Goal: Task Accomplishment & Management: Manage account settings

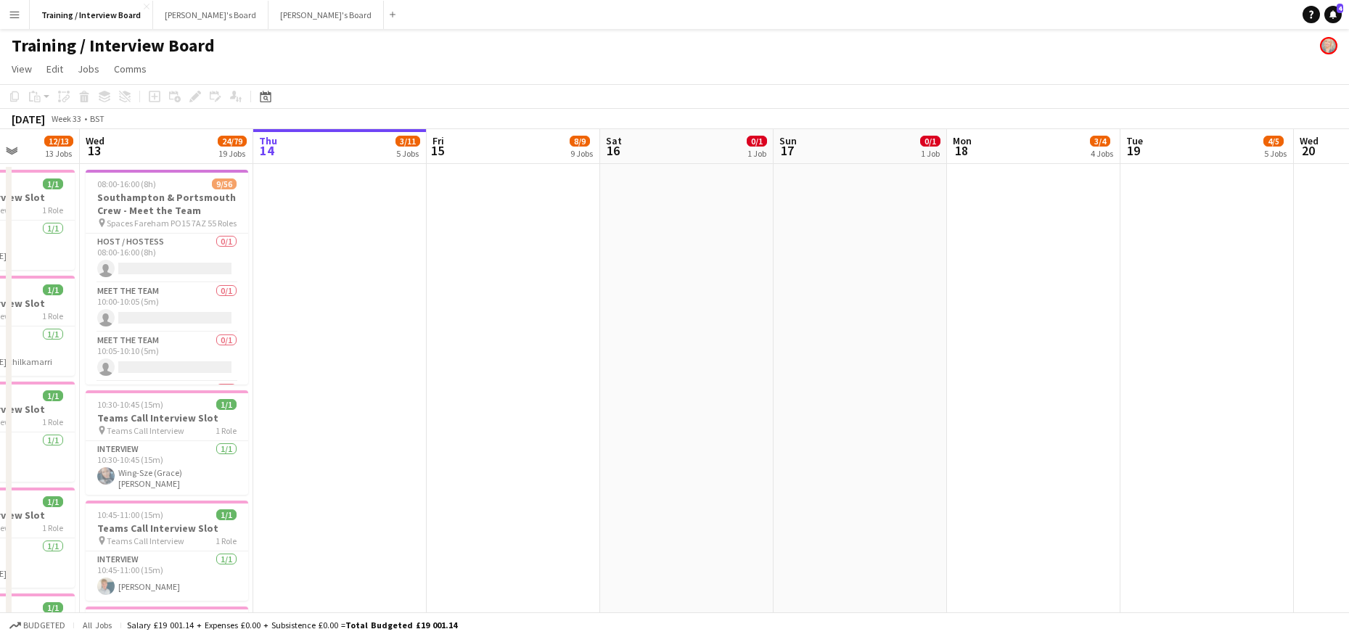
scroll to position [0, 390]
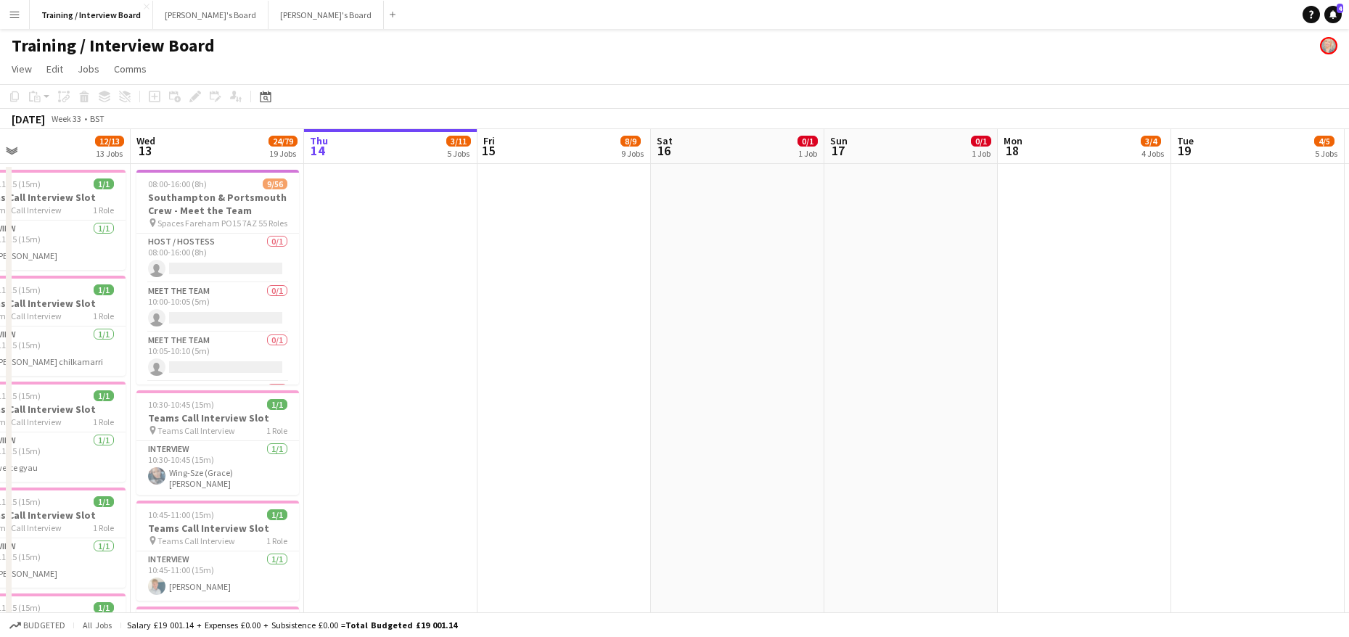
drag, startPoint x: 416, startPoint y: 159, endPoint x: 546, endPoint y: 183, distance: 132.8
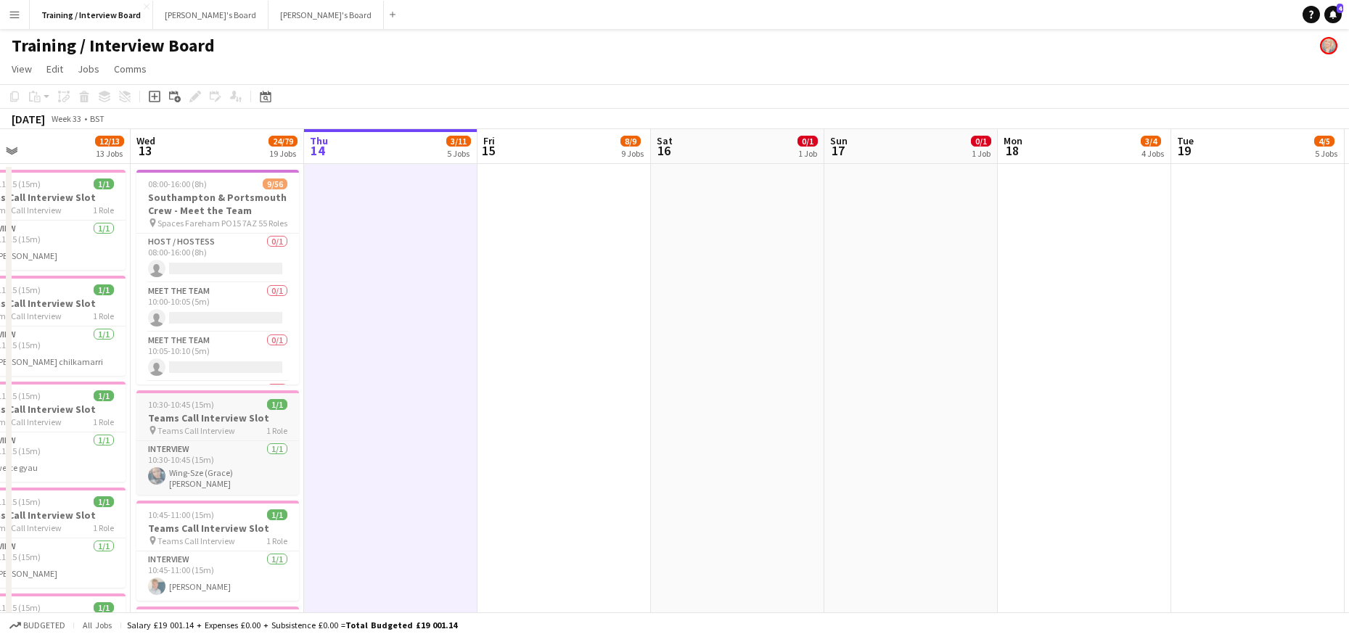
click at [213, 425] on span "Teams Call Interview" at bounding box center [196, 430] width 78 height 11
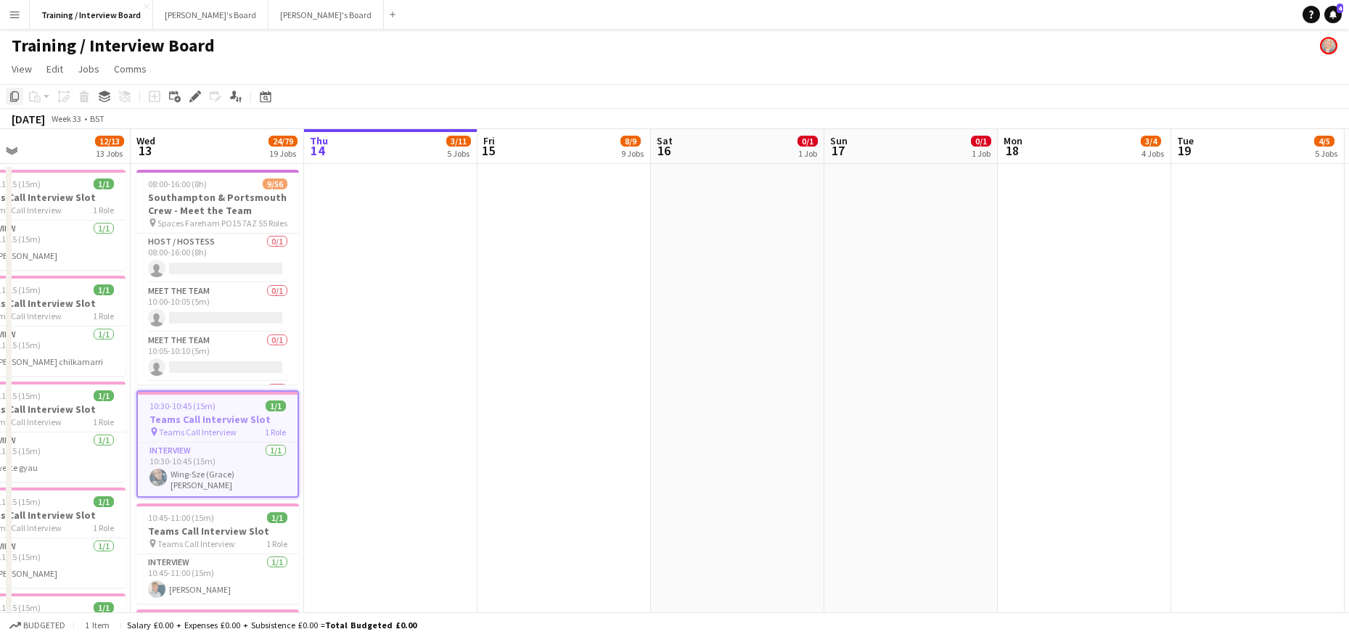
click at [11, 94] on icon at bounding box center [14, 96] width 9 height 10
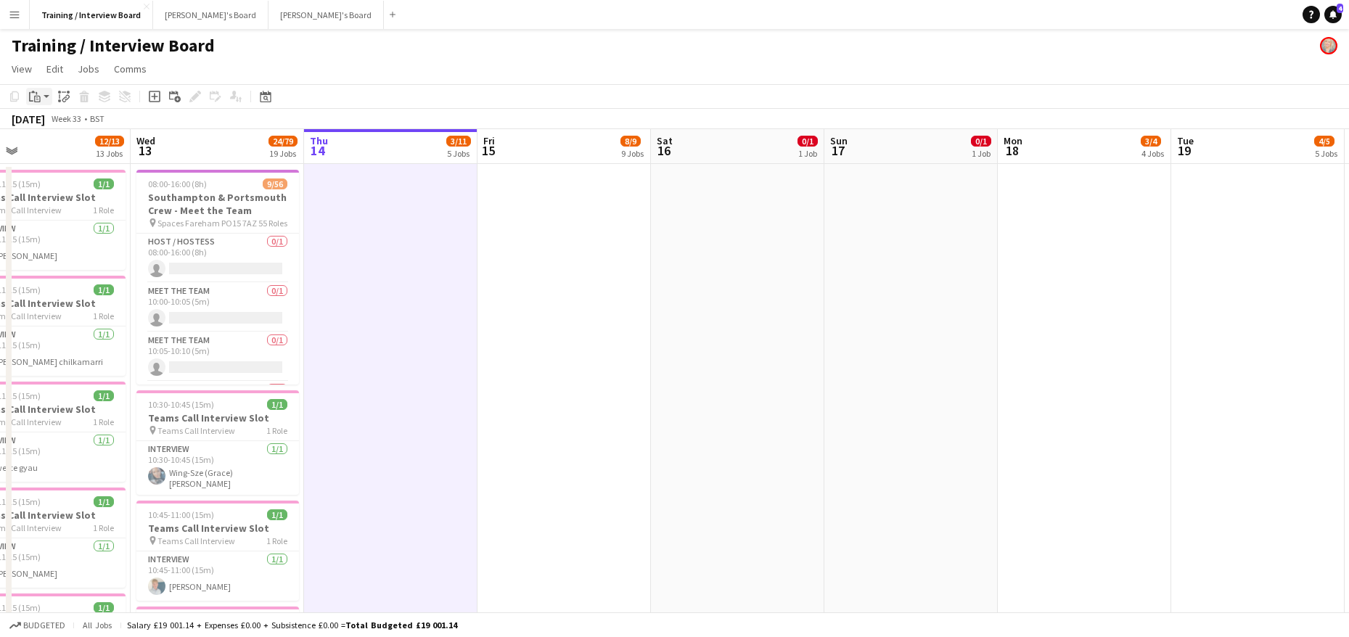
click at [28, 97] on div "Paste" at bounding box center [34, 96] width 17 height 17
click at [43, 122] on link "Paste Ctrl+V" at bounding box center [106, 124] width 136 height 13
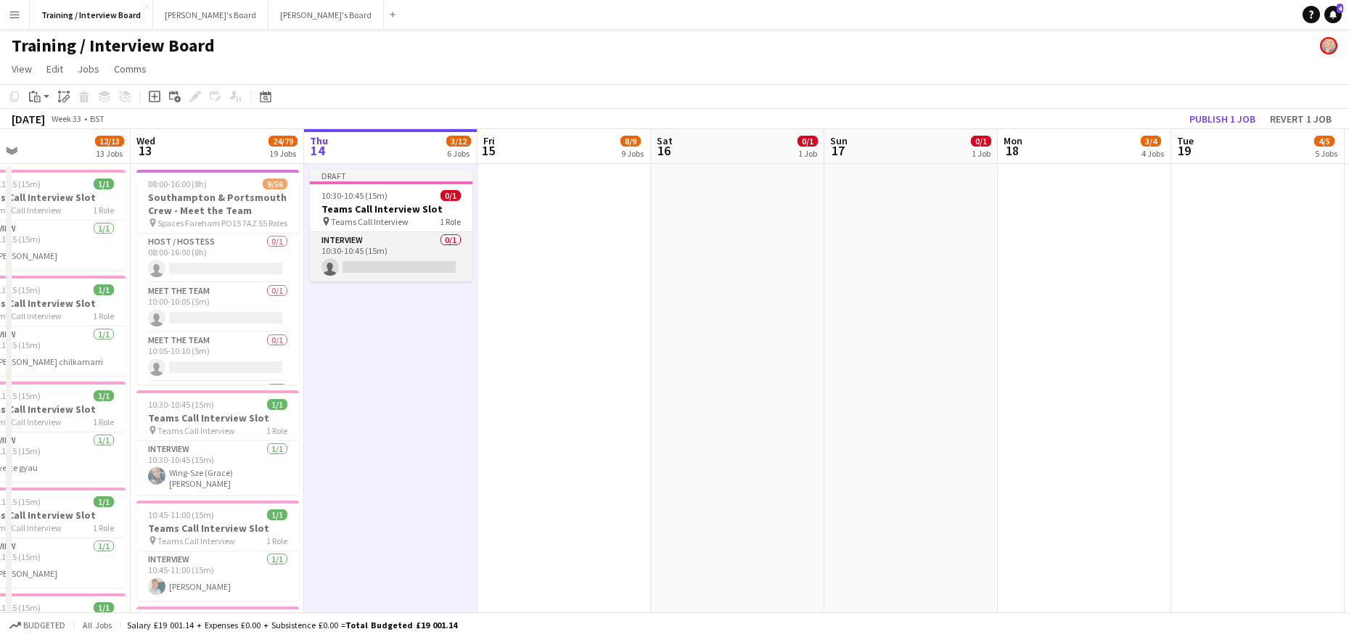
click at [361, 268] on app-card-role "Interview 0/1 10:30-10:45 (15m) single-neutral-actions" at bounding box center [391, 256] width 163 height 49
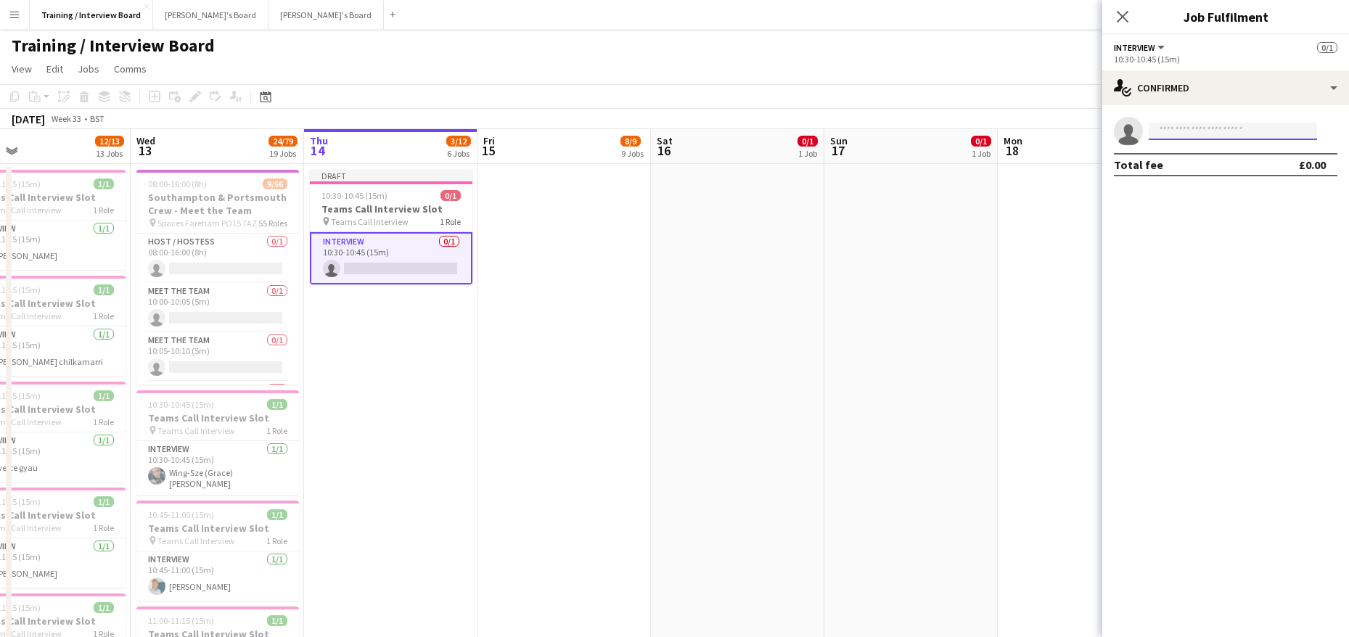
click at [1164, 129] on input at bounding box center [1233, 131] width 168 height 17
paste input "**********"
type input "**********"
click at [1029, 69] on app-page-menu "View Day view expanded Day view collapsed Month view Date picker Jump to today …" at bounding box center [674, 71] width 1349 height 28
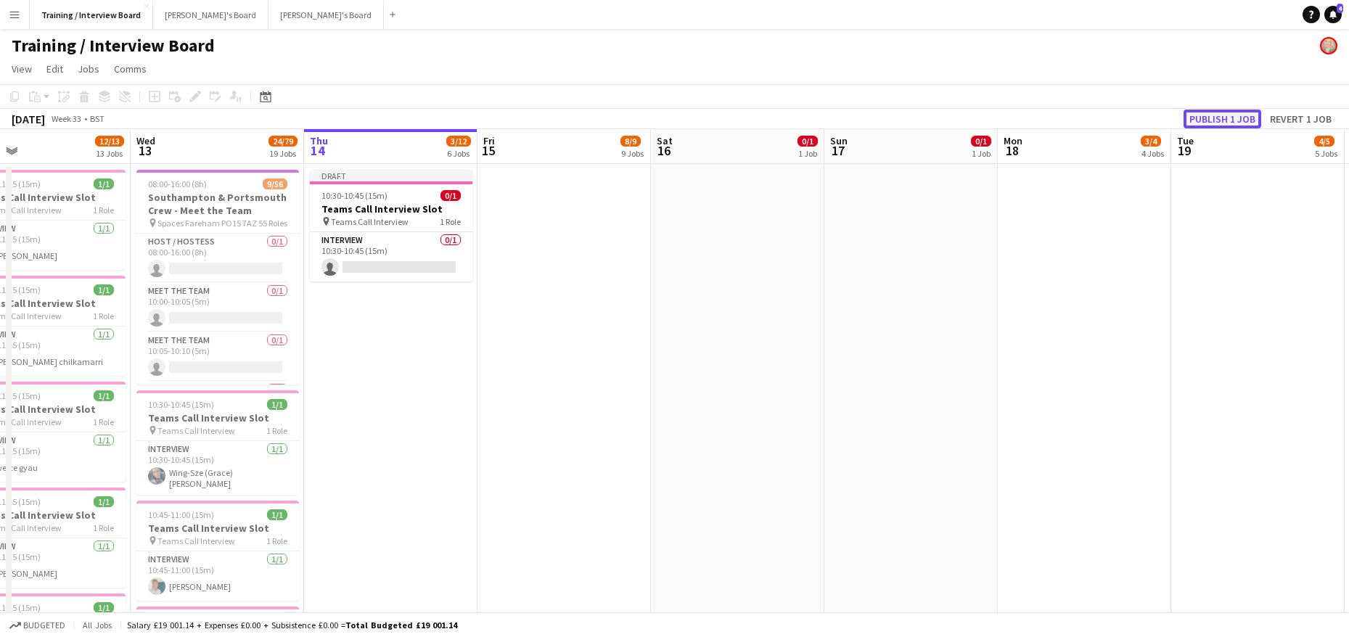
click at [1223, 118] on button "Publish 1 job" at bounding box center [1222, 119] width 78 height 19
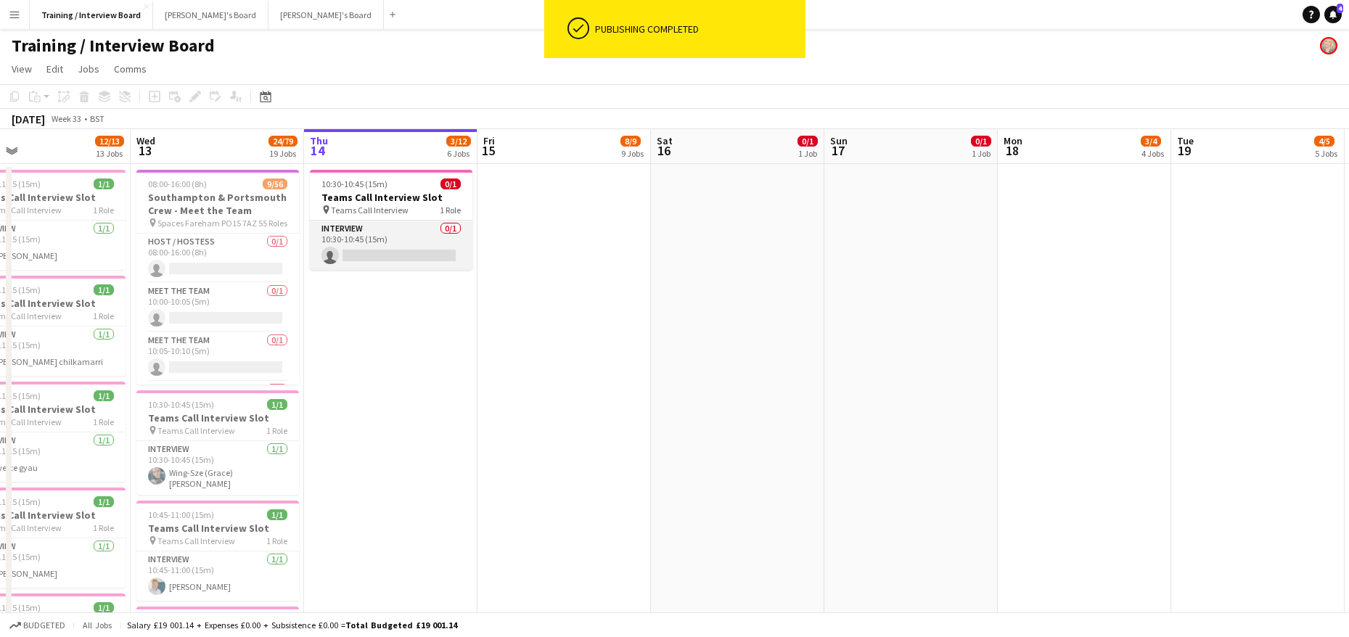
click at [389, 259] on app-card-role "Interview 0/1 10:30-10:45 (15m) single-neutral-actions" at bounding box center [391, 245] width 163 height 49
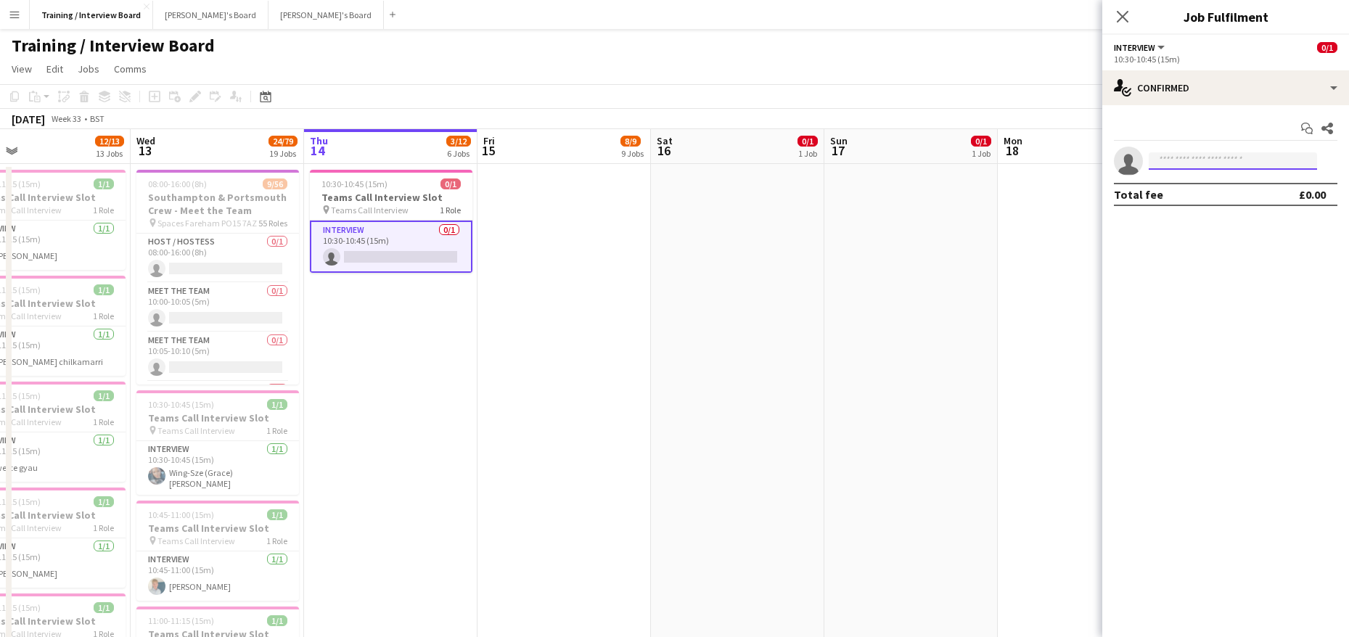
click at [1166, 159] on input at bounding box center [1233, 160] width 168 height 17
paste input "**********"
type input "**********"
click at [1209, 181] on span "Abdullah asghar" at bounding box center [1201, 182] width 83 height 12
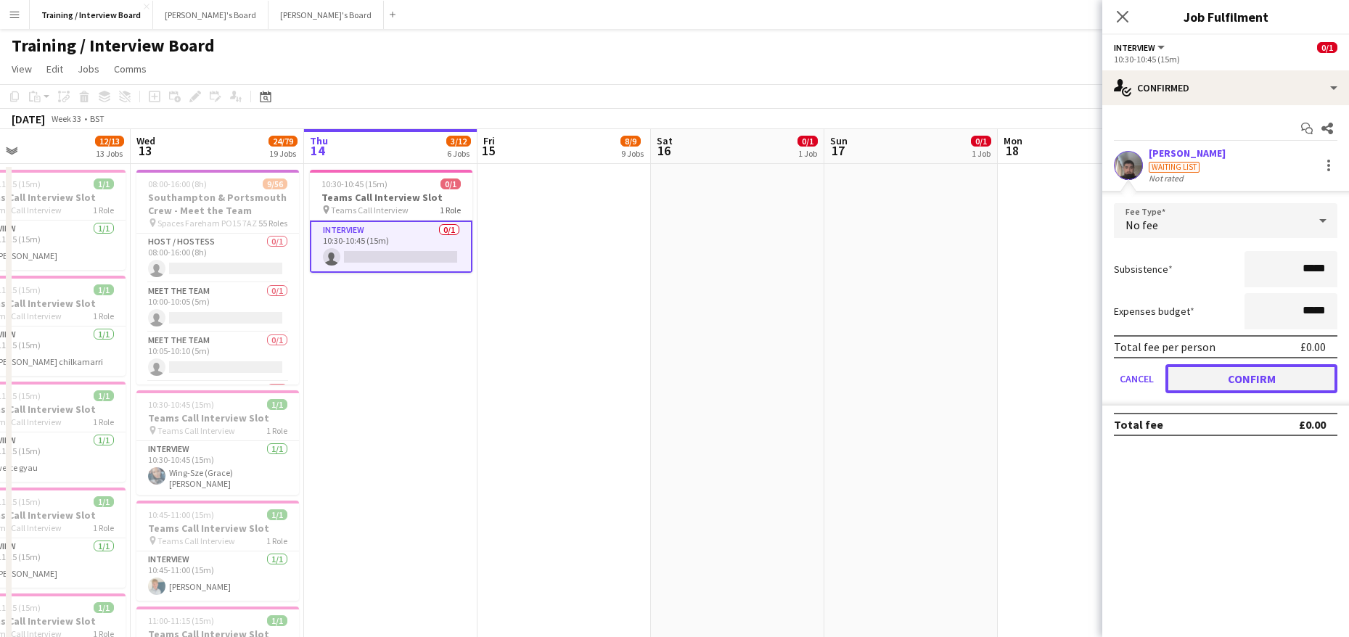
click at [1319, 375] on button "Confirm" at bounding box center [1251, 378] width 172 height 29
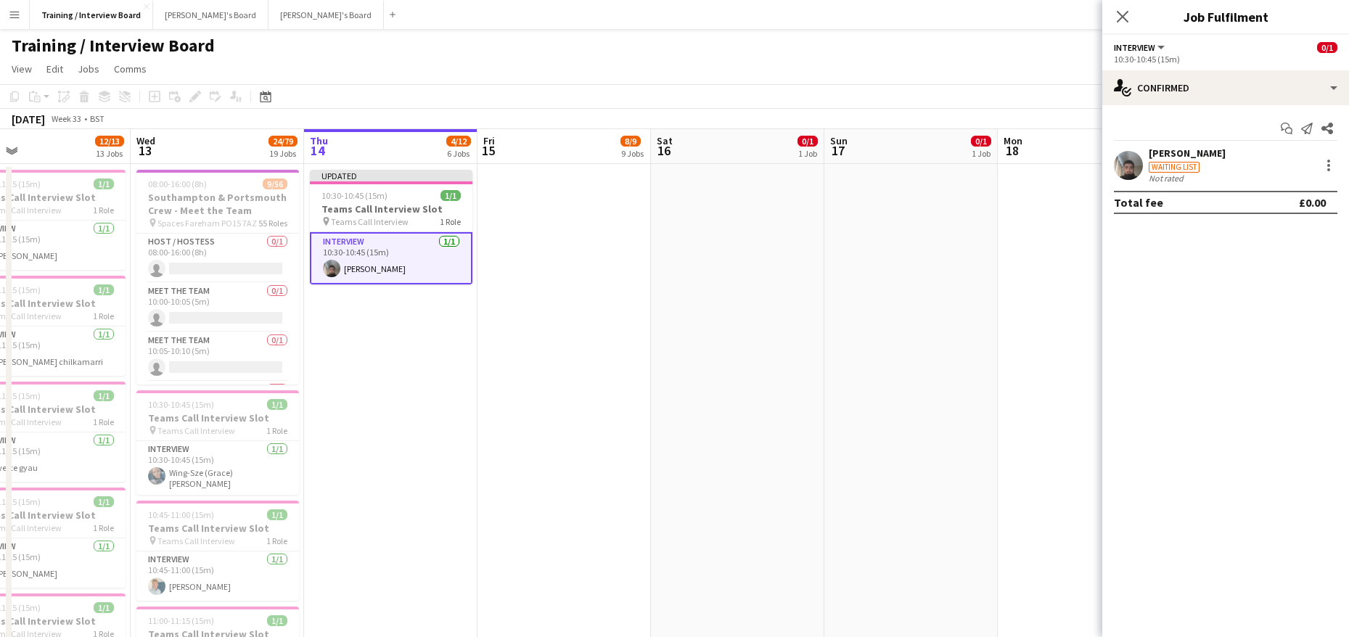
click at [972, 87] on app-toolbar "Copy Paste Paste Ctrl+V Paste with crew Ctrl+Shift+V Paste linked Job Delete Gr…" at bounding box center [674, 96] width 1349 height 25
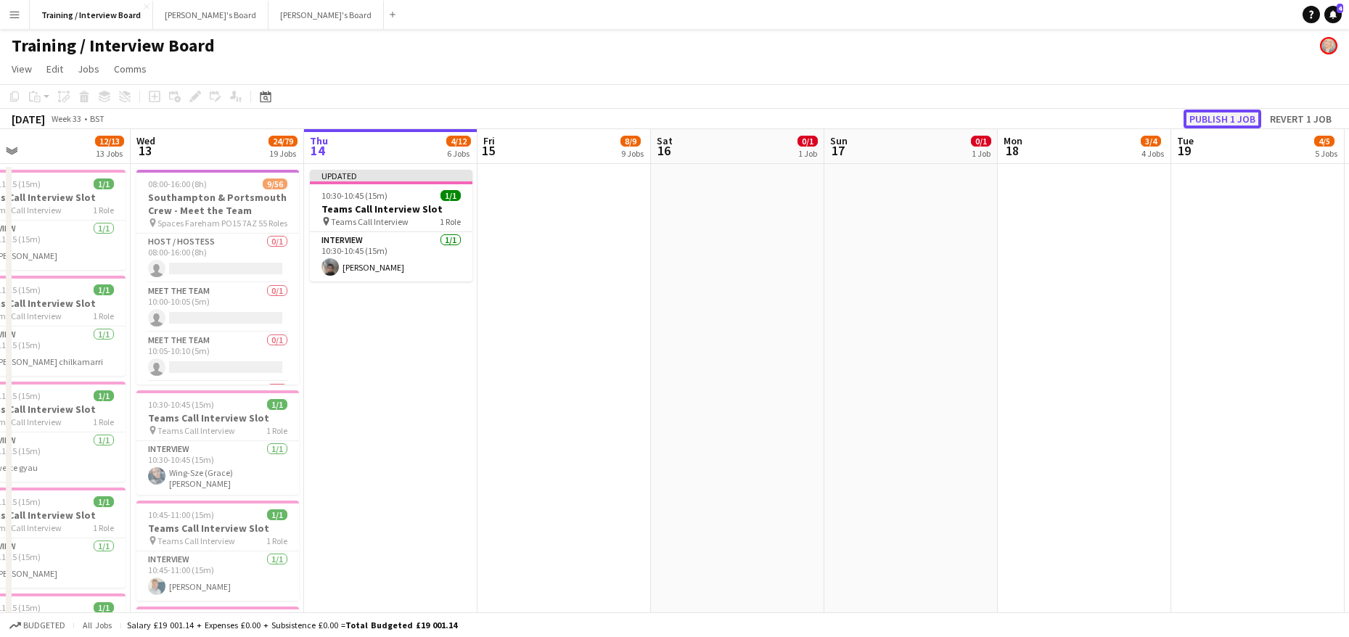
click at [1223, 111] on button "Publish 1 job" at bounding box center [1222, 119] width 78 height 19
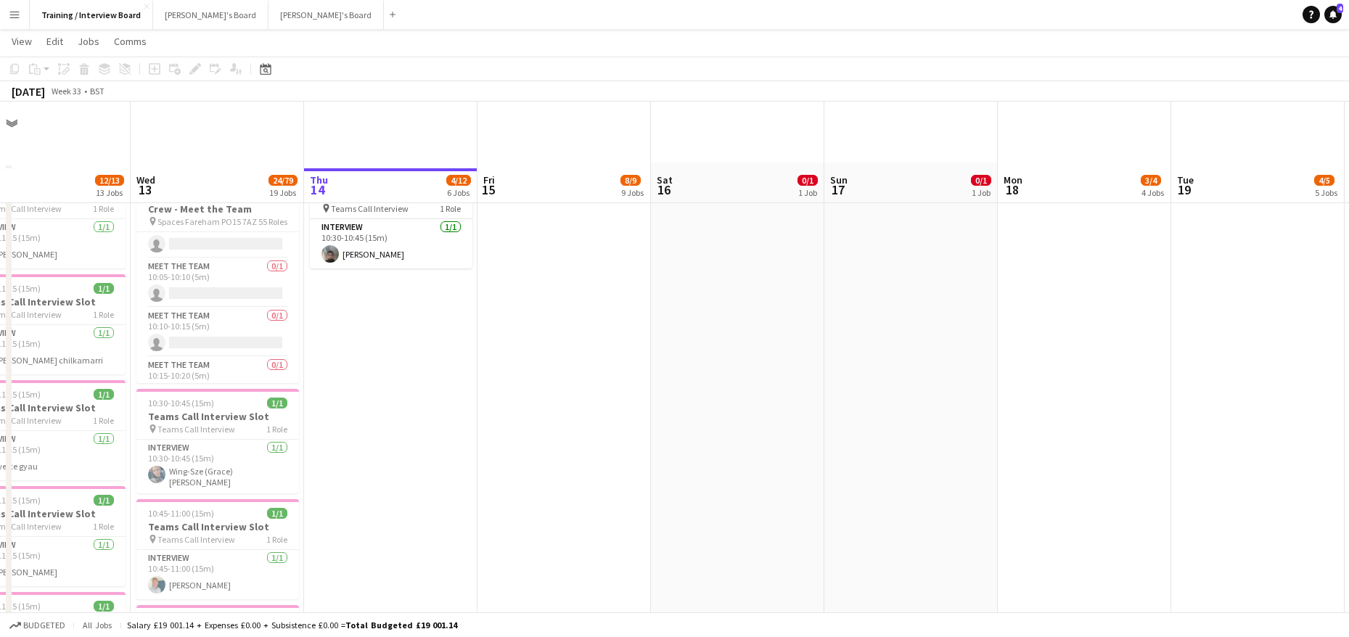
scroll to position [145, 0]
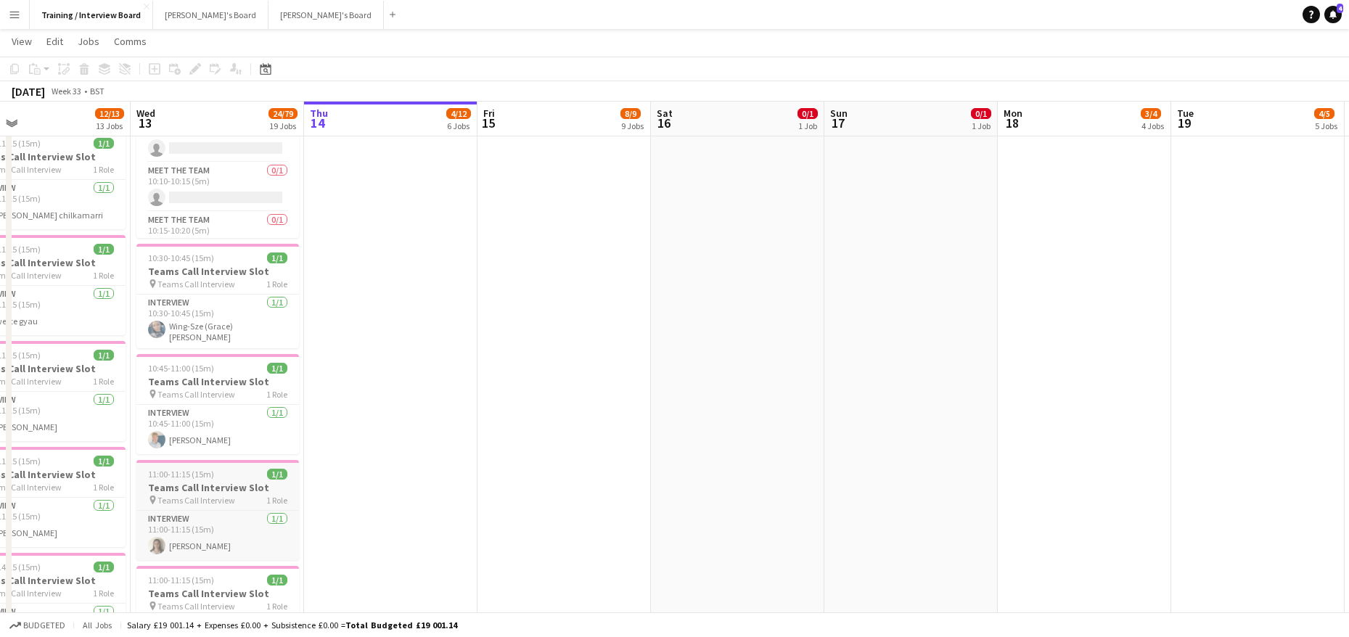
click at [210, 482] on h3 "Teams Call Interview Slot" at bounding box center [217, 487] width 163 height 13
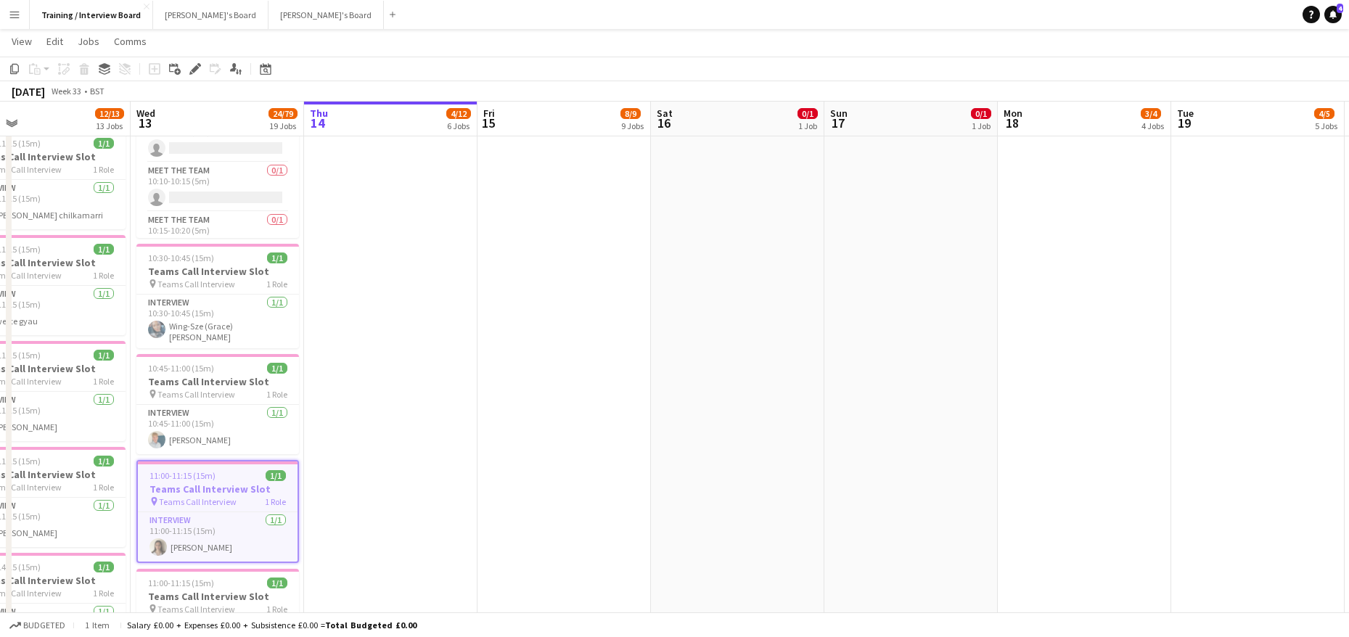
scroll to position [0, 388]
click at [17, 69] on icon "Copy" at bounding box center [15, 69] width 12 height 12
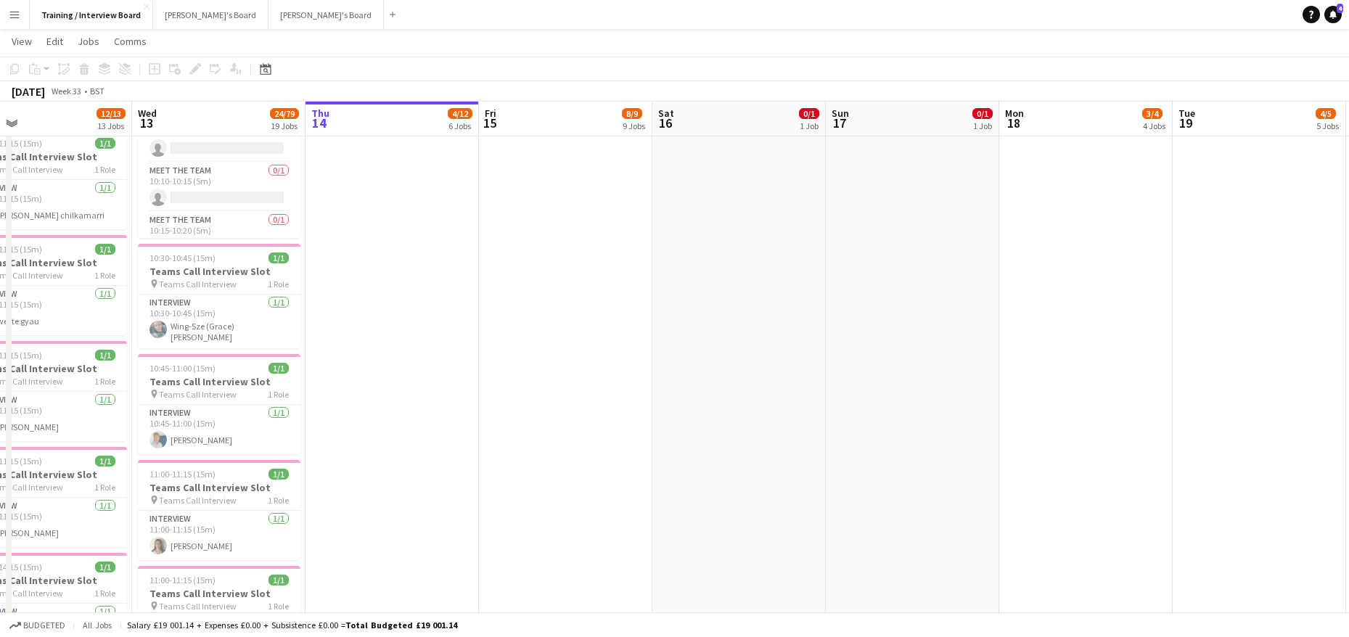
click at [16, 70] on div "Copy Paste Paste Ctrl+V Paste with crew Ctrl+Shift+V Paste linked Job Delete Gr…" at bounding box center [70, 68] width 128 height 17
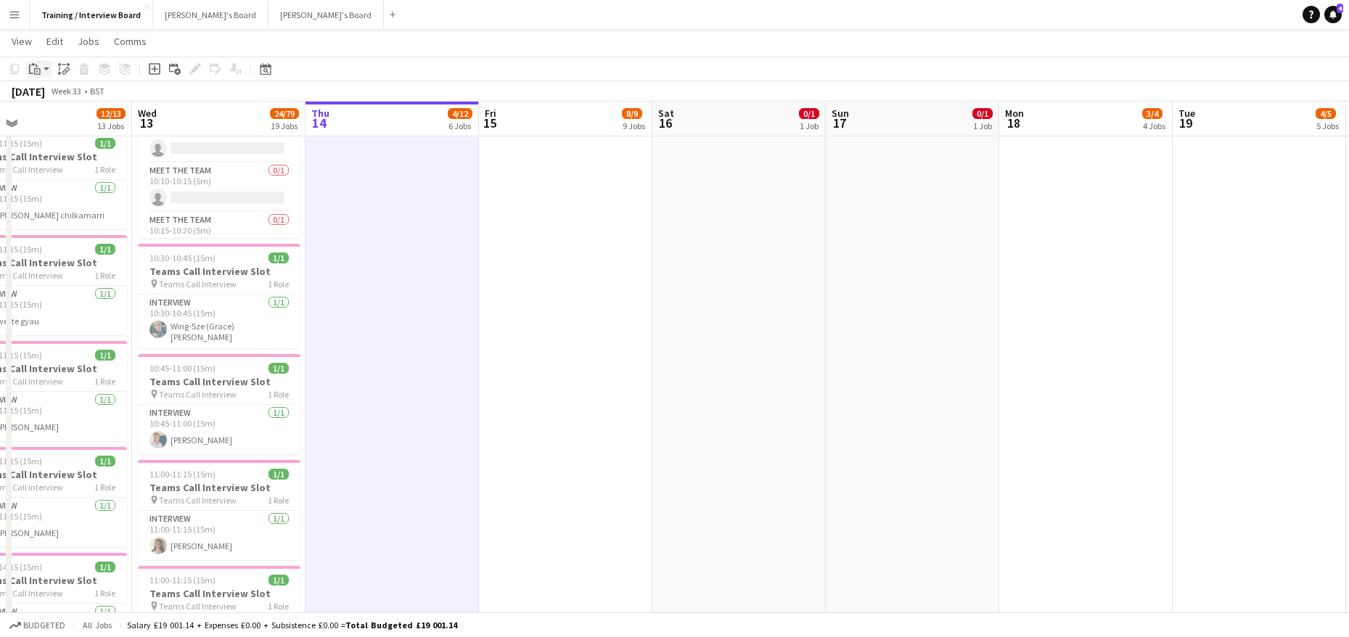
click at [30, 70] on icon "Paste" at bounding box center [35, 69] width 12 height 12
click at [50, 94] on link "Paste Ctrl+V" at bounding box center [106, 96] width 136 height 13
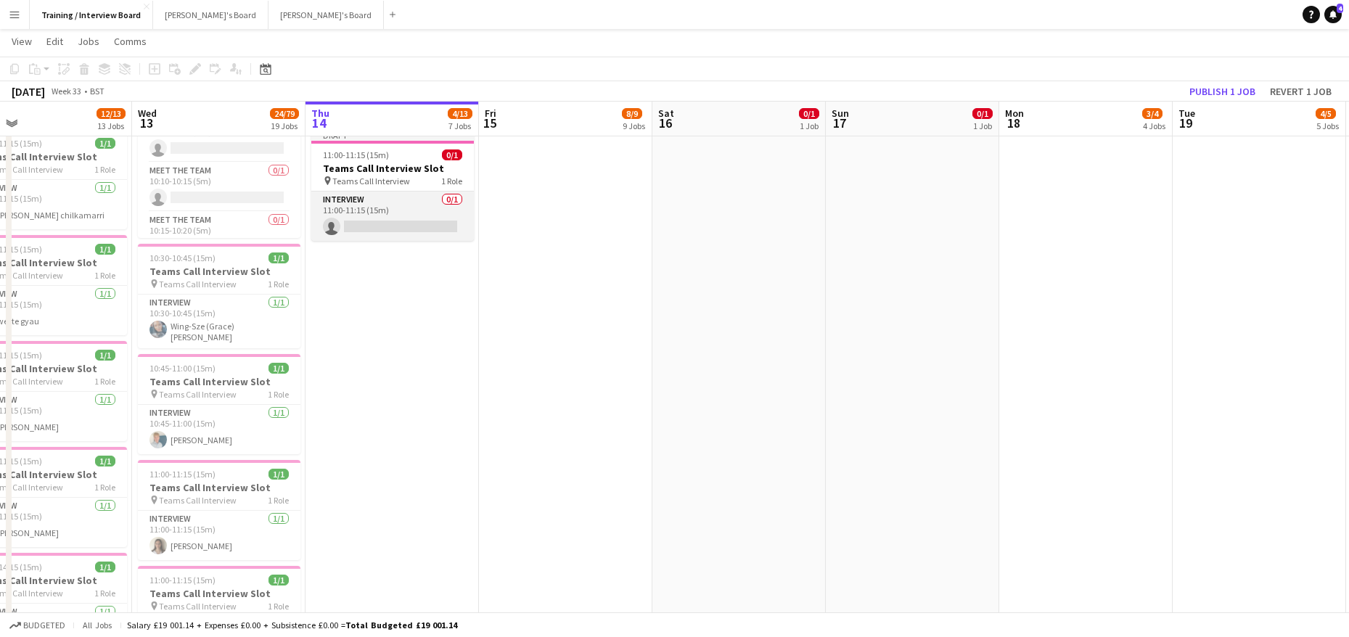
click at [425, 229] on app-card-role "Interview 0/1 11:00-11:15 (15m) single-neutral-actions" at bounding box center [392, 216] width 163 height 49
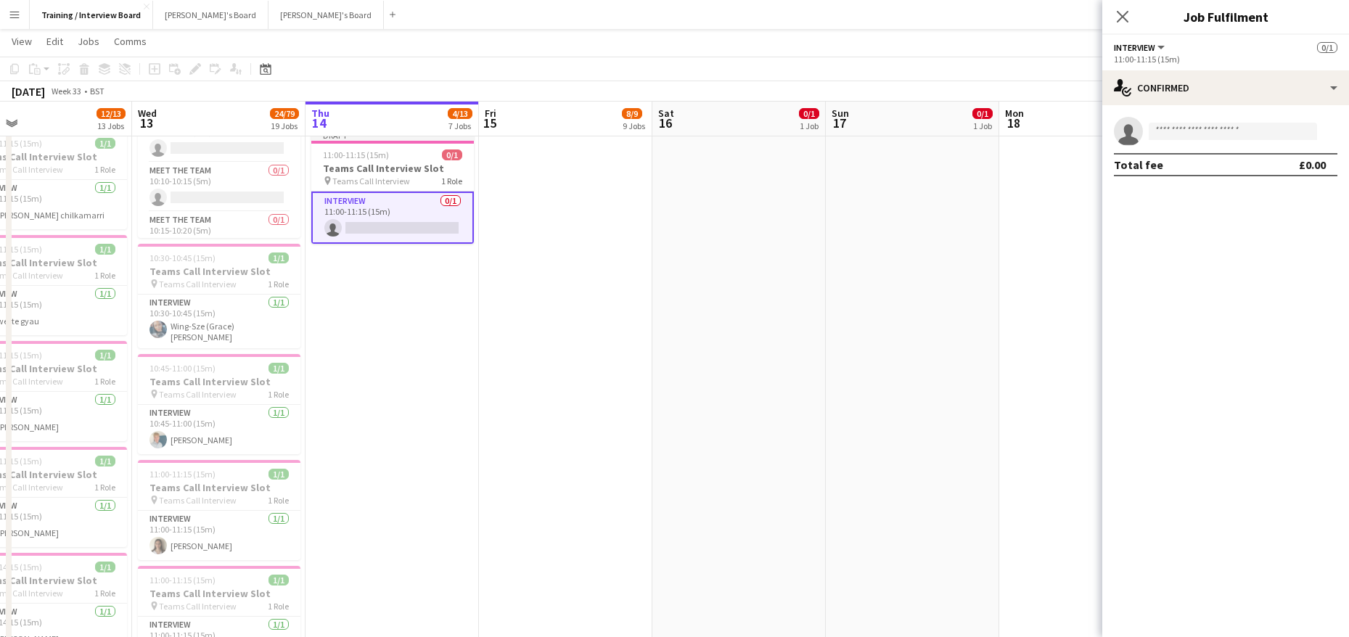
click at [358, 231] on app-card-role "Interview 0/1 11:00-11:15 (15m) single-neutral-actions" at bounding box center [392, 218] width 163 height 52
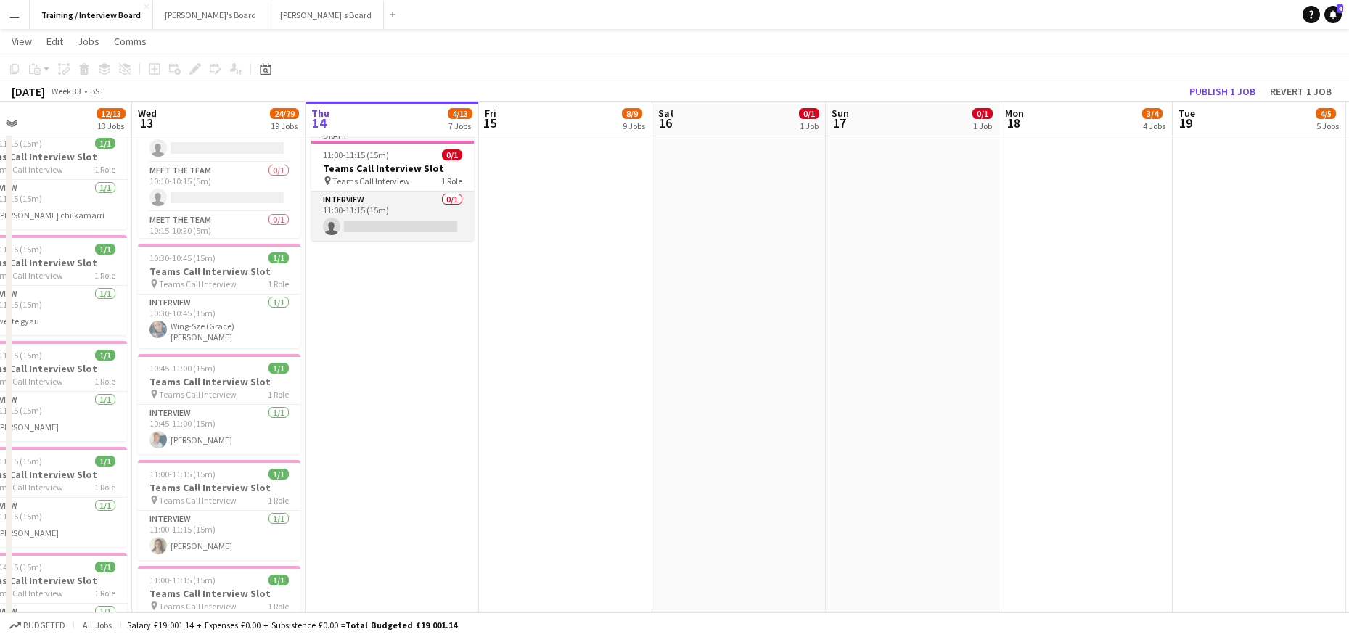
click at [386, 240] on app-card-role "Interview 0/1 11:00-11:15 (15m) single-neutral-actions" at bounding box center [392, 216] width 163 height 49
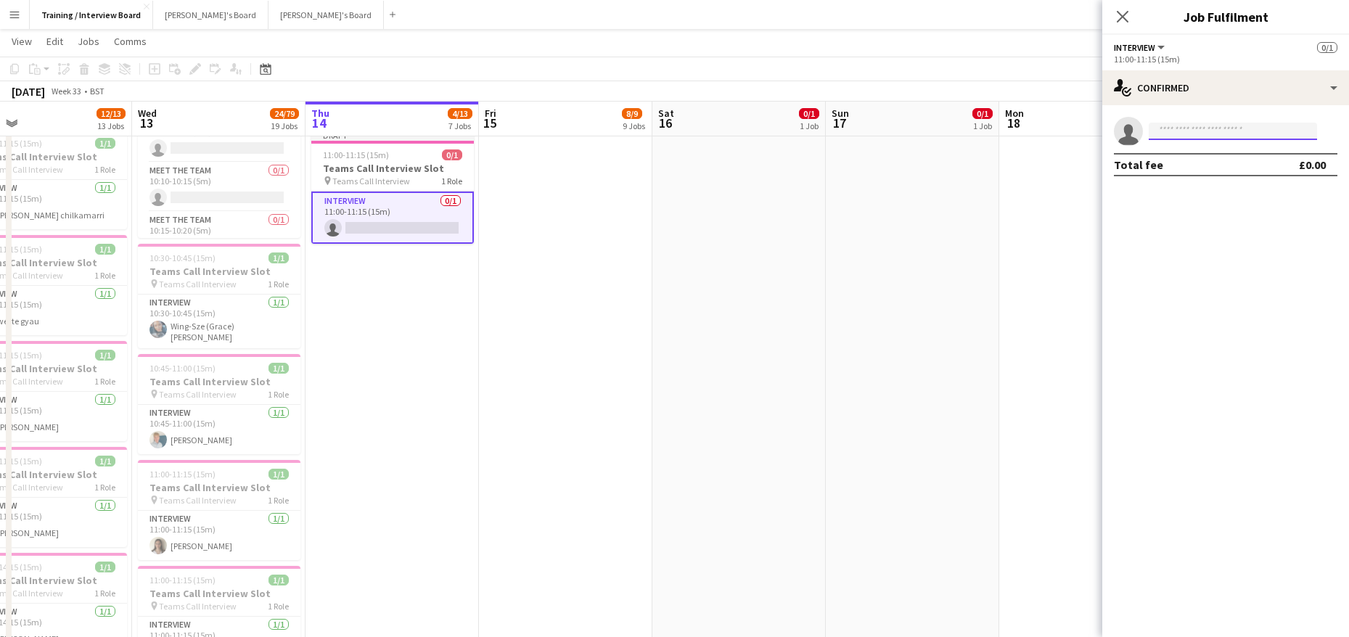
click at [1186, 134] on input at bounding box center [1233, 131] width 168 height 17
paste input "**********"
type input "**********"
click at [1193, 160] on span "stewartteague@yahoo.co.uk" at bounding box center [1232, 164] width 145 height 12
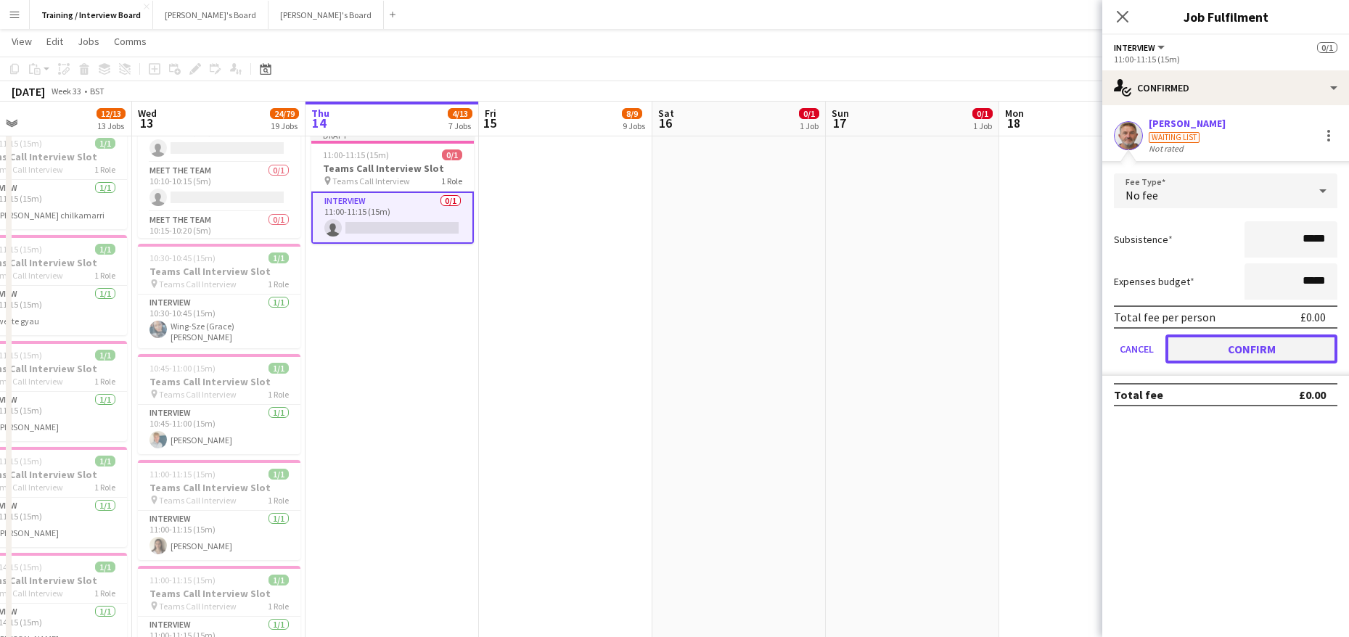
click at [1305, 345] on button "Confirm" at bounding box center [1251, 348] width 172 height 29
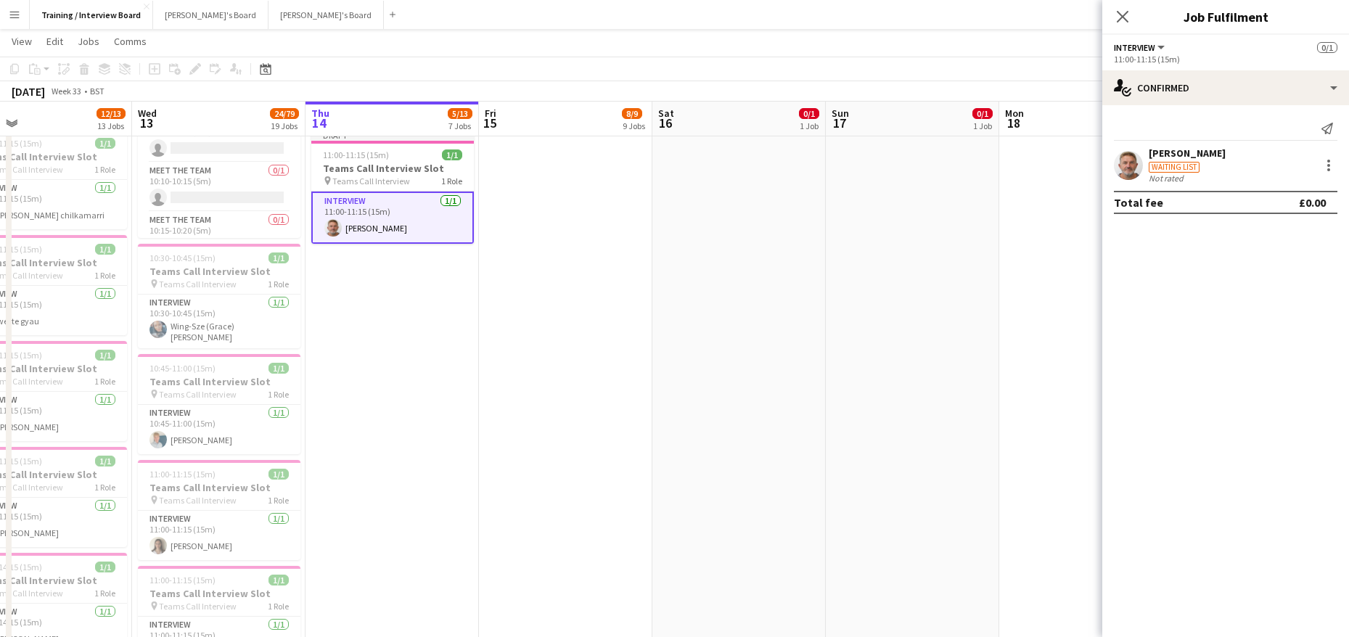
click at [976, 62] on app-toolbar "Copy Paste Paste Ctrl+V Paste with crew Ctrl+Shift+V Paste linked Job Delete Gr…" at bounding box center [674, 69] width 1349 height 25
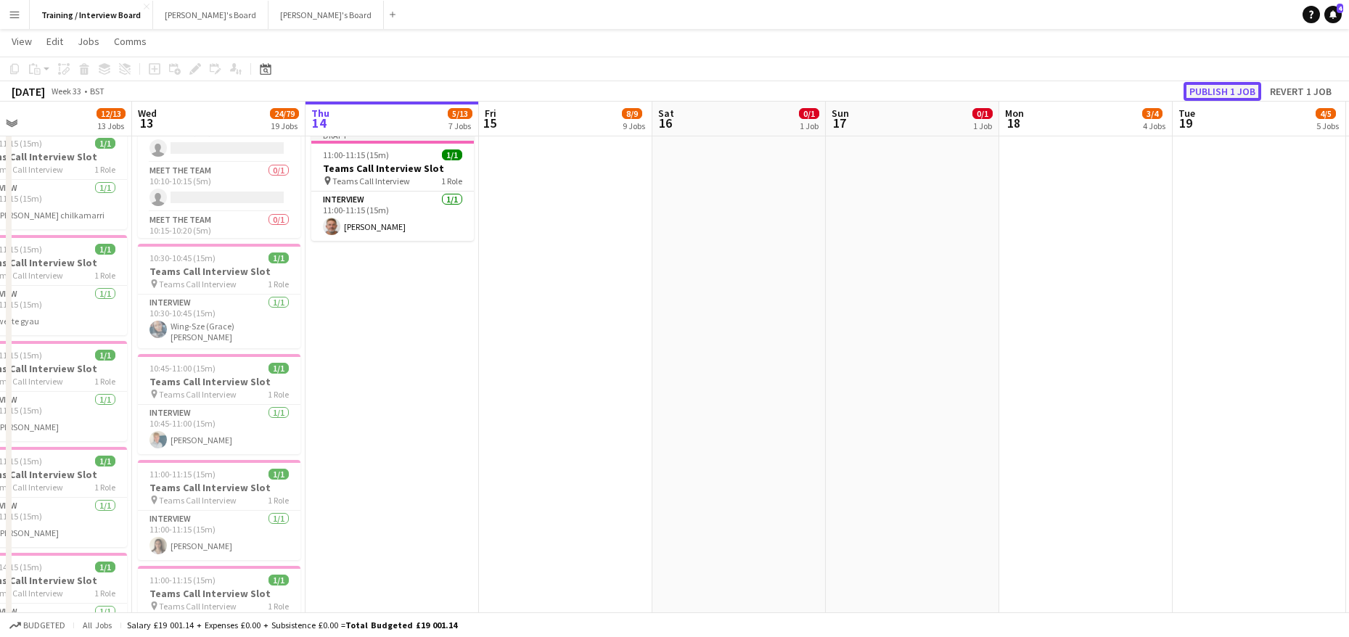
click at [1215, 98] on button "Publish 1 job" at bounding box center [1222, 91] width 78 height 19
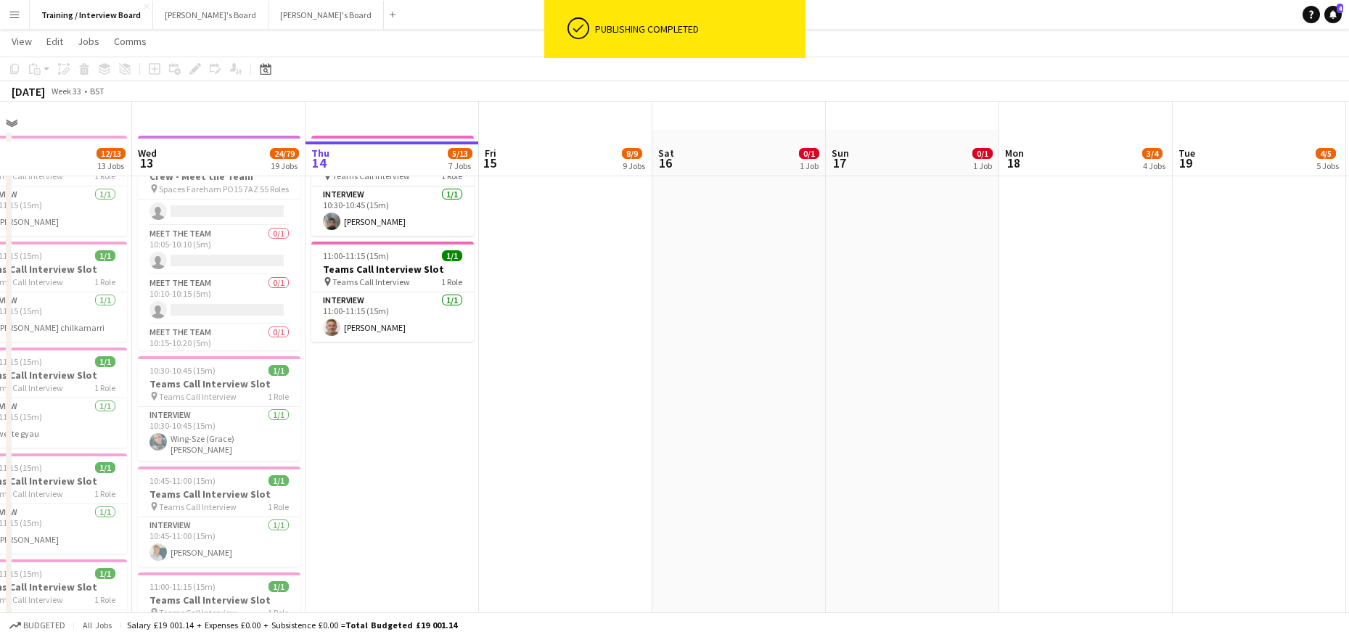
scroll to position [0, 0]
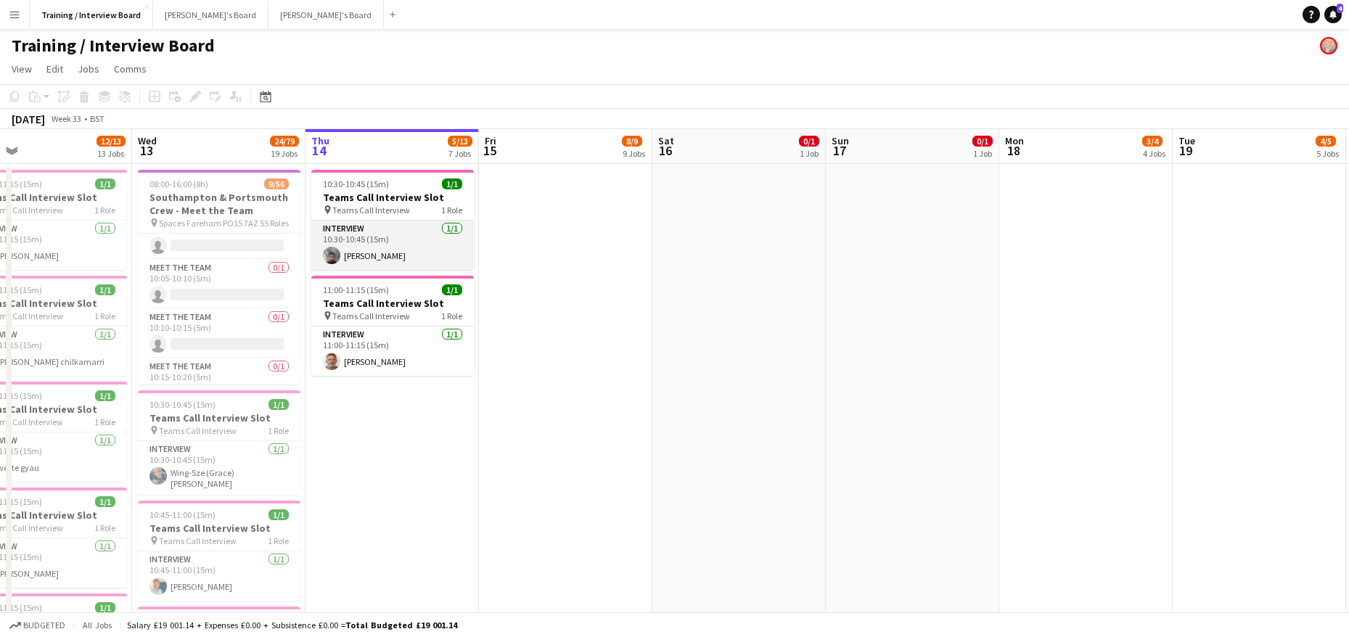
click at [395, 255] on app-card-role "Interview 1/1 10:30-10:45 (15m) Abdullah asghar" at bounding box center [392, 245] width 163 height 49
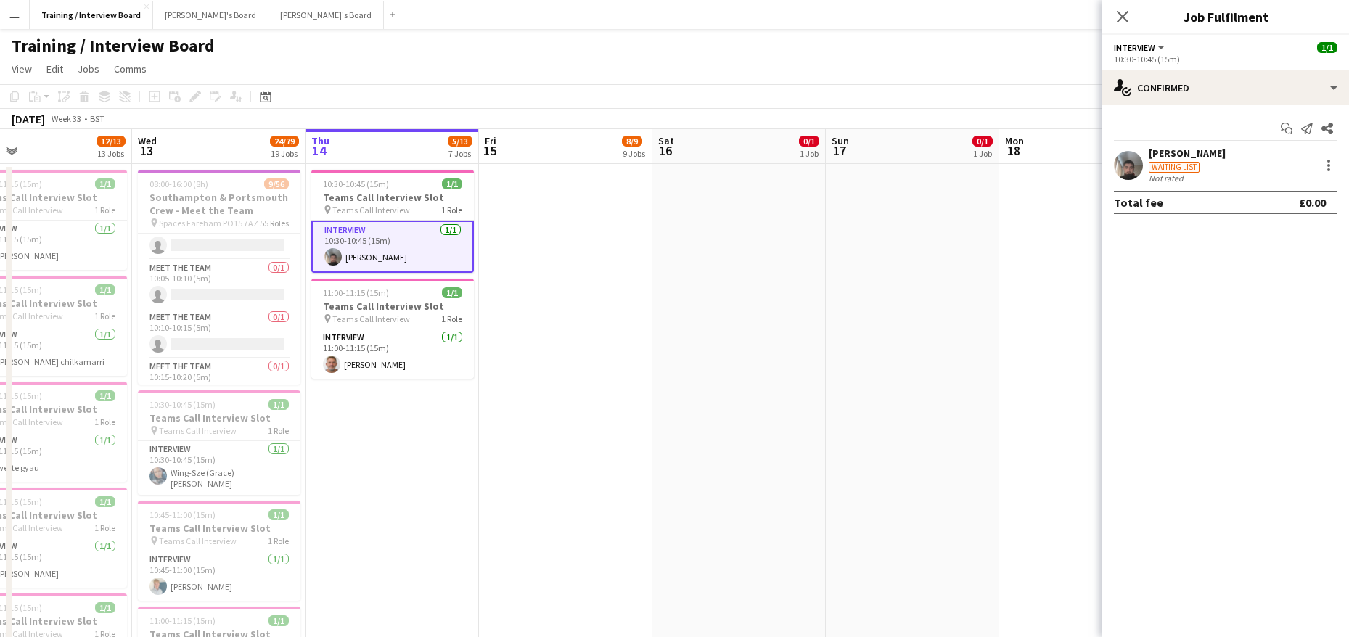
click at [1175, 153] on div "Abdullah asghar" at bounding box center [1187, 153] width 77 height 13
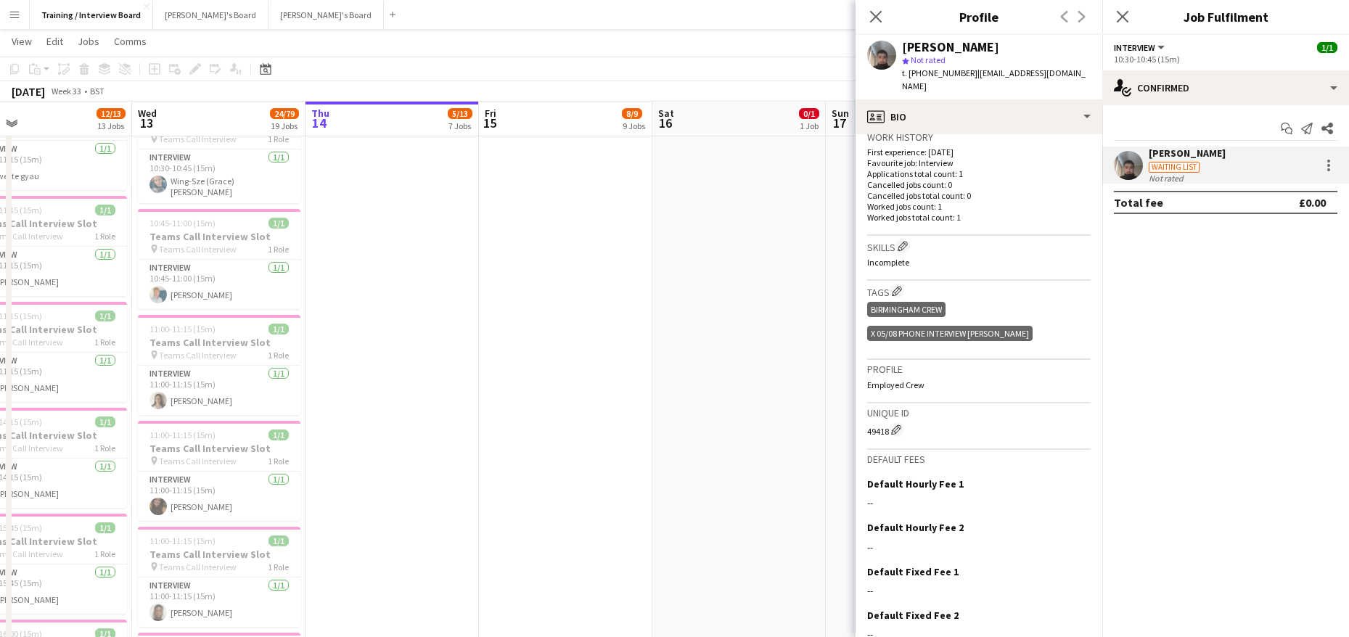
scroll to position [394, 0]
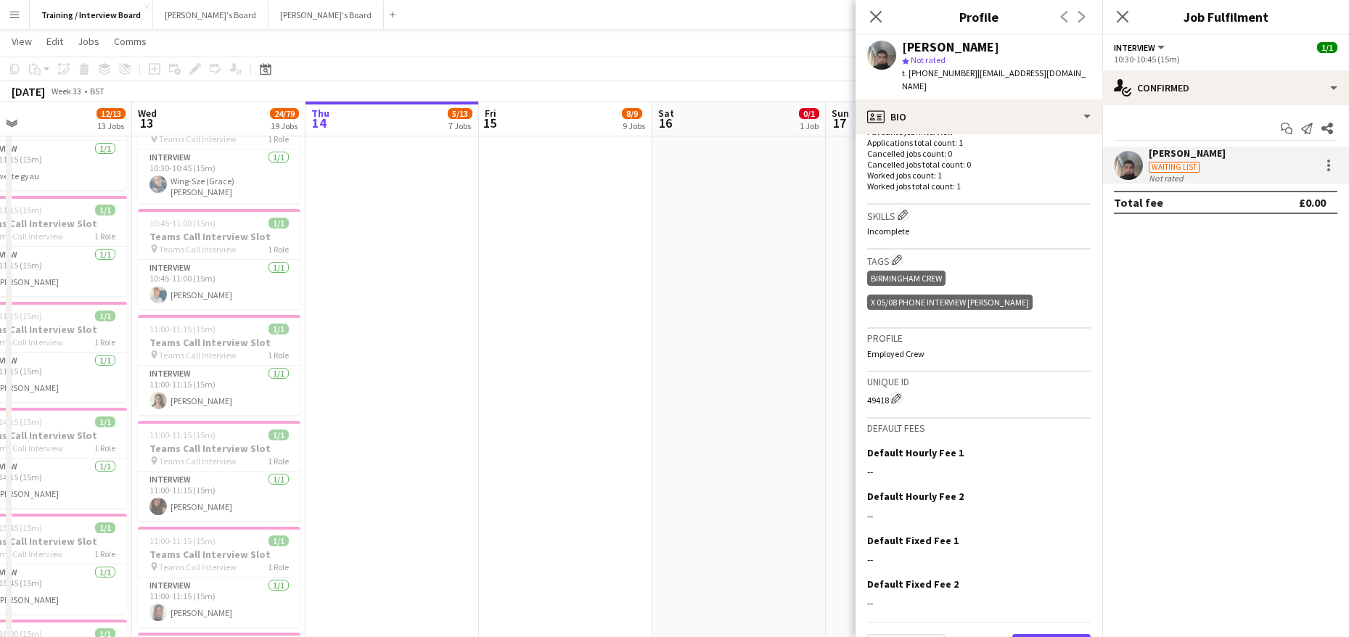
click at [1038, 634] on button "Next" at bounding box center [1051, 648] width 78 height 29
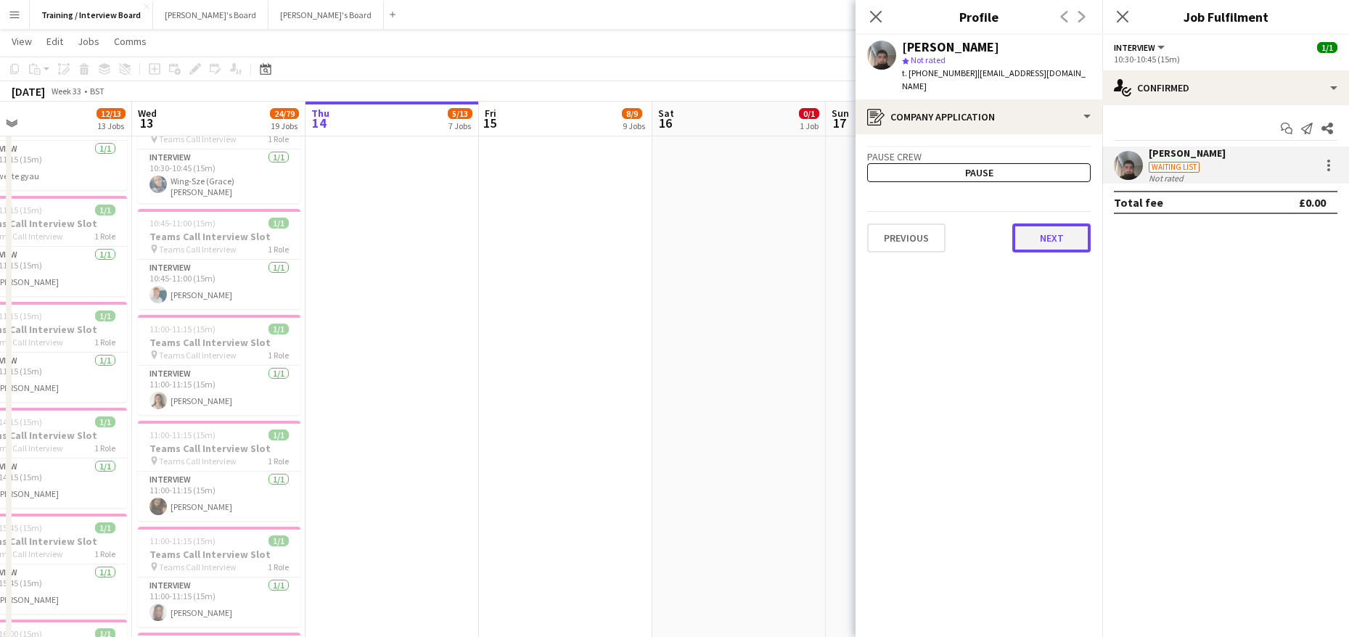
click at [1043, 226] on button "Next" at bounding box center [1051, 237] width 78 height 29
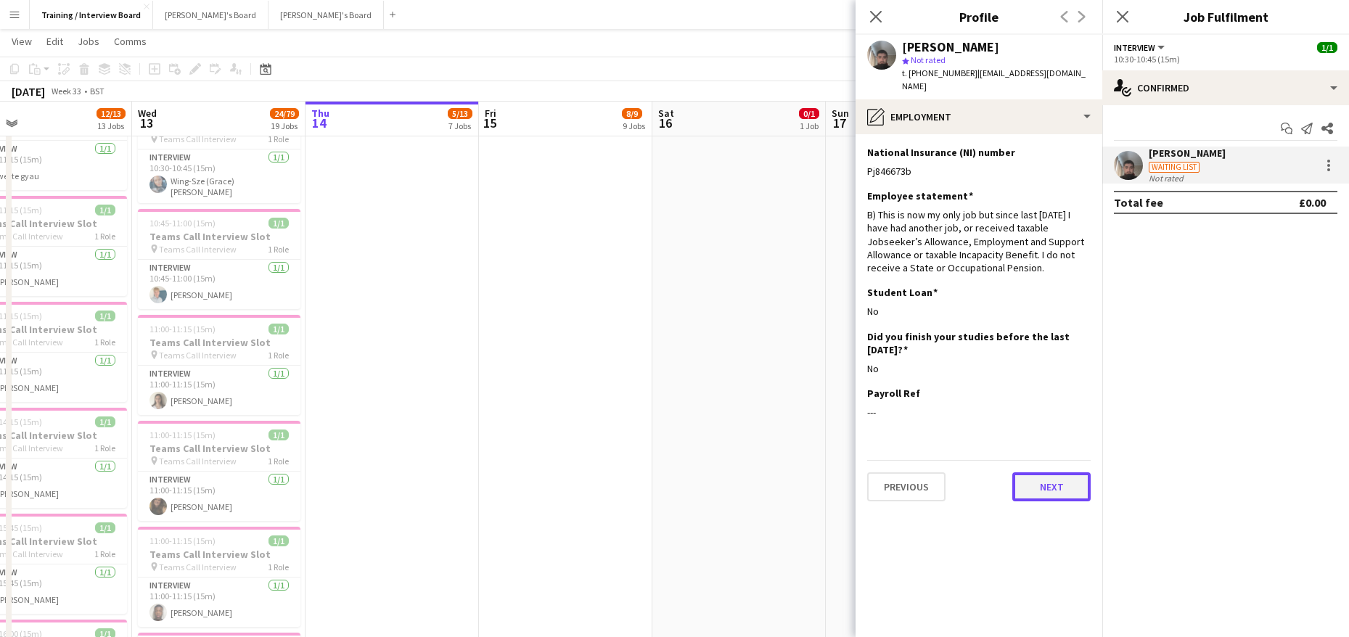
click at [1047, 472] on button "Next" at bounding box center [1051, 486] width 78 height 29
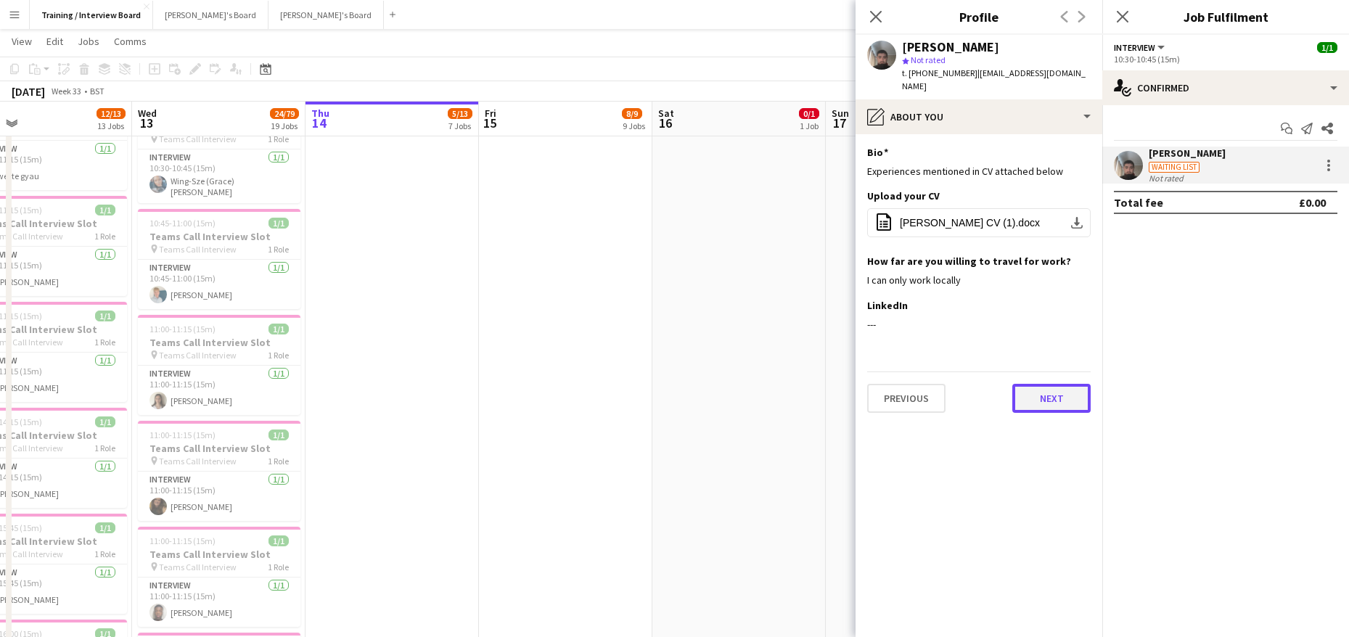
click at [1069, 385] on button "Next" at bounding box center [1051, 398] width 78 height 29
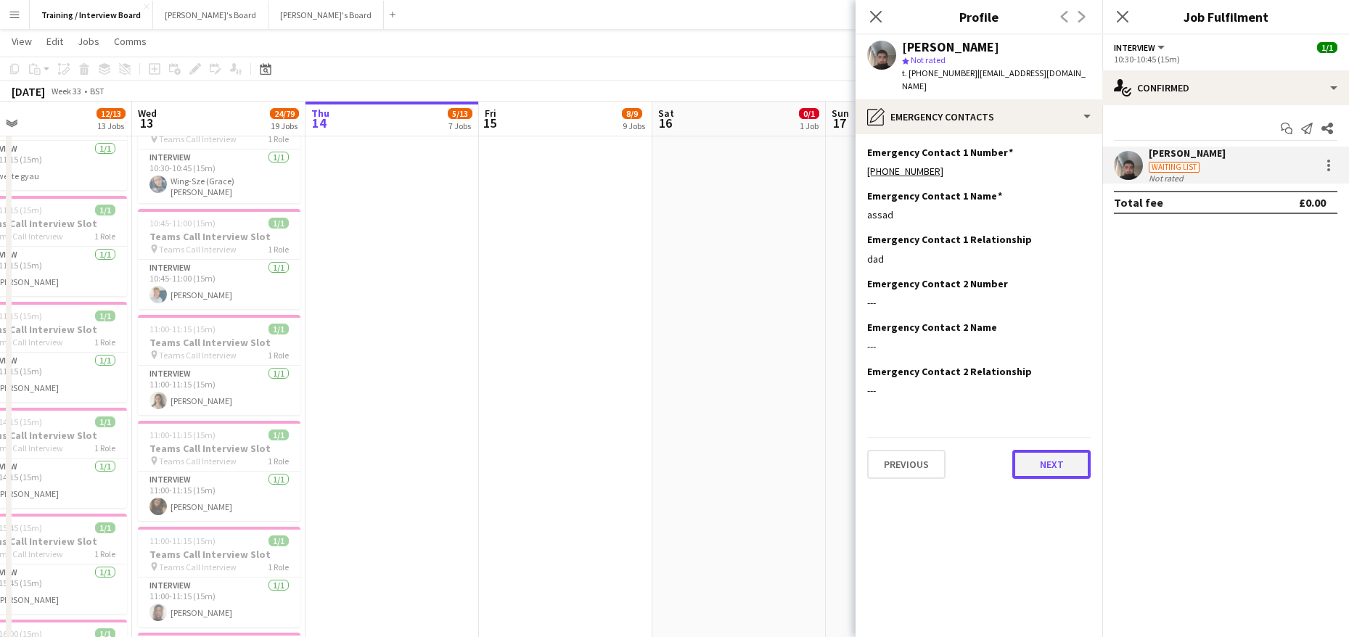
click at [1059, 450] on button "Next" at bounding box center [1051, 464] width 78 height 29
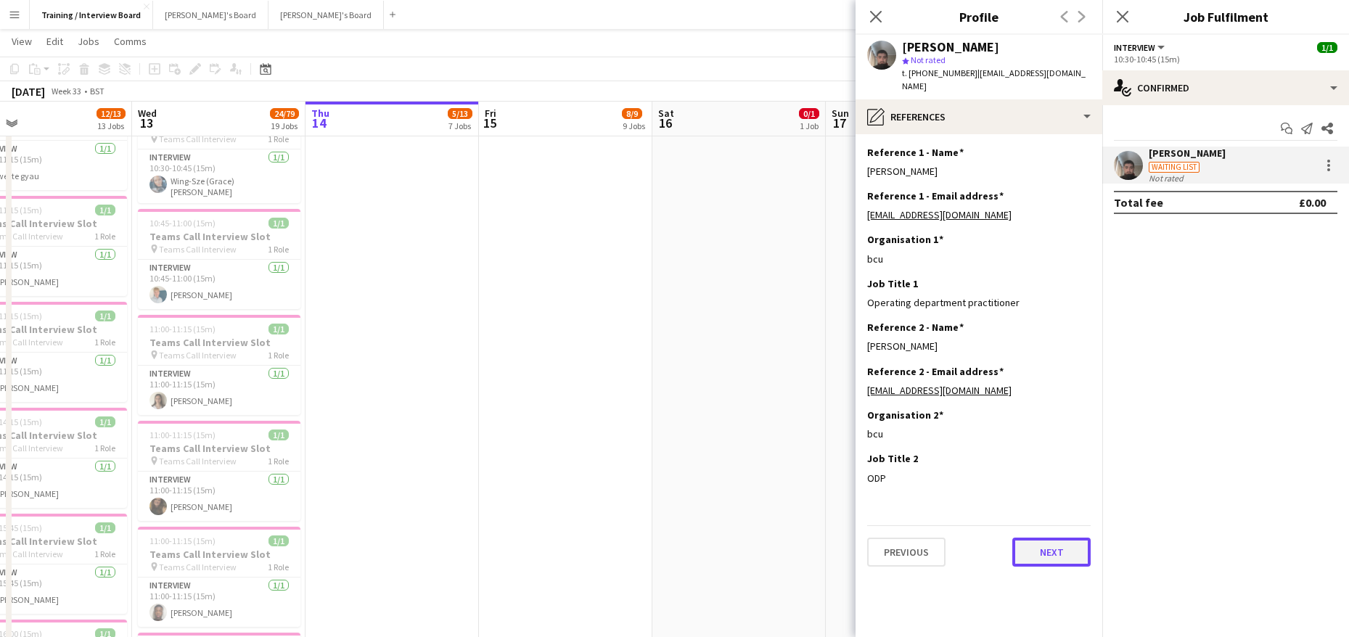
click at [1064, 538] on button "Next" at bounding box center [1051, 552] width 78 height 29
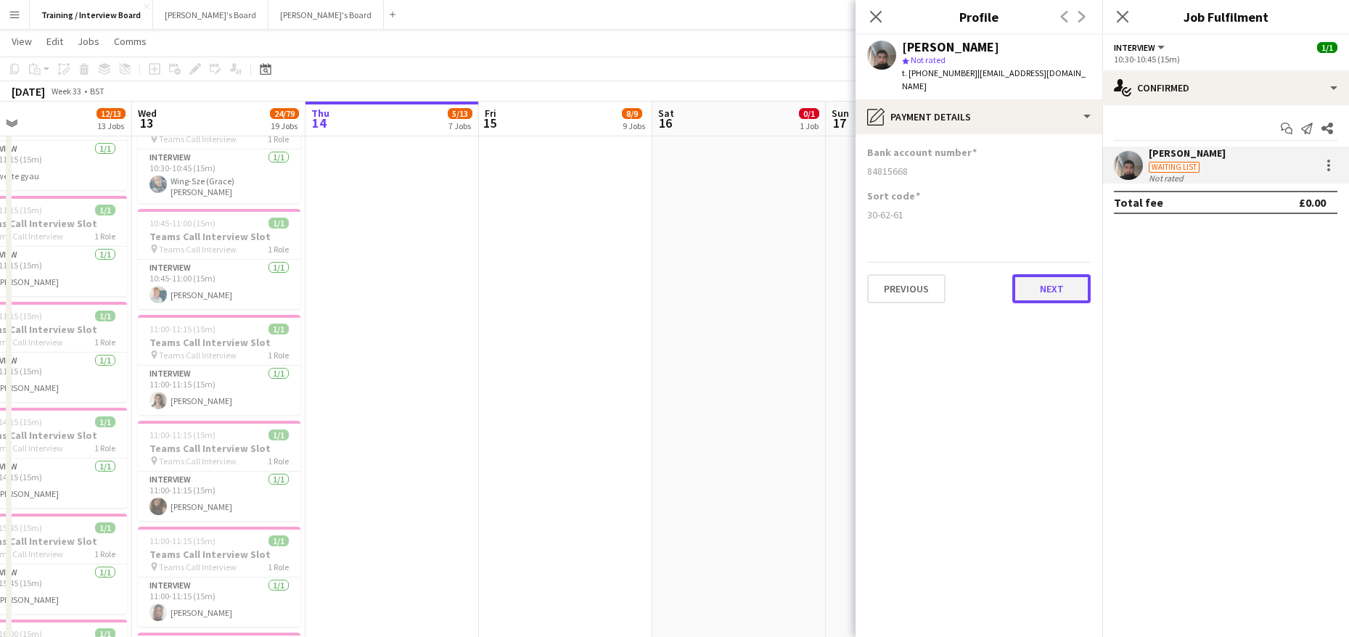
click at [1046, 274] on button "Next" at bounding box center [1051, 288] width 78 height 29
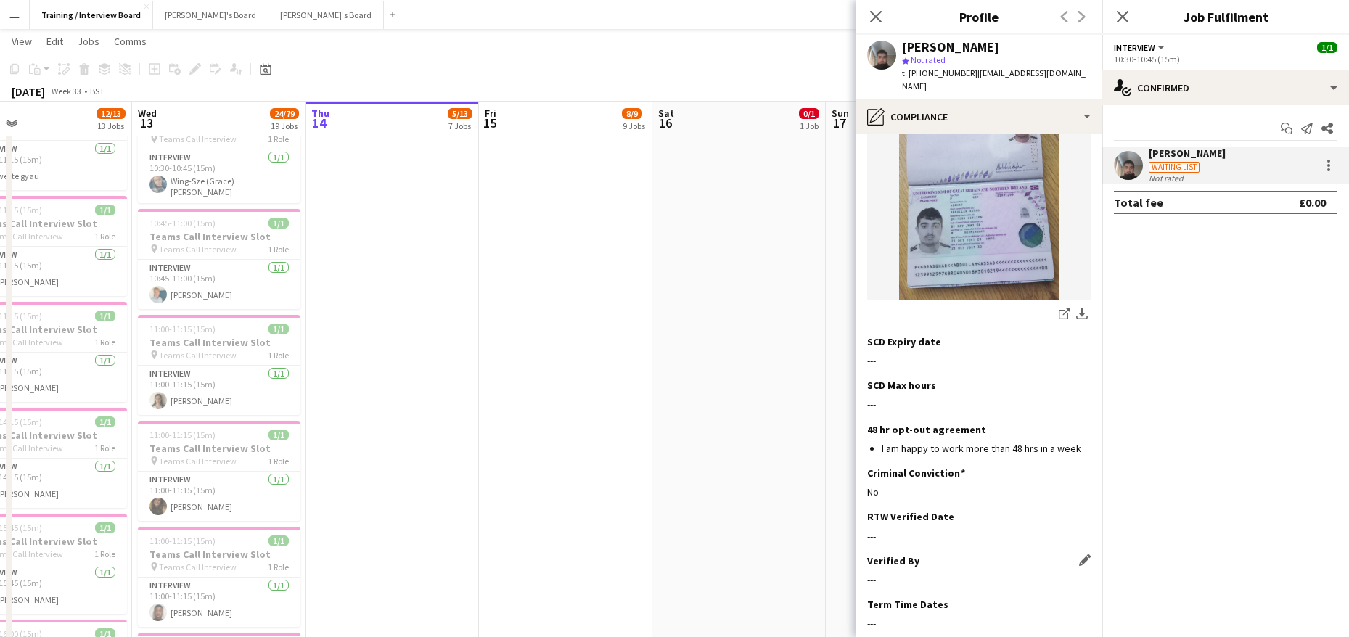
scroll to position [282, 0]
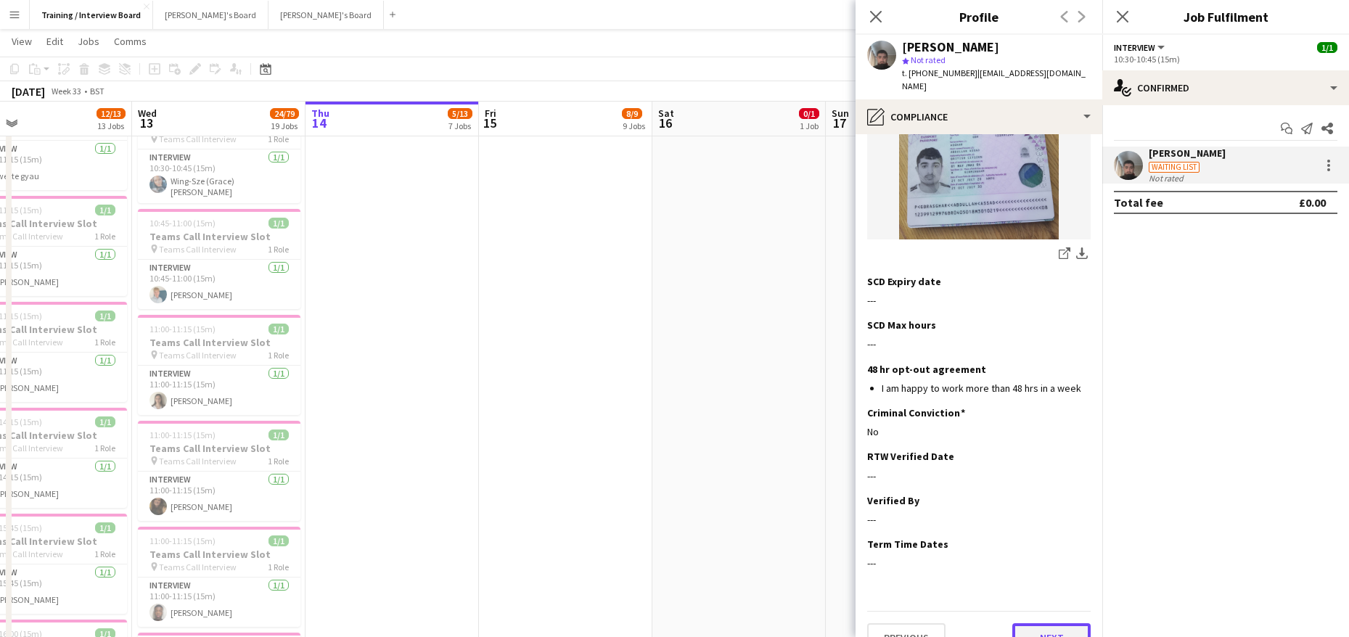
click at [1043, 623] on button "Next" at bounding box center [1051, 637] width 78 height 29
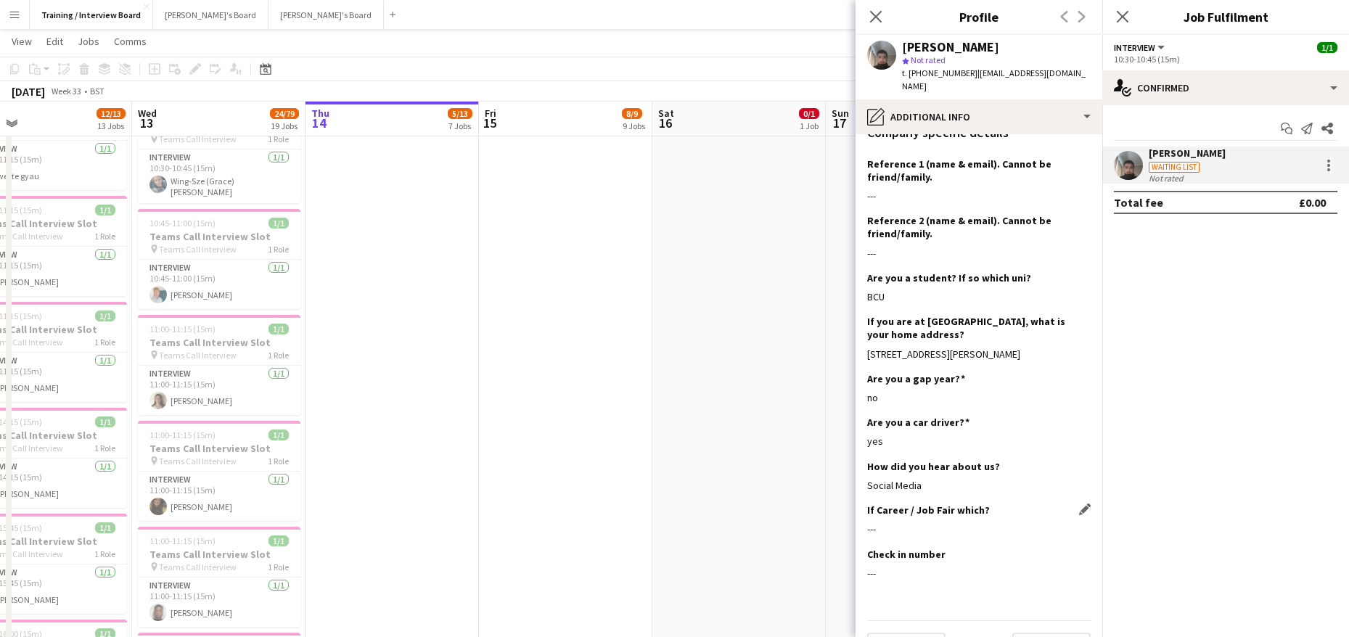
scroll to position [213, 0]
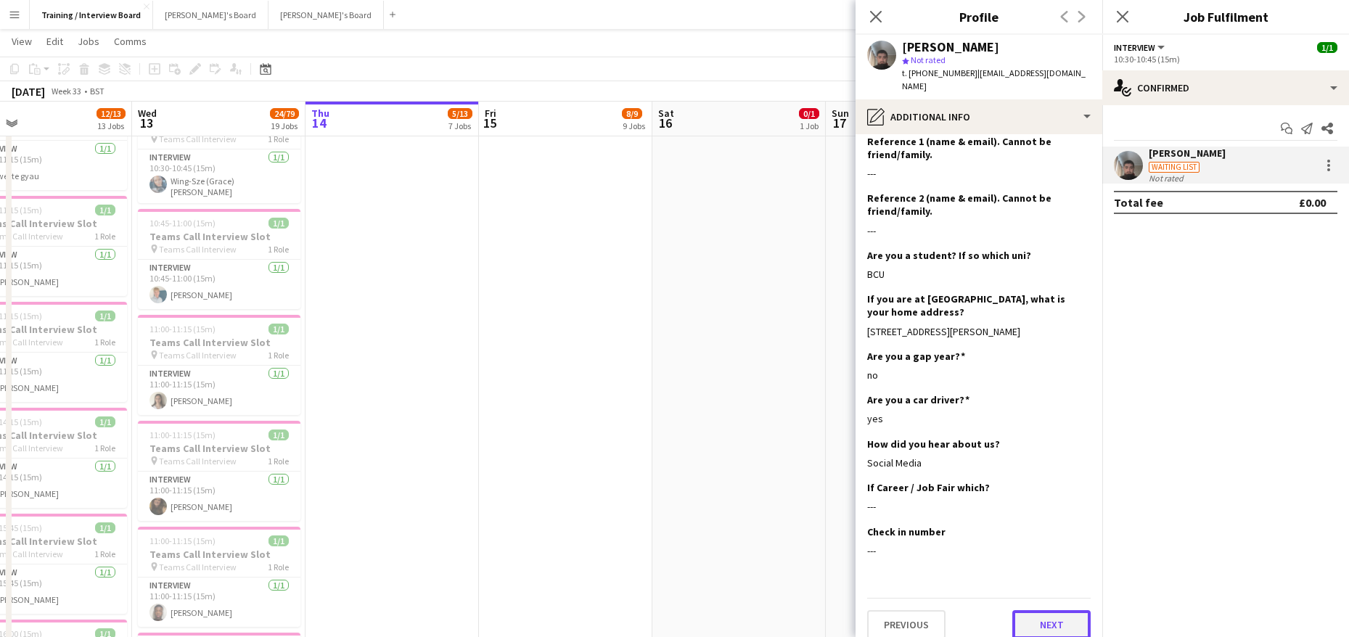
click at [1031, 610] on button "Next" at bounding box center [1051, 624] width 78 height 29
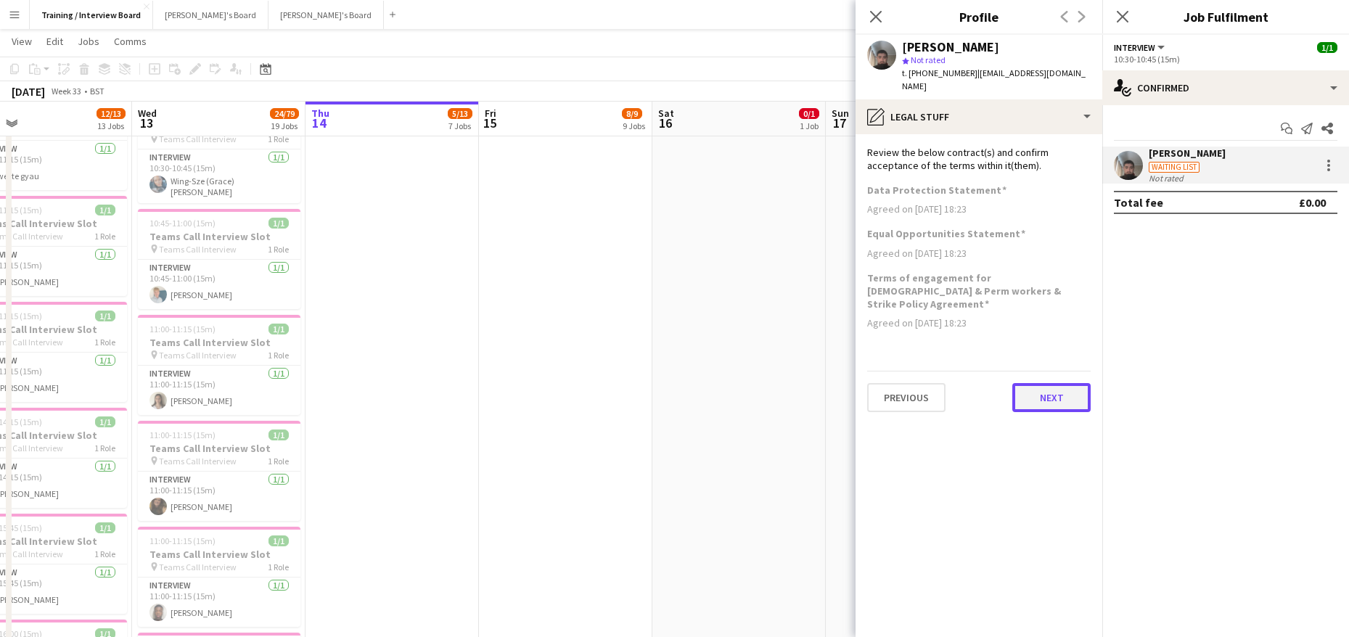
click at [1046, 383] on button "Next" at bounding box center [1051, 397] width 78 height 29
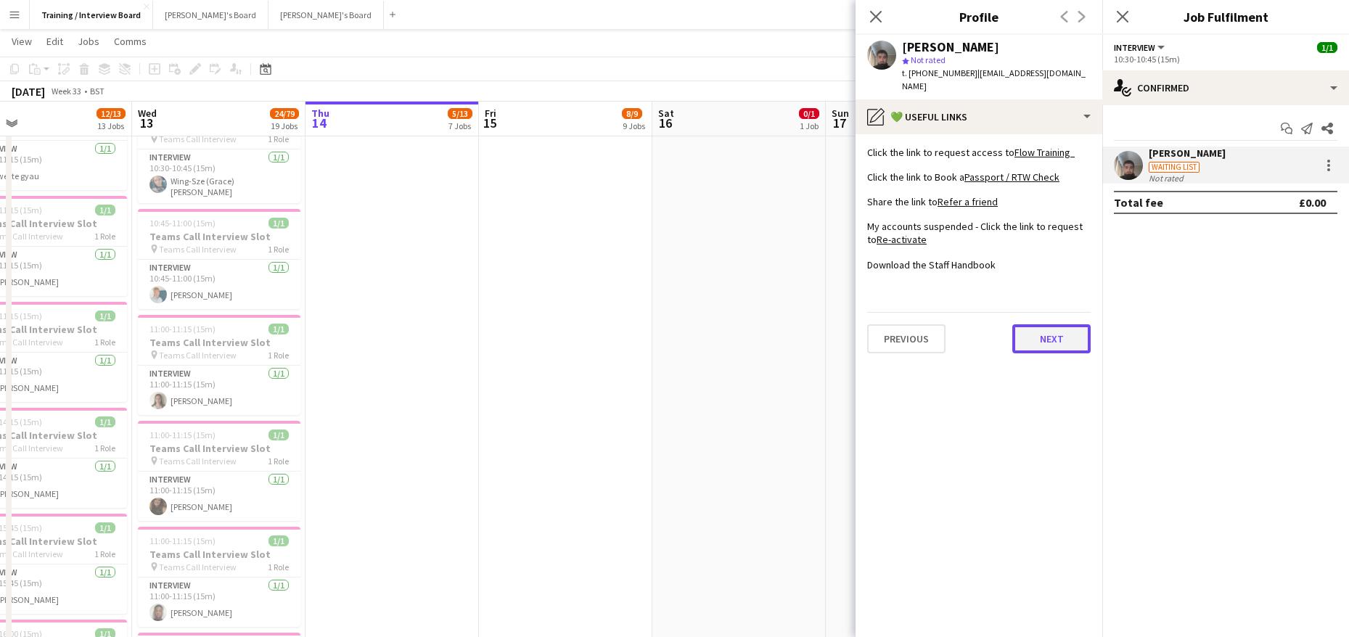
click at [1059, 324] on button "Next" at bounding box center [1051, 338] width 78 height 29
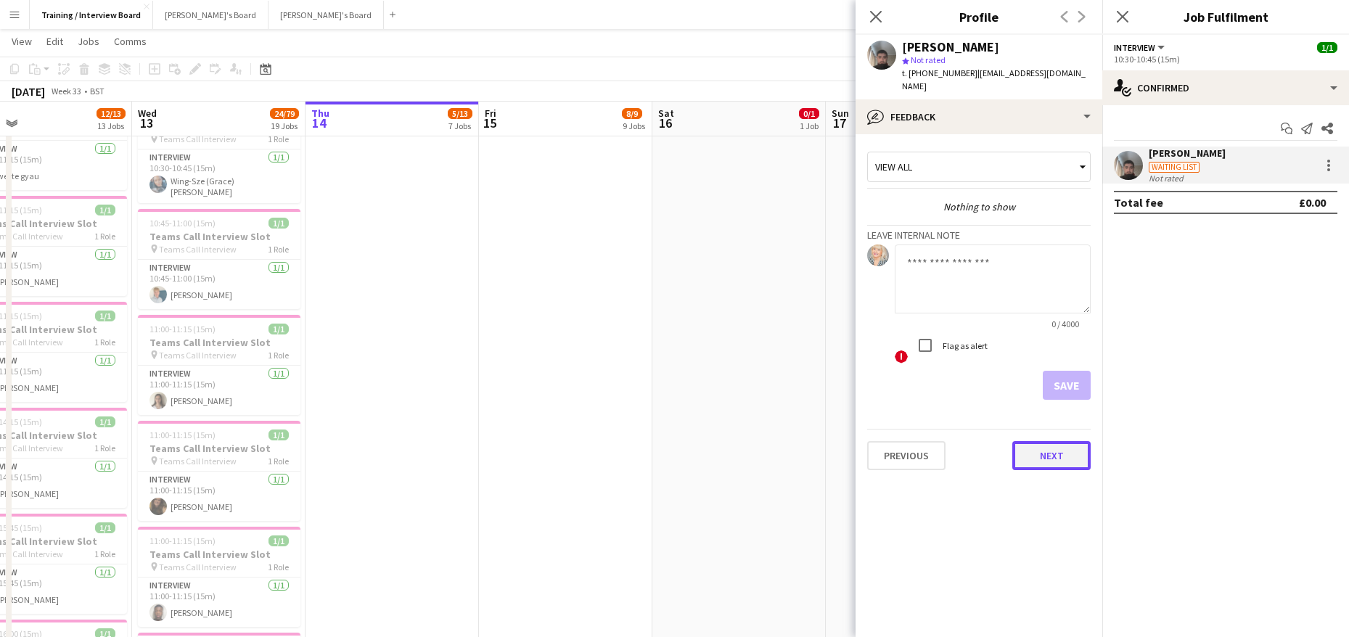
click at [1053, 441] on button "Next" at bounding box center [1051, 455] width 78 height 29
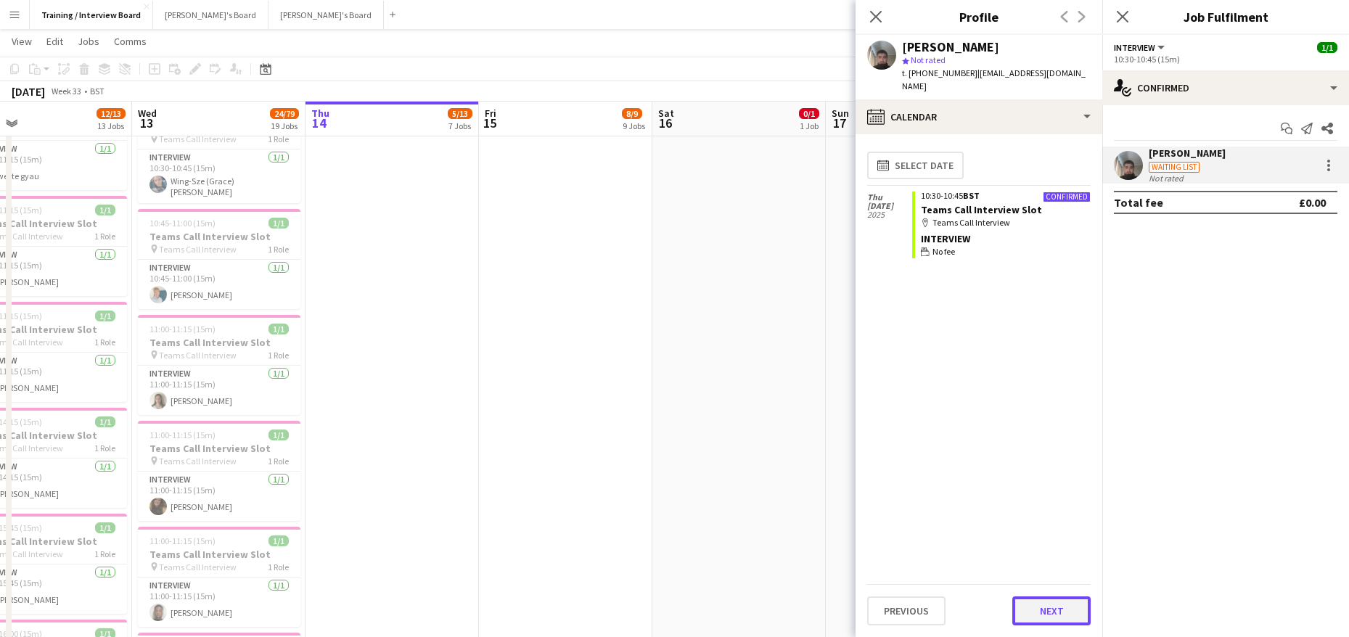
click at [1056, 597] on button "Next" at bounding box center [1051, 610] width 78 height 29
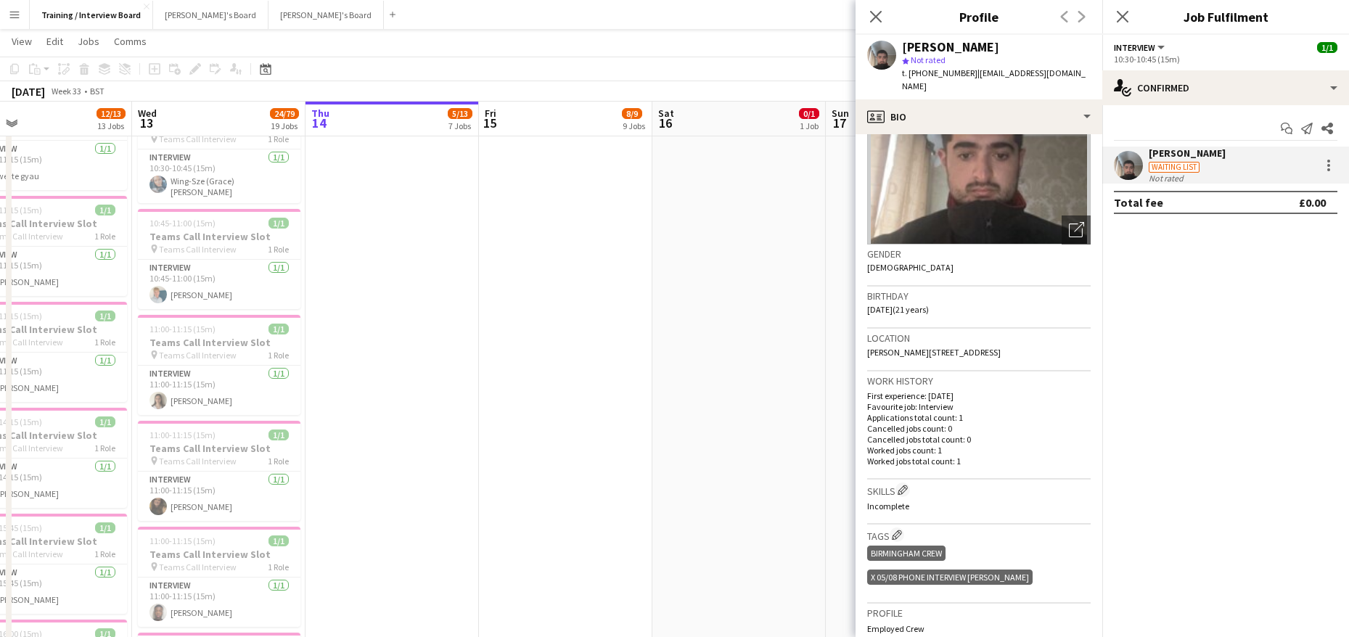
scroll to position [145, 0]
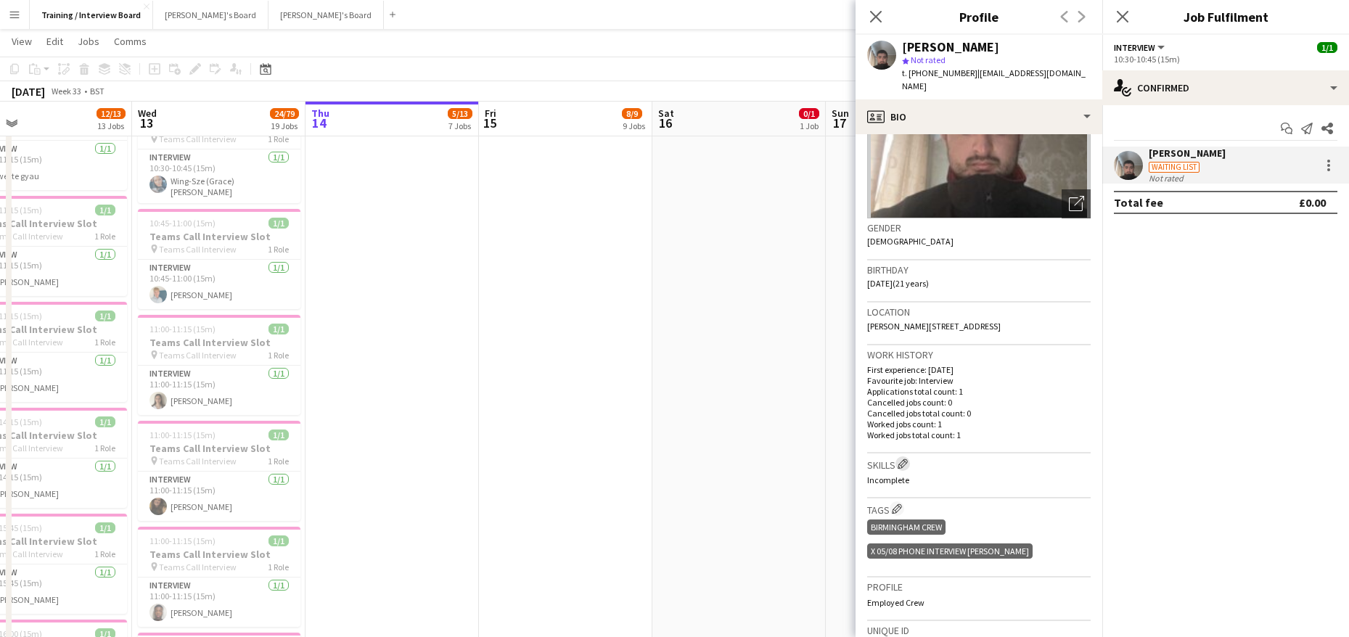
click at [903, 459] on app-icon "Edit crew company skills" at bounding box center [903, 464] width 10 height 10
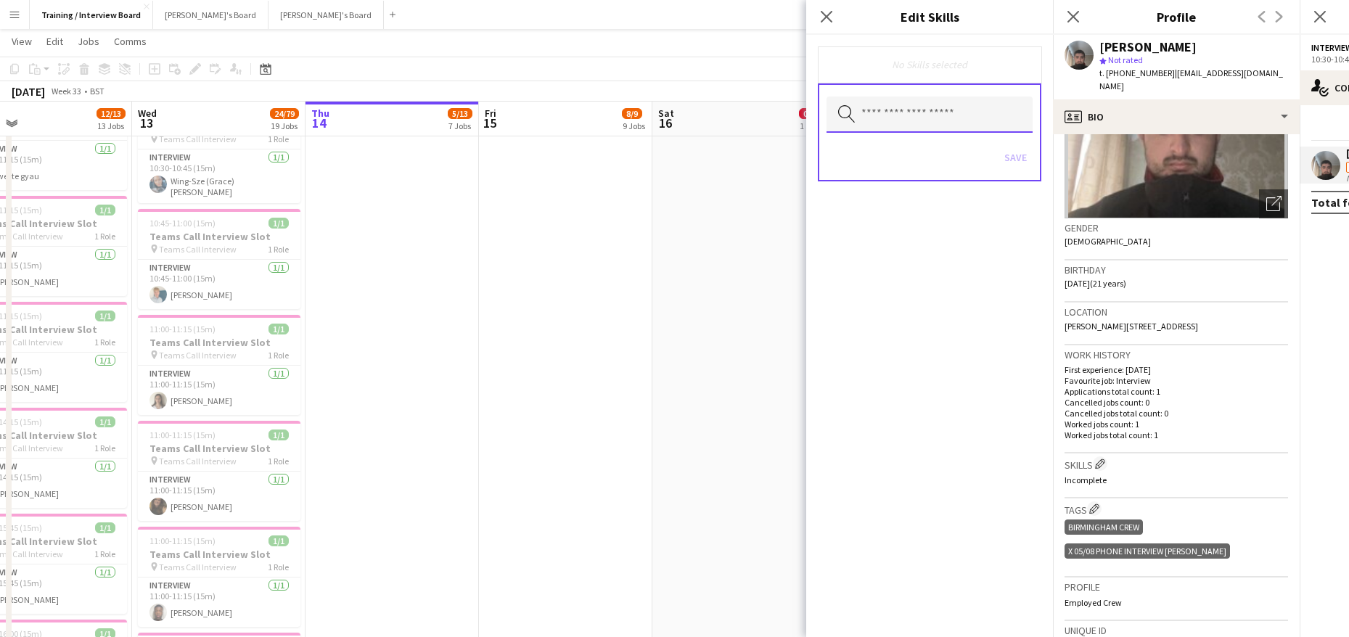
click at [946, 105] on input "text" at bounding box center [929, 114] width 206 height 36
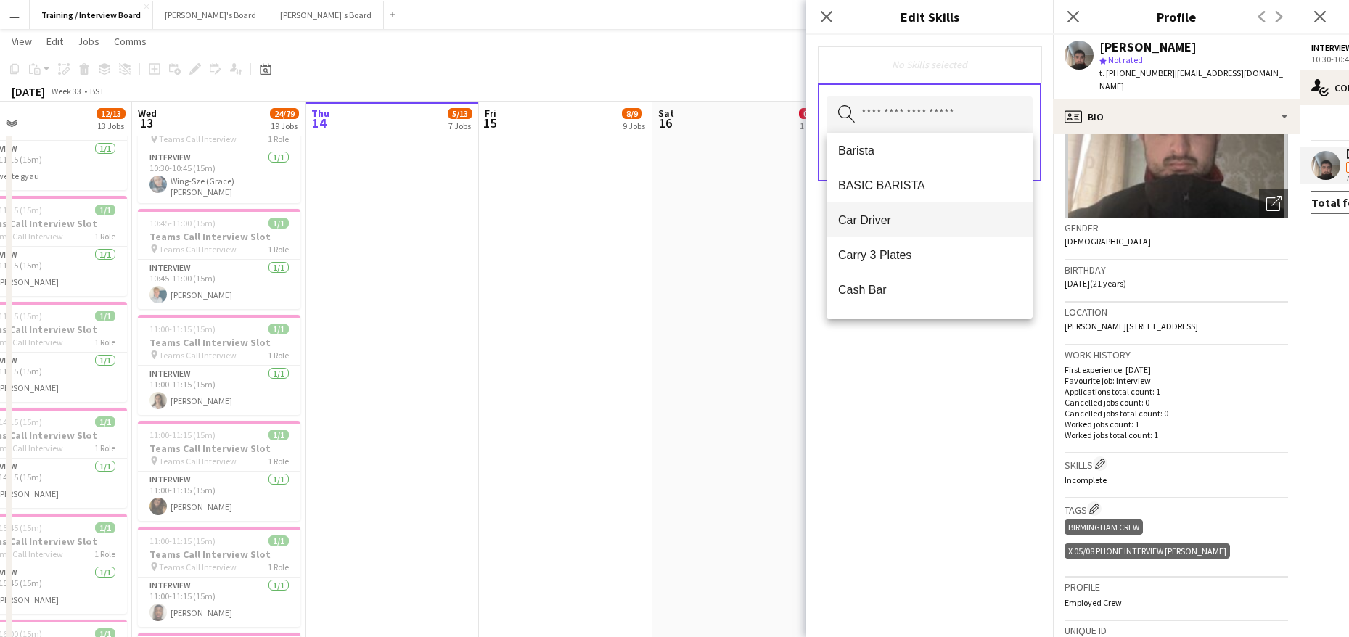
click at [872, 228] on mat-option "Car Driver" at bounding box center [929, 219] width 206 height 35
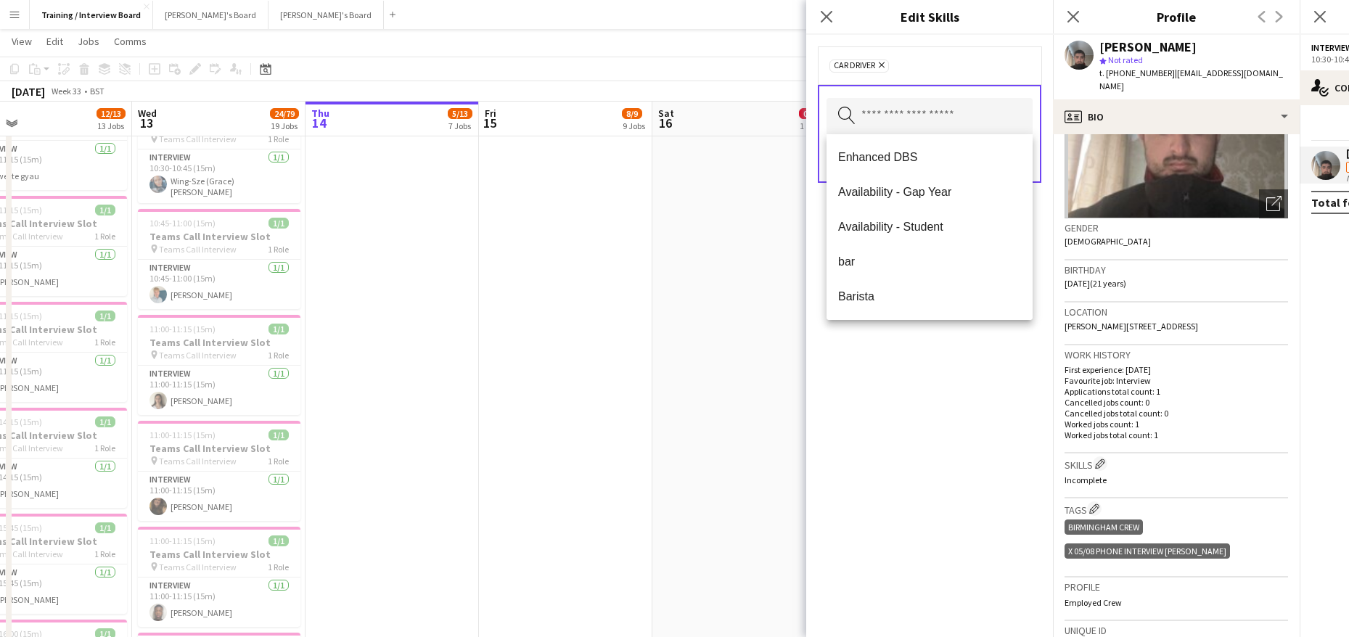
click at [903, 430] on div "Car Driver Remove Search by skill name Save" at bounding box center [929, 336] width 247 height 602
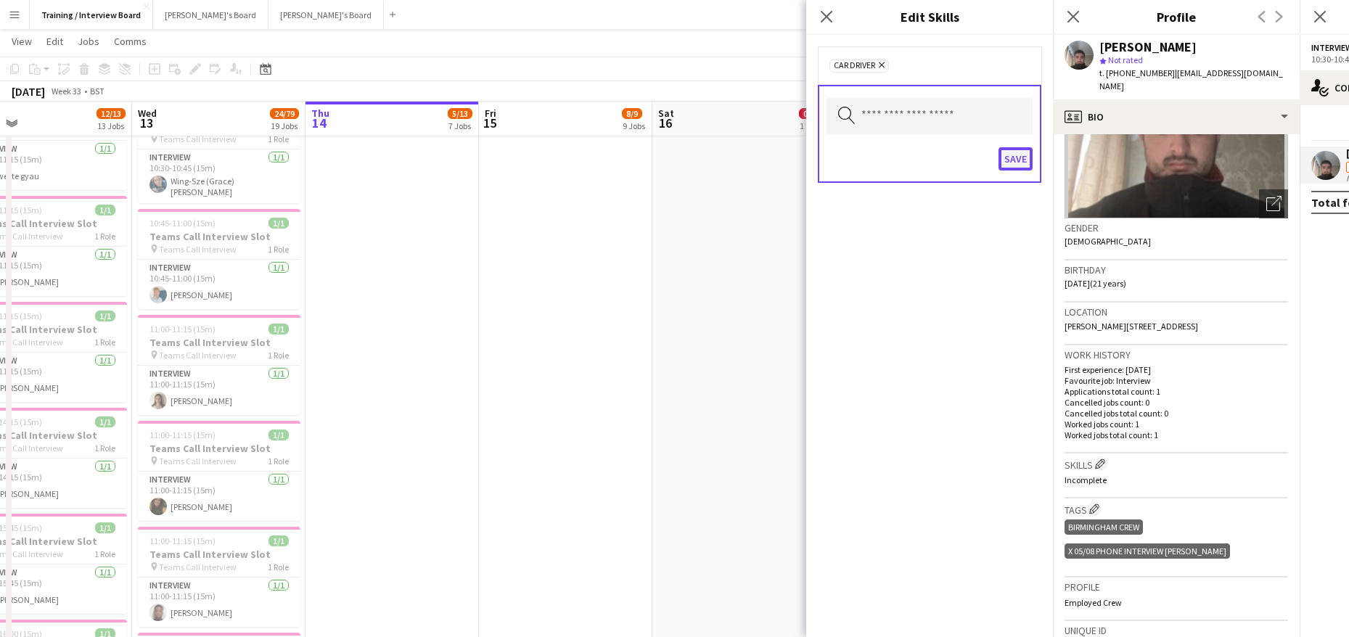
click at [1024, 163] on button "Save" at bounding box center [1015, 158] width 34 height 23
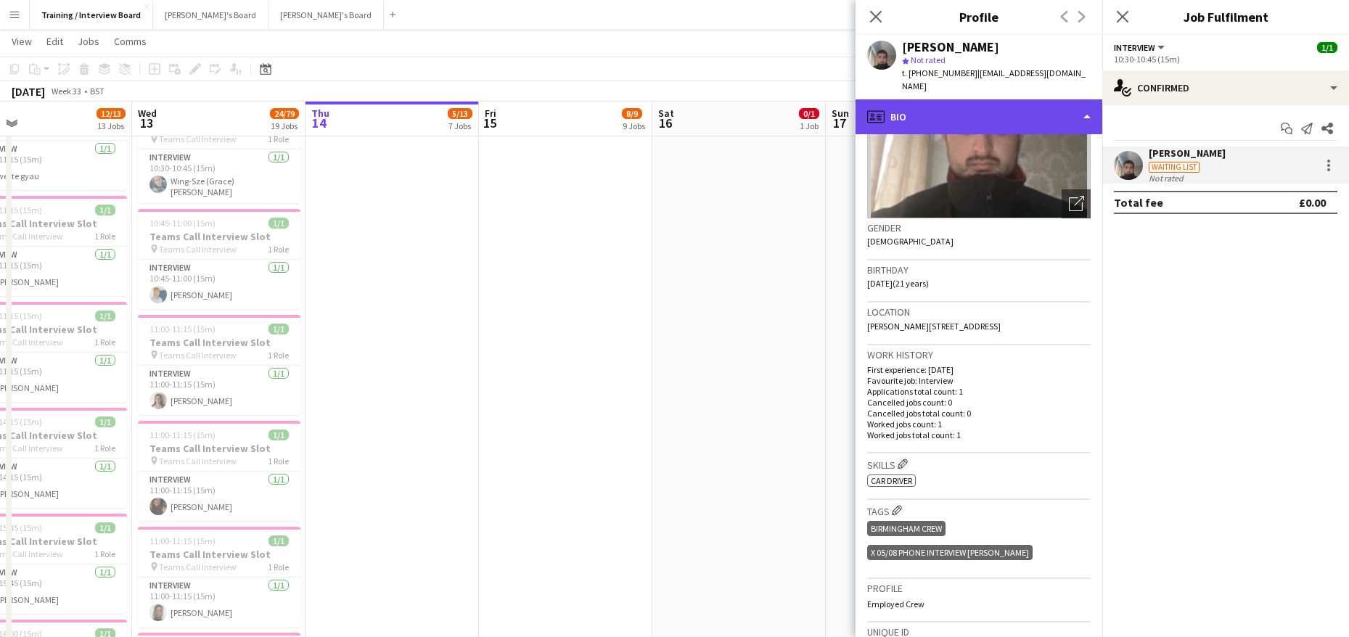
click at [1080, 99] on div "profile Bio" at bounding box center [978, 116] width 247 height 35
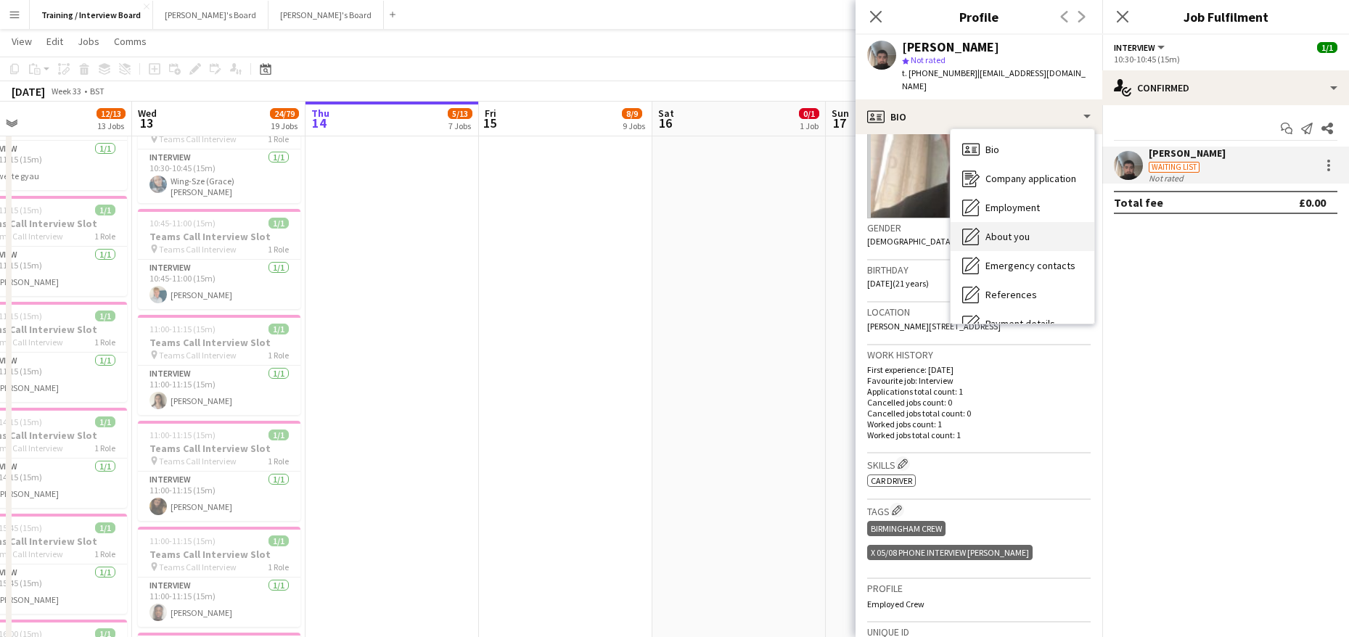
click at [1009, 230] on span "About you" at bounding box center [1007, 236] width 44 height 13
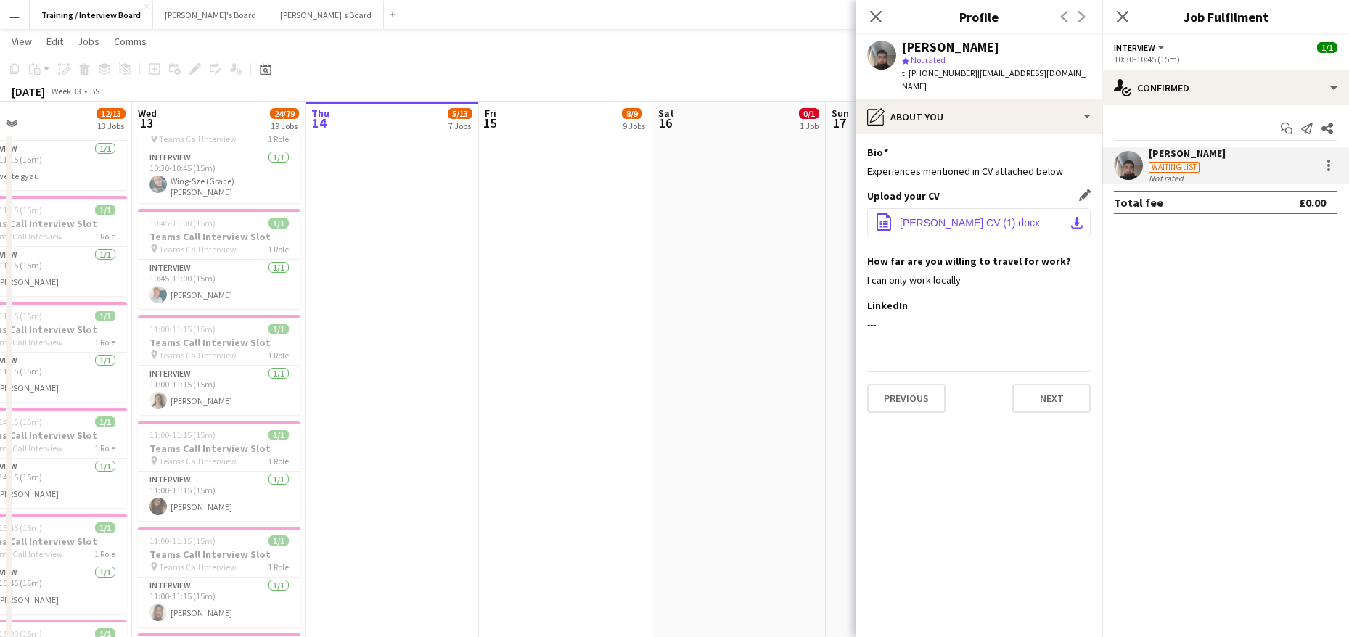
click at [1074, 217] on app-icon "download-bottom" at bounding box center [1077, 223] width 12 height 12
click at [879, 17] on icon "Close pop-in" at bounding box center [875, 16] width 14 height 14
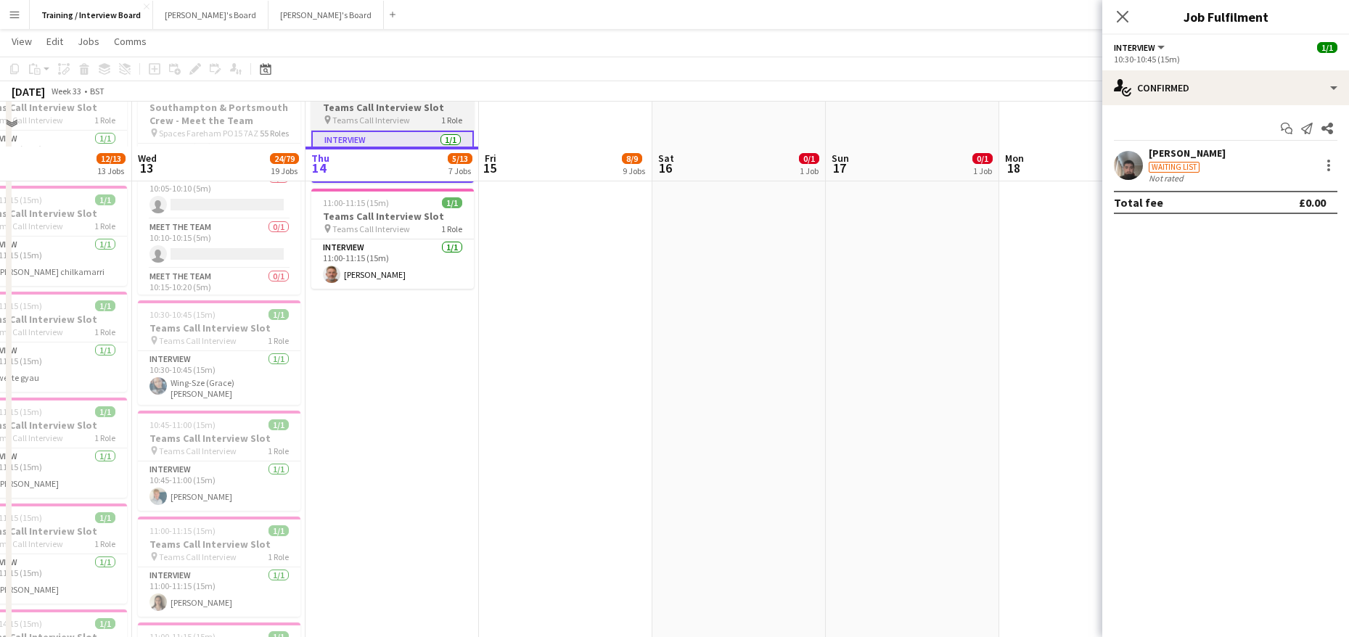
scroll to position [0, 0]
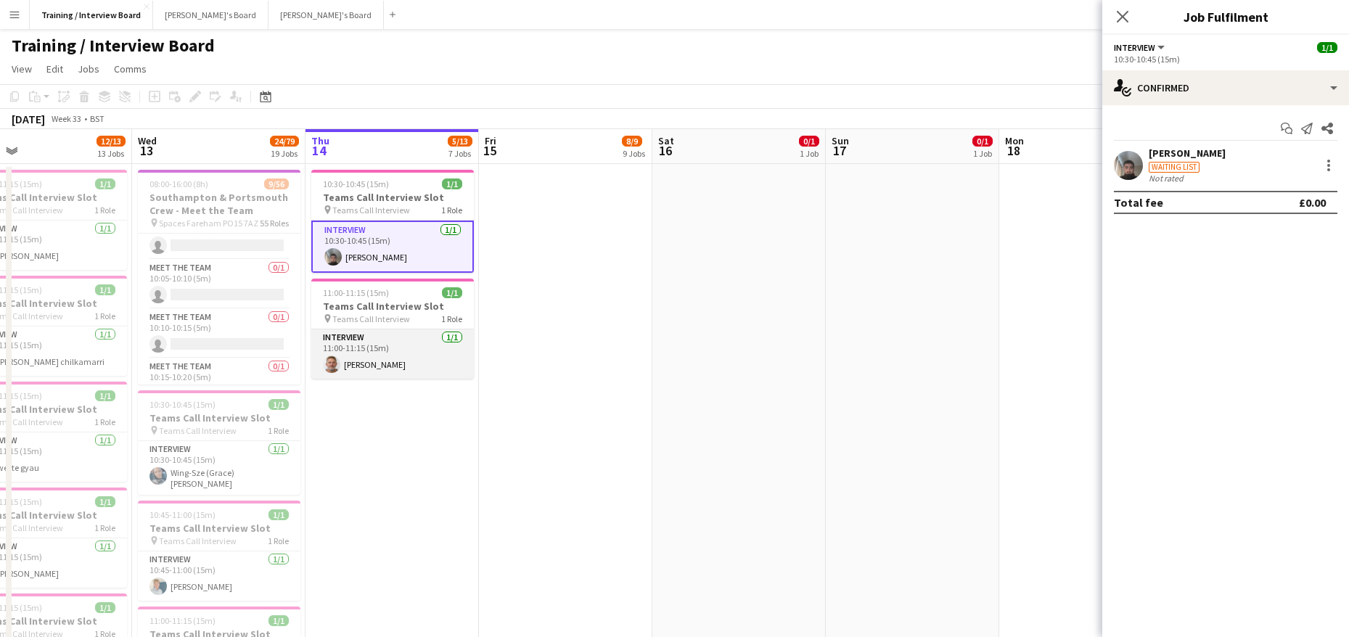
click at [396, 363] on app-card-role "Interview 1/1 11:00-11:15 (15m) Stewart Teague" at bounding box center [392, 353] width 163 height 49
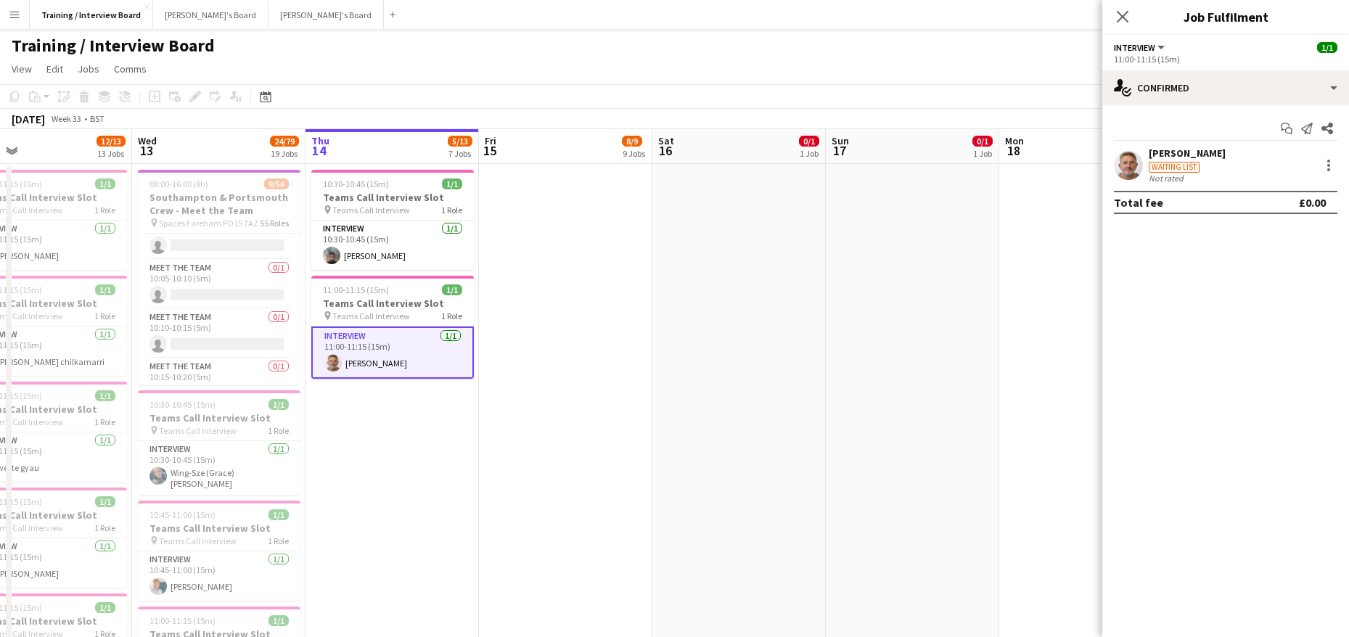
click at [1186, 161] on div "Waiting list" at bounding box center [1187, 166] width 77 height 13
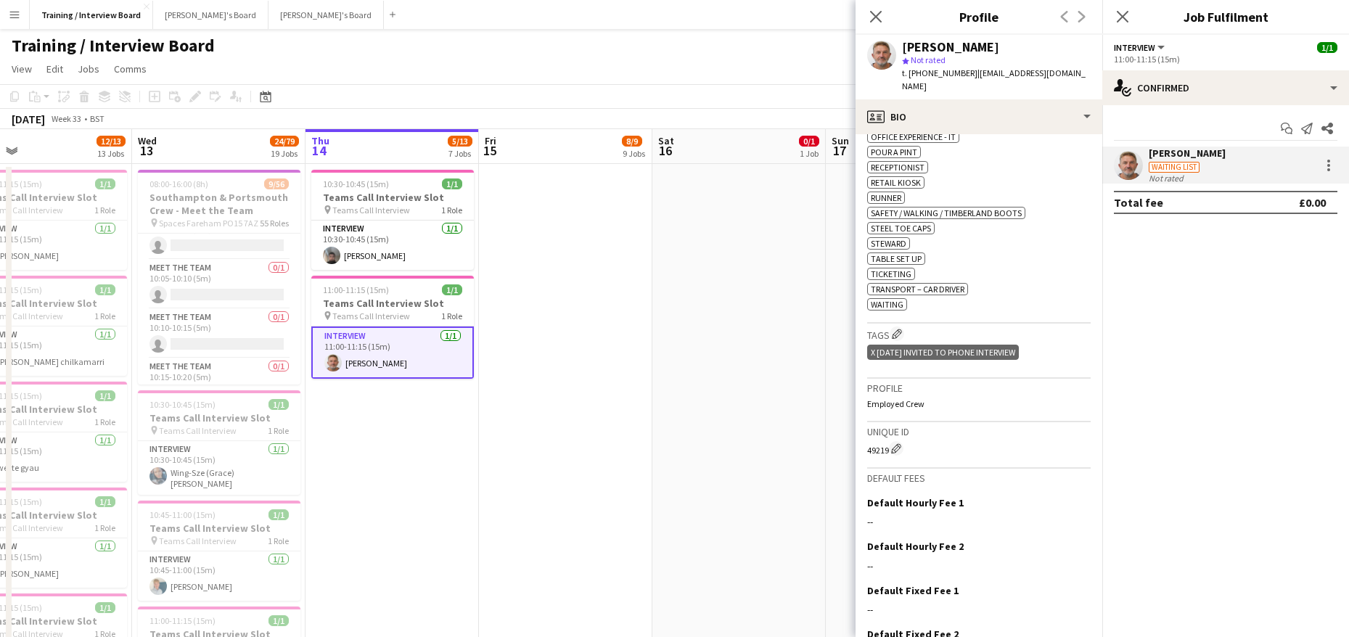
scroll to position [776, 0]
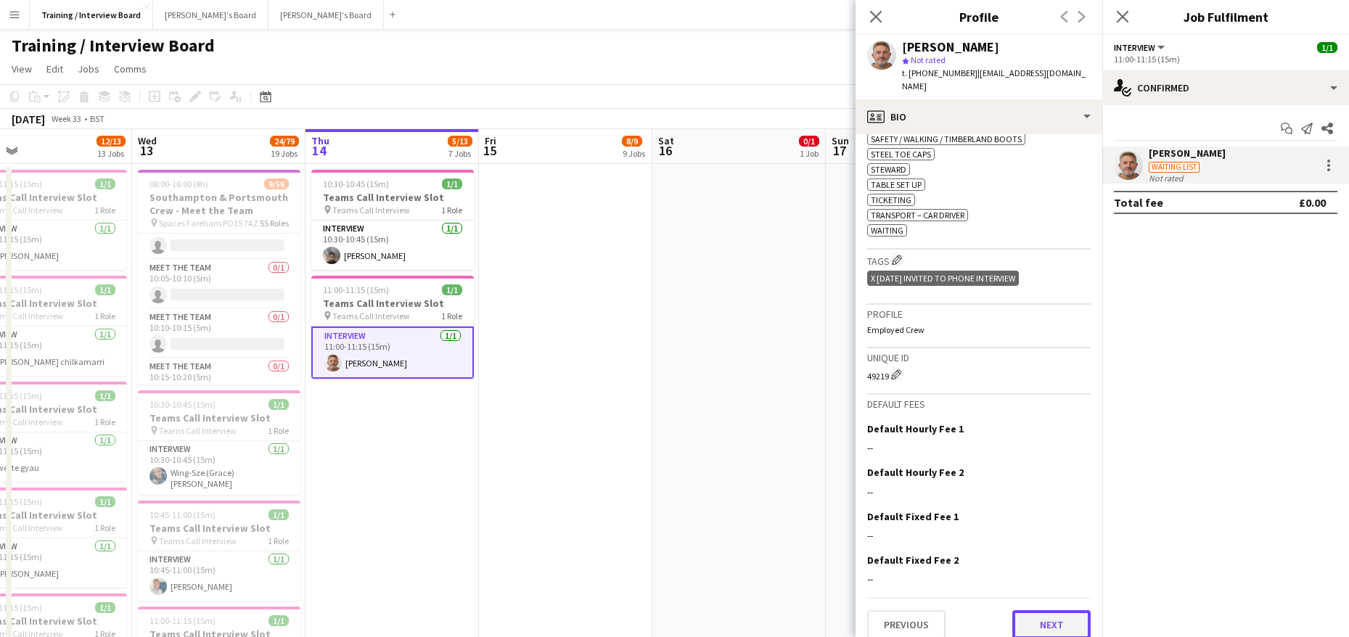
click at [1014, 610] on button "Next" at bounding box center [1051, 624] width 78 height 29
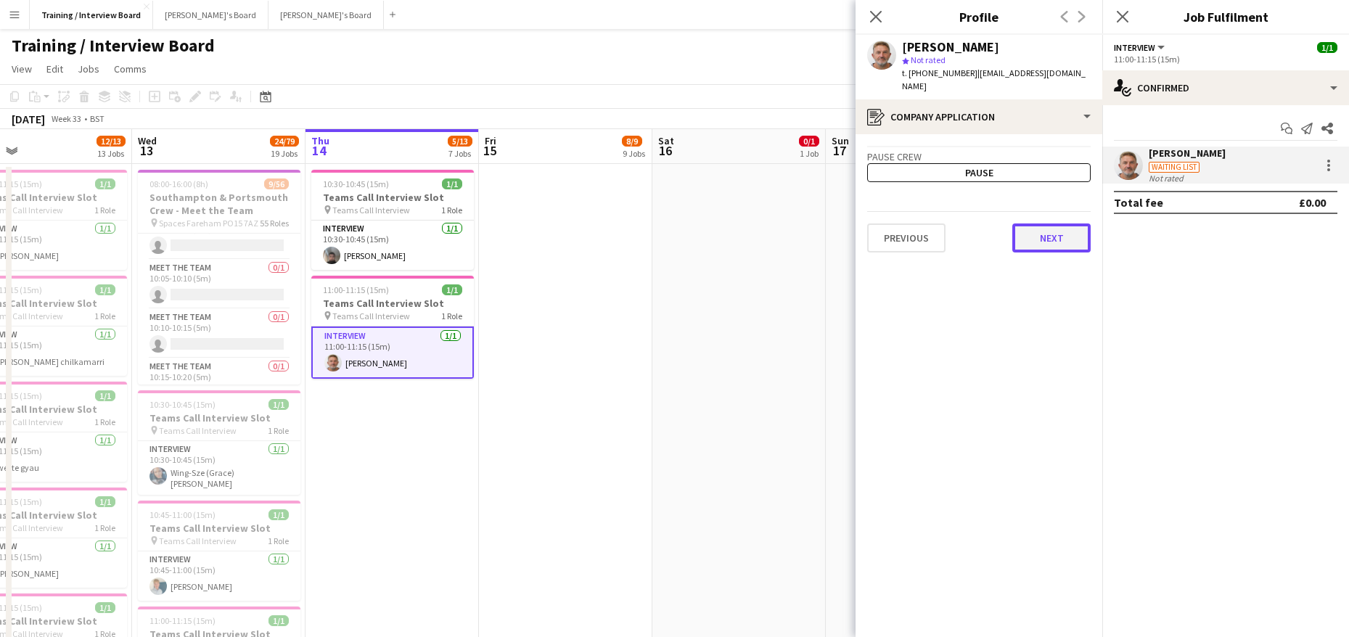
click at [1043, 228] on button "Next" at bounding box center [1051, 237] width 78 height 29
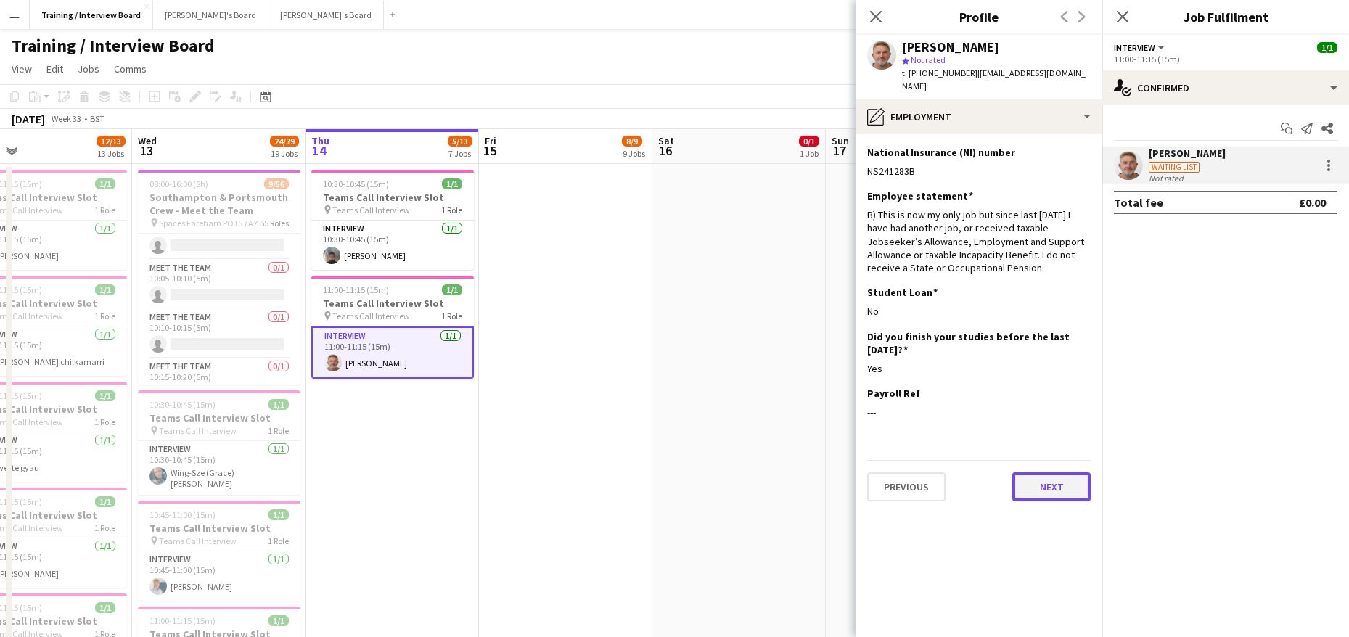
click at [1056, 472] on button "Next" at bounding box center [1051, 486] width 78 height 29
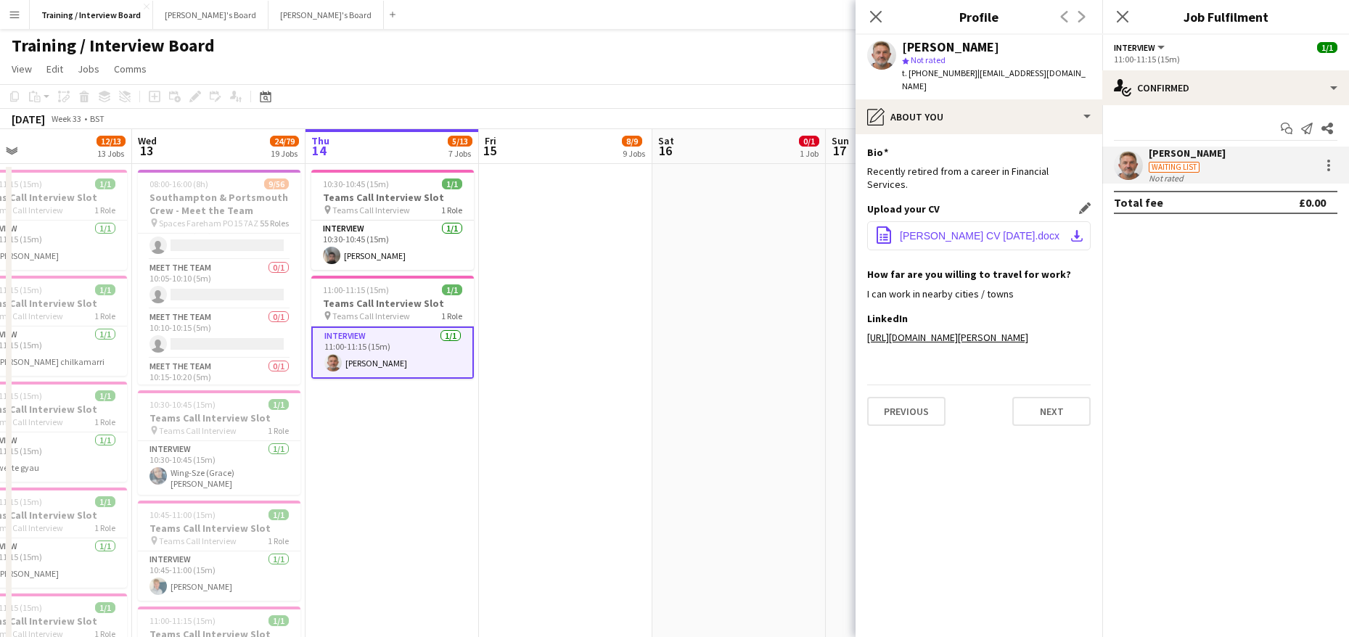
click at [1075, 221] on button "office-file-sheet Stewart Teague CV Mar 2024.docx download-bottom" at bounding box center [978, 235] width 223 height 29
click at [1077, 230] on app-icon "download-bottom" at bounding box center [1077, 236] width 12 height 12
click at [1067, 419] on button "Next" at bounding box center [1051, 411] width 78 height 29
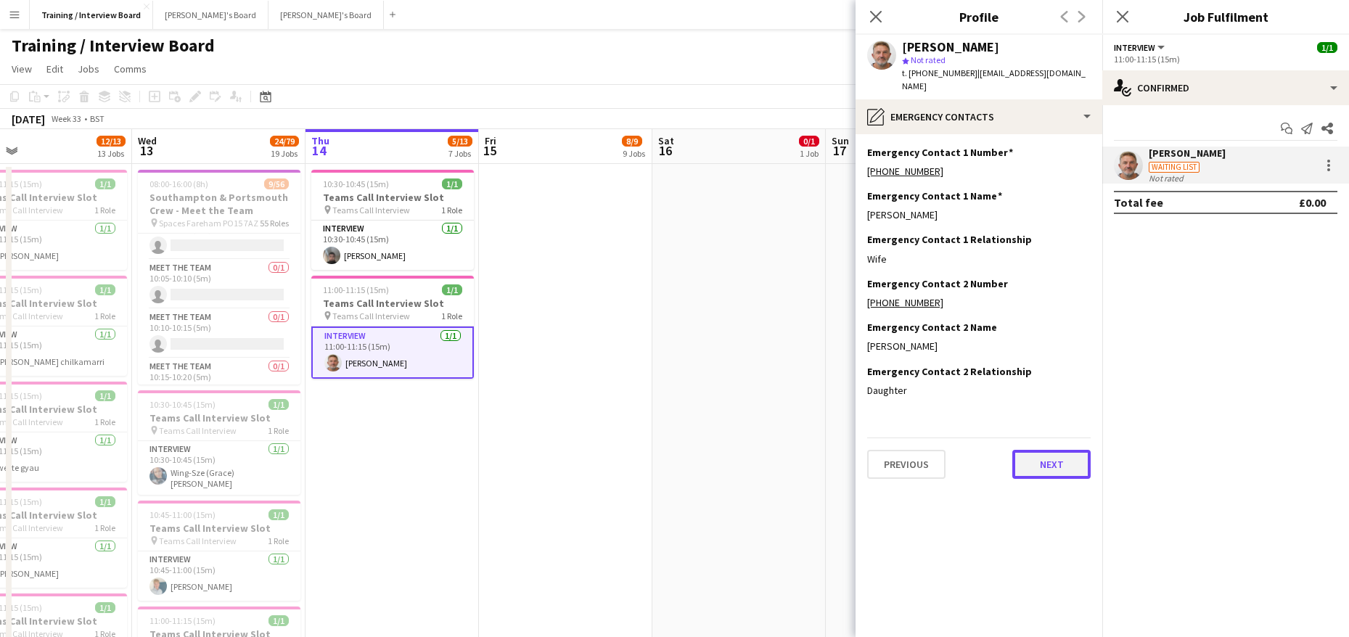
click at [1063, 459] on button "Next" at bounding box center [1051, 464] width 78 height 29
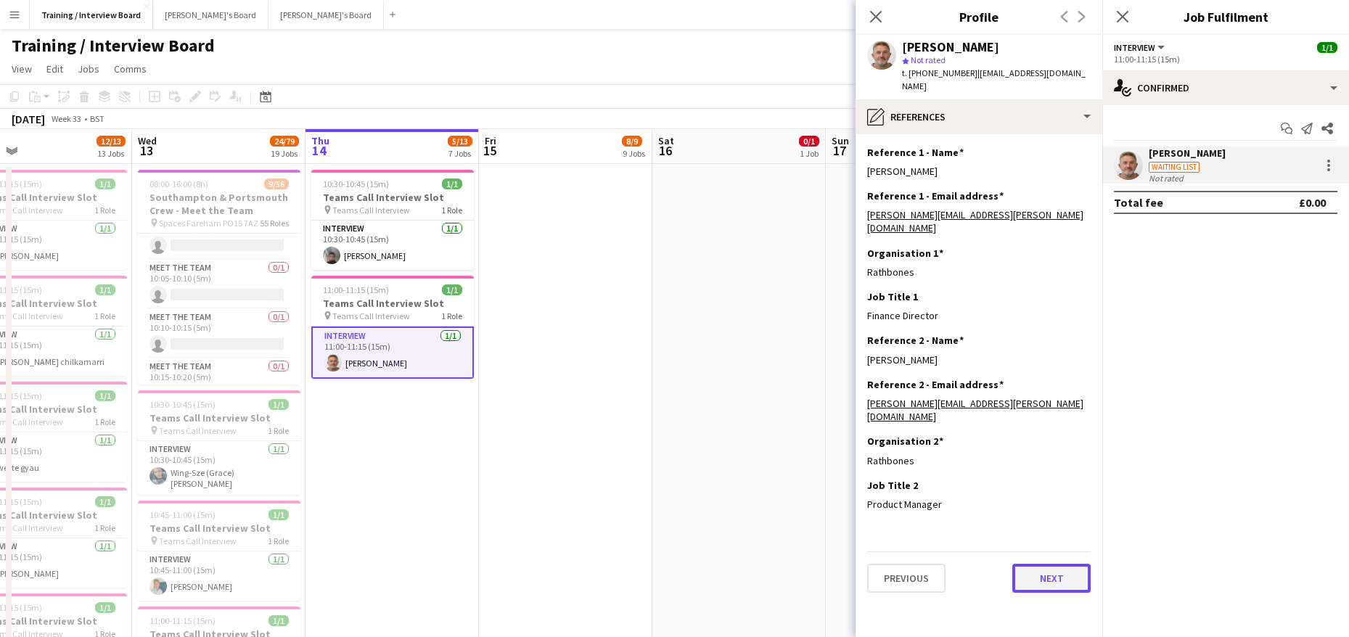
click at [1057, 564] on button "Next" at bounding box center [1051, 578] width 78 height 29
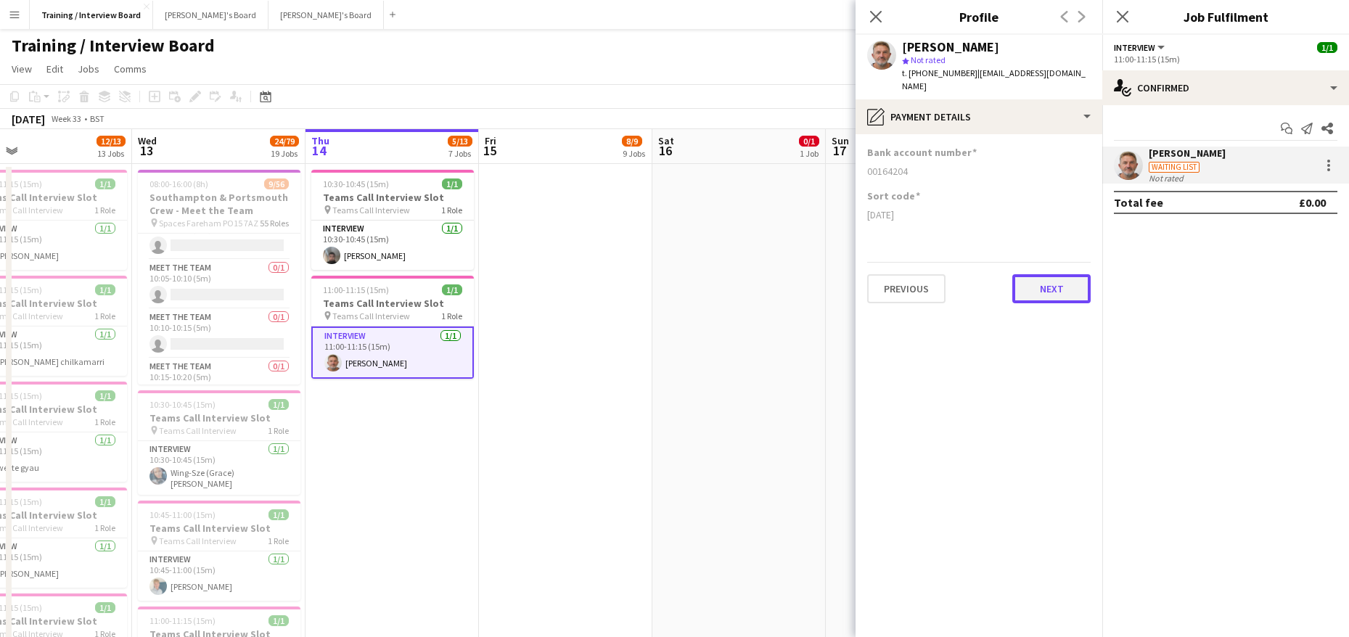
click at [1048, 274] on button "Next" at bounding box center [1051, 288] width 78 height 29
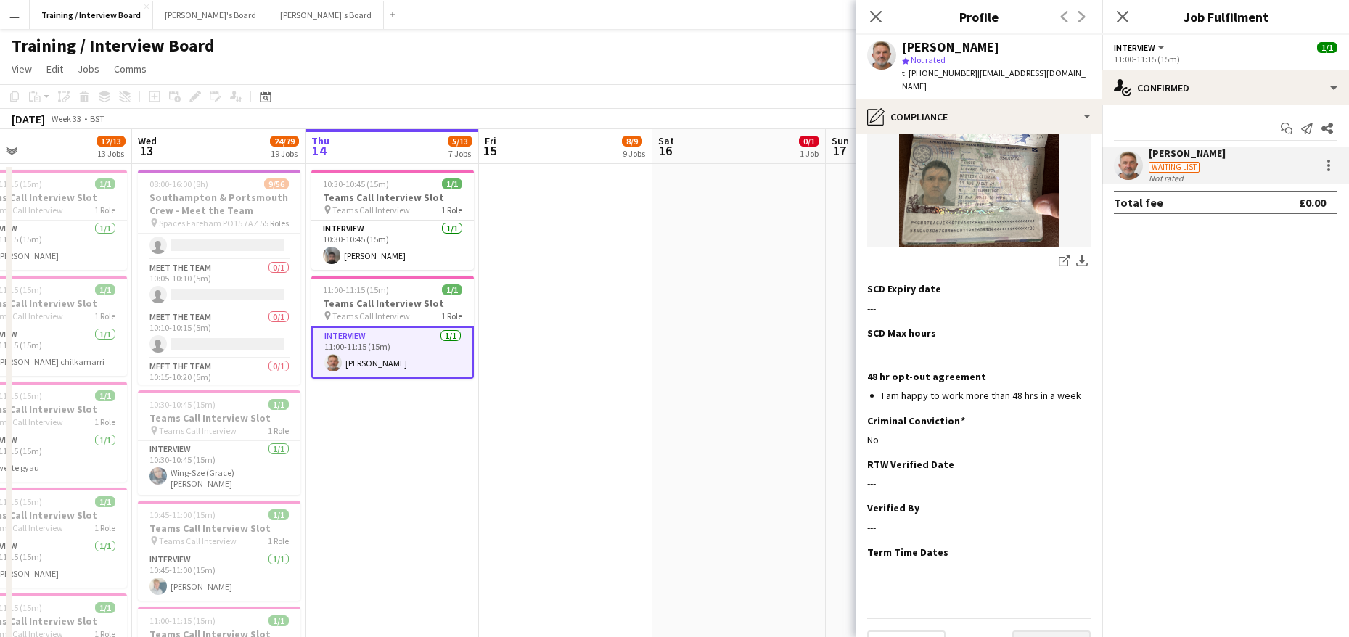
scroll to position [530, 0]
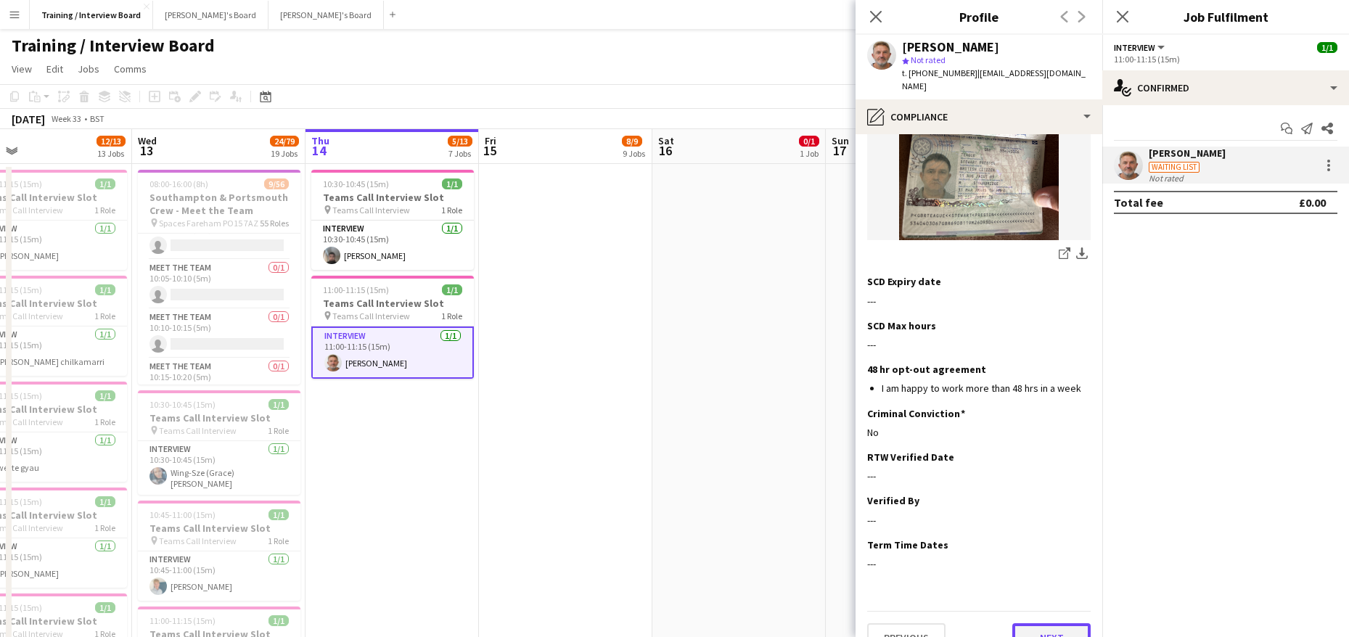
click at [1041, 623] on button "Next" at bounding box center [1051, 637] width 78 height 29
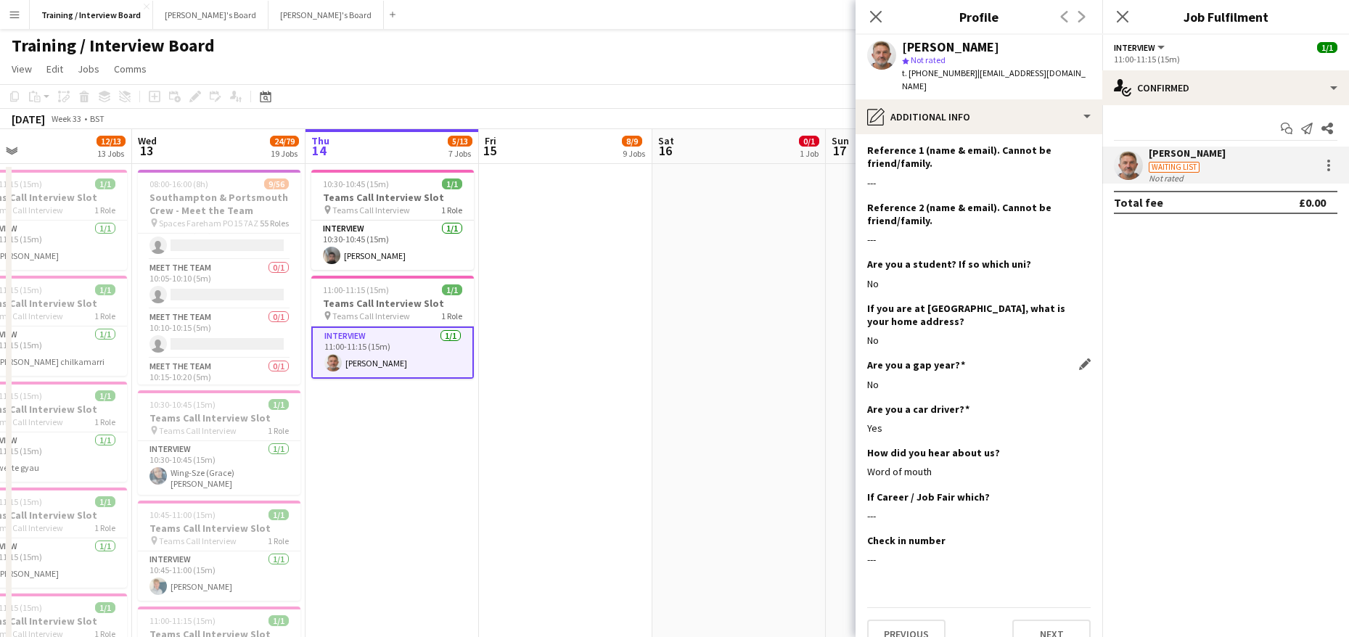
scroll to position [186, 0]
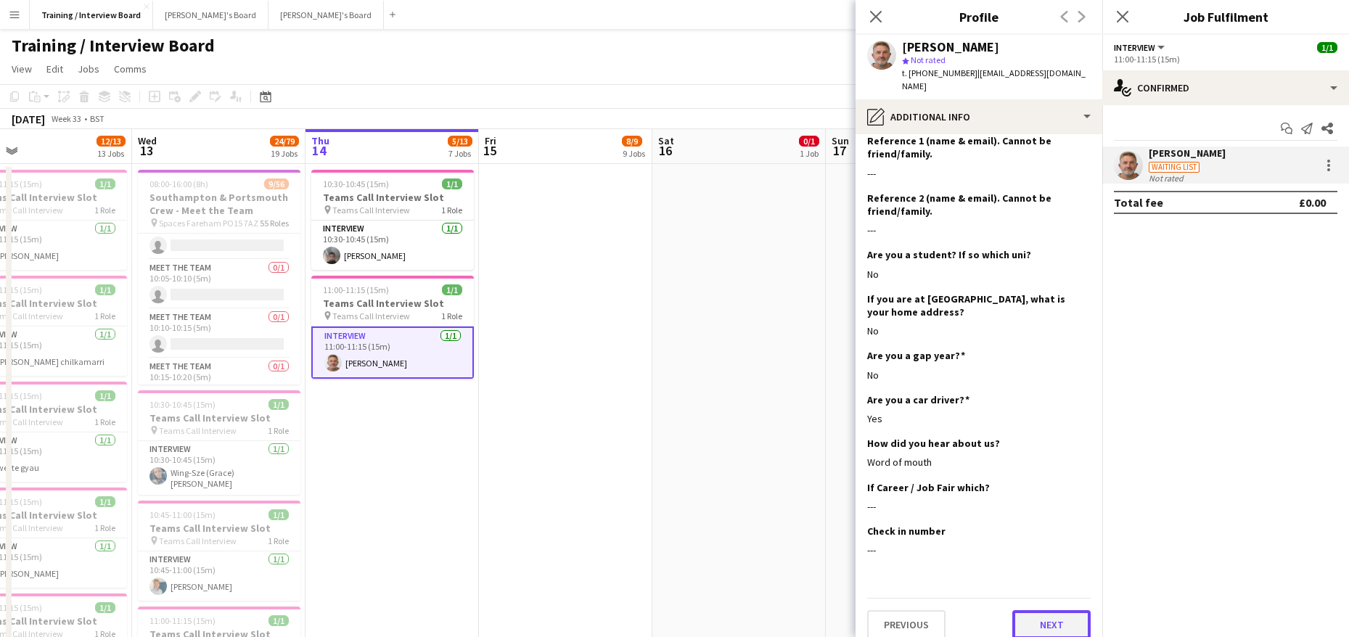
click at [1047, 614] on button "Next" at bounding box center [1051, 624] width 78 height 29
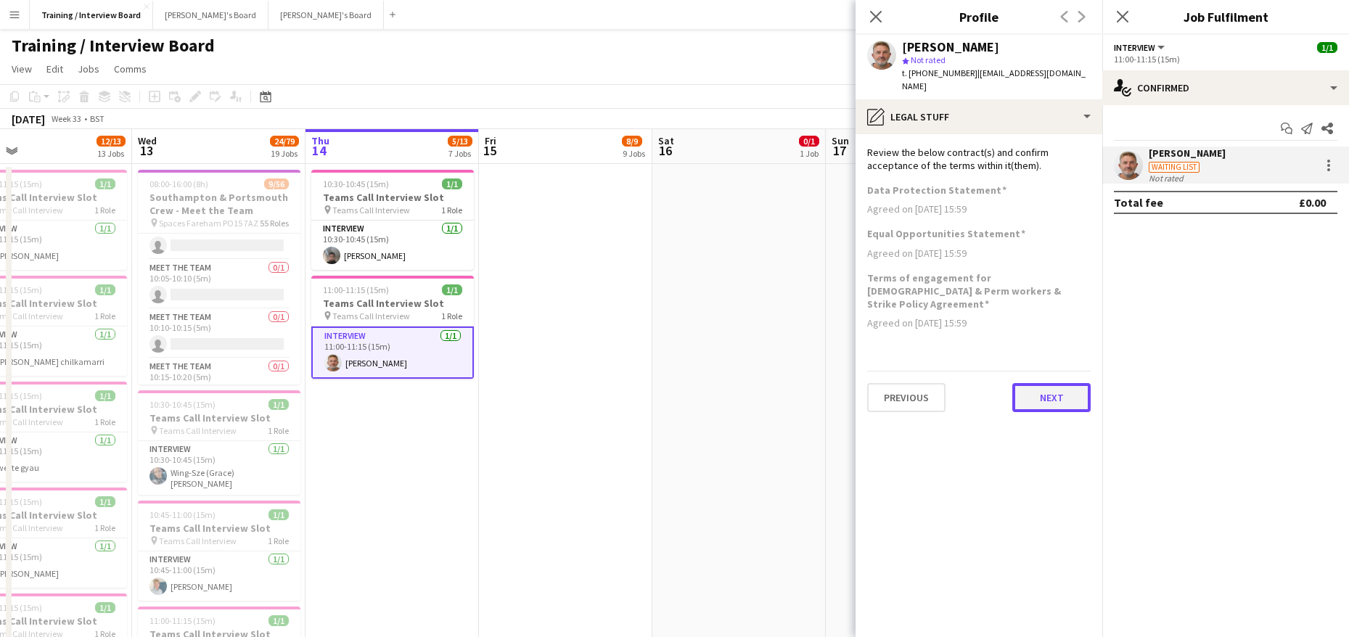
click at [1053, 383] on button "Next" at bounding box center [1051, 397] width 78 height 29
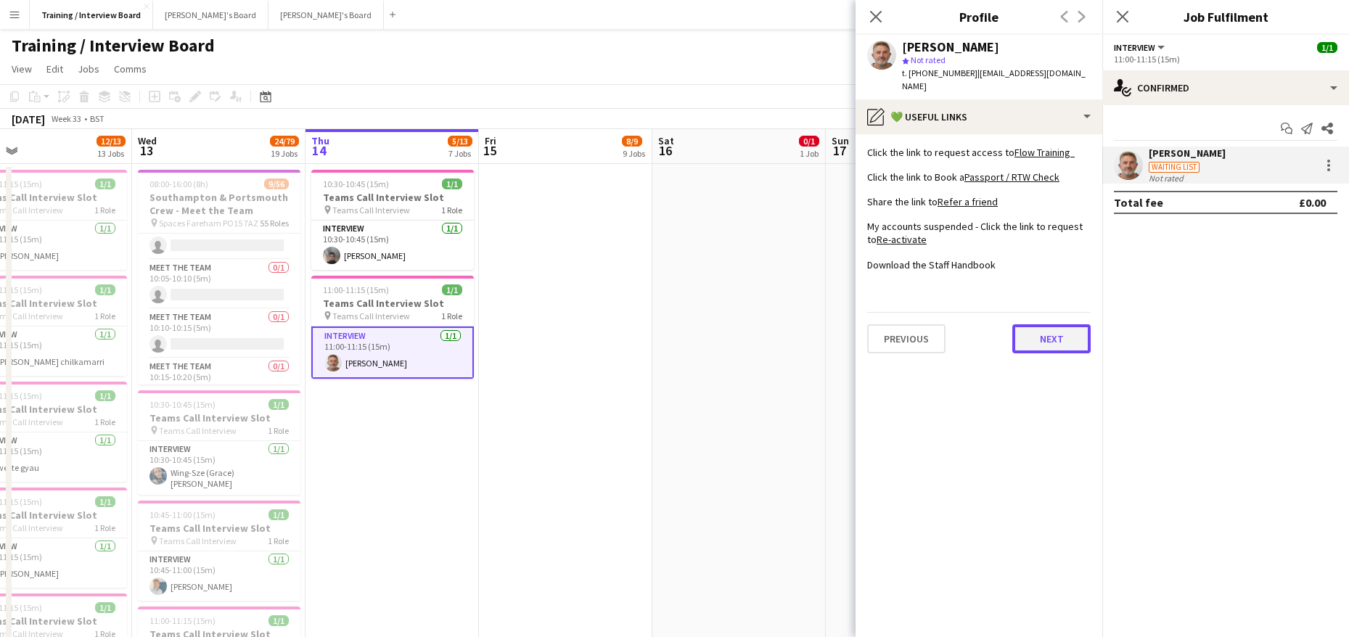
click at [1052, 328] on button "Next" at bounding box center [1051, 338] width 78 height 29
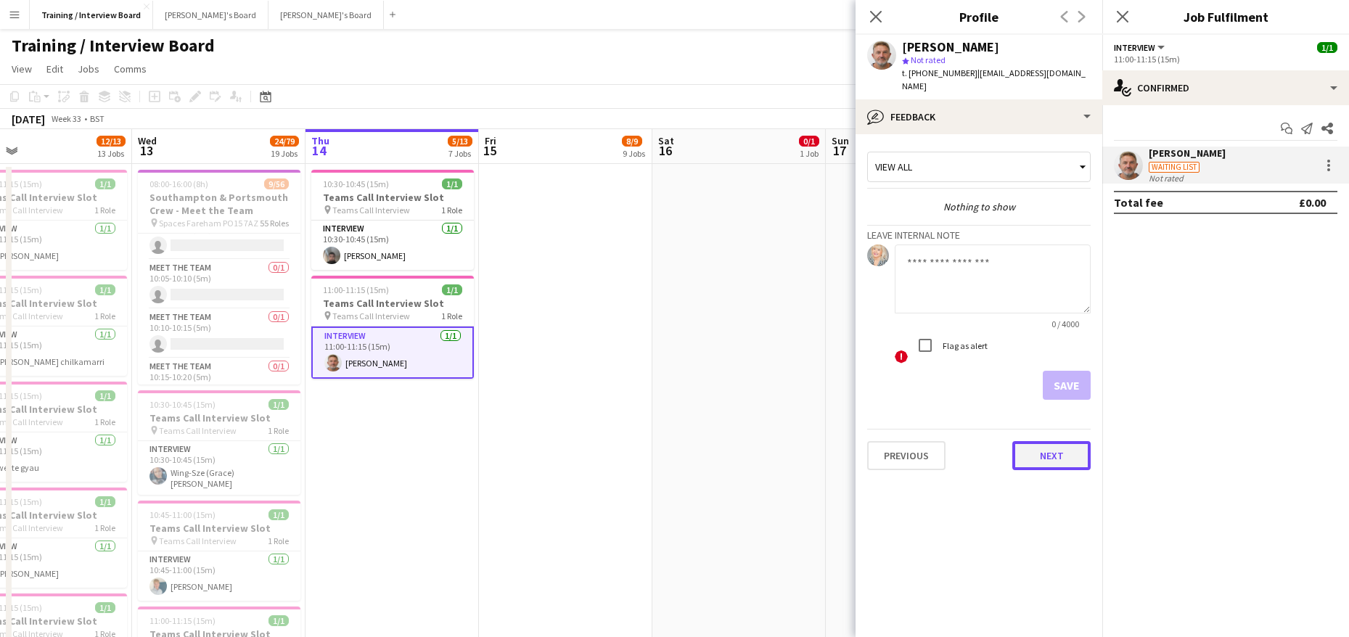
click at [1067, 441] on button "Next" at bounding box center [1051, 455] width 78 height 29
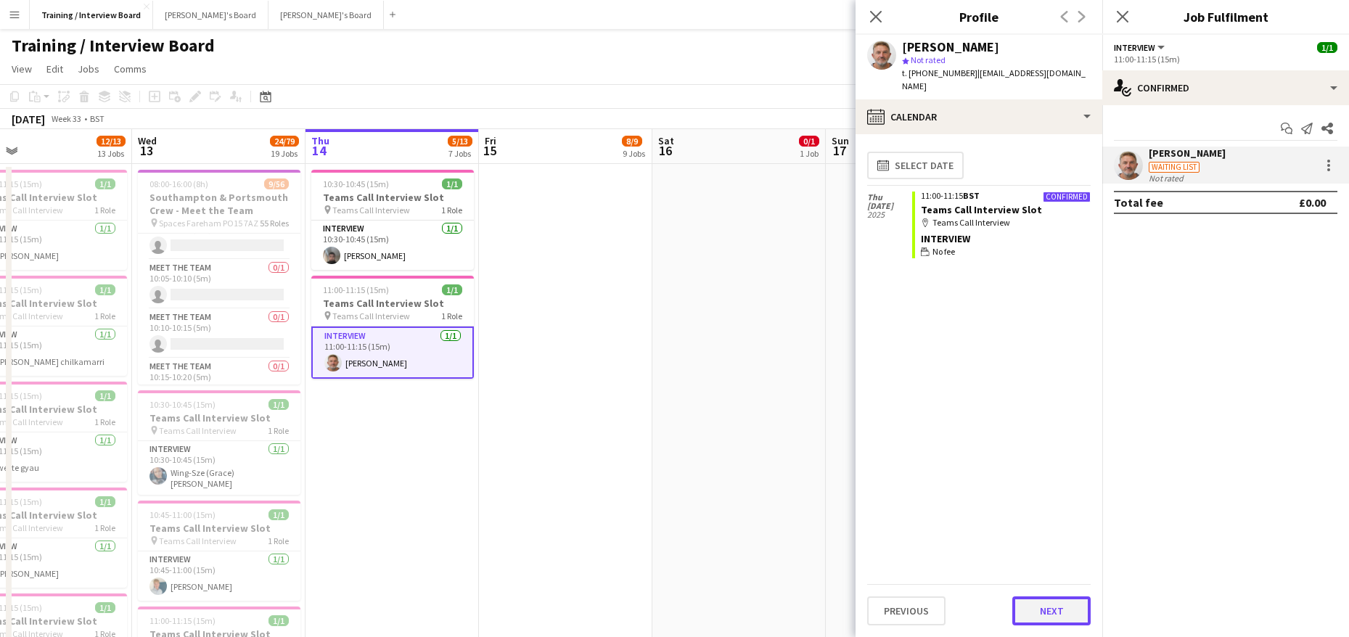
click at [1070, 613] on button "Next" at bounding box center [1051, 610] width 78 height 29
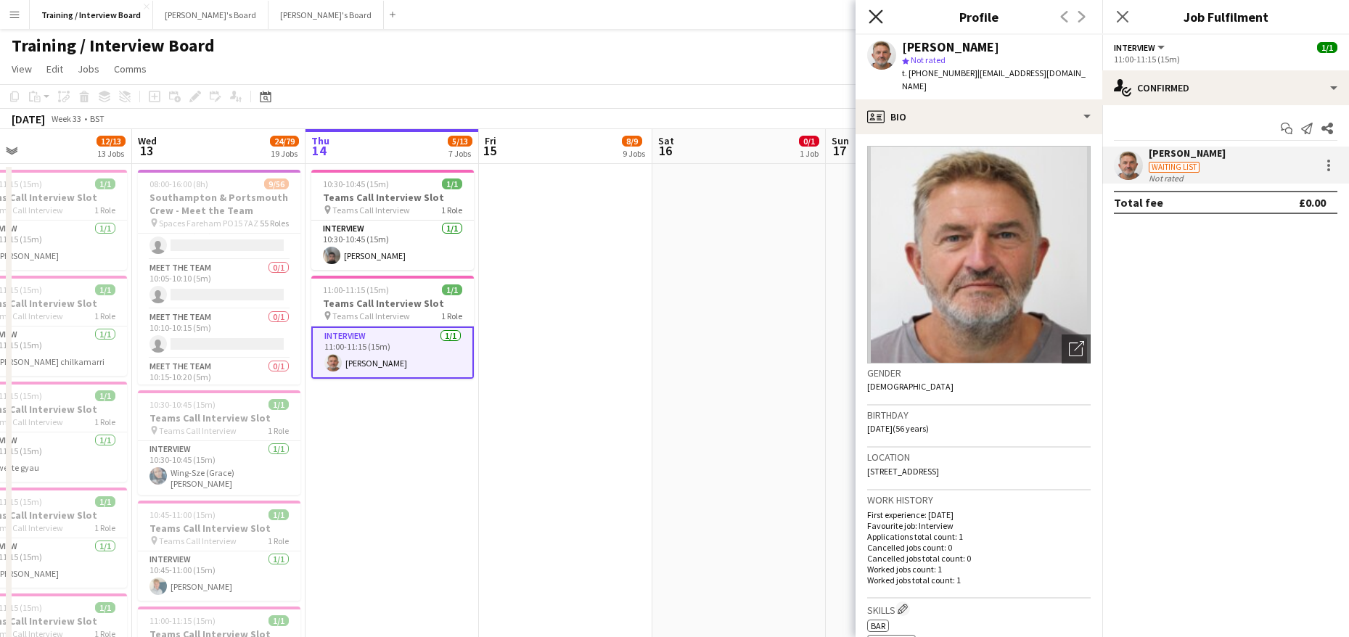
click at [874, 18] on icon at bounding box center [875, 16] width 14 height 14
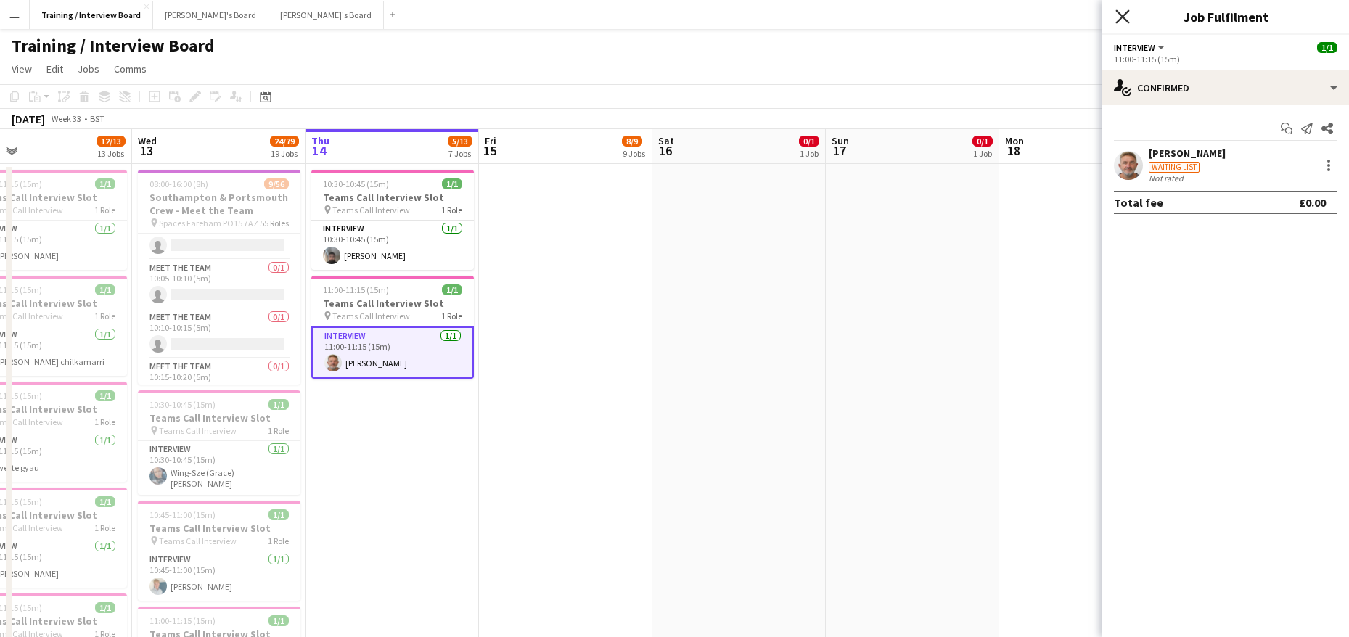
click at [1123, 15] on icon "Close pop-in" at bounding box center [1122, 16] width 14 height 14
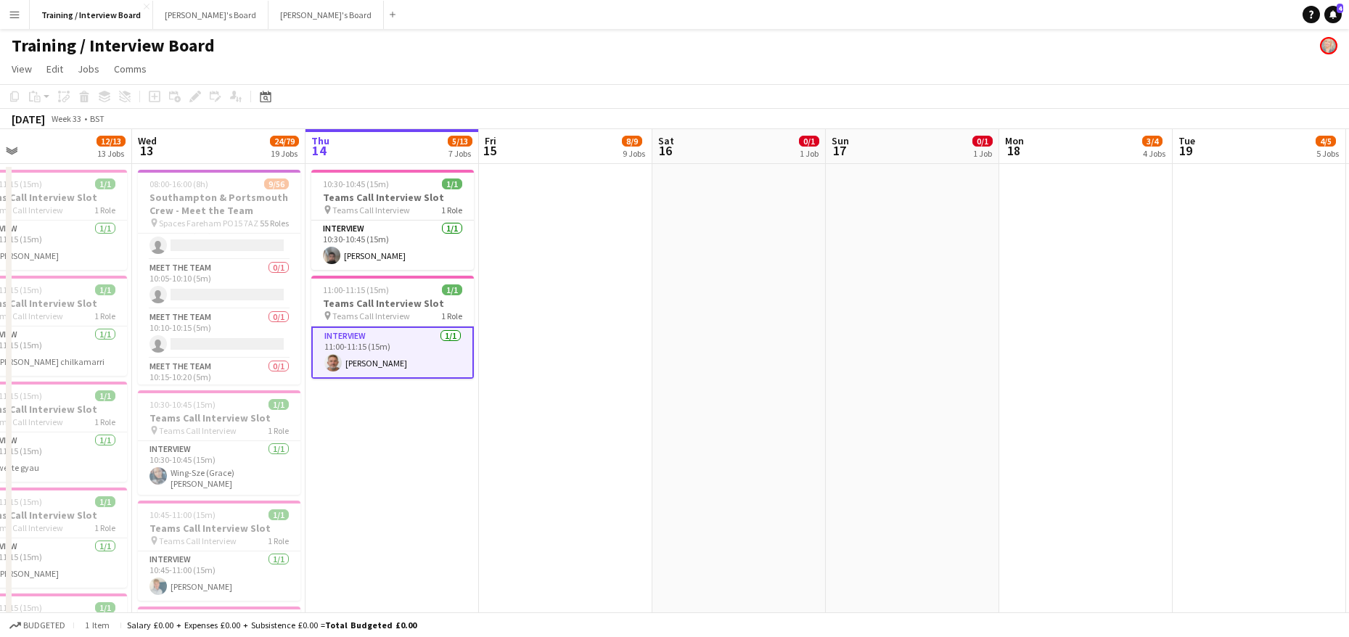
drag, startPoint x: 389, startPoint y: 254, endPoint x: 637, endPoint y: 323, distance: 257.5
click at [389, 254] on app-card-role "Interview 1/1 10:30-10:45 (15m) Abdullah asghar" at bounding box center [392, 245] width 163 height 49
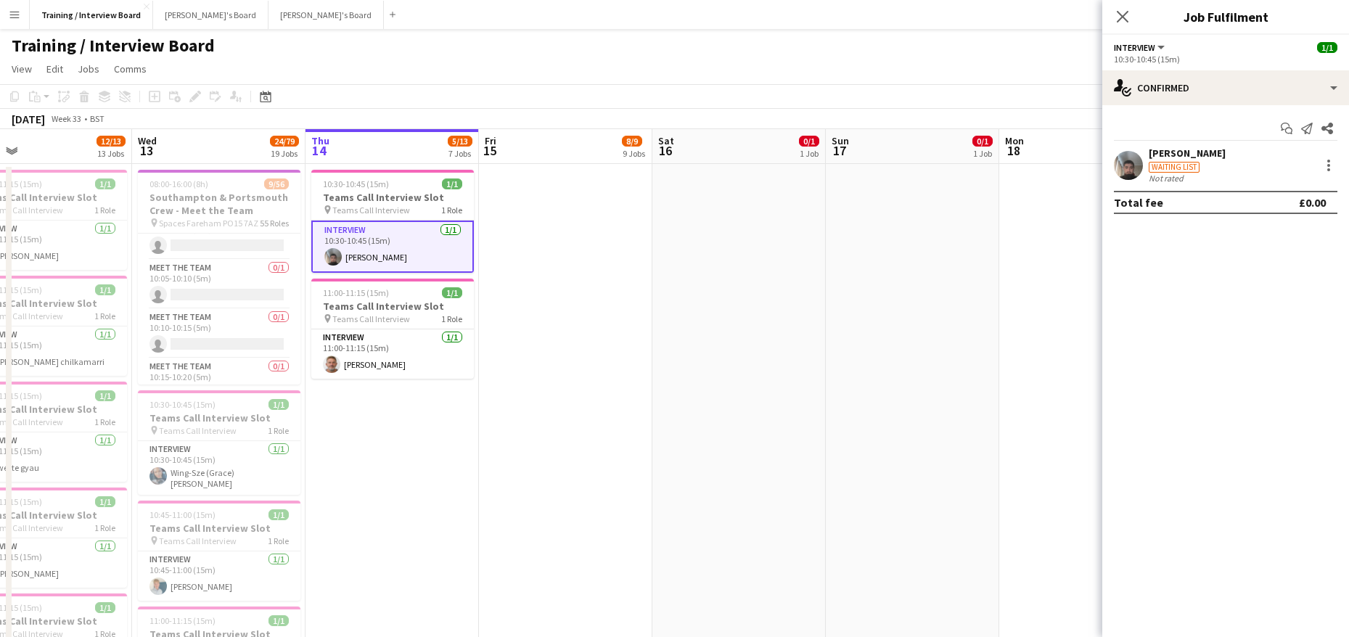
click at [1186, 148] on div "Abdullah asghar" at bounding box center [1187, 153] width 77 height 13
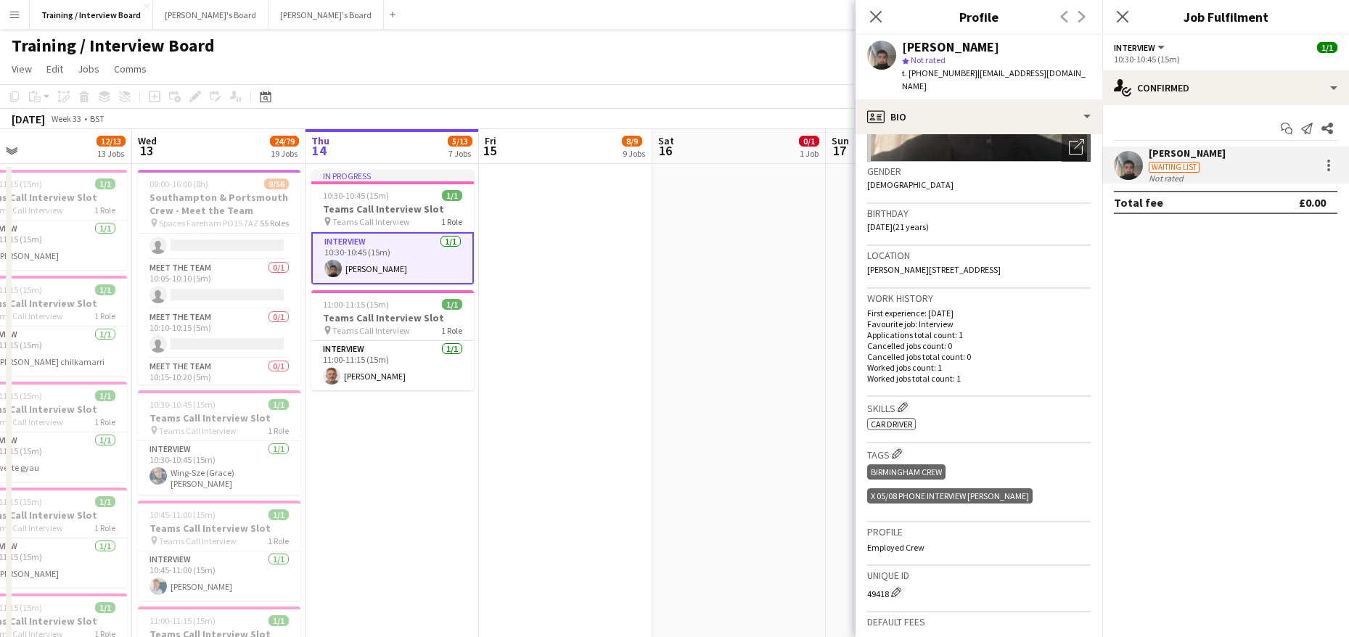
scroll to position [105, 0]
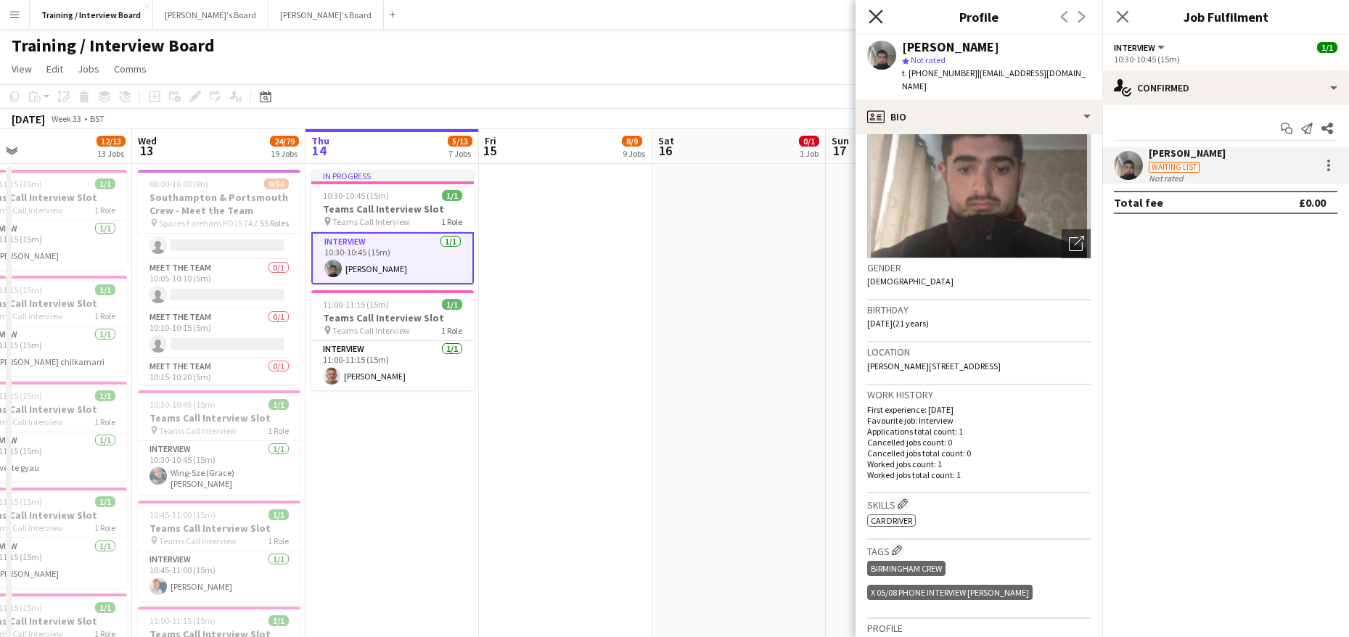
click at [871, 19] on icon "Close pop-in" at bounding box center [875, 16] width 14 height 14
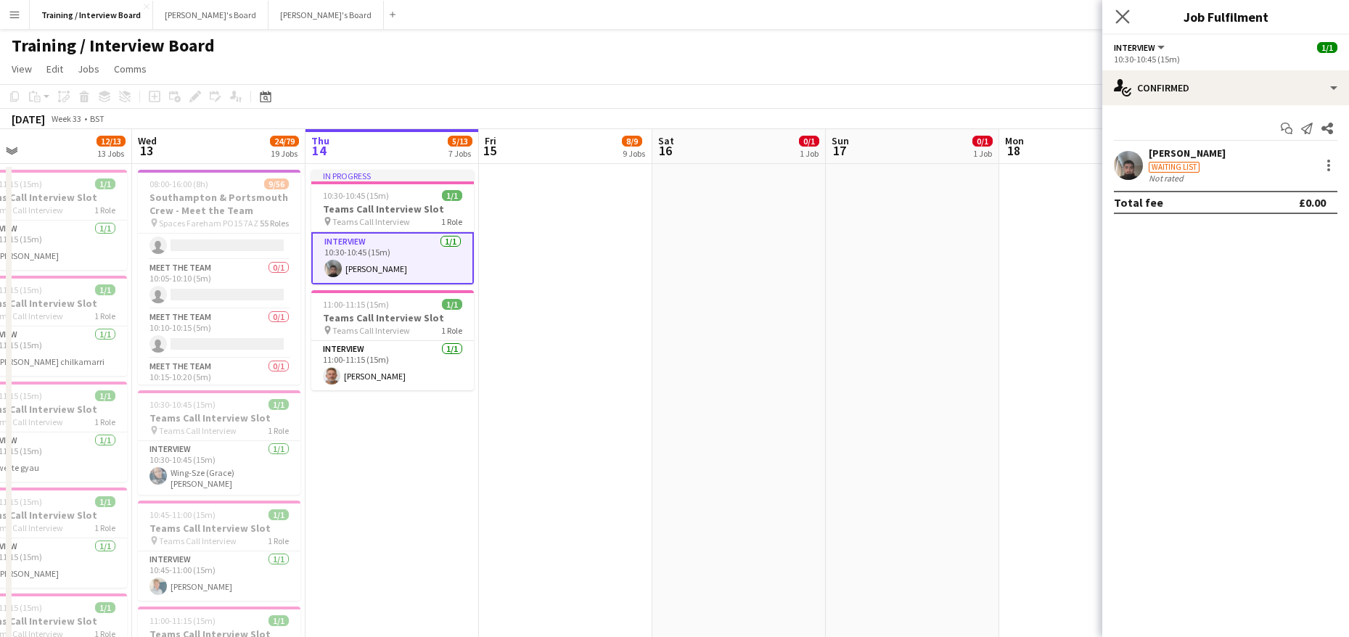
click at [1122, 23] on icon "Close pop-in" at bounding box center [1122, 16] width 14 height 14
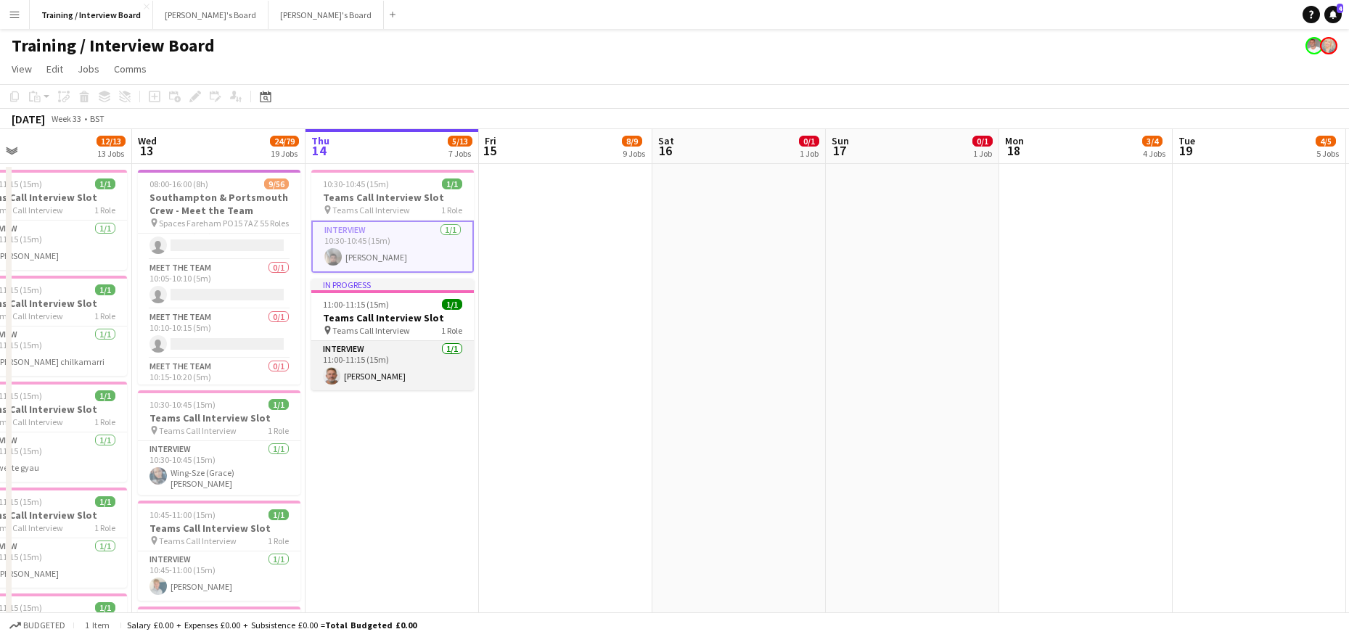
click at [371, 384] on app-card-role "Interview 1/1 11:00-11:15 (15m) Stewart Teague" at bounding box center [392, 365] width 163 height 49
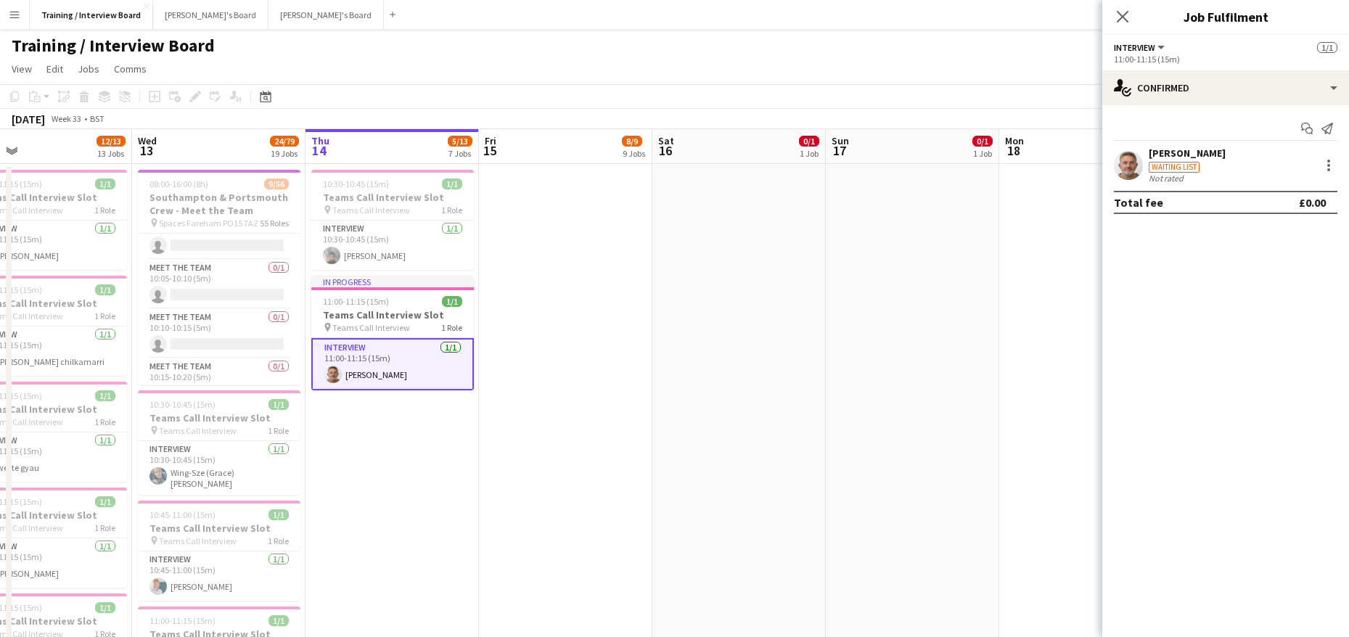
click at [1183, 160] on div "Waiting list" at bounding box center [1187, 166] width 77 height 13
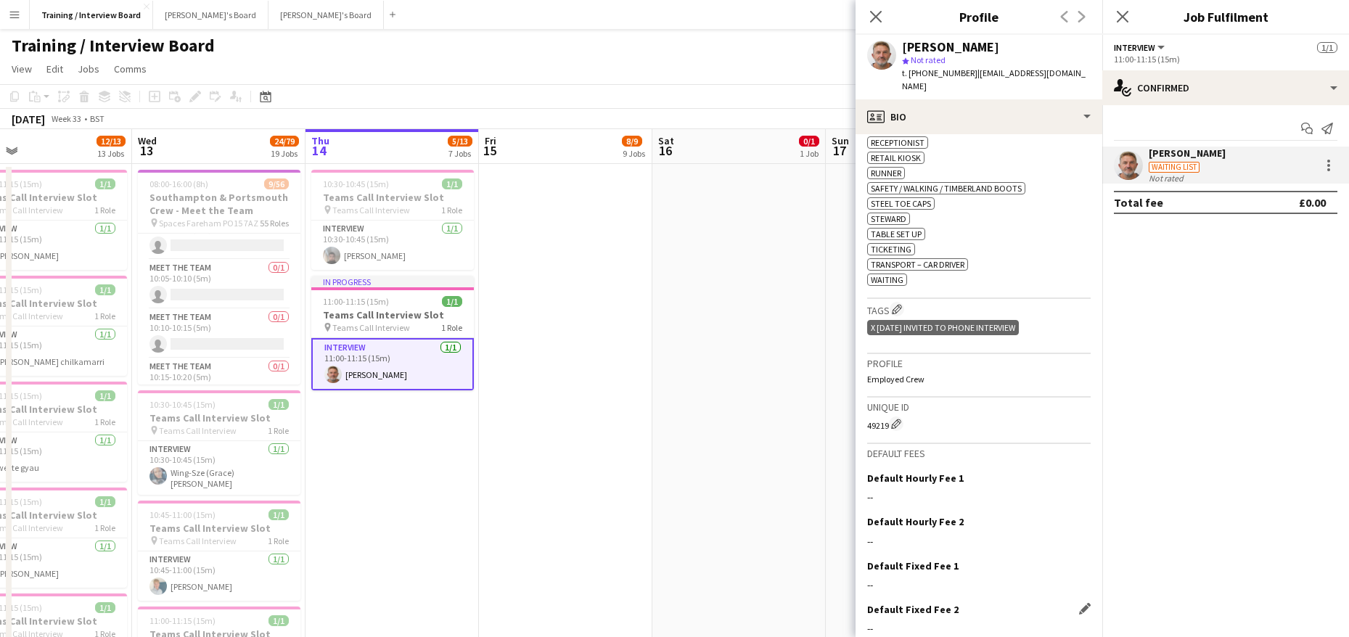
scroll to position [776, 0]
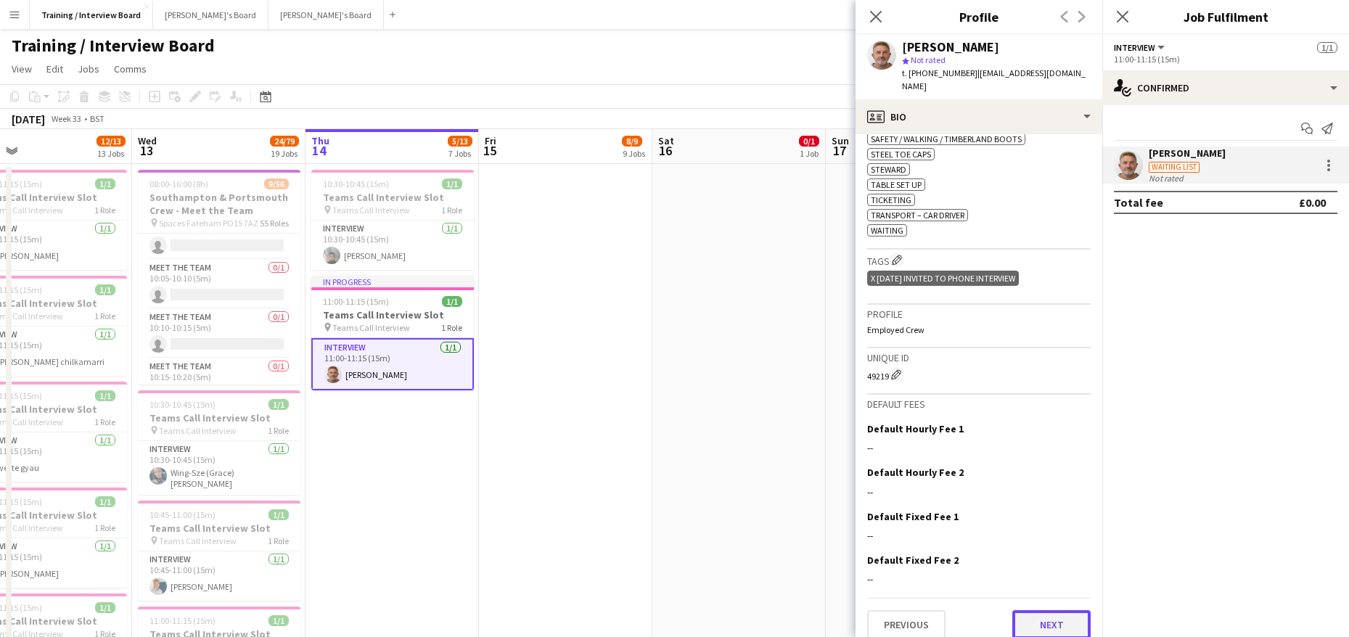
click at [1034, 610] on button "Next" at bounding box center [1051, 624] width 78 height 29
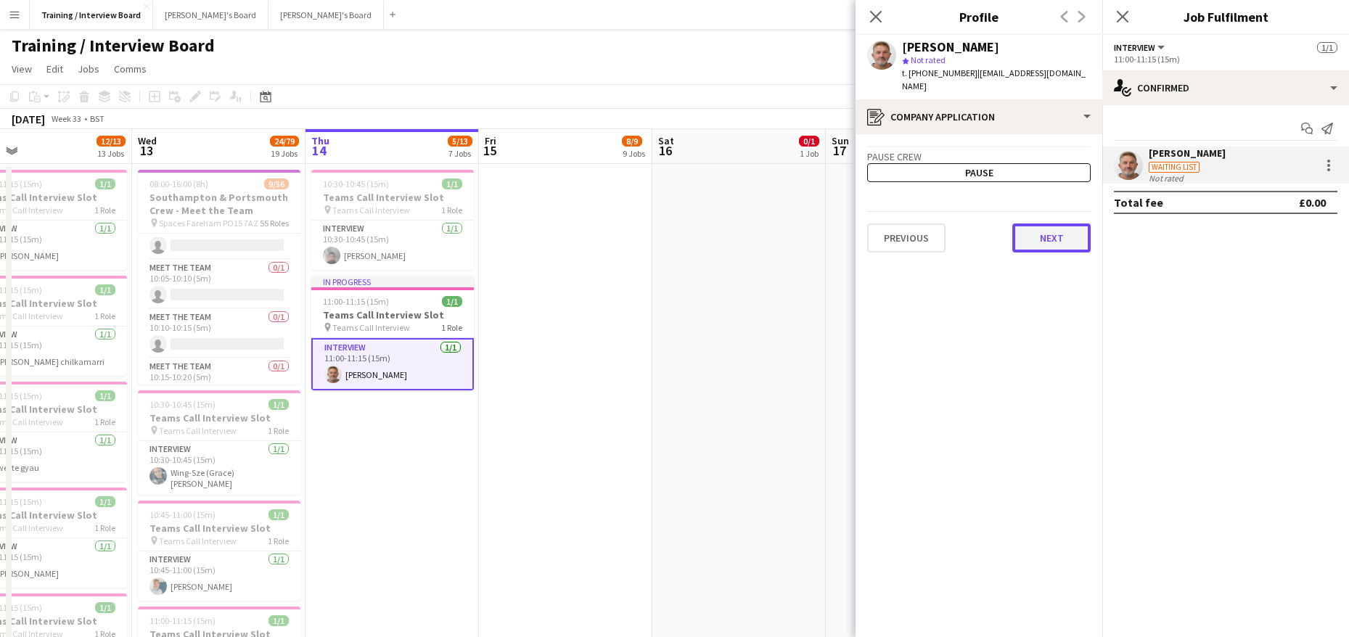
click at [1044, 235] on button "Next" at bounding box center [1051, 237] width 78 height 29
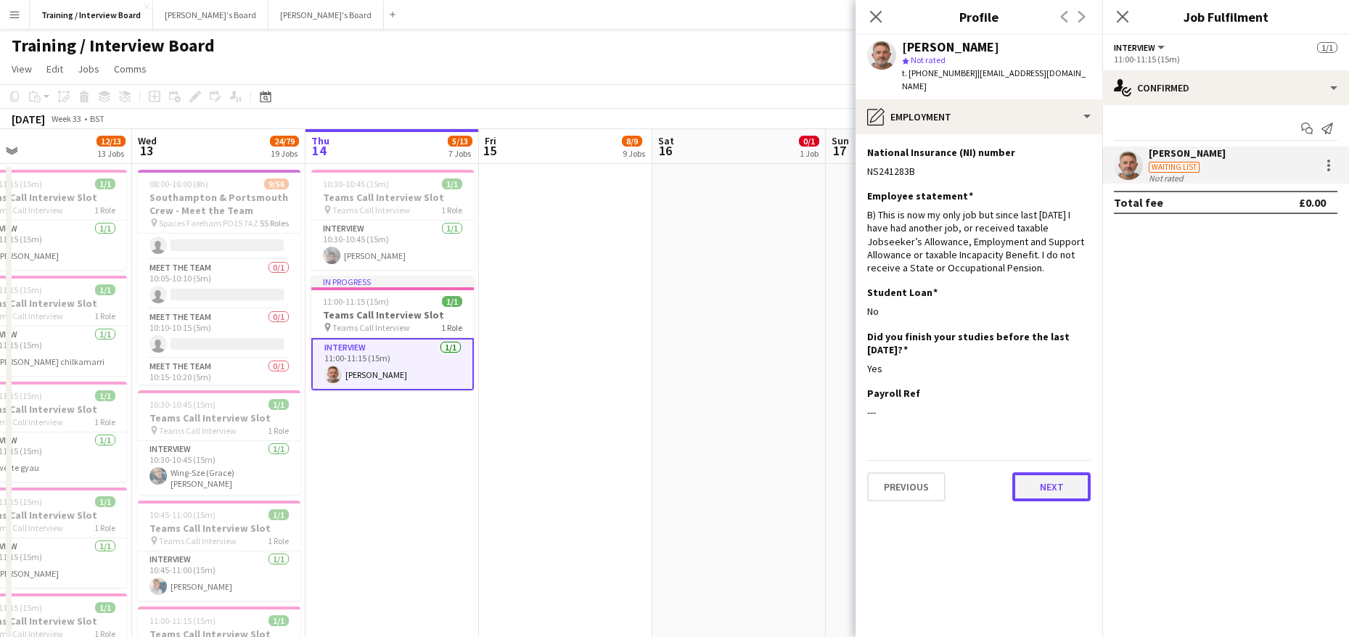
click at [1062, 472] on button "Next" at bounding box center [1051, 486] width 78 height 29
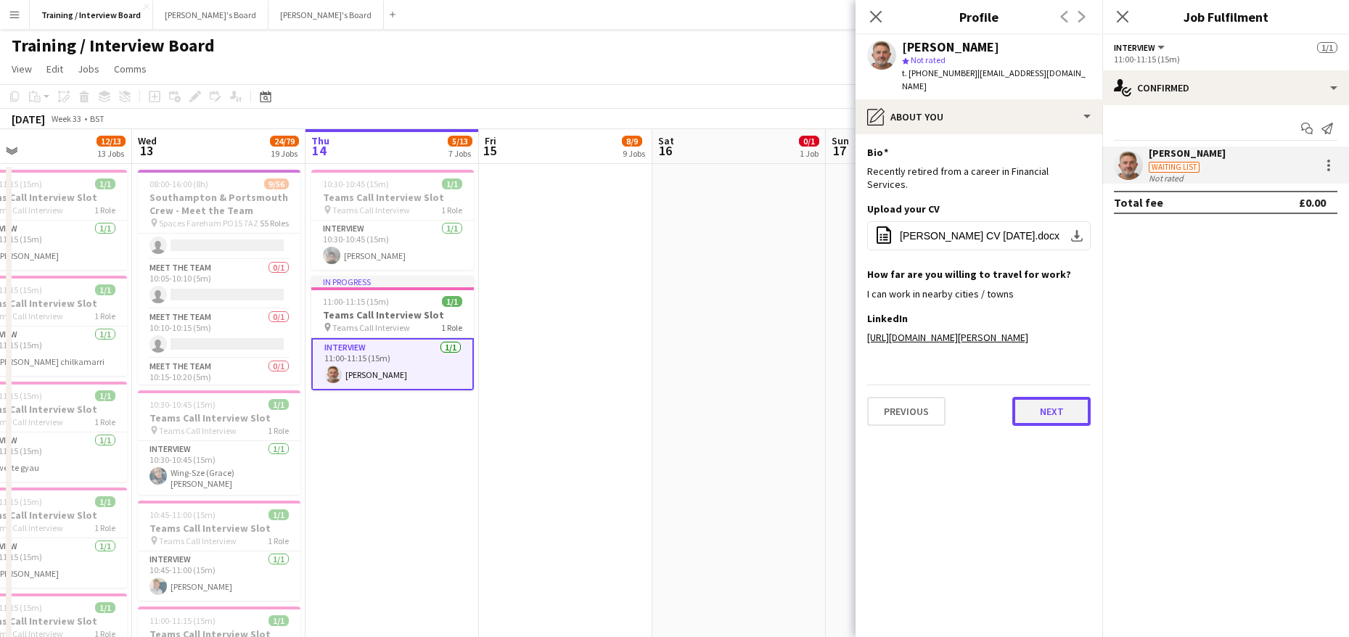
click at [1074, 426] on button "Next" at bounding box center [1051, 411] width 78 height 29
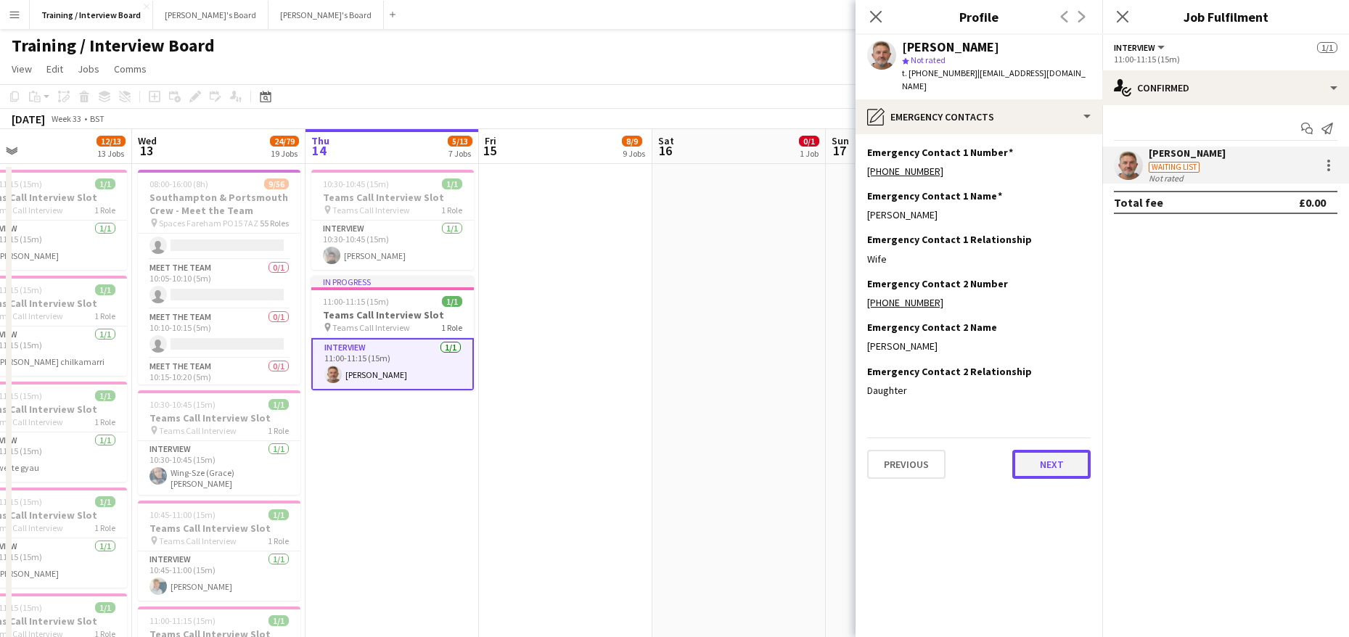
click at [1051, 450] on button "Next" at bounding box center [1051, 464] width 78 height 29
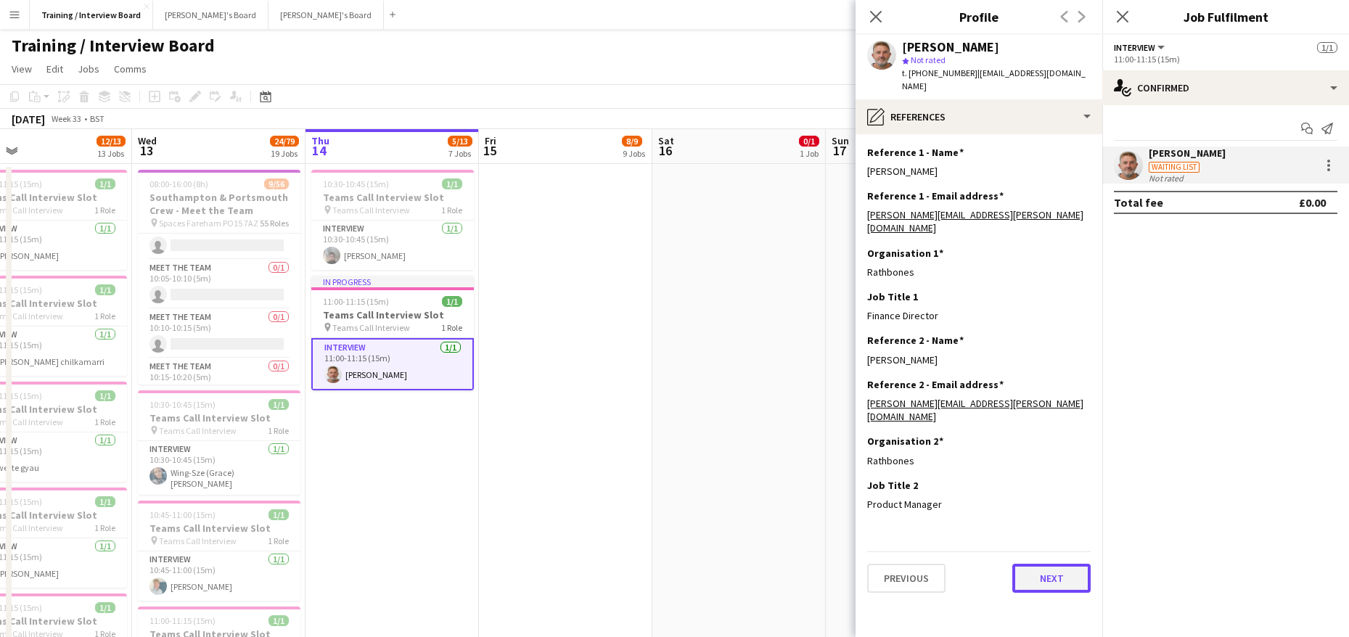
click at [1061, 564] on button "Next" at bounding box center [1051, 578] width 78 height 29
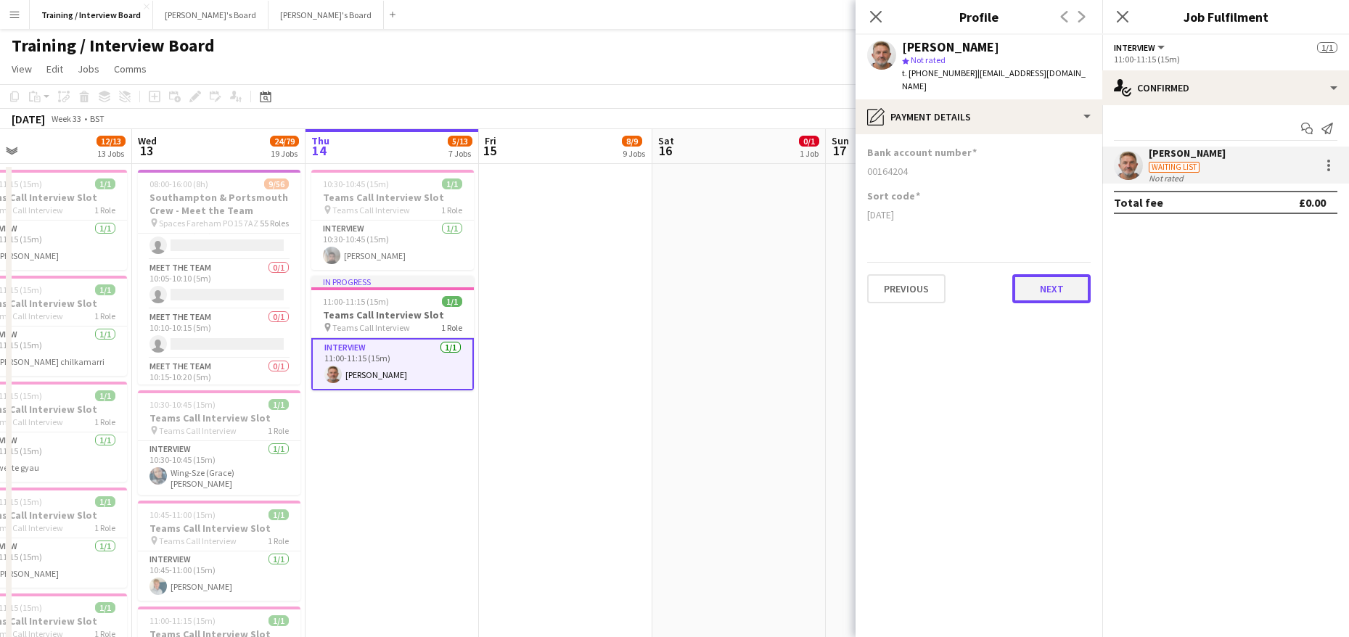
click at [1033, 279] on button "Next" at bounding box center [1051, 288] width 78 height 29
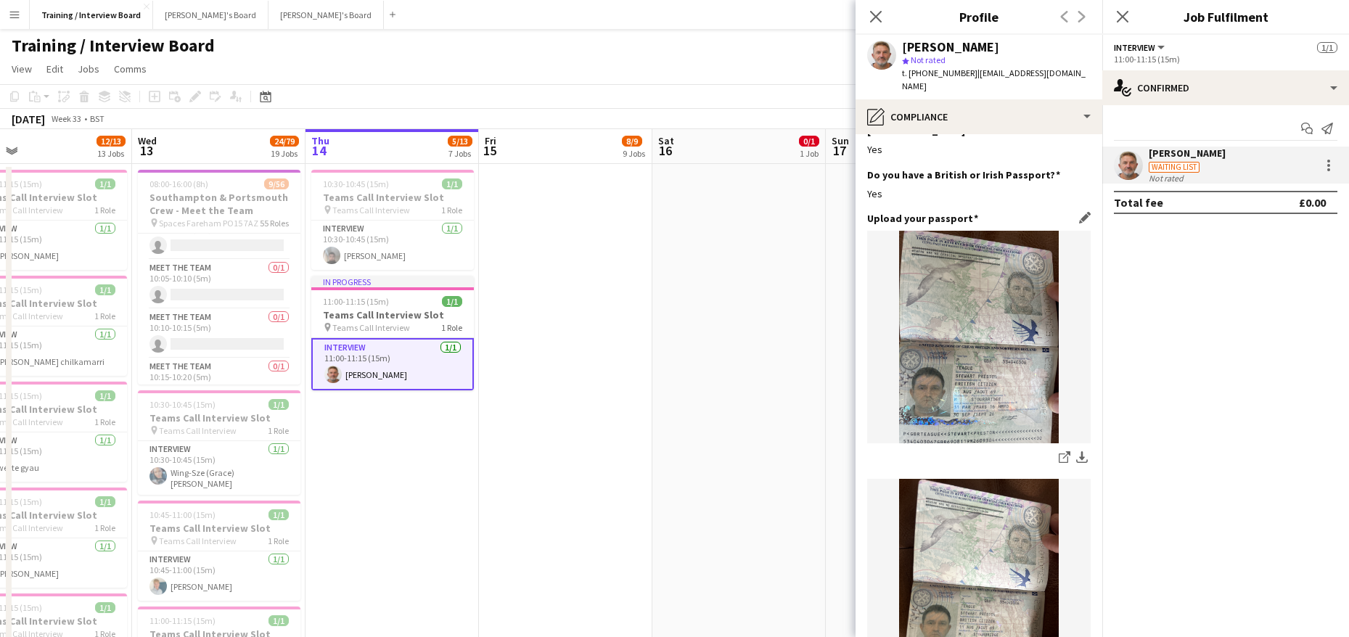
scroll to position [145, 0]
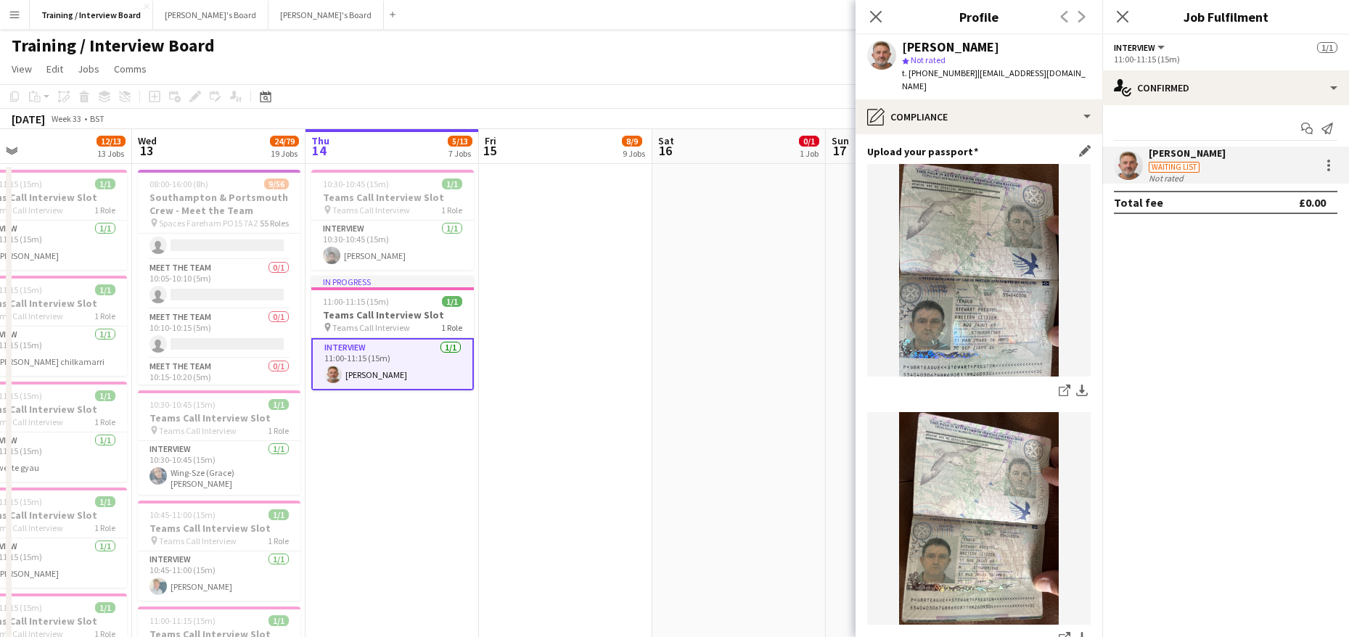
click at [984, 482] on img at bounding box center [978, 518] width 223 height 213
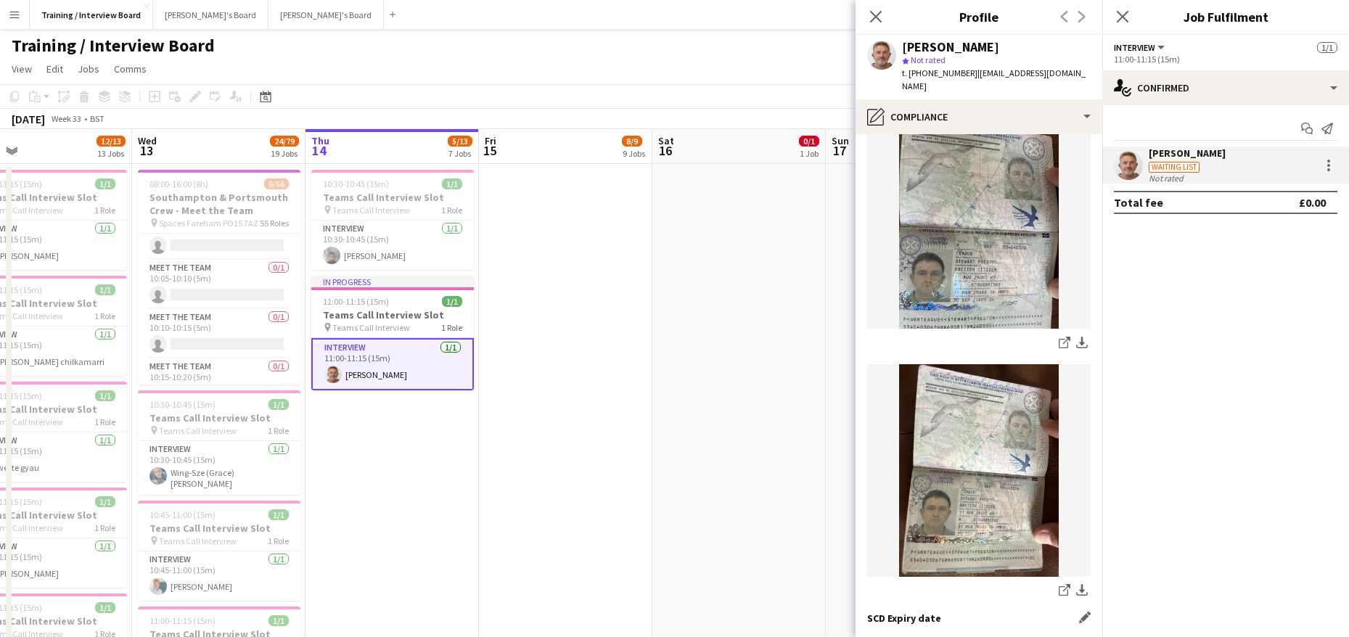
scroll to position [218, 0]
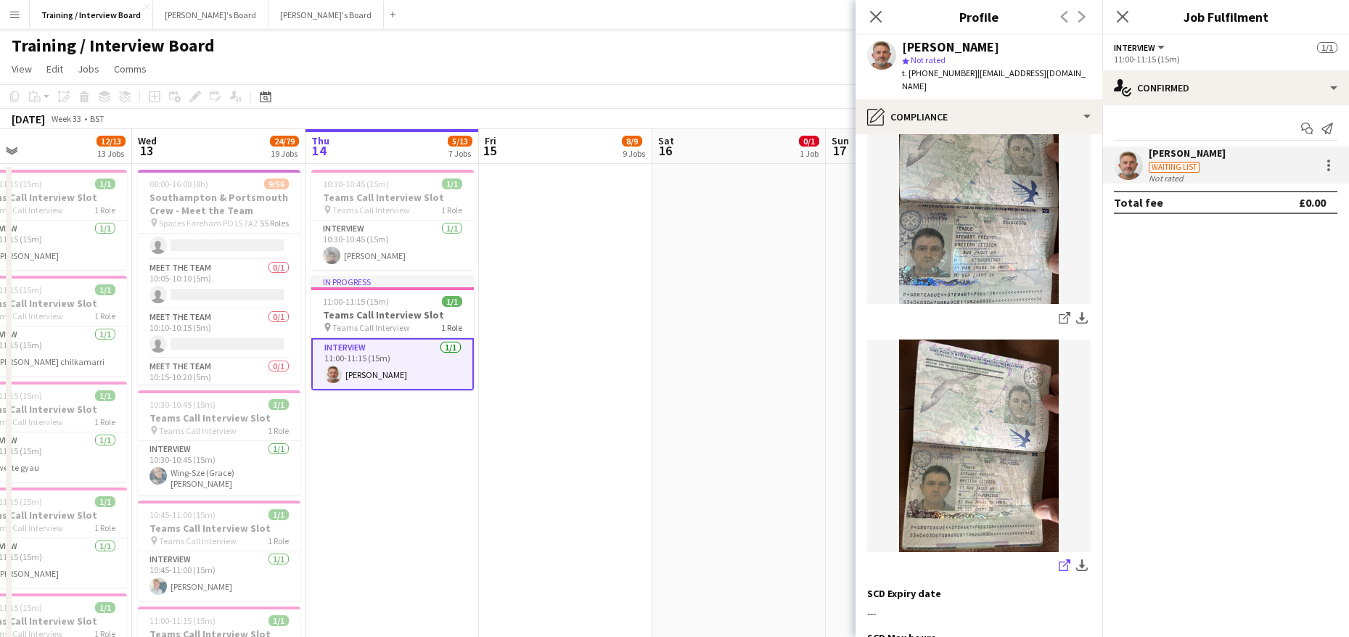
click at [1056, 558] on link "share-external-link-1" at bounding box center [1064, 566] width 17 height 17
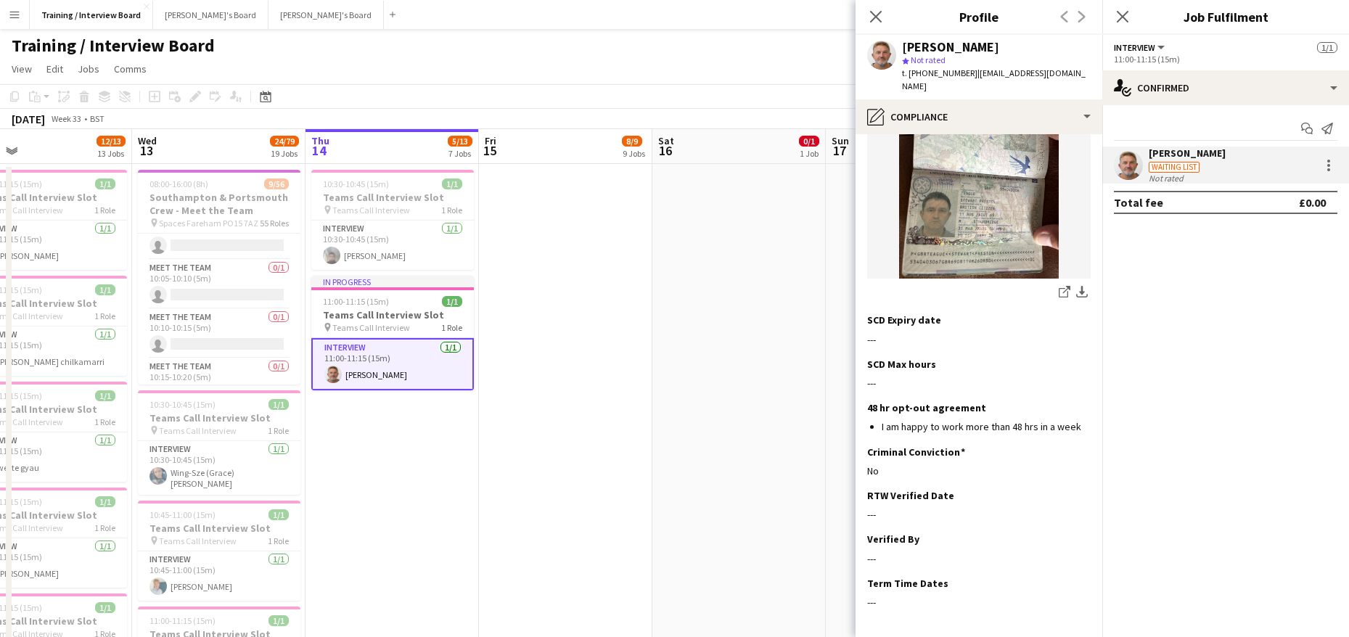
scroll to position [530, 0]
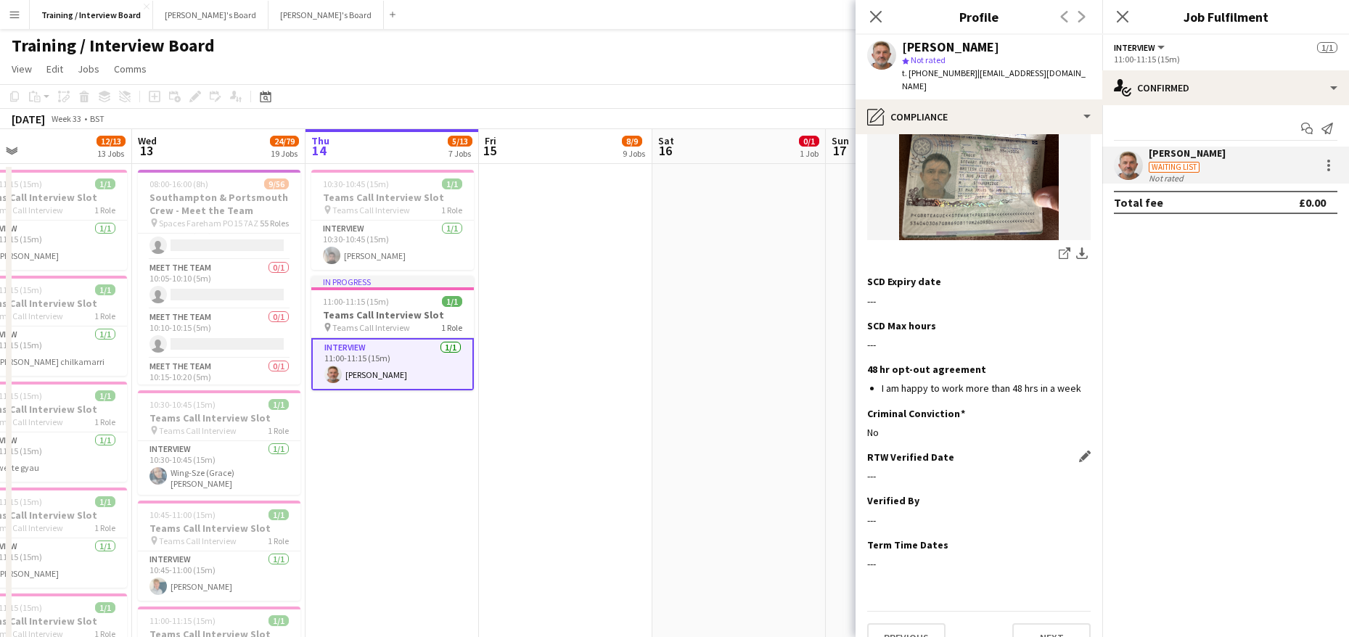
click at [1079, 451] on app-icon "Edit this field" at bounding box center [1085, 457] width 12 height 12
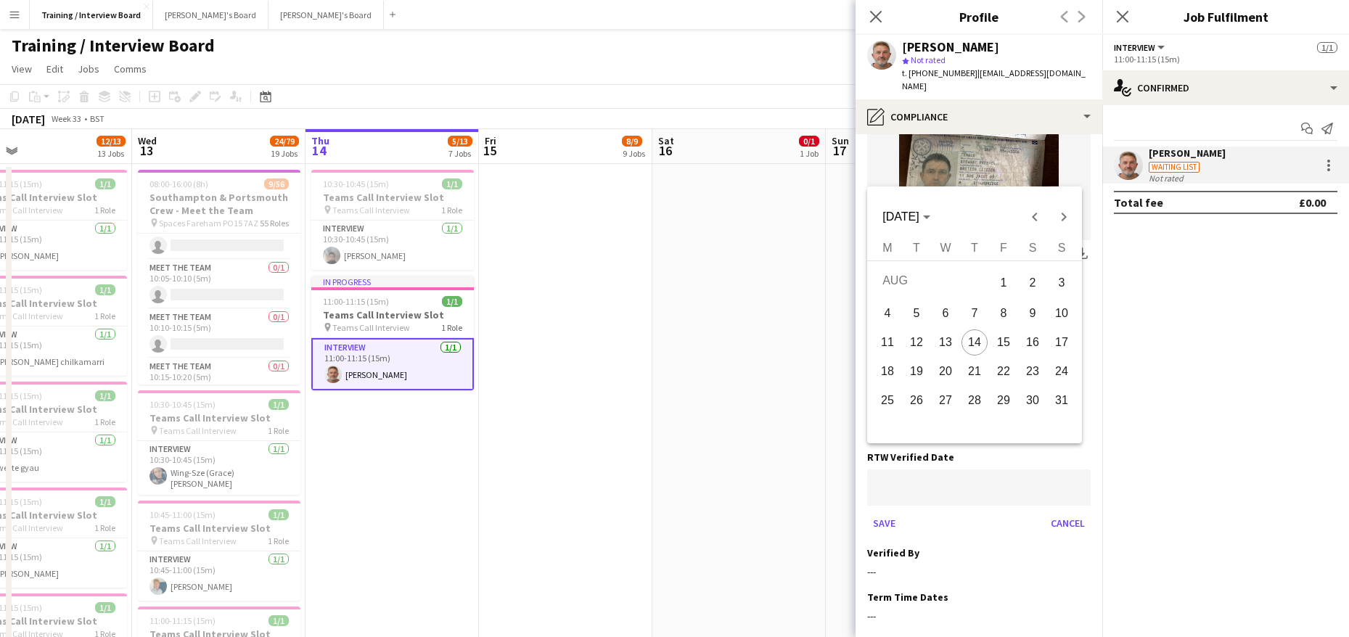
click at [966, 341] on span "14" at bounding box center [974, 342] width 26 height 26
type input "**********"
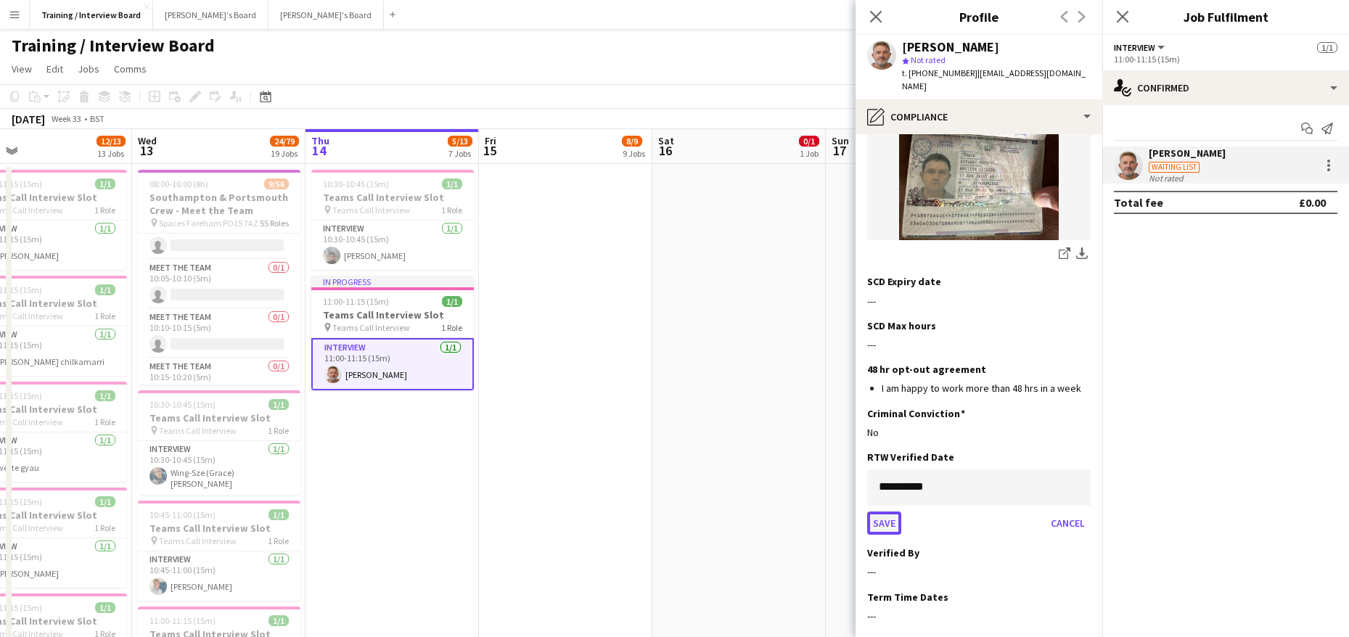
click at [892, 512] on button "Save" at bounding box center [884, 523] width 34 height 23
click at [1079, 494] on app-icon "Edit this field" at bounding box center [1085, 500] width 12 height 12
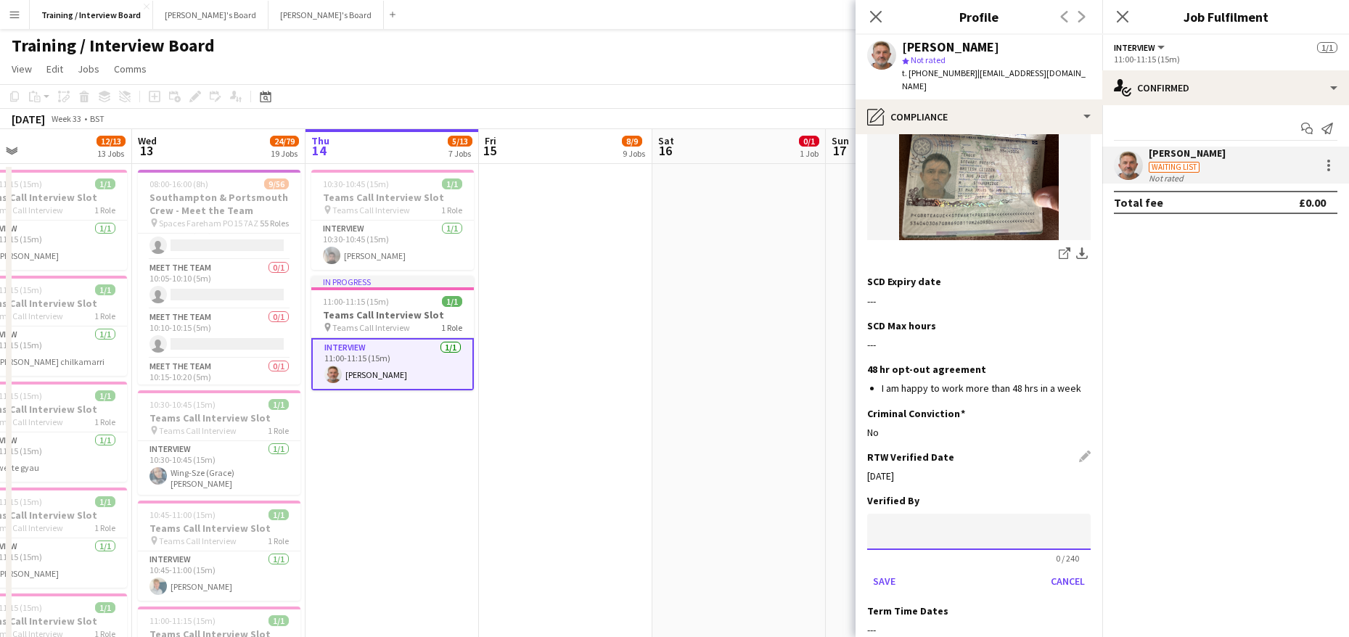
click at [945, 514] on input at bounding box center [978, 532] width 223 height 36
type input "**"
click at [895, 570] on button "Save" at bounding box center [884, 581] width 34 height 23
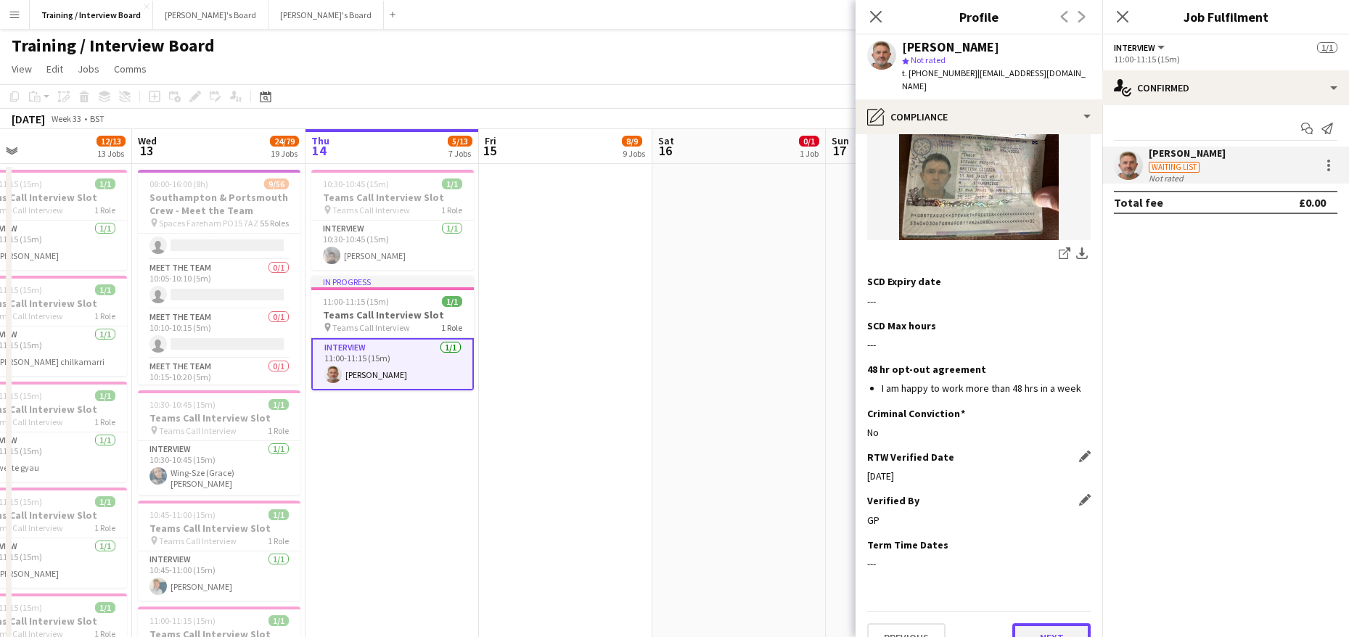
click at [1073, 623] on button "Next" at bounding box center [1051, 637] width 78 height 29
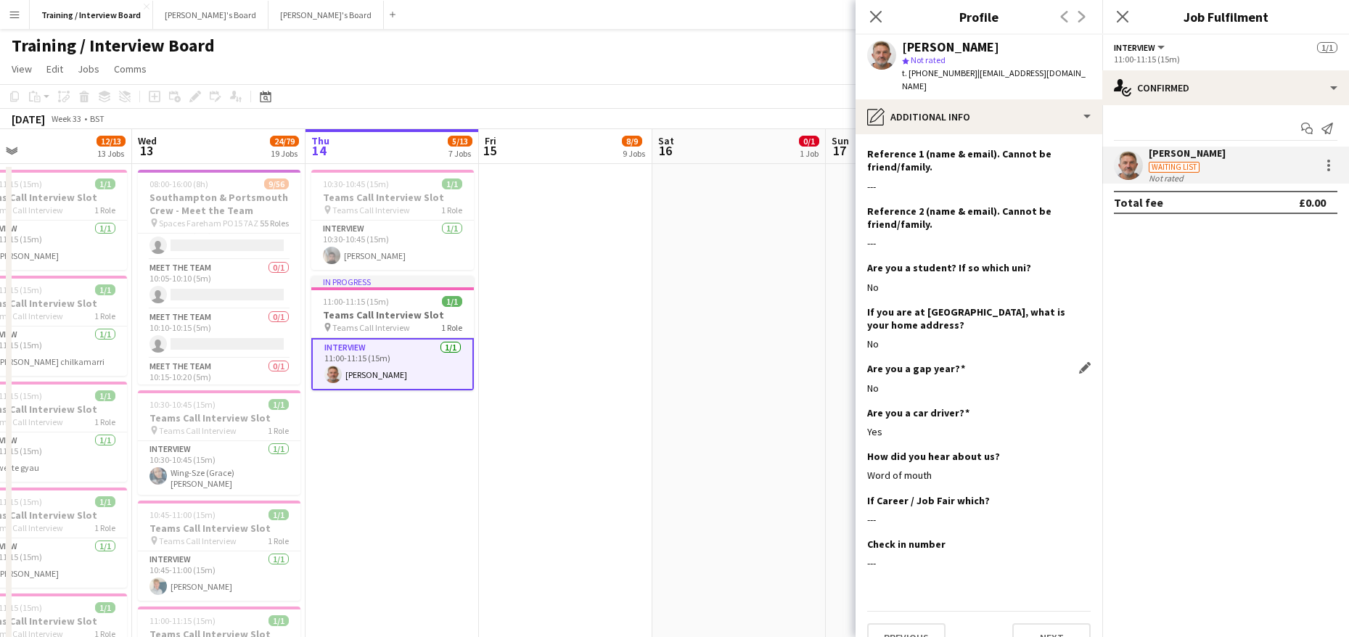
scroll to position [186, 0]
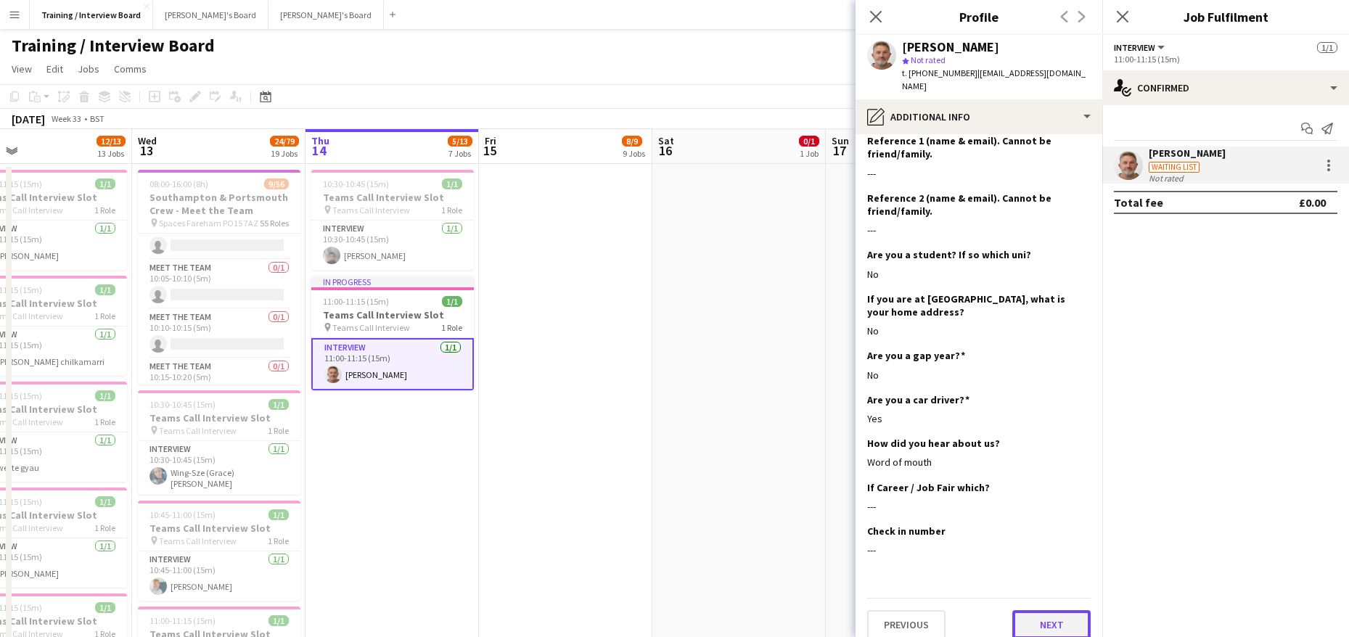
click at [1032, 610] on button "Next" at bounding box center [1051, 624] width 78 height 29
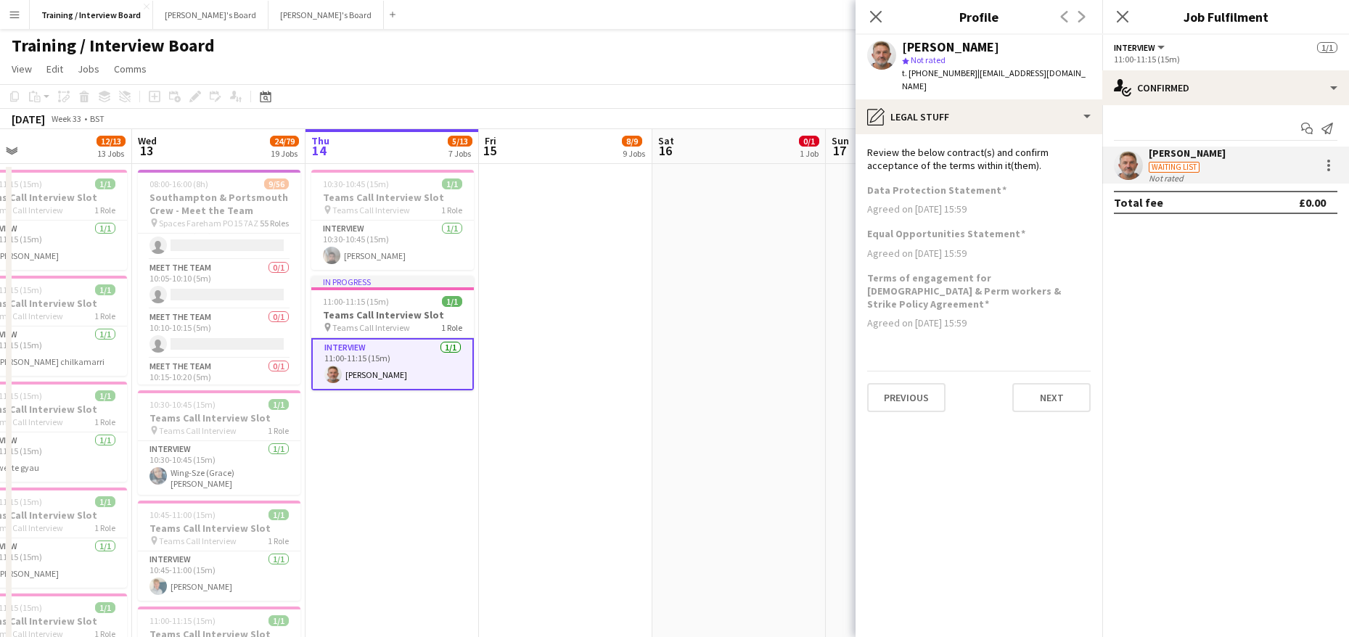
scroll to position [0, 0]
click at [1037, 383] on button "Next" at bounding box center [1051, 397] width 78 height 29
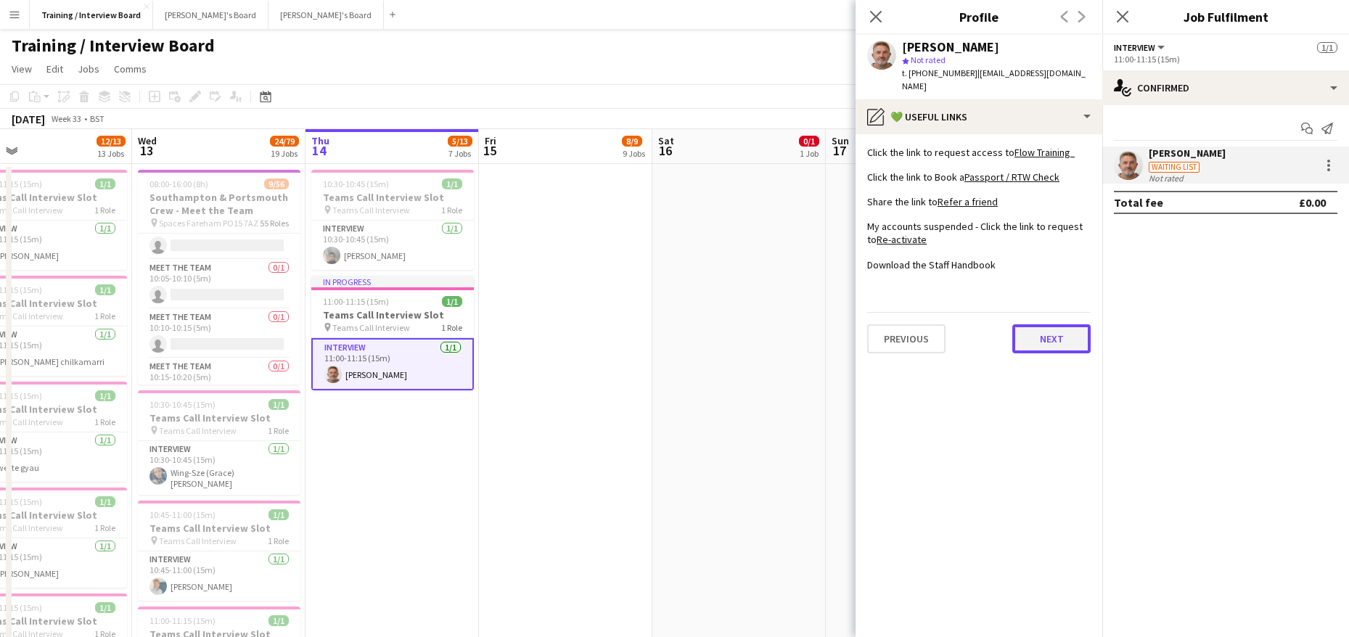
click at [1059, 329] on button "Next" at bounding box center [1051, 338] width 78 height 29
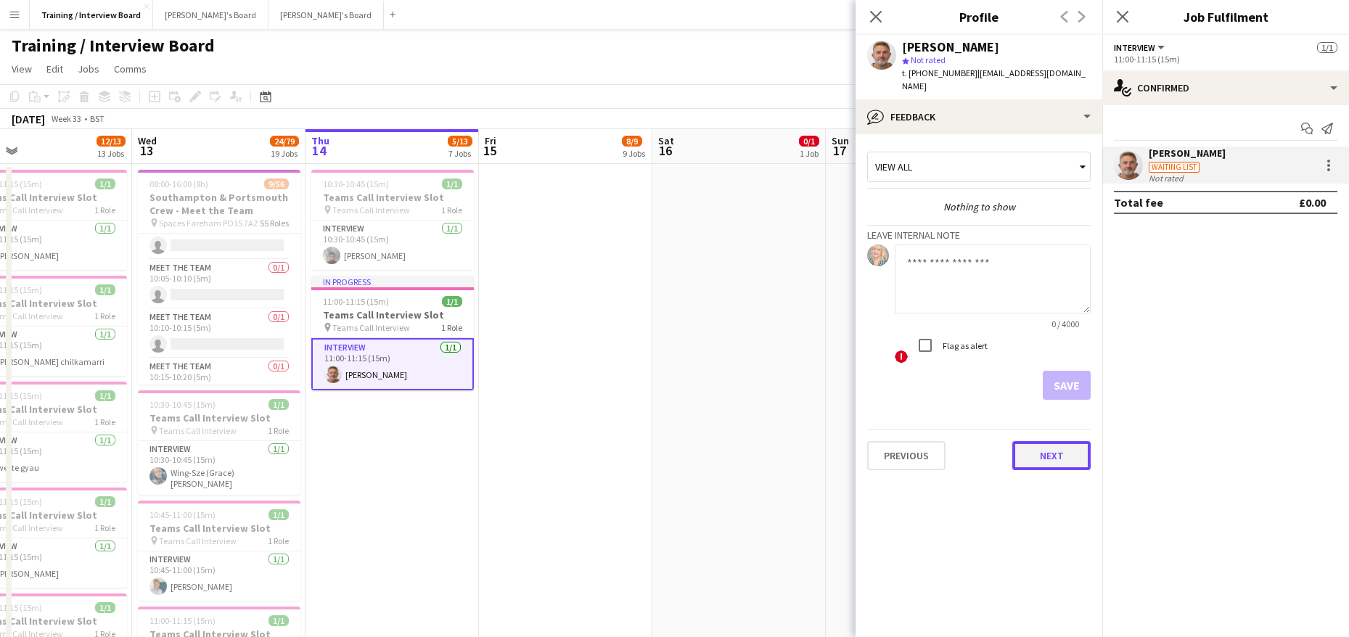
click at [1063, 446] on button "Next" at bounding box center [1051, 455] width 78 height 29
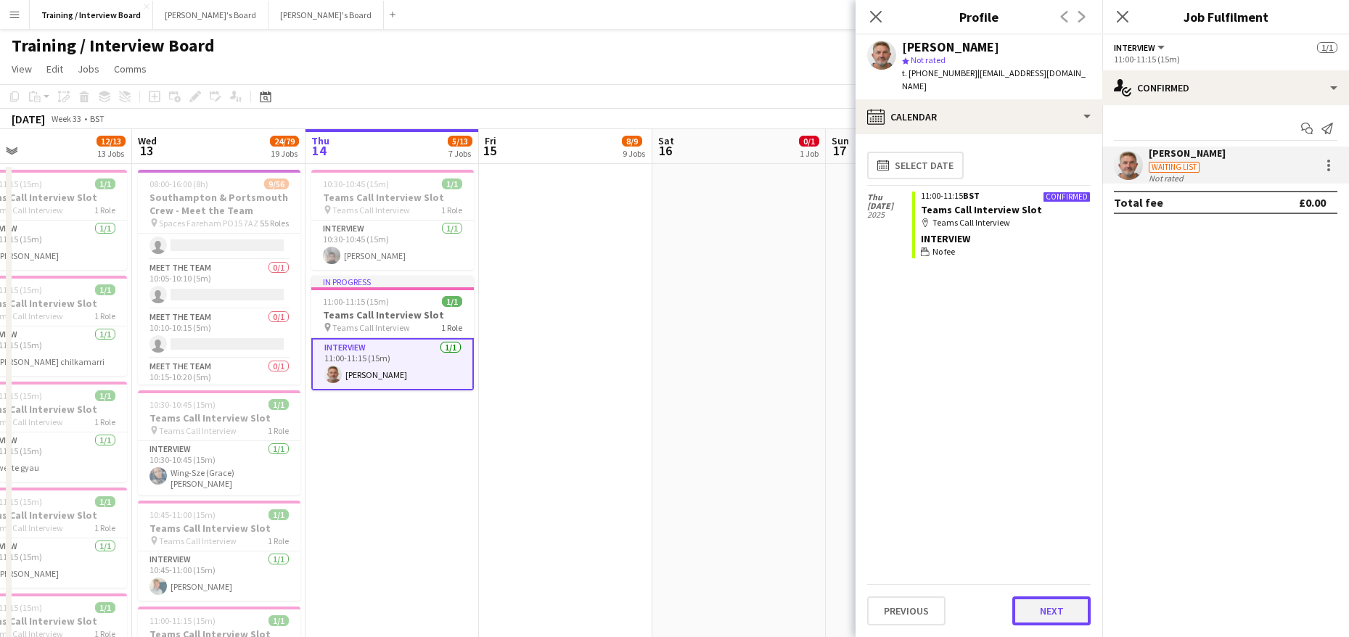
click at [1049, 614] on button "Next" at bounding box center [1051, 610] width 78 height 29
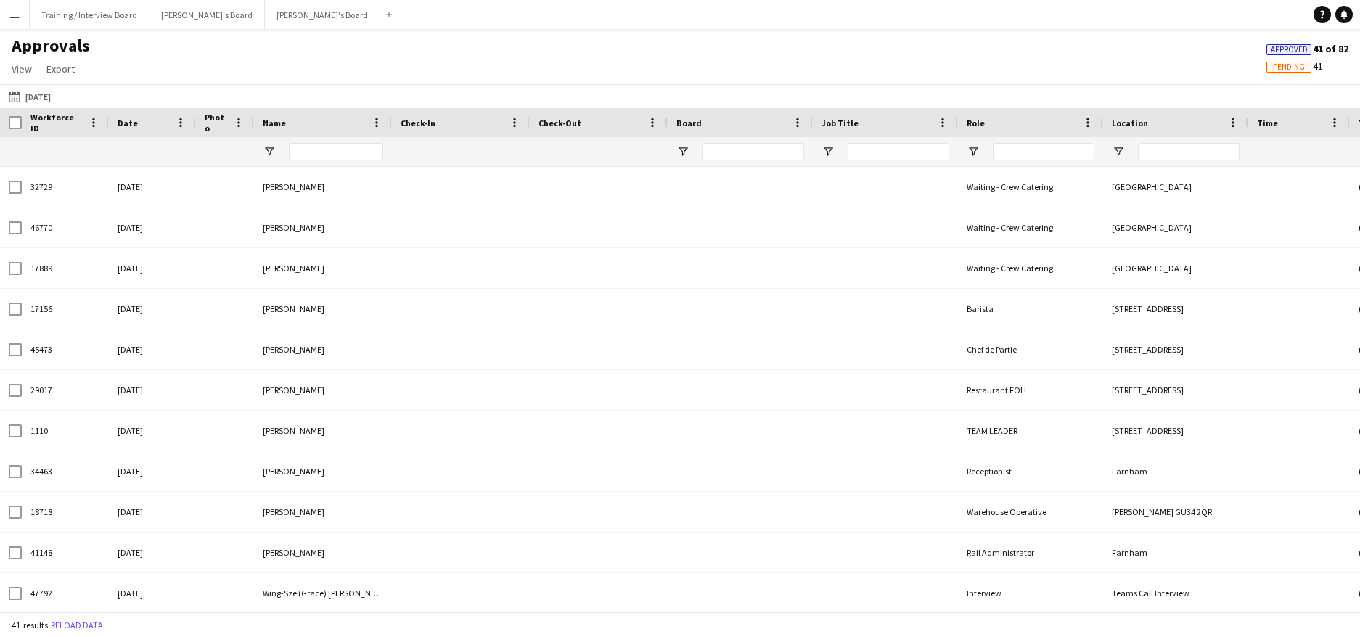
type input "**********"
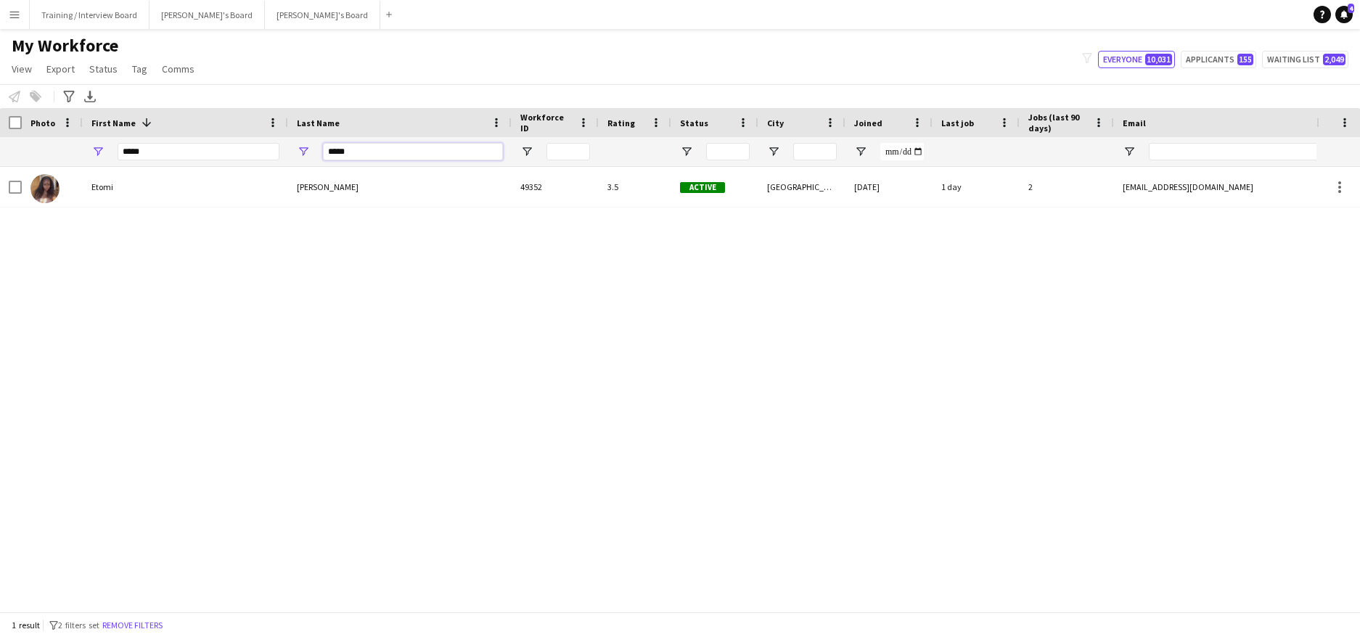
click at [353, 156] on input "*****" at bounding box center [413, 151] width 180 height 17
type input "*"
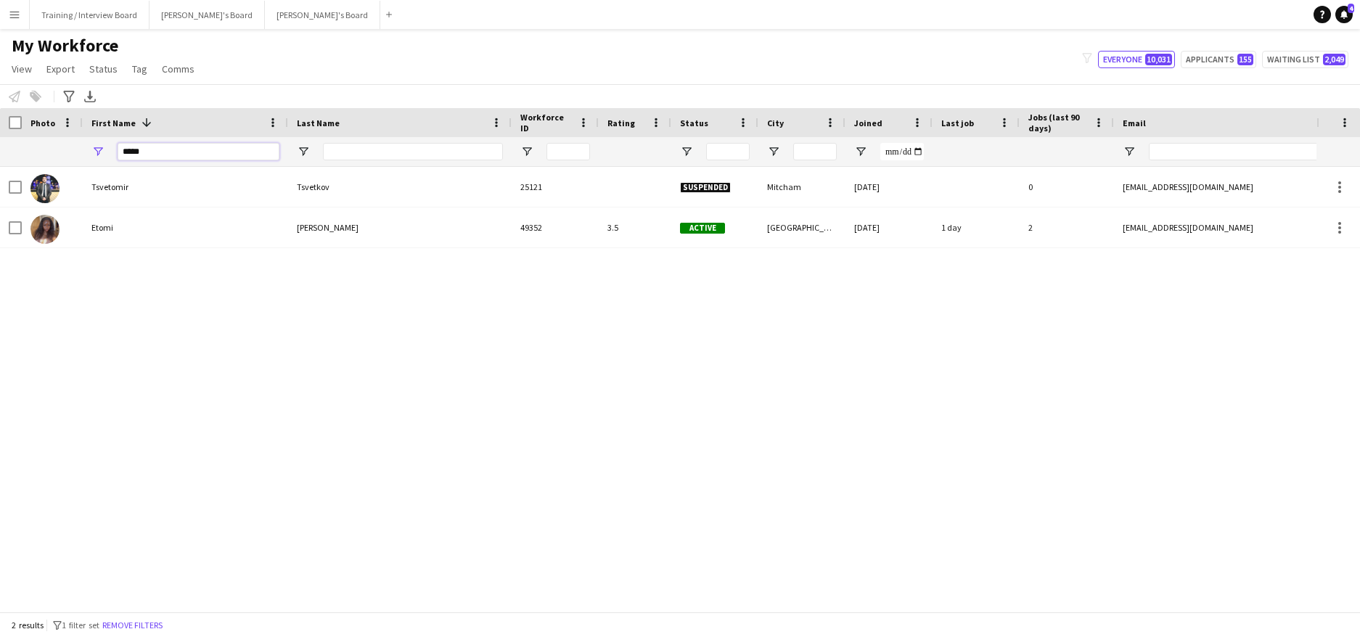
click at [178, 151] on input "*****" at bounding box center [199, 151] width 162 height 17
type input "*"
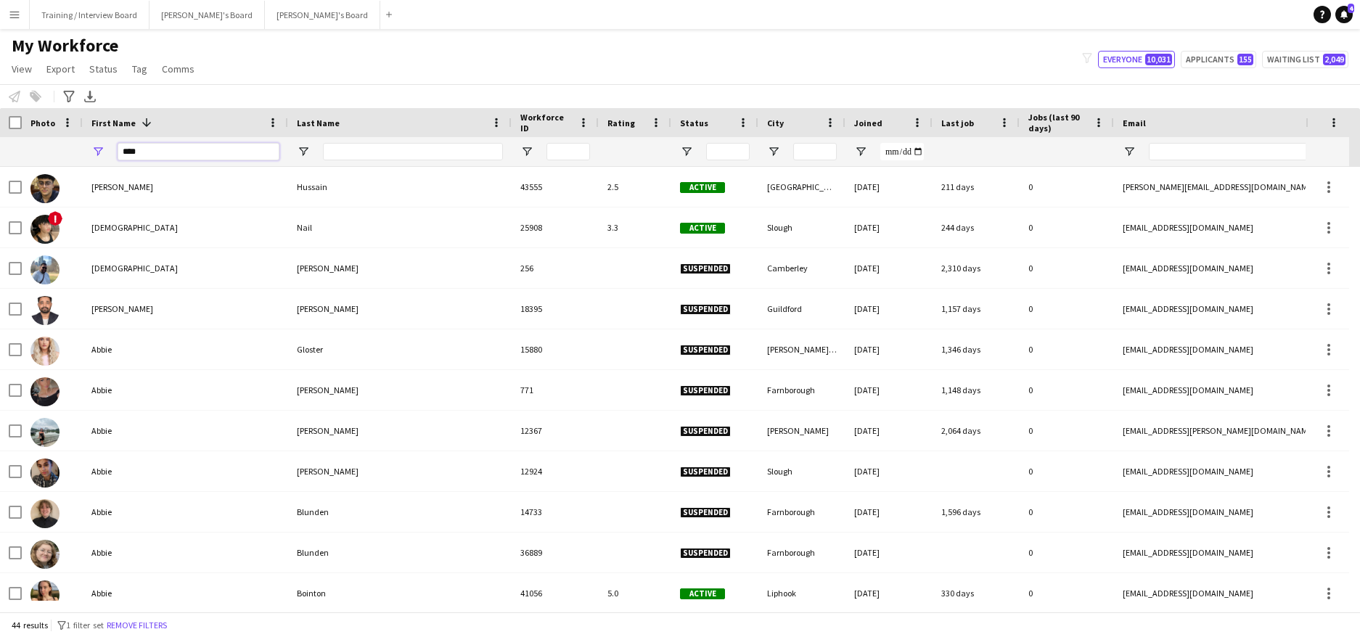
type input "****"
click at [354, 156] on input "Last Name Filter Input" at bounding box center [413, 151] width 180 height 17
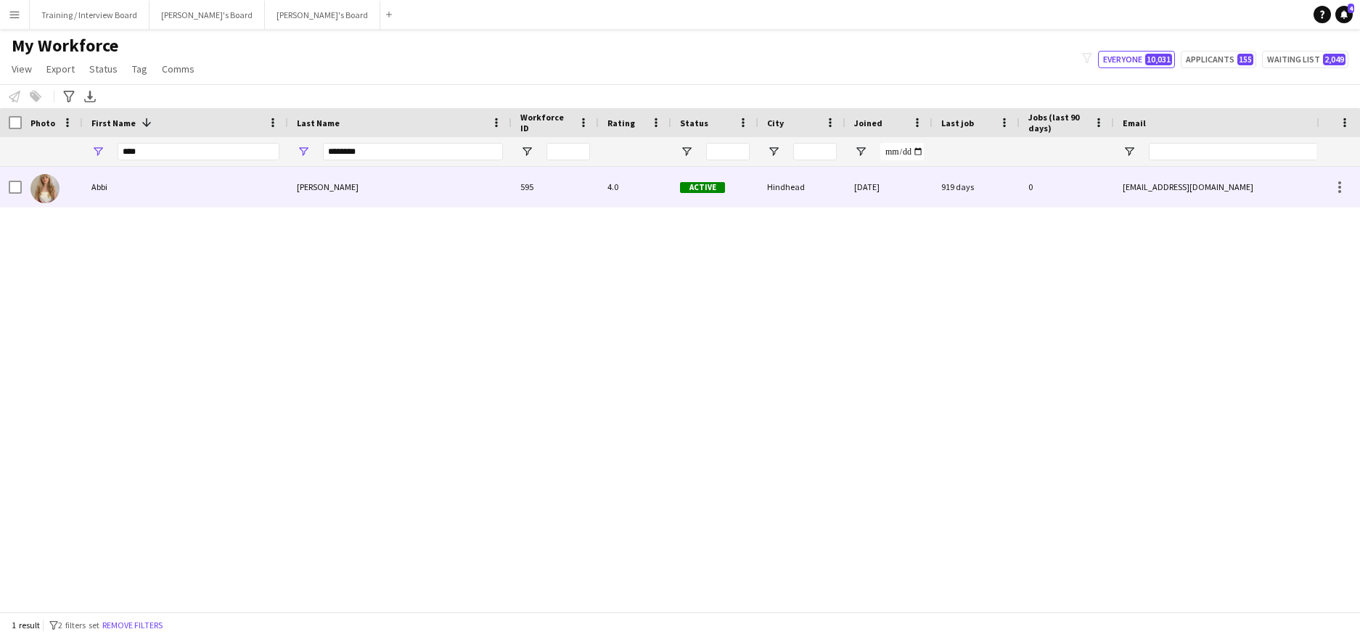
click at [237, 184] on div "Abbi" at bounding box center [185, 187] width 205 height 40
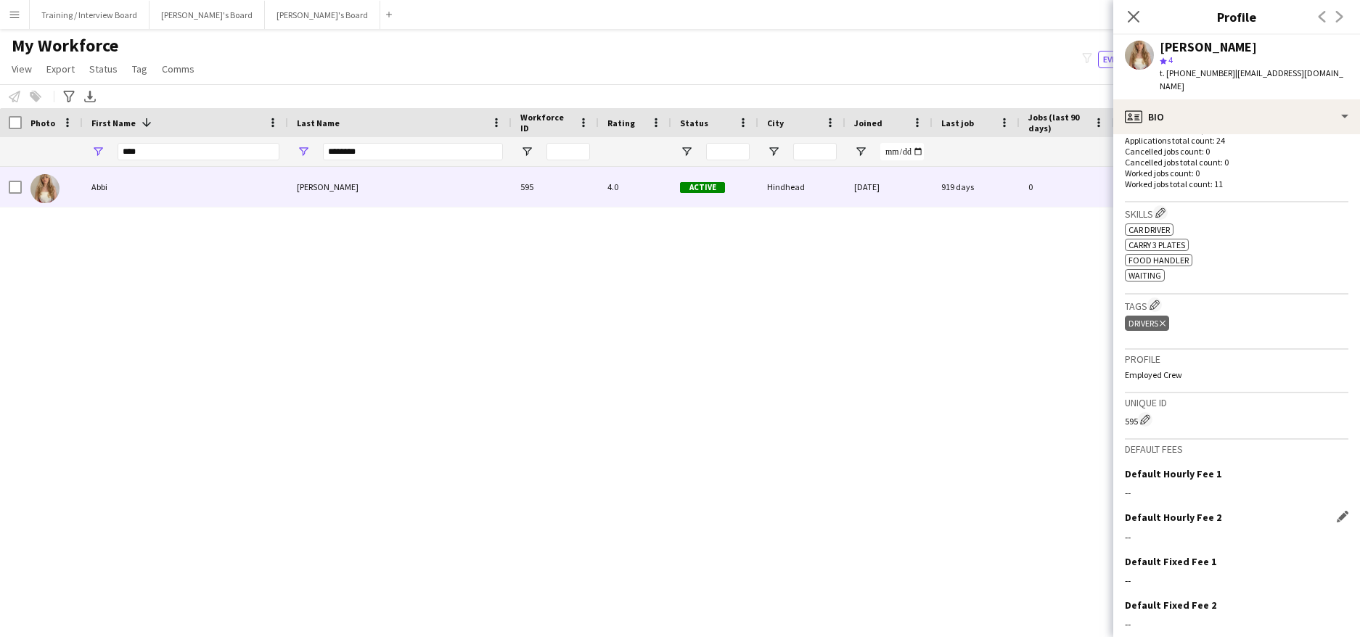
scroll to position [452, 0]
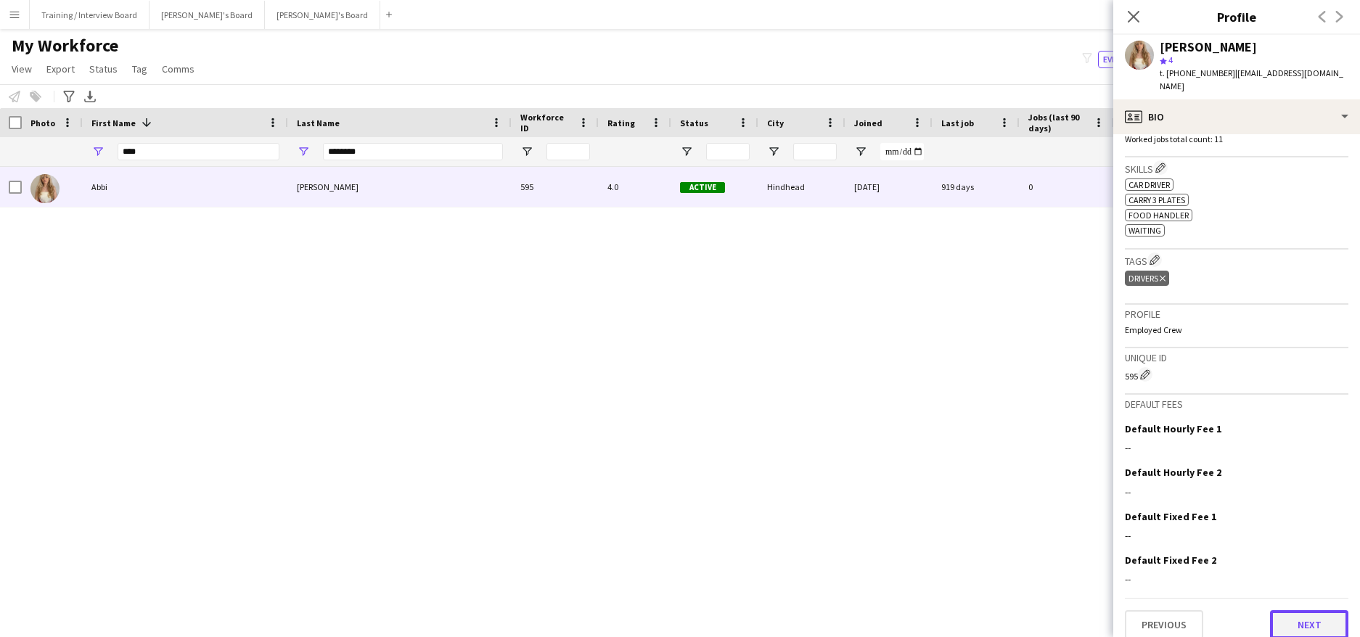
click at [1290, 610] on button "Next" at bounding box center [1309, 624] width 78 height 29
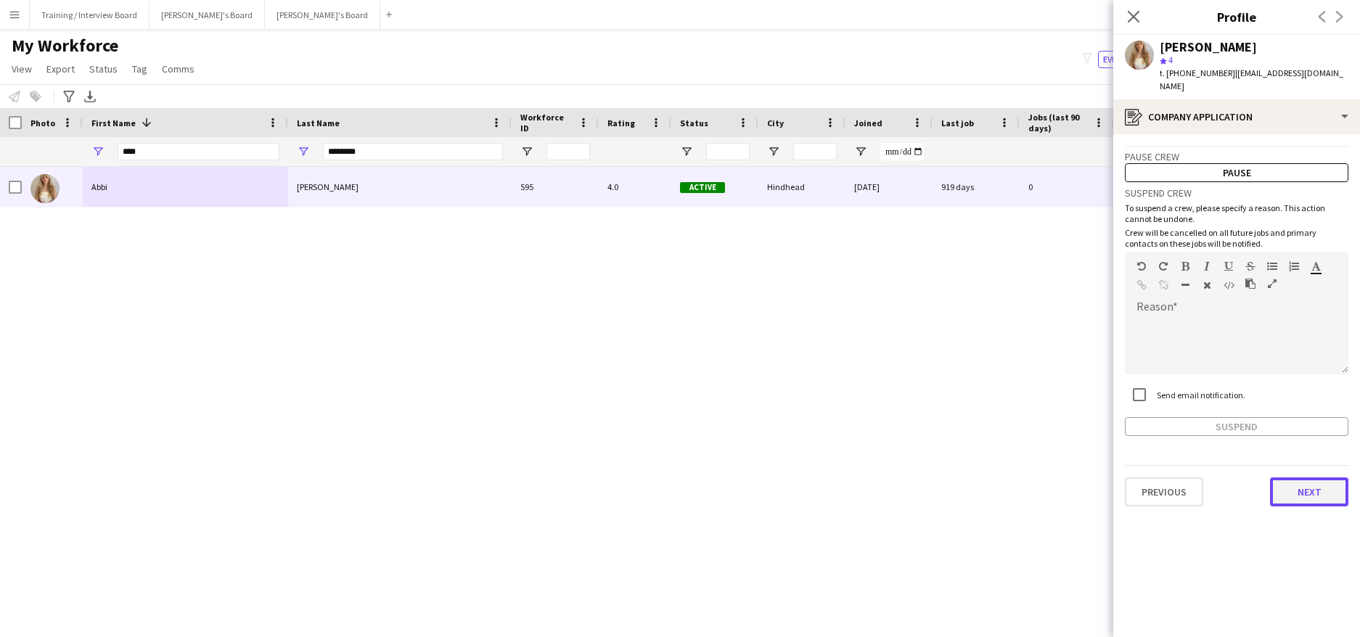
click at [1320, 477] on button "Next" at bounding box center [1309, 491] width 78 height 29
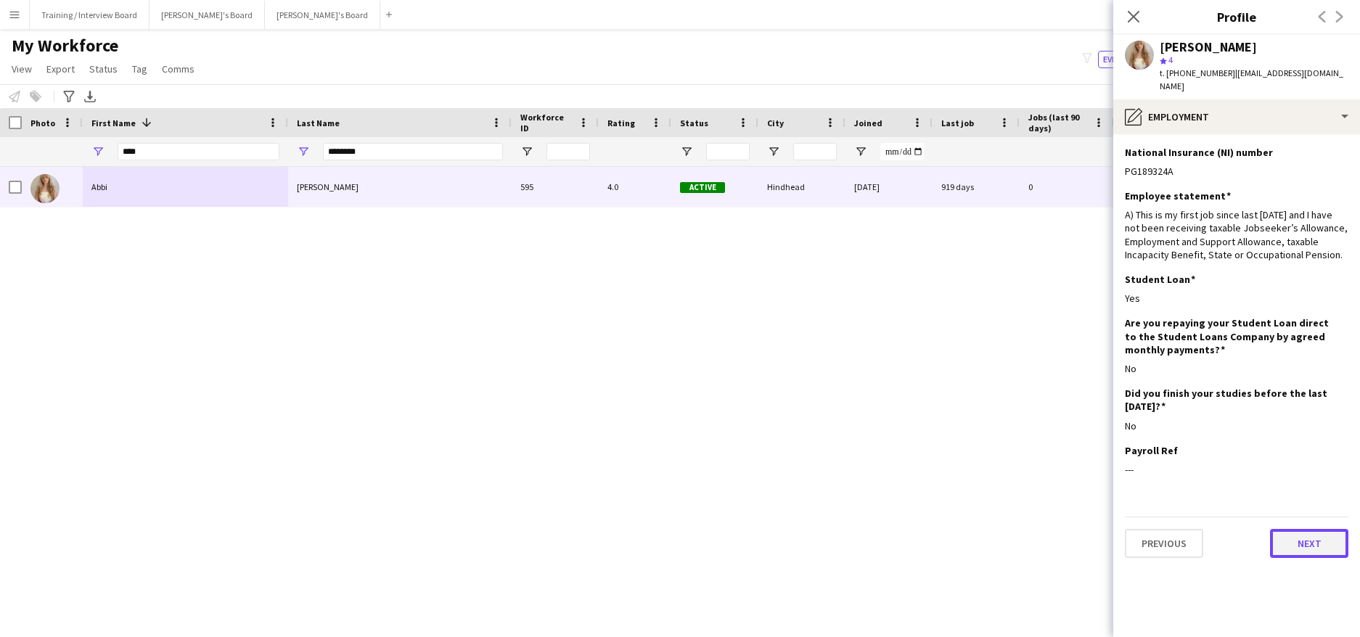
click at [1292, 529] on button "Next" at bounding box center [1309, 543] width 78 height 29
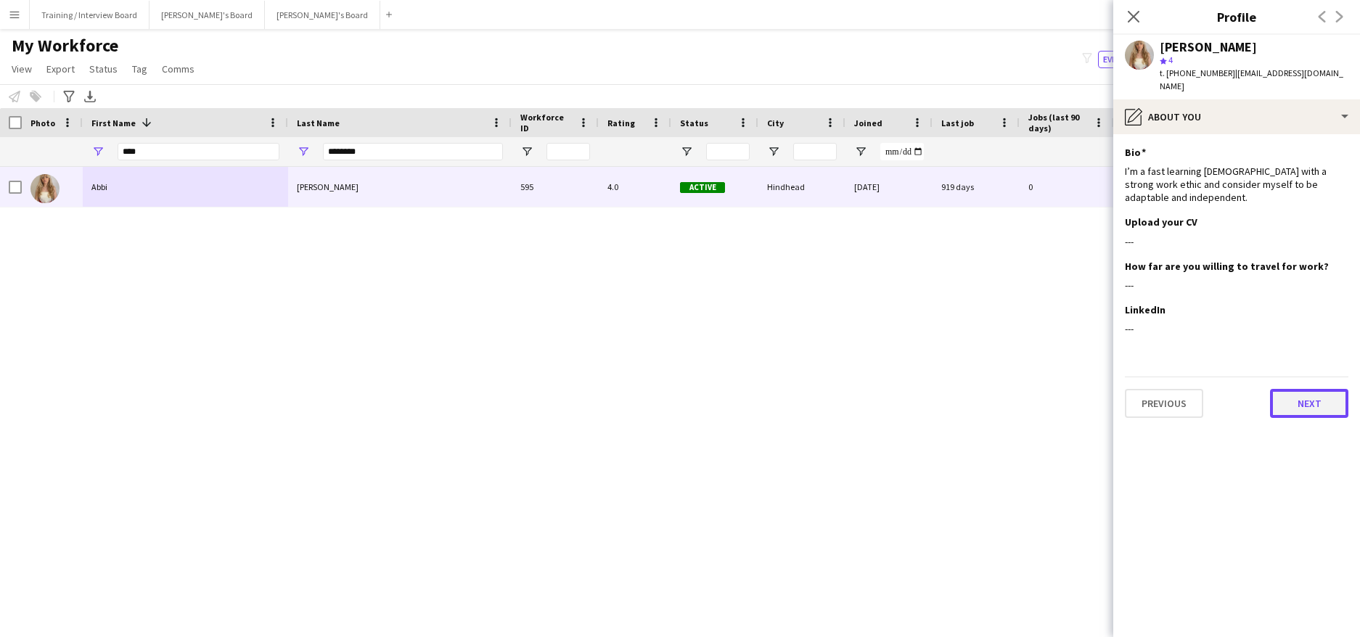
click at [1301, 390] on button "Next" at bounding box center [1309, 403] width 78 height 29
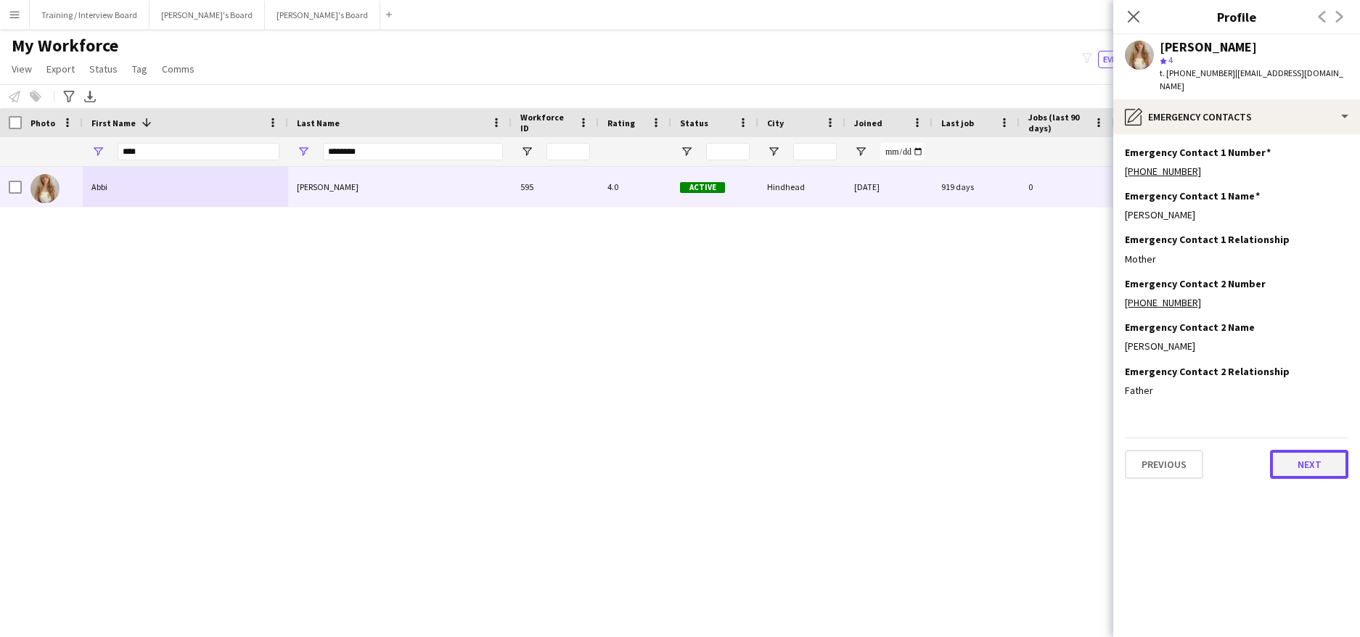
click at [1275, 456] on button "Next" at bounding box center [1309, 464] width 78 height 29
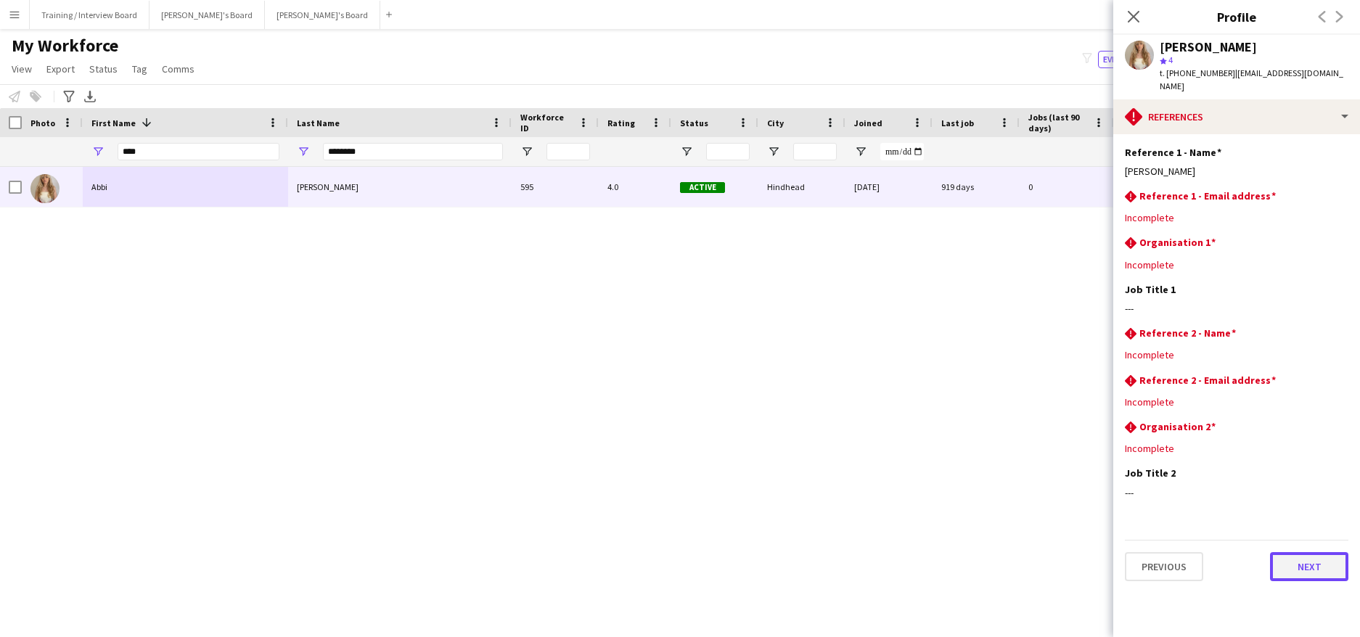
click at [1286, 559] on button "Next" at bounding box center [1309, 566] width 78 height 29
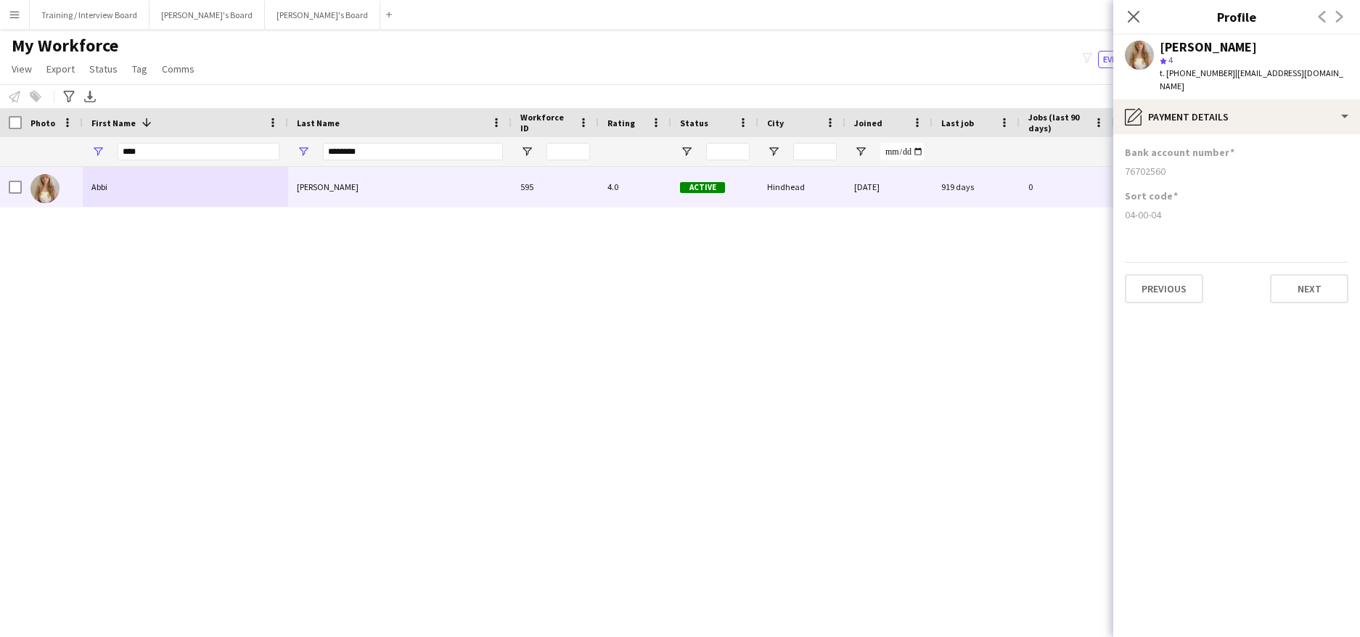
click at [1288, 262] on div "Previous Next" at bounding box center [1236, 282] width 223 height 41
click at [1295, 274] on button "Next" at bounding box center [1309, 288] width 78 height 29
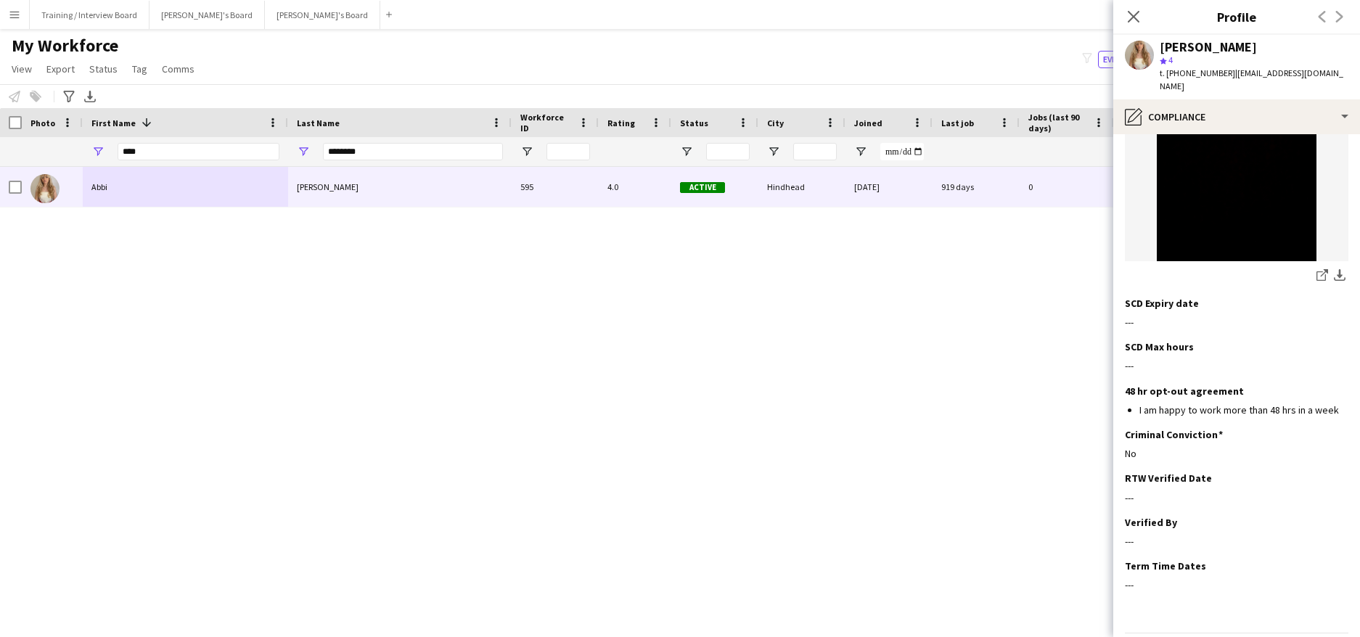
scroll to position [282, 0]
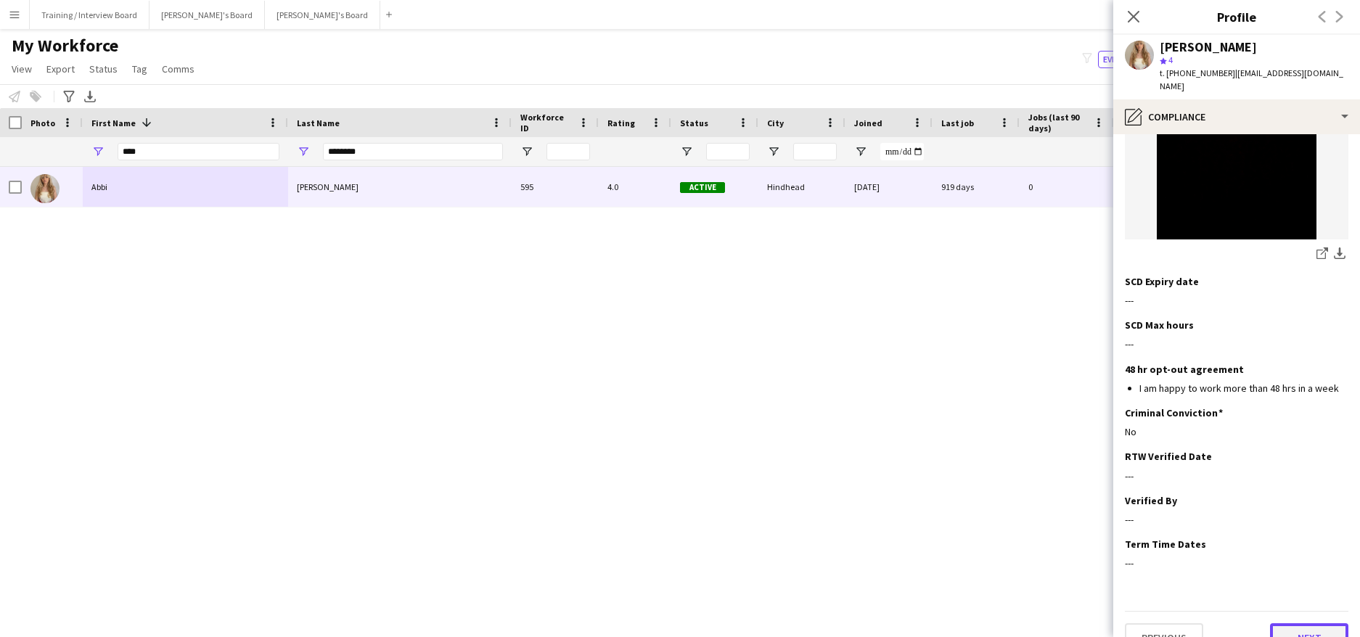
click at [1298, 623] on button "Next" at bounding box center [1309, 637] width 78 height 29
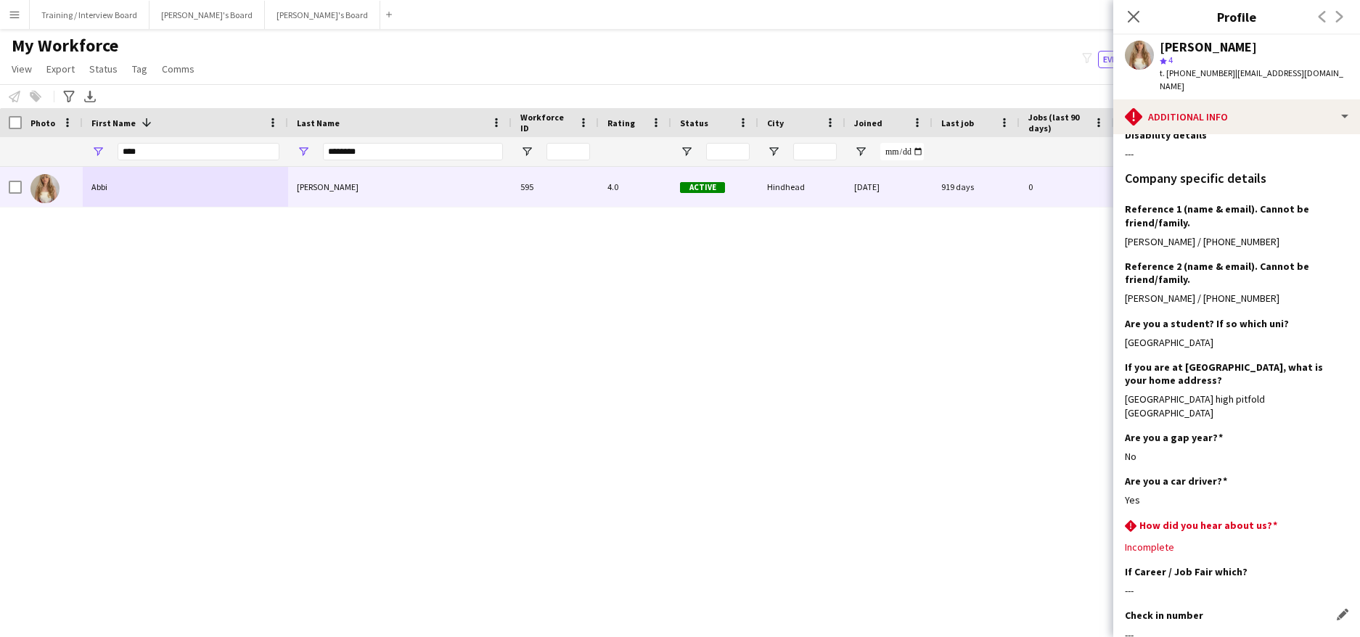
scroll to position [665, 0]
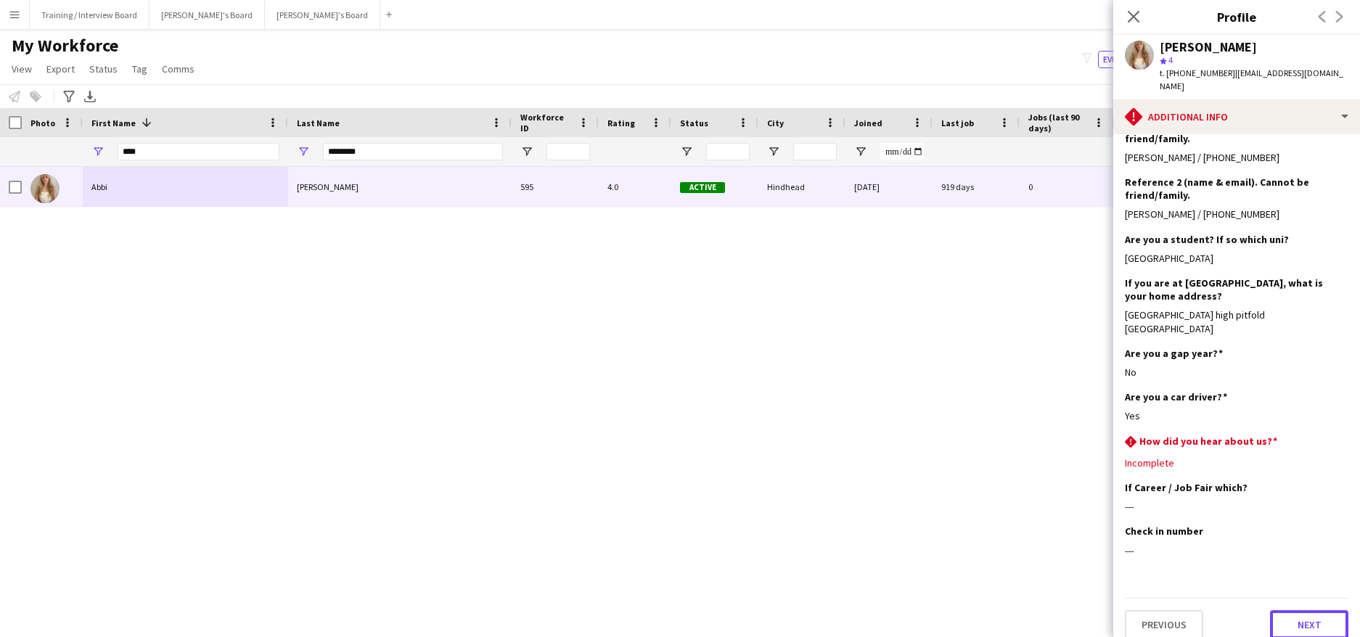
click at [1297, 619] on button "Next" at bounding box center [1309, 624] width 78 height 29
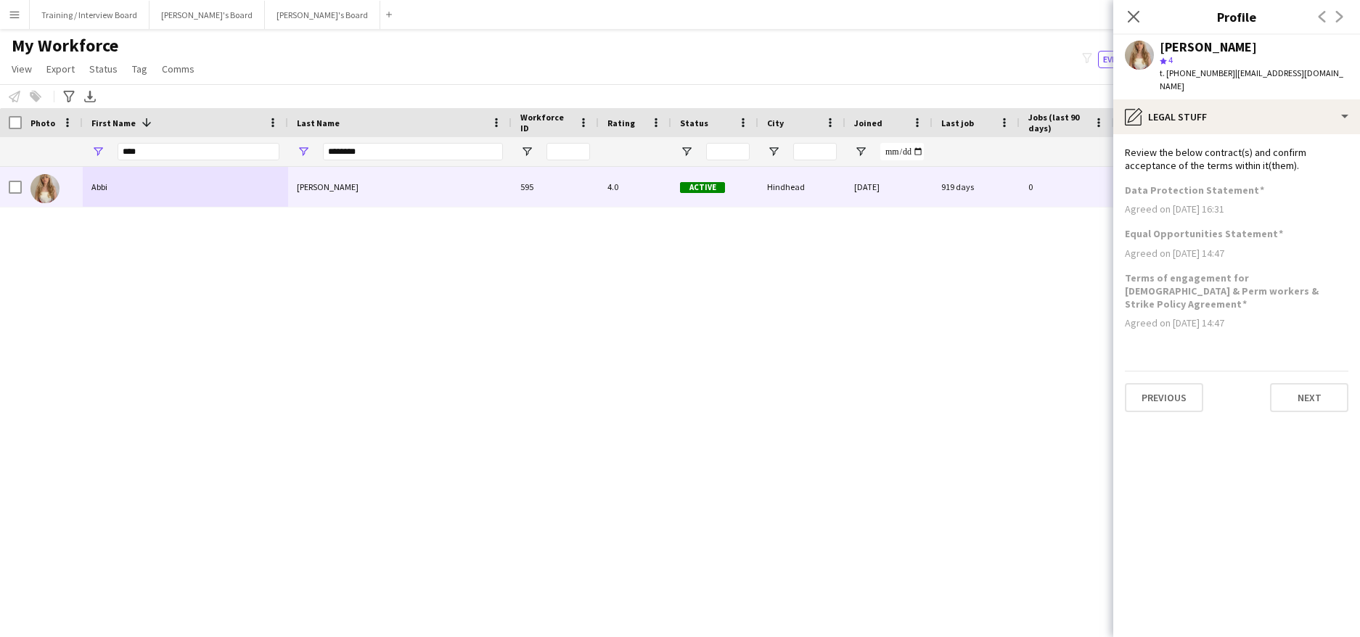
scroll to position [0, 0]
click at [1306, 383] on button "Next" at bounding box center [1309, 397] width 78 height 29
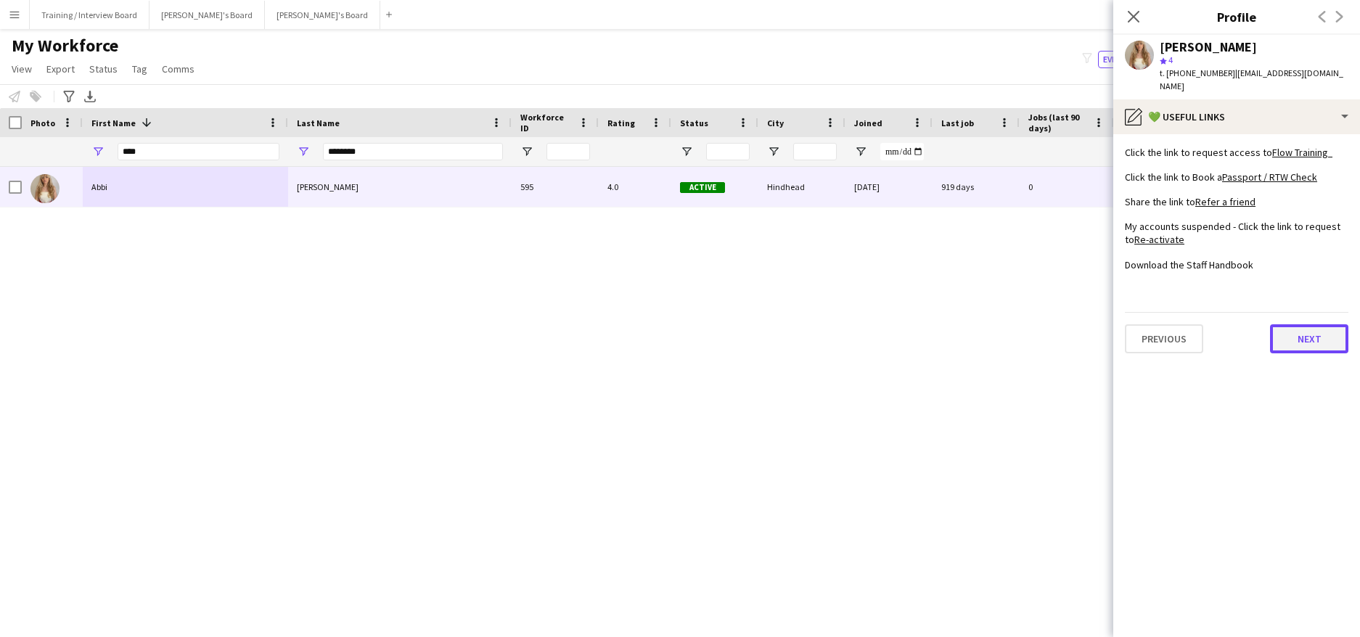
click at [1288, 324] on button "Next" at bounding box center [1309, 338] width 78 height 29
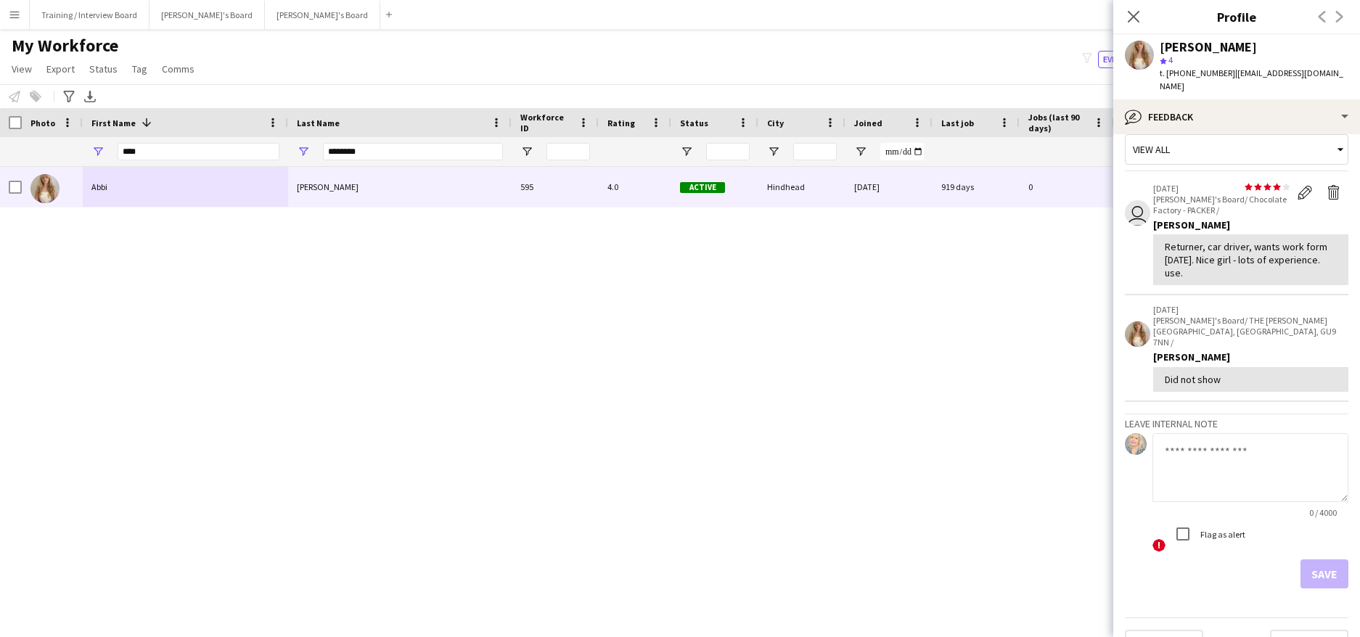
scroll to position [26, 0]
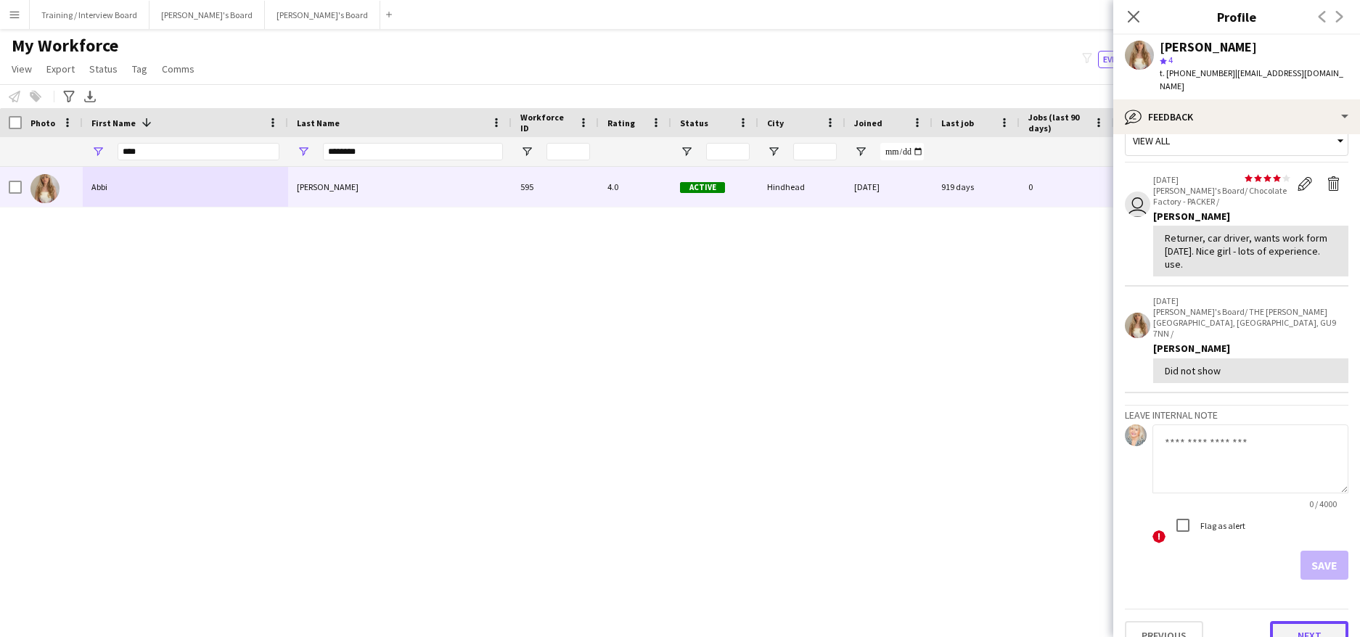
click at [1314, 622] on button "Next" at bounding box center [1309, 635] width 78 height 29
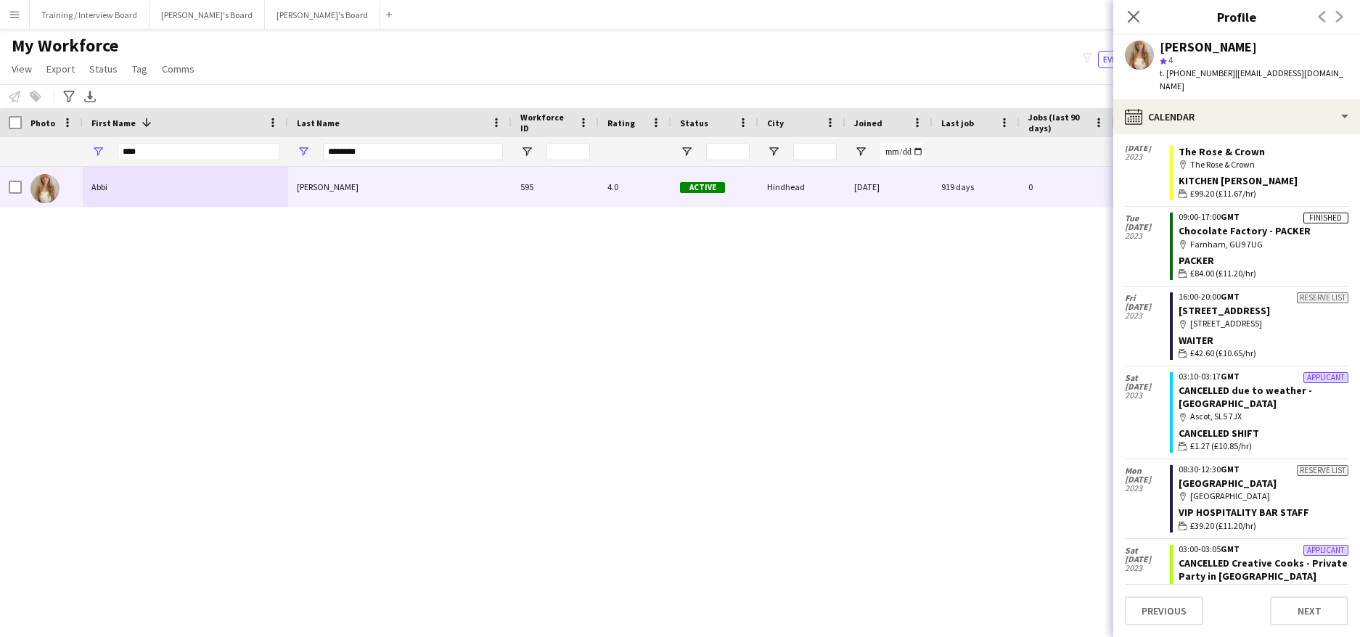
scroll to position [0, 0]
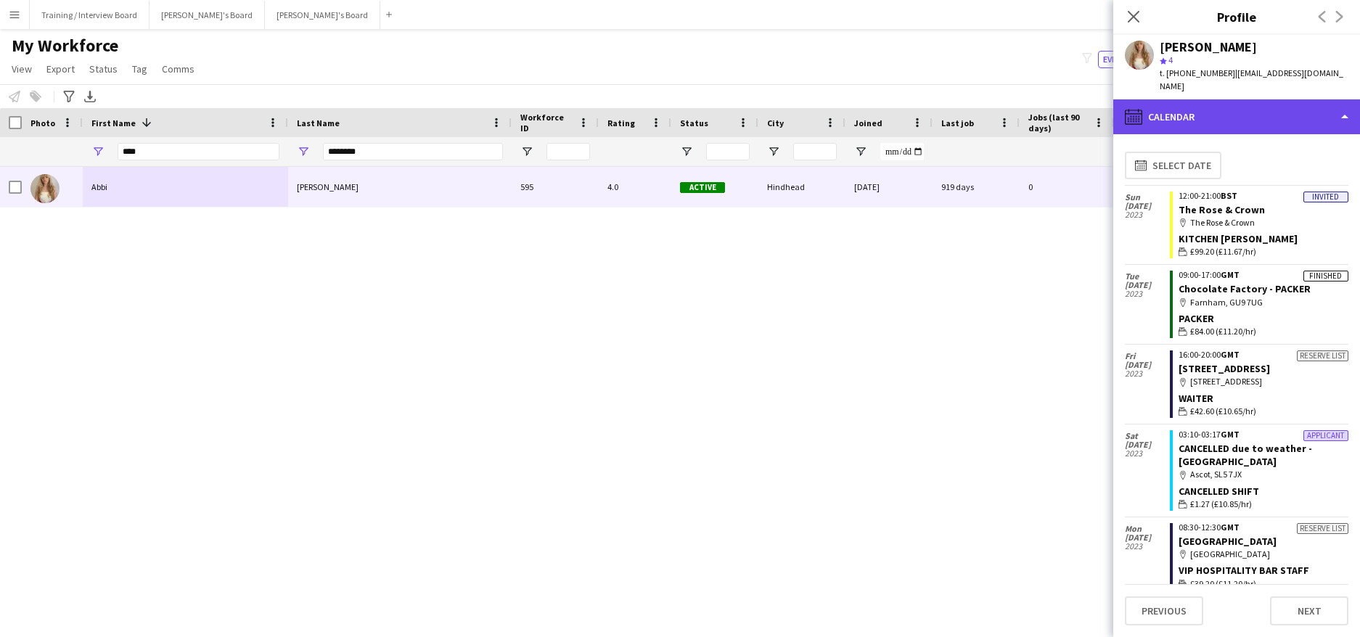
click at [1342, 102] on div "calendar-full Calendar" at bounding box center [1236, 116] width 247 height 35
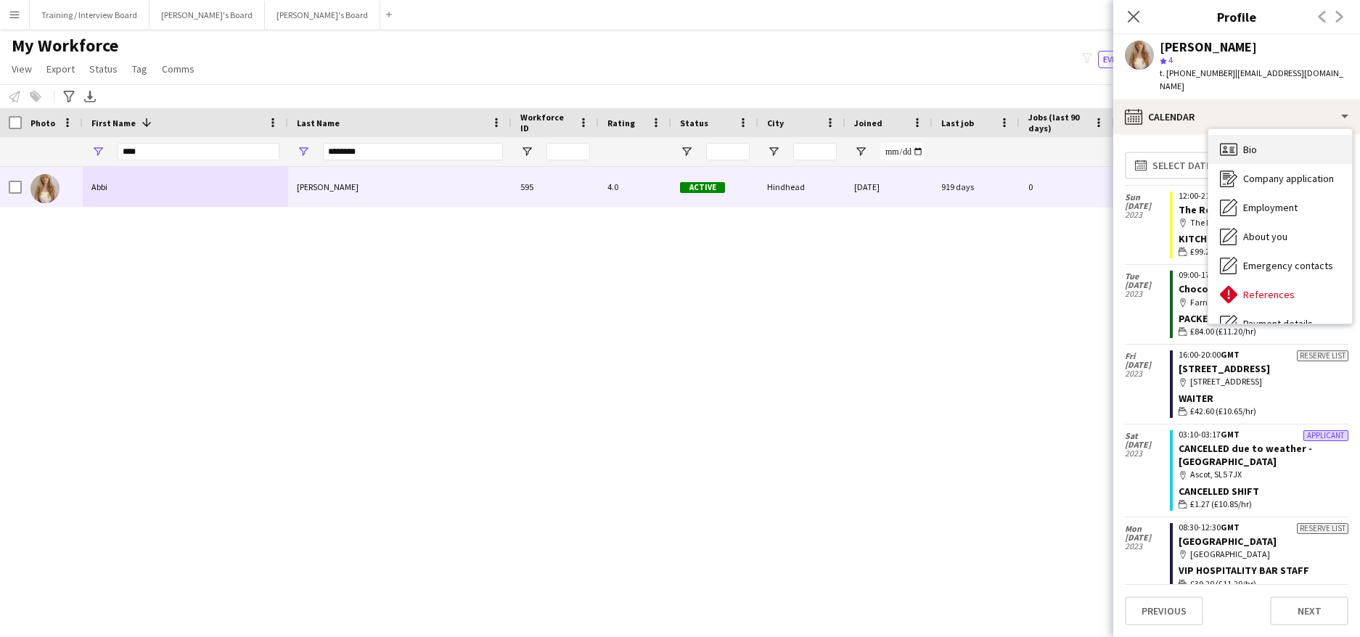
click at [1267, 135] on div "Bio Bio" at bounding box center [1280, 149] width 144 height 29
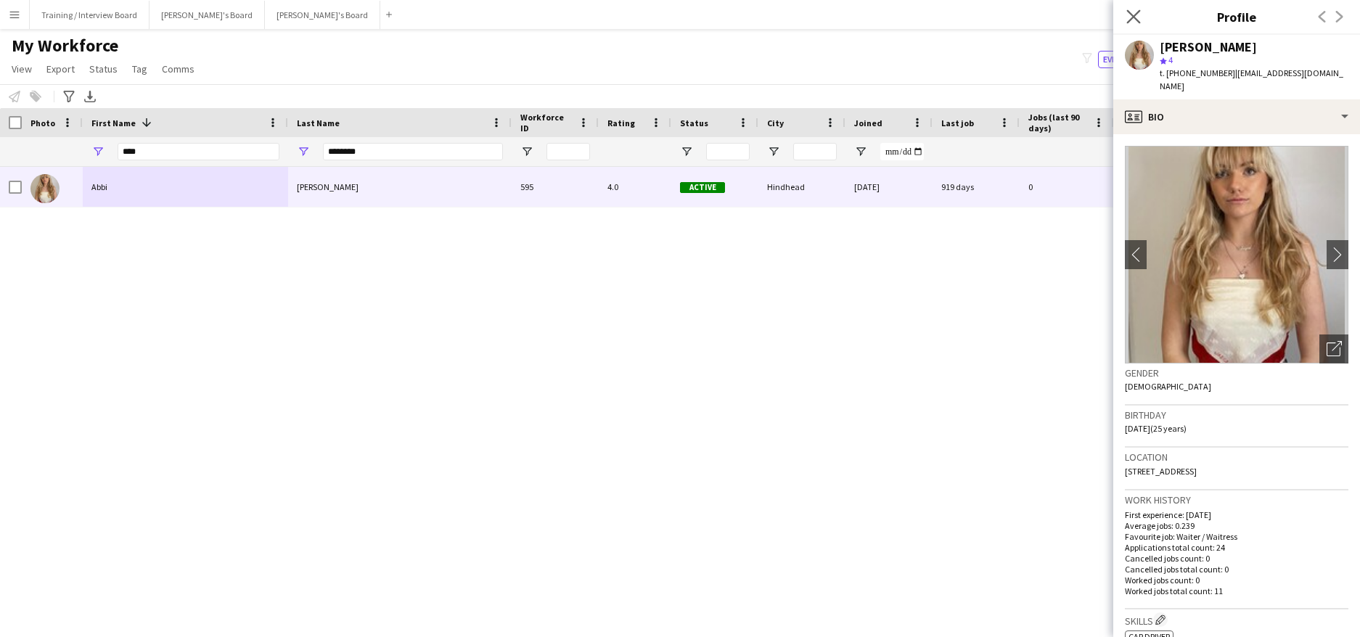
drag, startPoint x: 1135, startPoint y: 12, endPoint x: 1130, endPoint y: 7, distance: 8.2
click at [1135, 12] on icon "Close pop-in" at bounding box center [1133, 16] width 14 height 14
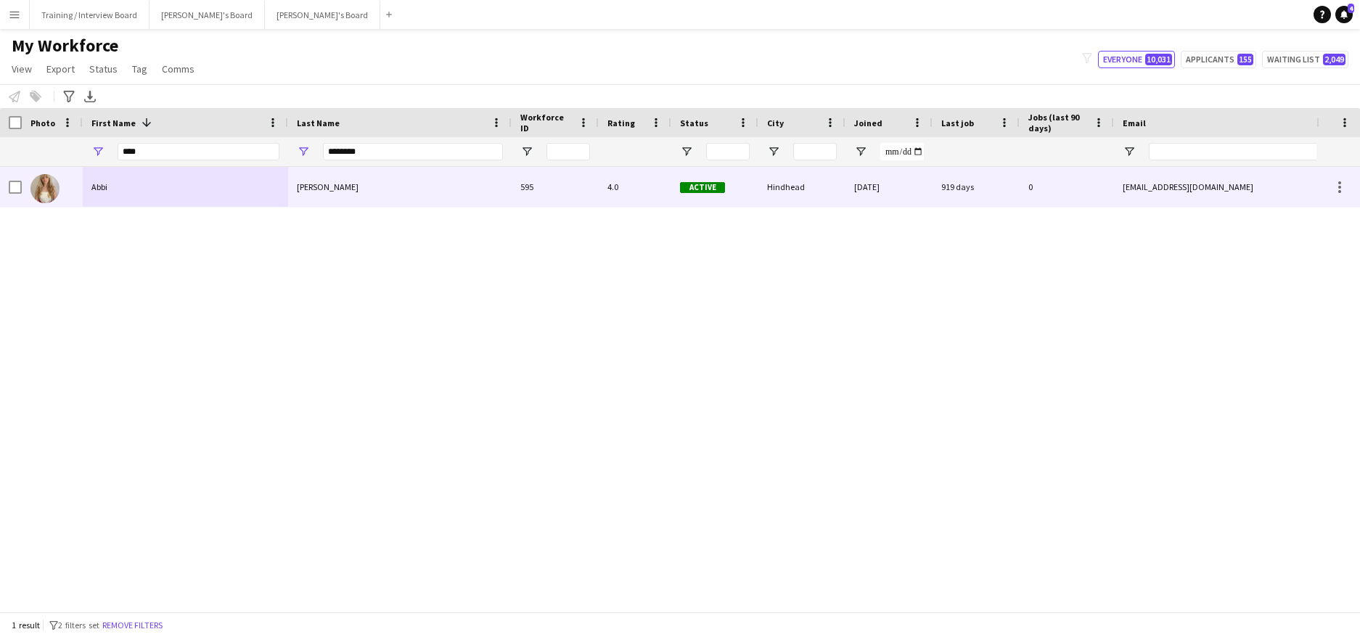
drag, startPoint x: 411, startPoint y: 199, endPoint x: 577, endPoint y: 223, distance: 168.0
click at [411, 198] on div "Brittain" at bounding box center [399, 187] width 223 height 40
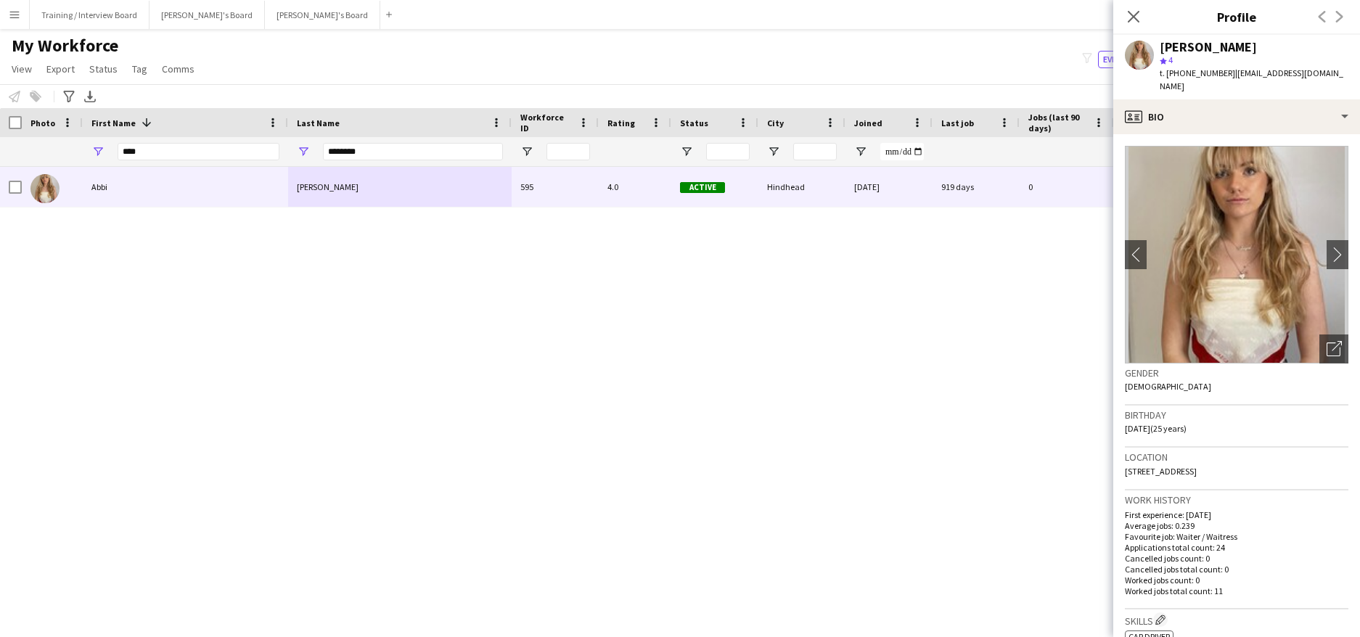
drag, startPoint x: 1227, startPoint y: 73, endPoint x: 1332, endPoint y: 73, distance: 105.2
click at [1332, 73] on span "| abbibrittain2000@gmail.com" at bounding box center [1251, 79] width 184 height 24
copy span "abbibrittain2000@gmail.com"
drag, startPoint x: 1140, startPoint y: 15, endPoint x: 1036, endPoint y: 4, distance: 104.3
click at [1139, 14] on icon "Close pop-in" at bounding box center [1134, 17] width 12 height 12
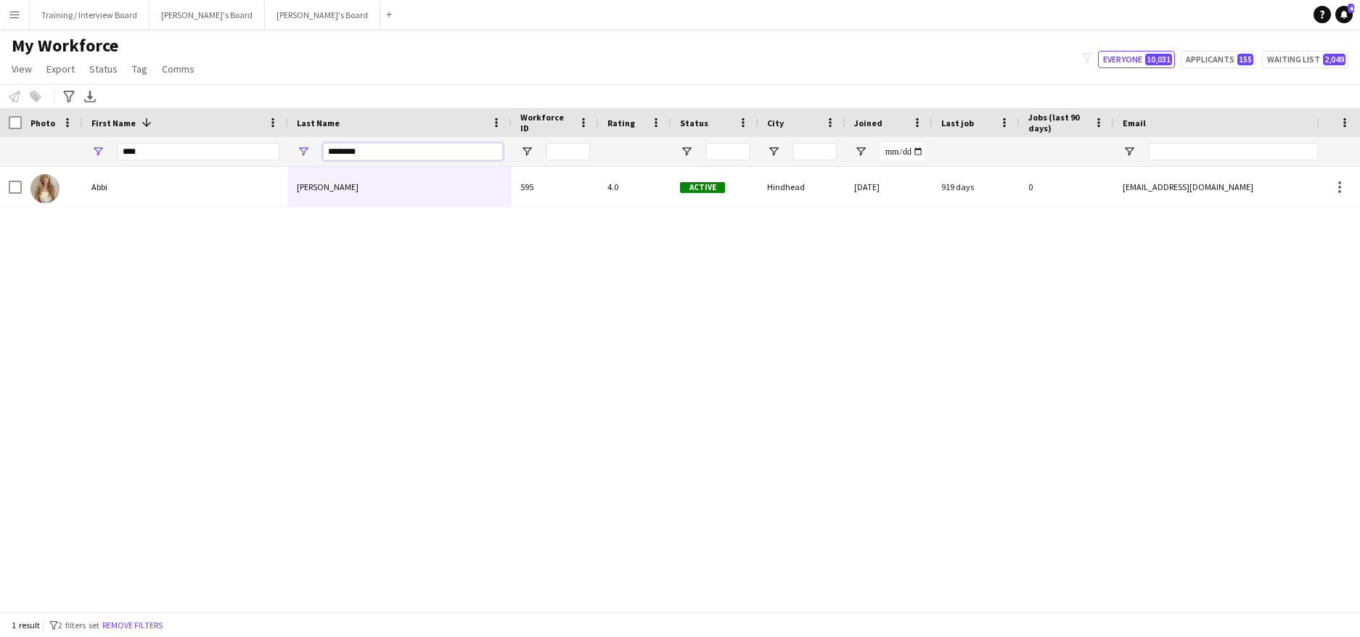
click at [395, 159] on input "********" at bounding box center [413, 151] width 180 height 17
type input "*"
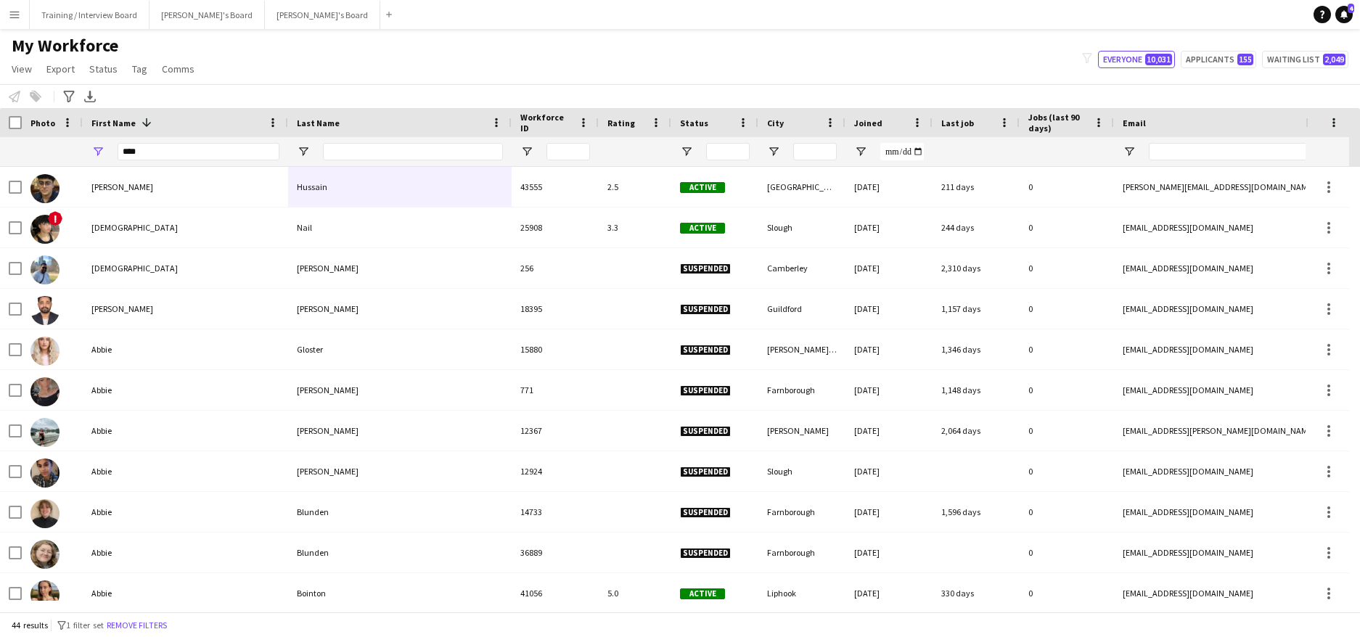
click at [166, 142] on div "****" at bounding box center [199, 151] width 162 height 29
drag, startPoint x: 149, startPoint y: 160, endPoint x: 171, endPoint y: 135, distance: 33.4
click at [159, 150] on input "****" at bounding box center [199, 151] width 162 height 17
type input "*"
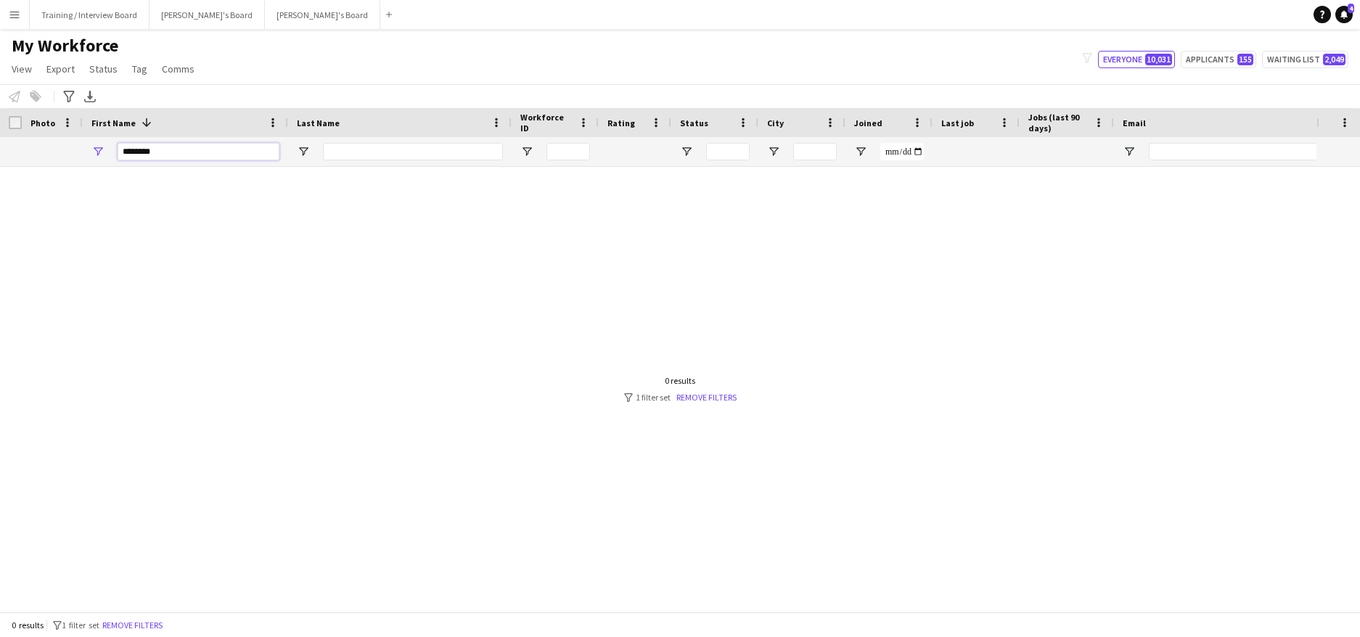
type input "********"
click at [395, 163] on div at bounding box center [413, 151] width 180 height 29
click at [387, 160] on input "Last Name Filter Input" at bounding box center [413, 151] width 180 height 17
type input "*"
click at [200, 149] on input "********" at bounding box center [199, 151] width 162 height 17
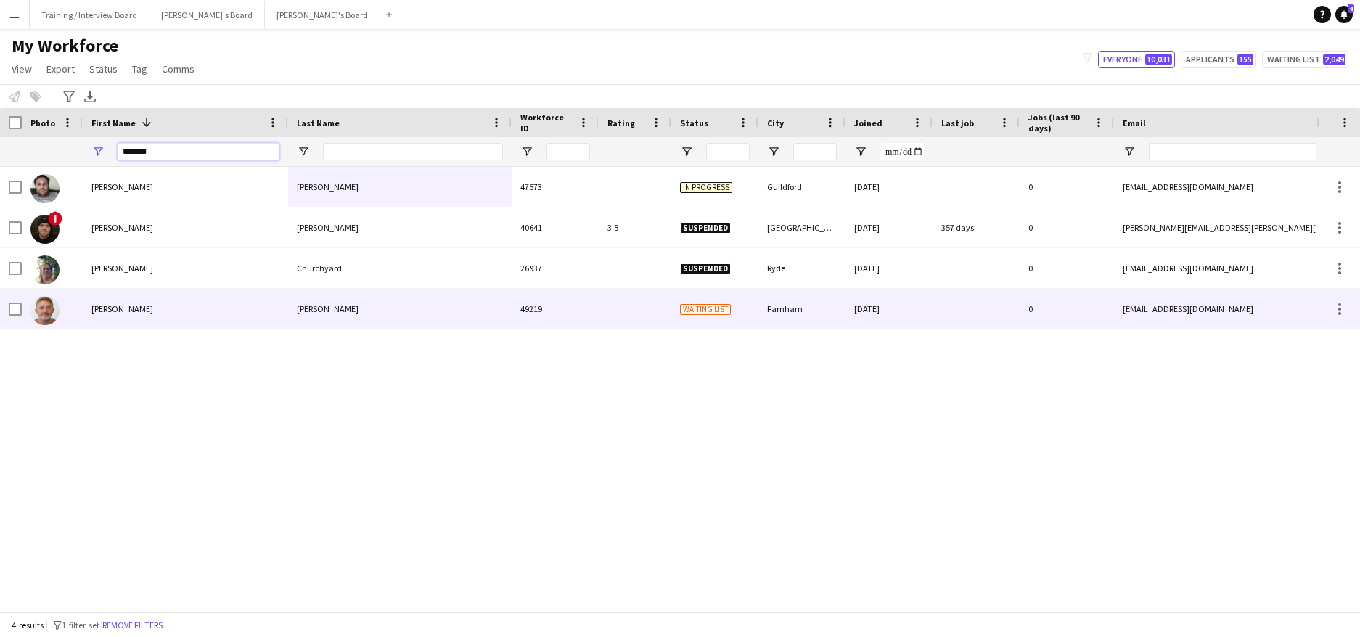
type input "*******"
click at [292, 304] on div "Teague" at bounding box center [399, 309] width 223 height 40
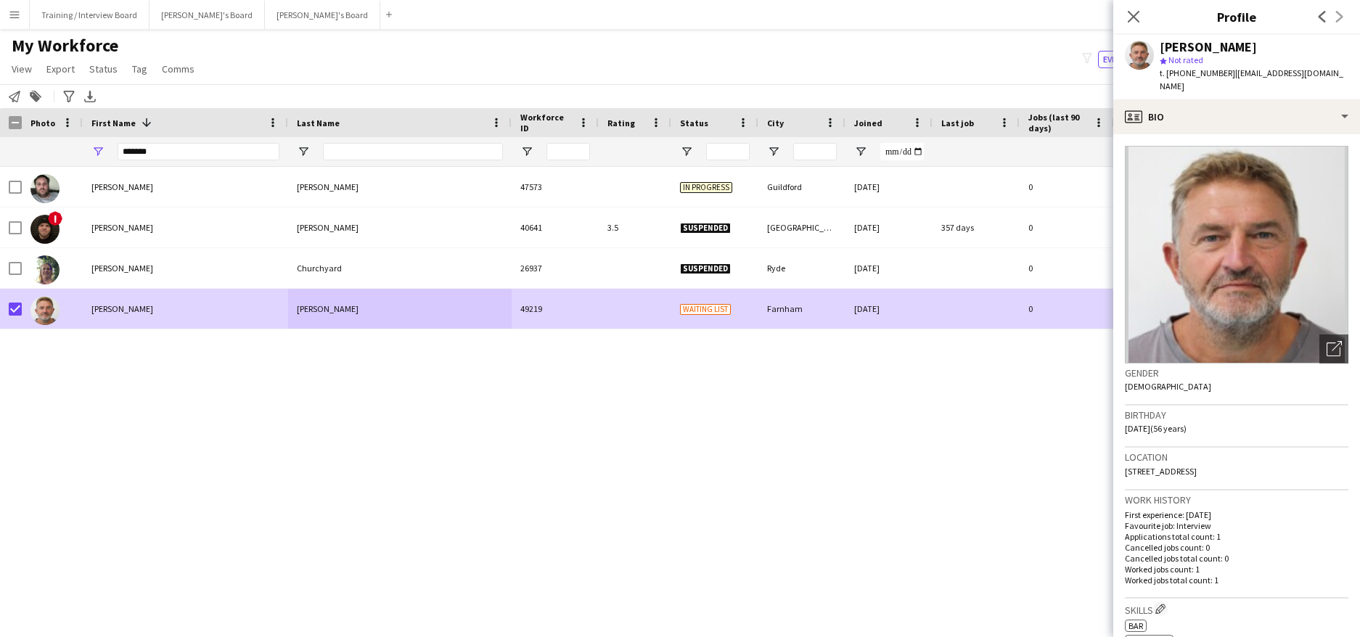
click at [96, 72] on span "Status" at bounding box center [103, 68] width 28 height 13
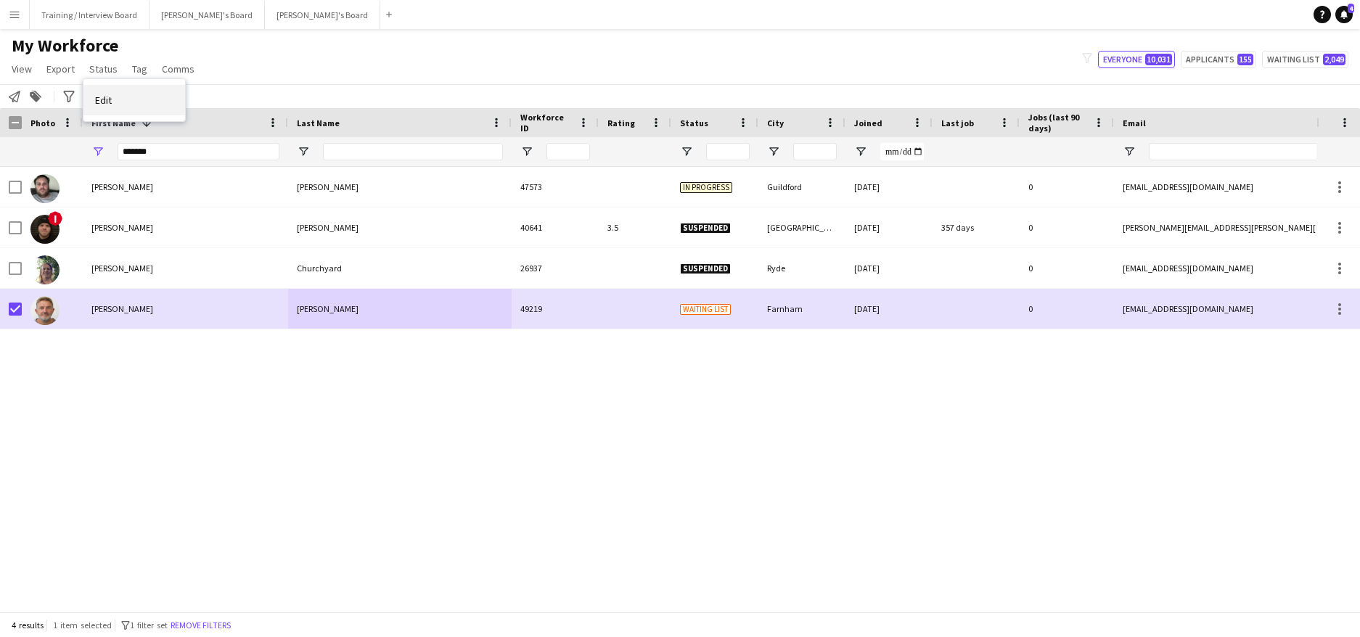
click at [130, 101] on link "Edit" at bounding box center [134, 100] width 102 height 30
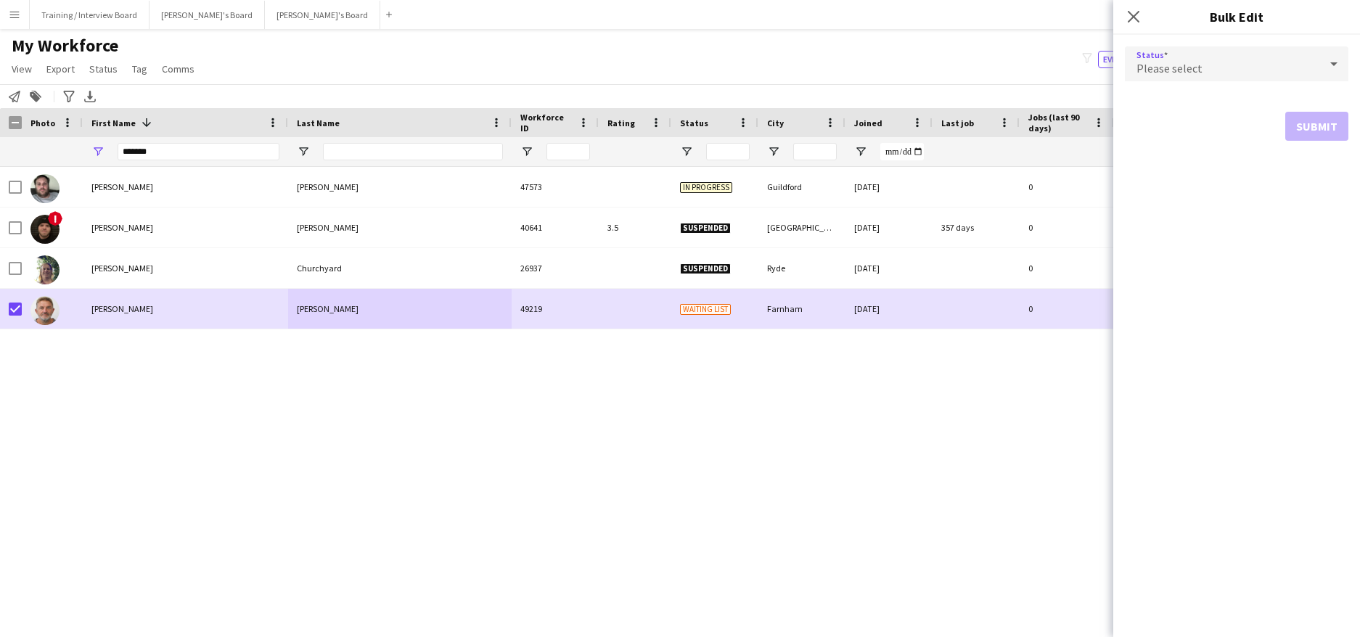
click at [1343, 62] on div at bounding box center [1333, 63] width 29 height 29
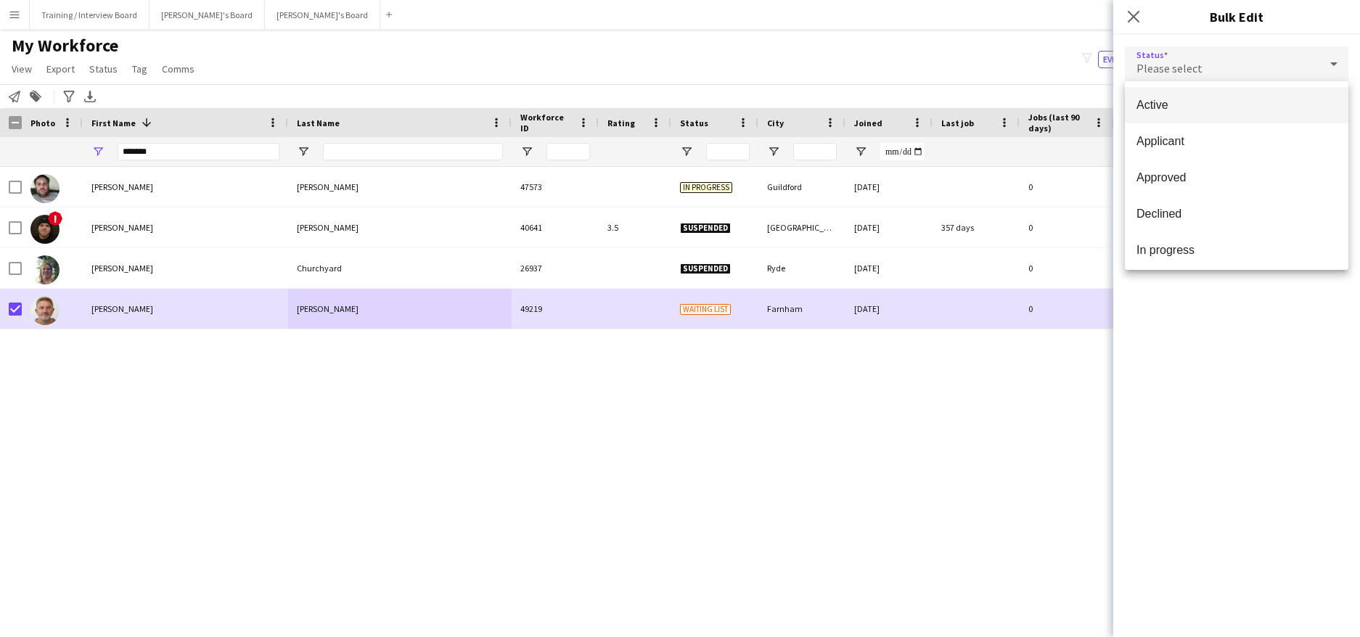
click at [1223, 106] on span "Active" at bounding box center [1236, 105] width 200 height 14
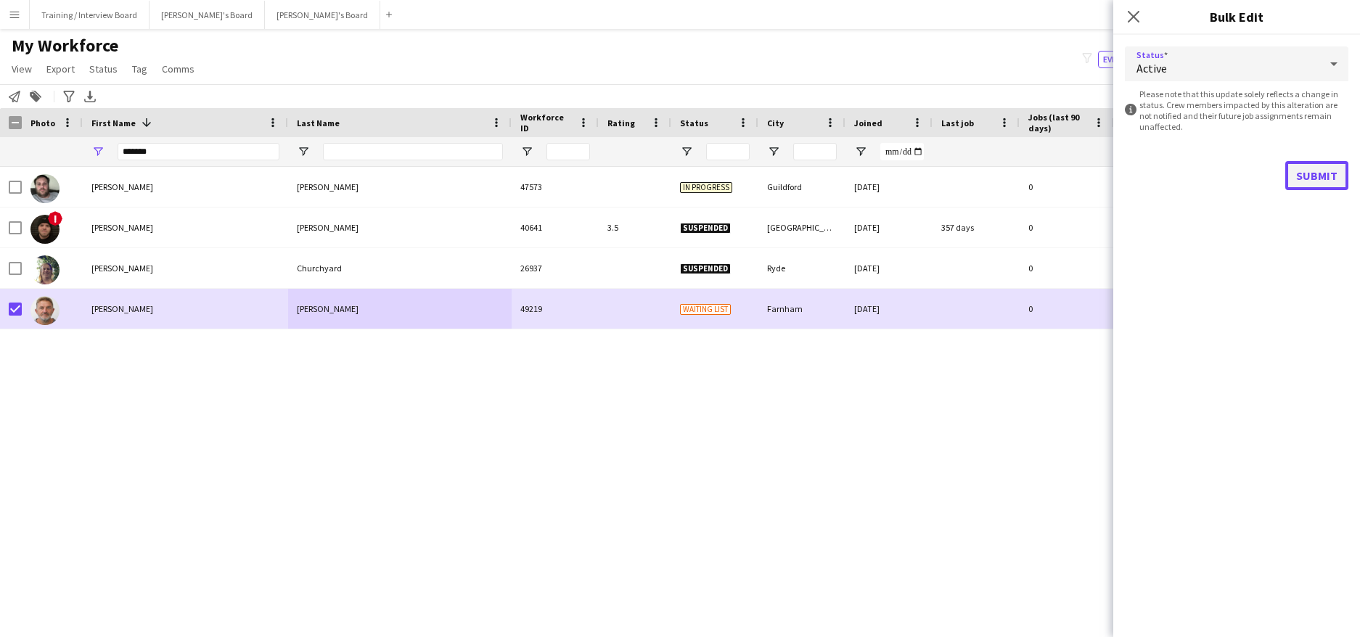
click at [1305, 171] on button "Submit" at bounding box center [1316, 175] width 63 height 29
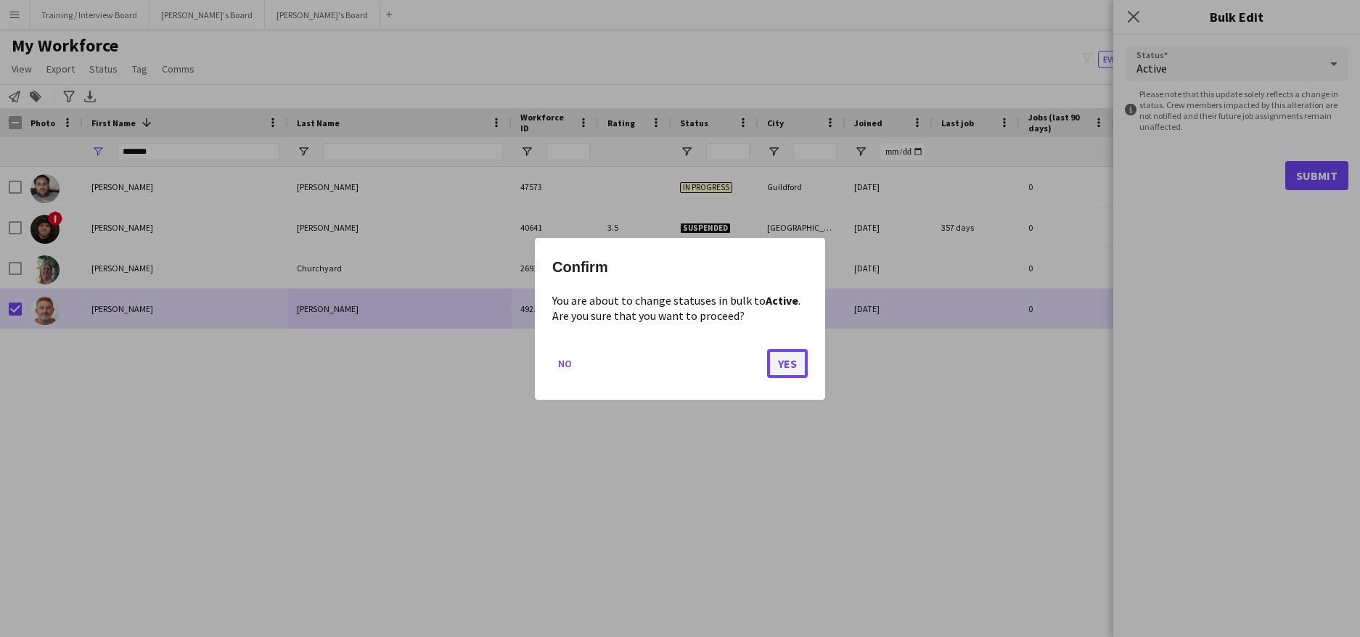
click at [789, 353] on button "Yes" at bounding box center [787, 362] width 41 height 29
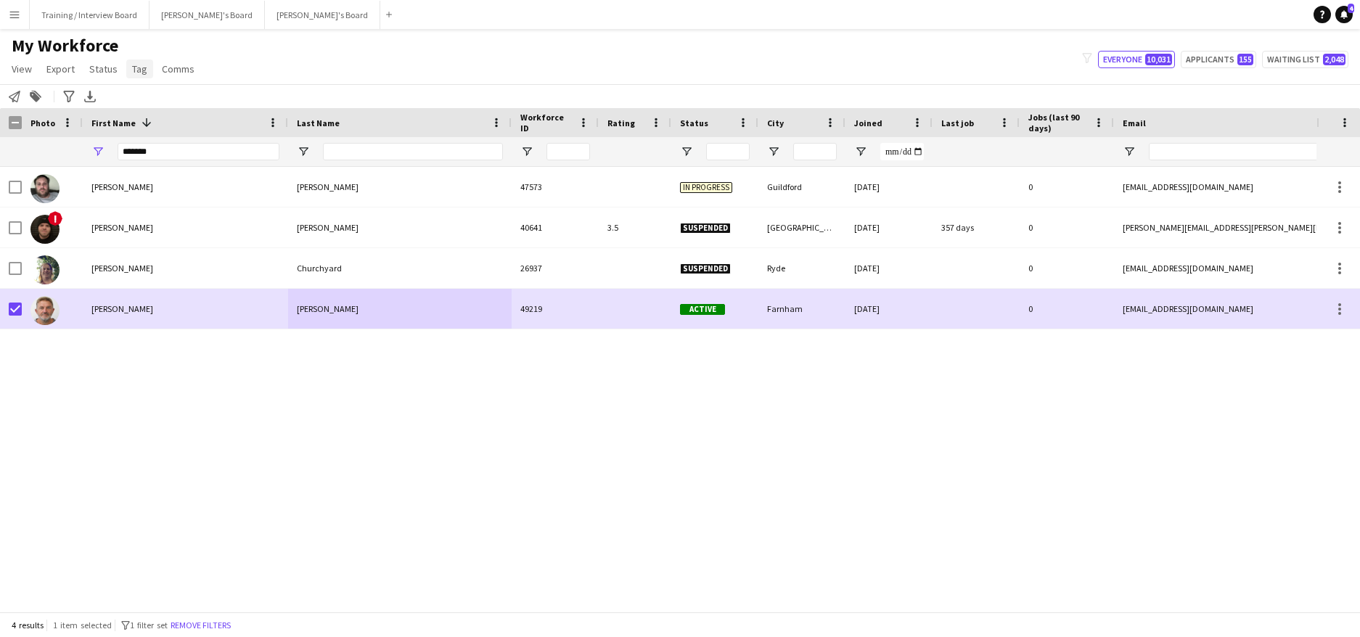
click at [136, 65] on span "Tag" at bounding box center [139, 68] width 15 height 13
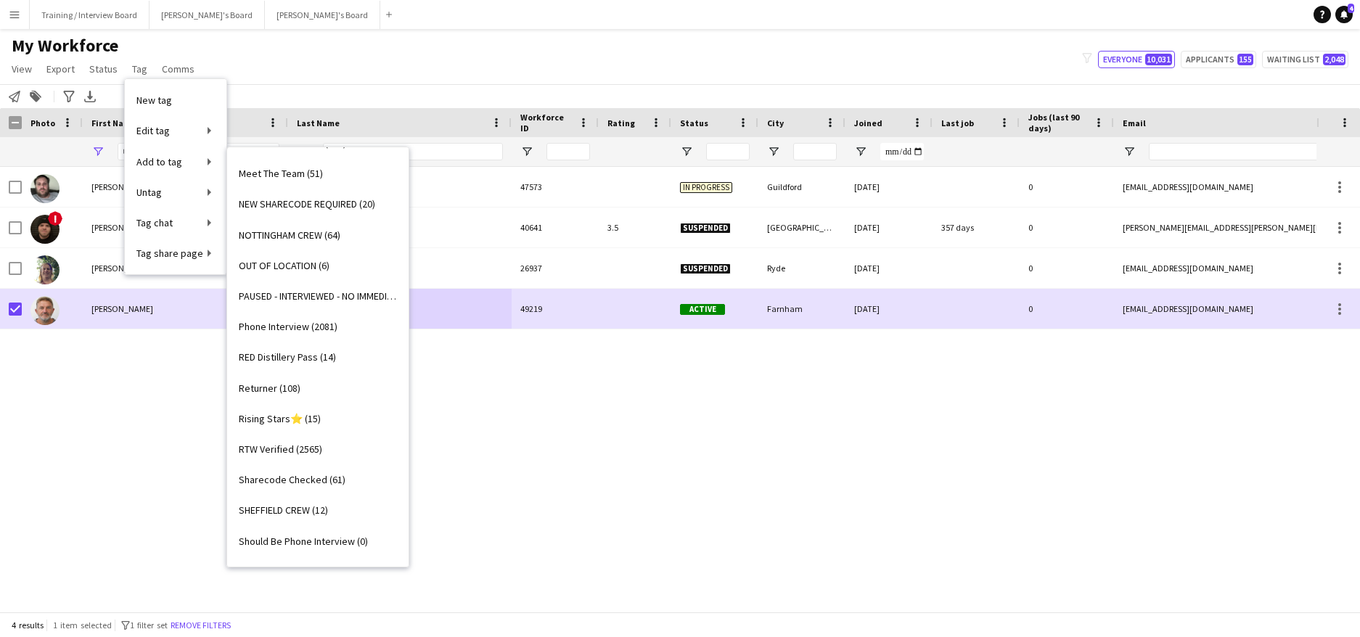
scroll to position [1379, 0]
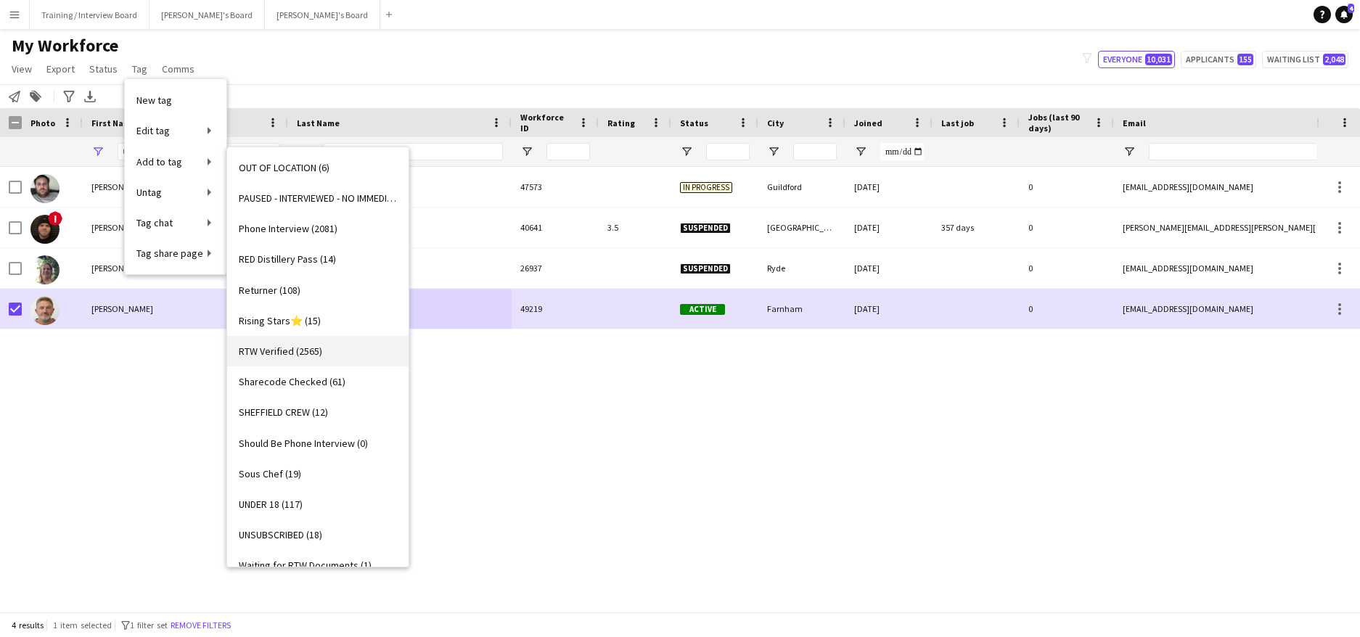
click at [292, 352] on span "RTW Verified (2565)" at bounding box center [280, 351] width 83 height 13
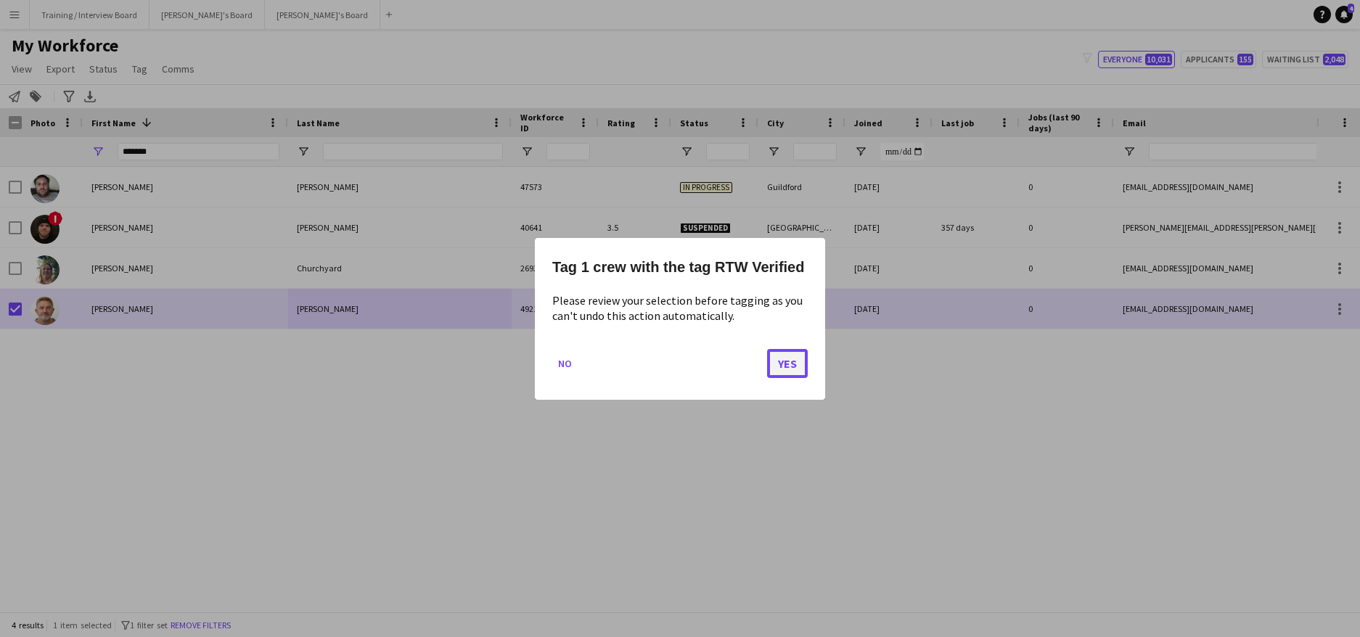
click at [782, 353] on button "Yes" at bounding box center [787, 362] width 41 height 29
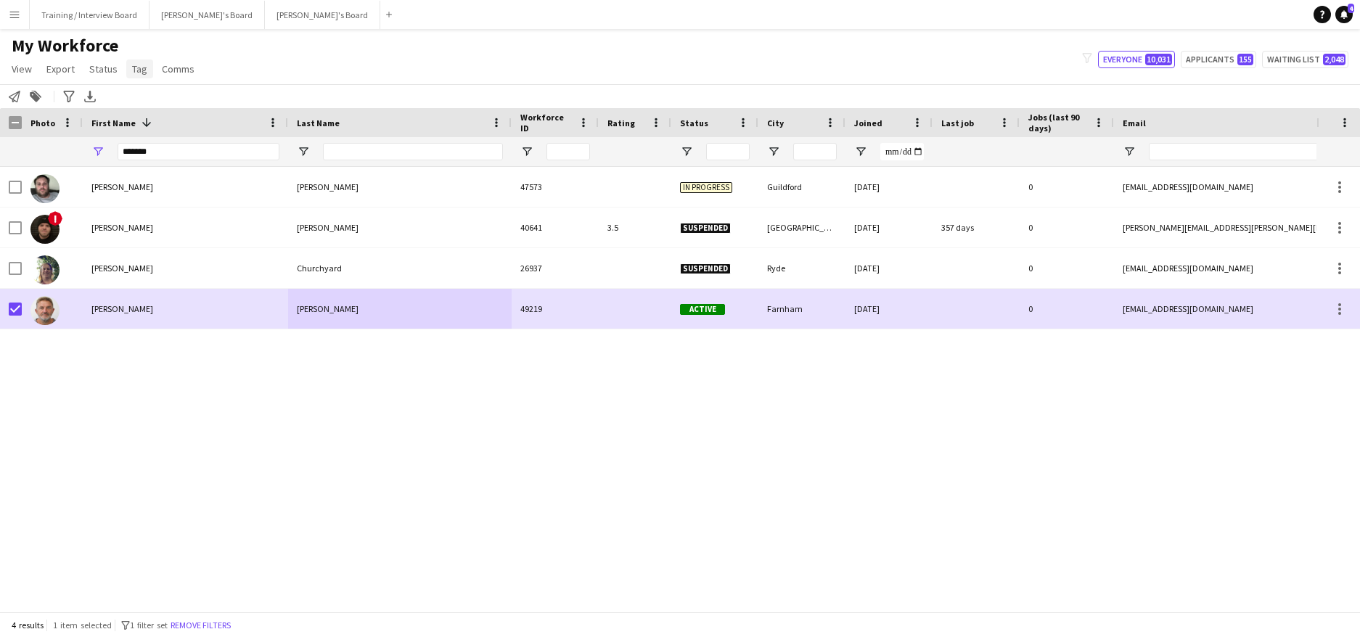
click at [136, 72] on span "Tag" at bounding box center [139, 68] width 15 height 13
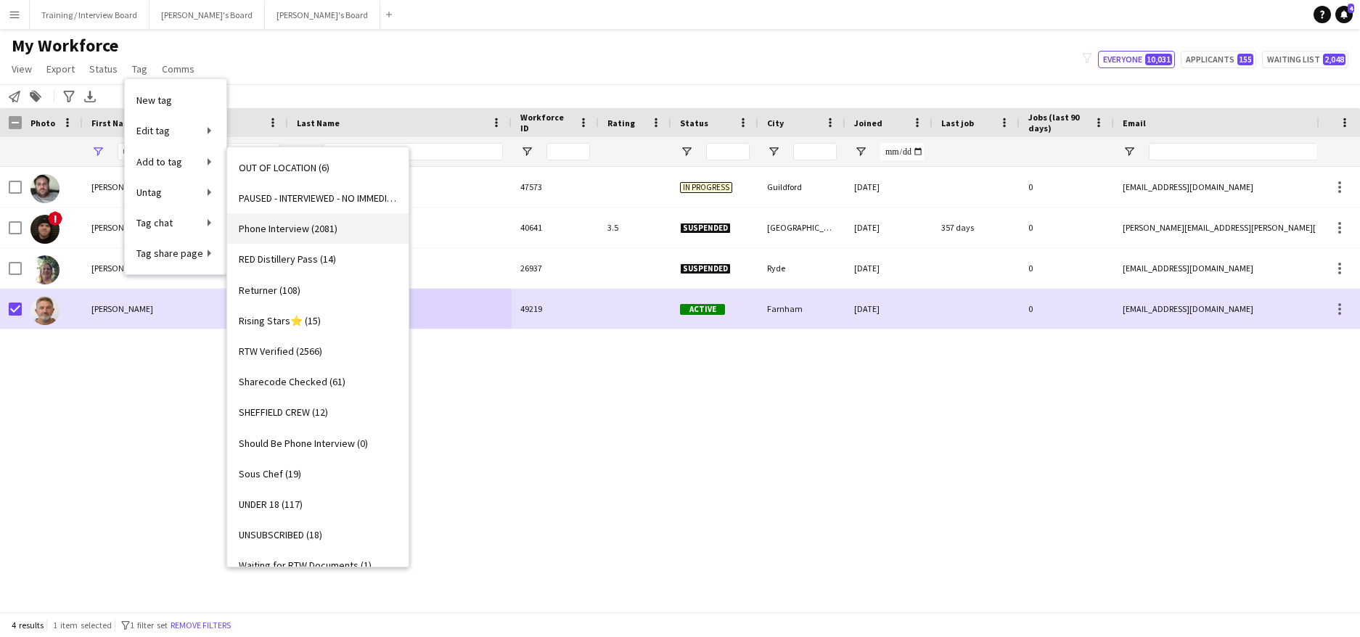
click at [308, 237] on link "Phone Interview (2081)" at bounding box center [317, 228] width 181 height 30
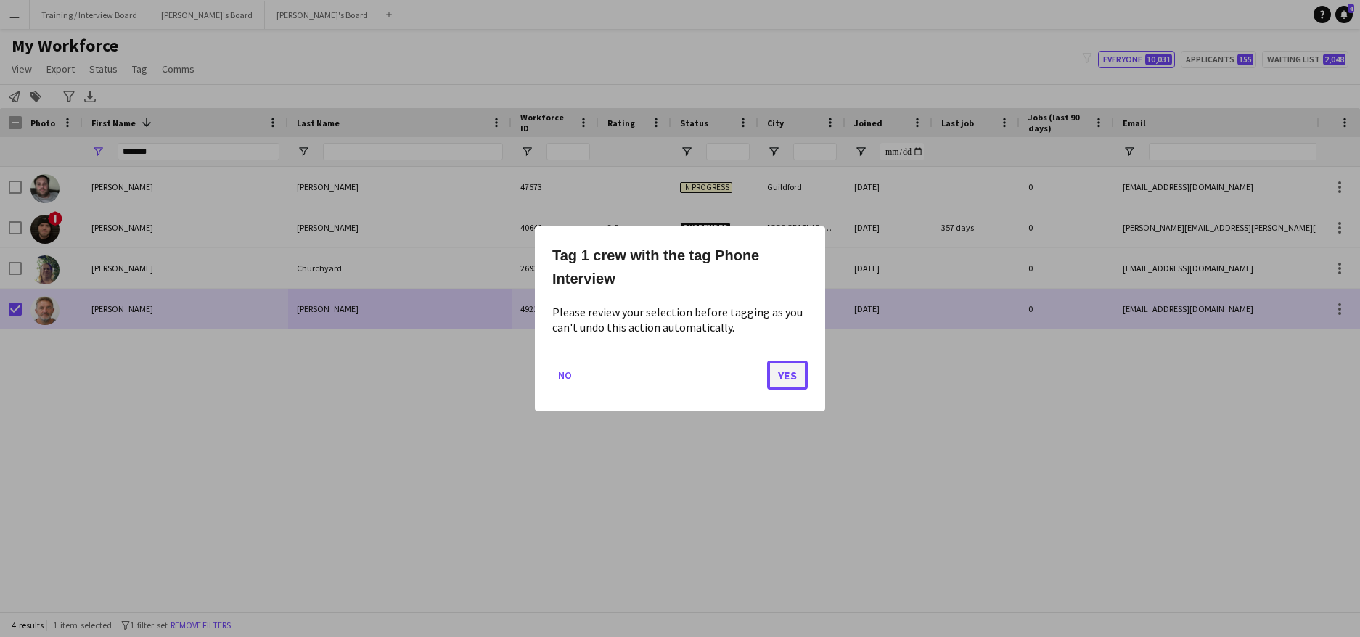
click at [782, 372] on button "Yes" at bounding box center [787, 374] width 41 height 29
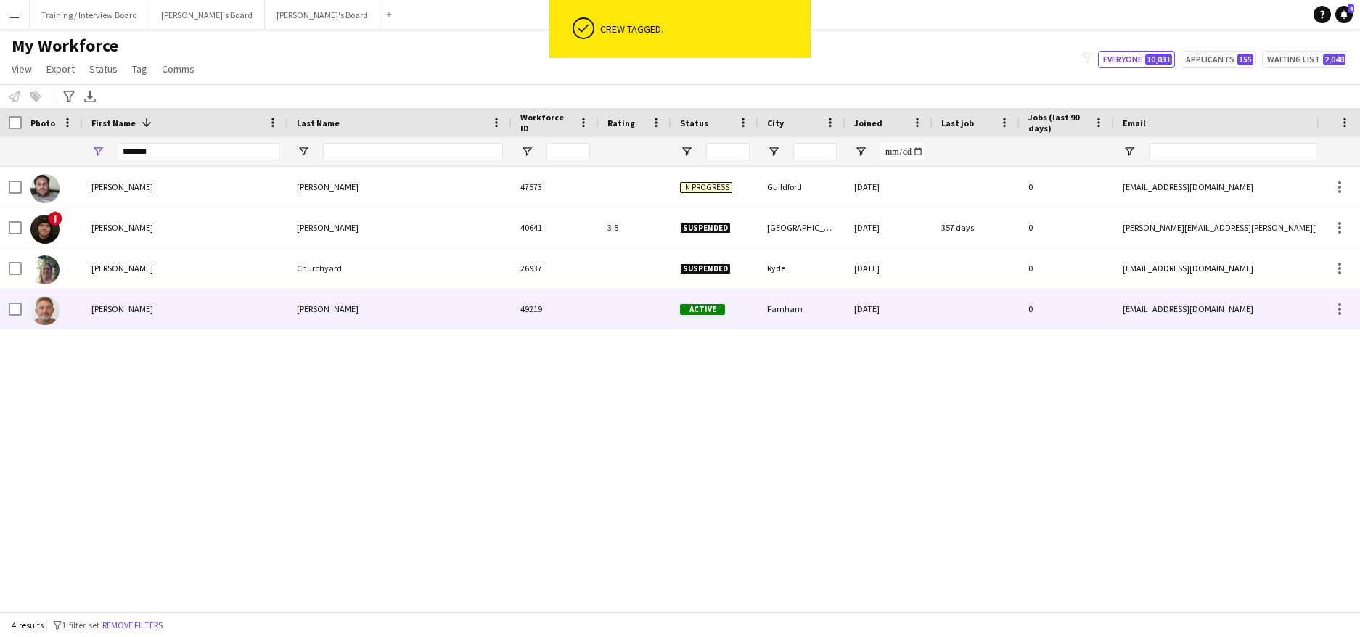
click at [187, 313] on div "Stewart" at bounding box center [185, 309] width 205 height 40
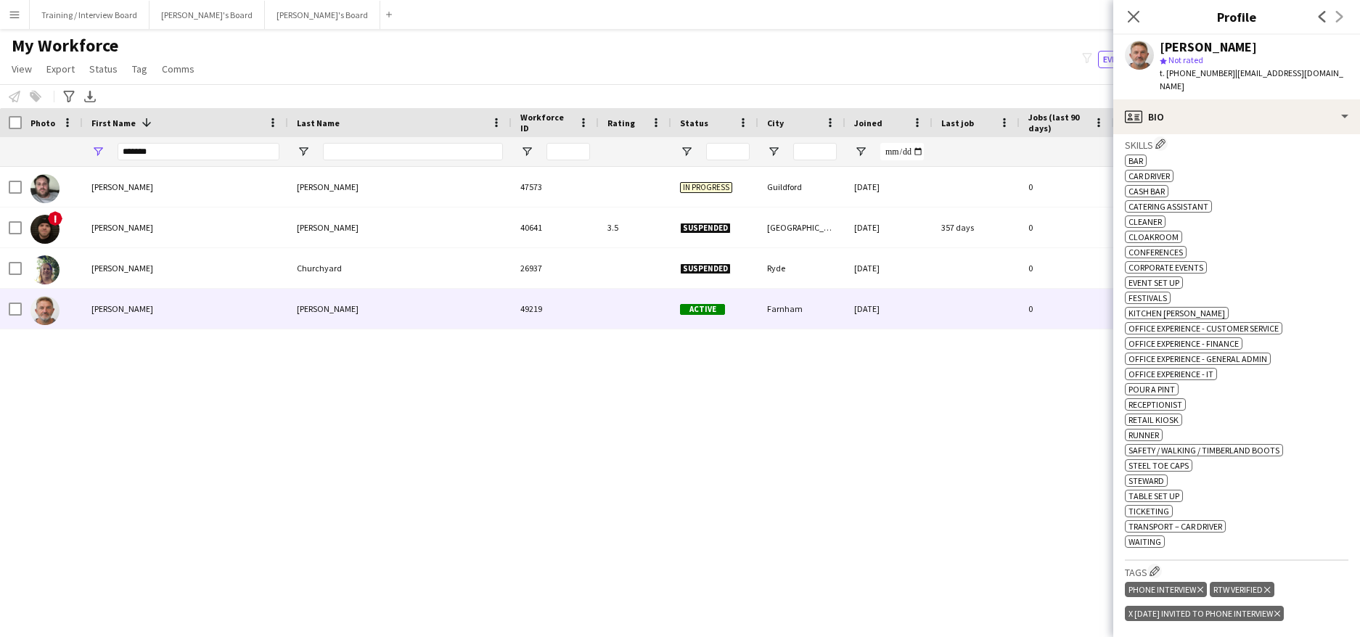
scroll to position [580, 0]
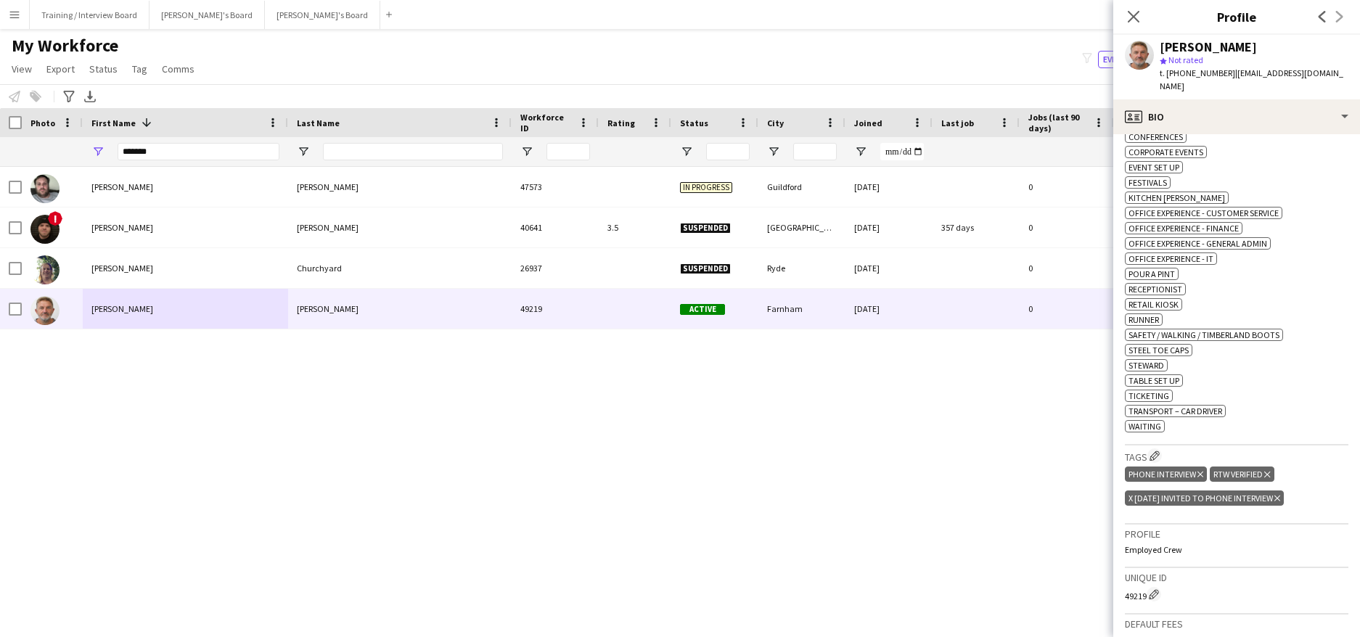
click at [1280, 494] on icon "Delete tag" at bounding box center [1277, 498] width 6 height 9
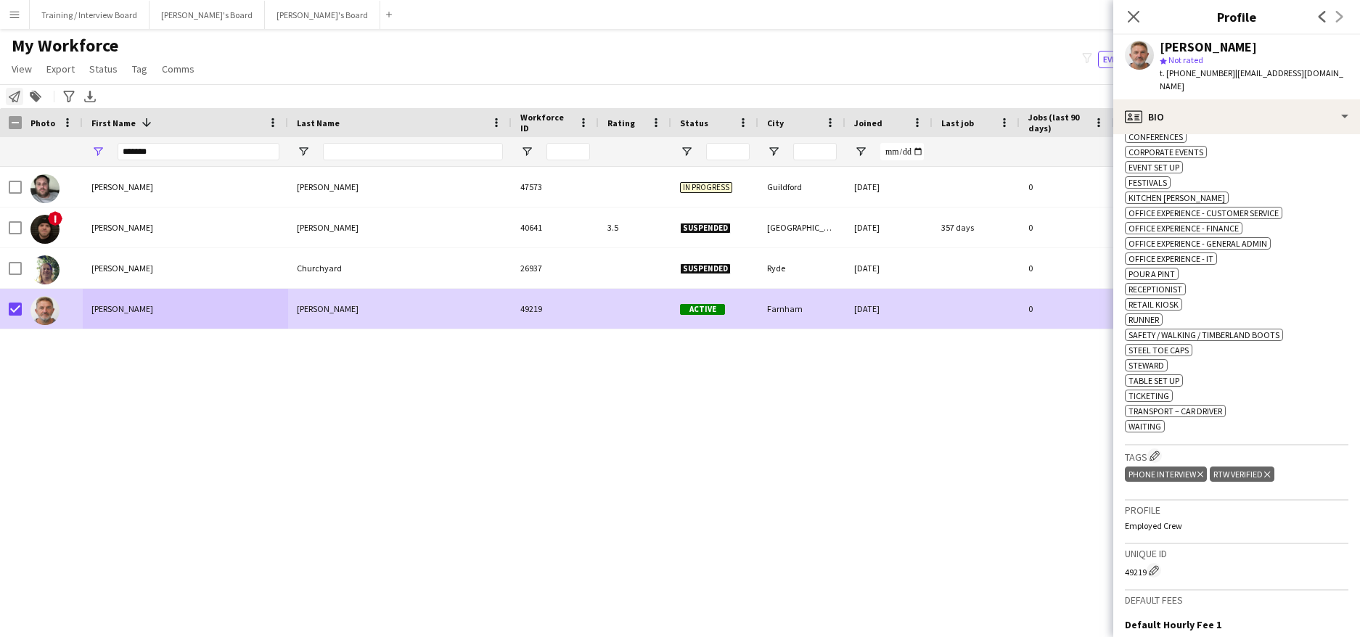
click at [18, 94] on icon "Notify workforce" at bounding box center [15, 97] width 12 height 12
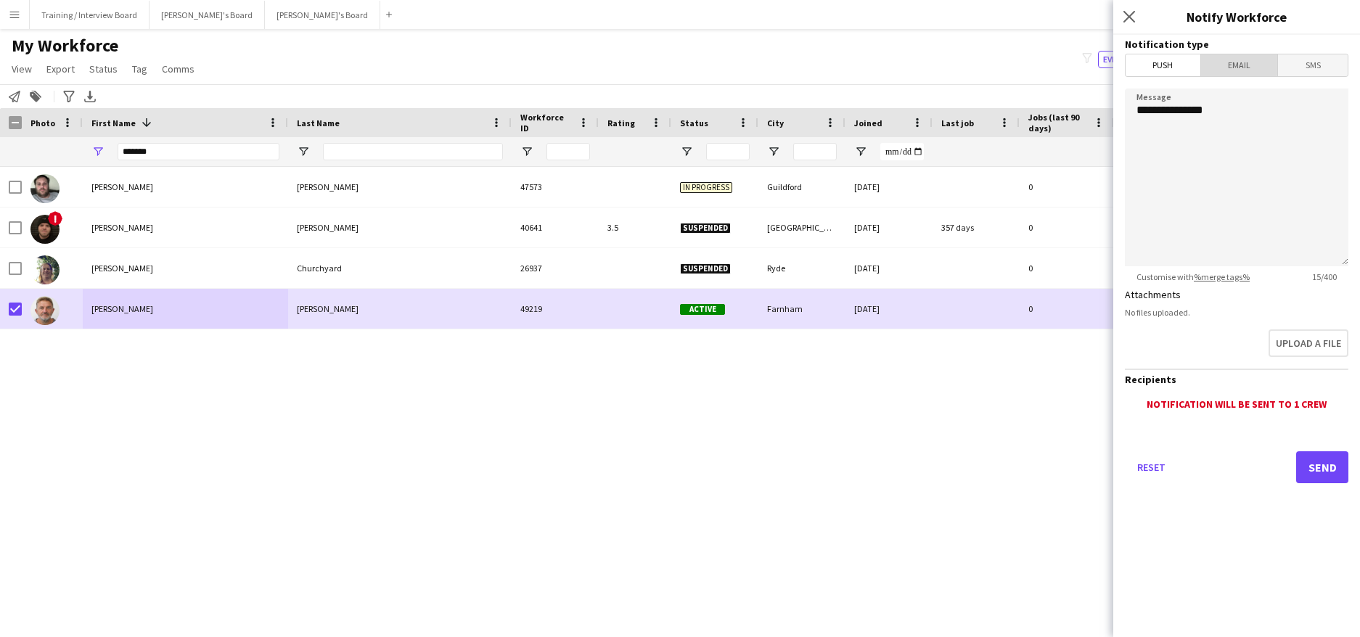
click at [1237, 58] on span "Email" at bounding box center [1239, 65] width 77 height 22
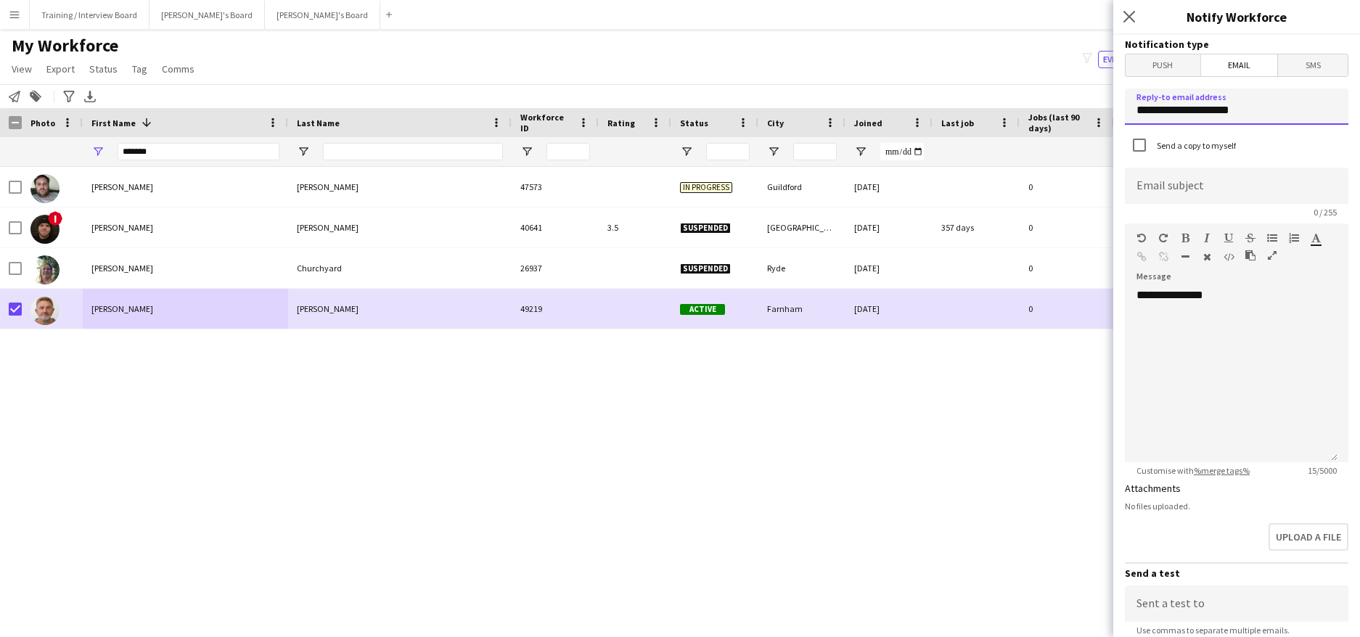
click at [1260, 107] on input "**********" at bounding box center [1236, 107] width 223 height 36
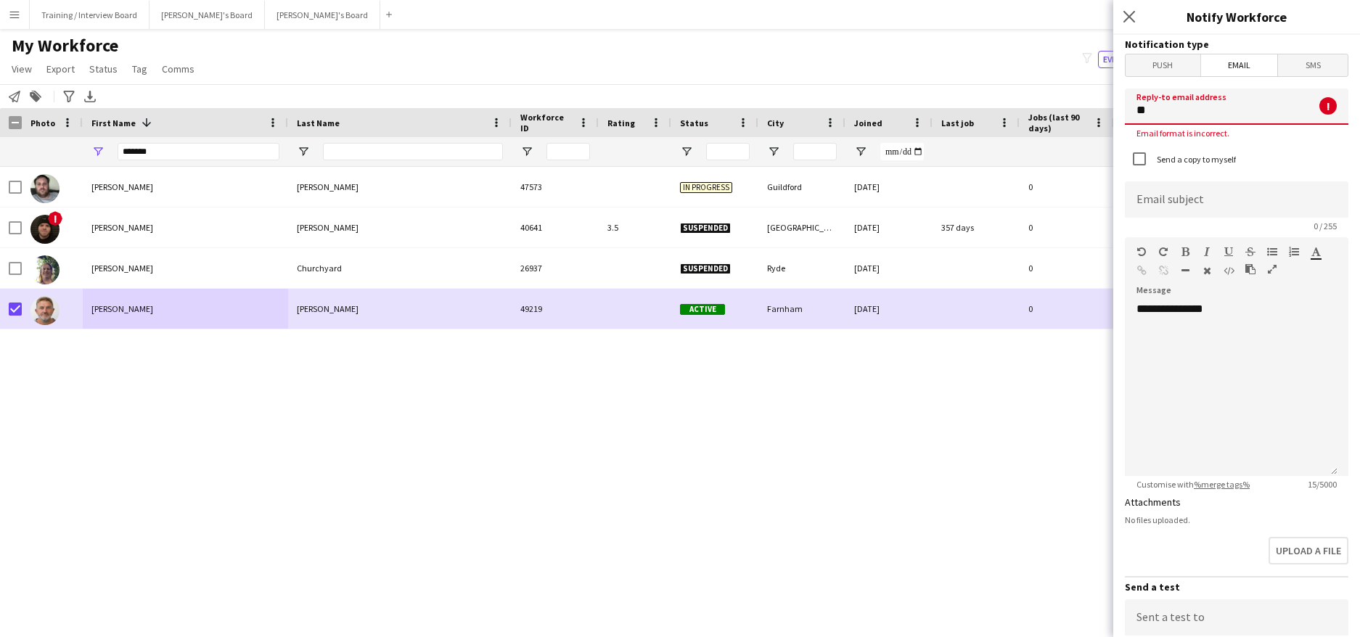
type input "*"
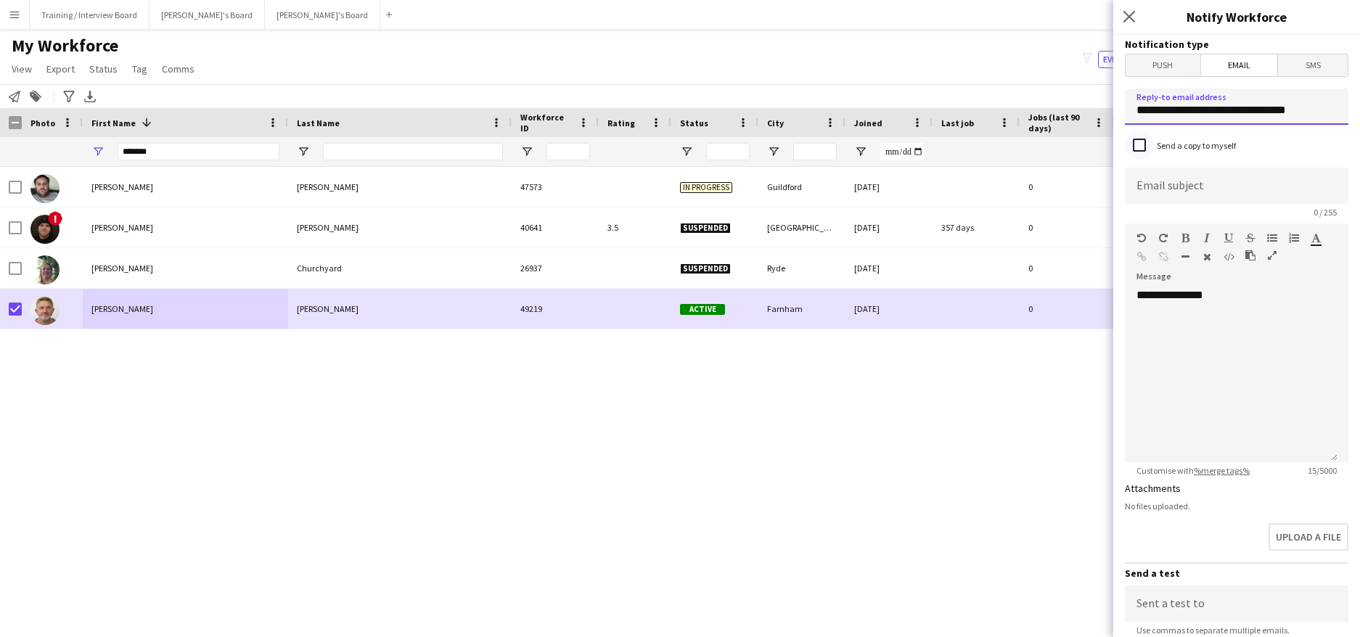
type input "**********"
click at [1147, 189] on input at bounding box center [1236, 186] width 223 height 36
type input "**********"
click at [1236, 296] on div "**********" at bounding box center [1231, 375] width 213 height 174
click at [1153, 332] on div "**********" at bounding box center [1231, 375] width 213 height 174
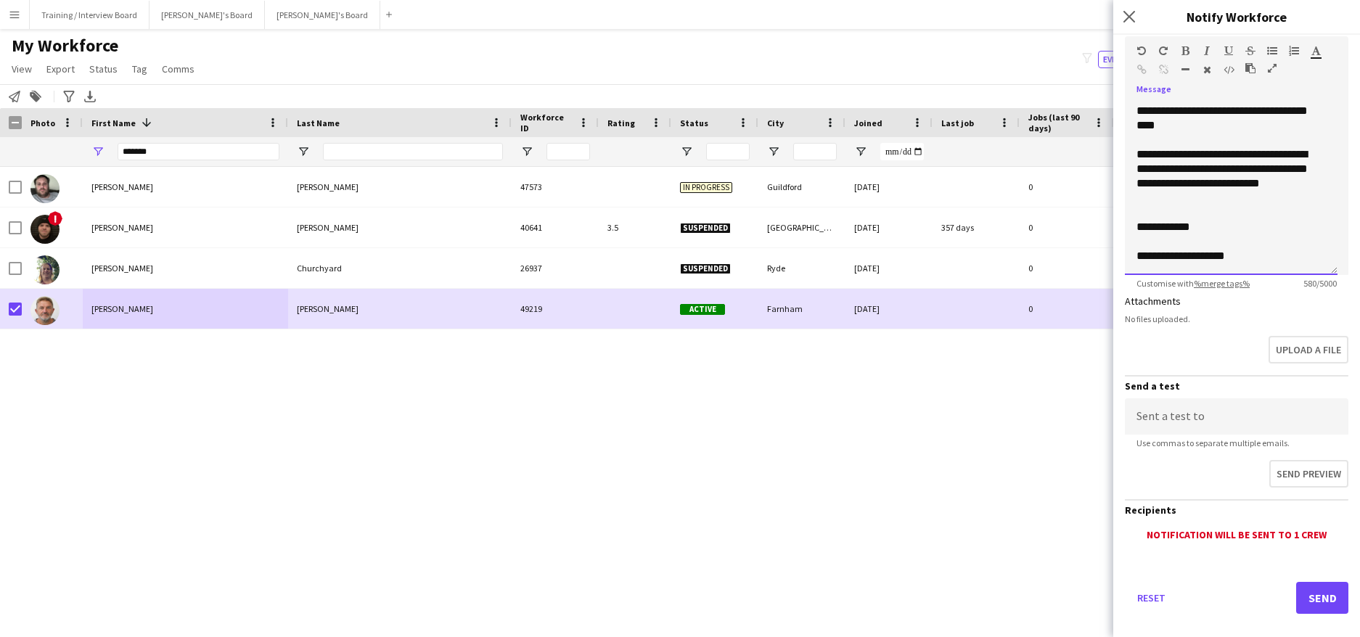
scroll to position [205, 0]
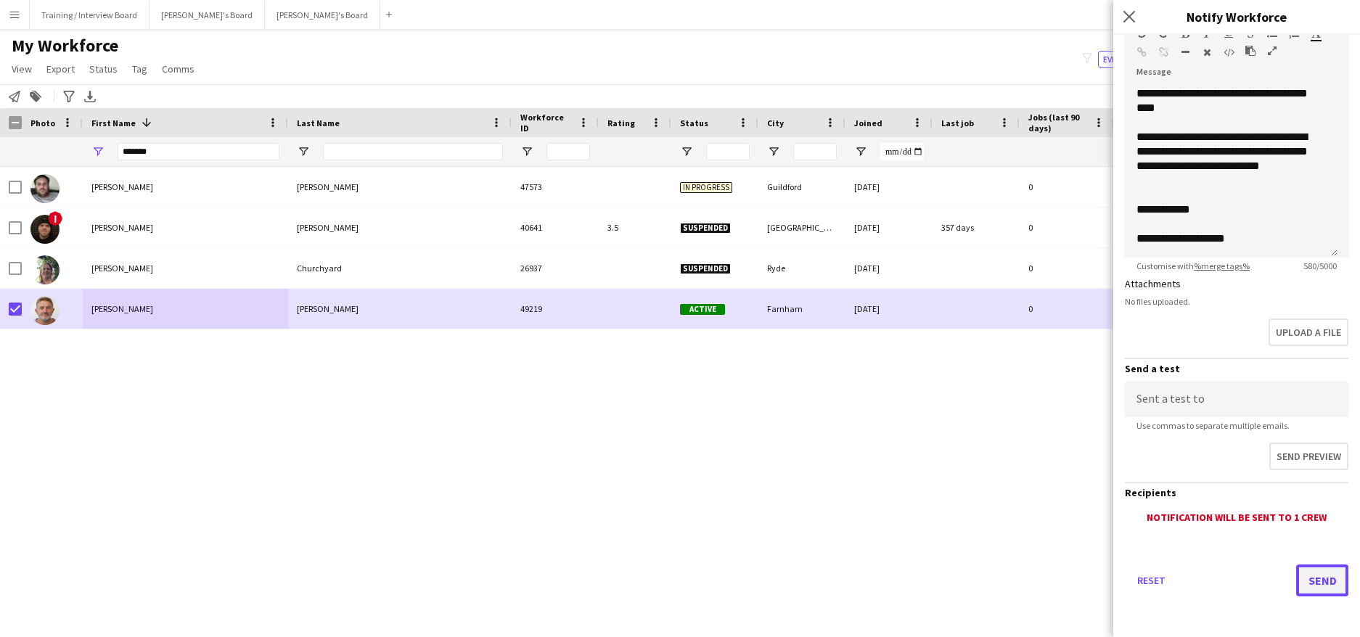
click at [1316, 575] on button "Send" at bounding box center [1322, 580] width 52 height 32
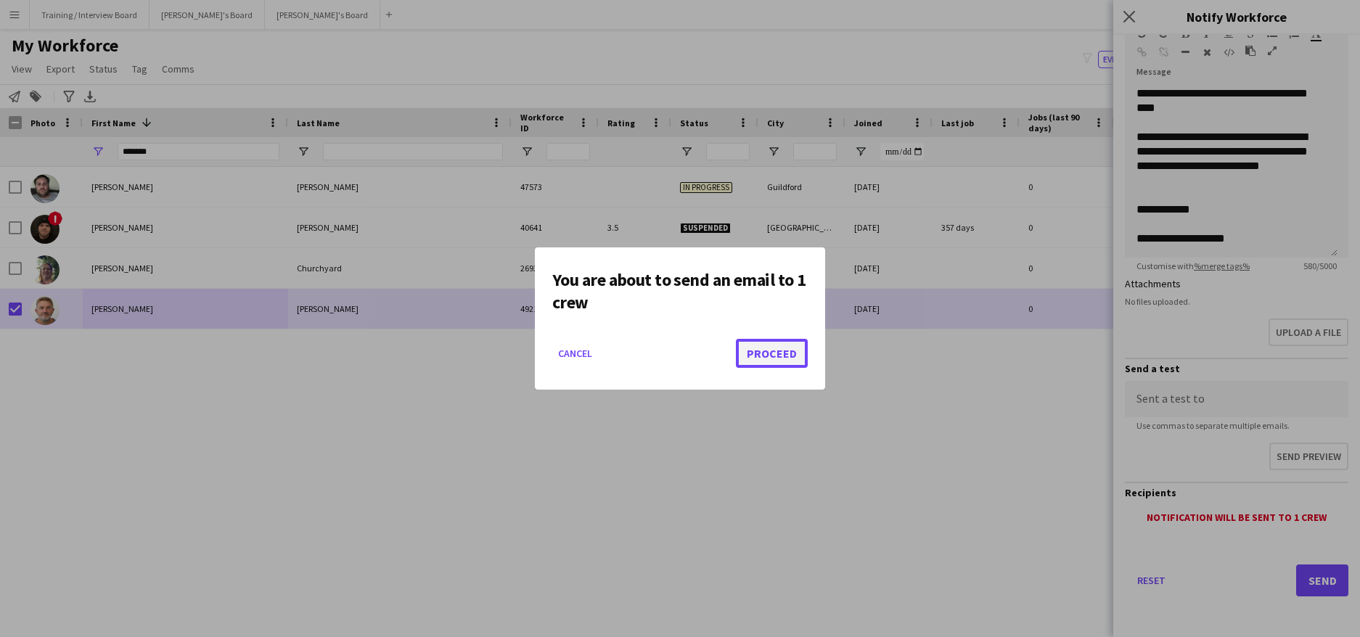
click at [764, 342] on button "Proceed" at bounding box center [772, 353] width 72 height 29
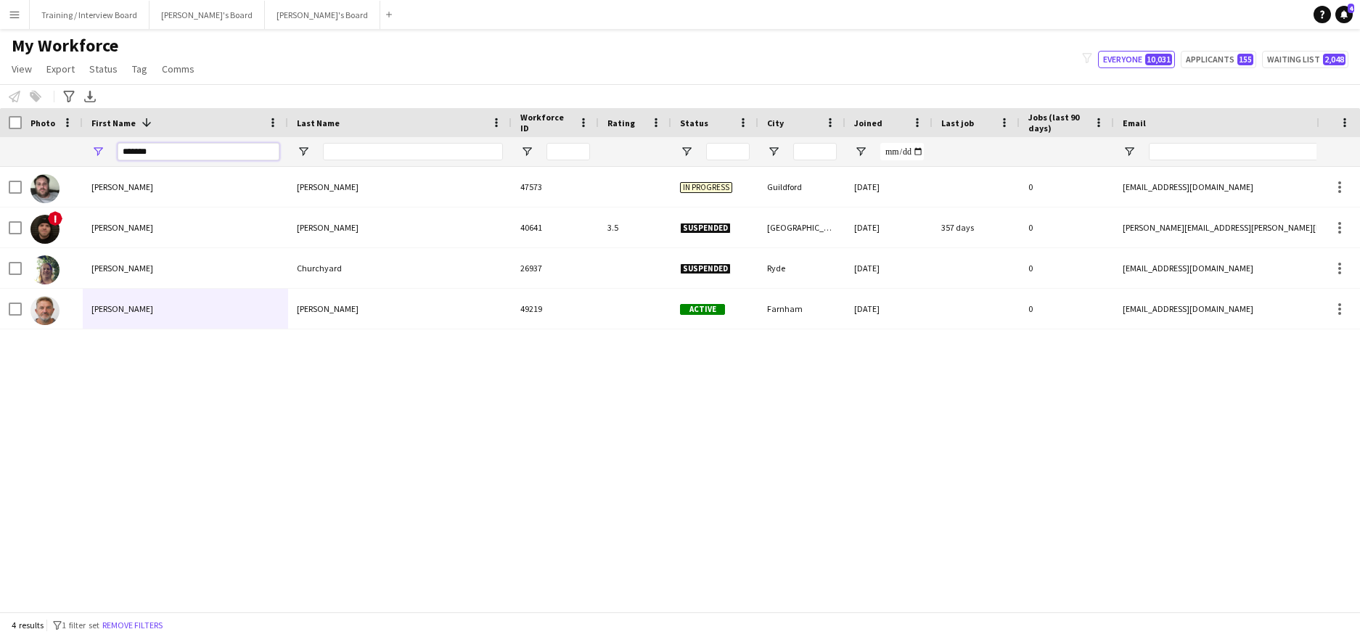
click at [163, 147] on input "*******" at bounding box center [199, 151] width 162 height 17
type input "*"
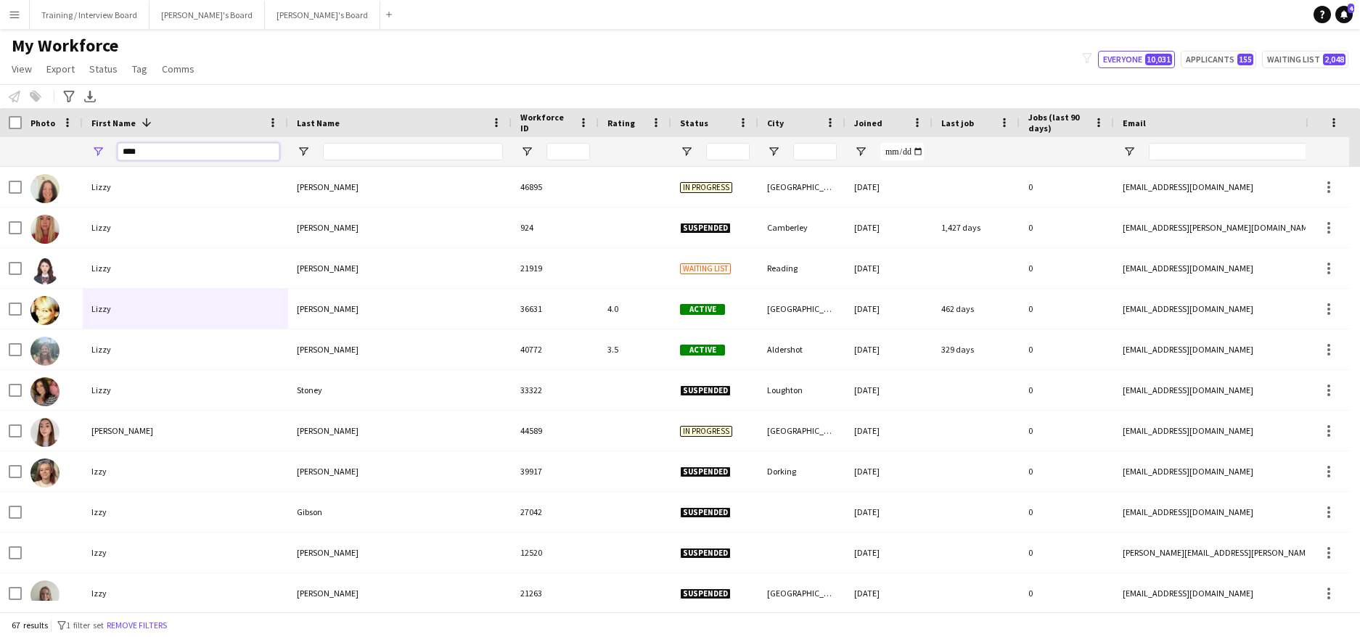
type input "****"
click at [378, 149] on input "Last Name Filter Input" at bounding box center [413, 151] width 180 height 17
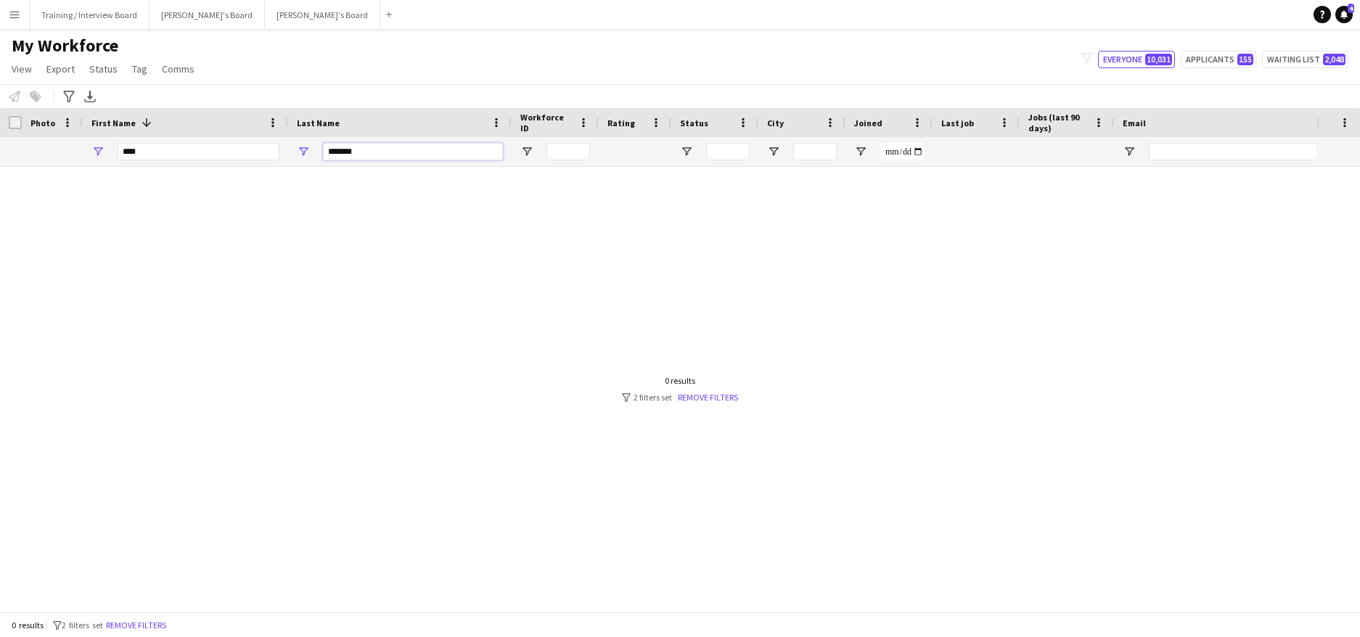
type input "*******"
click at [148, 158] on input "****" at bounding box center [199, 151] width 162 height 17
type input "*"
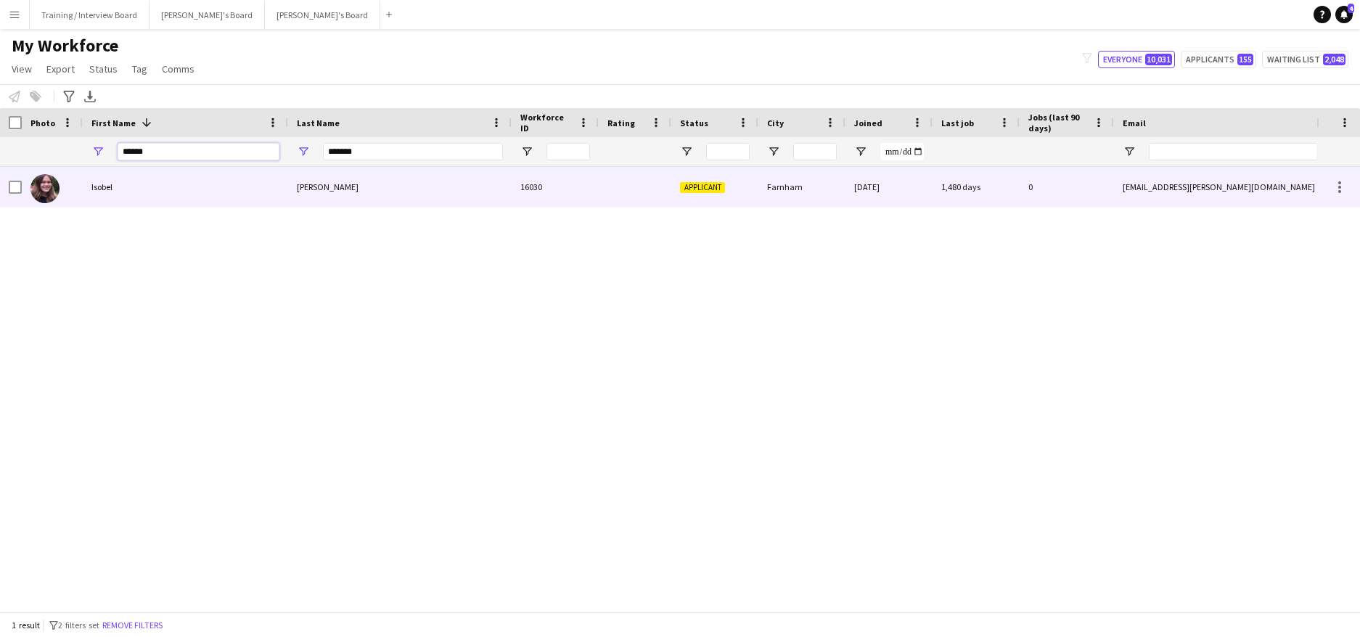
type input "******"
click at [202, 193] on div "Isobel" at bounding box center [185, 187] width 205 height 40
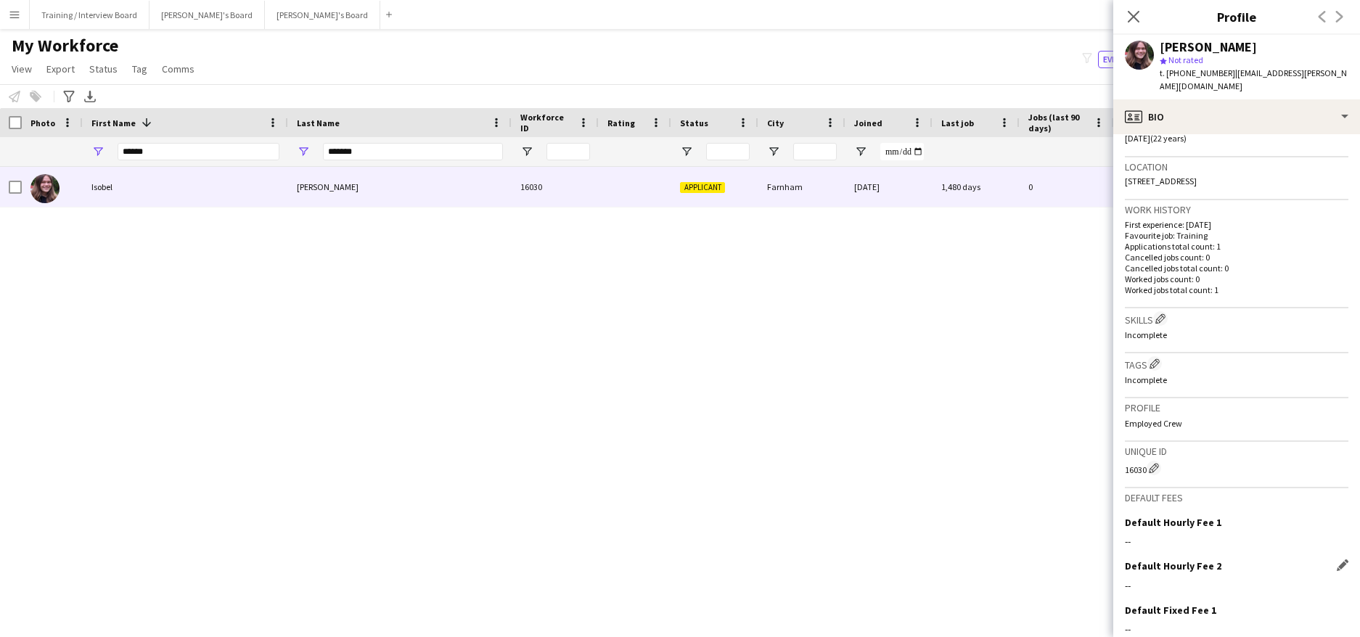
scroll to position [363, 0]
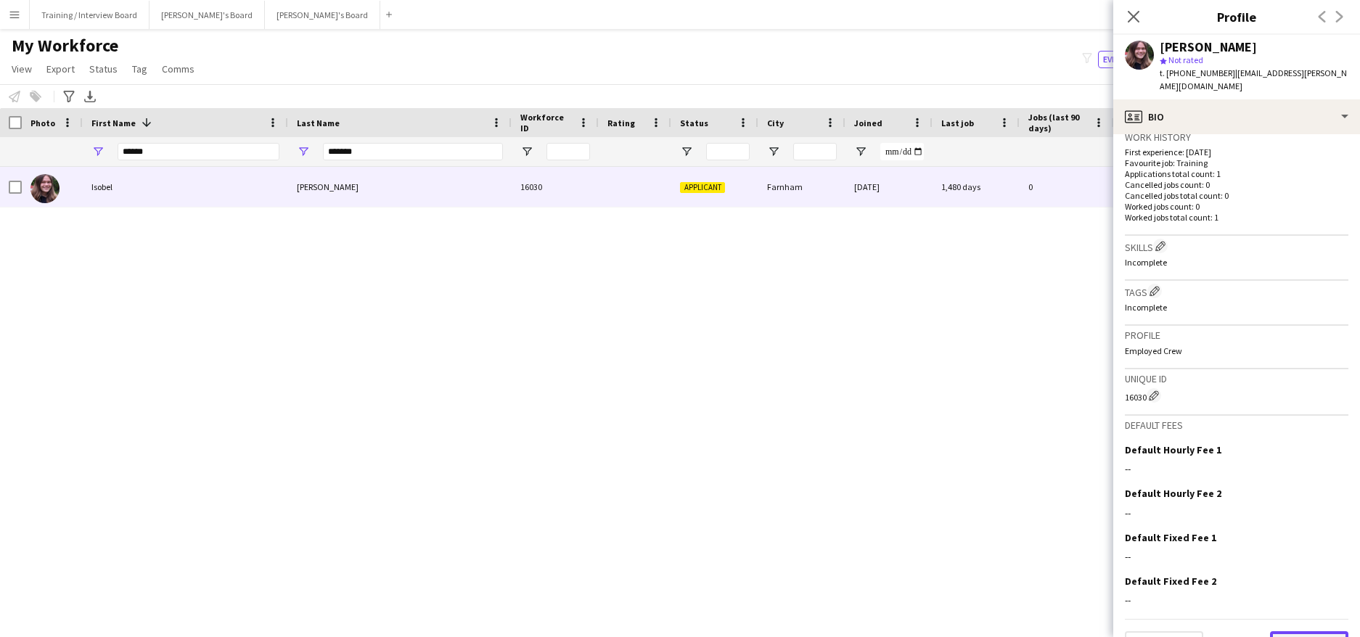
click at [1298, 631] on button "Next" at bounding box center [1309, 645] width 78 height 29
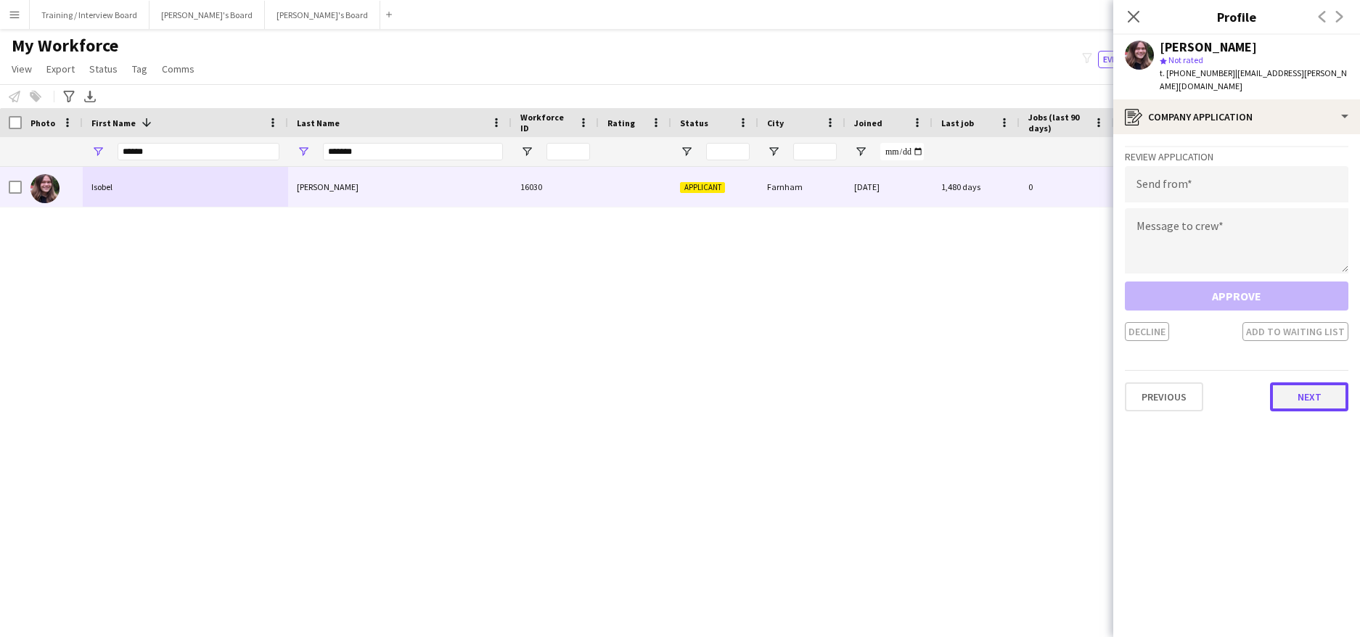
click at [1324, 385] on button "Next" at bounding box center [1309, 396] width 78 height 29
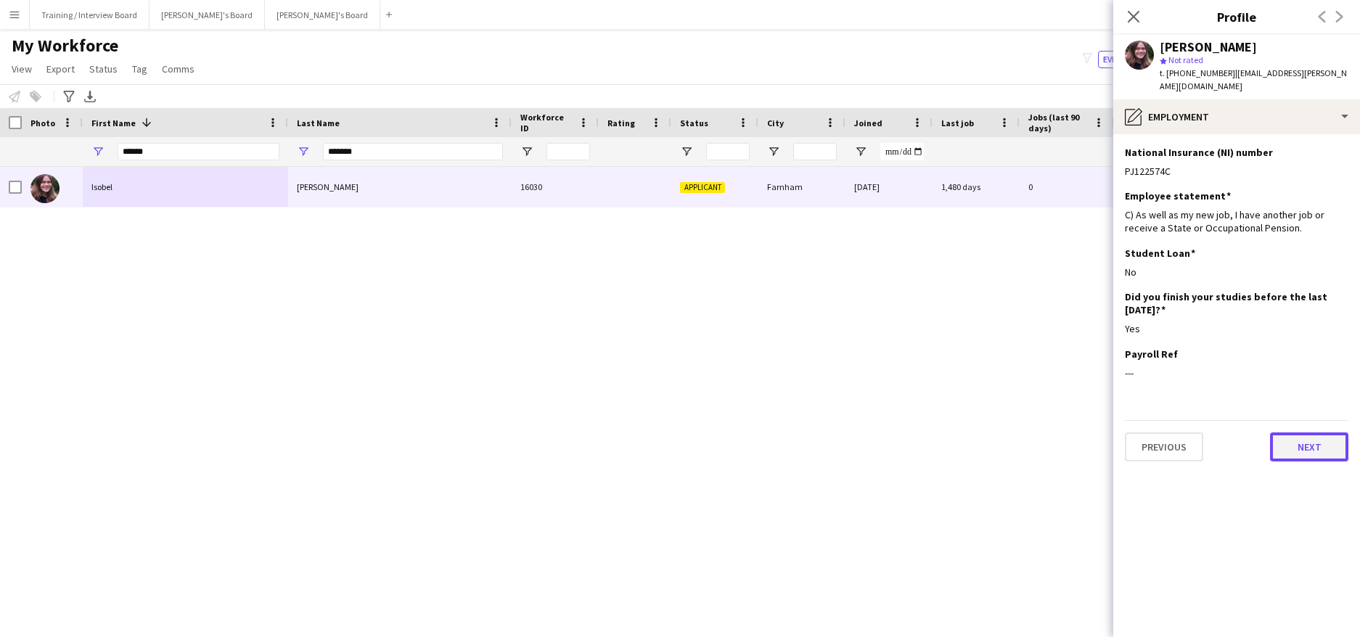
click at [1294, 437] on button "Next" at bounding box center [1309, 446] width 78 height 29
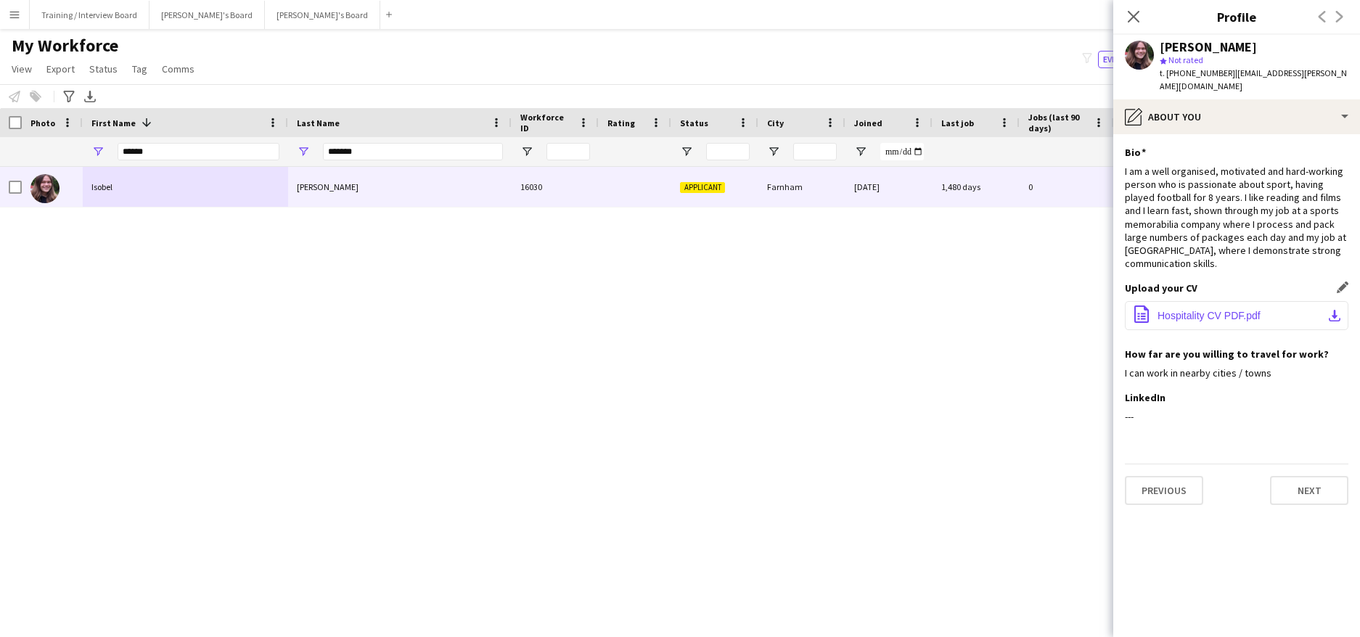
click at [1332, 301] on button "office-file-sheet Hospitality CV PDF.pdf download-bottom" at bounding box center [1236, 315] width 223 height 29
click at [1317, 477] on button "Next" at bounding box center [1309, 490] width 78 height 29
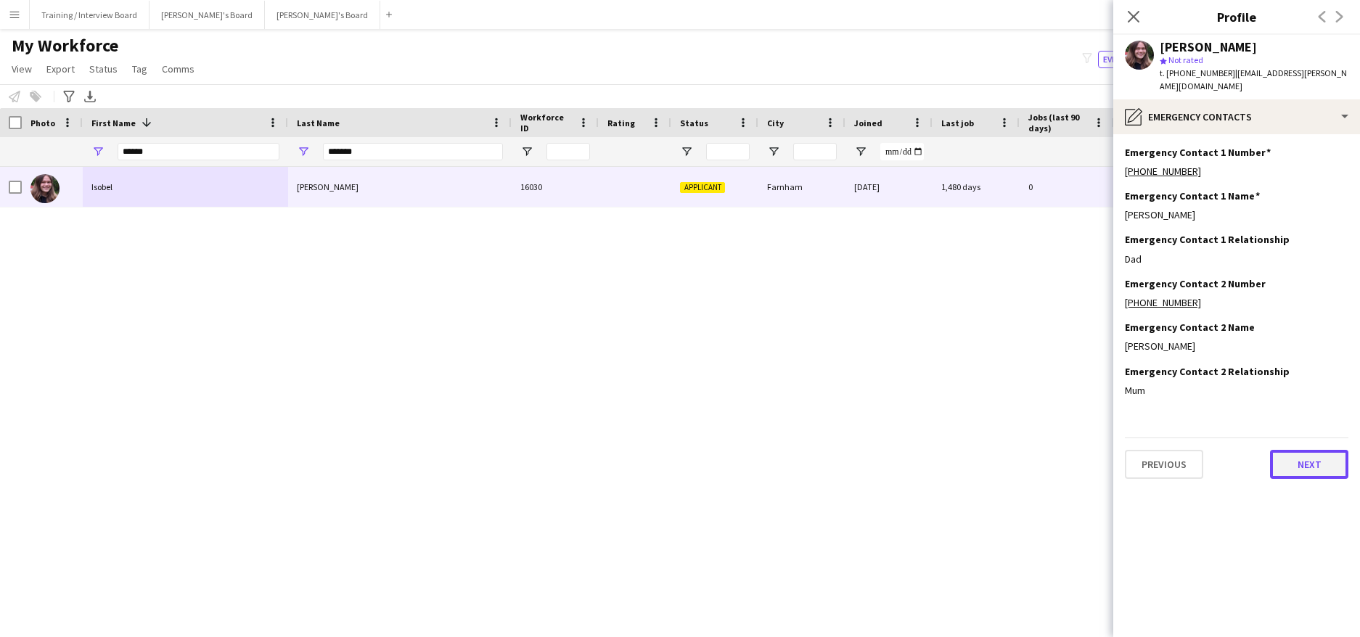
click at [1339, 450] on button "Next" at bounding box center [1309, 464] width 78 height 29
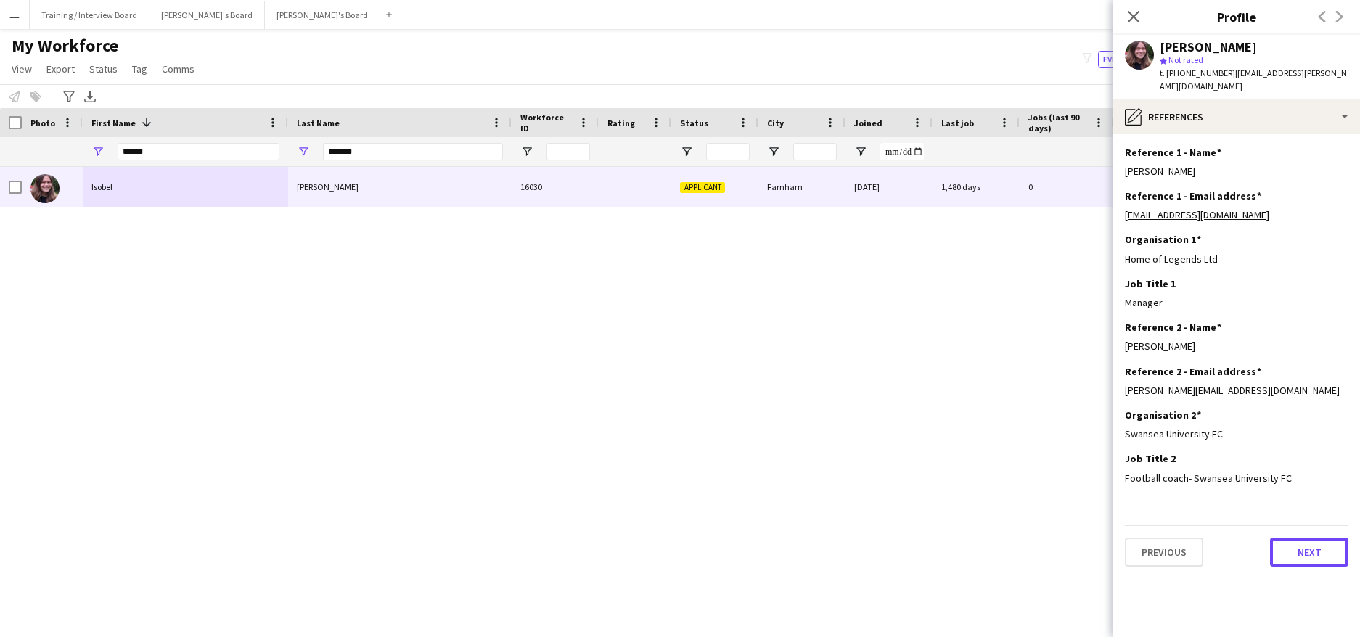
click at [1318, 539] on button "Next" at bounding box center [1309, 552] width 78 height 29
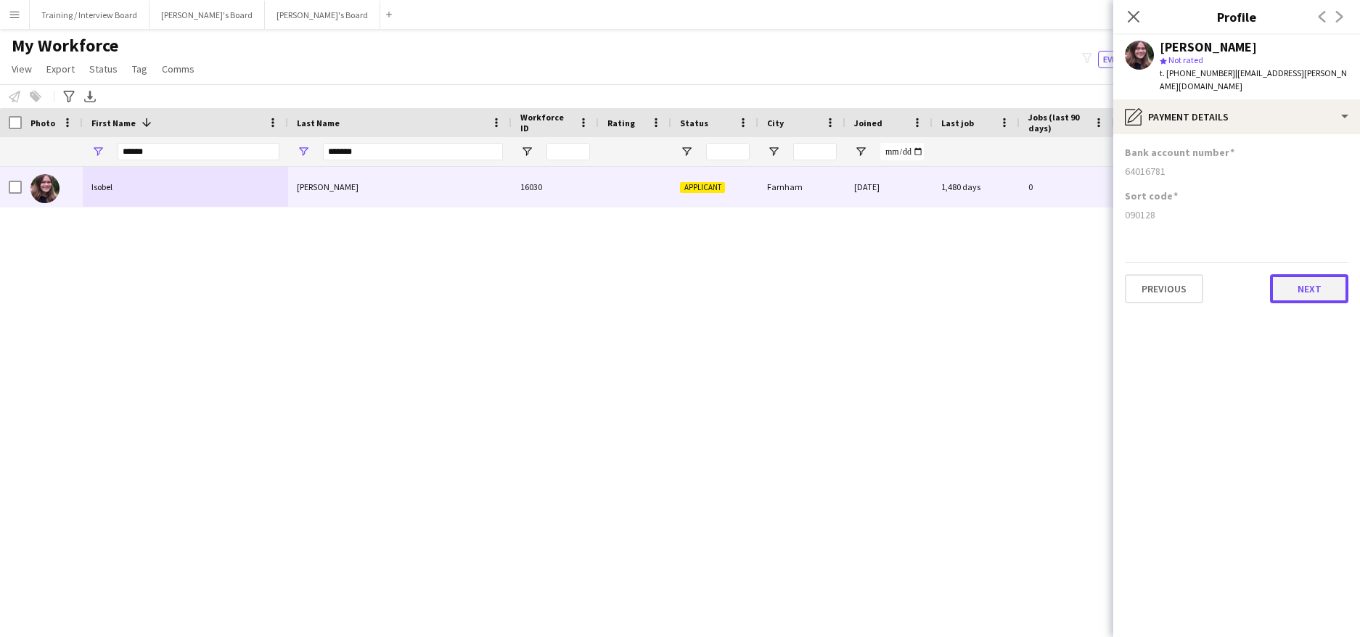
click at [1326, 289] on button "Next" at bounding box center [1309, 288] width 78 height 29
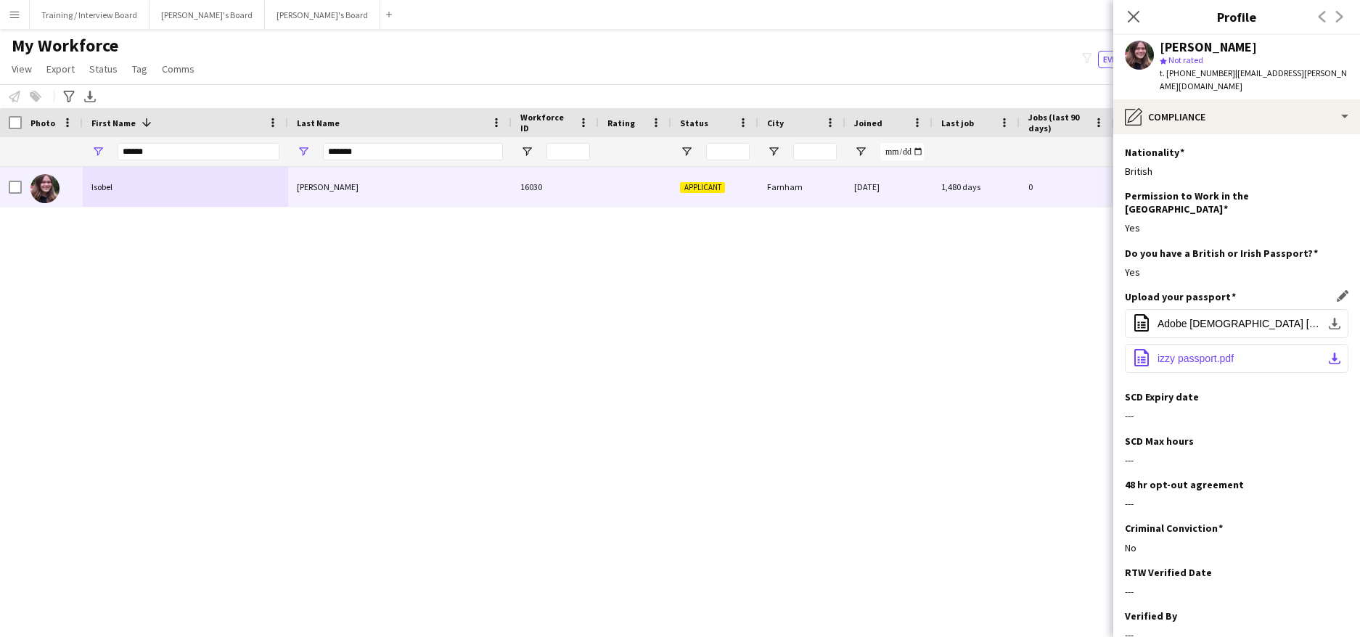
click at [1328, 353] on app-icon "download-bottom" at bounding box center [1334, 359] width 12 height 12
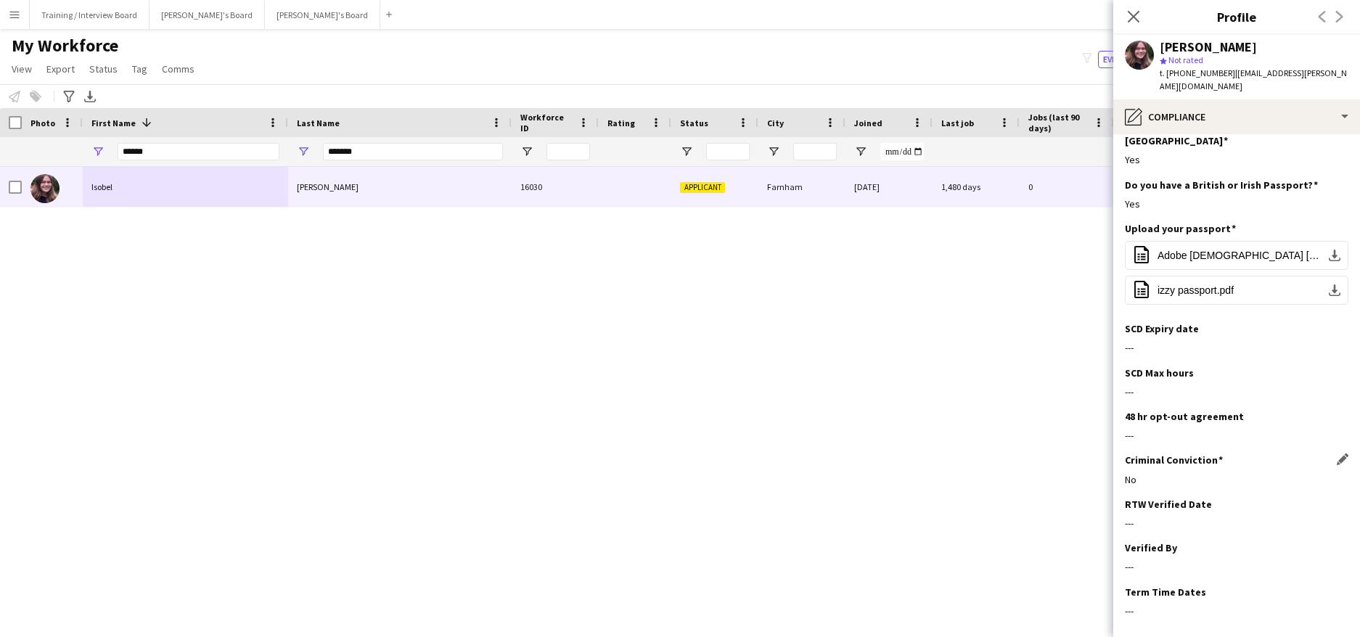
scroll to position [115, 0]
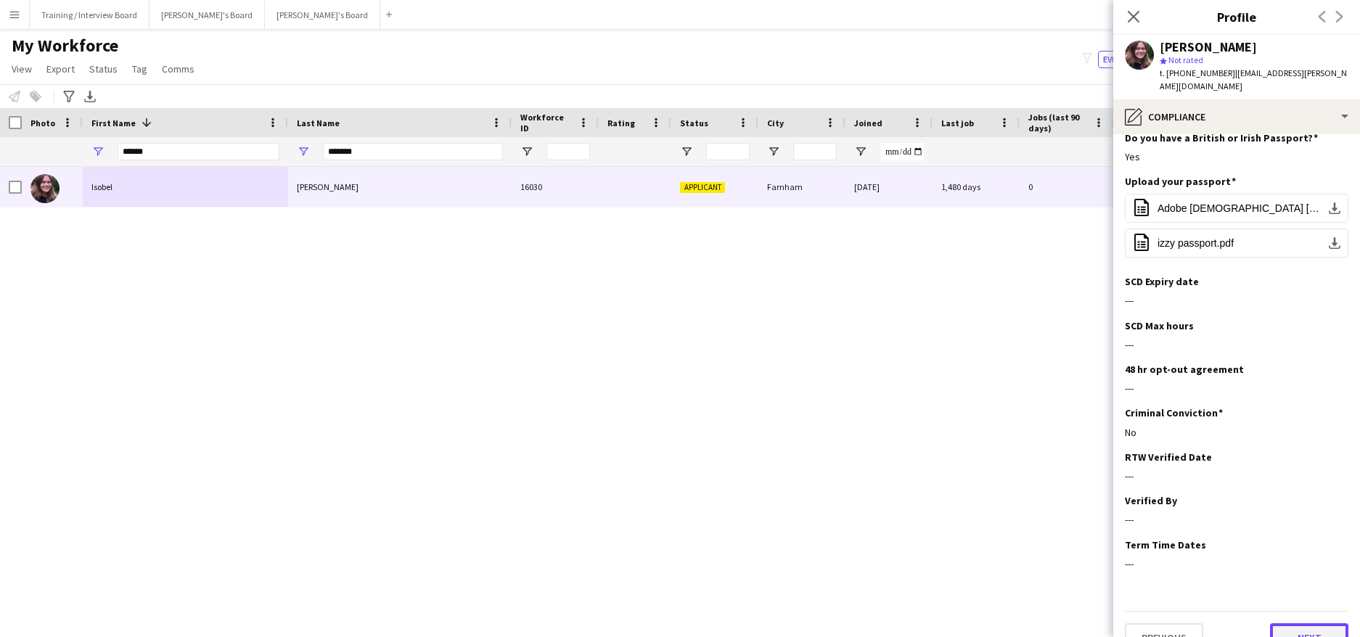
click at [1286, 623] on button "Next" at bounding box center [1309, 637] width 78 height 29
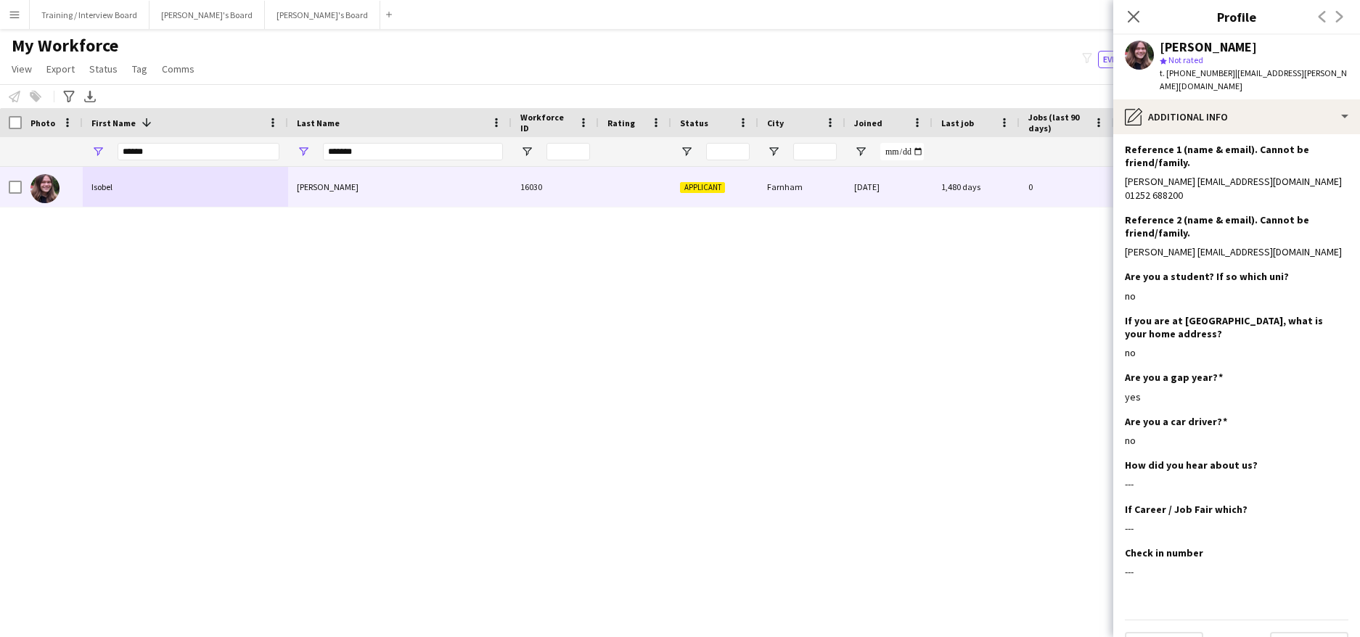
scroll to position [186, 0]
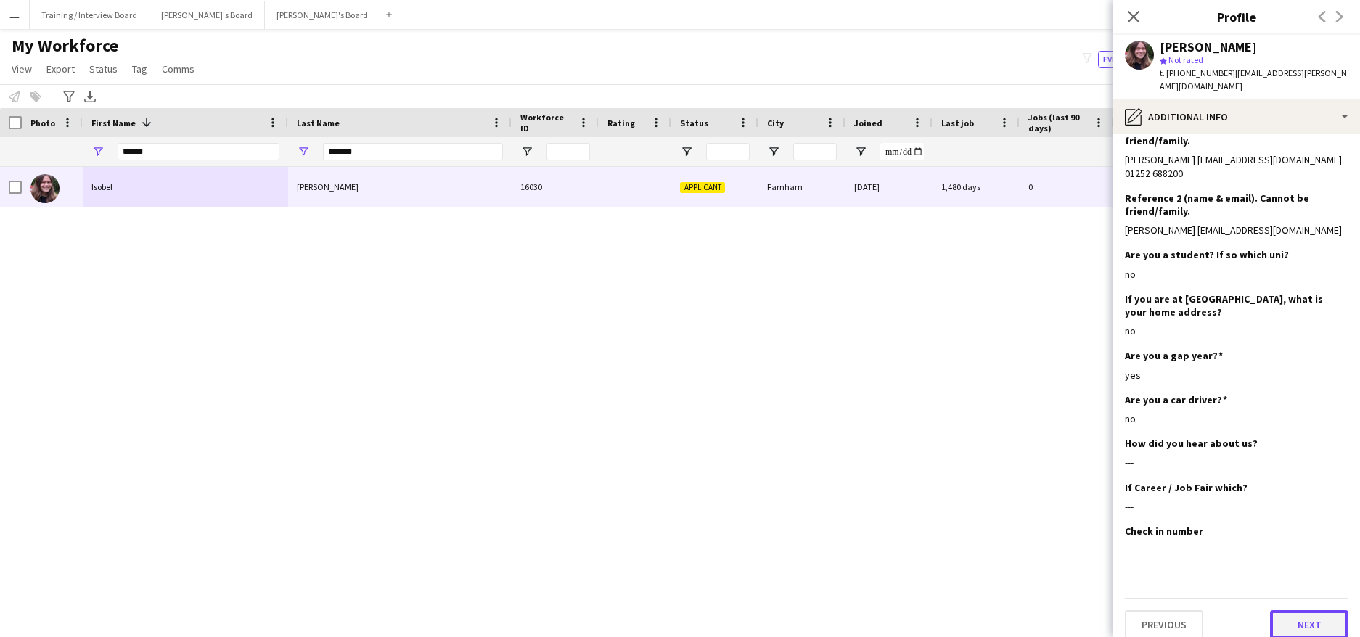
click at [1314, 612] on button "Next" at bounding box center [1309, 624] width 78 height 29
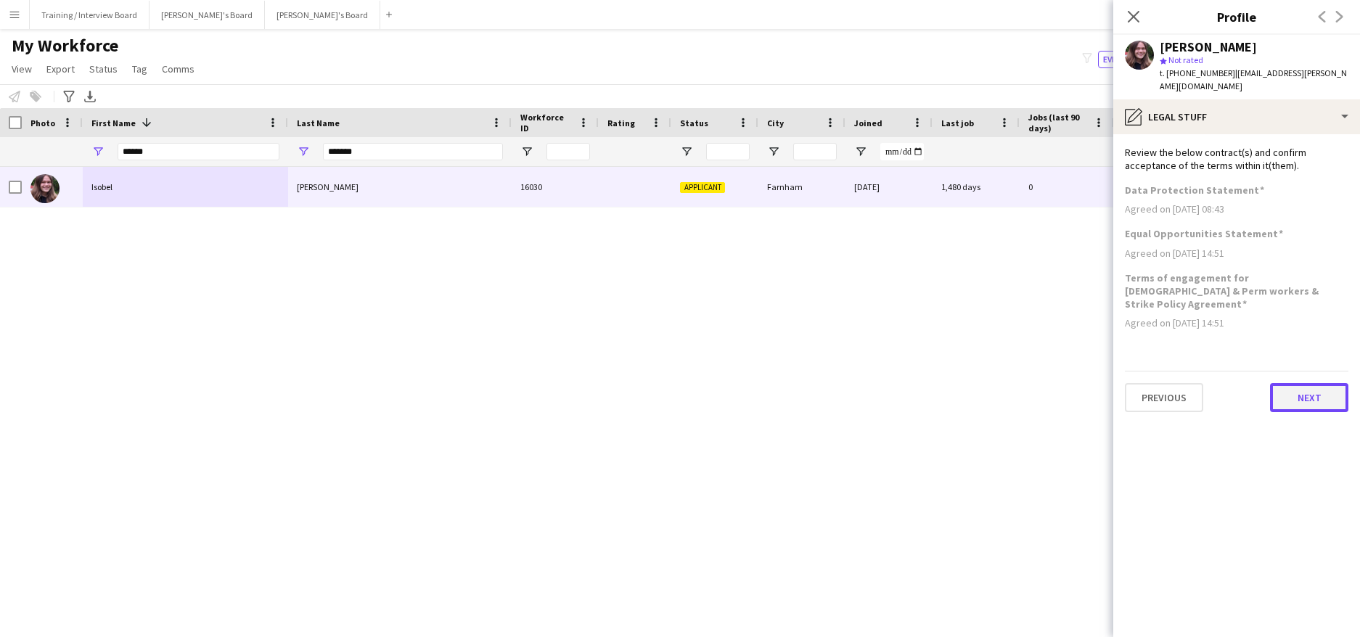
click at [1292, 383] on button "Next" at bounding box center [1309, 397] width 78 height 29
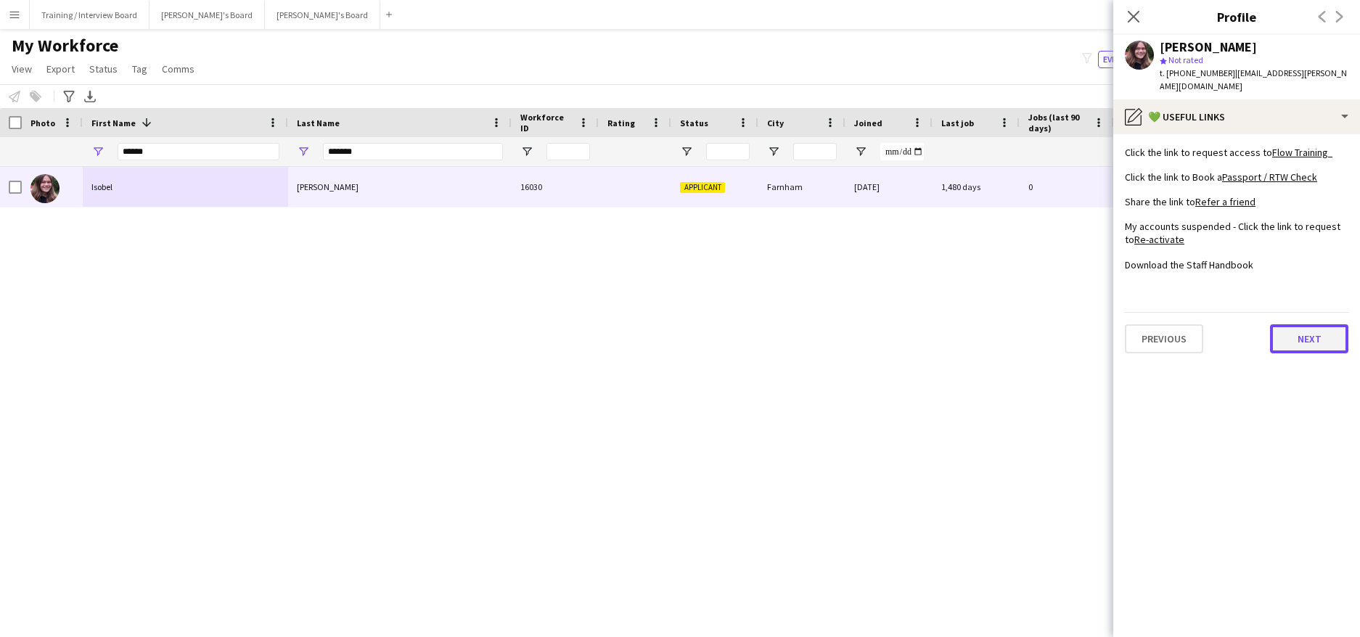
click at [1276, 324] on button "Next" at bounding box center [1309, 338] width 78 height 29
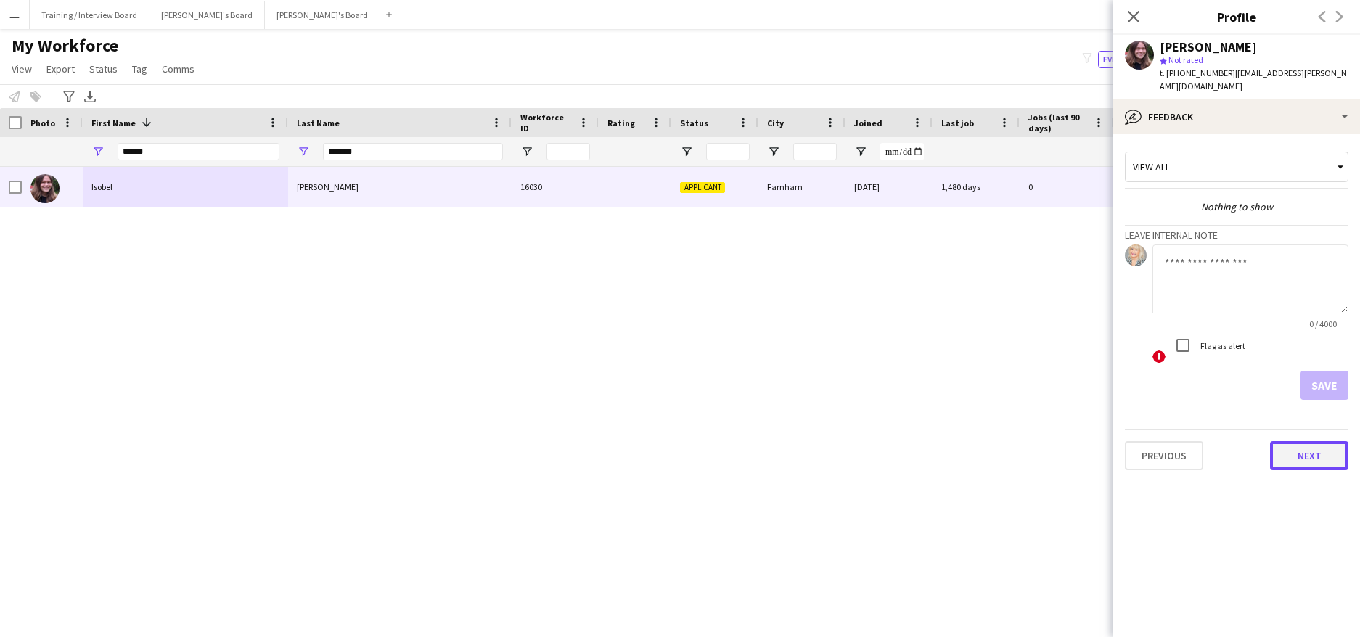
click at [1305, 441] on button "Next" at bounding box center [1309, 455] width 78 height 29
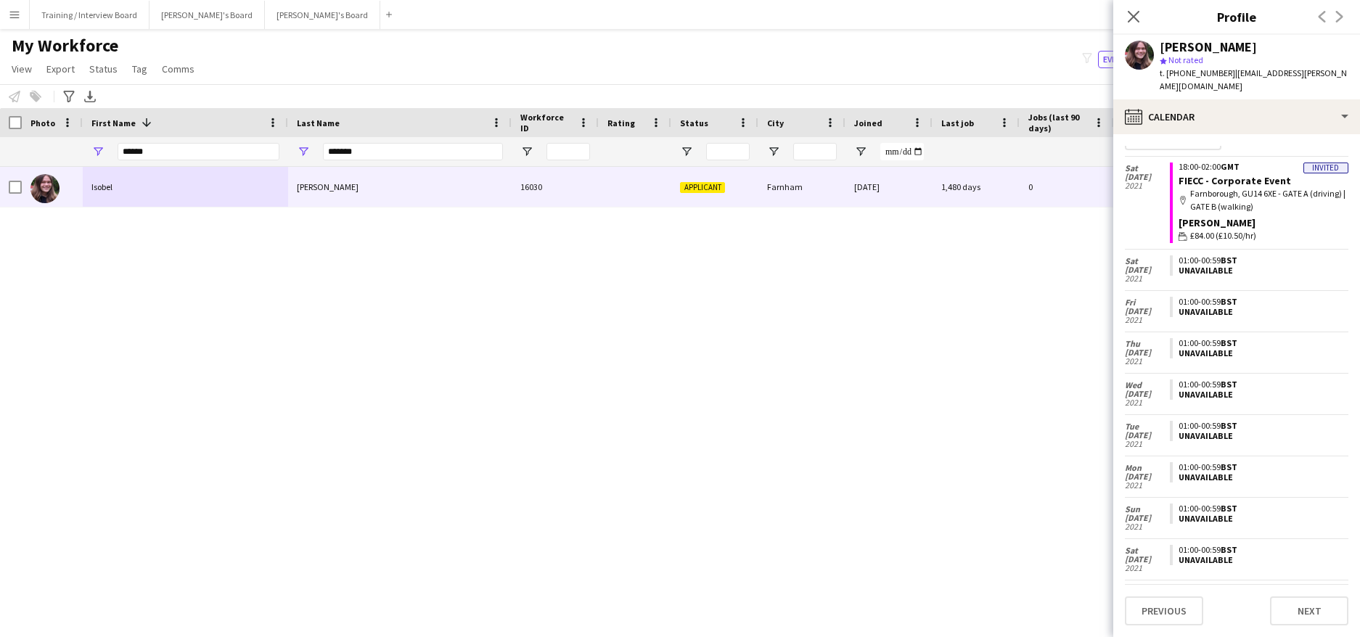
scroll to position [91, 0]
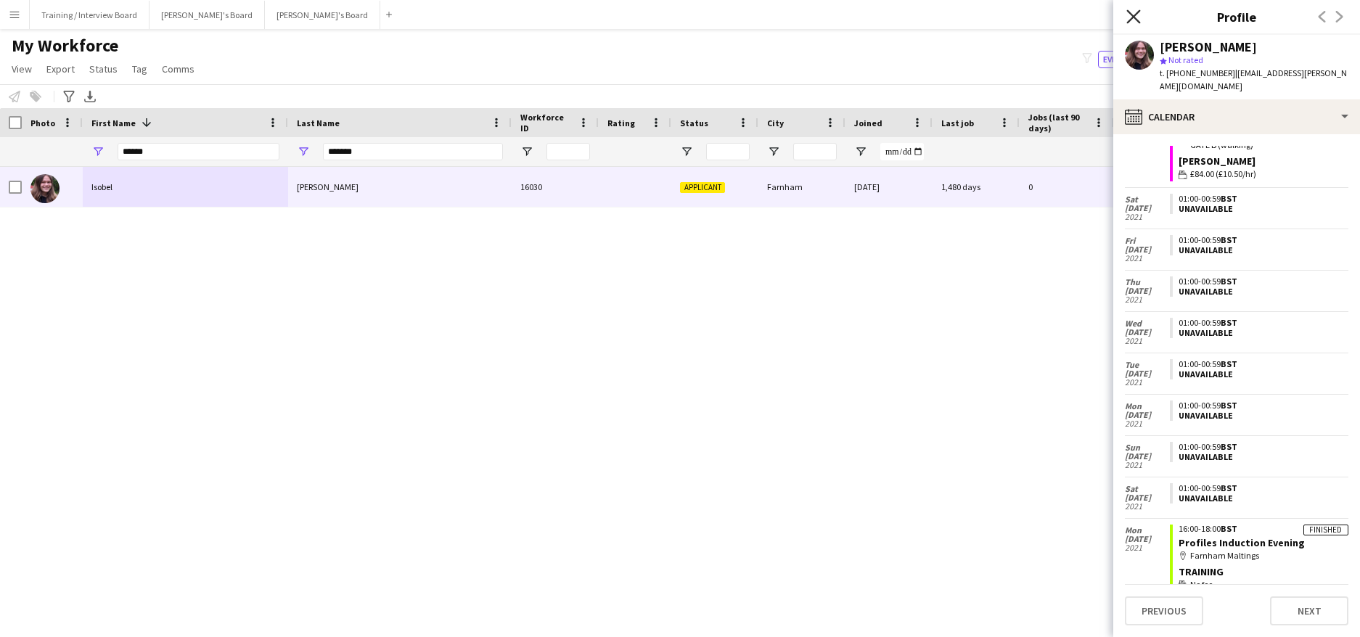
click at [1131, 9] on icon "Close pop-in" at bounding box center [1133, 16] width 14 height 14
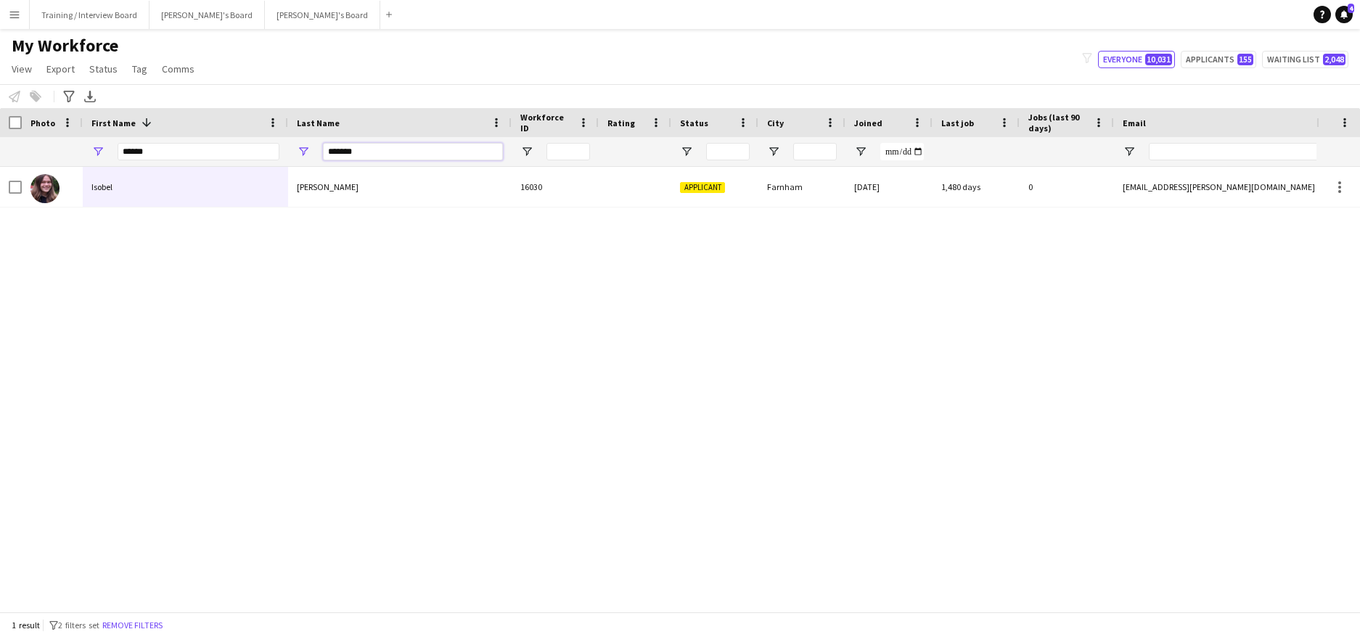
click at [361, 158] on input "*******" at bounding box center [413, 151] width 180 height 17
type input "*"
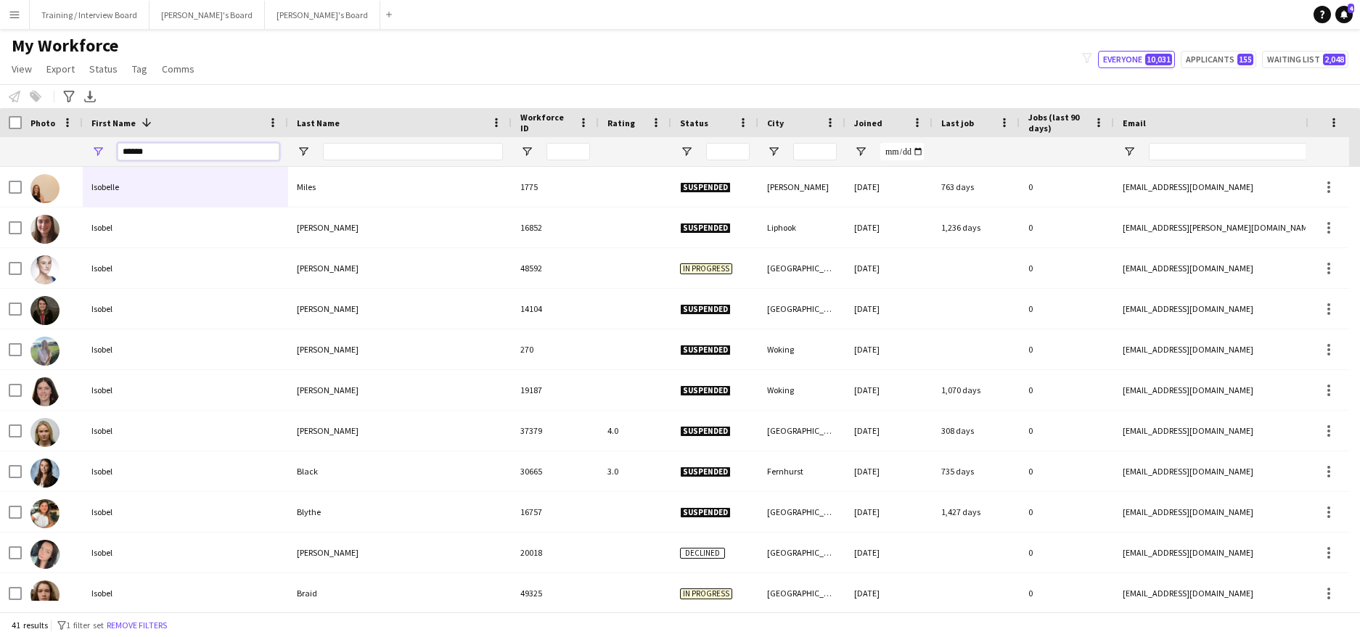
click at [205, 147] on input "******" at bounding box center [199, 151] width 162 height 17
type input "*"
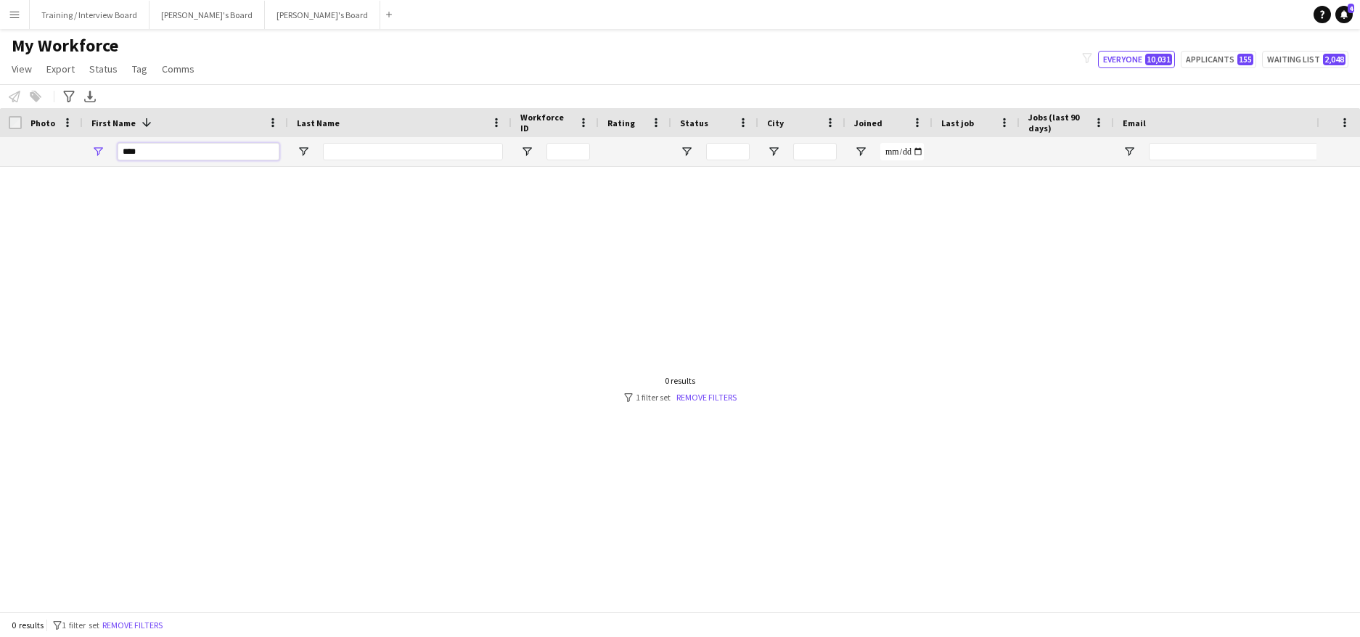
type input "***"
click at [334, 155] on input "Last Name Filter Input" at bounding box center [413, 151] width 180 height 17
type input "********"
click at [168, 152] on input "***" at bounding box center [199, 151] width 162 height 17
type input "*********"
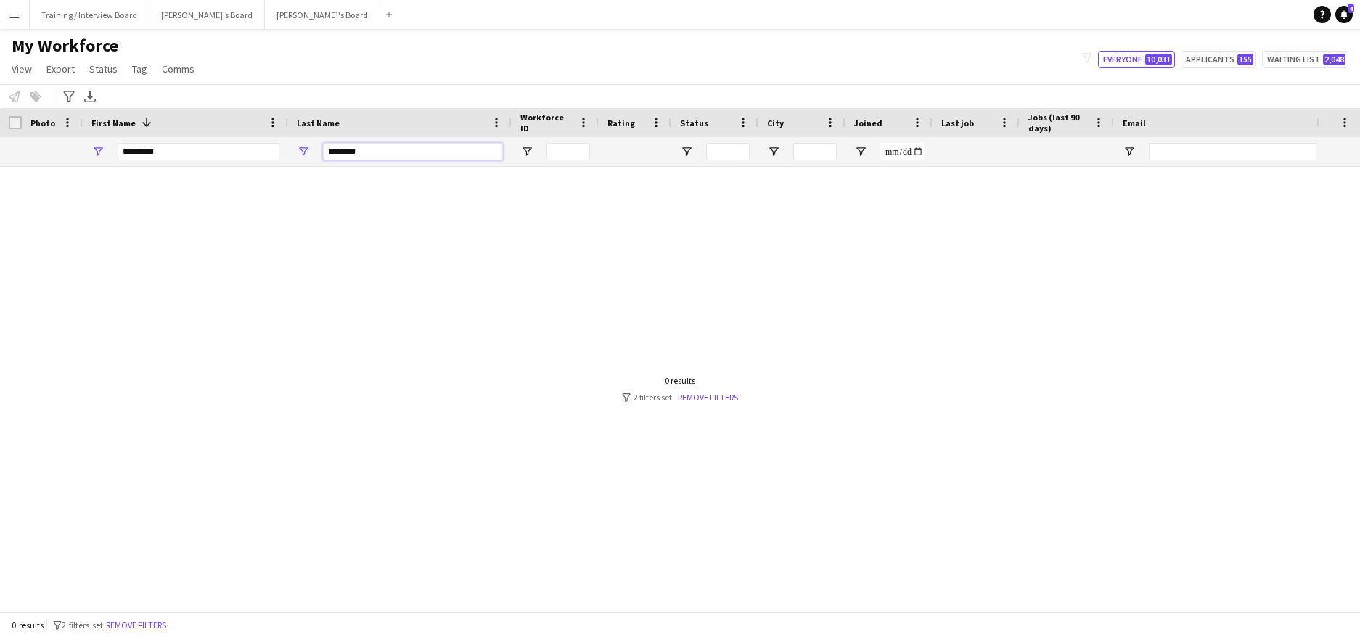
click at [361, 150] on input "********" at bounding box center [413, 151] width 180 height 17
type input "*"
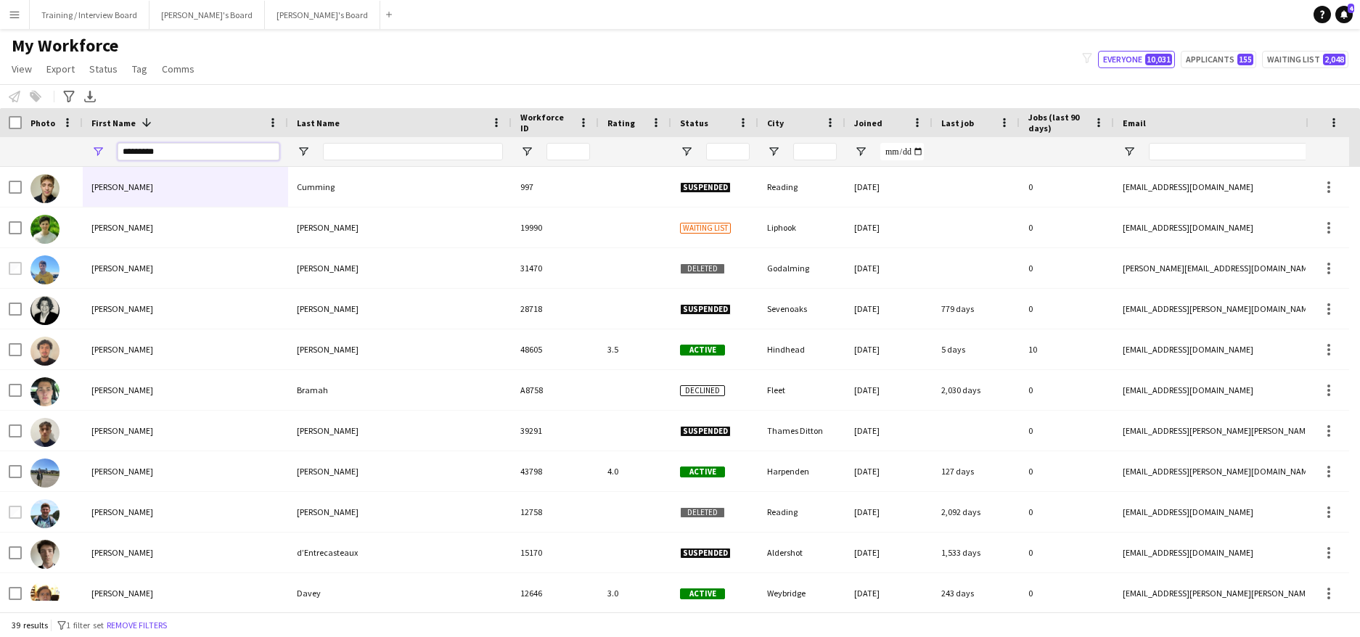
click at [171, 155] on input "*********" at bounding box center [199, 151] width 162 height 17
type input "*"
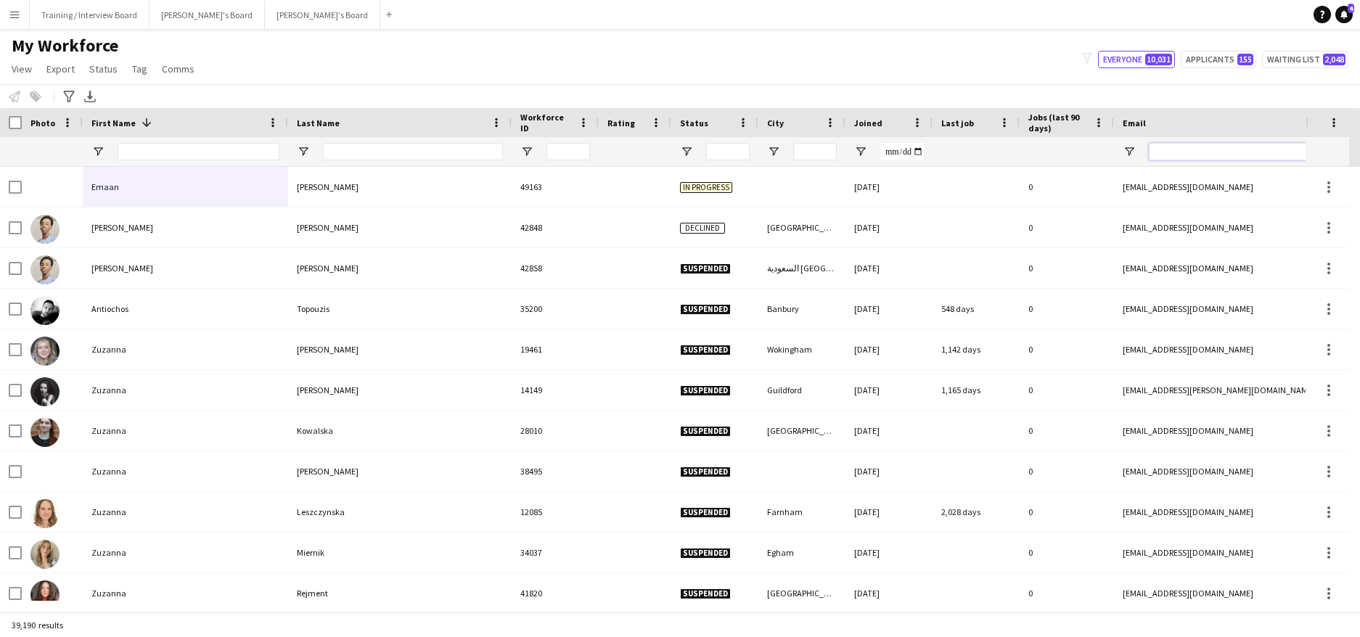
click at [1182, 156] on input "Email Filter Input" at bounding box center [1272, 151] width 247 height 17
paste input "**********"
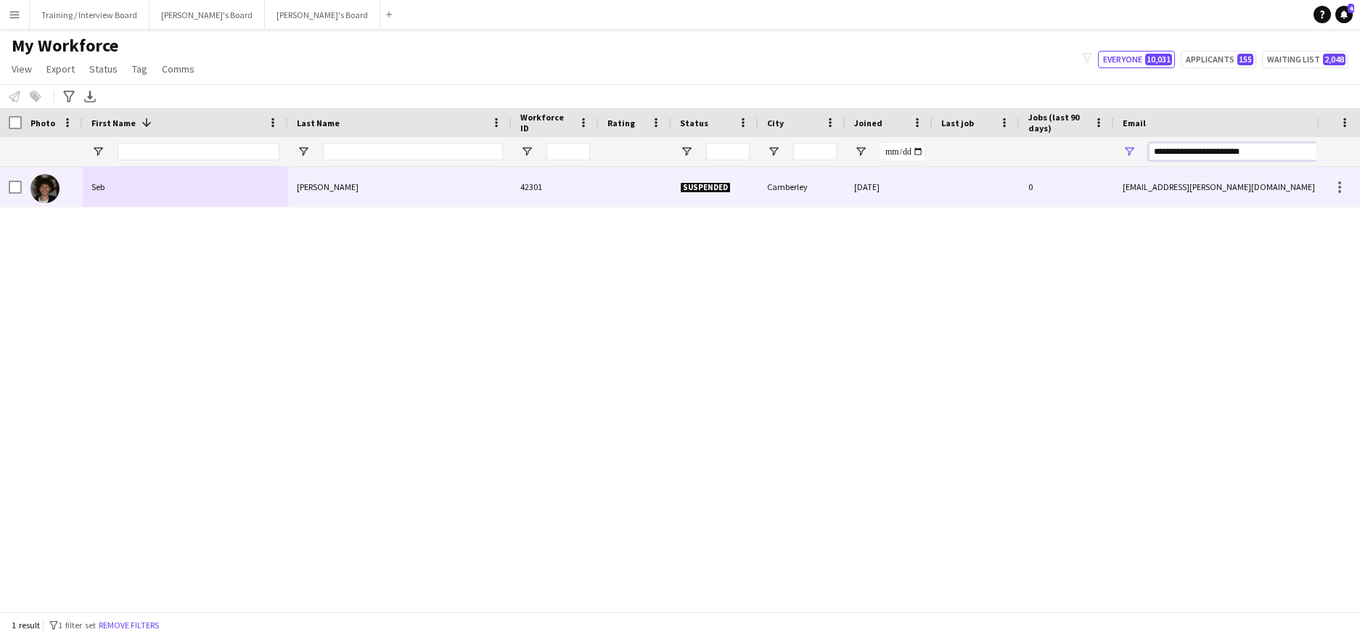
type input "**********"
click at [433, 177] on div "Manrique" at bounding box center [399, 187] width 223 height 40
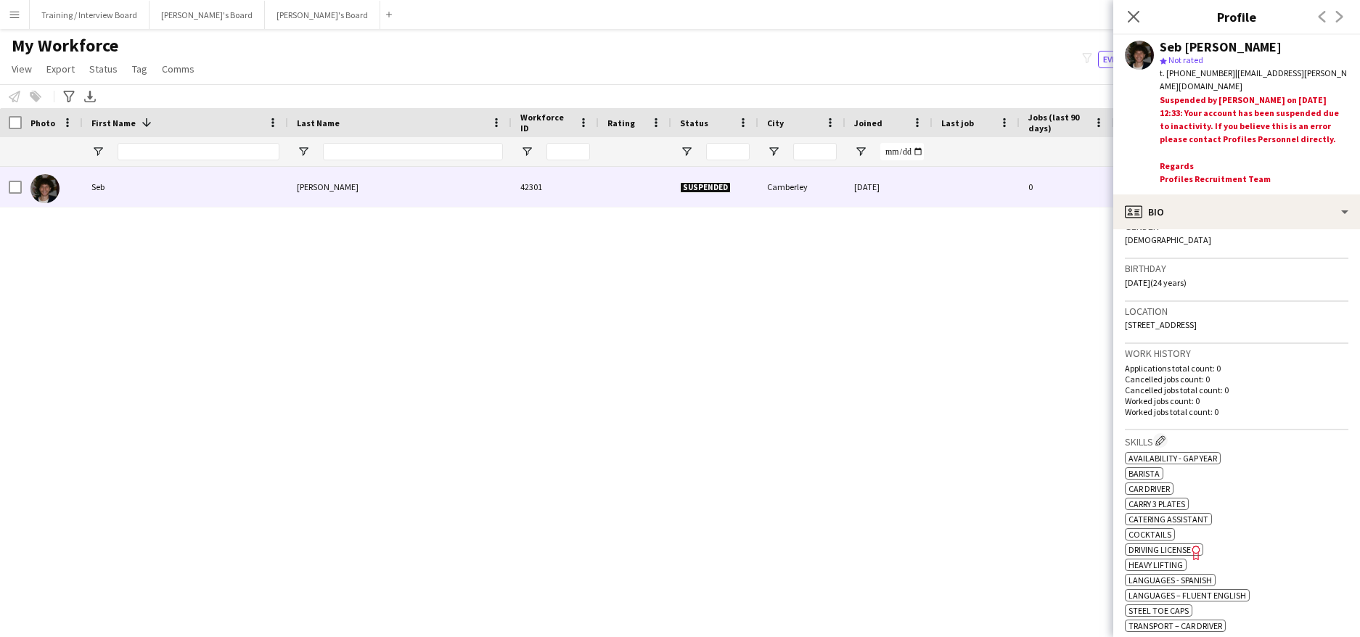
scroll to position [290, 0]
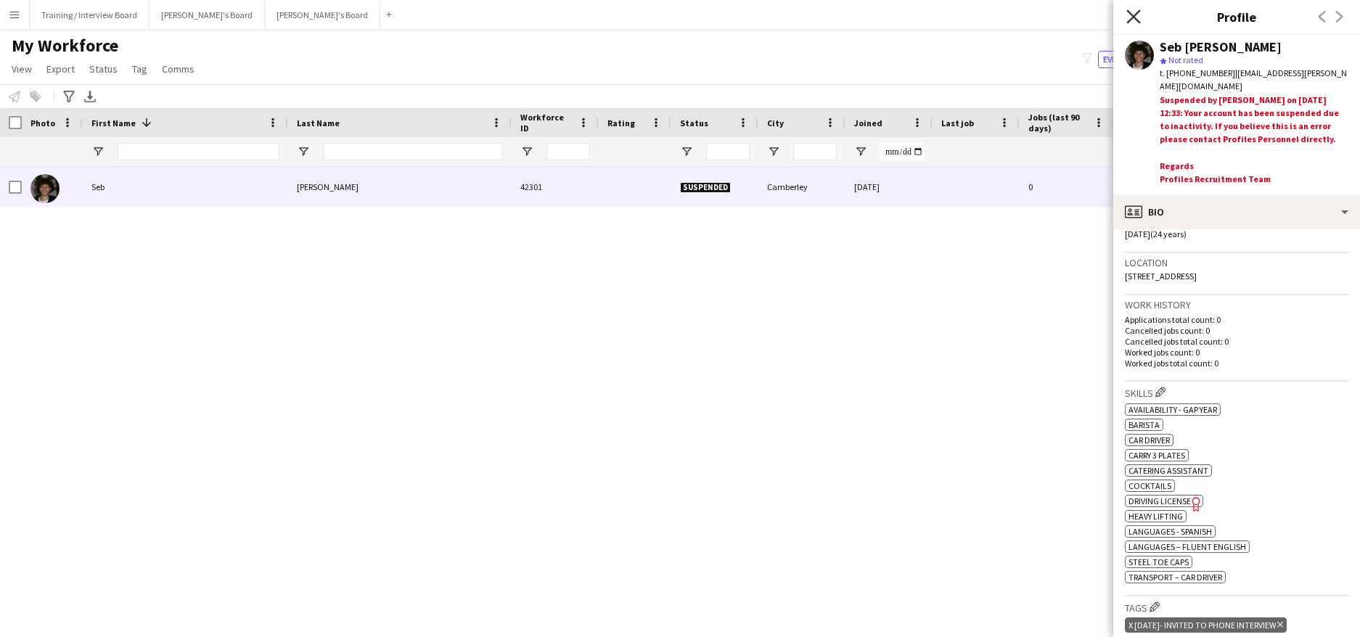
click at [1135, 20] on icon "Close pop-in" at bounding box center [1133, 16] width 14 height 14
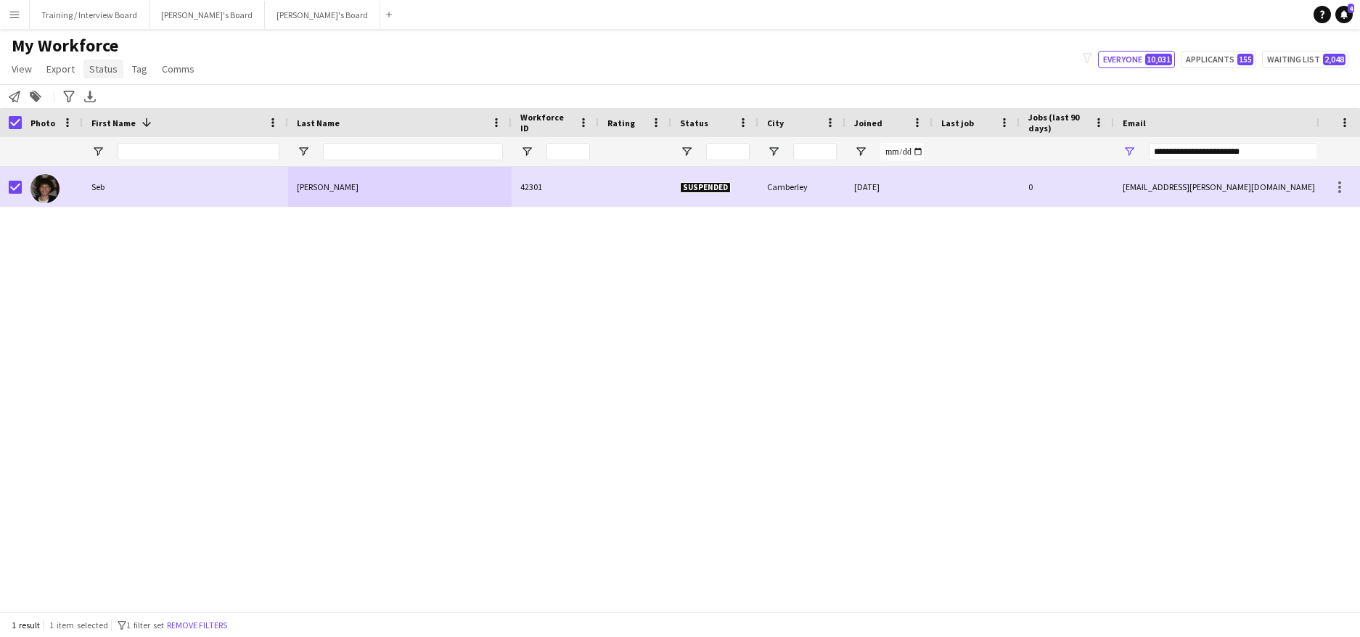
click at [96, 70] on span "Status" at bounding box center [103, 68] width 28 height 13
click at [104, 94] on span "Edit" at bounding box center [103, 100] width 17 height 13
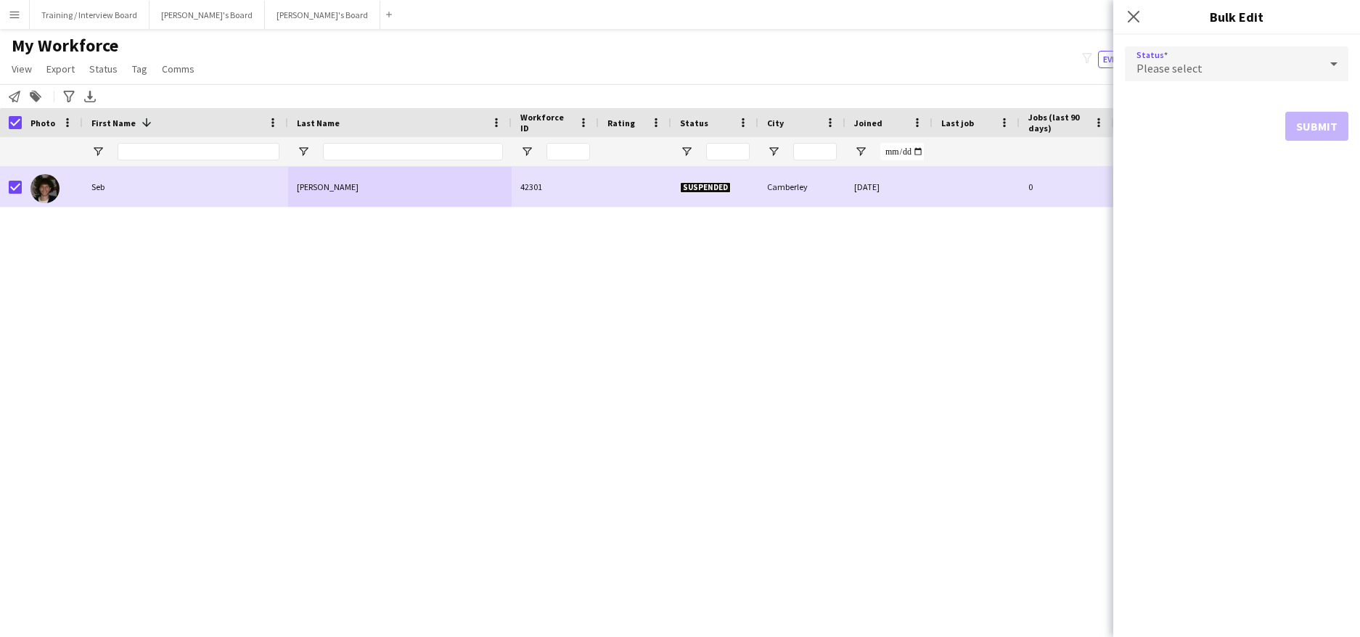
click at [1337, 65] on icon at bounding box center [1333, 63] width 17 height 29
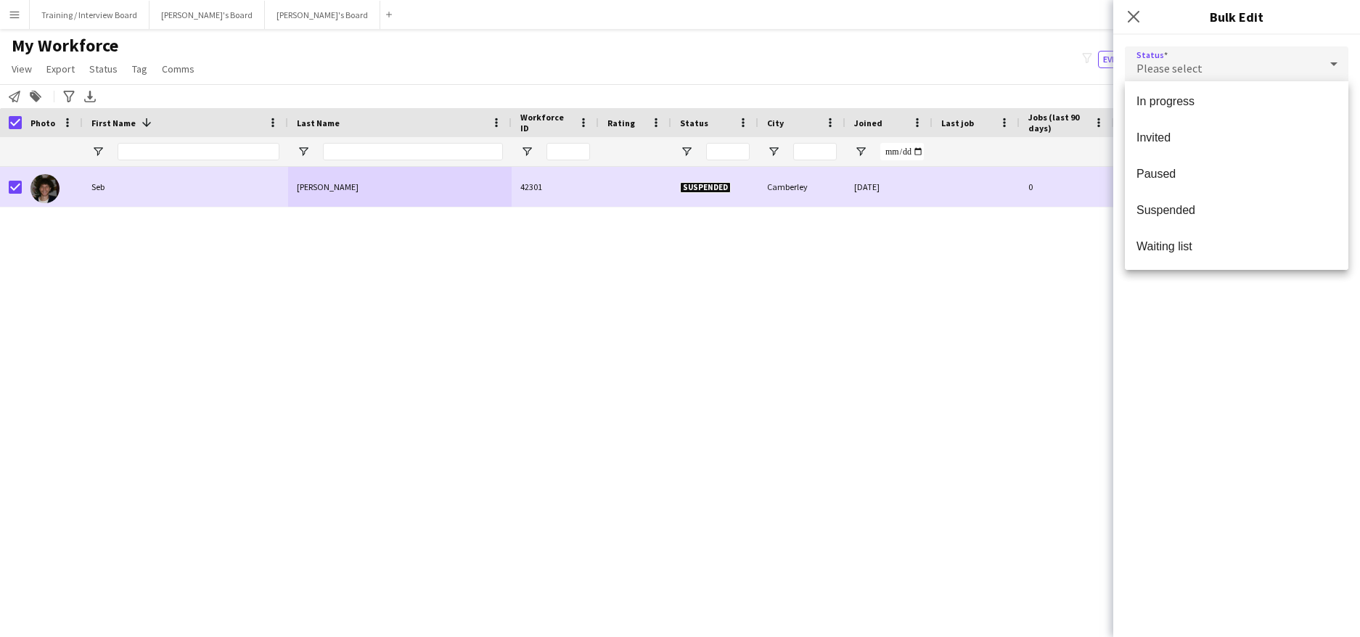
scroll to position [149, 0]
click at [1179, 247] on span "Waiting list" at bounding box center [1236, 246] width 200 height 14
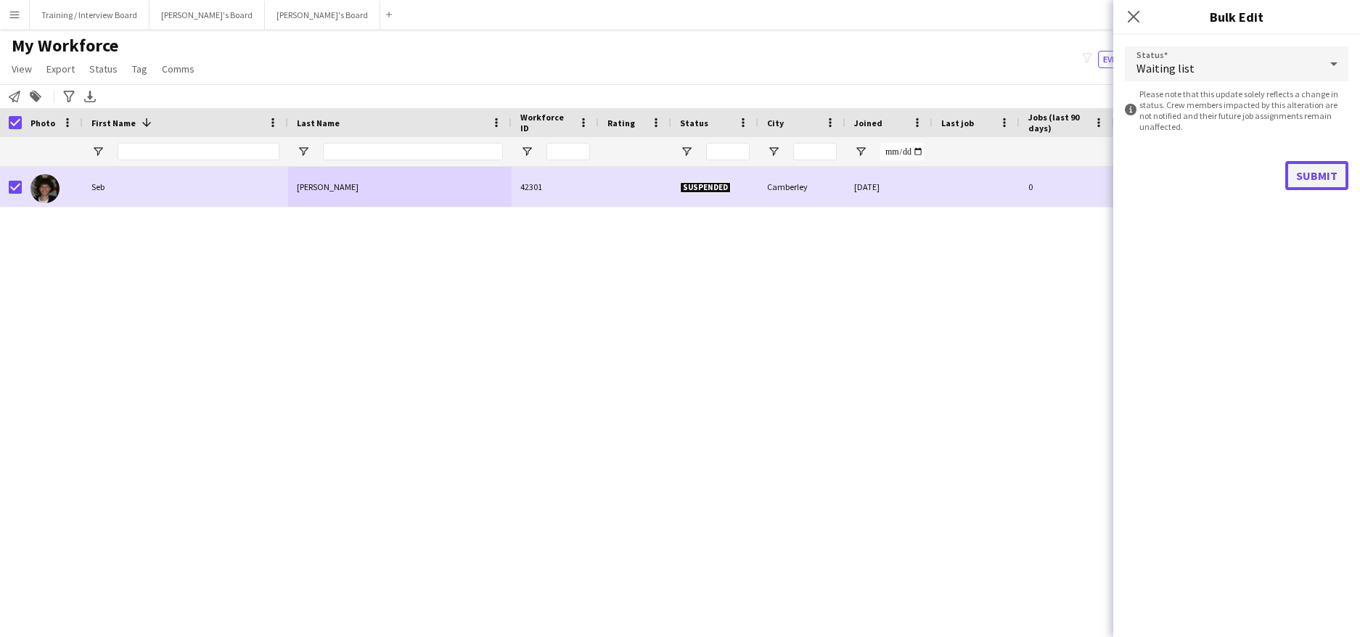
click at [1300, 168] on button "Submit" at bounding box center [1316, 175] width 63 height 29
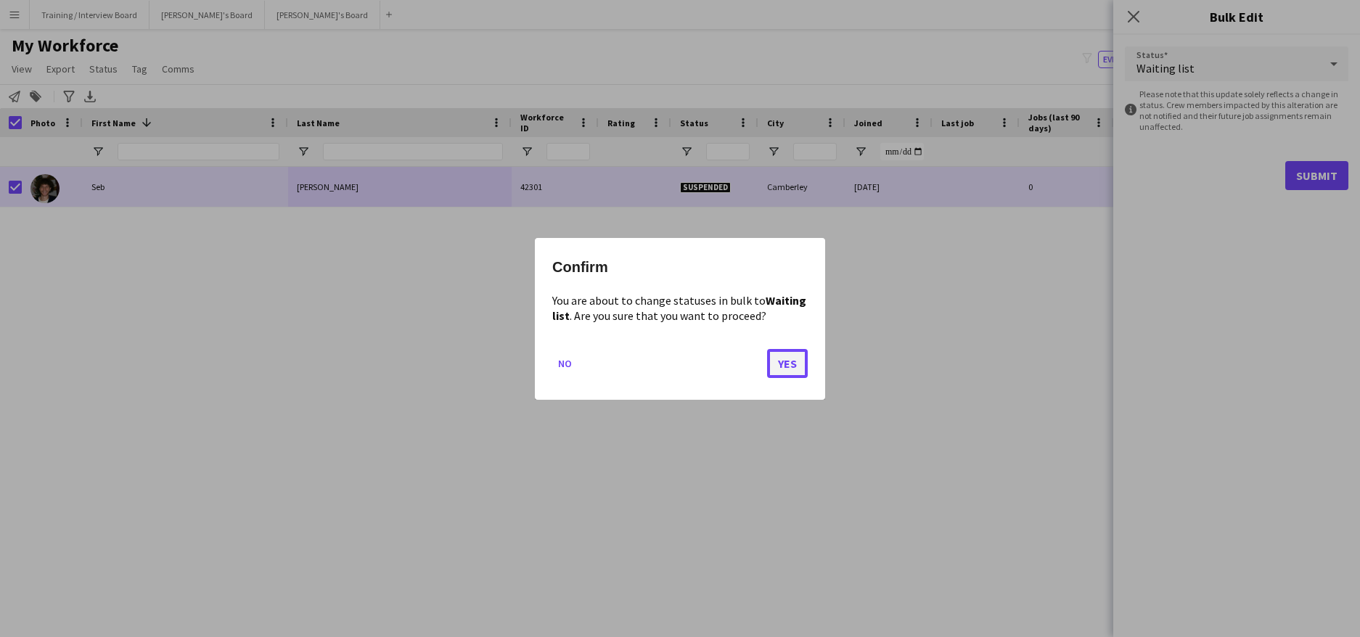
click at [800, 361] on button "Yes" at bounding box center [787, 362] width 41 height 29
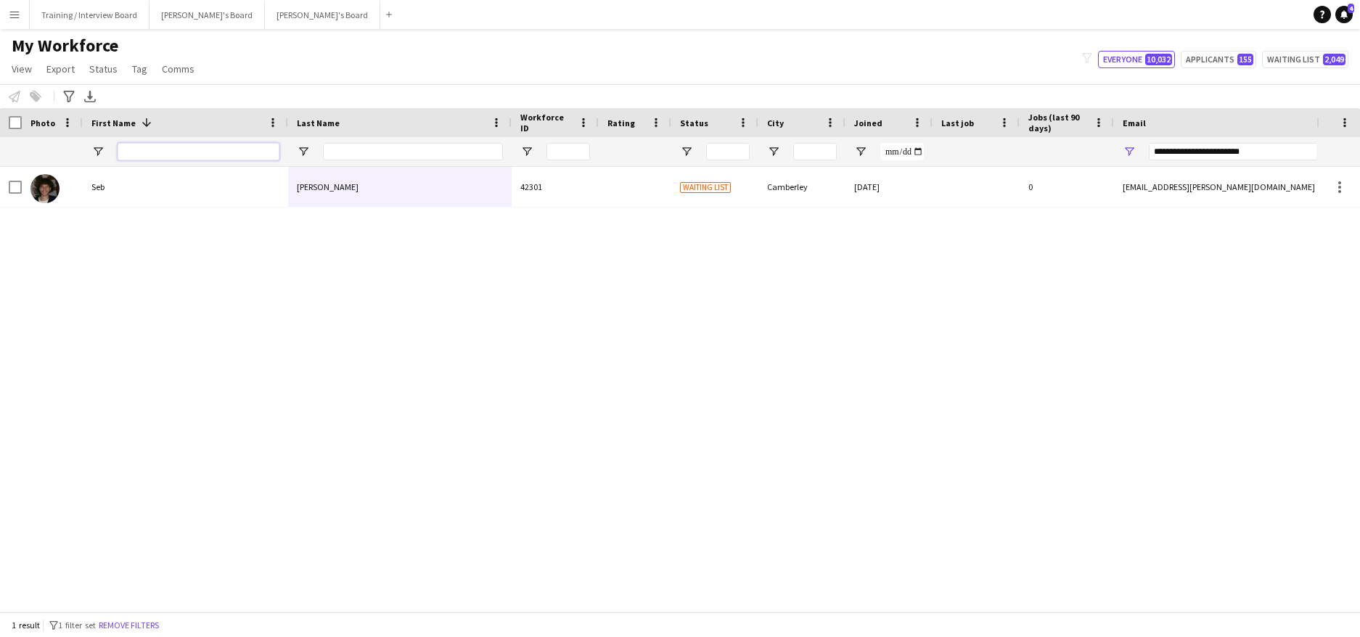
click at [138, 150] on input "First Name Filter Input" at bounding box center [199, 151] width 162 height 17
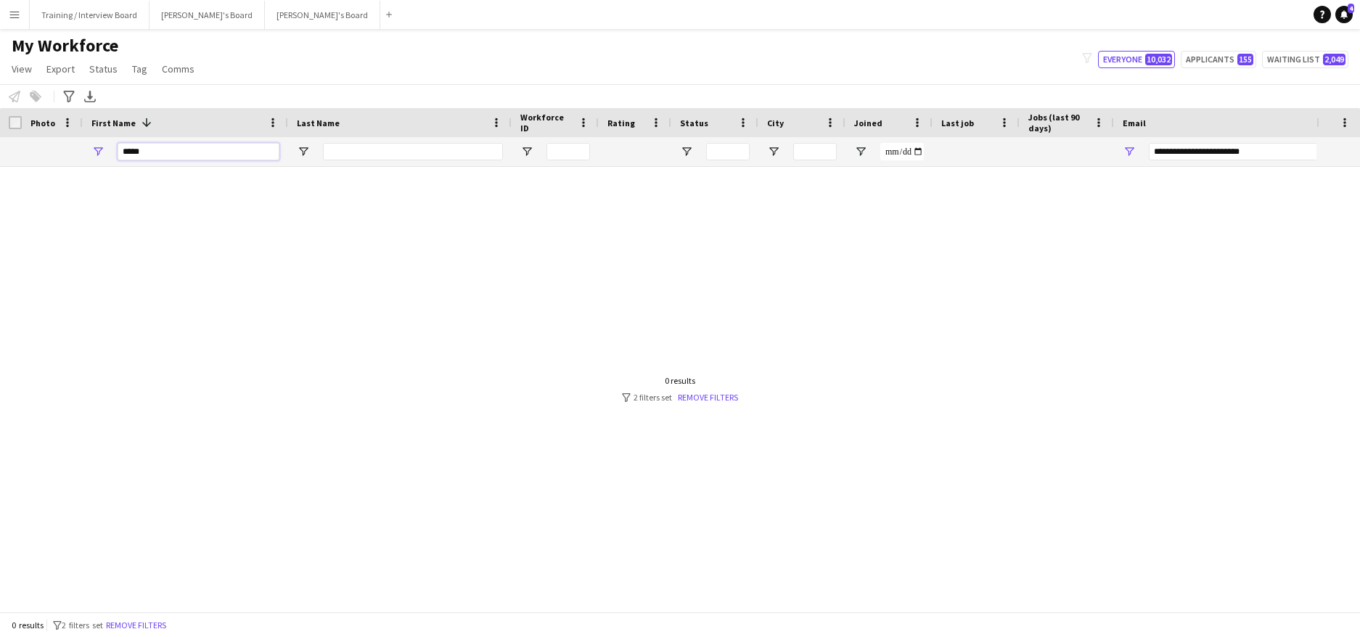
type input "*****"
click at [350, 154] on input "Last Name Filter Input" at bounding box center [413, 151] width 180 height 17
type input "******"
click at [1291, 151] on input "**********" at bounding box center [1272, 151] width 247 height 17
type input "*"
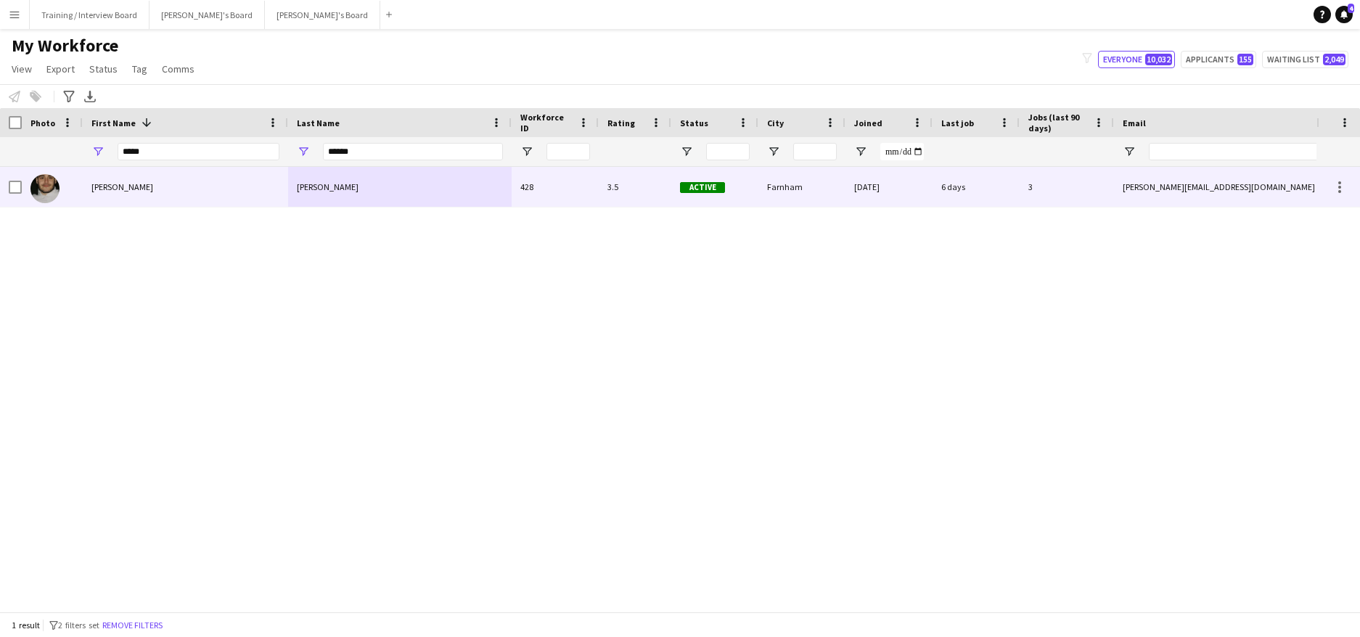
click at [379, 188] on div "Holmes" at bounding box center [399, 187] width 223 height 40
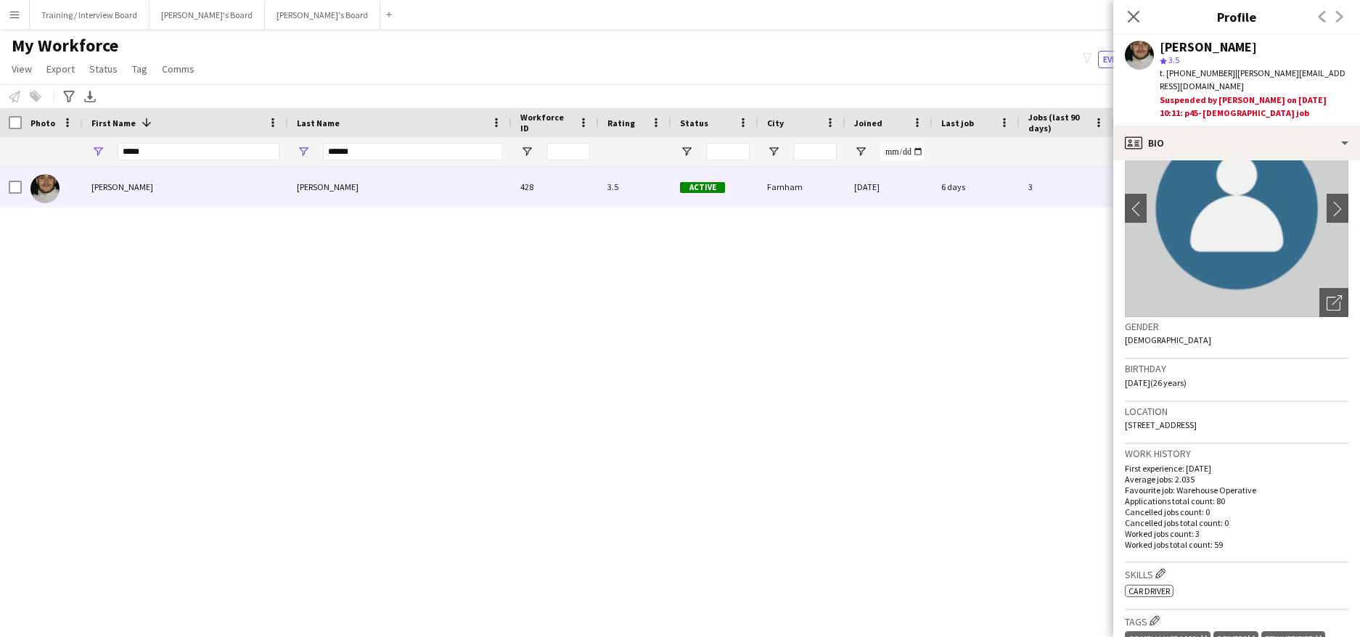
scroll to position [0, 0]
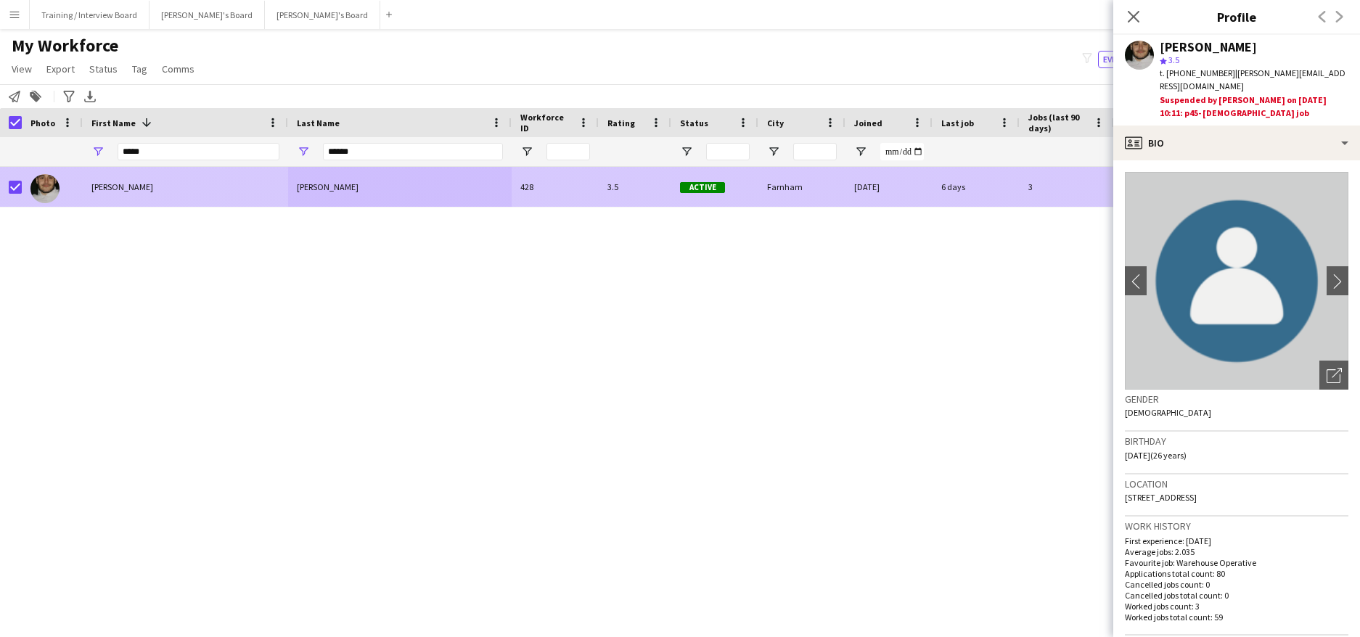
click at [139, 184] on div "Henry" at bounding box center [185, 187] width 205 height 40
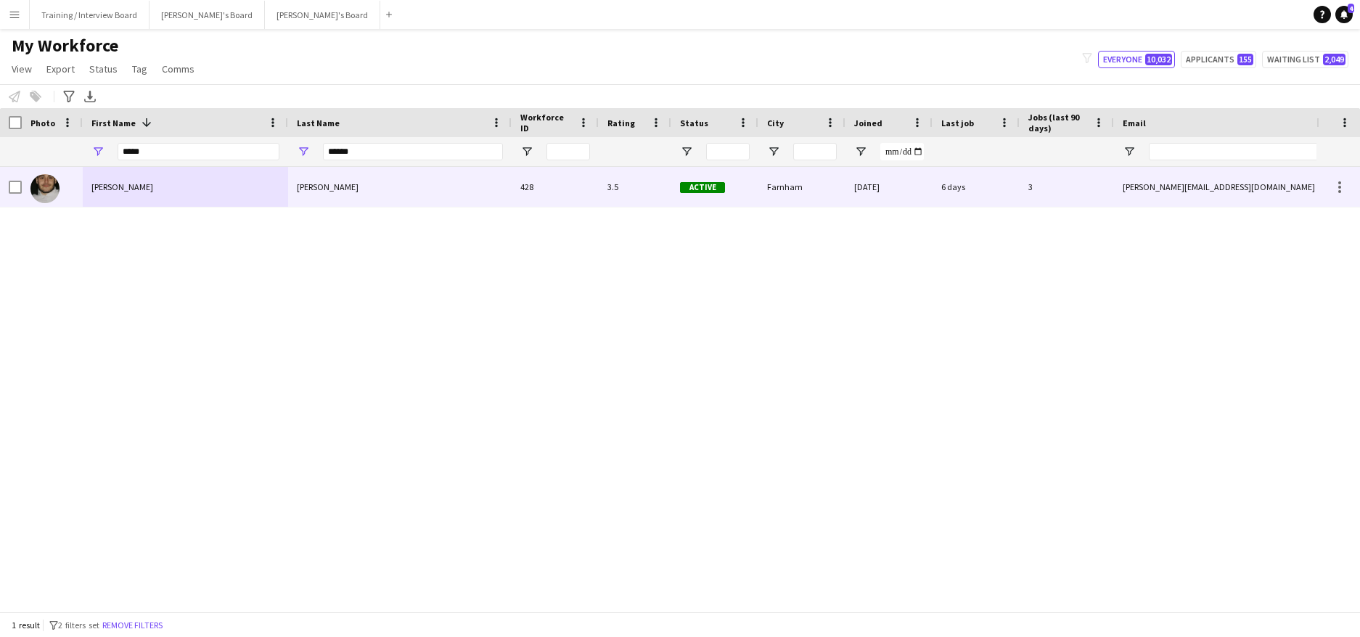
click at [200, 184] on div "Henry" at bounding box center [185, 187] width 205 height 40
click at [181, 196] on div "Henry" at bounding box center [185, 187] width 205 height 40
click at [436, 188] on div "Holmes" at bounding box center [399, 187] width 223 height 40
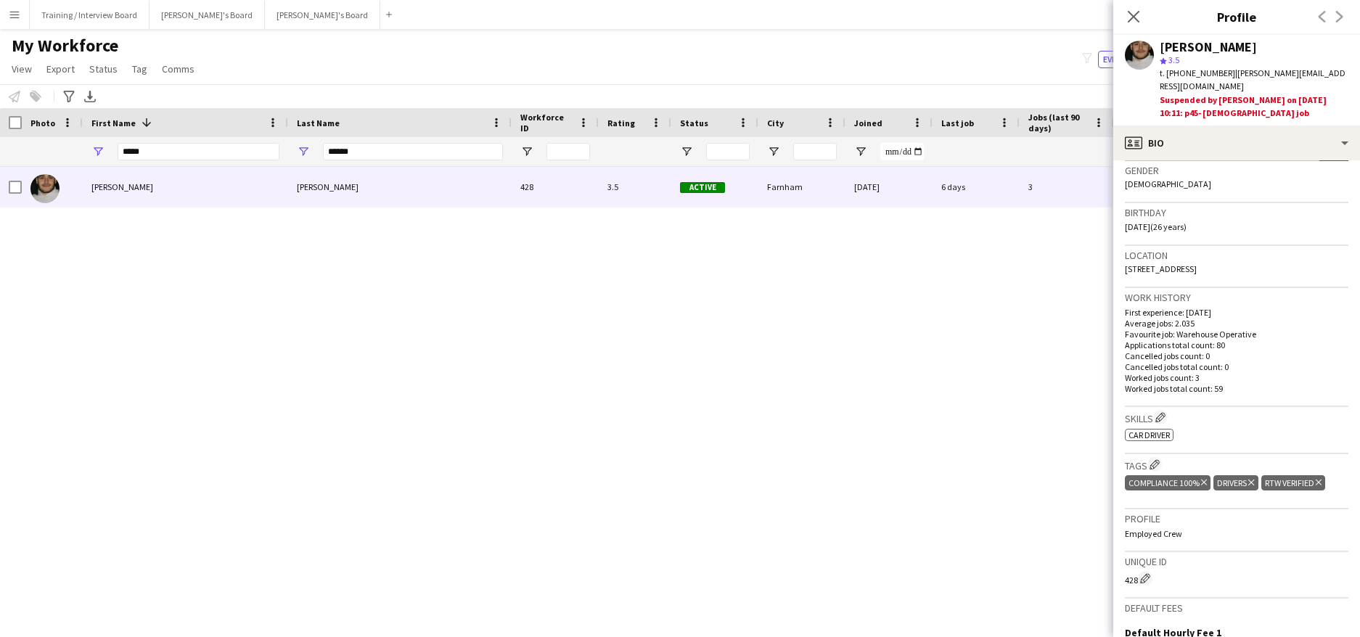
scroll to position [363, 0]
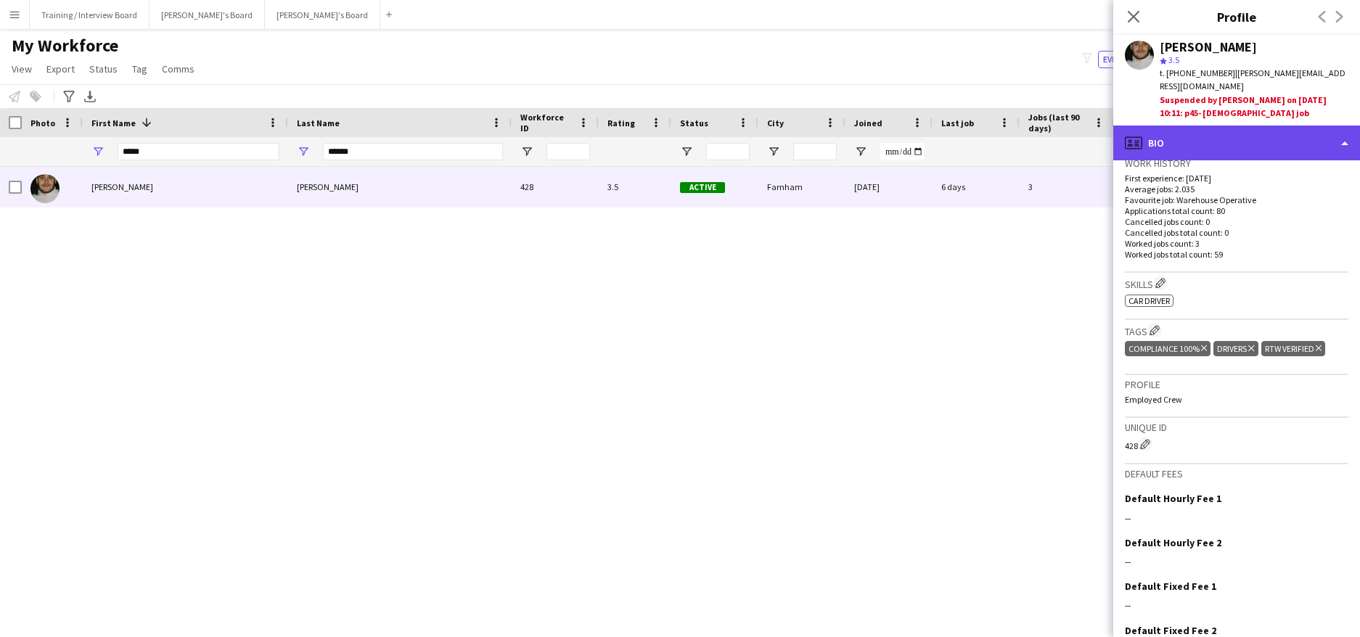
click at [1350, 128] on div "profile Bio" at bounding box center [1236, 143] width 247 height 35
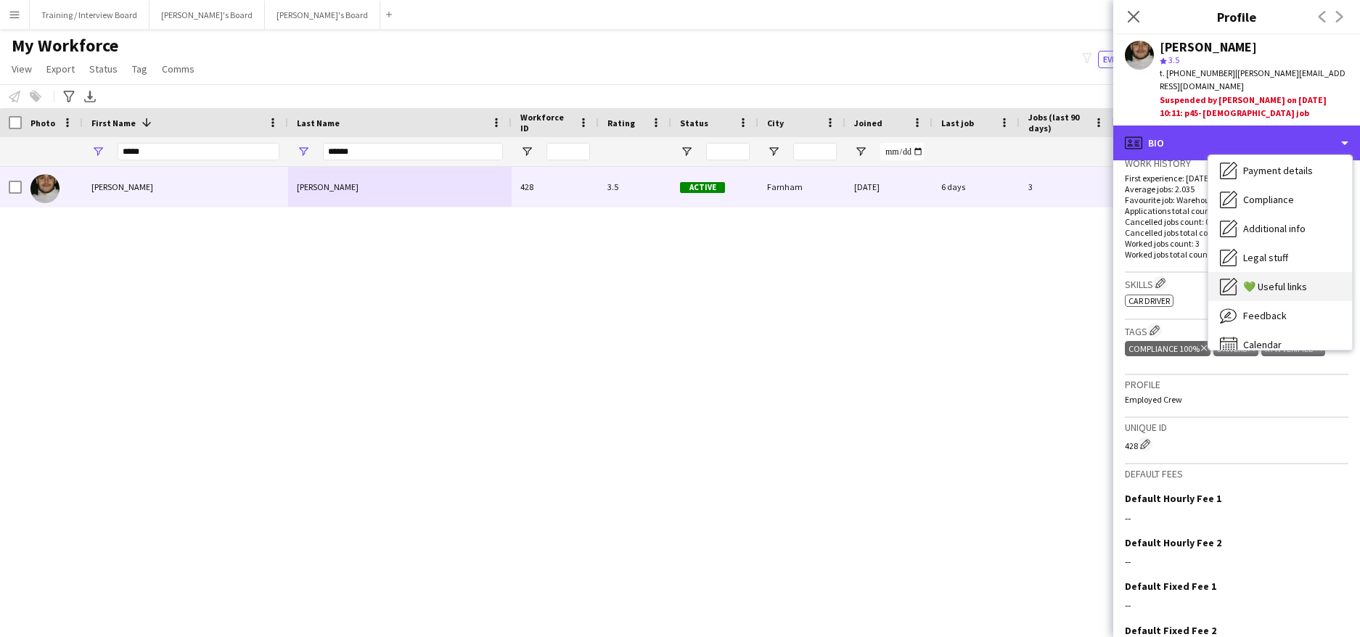
scroll to position [194, 0]
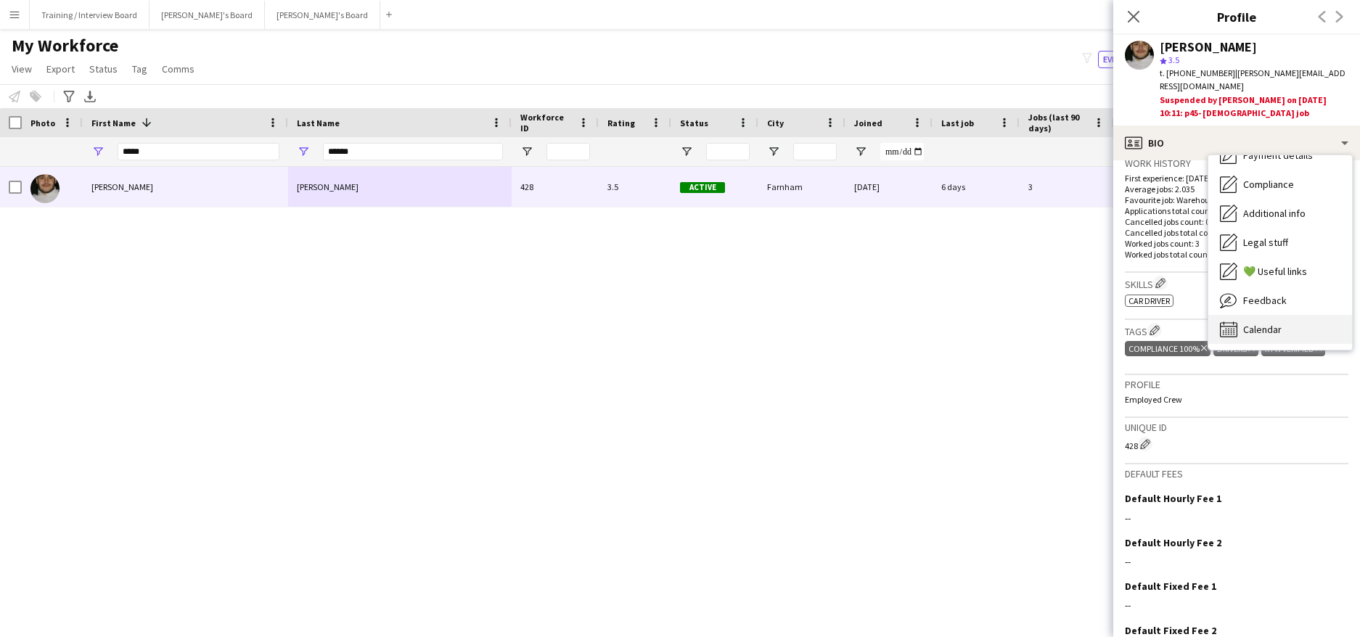
click at [1257, 323] on span "Calendar" at bounding box center [1262, 329] width 38 height 13
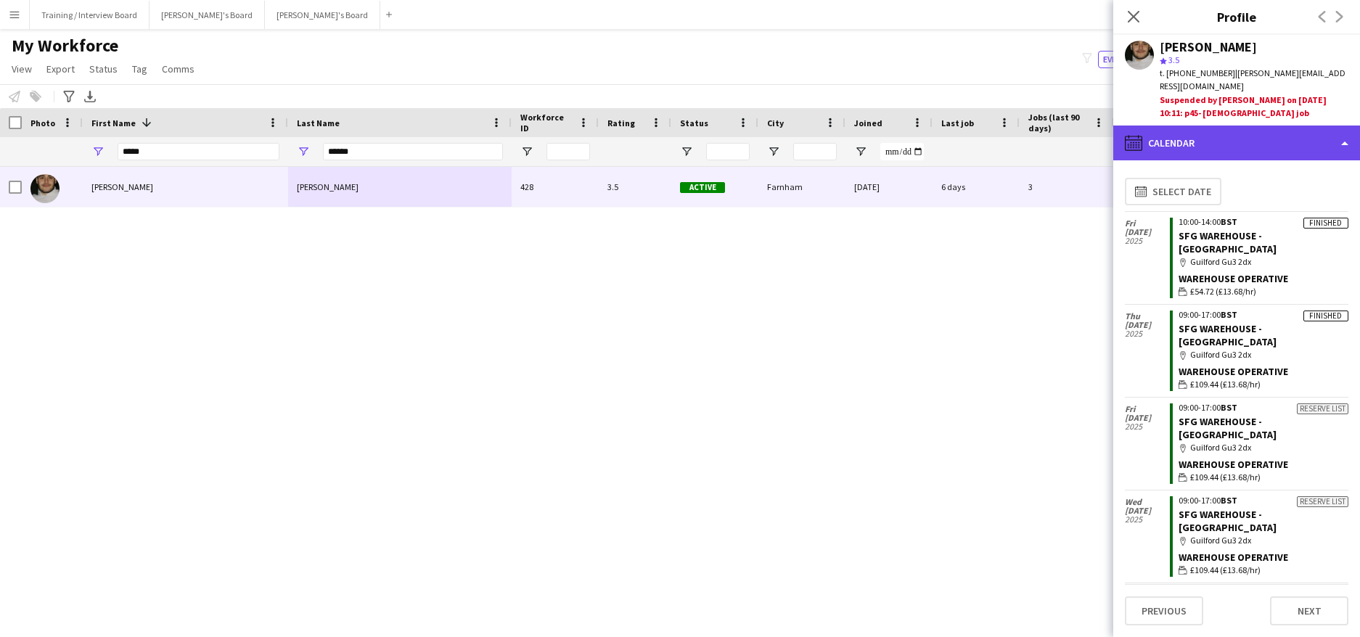
click at [1344, 126] on div "calendar-full Calendar" at bounding box center [1236, 143] width 247 height 35
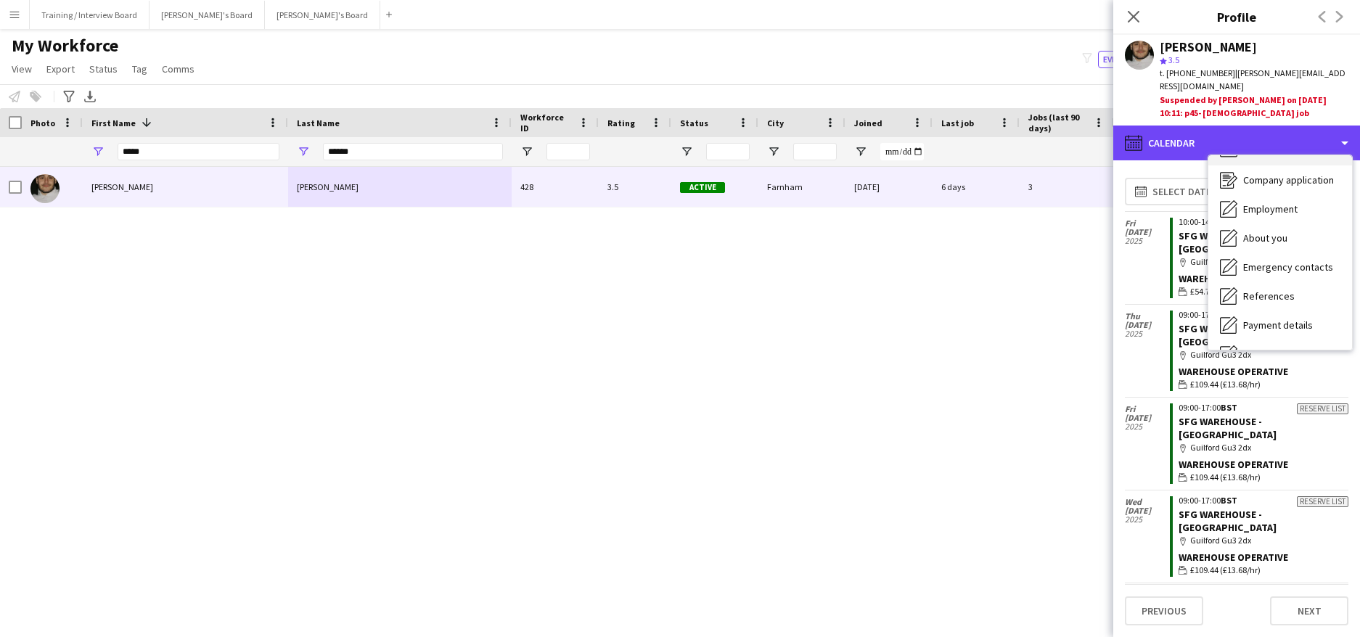
scroll to position [0, 0]
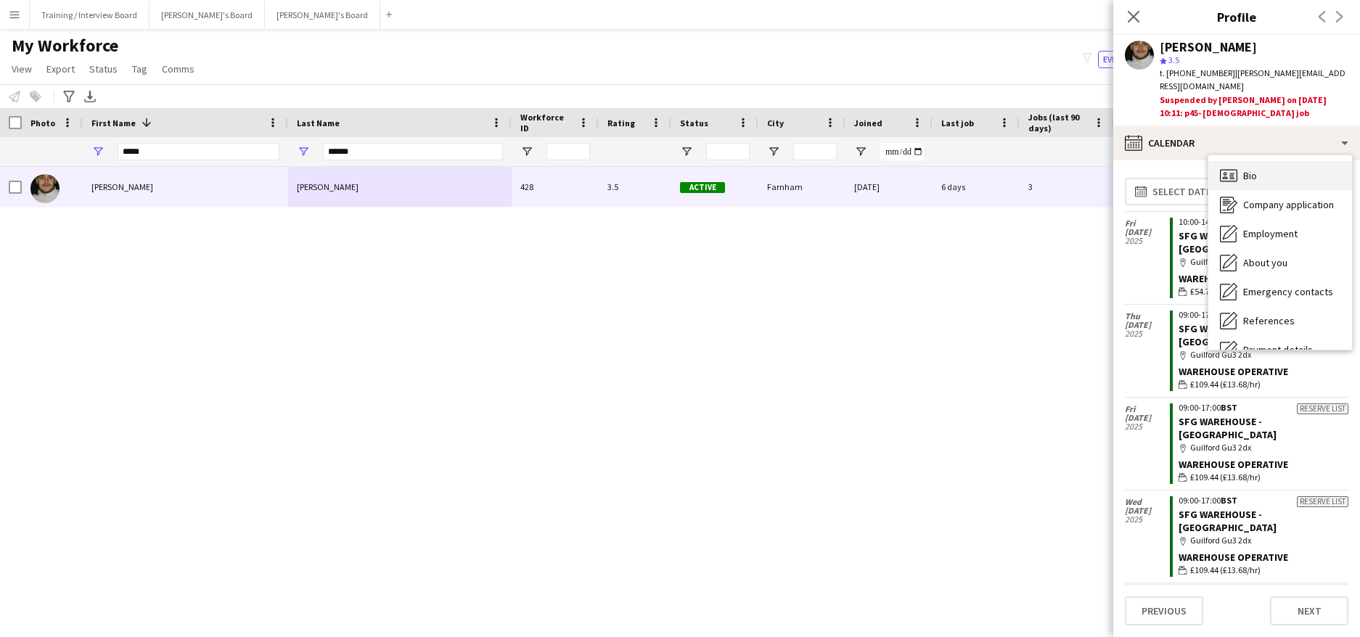
click at [1283, 173] on div "Bio Bio" at bounding box center [1280, 175] width 144 height 29
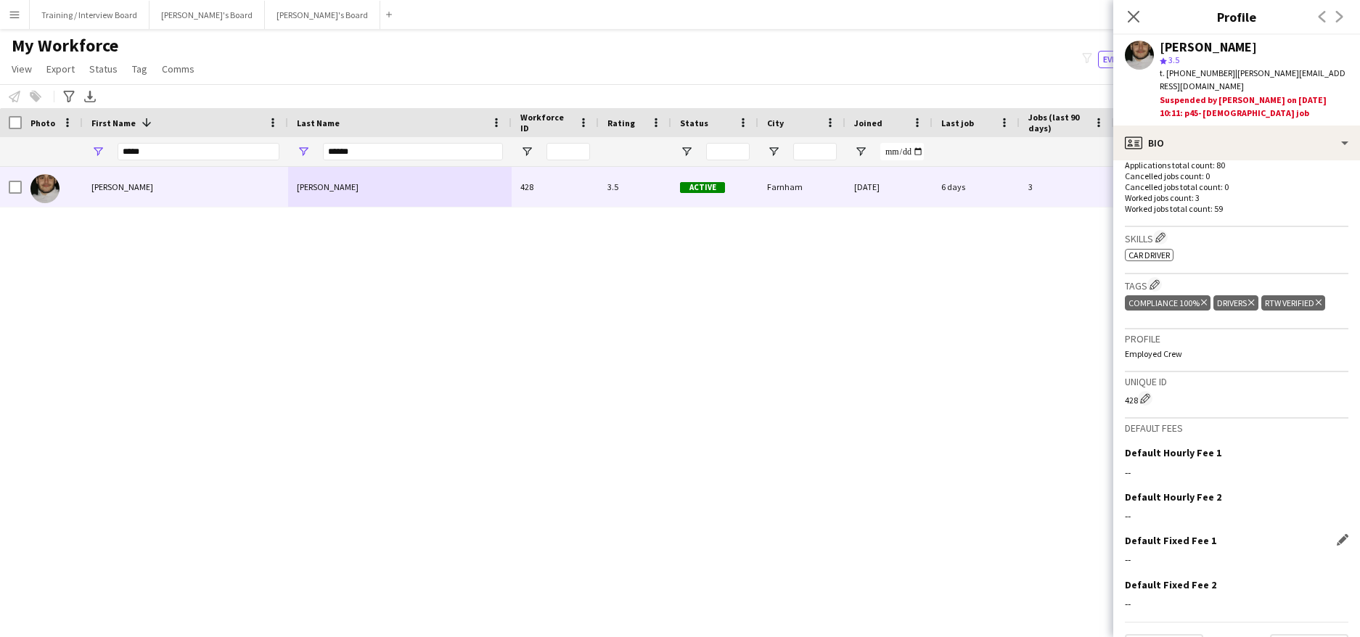
scroll to position [433, 0]
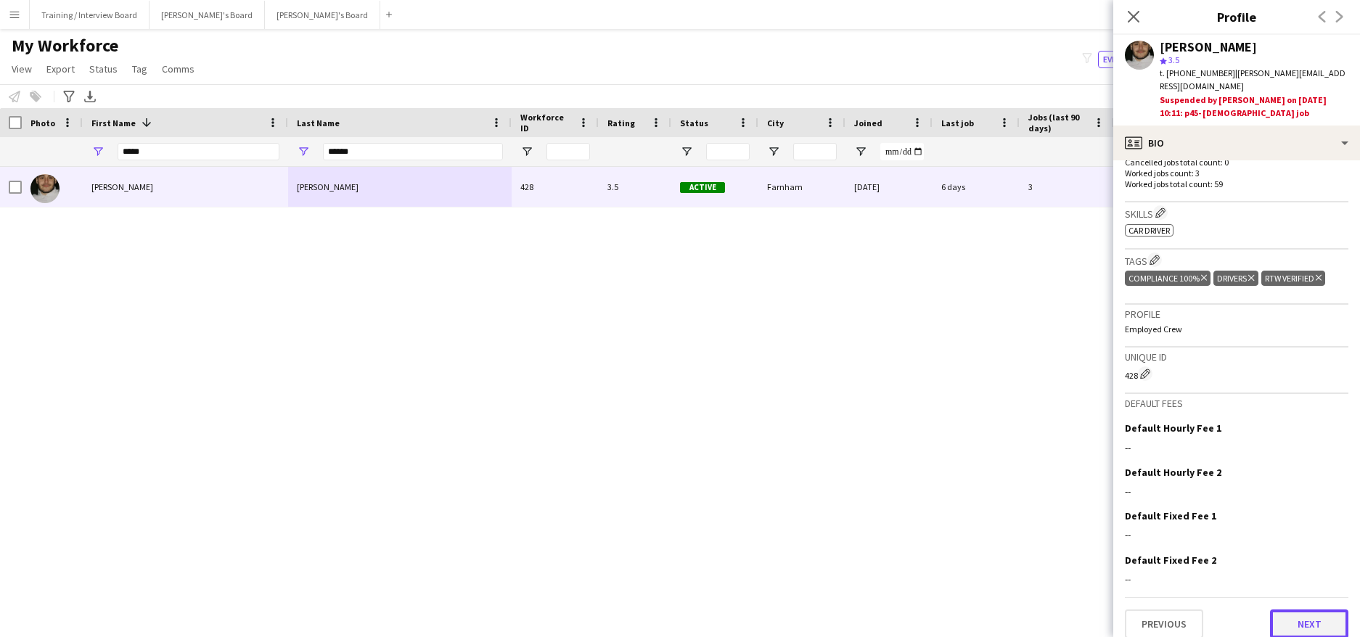
click at [1279, 609] on button "Next" at bounding box center [1309, 623] width 78 height 29
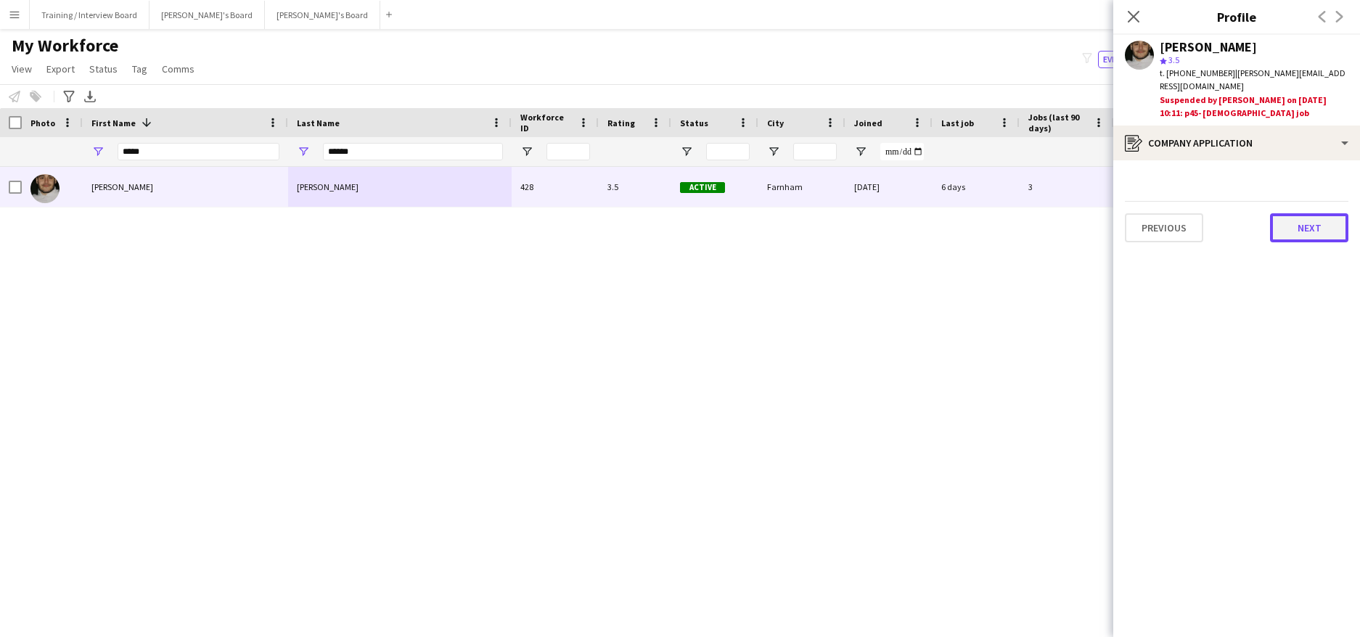
click at [1289, 221] on button "Next" at bounding box center [1309, 227] width 78 height 29
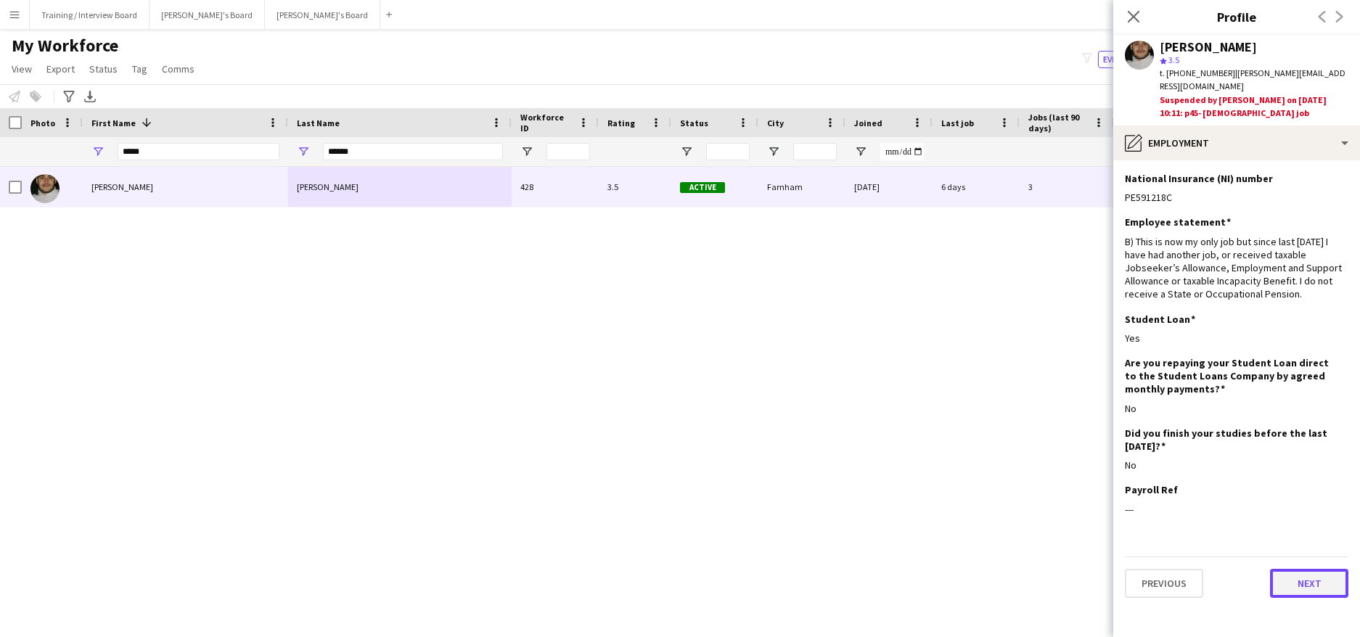
click at [1315, 570] on button "Next" at bounding box center [1309, 583] width 78 height 29
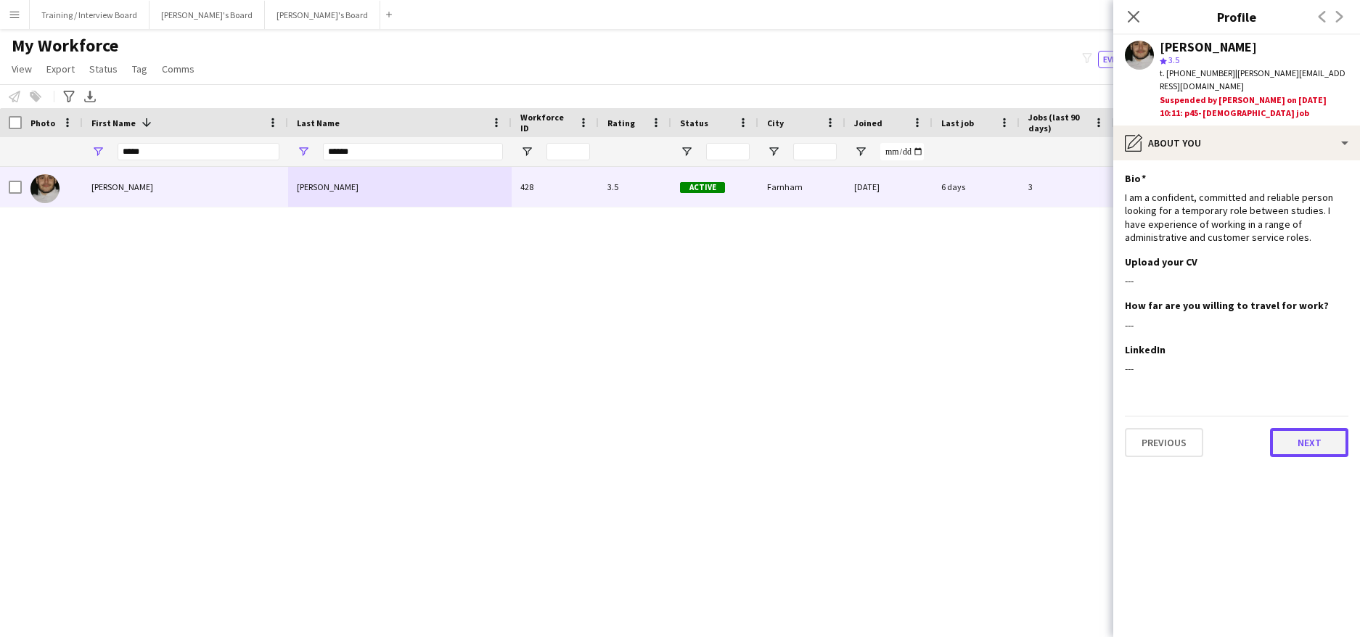
click at [1326, 450] on button "Next" at bounding box center [1309, 442] width 78 height 29
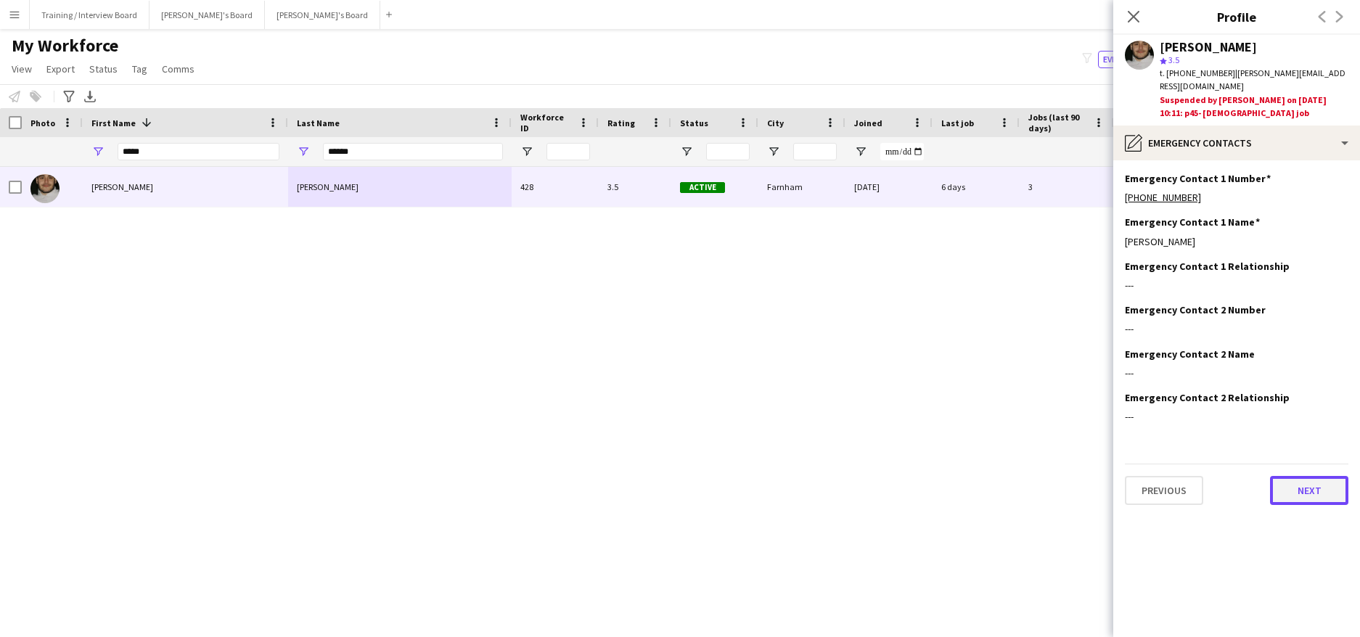
click at [1286, 476] on button "Next" at bounding box center [1309, 490] width 78 height 29
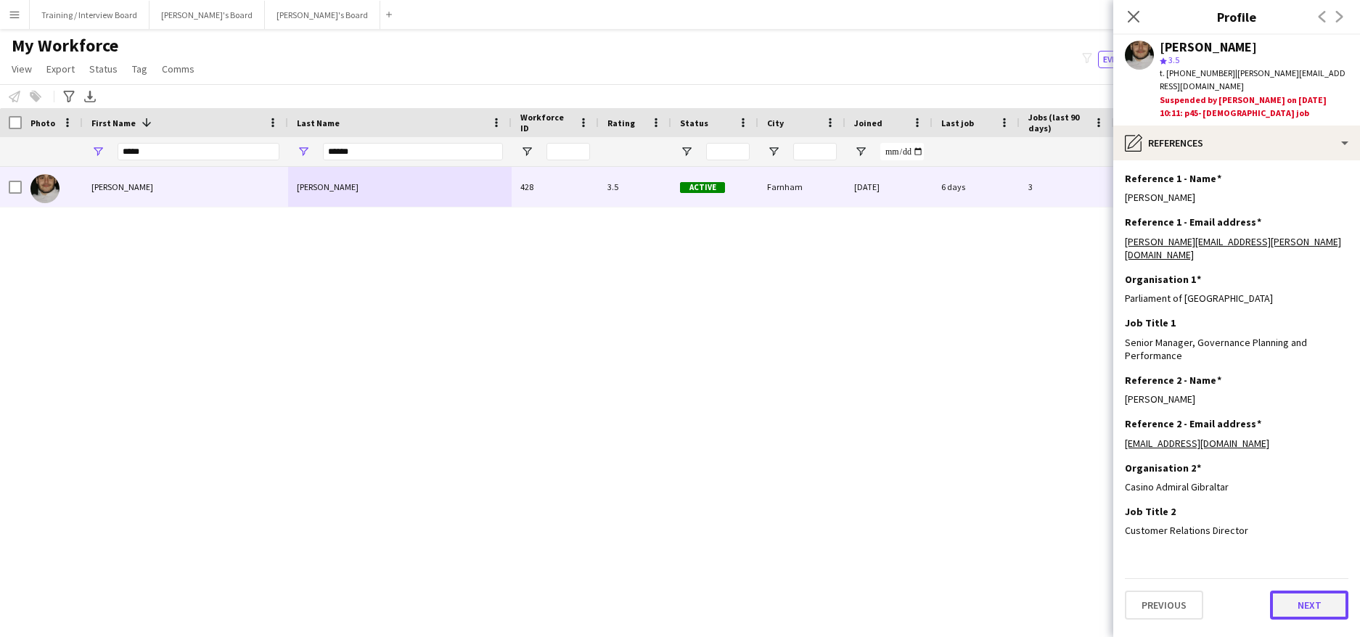
click at [1319, 591] on button "Next" at bounding box center [1309, 605] width 78 height 29
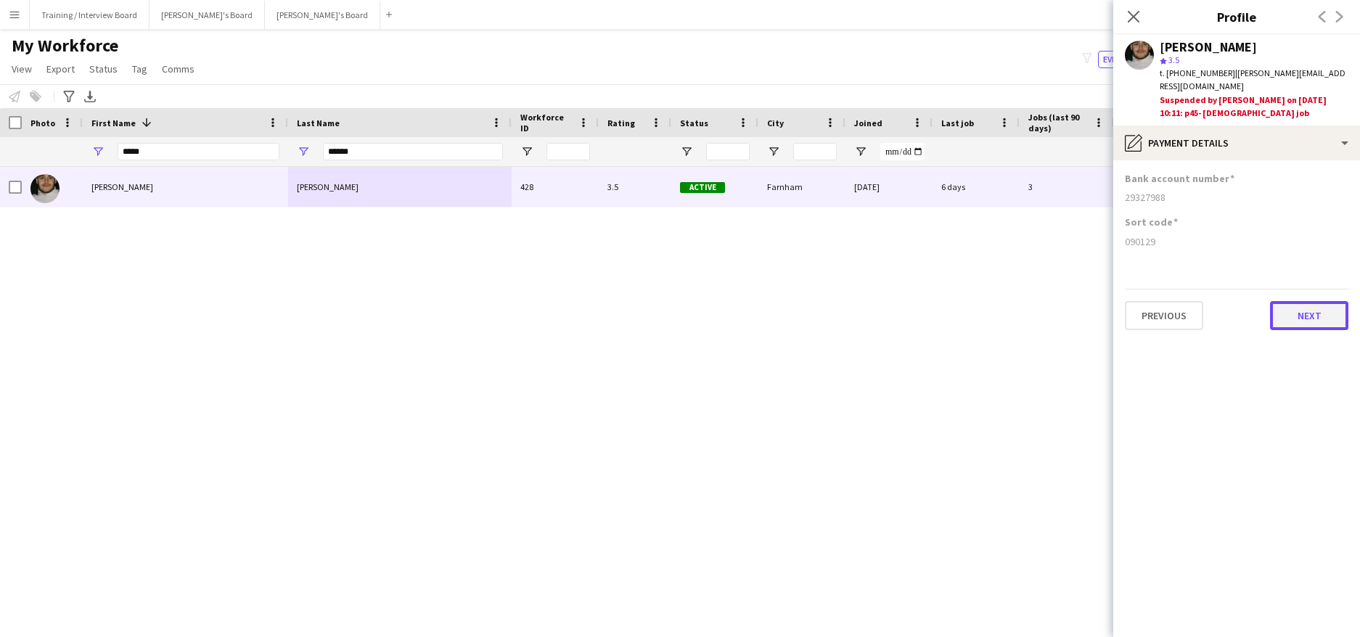
click at [1335, 302] on button "Next" at bounding box center [1309, 315] width 78 height 29
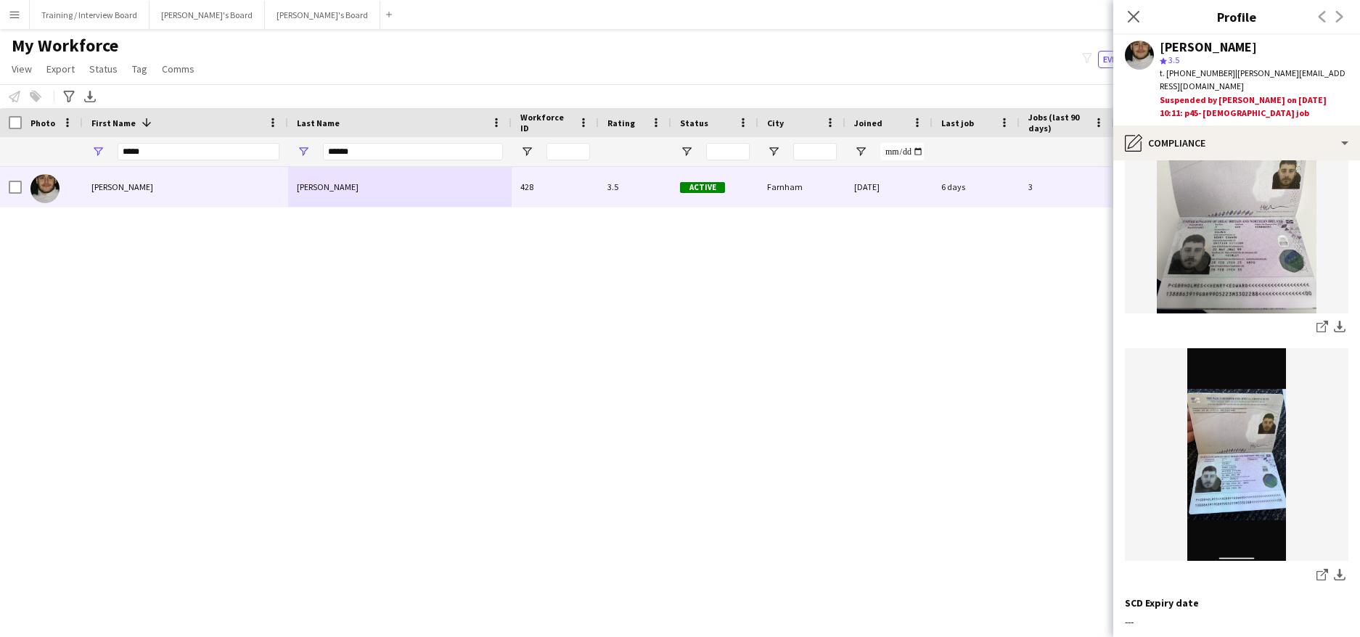
scroll to position [363, 0]
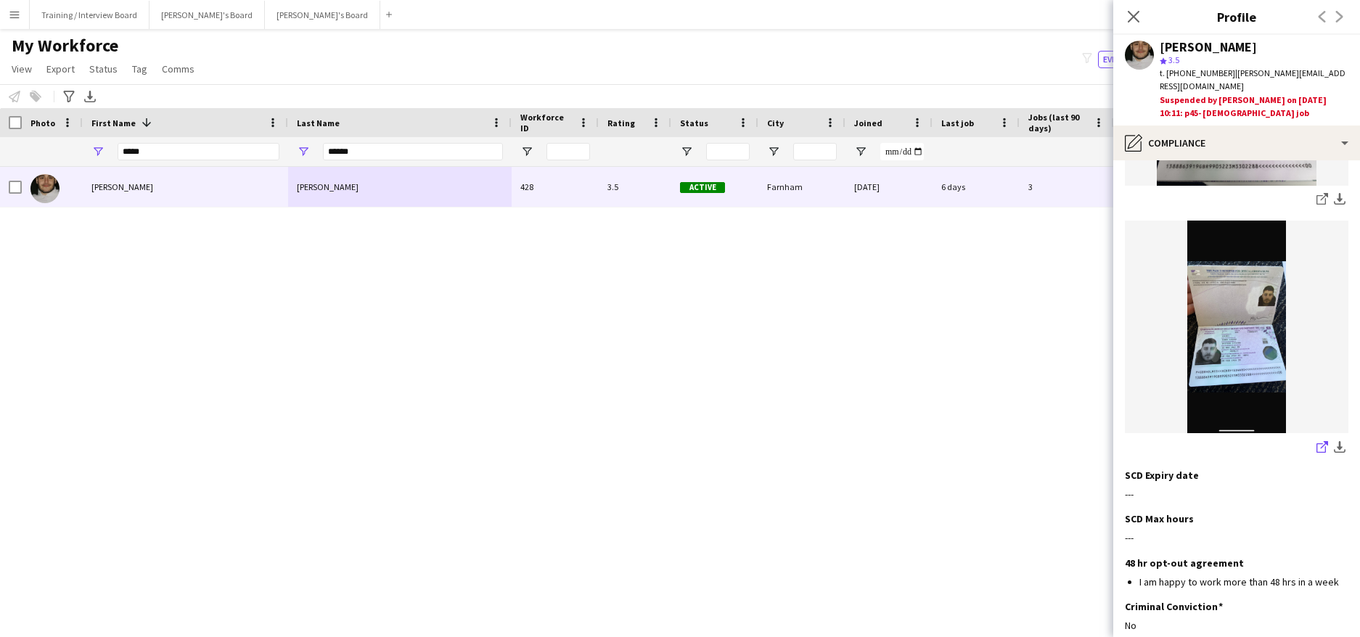
click at [1316, 443] on icon at bounding box center [1320, 447] width 9 height 9
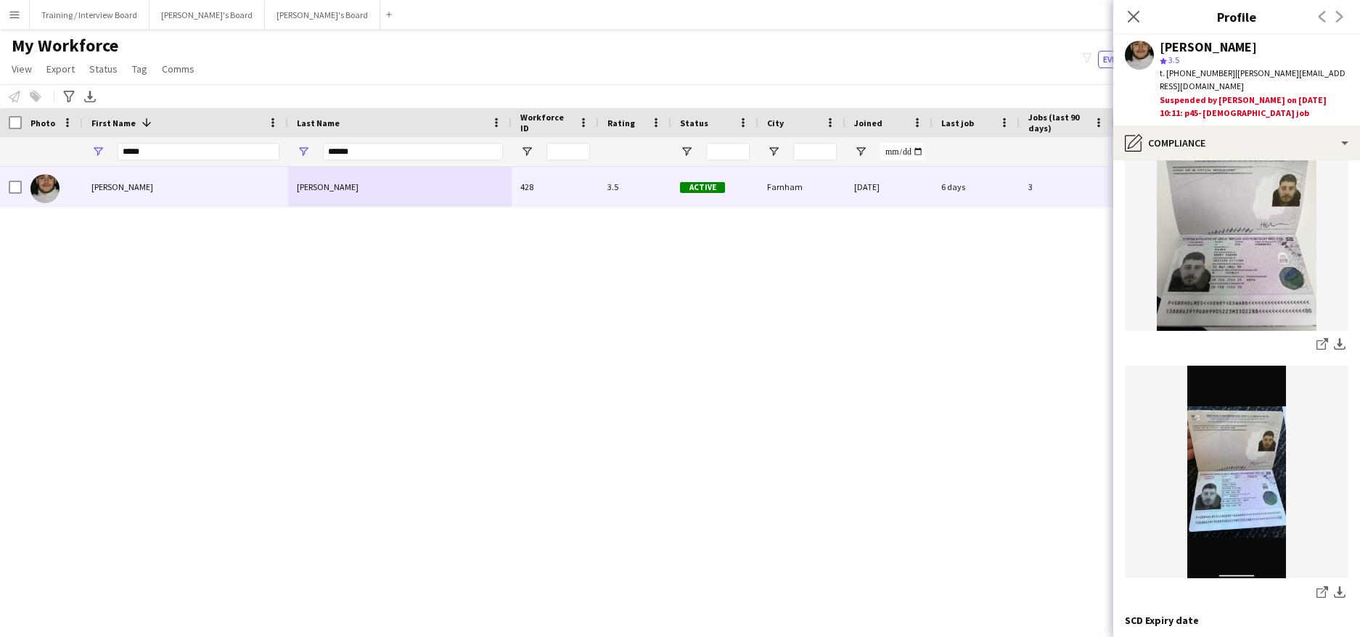
scroll to position [145, 0]
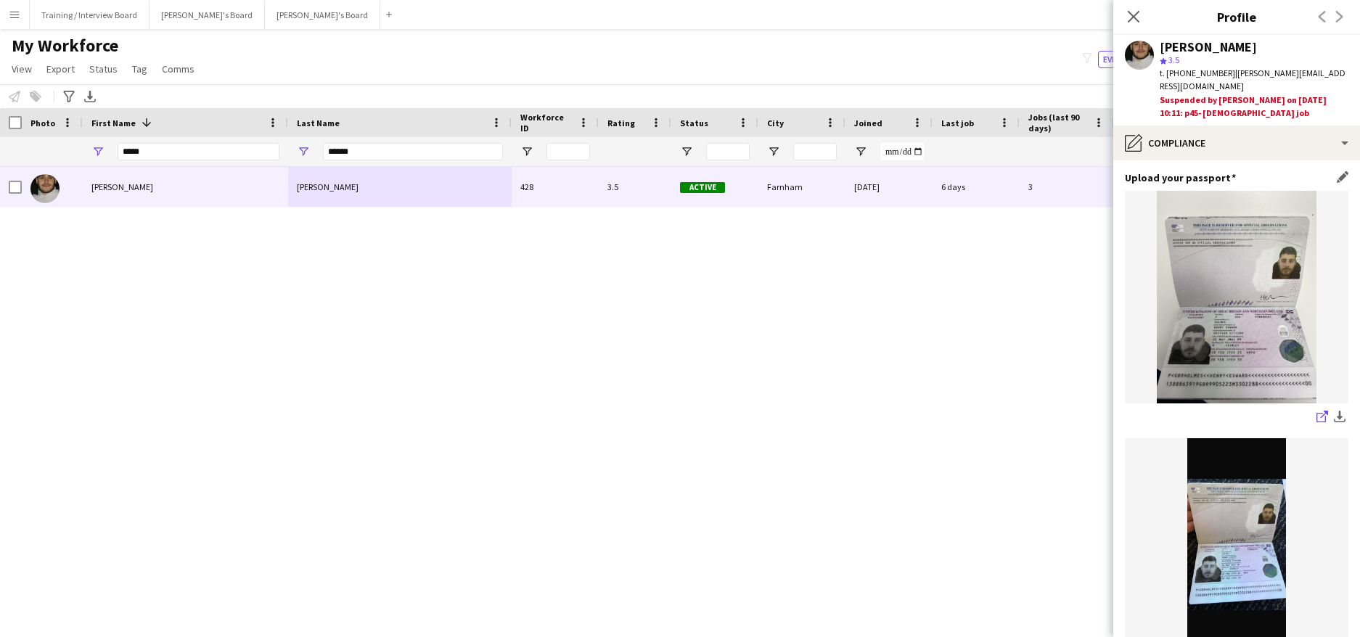
click at [1316, 411] on icon "share-external-link-1" at bounding box center [1322, 417] width 12 height 12
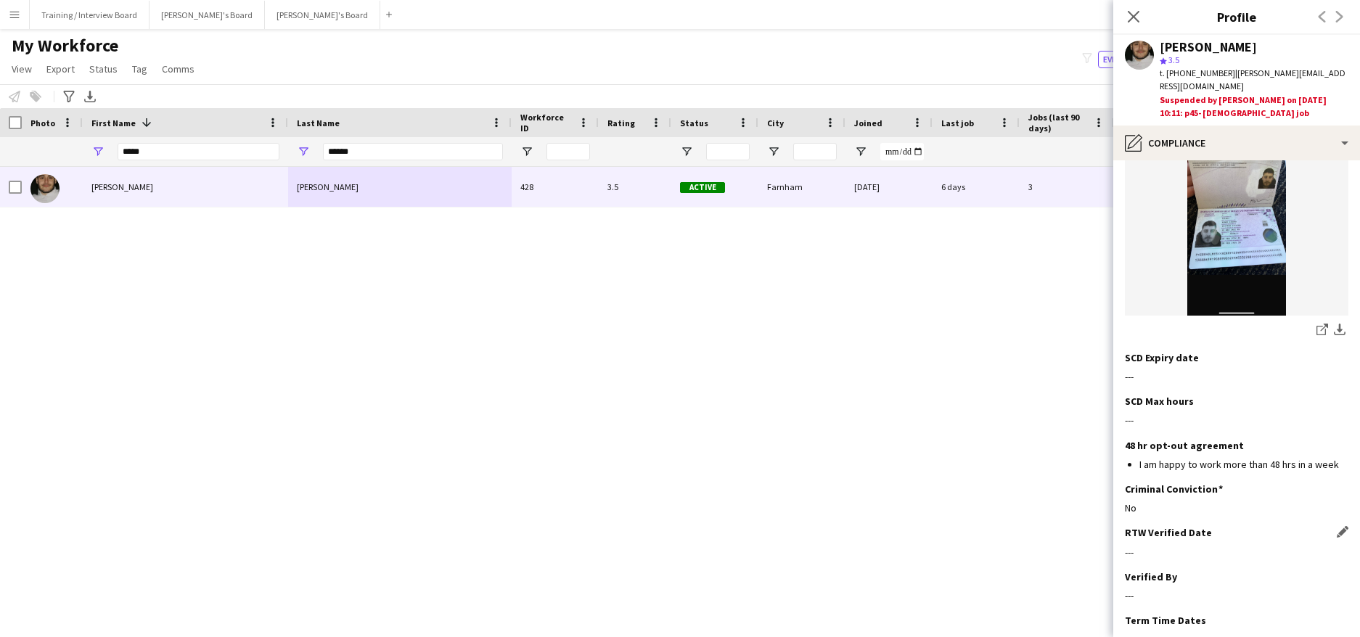
scroll to position [556, 0]
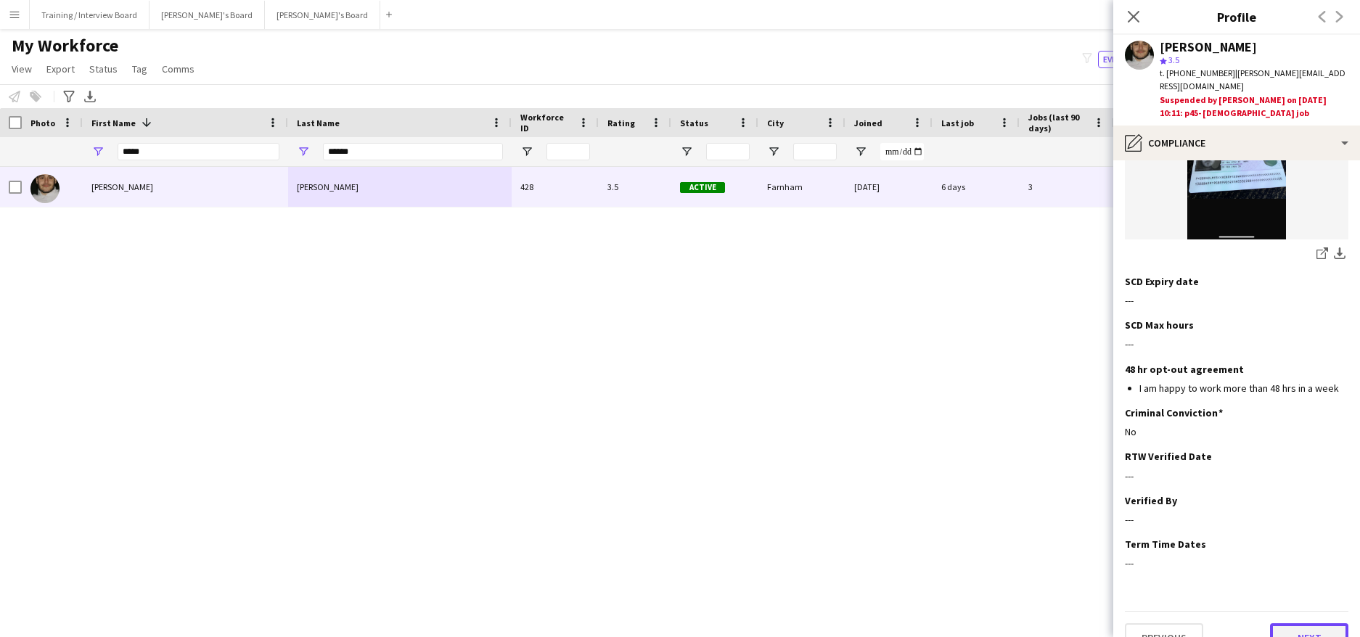
click at [1297, 623] on button "Next" at bounding box center [1309, 637] width 78 height 29
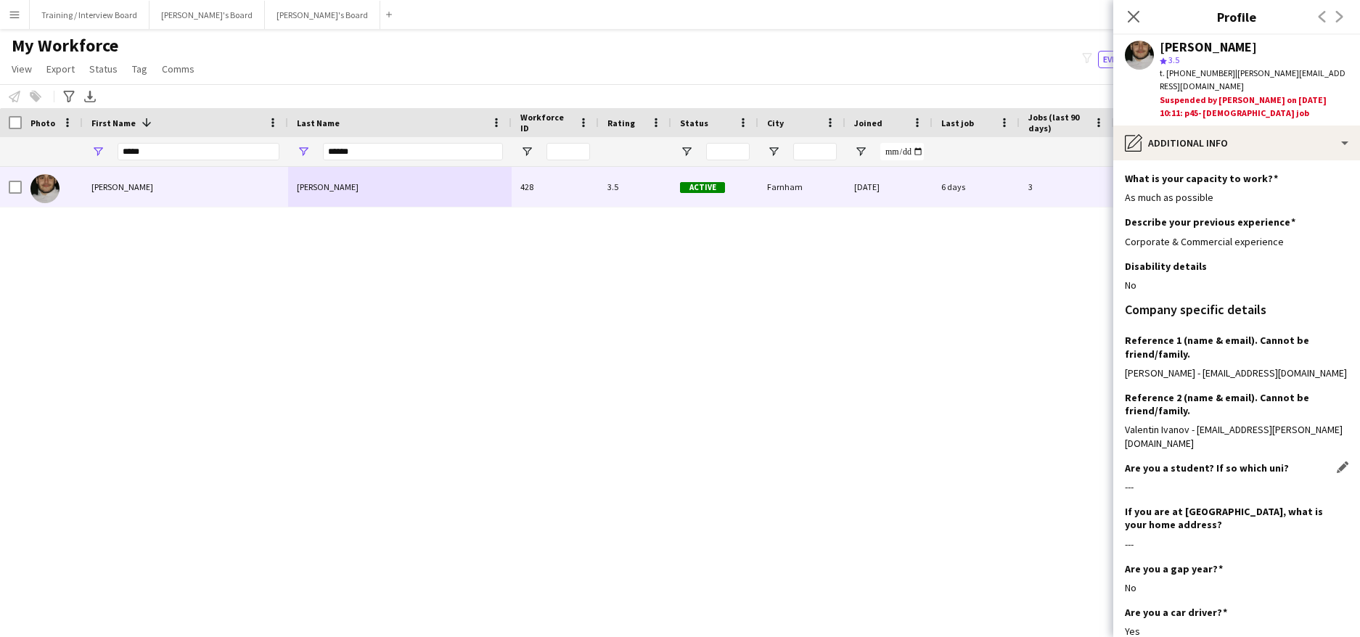
scroll to position [213, 0]
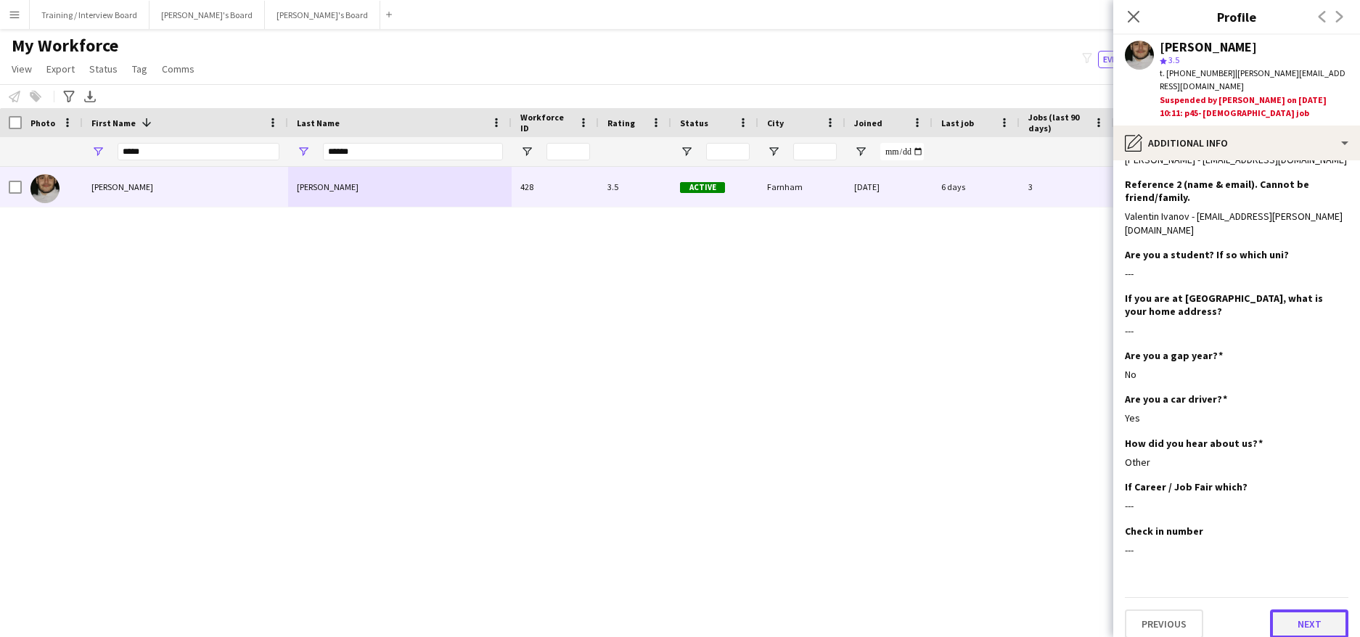
click at [1310, 609] on button "Next" at bounding box center [1309, 623] width 78 height 29
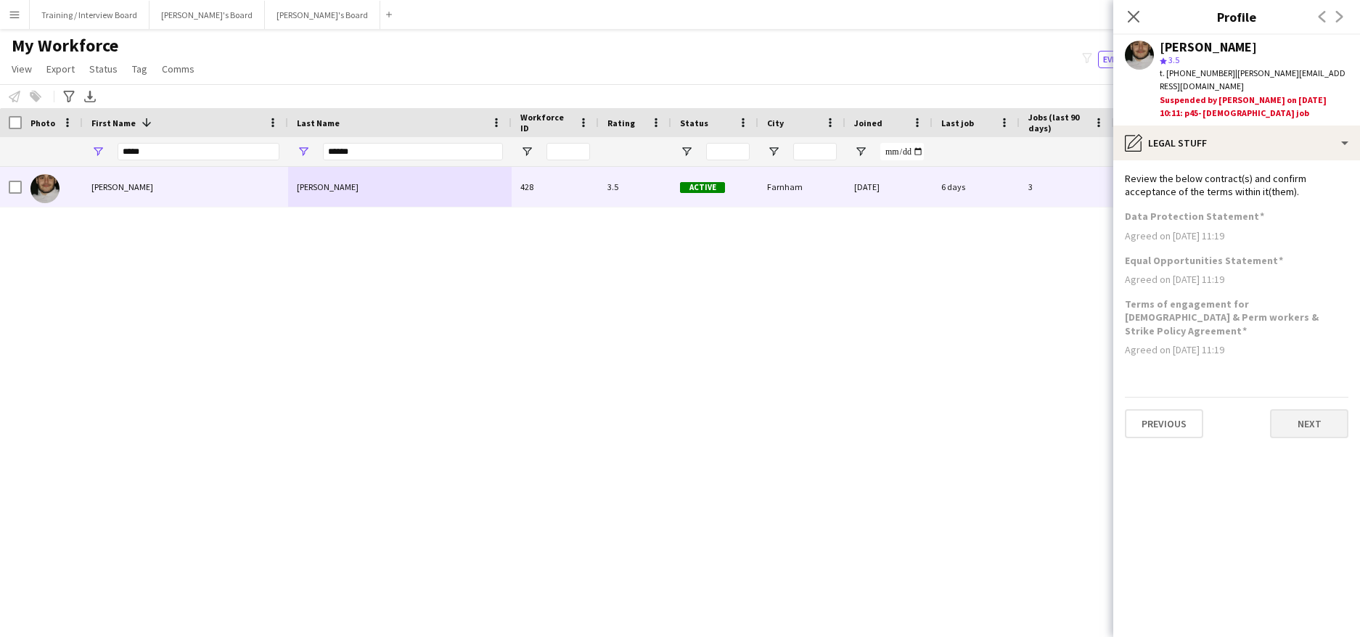
scroll to position [0, 0]
click at [1302, 409] on button "Next" at bounding box center [1309, 423] width 78 height 29
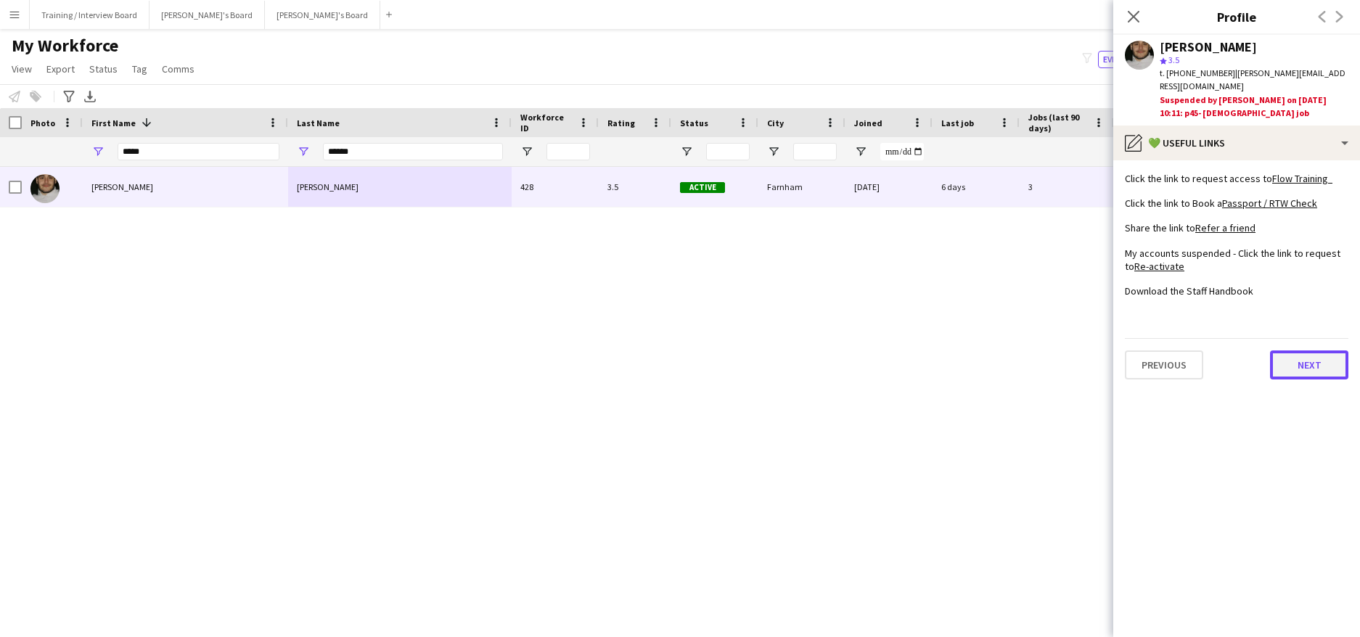
click at [1297, 353] on button "Next" at bounding box center [1309, 364] width 78 height 29
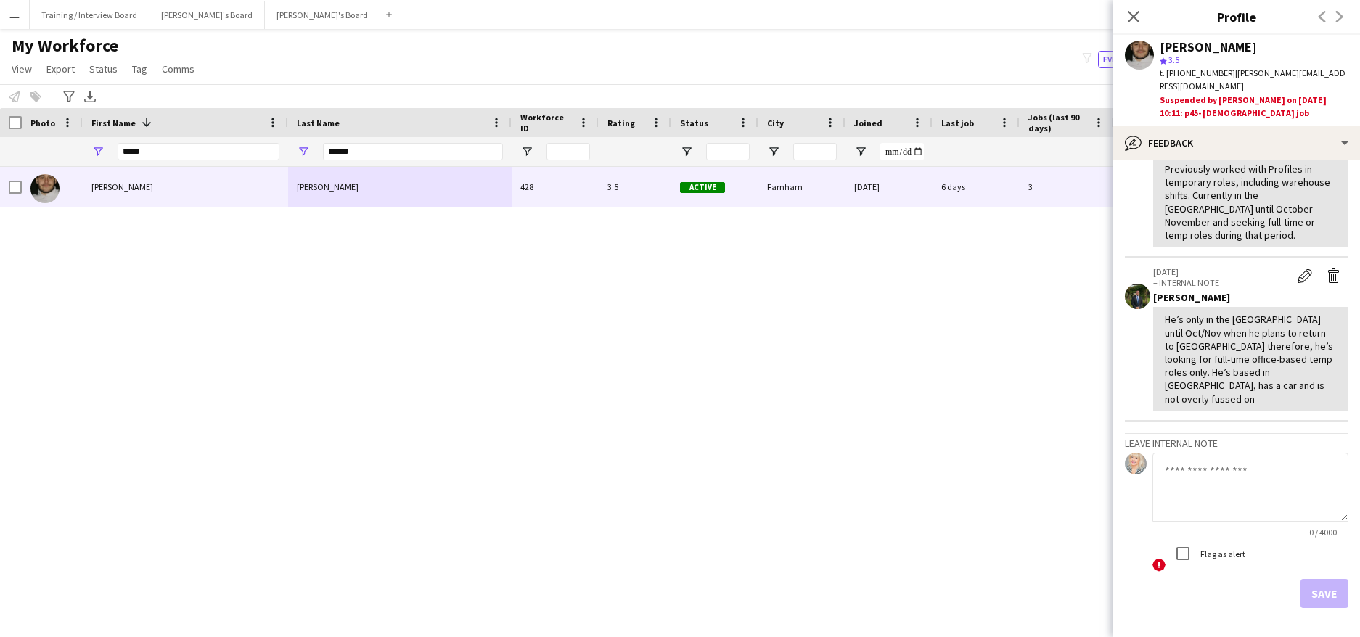
scroll to position [187, 0]
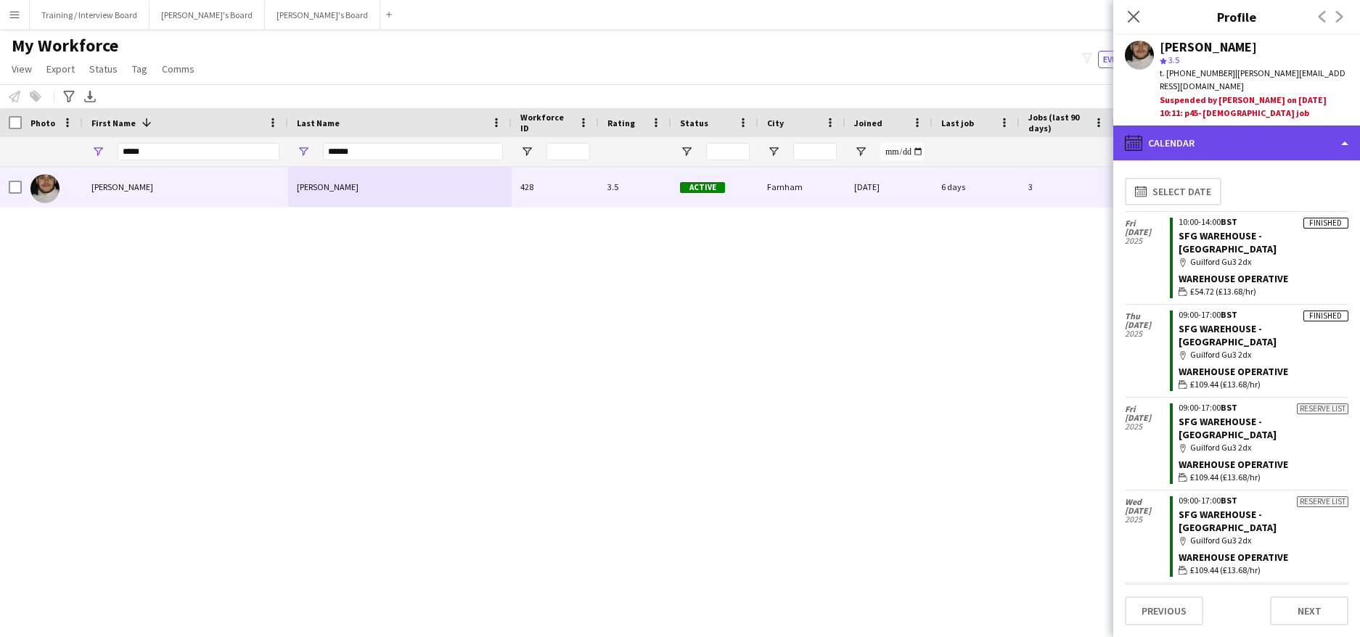
click at [1350, 133] on div "calendar-full Calendar" at bounding box center [1236, 143] width 247 height 35
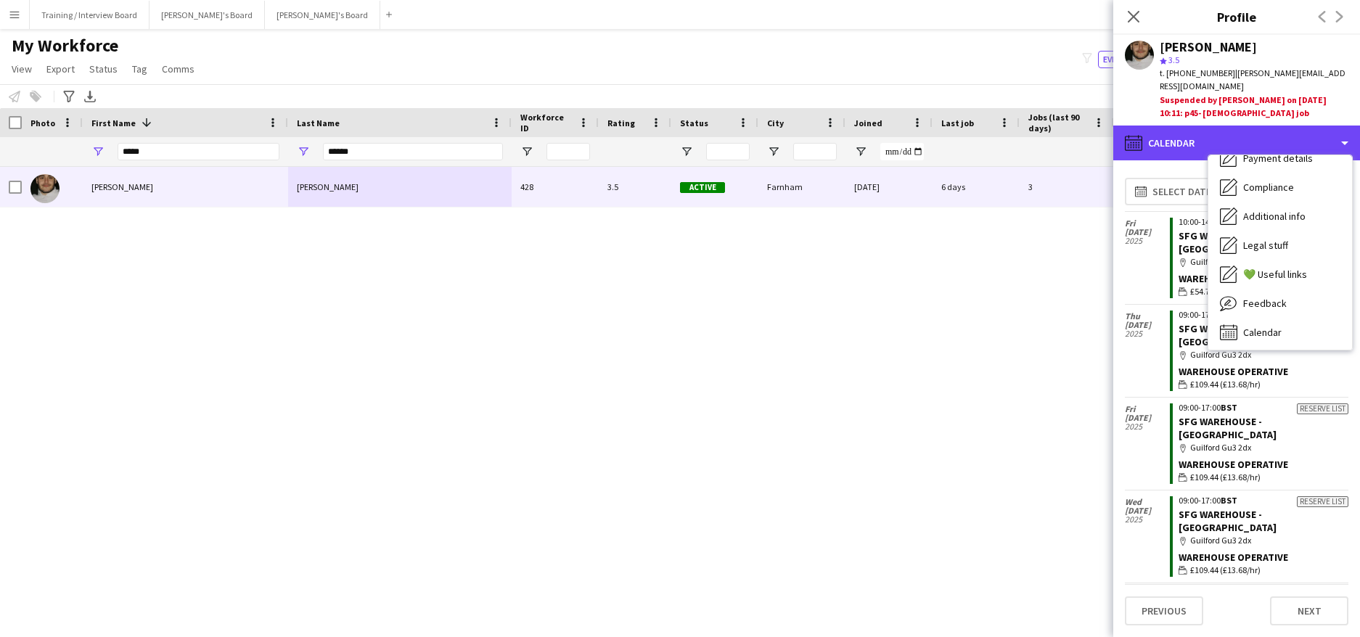
scroll to position [194, 0]
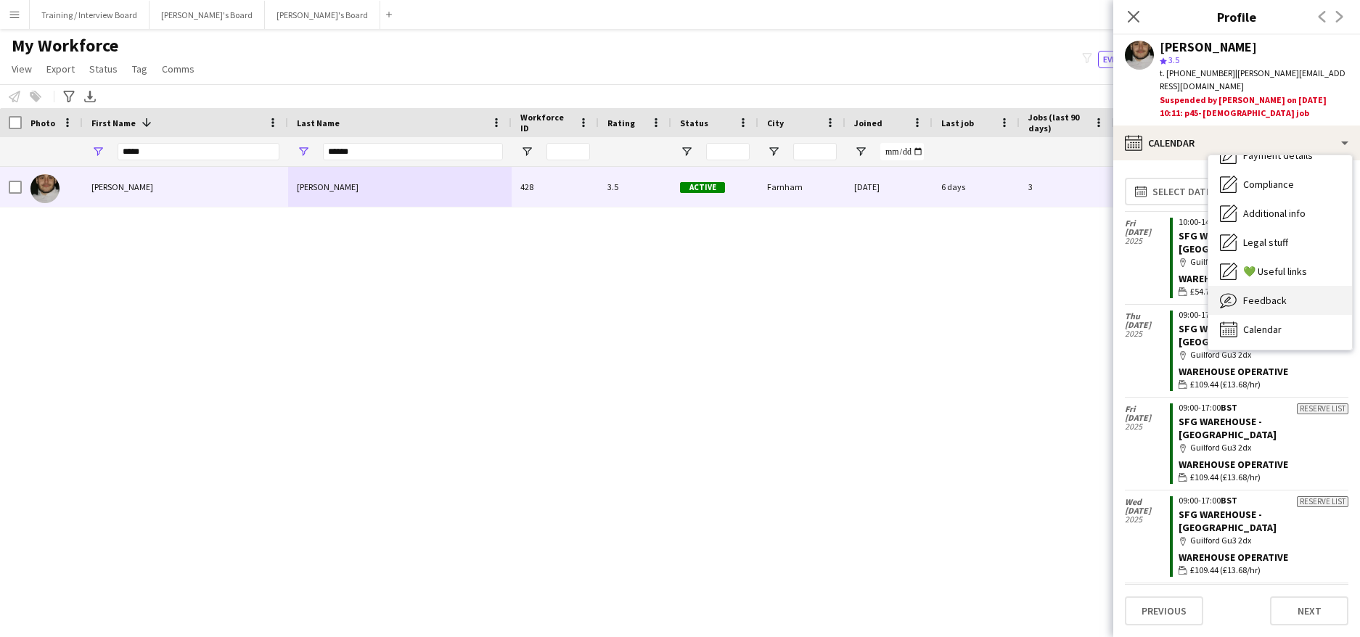
click at [1274, 294] on span "Feedback" at bounding box center [1265, 300] width 44 height 13
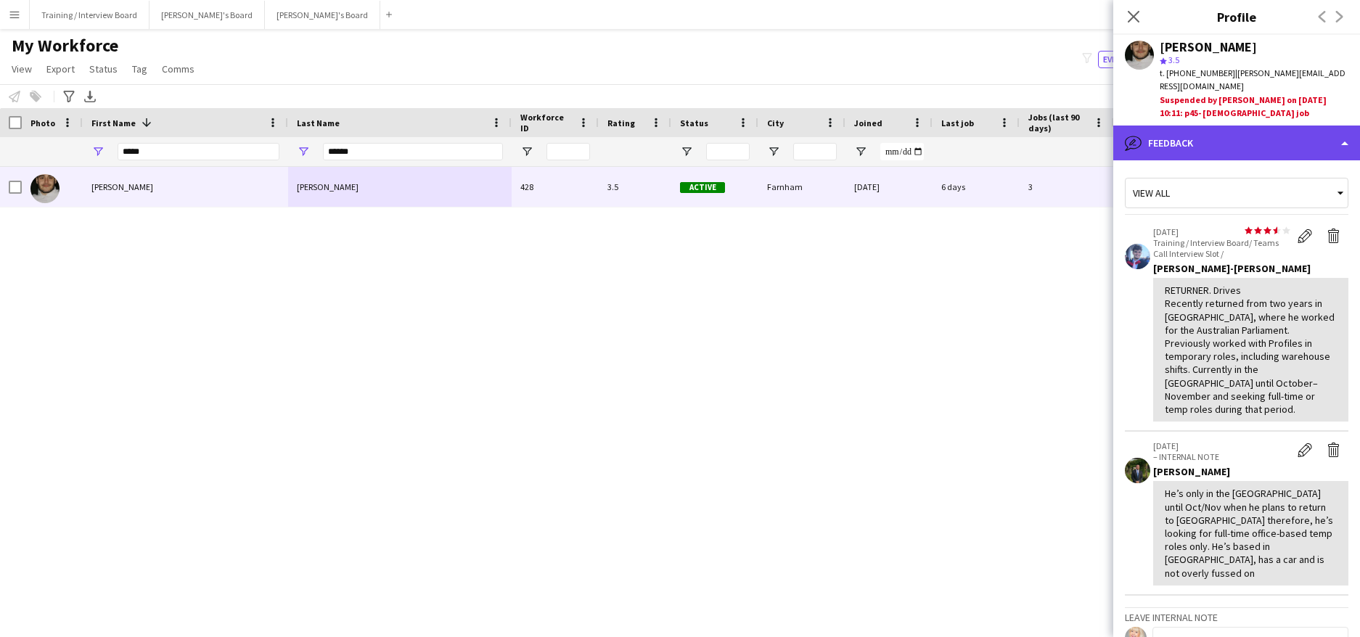
click at [1344, 126] on div "bubble-pencil Feedback" at bounding box center [1236, 143] width 247 height 35
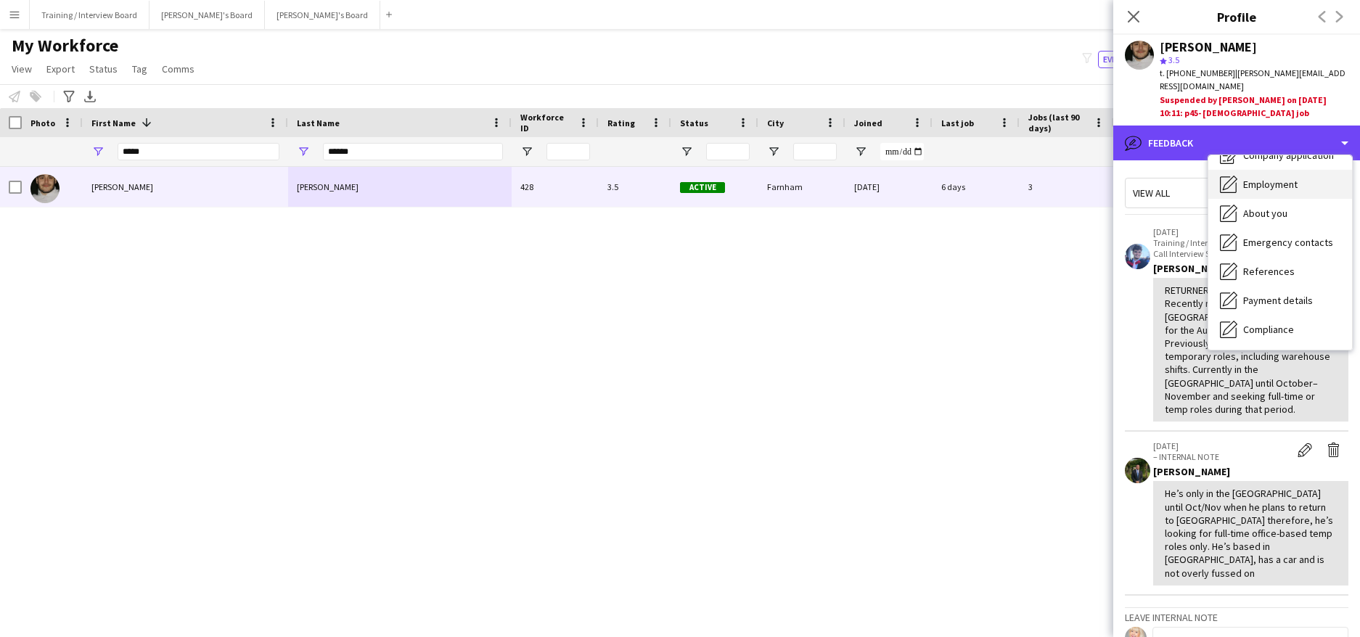
scroll to position [0, 0]
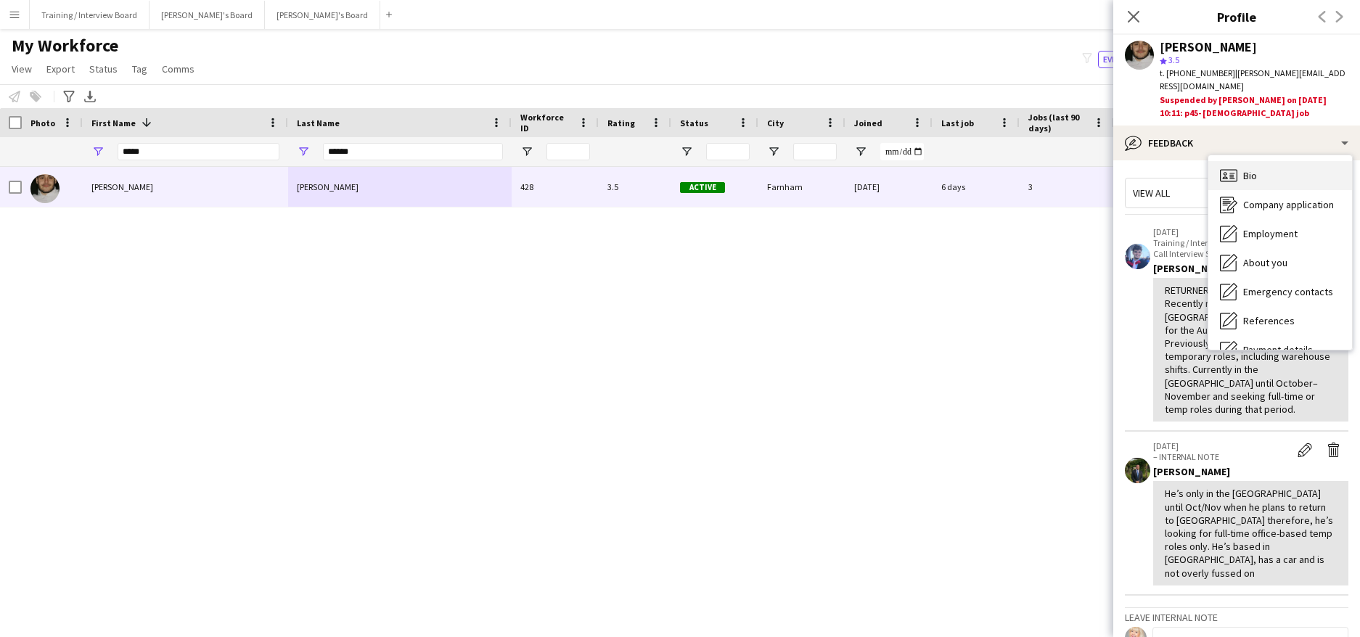
click at [1241, 161] on div "Bio Bio" at bounding box center [1280, 175] width 144 height 29
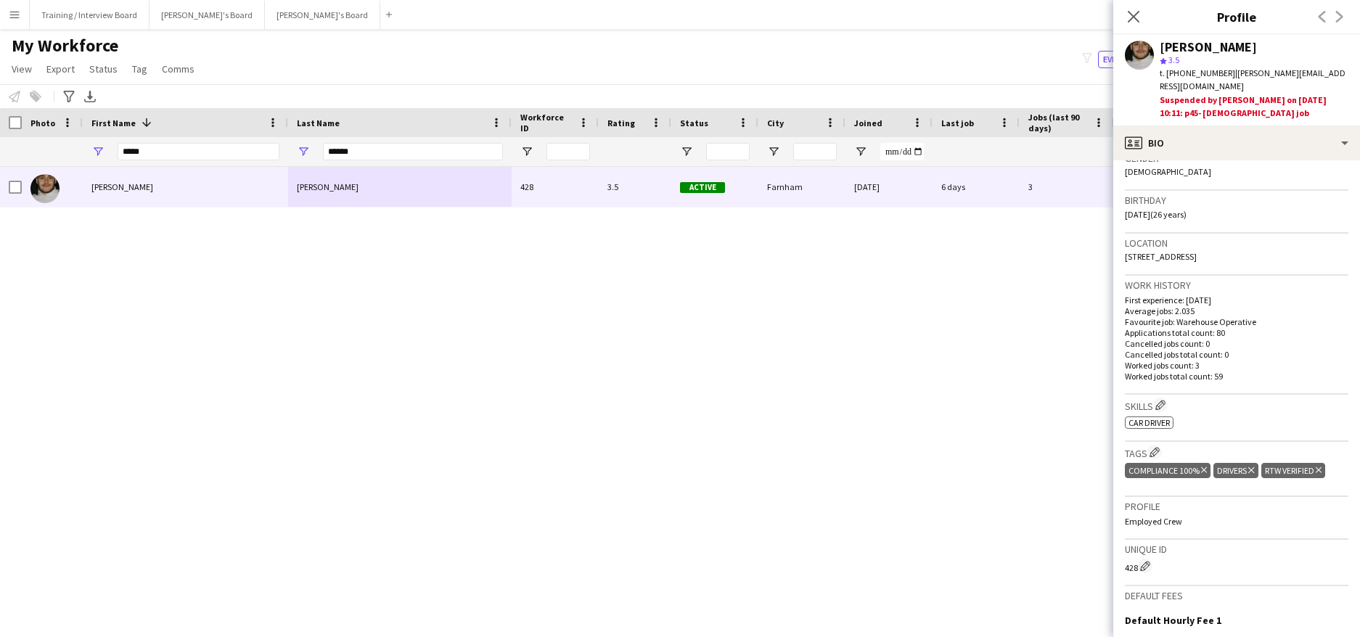
scroll to position [290, 0]
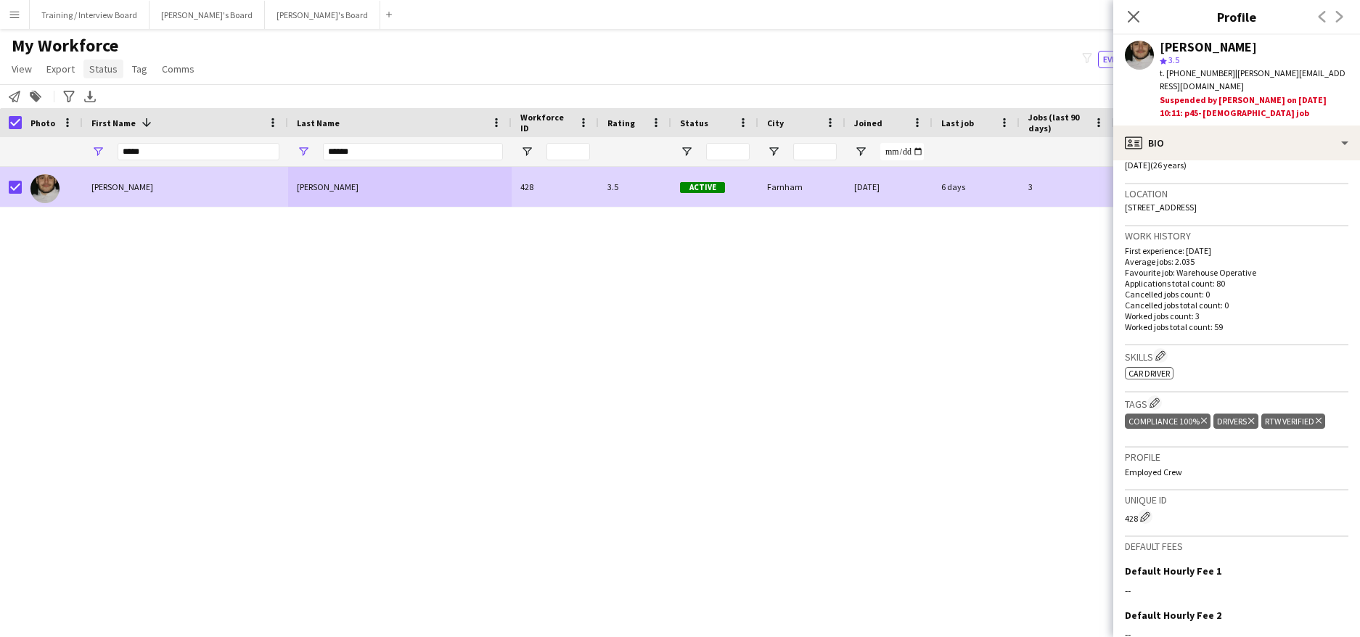
click at [103, 67] on span "Status" at bounding box center [103, 68] width 28 height 13
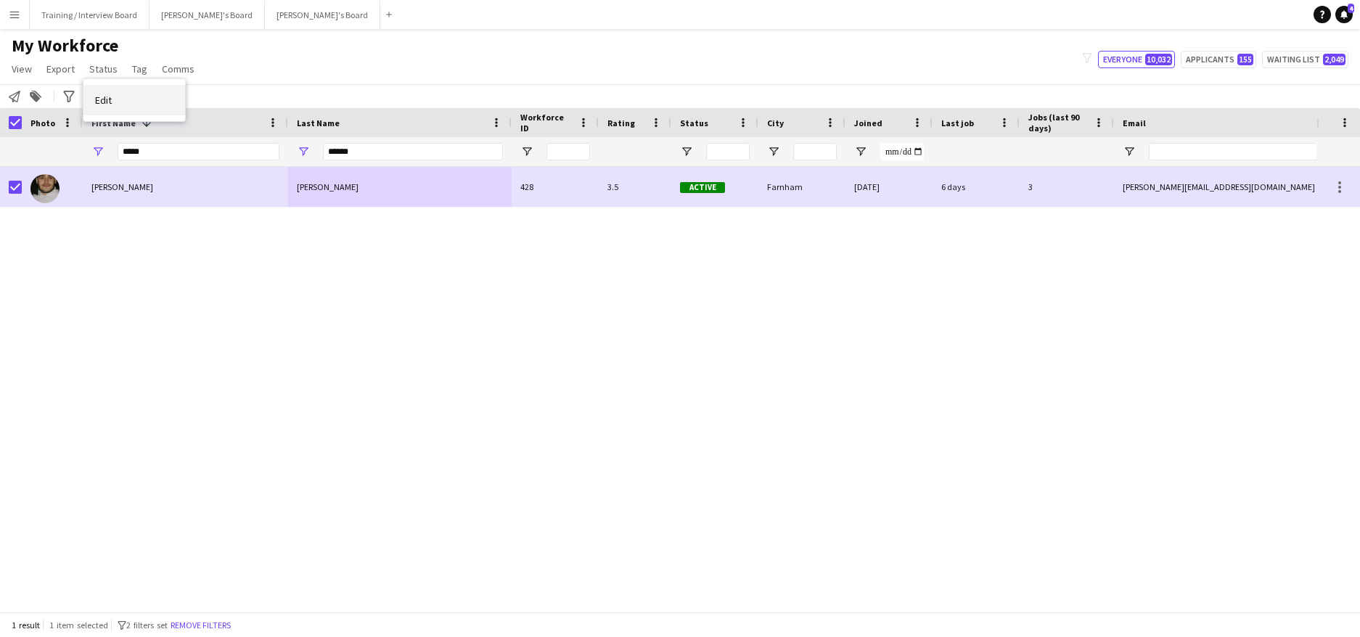
click at [111, 99] on span "Edit" at bounding box center [103, 100] width 17 height 13
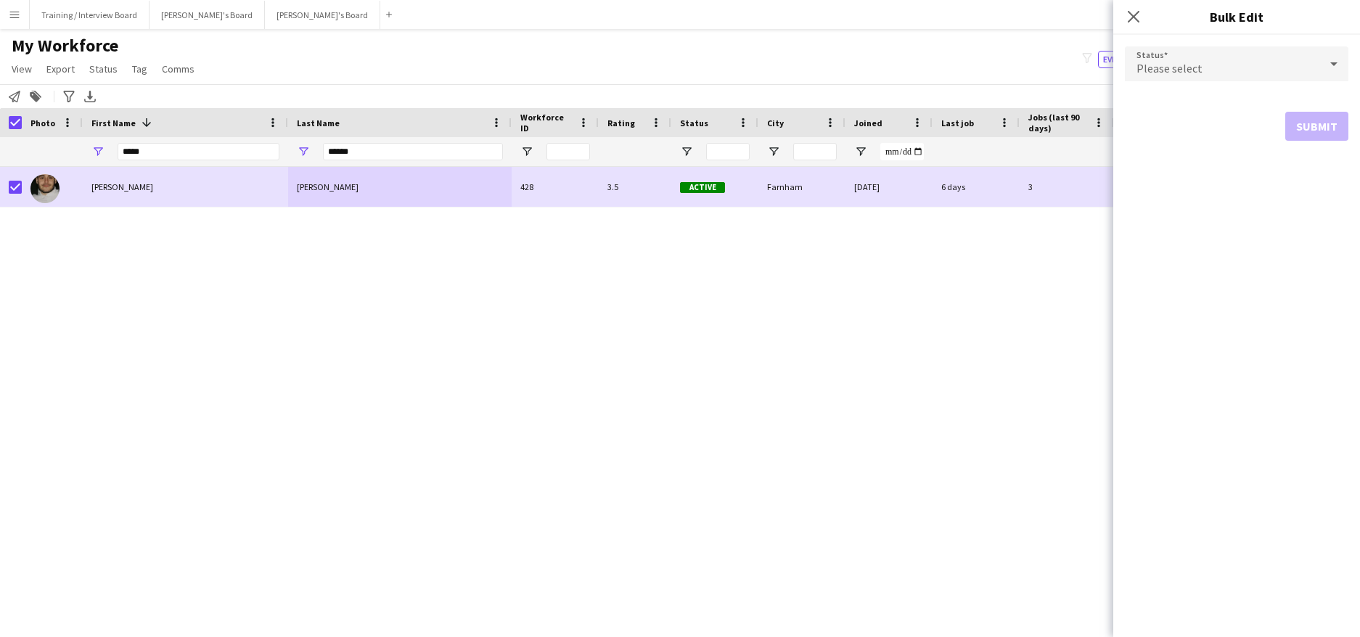
click at [1326, 66] on icon at bounding box center [1333, 63] width 17 height 29
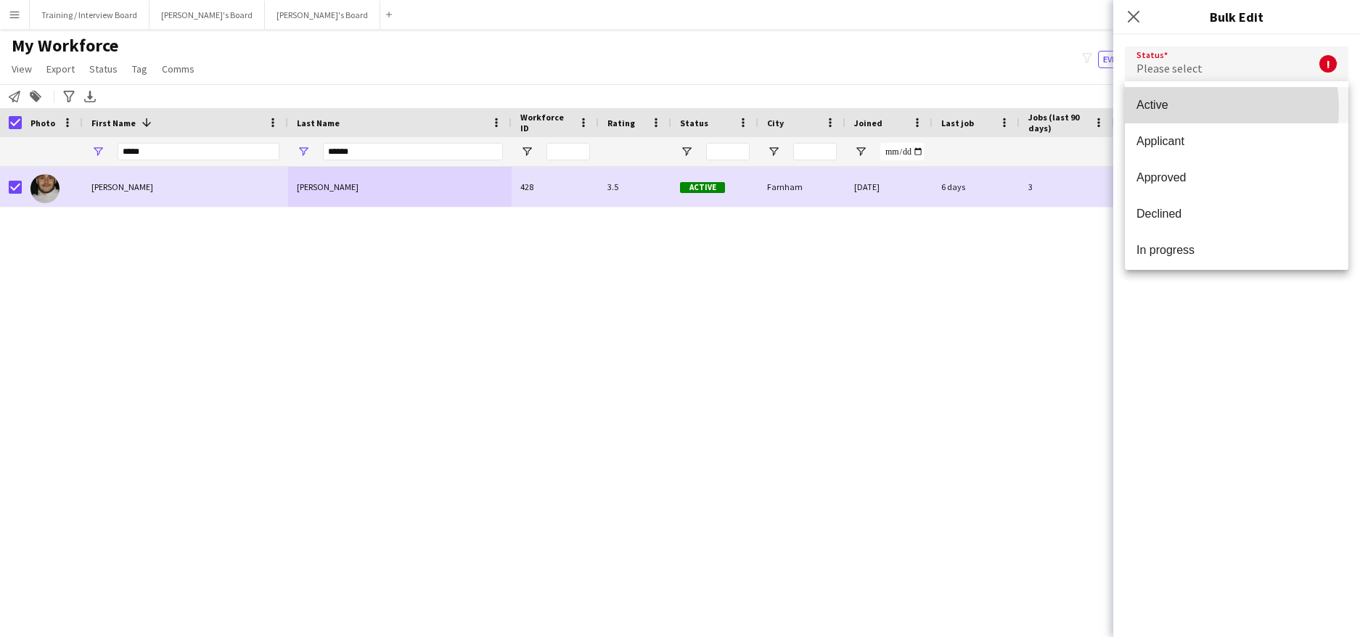
click at [1187, 109] on span "Active" at bounding box center [1236, 105] width 200 height 14
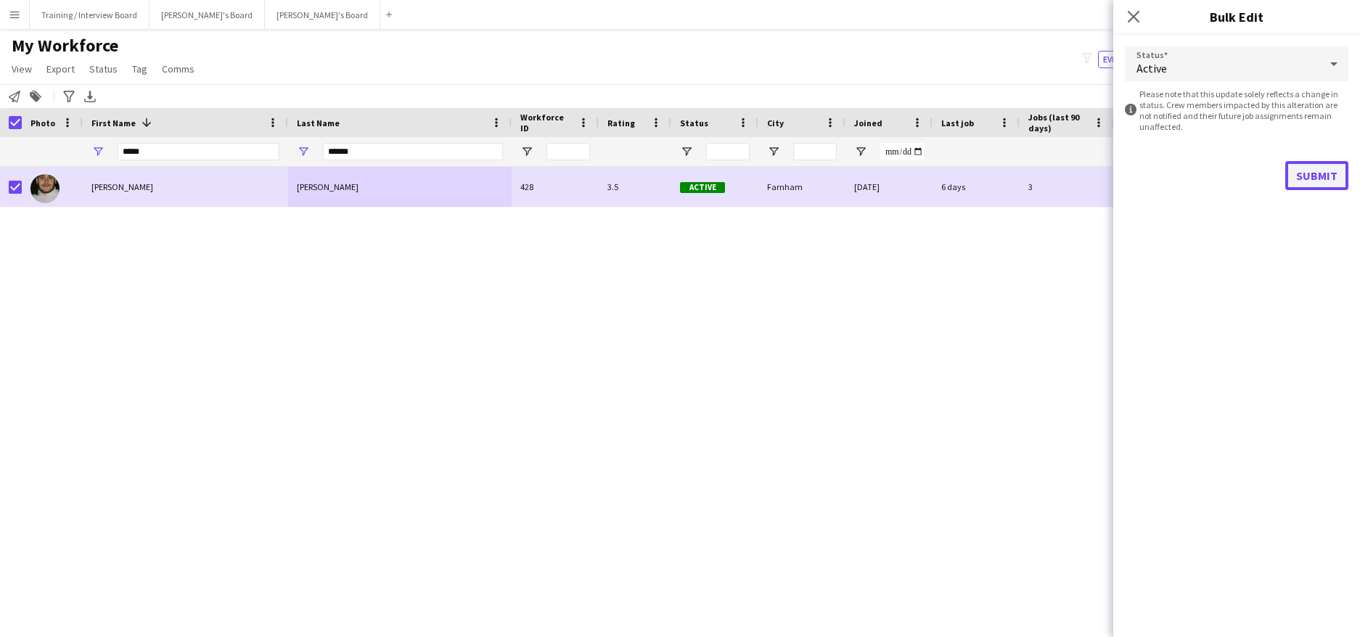
click at [1317, 177] on button "Submit" at bounding box center [1316, 175] width 63 height 29
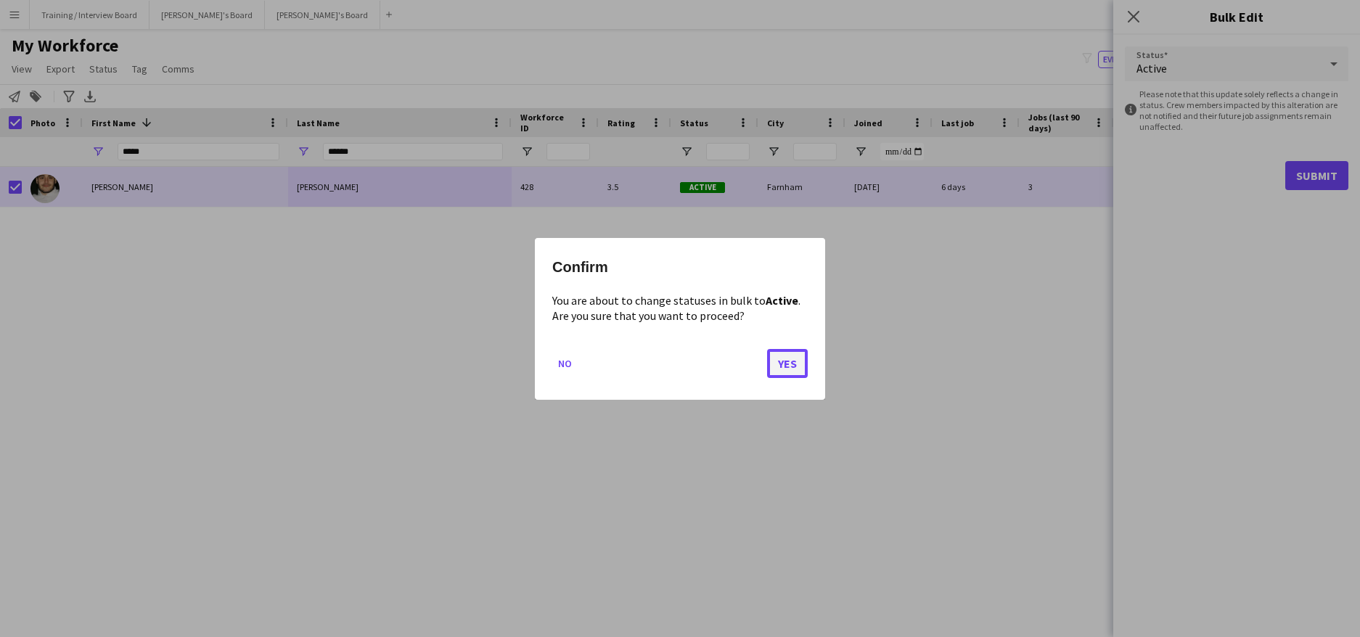
click at [775, 362] on button "Yes" at bounding box center [787, 362] width 41 height 29
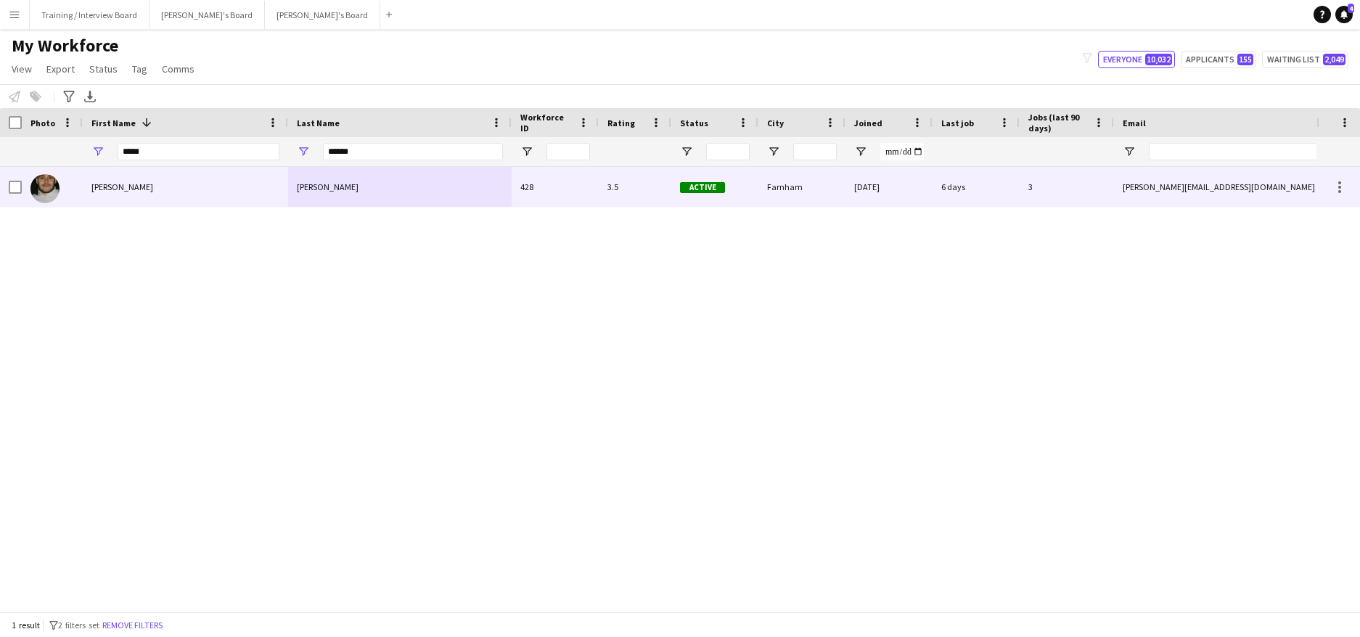
drag, startPoint x: 351, startPoint y: 178, endPoint x: 383, endPoint y: 181, distance: 32.1
click at [352, 178] on div "Holmes" at bounding box center [399, 187] width 223 height 40
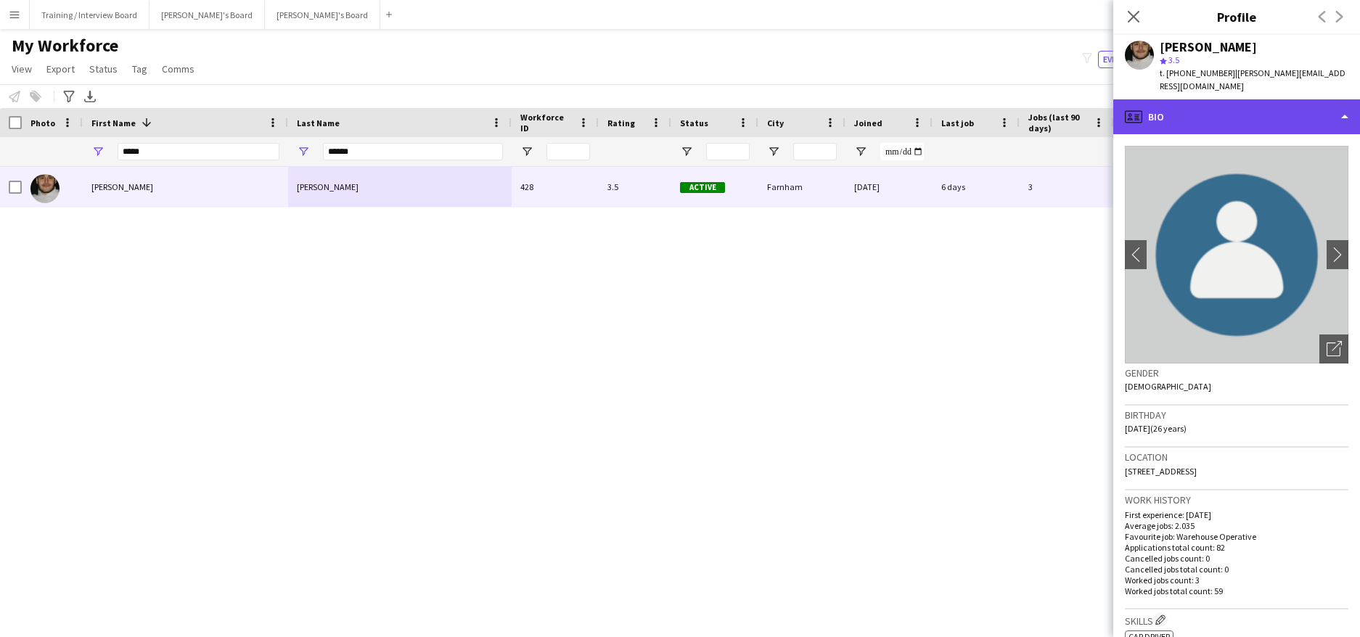
click at [1344, 105] on div "profile Bio" at bounding box center [1236, 116] width 247 height 35
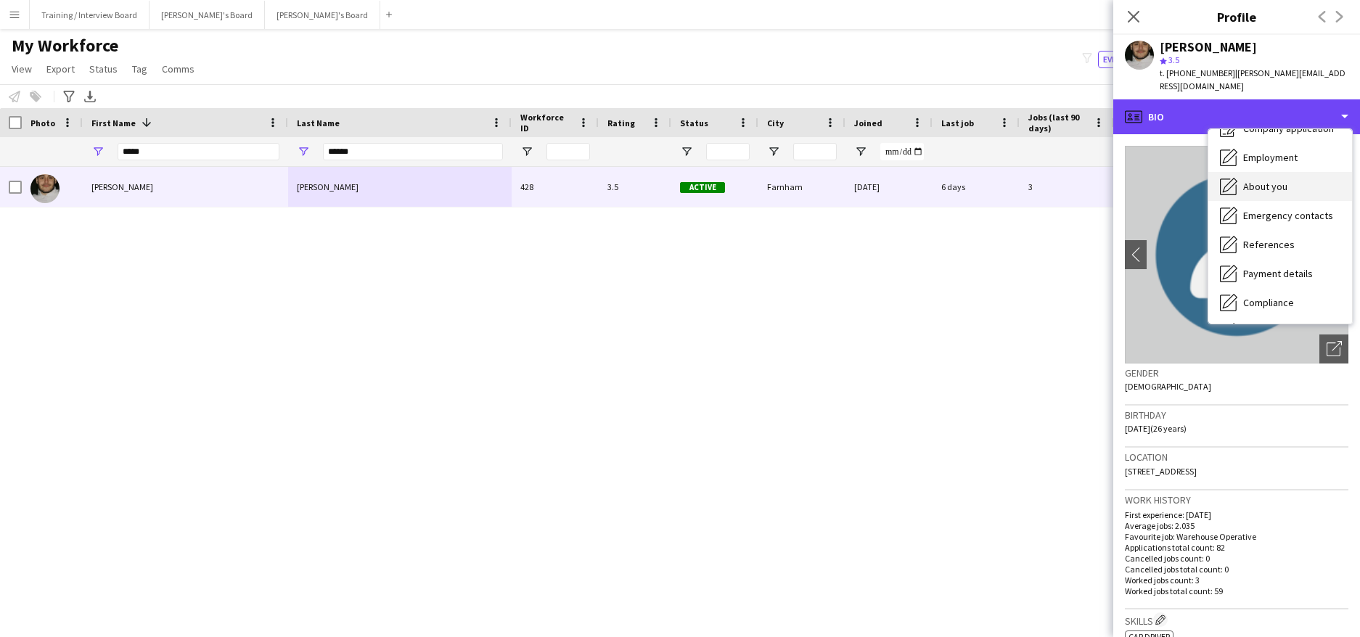
scroll to position [73, 0]
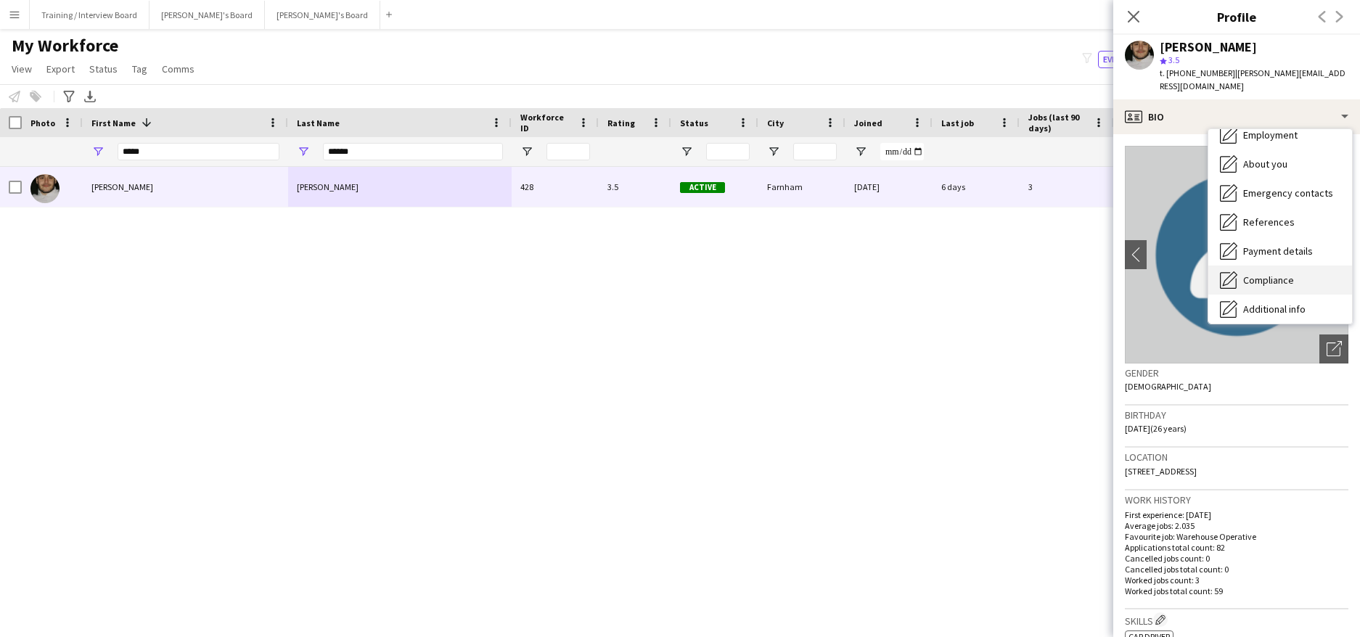
click at [1276, 274] on span "Compliance" at bounding box center [1268, 280] width 51 height 13
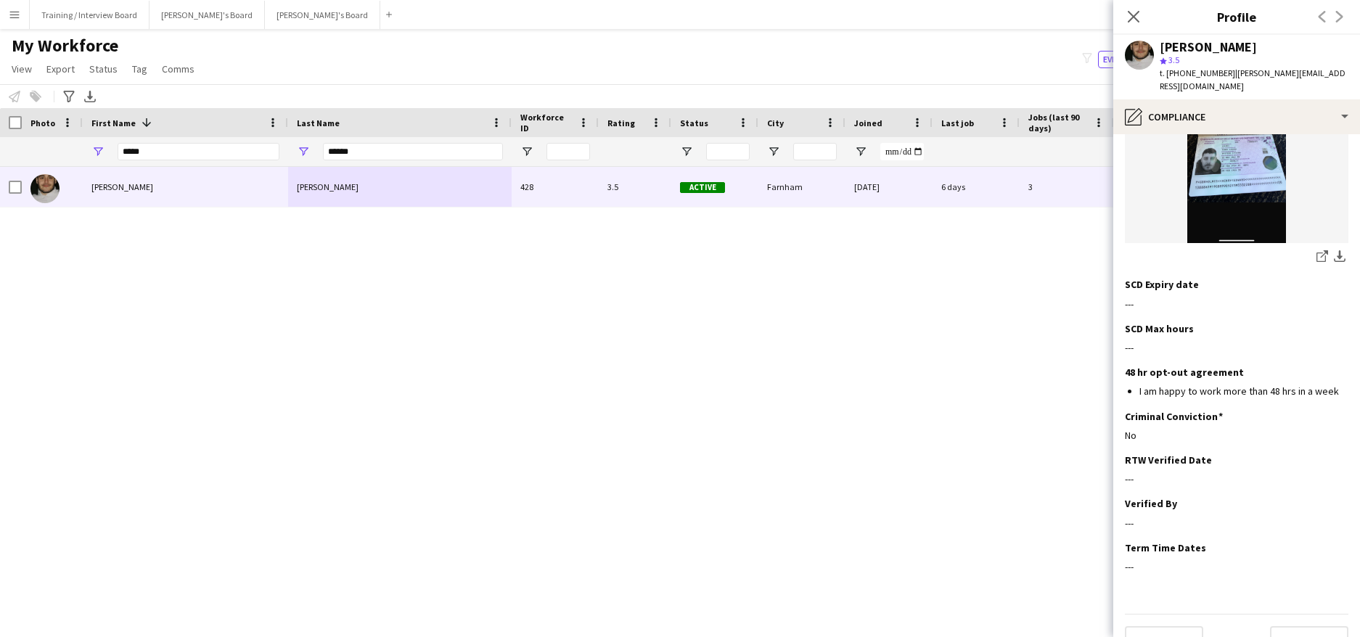
scroll to position [530, 0]
click at [1336, 451] on app-icon "Edit this field" at bounding box center [1342, 457] width 12 height 12
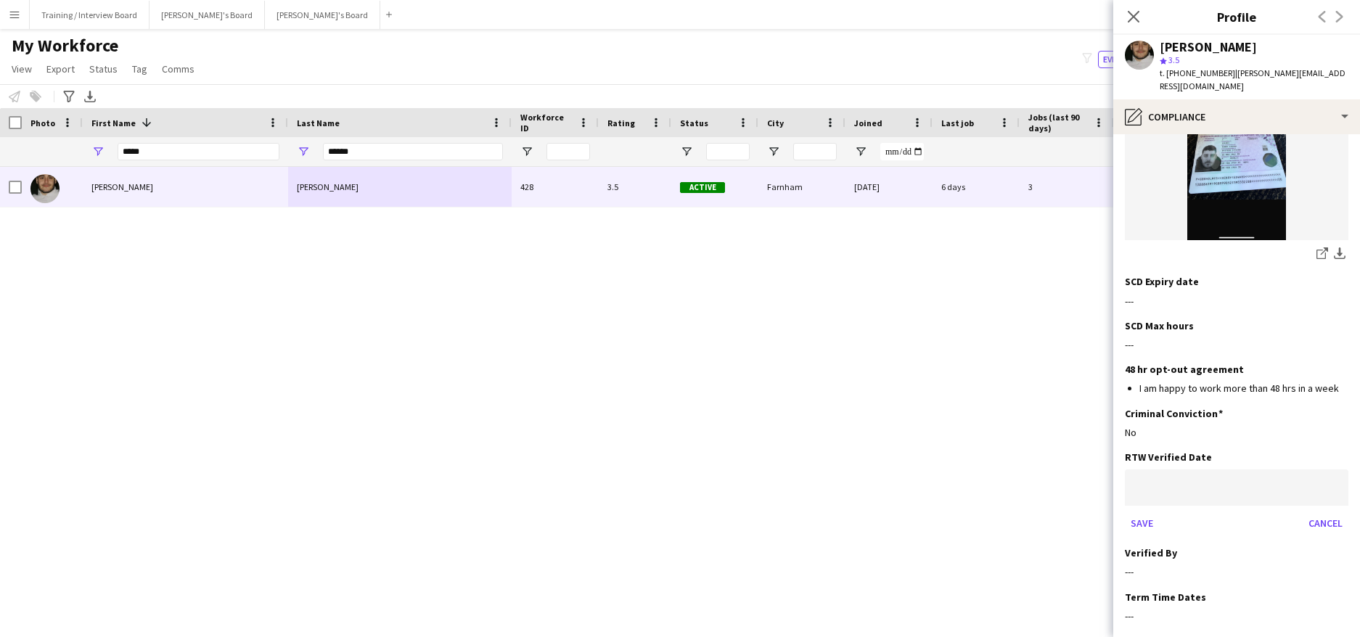
click at [1166, 458] on body "Menu Boards Boards Boards All jobs Status Workforce Workforce My Workforce Recr…" at bounding box center [680, 318] width 1360 height 637
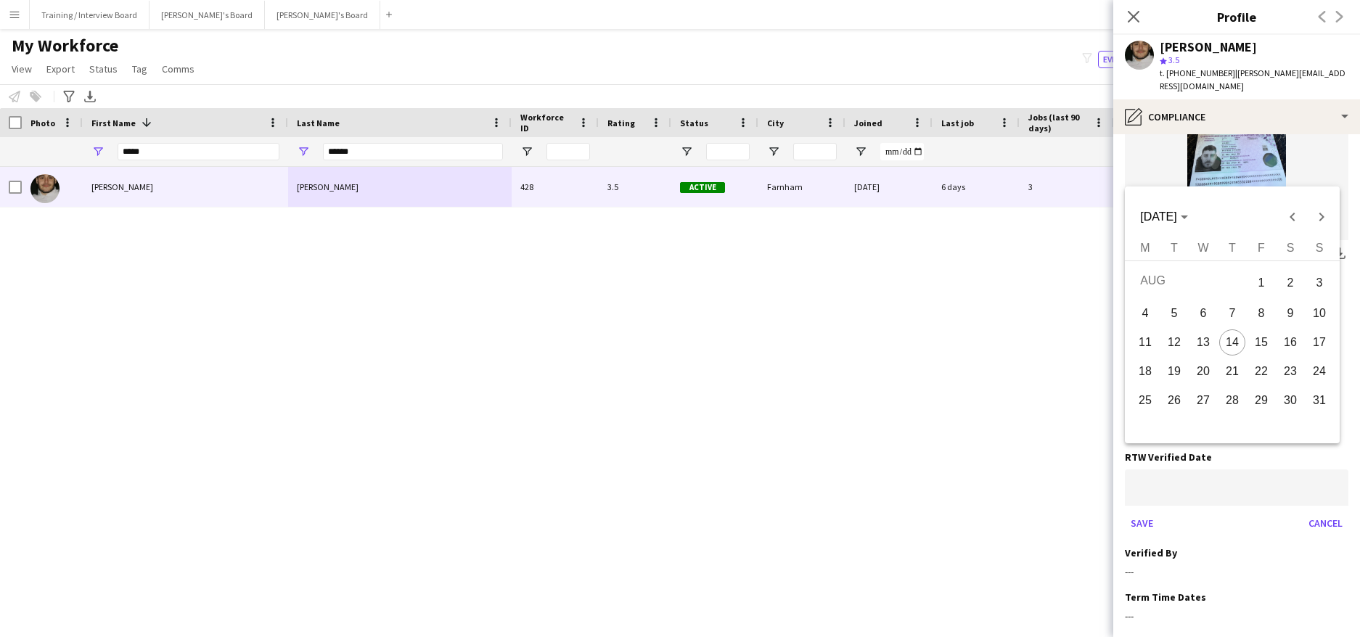
click at [1241, 343] on span "14" at bounding box center [1232, 342] width 26 height 26
type input "**********"
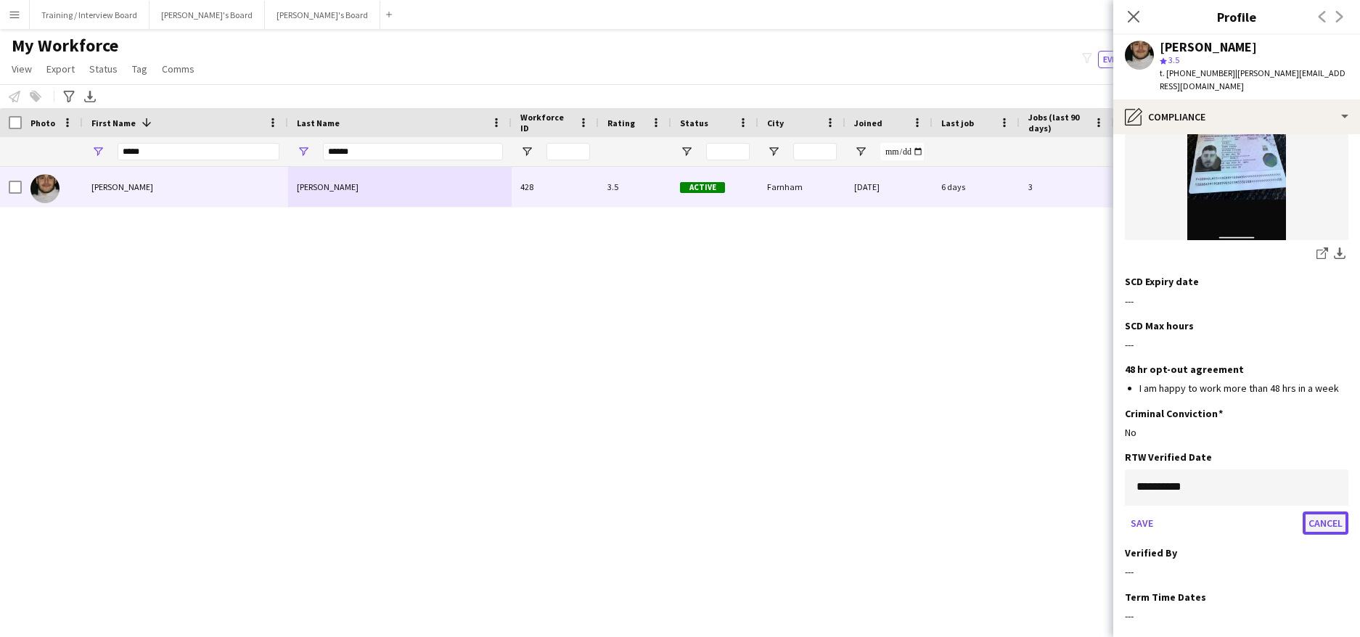
click at [1321, 512] on button "Cancel" at bounding box center [1325, 523] width 46 height 23
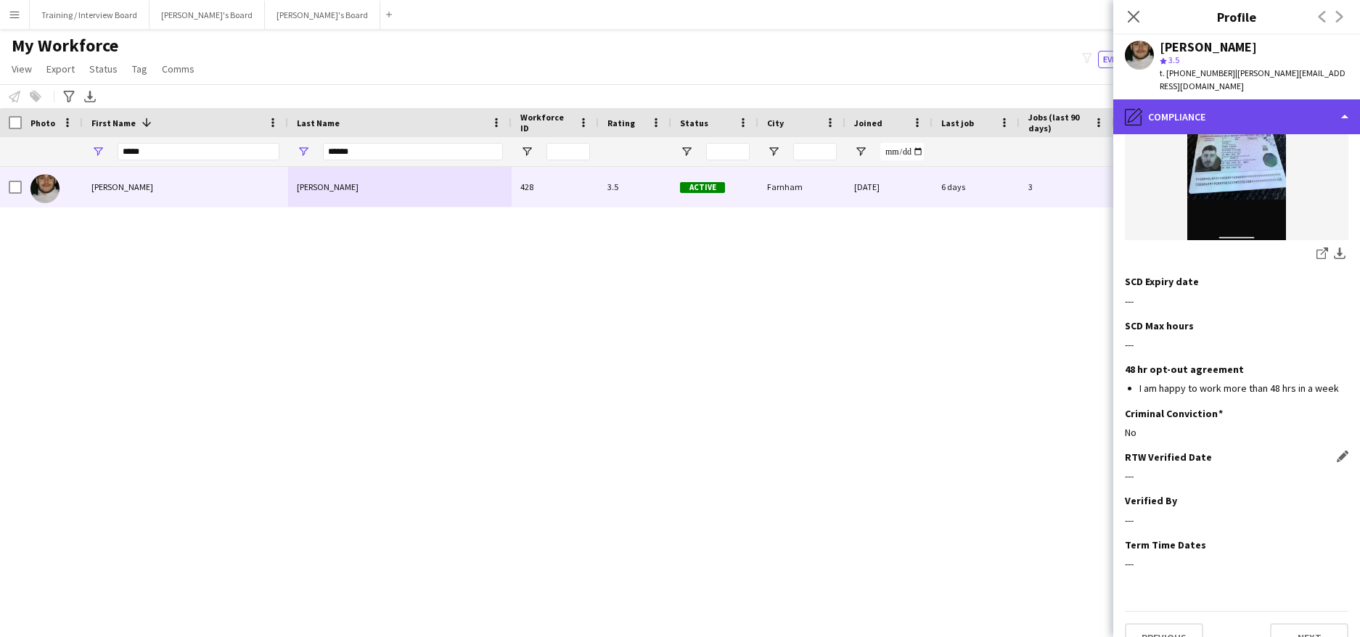
click at [1339, 99] on div "pencil4 Compliance" at bounding box center [1236, 116] width 247 height 35
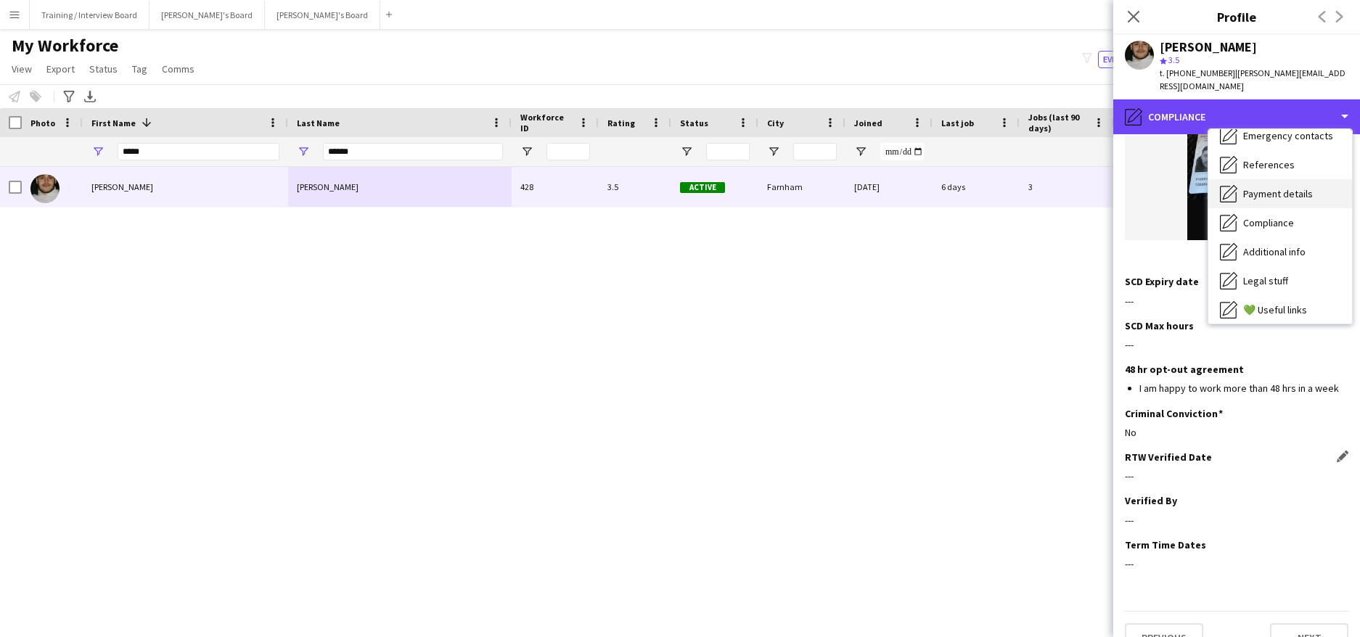
scroll to position [194, 0]
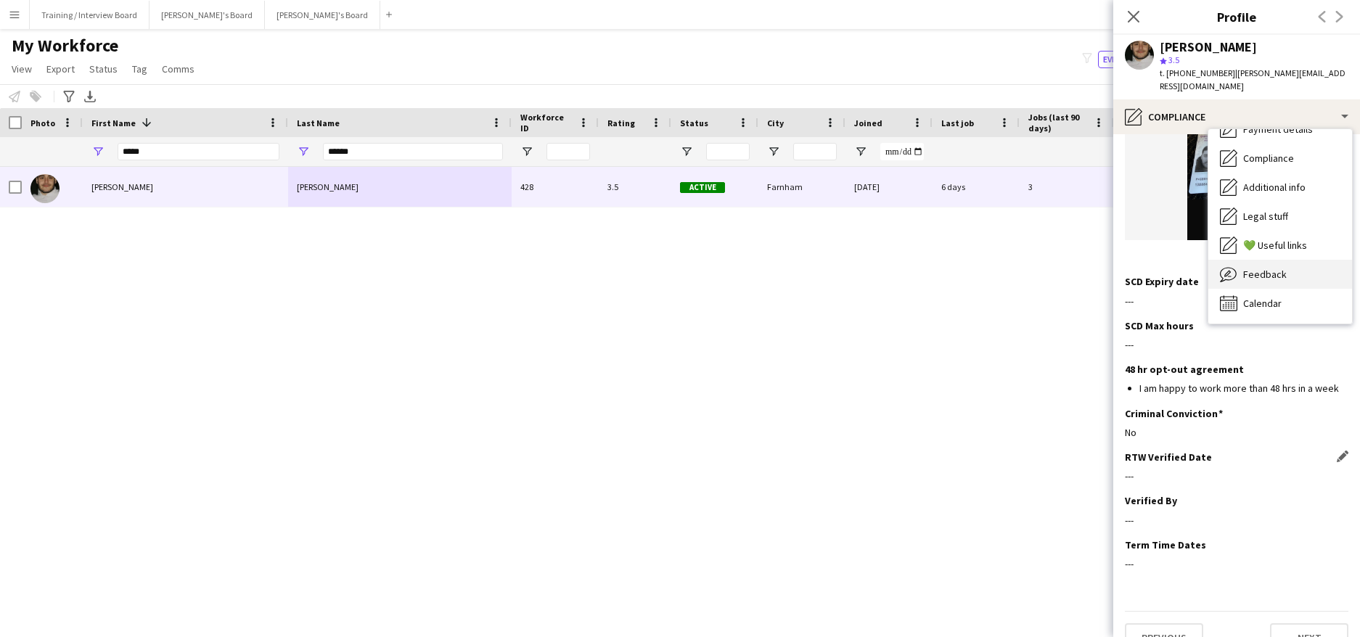
click at [1251, 268] on span "Feedback" at bounding box center [1265, 274] width 44 height 13
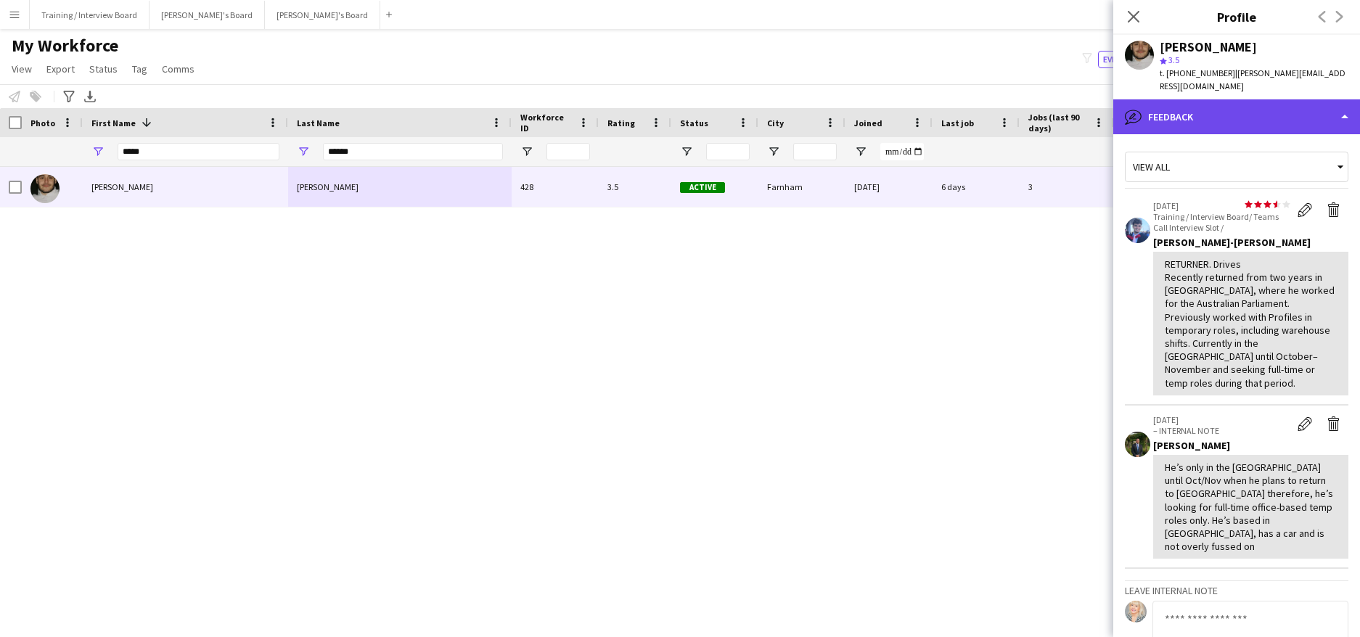
click at [1340, 102] on div "bubble-pencil Feedback" at bounding box center [1236, 116] width 247 height 35
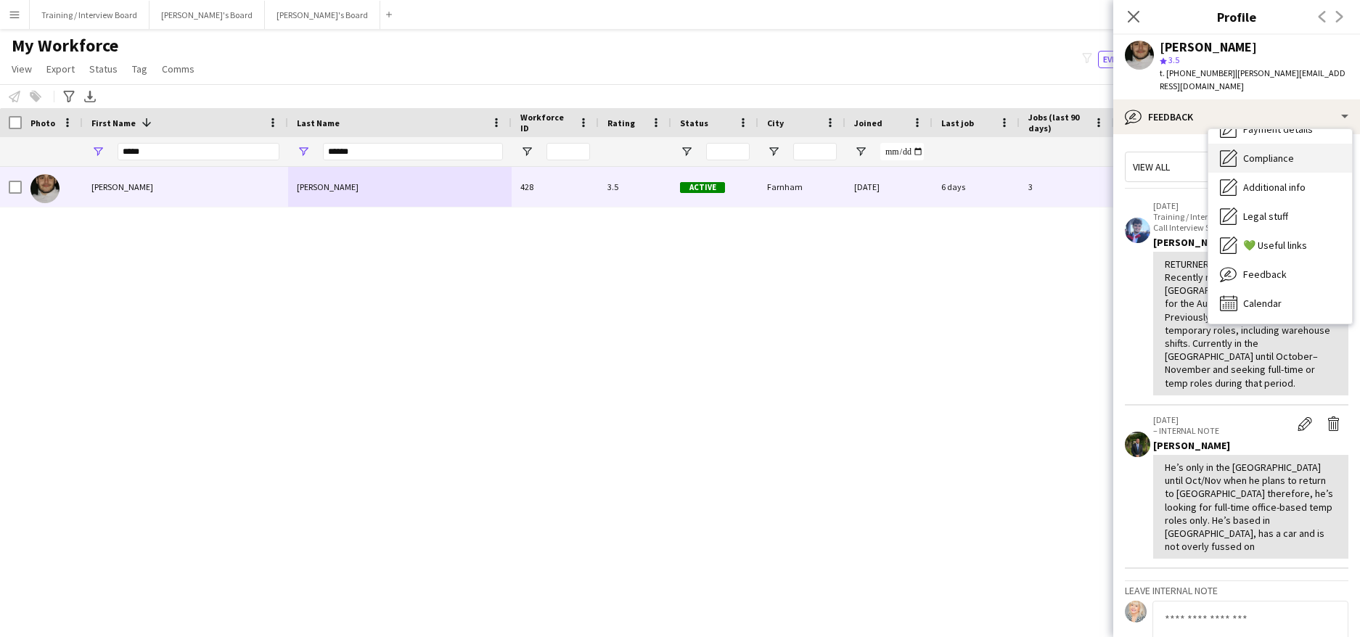
click at [1270, 144] on div "Compliance Compliance" at bounding box center [1280, 158] width 144 height 29
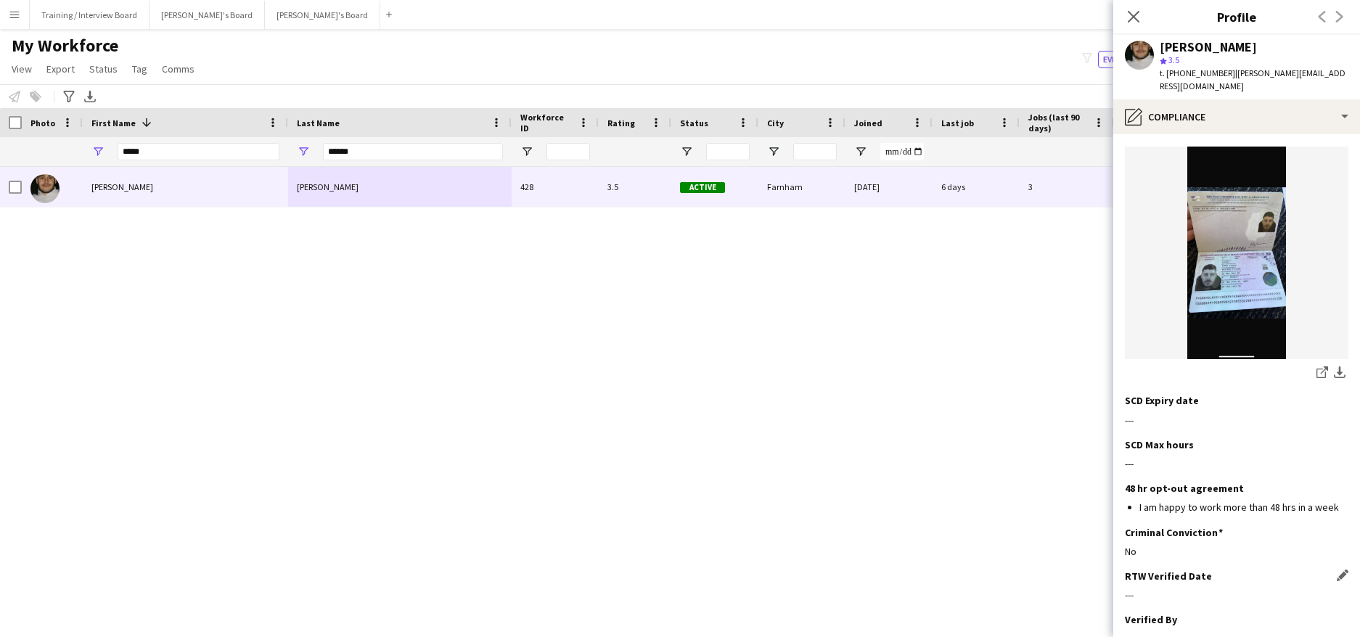
scroll to position [508, 0]
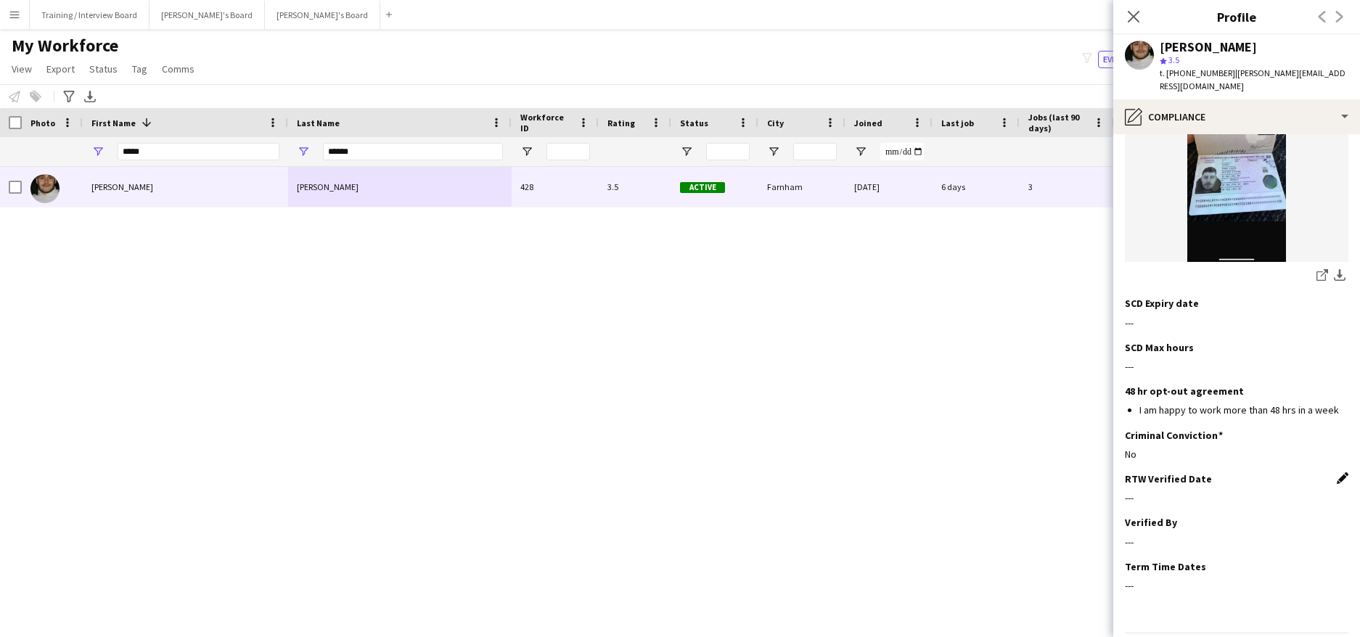
click at [1336, 472] on app-icon "Edit this field" at bounding box center [1342, 478] width 12 height 12
click at [1182, 488] on body "Menu Boards Boards Boards All jobs Status Workforce Workforce My Workforce Recr…" at bounding box center [680, 318] width 1360 height 637
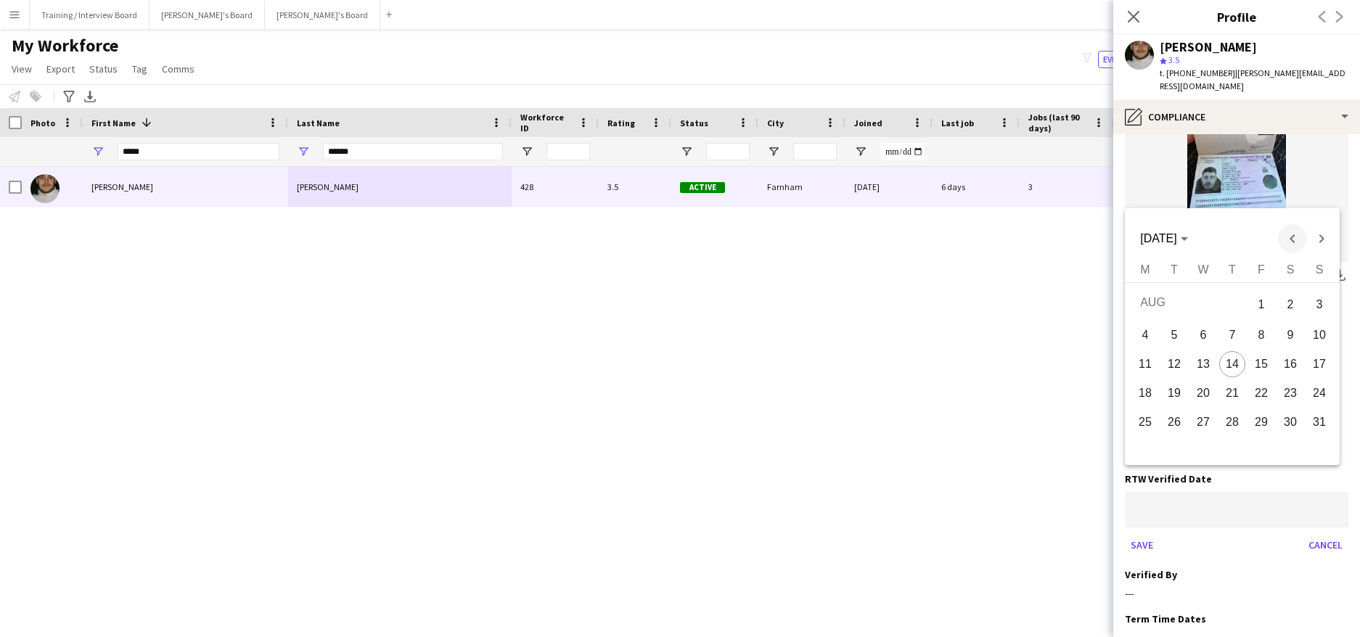
click at [1288, 240] on span "Previous month" at bounding box center [1292, 238] width 29 height 29
click at [1177, 415] on span "22" at bounding box center [1174, 419] width 26 height 26
type input "**********"
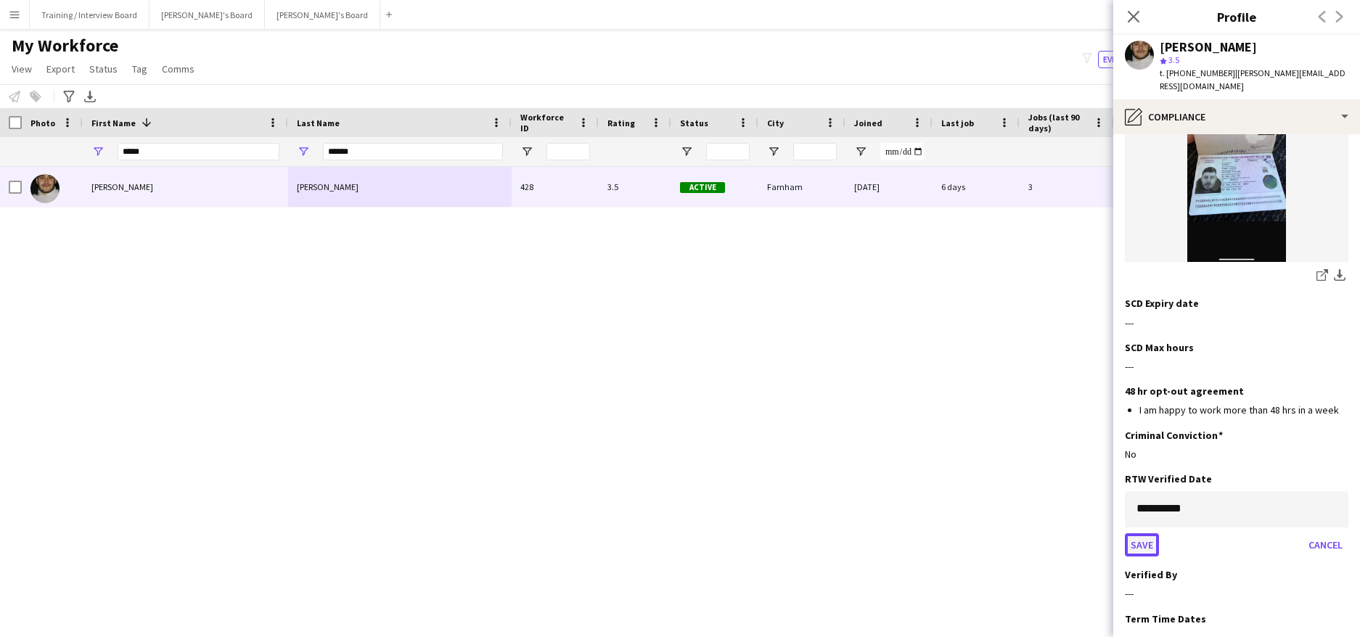
click at [1142, 533] on button "Save" at bounding box center [1142, 544] width 34 height 23
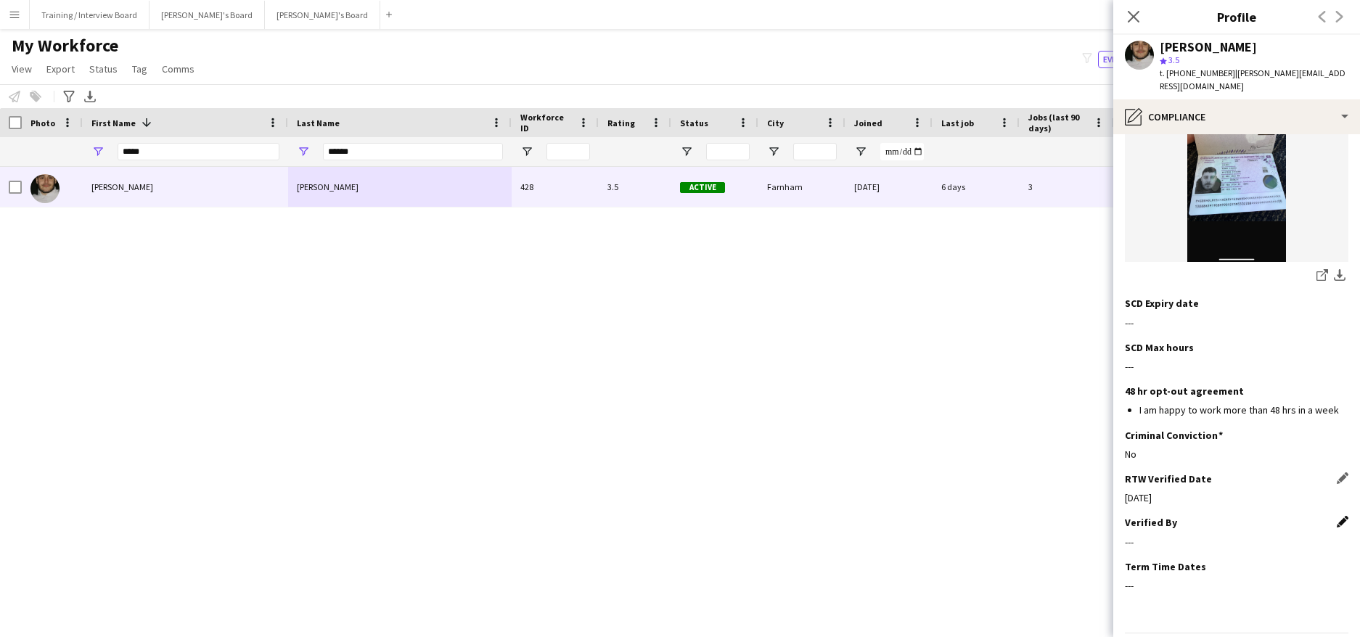
click at [1336, 516] on app-icon "Edit this field" at bounding box center [1342, 522] width 12 height 12
click at [1214, 535] on input at bounding box center [1236, 553] width 223 height 36
type input "*****"
click at [1152, 591] on button "Save" at bounding box center [1142, 602] width 34 height 23
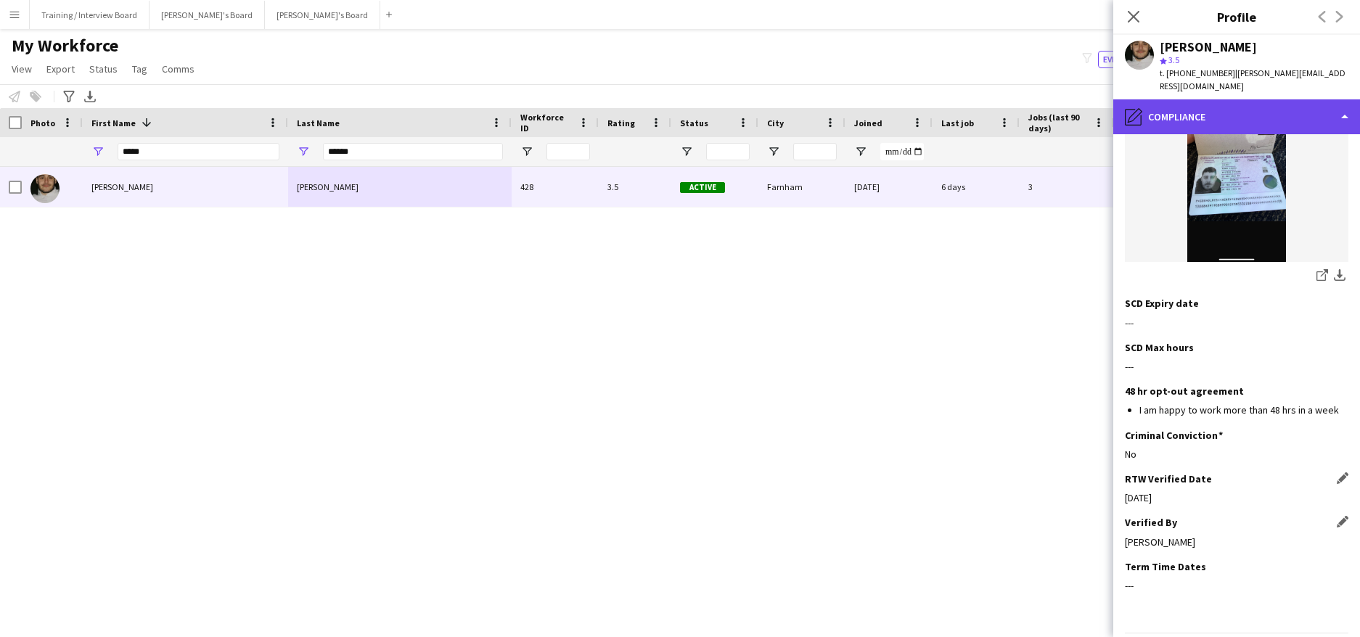
click at [1349, 102] on div "pencil4 Compliance" at bounding box center [1236, 116] width 247 height 35
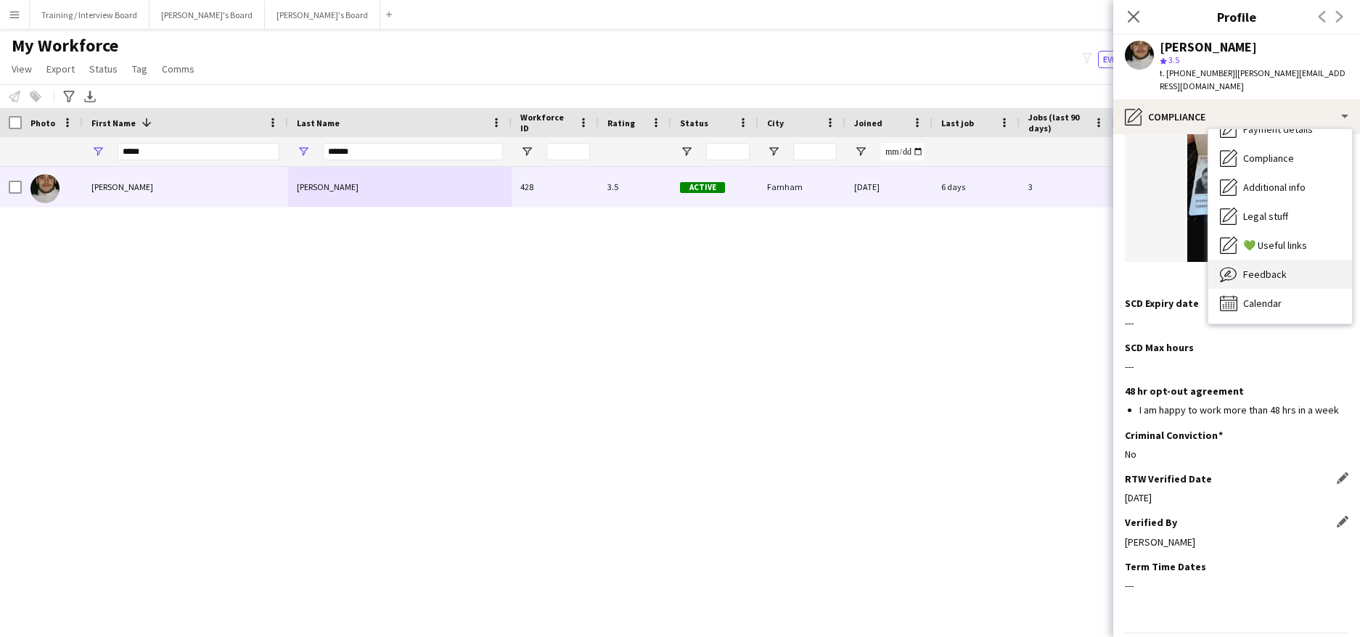
click at [1262, 268] on span "Feedback" at bounding box center [1265, 274] width 44 height 13
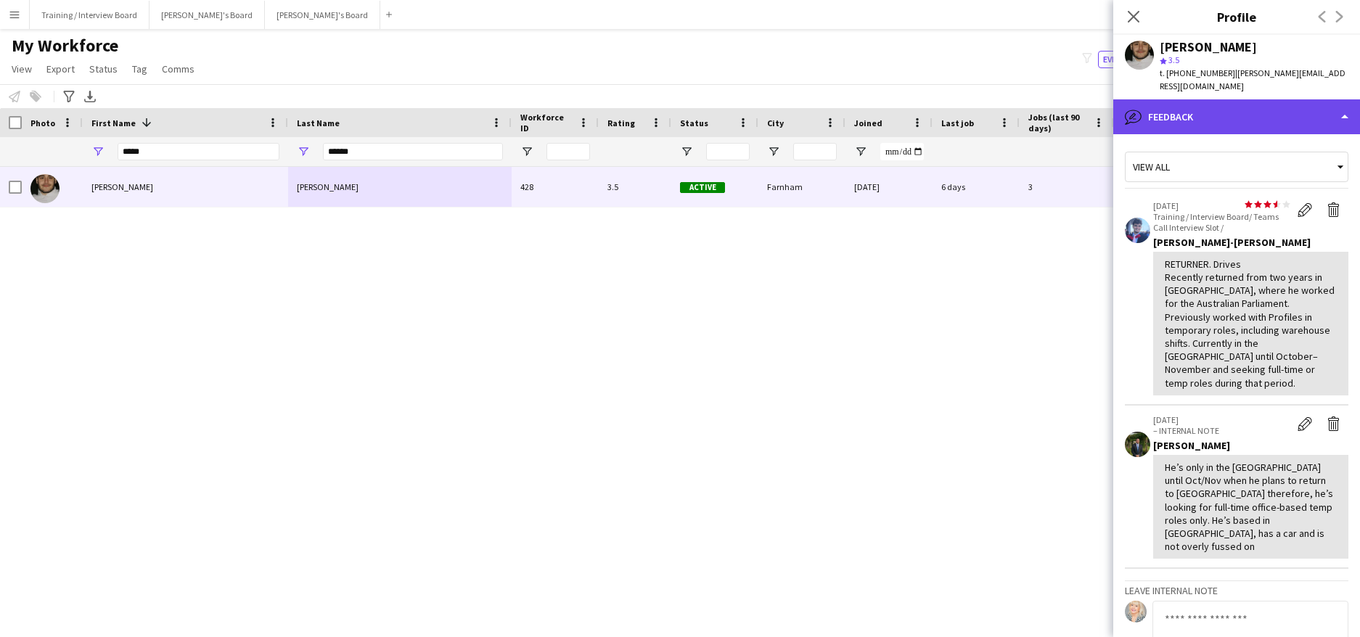
click at [1341, 104] on div "bubble-pencil Feedback" at bounding box center [1236, 116] width 247 height 35
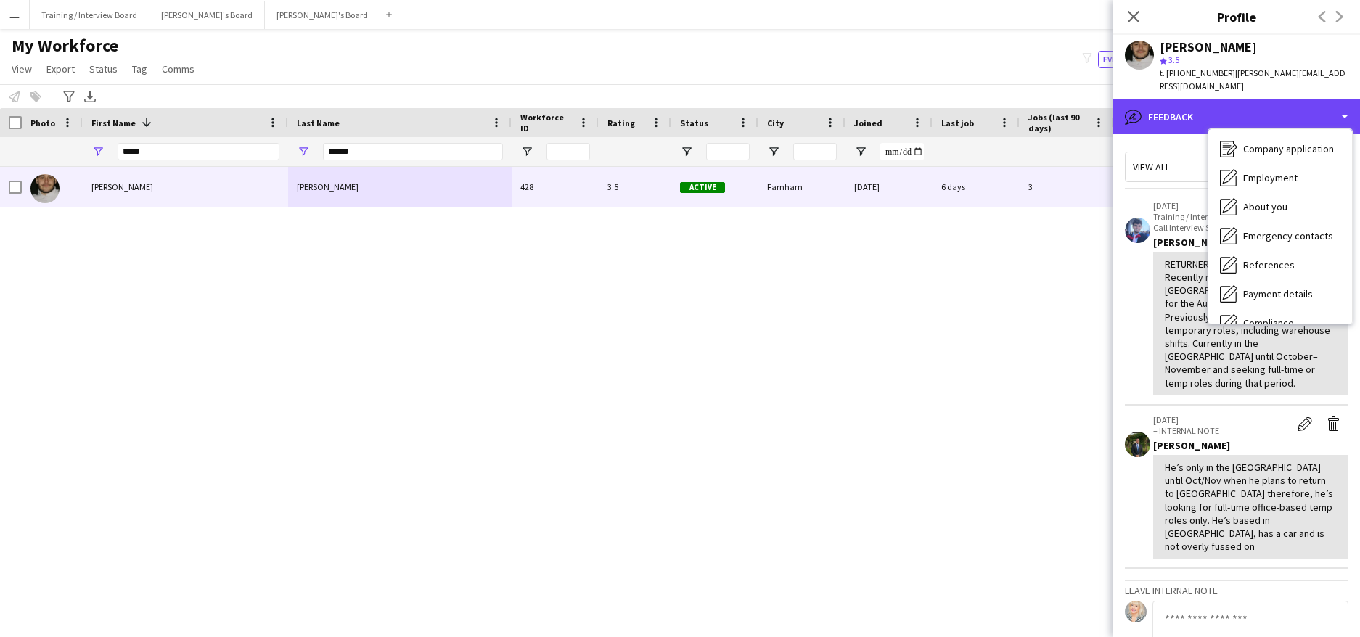
scroll to position [0, 0]
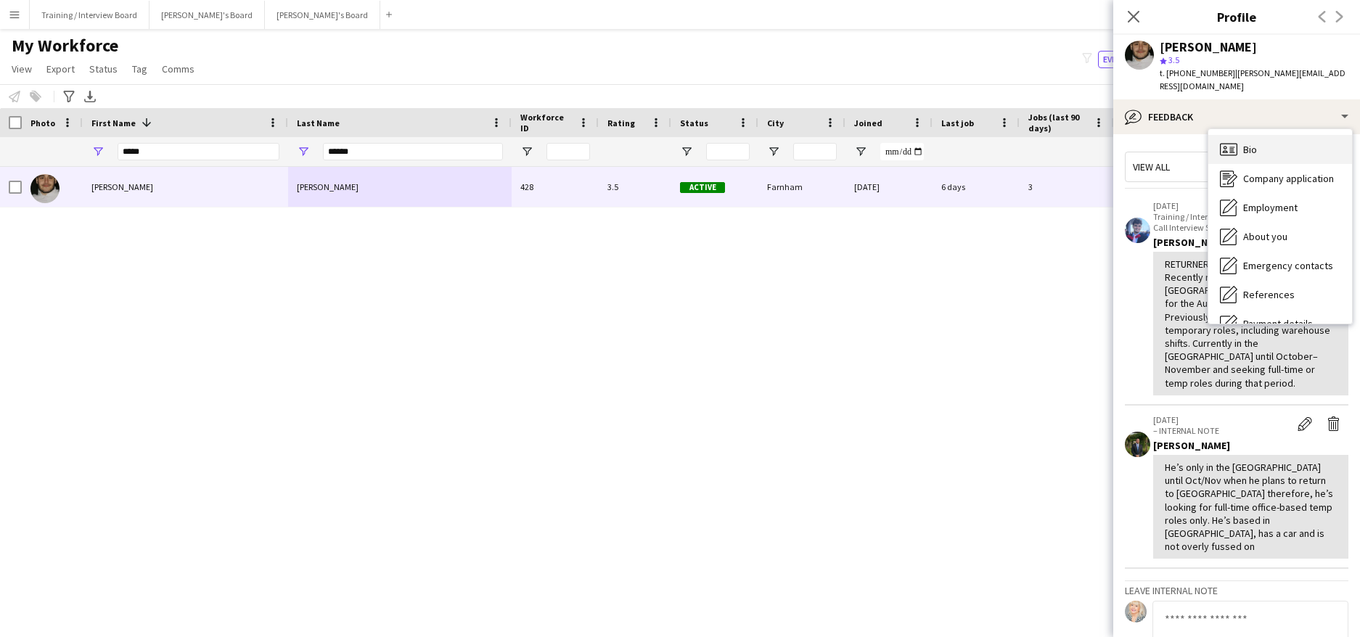
click at [1257, 135] on div "Bio Bio" at bounding box center [1280, 149] width 144 height 29
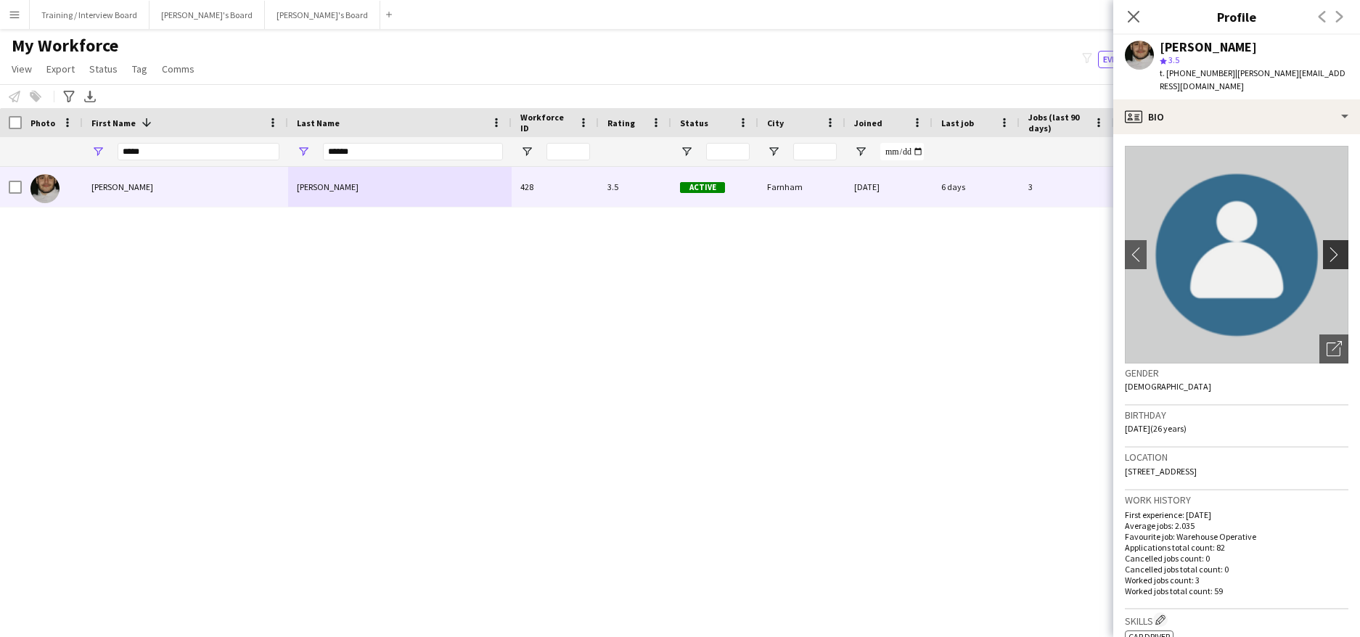
click at [1326, 247] on app-icon "chevron-right" at bounding box center [1337, 254] width 22 height 15
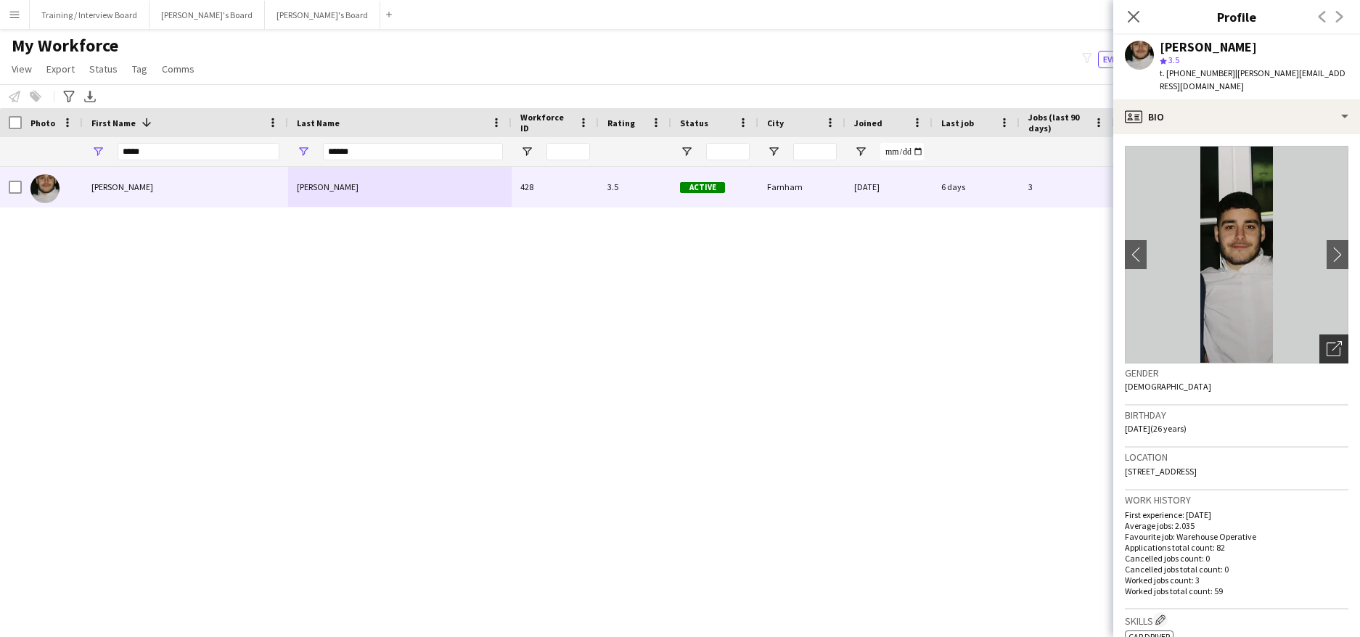
click at [1323, 334] on div "Open photos pop-in" at bounding box center [1333, 348] width 29 height 29
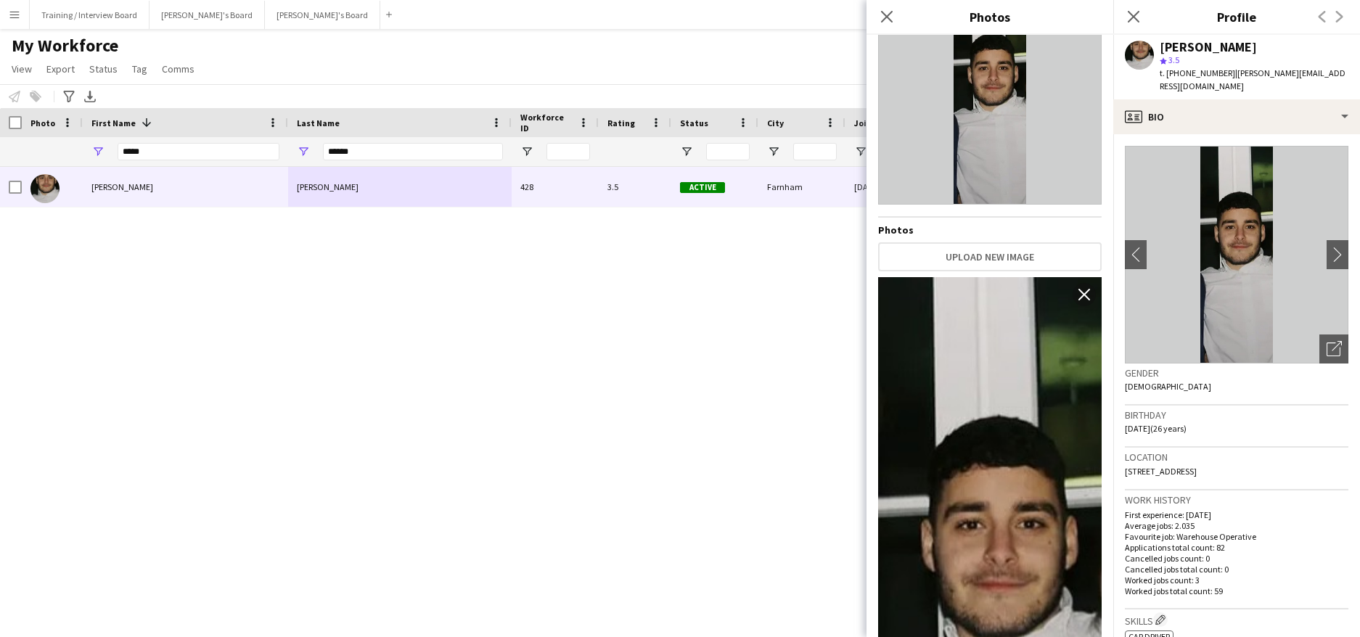
scroll to position [290, 0]
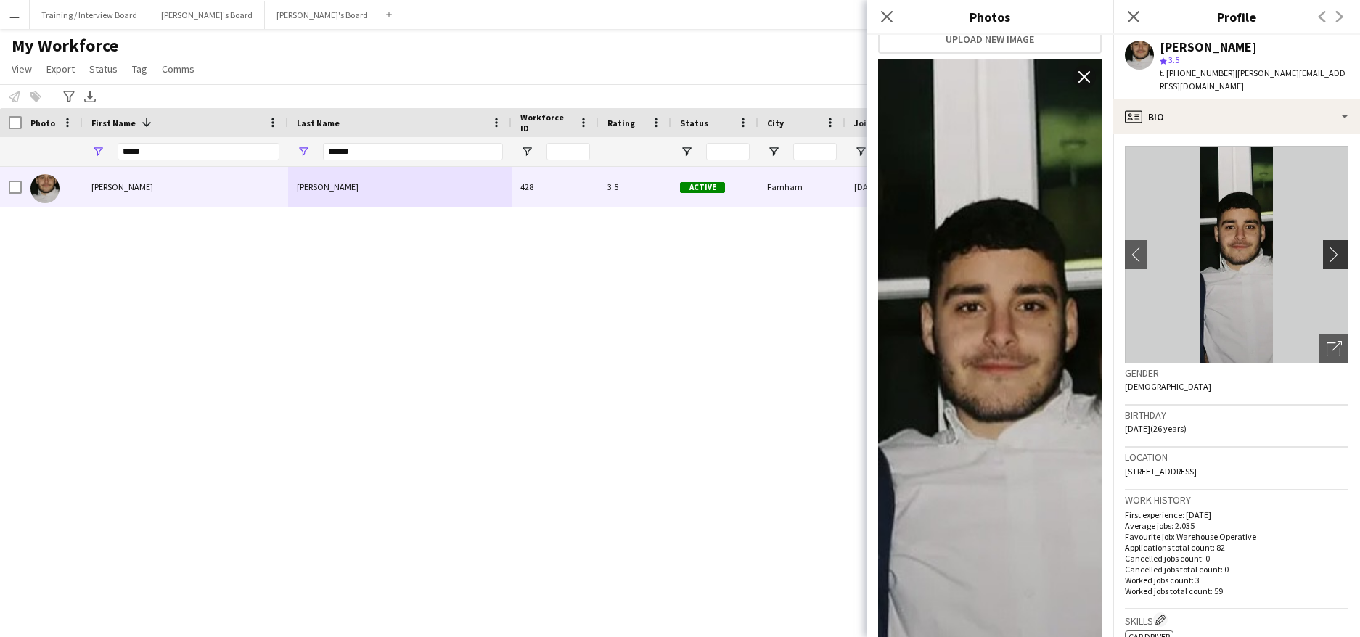
click at [1326, 247] on app-icon "chevron-right" at bounding box center [1337, 254] width 22 height 15
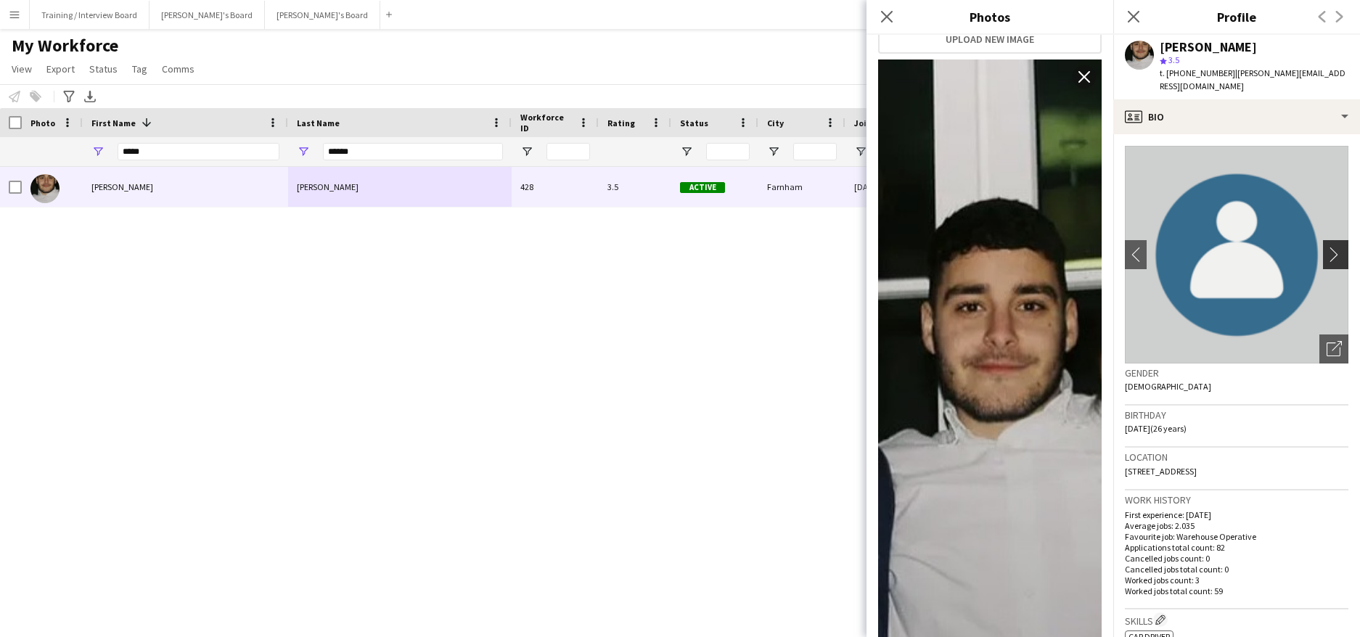
click at [1326, 247] on app-icon "chevron-right" at bounding box center [1337, 254] width 22 height 15
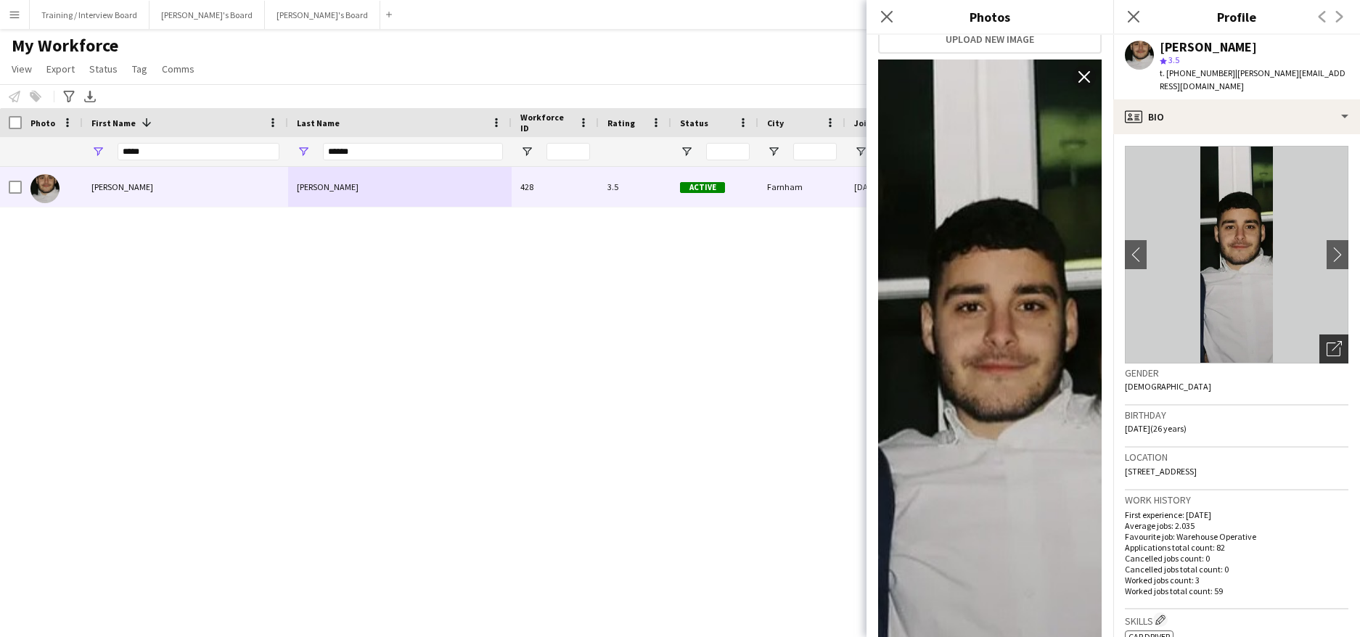
click at [1323, 334] on div "Open photos pop-in" at bounding box center [1333, 348] width 29 height 29
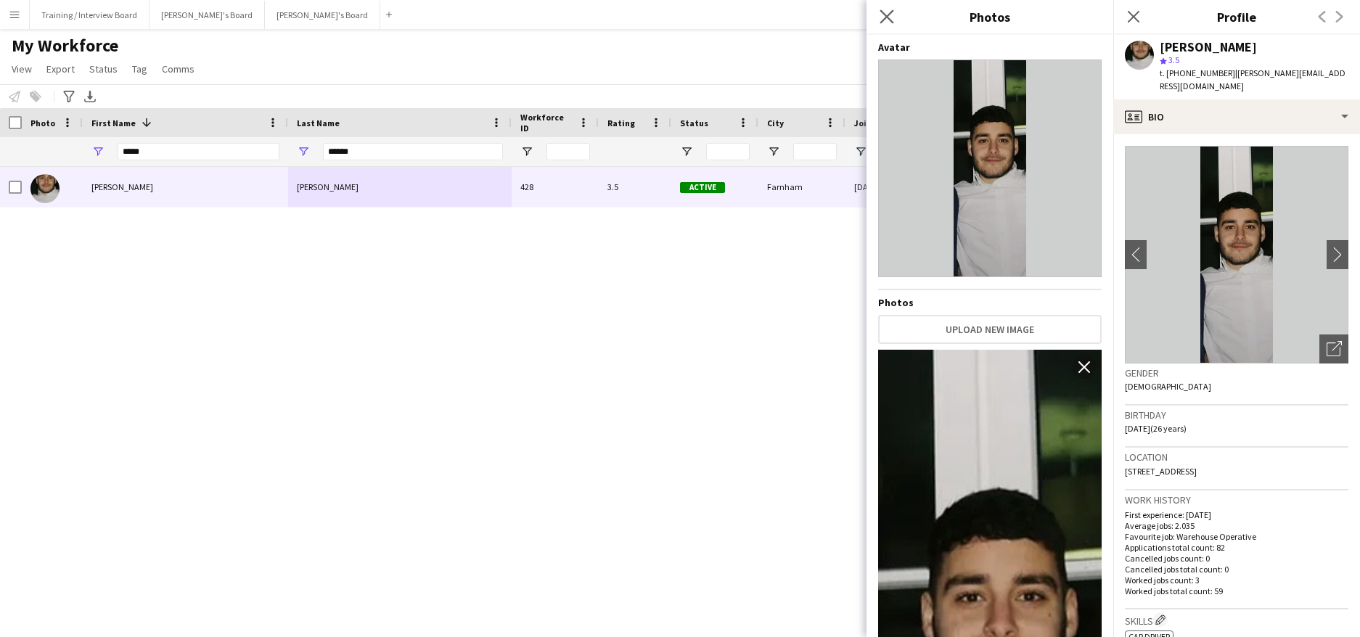
click at [889, 9] on icon "Close pop-in" at bounding box center [886, 16] width 14 height 14
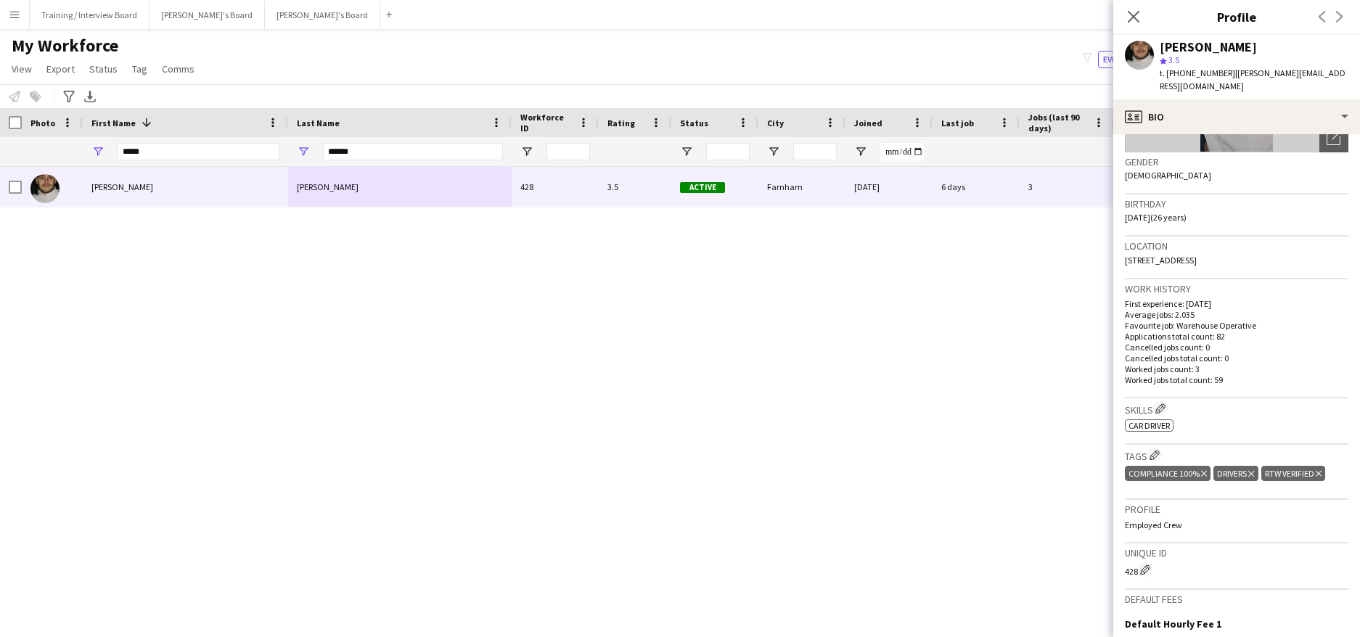
scroll to position [218, 0]
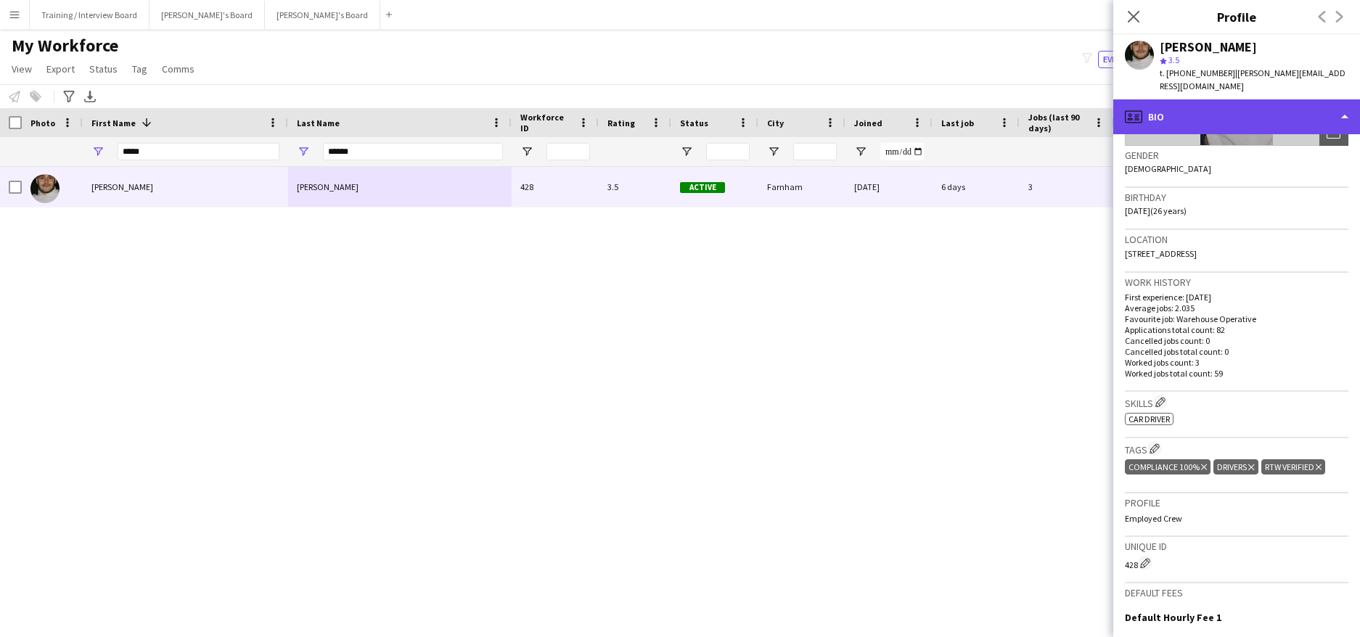
click at [1345, 104] on div "profile Bio" at bounding box center [1236, 116] width 247 height 35
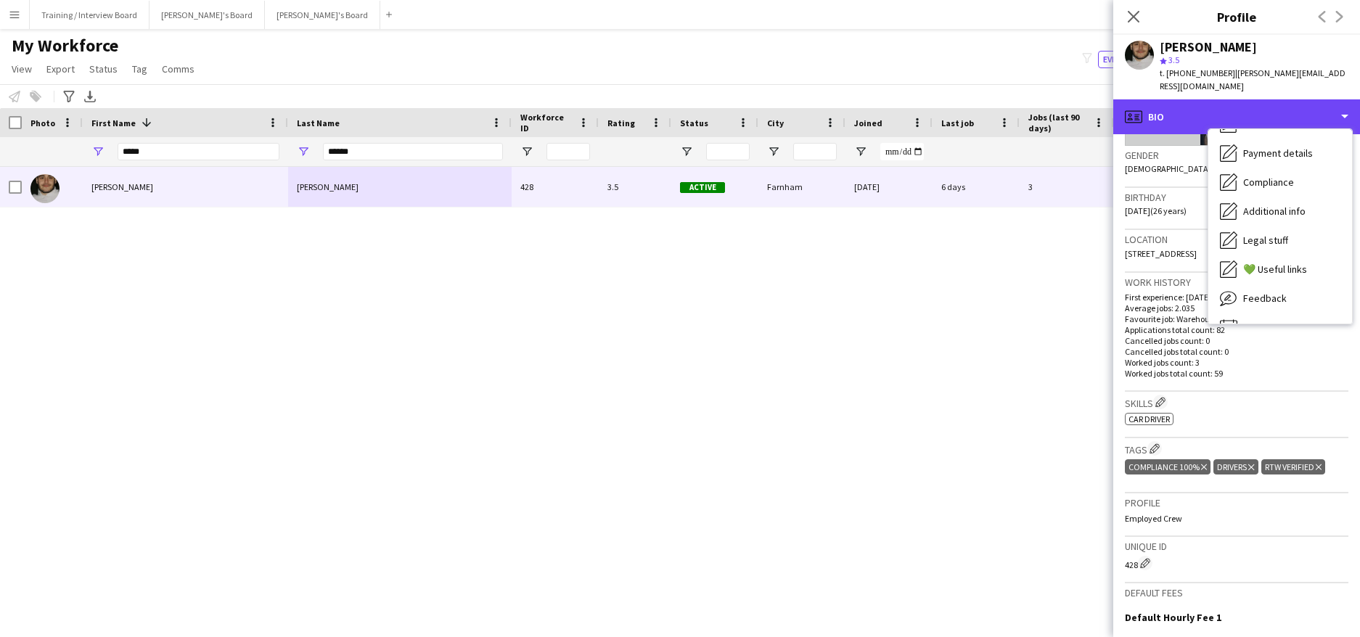
scroll to position [194, 0]
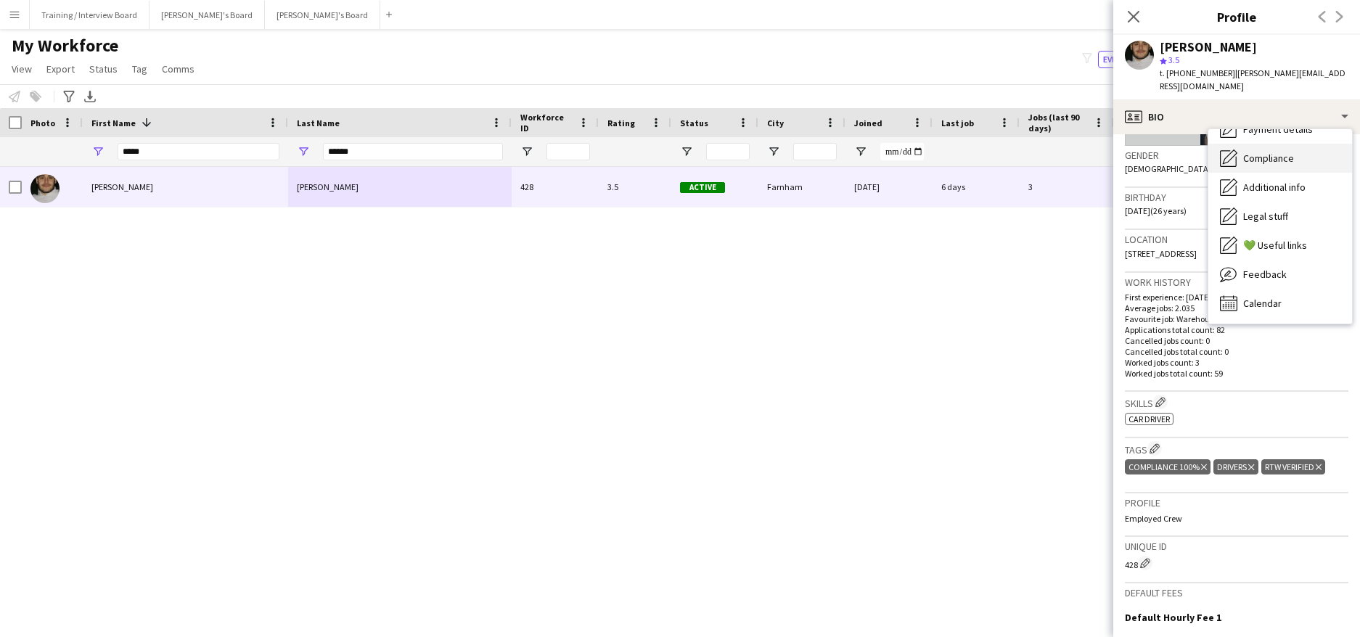
click at [1273, 152] on span "Compliance" at bounding box center [1268, 158] width 51 height 13
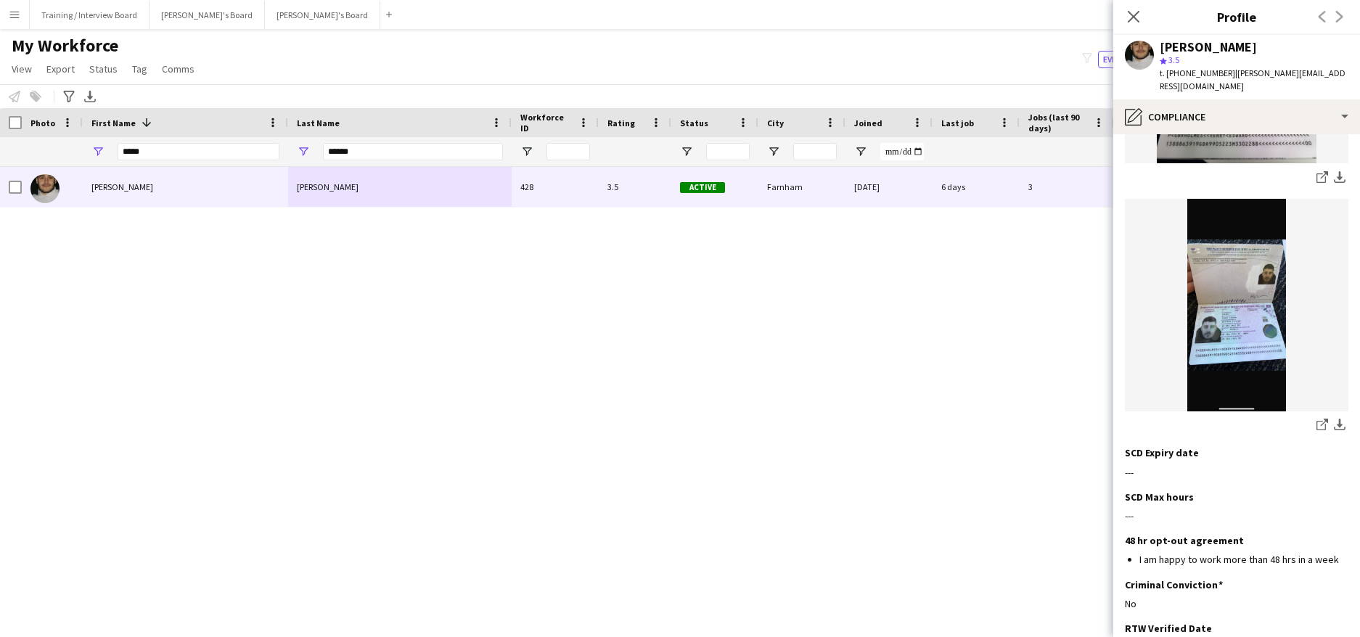
scroll to position [530, 0]
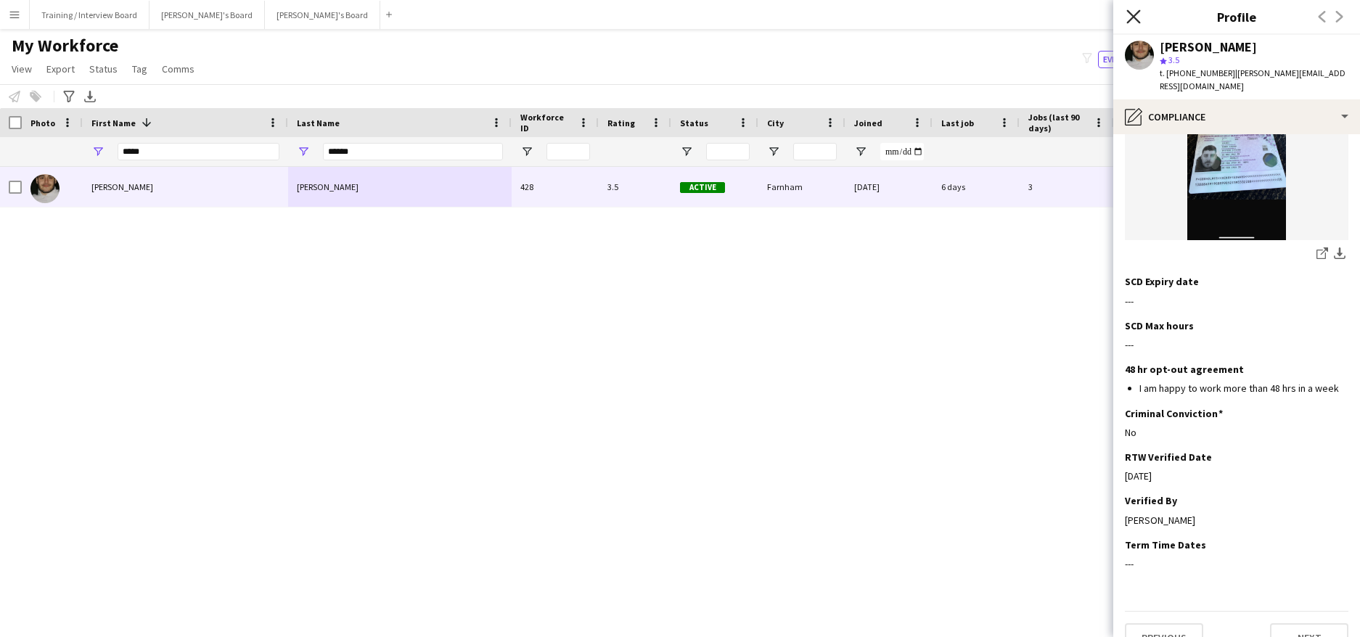
click at [1137, 20] on icon at bounding box center [1133, 16] width 14 height 14
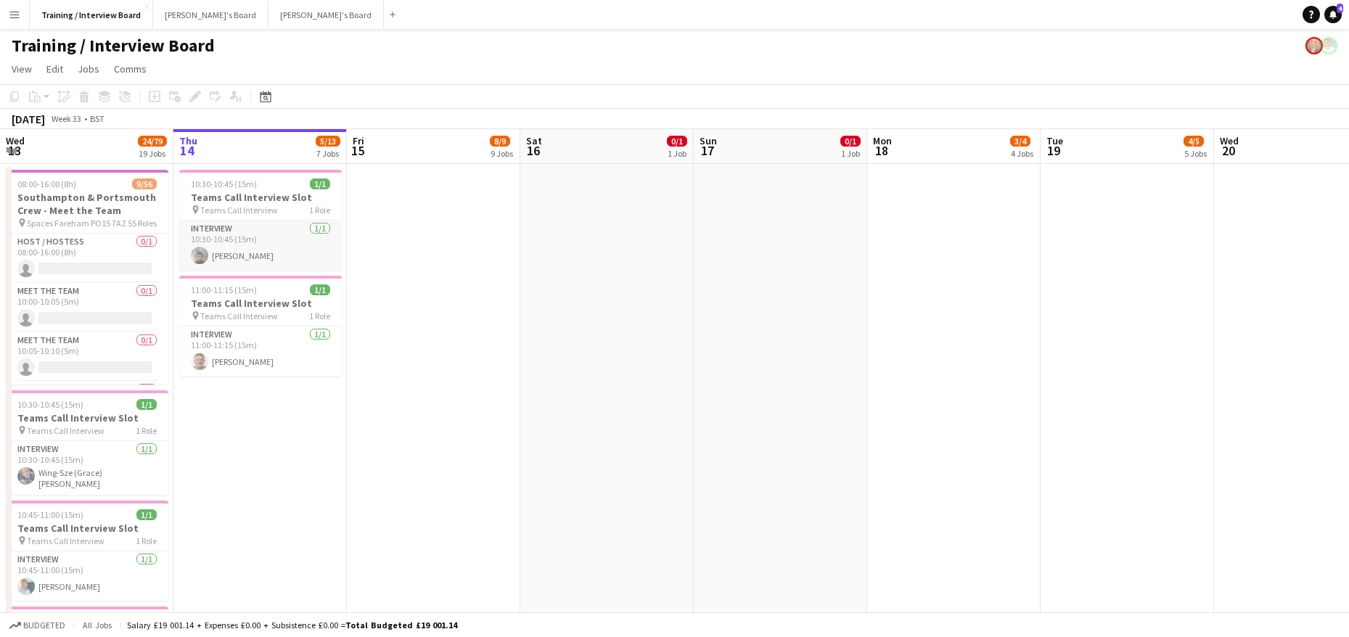
click at [246, 257] on app-card-role "Interview 1/1 10:30-10:45 (15m) Abdullah asghar" at bounding box center [260, 245] width 163 height 49
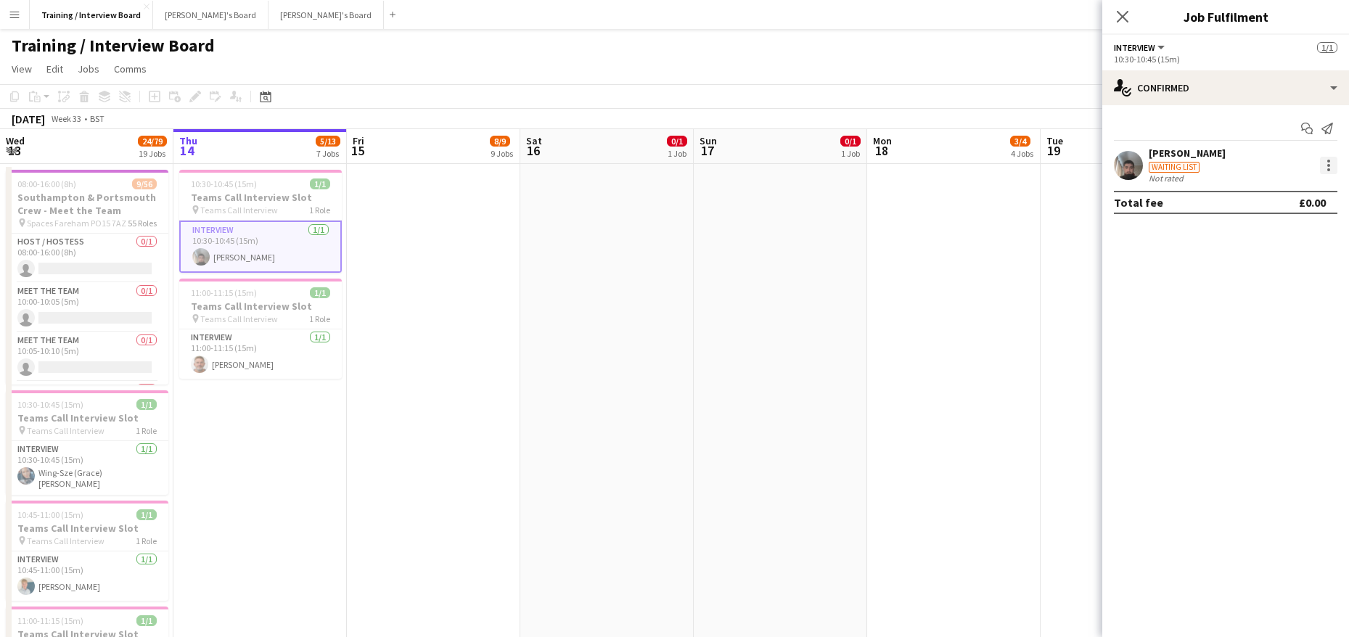
click at [1323, 167] on div at bounding box center [1328, 165] width 17 height 17
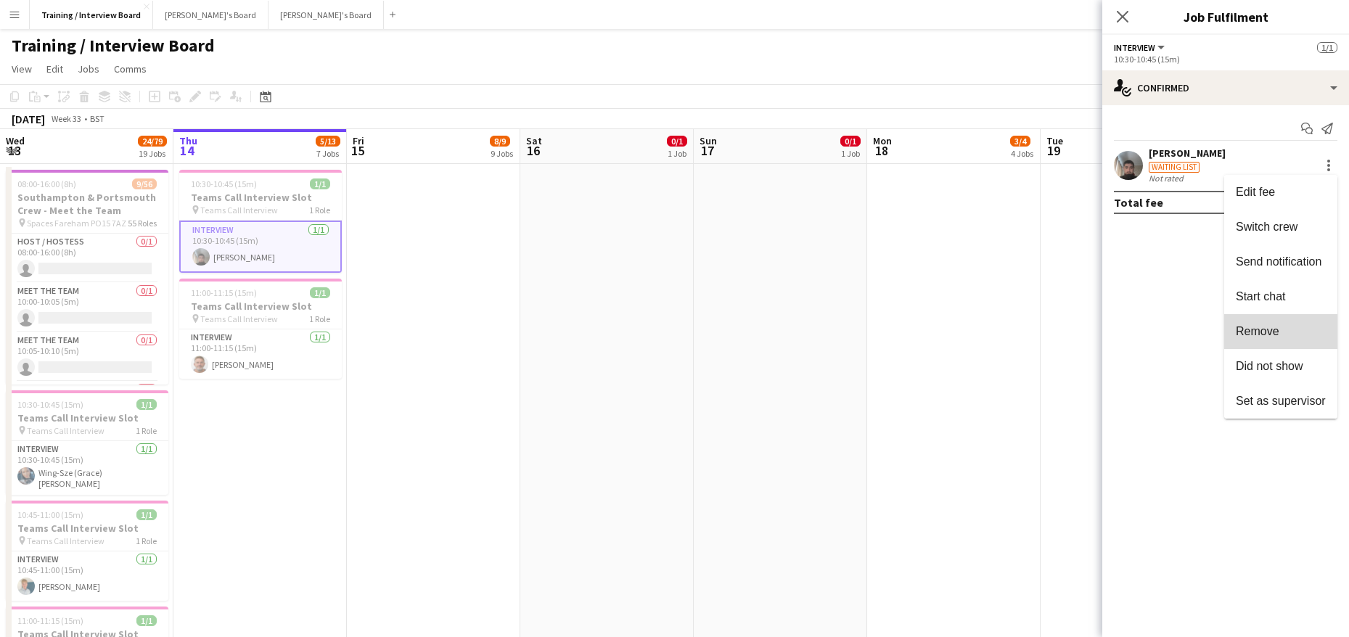
click at [1254, 333] on span "Remove" at bounding box center [1258, 331] width 44 height 12
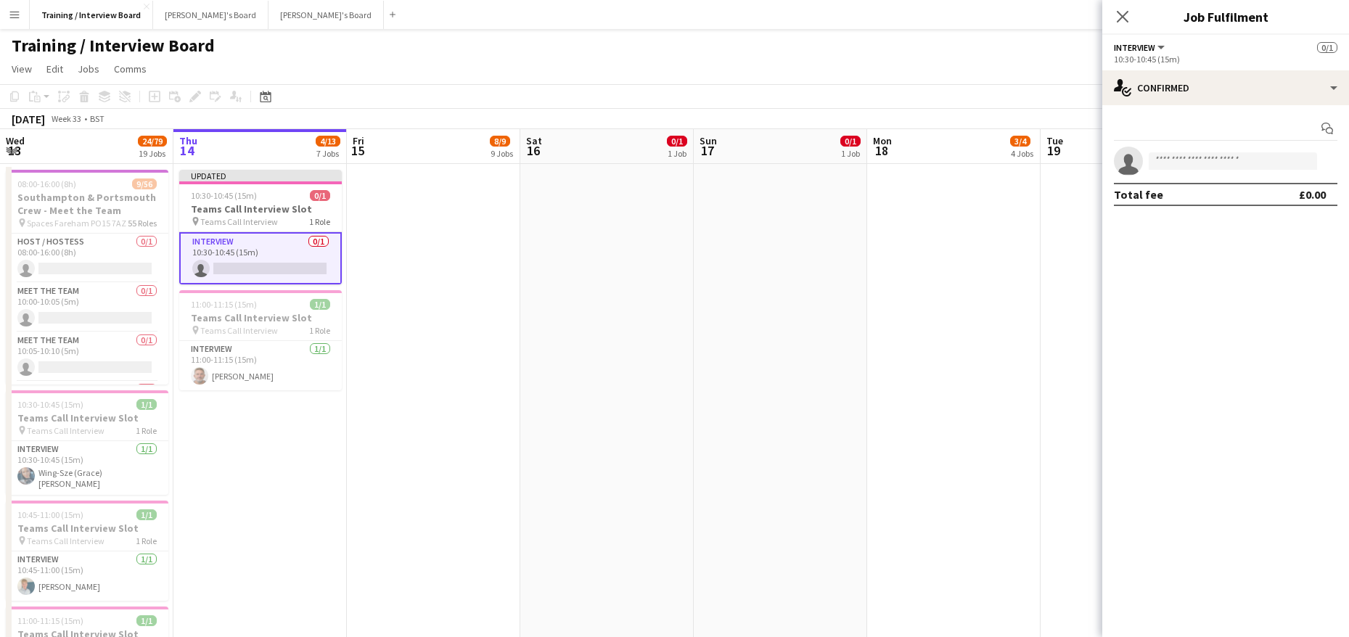
click at [931, 92] on app-toolbar "Copy Paste Paste Ctrl+V Paste with crew Ctrl+Shift+V Paste linked Job Delete Gr…" at bounding box center [674, 96] width 1349 height 25
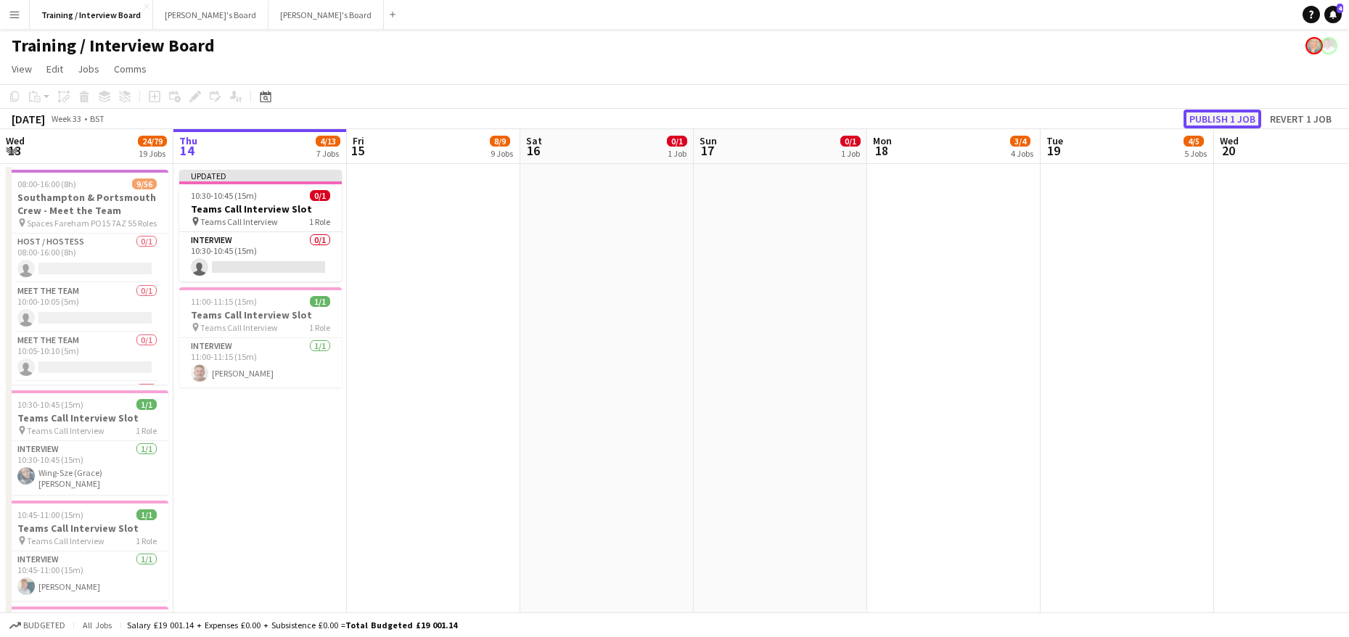
click at [1235, 118] on button "Publish 1 job" at bounding box center [1222, 119] width 78 height 19
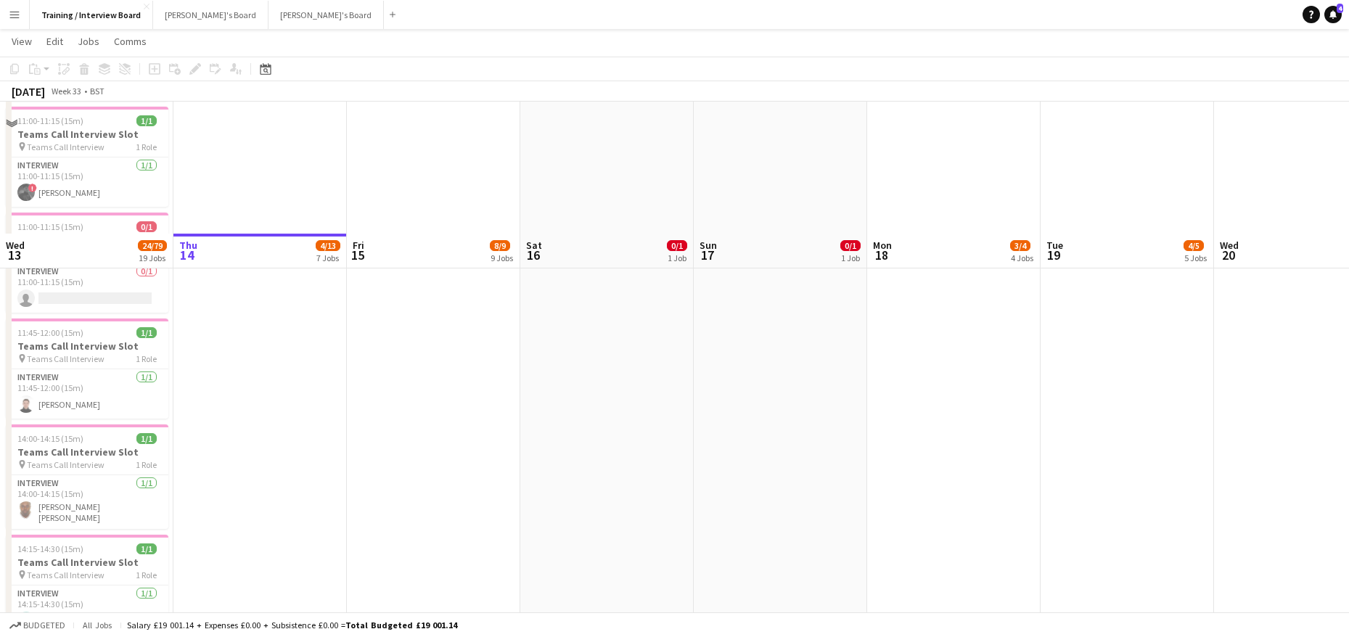
scroll to position [1161, 0]
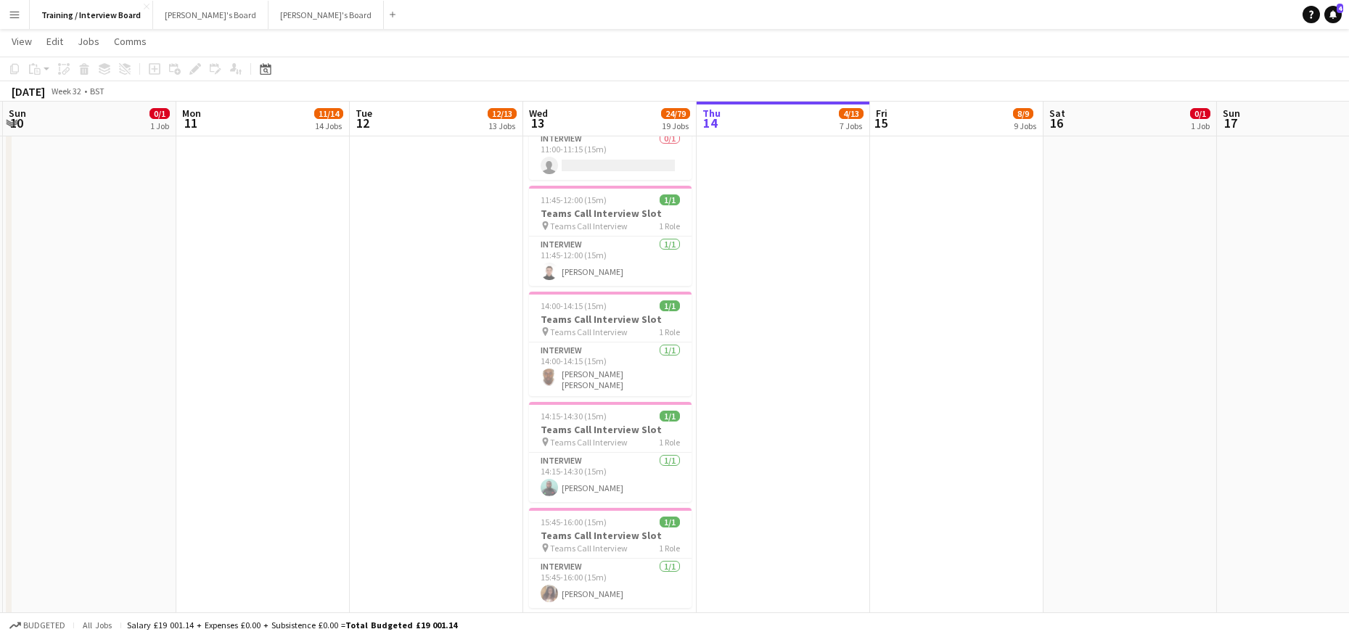
drag, startPoint x: 593, startPoint y: 111, endPoint x: 1172, endPoint y: 183, distance: 584.1
click at [1188, 174] on app-calendar-viewport "Fri 8 Sat 9 0/2 2 Jobs Sun 10 0/1 1 Job Mon 11 11/14 14 Jobs Tue 12 12/13 13 Jo…" at bounding box center [674, 610] width 1349 height 3428
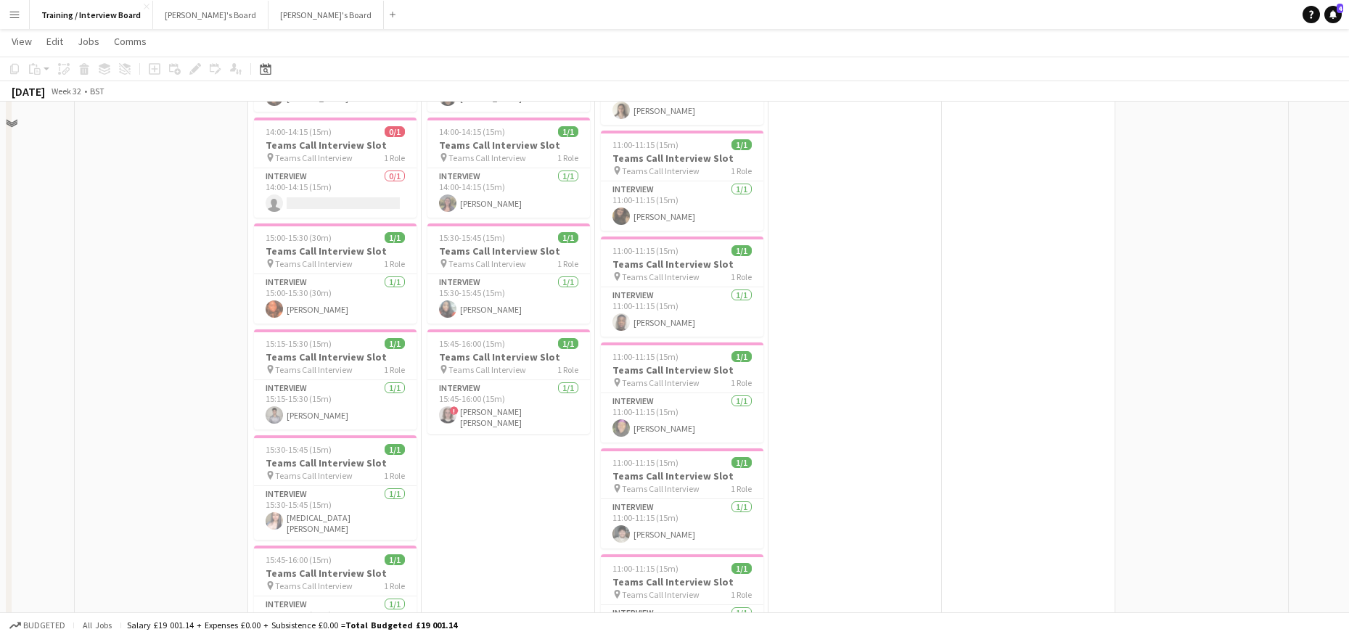
scroll to position [508, 0]
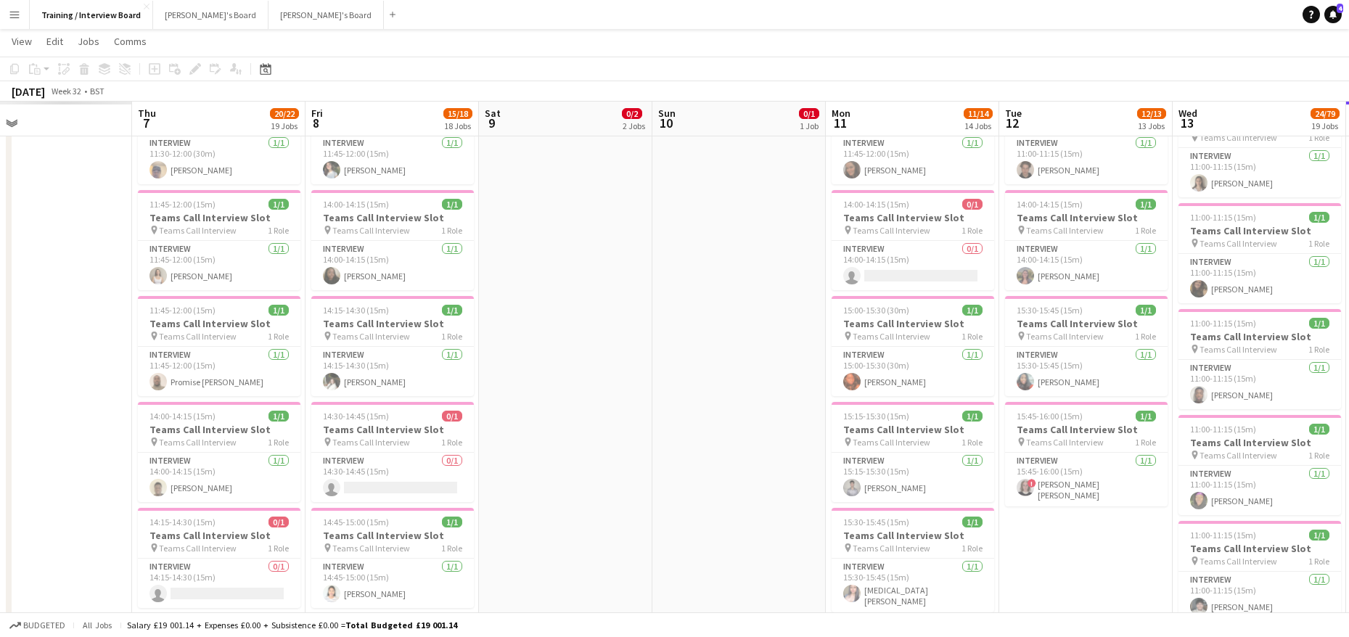
drag, startPoint x: 517, startPoint y: 120, endPoint x: 1362, endPoint y: 149, distance: 845.0
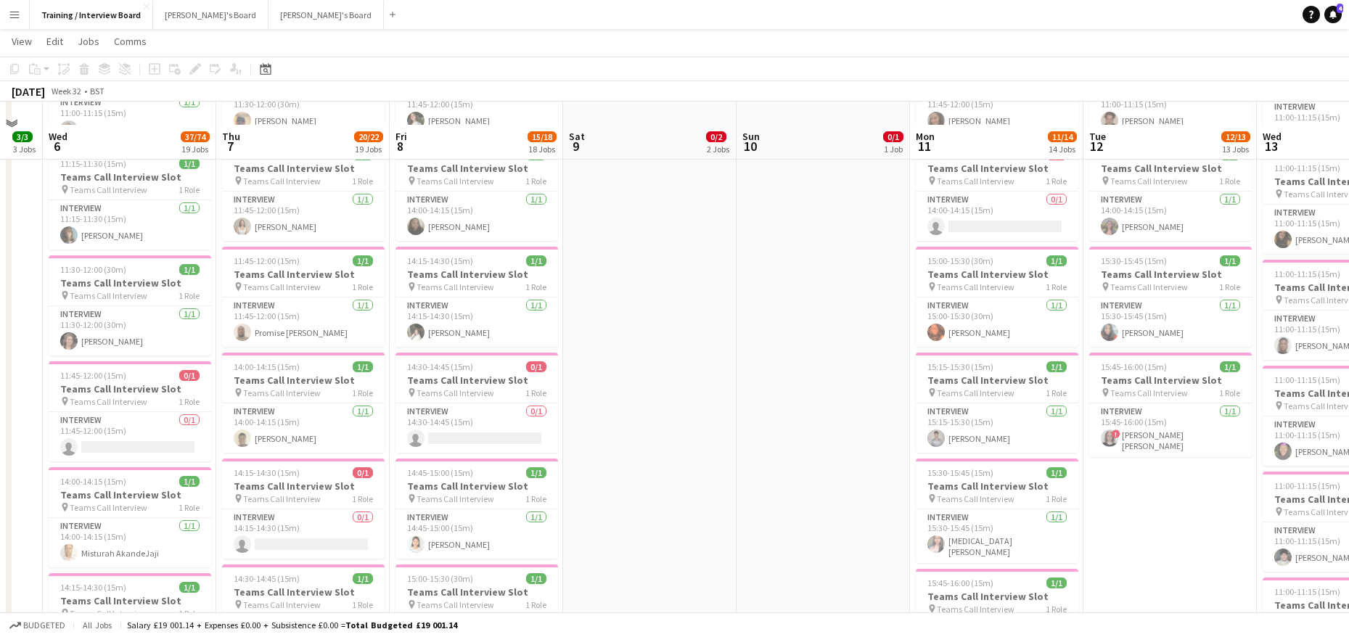
scroll to position [580, 0]
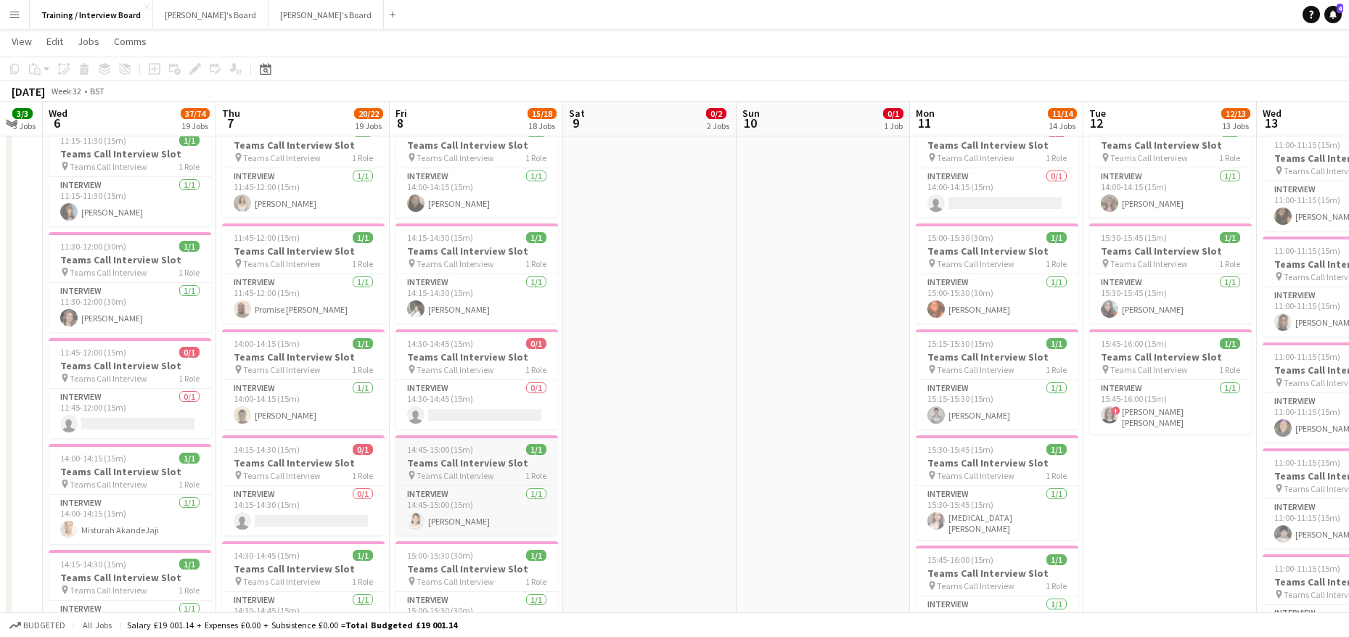
click at [466, 452] on span "14:45-15:00 (15m)" at bounding box center [440, 449] width 66 height 11
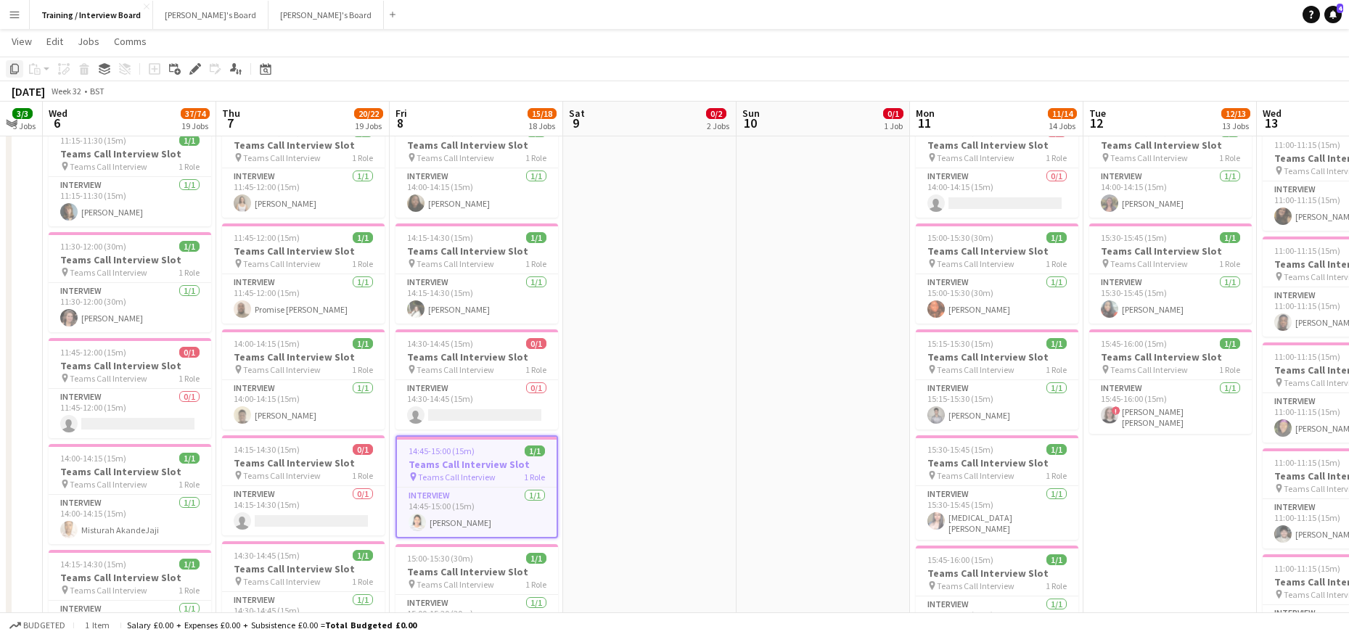
click at [10, 62] on div "Copy" at bounding box center [14, 68] width 17 height 17
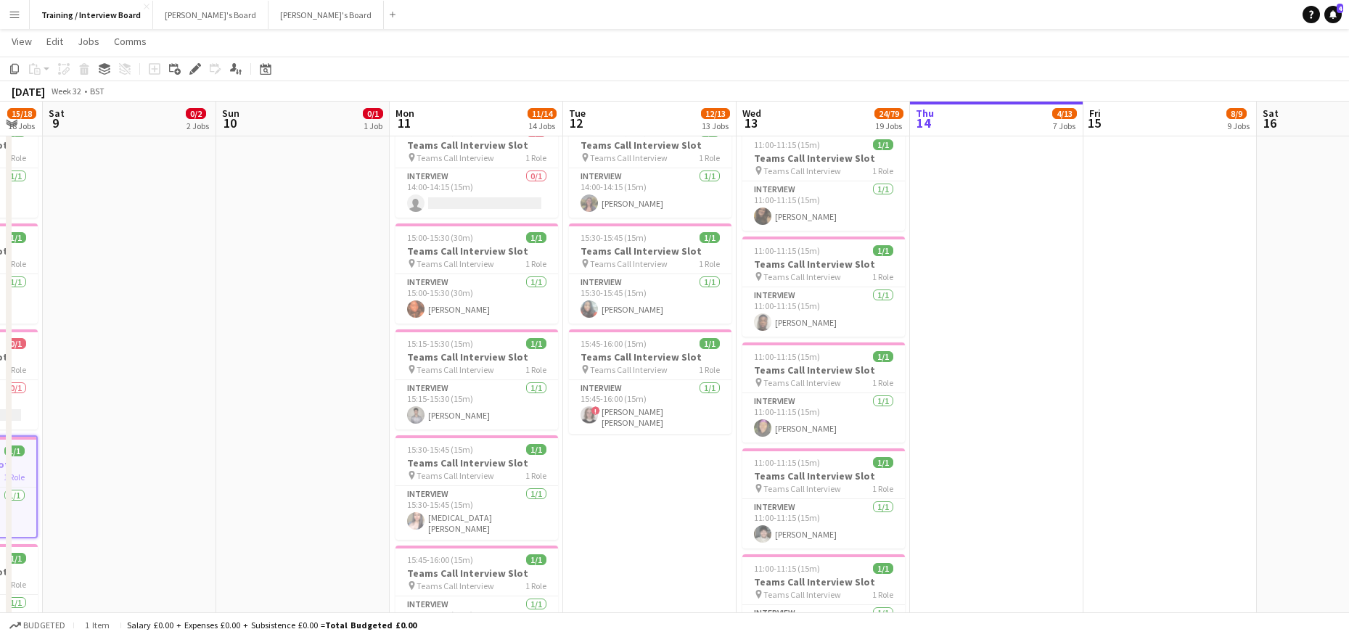
scroll to position [0, 415]
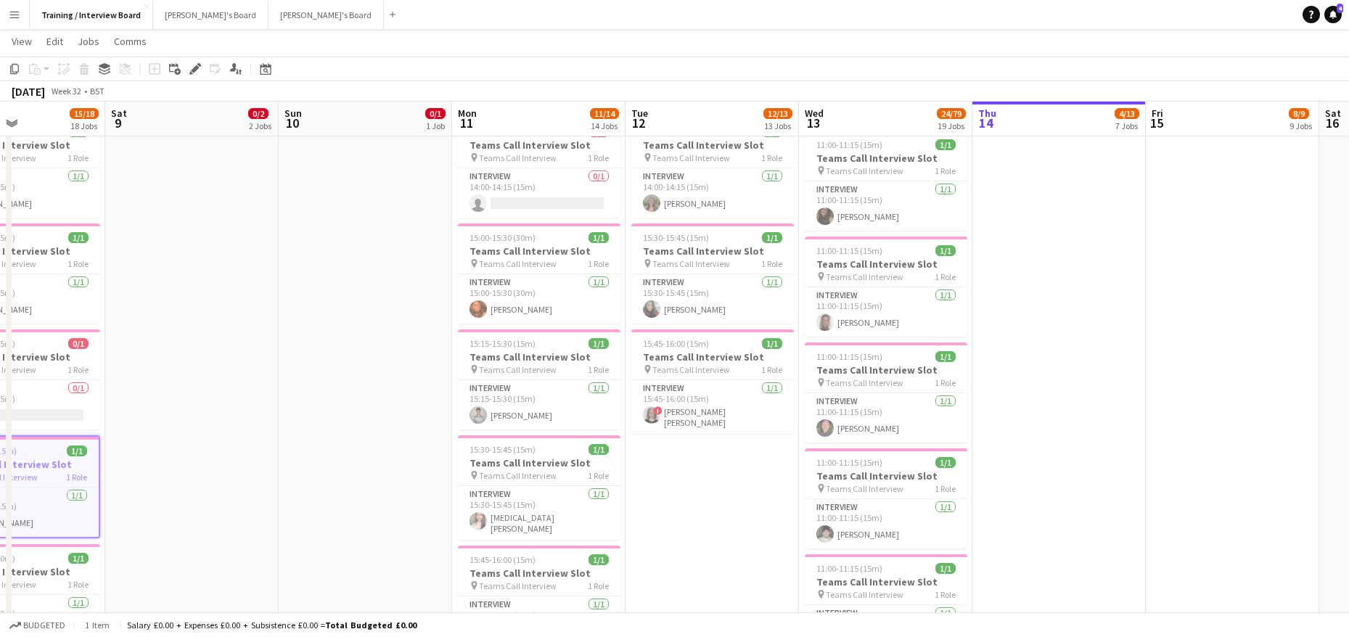
drag, startPoint x: 1162, startPoint y: 126, endPoint x: 225, endPoint y: 44, distance: 940.3
click at [1027, 214] on app-date-cell "10:30-10:45 (15m) 0/1 Teams Call Interview Slot pin Teams Call Interview 1 Role…" at bounding box center [1058, 487] width 173 height 1811
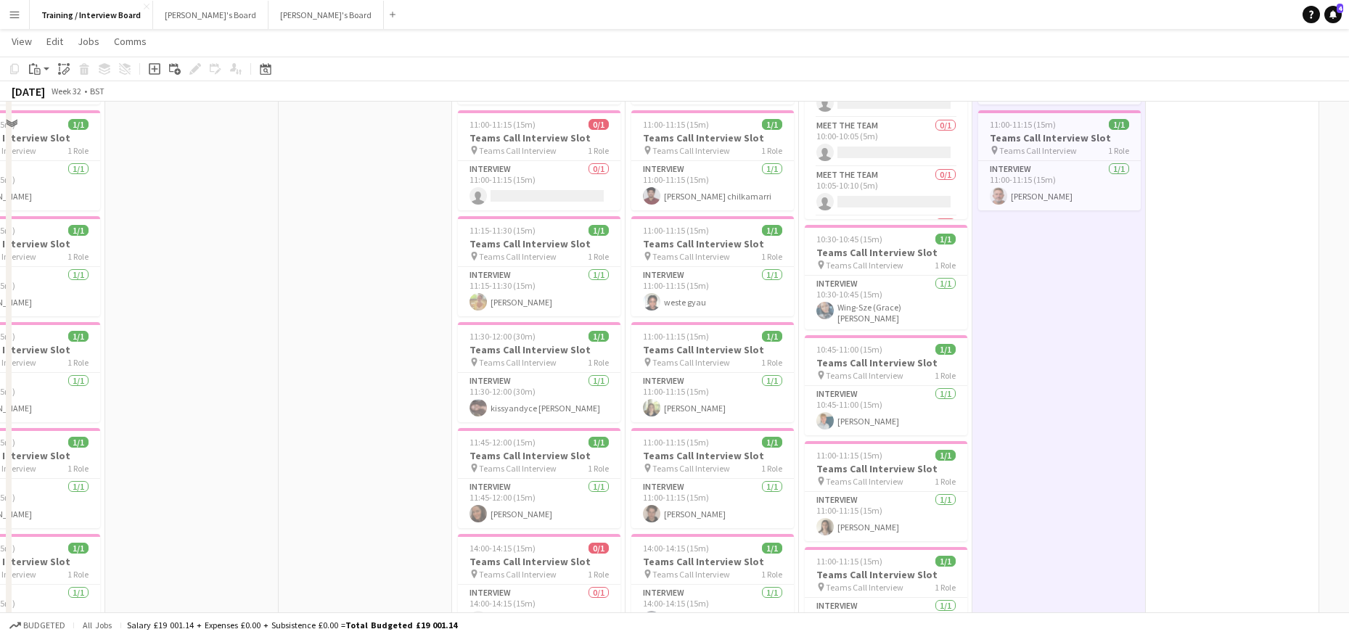
scroll to position [73, 0]
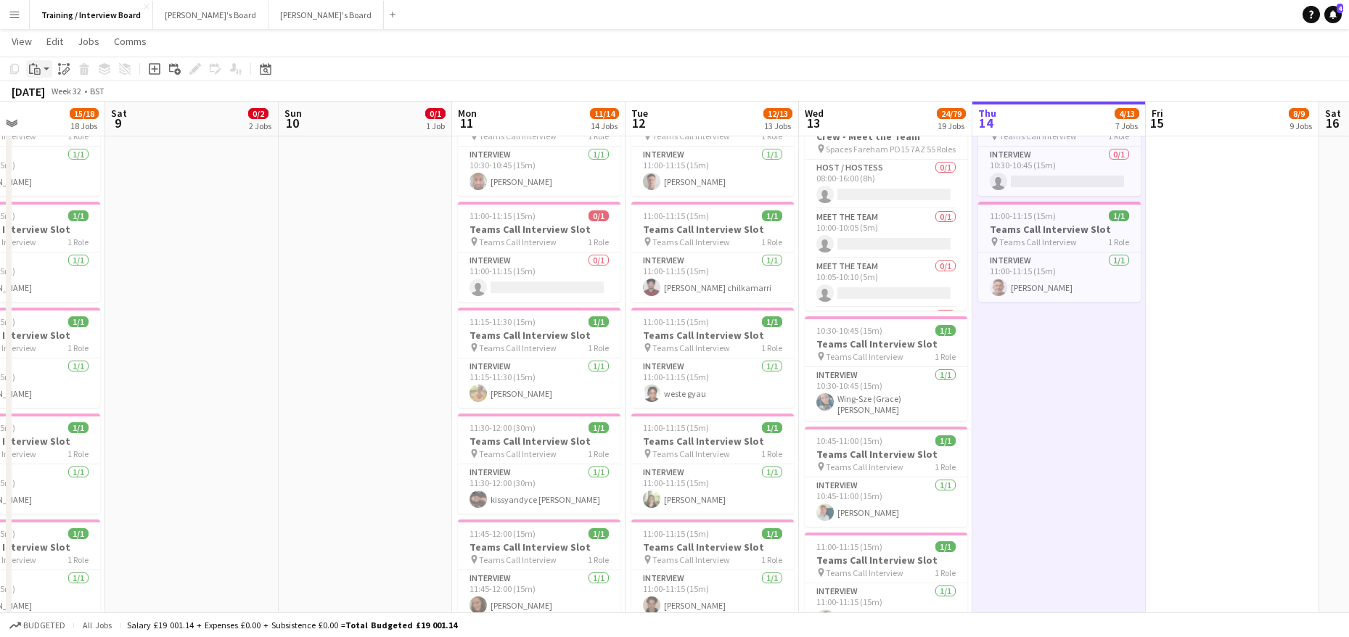
click at [36, 62] on div "Paste" at bounding box center [34, 68] width 17 height 17
click at [46, 98] on link "Paste Ctrl+V" at bounding box center [106, 96] width 136 height 13
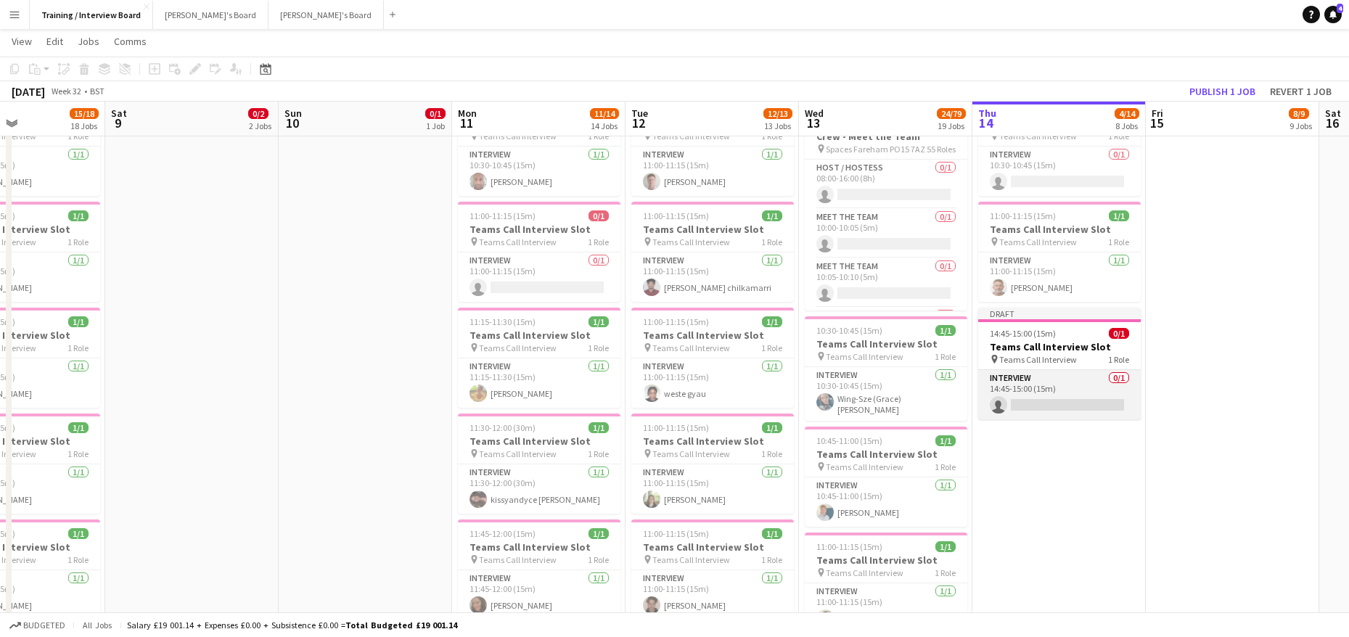
click at [1023, 395] on app-card-role "Interview 0/1 14:45-15:00 (15m) single-neutral-actions" at bounding box center [1059, 394] width 163 height 49
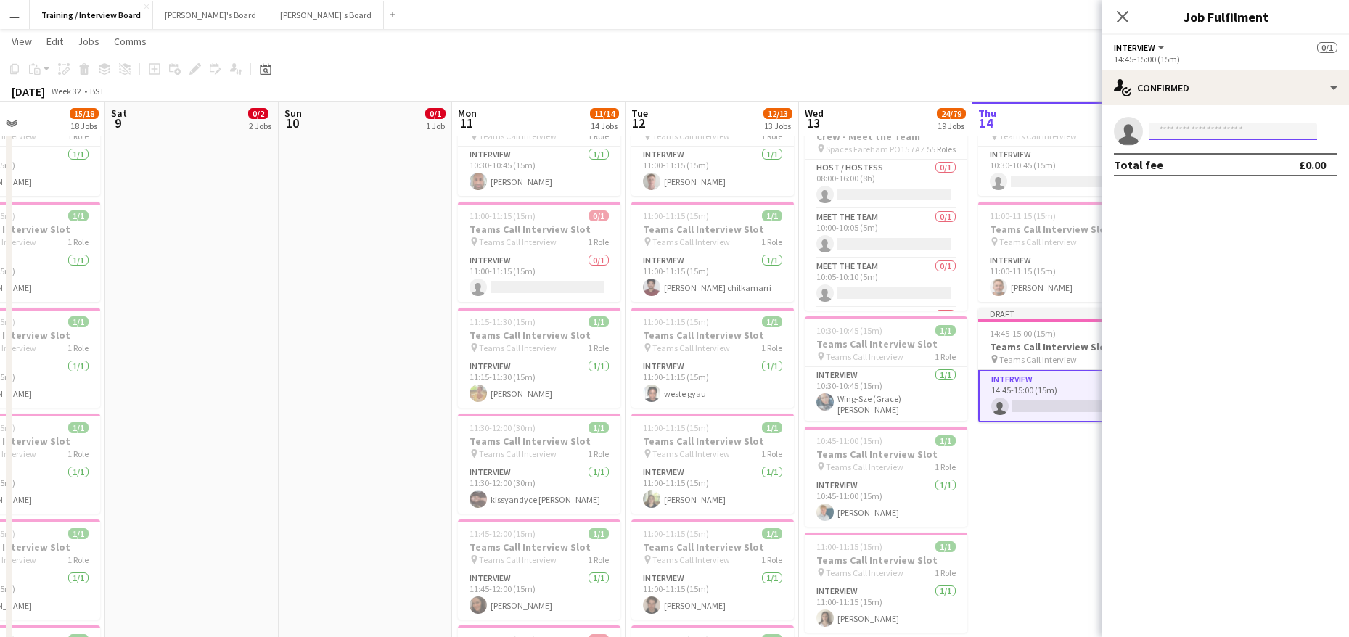
click at [1158, 131] on input at bounding box center [1233, 131] width 168 height 17
paste input "**********"
type input "**********"
click at [1196, 154] on span "Nevaeh Anderson" at bounding box center [1201, 152] width 83 height 12
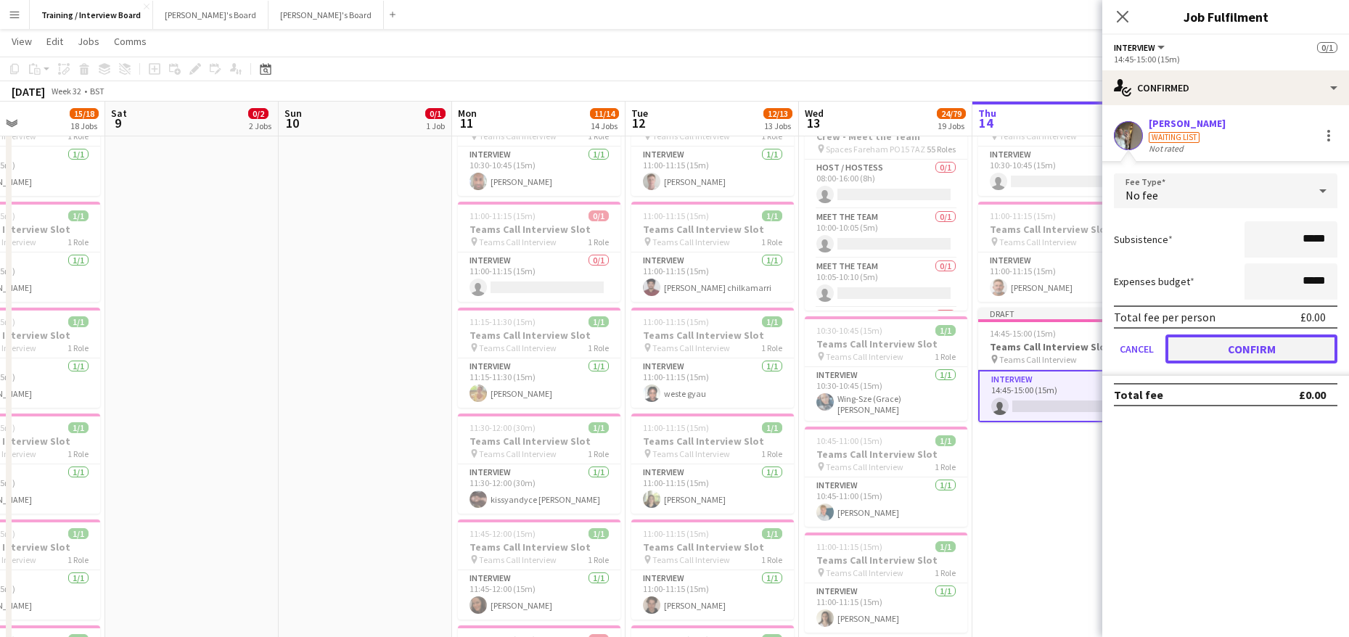
click at [1249, 352] on button "Confirm" at bounding box center [1251, 348] width 172 height 29
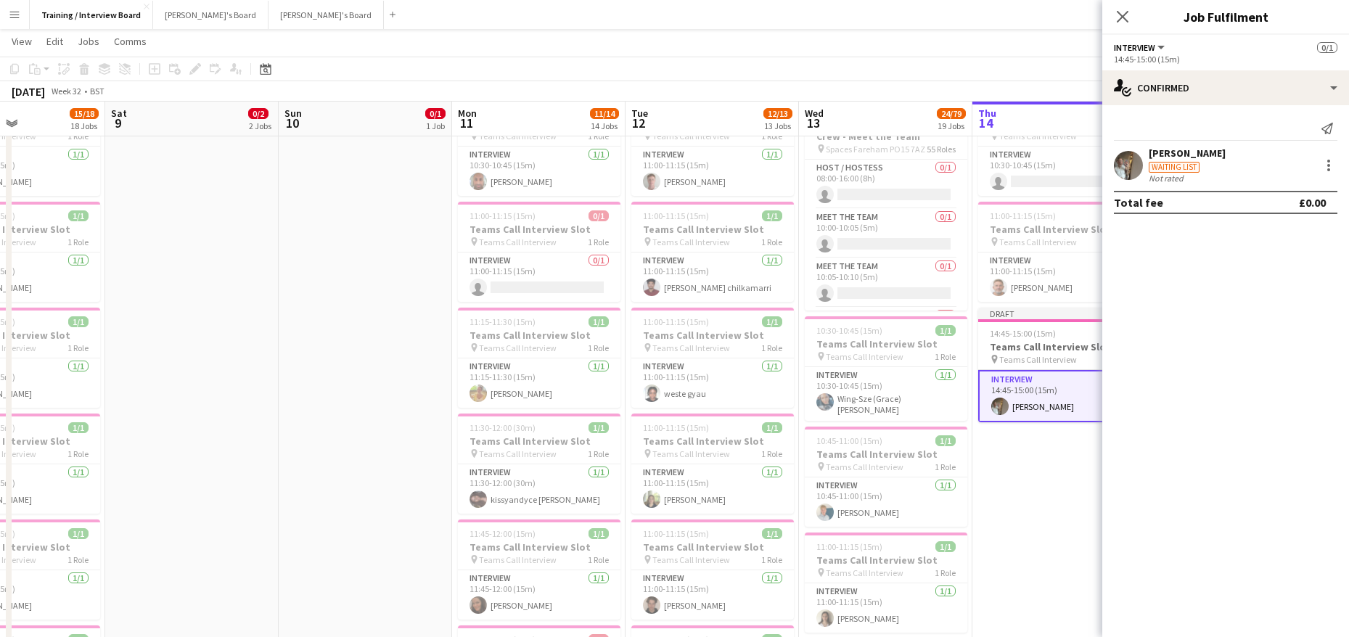
click at [1003, 41] on app-page-menu "View Day view expanded Day view collapsed Month view Date picker Jump to today …" at bounding box center [674, 43] width 1349 height 28
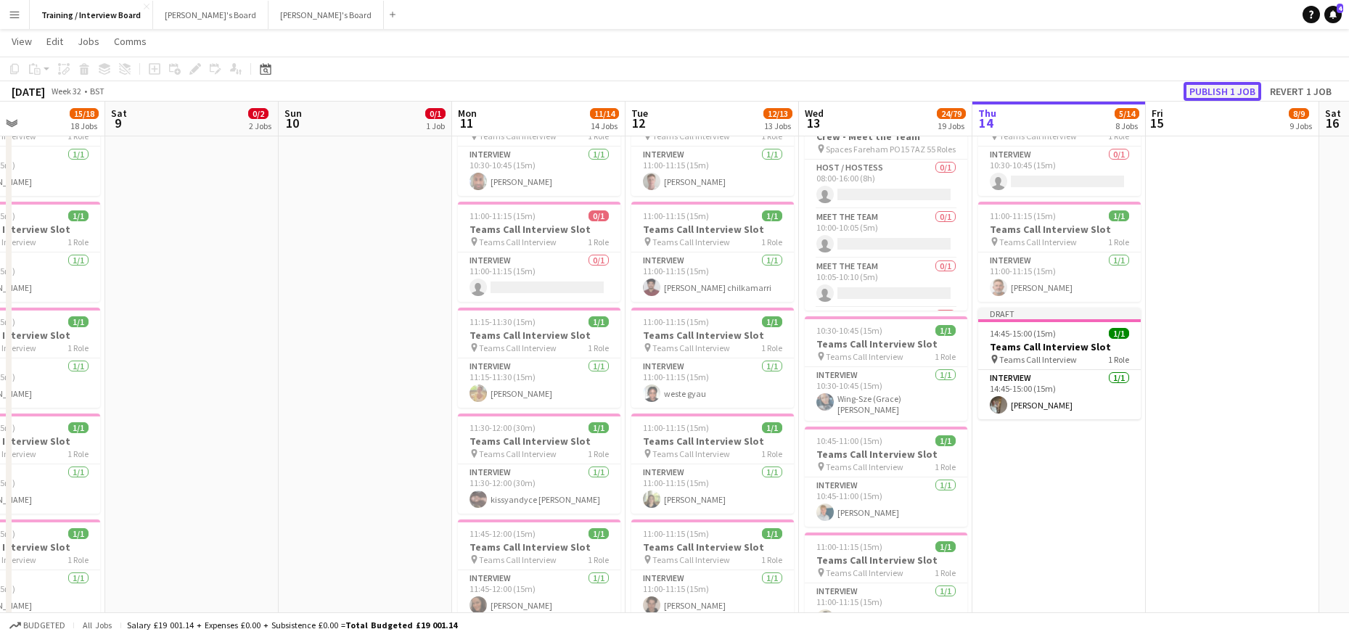
click at [1230, 89] on button "Publish 1 job" at bounding box center [1222, 91] width 78 height 19
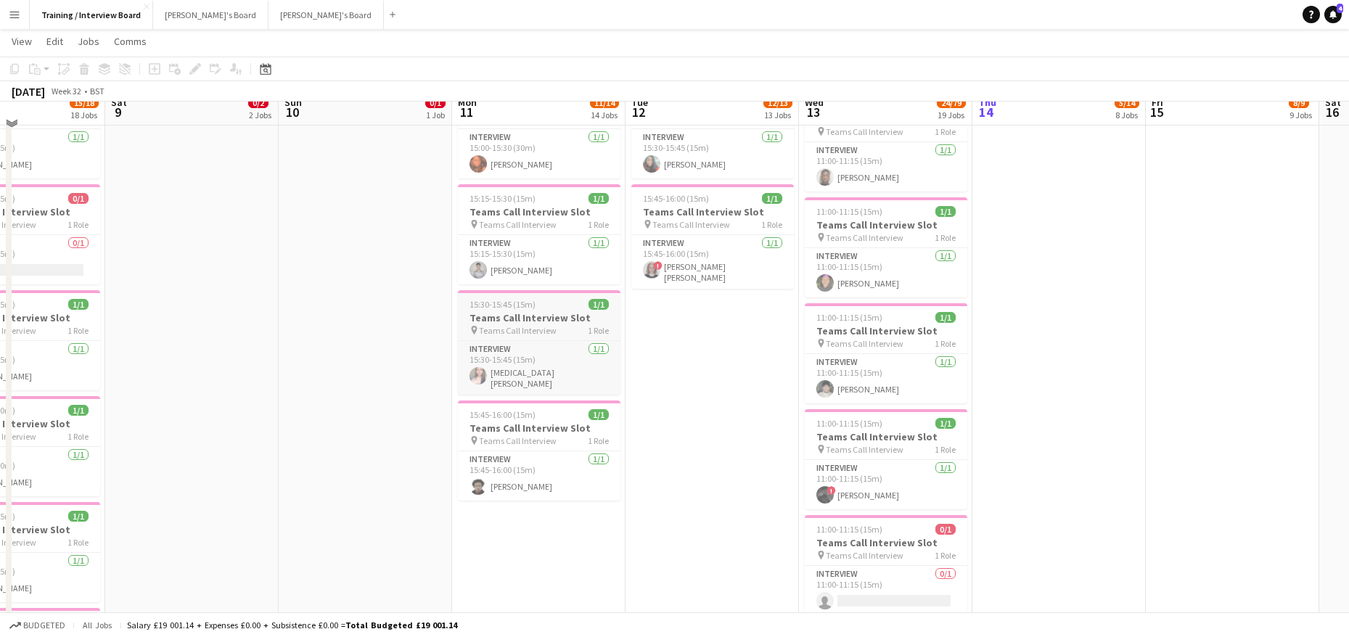
scroll to position [580, 0]
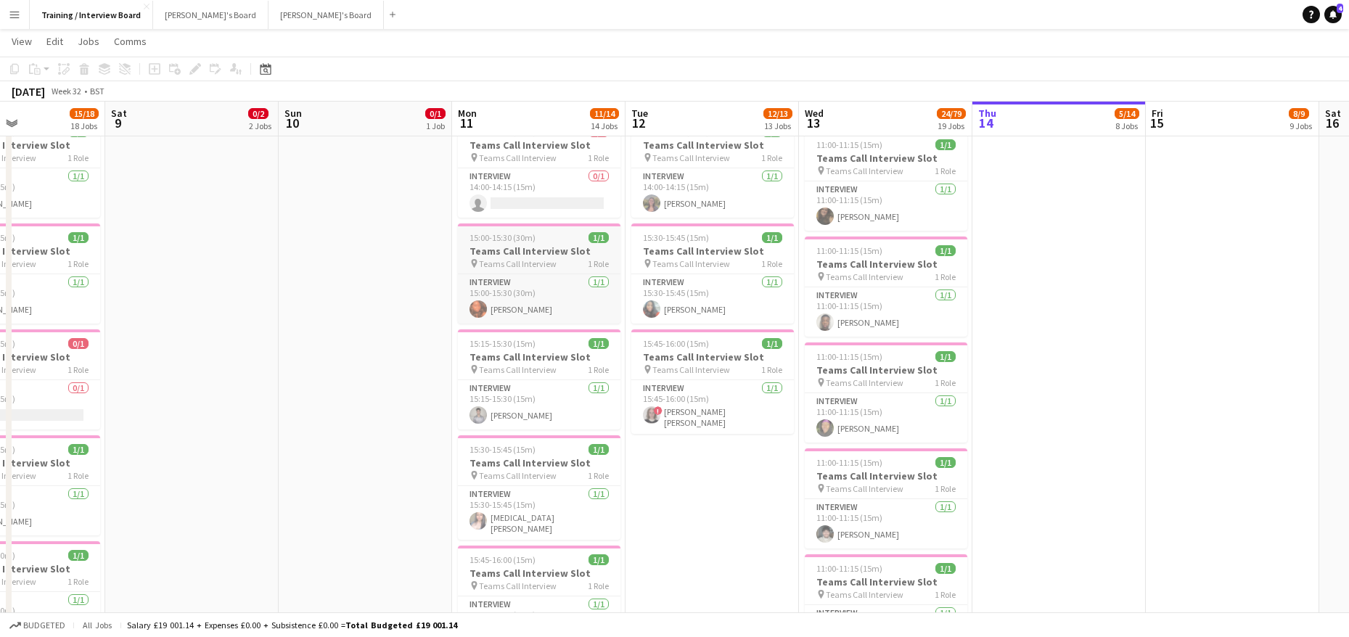
click at [504, 253] on h3 "Teams Call Interview Slot" at bounding box center [539, 251] width 163 height 13
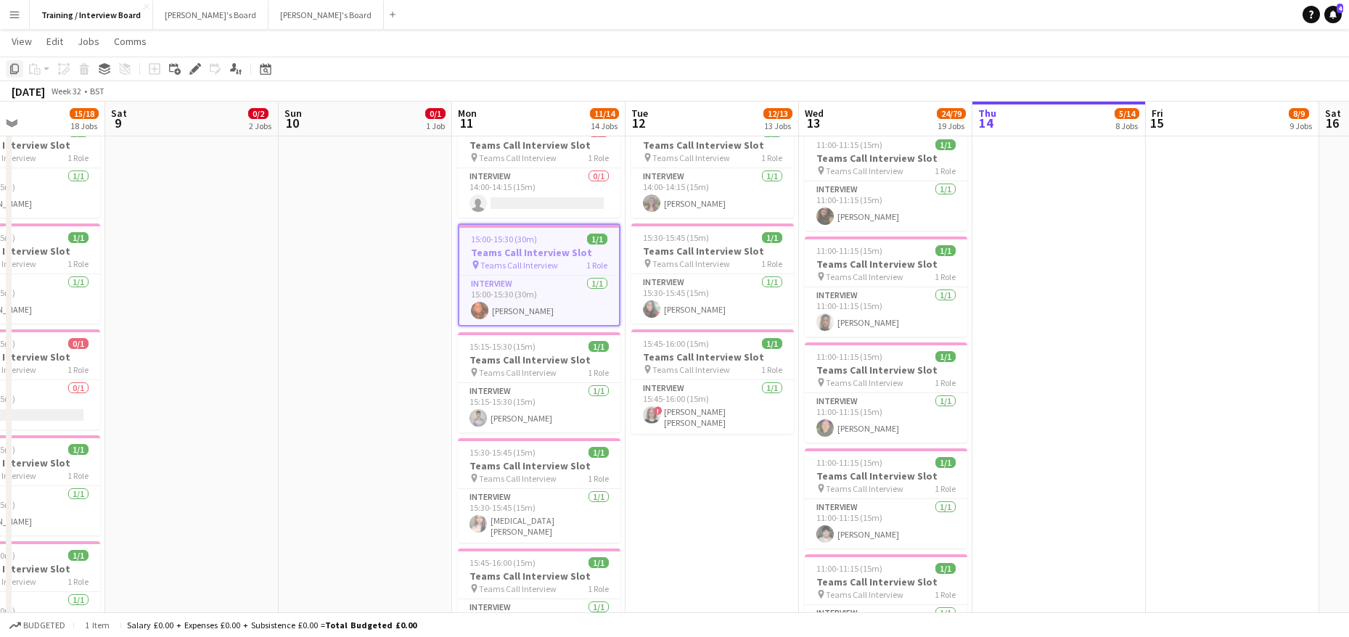
click at [11, 68] on icon at bounding box center [14, 69] width 9 height 10
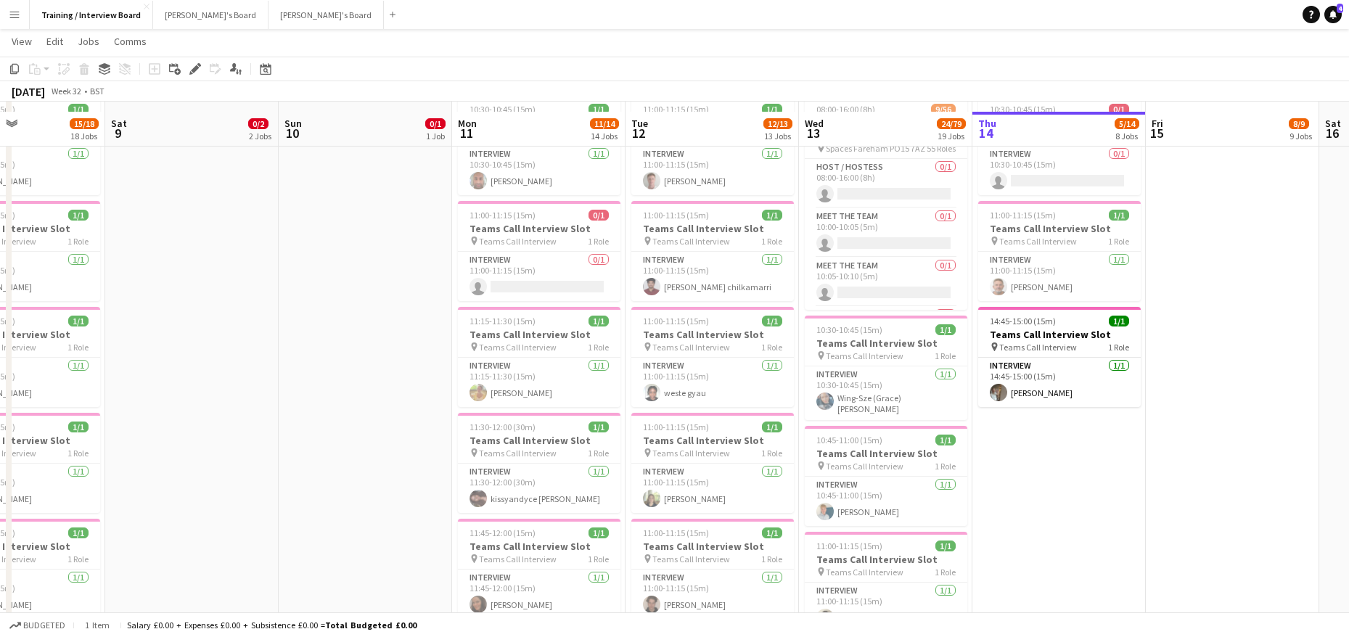
scroll to position [73, 0]
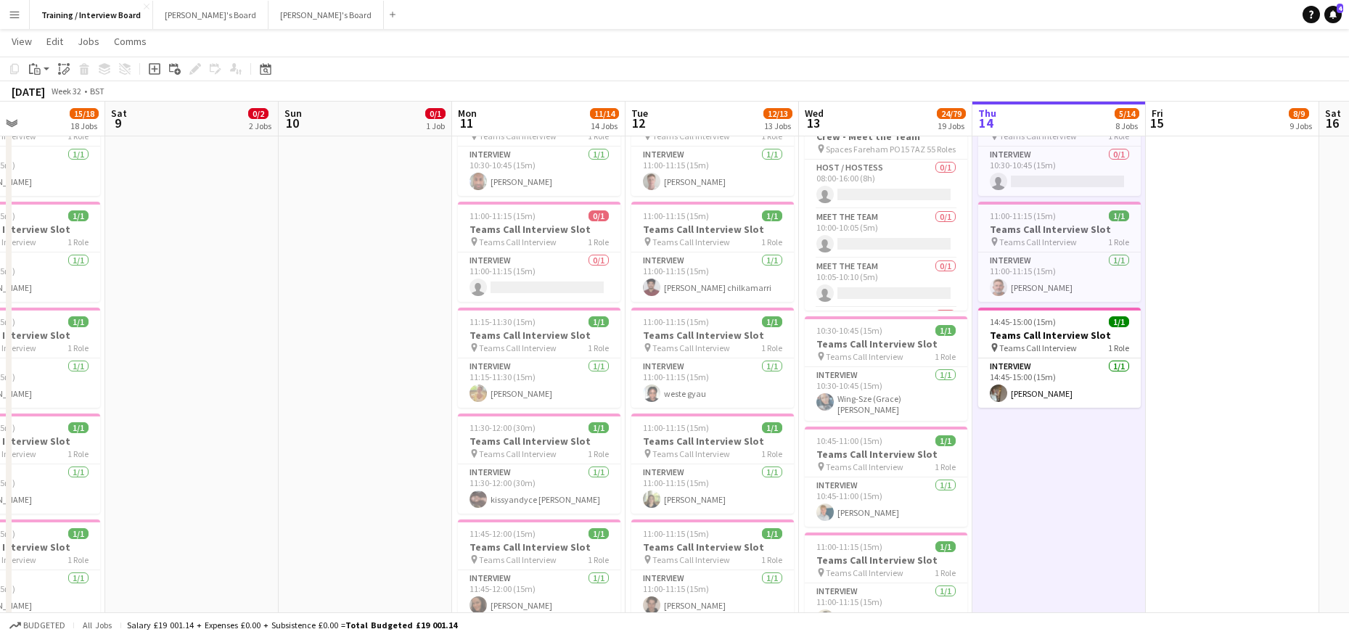
drag, startPoint x: 998, startPoint y: 435, endPoint x: 1038, endPoint y: 477, distance: 57.0
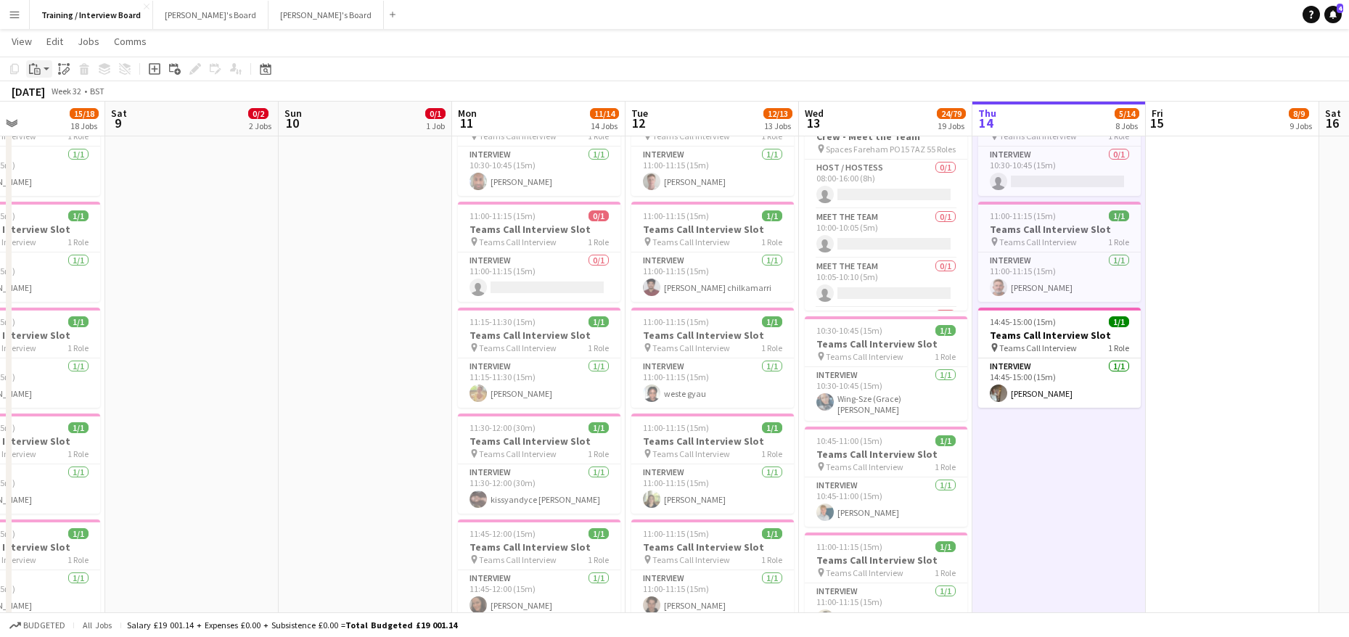
click at [36, 70] on icon at bounding box center [37, 70] width 2 height 1
click at [71, 94] on link "Paste Ctrl+V" at bounding box center [106, 96] width 136 height 13
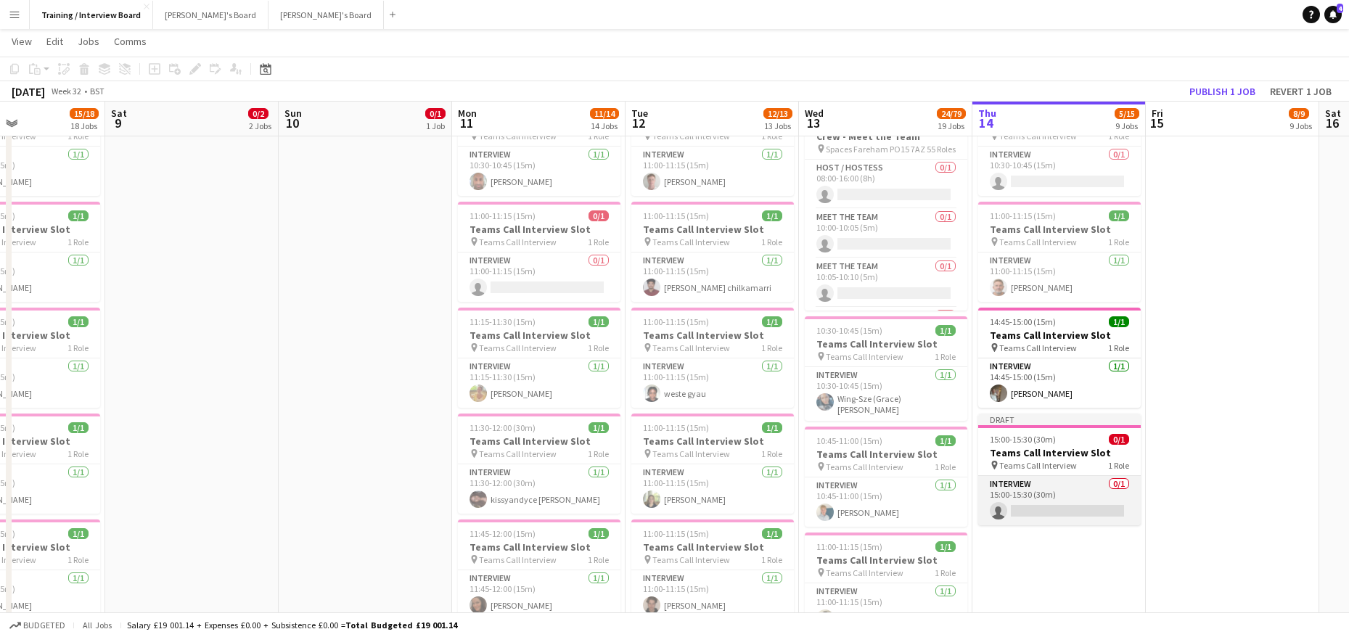
click at [1043, 507] on app-card-role "Interview 0/1 15:00-15:30 (30m) single-neutral-actions" at bounding box center [1059, 500] width 163 height 49
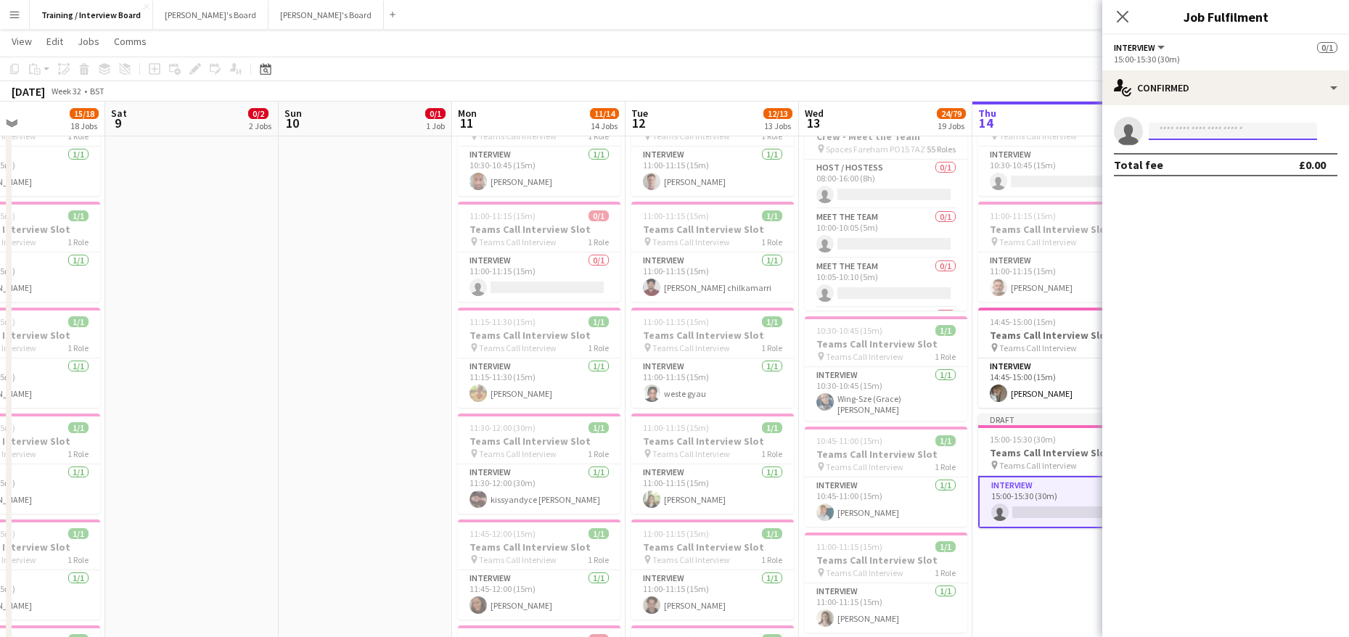
click at [1175, 137] on input at bounding box center [1233, 131] width 168 height 17
paste input "**********"
type input "*"
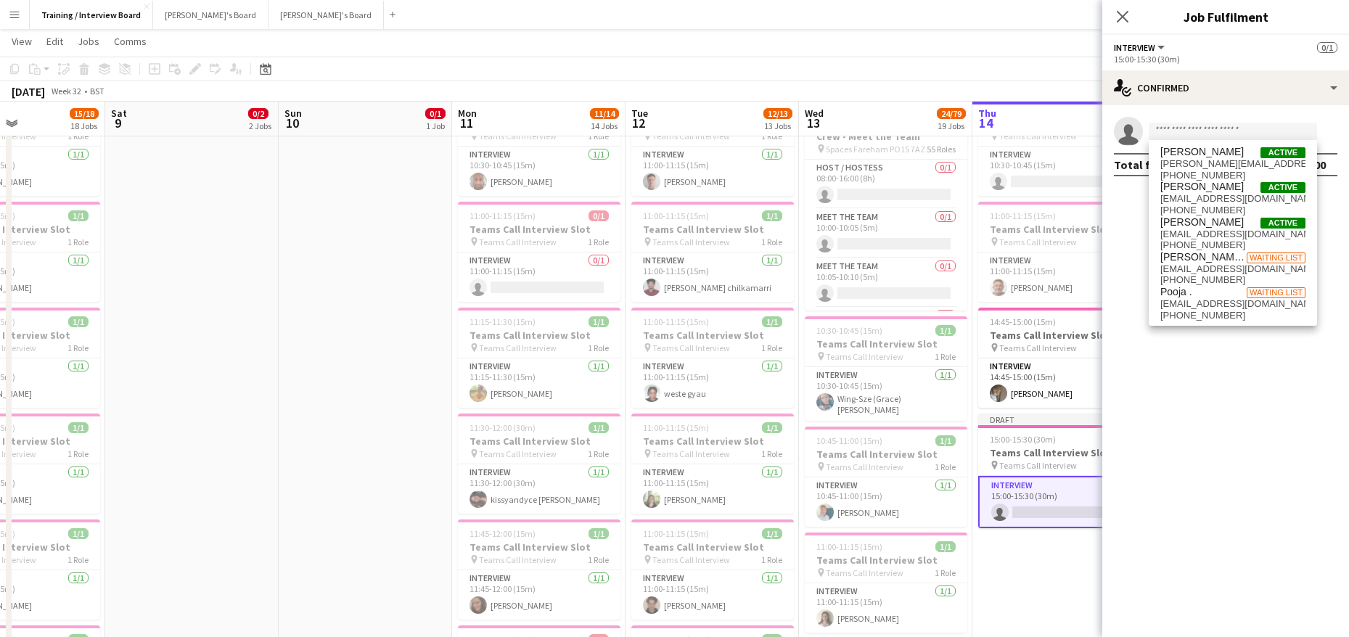
click at [1125, 7] on div "Close pop-in" at bounding box center [1122, 16] width 41 height 33
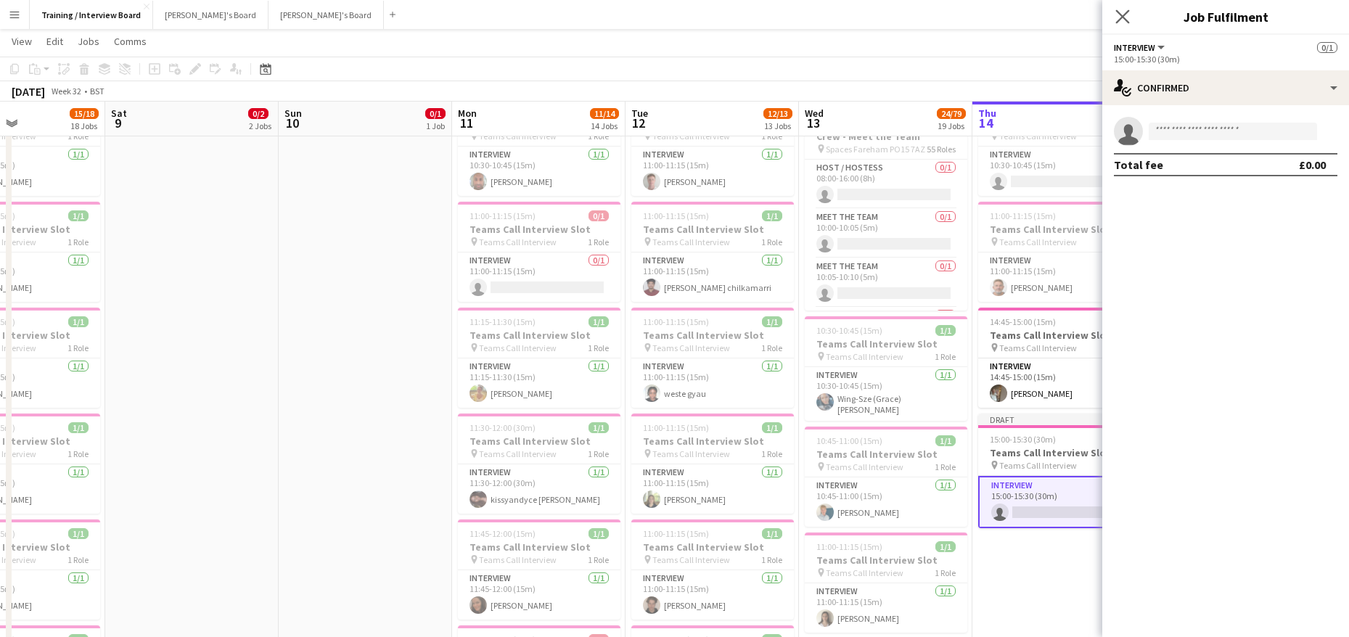
click at [1120, 25] on app-icon "Close pop-in" at bounding box center [1122, 17] width 21 height 21
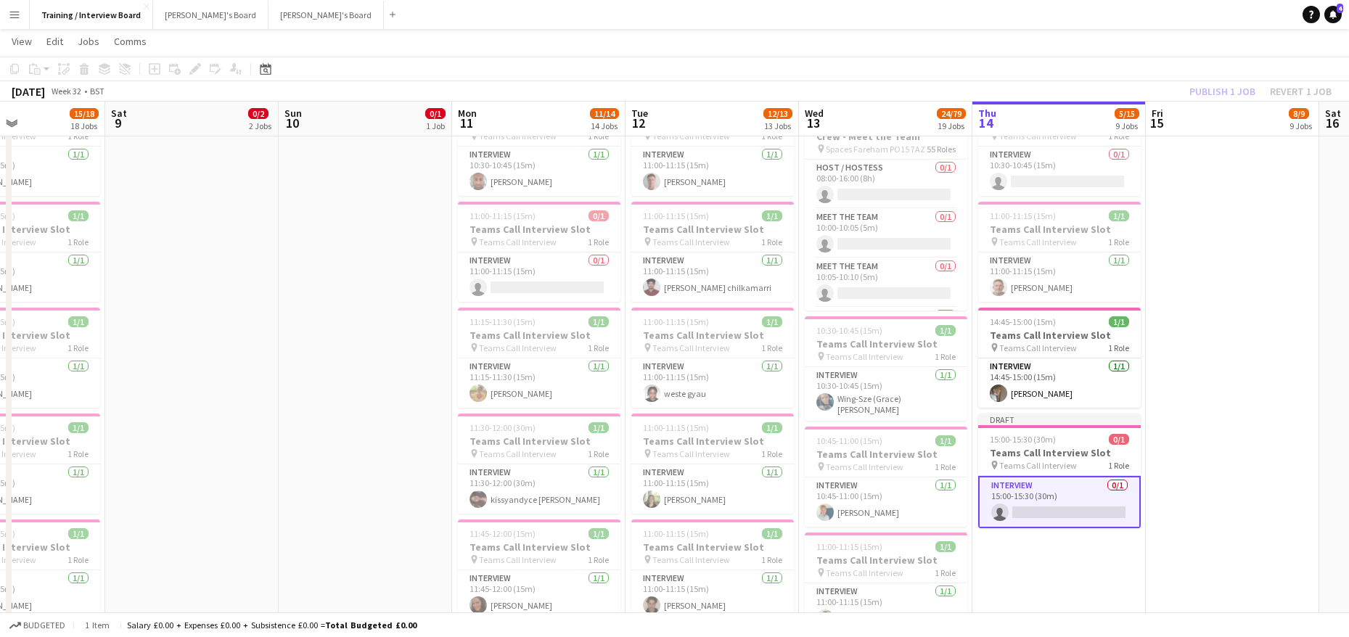
click at [1203, 85] on div "Publish 1 job Revert 1 job" at bounding box center [1260, 91] width 177 height 19
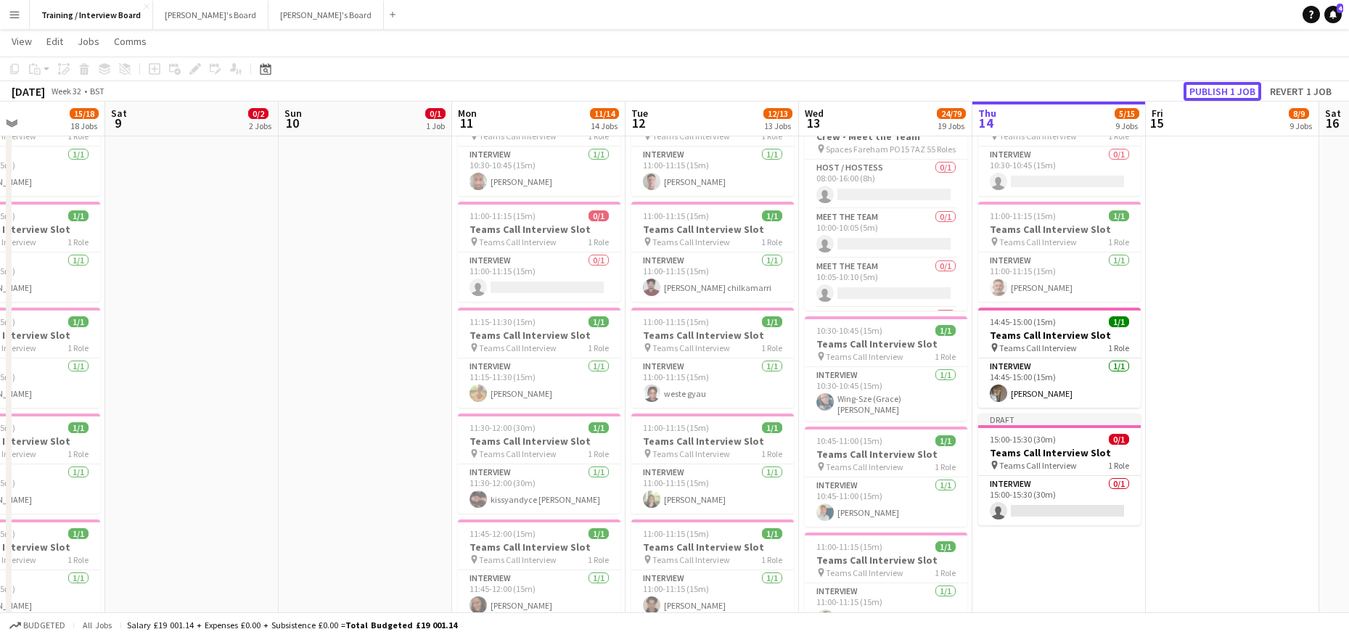
click at [1203, 85] on button "Publish 1 job" at bounding box center [1222, 91] width 78 height 19
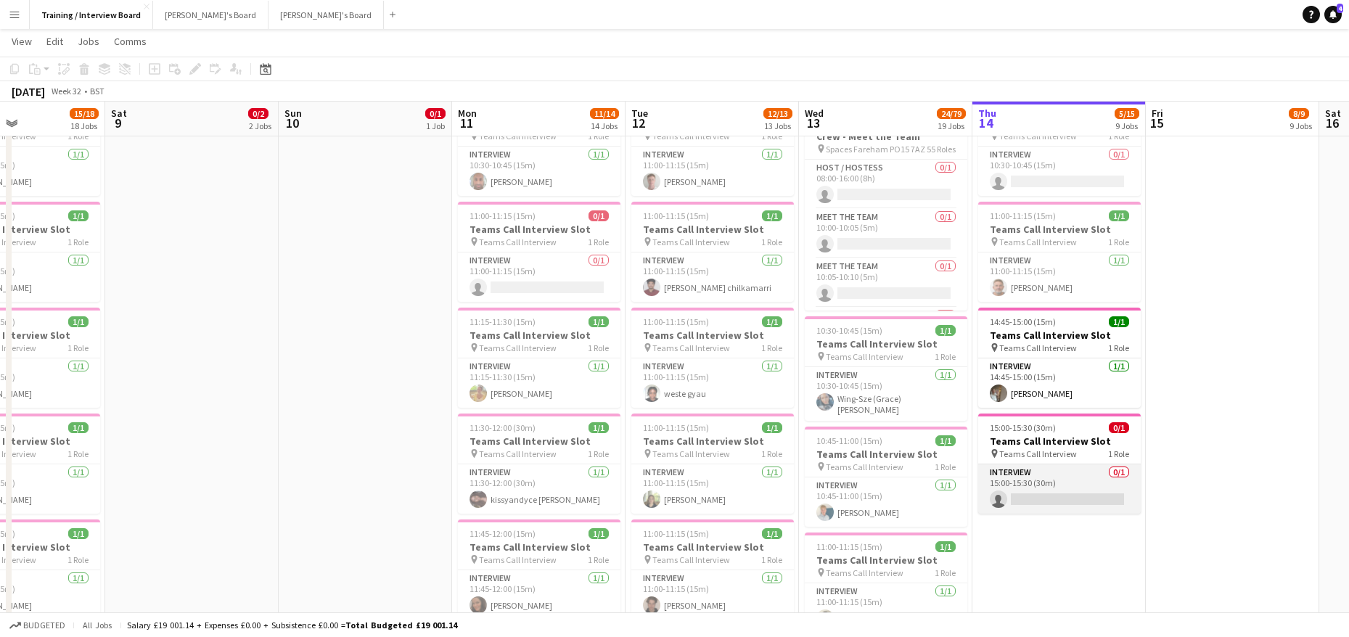
click at [1030, 496] on app-card-role "Interview 0/1 15:00-15:30 (30m) single-neutral-actions" at bounding box center [1059, 488] width 163 height 49
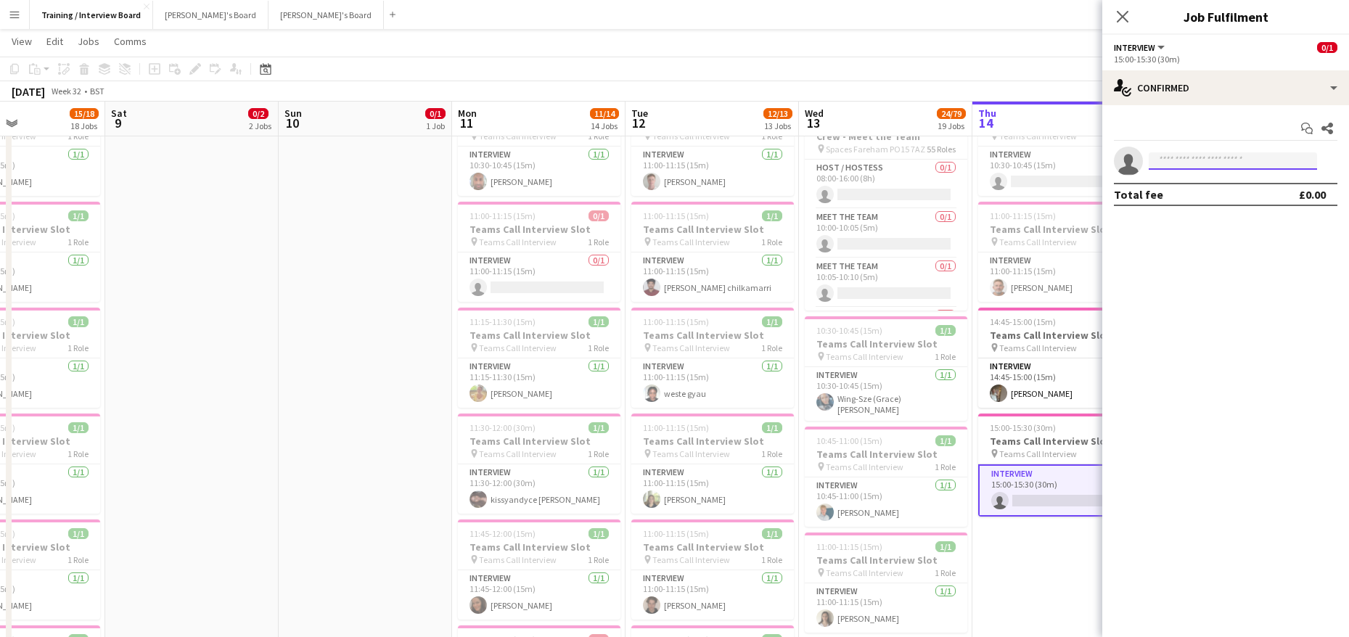
click at [1166, 159] on input at bounding box center [1233, 160] width 168 height 17
drag, startPoint x: 1166, startPoint y: 159, endPoint x: 1232, endPoint y: 166, distance: 66.4
paste input "**********"
type input "**********"
click at [1207, 194] on span "seb.manrique@outlook.com" at bounding box center [1232, 194] width 145 height 12
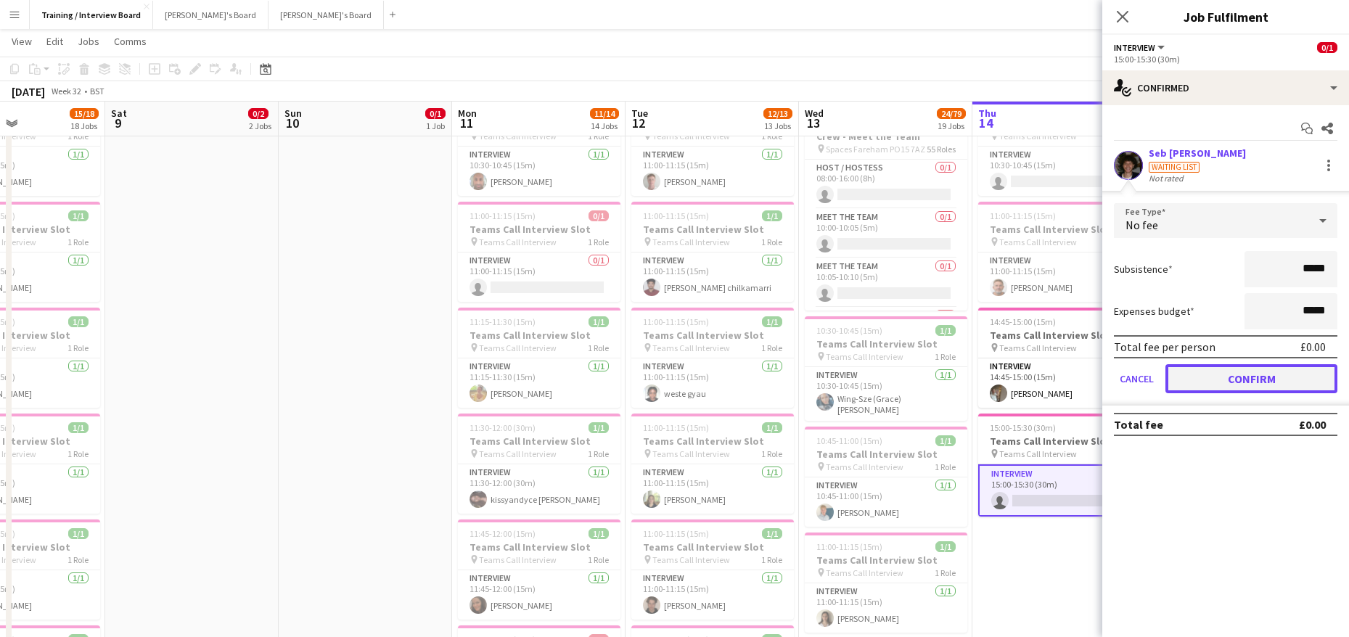
click at [1303, 393] on button "Confirm" at bounding box center [1251, 378] width 172 height 29
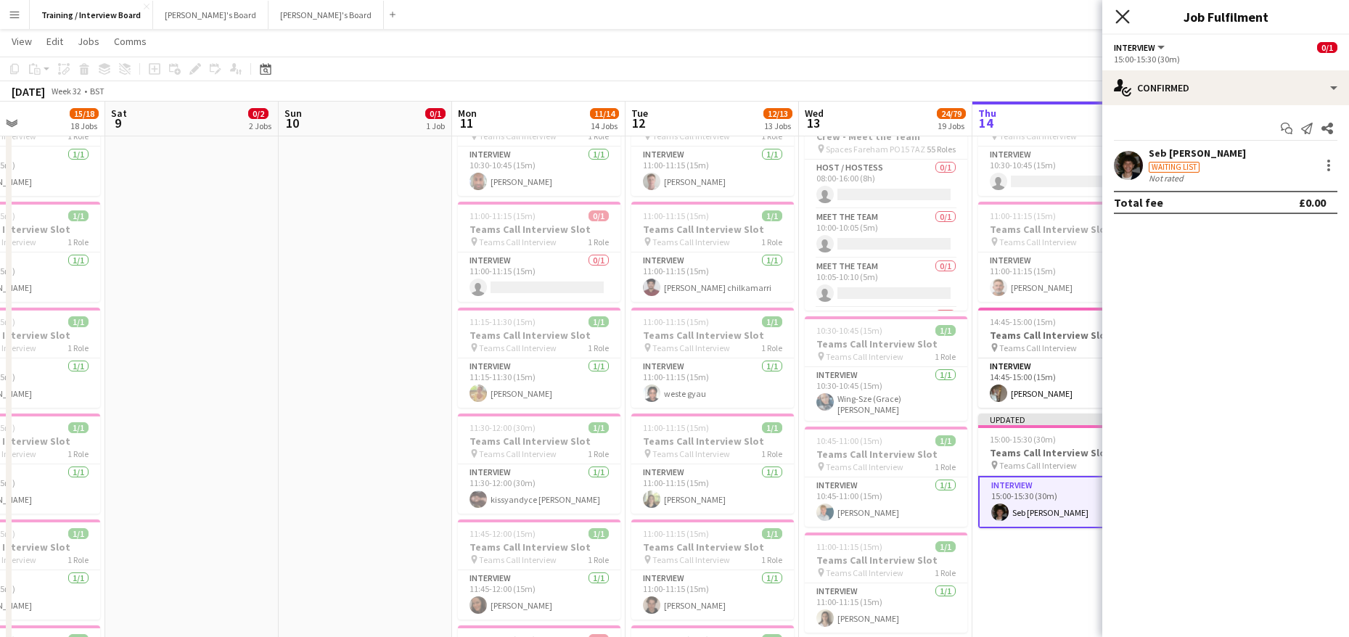
click at [1122, 15] on icon "Close pop-in" at bounding box center [1122, 16] width 14 height 14
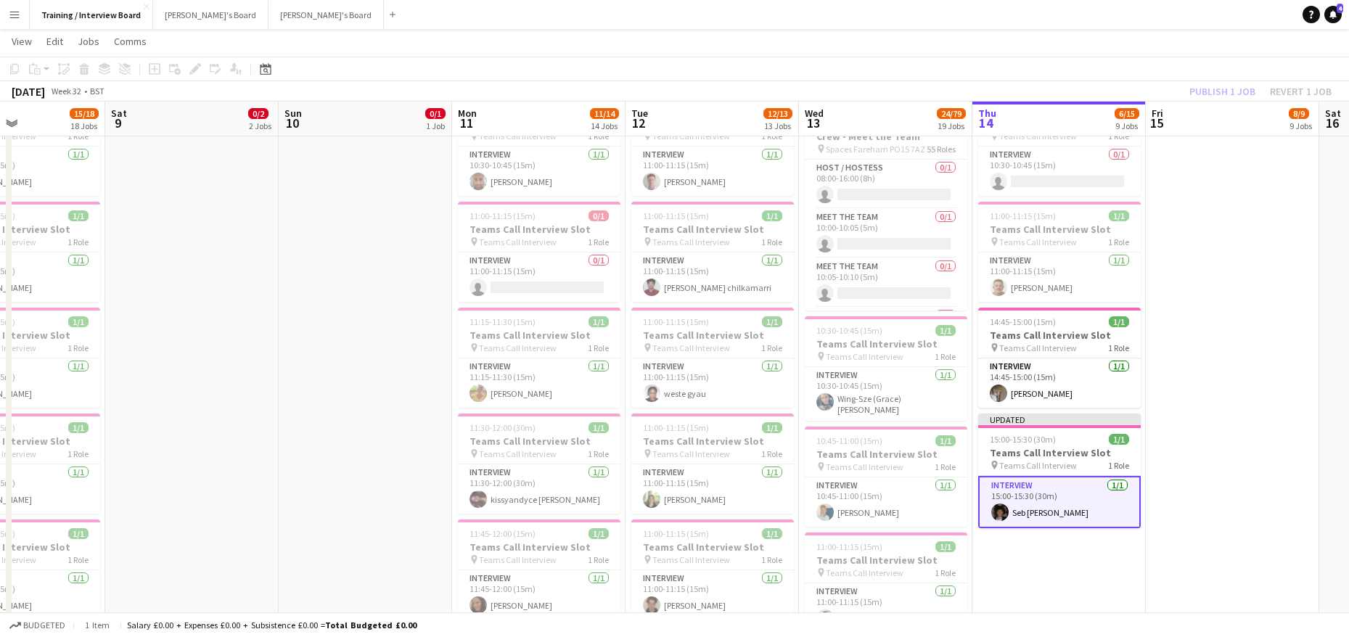
click at [1219, 85] on div "Publish 1 job Revert 1 job" at bounding box center [1260, 91] width 177 height 19
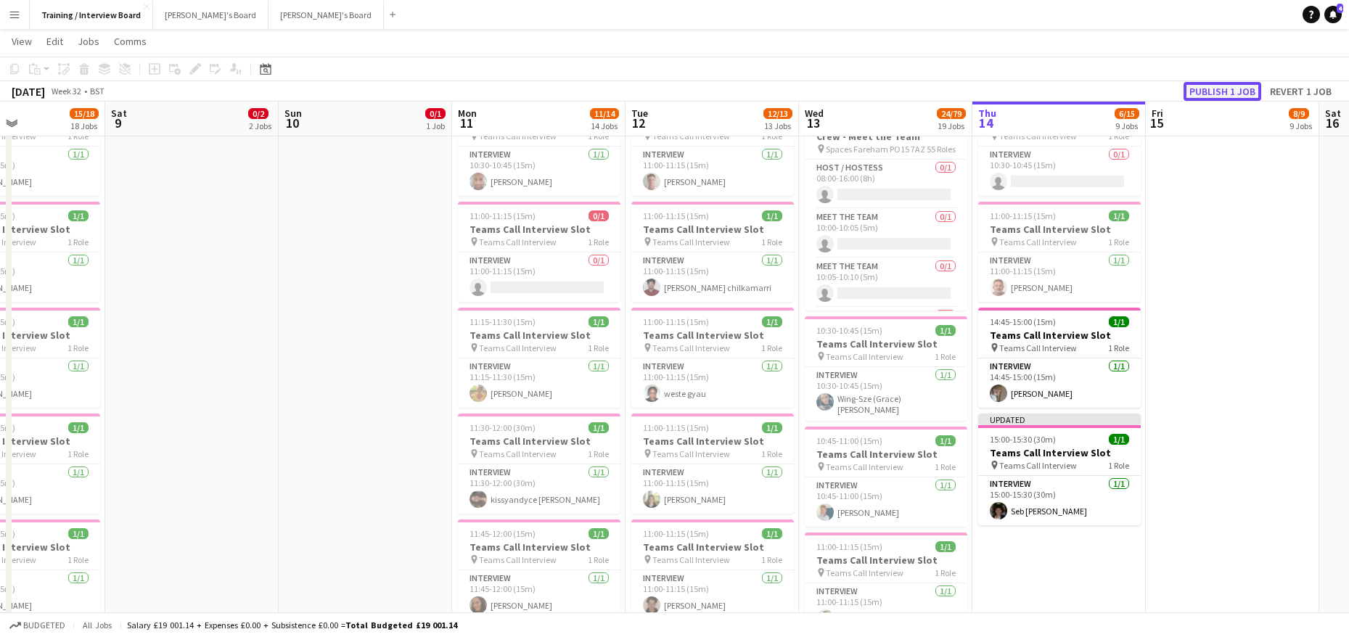
click at [1216, 89] on button "Publish 1 job" at bounding box center [1222, 91] width 78 height 19
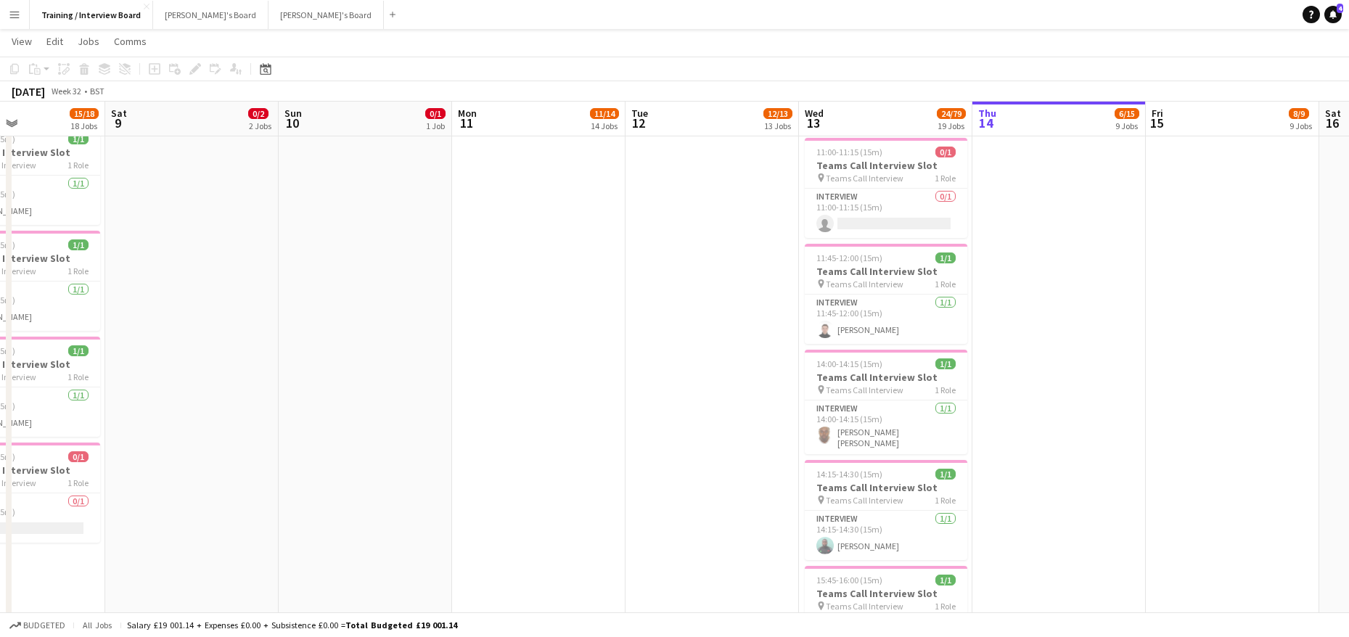
scroll to position [1306, 0]
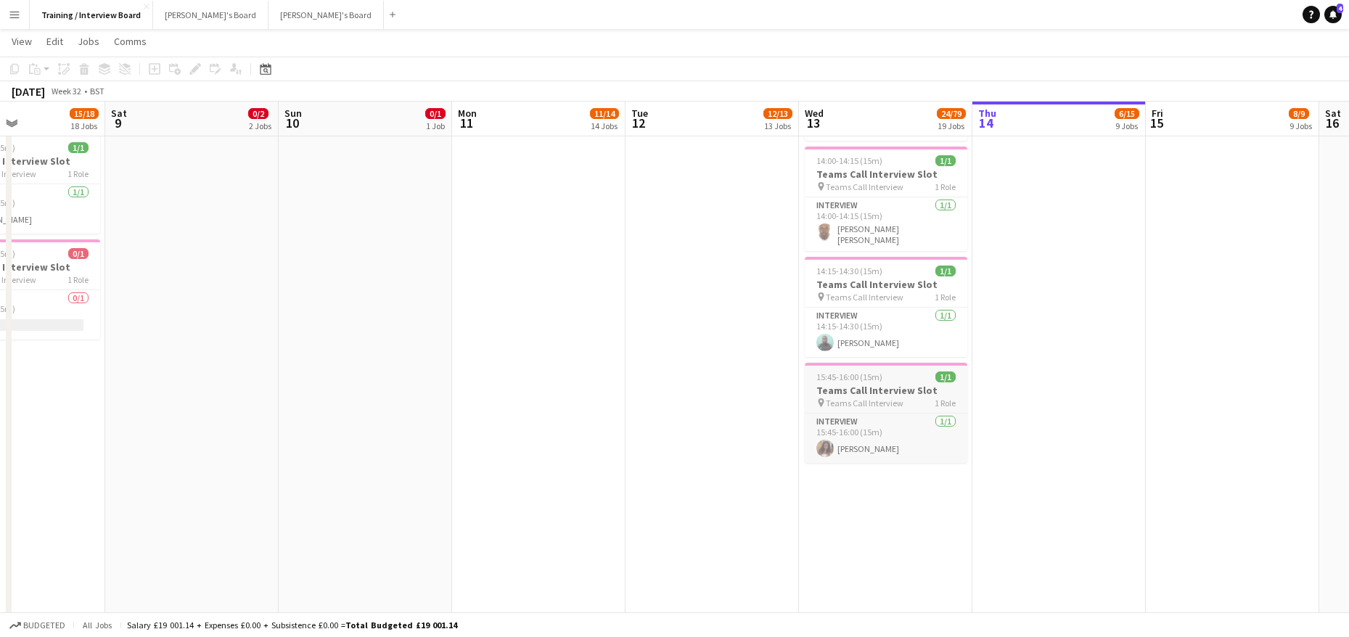
click at [855, 384] on h3 "Teams Call Interview Slot" at bounding box center [886, 390] width 163 height 13
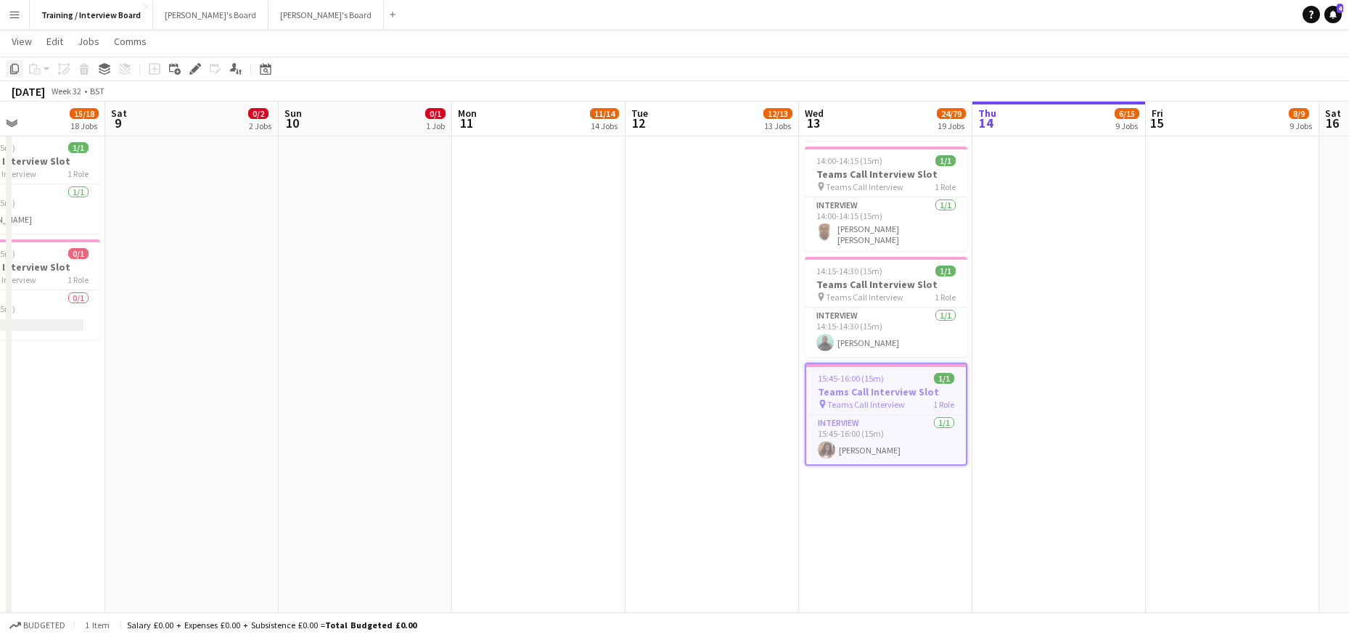
click at [16, 65] on icon "Copy" at bounding box center [15, 69] width 12 height 12
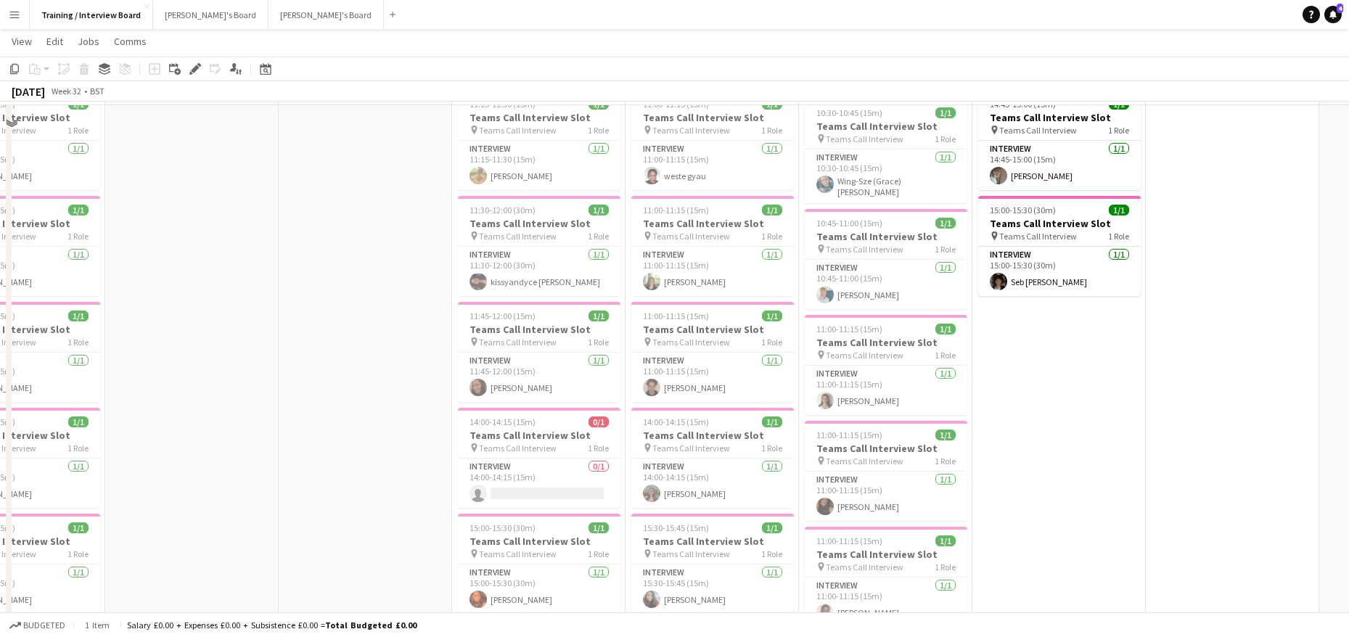
scroll to position [218, 0]
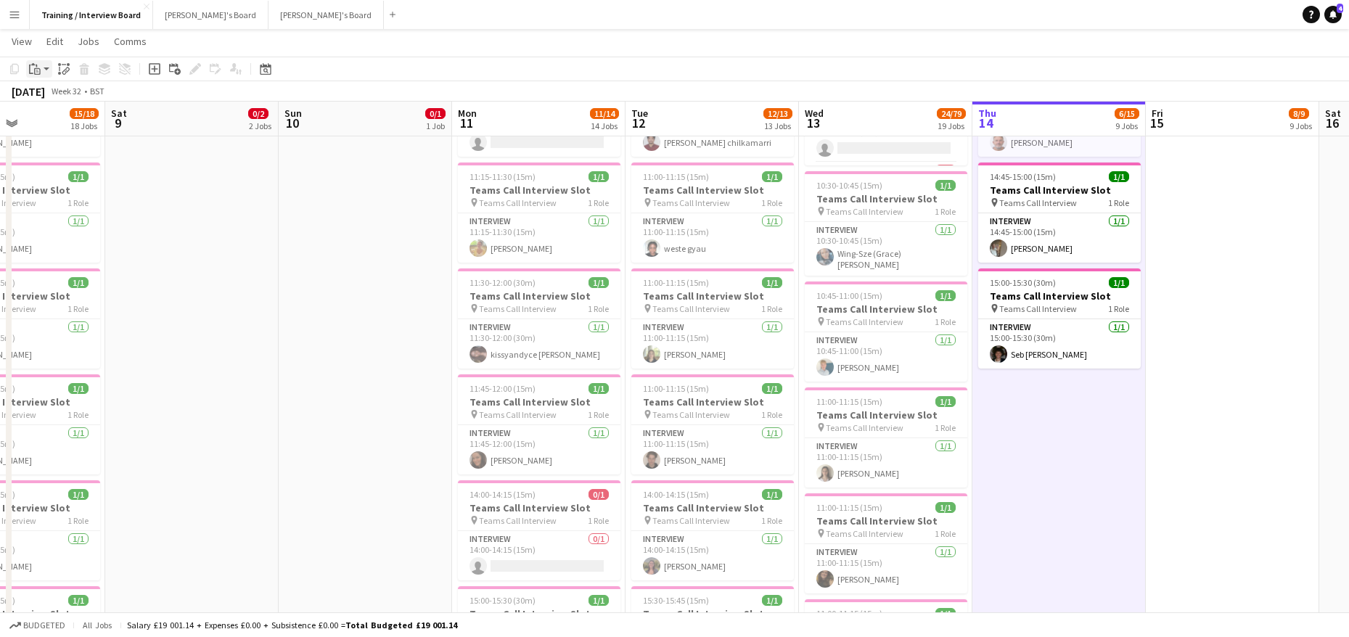
click at [30, 72] on icon "Paste" at bounding box center [35, 69] width 12 height 12
click at [43, 91] on link "Paste Ctrl+V" at bounding box center [106, 96] width 136 height 13
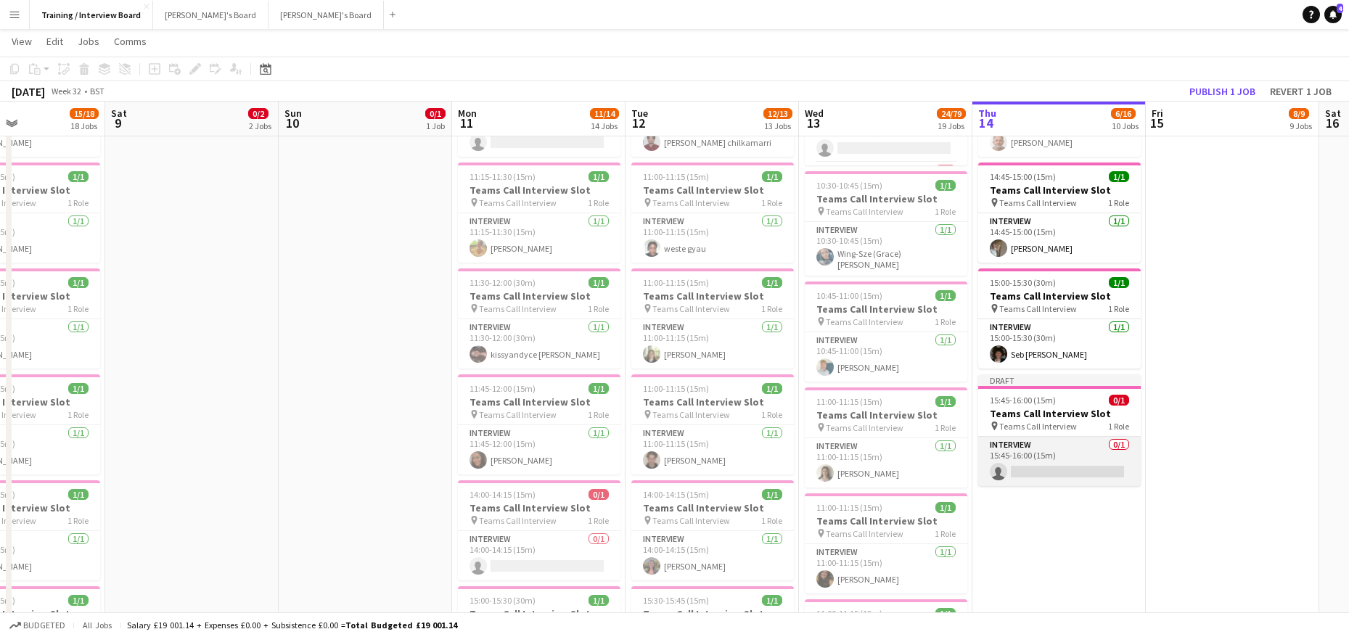
click at [1019, 464] on app-card-role "Interview 0/1 15:45-16:00 (15m) single-neutral-actions" at bounding box center [1059, 461] width 163 height 49
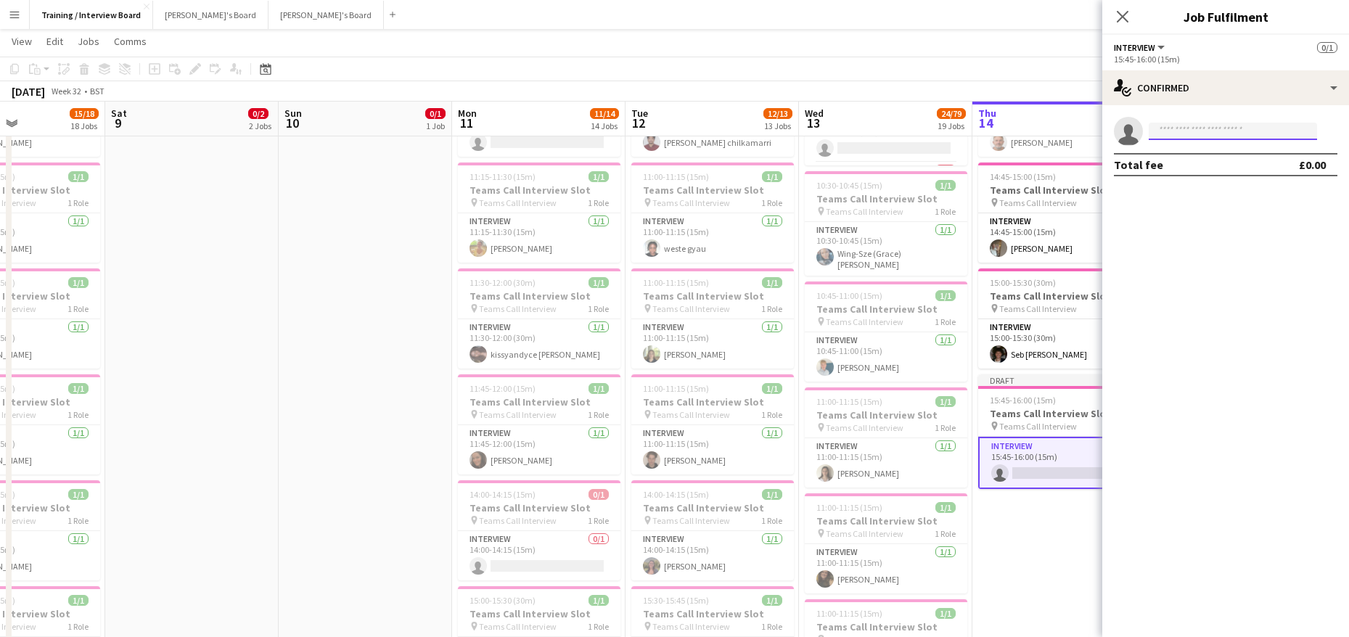
click at [1160, 132] on input at bounding box center [1233, 131] width 168 height 17
paste input "**********"
type input "**********"
click at [1175, 151] on span "Julie Harding" at bounding box center [1201, 152] width 83 height 12
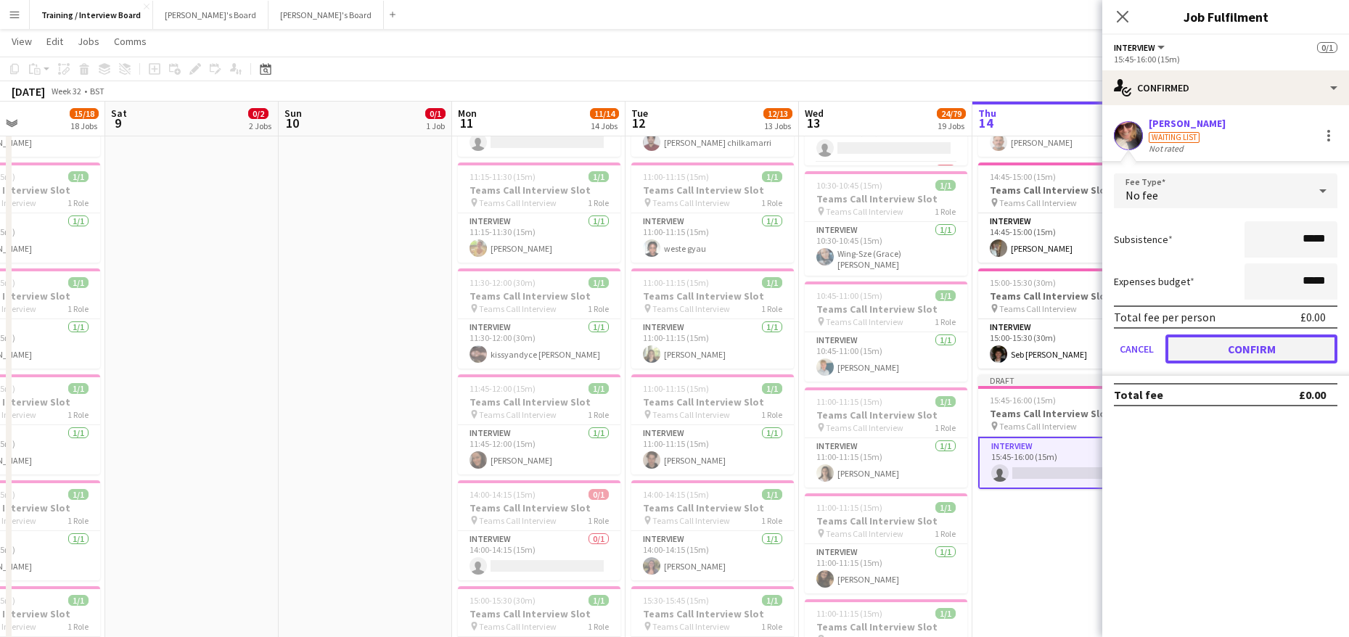
click at [1290, 353] on button "Confirm" at bounding box center [1251, 348] width 172 height 29
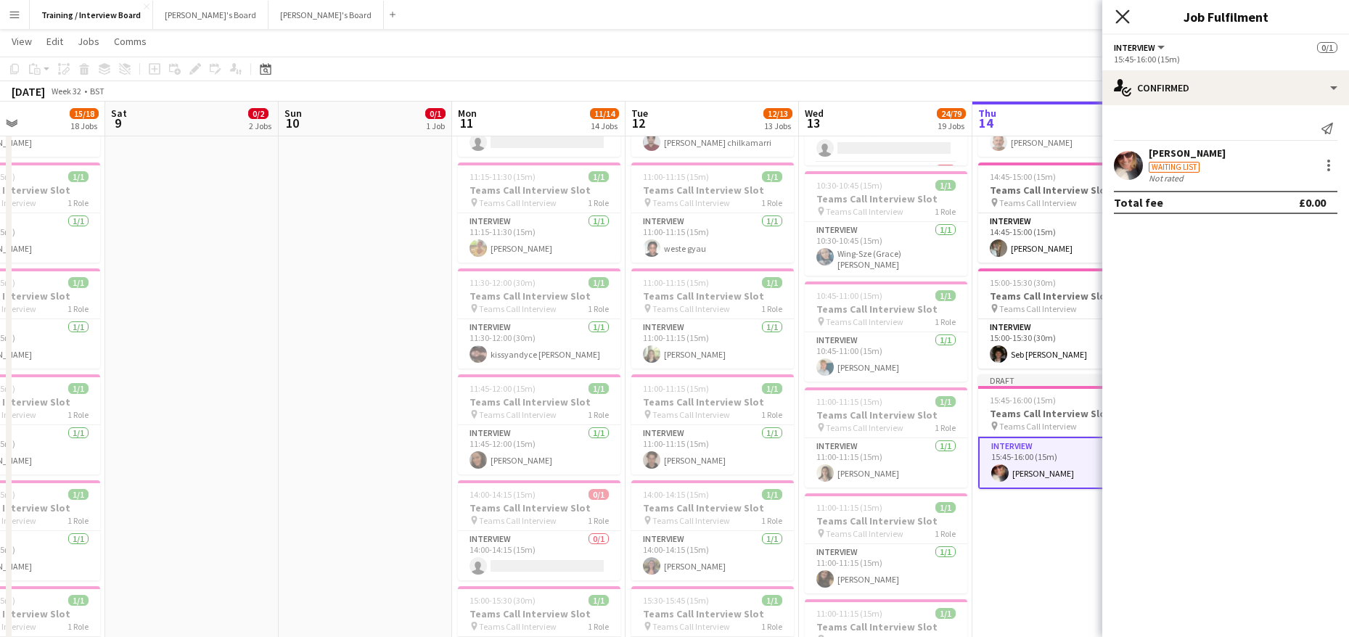
click at [1124, 15] on icon at bounding box center [1122, 16] width 14 height 14
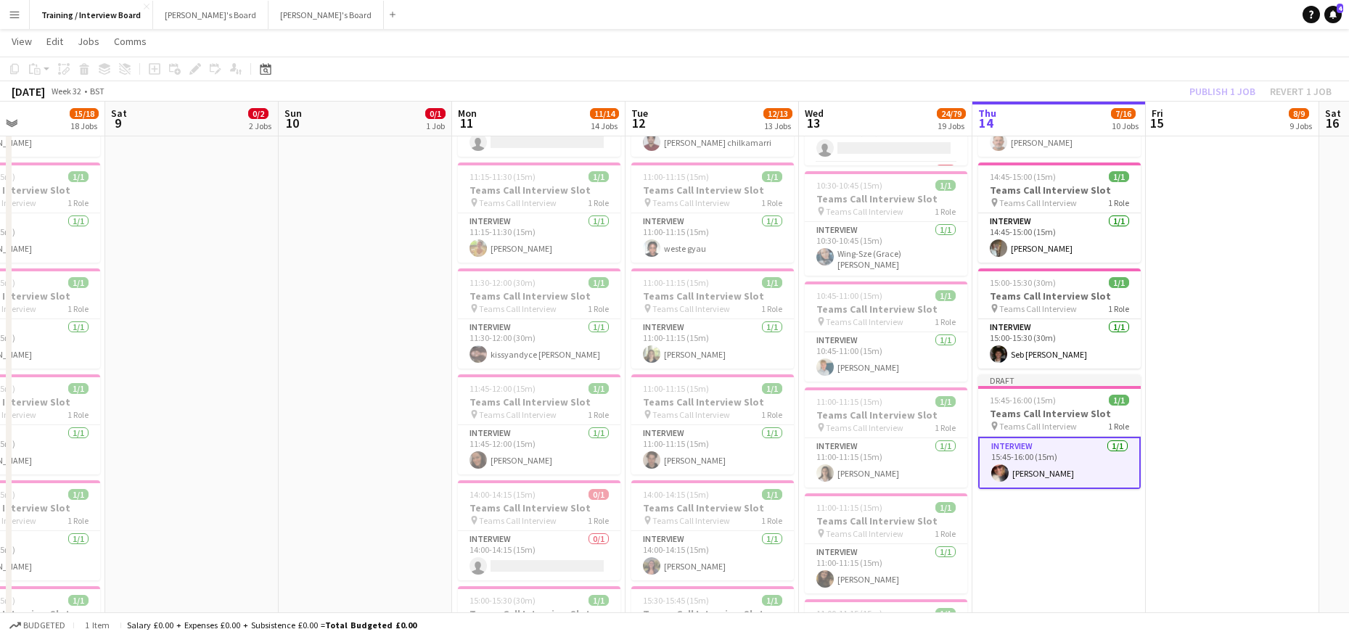
click at [1213, 89] on div "Publish 1 job Revert 1 job" at bounding box center [1260, 91] width 177 height 19
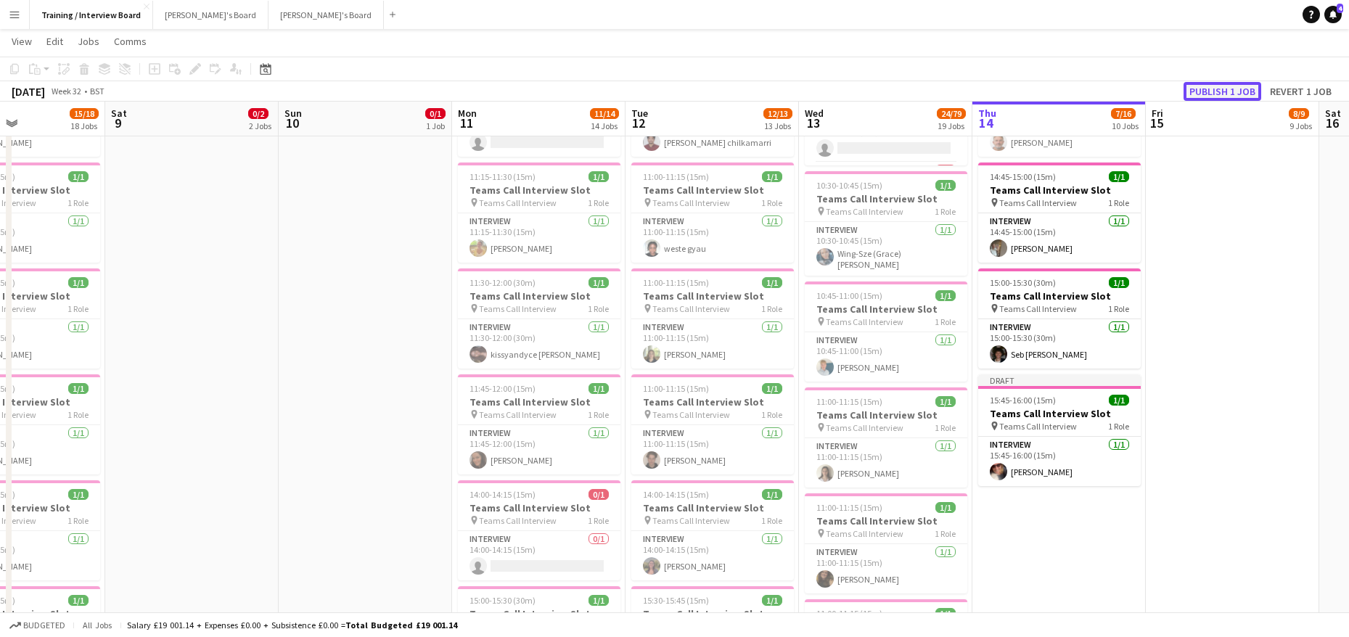
click at [1215, 91] on button "Publish 1 job" at bounding box center [1222, 91] width 78 height 19
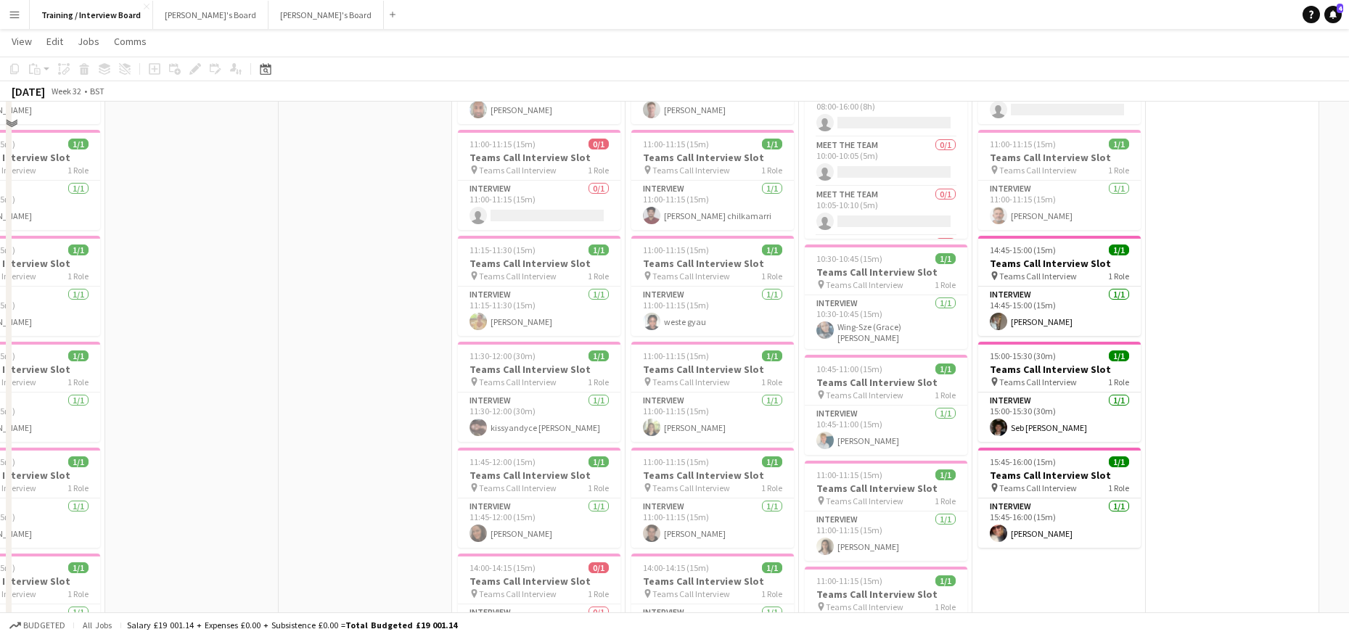
scroll to position [73, 0]
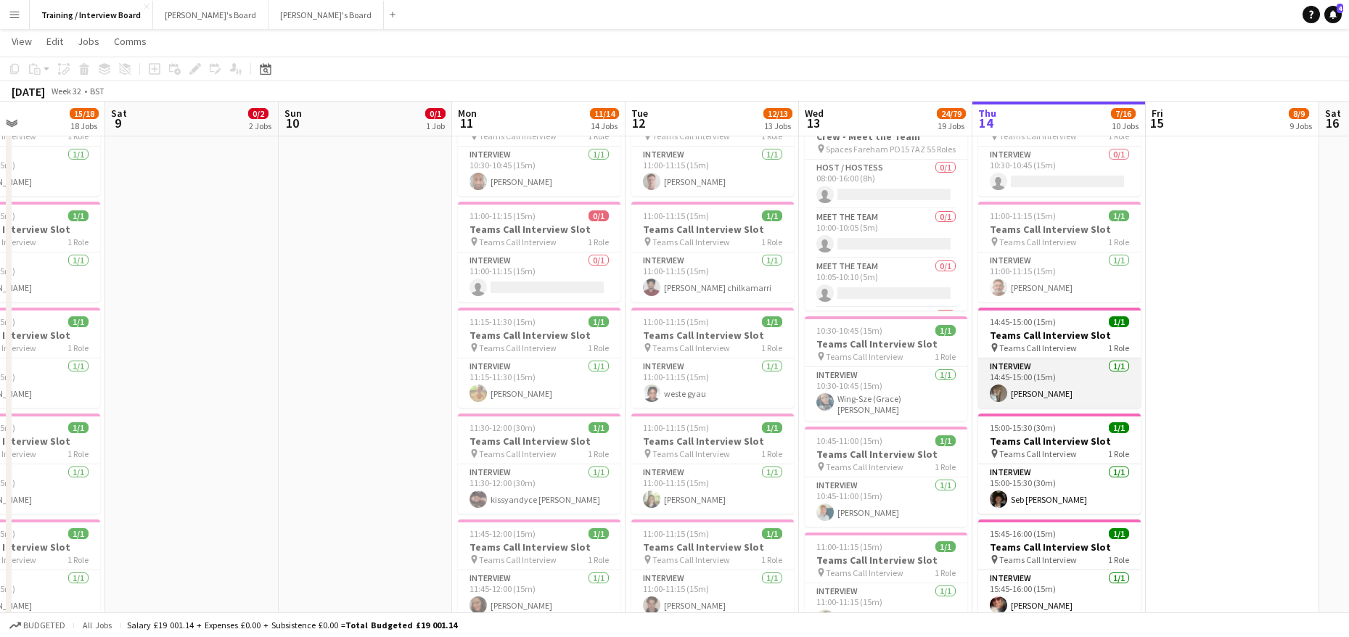
click at [1059, 390] on app-card-role "Interview 1/1 14:45-15:00 (15m) Nevaeh Anderson" at bounding box center [1059, 382] width 163 height 49
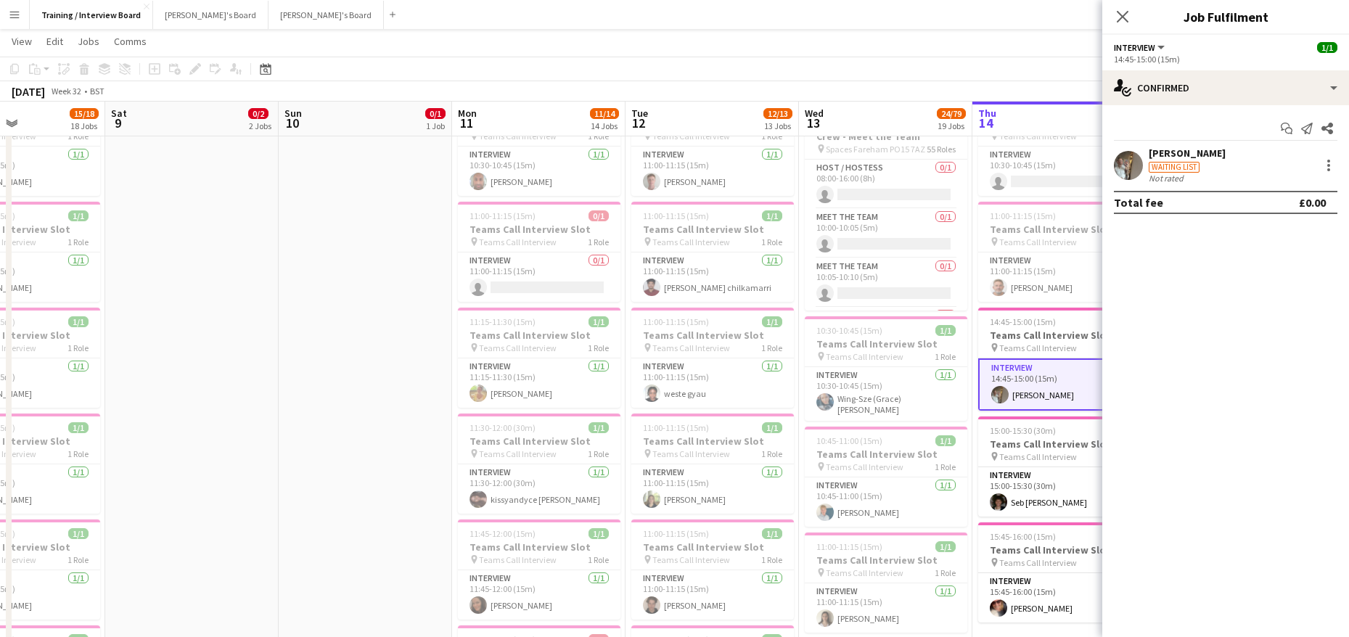
click at [1186, 147] on div "Nevaeh Anderson" at bounding box center [1187, 153] width 77 height 13
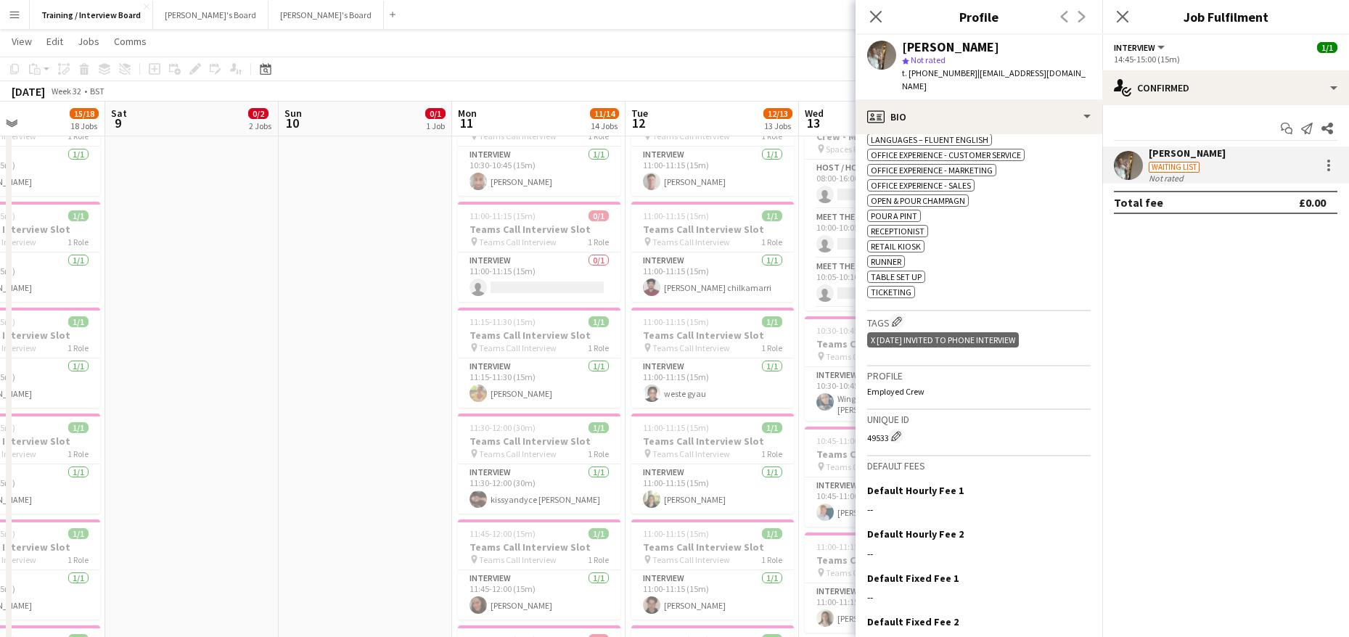
scroll to position [715, 0]
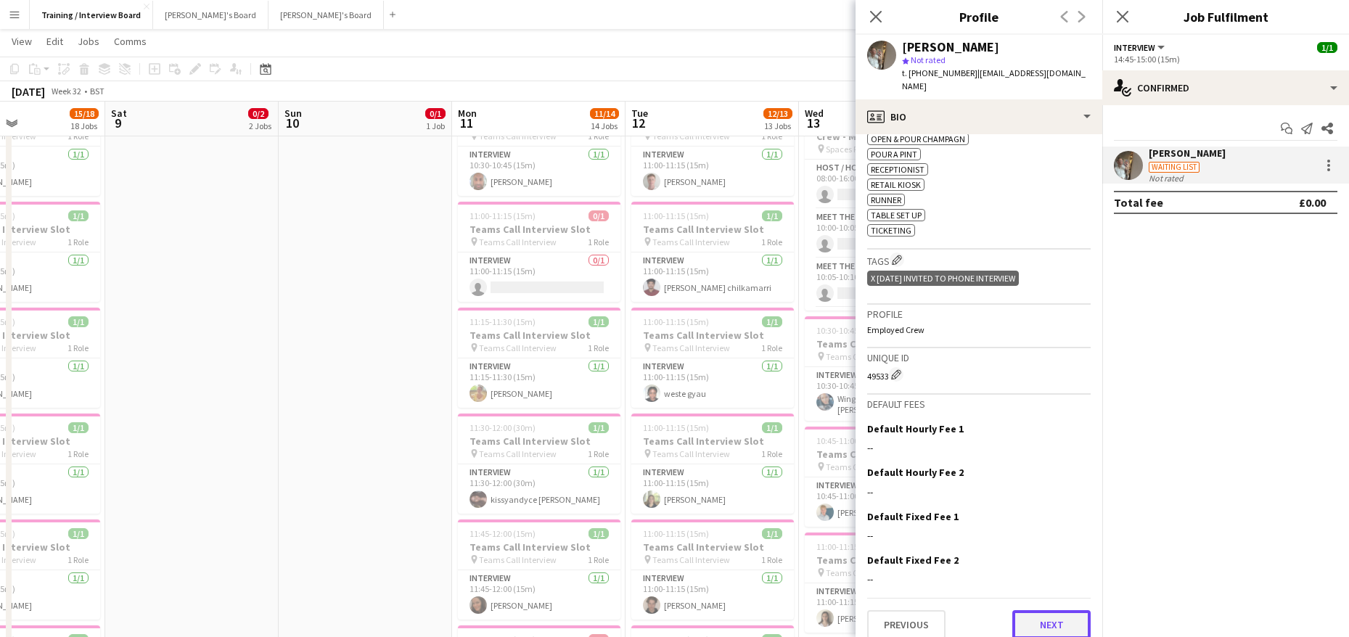
click at [1064, 614] on button "Next" at bounding box center [1051, 624] width 78 height 29
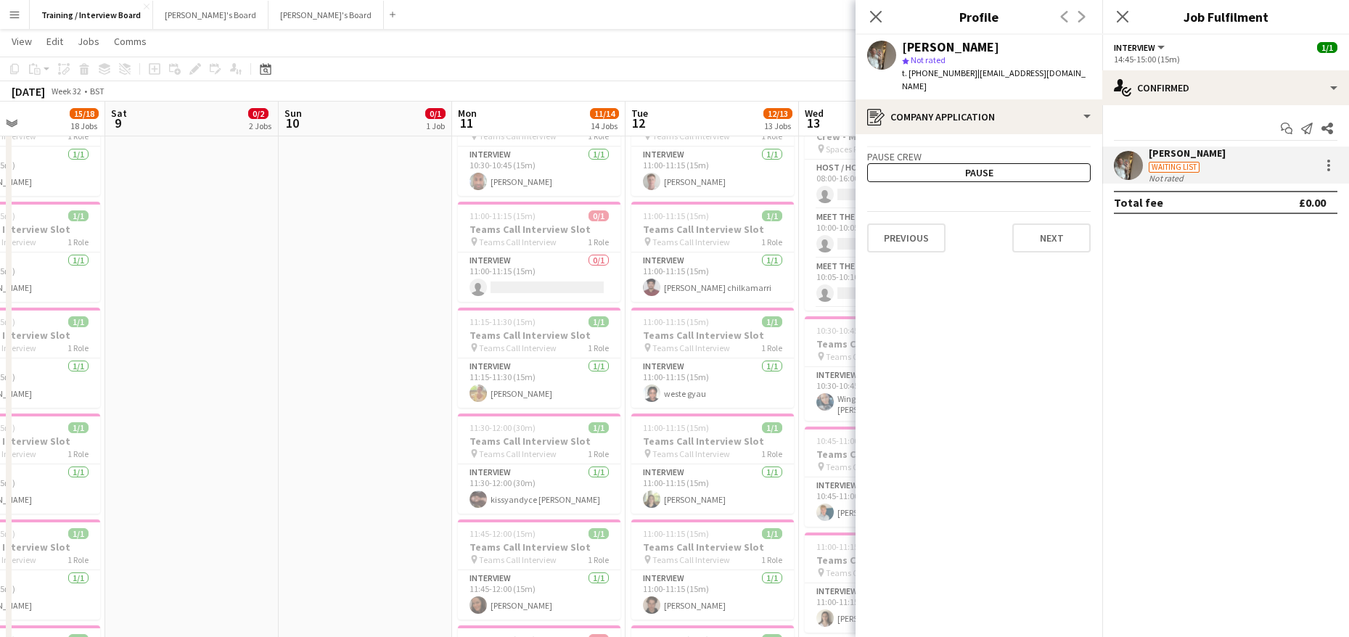
click at [1059, 243] on app-crew-profile-application "Pause crew Pause Previous Next" at bounding box center [978, 385] width 247 height 503
click at [1061, 234] on button "Next" at bounding box center [1051, 237] width 78 height 29
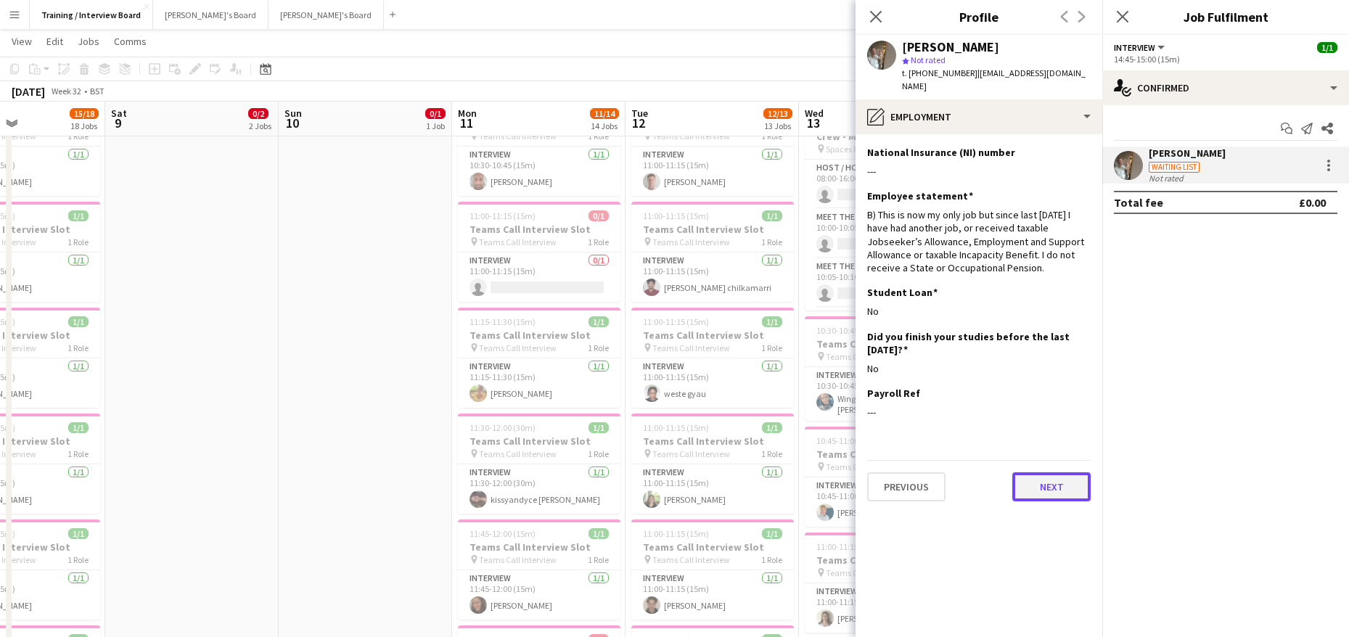
click at [1061, 472] on button "Next" at bounding box center [1051, 486] width 78 height 29
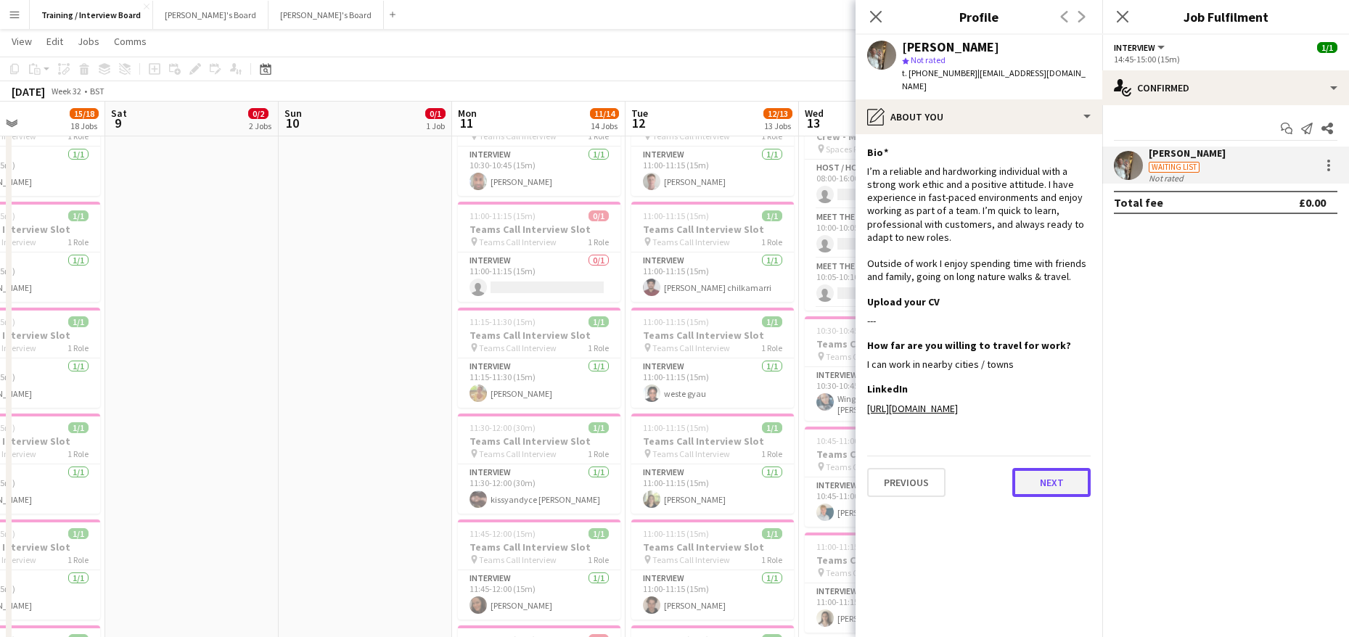
click at [1081, 497] on button "Next" at bounding box center [1051, 482] width 78 height 29
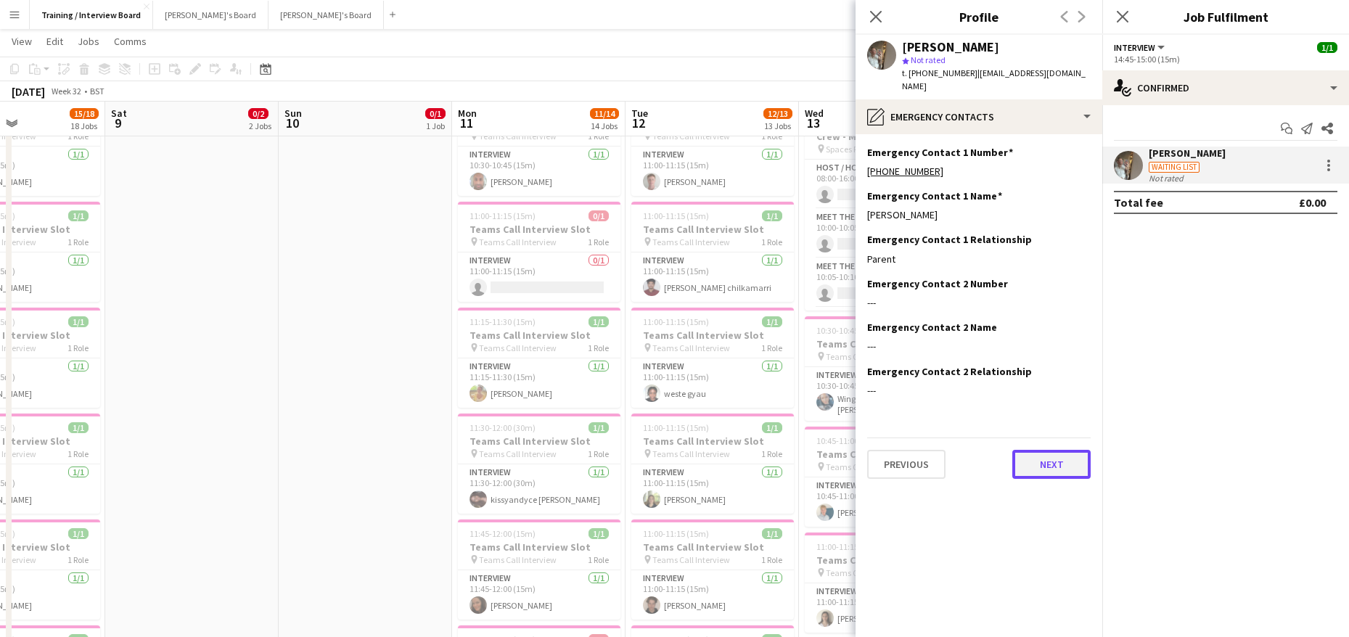
click at [1043, 459] on button "Next" at bounding box center [1051, 464] width 78 height 29
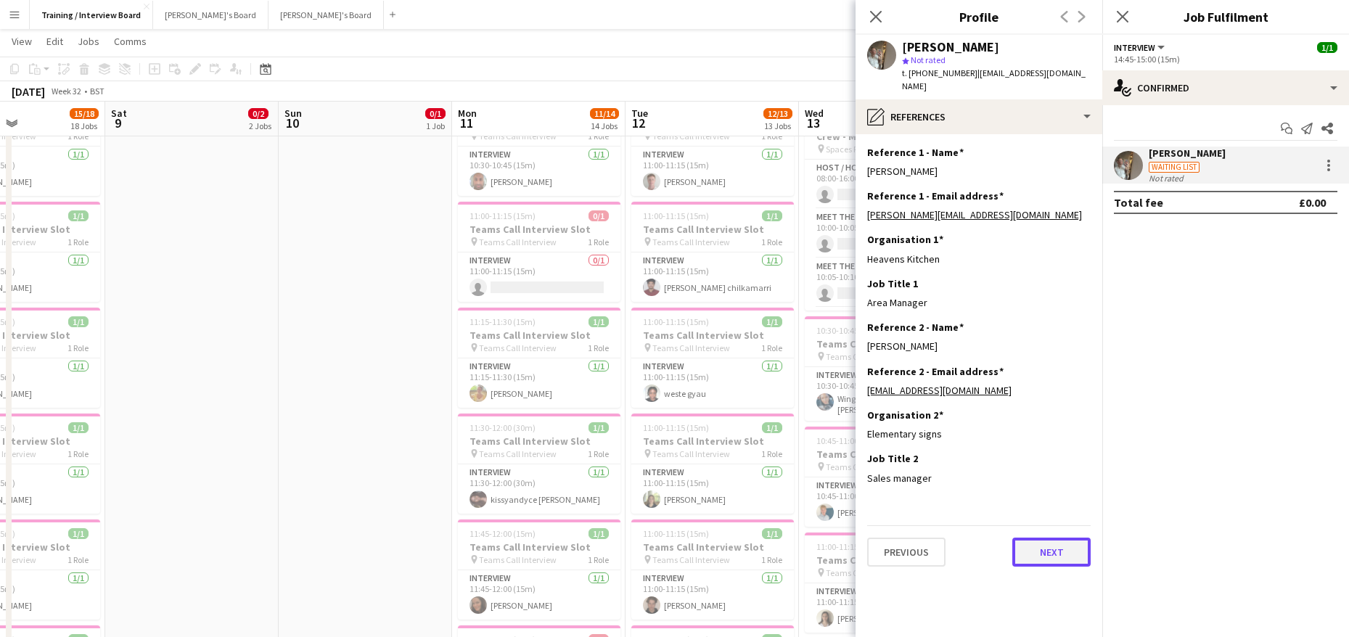
click at [1038, 538] on button "Next" at bounding box center [1051, 552] width 78 height 29
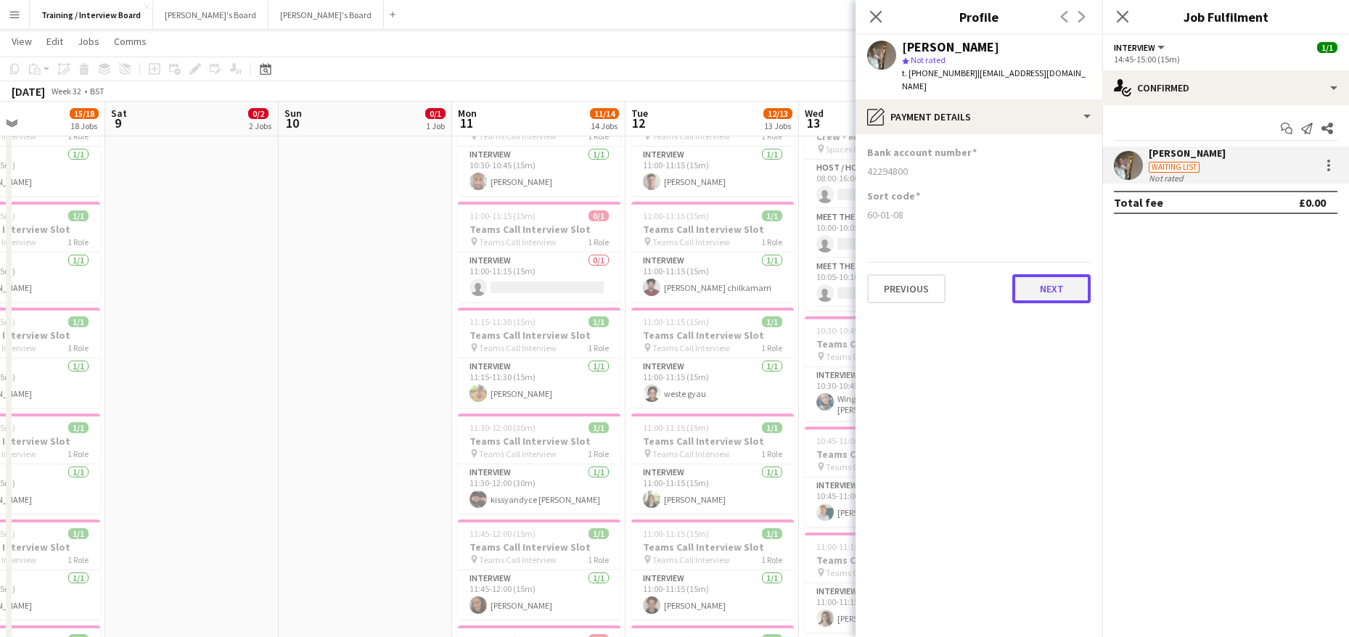
click at [1065, 275] on button "Next" at bounding box center [1051, 288] width 78 height 29
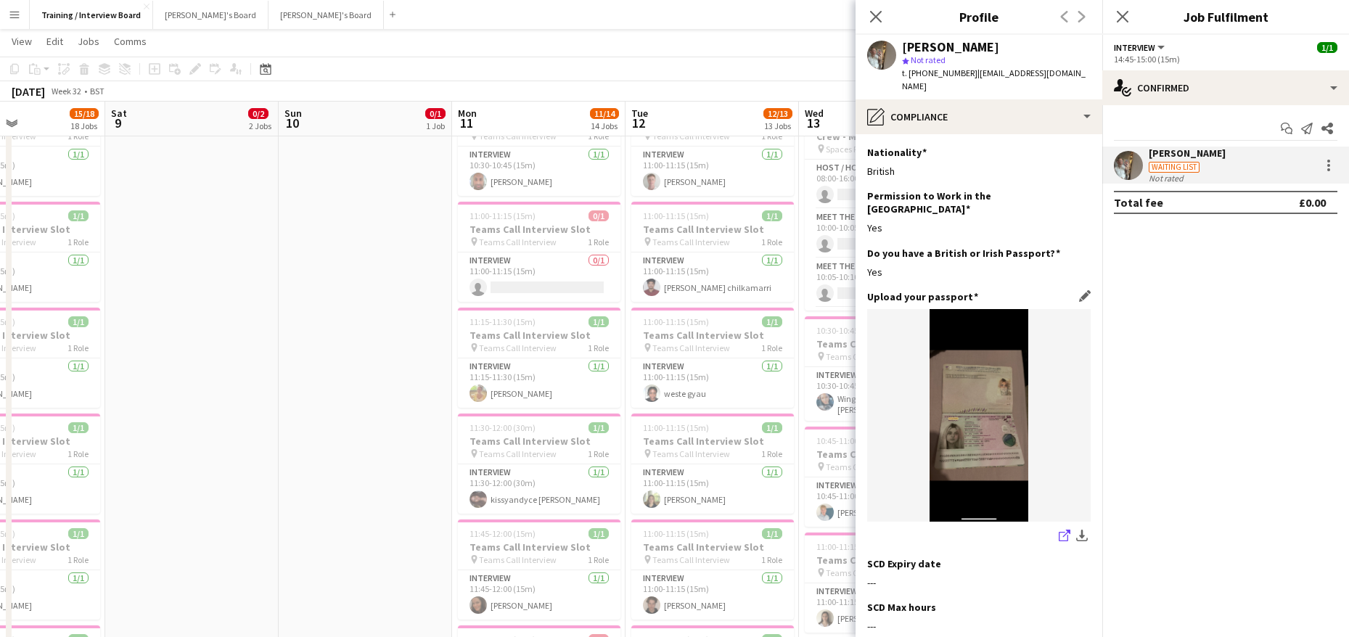
click at [1059, 530] on icon "share-external-link-1" at bounding box center [1065, 536] width 12 height 12
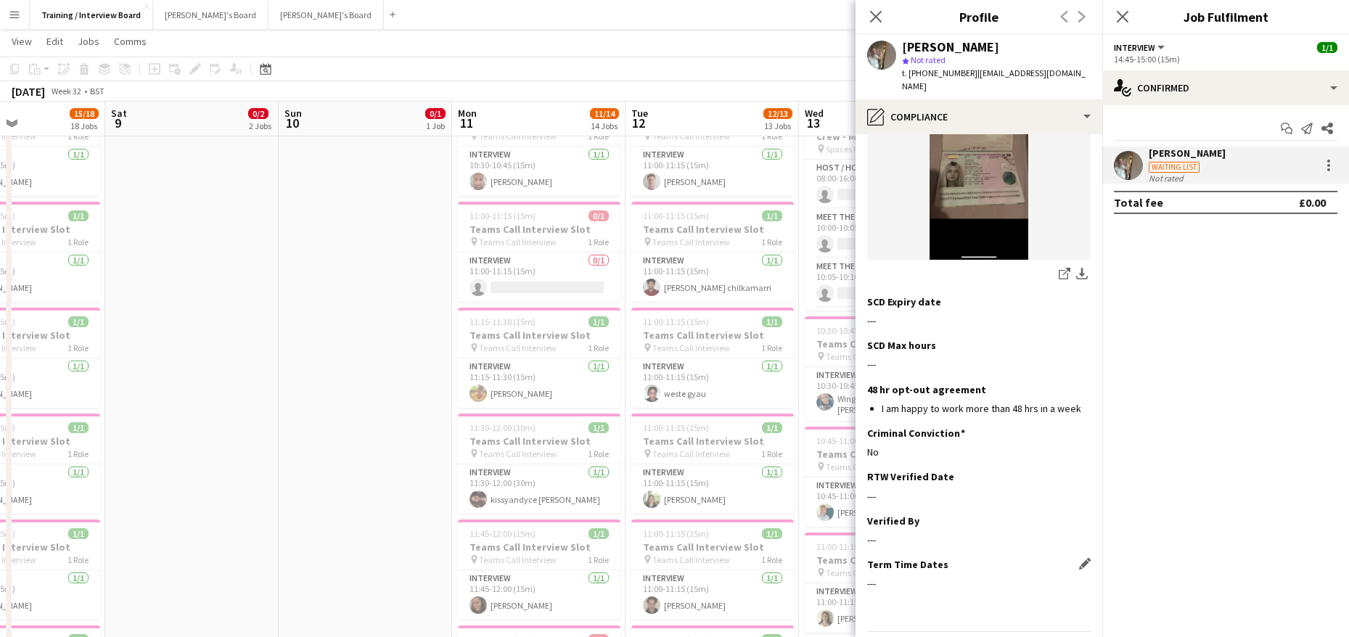
scroll to position [282, 0]
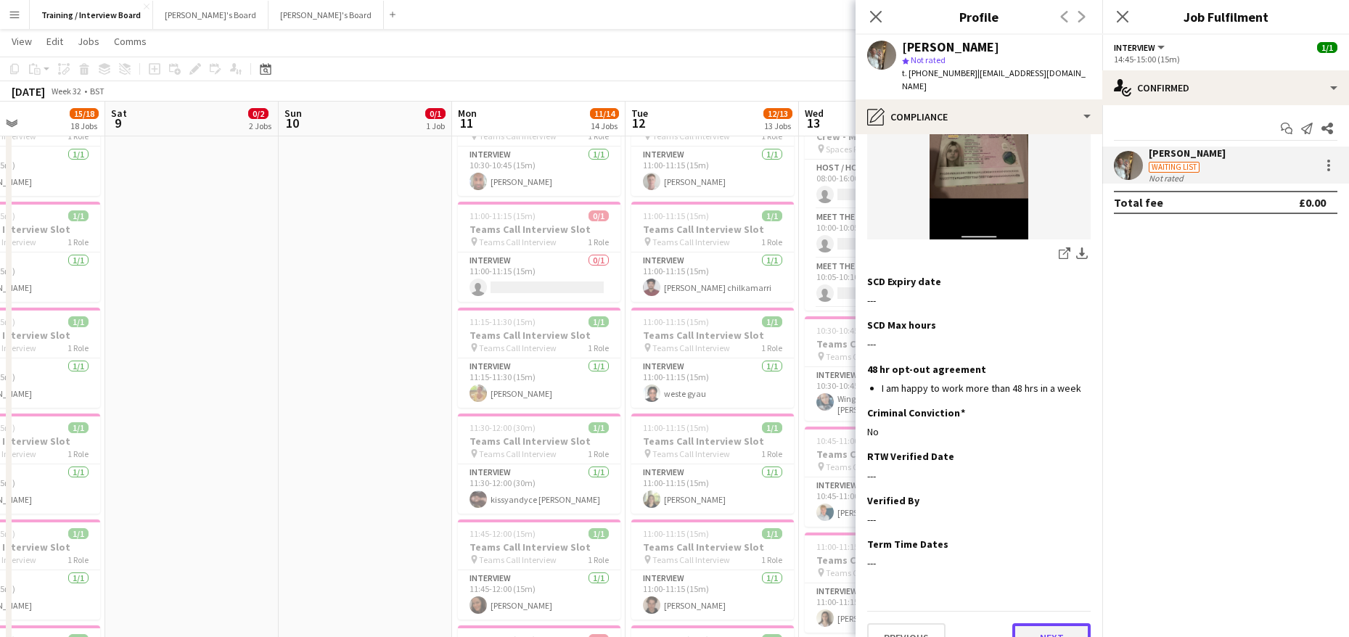
click at [1036, 623] on button "Next" at bounding box center [1051, 637] width 78 height 29
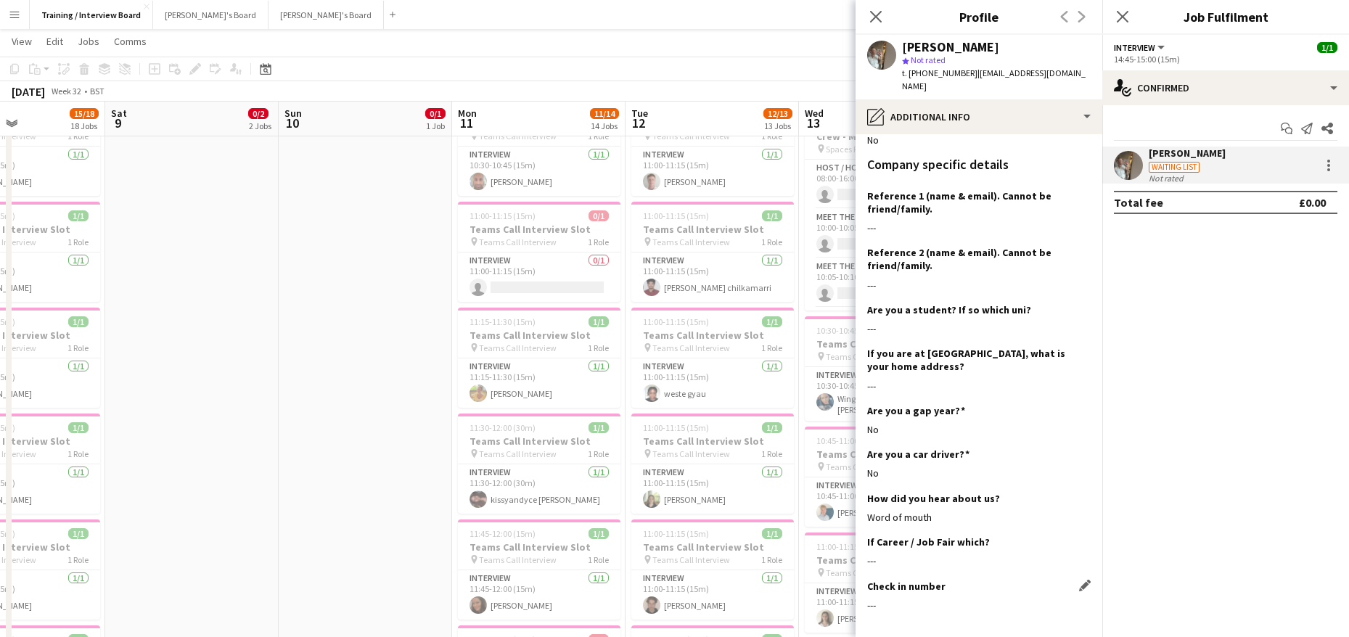
scroll to position [213, 0]
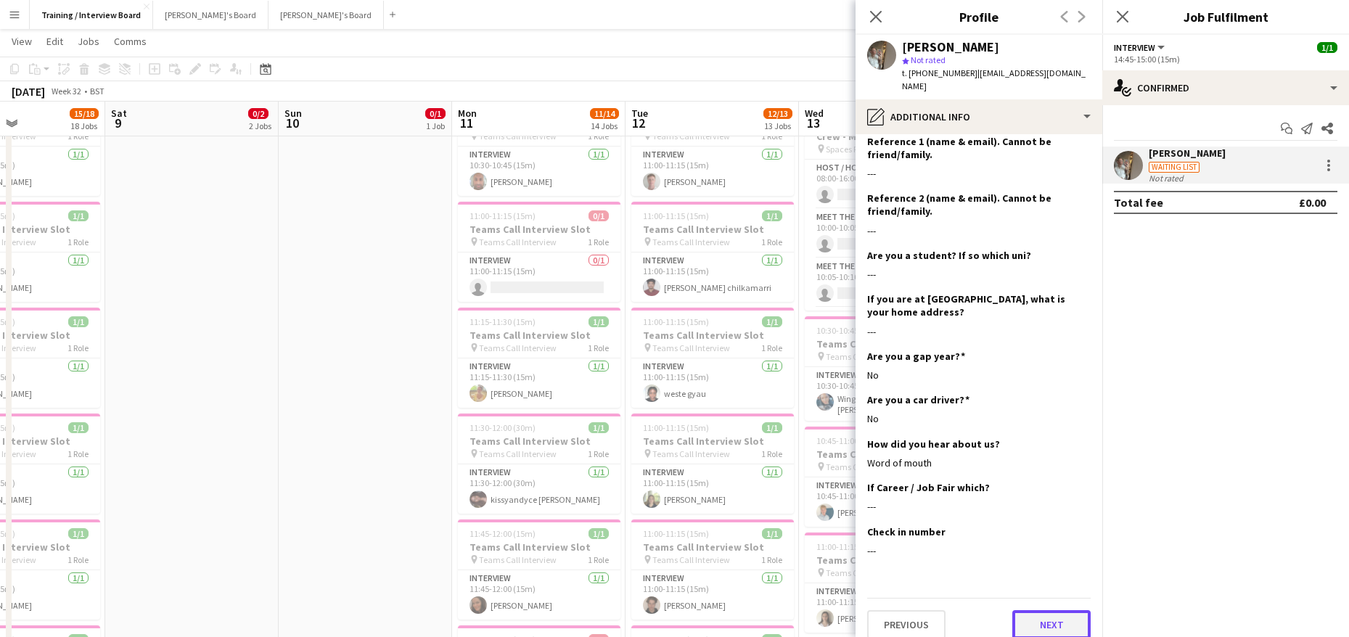
click at [1015, 611] on button "Next" at bounding box center [1051, 624] width 78 height 29
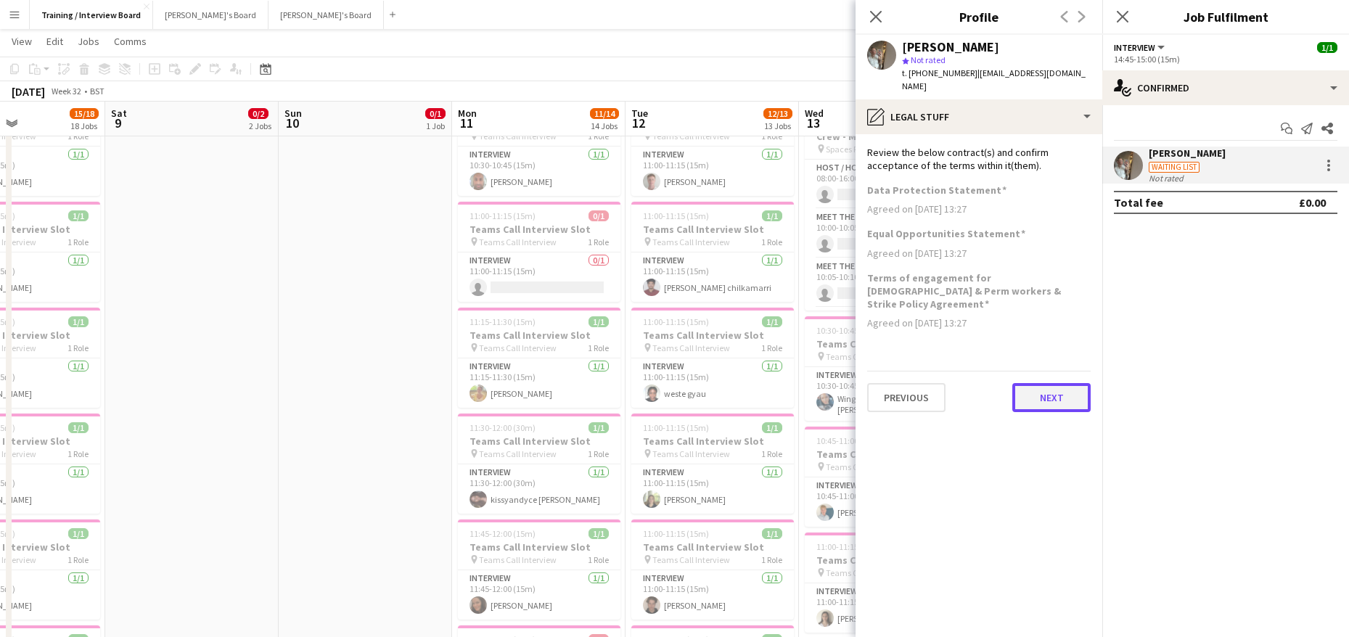
click at [1064, 383] on button "Next" at bounding box center [1051, 397] width 78 height 29
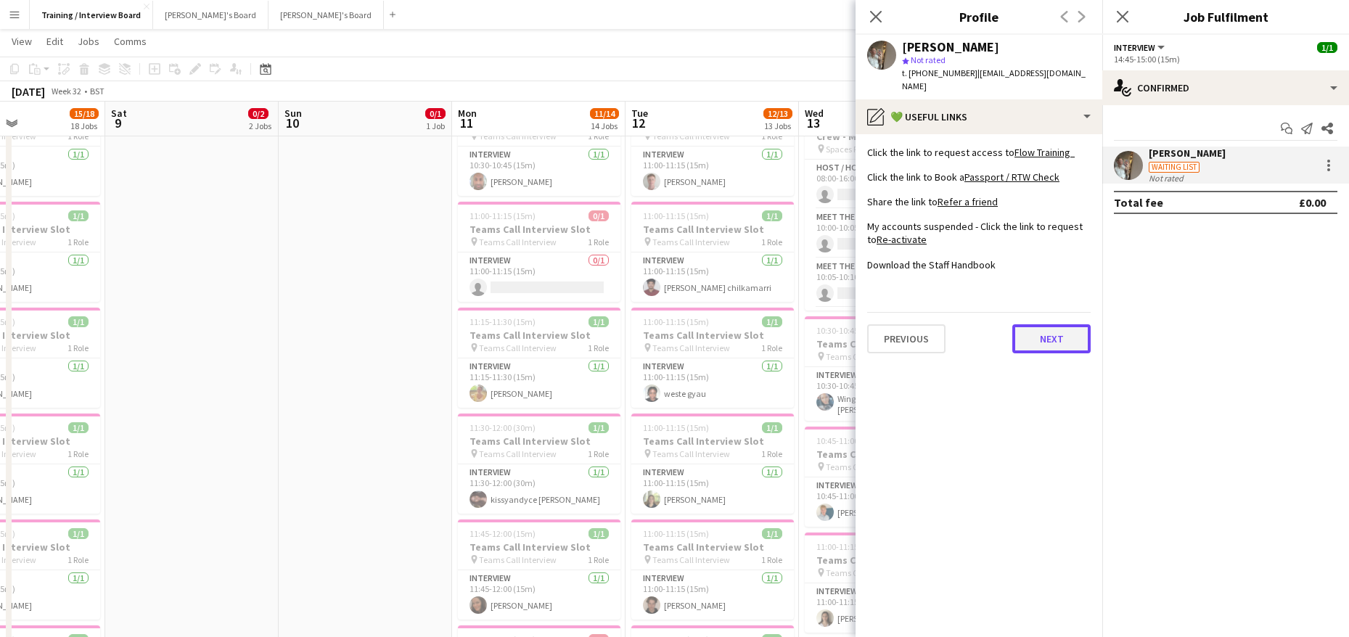
click at [1048, 326] on button "Next" at bounding box center [1051, 338] width 78 height 29
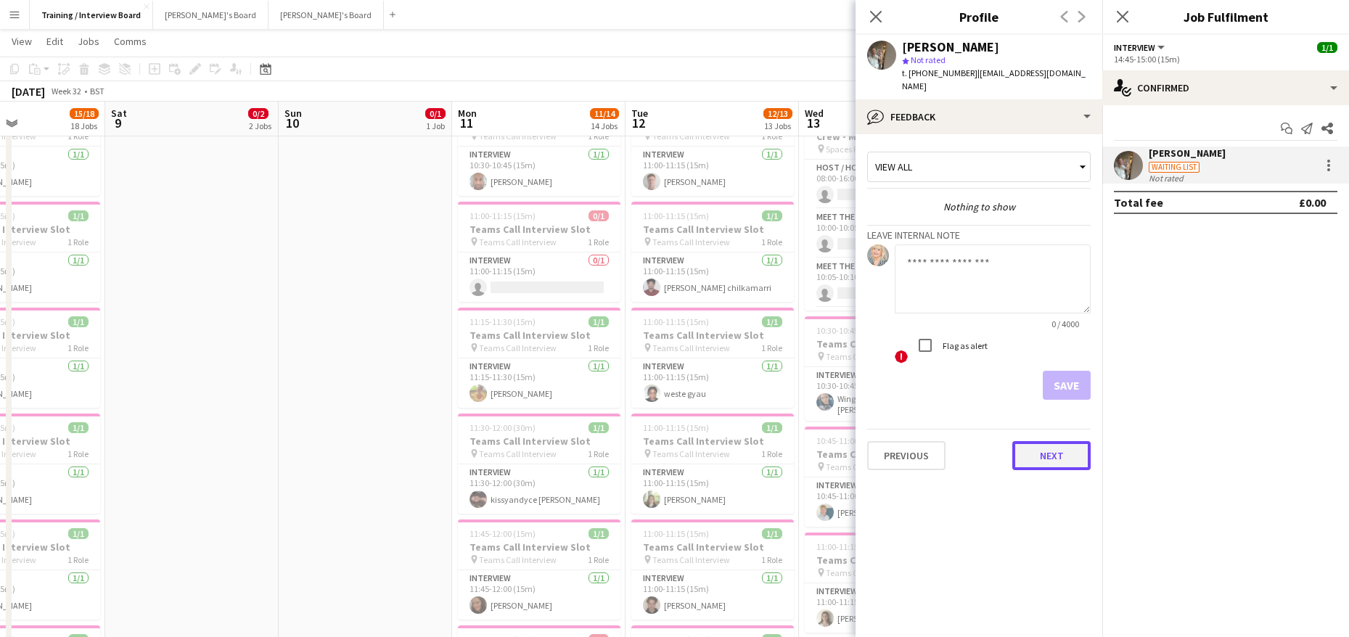
click at [1068, 445] on button "Next" at bounding box center [1051, 455] width 78 height 29
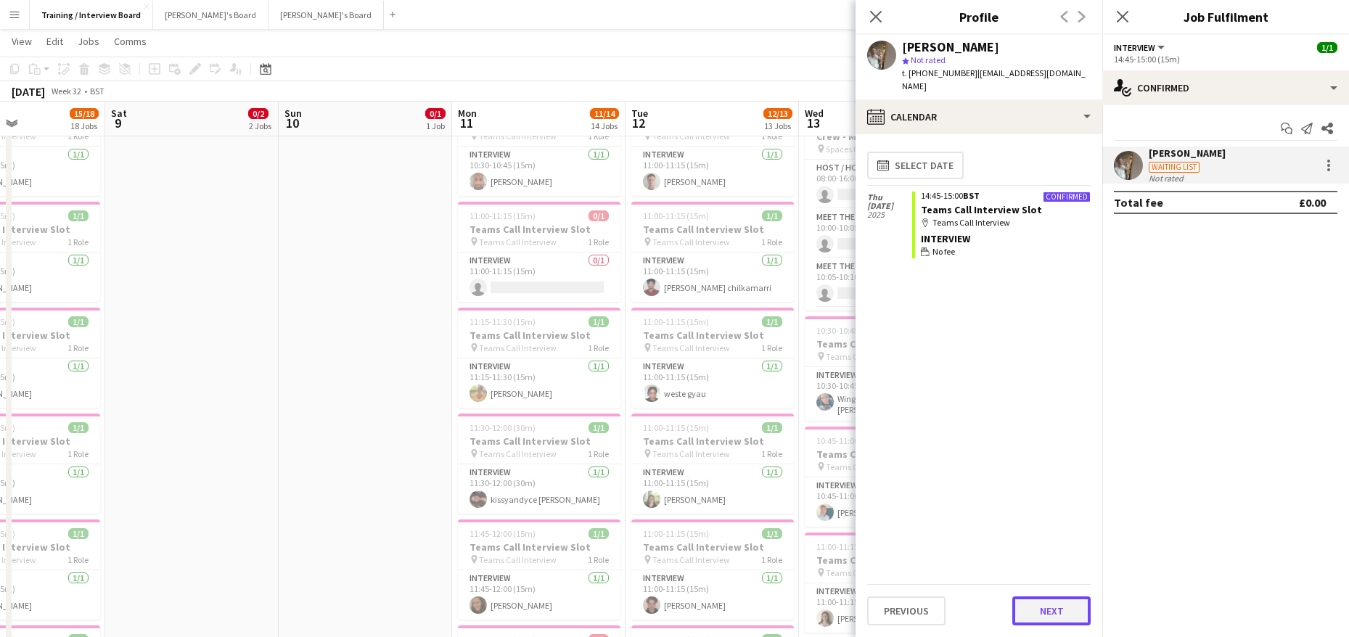
click at [1047, 612] on button "Next" at bounding box center [1051, 610] width 78 height 29
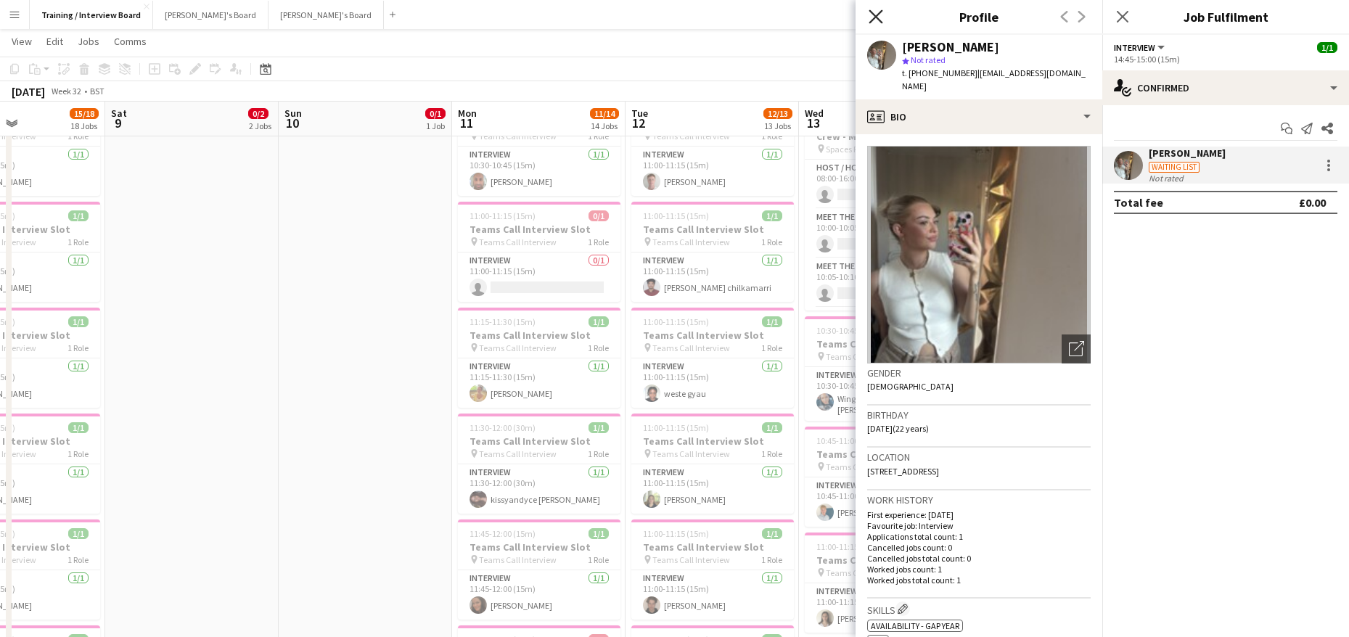
click at [871, 12] on icon at bounding box center [875, 16] width 14 height 14
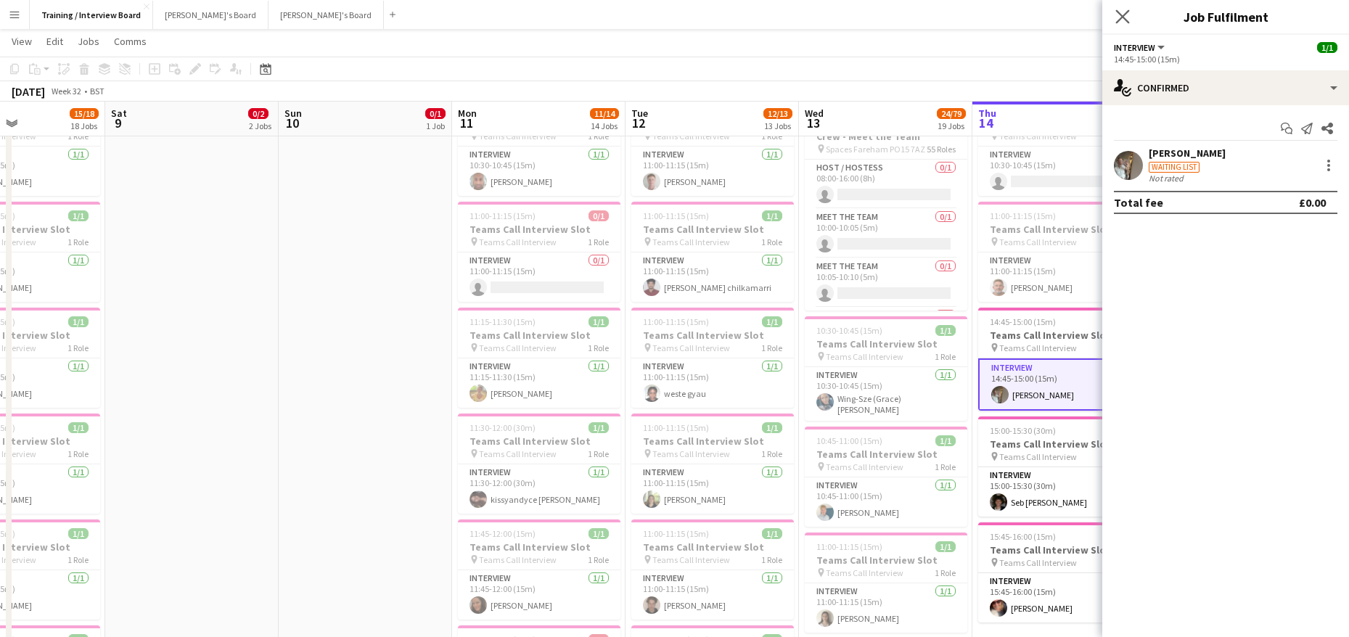
click at [1116, 8] on app-icon "Close pop-in" at bounding box center [1122, 17] width 21 height 21
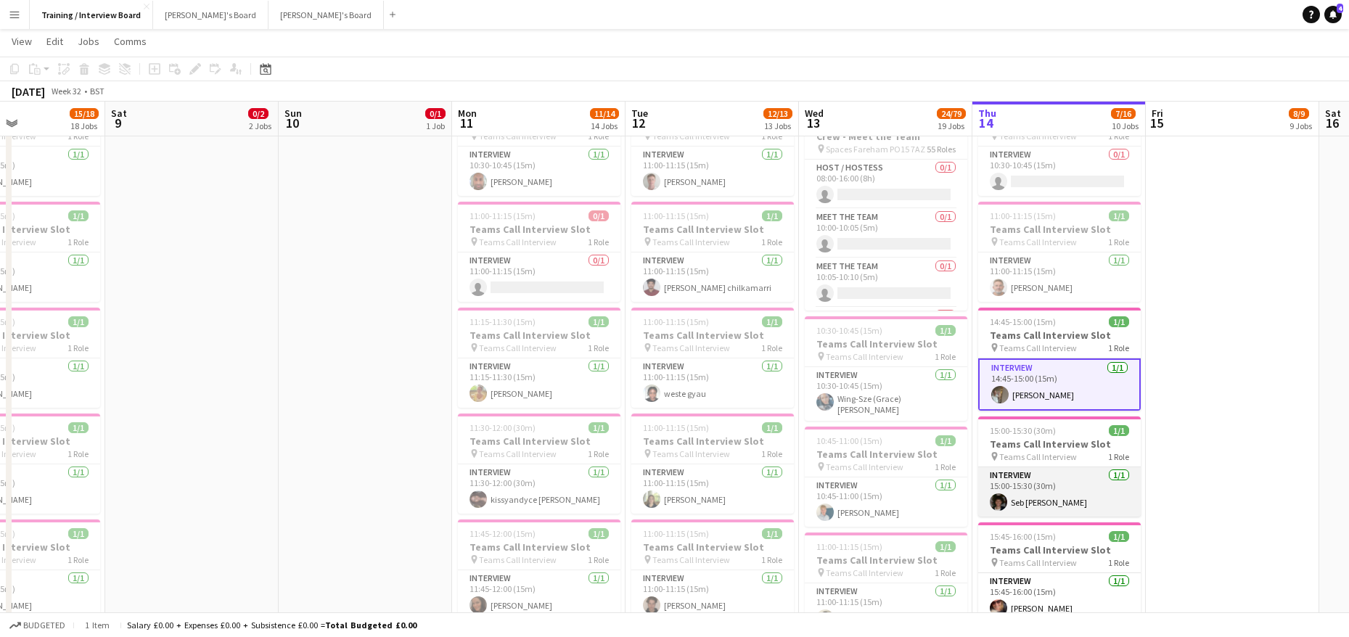
click at [1027, 505] on app-card-role "Interview 1/1 15:00-15:30 (30m) Seb Manrique" at bounding box center [1059, 491] width 163 height 49
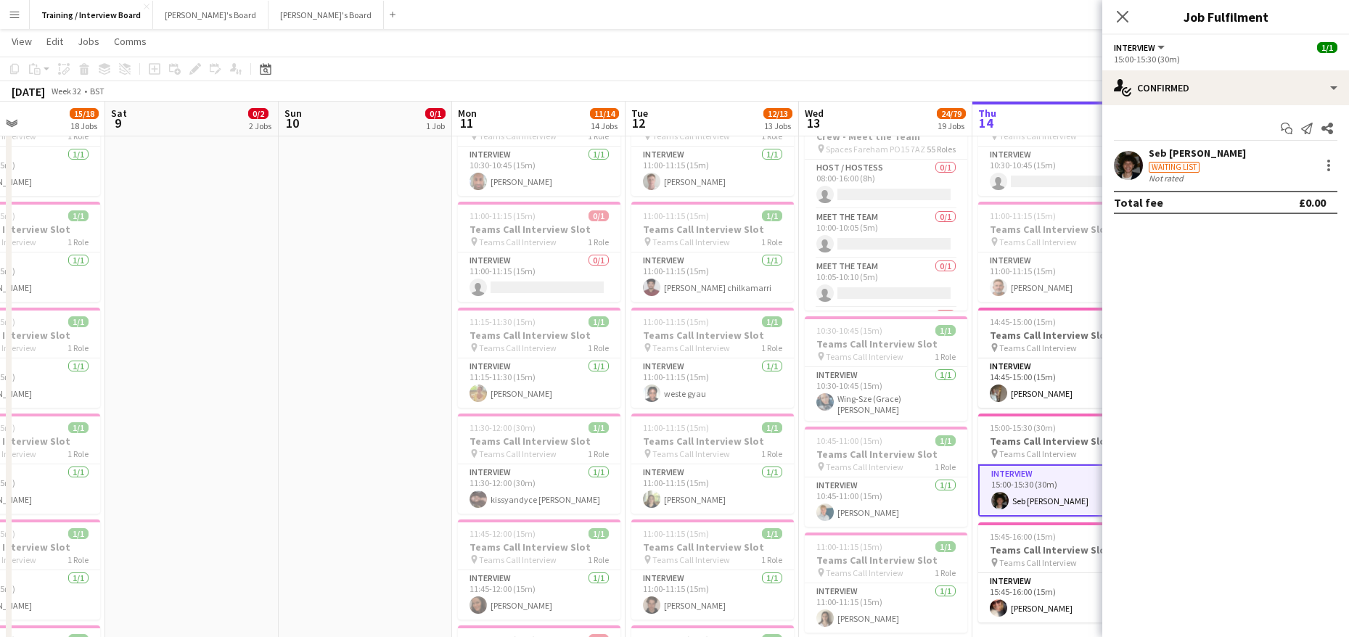
click at [1187, 152] on div "Seb Manrique" at bounding box center [1197, 153] width 97 height 13
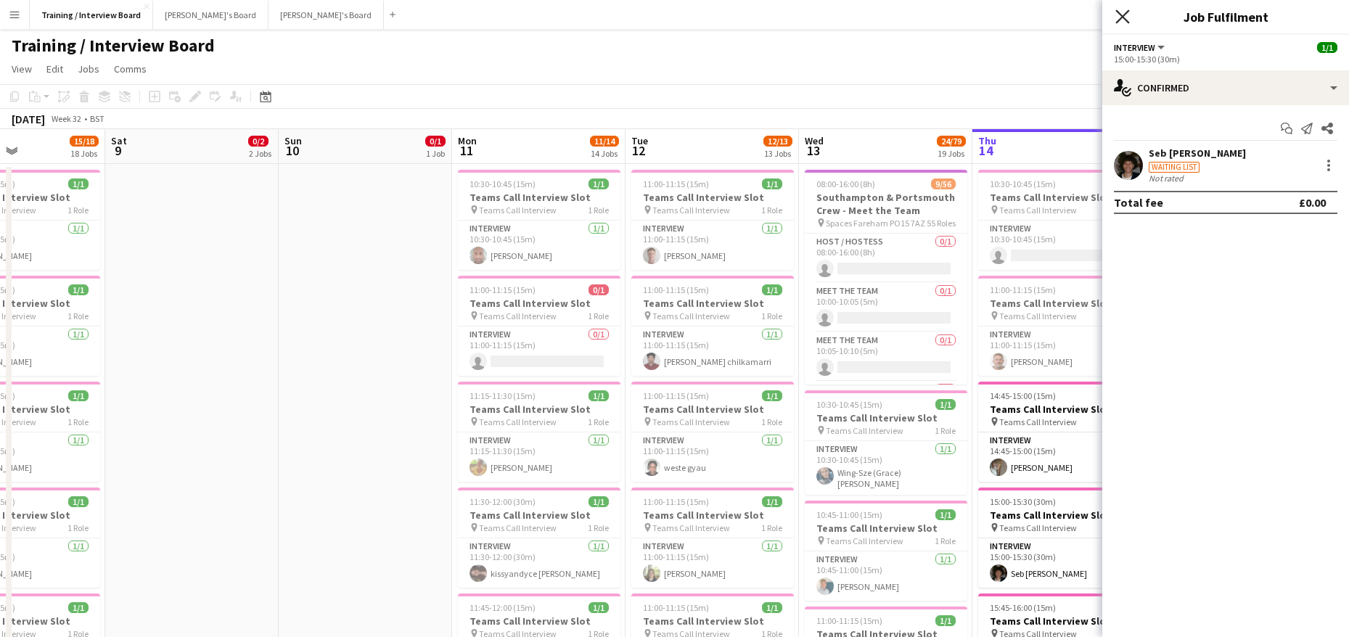
click at [1121, 14] on icon "Close pop-in" at bounding box center [1122, 16] width 14 height 14
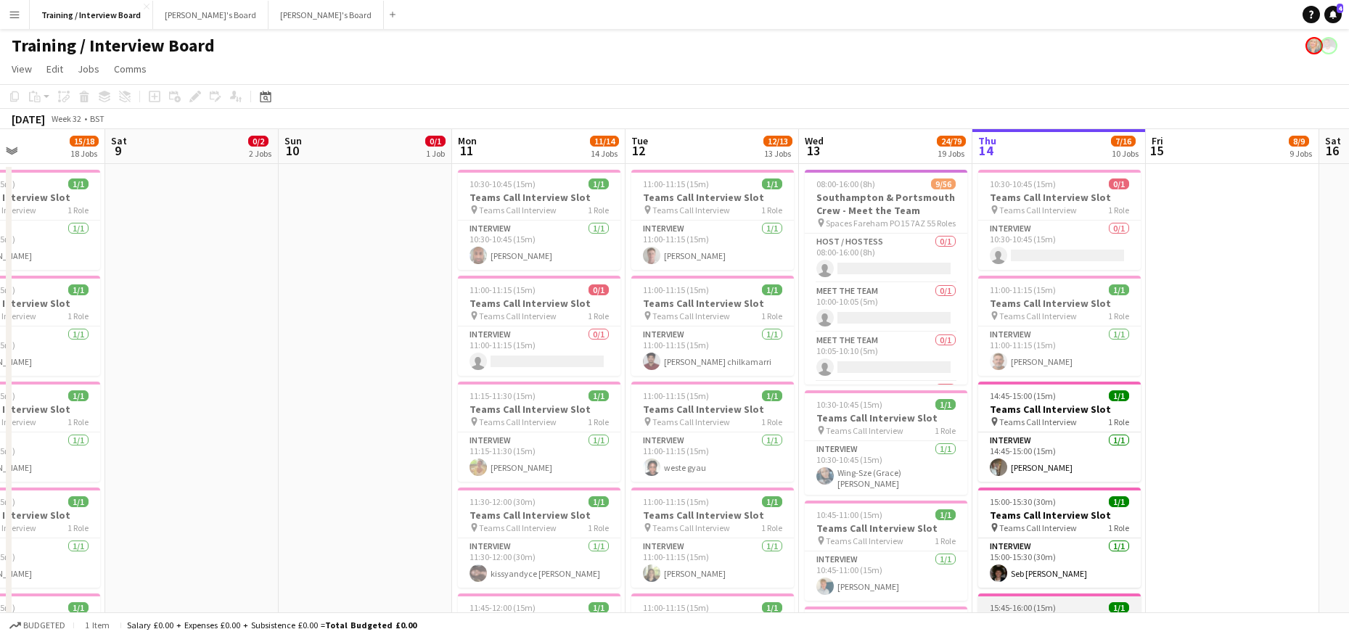
scroll to position [145, 0]
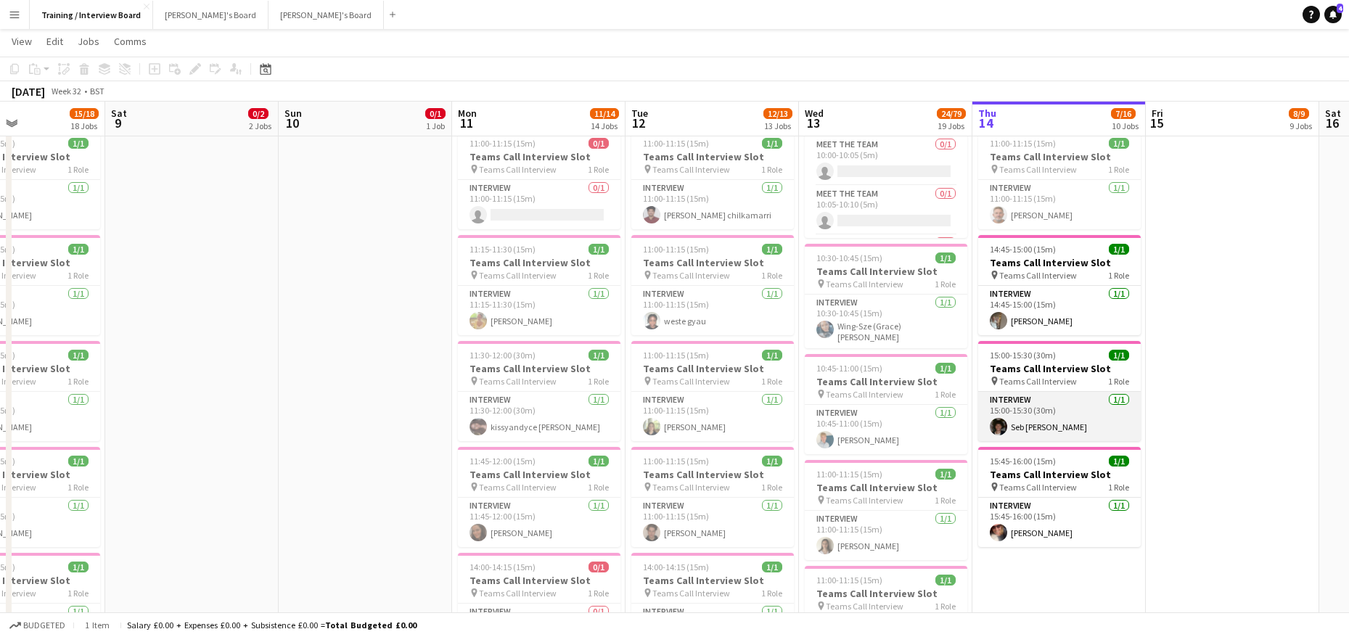
click at [1035, 424] on app-card-role "Interview 1/1 15:00-15:30 (30m) Seb Manrique" at bounding box center [1059, 416] width 163 height 49
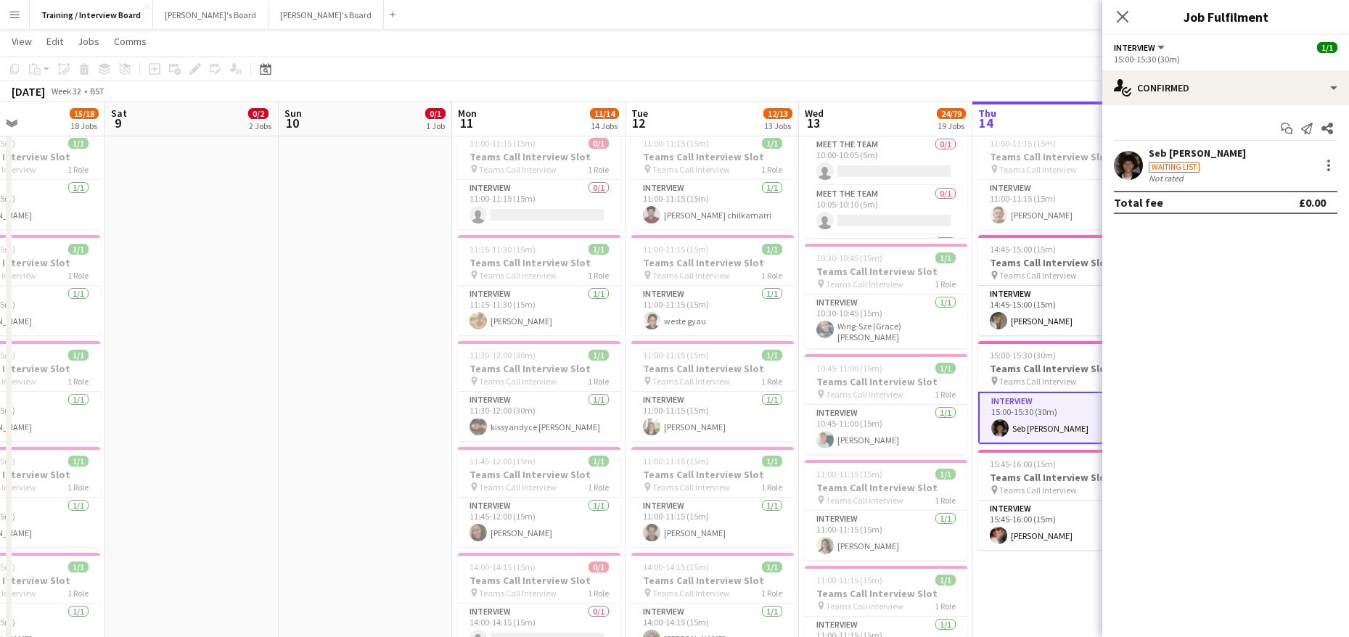
click at [1161, 155] on div "Seb Manrique" at bounding box center [1197, 153] width 97 height 13
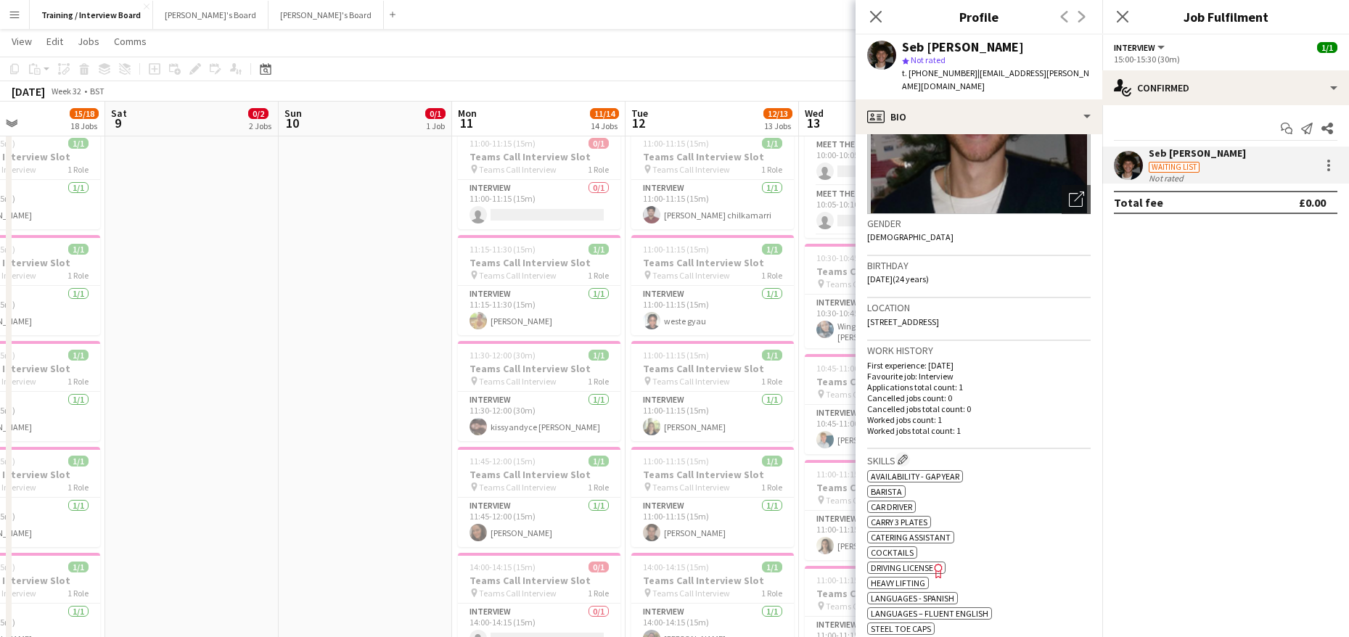
scroll to position [290, 0]
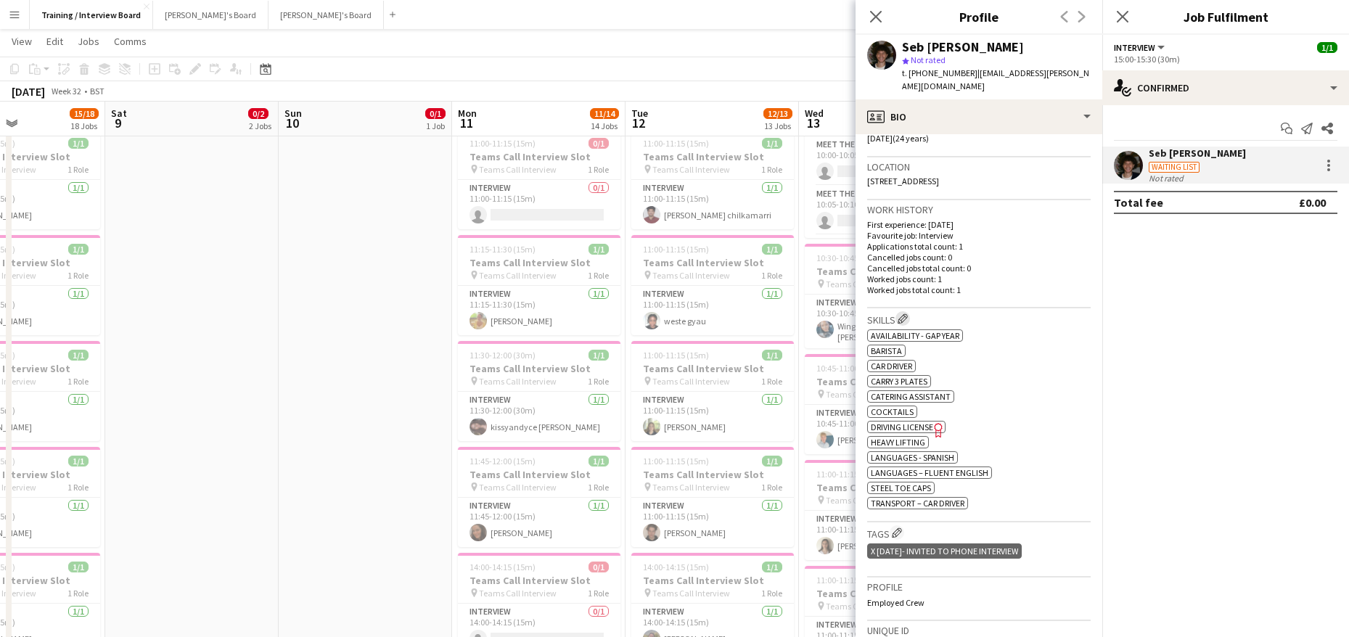
click at [910, 311] on button "Edit crew company skills" at bounding box center [902, 318] width 15 height 15
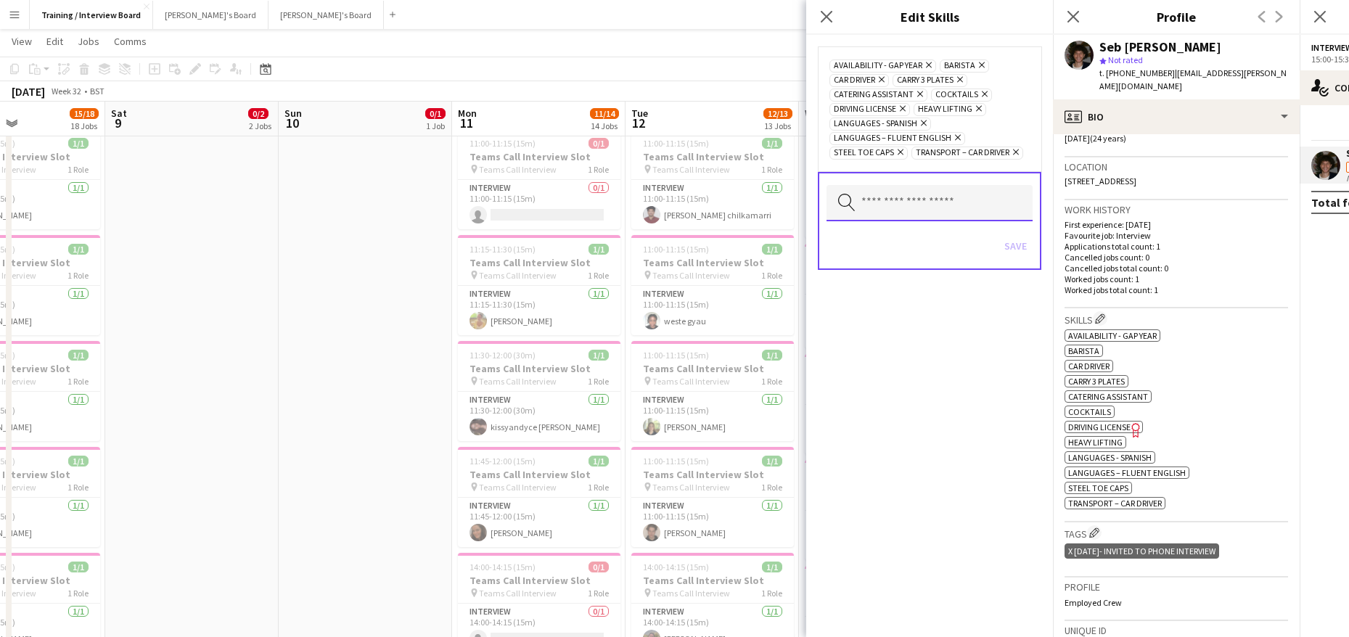
click at [926, 200] on input "text" at bounding box center [929, 203] width 206 height 36
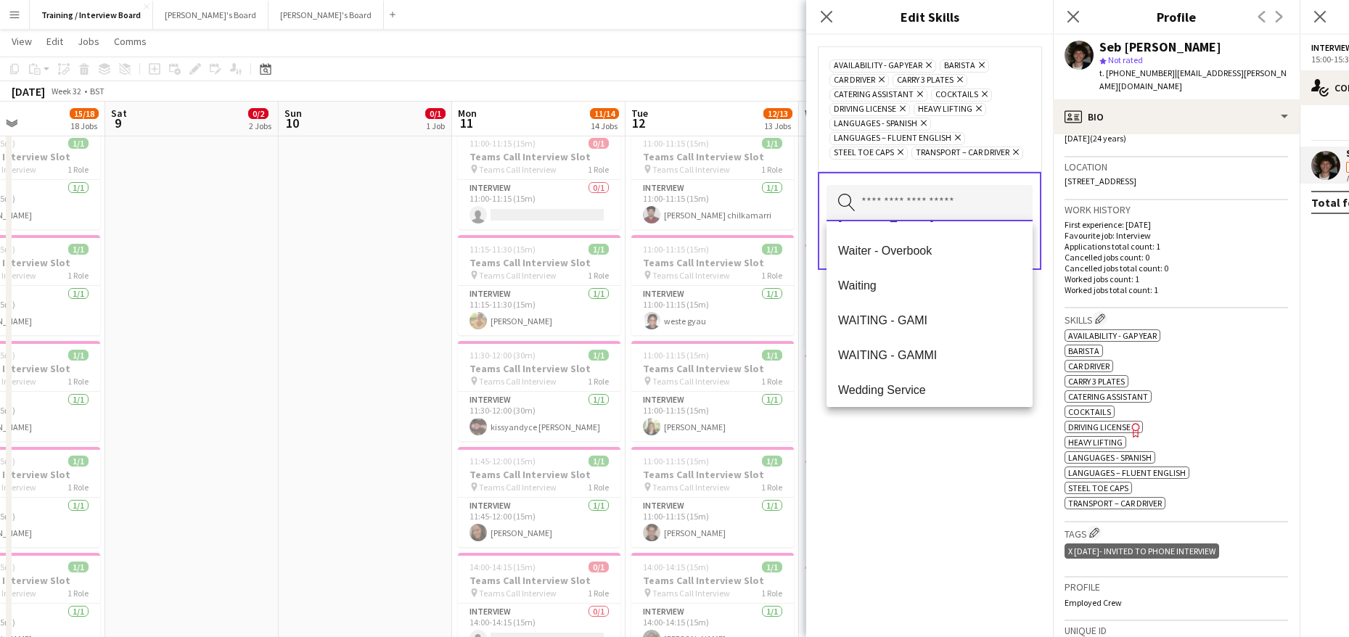
scroll to position [1881, 0]
click at [884, 283] on span "Waiting" at bounding box center [929, 279] width 183 height 14
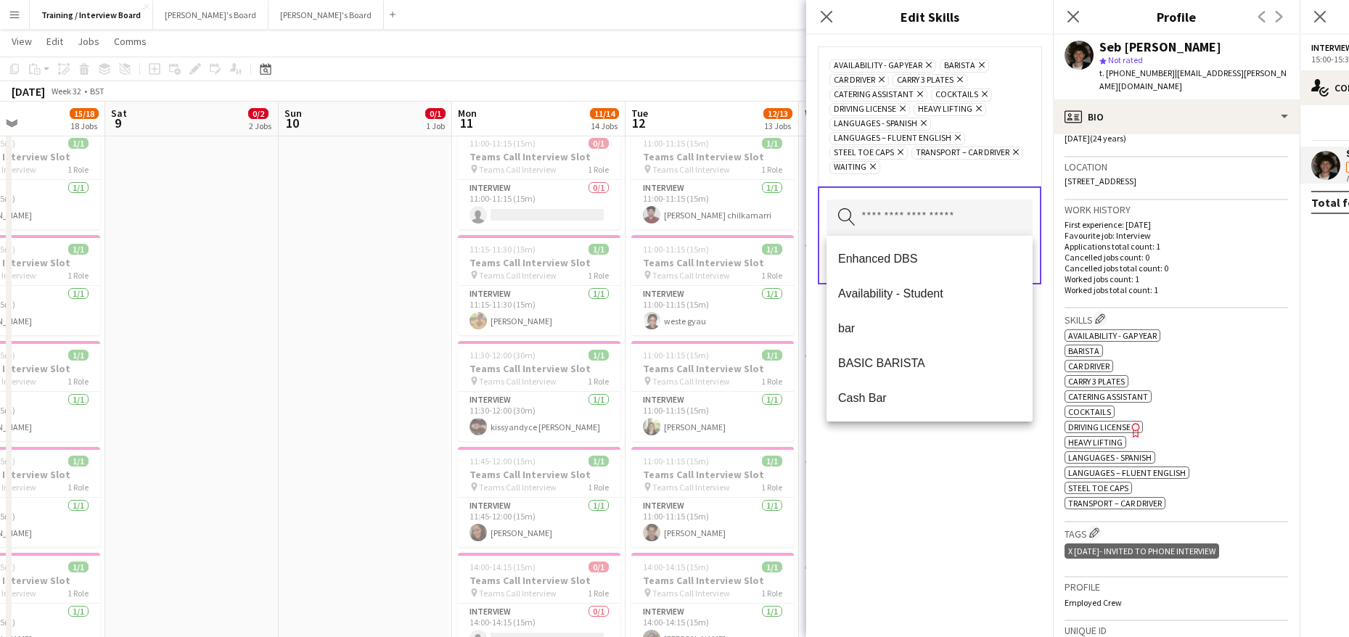
click at [989, 461] on div "Availability - Gap Year Remove Barista Remove Car Driver Remove Carry 3 Plates …" at bounding box center [929, 336] width 247 height 602
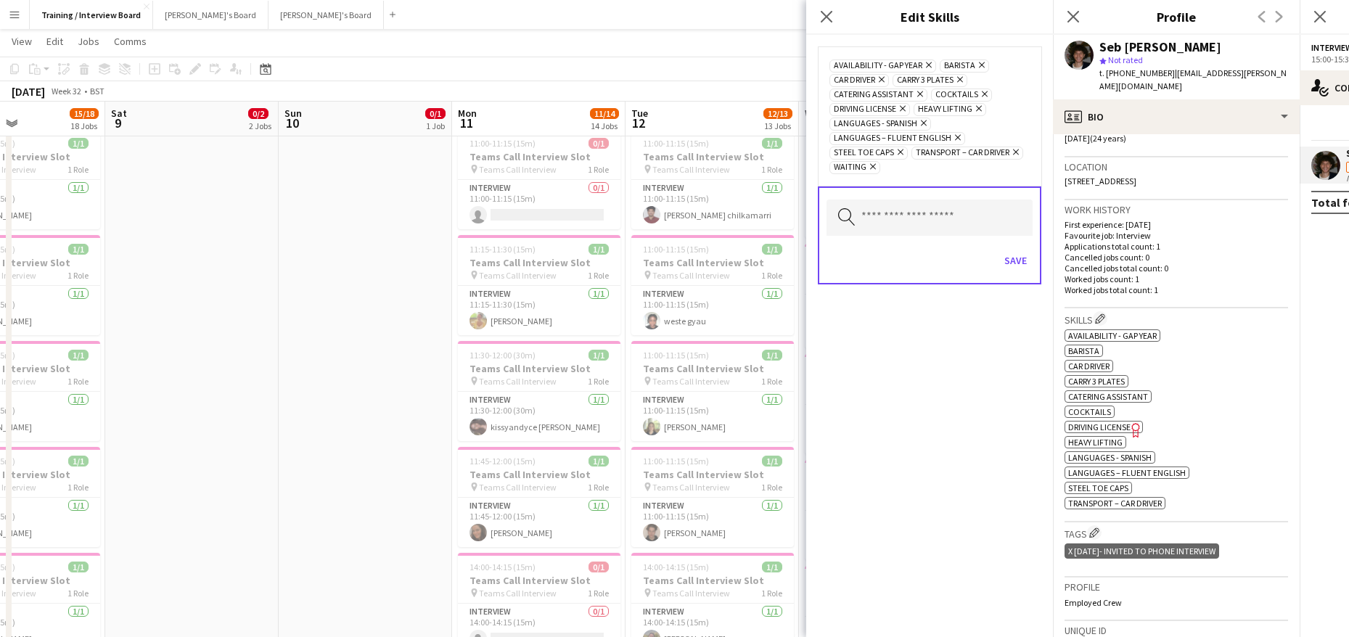
click at [1022, 247] on div "Save" at bounding box center [929, 262] width 206 height 41
click at [1020, 258] on button "Save" at bounding box center [1015, 260] width 34 height 23
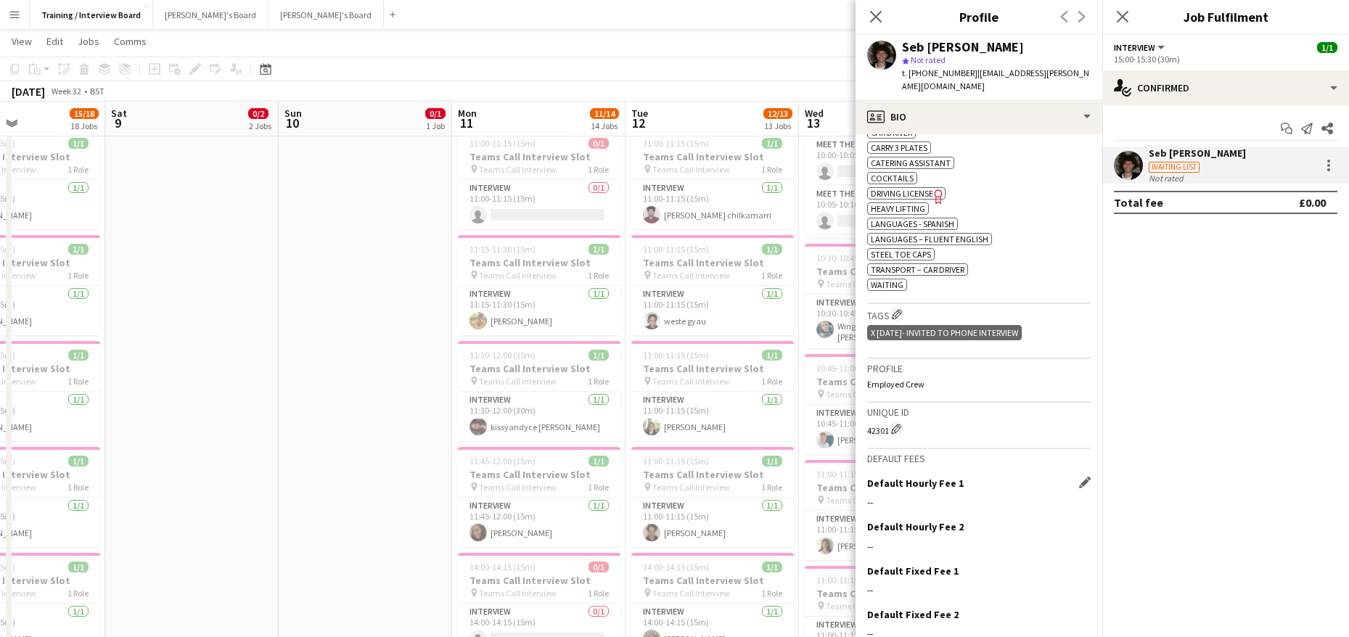
scroll to position [578, 0]
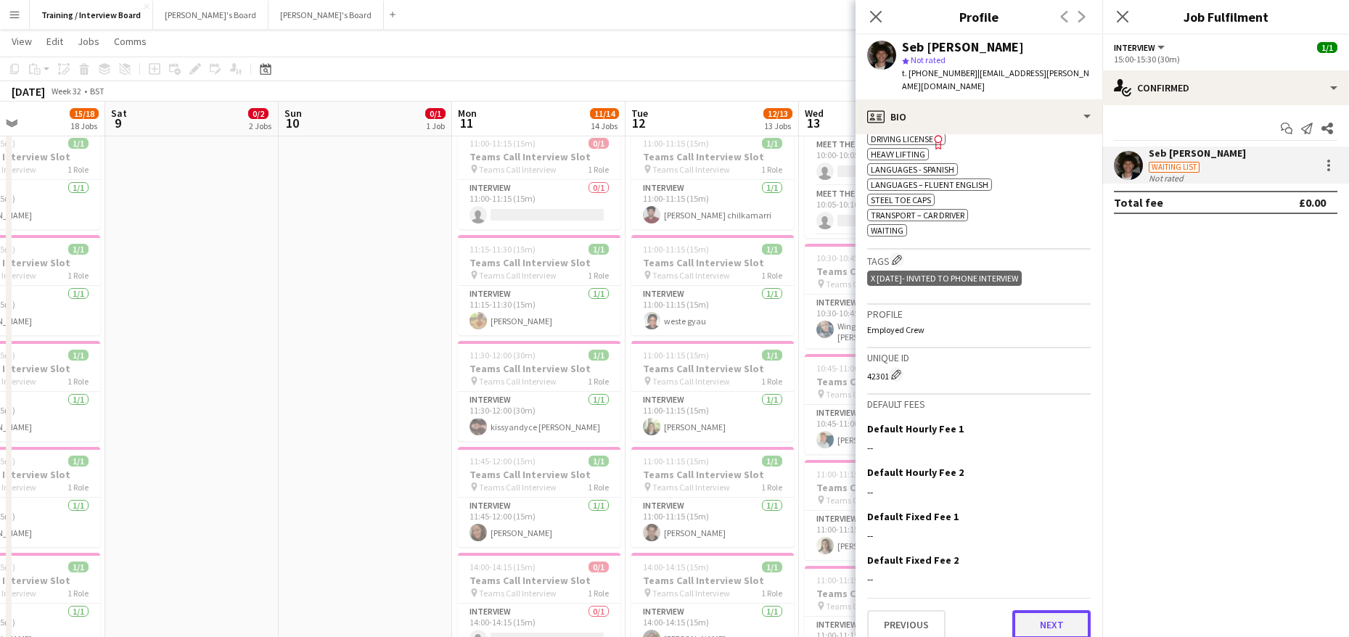
click at [1049, 610] on button "Next" at bounding box center [1051, 624] width 78 height 29
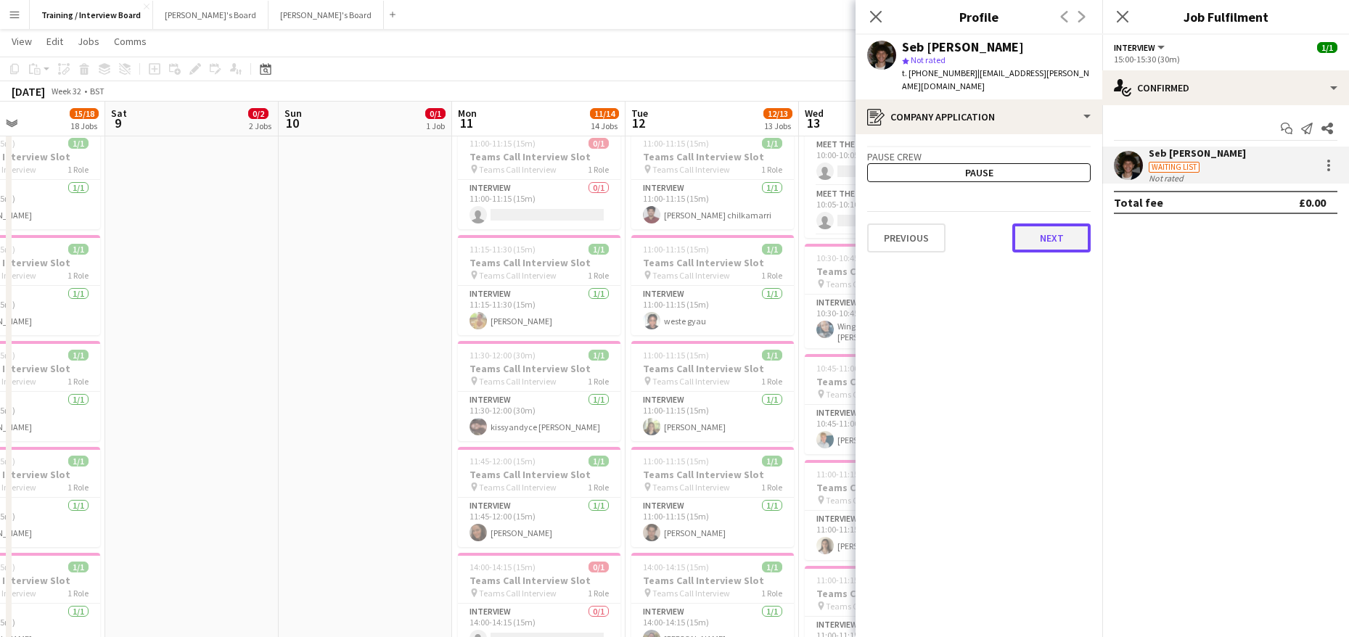
click at [1053, 227] on button "Next" at bounding box center [1051, 237] width 78 height 29
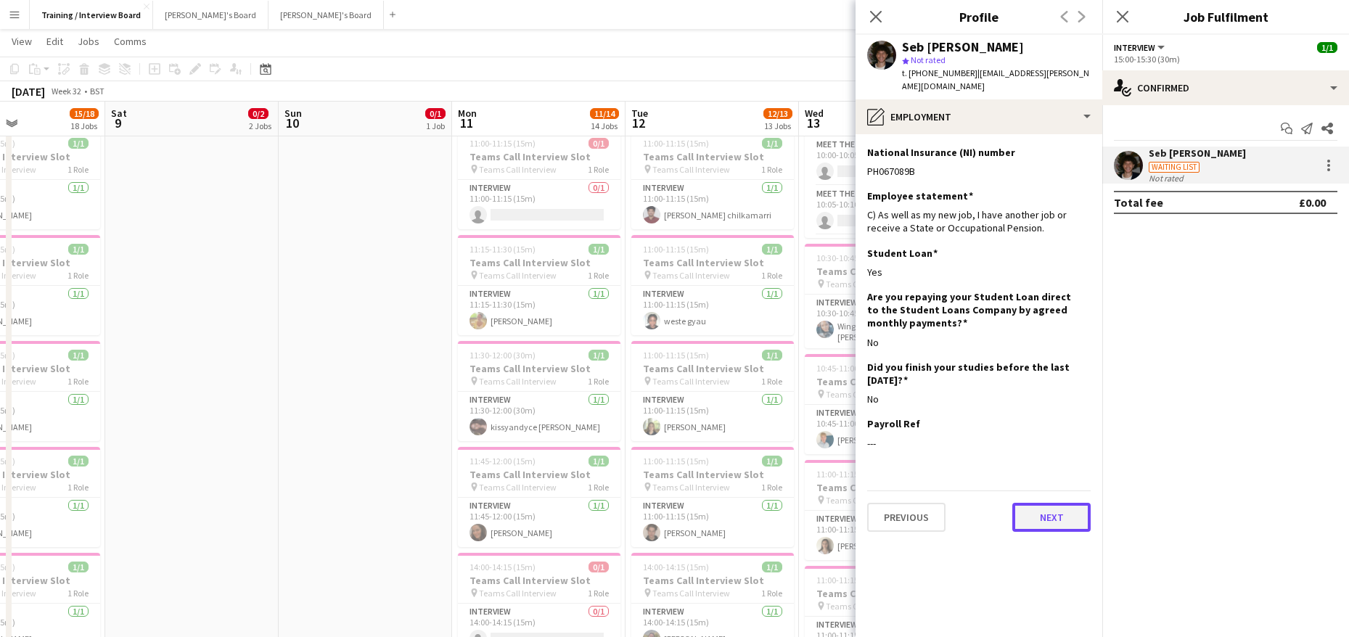
click at [1051, 513] on button "Next" at bounding box center [1051, 517] width 78 height 29
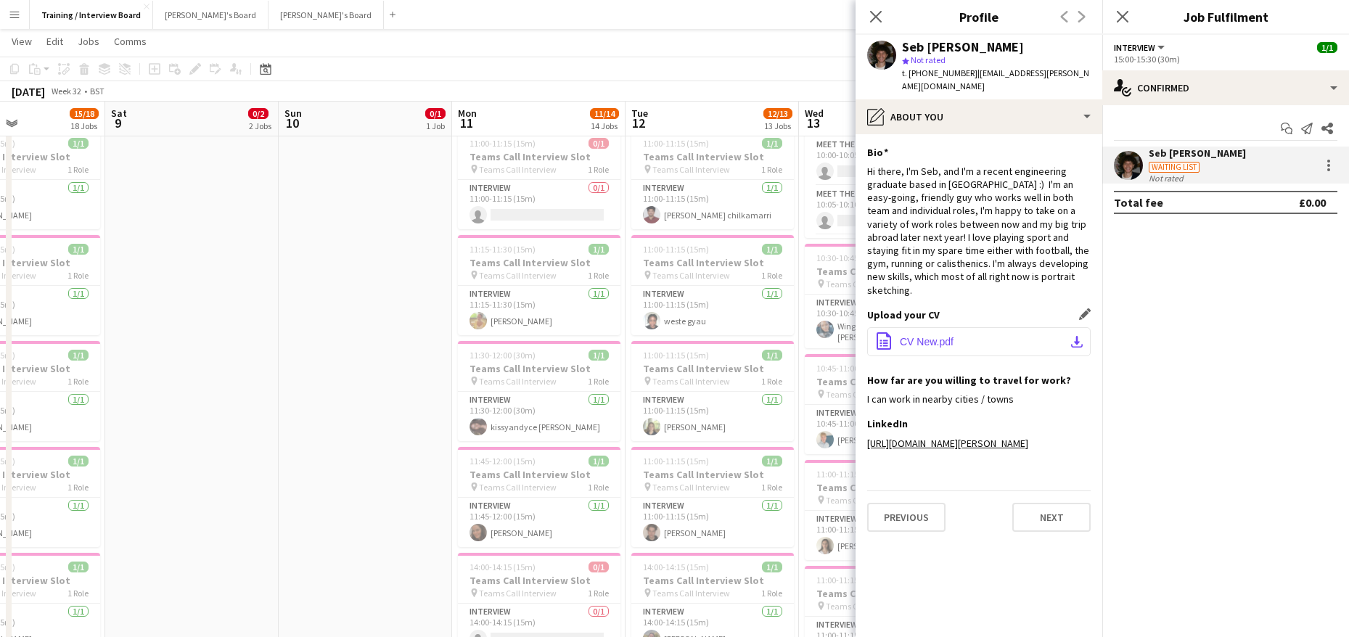
click at [1085, 327] on button "office-file-sheet CV New.pdf download-bottom" at bounding box center [978, 341] width 223 height 29
click at [1032, 503] on button "Next" at bounding box center [1051, 517] width 78 height 29
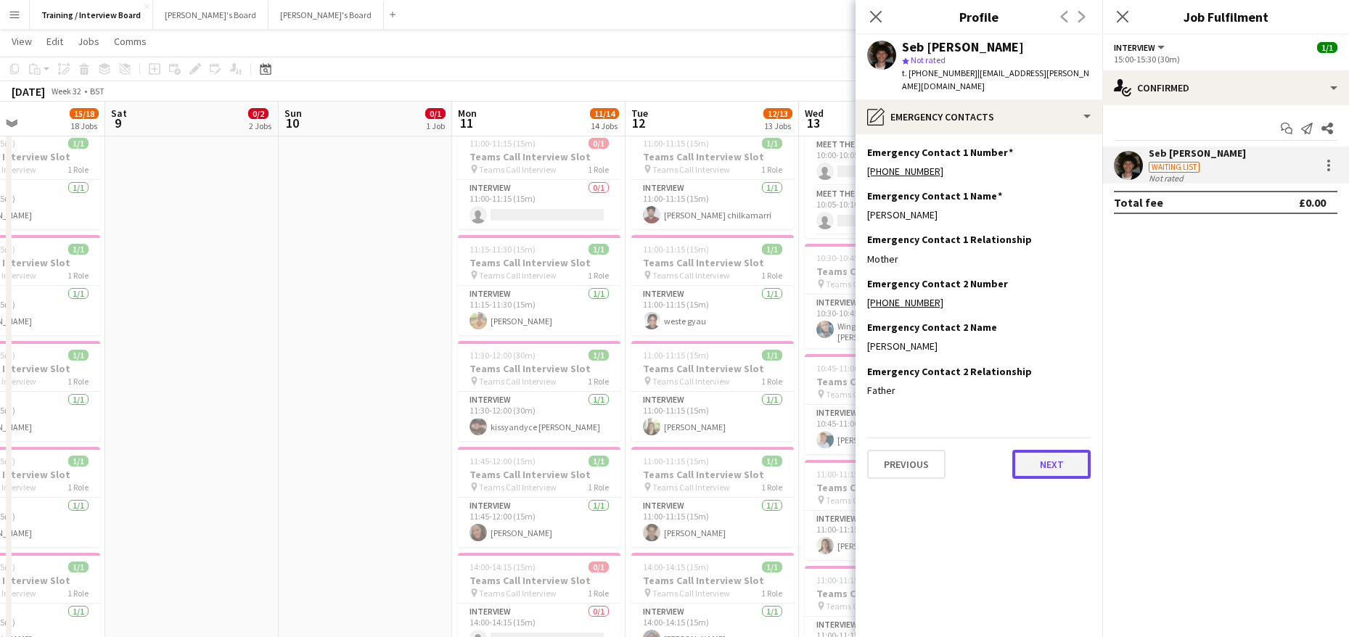
click at [1048, 453] on button "Next" at bounding box center [1051, 464] width 78 height 29
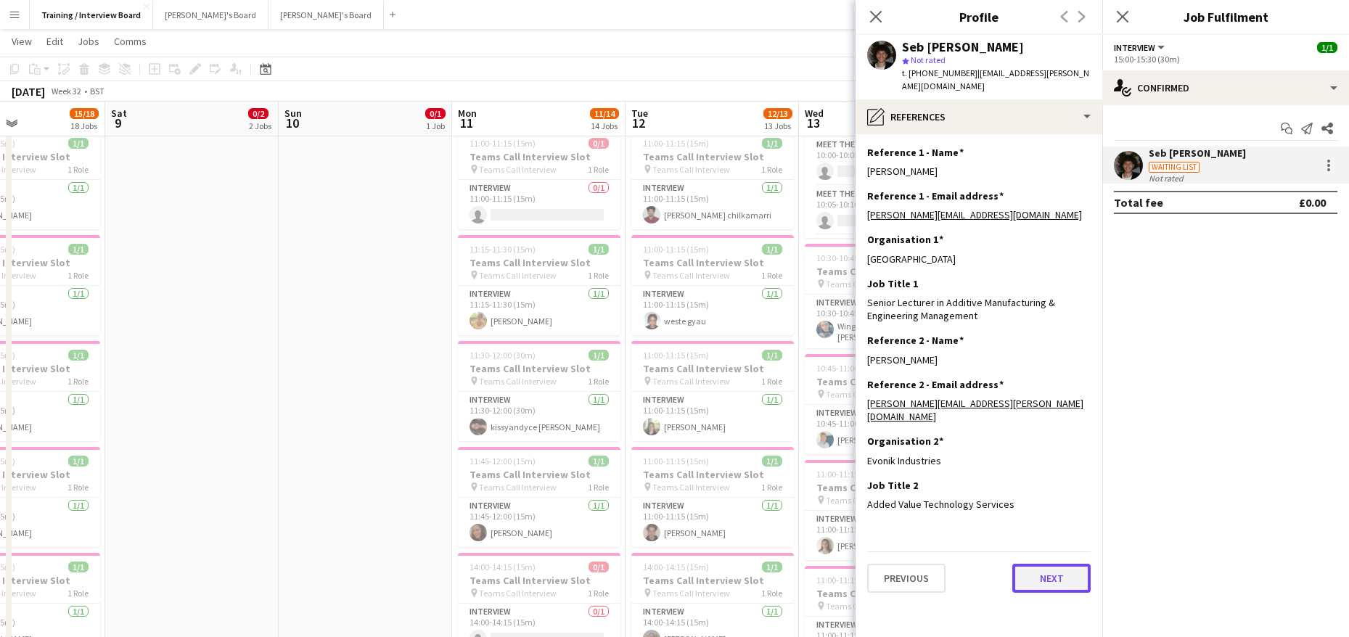
click at [1035, 564] on button "Next" at bounding box center [1051, 578] width 78 height 29
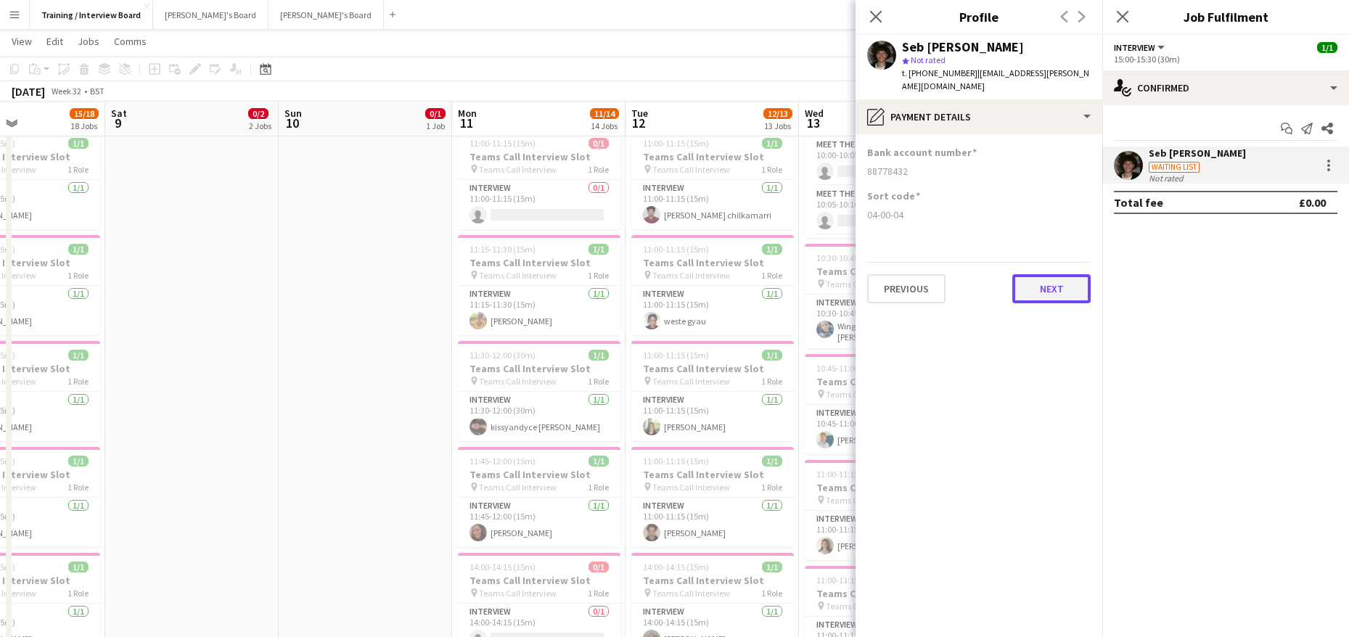
click at [1037, 274] on button "Next" at bounding box center [1051, 288] width 78 height 29
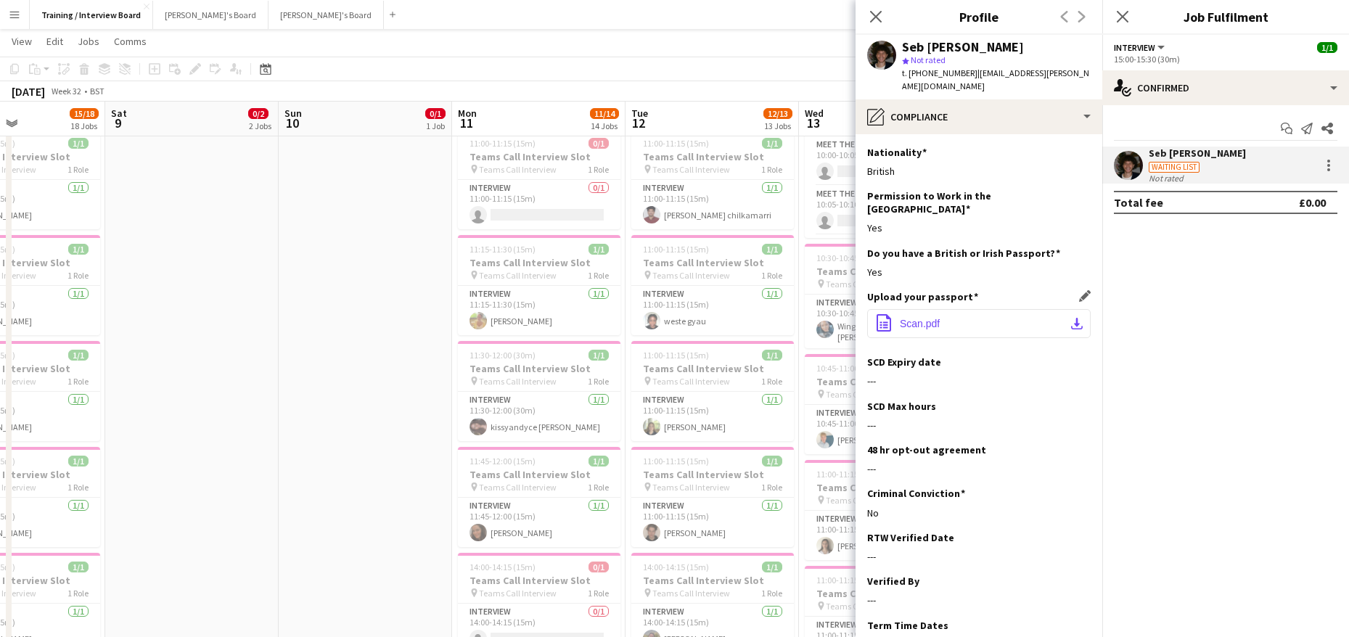
click at [1071, 318] on app-icon "download-bottom" at bounding box center [1077, 324] width 12 height 12
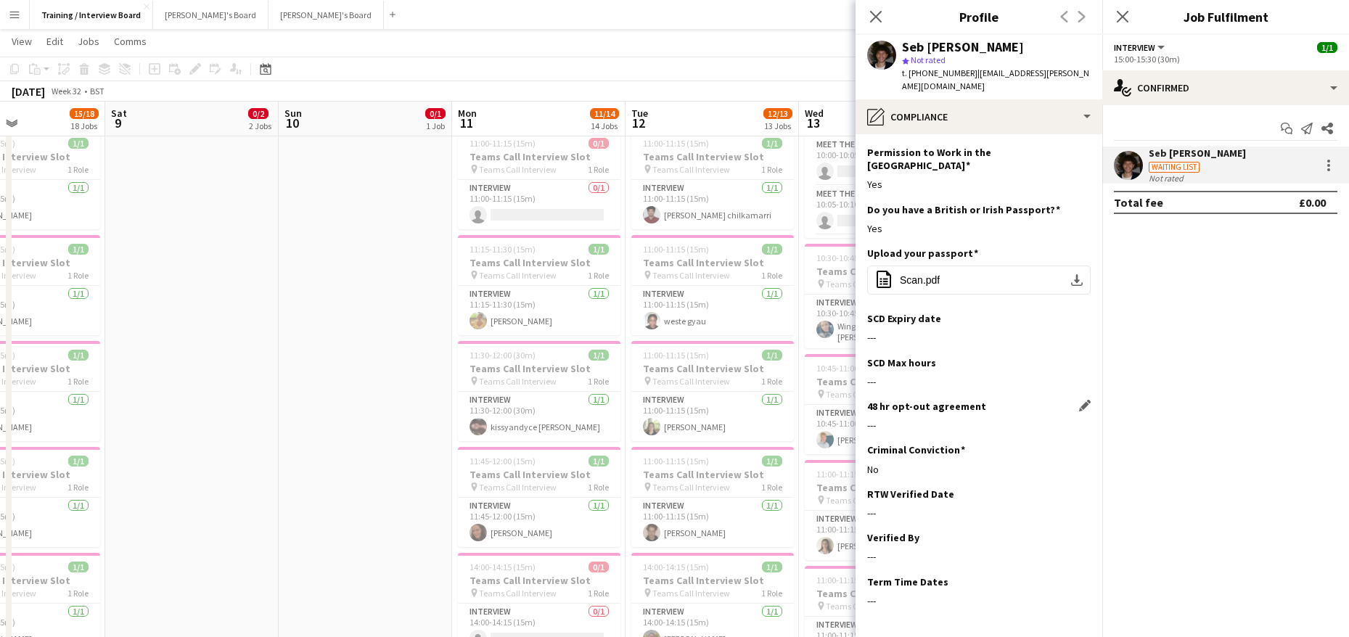
scroll to position [81, 0]
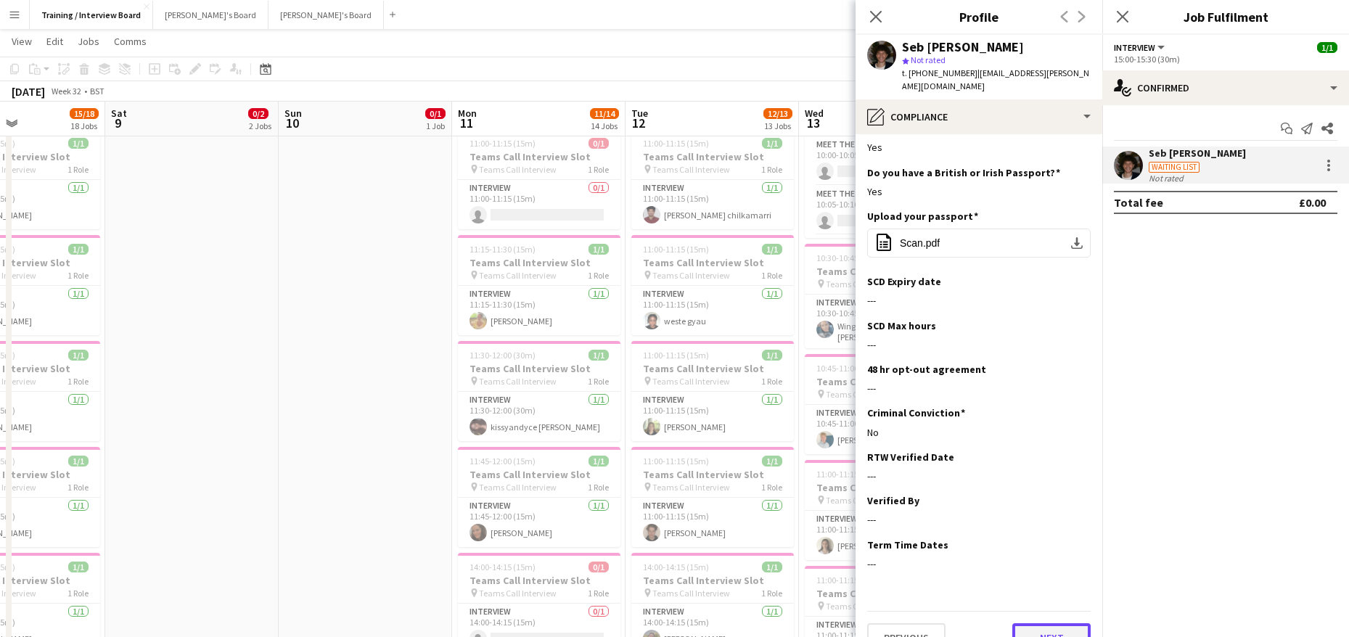
click at [1038, 623] on button "Next" at bounding box center [1051, 637] width 78 height 29
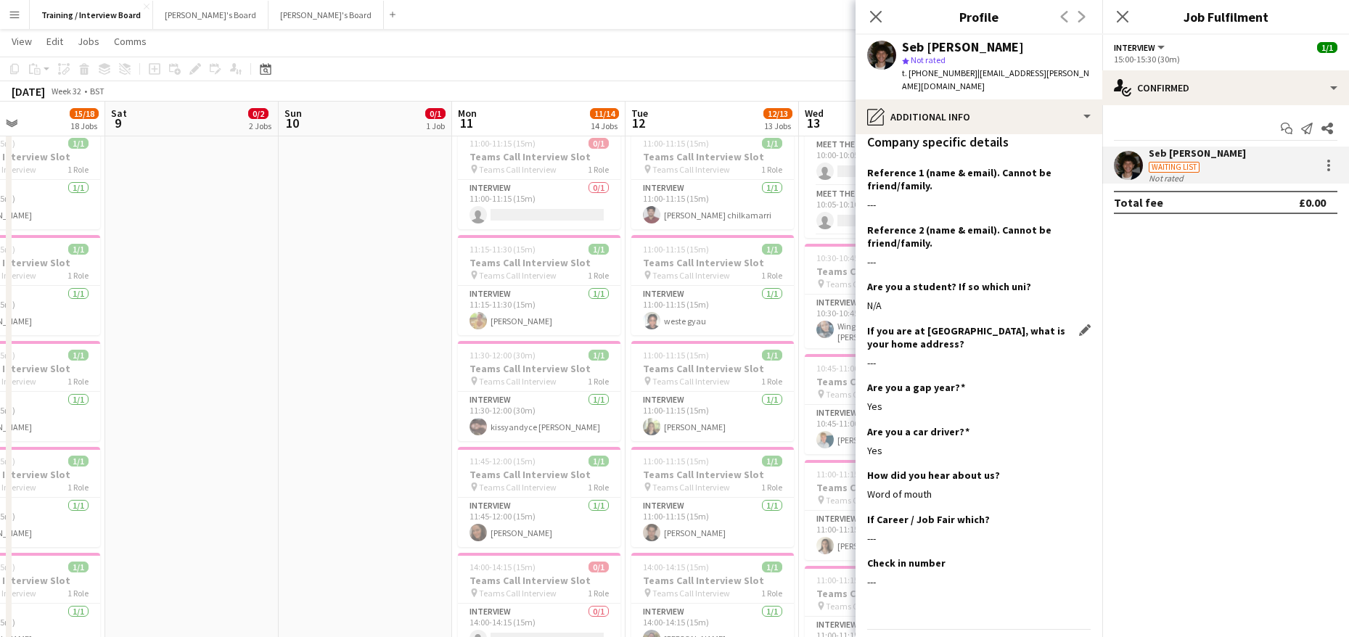
scroll to position [239, 0]
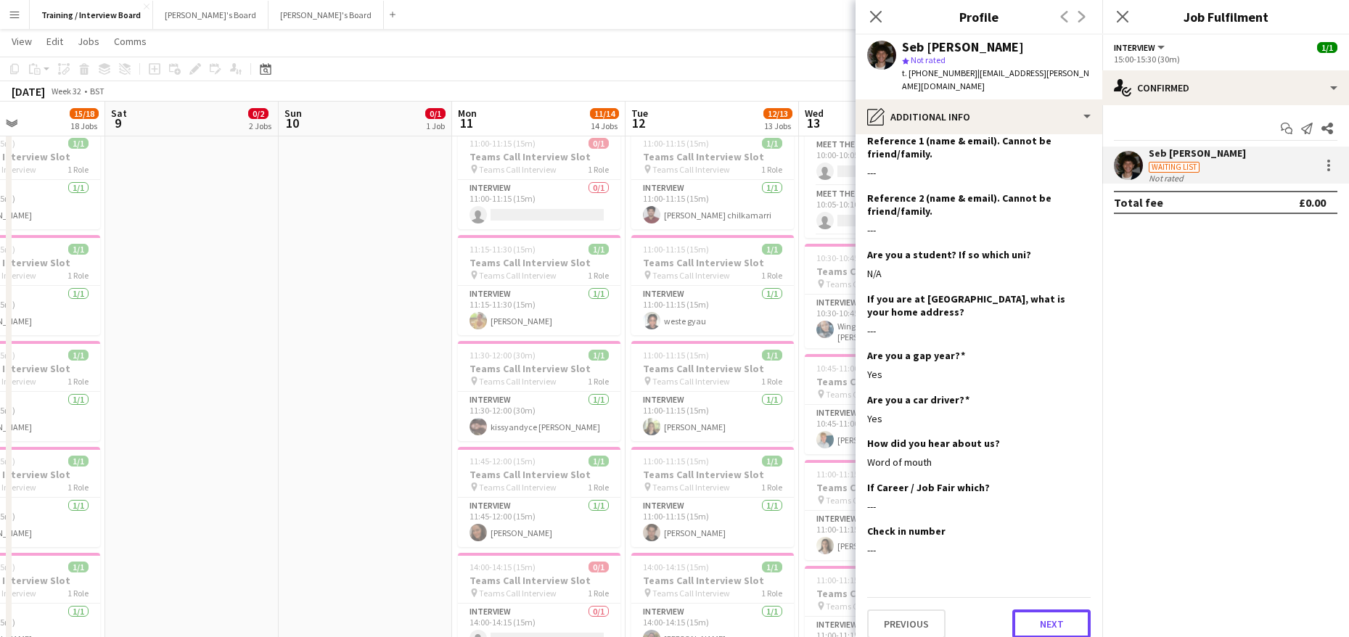
drag, startPoint x: 1009, startPoint y: 602, endPoint x: 1018, endPoint y: 531, distance: 71.6
click at [1013, 609] on button "Next" at bounding box center [1051, 623] width 78 height 29
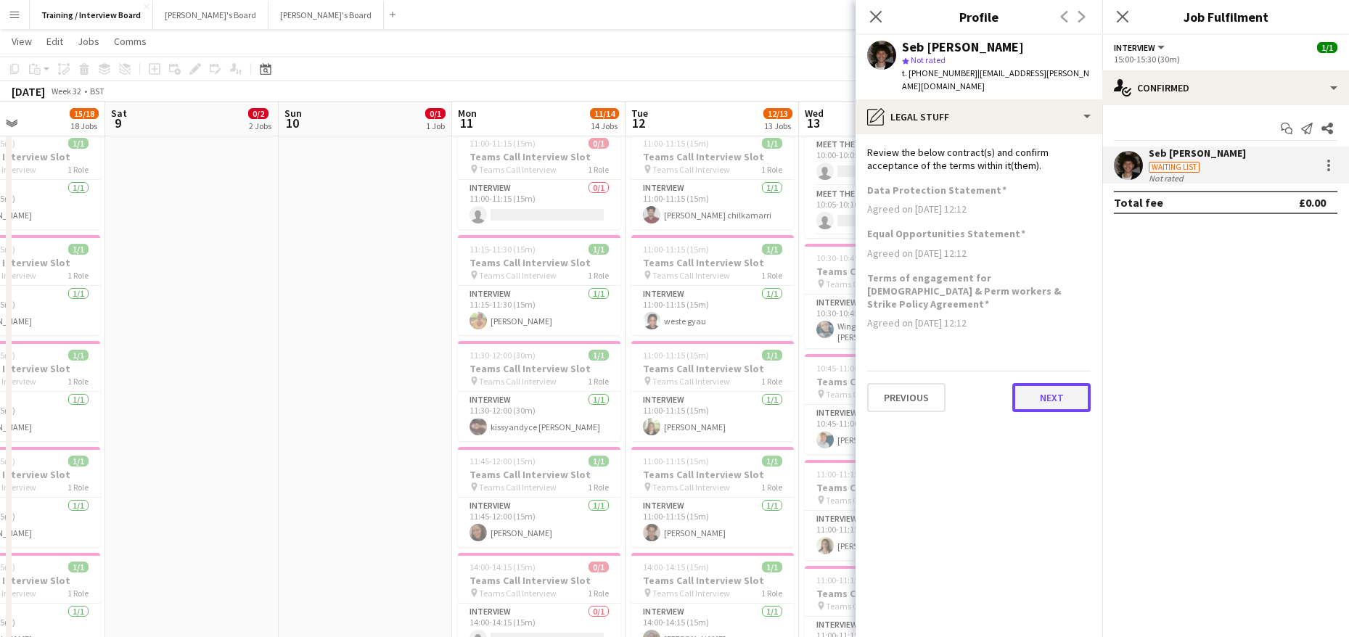
click at [1051, 383] on button "Next" at bounding box center [1051, 397] width 78 height 29
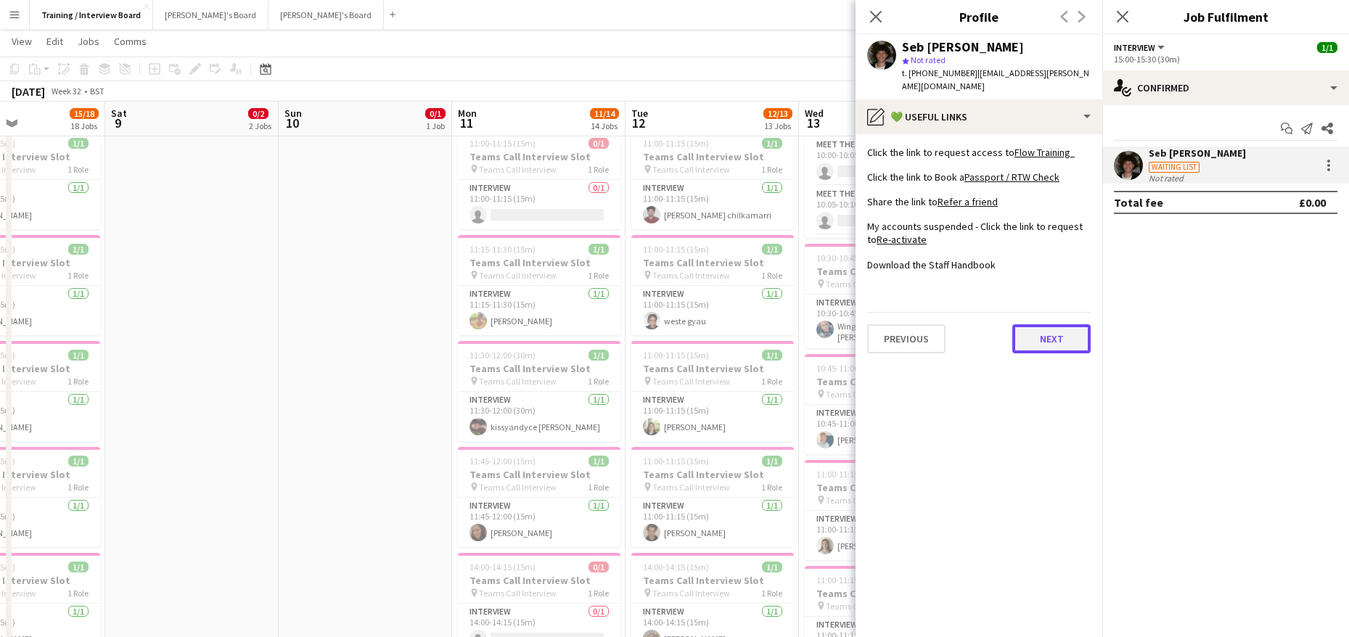
click at [1076, 339] on button "Next" at bounding box center [1051, 338] width 78 height 29
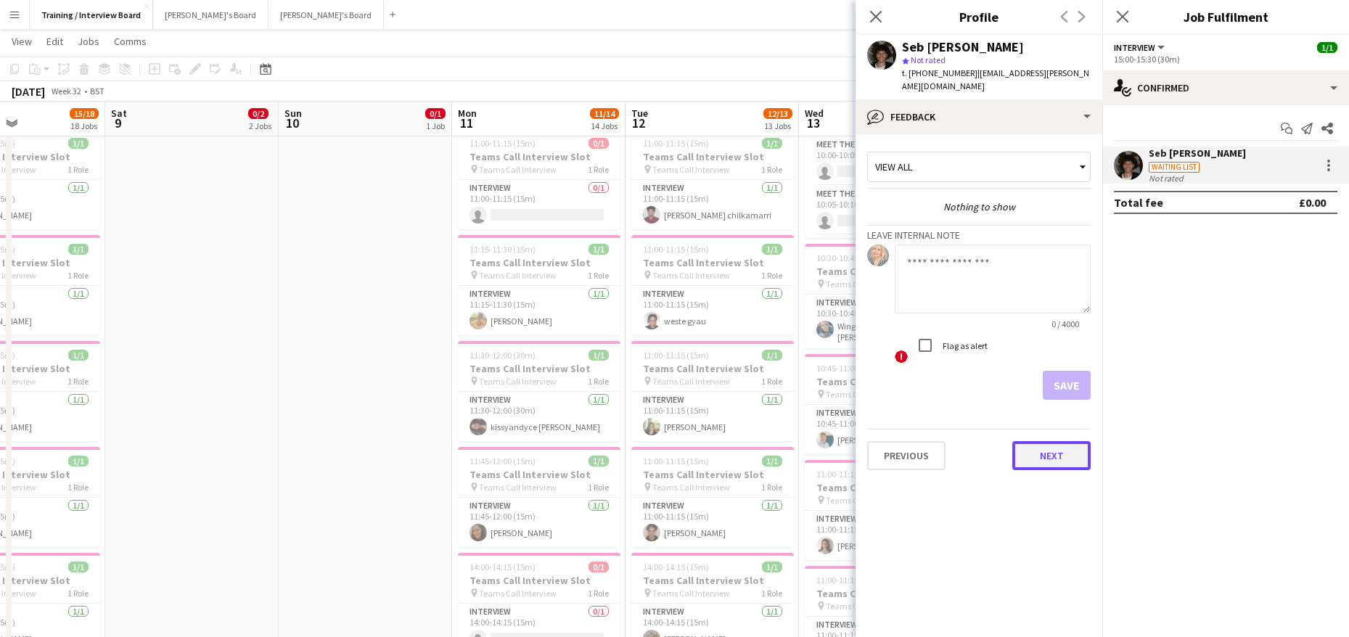
click at [1068, 441] on button "Next" at bounding box center [1051, 455] width 78 height 29
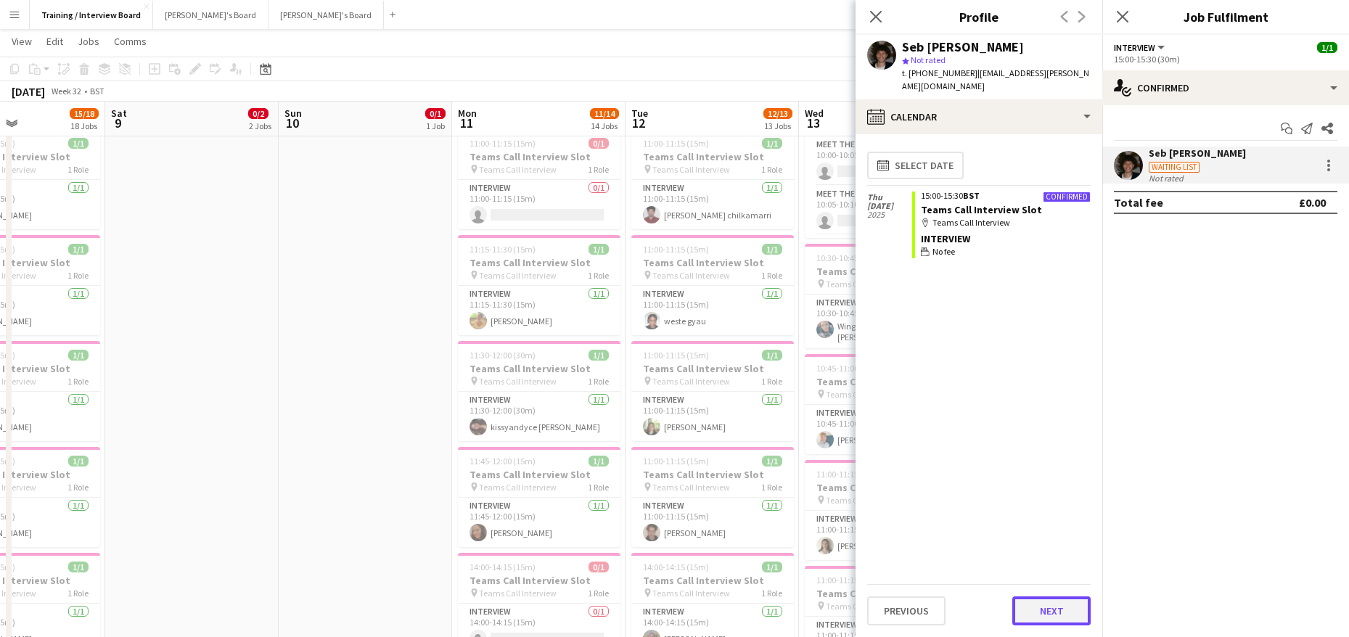
click at [1050, 612] on button "Next" at bounding box center [1051, 610] width 78 height 29
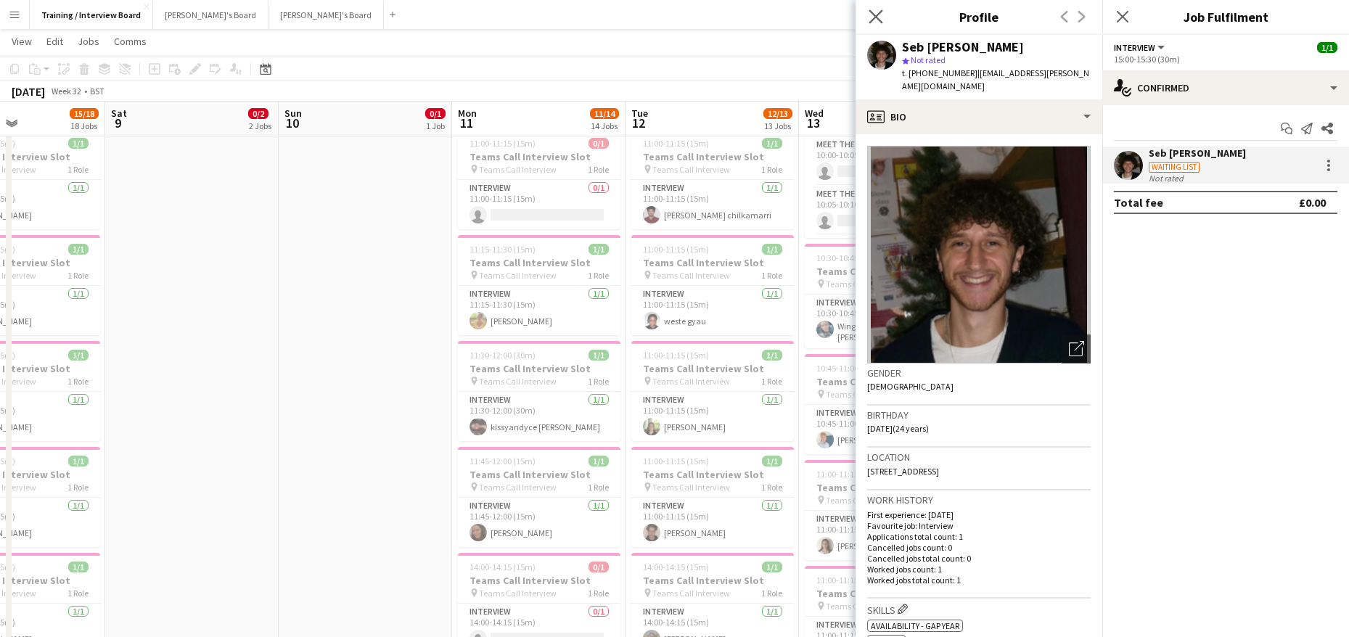
click at [876, 7] on app-icon "Close pop-in" at bounding box center [876, 17] width 21 height 21
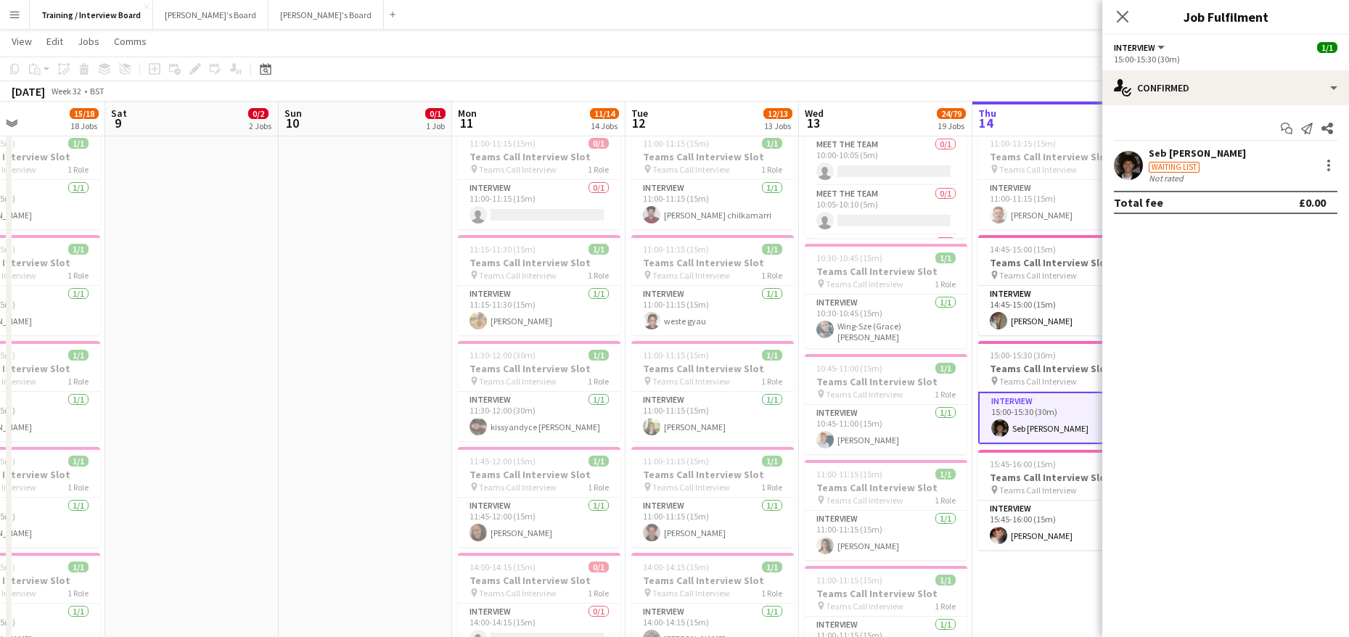
click at [1190, 153] on div "Seb [PERSON_NAME]" at bounding box center [1197, 153] width 97 height 13
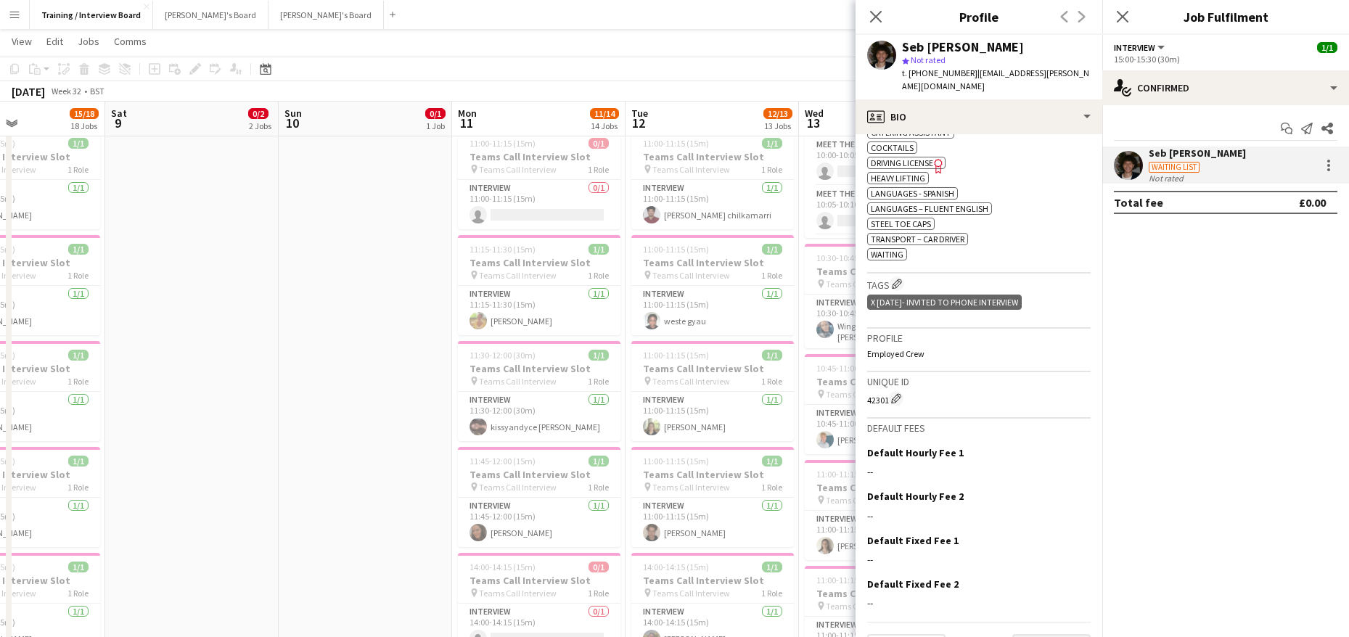
scroll to position [578, 0]
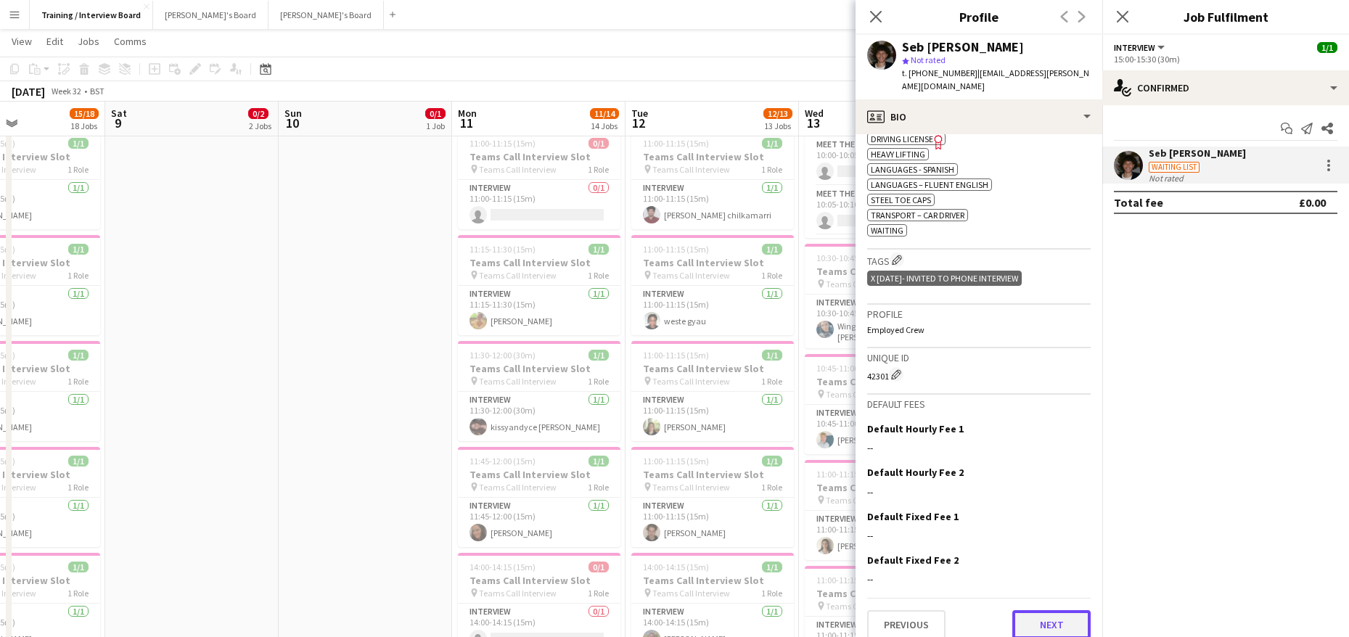
click at [1060, 615] on button "Next" at bounding box center [1051, 624] width 78 height 29
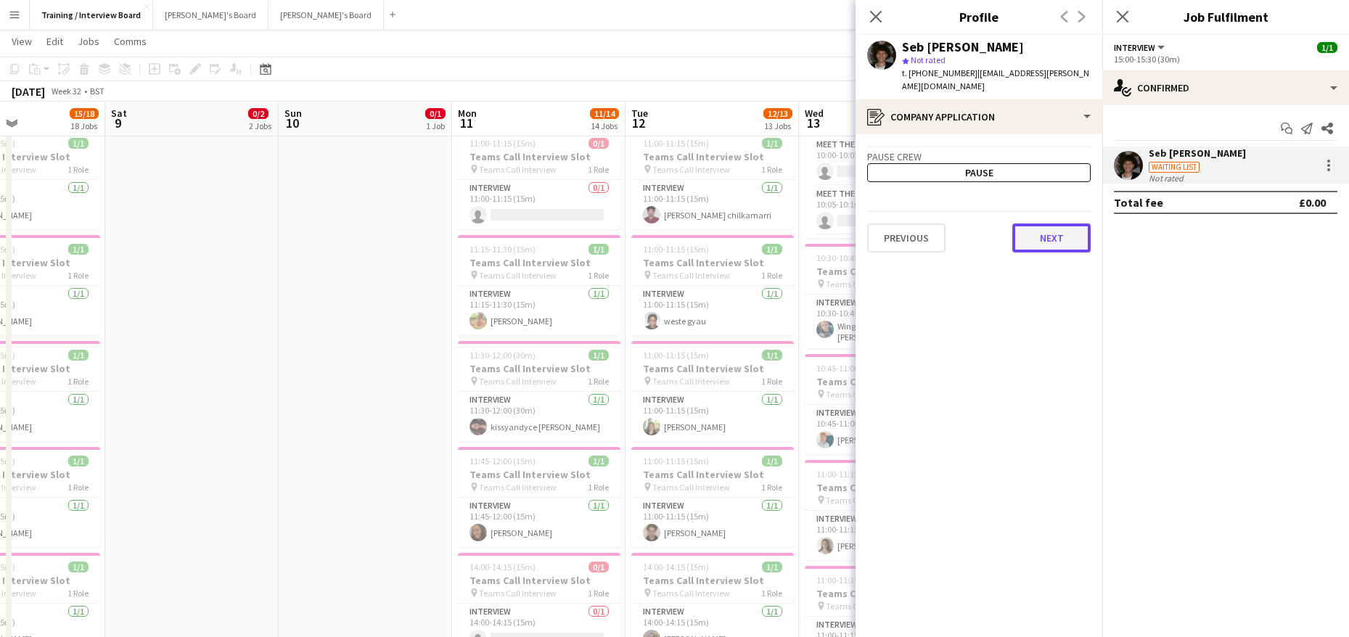
click at [1046, 223] on button "Next" at bounding box center [1051, 237] width 78 height 29
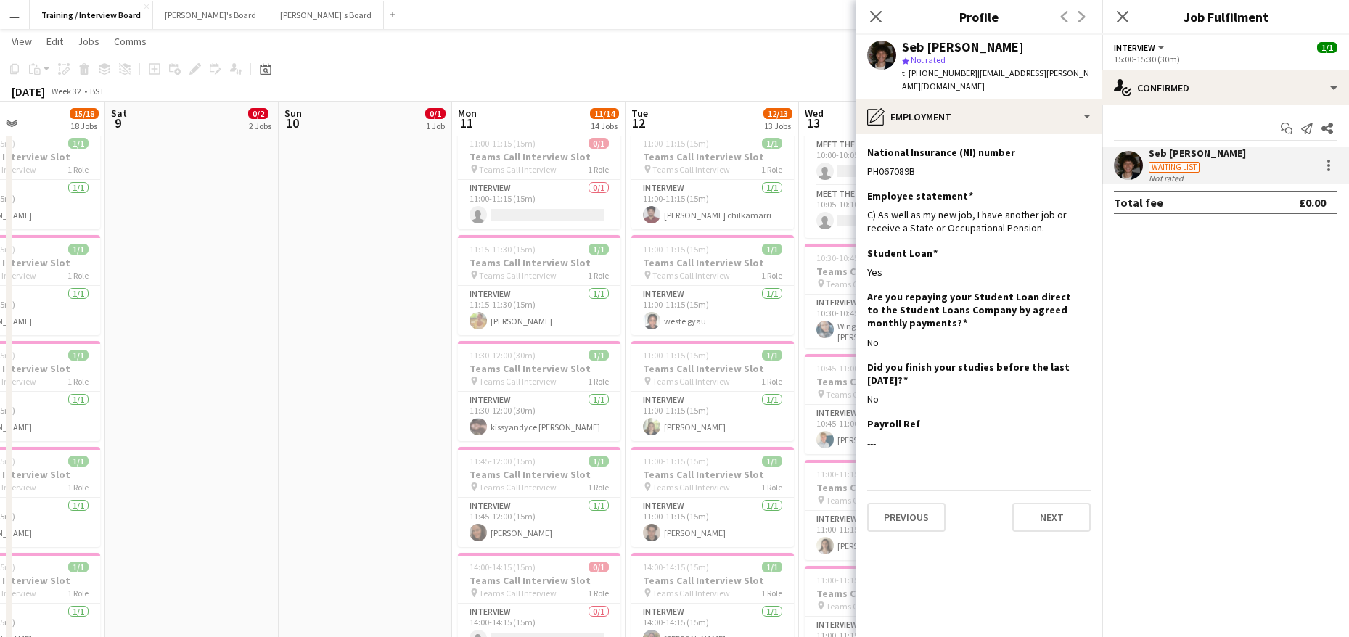
click at [1057, 490] on div "Previous Next" at bounding box center [978, 510] width 223 height 41
click at [1064, 504] on button "Next" at bounding box center [1051, 517] width 78 height 29
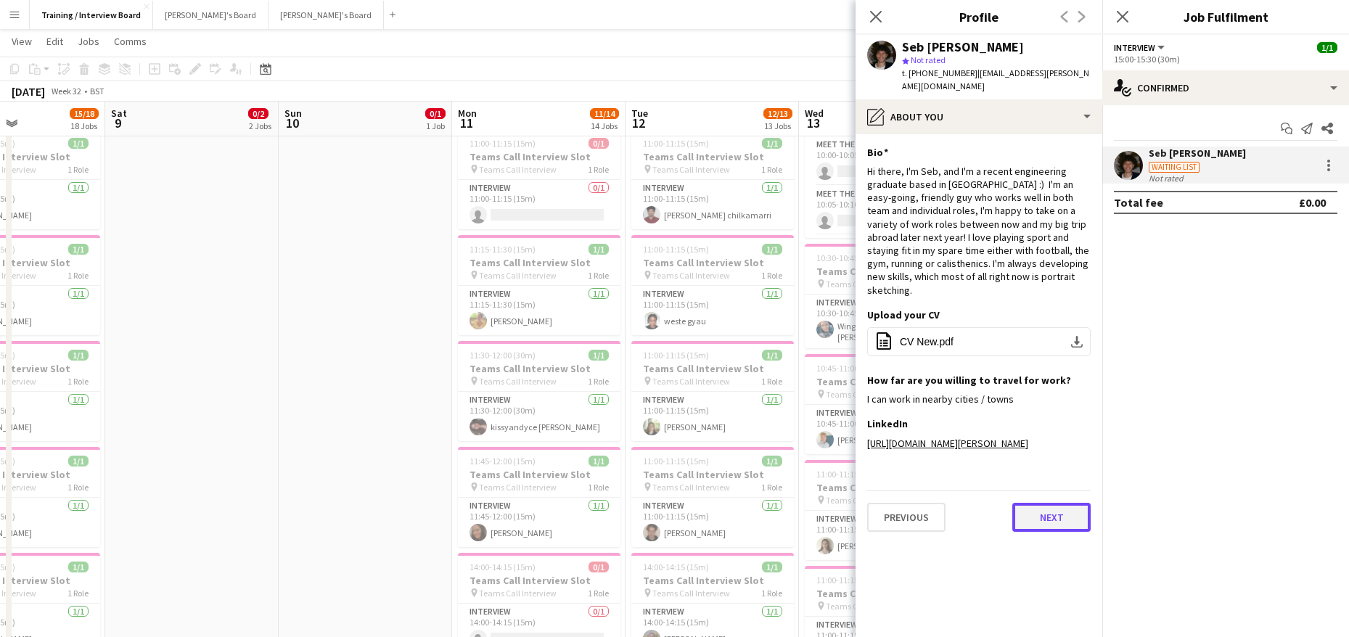
click at [1040, 503] on button "Next" at bounding box center [1051, 517] width 78 height 29
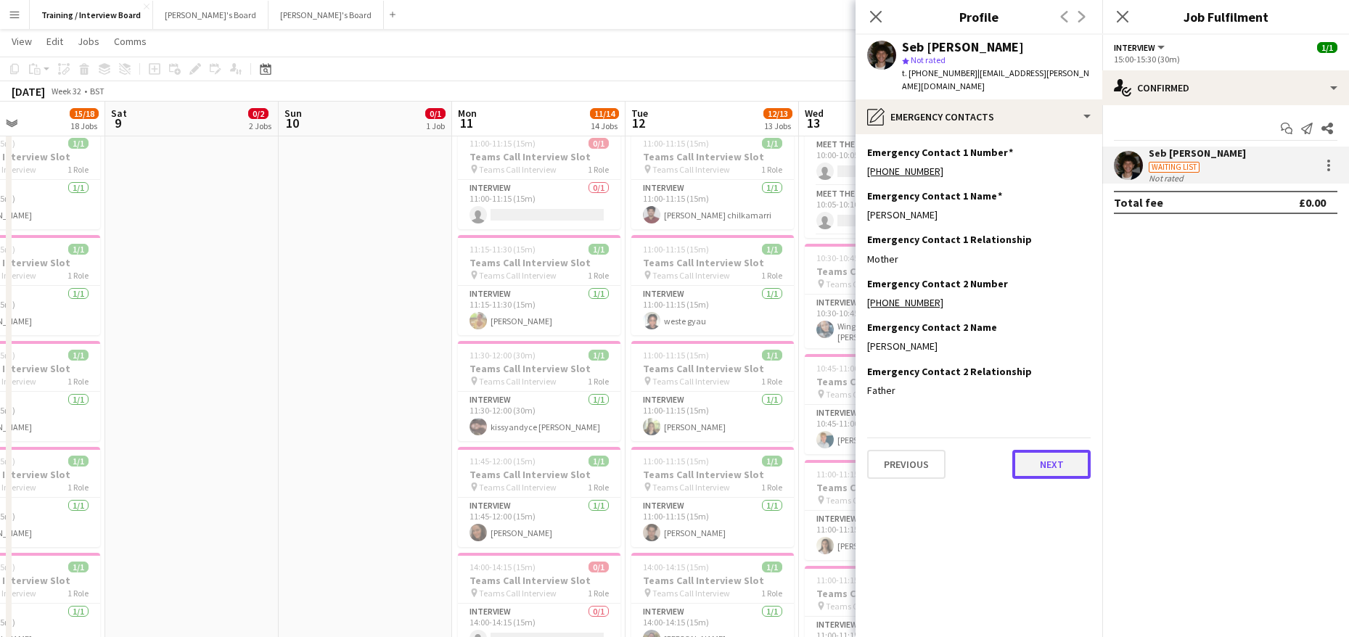
click at [1040, 450] on button "Next" at bounding box center [1051, 464] width 78 height 29
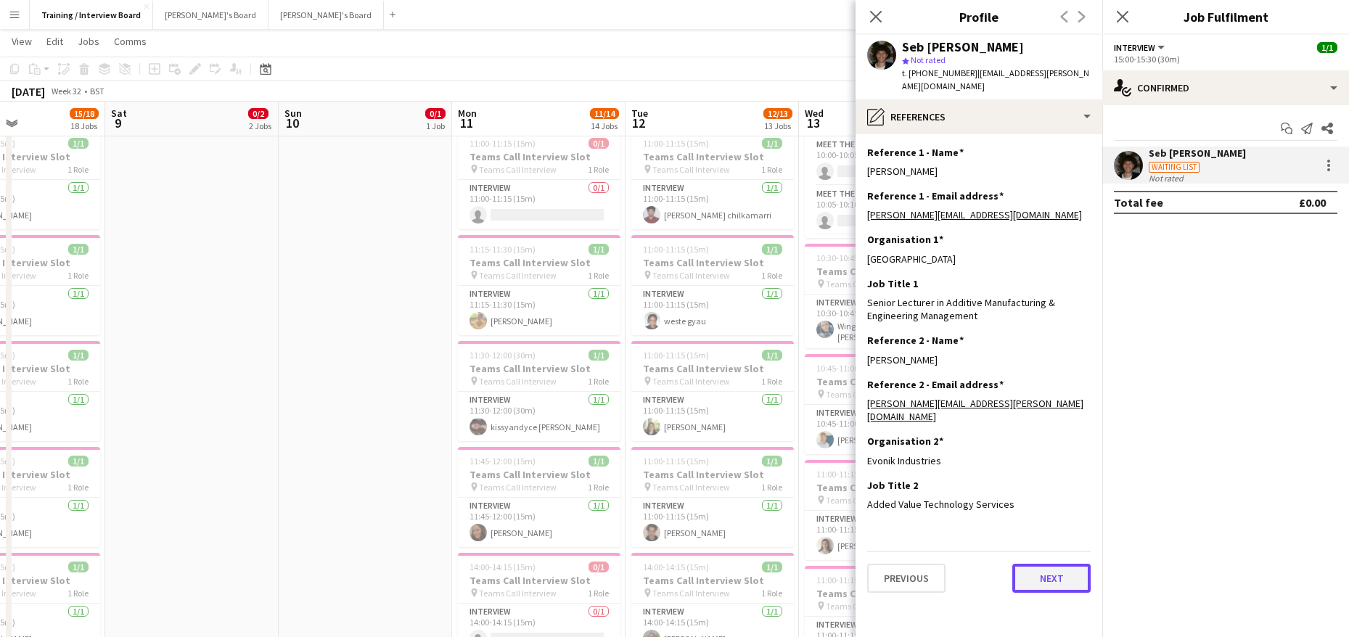
click at [1056, 564] on button "Next" at bounding box center [1051, 578] width 78 height 29
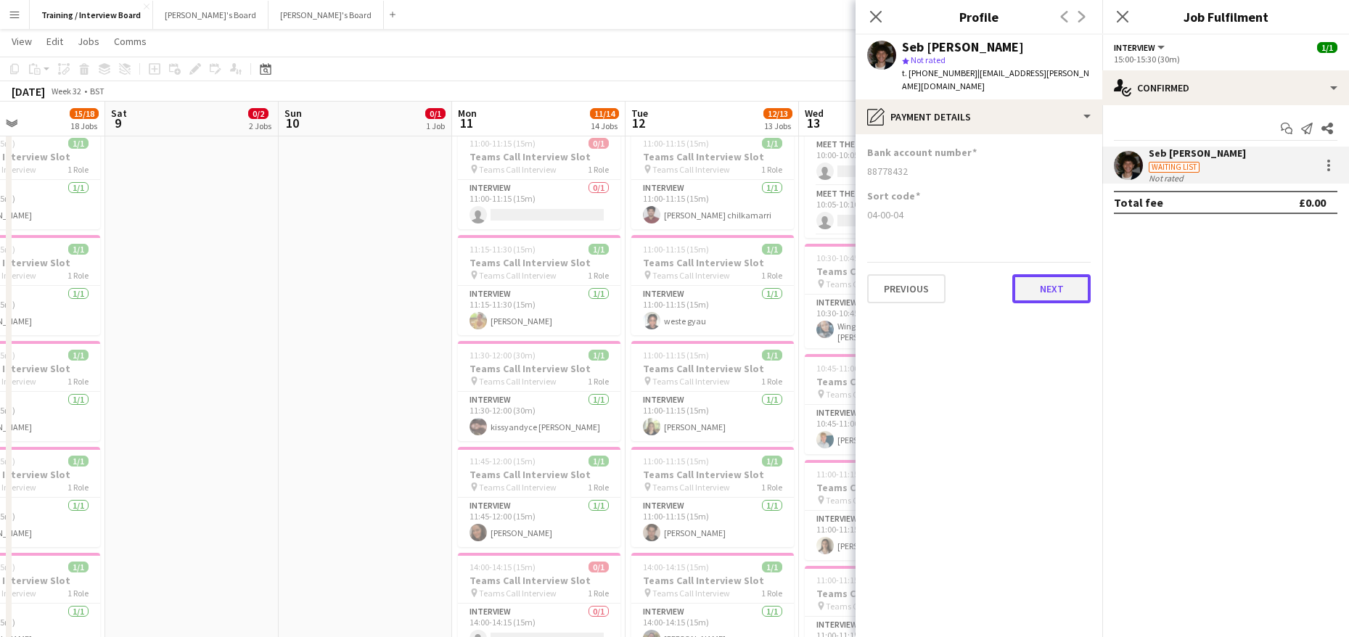
click at [1057, 274] on button "Next" at bounding box center [1051, 288] width 78 height 29
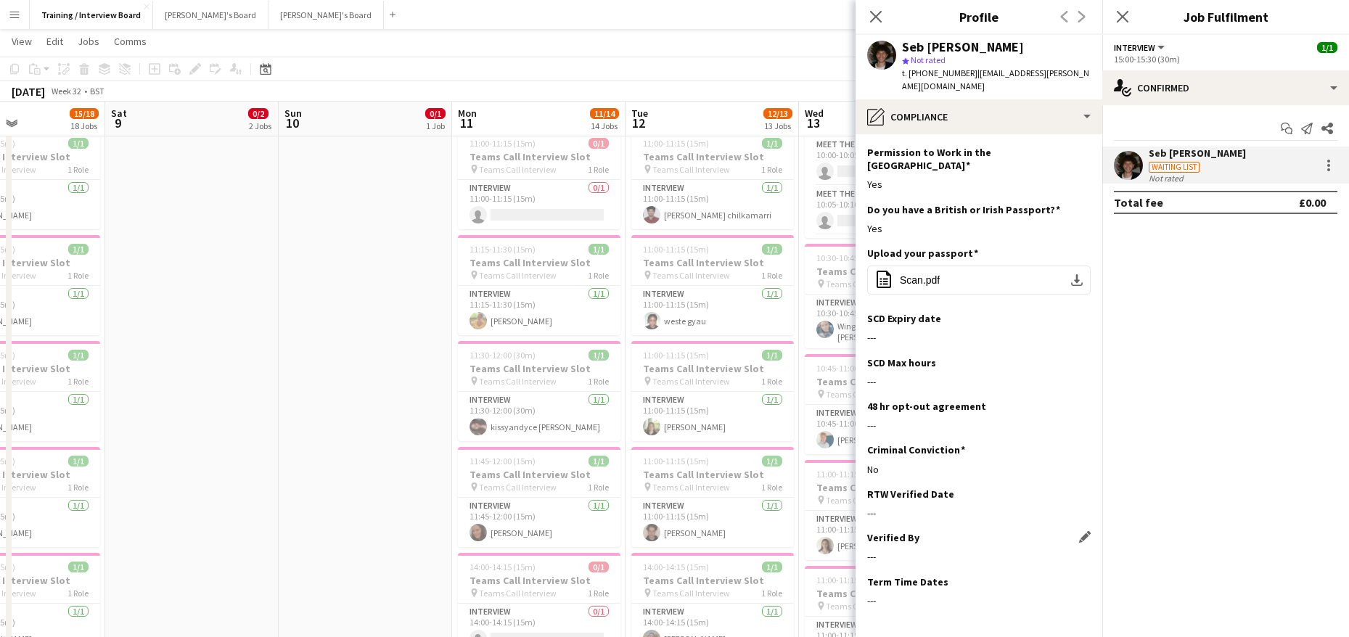
scroll to position [81, 0]
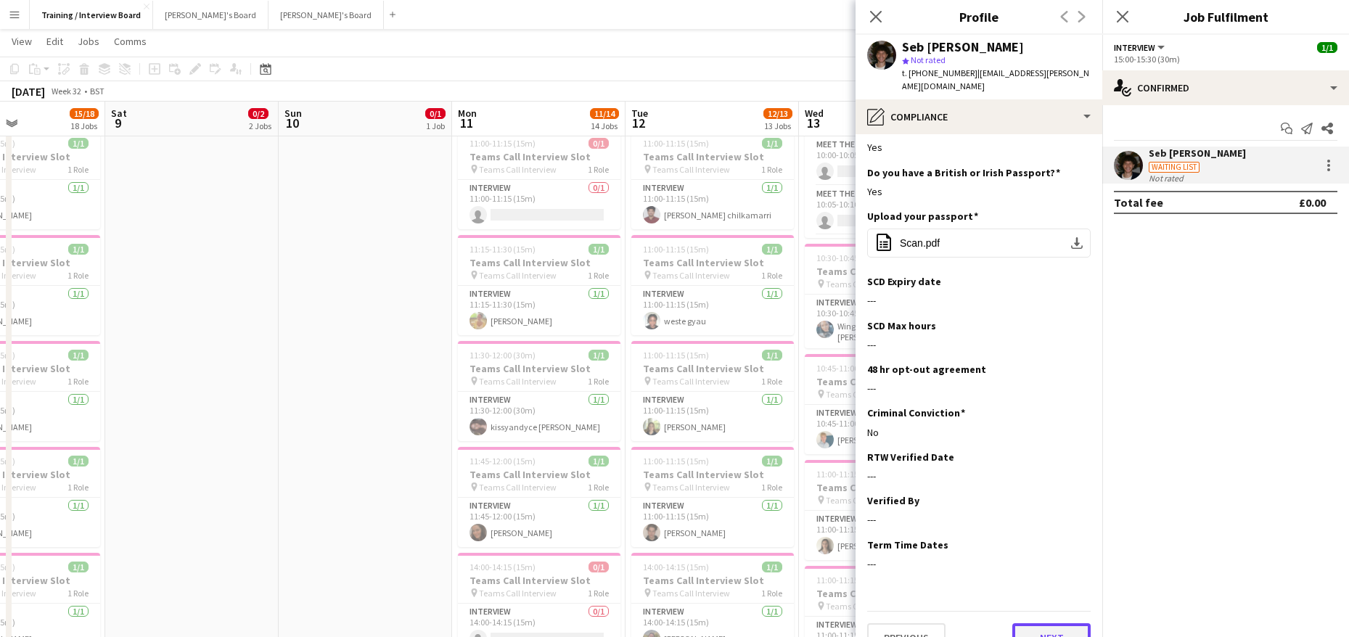
click at [1041, 623] on button "Next" at bounding box center [1051, 637] width 78 height 29
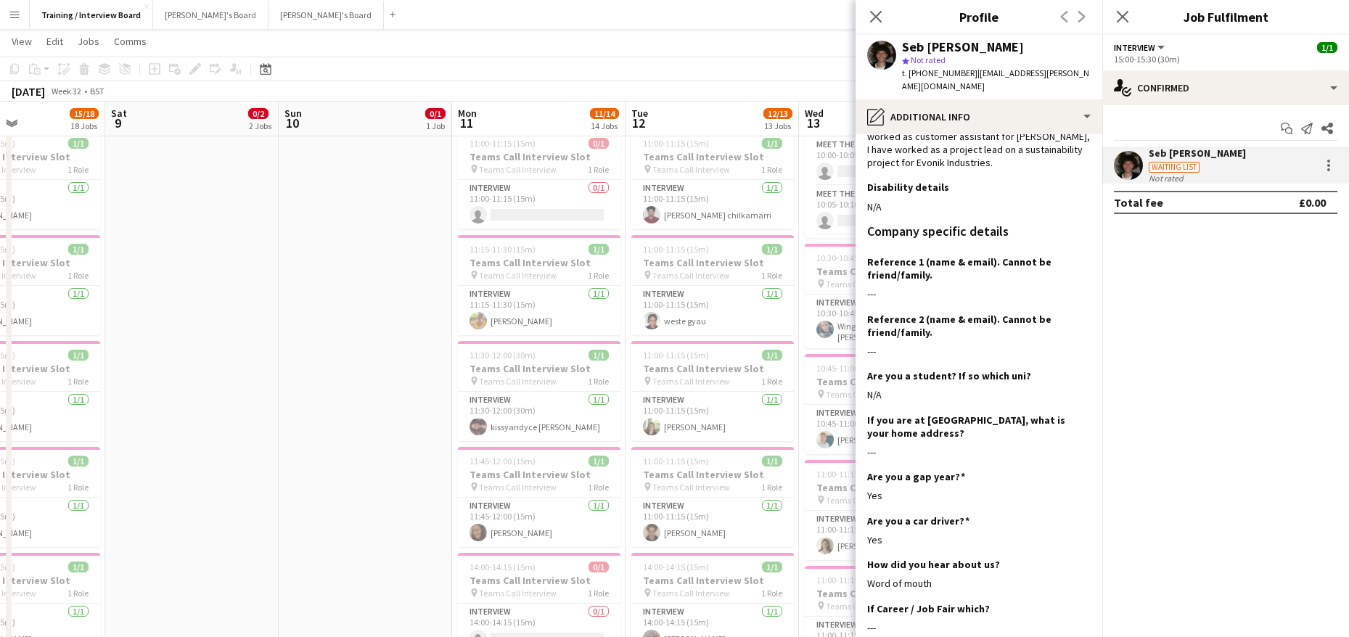
scroll to position [218, 0]
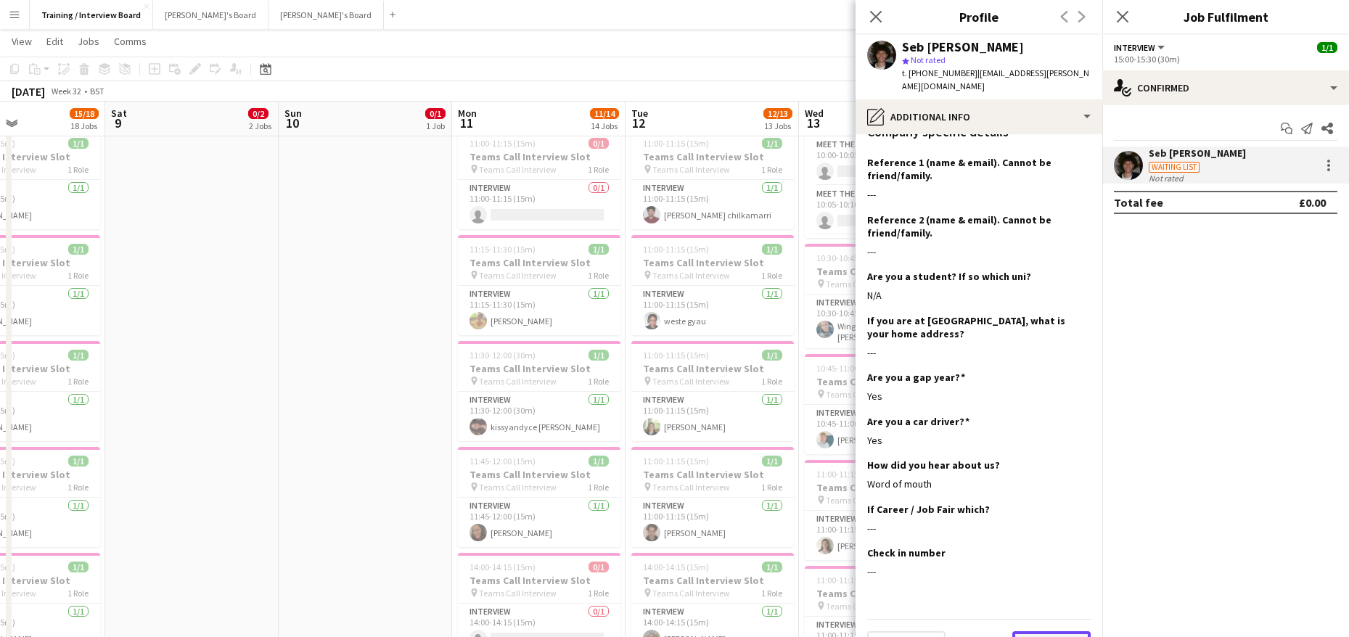
click at [1041, 631] on button "Next" at bounding box center [1051, 645] width 78 height 29
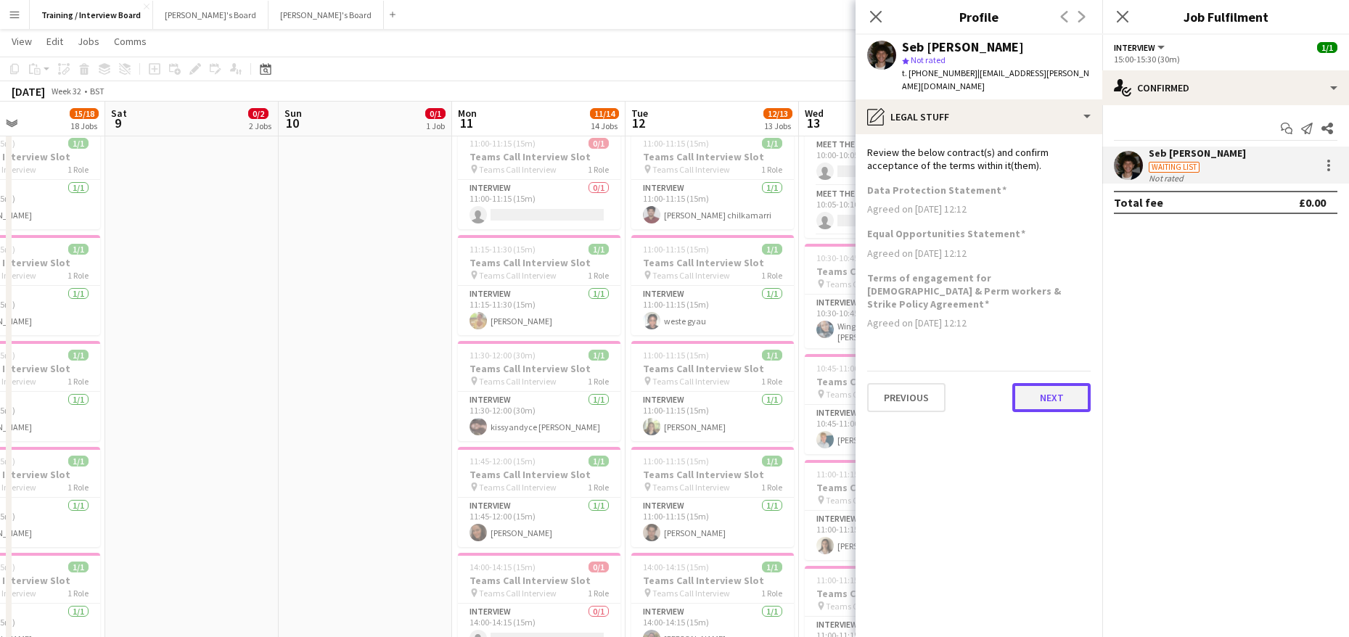
click at [1066, 383] on button "Next" at bounding box center [1051, 397] width 78 height 29
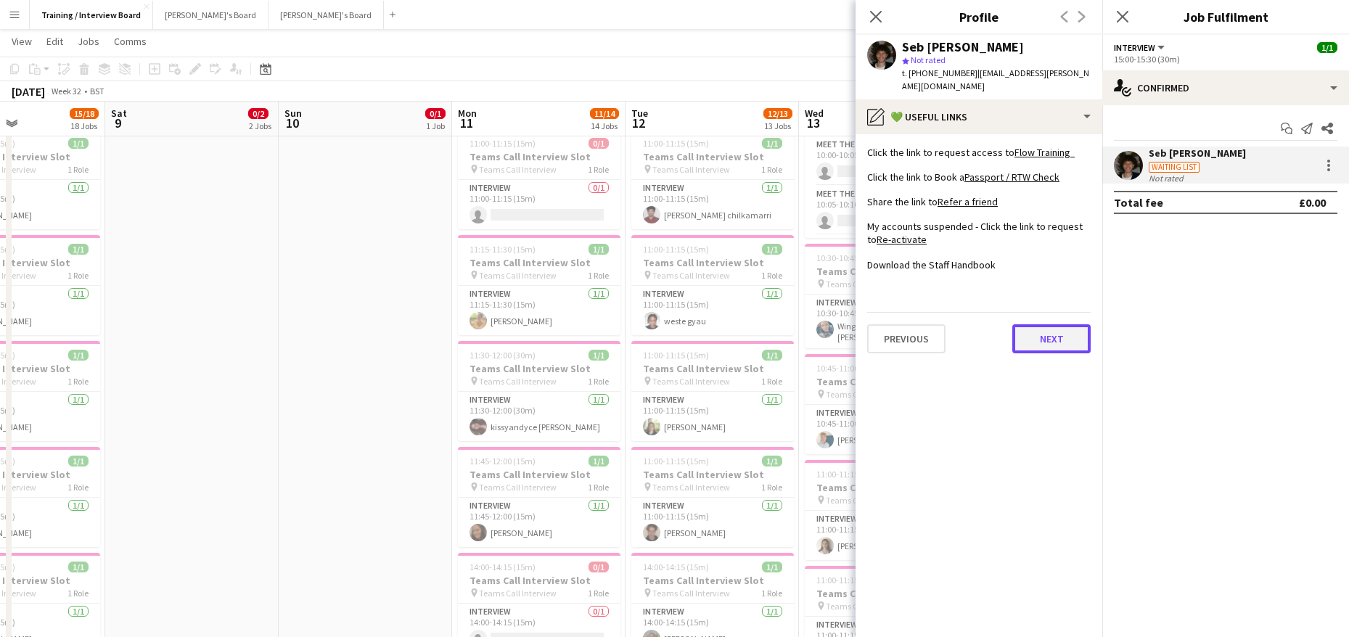
click at [1064, 324] on button "Next" at bounding box center [1051, 338] width 78 height 29
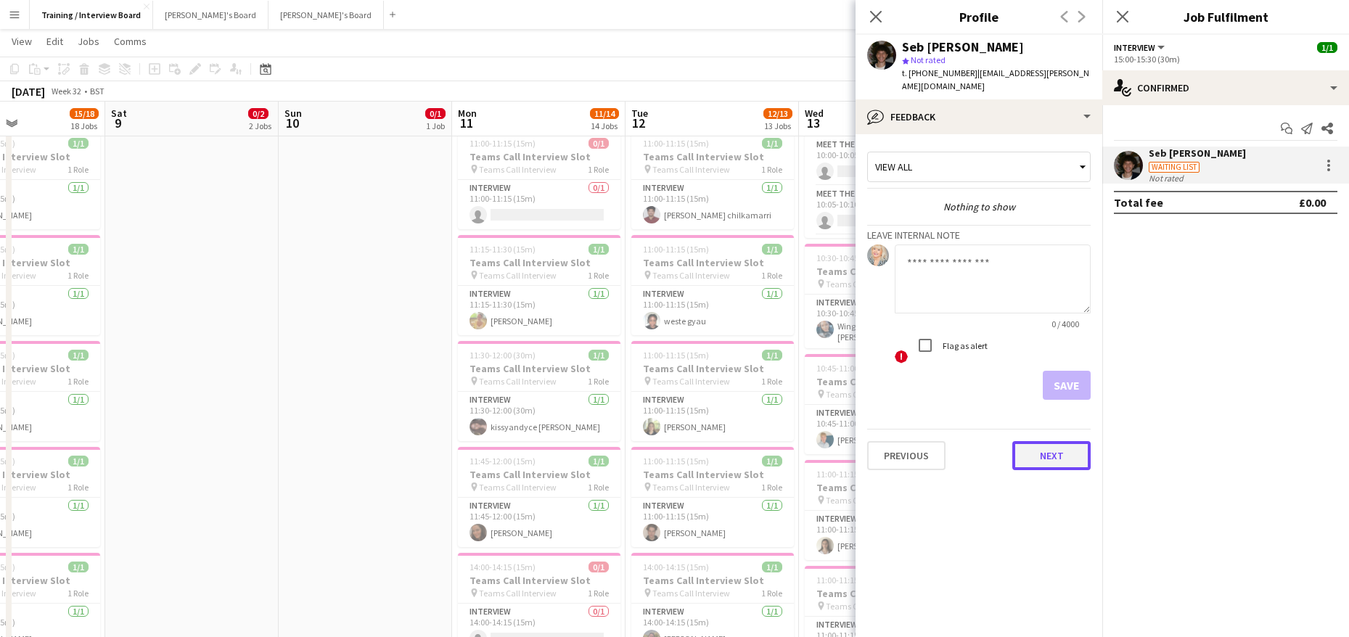
click at [1067, 441] on button "Next" at bounding box center [1051, 455] width 78 height 29
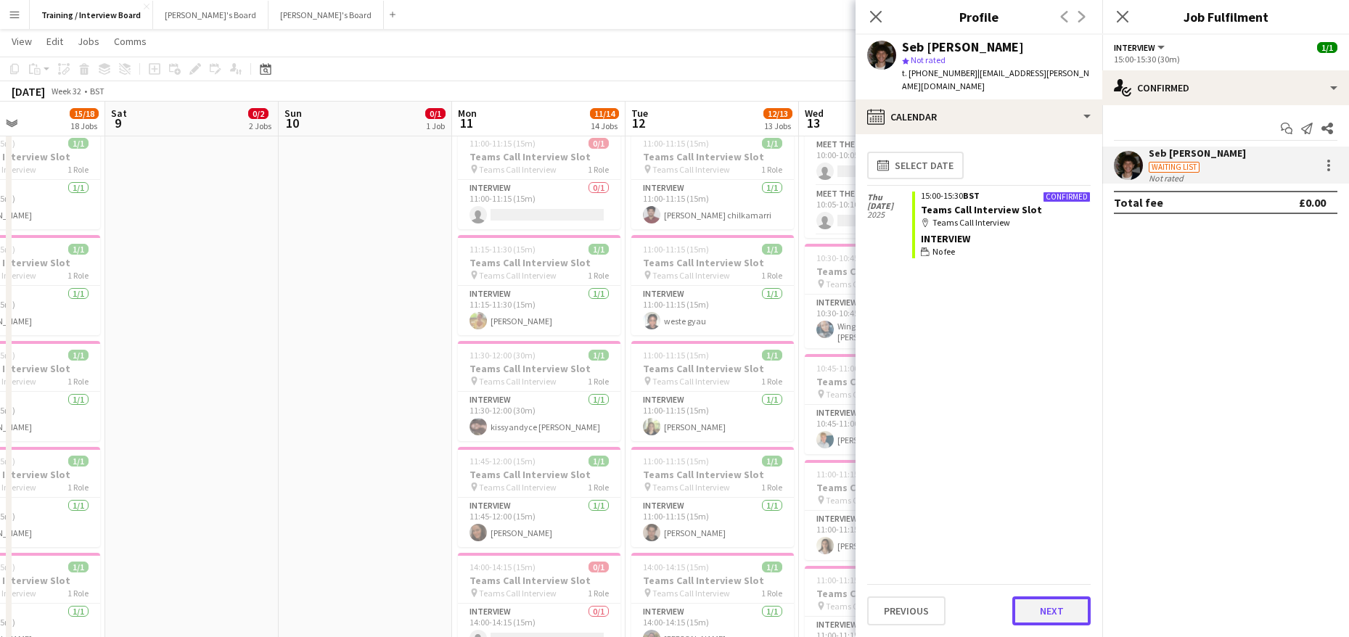
click at [1027, 609] on button "Next" at bounding box center [1051, 610] width 78 height 29
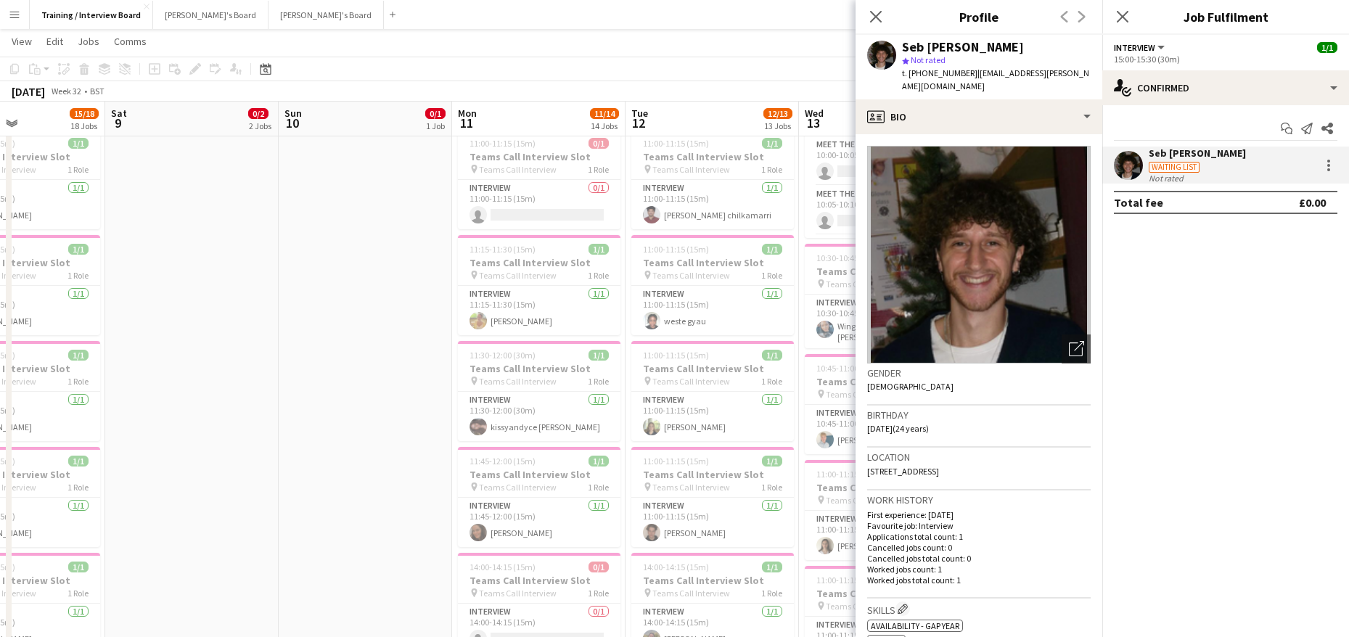
click at [887, 19] on div "Close pop-in" at bounding box center [875, 16] width 41 height 33
click at [882, 23] on icon at bounding box center [875, 16] width 14 height 14
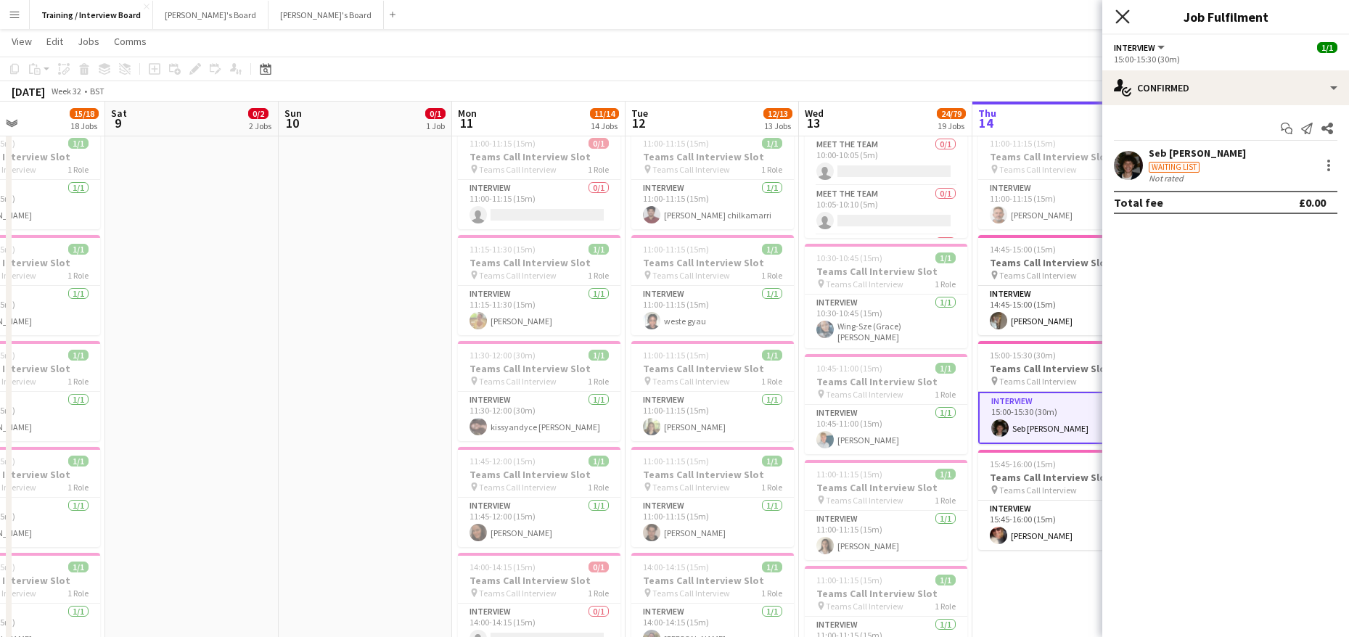
click at [1121, 18] on icon at bounding box center [1122, 16] width 14 height 14
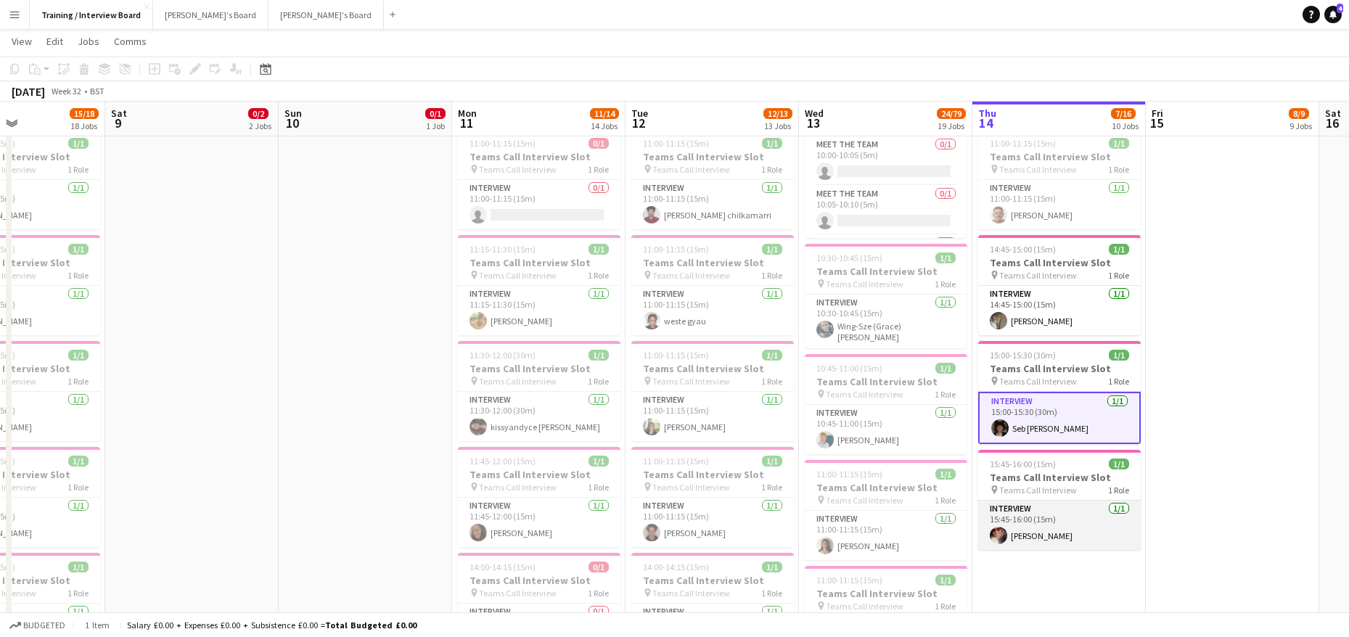
click at [1016, 530] on app-card-role "Interview [DATE] 15:45-16:00 (15m) [PERSON_NAME]" at bounding box center [1059, 525] width 163 height 49
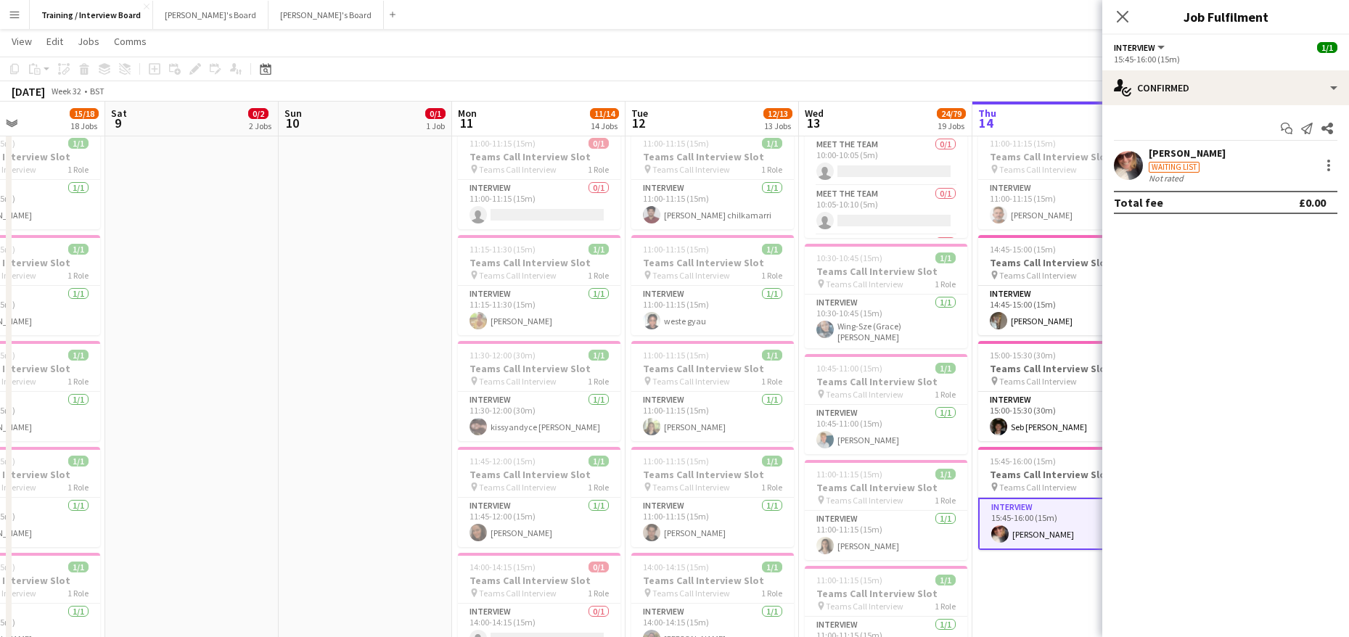
click at [1189, 161] on div "Waiting list" at bounding box center [1187, 166] width 77 height 13
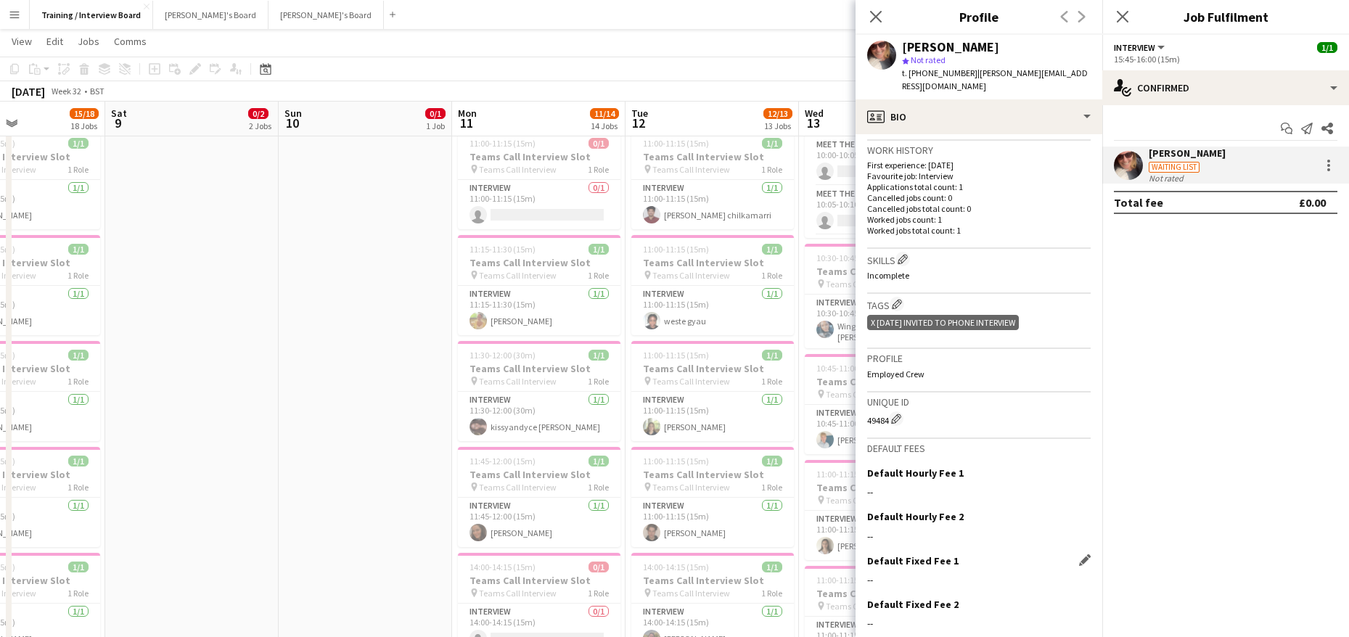
scroll to position [394, 0]
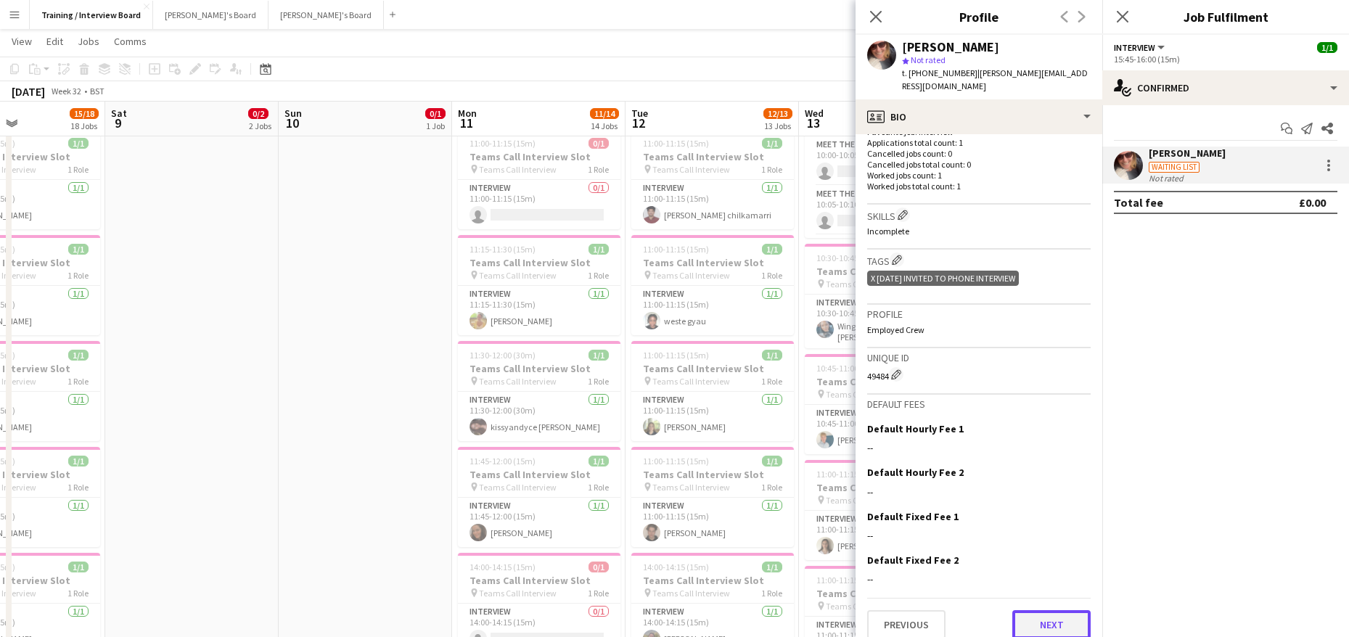
click at [1032, 612] on button "Next" at bounding box center [1051, 624] width 78 height 29
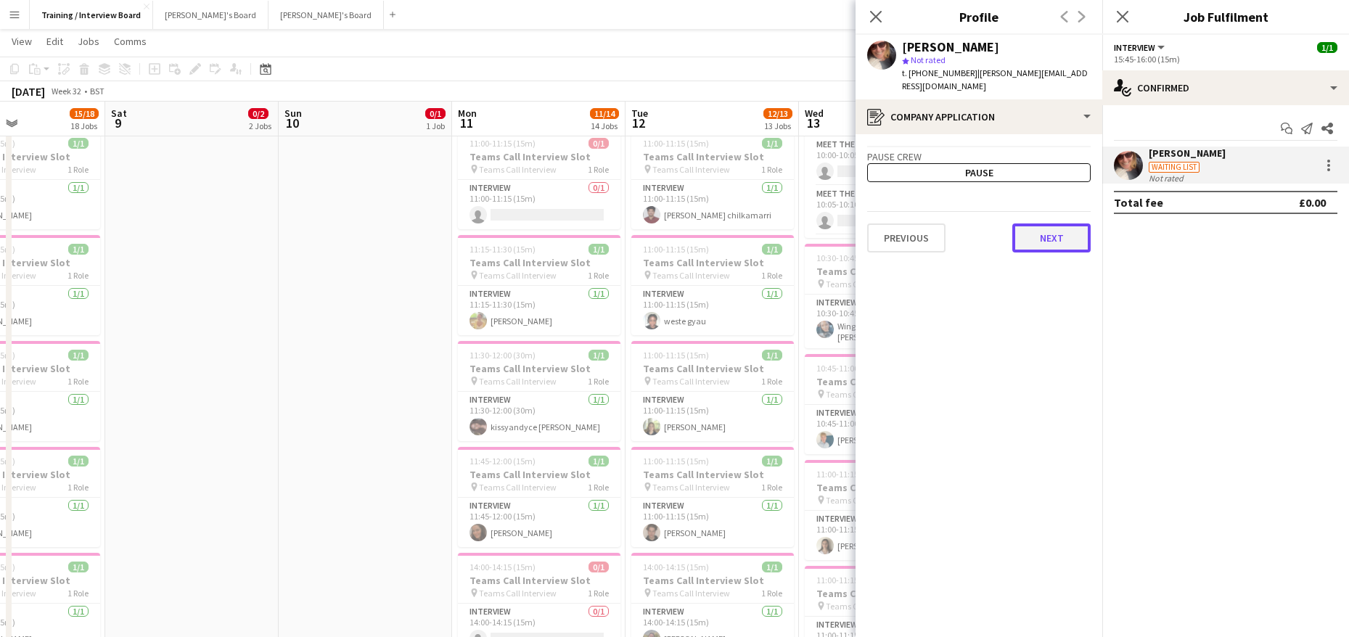
click at [1047, 223] on button "Next" at bounding box center [1051, 237] width 78 height 29
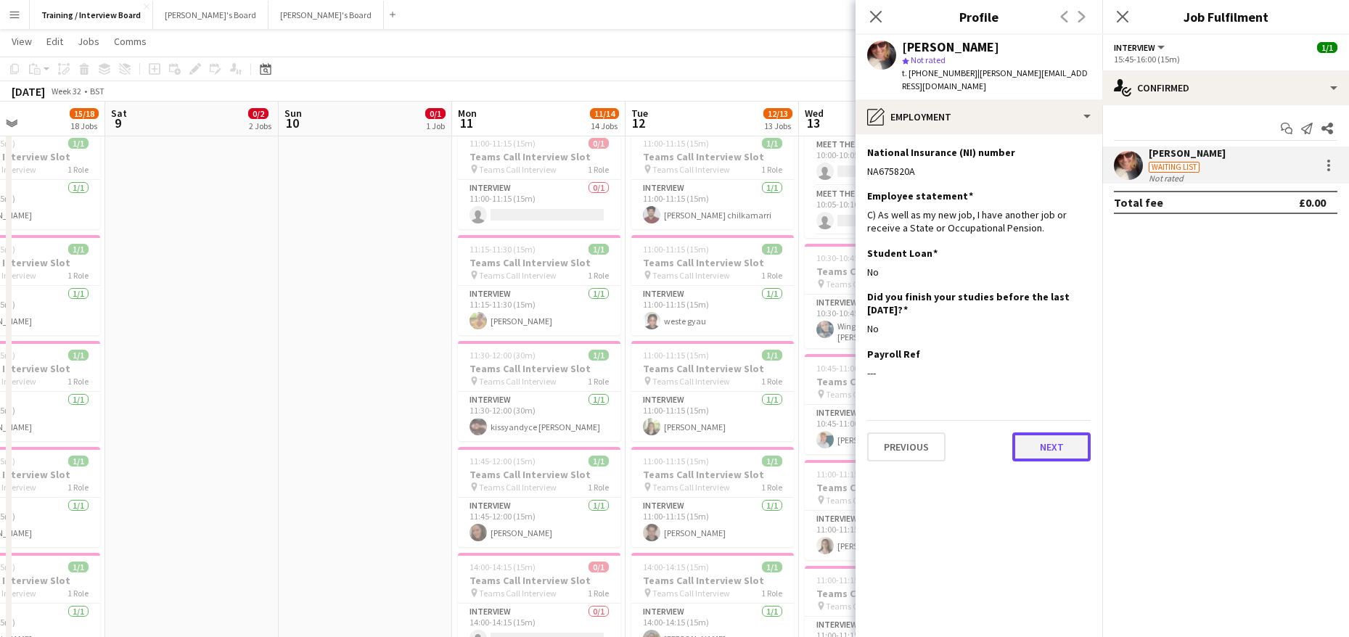
click at [1056, 438] on button "Next" at bounding box center [1051, 446] width 78 height 29
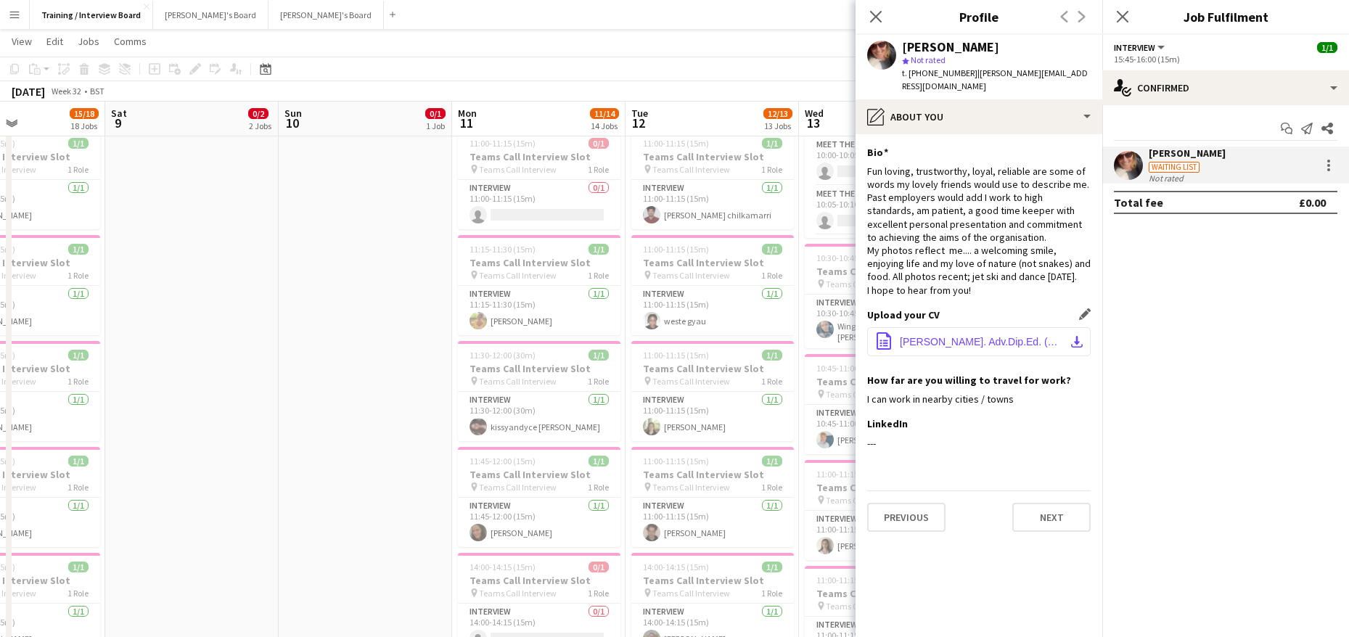
click at [1076, 336] on app-icon "download-bottom" at bounding box center [1077, 342] width 12 height 12
click at [1045, 503] on button "Next" at bounding box center [1051, 517] width 78 height 29
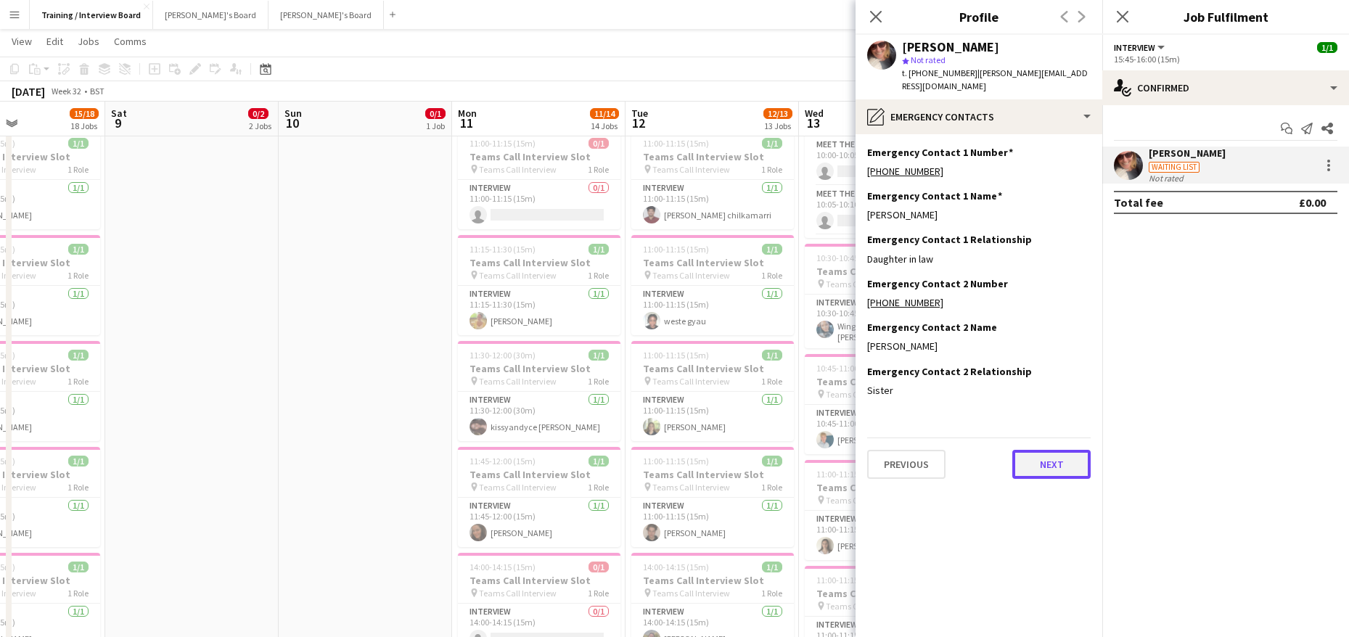
click at [1038, 450] on button "Next" at bounding box center [1051, 464] width 78 height 29
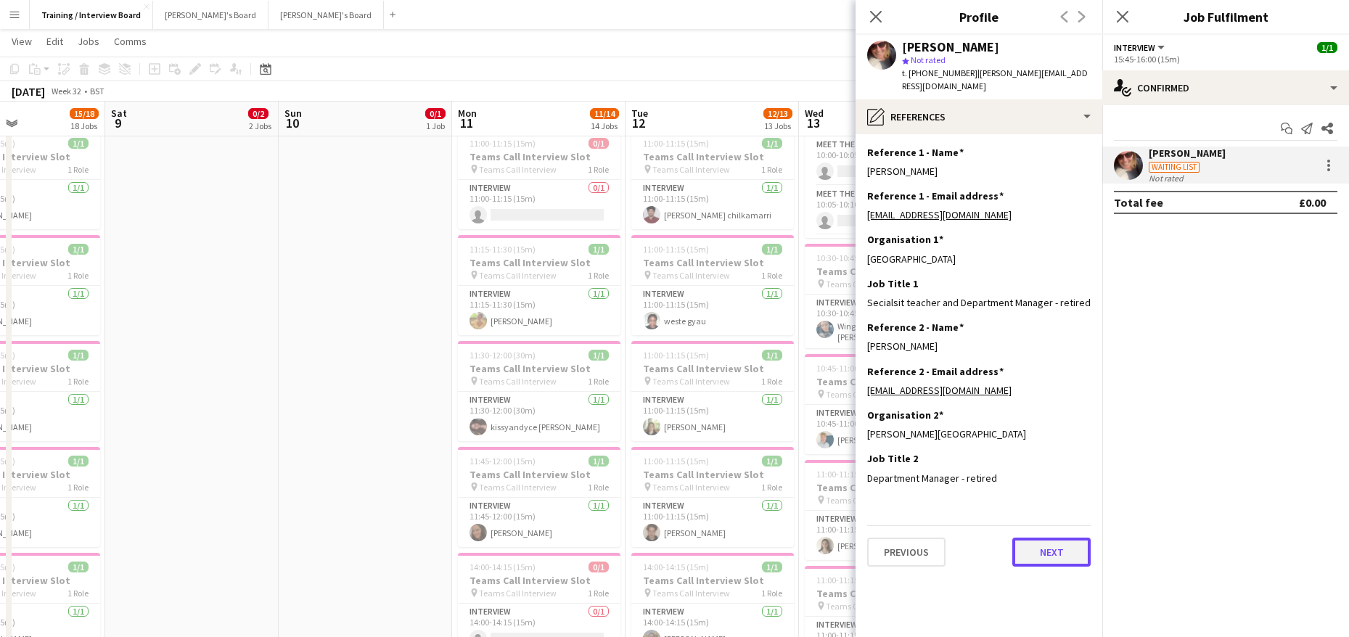
click at [1075, 541] on button "Next" at bounding box center [1051, 552] width 78 height 29
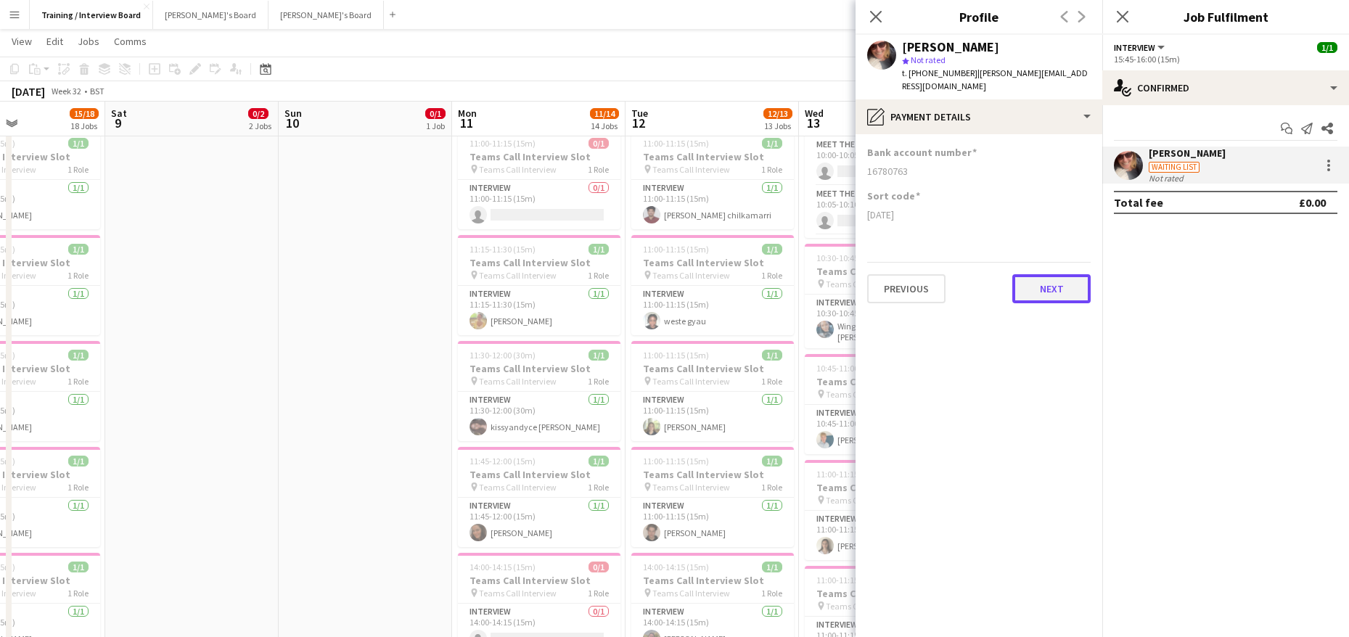
click at [1075, 281] on button "Next" at bounding box center [1051, 288] width 78 height 29
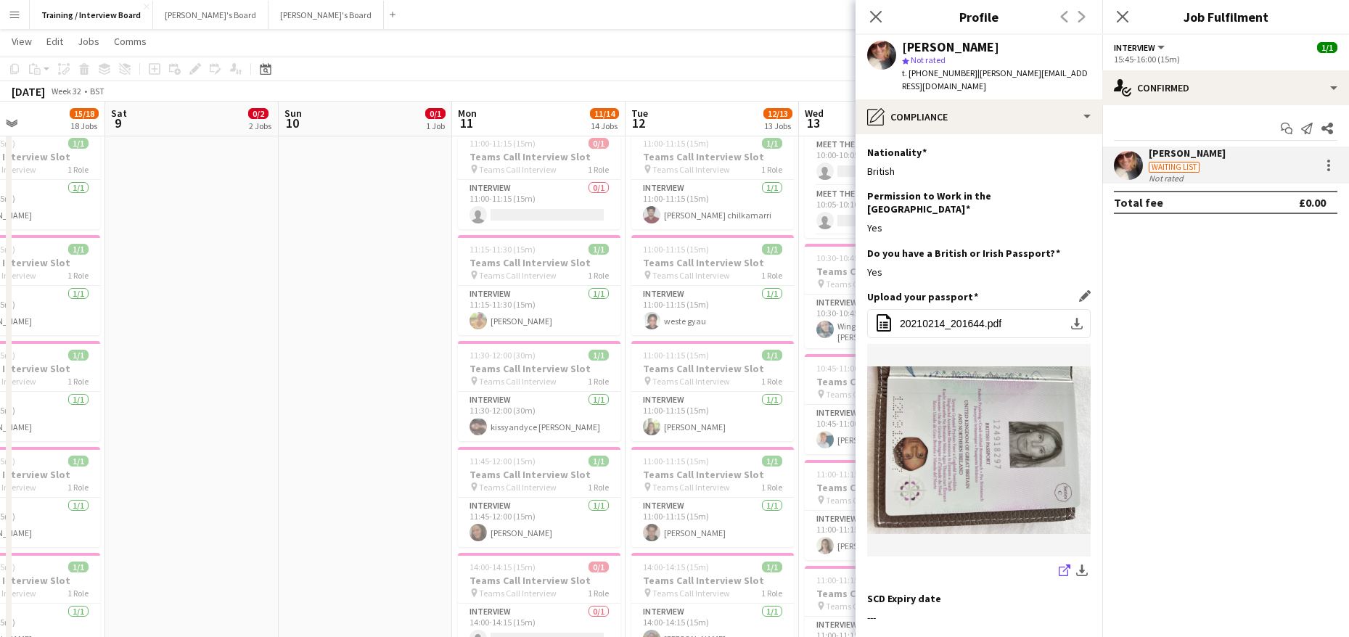
click at [1056, 563] on link "share-external-link-1" at bounding box center [1064, 571] width 17 height 17
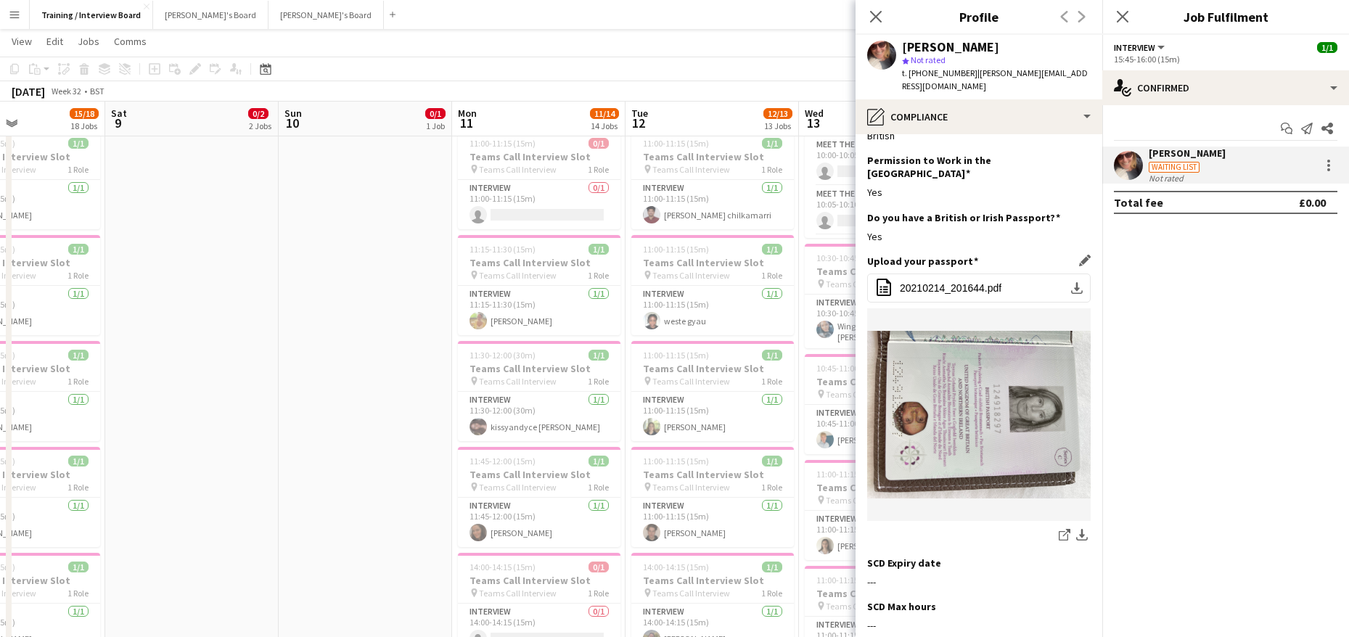
scroll to position [0, 0]
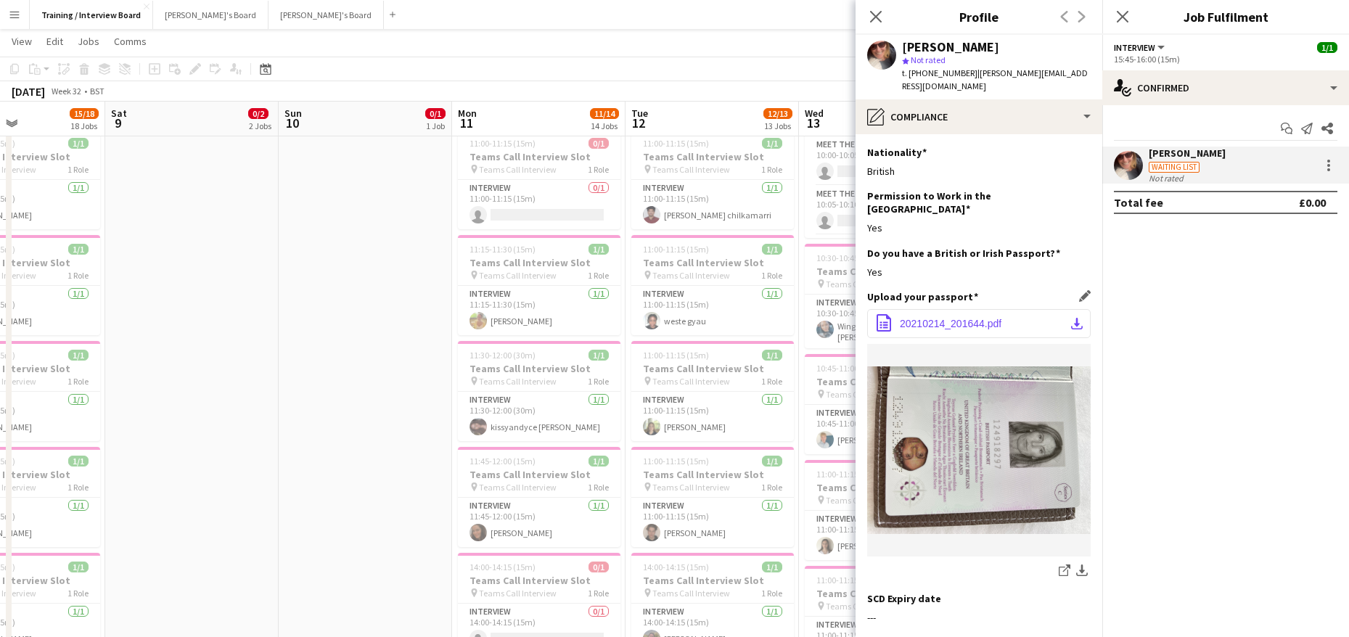
click at [1071, 318] on app-icon "download-bottom" at bounding box center [1077, 324] width 12 height 12
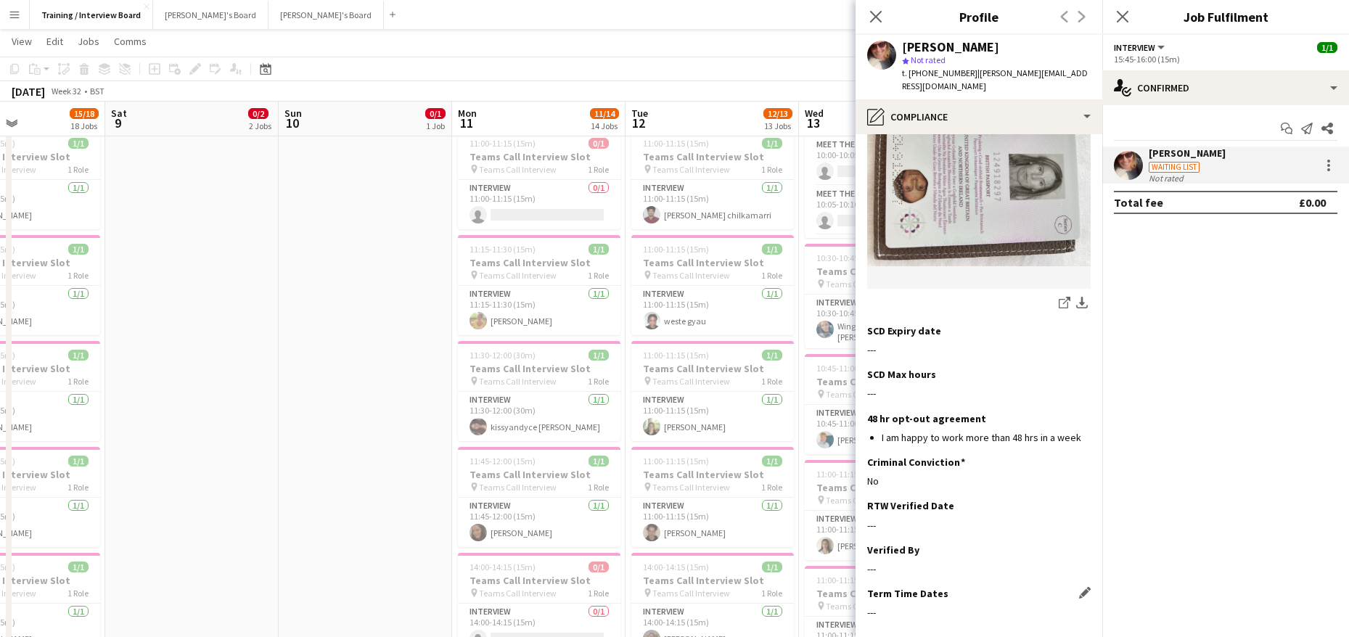
scroll to position [317, 0]
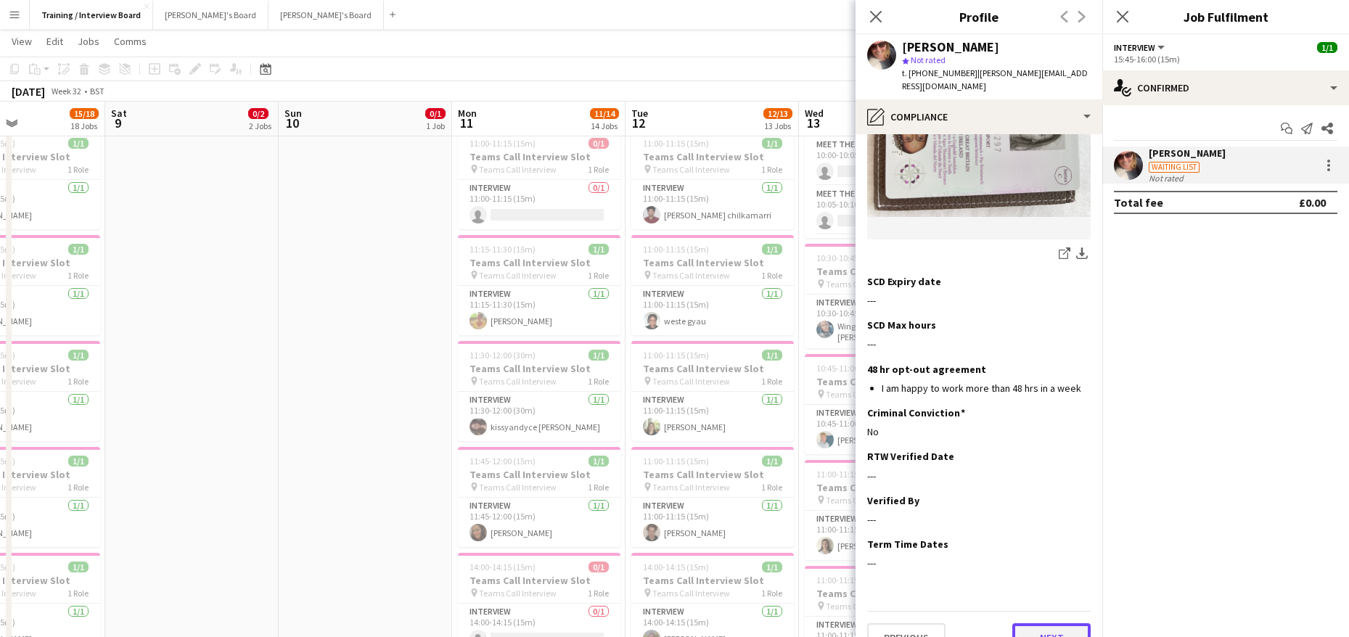
click at [1057, 623] on button "Next" at bounding box center [1051, 637] width 78 height 29
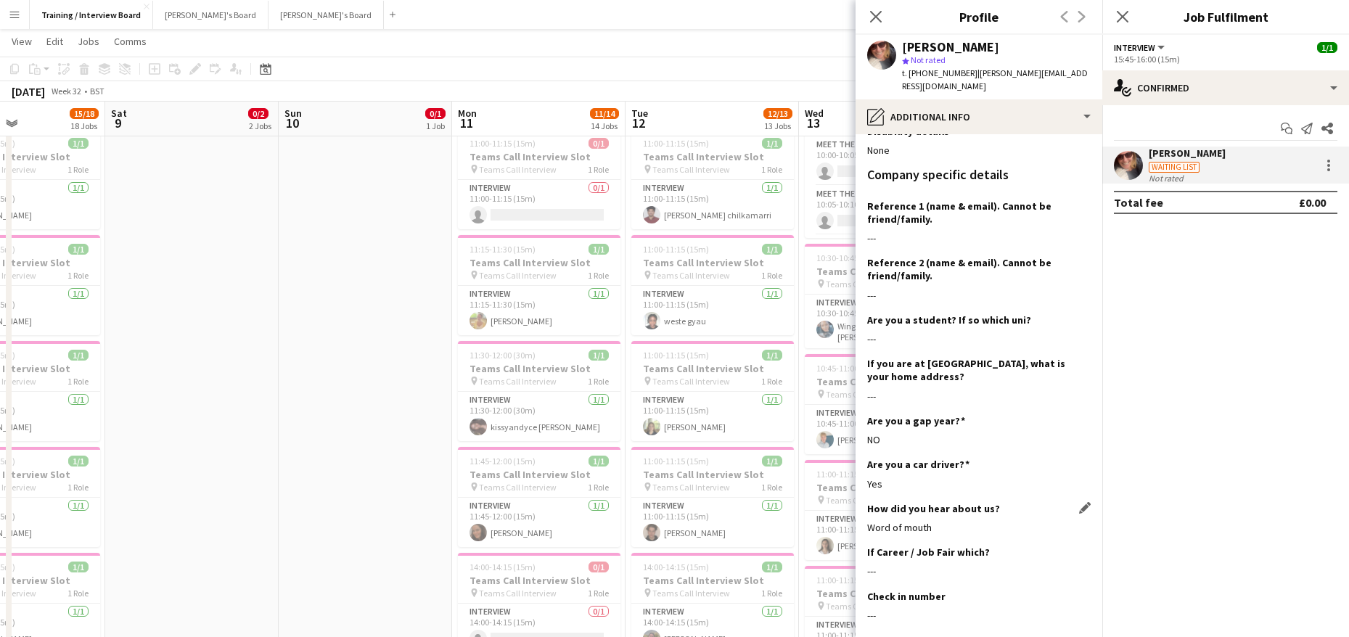
scroll to position [279, 0]
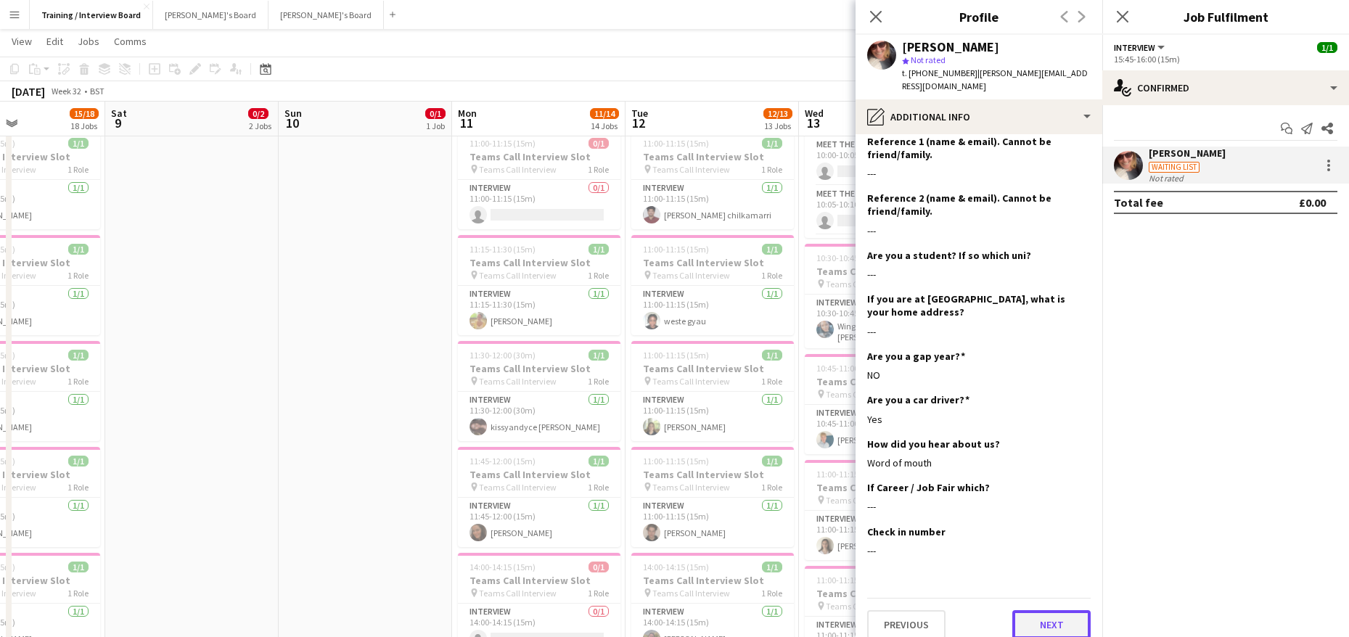
click at [1013, 610] on button "Next" at bounding box center [1051, 624] width 78 height 29
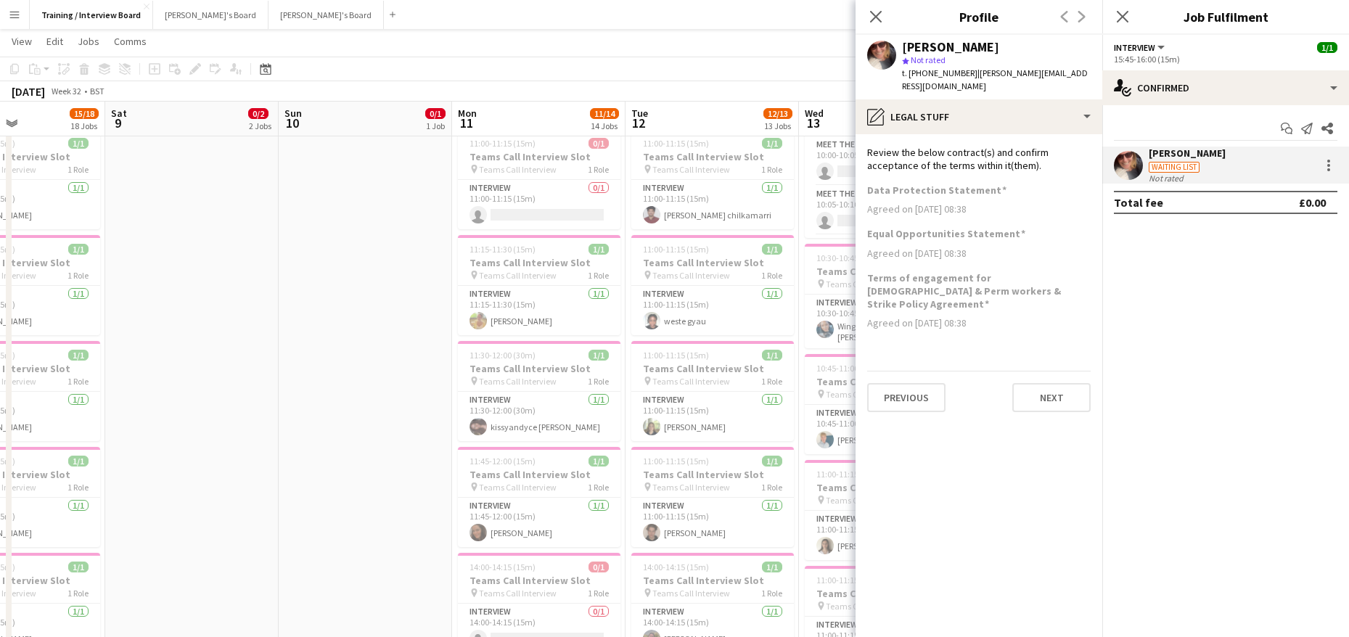
scroll to position [0, 0]
click at [1019, 383] on button "Next" at bounding box center [1051, 397] width 78 height 29
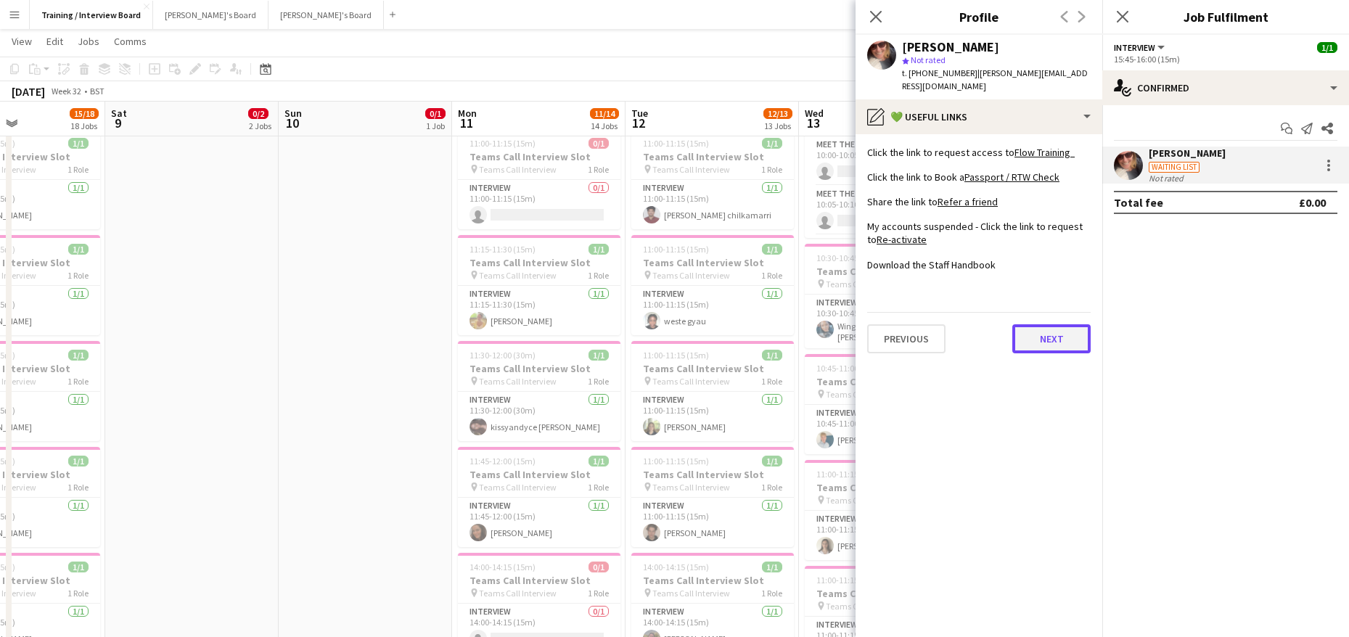
click at [1074, 327] on button "Next" at bounding box center [1051, 338] width 78 height 29
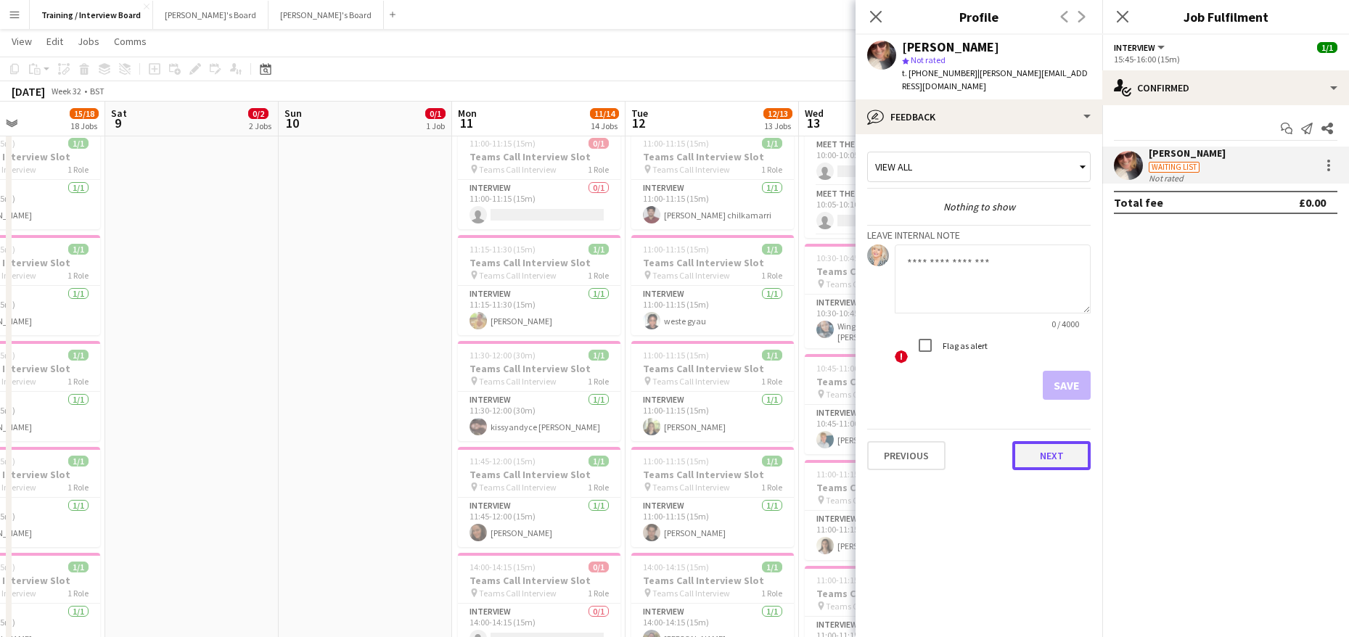
click at [1057, 442] on button "Next" at bounding box center [1051, 455] width 78 height 29
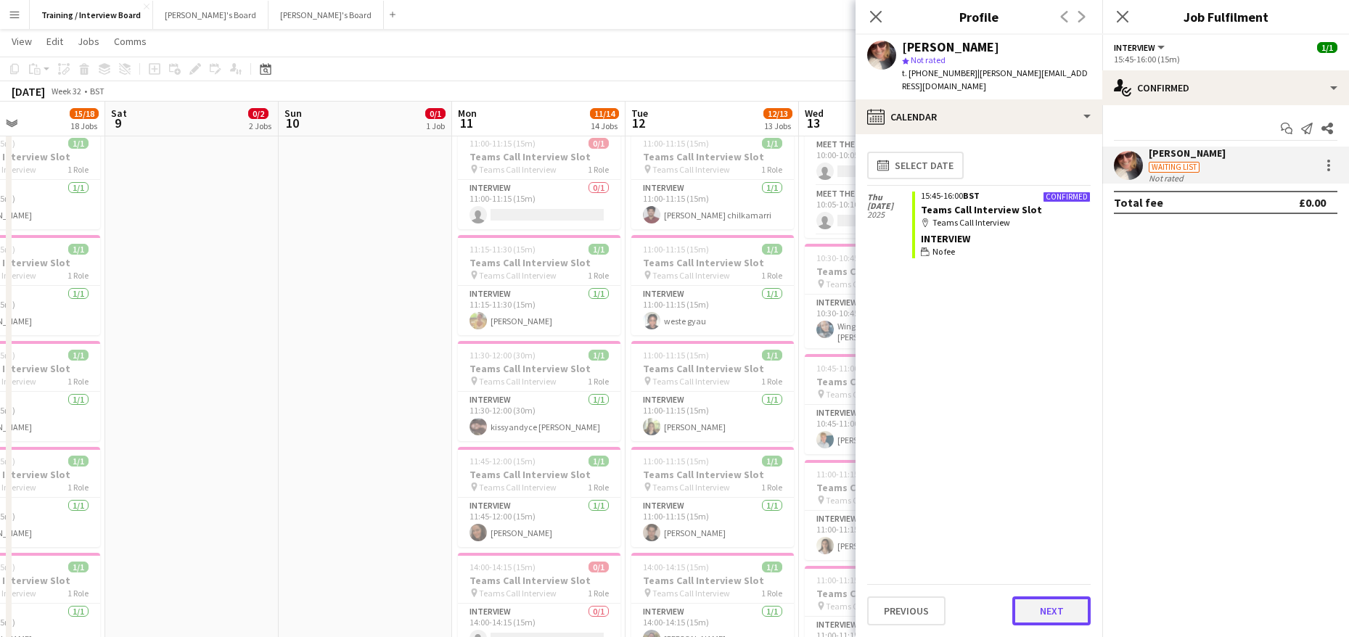
click at [1062, 604] on button "Next" at bounding box center [1051, 610] width 78 height 29
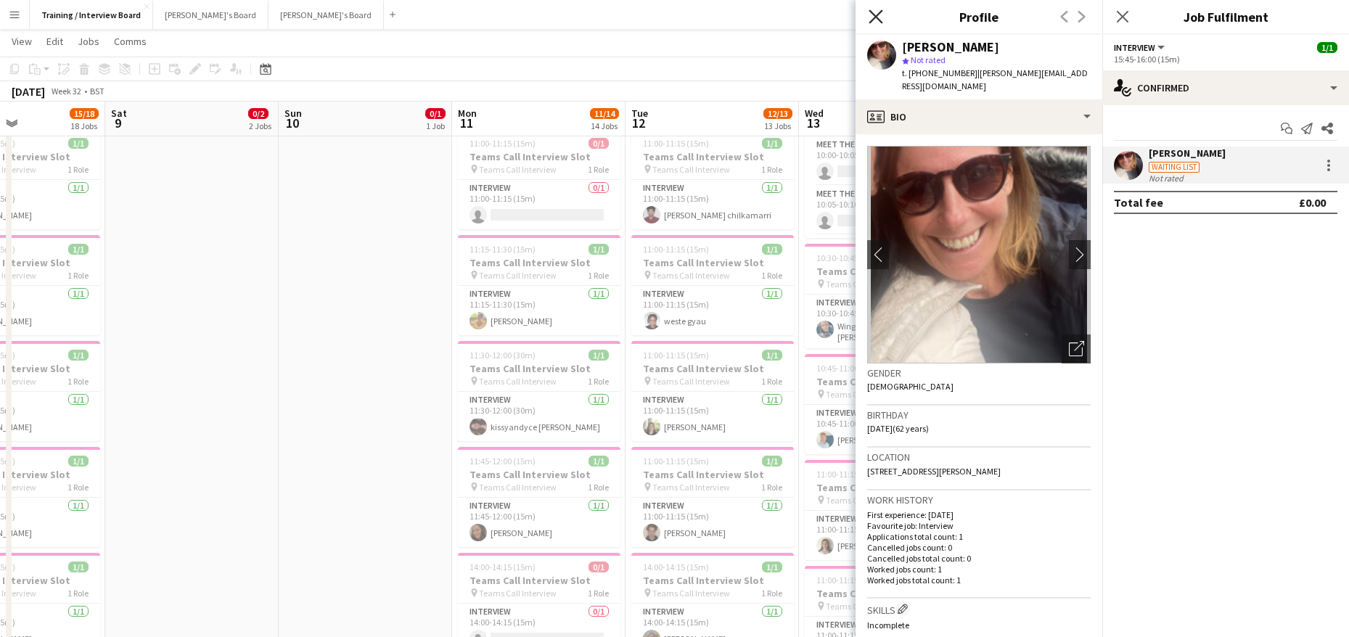
click at [877, 15] on icon at bounding box center [875, 16] width 14 height 14
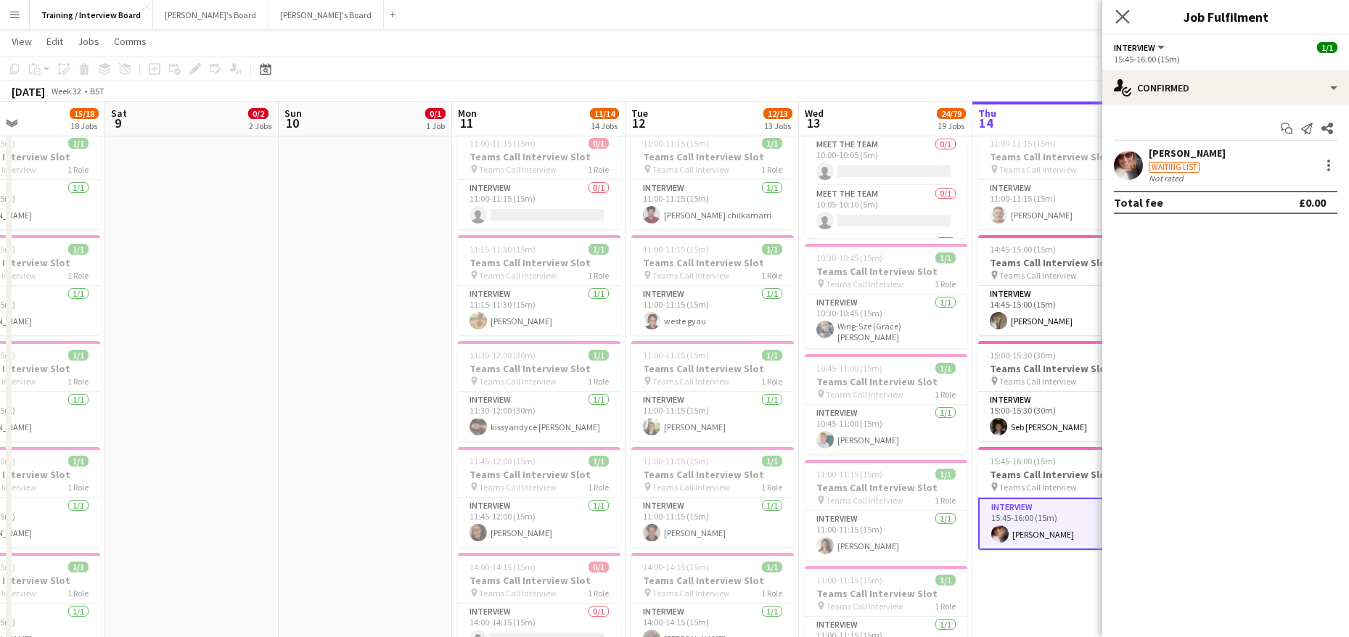
click at [1121, 9] on app-icon "Close pop-in" at bounding box center [1122, 17] width 21 height 21
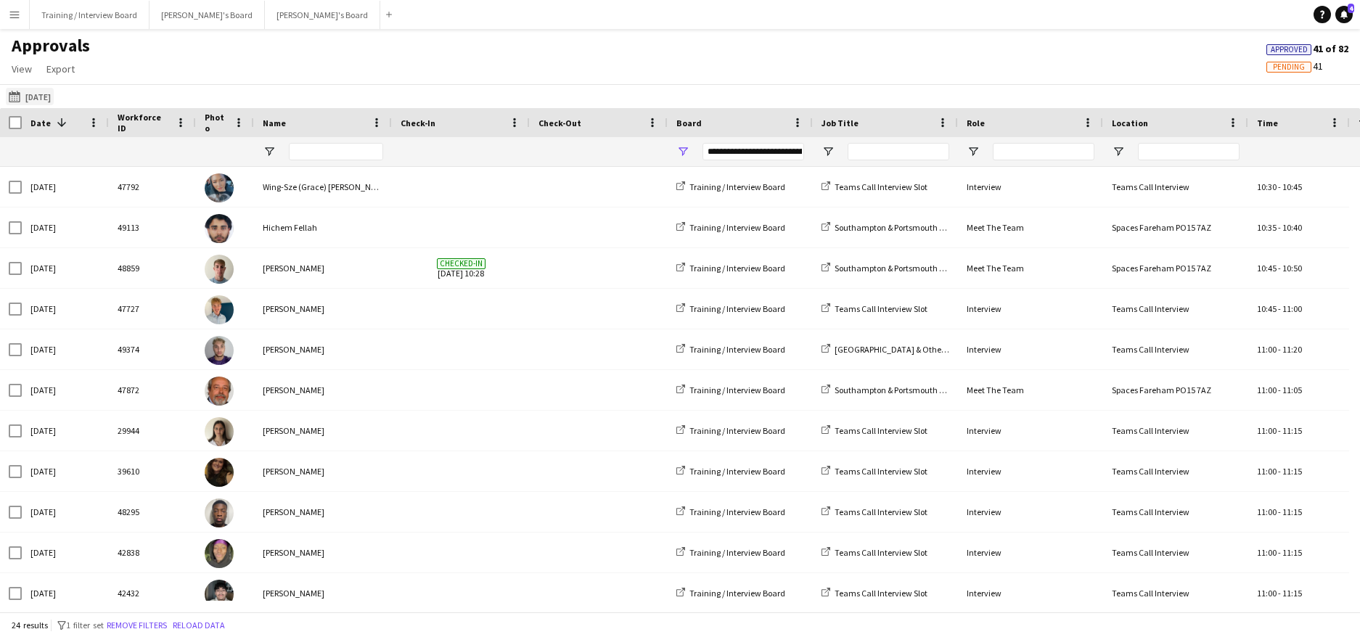
click at [39, 98] on button "[DATE] [DATE]" at bounding box center [30, 96] width 48 height 17
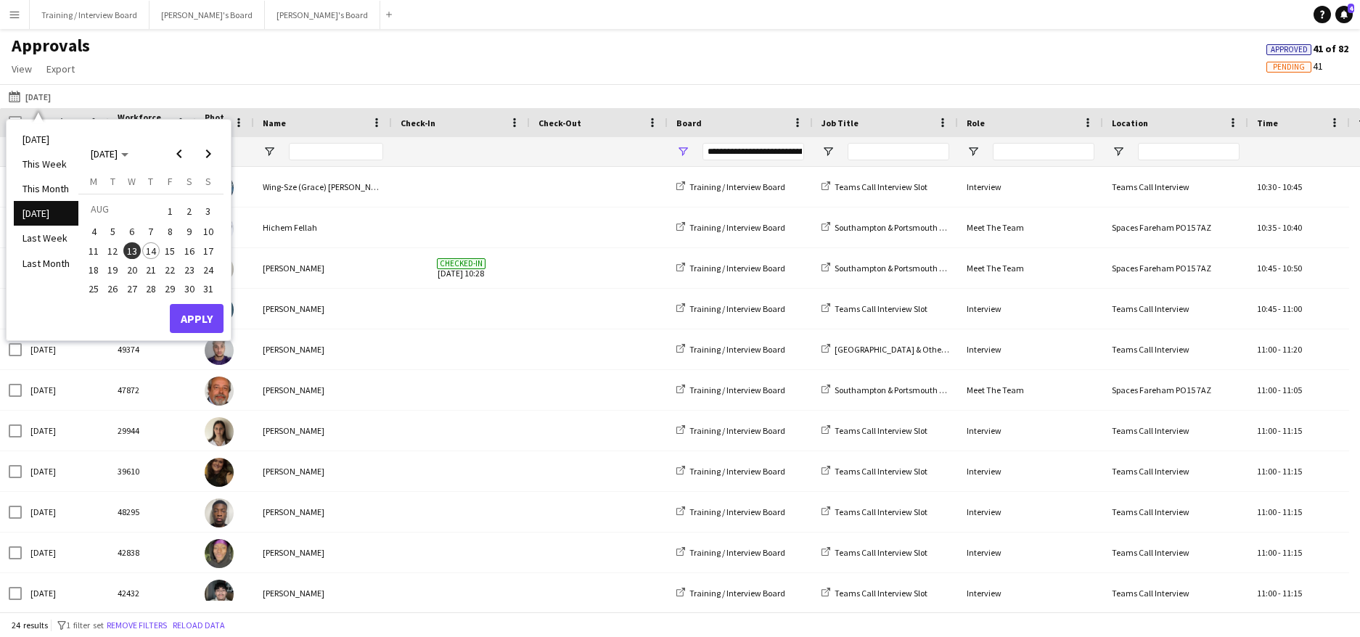
click at [154, 248] on span "14" at bounding box center [150, 250] width 17 height 17
click at [189, 319] on button "Apply" at bounding box center [197, 318] width 54 height 29
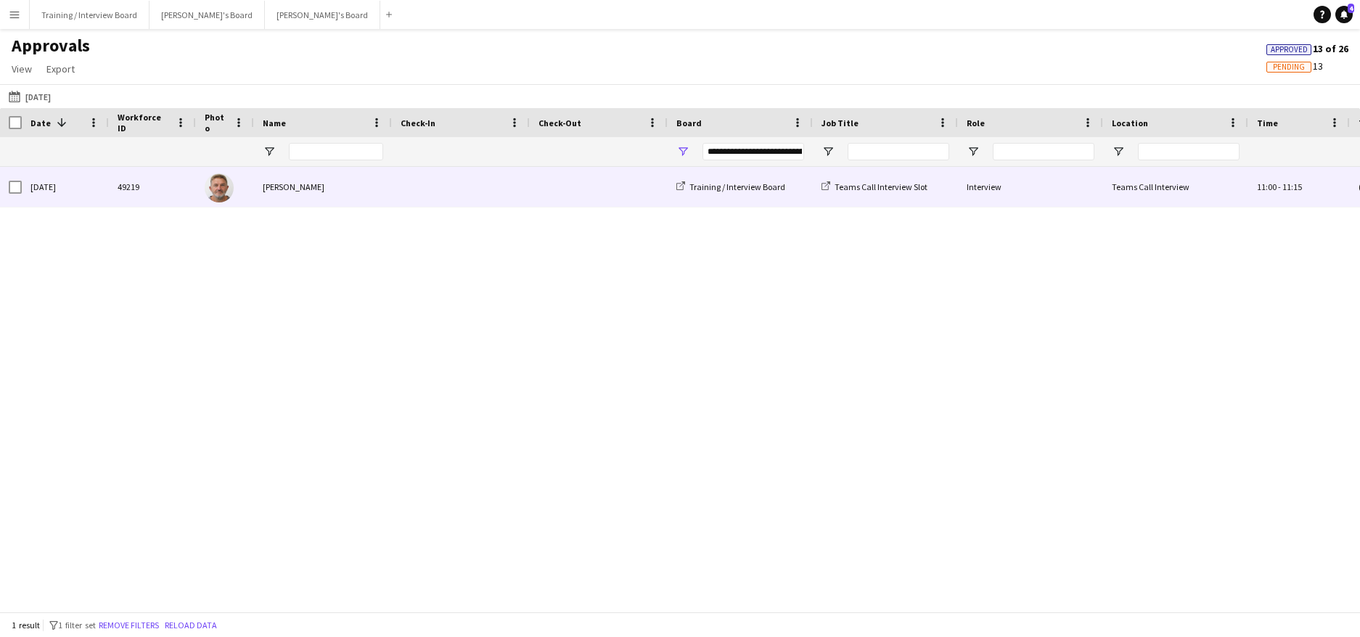
click at [296, 184] on div "[PERSON_NAME]" at bounding box center [323, 187] width 138 height 40
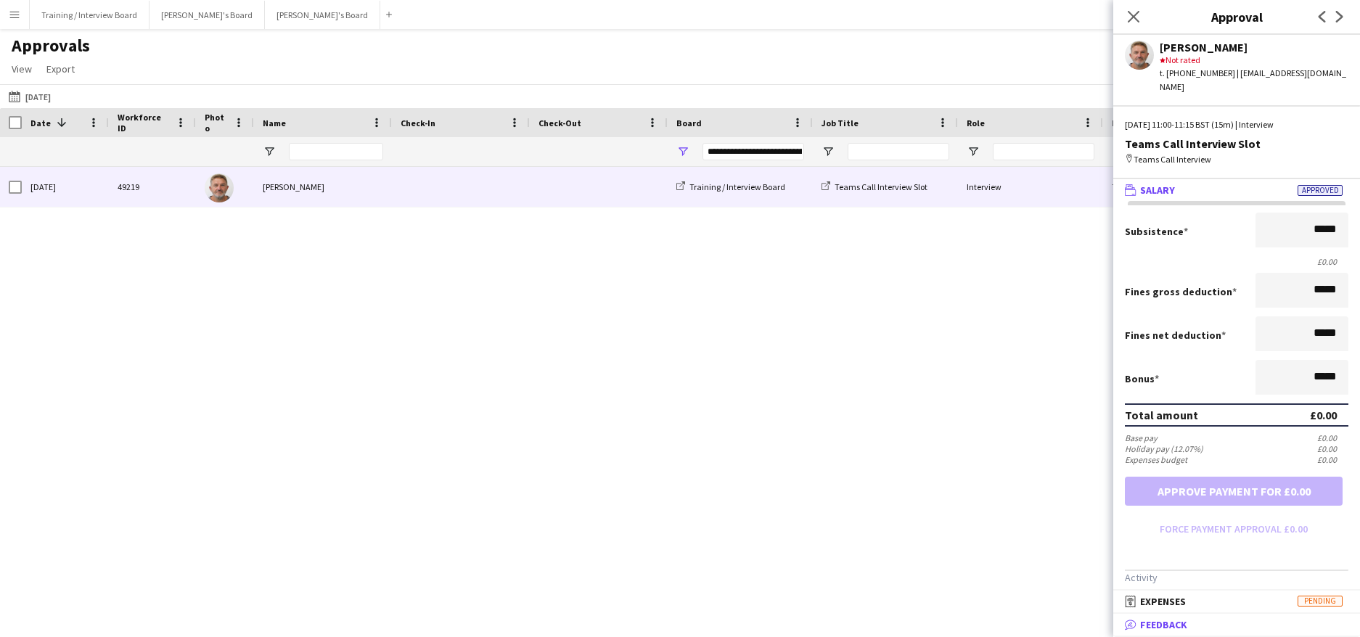
click at [1172, 627] on span "Feedback" at bounding box center [1163, 624] width 47 height 13
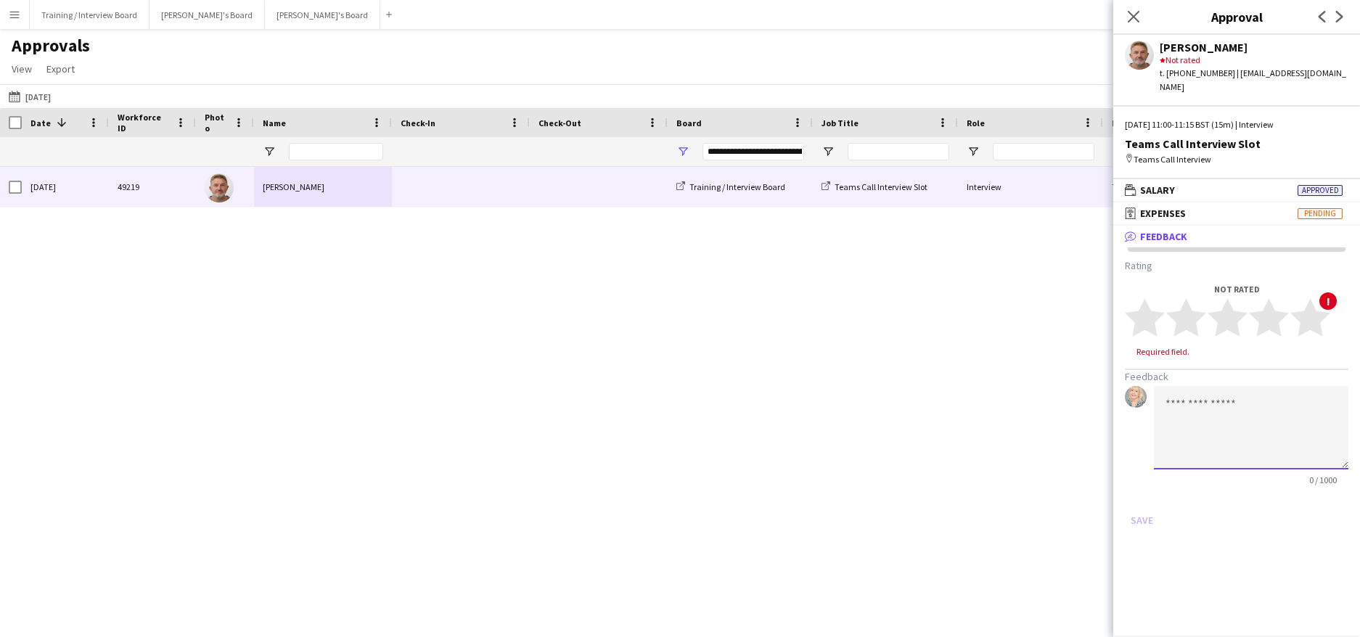
click at [1237, 408] on textarea at bounding box center [1251, 427] width 194 height 83
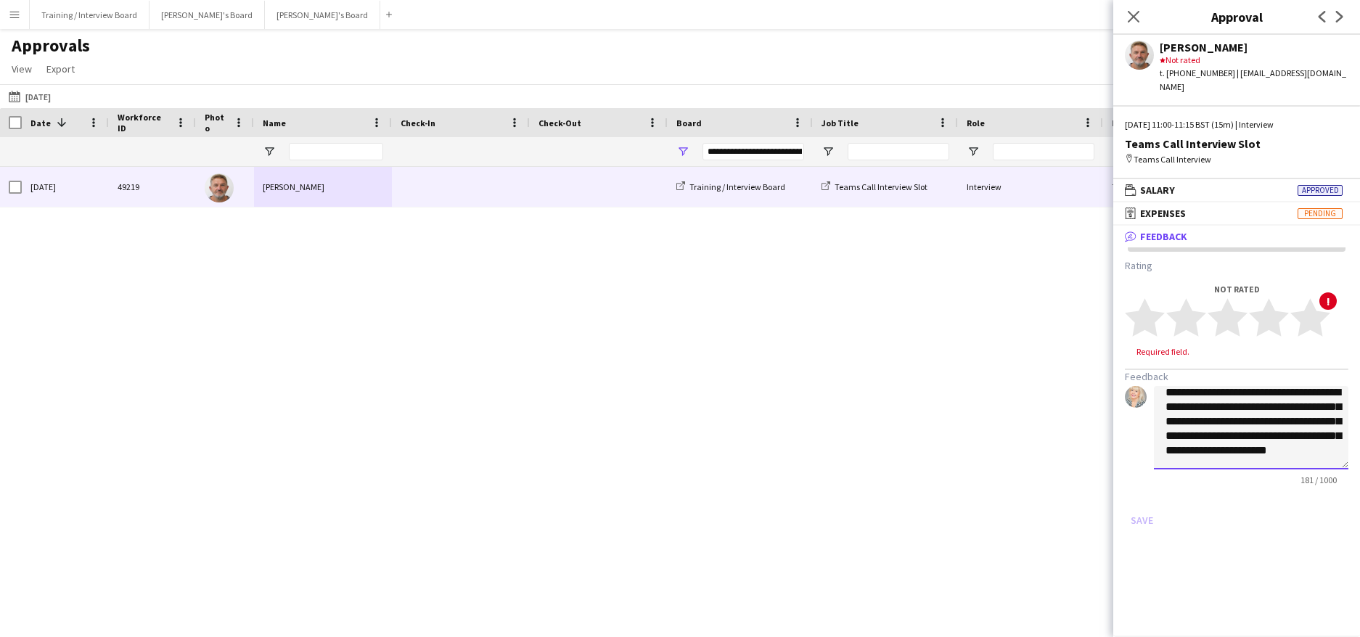
scroll to position [30, 0]
type textarea "**********"
click at [1277, 303] on polygon at bounding box center [1269, 318] width 40 height 38
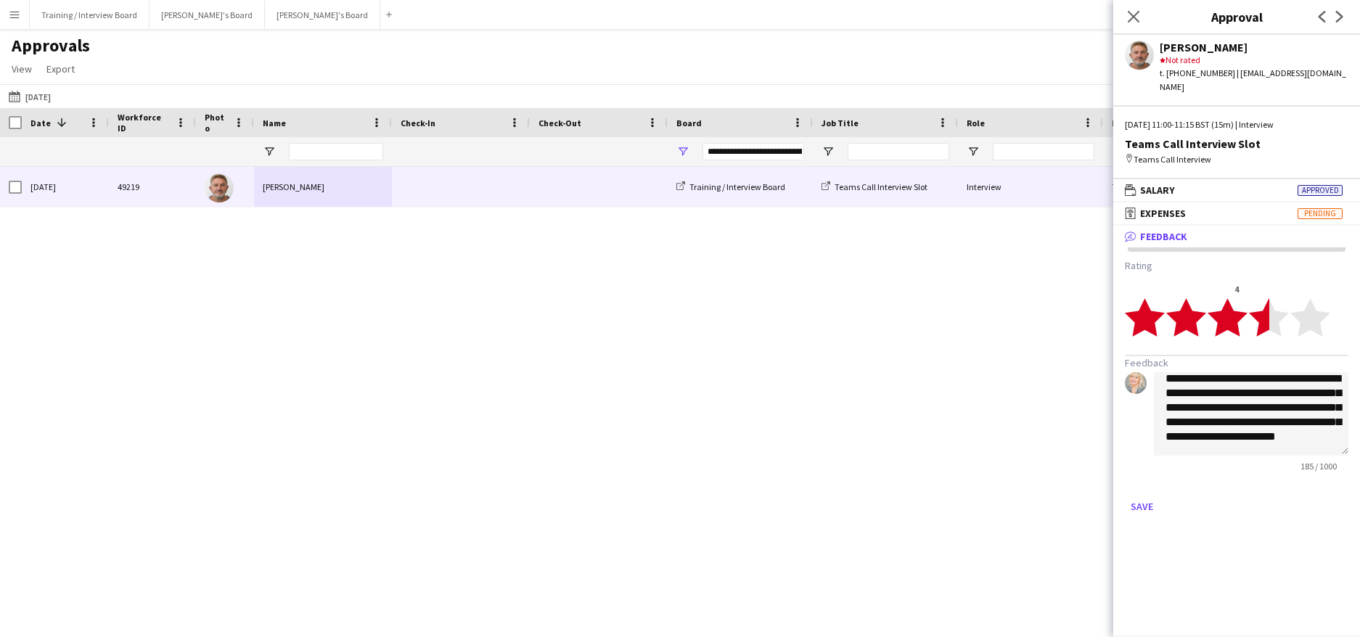
click at [1265, 304] on polygon at bounding box center [1269, 318] width 40 height 38
click at [1154, 495] on button "Save" at bounding box center [1142, 506] width 34 height 23
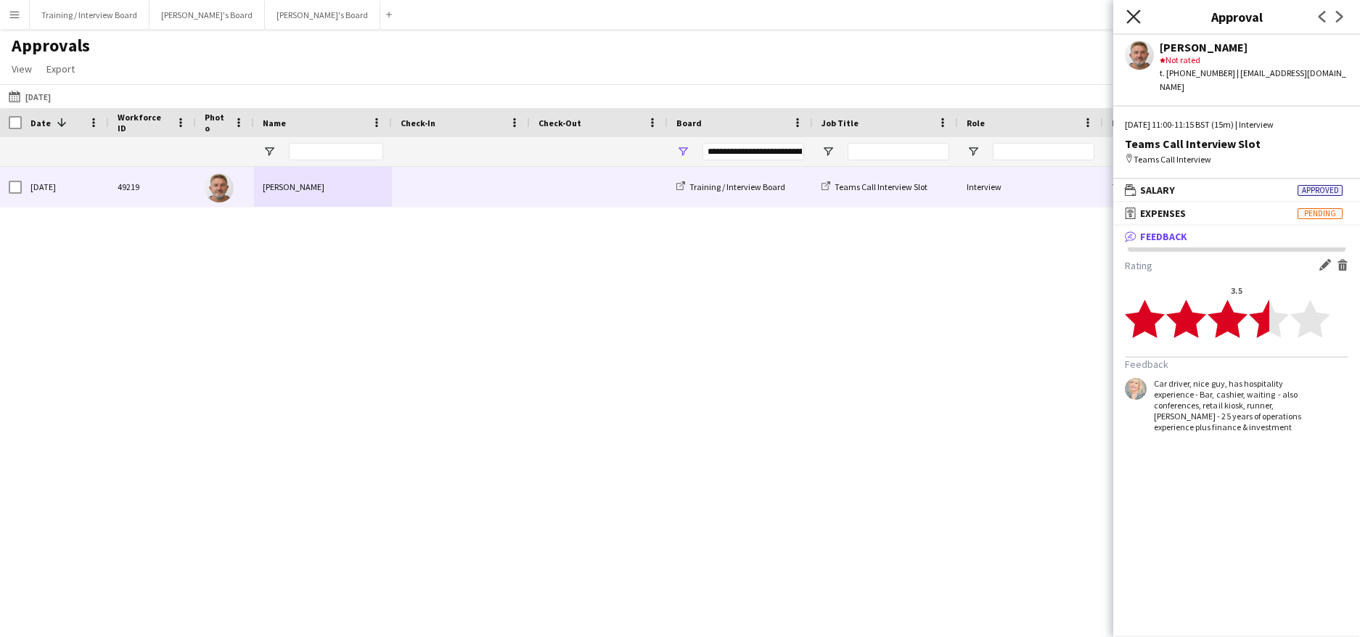
click at [1130, 17] on icon "Close pop-in" at bounding box center [1133, 16] width 14 height 14
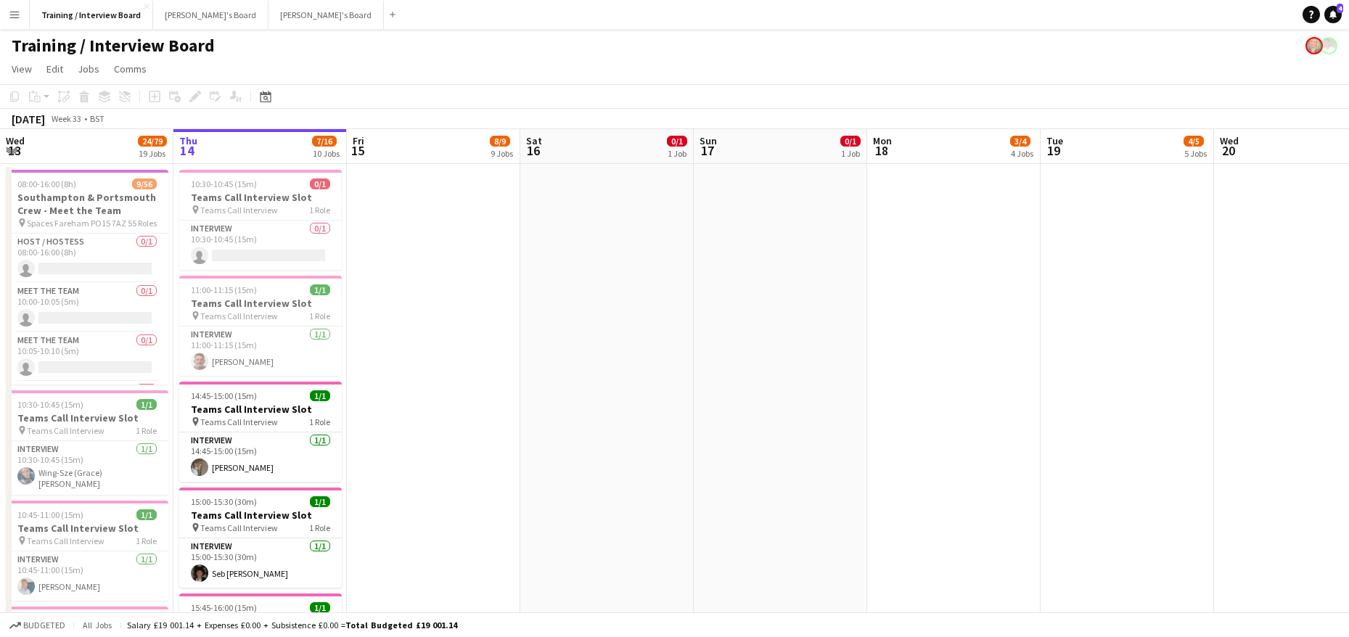
click at [1172, 69] on app-page-menu "View Day view expanded Day view collapsed Month view Date picker Jump to [DATE]…" at bounding box center [674, 71] width 1349 height 28
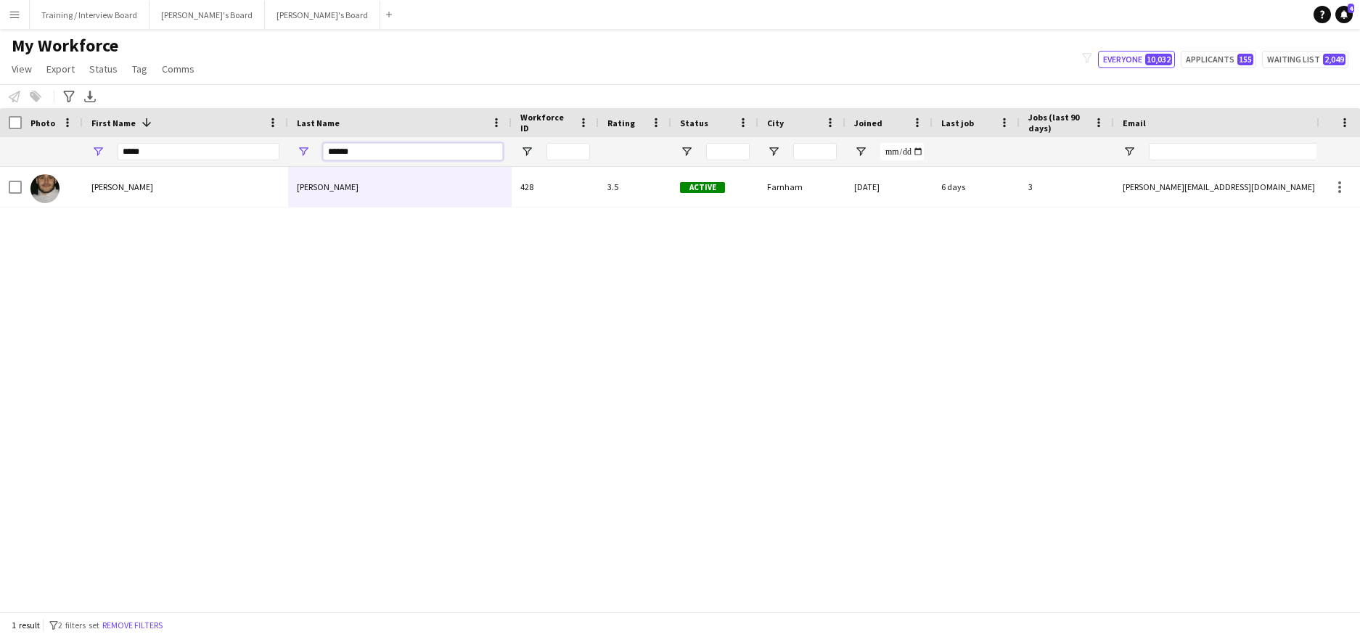
click at [373, 153] on input "******" at bounding box center [413, 151] width 180 height 17
type input "*"
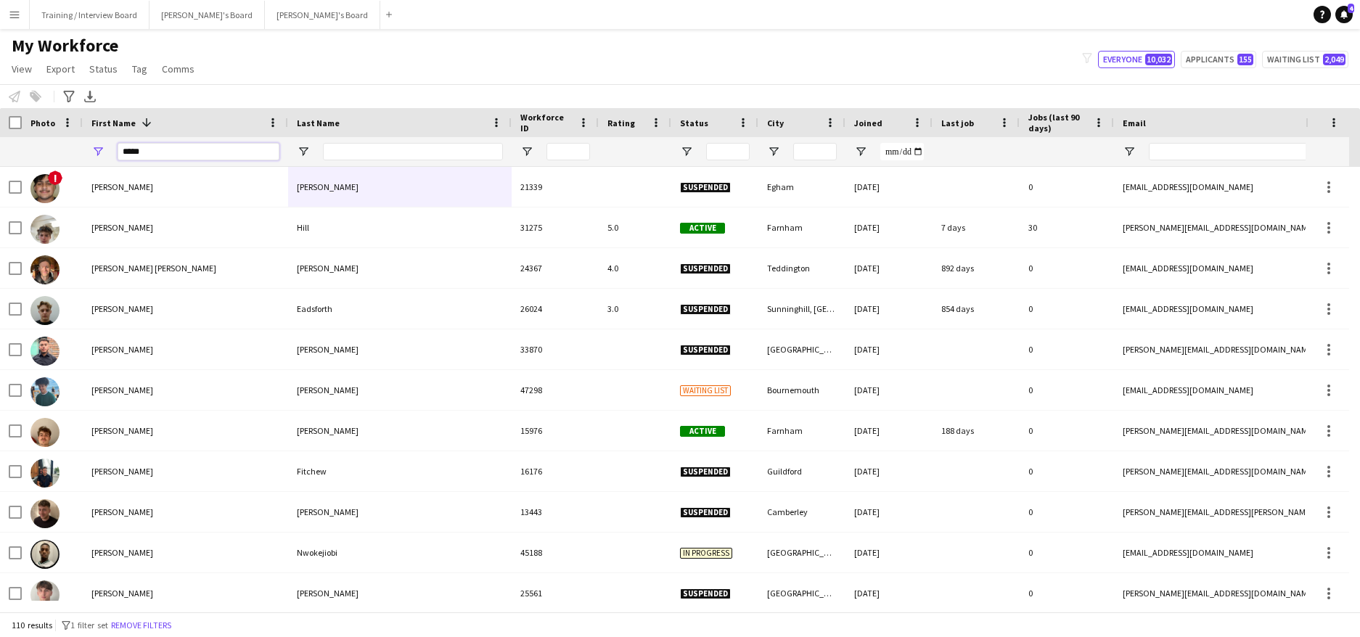
click at [180, 149] on input "*****" at bounding box center [199, 151] width 162 height 17
type input "*"
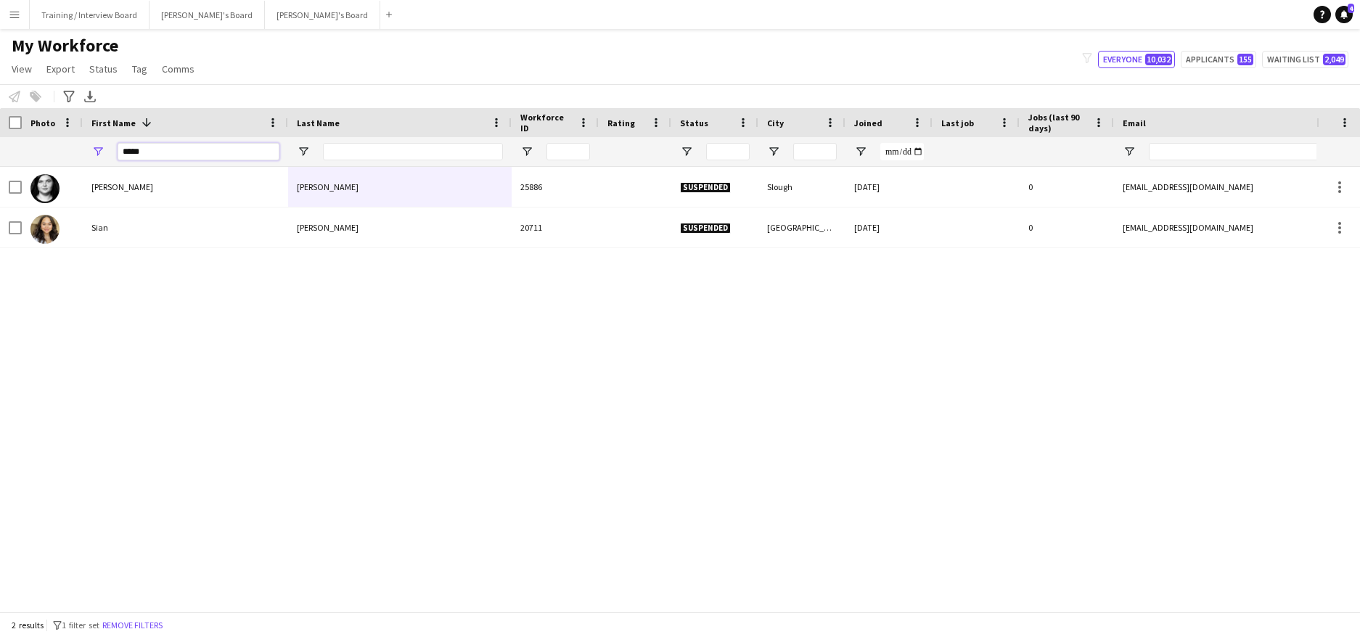
type input "****"
click at [382, 151] on input "Last Name Filter Input" at bounding box center [413, 151] width 180 height 17
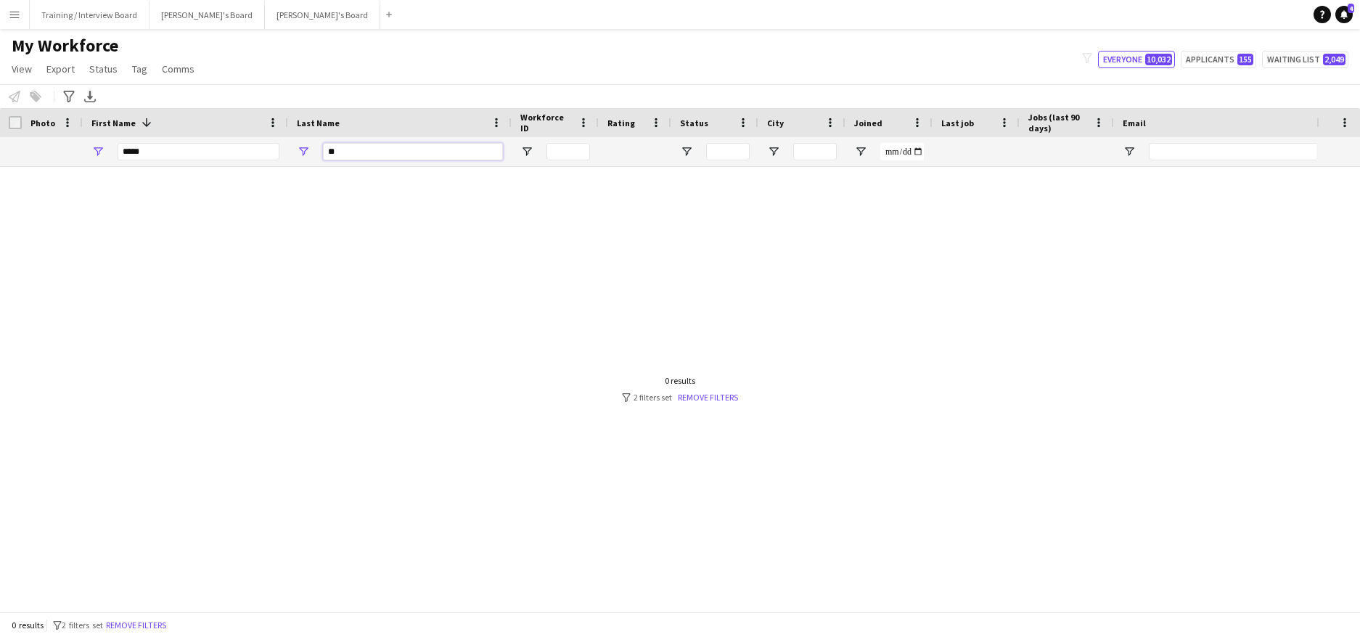
type input "*"
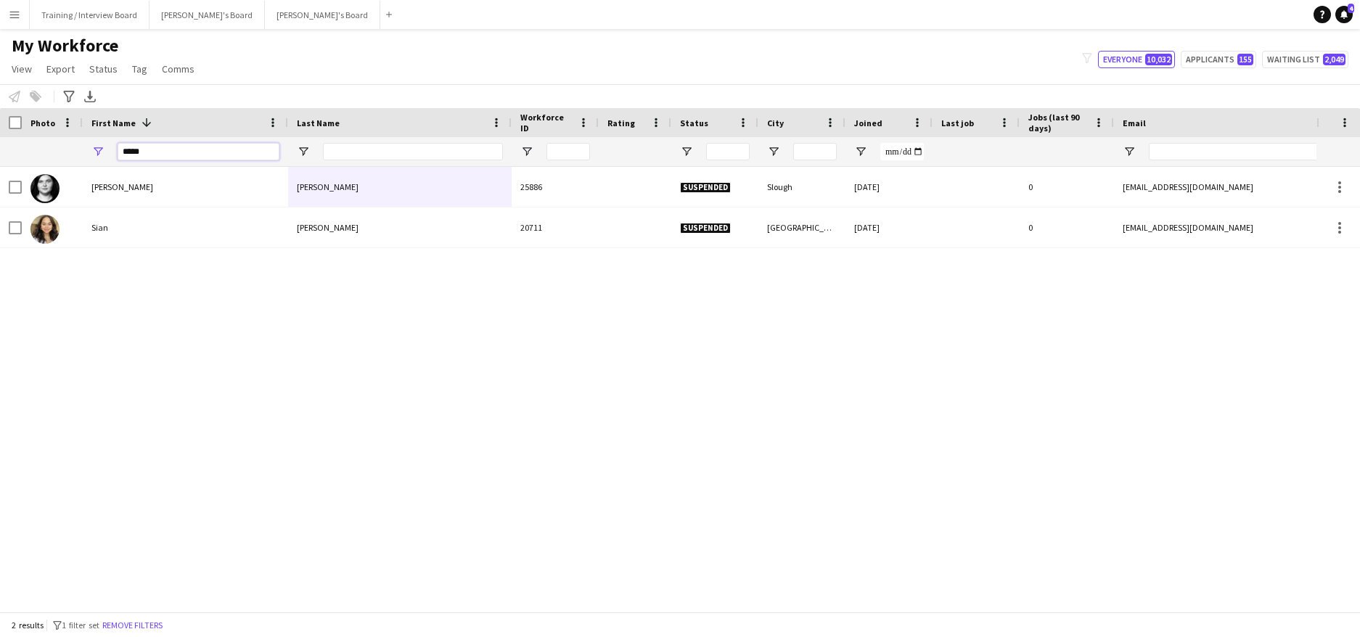
click at [149, 155] on input "****" at bounding box center [199, 151] width 162 height 17
type input "*"
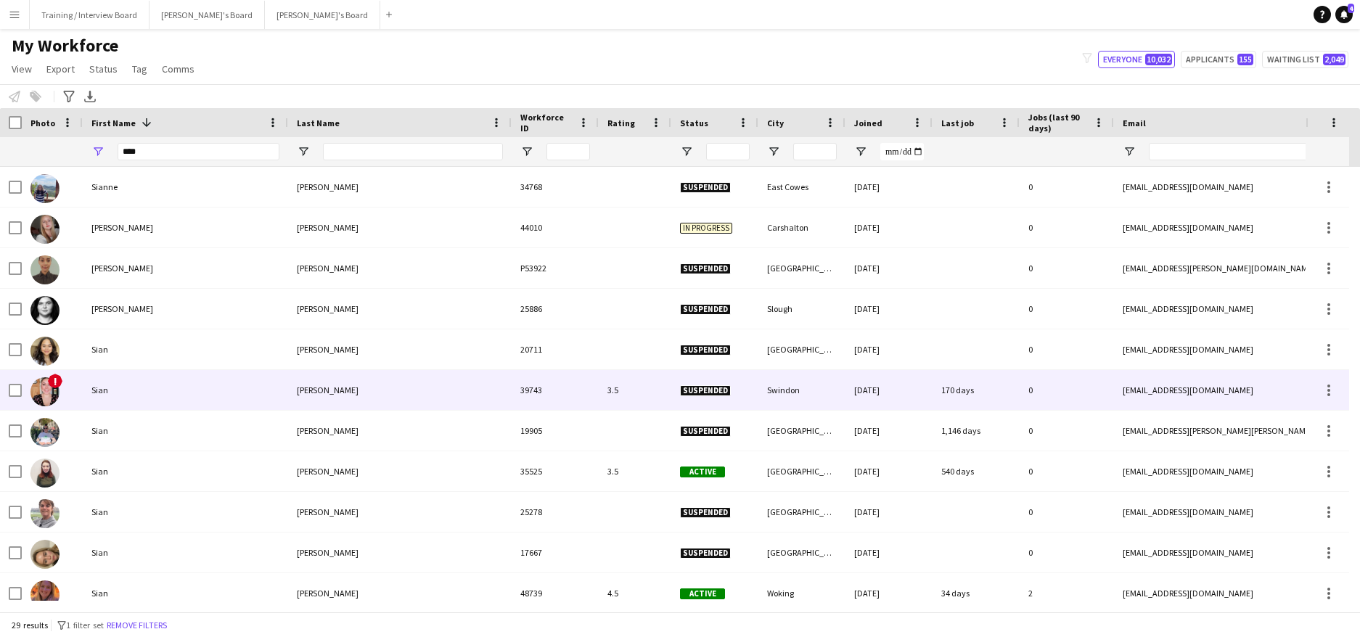
click at [191, 396] on div "Sian" at bounding box center [185, 390] width 205 height 40
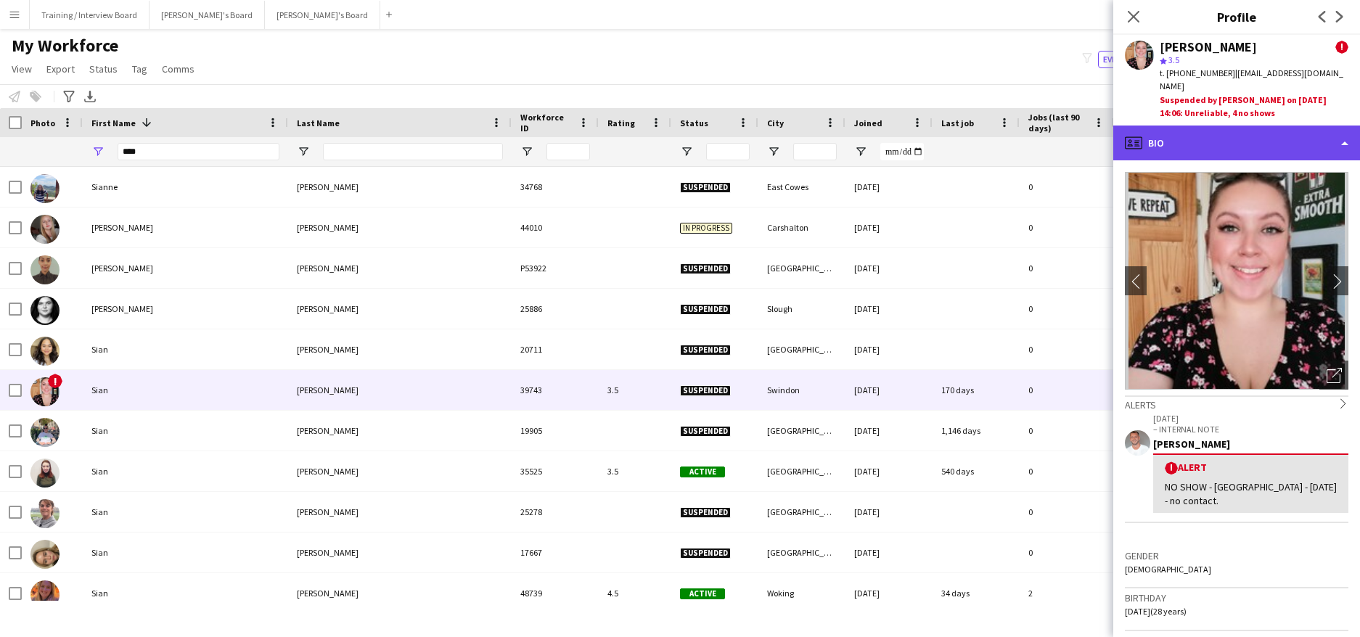
click at [1340, 134] on div "profile Bio" at bounding box center [1236, 143] width 247 height 35
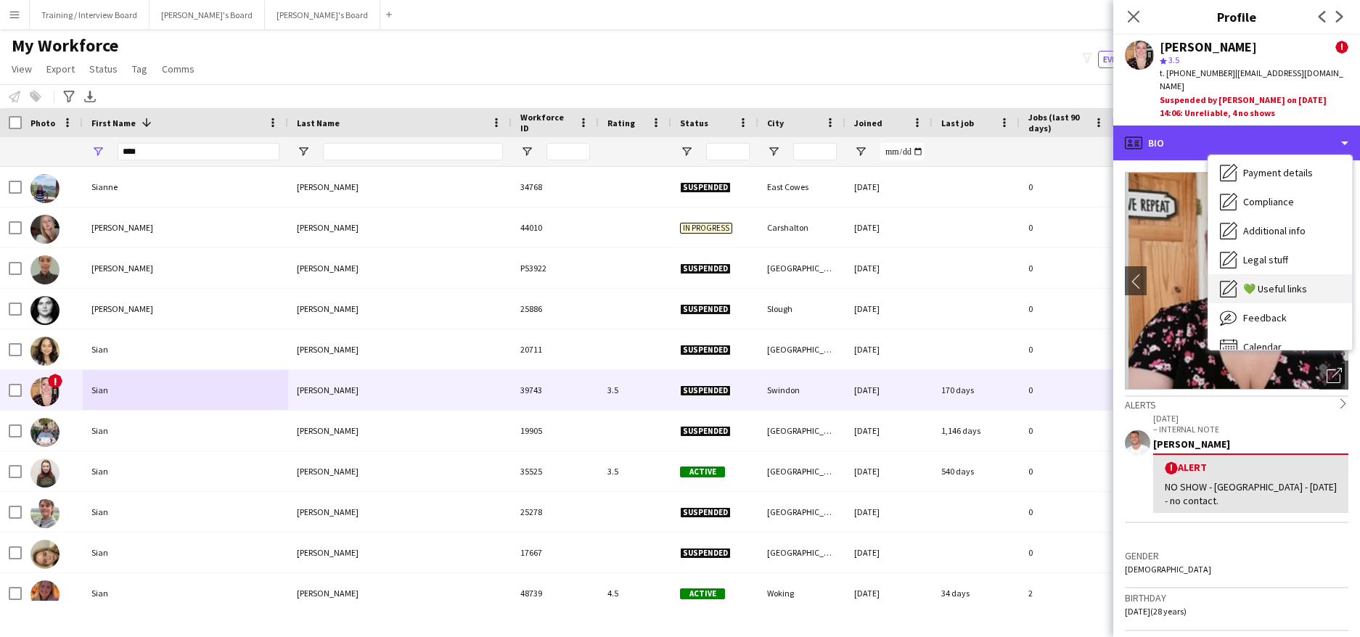
scroll to position [194, 0]
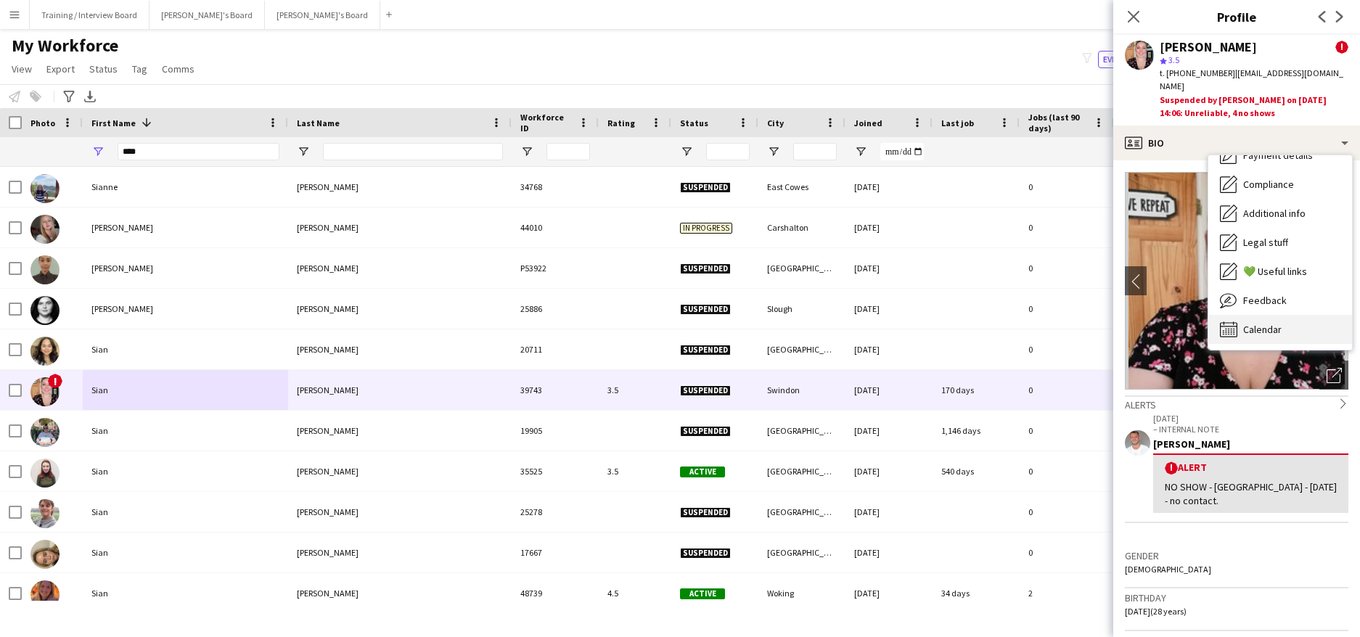
click at [1262, 323] on span "Calendar" at bounding box center [1262, 329] width 38 height 13
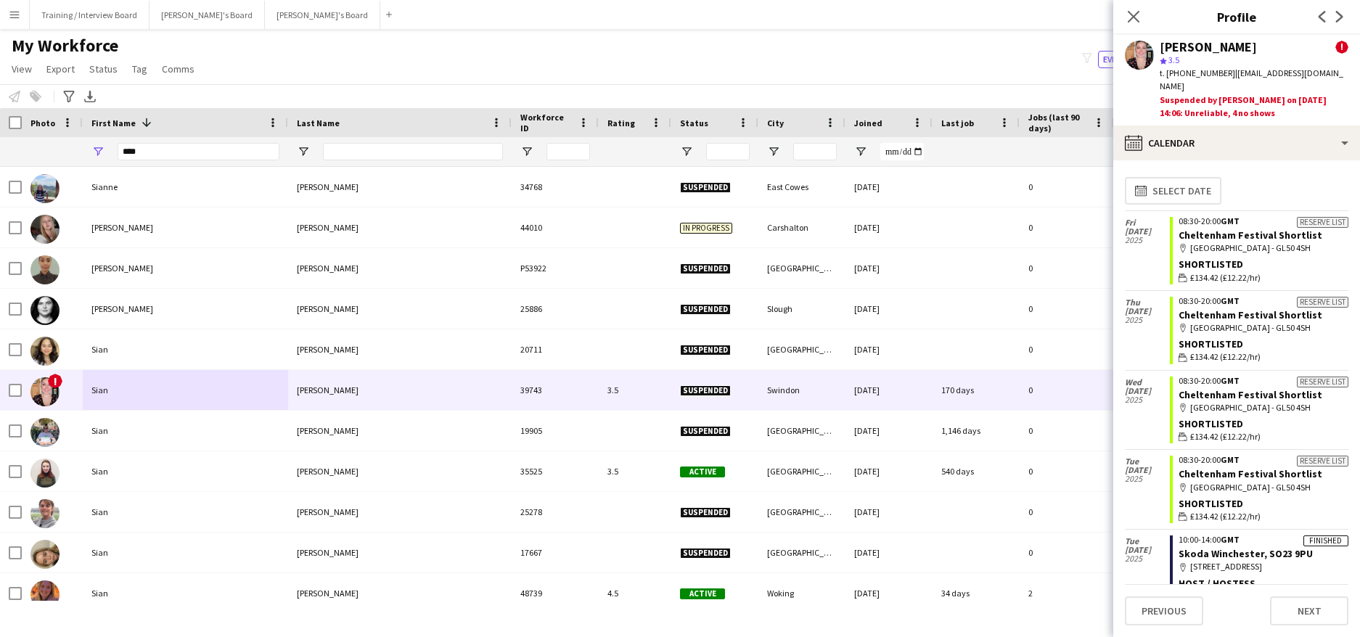
scroll to position [0, 0]
click at [1303, 536] on div "Finished" at bounding box center [1325, 541] width 45 height 11
click at [1294, 561] on div "map-marker [STREET_ADDRESS]" at bounding box center [1263, 567] width 170 height 13
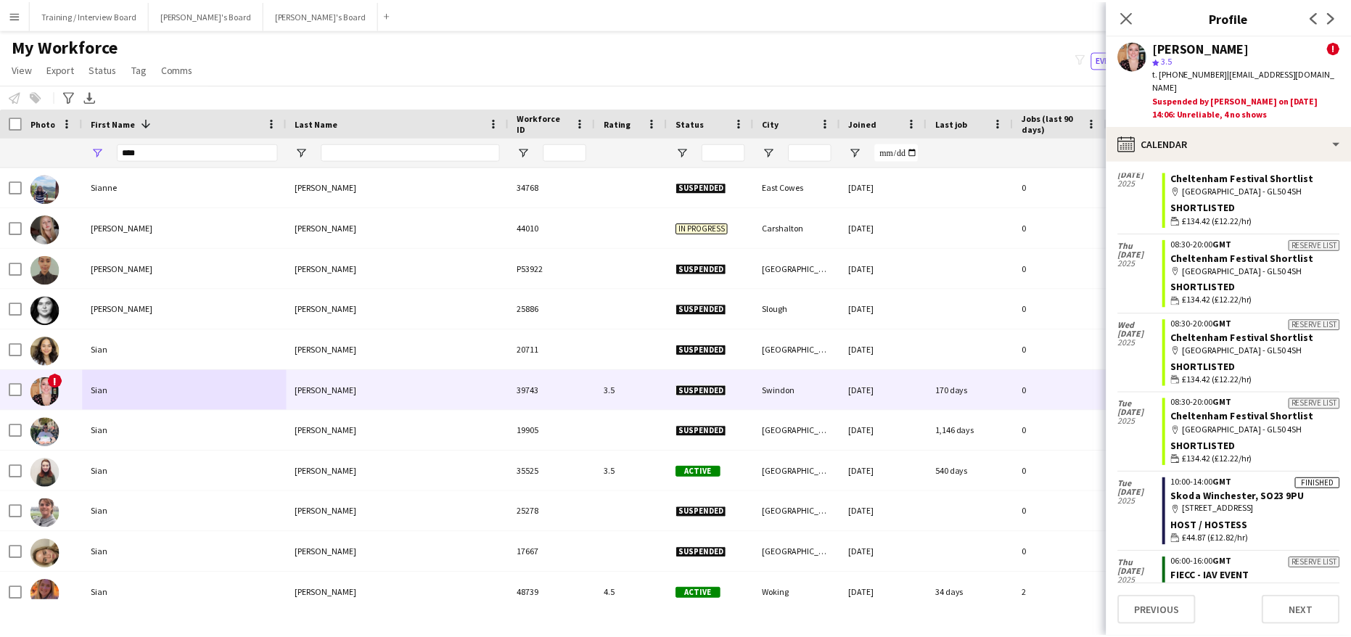
scroll to position [87, 0]
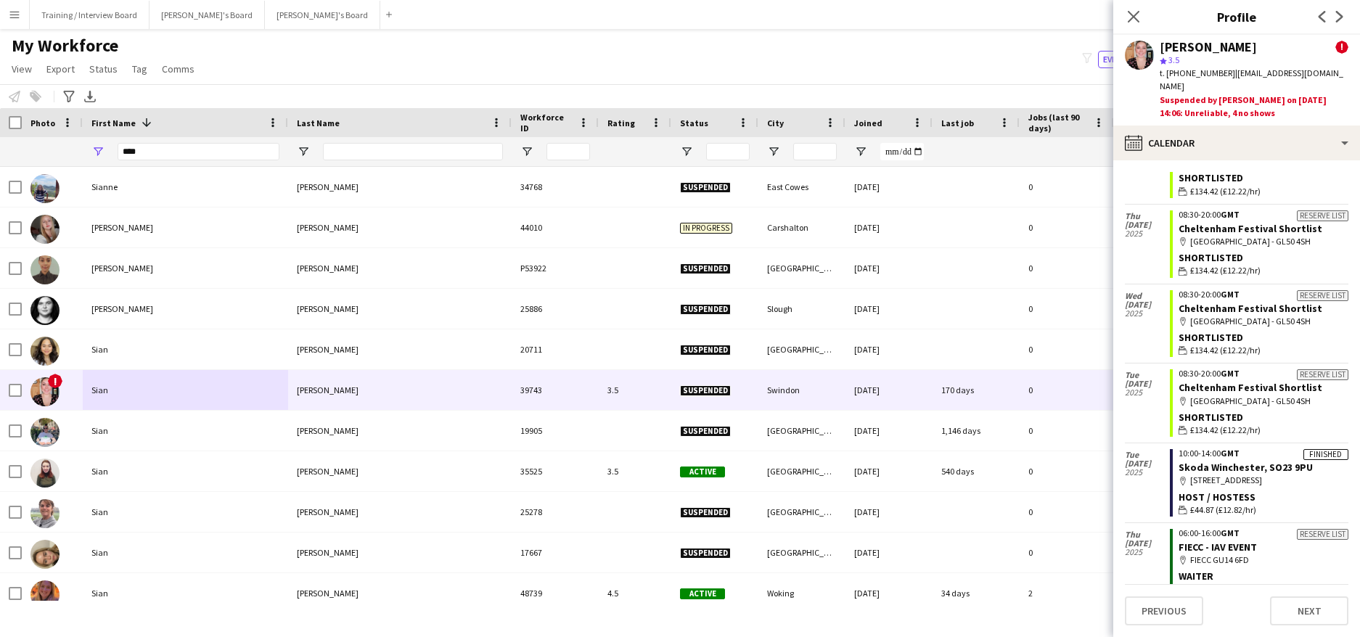
drag, startPoint x: 1137, startPoint y: 17, endPoint x: 1220, endPoint y: 182, distance: 184.3
click at [1137, 17] on icon "Close pop-in" at bounding box center [1134, 17] width 12 height 12
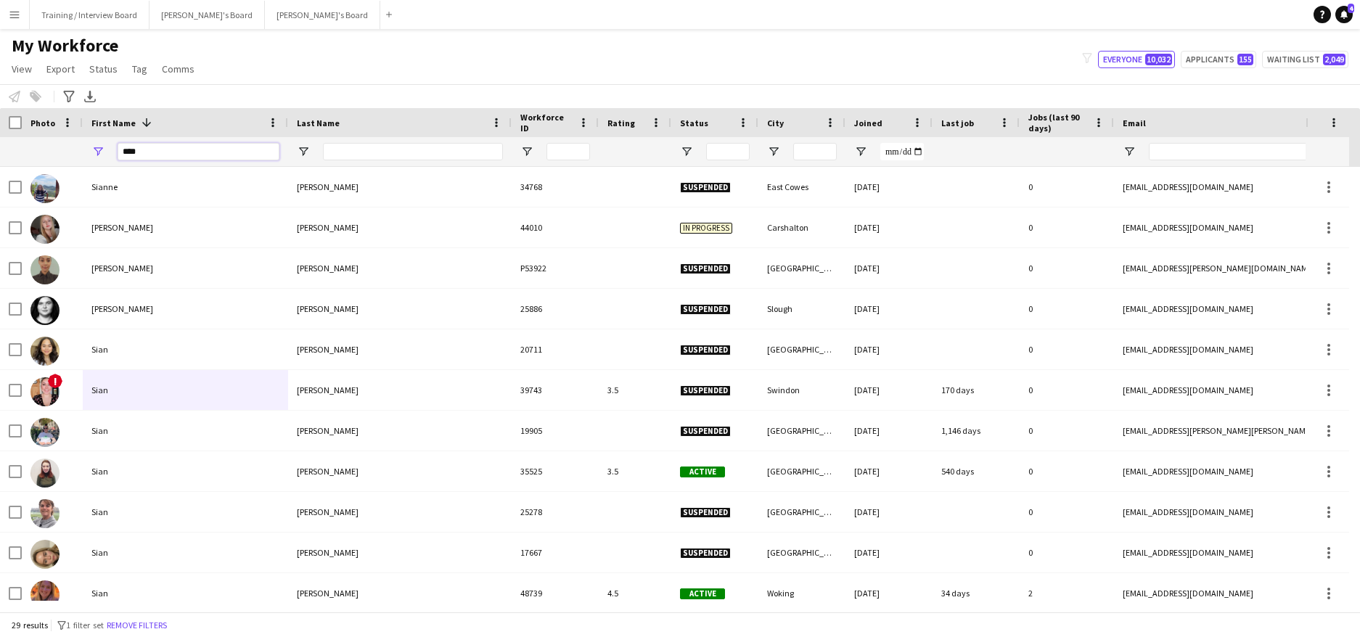
click at [182, 160] on input "****" at bounding box center [199, 151] width 162 height 17
type input "*"
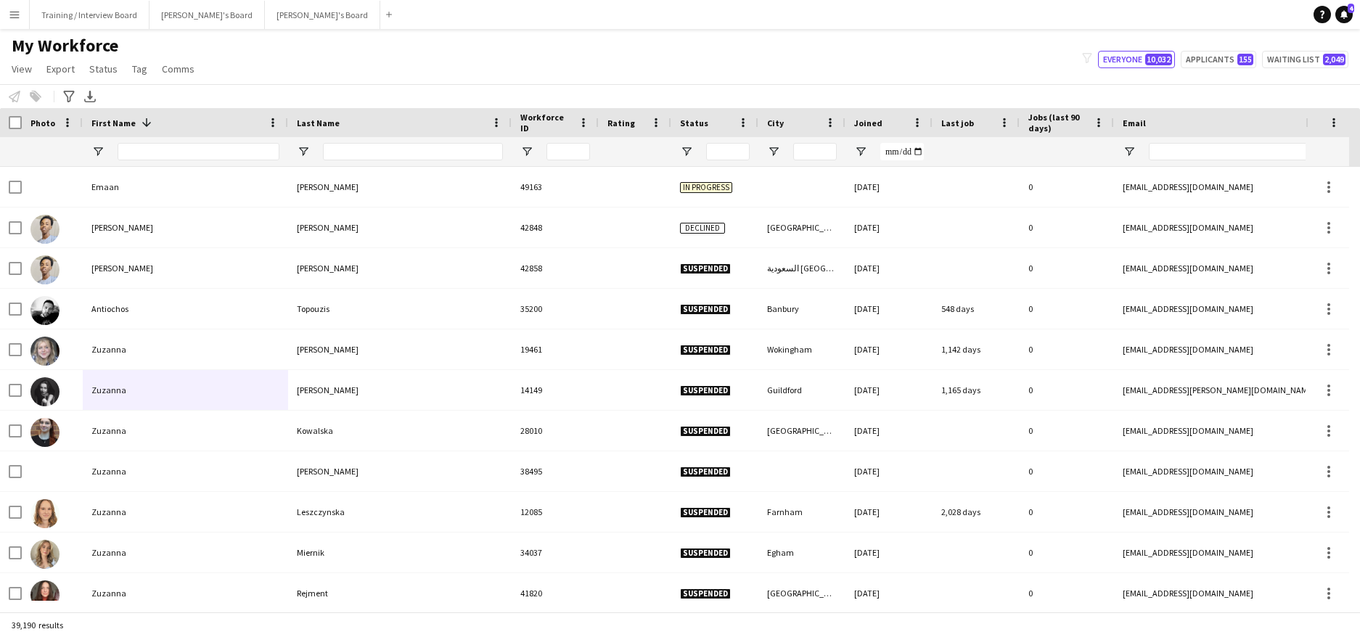
click at [237, 59] on div "My Workforce View Views Default view Compliance RTW Checks [GEOGRAPHIC_DATA] Se…" at bounding box center [680, 59] width 1360 height 49
click at [134, 146] on input "First Name Filter Input" at bounding box center [199, 151] width 162 height 17
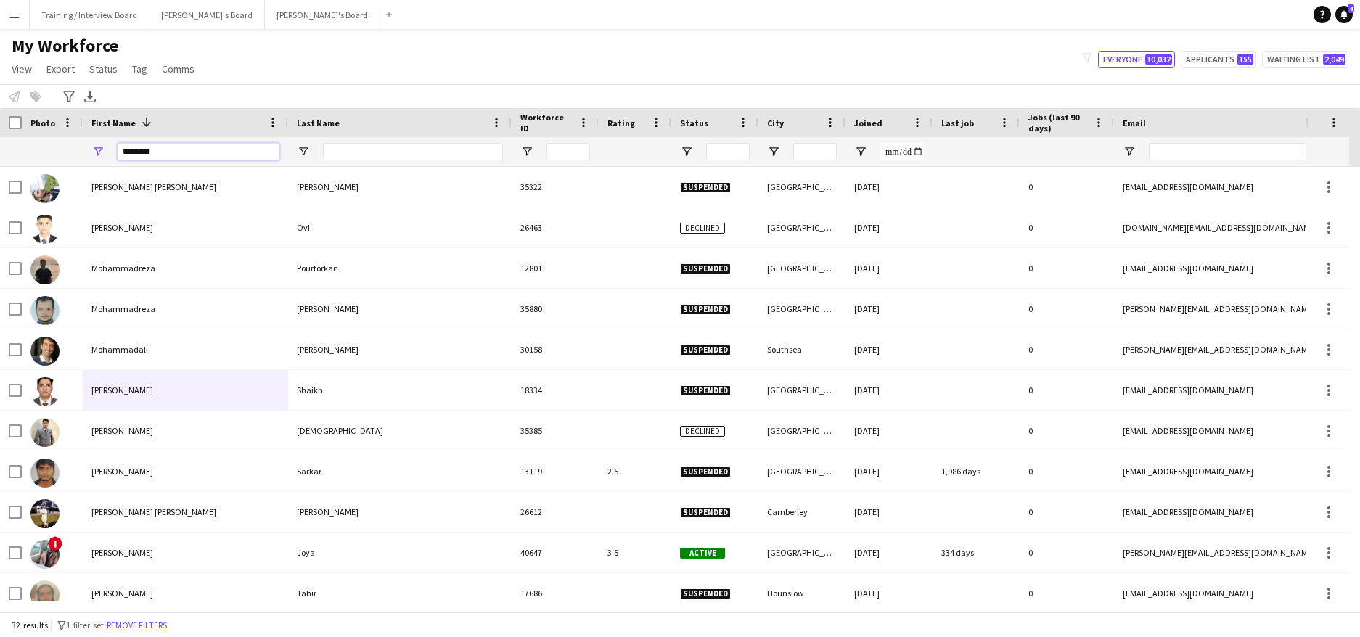
type input "********"
click at [341, 149] on input "Last Name Filter Input" at bounding box center [413, 151] width 180 height 17
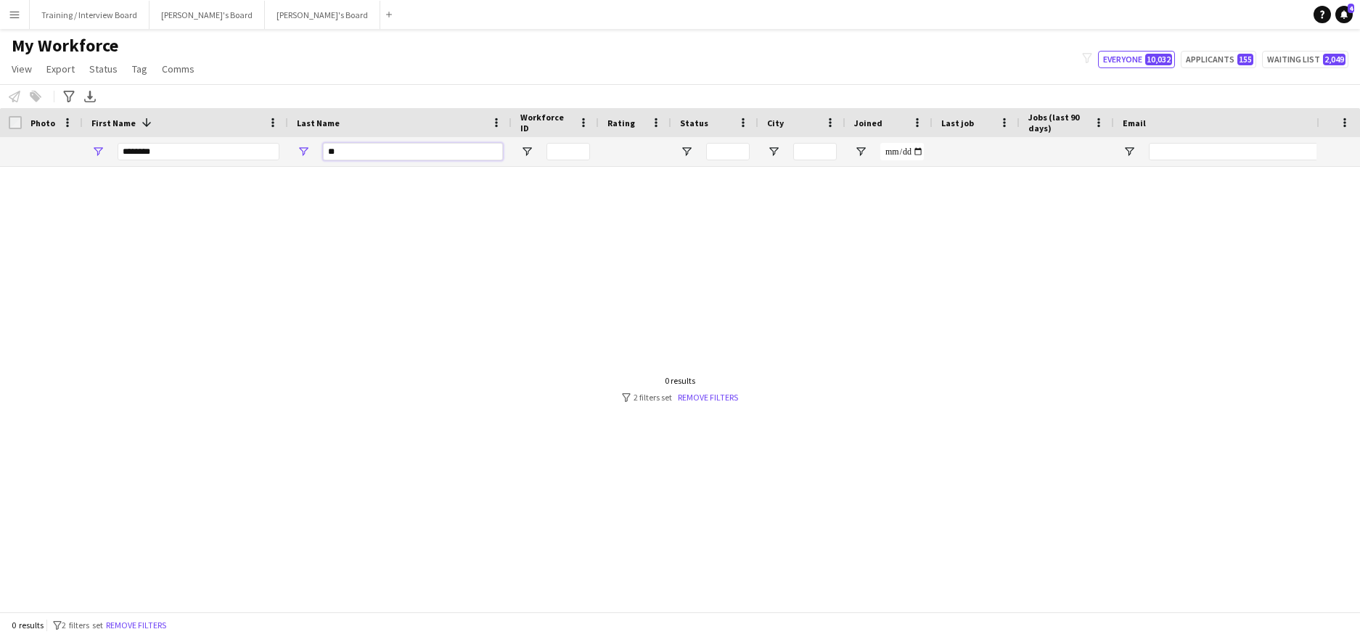
type input "*"
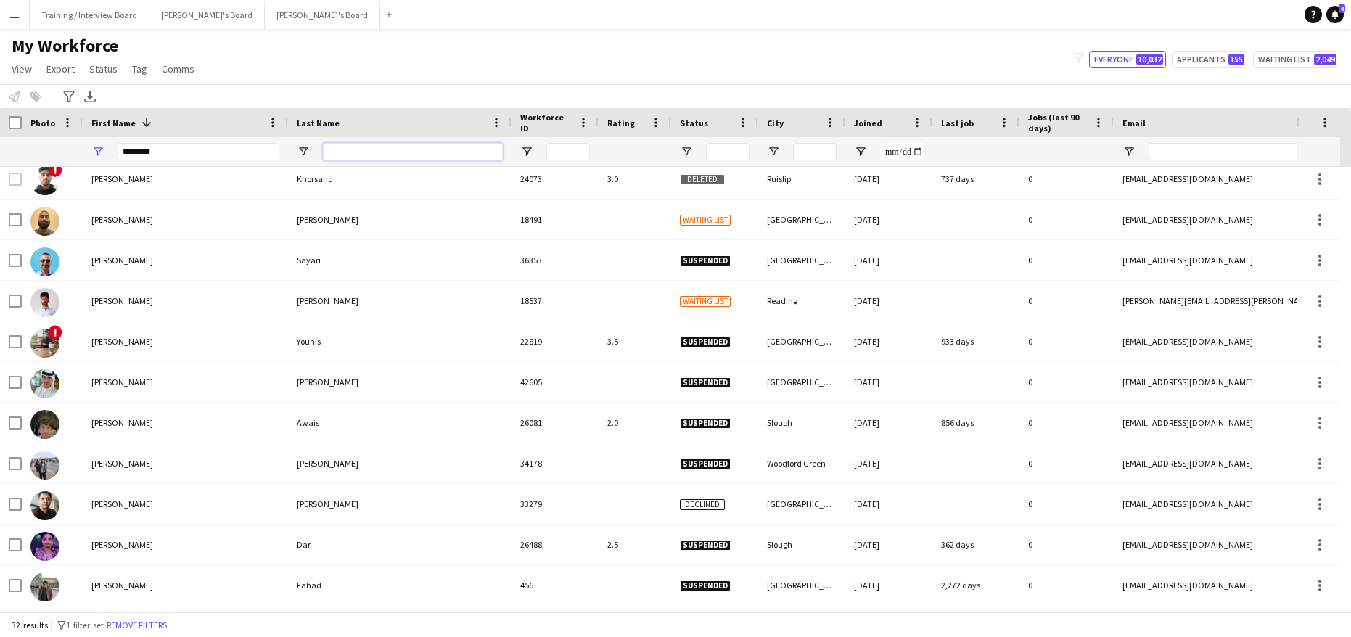
scroll to position [512, 0]
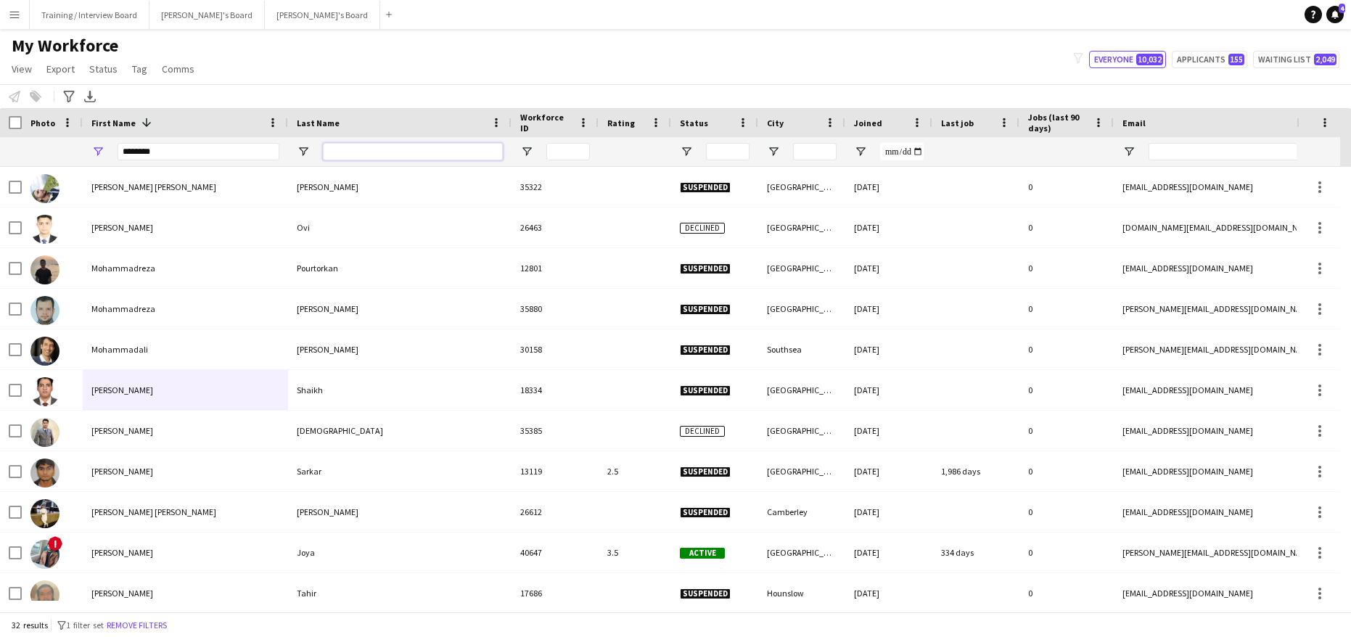
click at [332, 152] on input "Last Name Filter Input" at bounding box center [413, 151] width 180 height 17
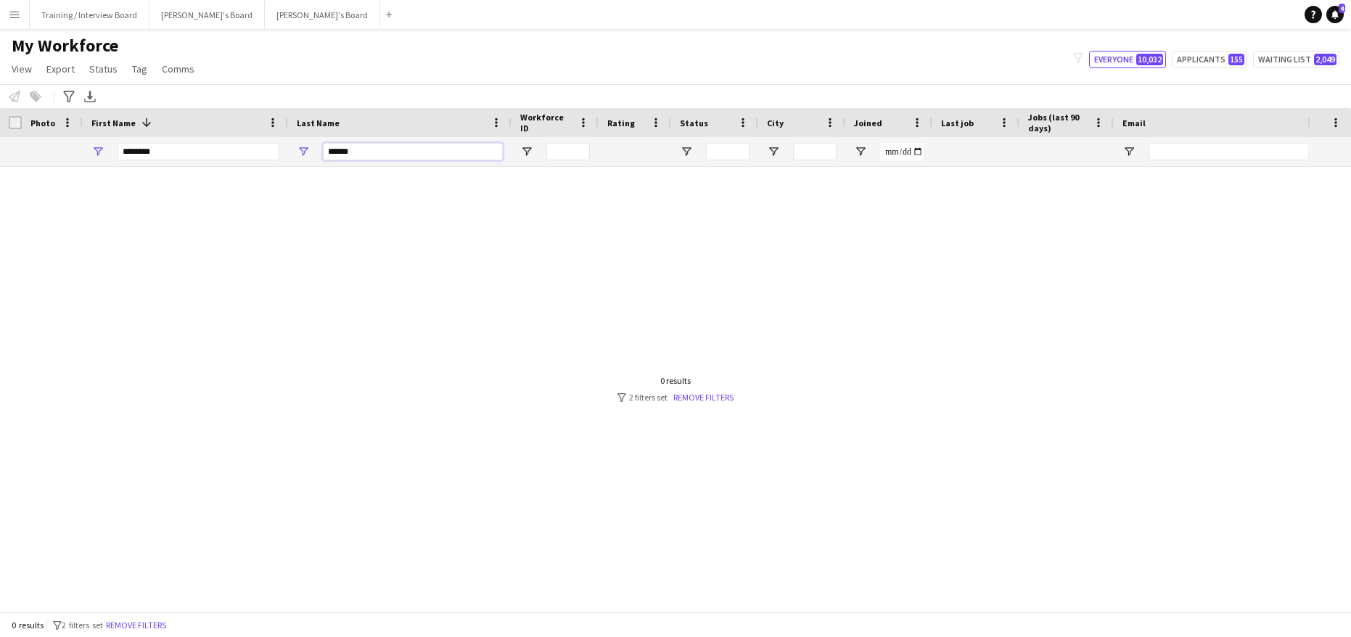
type input "******"
click at [197, 157] on input "********" at bounding box center [199, 151] width 162 height 17
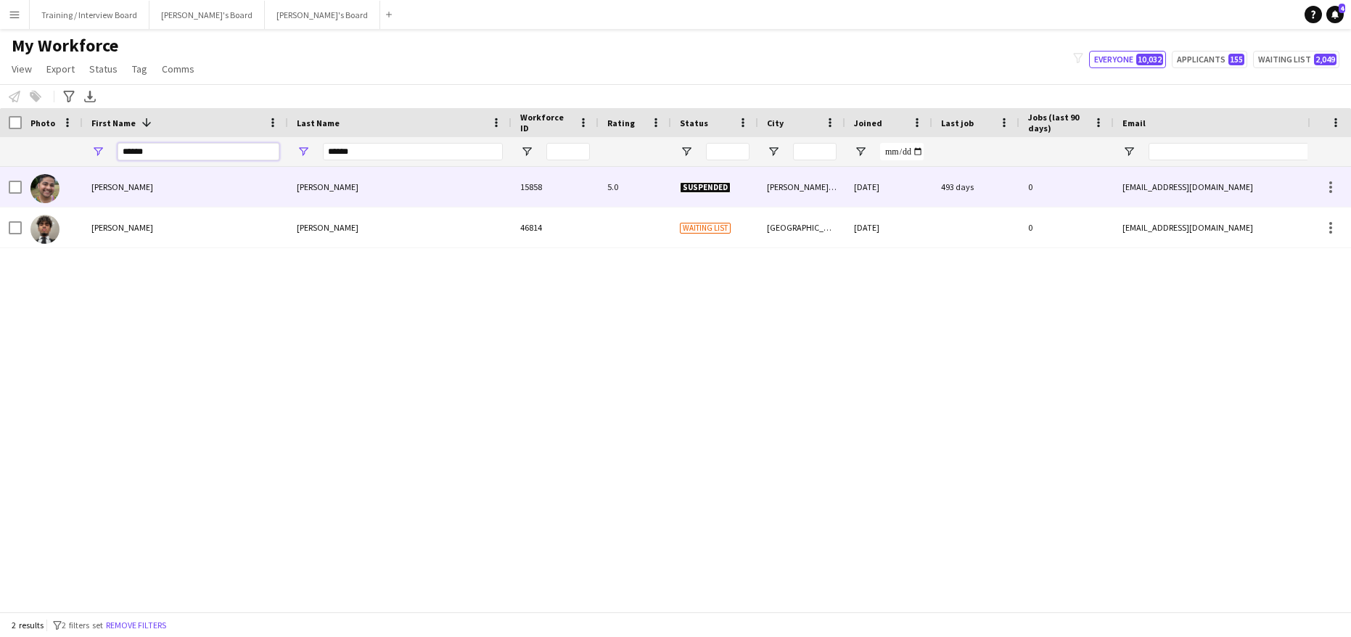
type input "******"
click at [177, 178] on div "[PERSON_NAME]" at bounding box center [185, 187] width 205 height 40
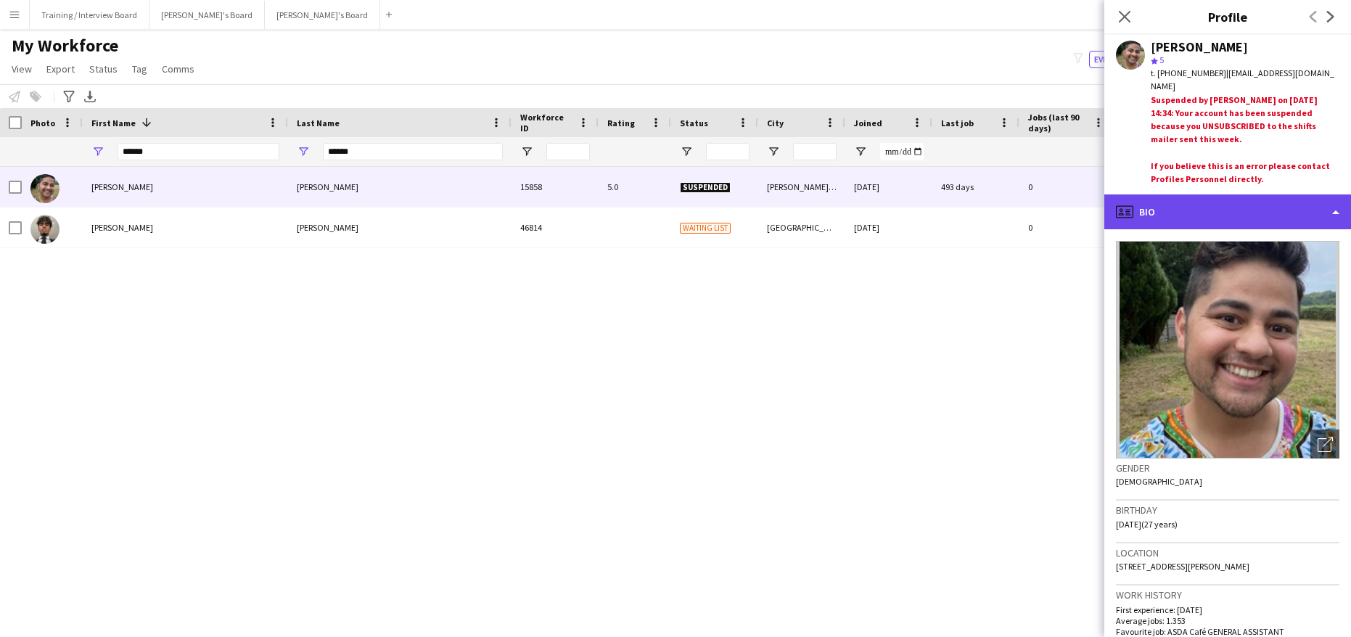
click at [1333, 206] on div "profile Bio" at bounding box center [1227, 211] width 247 height 35
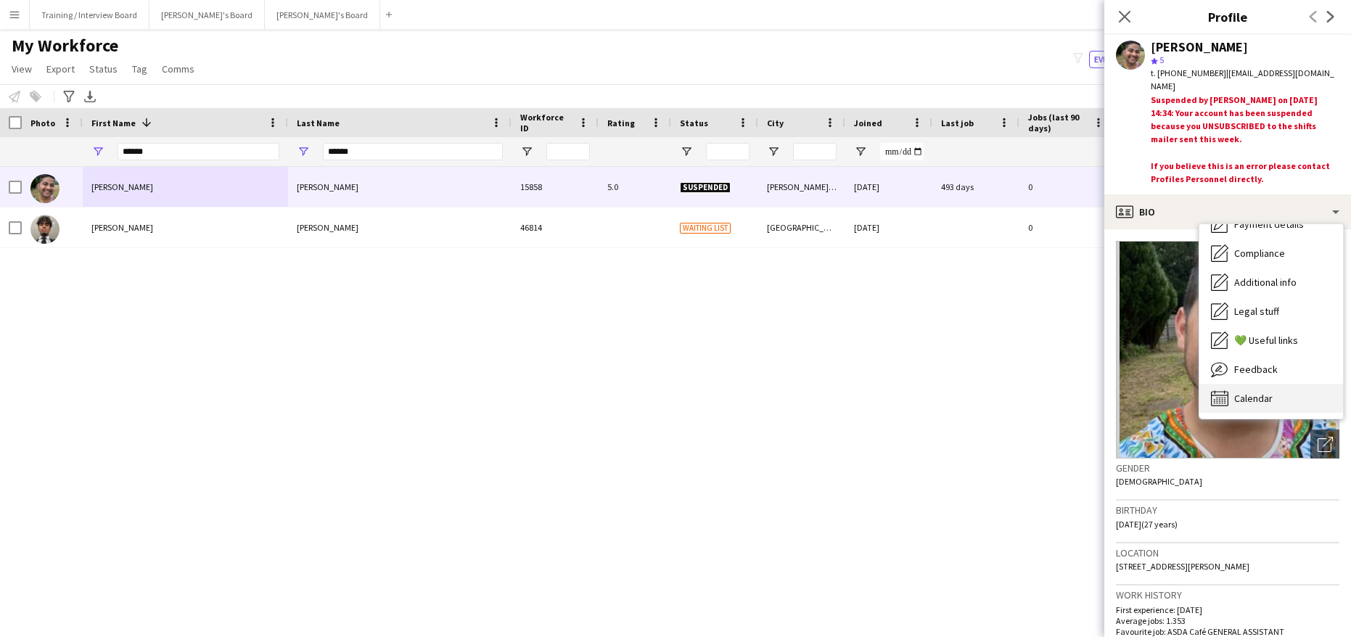
click at [1253, 398] on span "Calendar" at bounding box center [1253, 398] width 38 height 13
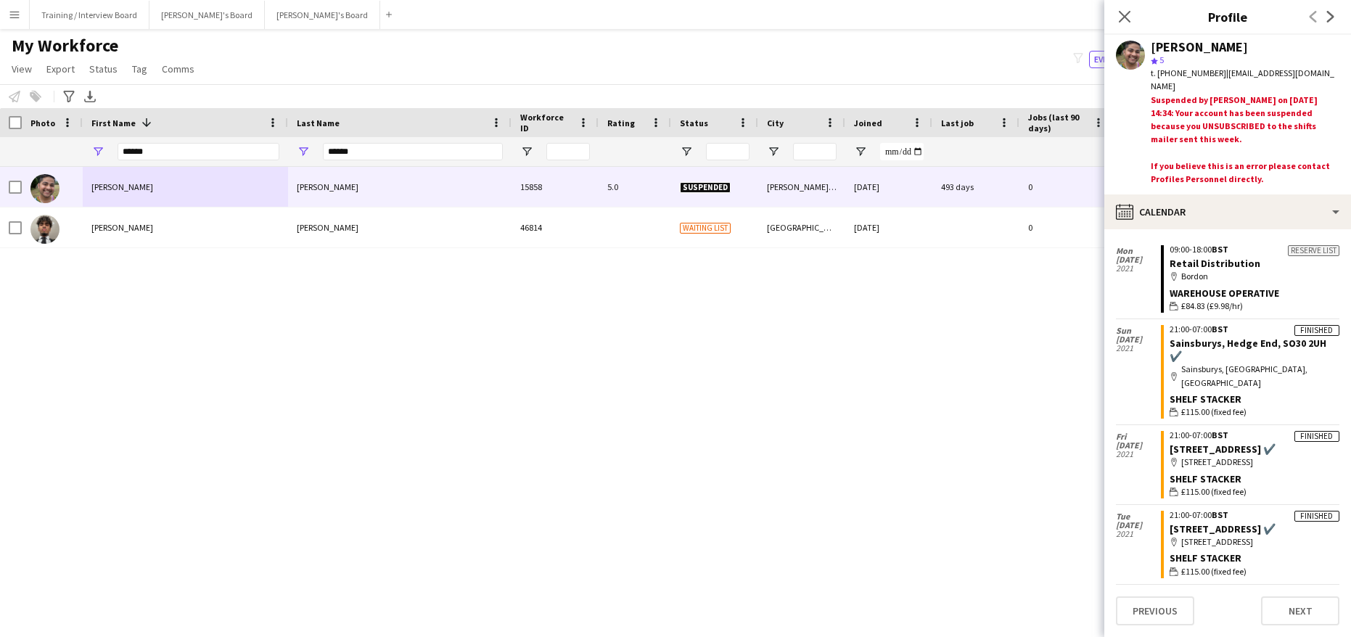
scroll to position [4687, 0]
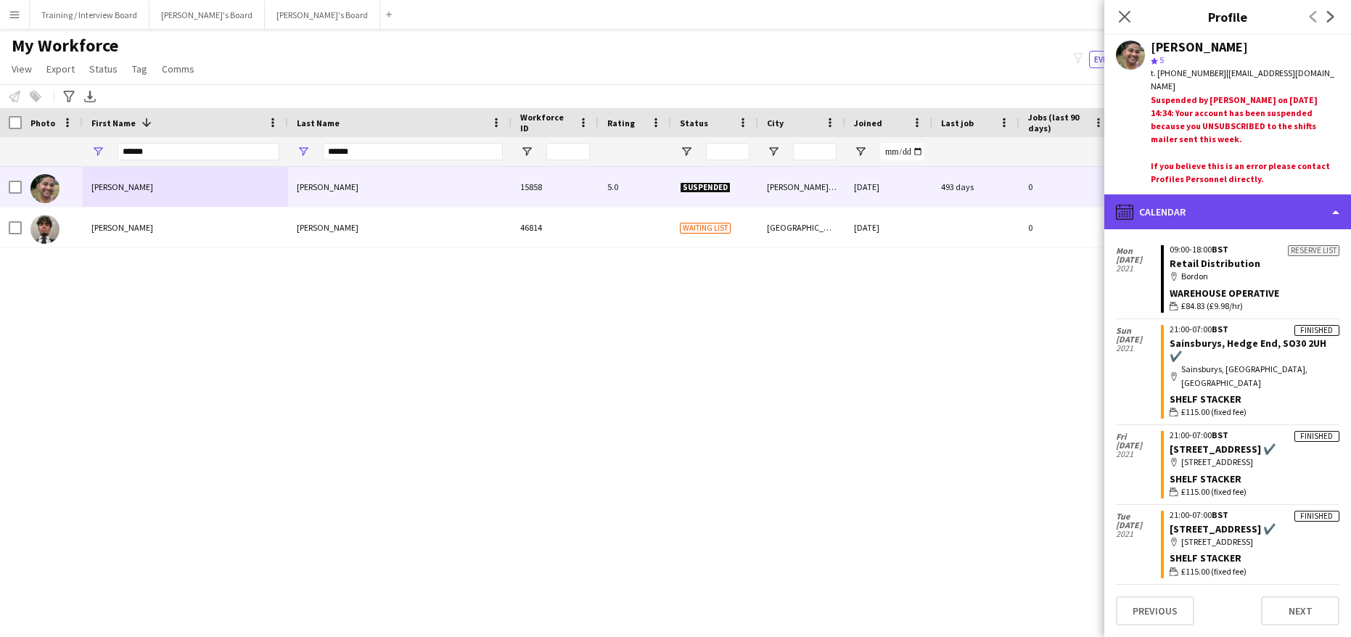
click at [1334, 202] on div "calendar-full Calendar" at bounding box center [1227, 211] width 247 height 35
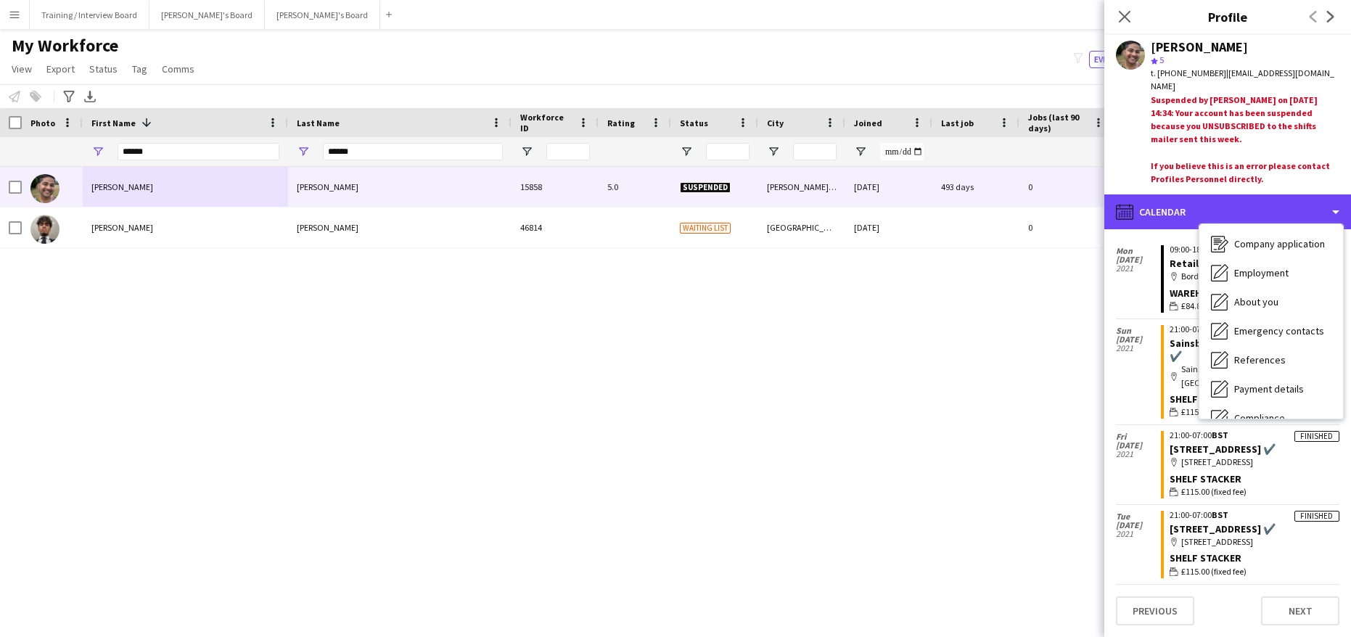
scroll to position [0, 0]
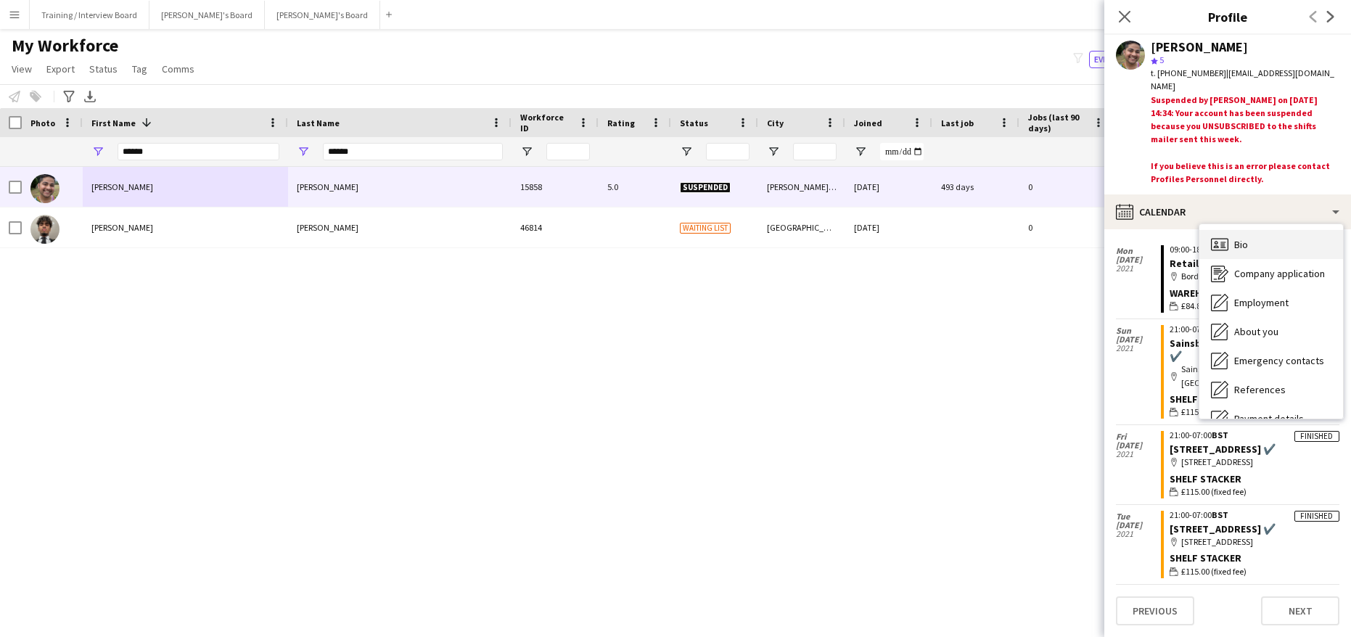
click at [1281, 254] on div "Bio Bio" at bounding box center [1271, 244] width 144 height 29
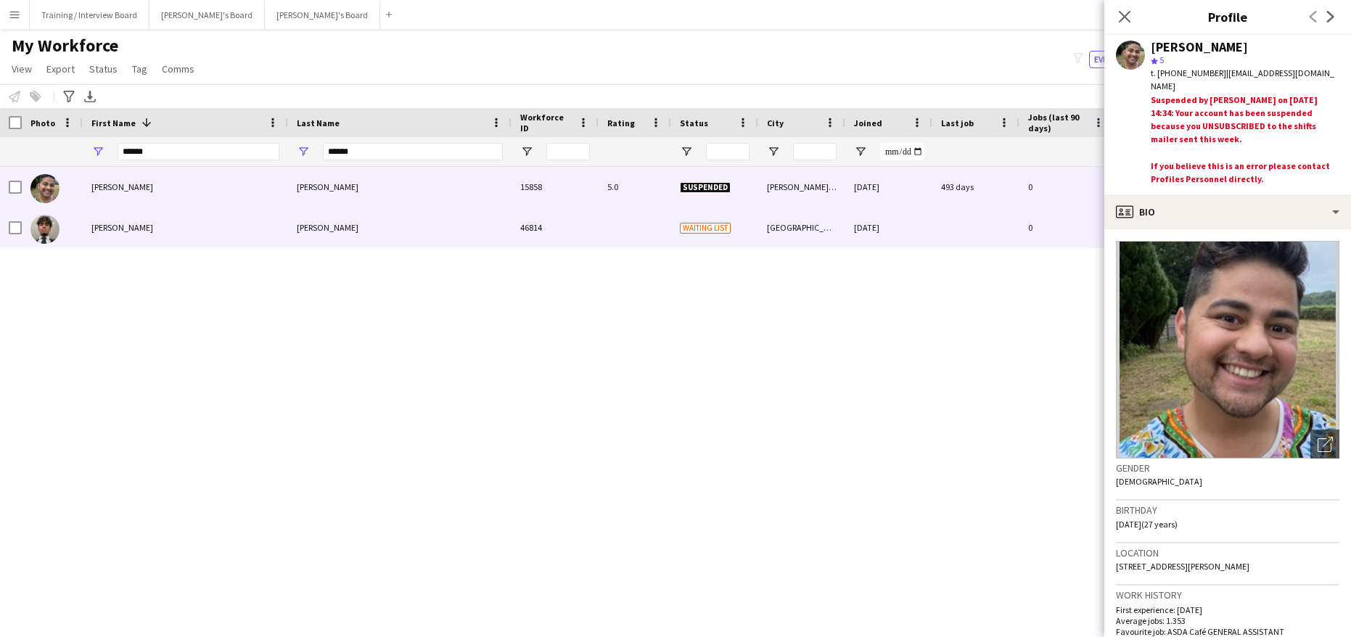
click at [95, 232] on div "[PERSON_NAME]" at bounding box center [185, 228] width 205 height 40
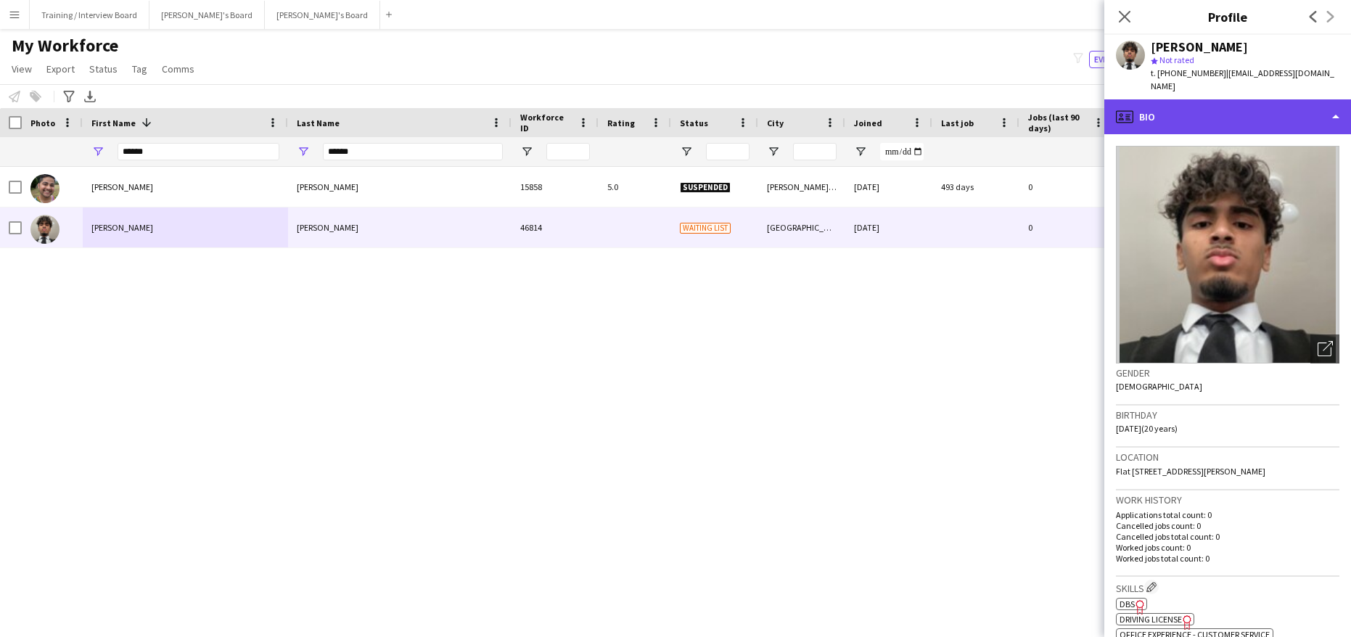
click at [1338, 119] on div "profile Bio" at bounding box center [1227, 116] width 247 height 35
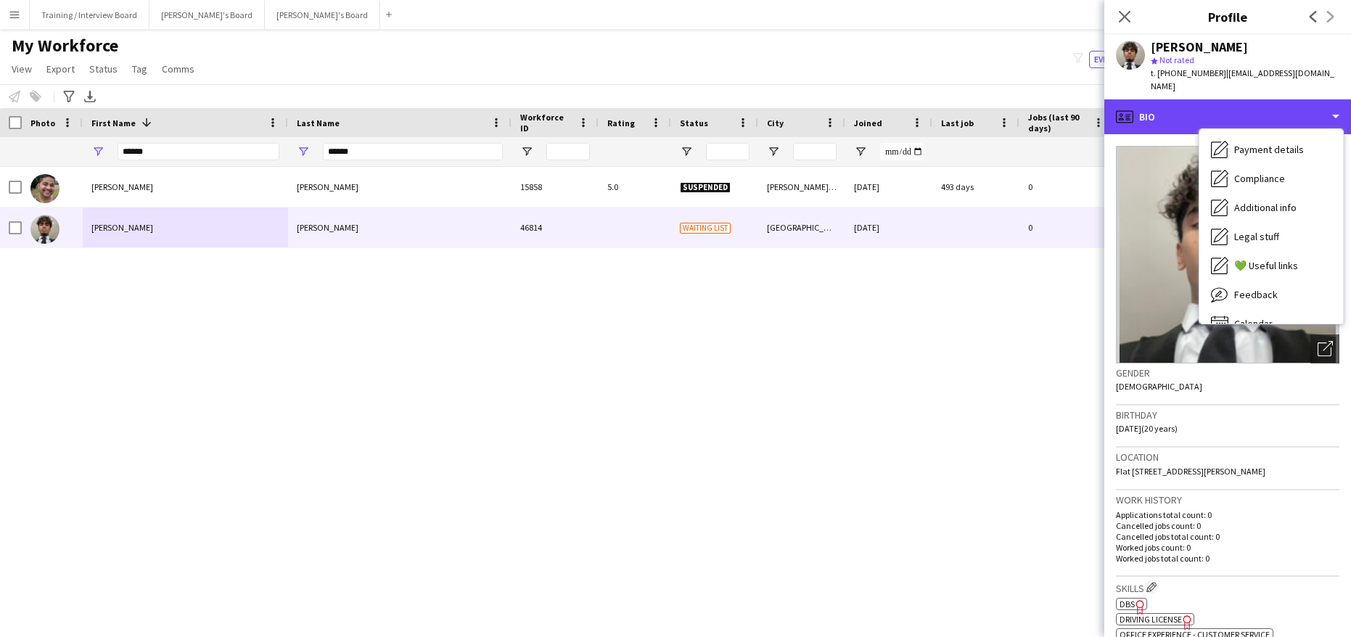
scroll to position [194, 0]
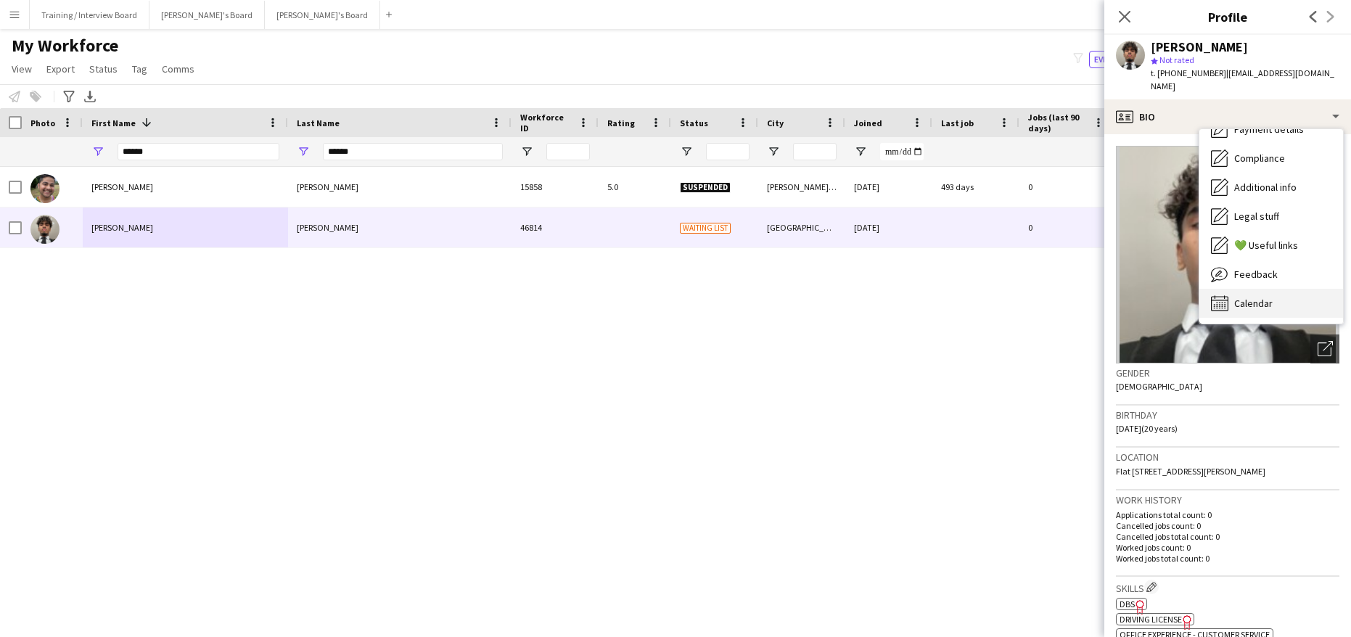
click at [1249, 302] on span "Calendar" at bounding box center [1253, 303] width 38 height 13
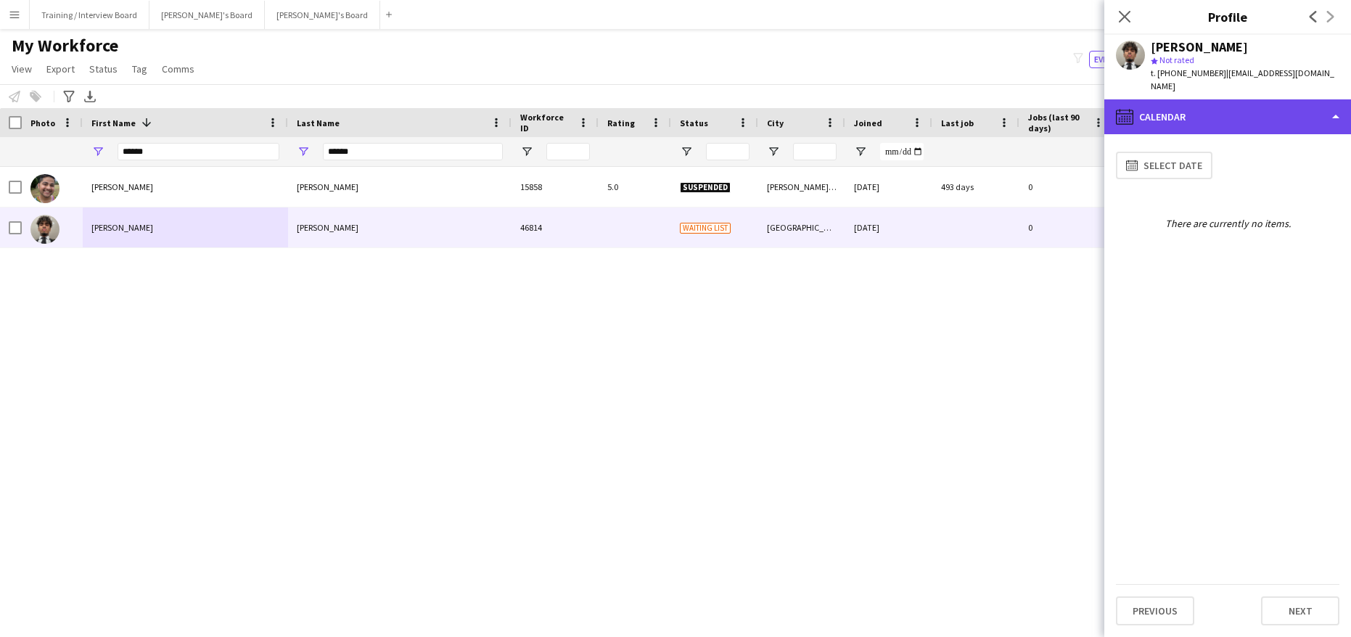
click at [1340, 118] on div "calendar-full Calendar" at bounding box center [1227, 116] width 247 height 35
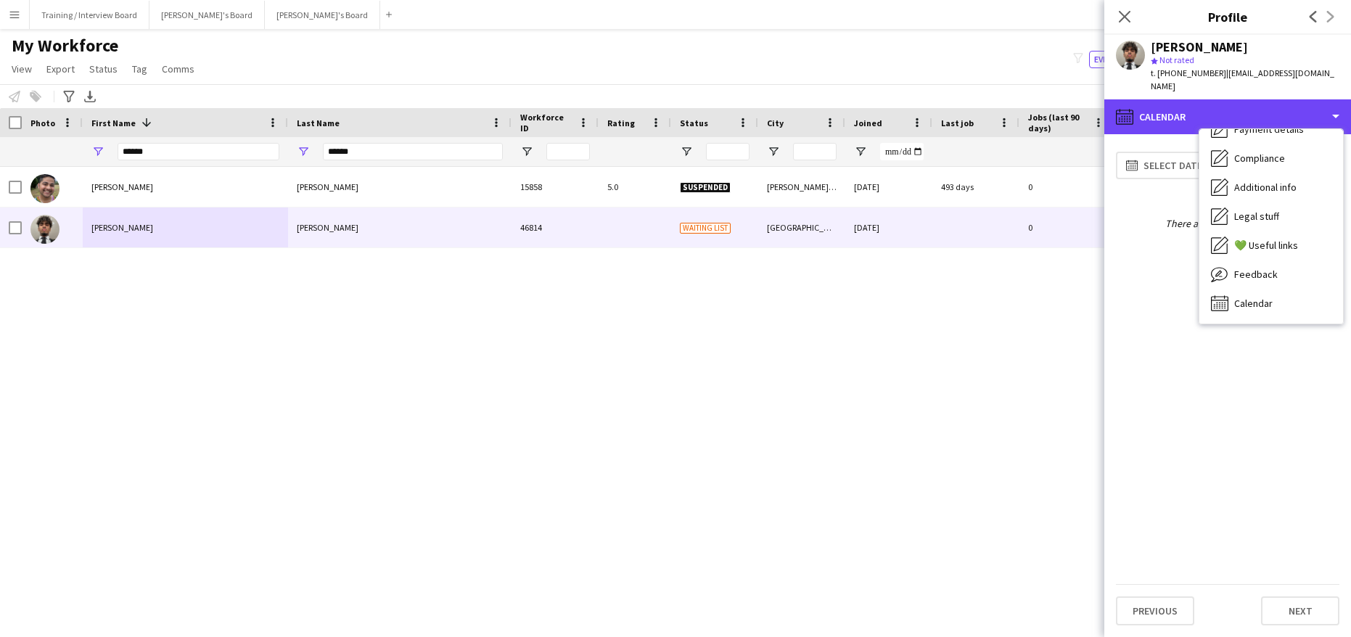
scroll to position [0, 0]
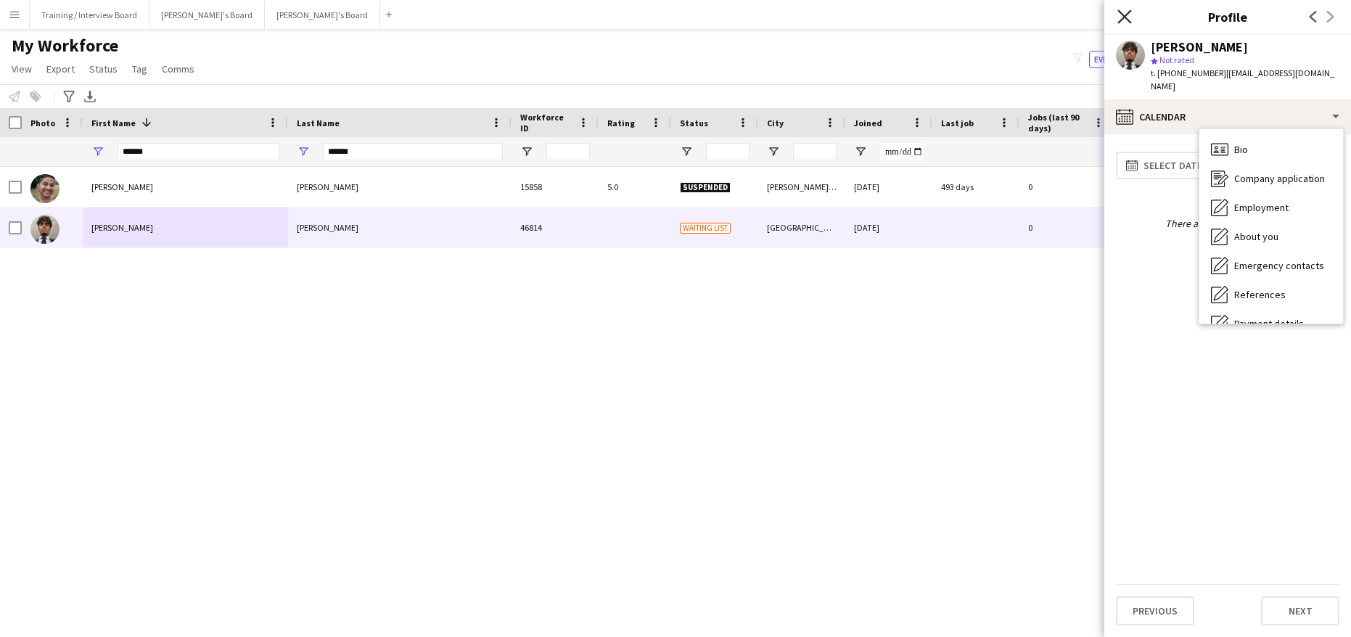
click at [1130, 20] on icon "Close pop-in" at bounding box center [1124, 16] width 14 height 14
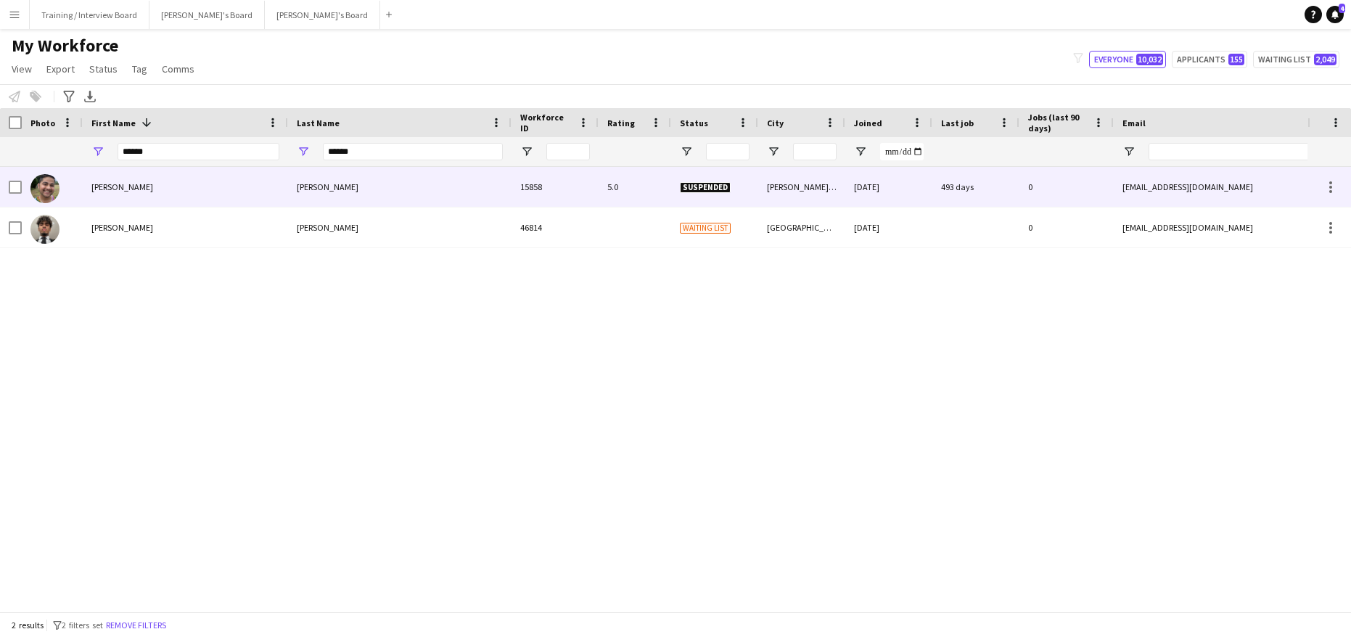
click at [651, 189] on div "5.0" at bounding box center [635, 187] width 73 height 40
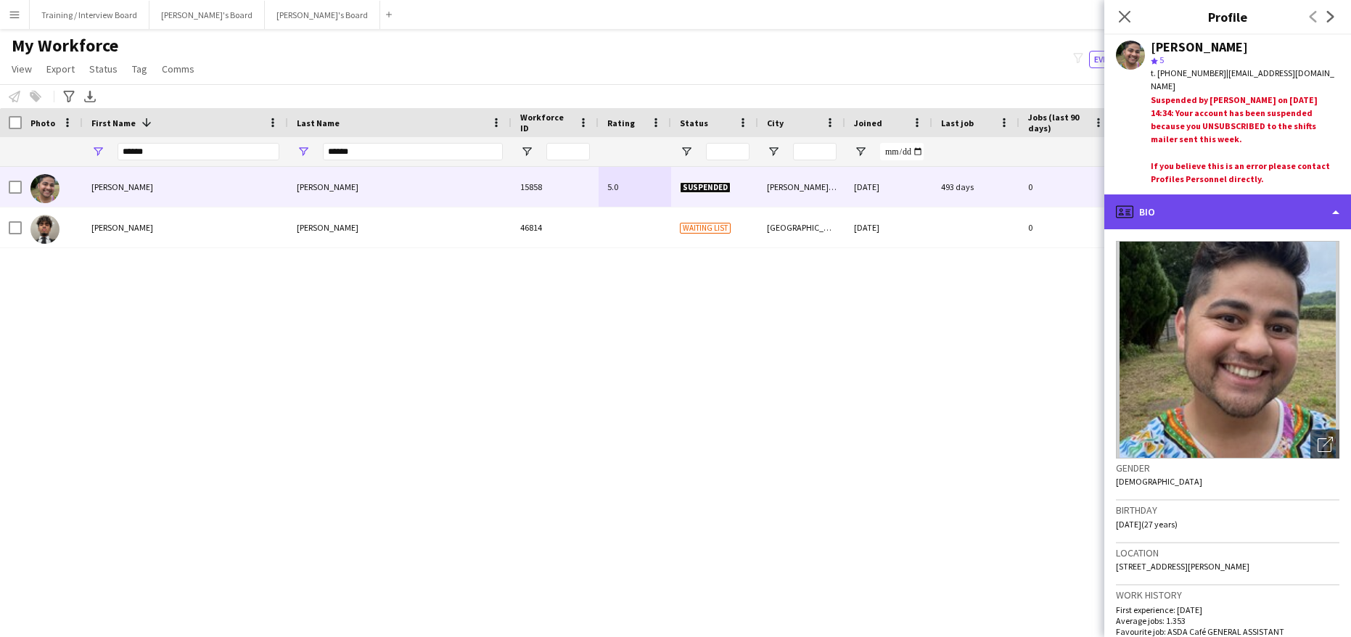
click at [1336, 208] on div "profile Bio" at bounding box center [1227, 211] width 247 height 35
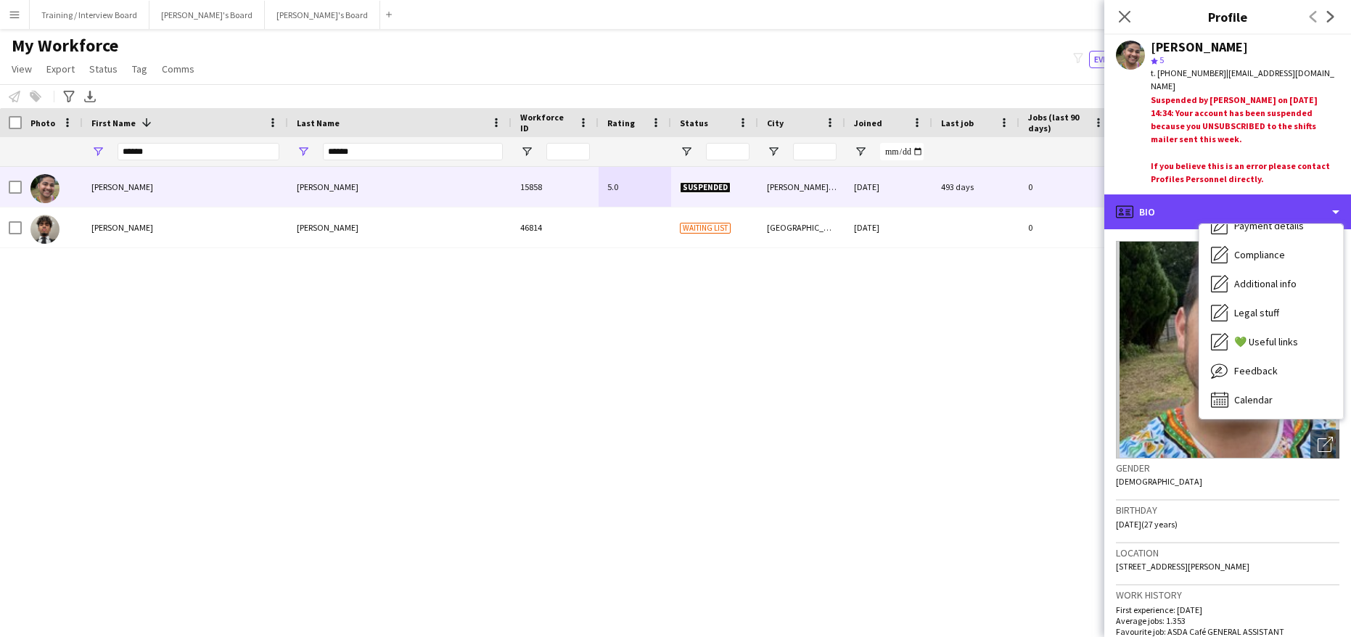
scroll to position [194, 0]
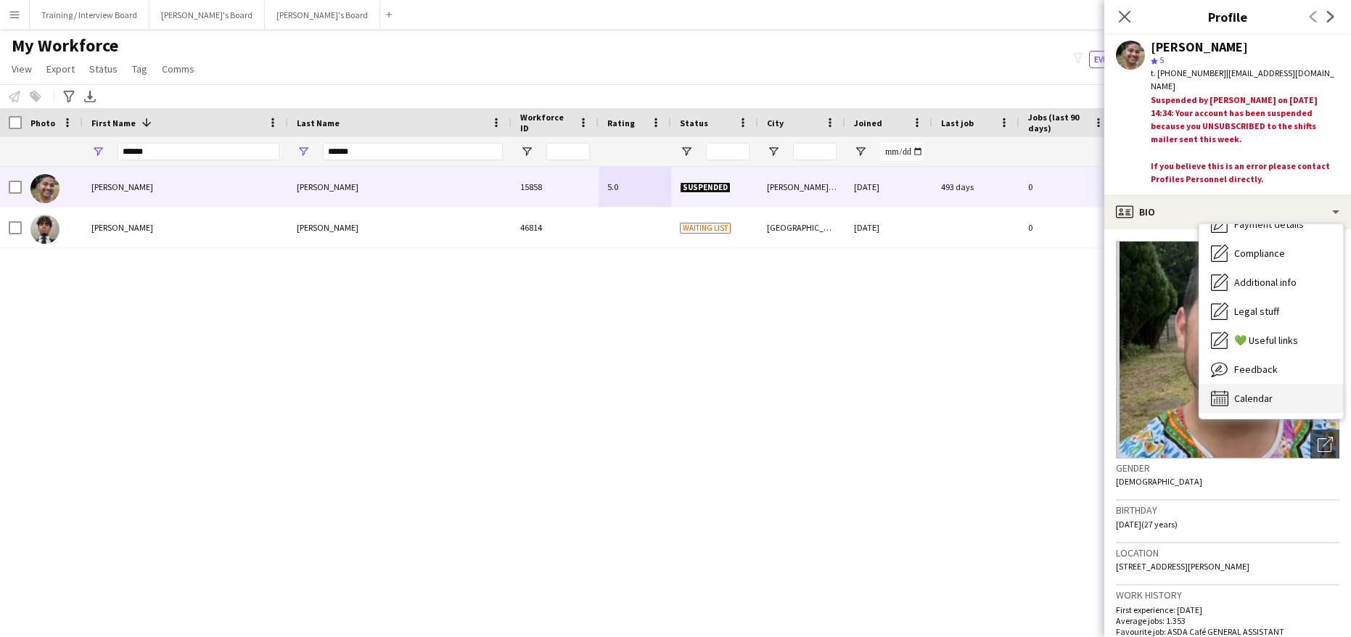
click at [1260, 394] on span "Calendar" at bounding box center [1253, 398] width 38 height 13
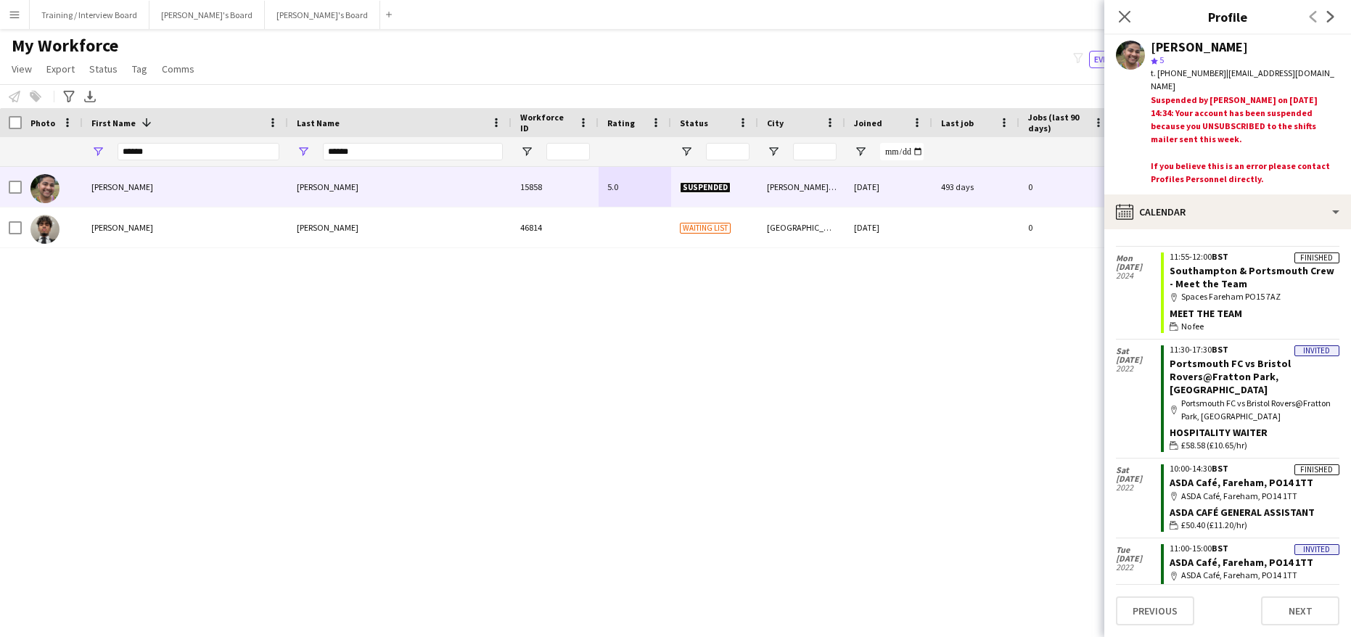
scroll to position [0, 0]
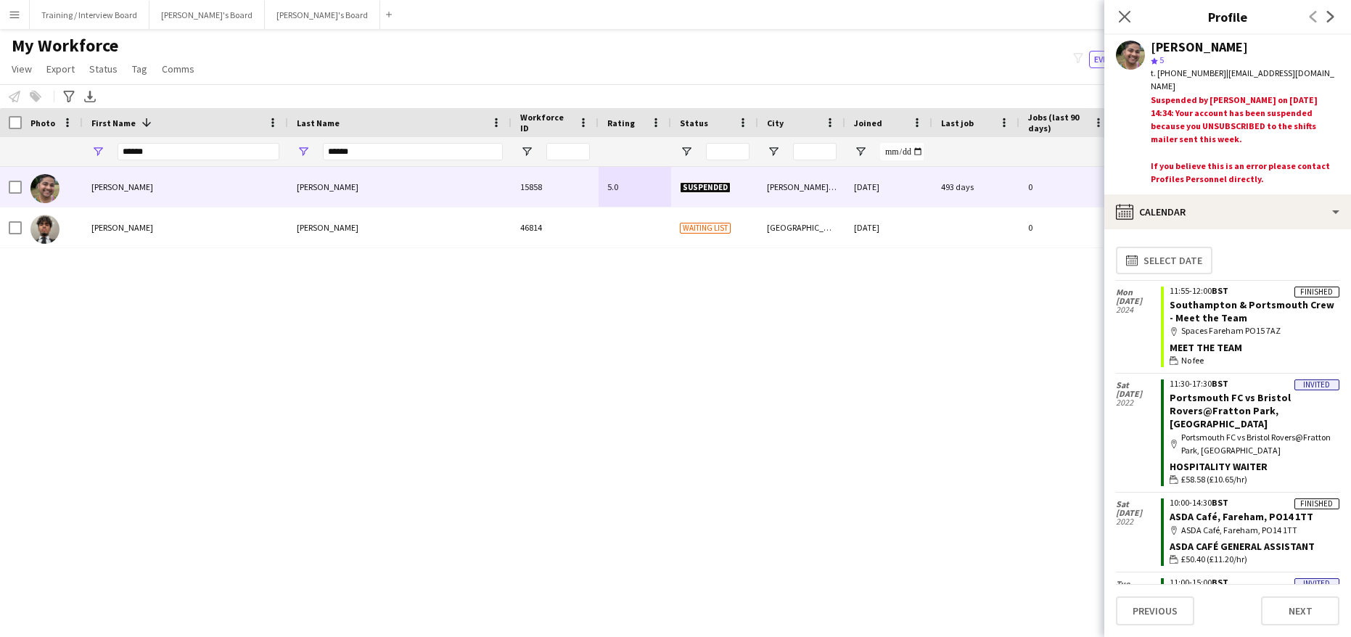
drag, startPoint x: 1125, startPoint y: 13, endPoint x: 1157, endPoint y: 90, distance: 83.6
click at [1125, 13] on icon "Close pop-in" at bounding box center [1125, 17] width 12 height 12
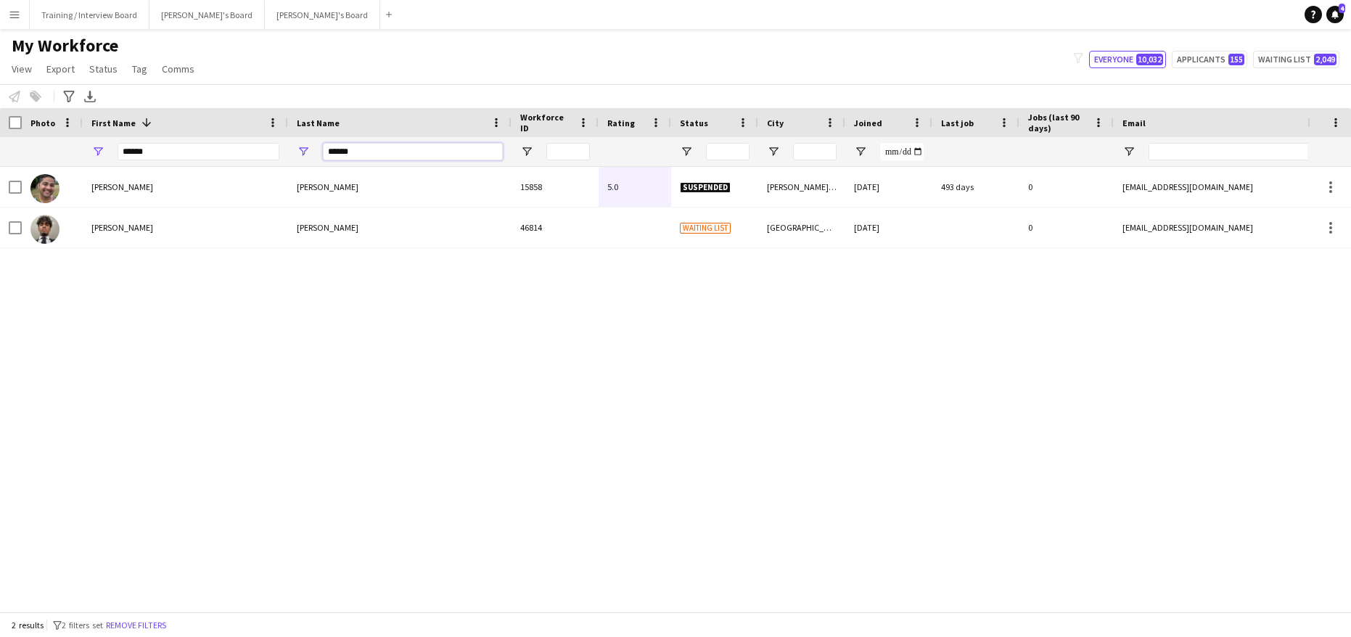
click at [375, 150] on input "******" at bounding box center [413, 151] width 180 height 17
type input "*"
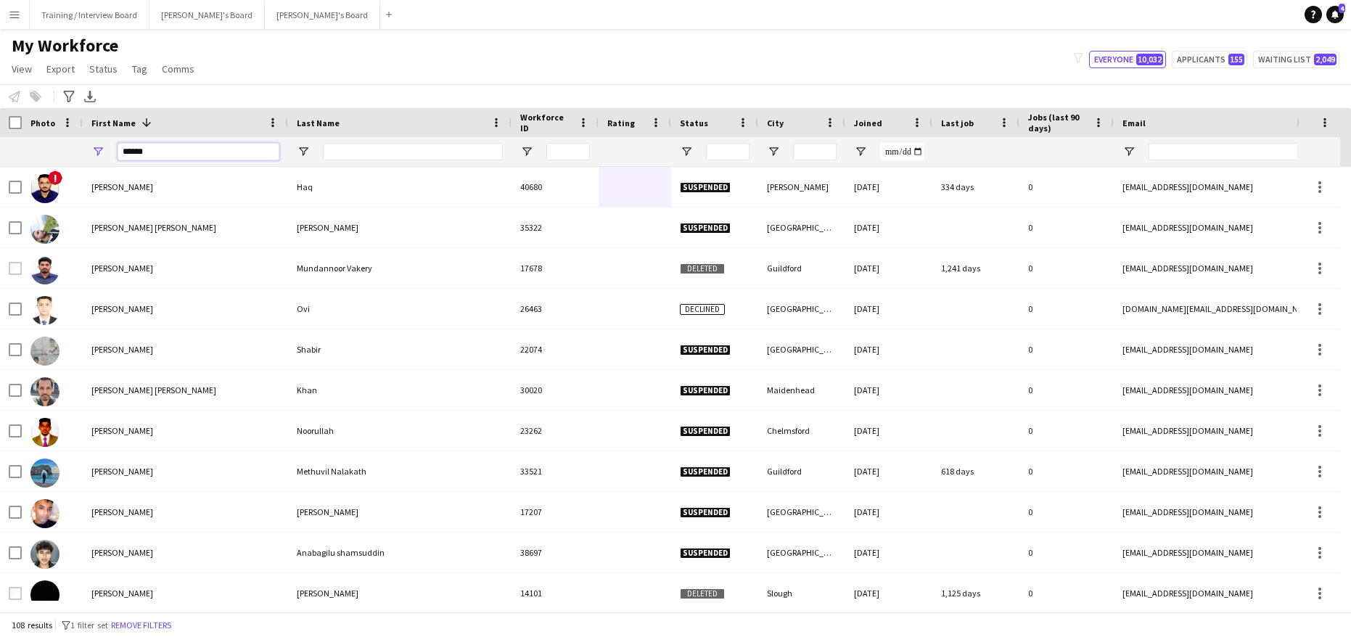
click at [178, 150] on input "******" at bounding box center [199, 151] width 162 height 17
type input "*"
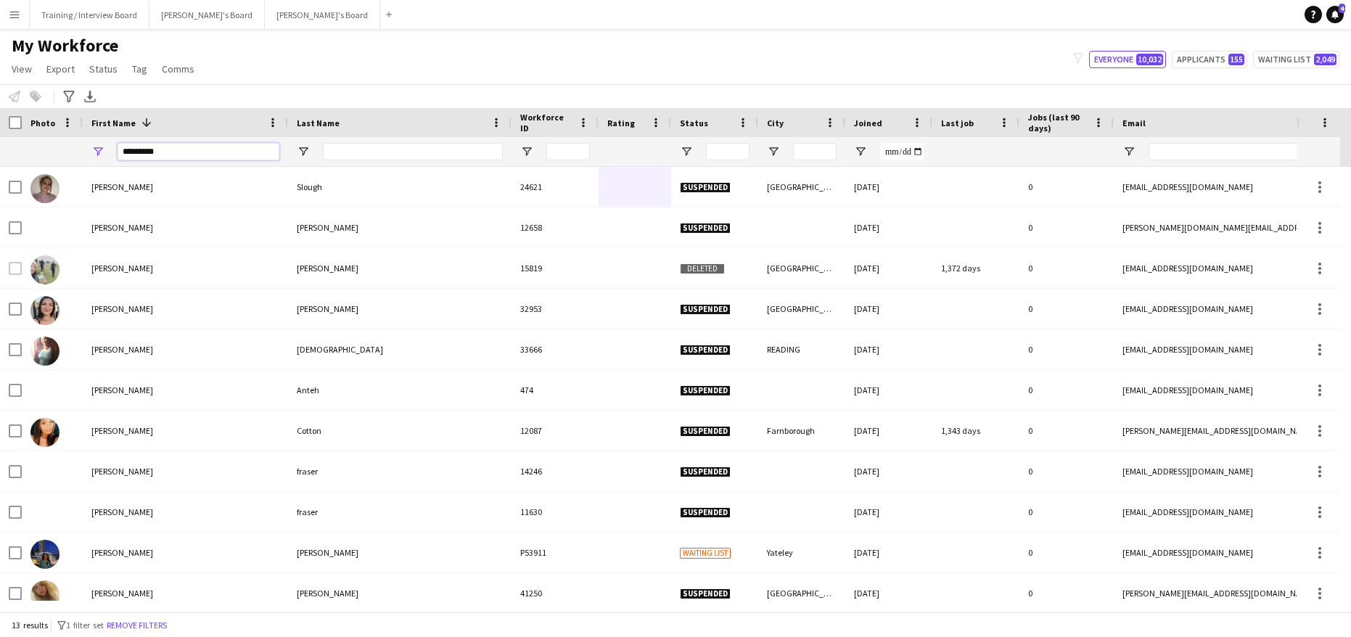
type input "*********"
click at [337, 152] on input "Last Name Filter Input" at bounding box center [413, 151] width 180 height 17
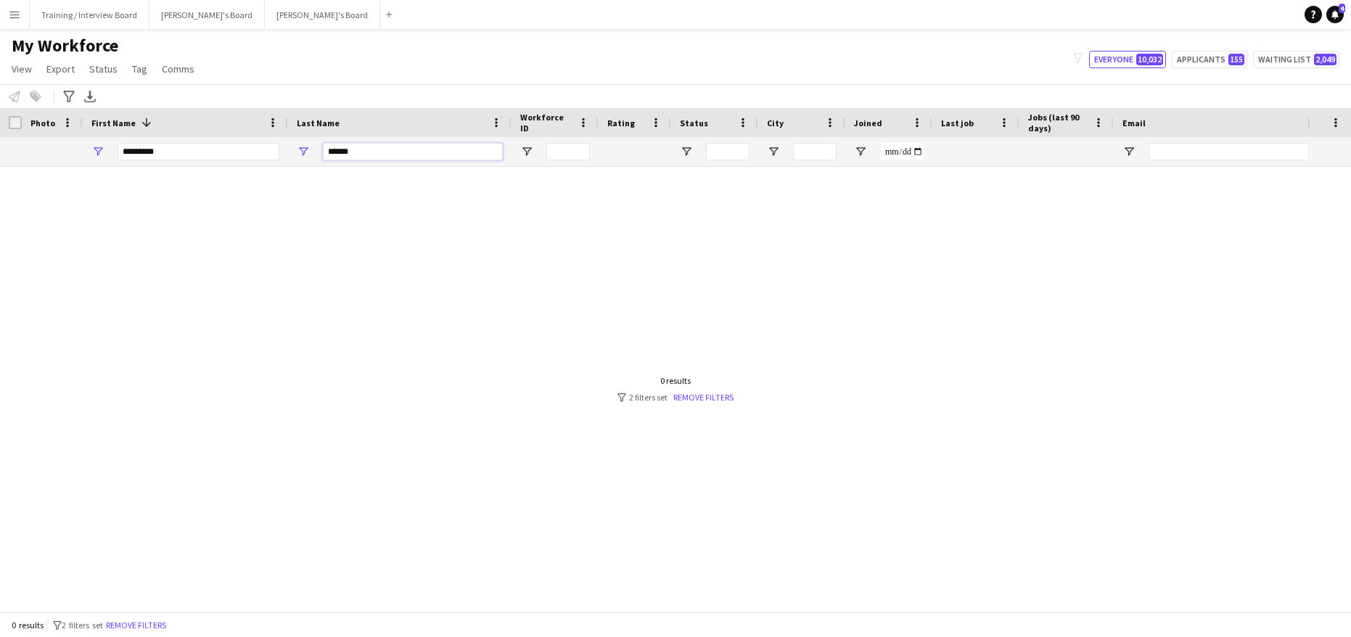
type input "******"
click at [168, 148] on input "*********" at bounding box center [199, 151] width 162 height 17
click at [379, 152] on input "******" at bounding box center [413, 151] width 180 height 17
click at [152, 152] on input "***" at bounding box center [199, 151] width 162 height 17
type input "*"
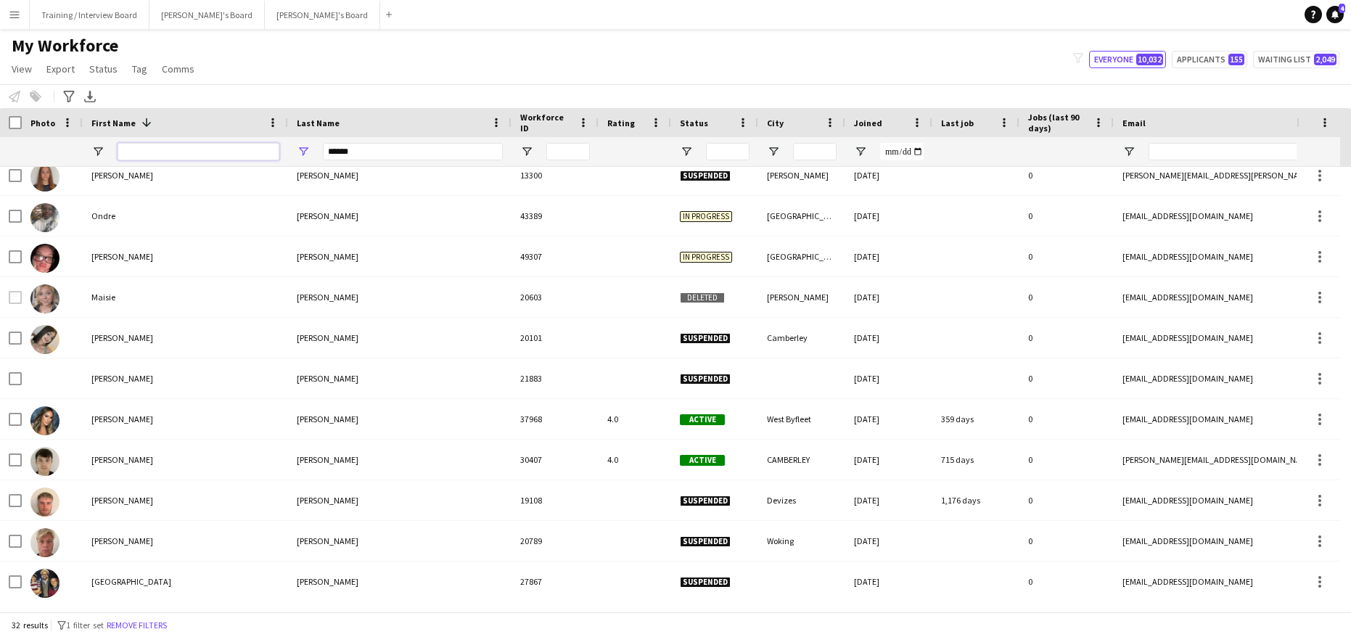
scroll to position [416, 0]
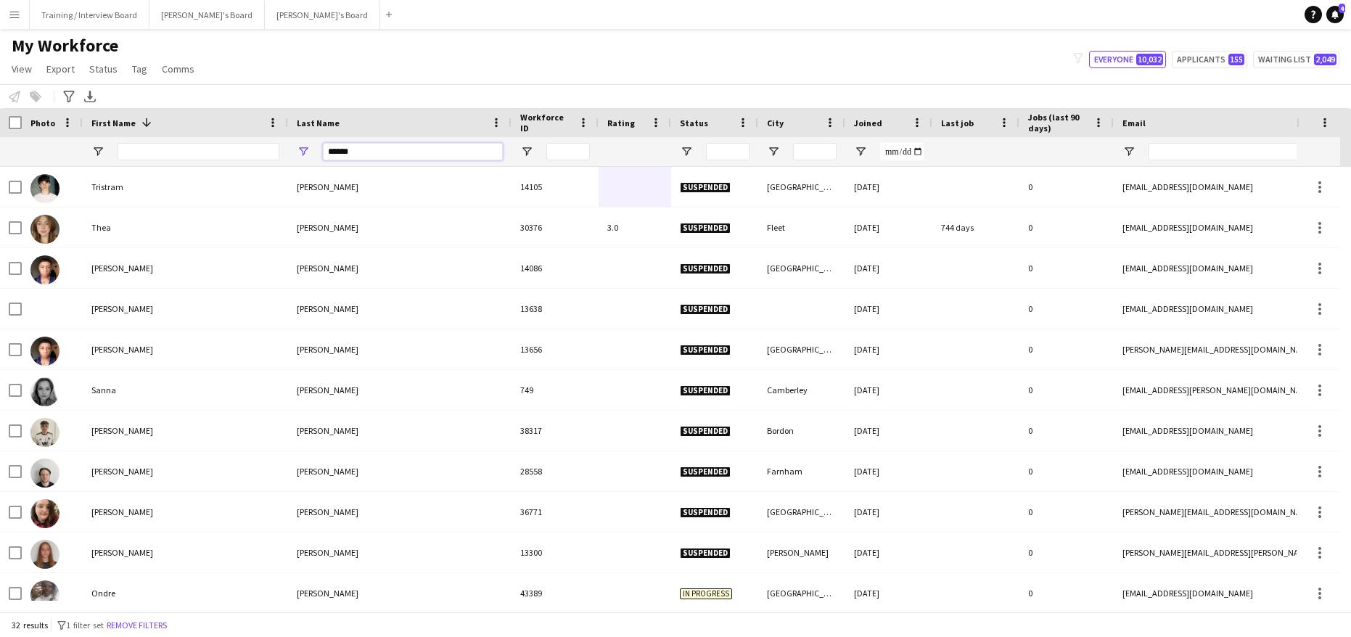
click at [361, 155] on input "******" at bounding box center [413, 151] width 180 height 17
type input "*"
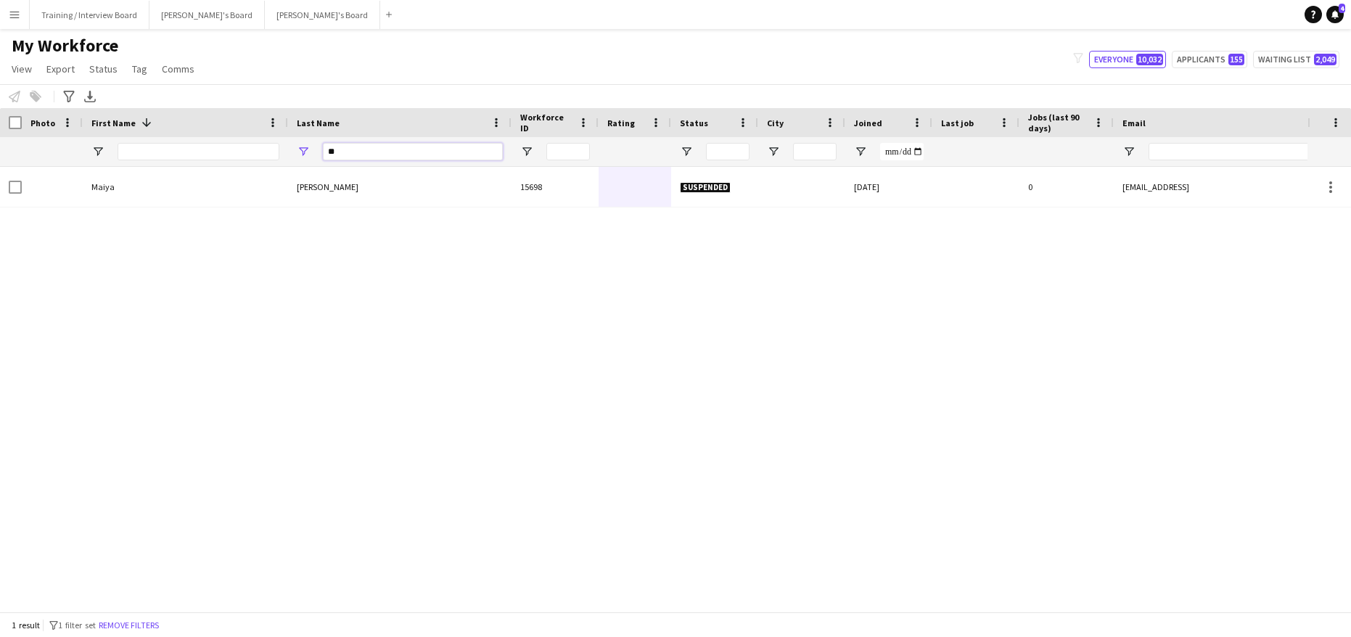
type input "*"
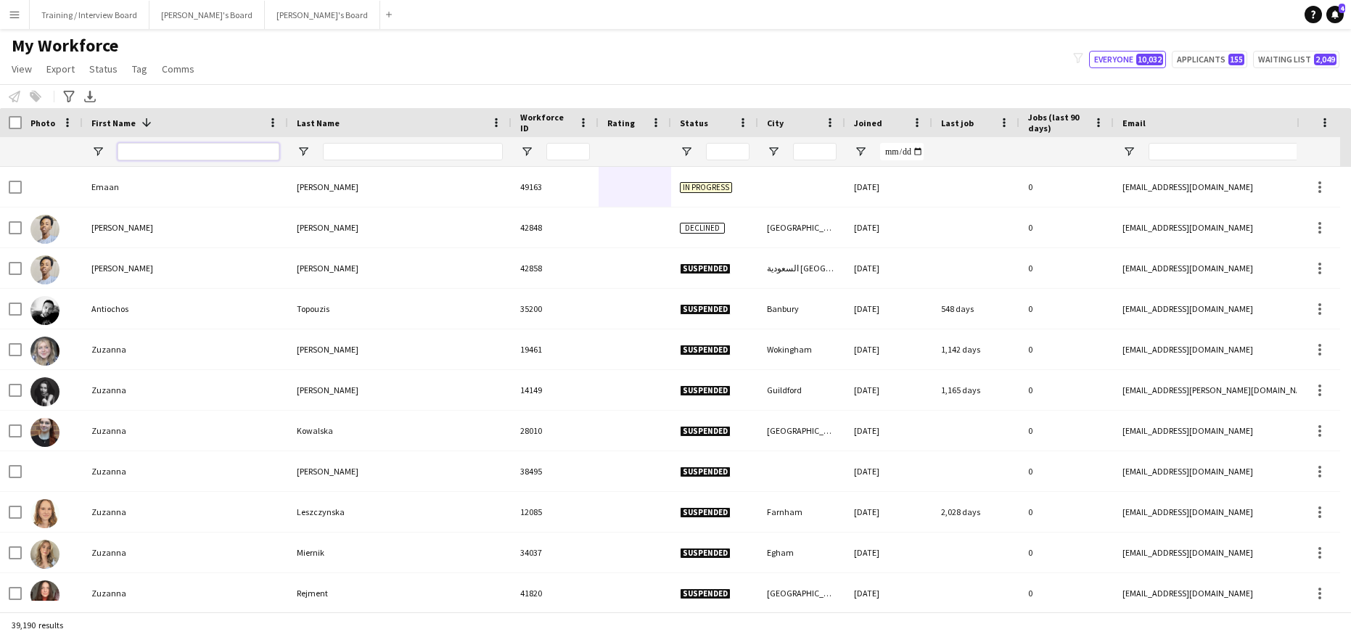
click at [126, 152] on input "First Name Filter Input" at bounding box center [199, 151] width 162 height 17
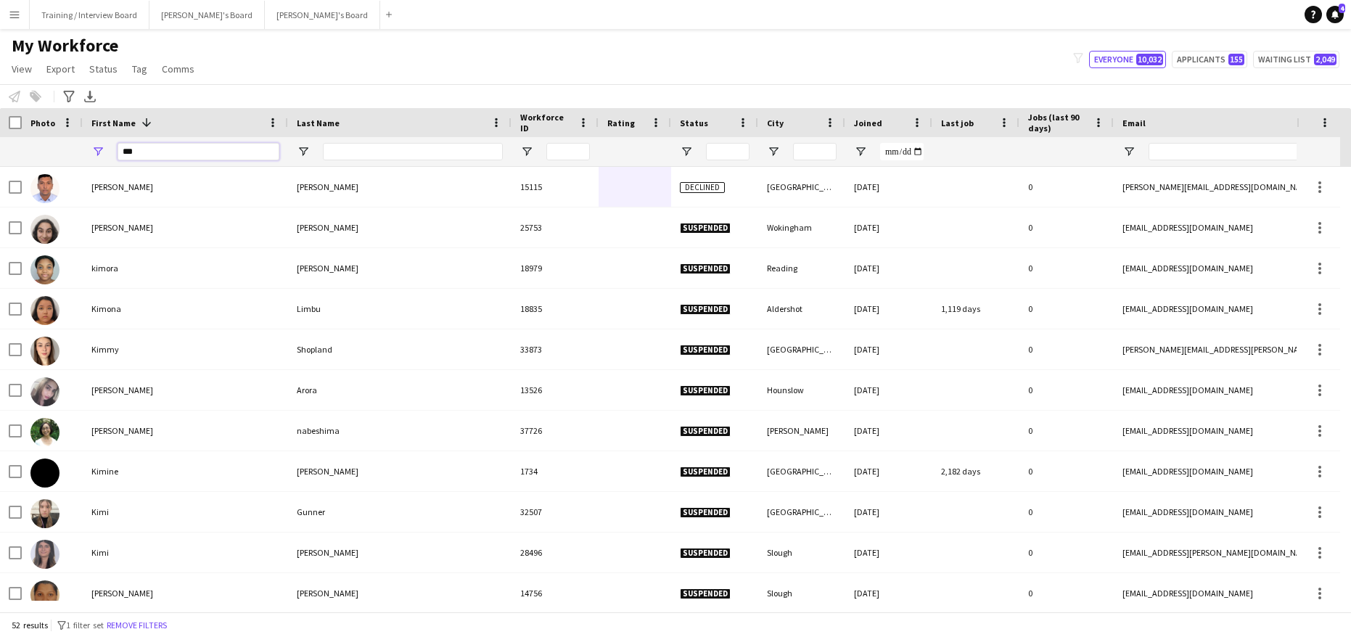
type input "***"
click at [326, 152] on input "Last Name Filter Input" at bounding box center [413, 151] width 180 height 17
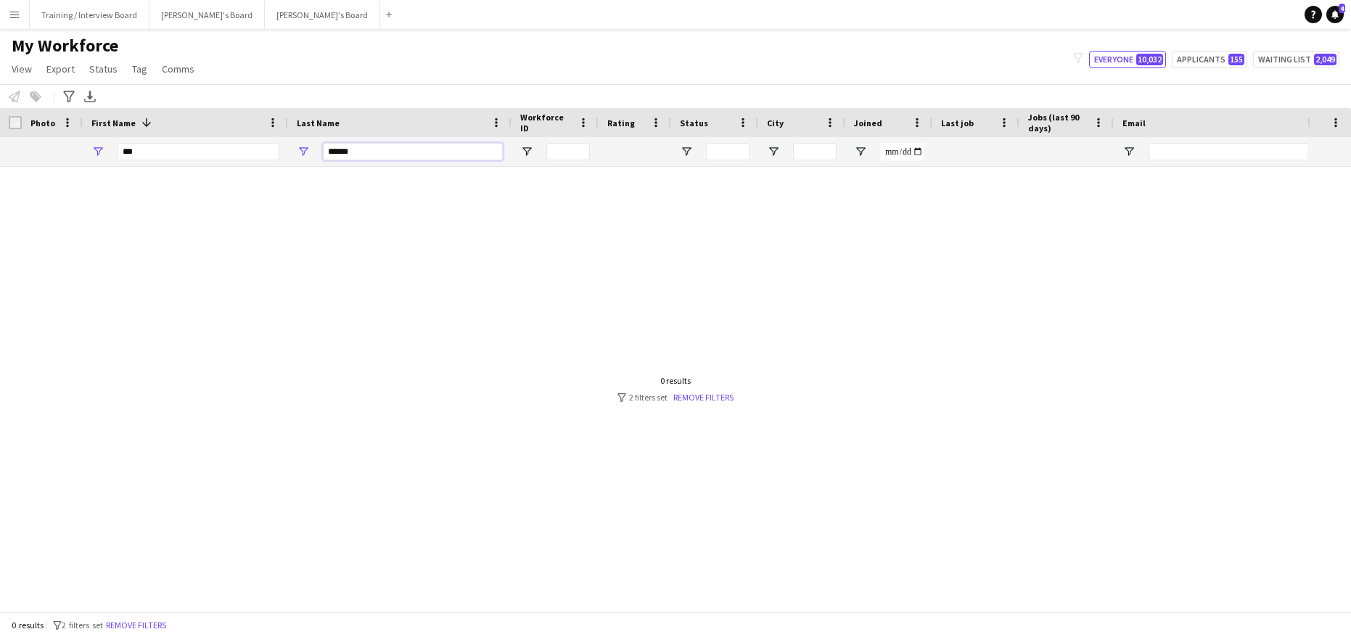
type input "******"
click at [147, 159] on input "***" at bounding box center [199, 151] width 162 height 17
type input "*"
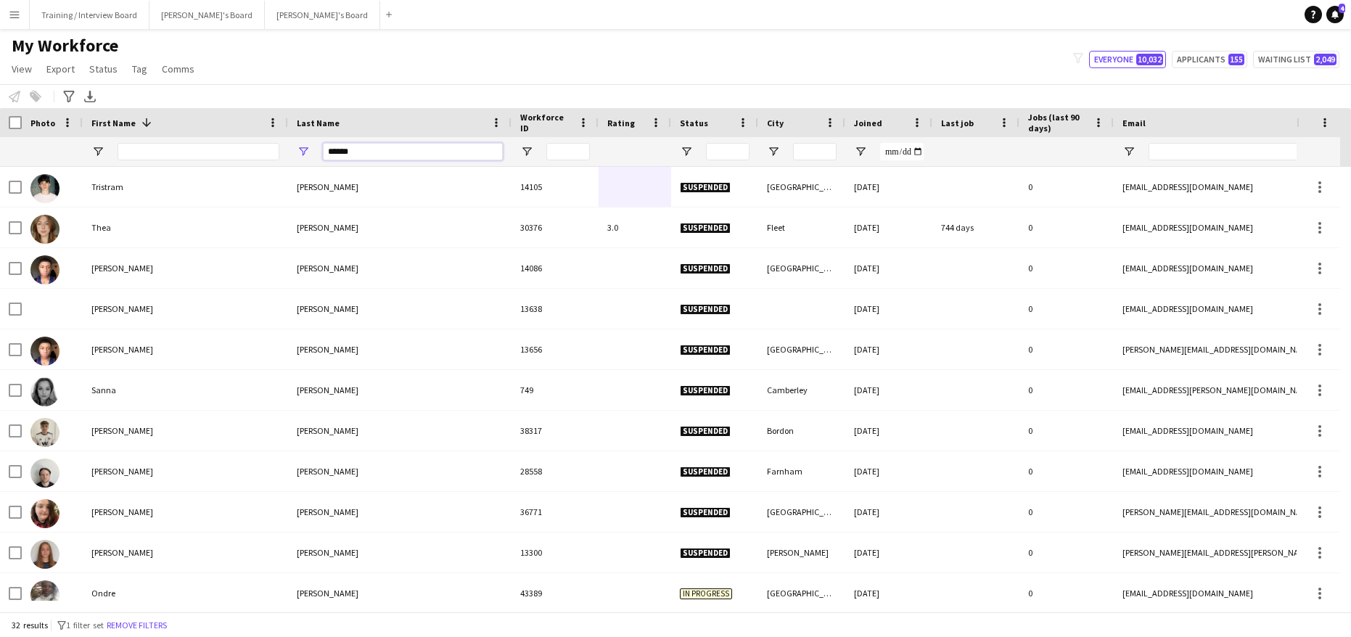
click at [358, 151] on input "******" at bounding box center [413, 151] width 180 height 17
type input "*"
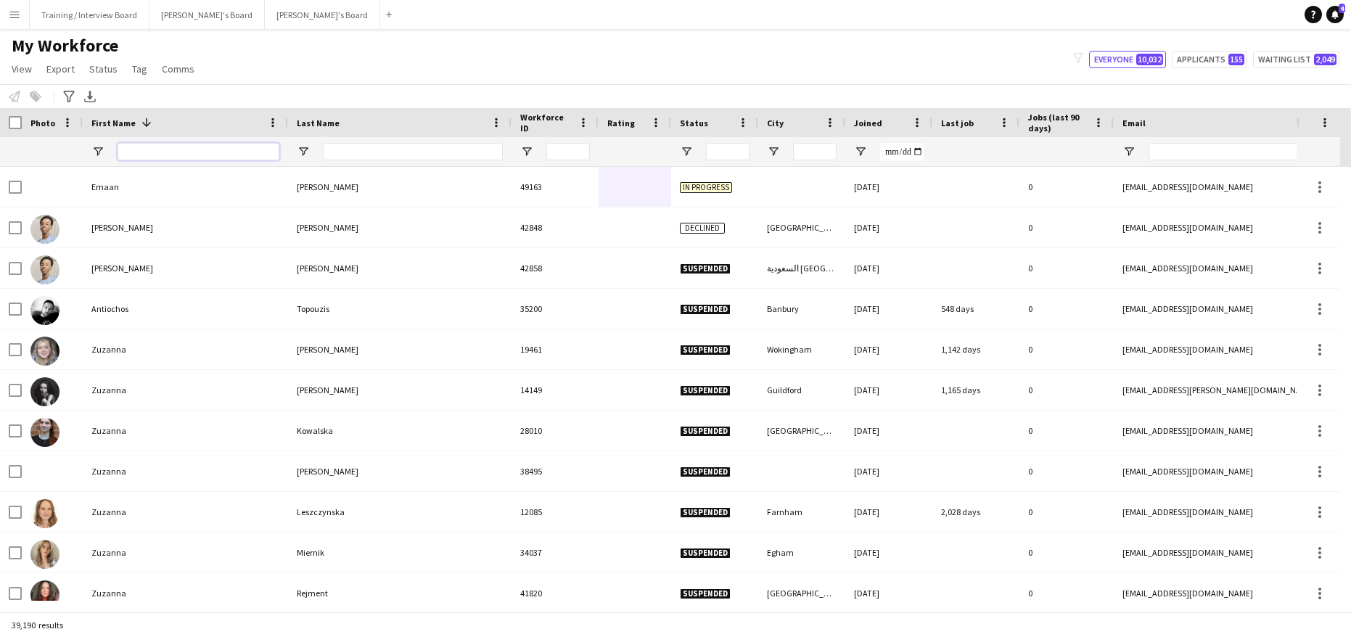
click at [139, 155] on input "First Name Filter Input" at bounding box center [199, 151] width 162 height 17
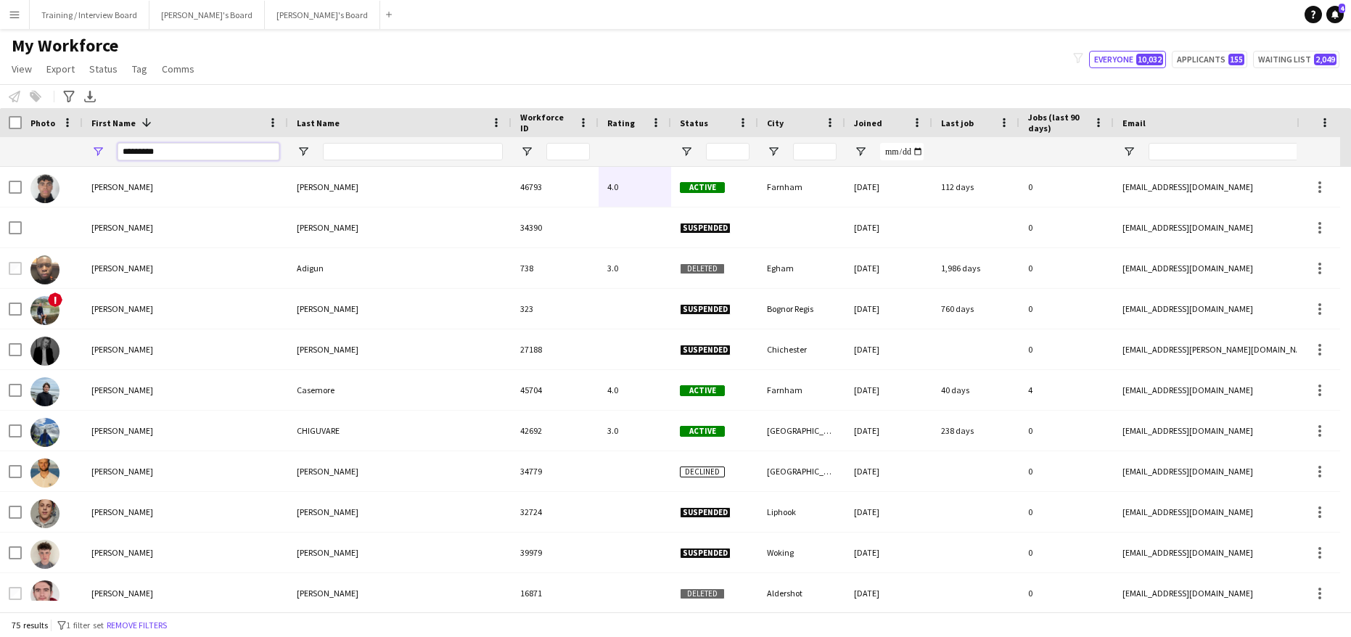
type input "*********"
click at [338, 149] on input "Last Name Filter Input" at bounding box center [413, 151] width 180 height 17
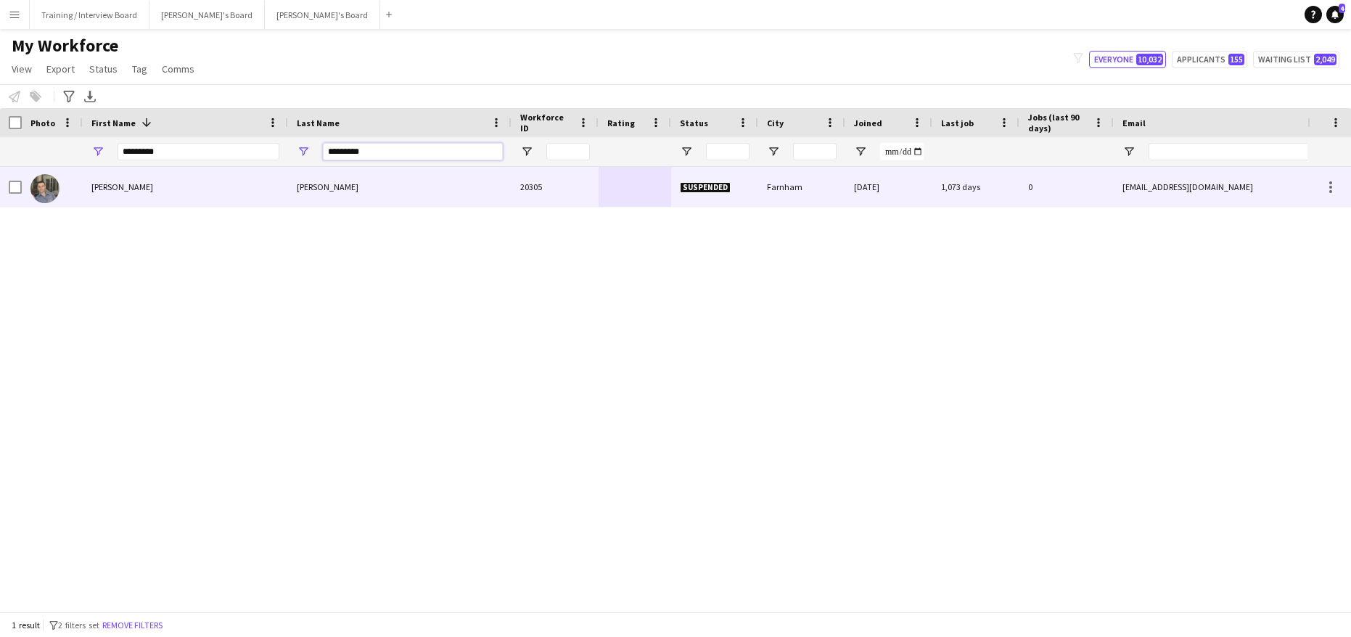
type input "*********"
click at [173, 186] on div "[PERSON_NAME]" at bounding box center [185, 187] width 205 height 40
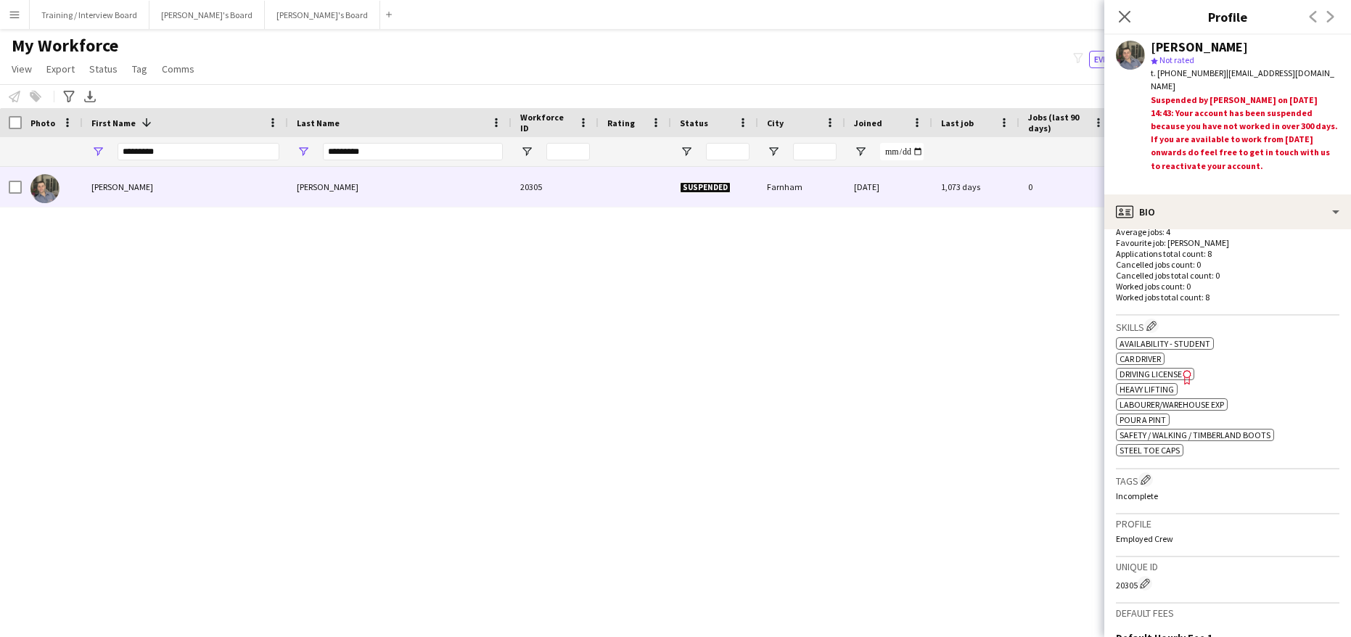
scroll to position [379, 0]
click at [1133, 341] on h3 "Skills Edit crew company skills" at bounding box center [1227, 335] width 223 height 15
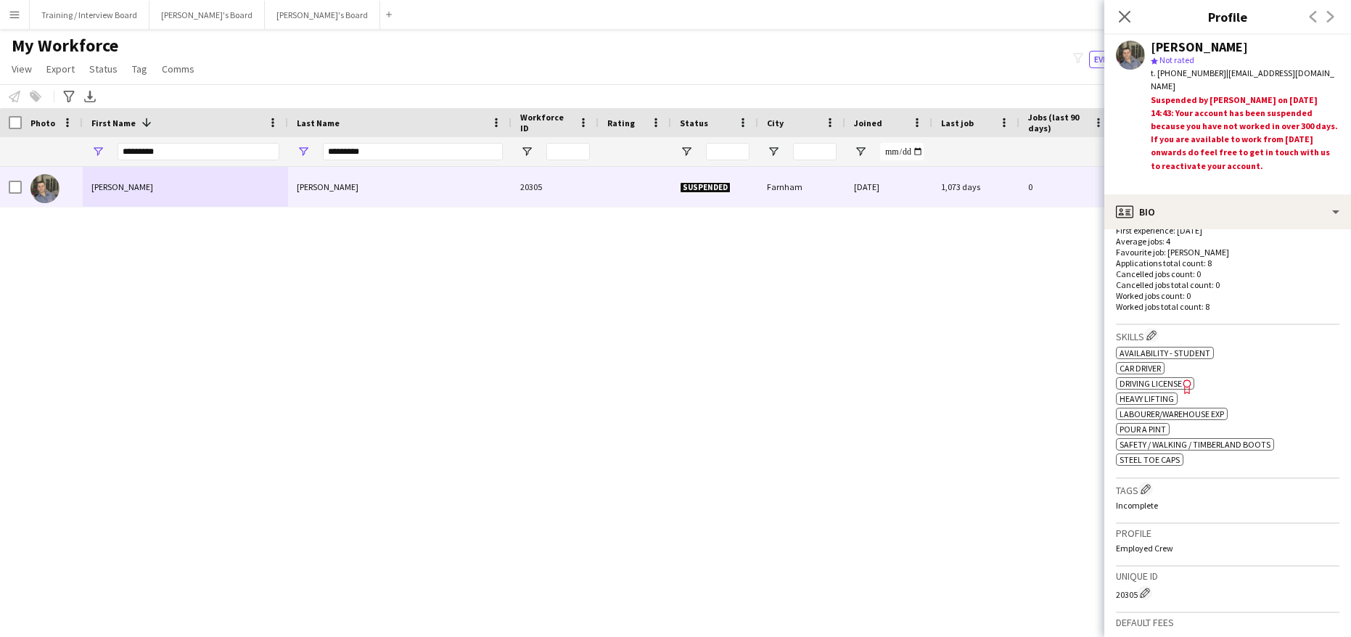
click at [1153, 326] on div "Skills Edit crew company skills ok-circled2 background Layer 1 cross-circle-red…" at bounding box center [1227, 401] width 223 height 153
click at [1159, 336] on button "Edit crew company skills" at bounding box center [1151, 335] width 15 height 15
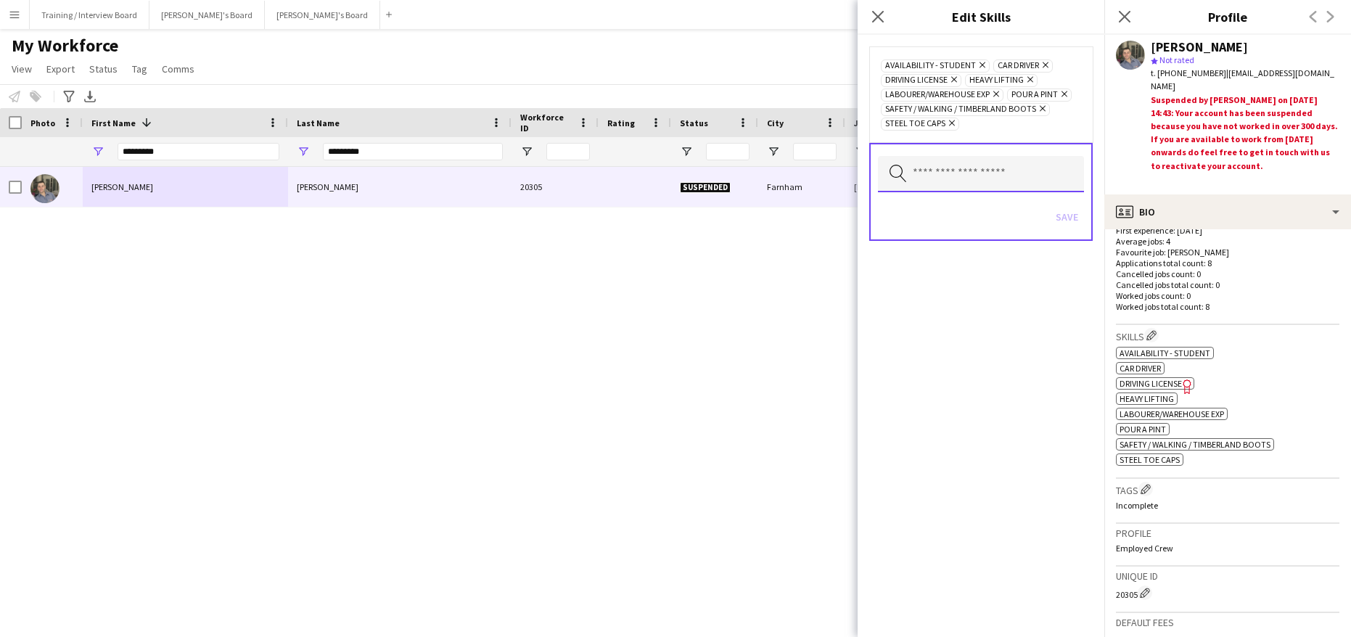
click at [974, 177] on input "text" at bounding box center [981, 174] width 206 height 36
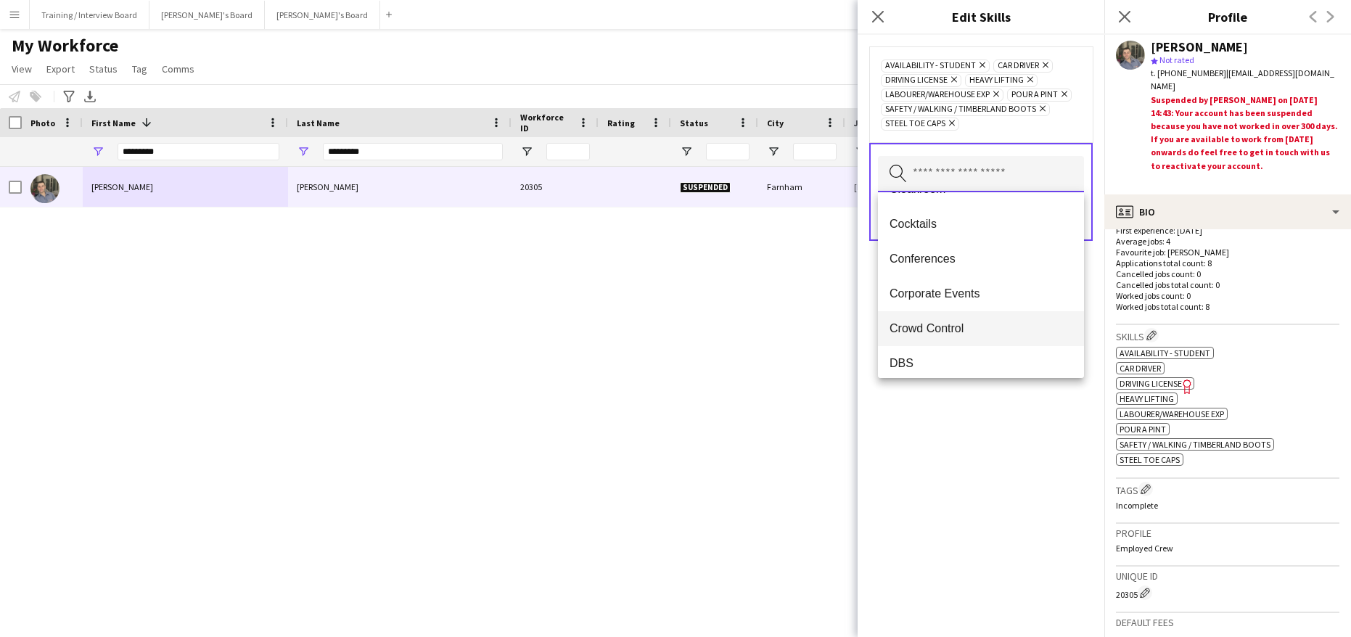
scroll to position [435, 0]
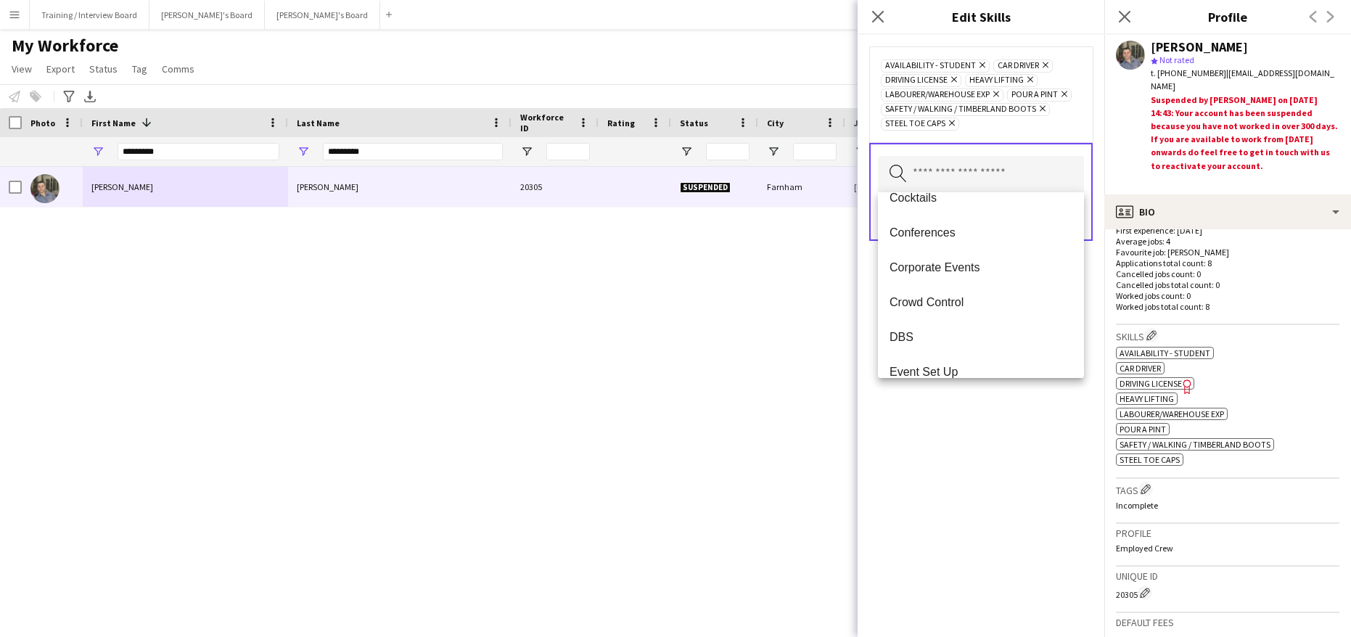
click at [994, 450] on div "Availability - Student Remove Car Driver Remove Driving License Remove Heavy Li…" at bounding box center [981, 336] width 247 height 602
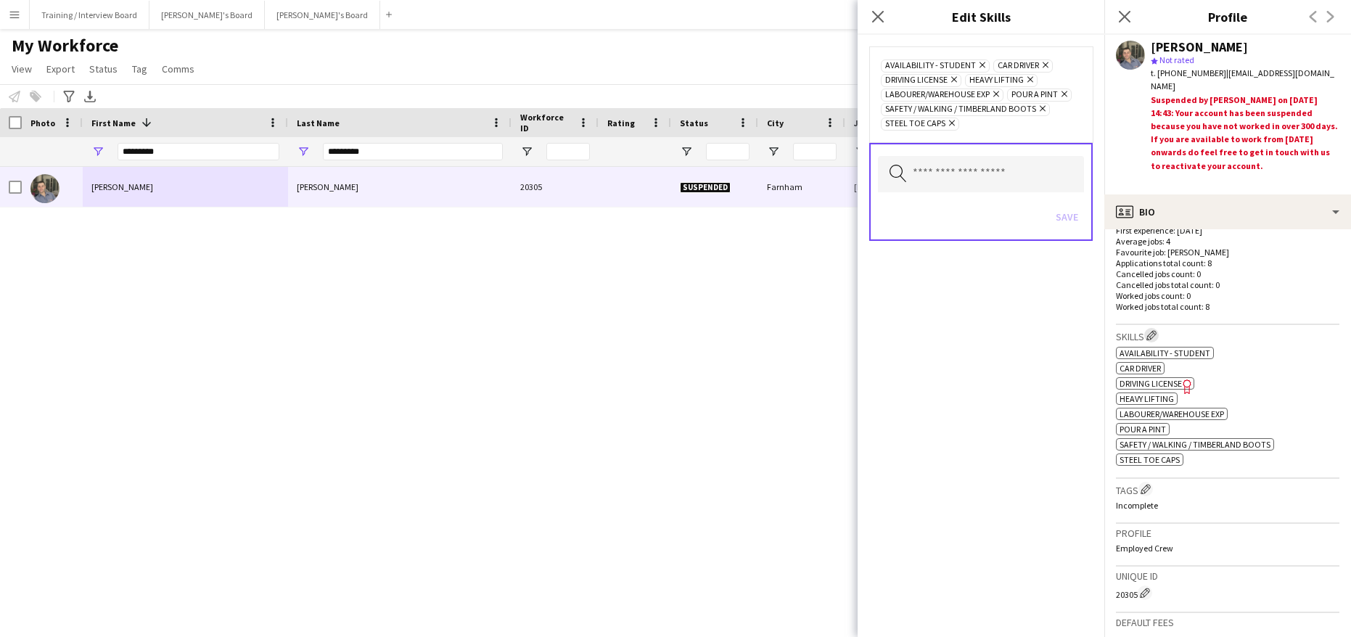
click at [1159, 332] on button "Edit crew company skills" at bounding box center [1151, 335] width 15 height 15
click at [1072, 218] on div "Save" at bounding box center [981, 218] width 206 height 41
click at [884, 15] on icon "Close pop-in" at bounding box center [878, 16] width 14 height 14
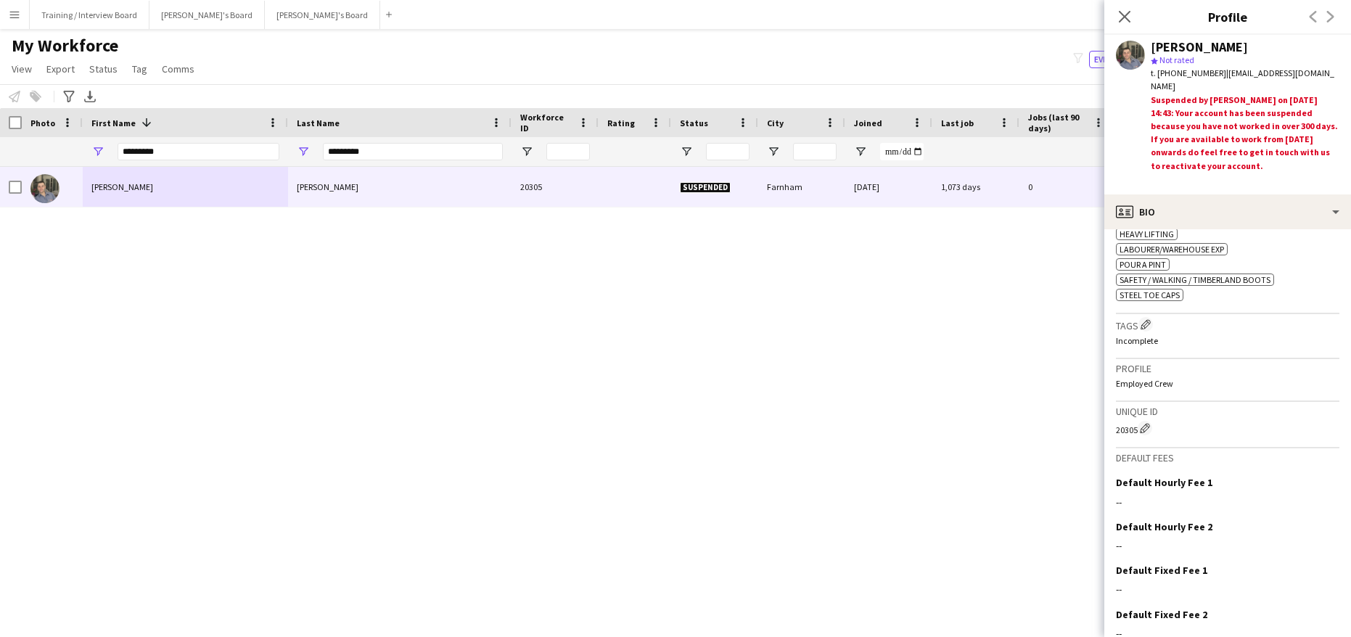
scroll to position [612, 0]
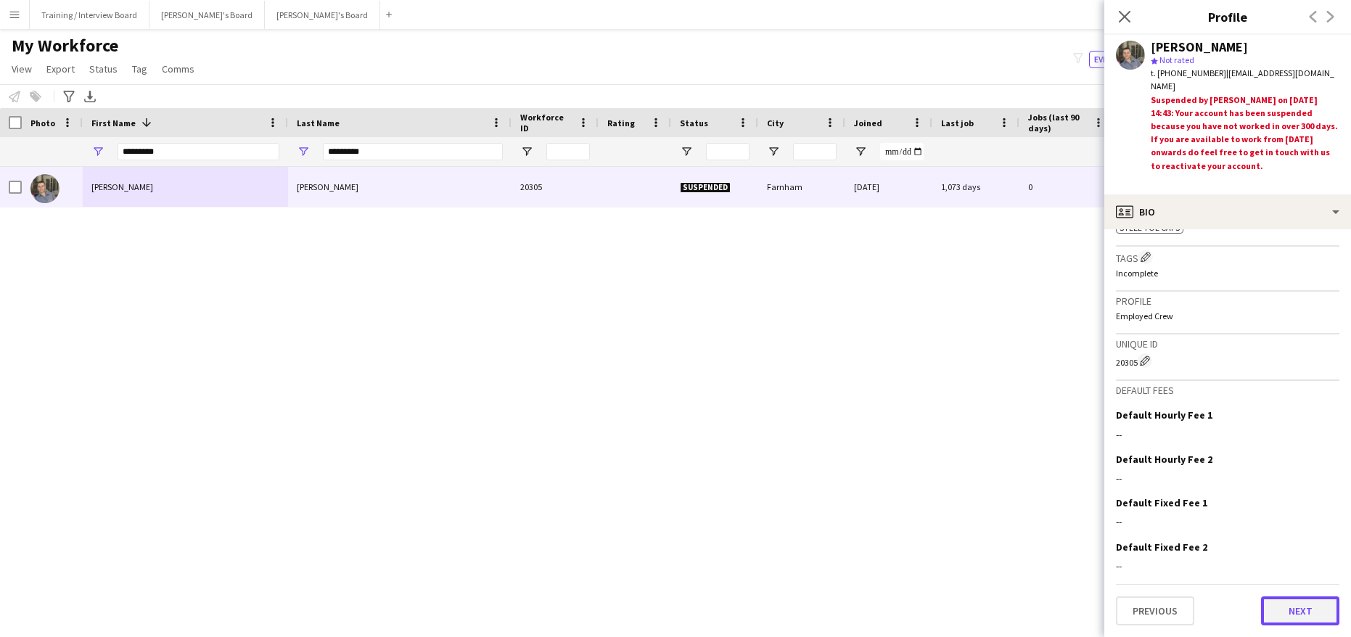
click at [1313, 599] on button "Next" at bounding box center [1300, 610] width 78 height 29
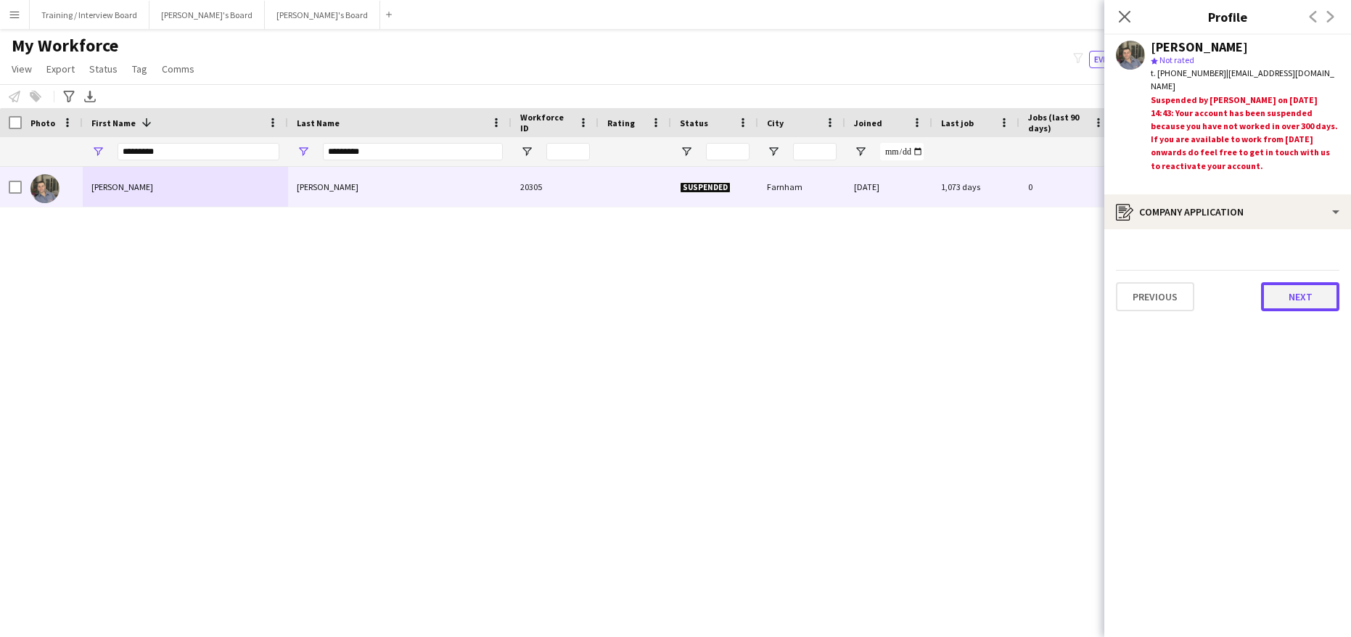
click at [1307, 297] on button "Next" at bounding box center [1300, 296] width 78 height 29
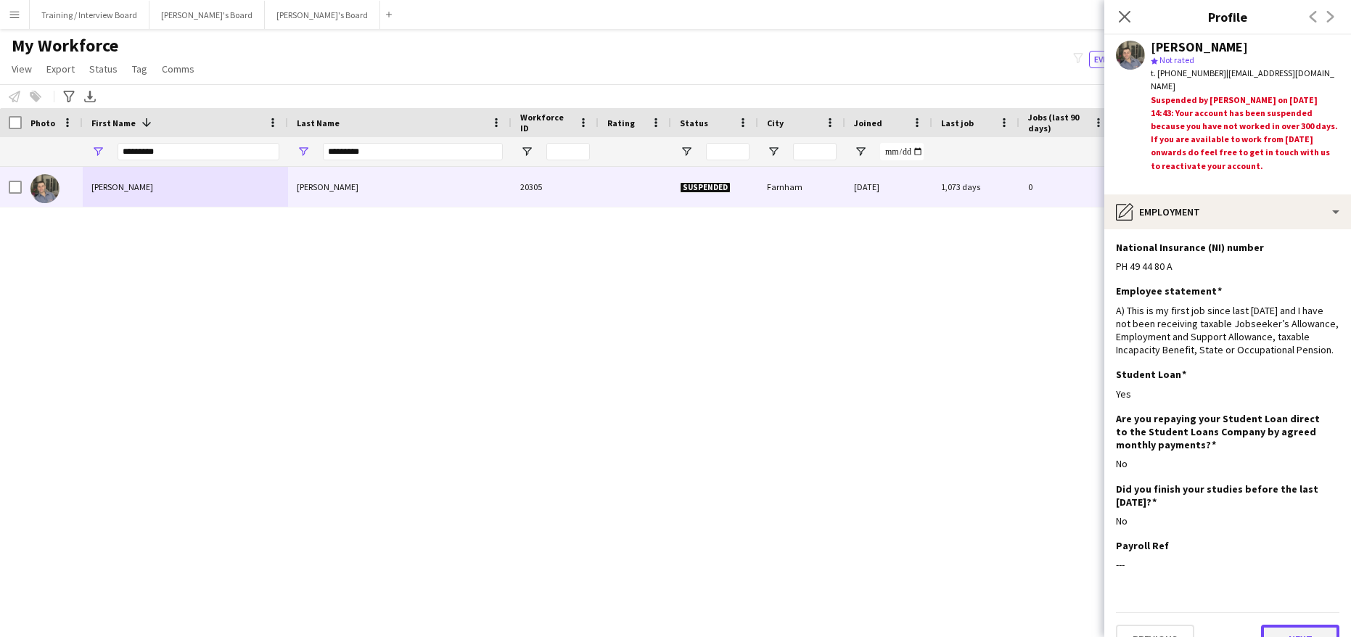
click at [1302, 626] on button "Next" at bounding box center [1300, 639] width 78 height 29
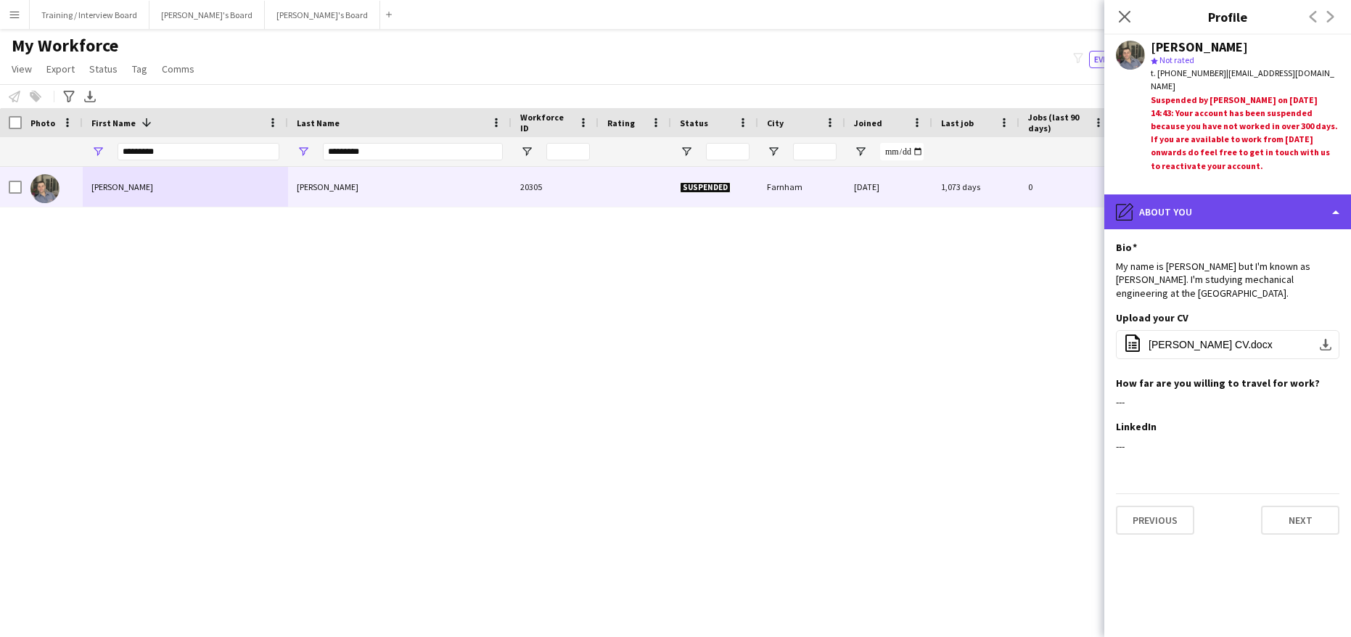
click at [1334, 215] on div "pencil4 About you" at bounding box center [1227, 211] width 247 height 35
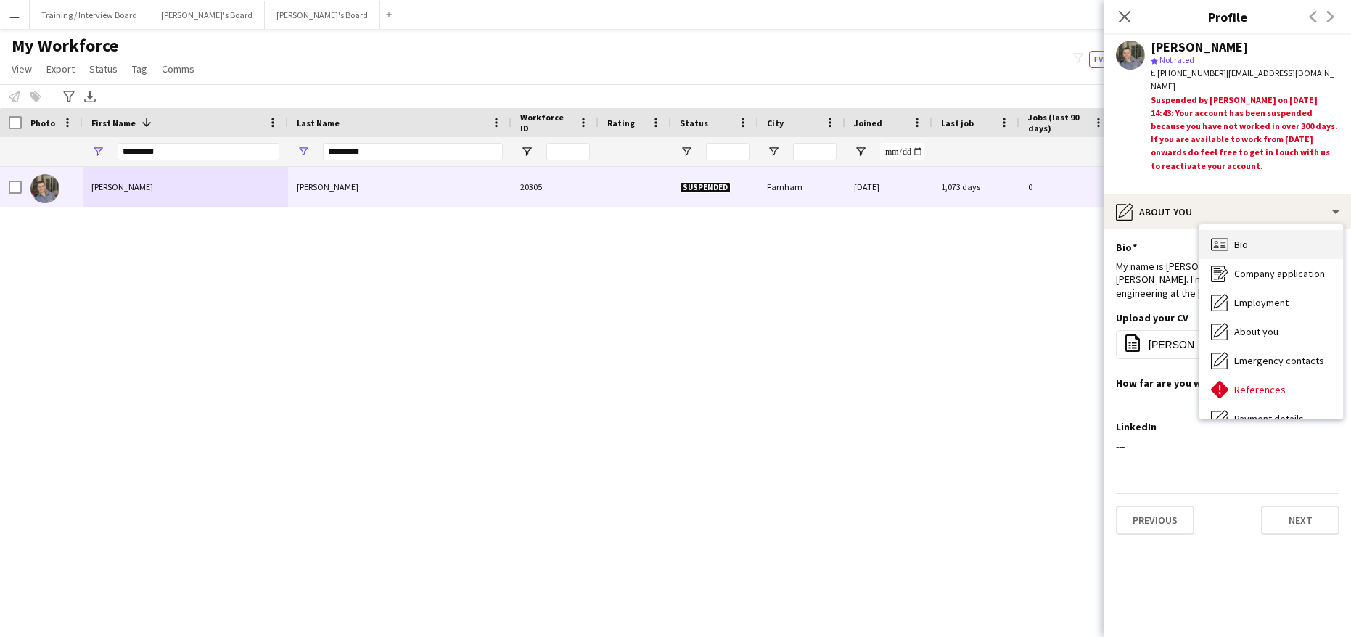
click at [1266, 240] on div "Bio Bio" at bounding box center [1271, 244] width 144 height 29
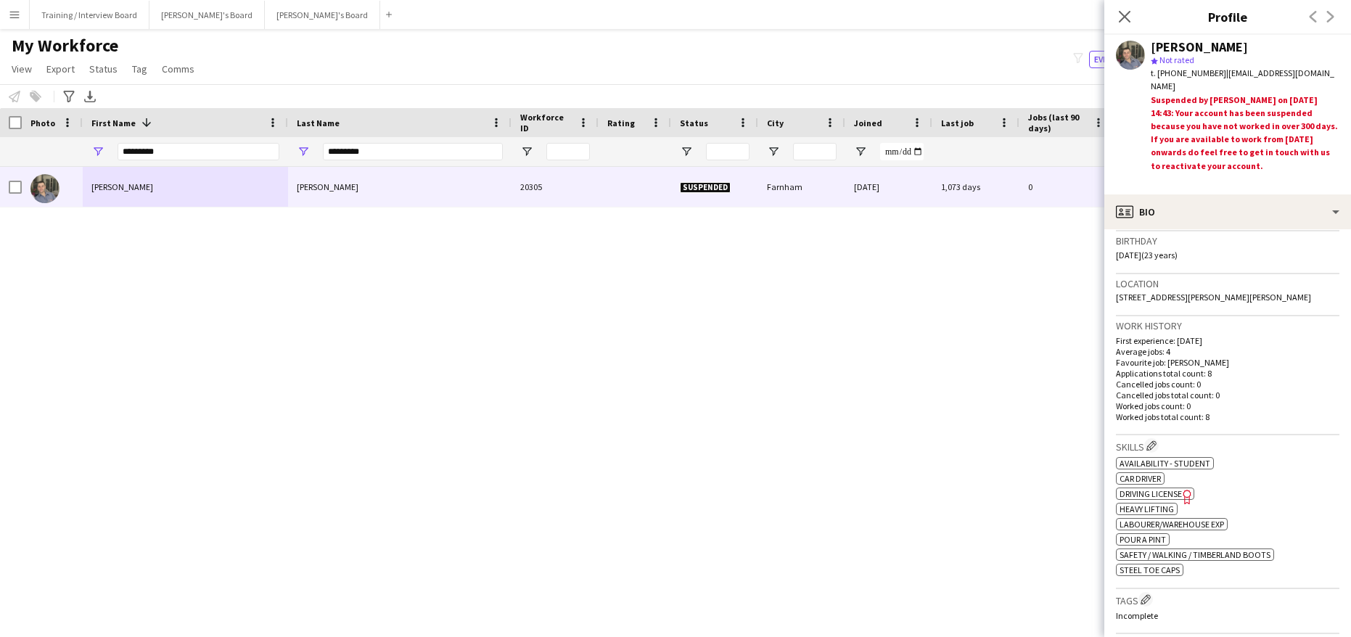
scroll to position [363, 0]
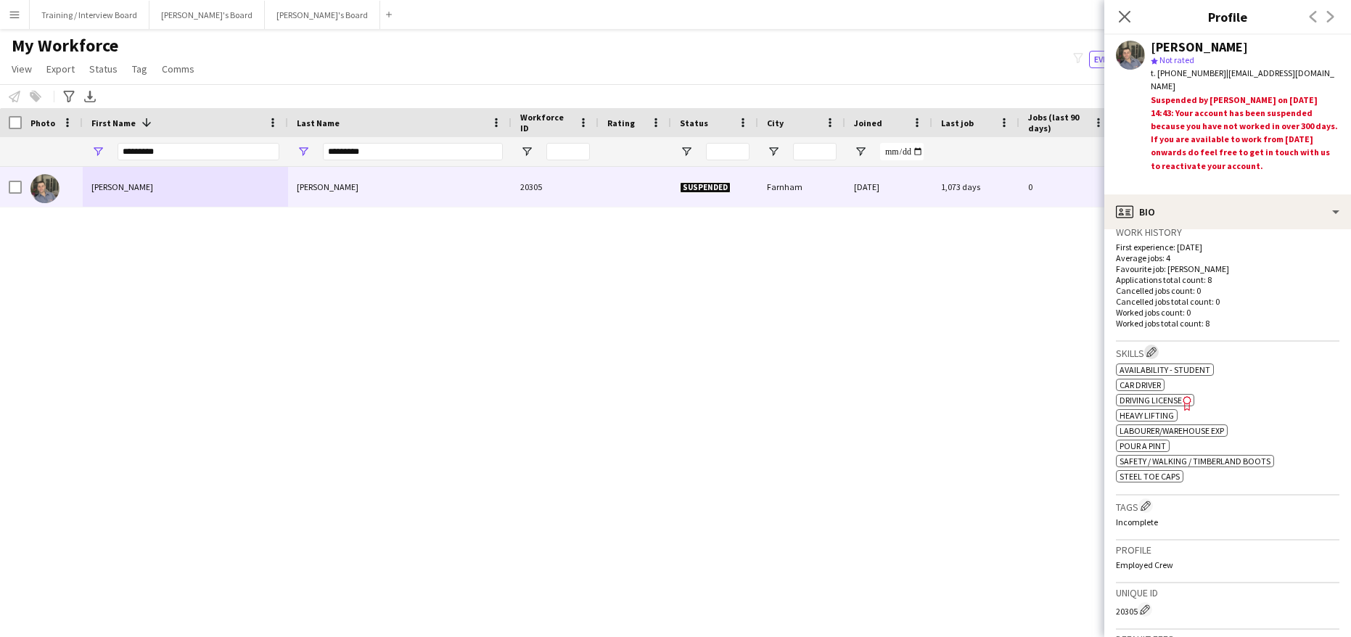
click at [1150, 350] on app-icon "Edit crew company skills" at bounding box center [1151, 352] width 10 height 10
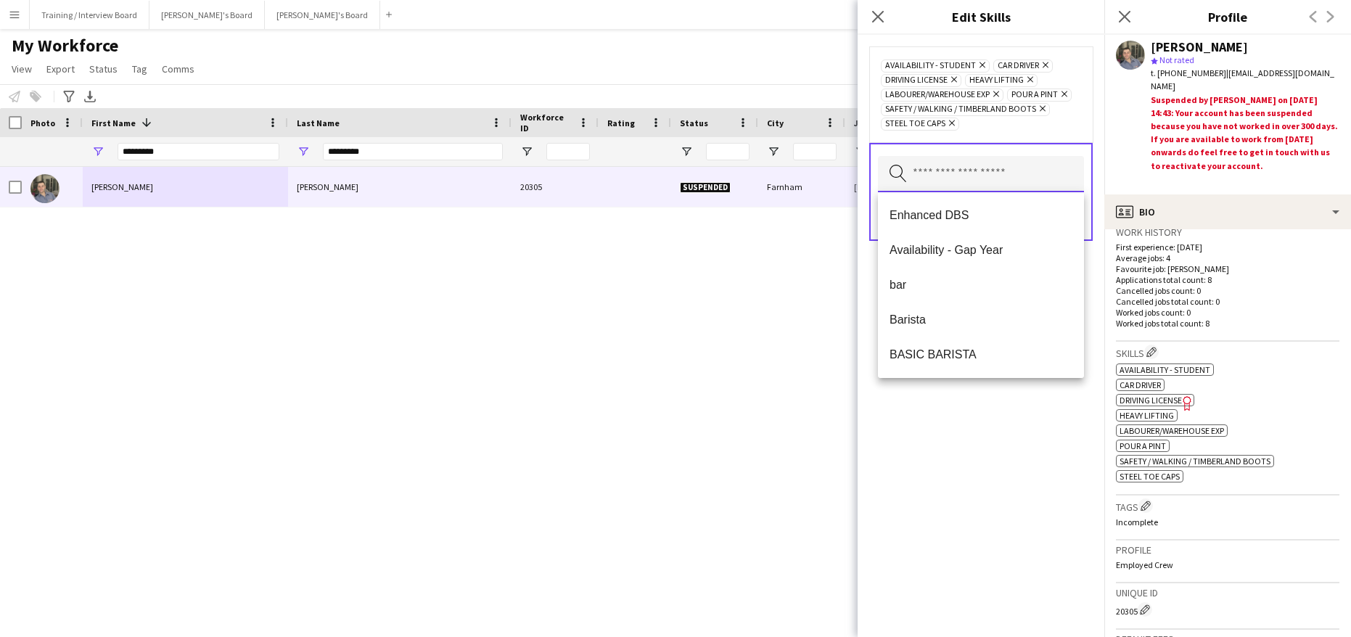
click at [981, 169] on input "text" at bounding box center [981, 174] width 206 height 36
click at [968, 245] on span "Availability - Gap Year" at bounding box center [981, 250] width 183 height 14
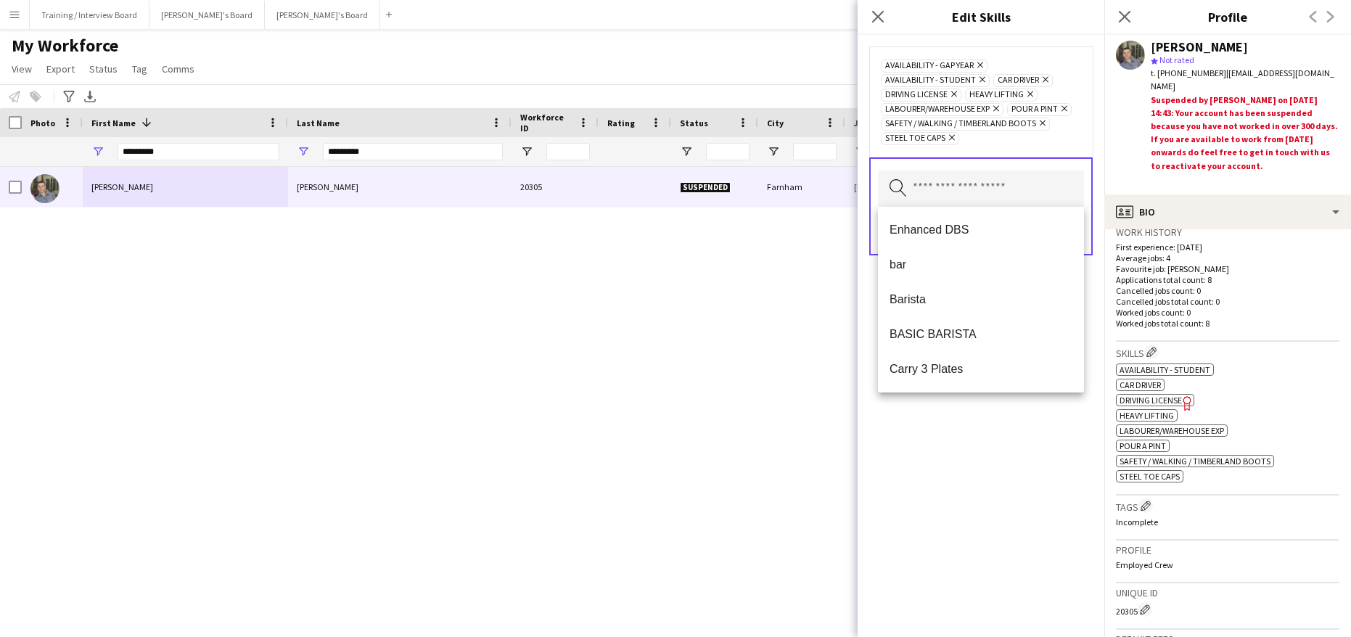
click at [989, 409] on div "Availability - Gap Year Remove Availability - Student Remove Car Driver Remove …" at bounding box center [981, 336] width 247 height 602
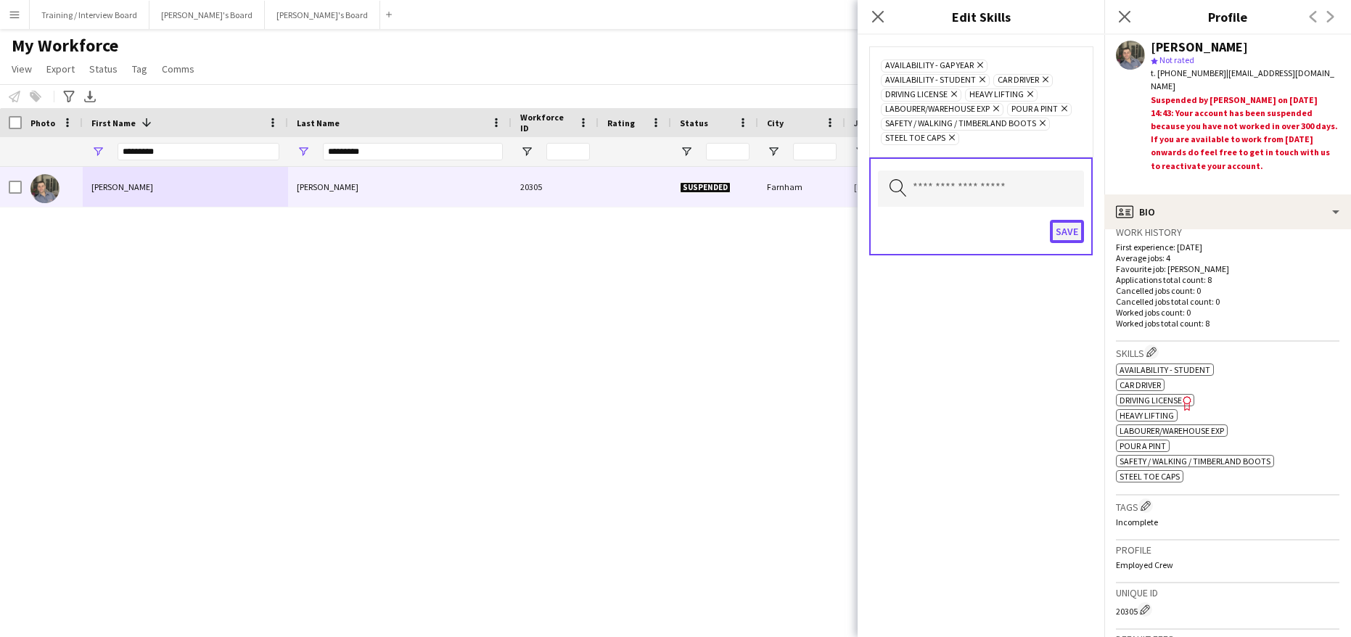
click at [1071, 234] on button "Save" at bounding box center [1067, 231] width 34 height 23
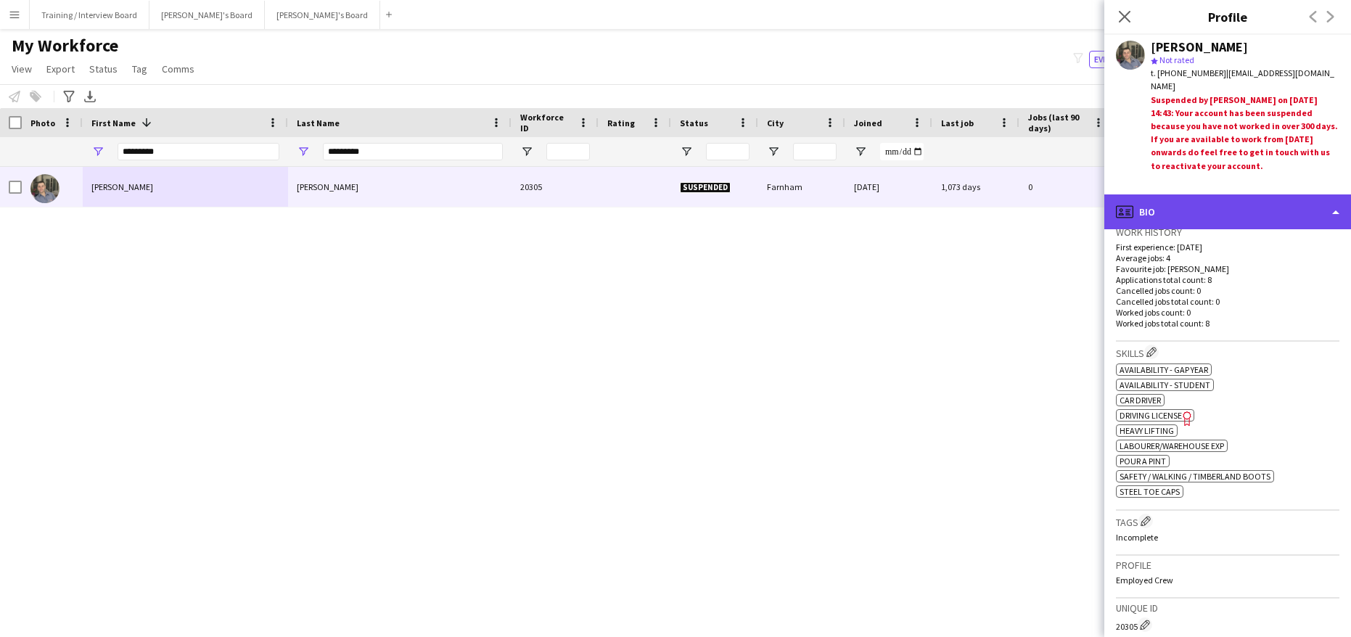
click at [1337, 207] on div "profile Bio" at bounding box center [1227, 211] width 247 height 35
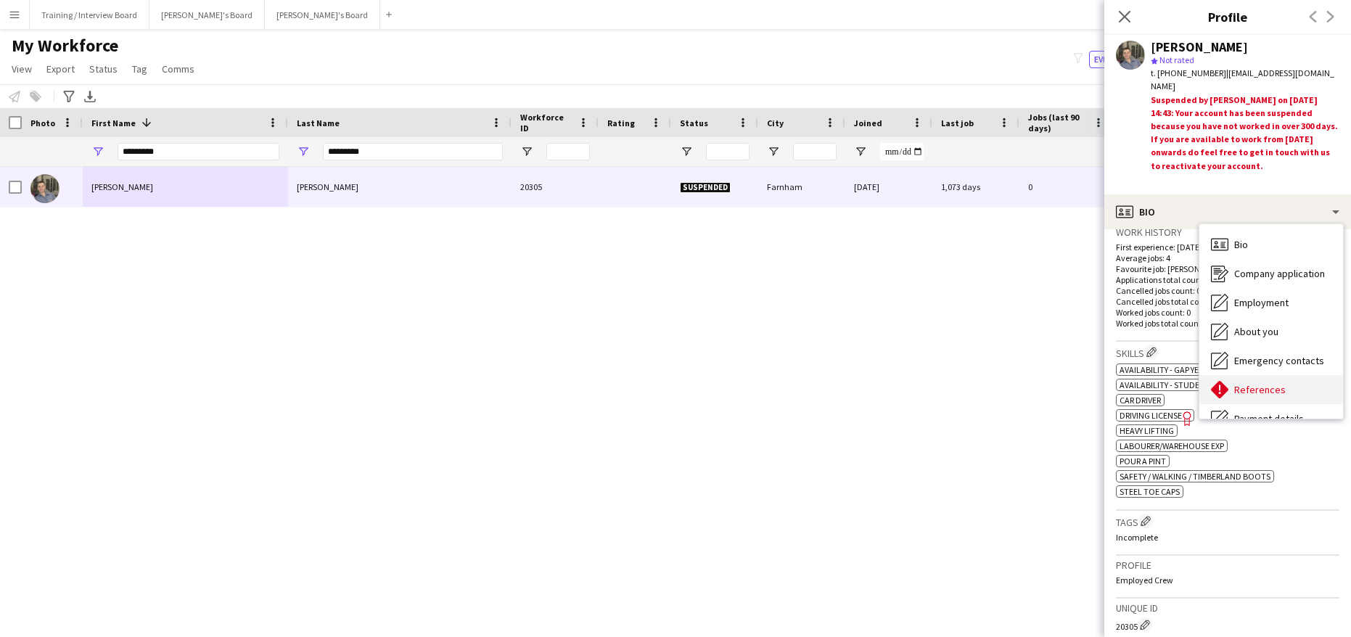
click at [1239, 392] on span "References" at bounding box center [1260, 389] width 52 height 13
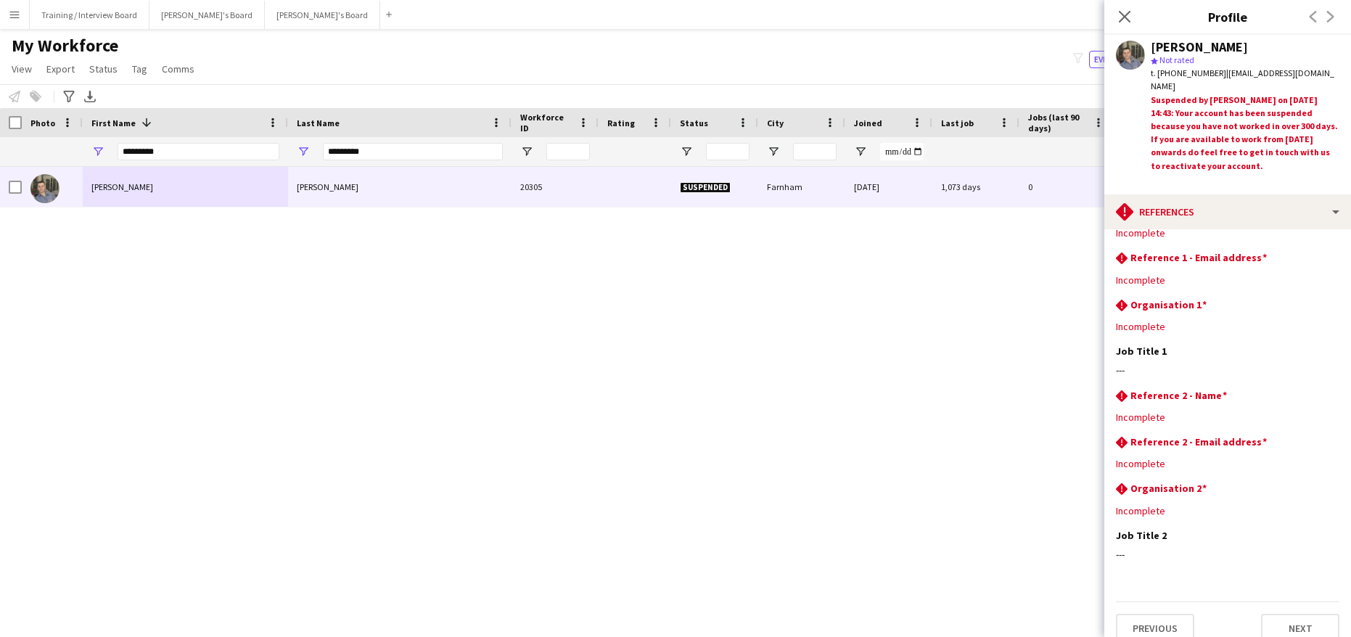
scroll to position [54, 0]
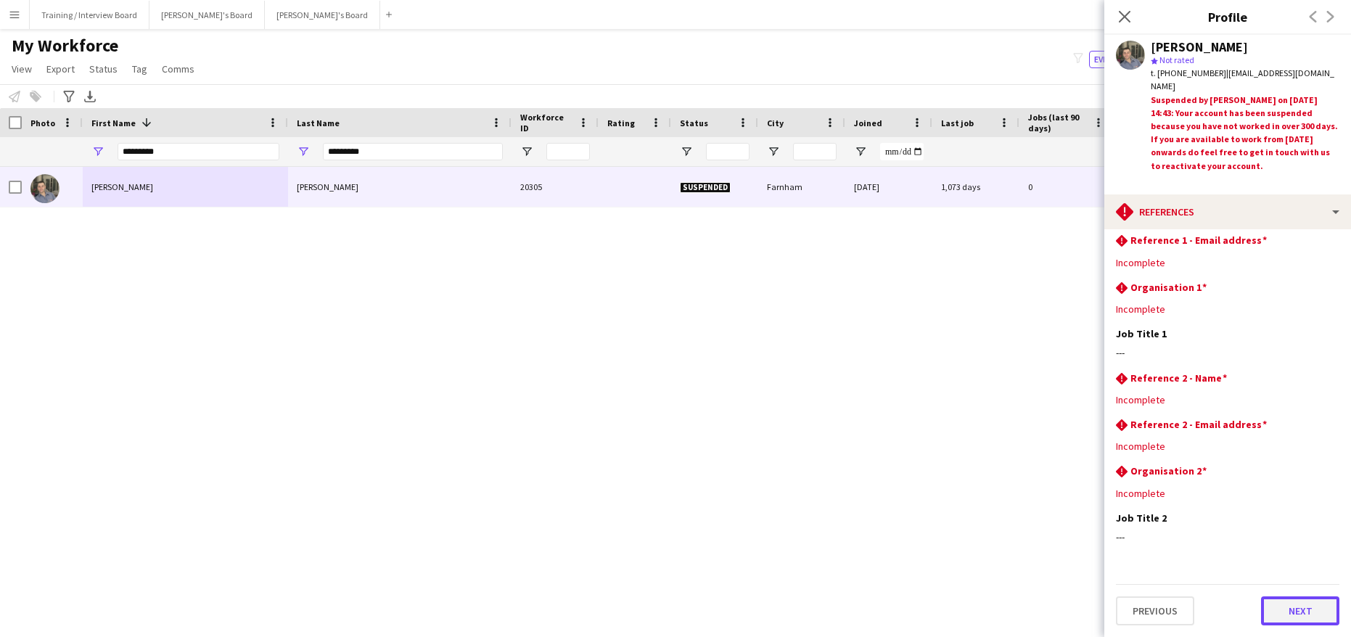
click at [1304, 620] on button "Next" at bounding box center [1300, 610] width 78 height 29
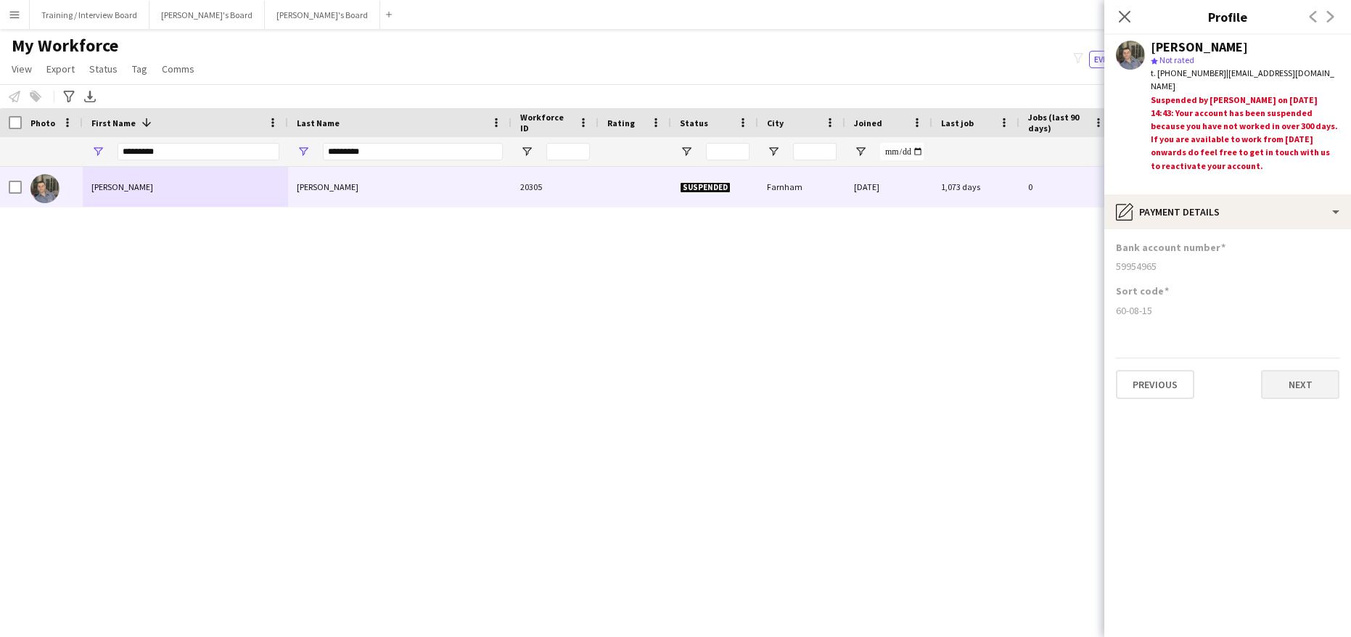
scroll to position [0, 0]
click at [1316, 390] on button "Next" at bounding box center [1300, 384] width 78 height 29
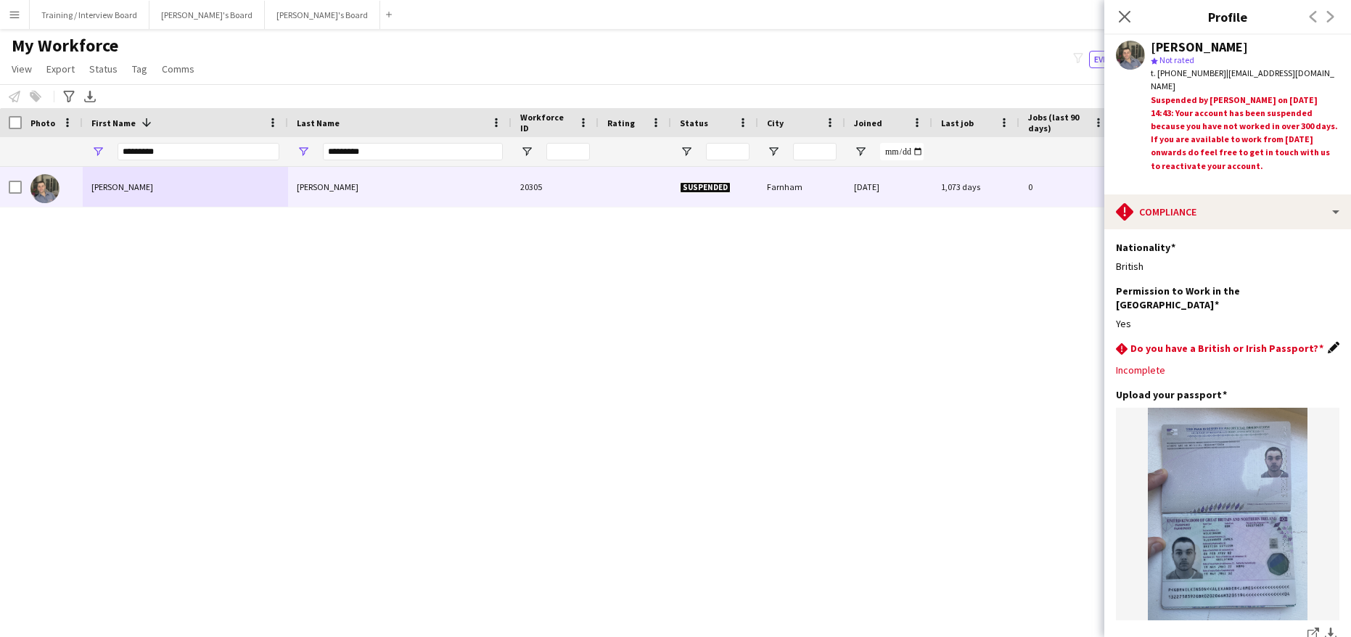
click at [1328, 342] on app-icon "Edit this field" at bounding box center [1334, 348] width 12 height 12
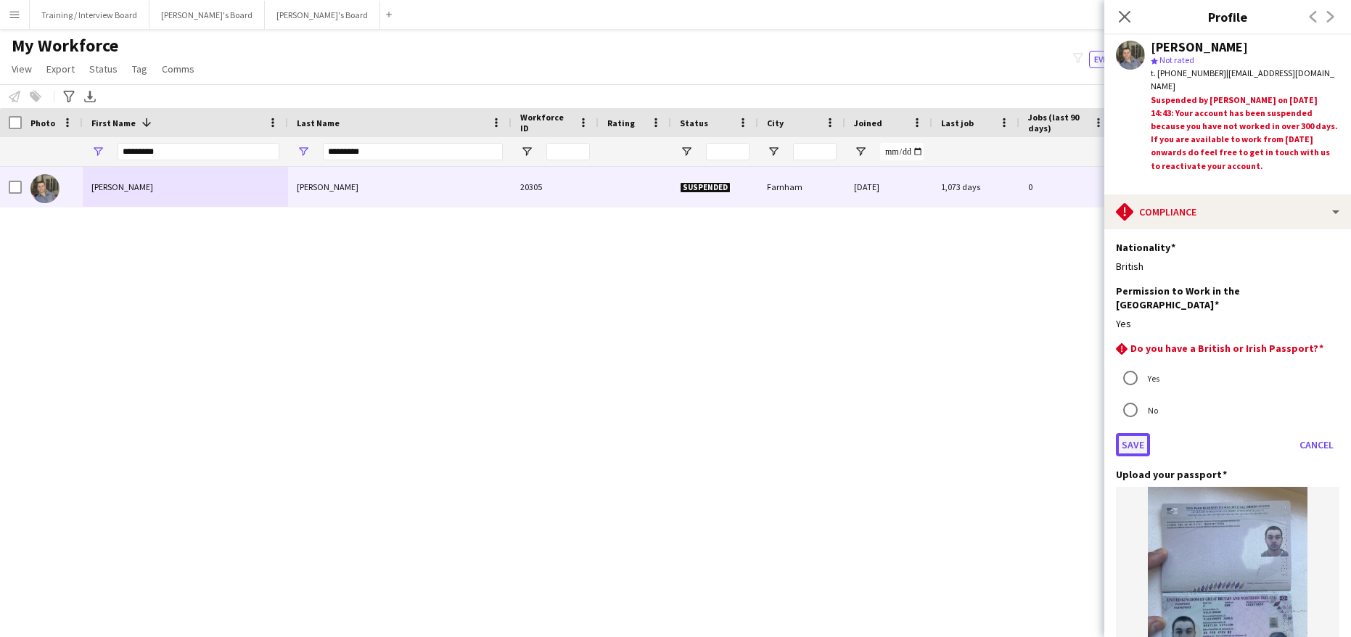
click at [1144, 433] on button "Save" at bounding box center [1133, 444] width 34 height 23
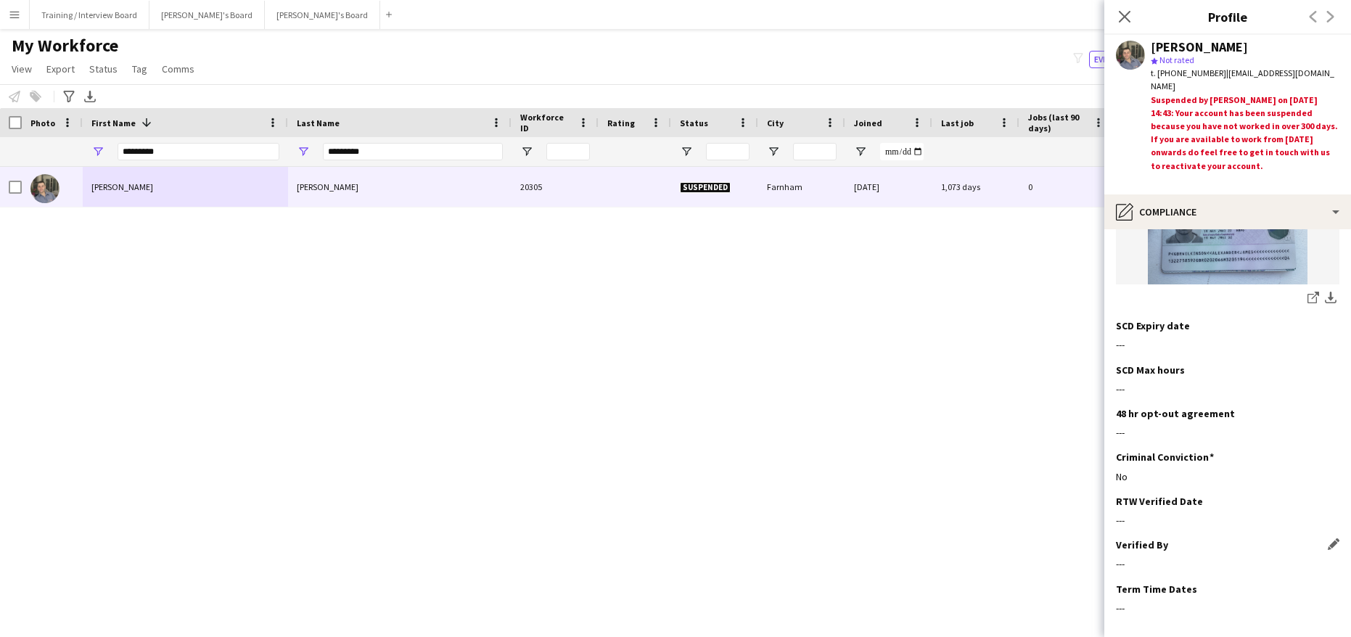
scroll to position [391, 0]
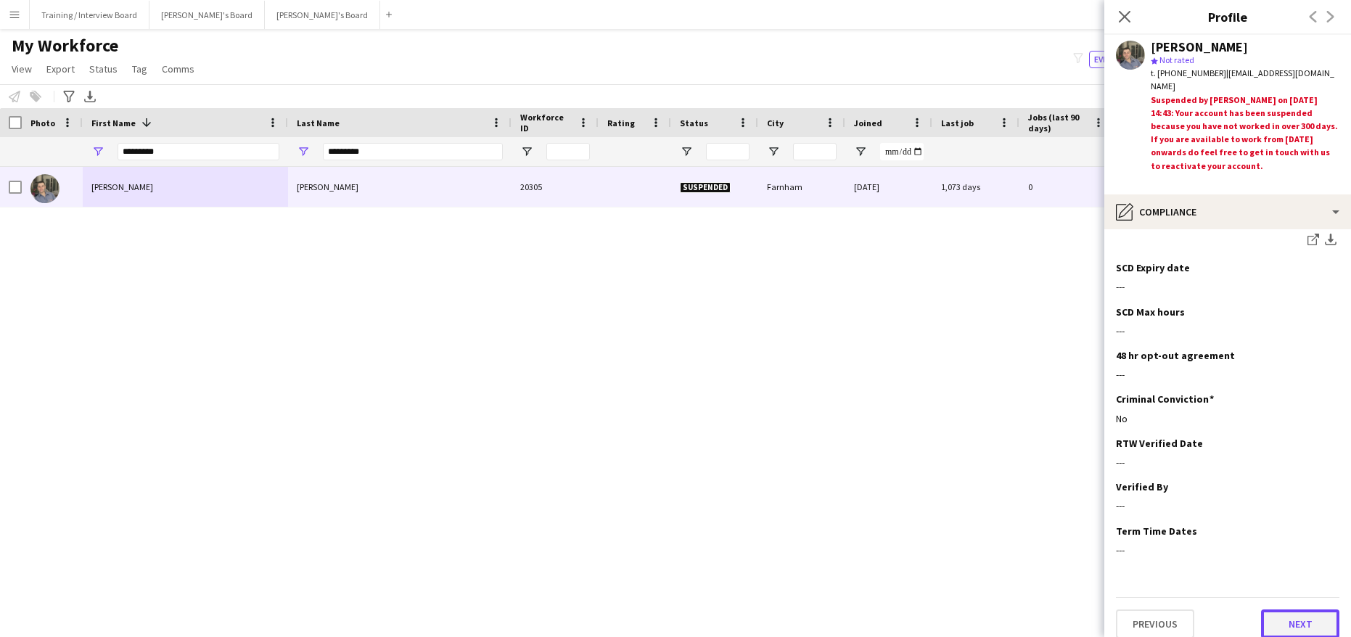
click at [1297, 610] on button "Next" at bounding box center [1300, 623] width 78 height 29
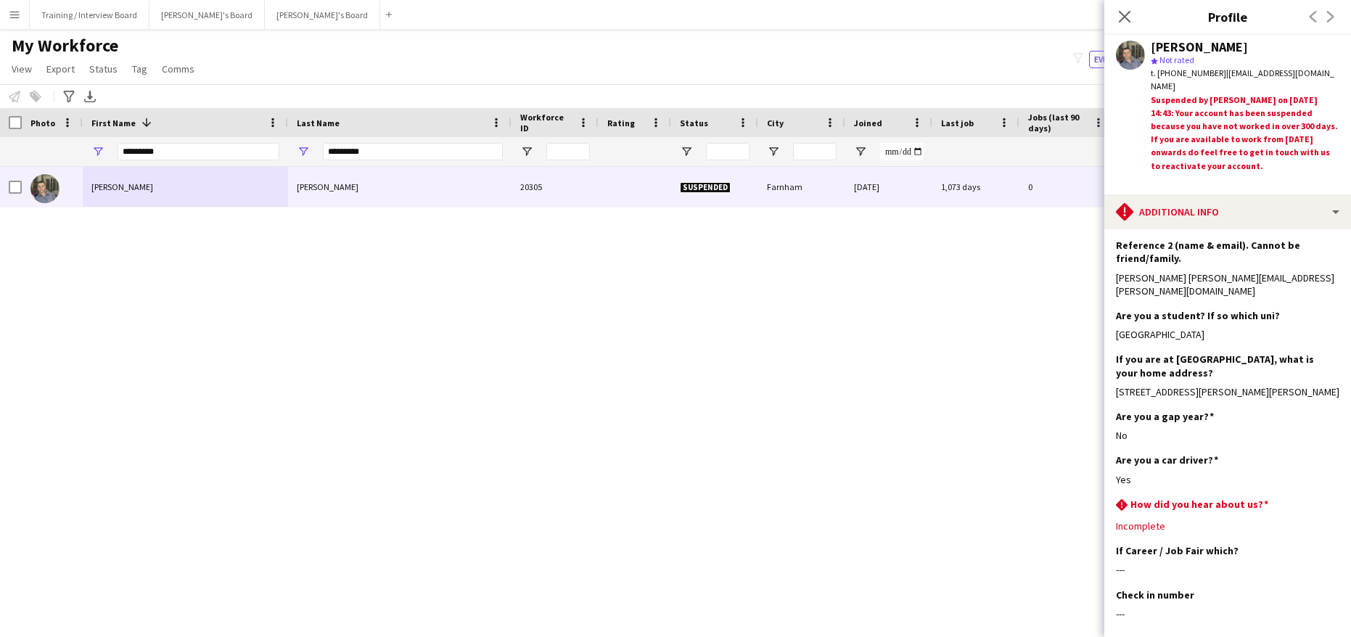
scroll to position [301, 0]
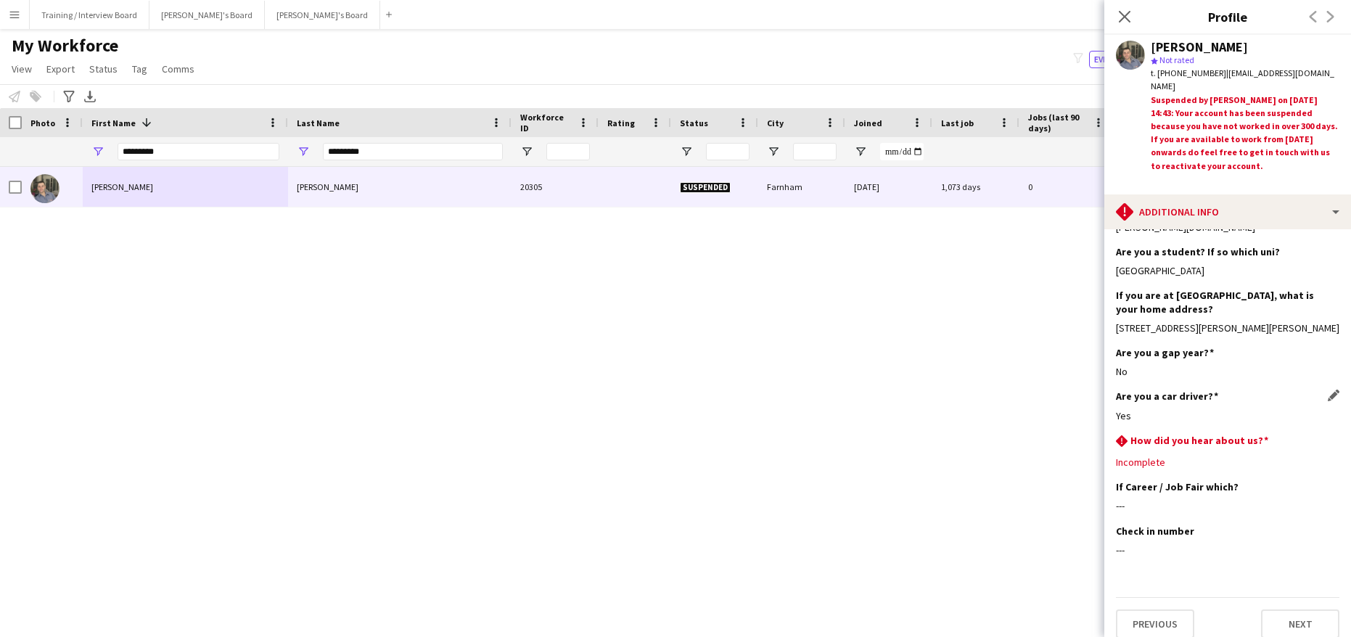
click at [1320, 419] on div "Are you a car driver? Edit this field Yes" at bounding box center [1227, 412] width 223 height 44
click at [1328, 434] on app-icon "Edit this field" at bounding box center [1334, 440] width 12 height 12
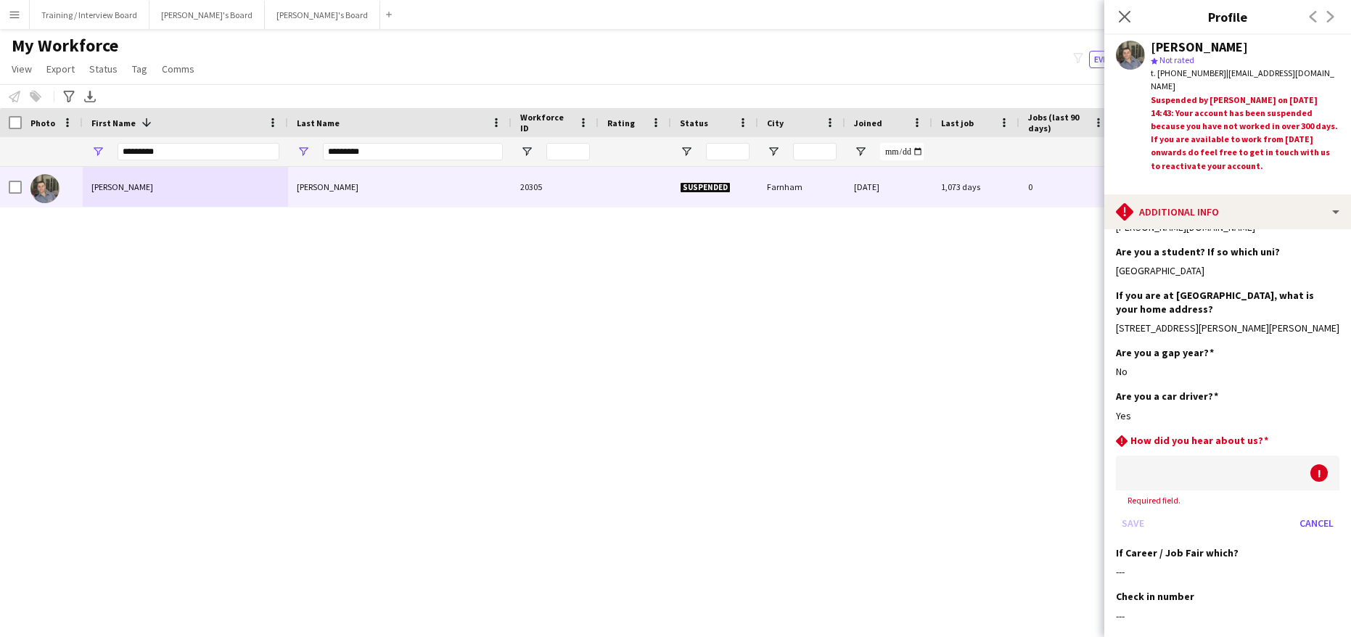
click at [1205, 462] on div at bounding box center [1213, 473] width 194 height 35
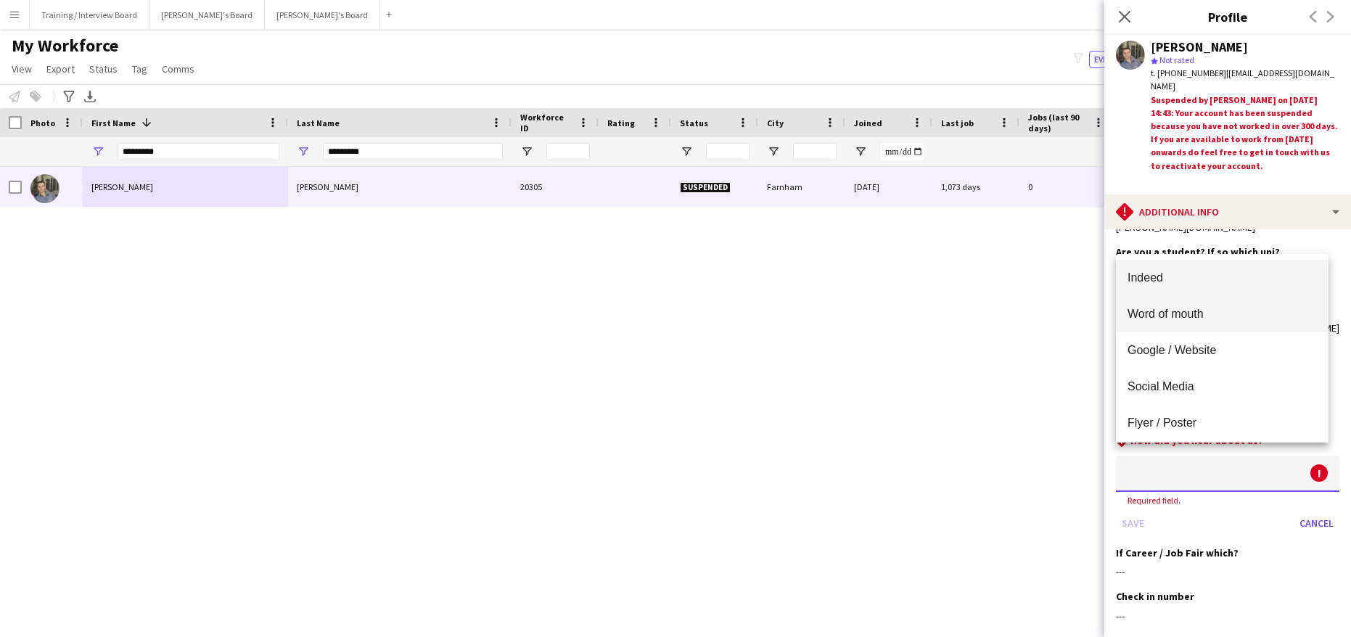
click at [1149, 315] on span "Word of mouth" at bounding box center [1222, 314] width 189 height 14
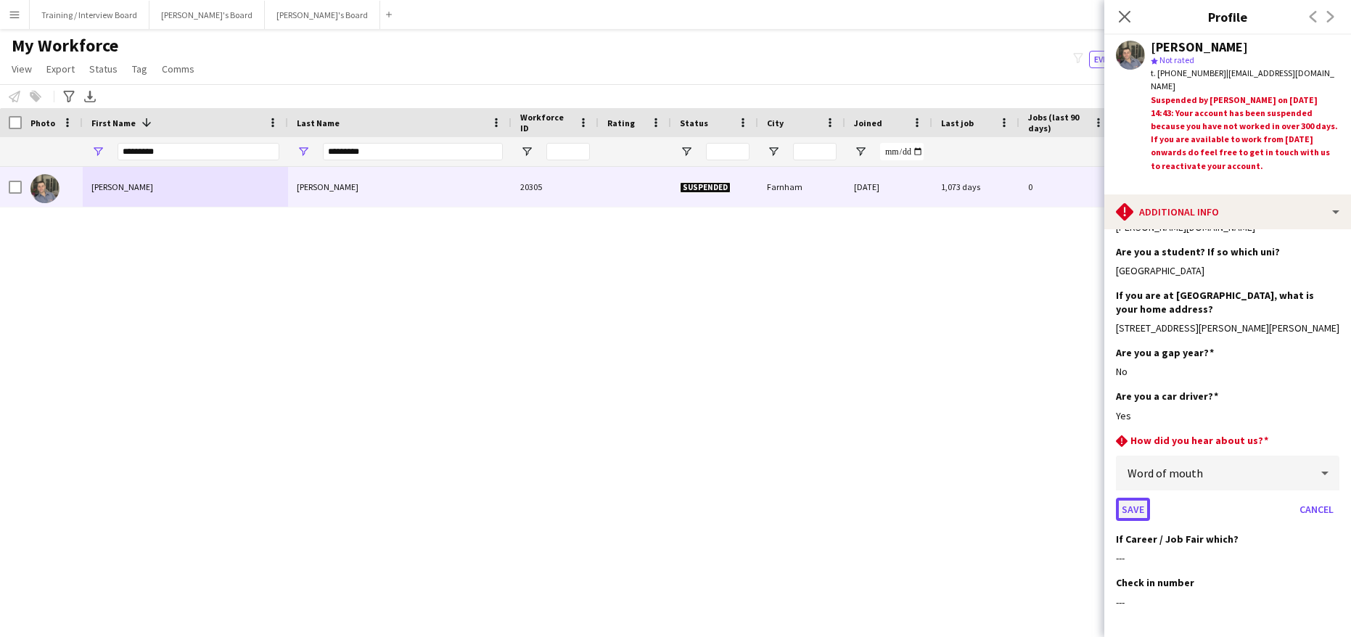
click at [1123, 498] on button "Save" at bounding box center [1133, 509] width 34 height 23
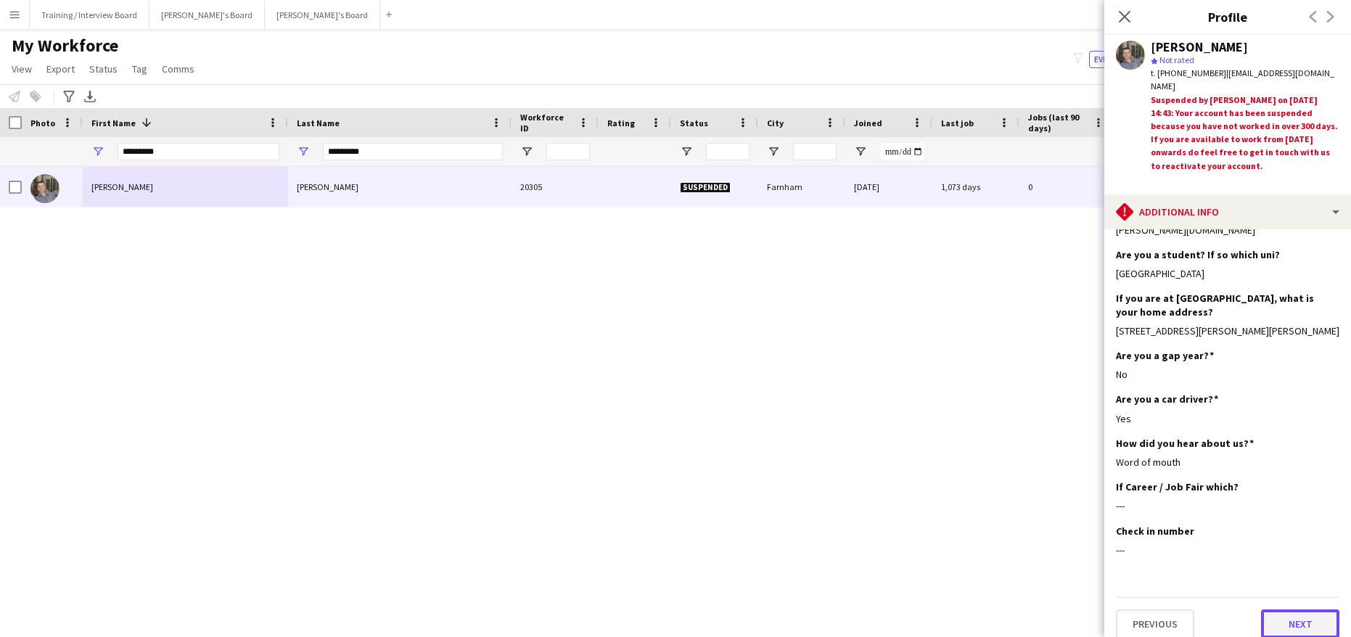
click at [1313, 615] on button "Next" at bounding box center [1300, 623] width 78 height 29
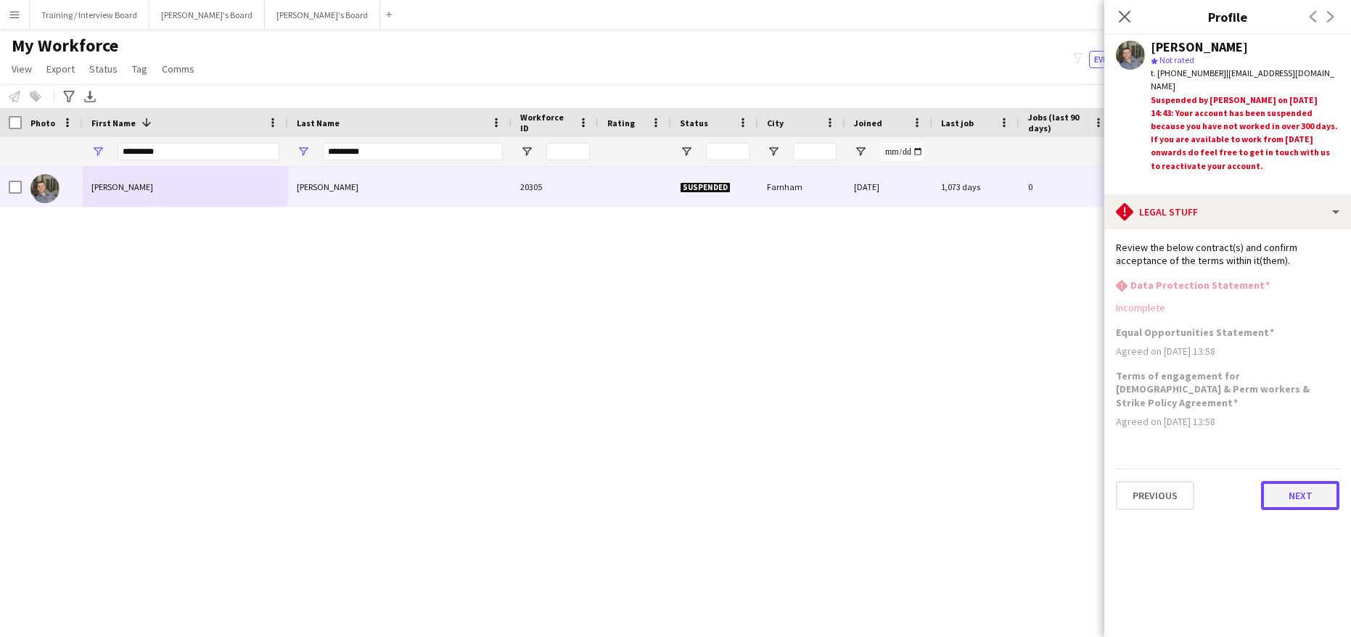
click at [1309, 483] on button "Next" at bounding box center [1300, 495] width 78 height 29
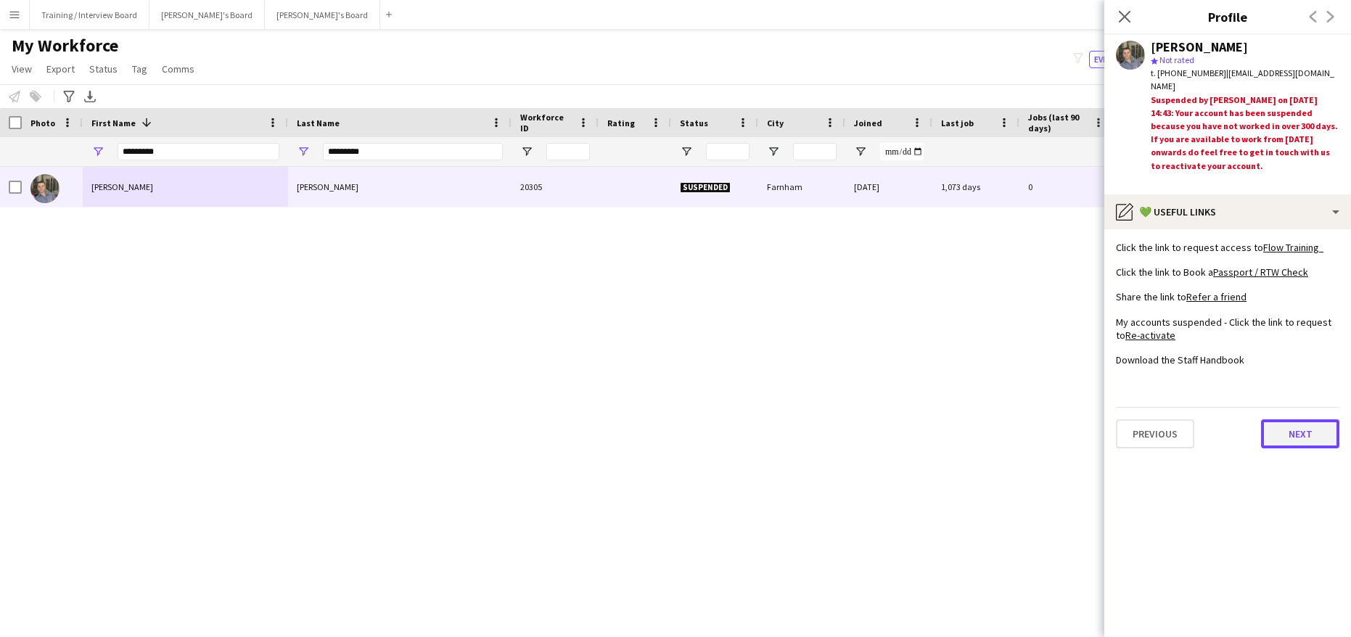
click at [1296, 437] on button "Next" at bounding box center [1300, 433] width 78 height 29
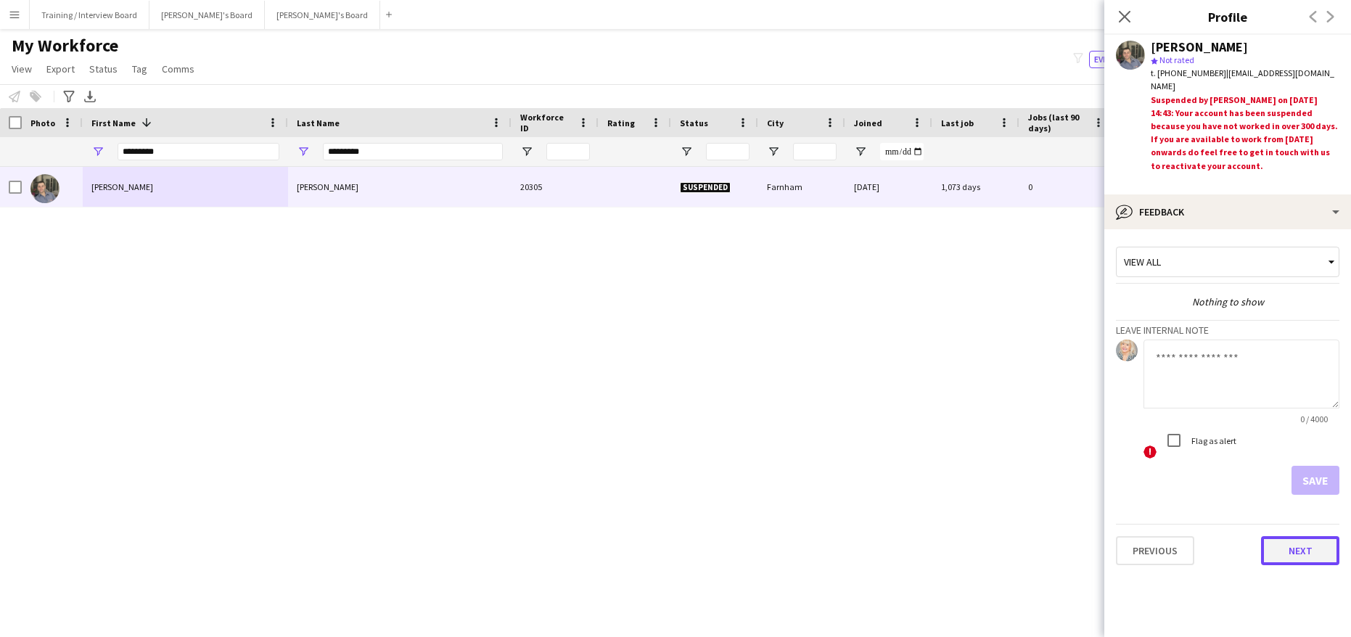
click at [1302, 549] on button "Next" at bounding box center [1300, 550] width 78 height 29
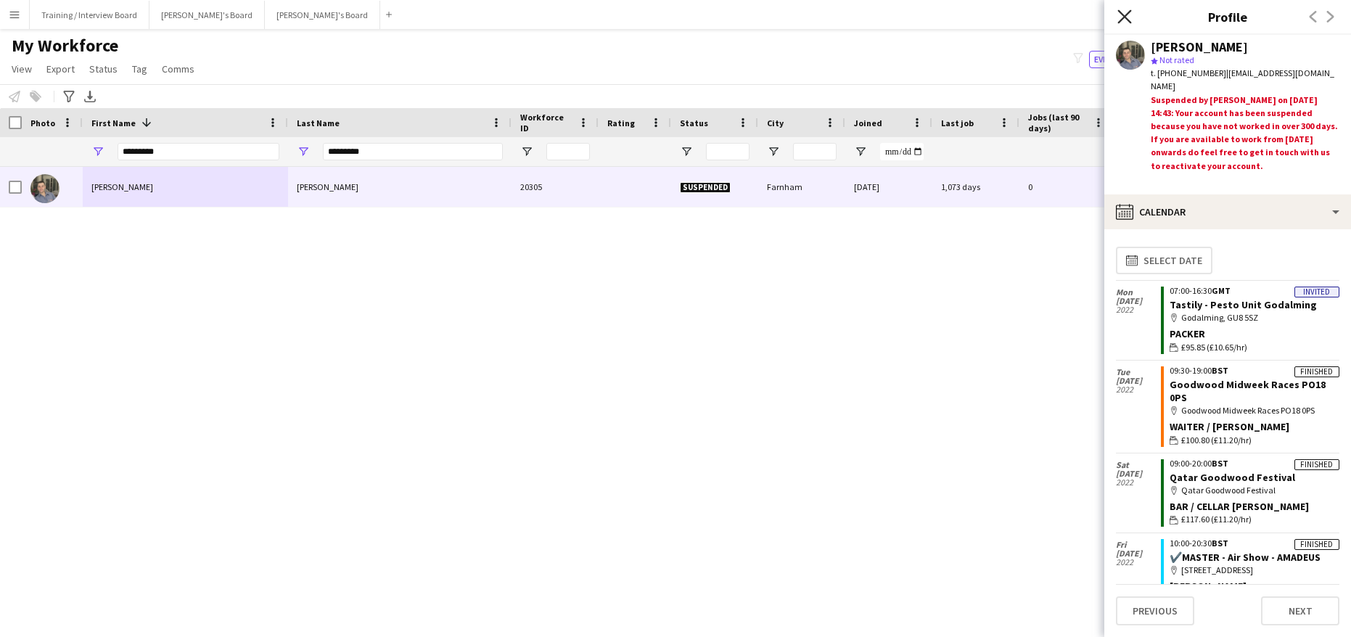
click at [1126, 17] on icon "Close pop-in" at bounding box center [1124, 16] width 14 height 14
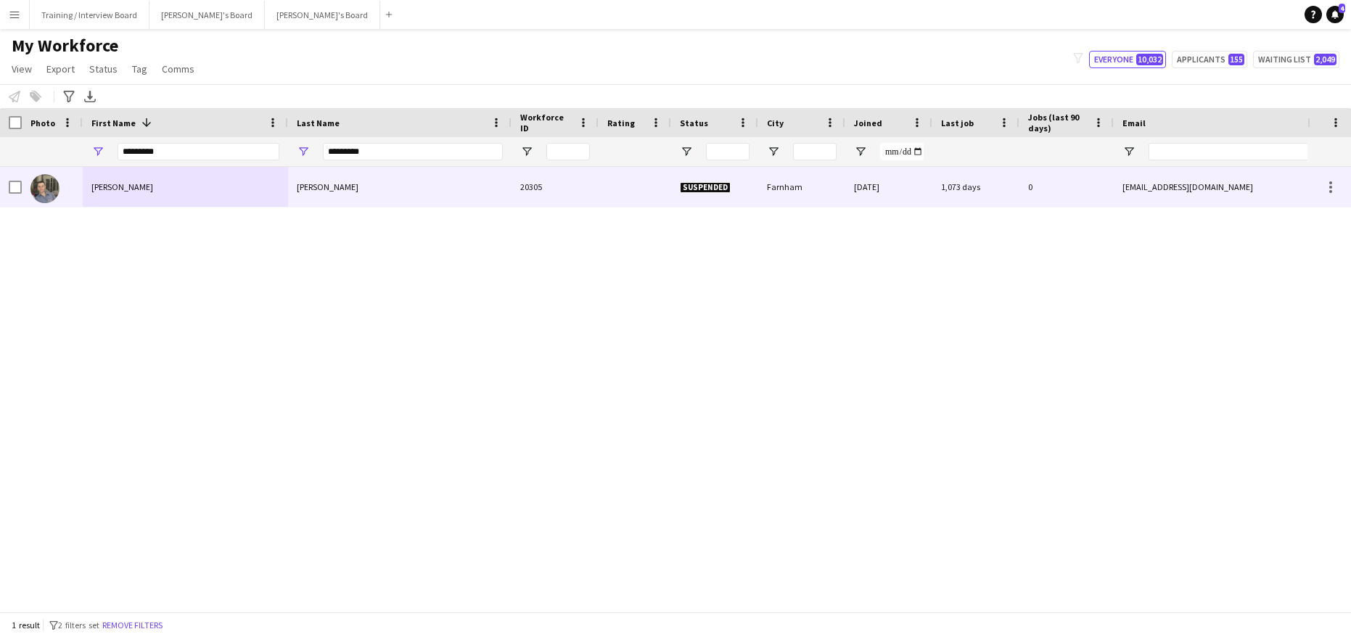
click at [184, 177] on div "[PERSON_NAME]" at bounding box center [185, 187] width 205 height 40
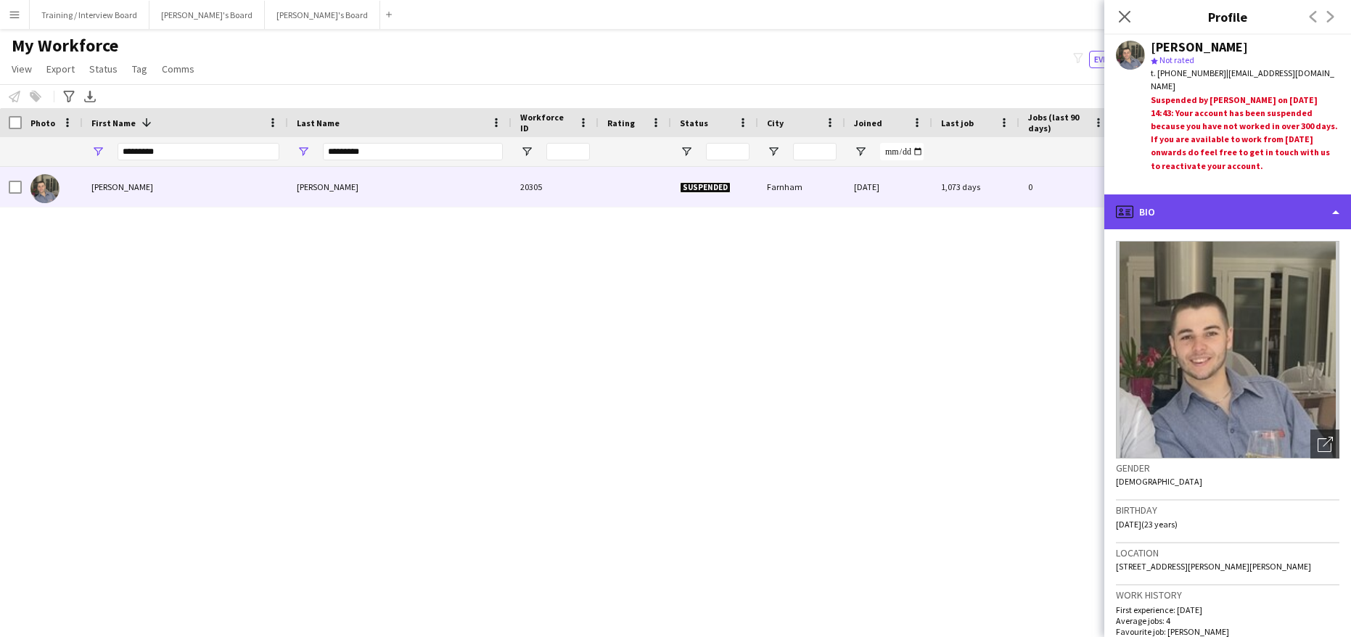
click at [1338, 208] on div "profile Bio" at bounding box center [1227, 211] width 247 height 35
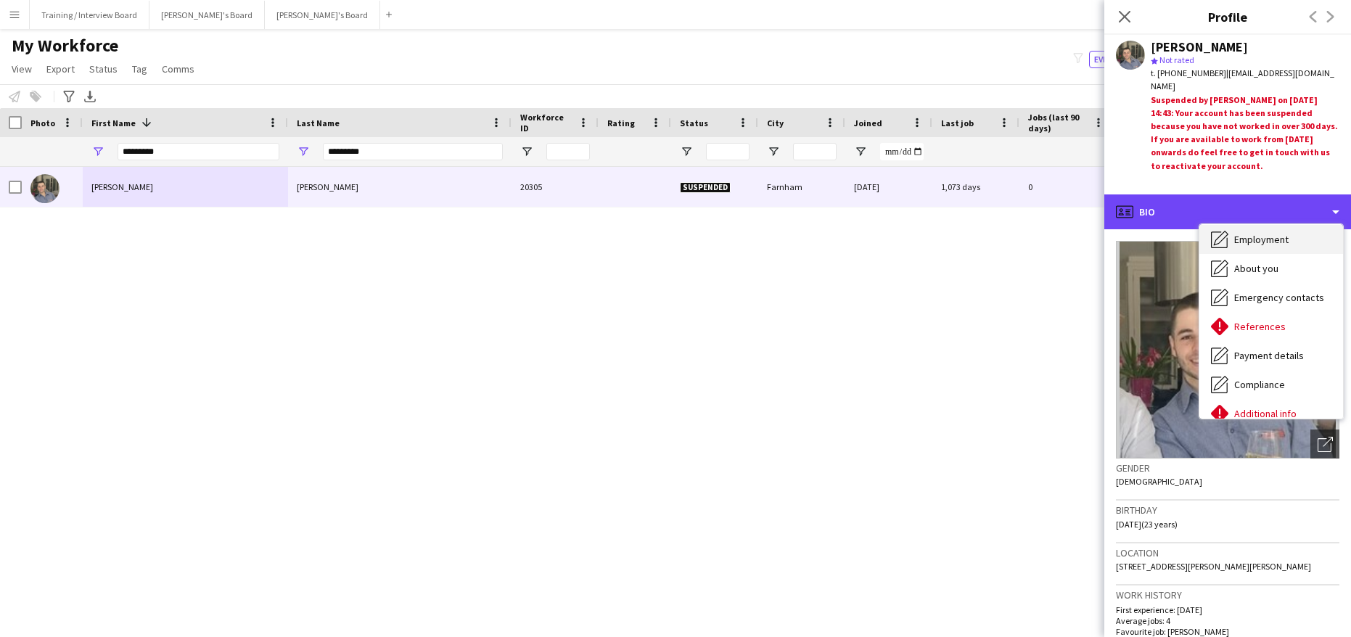
scroll to position [145, 0]
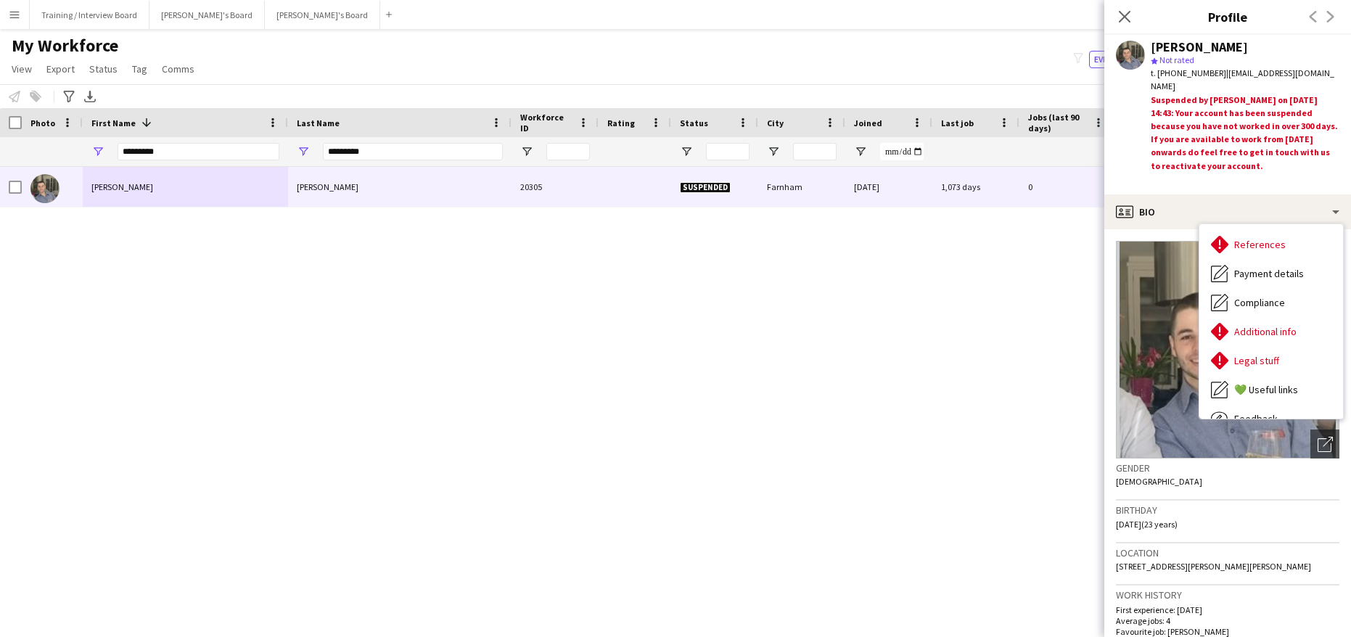
click at [1122, 25] on div "Close pop-in" at bounding box center [1124, 16] width 41 height 33
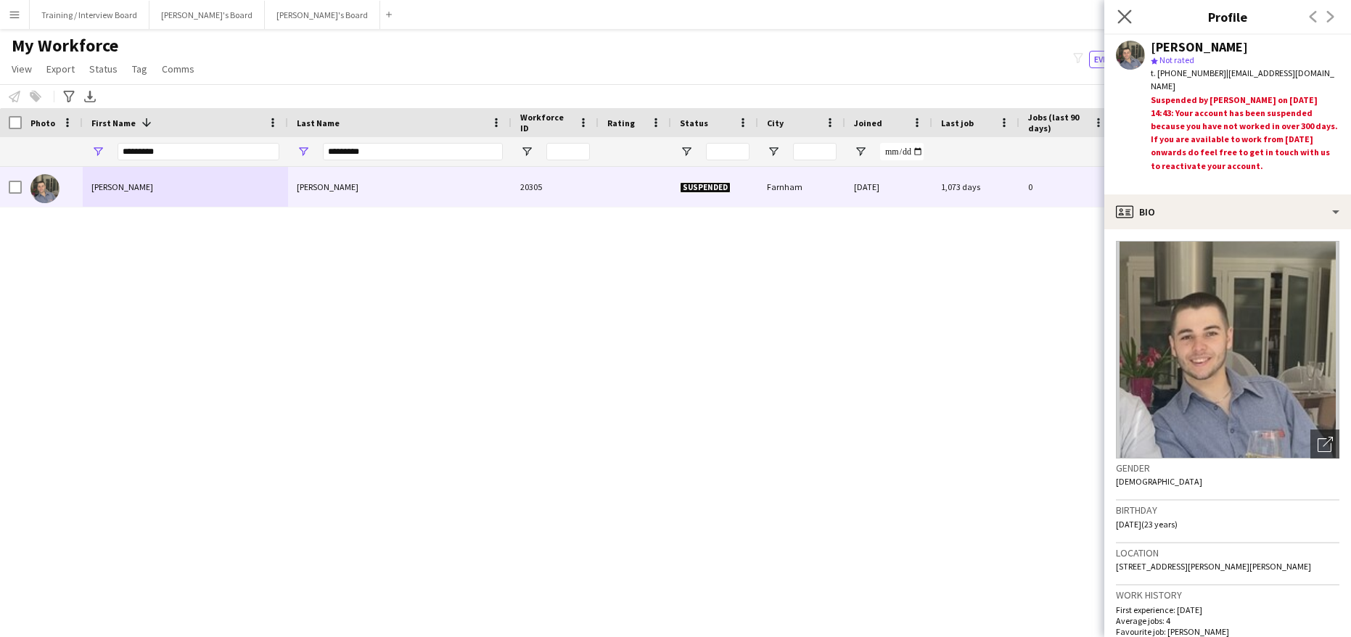
click at [1117, 9] on app-icon "Close pop-in" at bounding box center [1124, 17] width 21 height 21
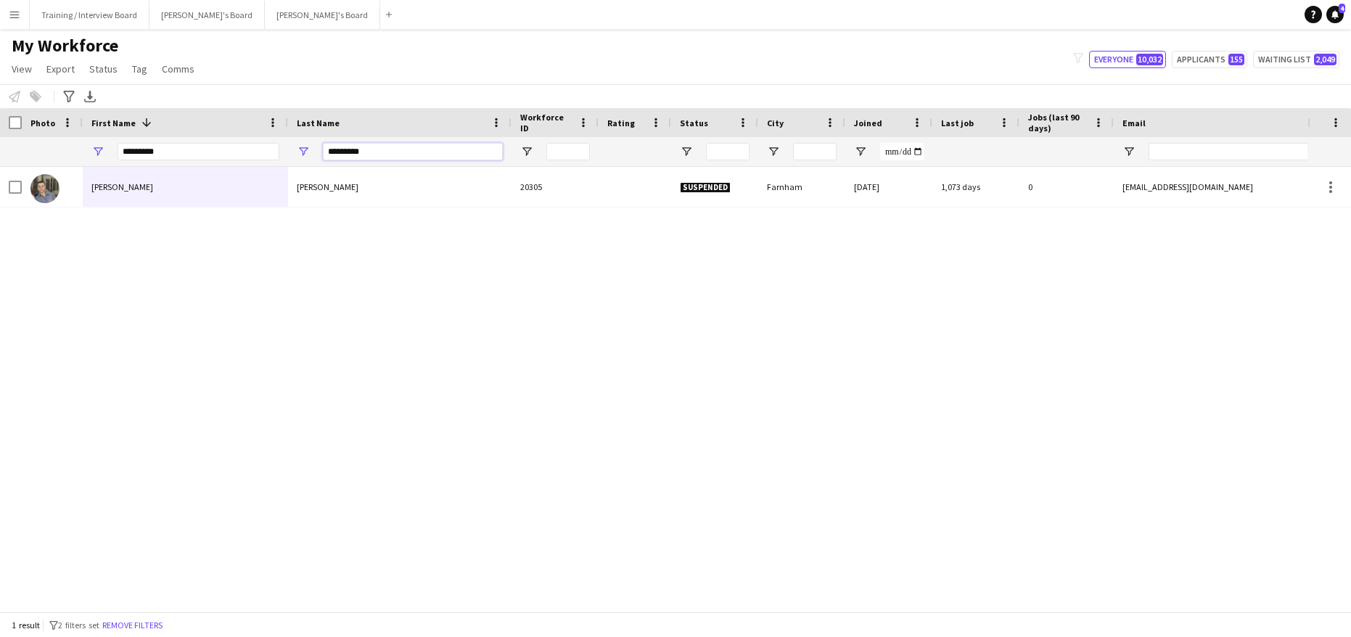
click at [367, 154] on input "*********" at bounding box center [413, 151] width 180 height 17
type input "*"
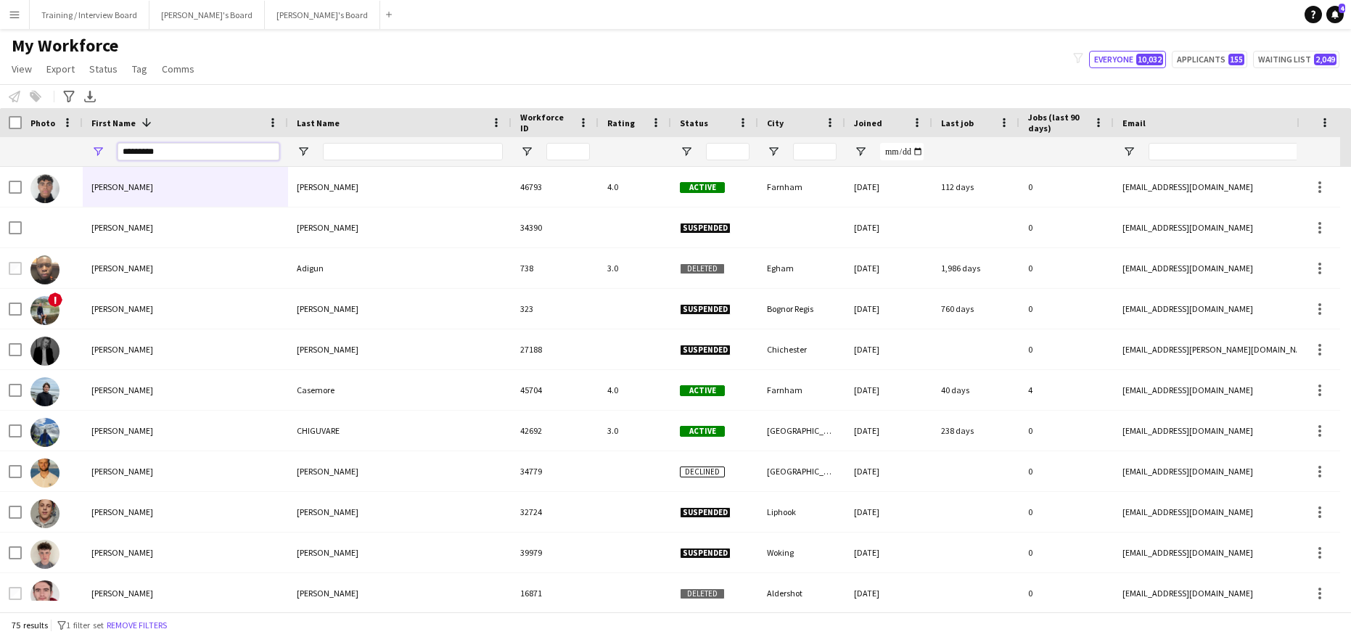
click at [196, 155] on input "*********" at bounding box center [199, 151] width 162 height 17
type input "*"
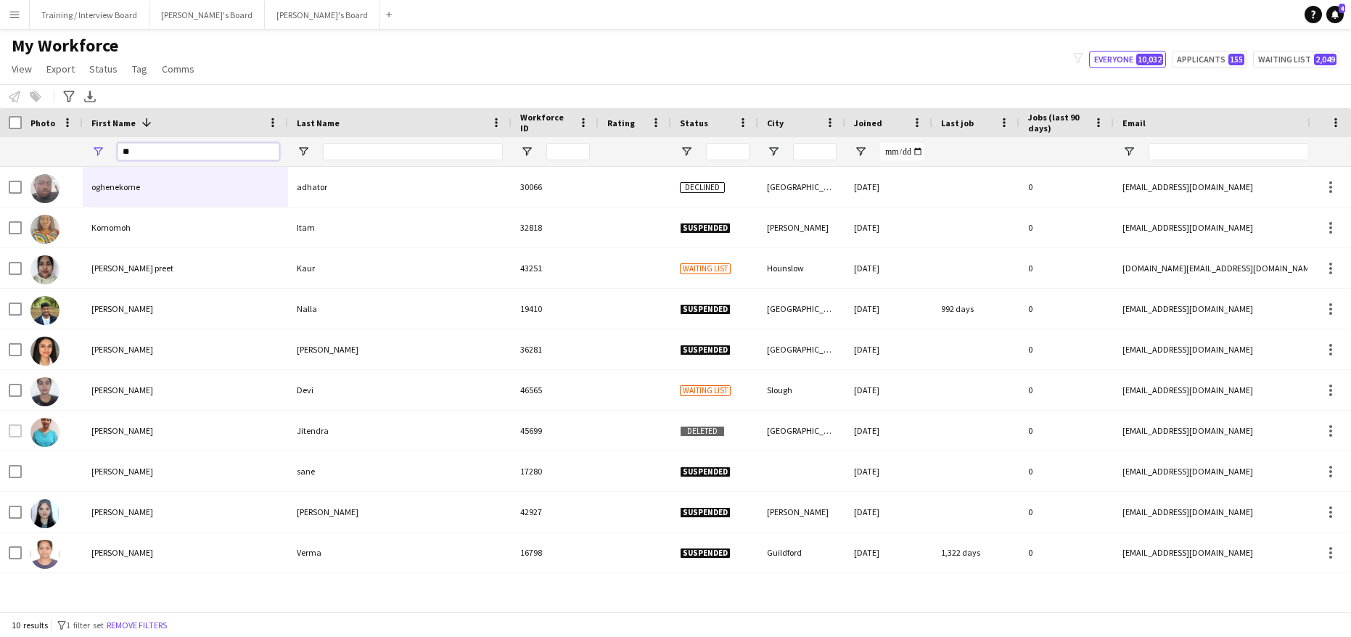
type input "*"
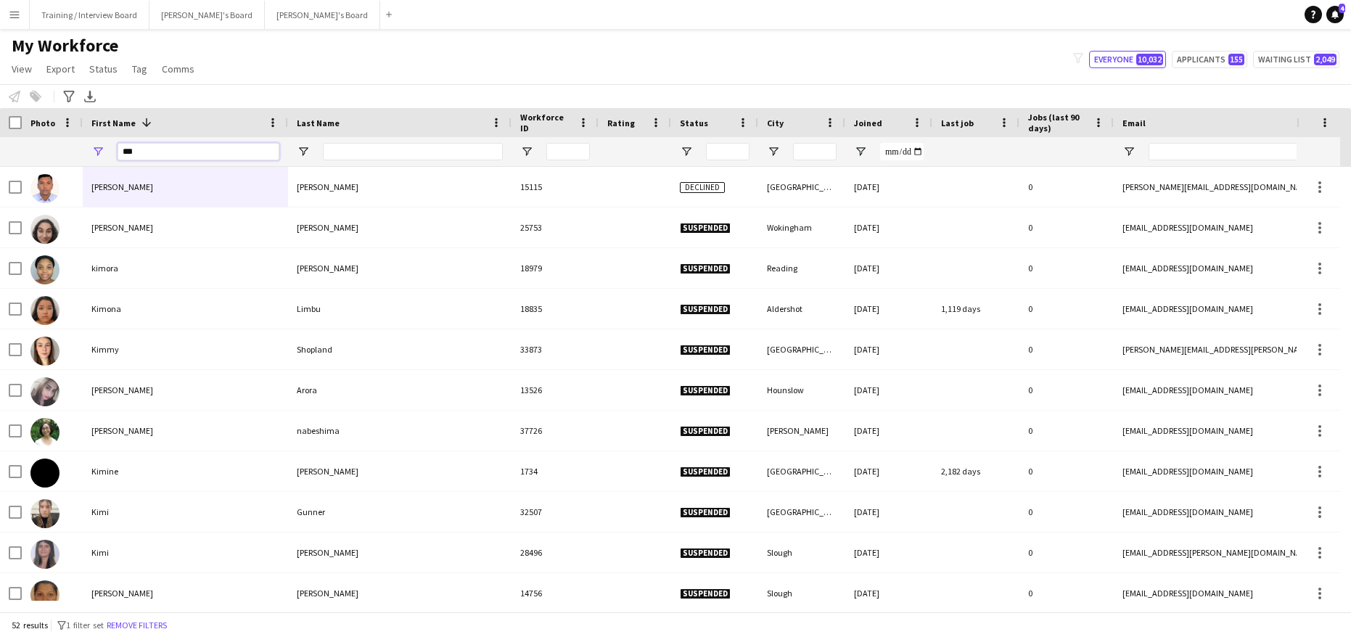
type input "***"
click at [350, 153] on input "Last Name Filter Input" at bounding box center [413, 151] width 180 height 17
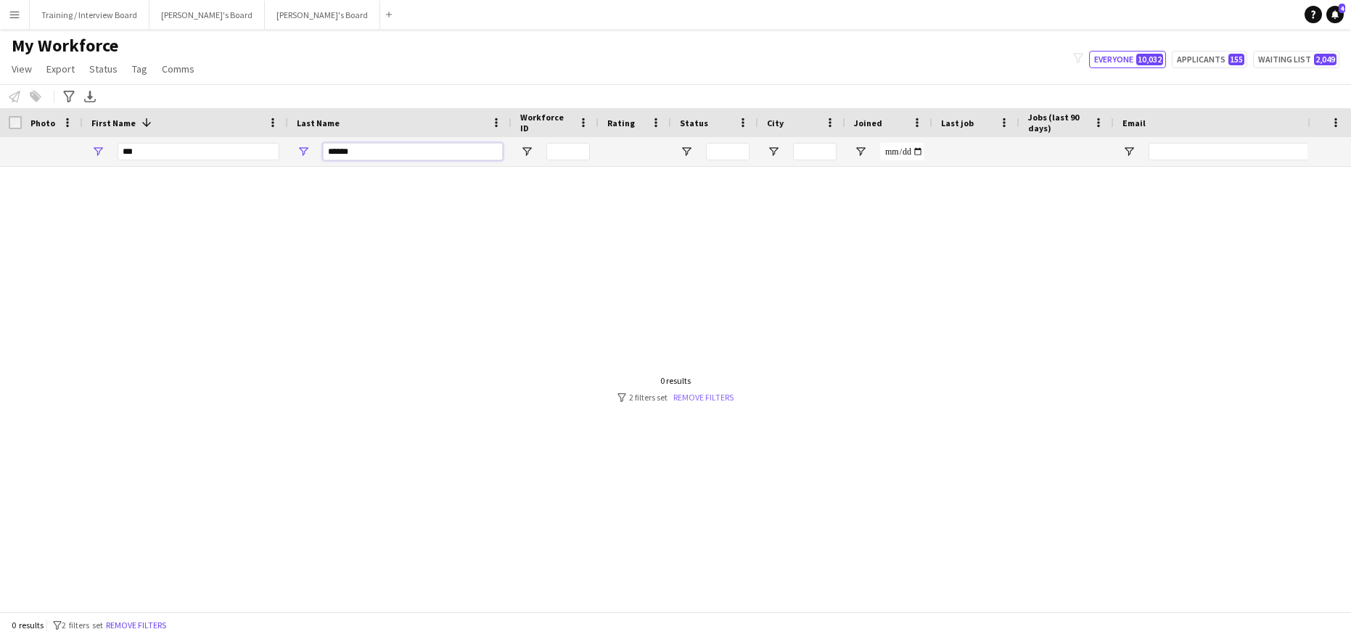
type input "******"
click at [688, 397] on link "Remove filters" at bounding box center [703, 397] width 60 height 11
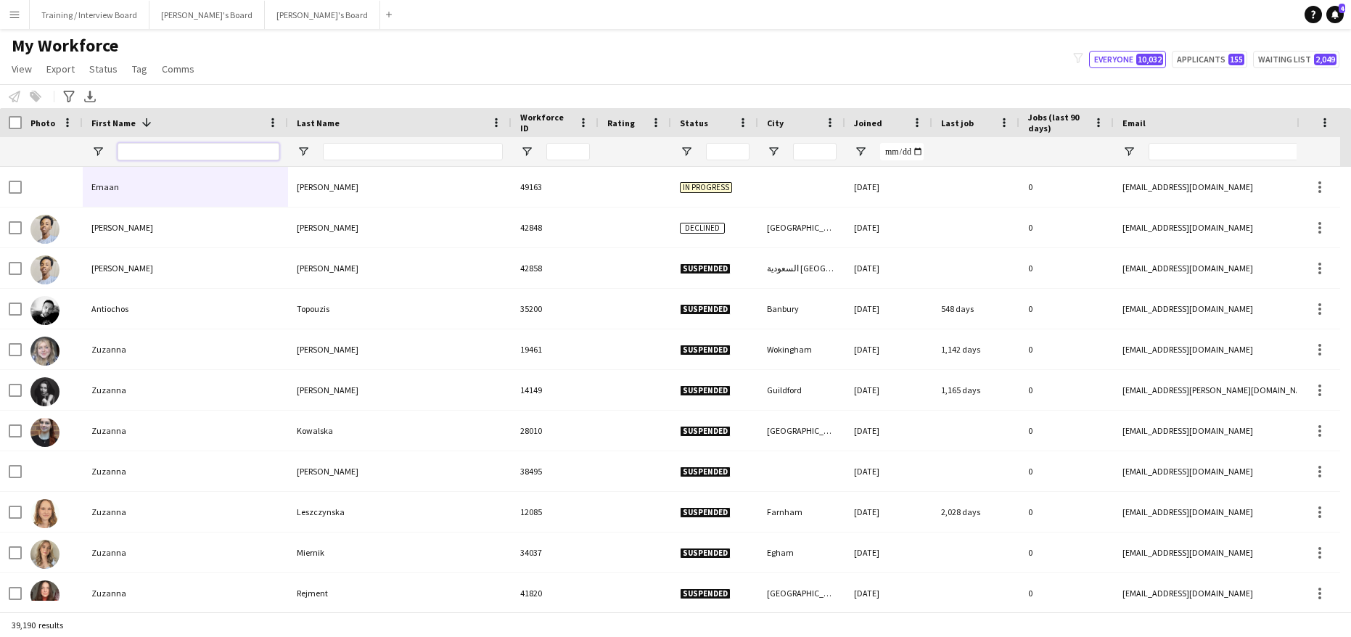
click at [147, 154] on input "First Name Filter Input" at bounding box center [199, 151] width 162 height 17
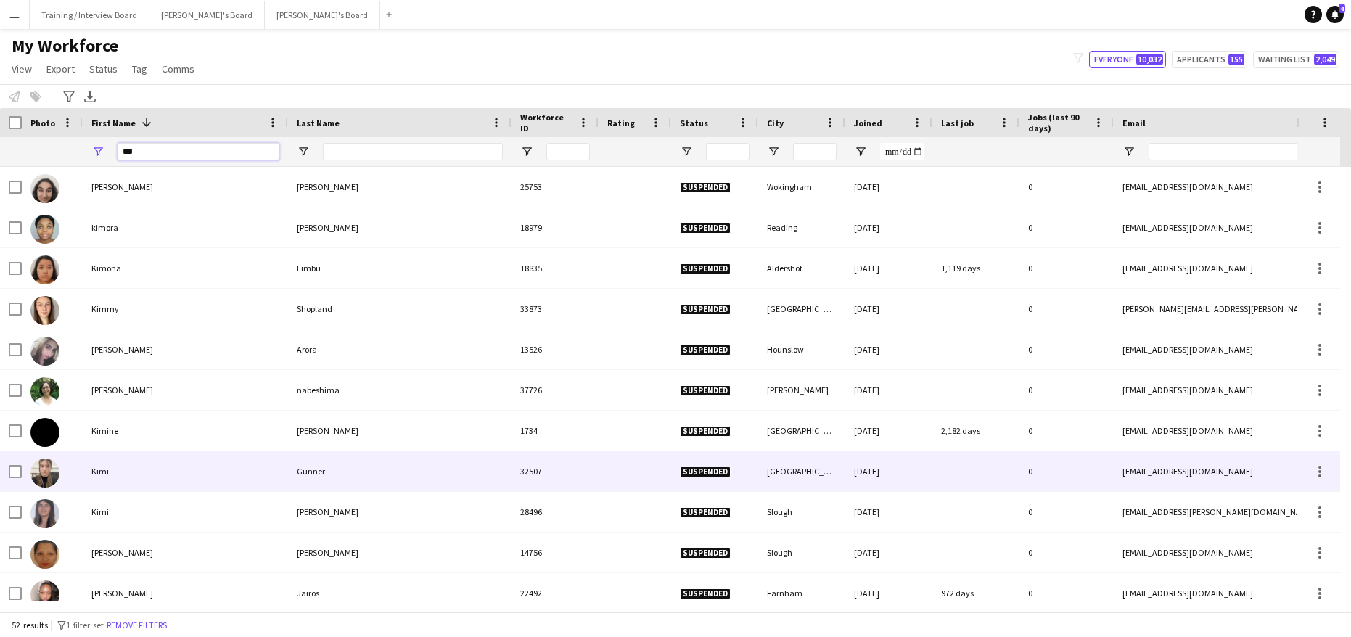
scroll to position [73, 0]
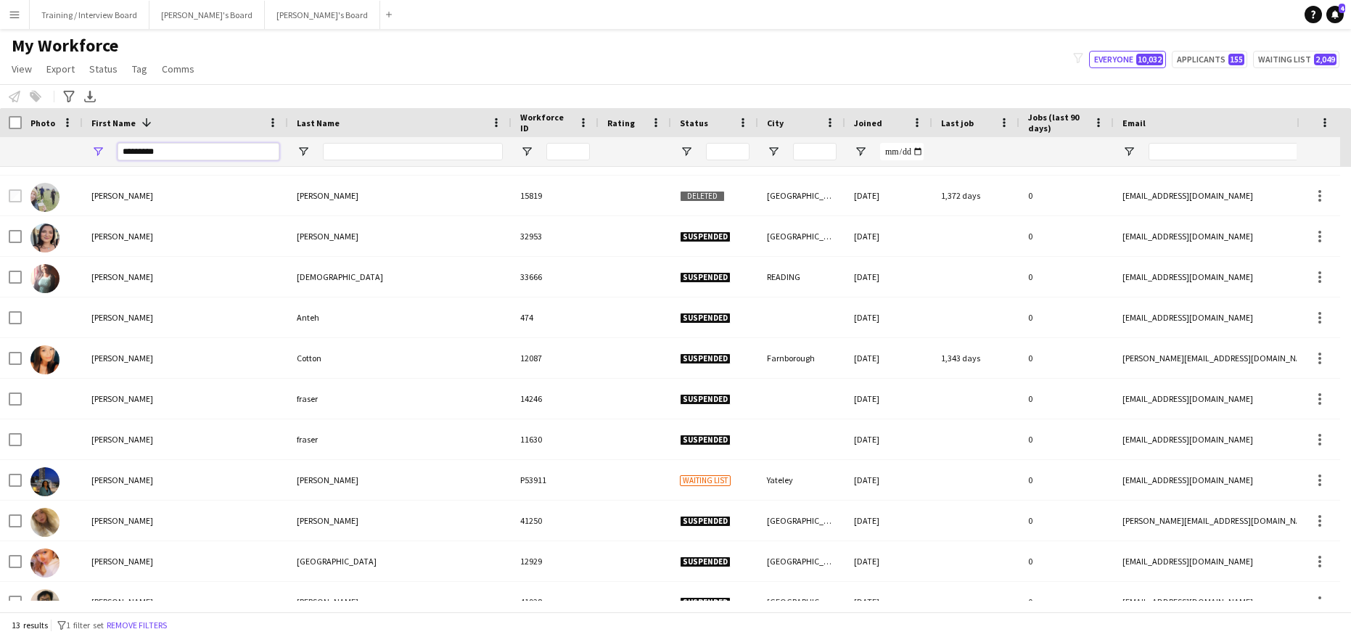
type input "*********"
click at [336, 153] on input "Last Name Filter Input" at bounding box center [413, 151] width 180 height 17
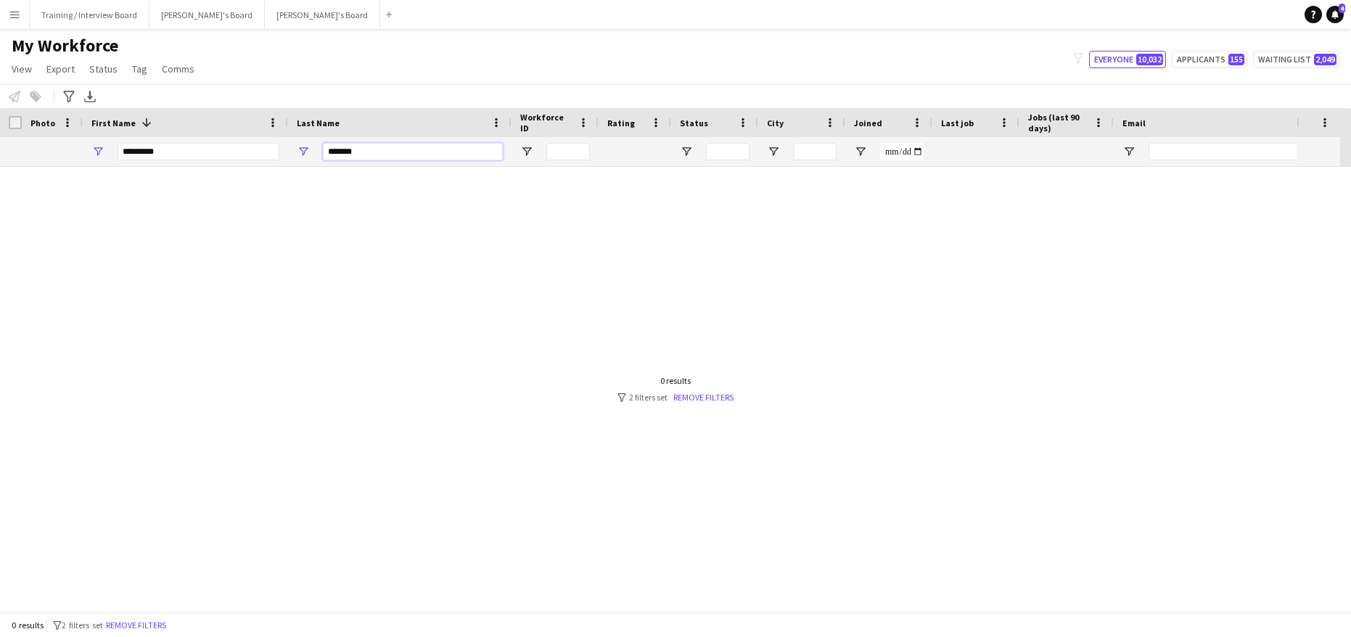
scroll to position [0, 0]
type input "*******"
click at [163, 145] on input "*********" at bounding box center [199, 151] width 162 height 17
type input "***"
click at [377, 149] on input "*******" at bounding box center [413, 151] width 180 height 17
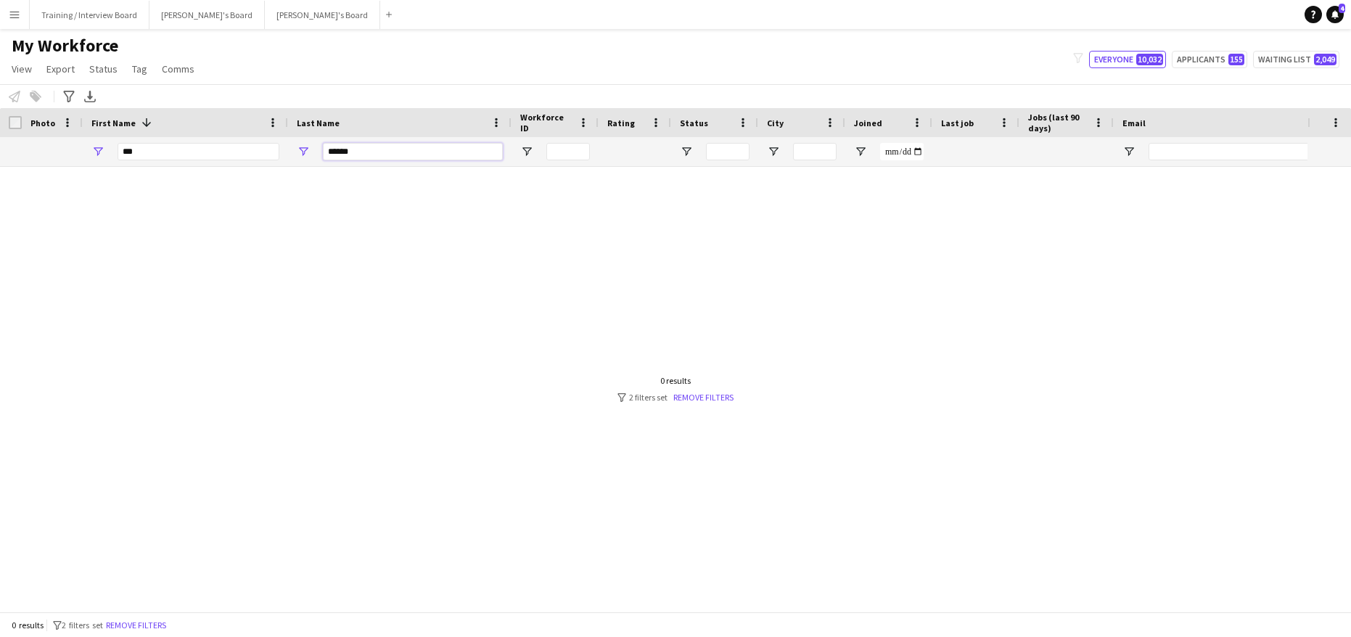
type input "*******"
click at [149, 150] on input "***" at bounding box center [199, 151] width 162 height 17
type input "*"
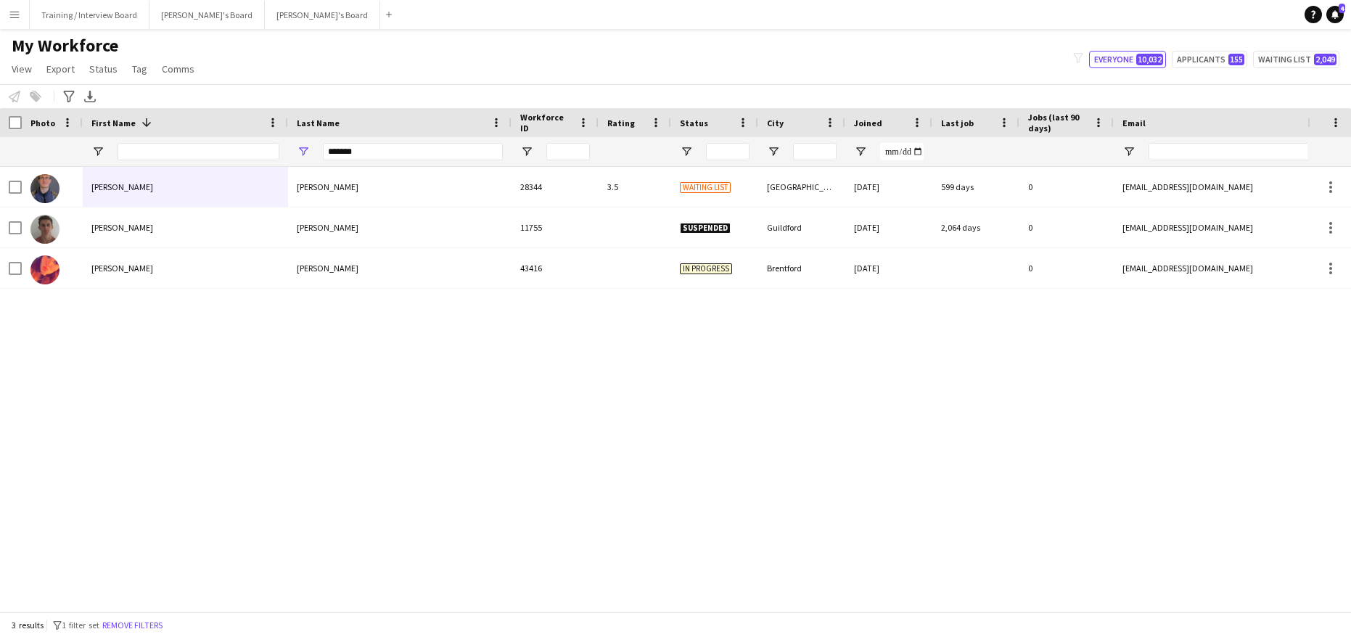
click at [701, 122] on span "Status" at bounding box center [694, 123] width 28 height 11
click at [684, 151] on span "Open Filter Menu" at bounding box center [686, 151] width 13 height 13
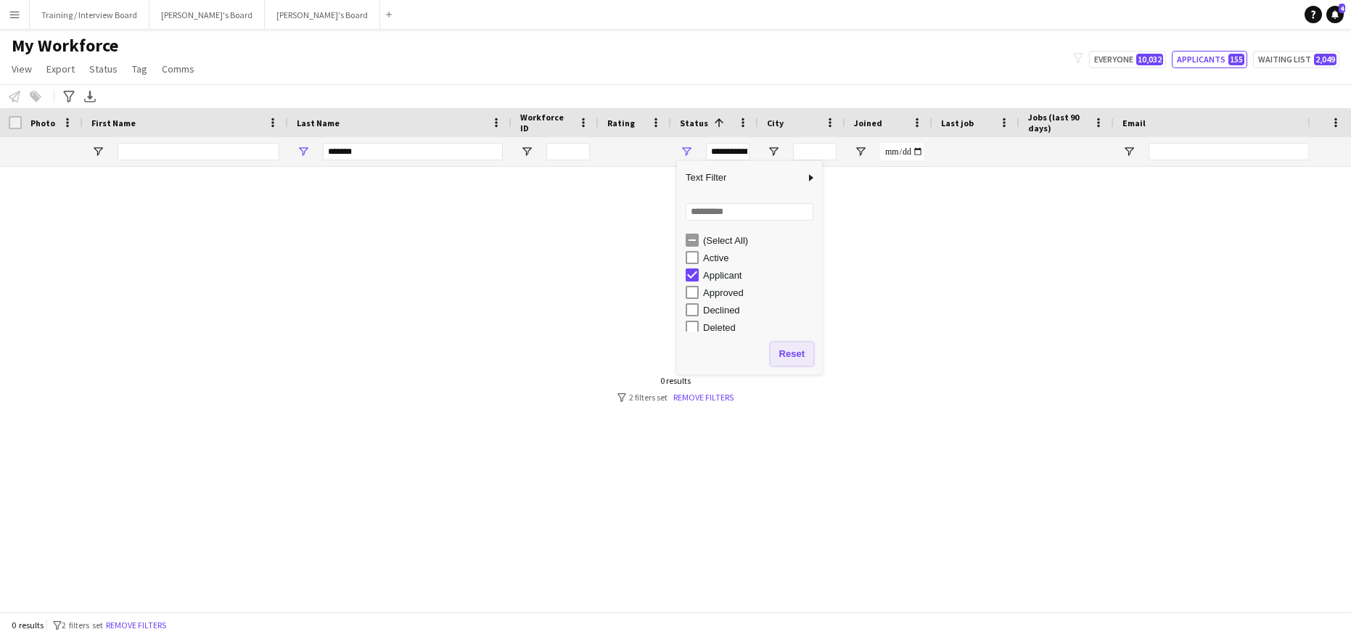
click at [790, 359] on button "Reset" at bounding box center [792, 353] width 43 height 23
type input "**********"
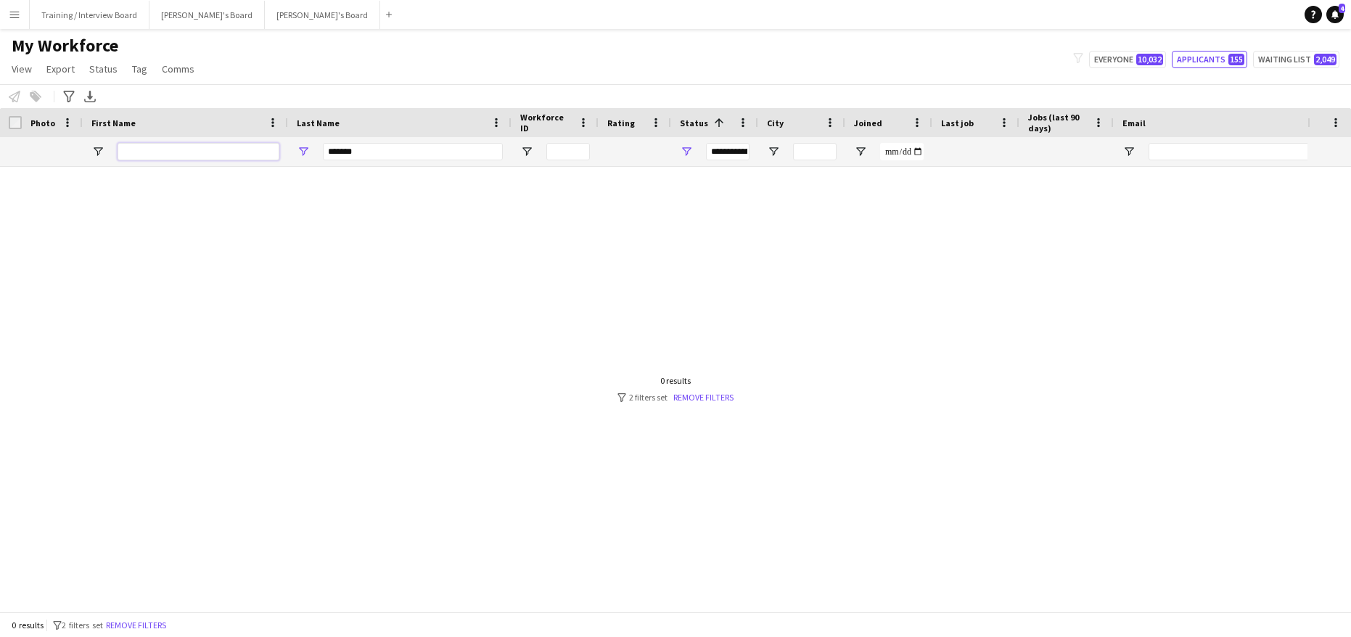
click at [152, 144] on input "First Name Filter Input" at bounding box center [199, 151] width 162 height 17
type input "*********"
click at [391, 155] on input "*******" at bounding box center [413, 151] width 180 height 17
type input "*******"
click at [196, 157] on input "*********" at bounding box center [199, 151] width 162 height 17
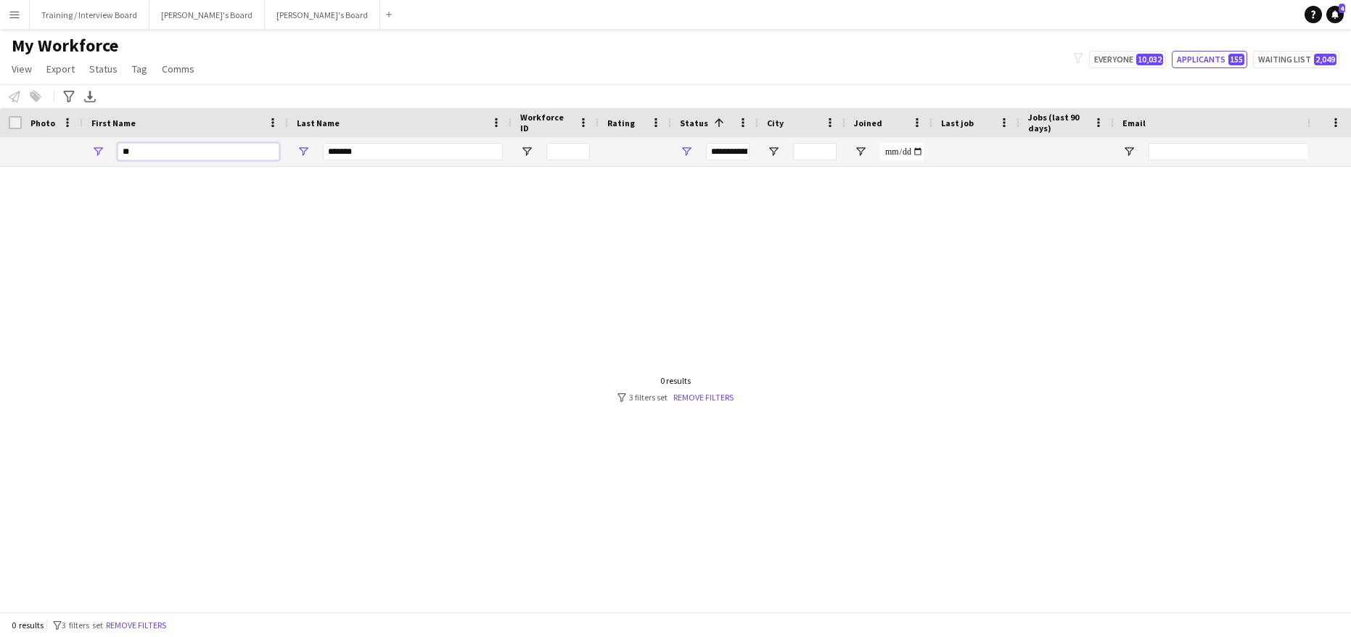
type input "*"
click at [377, 143] on input "*******" at bounding box center [413, 151] width 180 height 17
type input "*"
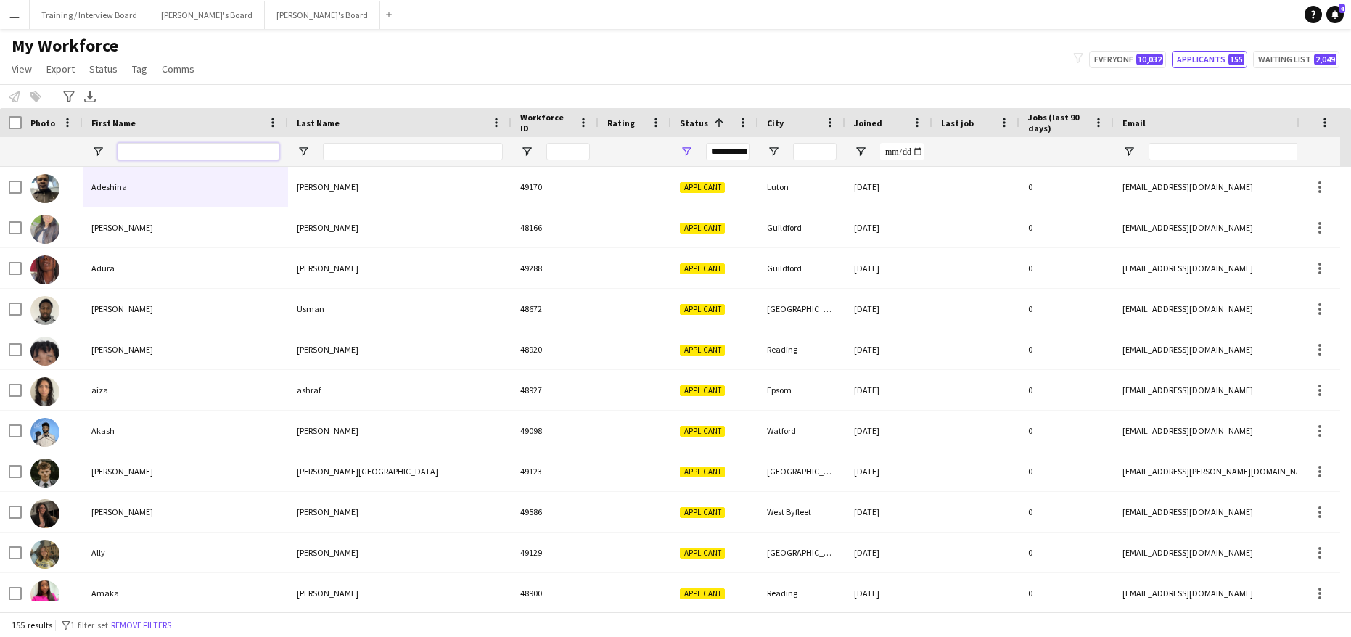
click at [135, 156] on input "First Name Filter Input" at bounding box center [199, 151] width 162 height 17
type input "*********"
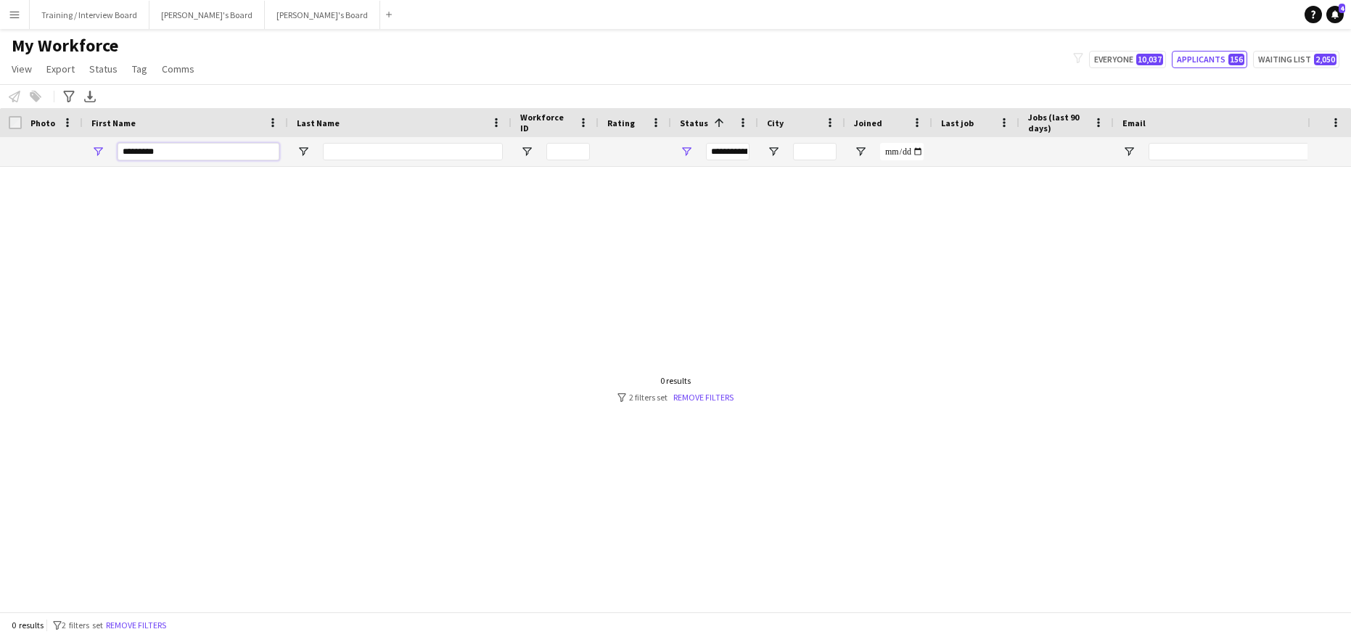
click at [181, 160] on input "*********" at bounding box center [199, 151] width 162 height 17
click at [337, 155] on input "Last Name Filter Input" at bounding box center [413, 151] width 180 height 17
type input "*******"
click at [691, 401] on link "Remove filters" at bounding box center [703, 397] width 60 height 11
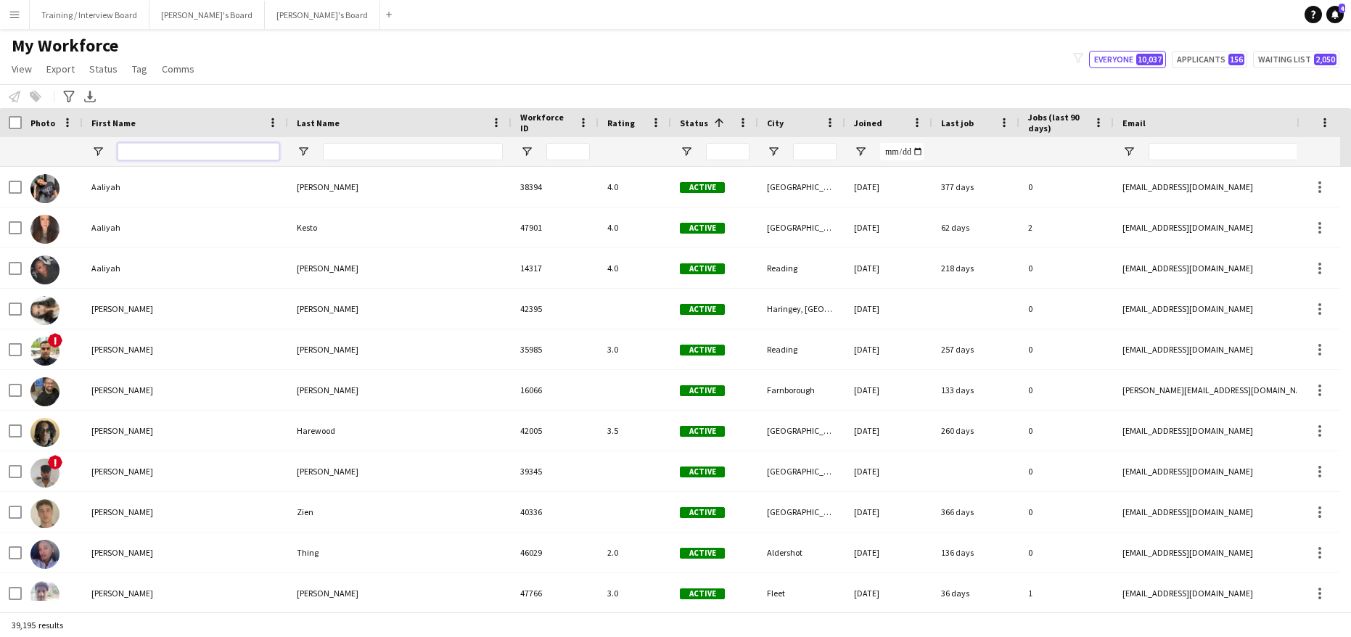
click at [155, 157] on input "First Name Filter Input" at bounding box center [199, 151] width 162 height 17
click at [339, 149] on input "Last Name Filter Input" at bounding box center [413, 151] width 180 height 17
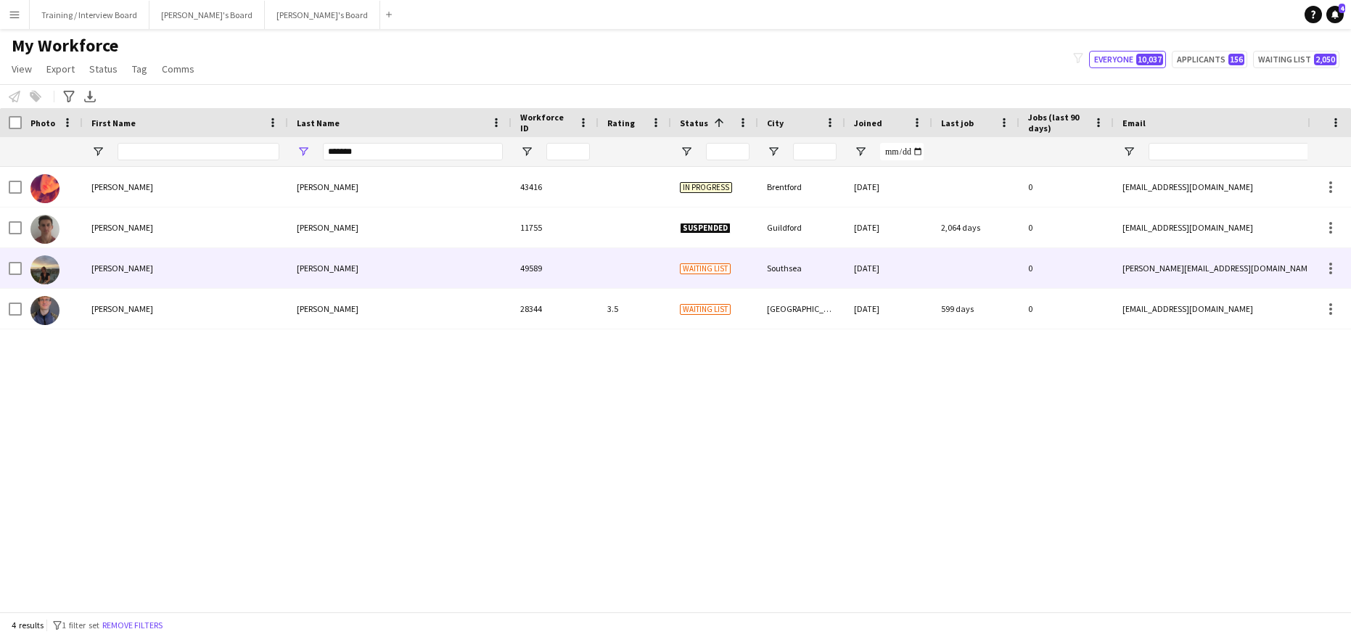
click at [134, 263] on div "Kimberley" at bounding box center [185, 268] width 205 height 40
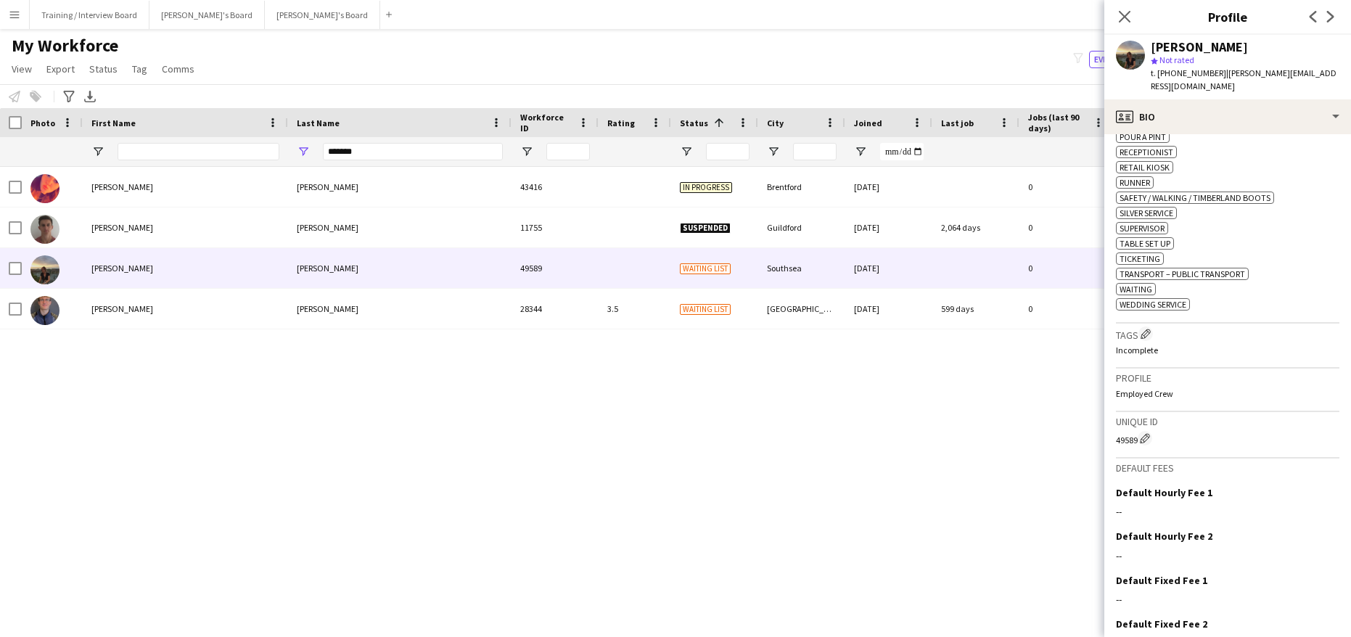
scroll to position [821, 0]
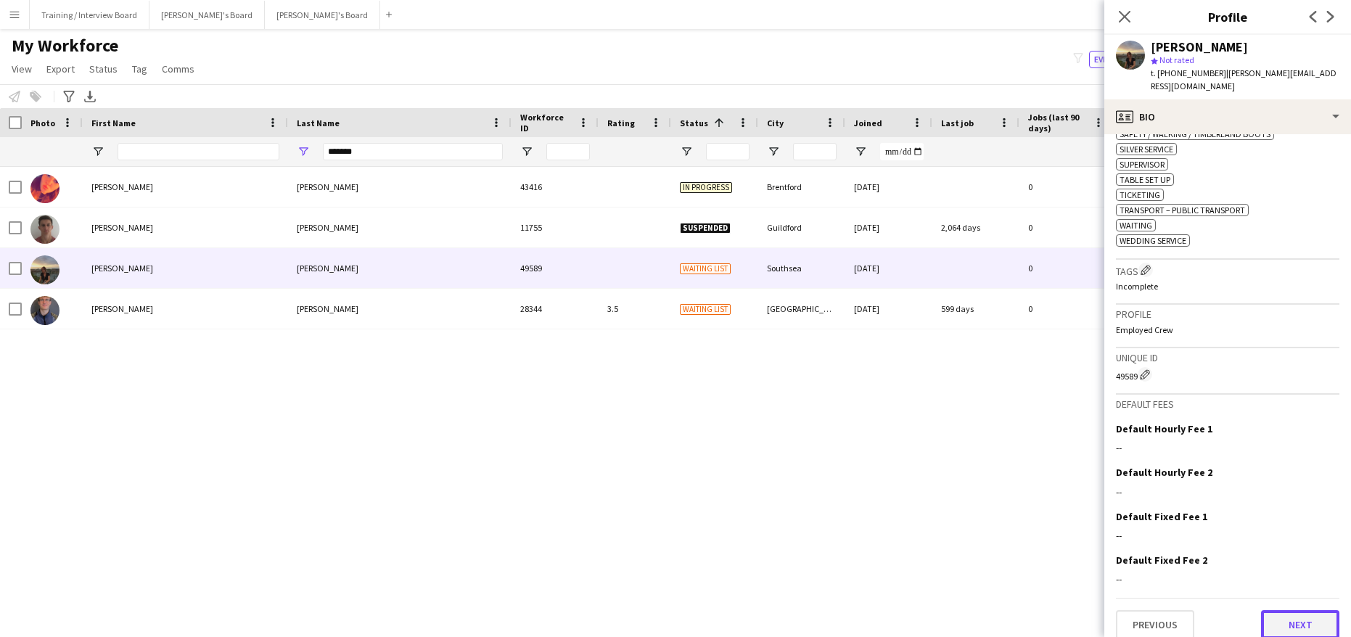
click at [1305, 610] on button "Next" at bounding box center [1300, 624] width 78 height 29
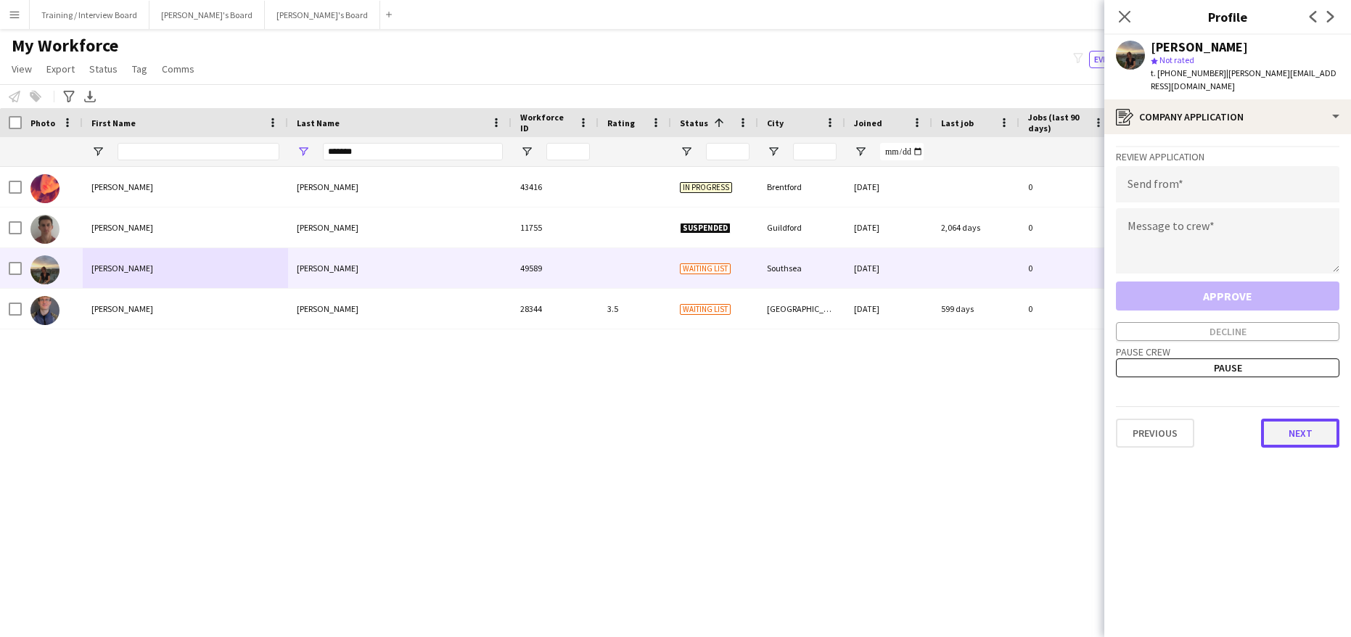
click at [1306, 431] on button "Next" at bounding box center [1300, 433] width 78 height 29
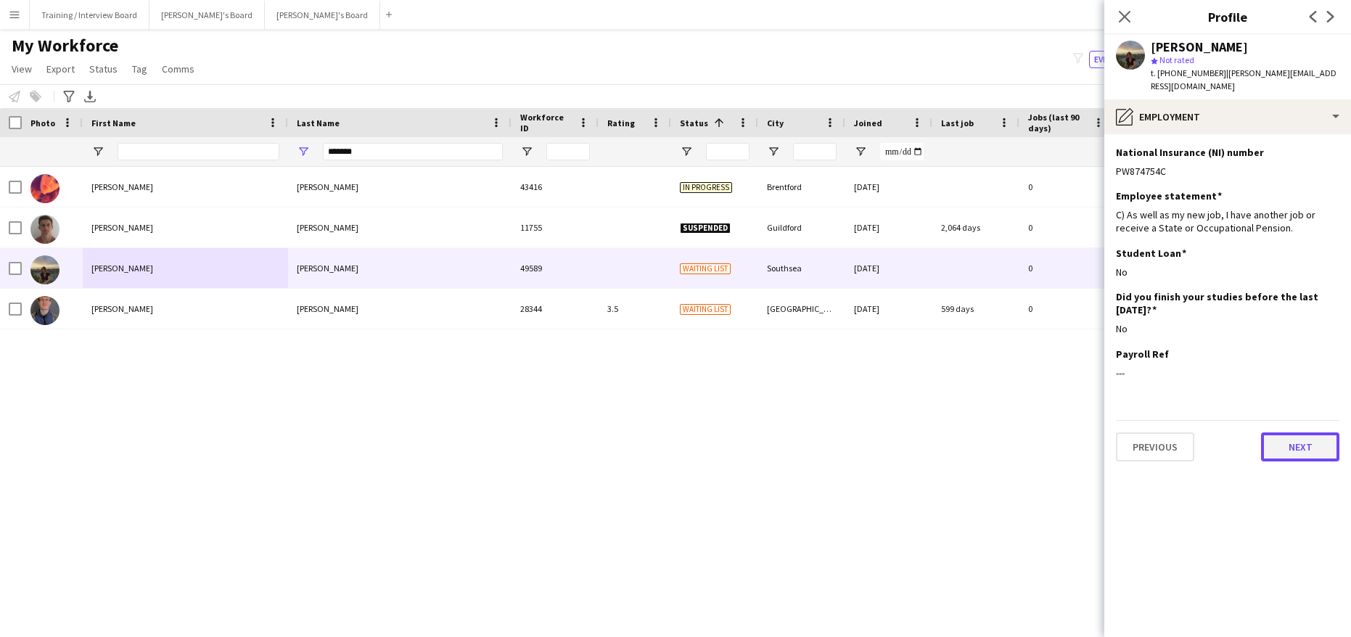
click at [1306, 432] on button "Next" at bounding box center [1300, 446] width 78 height 29
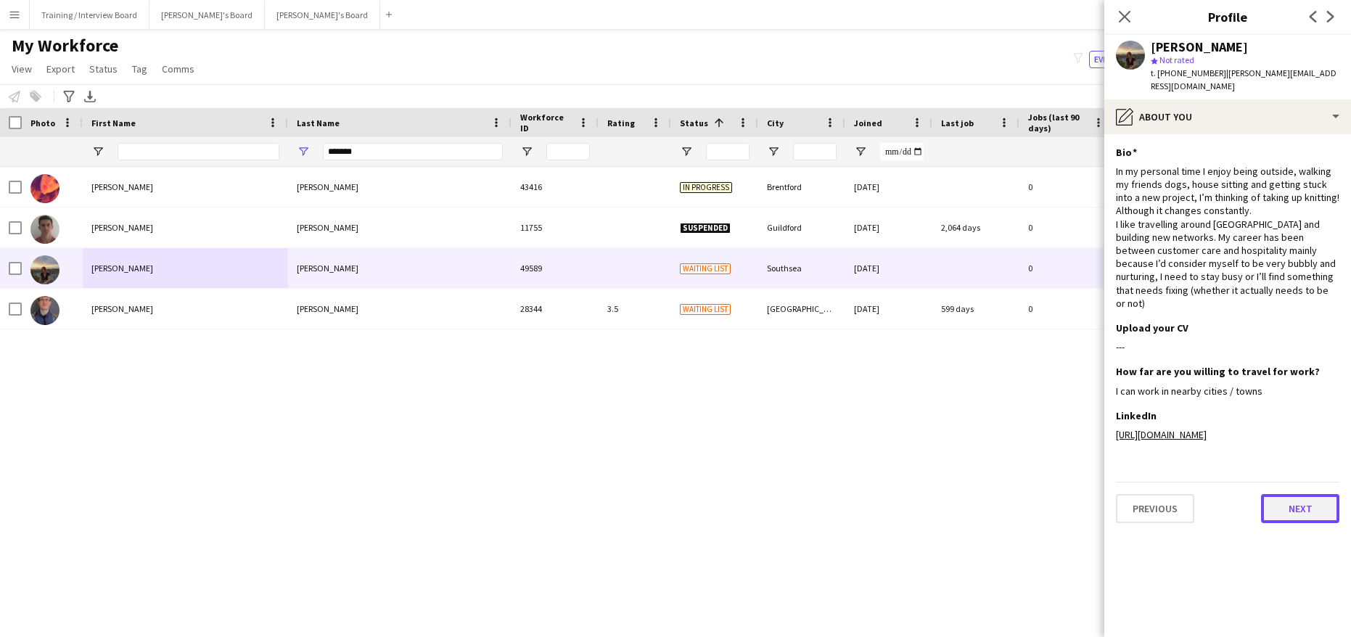
click at [1297, 498] on button "Next" at bounding box center [1300, 508] width 78 height 29
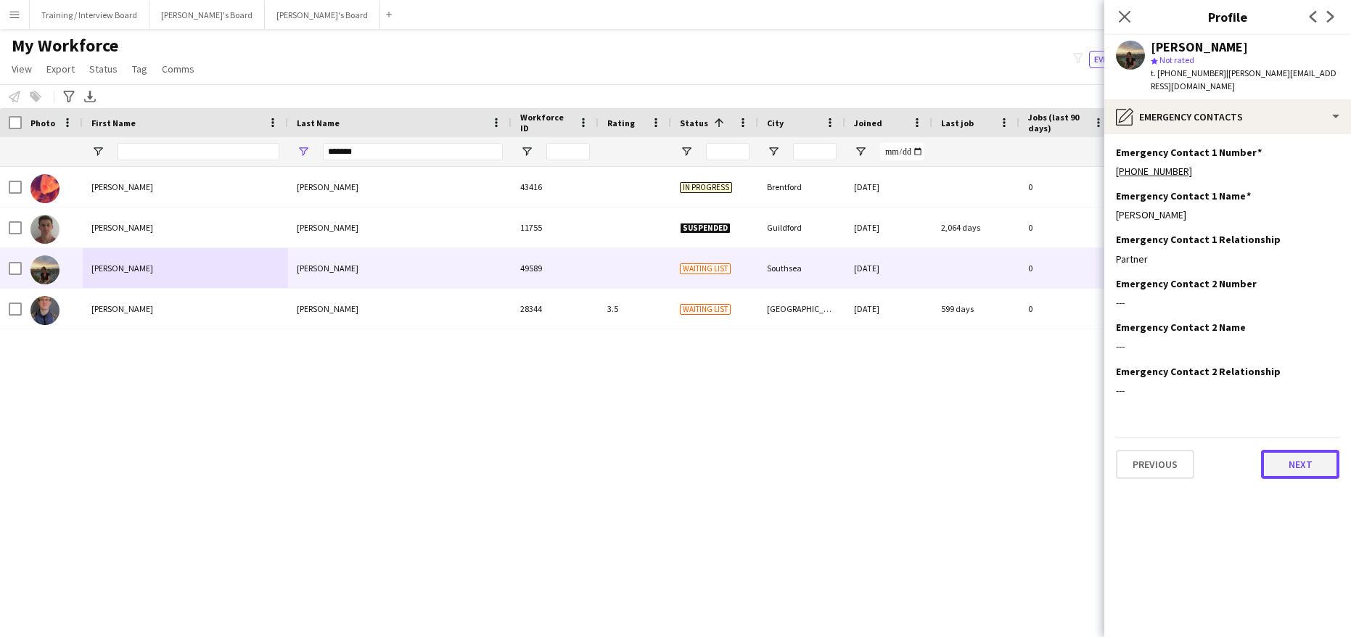
click at [1307, 451] on button "Next" at bounding box center [1300, 464] width 78 height 29
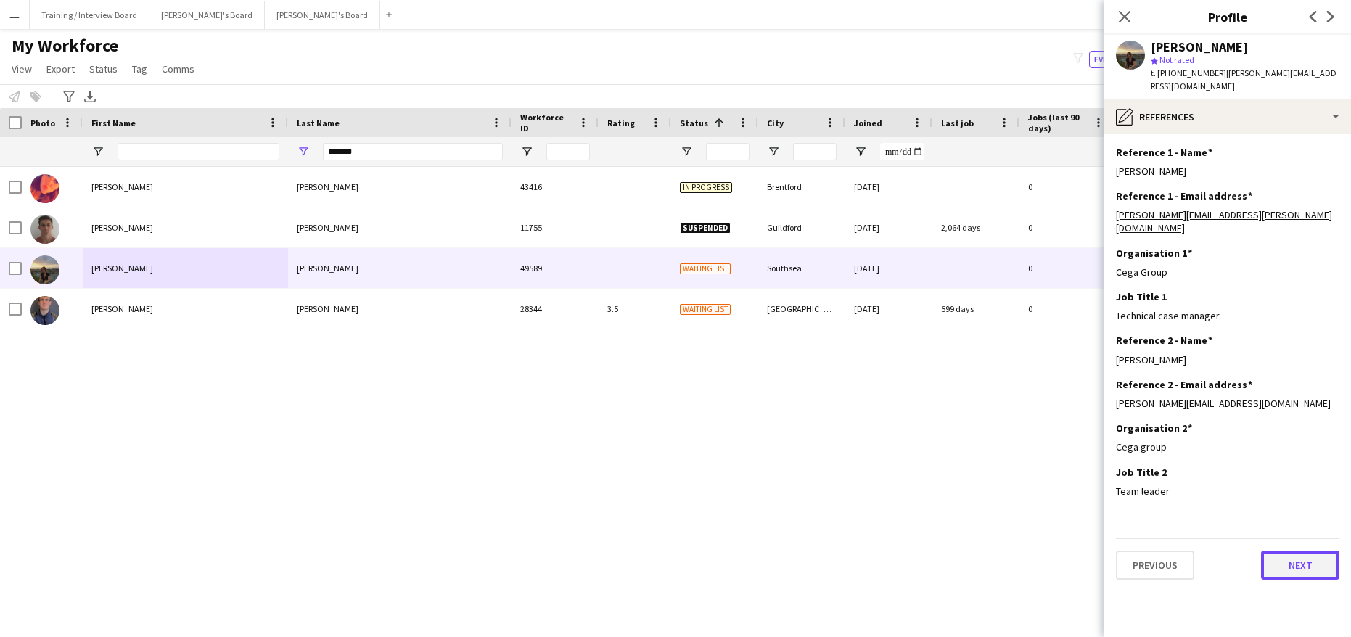
click at [1303, 551] on button "Next" at bounding box center [1300, 565] width 78 height 29
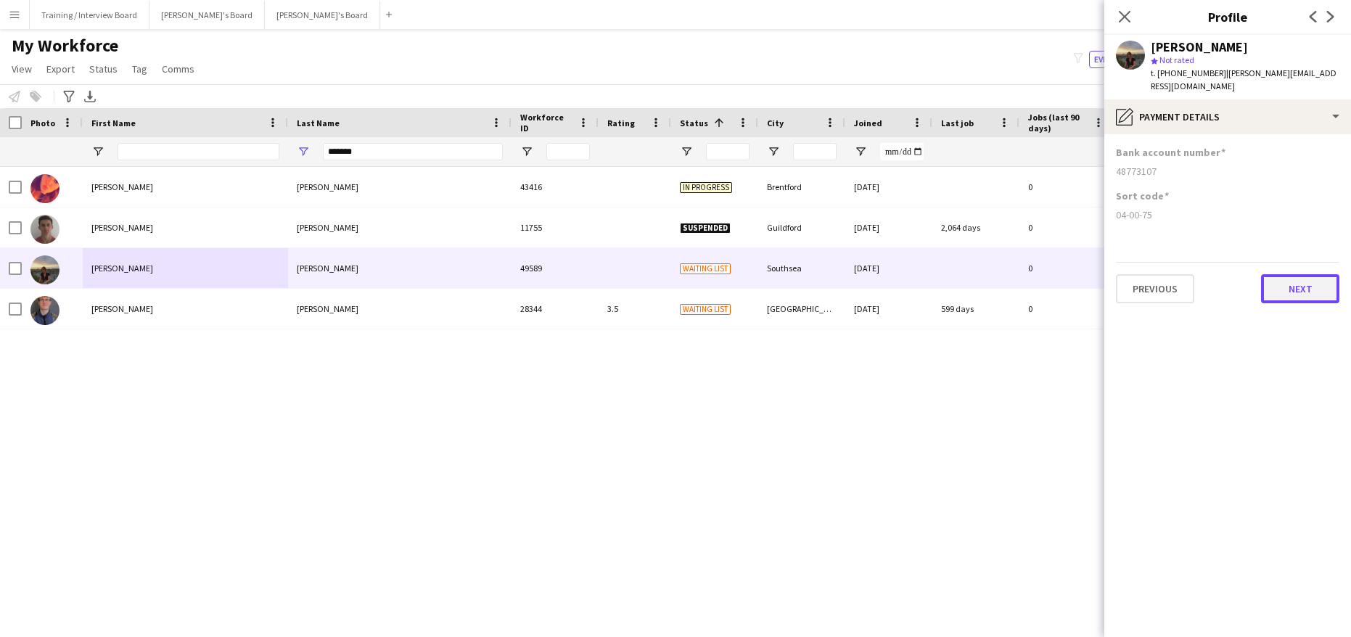
click at [1304, 275] on button "Next" at bounding box center [1300, 288] width 78 height 29
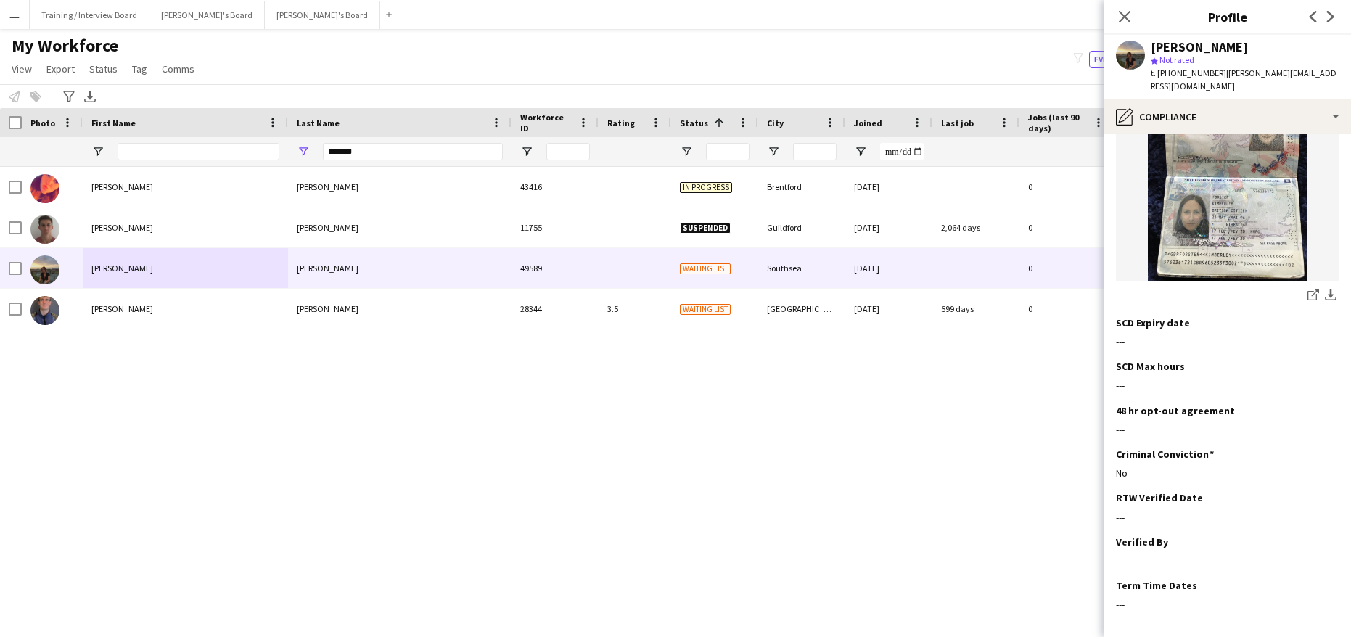
scroll to position [282, 0]
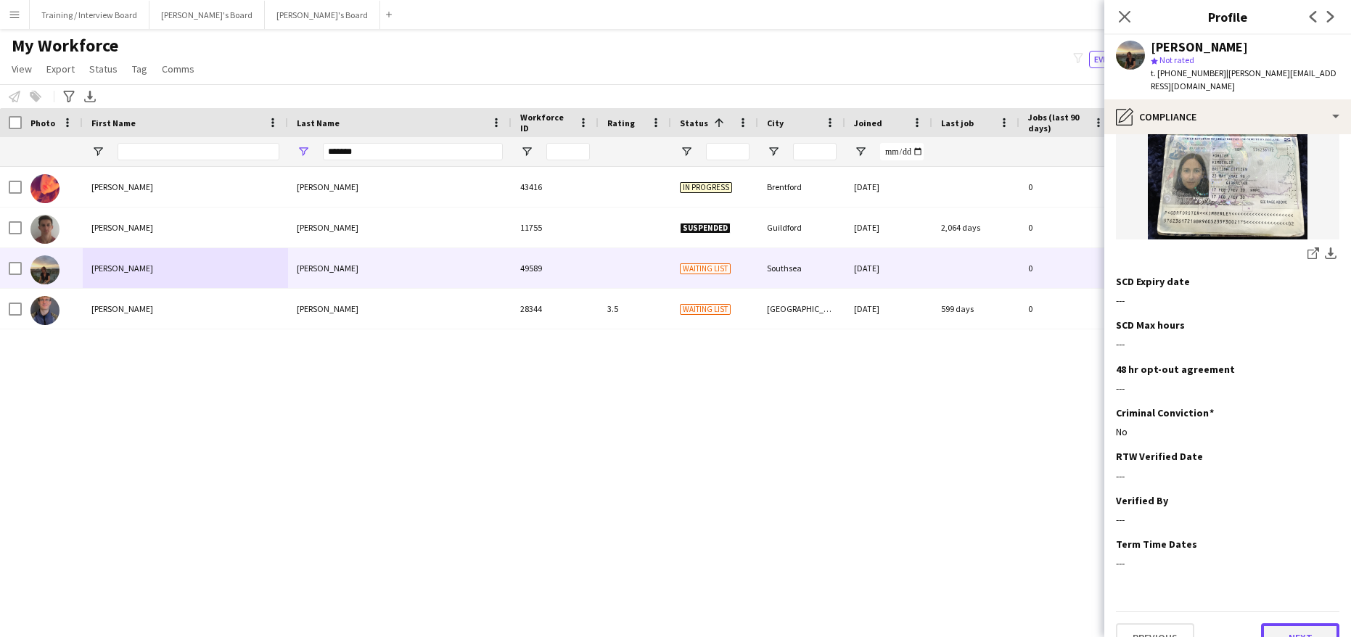
click at [1278, 623] on button "Next" at bounding box center [1300, 637] width 78 height 29
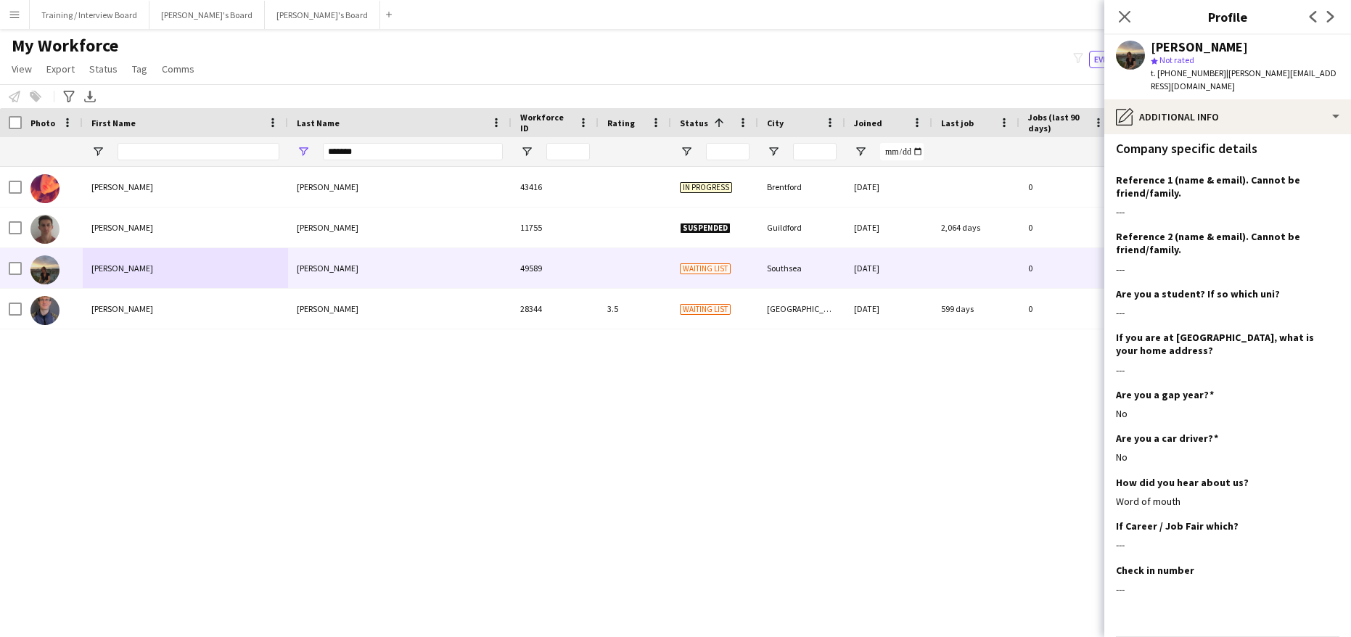
scroll to position [213, 0]
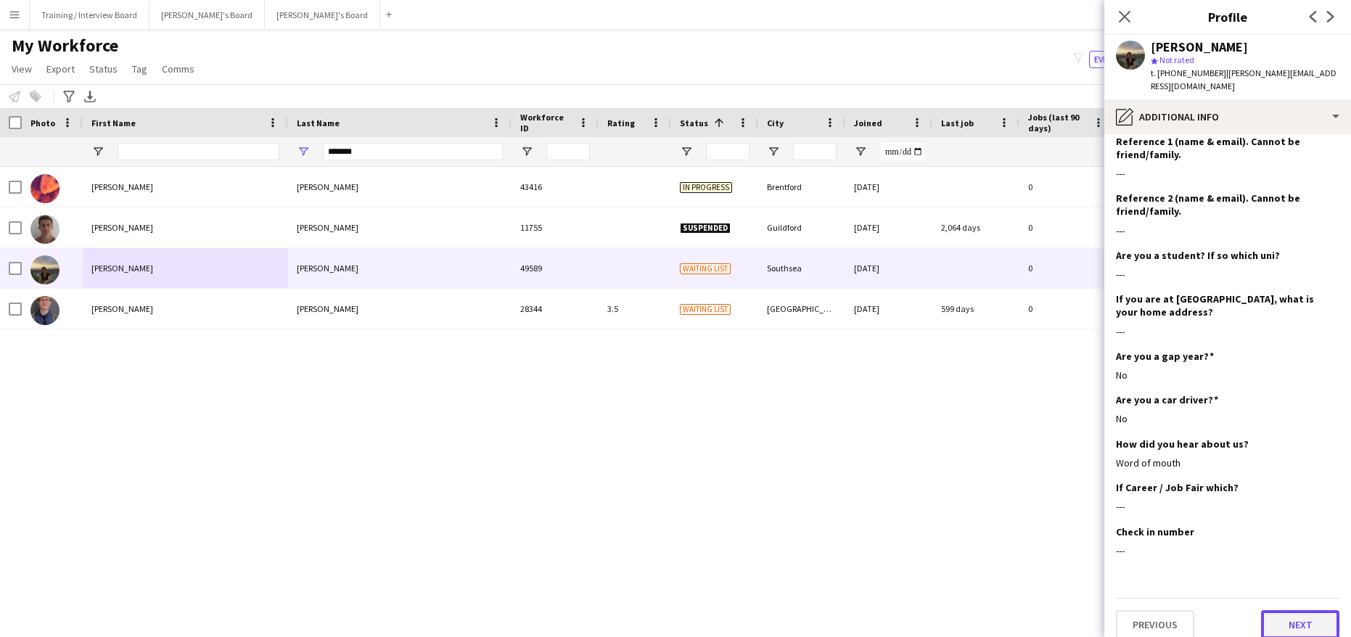
click at [1310, 617] on button "Next" at bounding box center [1300, 624] width 78 height 29
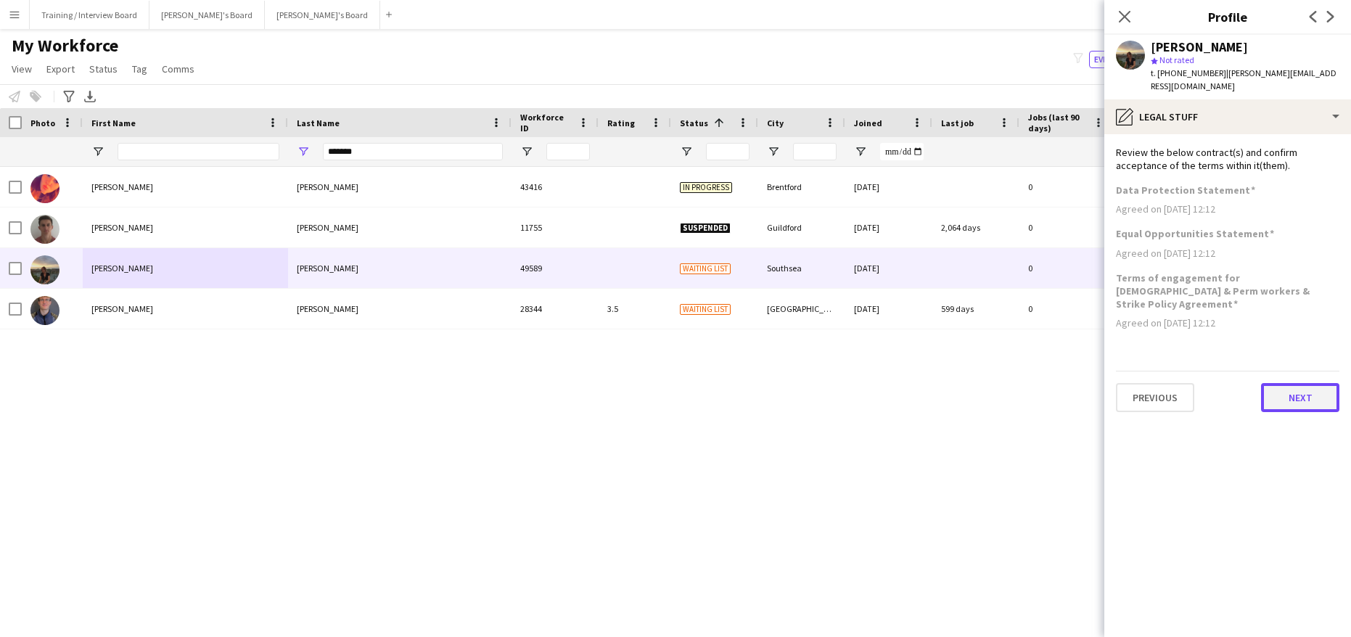
click at [1306, 383] on button "Next" at bounding box center [1300, 397] width 78 height 29
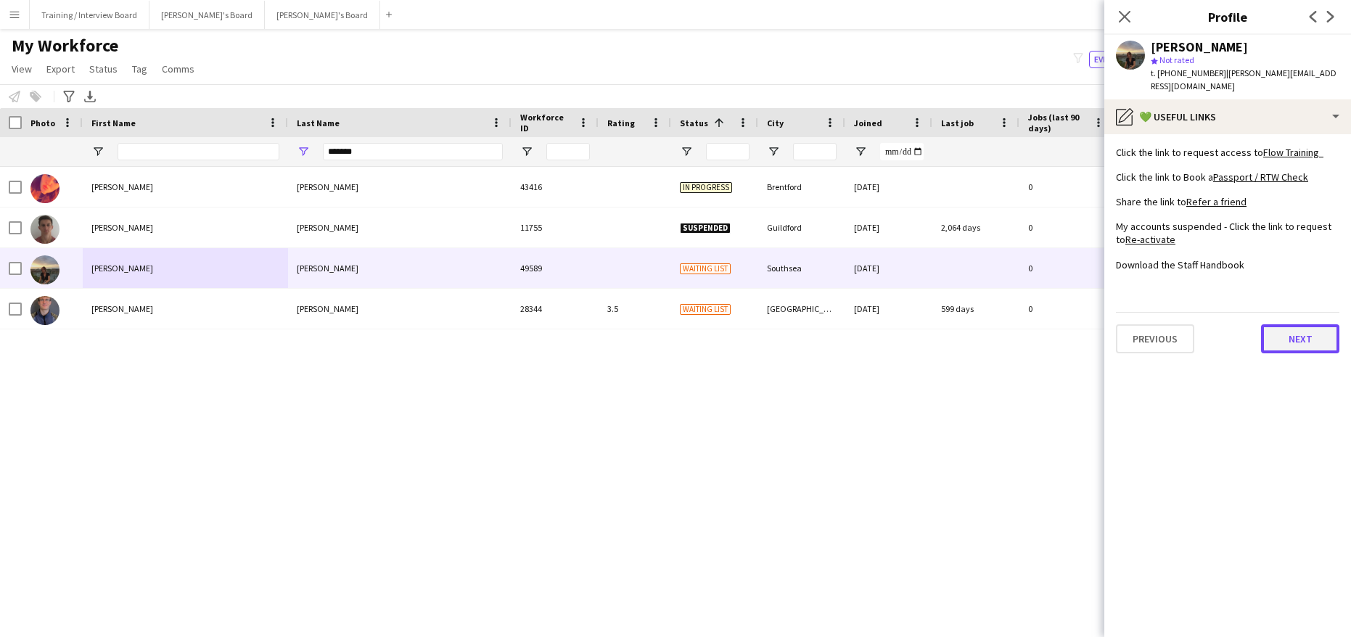
click at [1281, 324] on button "Next" at bounding box center [1300, 338] width 78 height 29
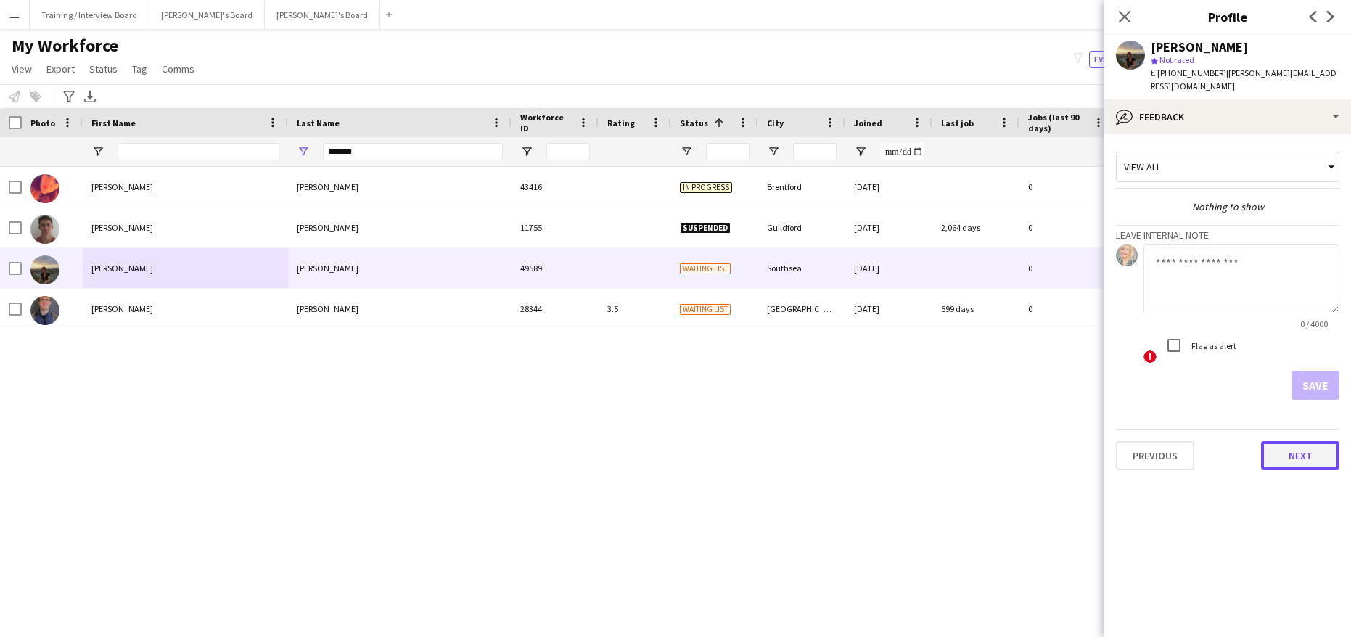
click at [1325, 445] on button "Next" at bounding box center [1300, 455] width 78 height 29
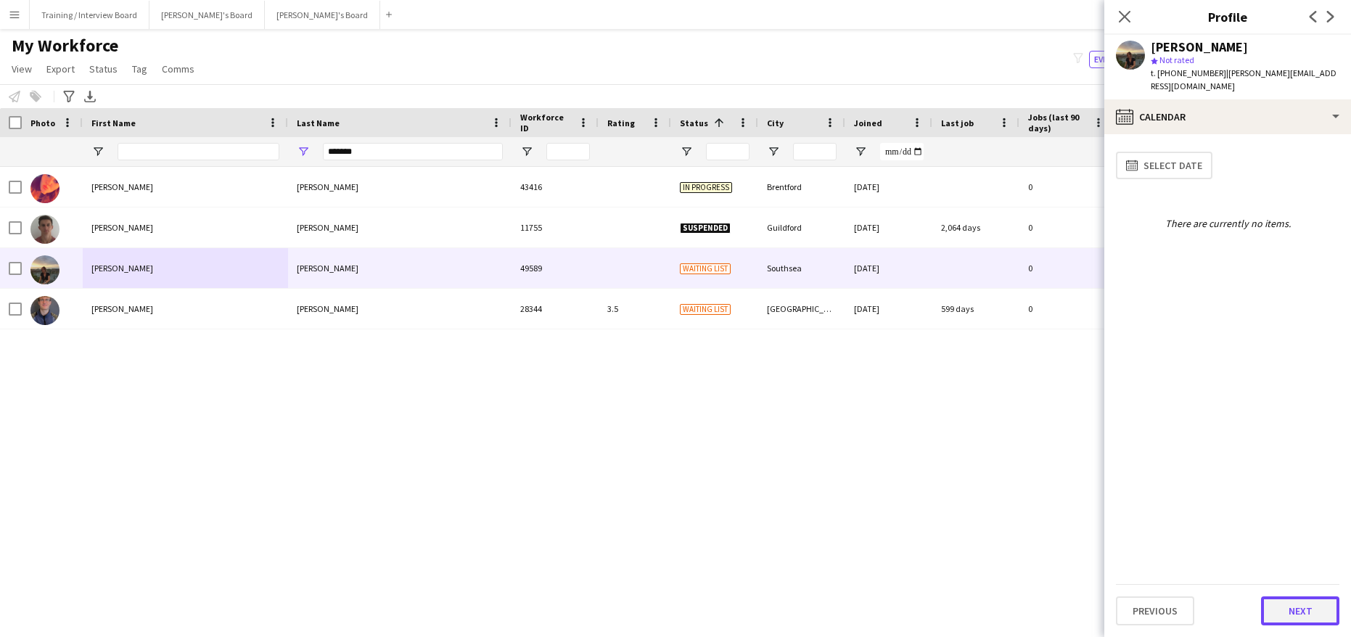
click at [1328, 615] on button "Next" at bounding box center [1300, 610] width 78 height 29
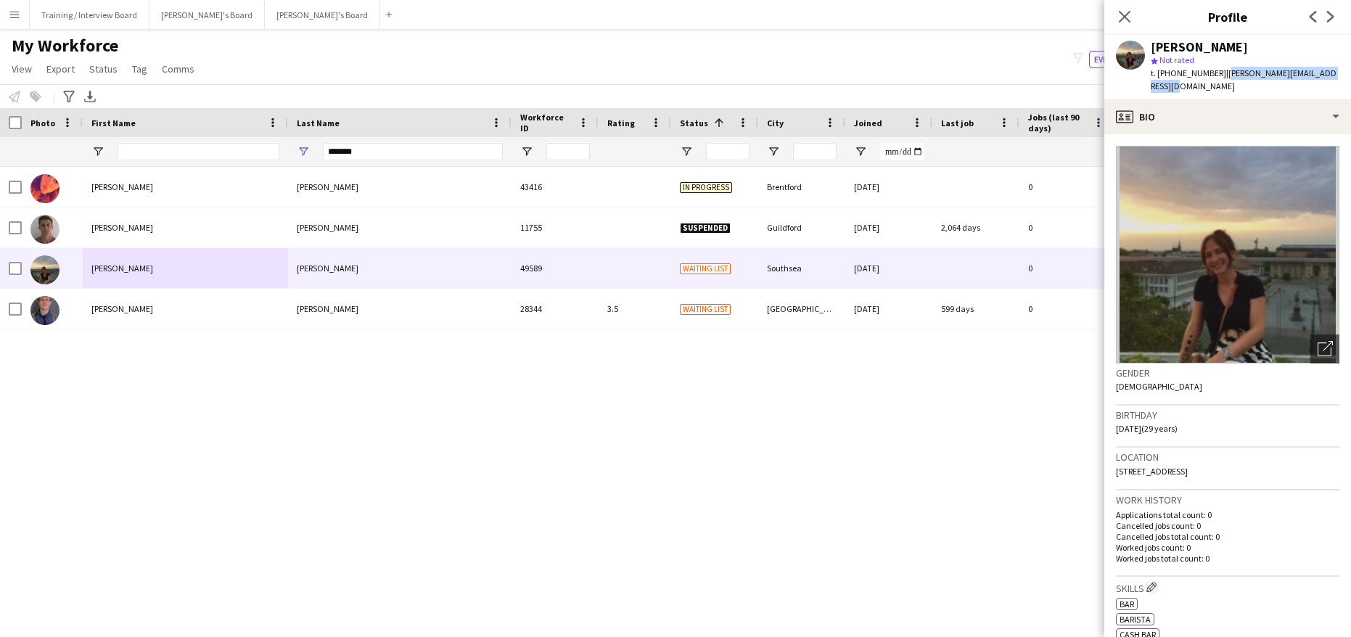
drag, startPoint x: 1219, startPoint y: 75, endPoint x: 1334, endPoint y: 70, distance: 115.4
click at [1334, 70] on span "| kimberley.forster96@gmail.com" at bounding box center [1244, 79] width 186 height 24
copy span "[PERSON_NAME][EMAIL_ADDRESS][DOMAIN_NAME]"
click at [1297, 44] on div "[PERSON_NAME]" at bounding box center [1245, 47] width 189 height 13
drag, startPoint x: 1339, startPoint y: 71, endPoint x: 1220, endPoint y: 78, distance: 119.2
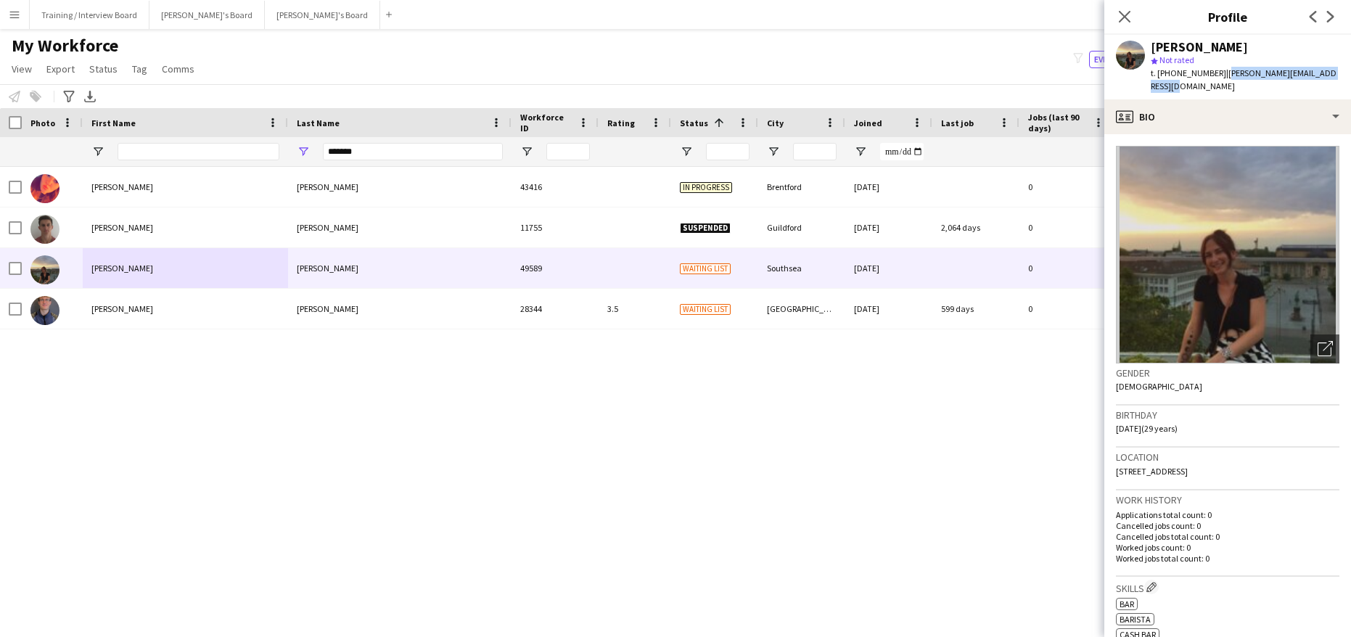
click at [1220, 78] on div "Kimberley Forster star Not rated t. +447470613656 | kimberley.forster96@gmail.c…" at bounding box center [1227, 67] width 247 height 65
copy span "[PERSON_NAME][EMAIL_ADDRESS][DOMAIN_NAME]"
click at [371, 151] on input "*******" at bounding box center [413, 151] width 180 height 17
type input "*"
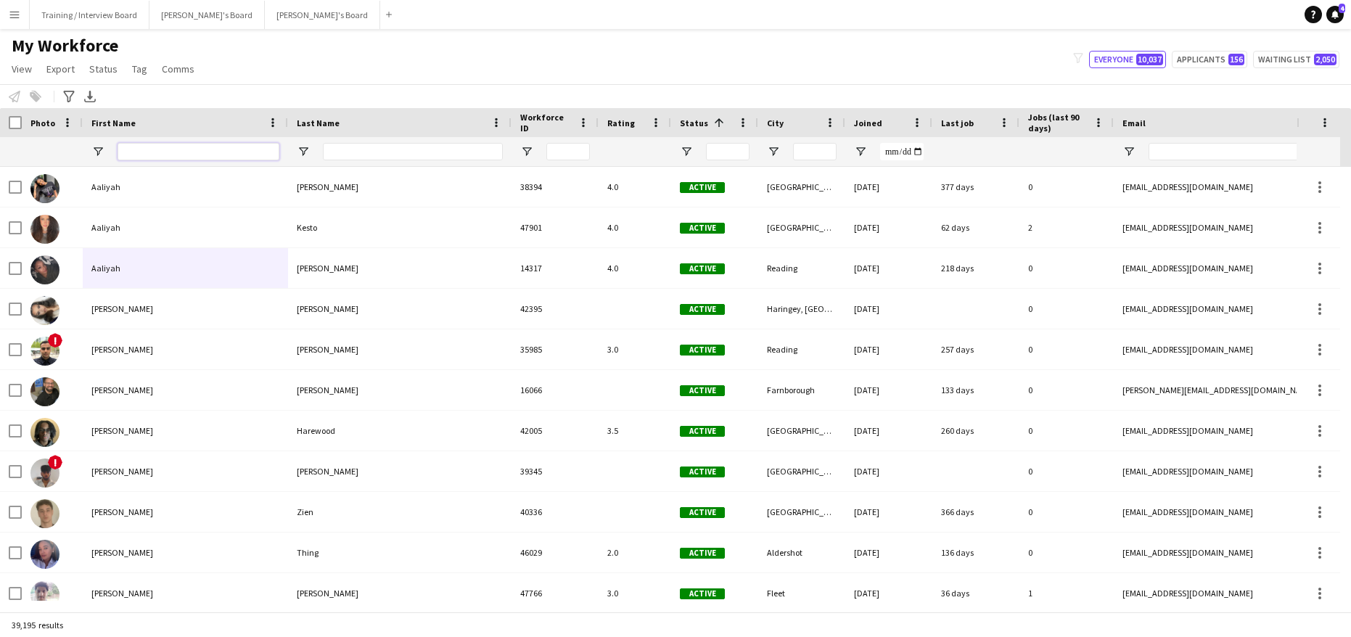
click at [150, 147] on input "First Name Filter Input" at bounding box center [199, 151] width 162 height 17
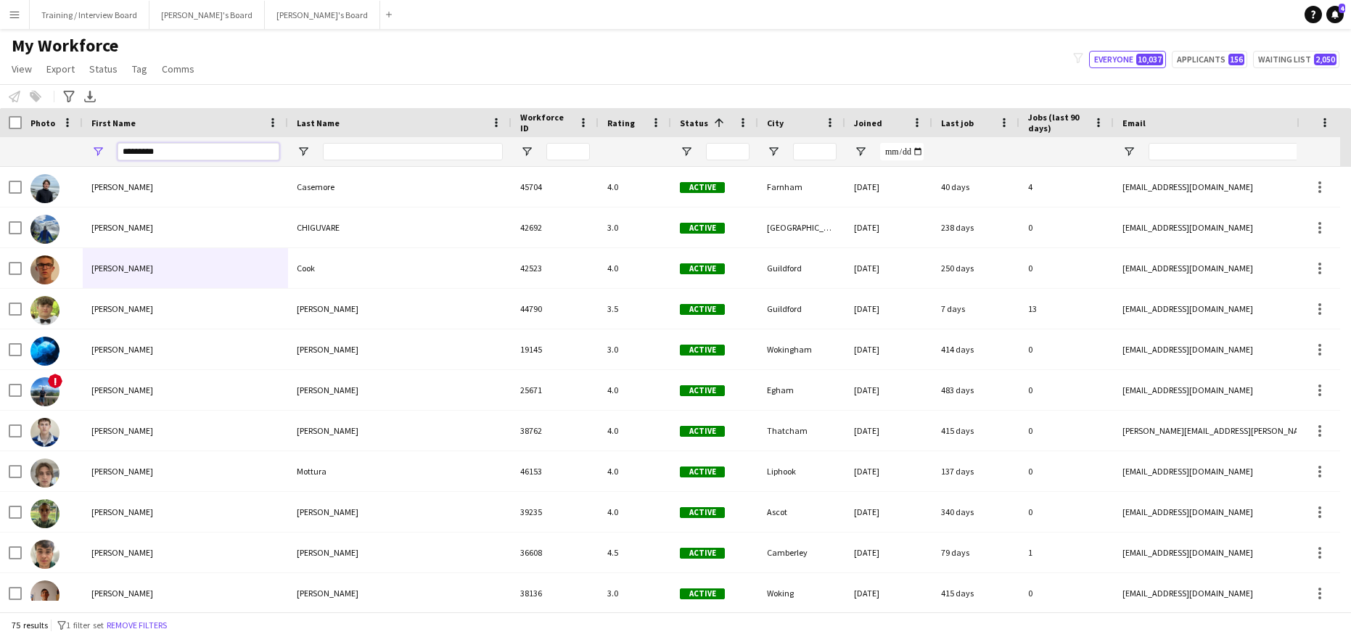
type input "*********"
click at [359, 157] on input "Last Name Filter Input" at bounding box center [413, 151] width 180 height 17
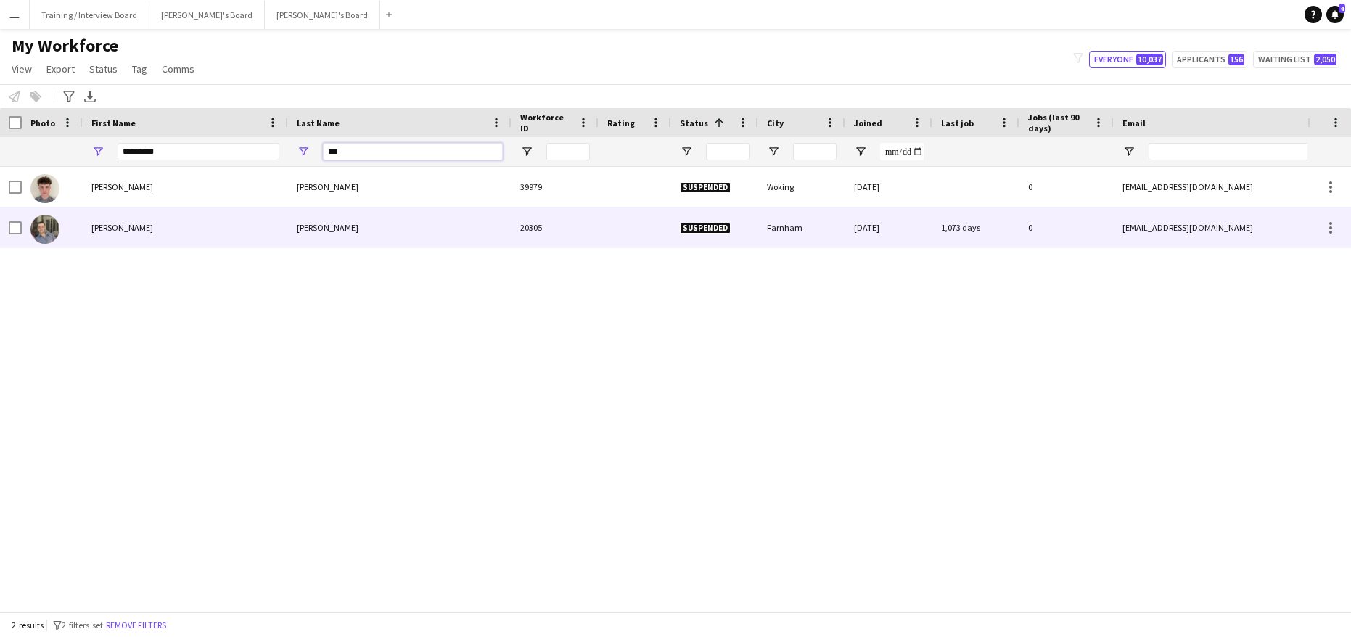
type input "***"
click at [467, 238] on div "Wilkinson" at bounding box center [399, 228] width 223 height 40
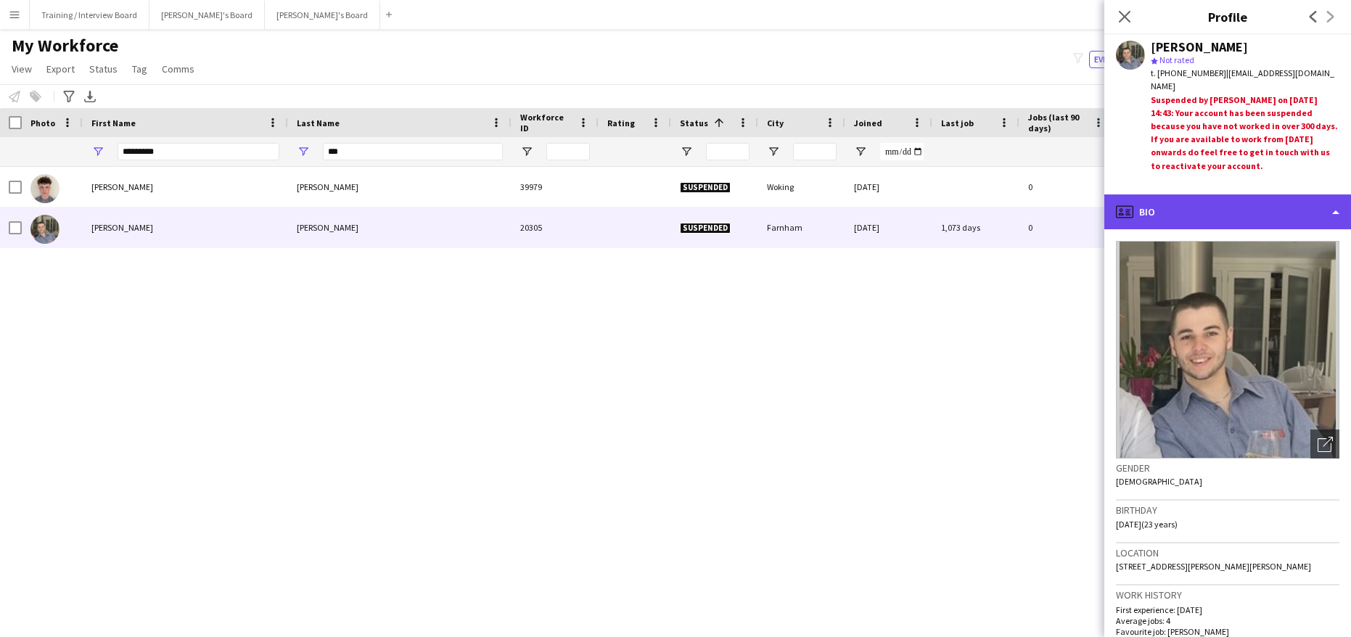
click at [1336, 203] on div "profile Bio" at bounding box center [1227, 211] width 247 height 35
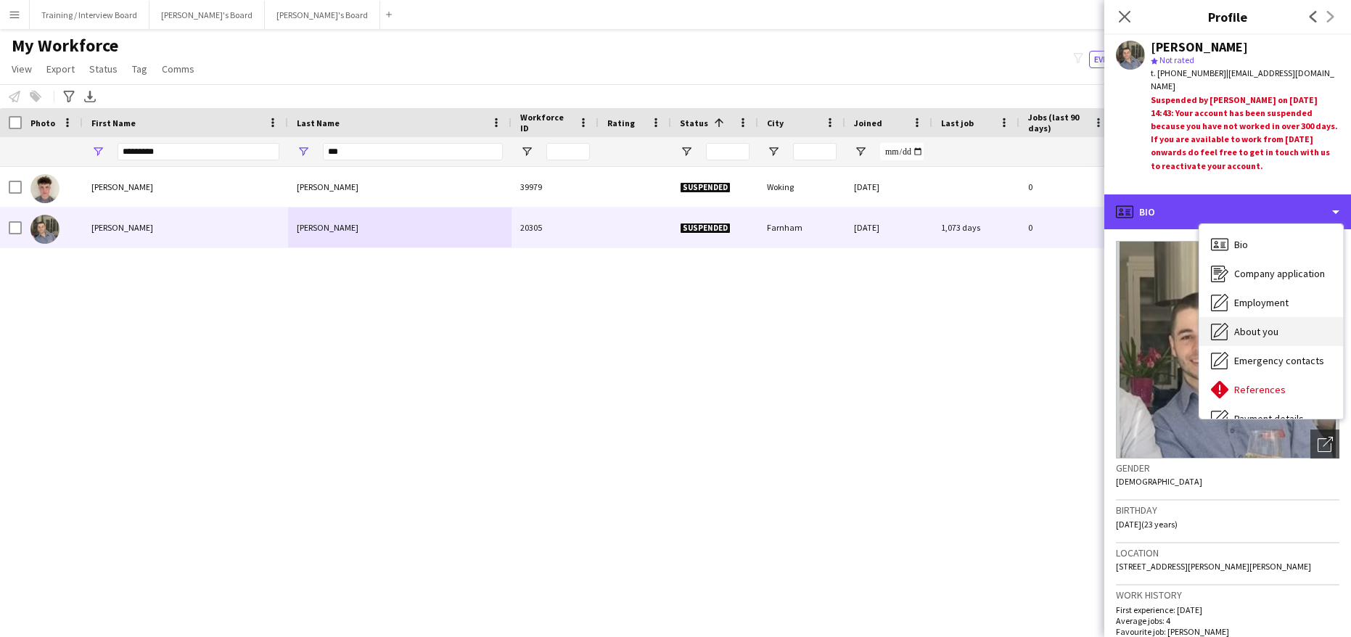
scroll to position [145, 0]
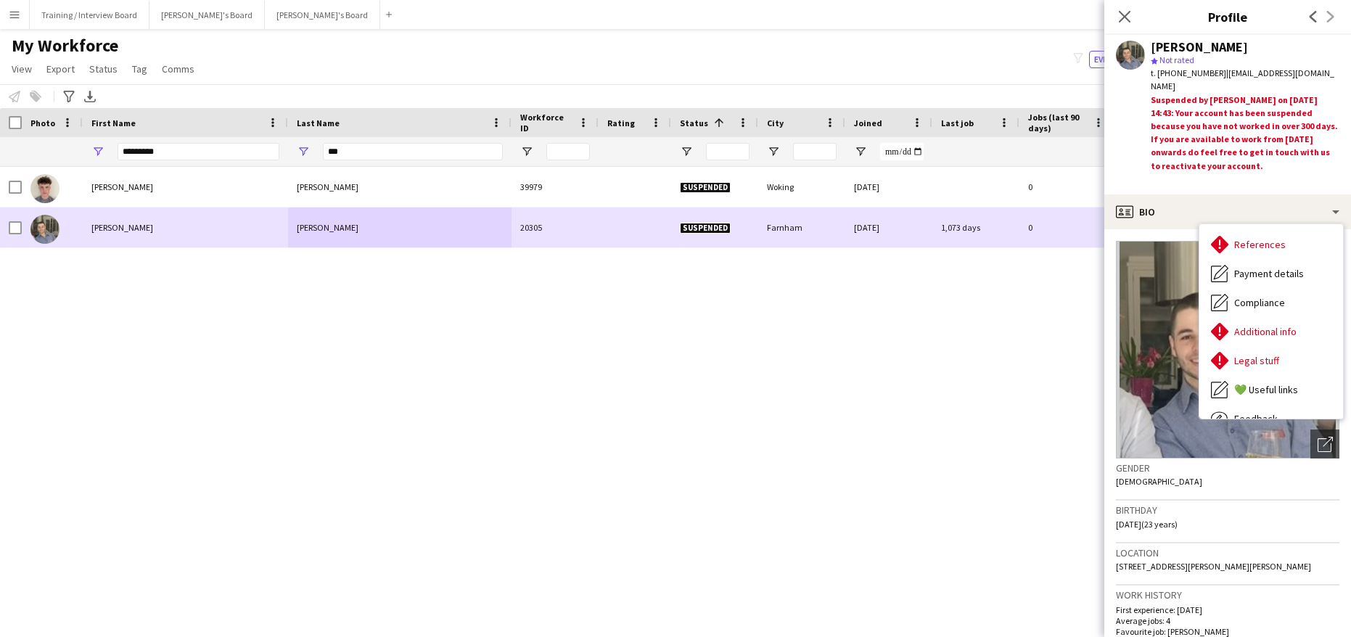
click at [194, 219] on div "Alexander" at bounding box center [185, 228] width 205 height 40
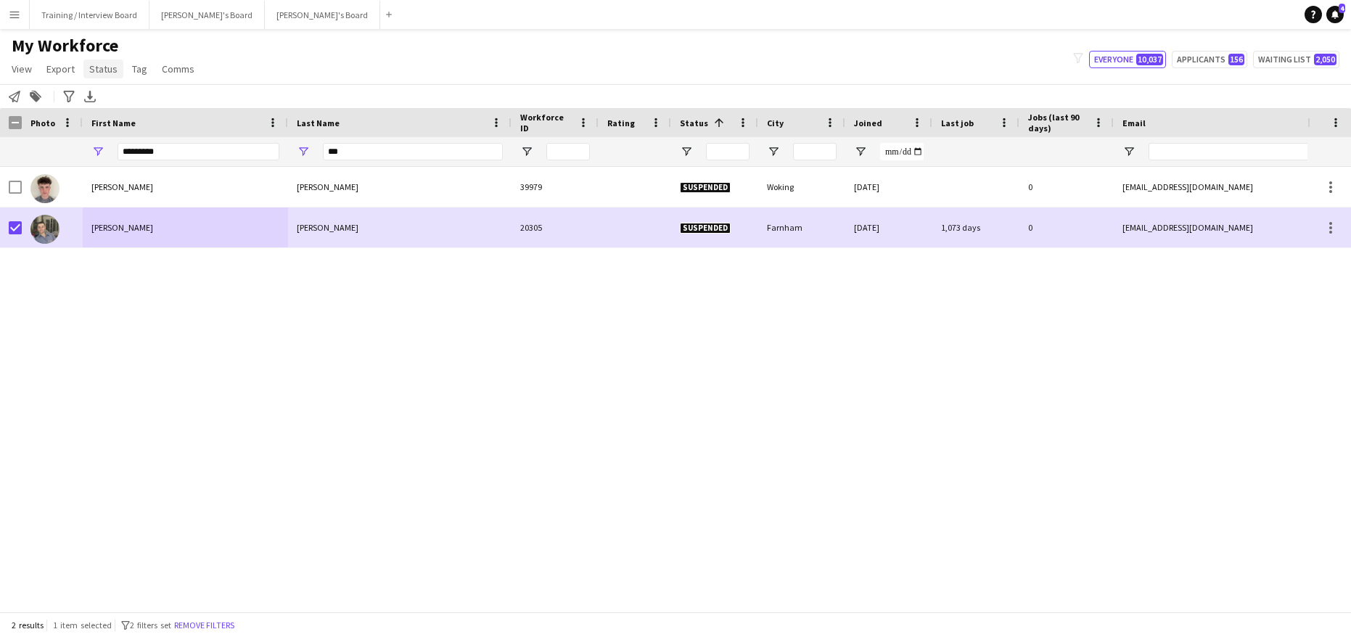
click at [116, 70] on link "Status" at bounding box center [103, 68] width 40 height 19
click at [109, 103] on span "Edit" at bounding box center [103, 100] width 17 height 13
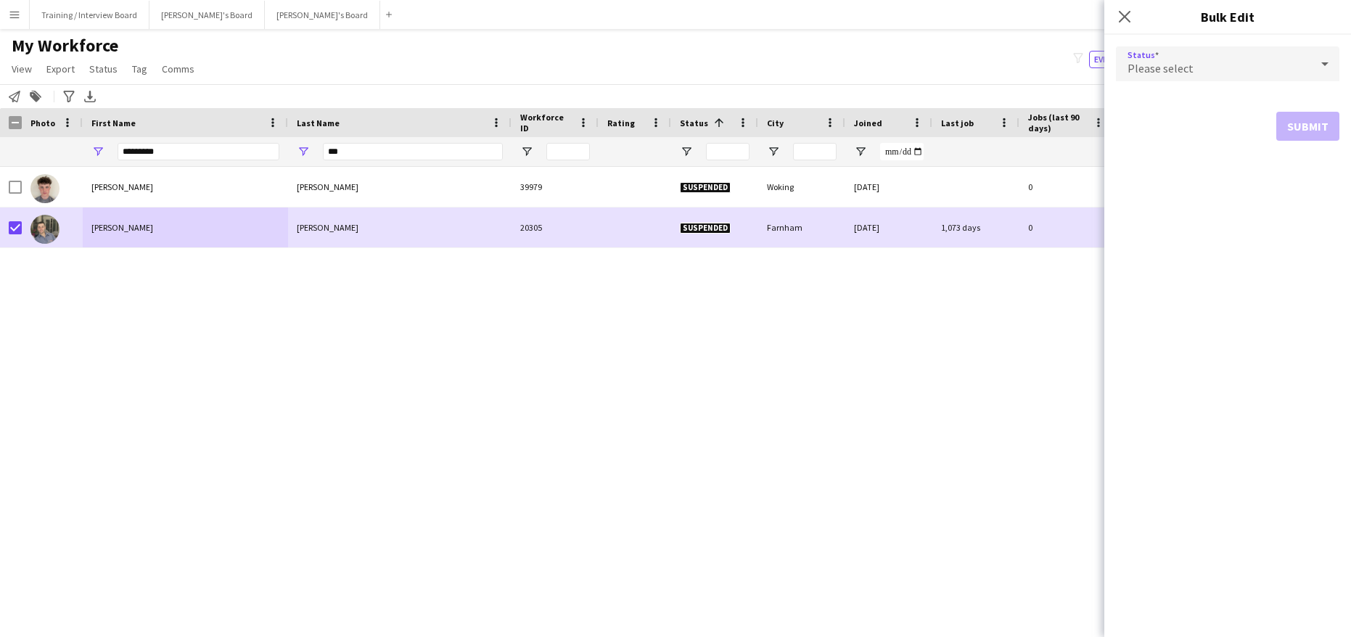
click at [1328, 61] on icon at bounding box center [1324, 63] width 17 height 29
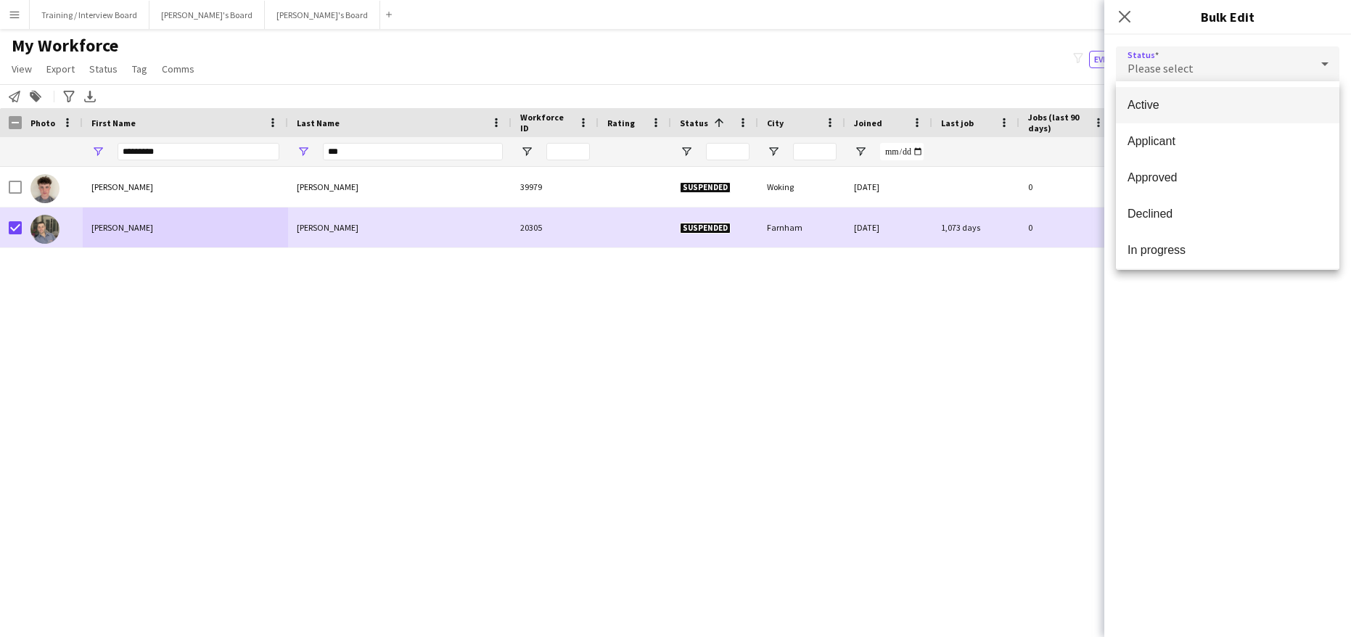
scroll to position [149, 0]
click at [1172, 239] on span "Waiting list" at bounding box center [1228, 246] width 200 height 14
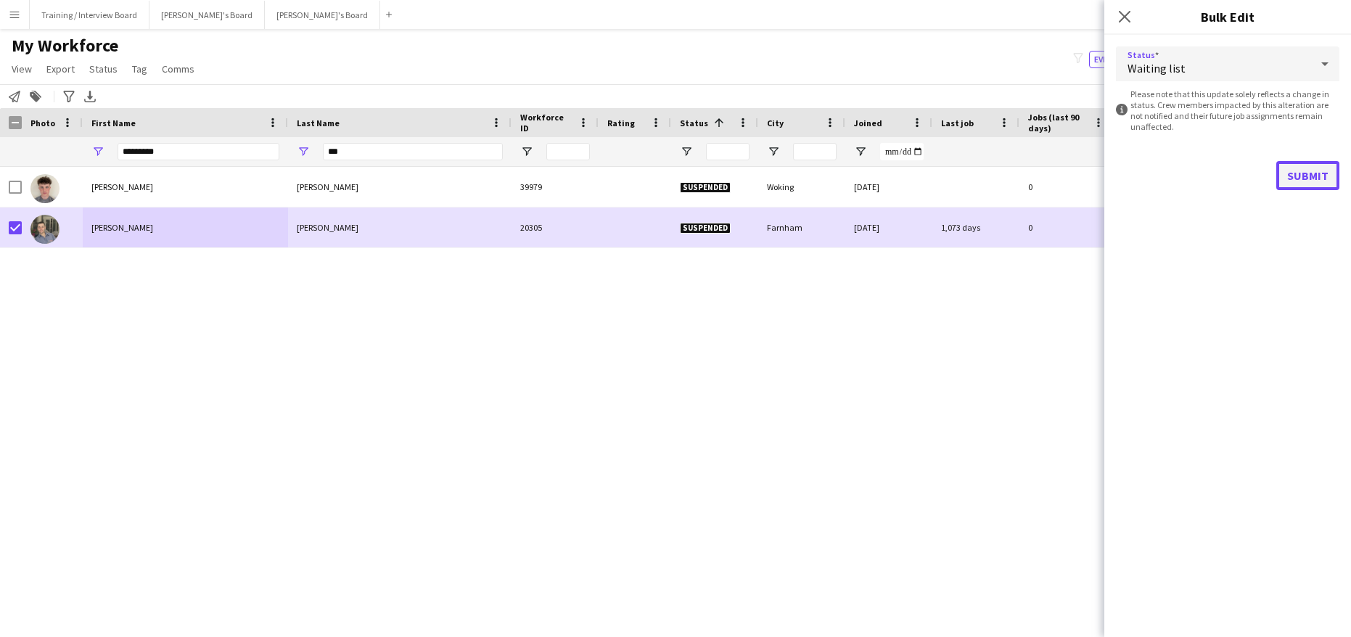
click at [1312, 176] on button "Submit" at bounding box center [1307, 175] width 63 height 29
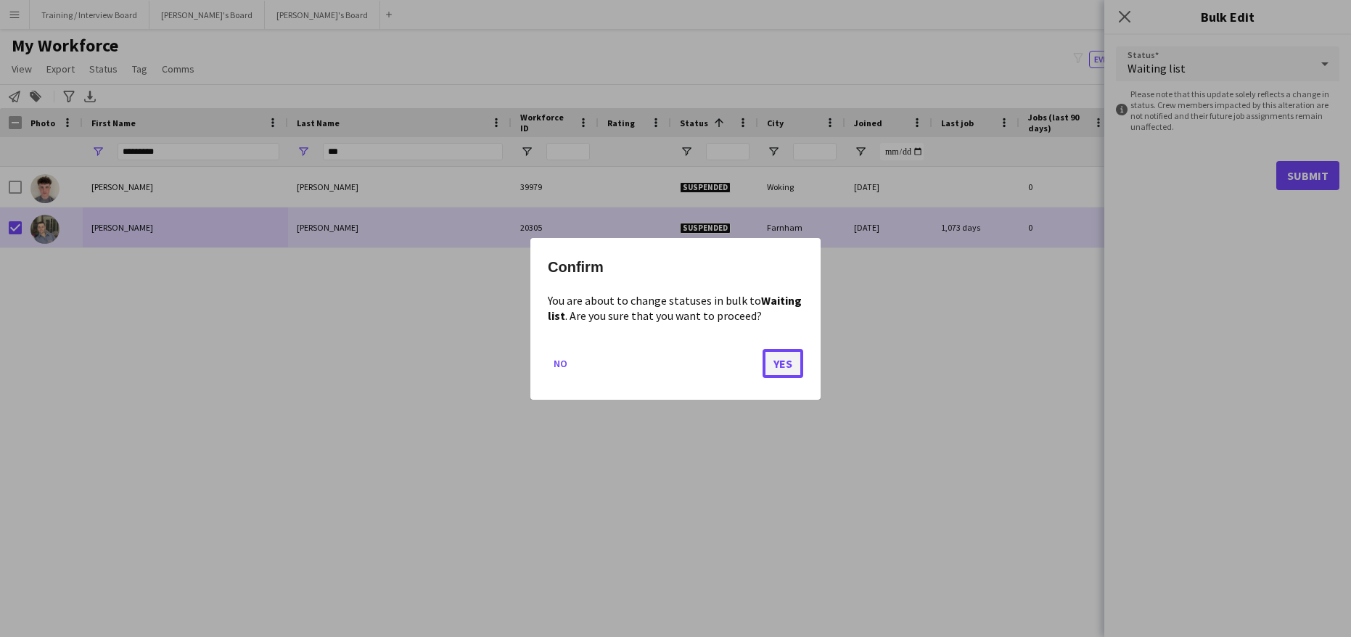
click at [784, 356] on button "Yes" at bounding box center [783, 362] width 41 height 29
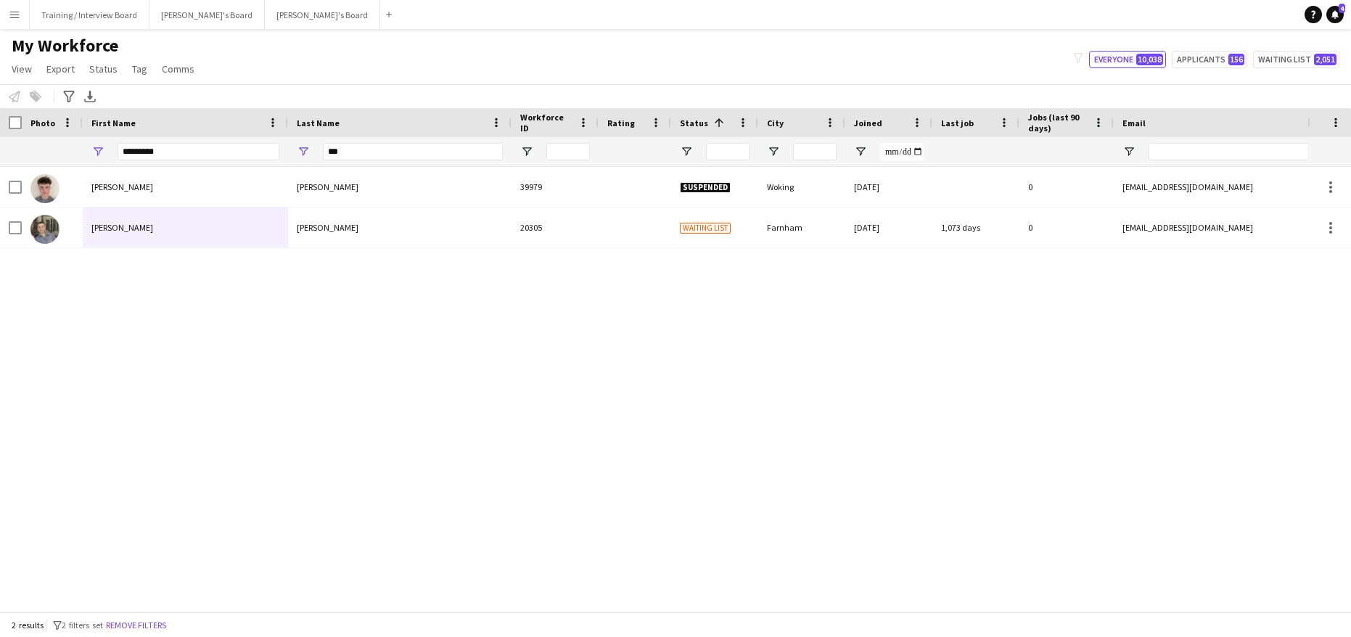
click at [155, 163] on div "*********" at bounding box center [199, 151] width 162 height 29
click at [163, 157] on input "*********" at bounding box center [199, 151] width 162 height 17
type input "*"
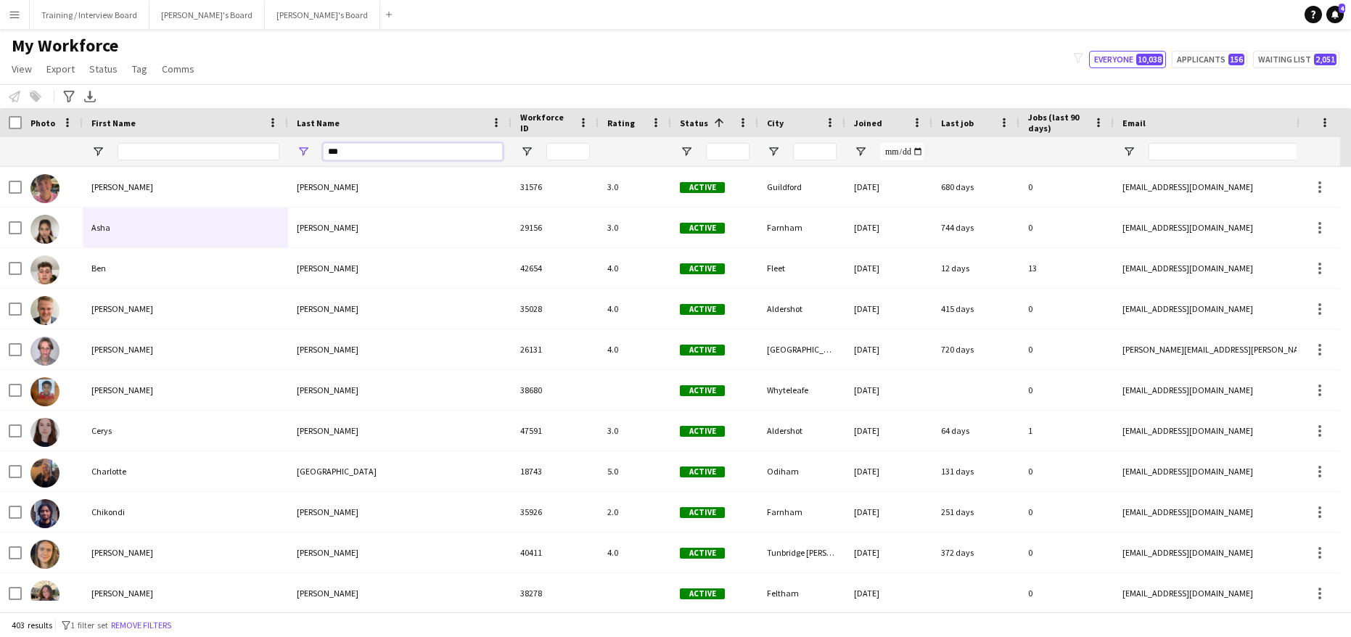
click at [368, 153] on input "***" at bounding box center [413, 151] width 180 height 17
type input "*"
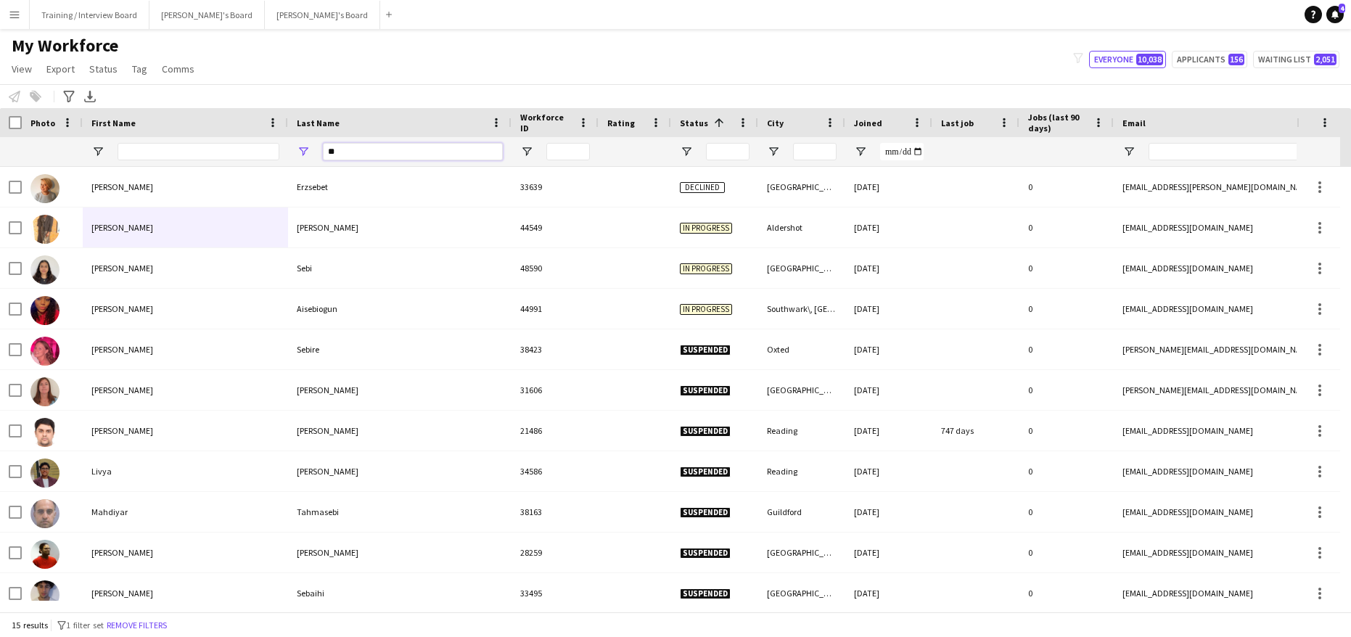
type input "*"
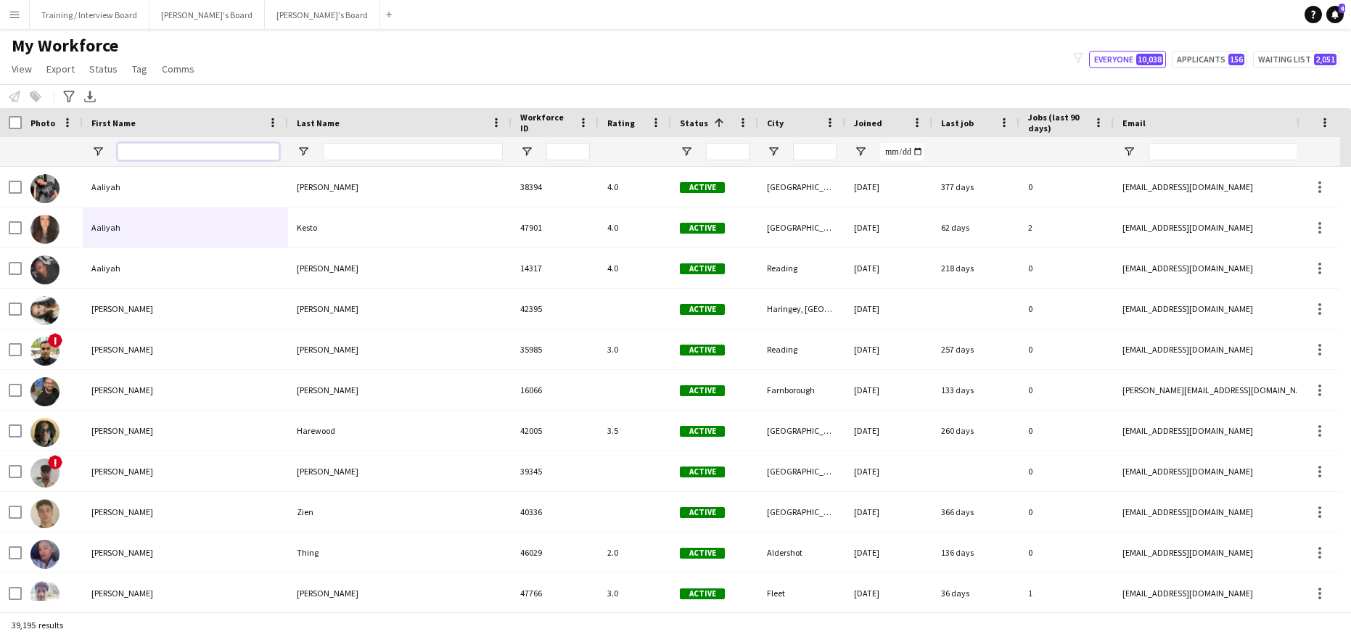
click at [147, 150] on input "First Name Filter Input" at bounding box center [199, 151] width 162 height 17
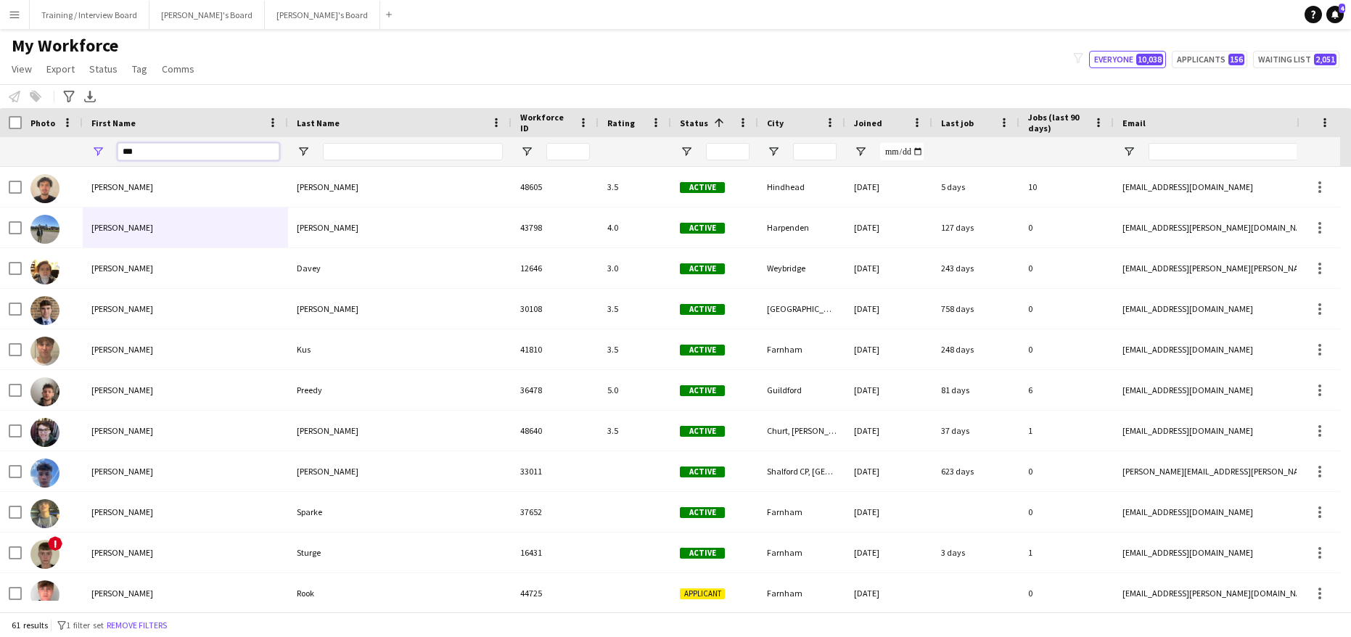
type input "***"
click at [342, 147] on input "Last Name Filter Input" at bounding box center [413, 151] width 180 height 17
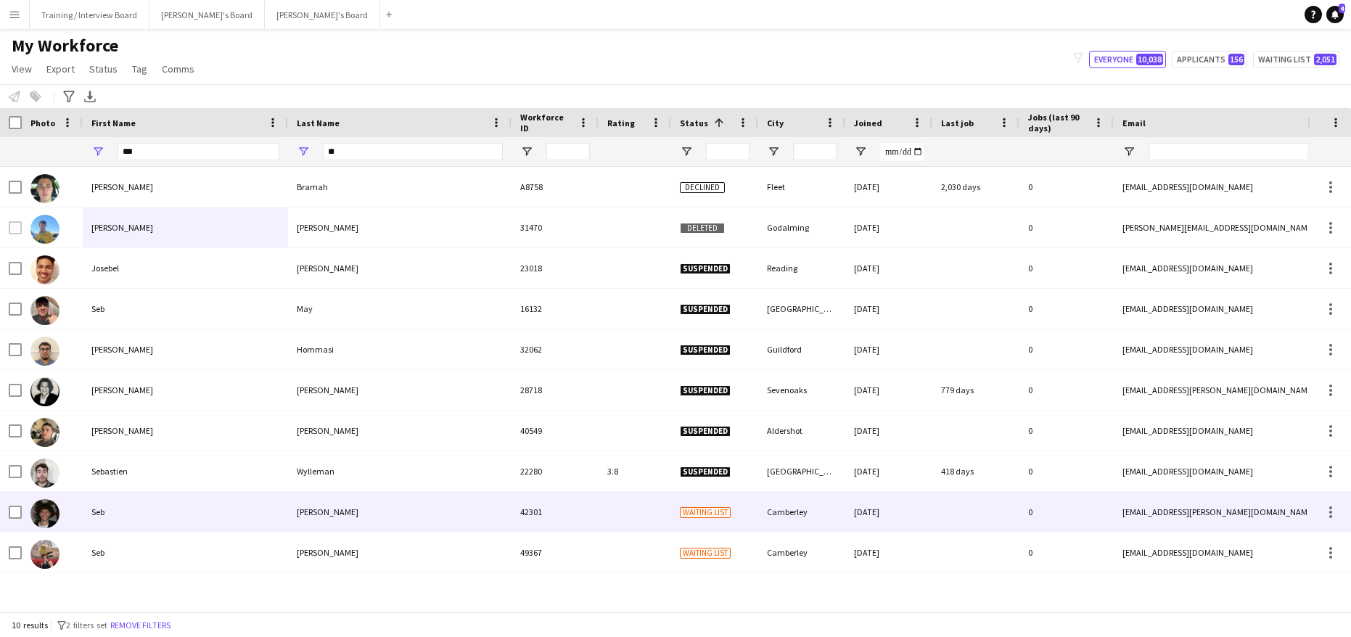
click at [160, 516] on div "Seb" at bounding box center [185, 512] width 205 height 40
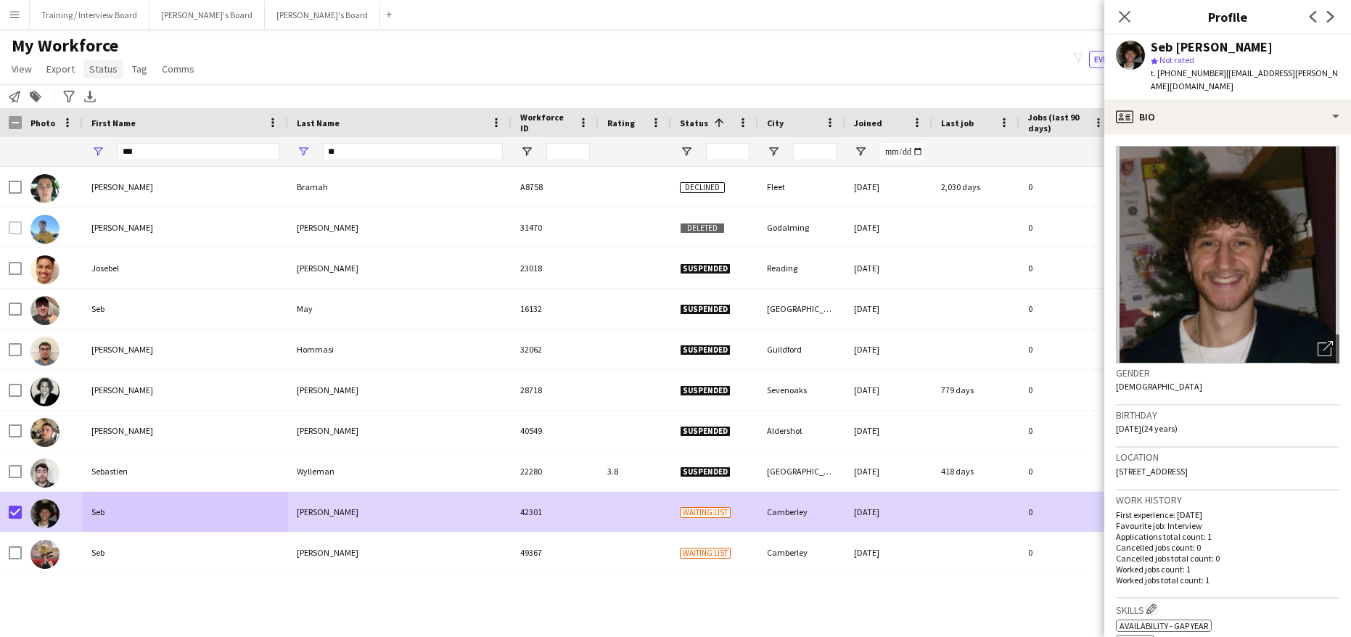
click at [97, 73] on span "Status" at bounding box center [103, 68] width 28 height 13
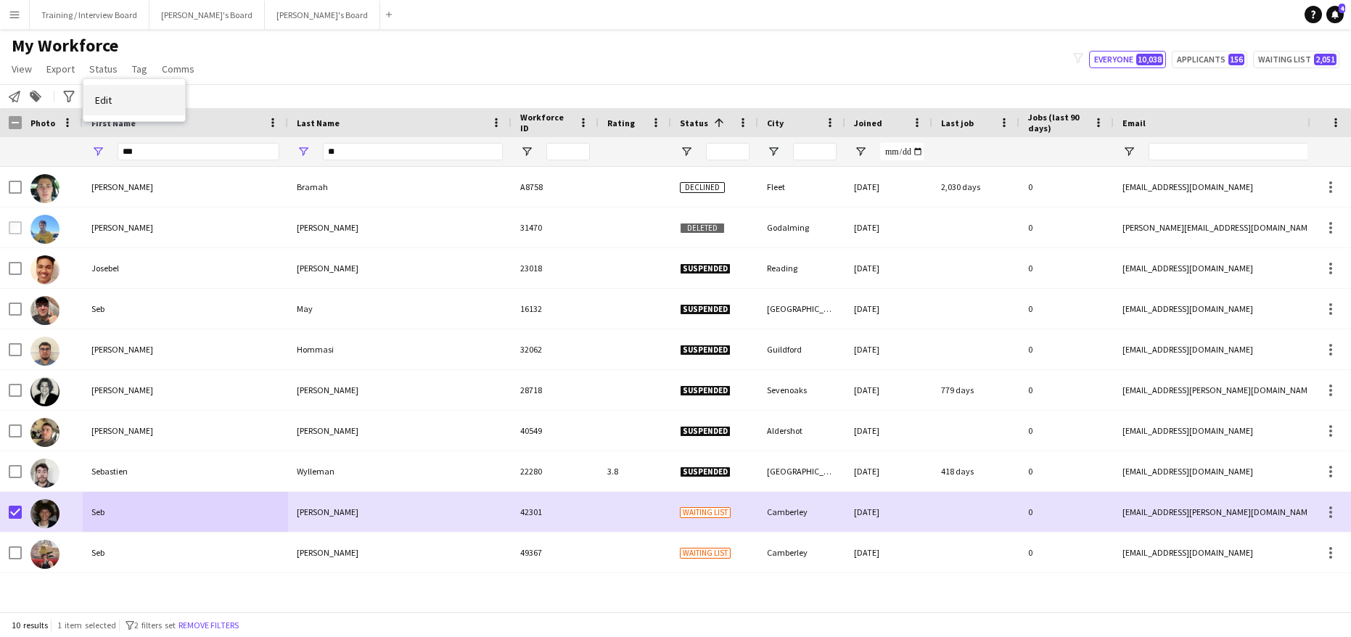
click at [118, 91] on link "Edit" at bounding box center [134, 100] width 102 height 30
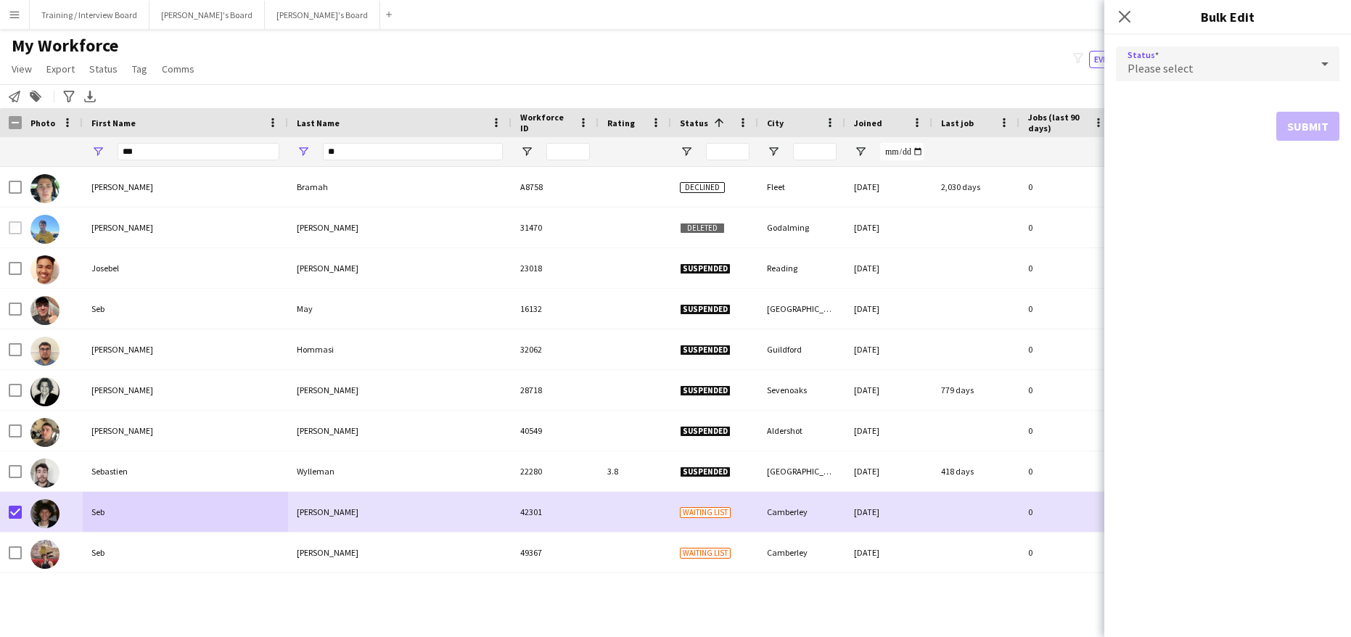
click at [1315, 63] on div at bounding box center [1324, 63] width 29 height 29
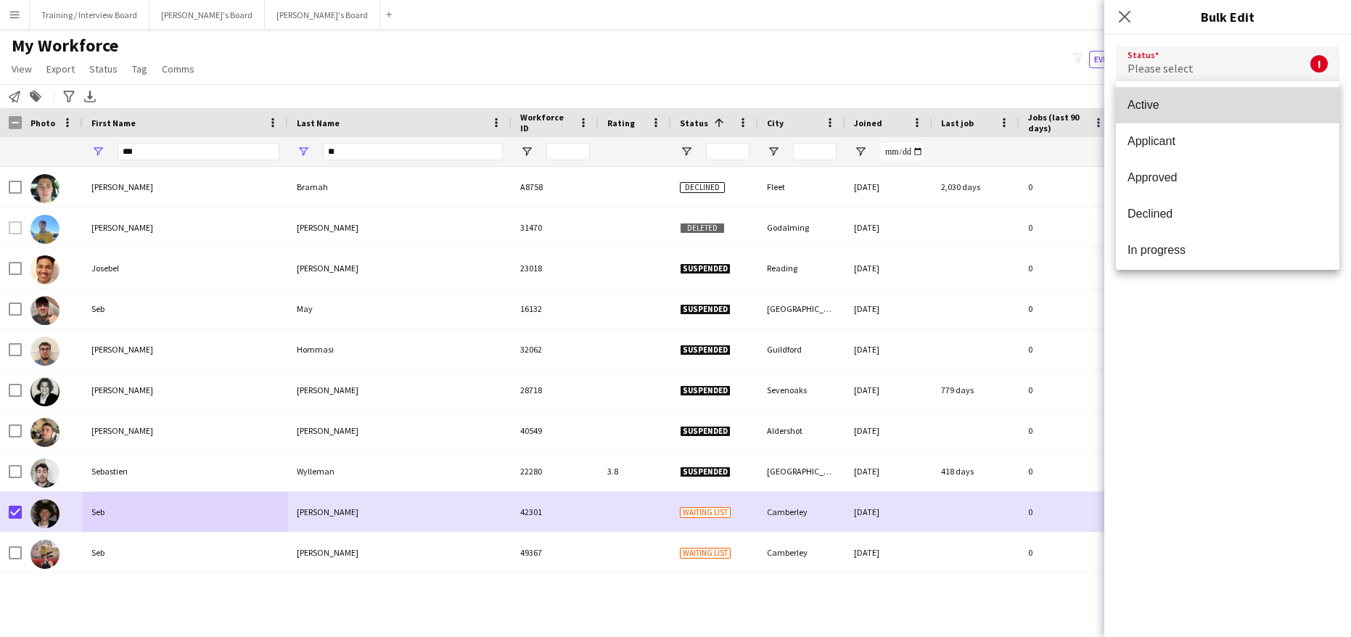
click at [1254, 102] on span "Active" at bounding box center [1228, 105] width 200 height 14
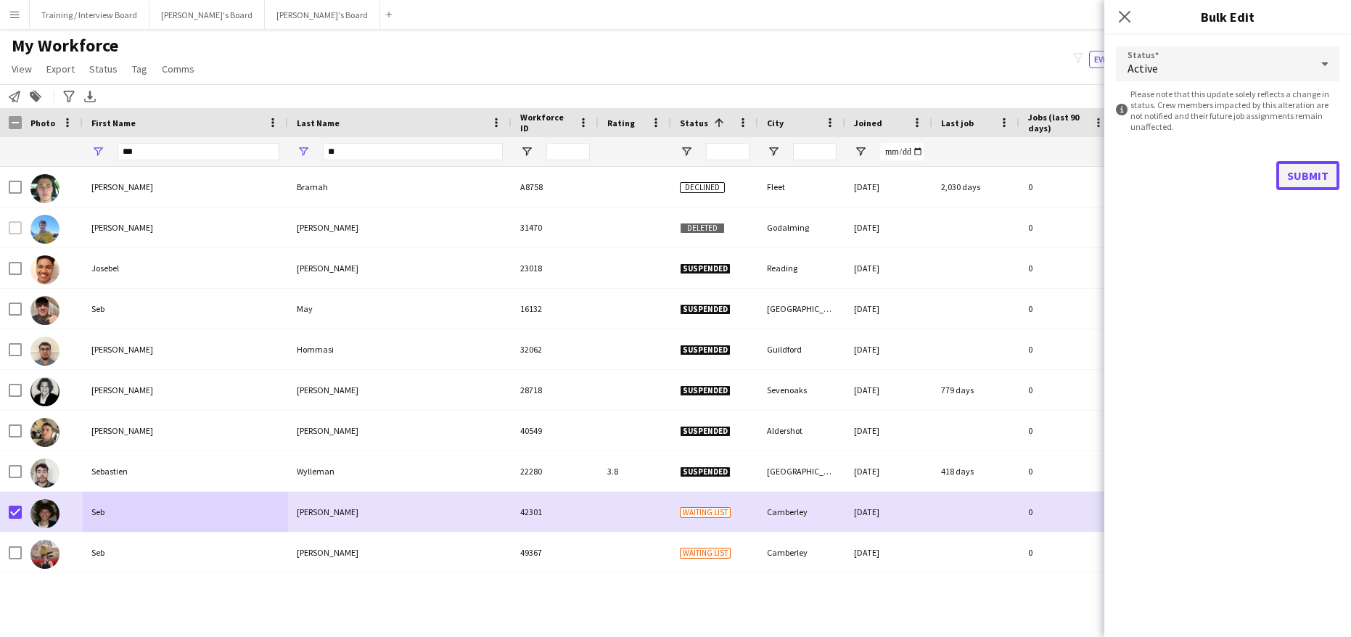
click at [1312, 183] on button "Submit" at bounding box center [1307, 175] width 63 height 29
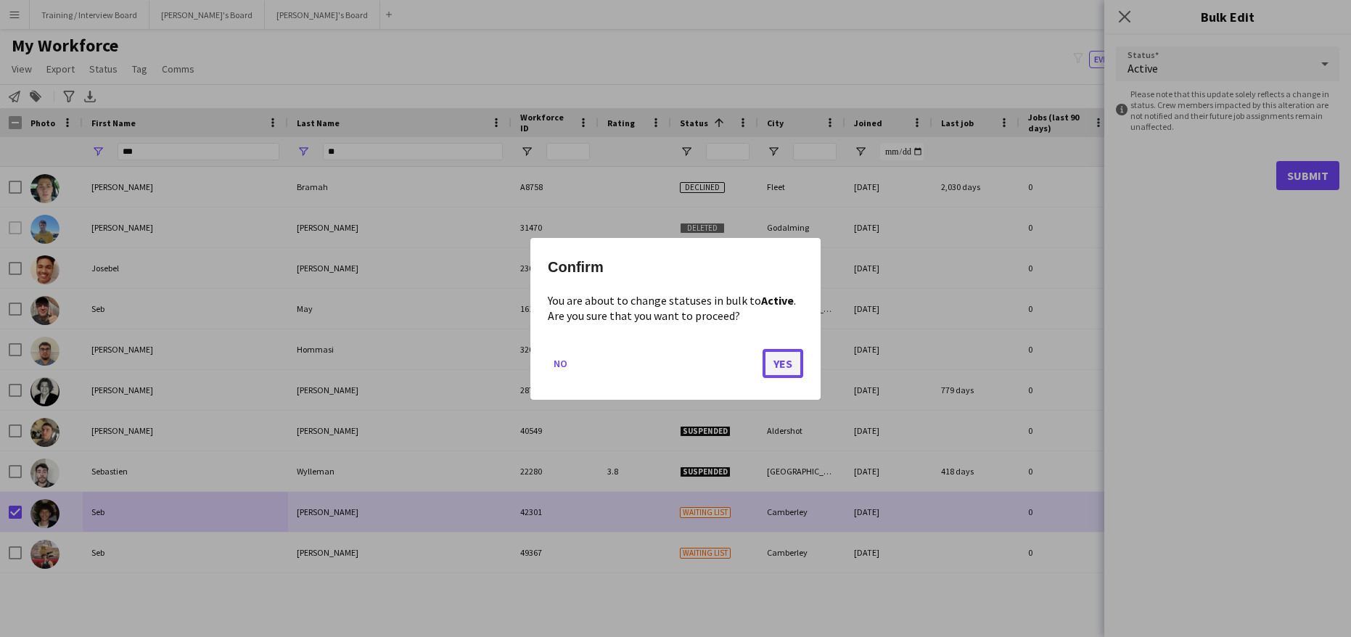
click at [782, 370] on button "Yes" at bounding box center [783, 362] width 41 height 29
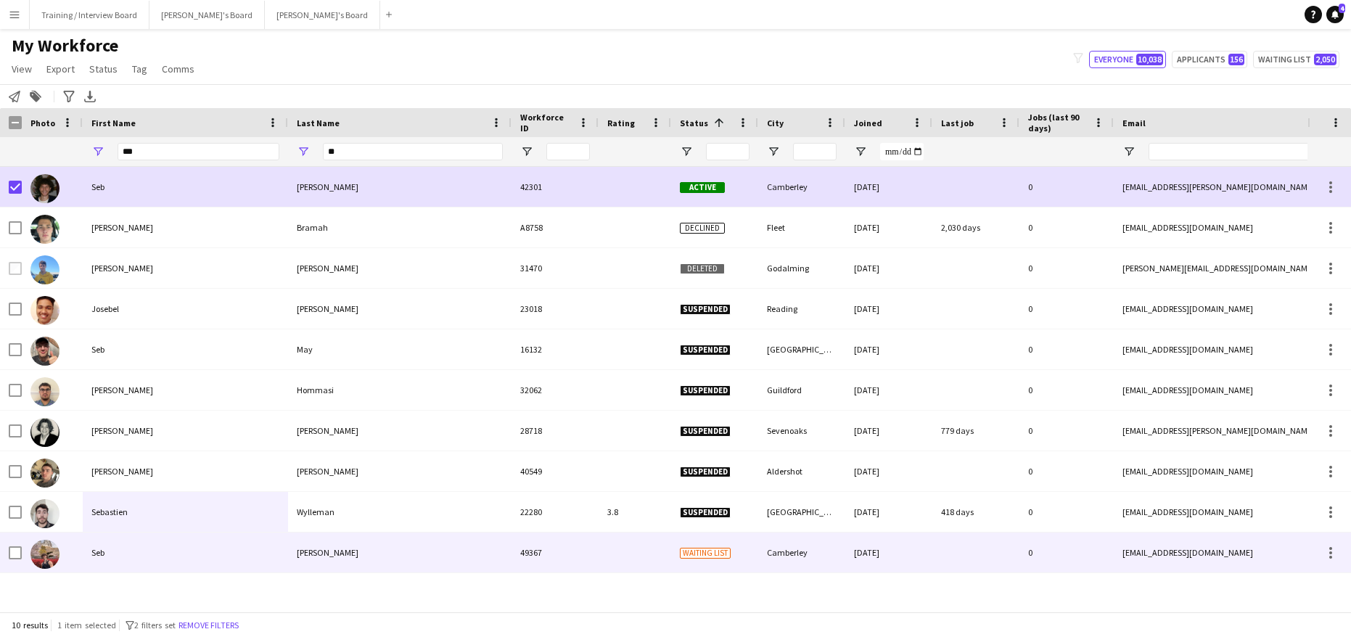
click at [224, 565] on div "Seb" at bounding box center [185, 553] width 205 height 40
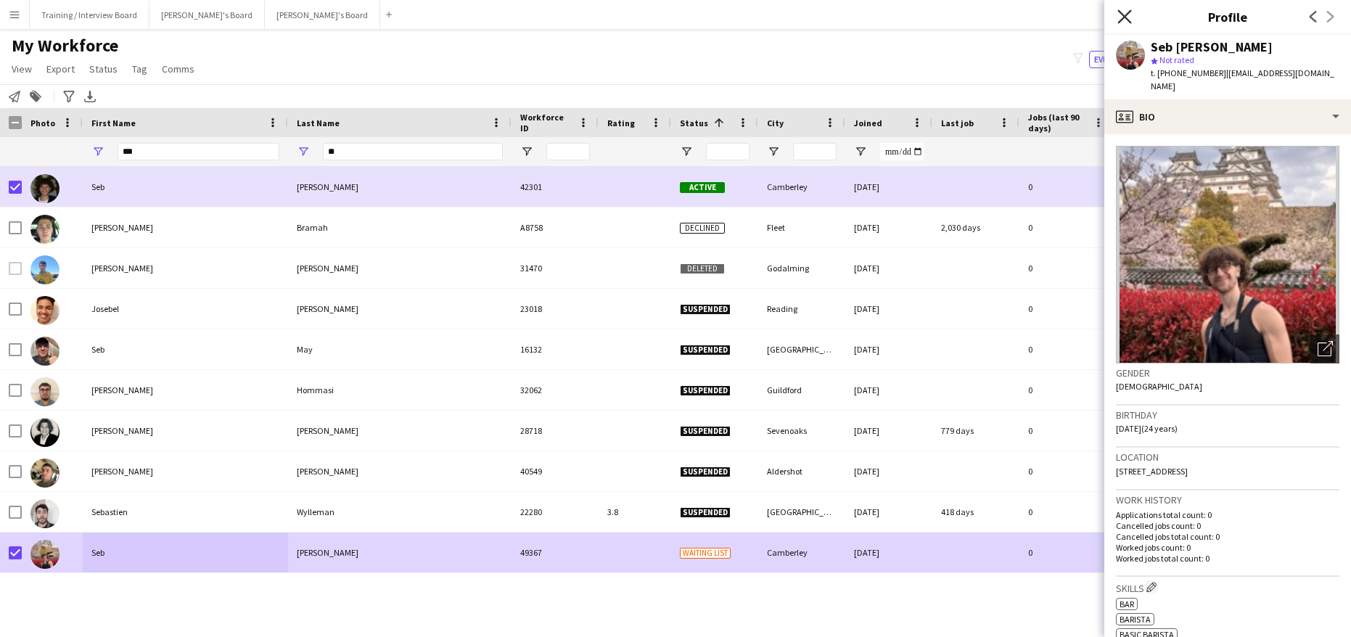
click at [1125, 17] on icon at bounding box center [1124, 16] width 14 height 14
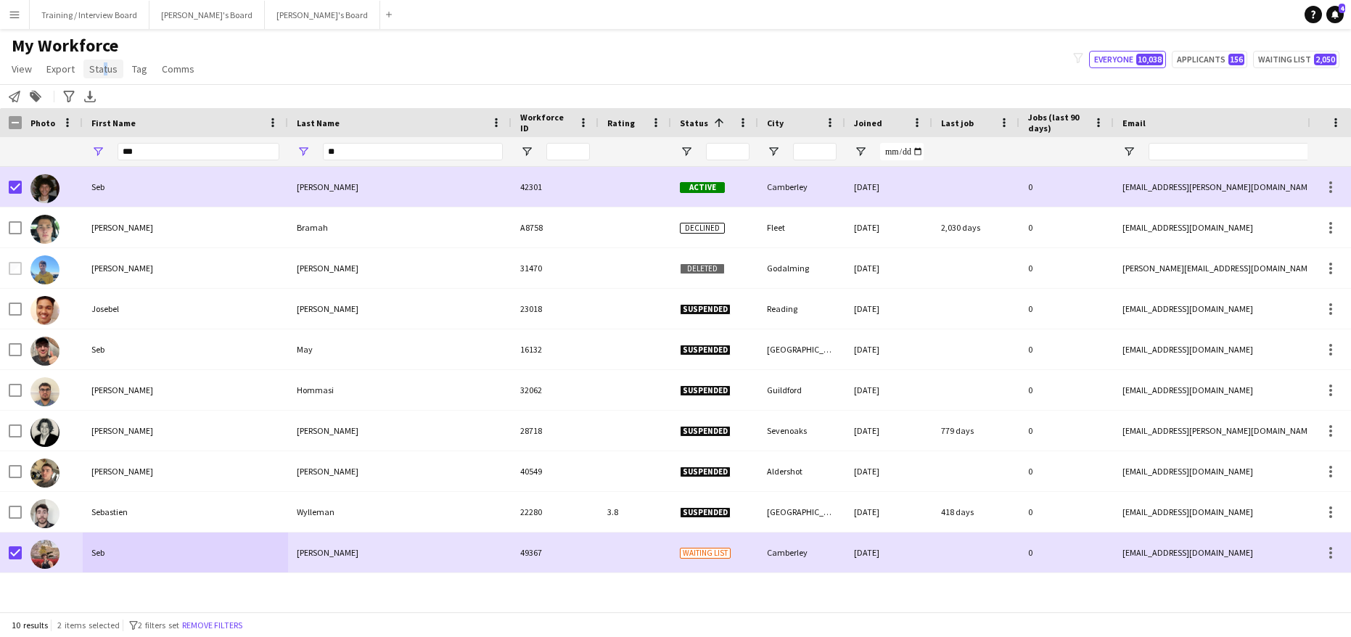
click at [99, 70] on span "Status" at bounding box center [103, 68] width 28 height 13
click at [129, 99] on link "Edit" at bounding box center [134, 100] width 102 height 30
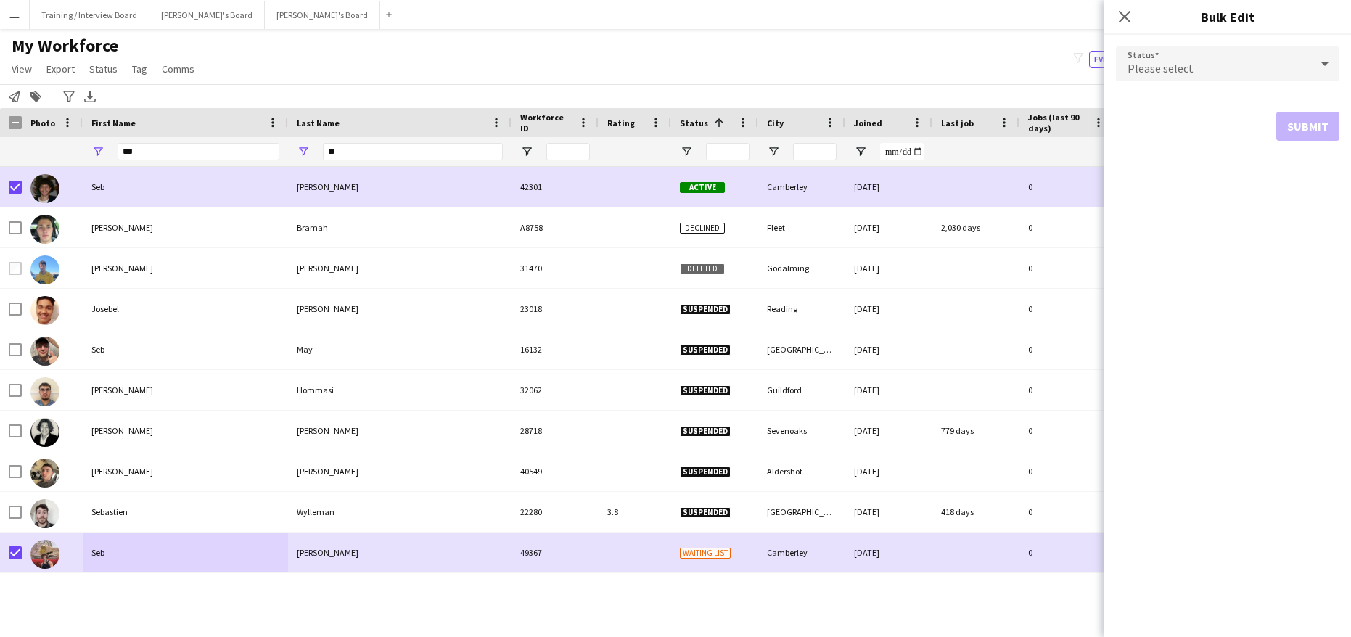
click at [1329, 63] on icon at bounding box center [1324, 63] width 17 height 29
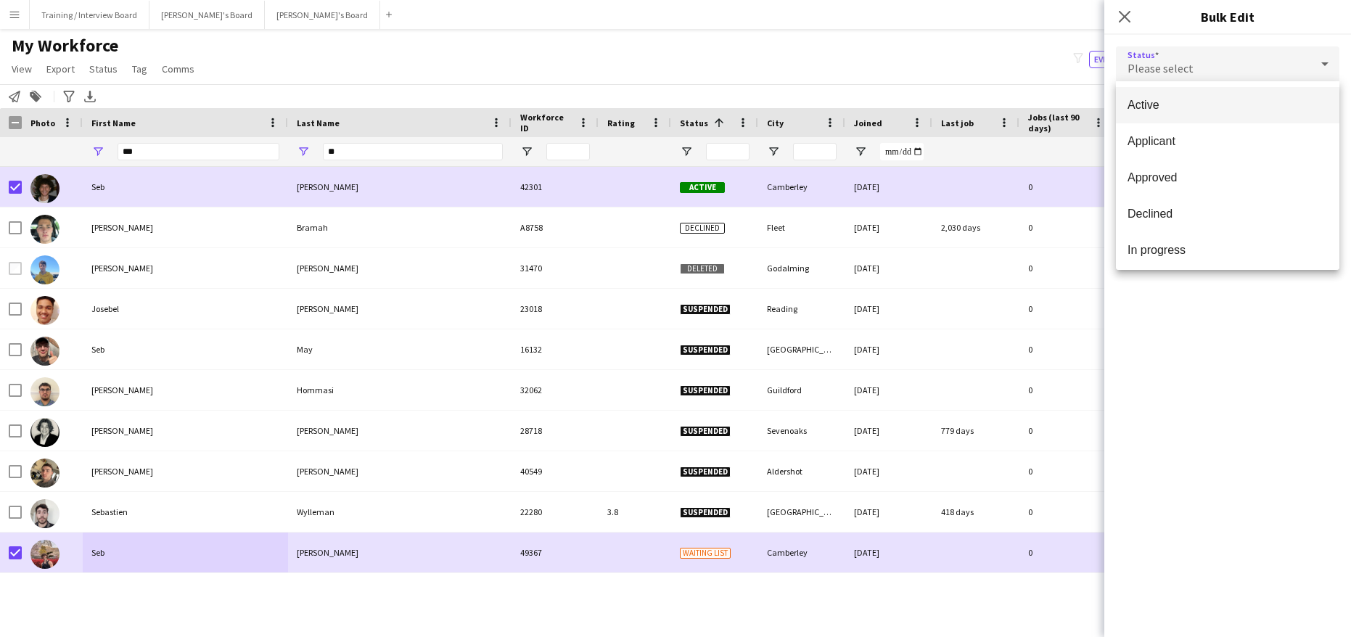
click at [1216, 101] on span "Active" at bounding box center [1228, 105] width 200 height 14
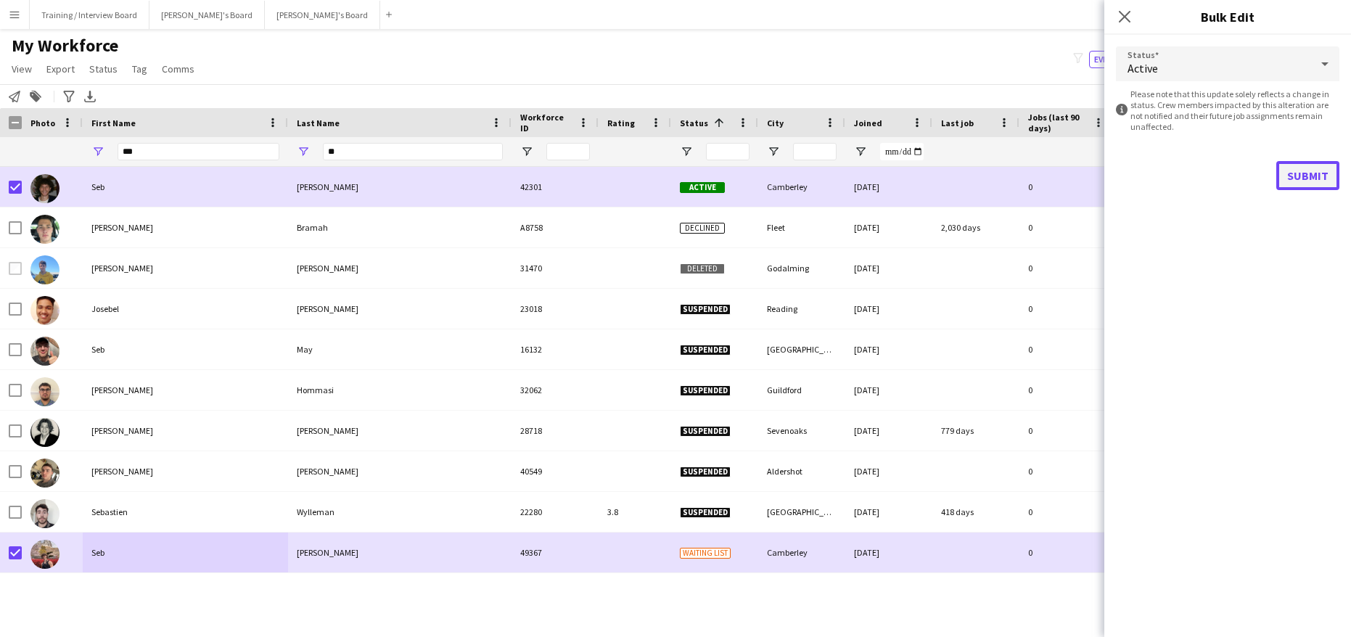
click at [1308, 183] on button "Submit" at bounding box center [1307, 175] width 63 height 29
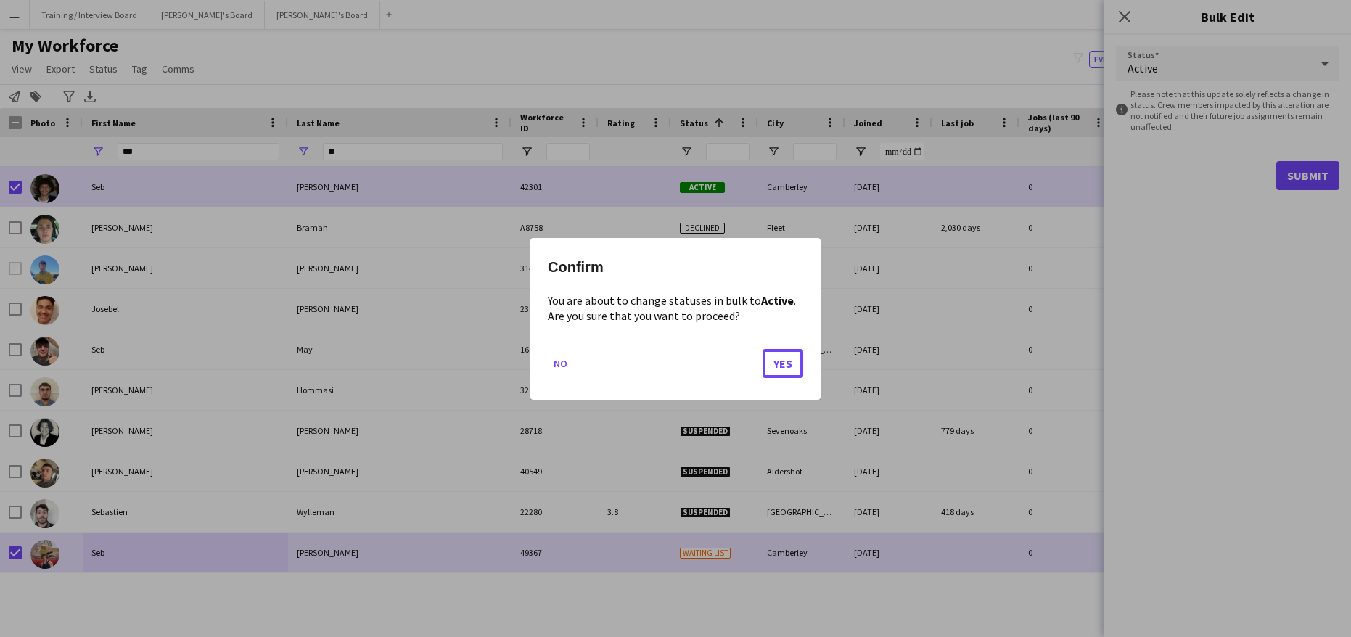
drag, startPoint x: 779, startPoint y: 354, endPoint x: 833, endPoint y: 364, distance: 54.6
click at [780, 354] on button "Yes" at bounding box center [783, 362] width 41 height 29
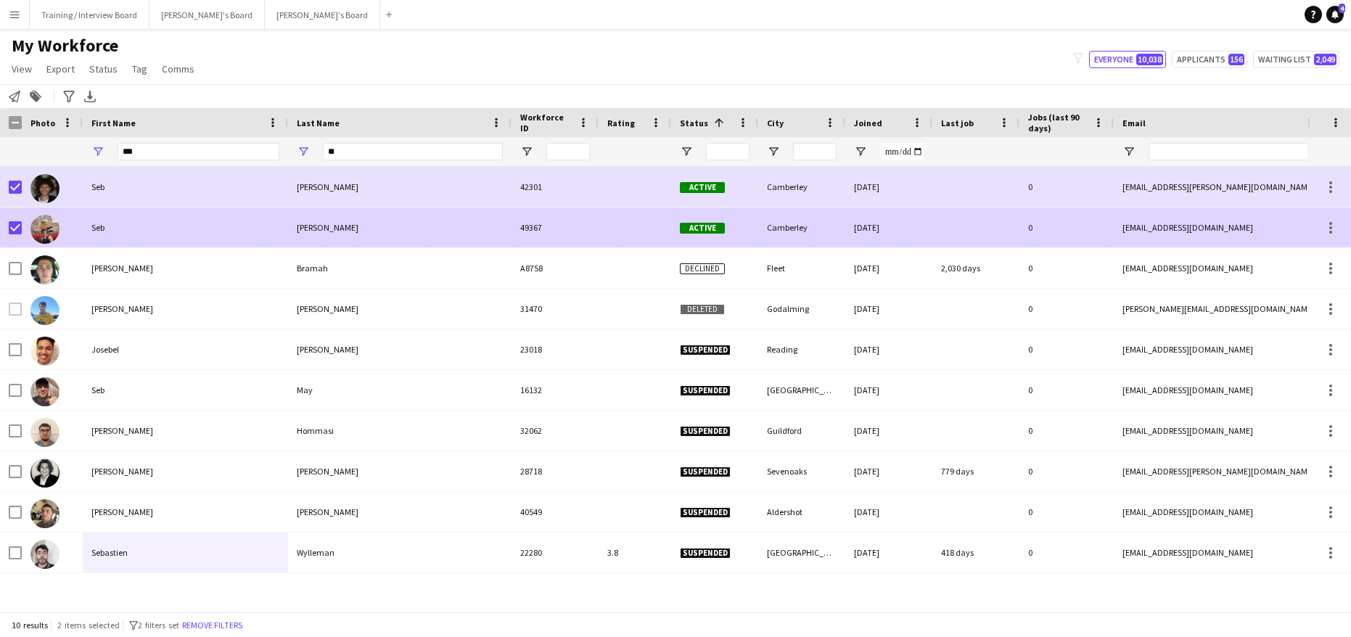
click at [193, 229] on div "Seb" at bounding box center [185, 228] width 205 height 40
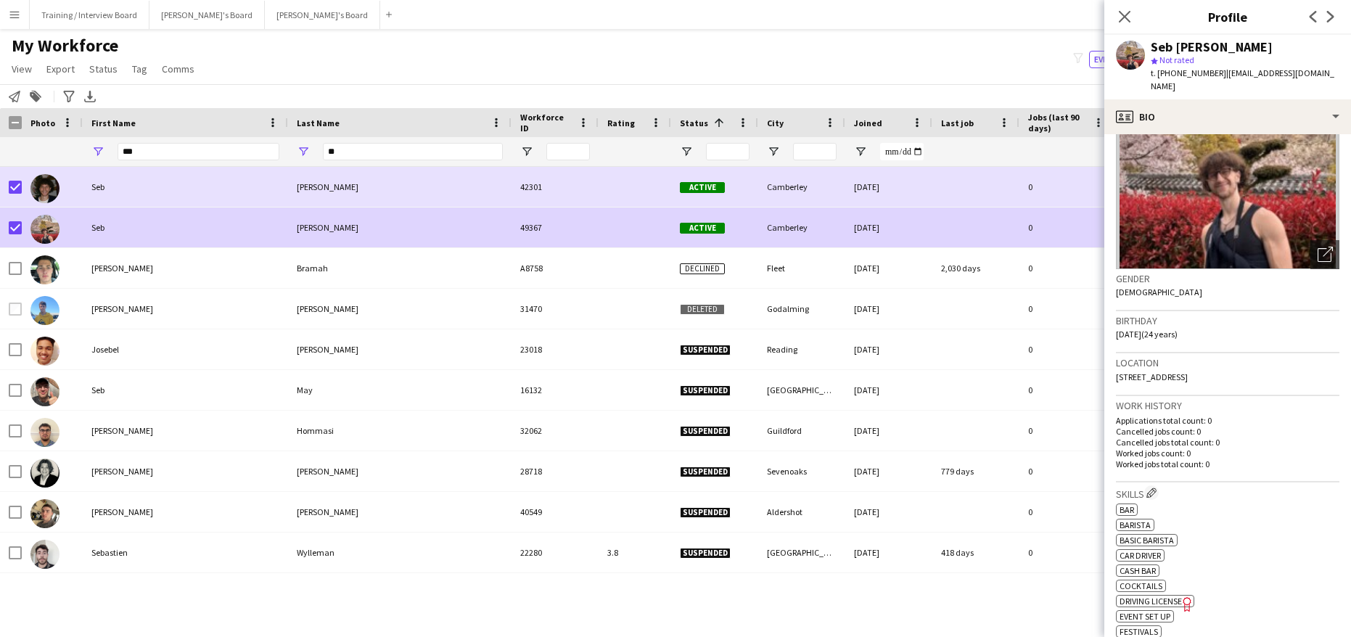
scroll to position [145, 0]
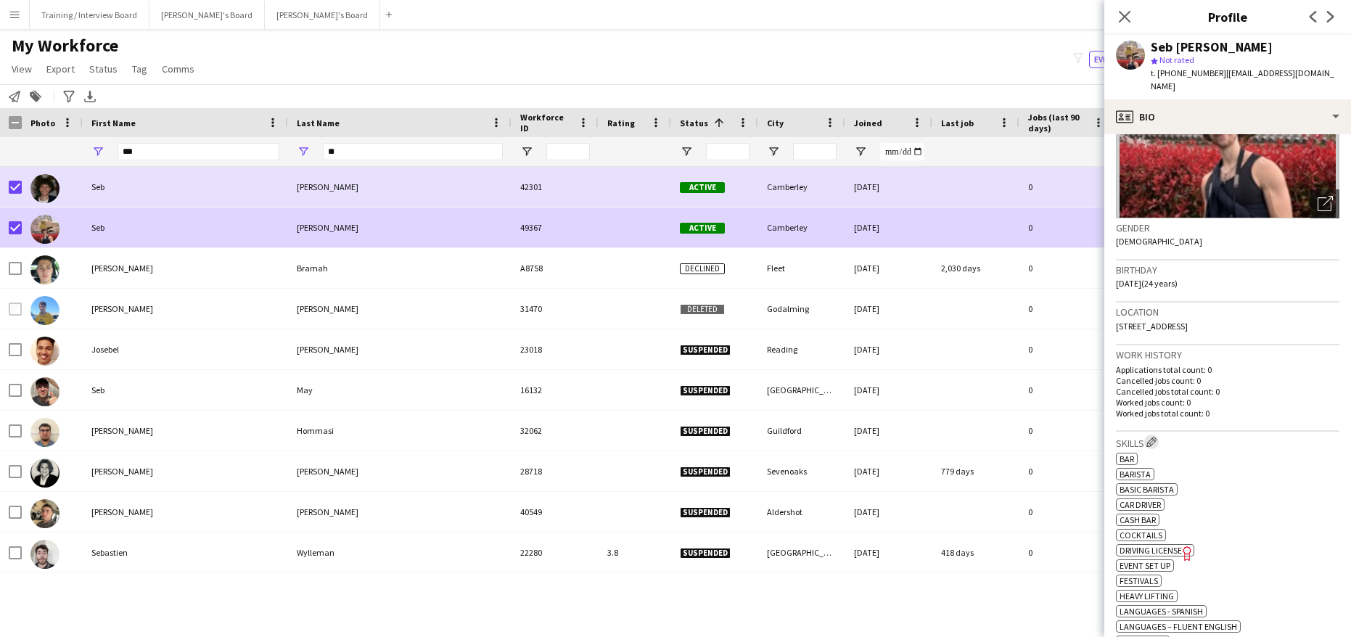
click at [1149, 437] on app-icon "Edit crew company skills" at bounding box center [1151, 442] width 10 height 10
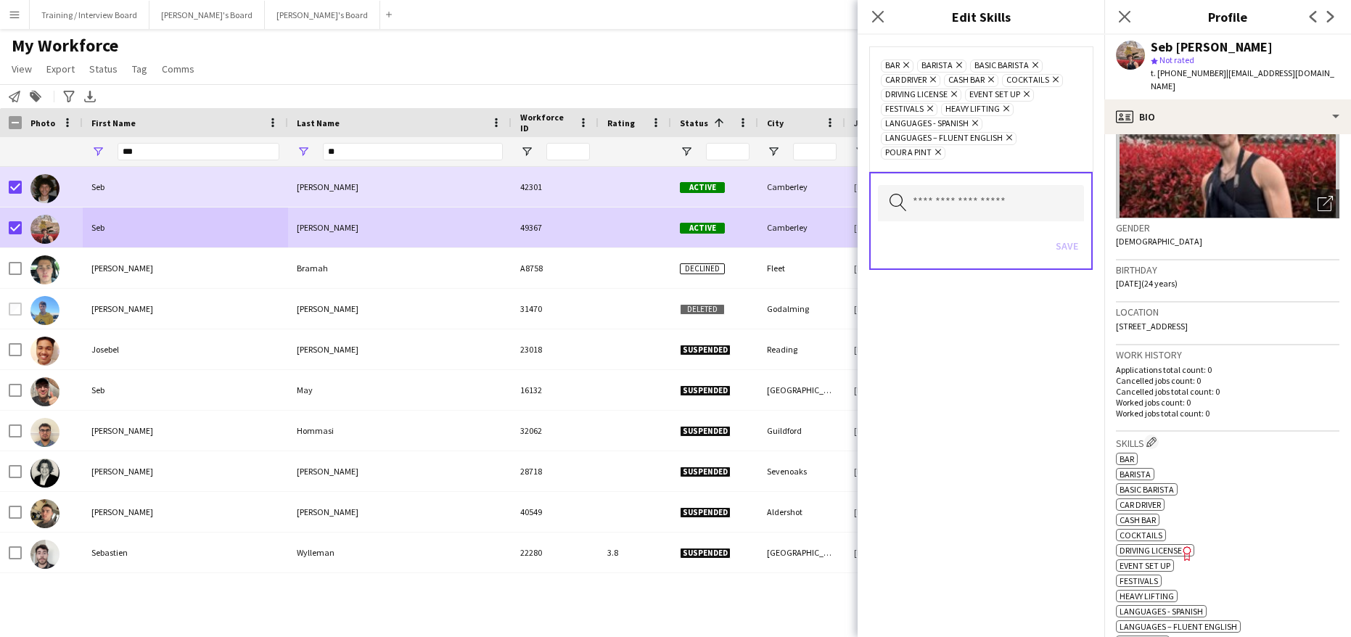
drag, startPoint x: 1034, startPoint y: 65, endPoint x: 1044, endPoint y: 82, distance: 19.5
click at [1036, 65] on icon "Remove" at bounding box center [1033, 64] width 9 height 9
click at [1235, 546] on div "ok-circled2 background Layer 1 cross-circle-red background Layer 1 bar Freelanc…" at bounding box center [1227, 549] width 223 height 198
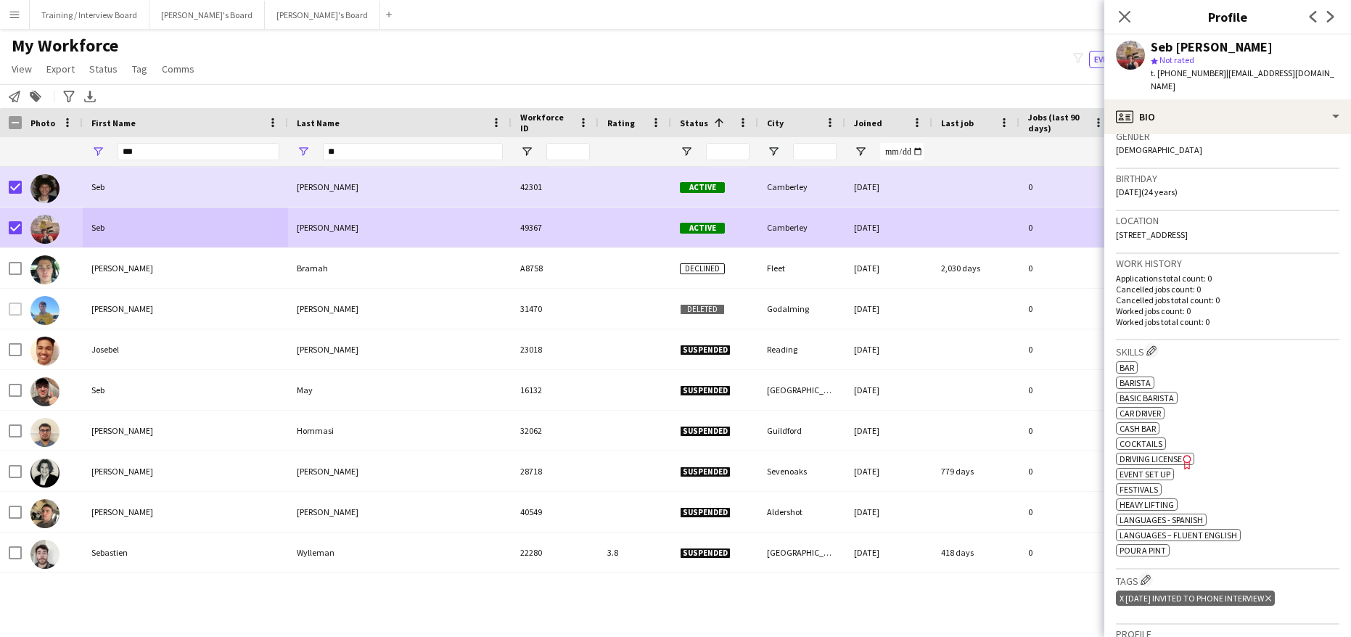
scroll to position [290, 0]
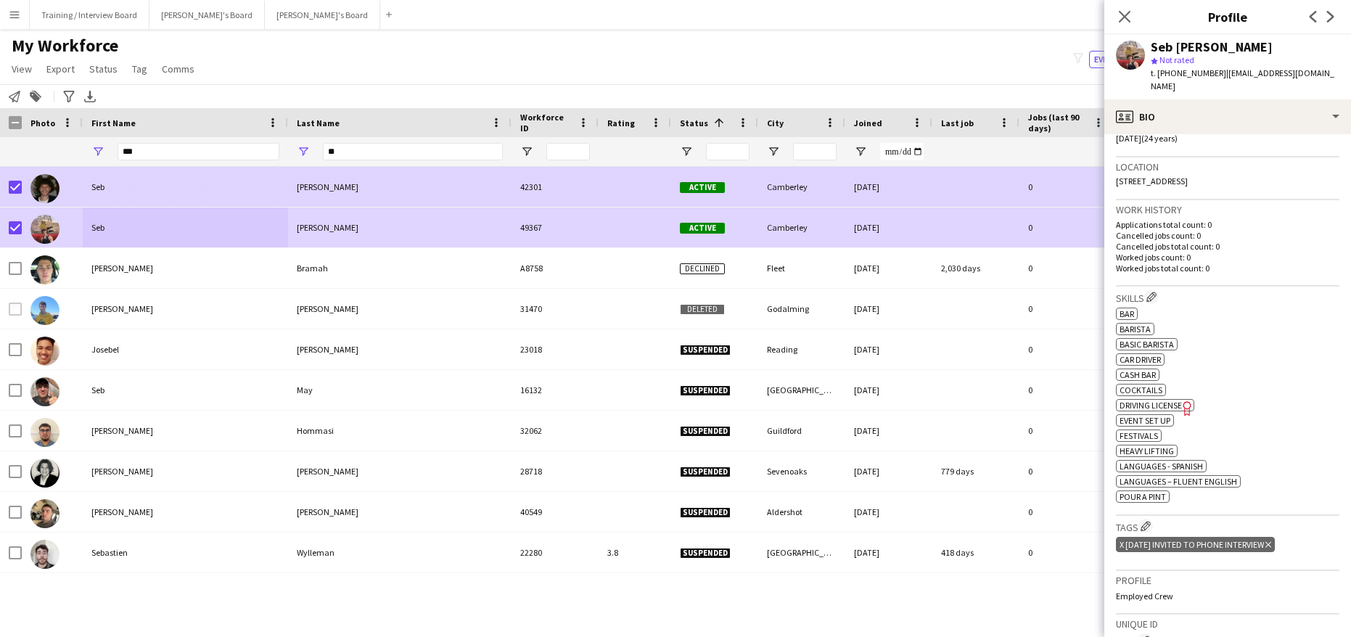
click at [7, 184] on div at bounding box center [11, 187] width 22 height 40
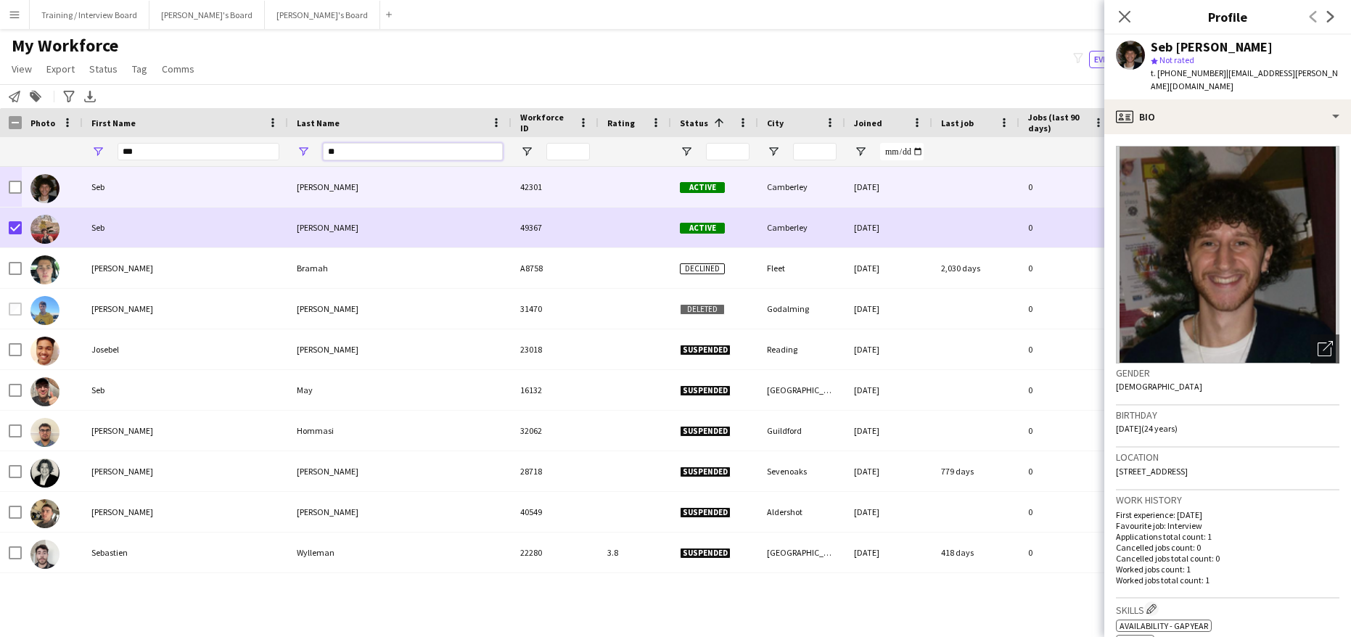
click at [365, 153] on input "**" at bounding box center [413, 151] width 180 height 17
type input "*"
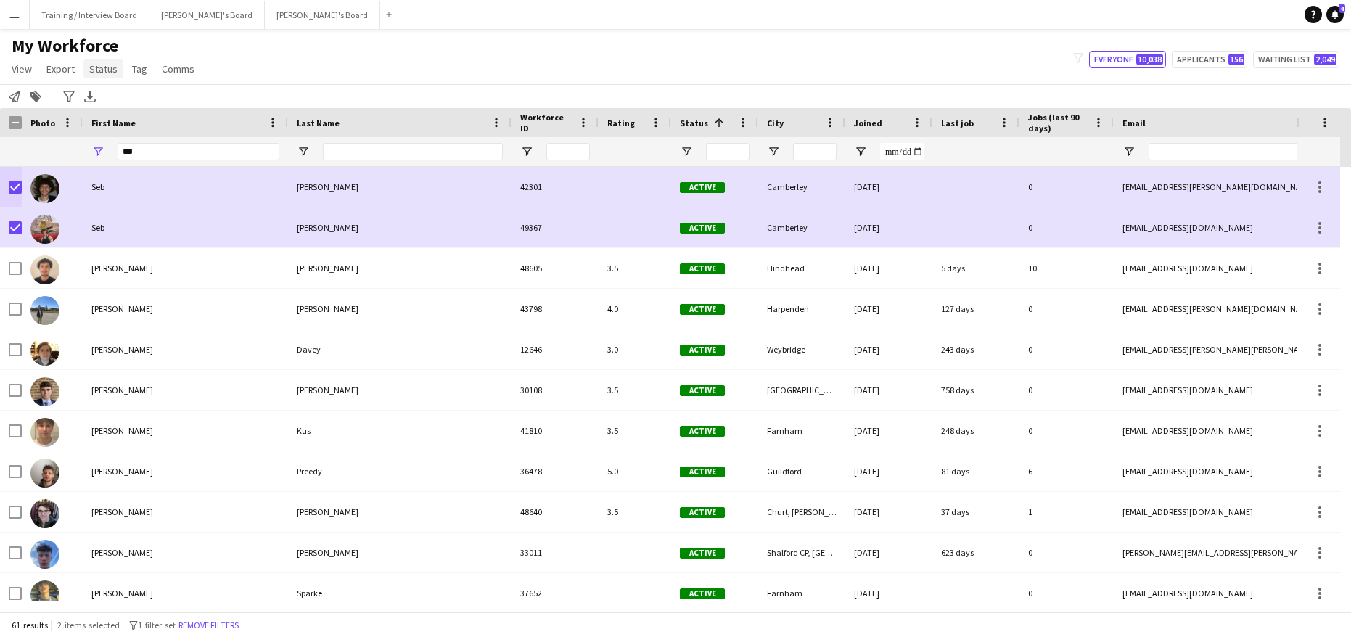
click at [94, 65] on span "Status" at bounding box center [103, 68] width 28 height 13
click at [96, 96] on span "Edit" at bounding box center [103, 100] width 17 height 13
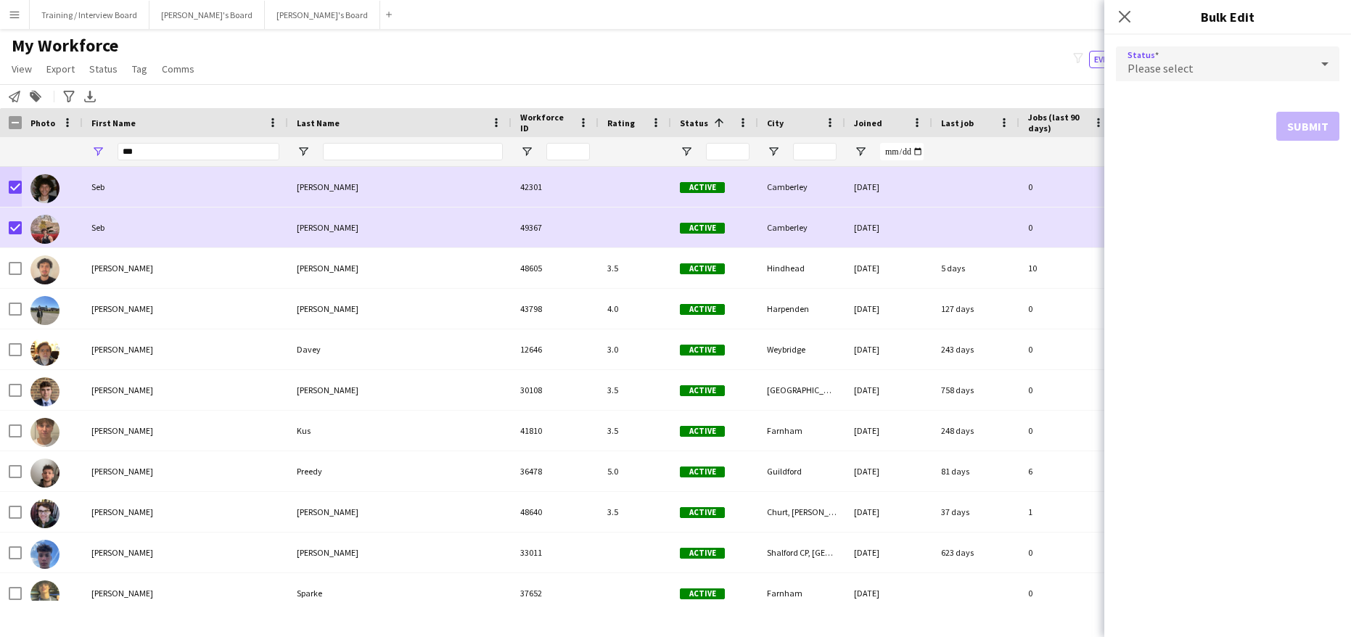
click at [1326, 59] on icon at bounding box center [1324, 63] width 17 height 29
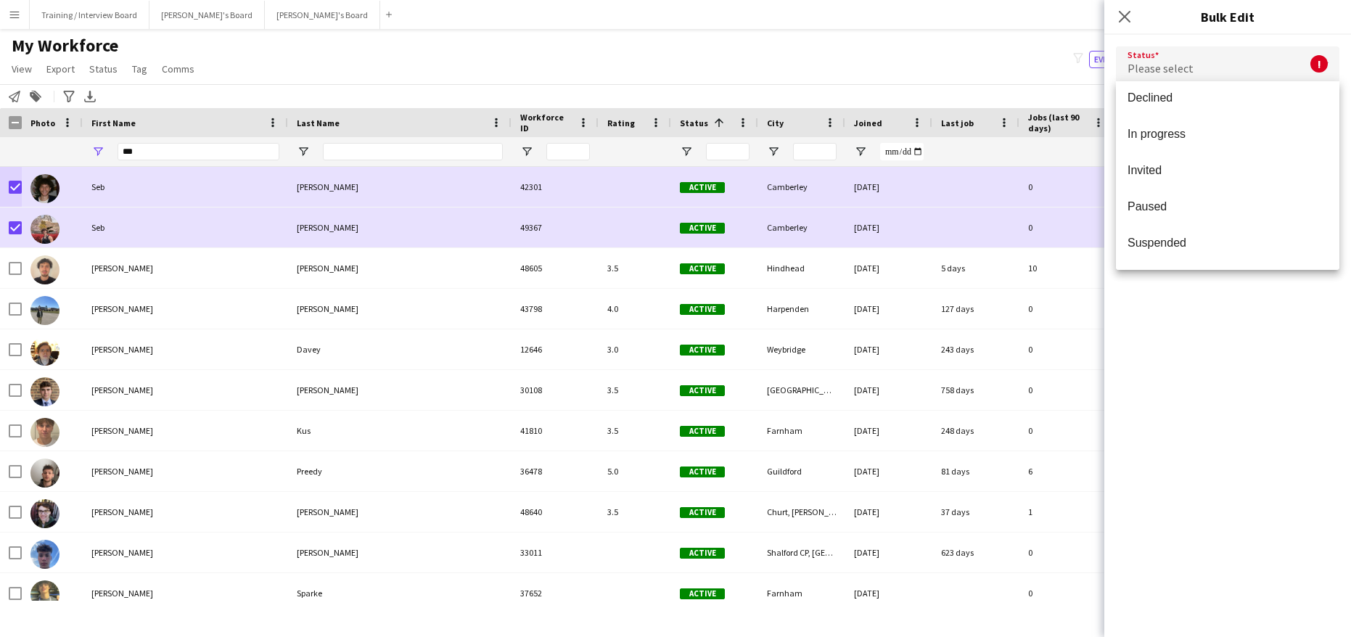
scroll to position [145, 0]
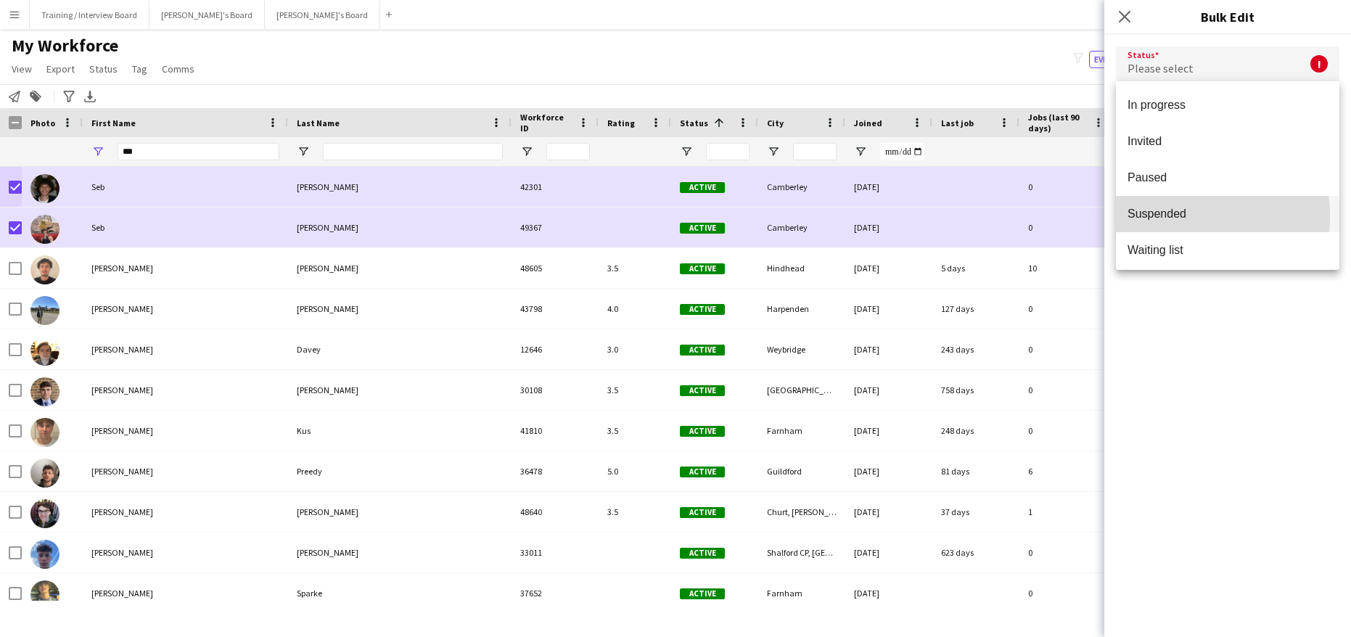
click at [1175, 216] on span "Suspended" at bounding box center [1228, 214] width 200 height 14
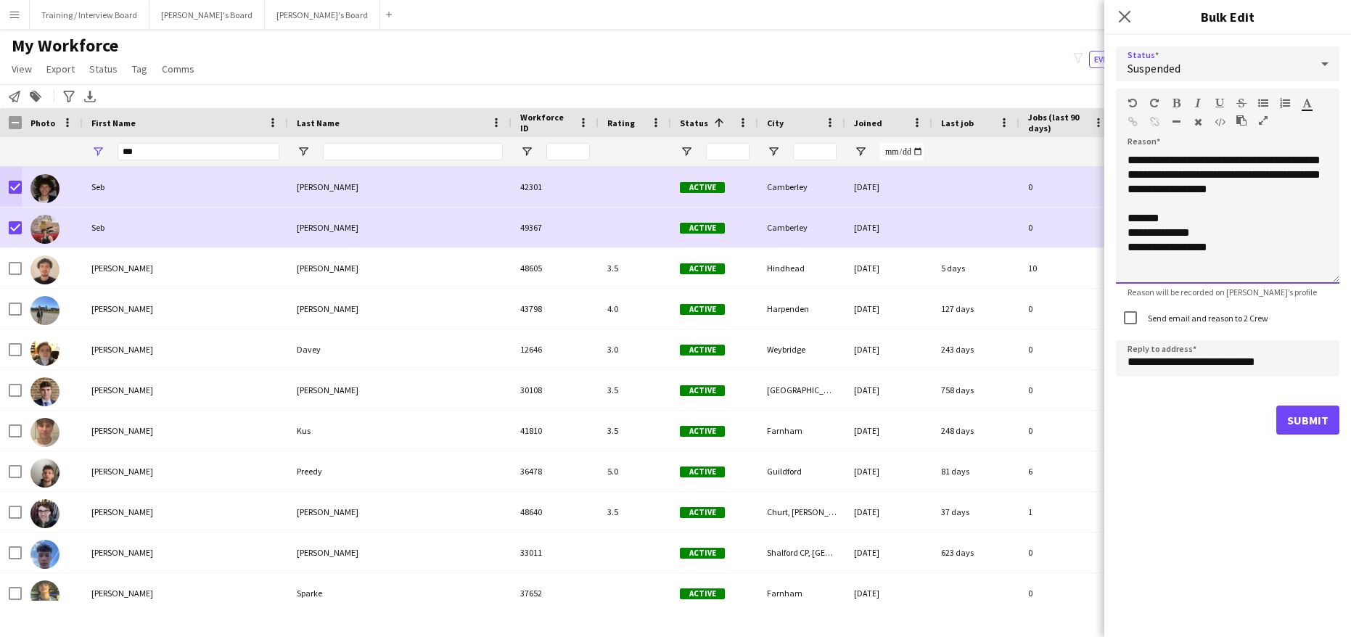
click at [1152, 155] on div "**********" at bounding box center [1227, 218] width 223 height 131
click at [1177, 213] on div "**********" at bounding box center [1227, 218] width 223 height 131
click at [1185, 206] on div "**********" at bounding box center [1227, 218] width 223 height 131
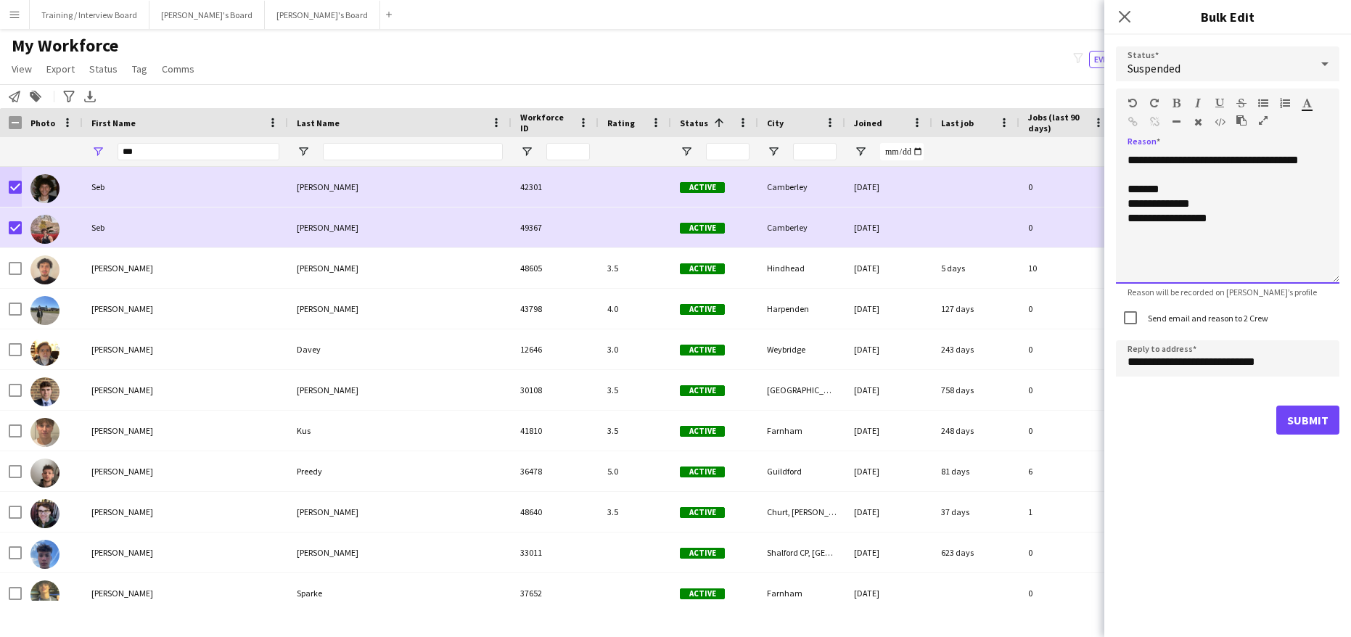
click at [1125, 201] on div "**********" at bounding box center [1227, 218] width 223 height 131
click at [1204, 202] on div "**********" at bounding box center [1227, 218] width 223 height 131
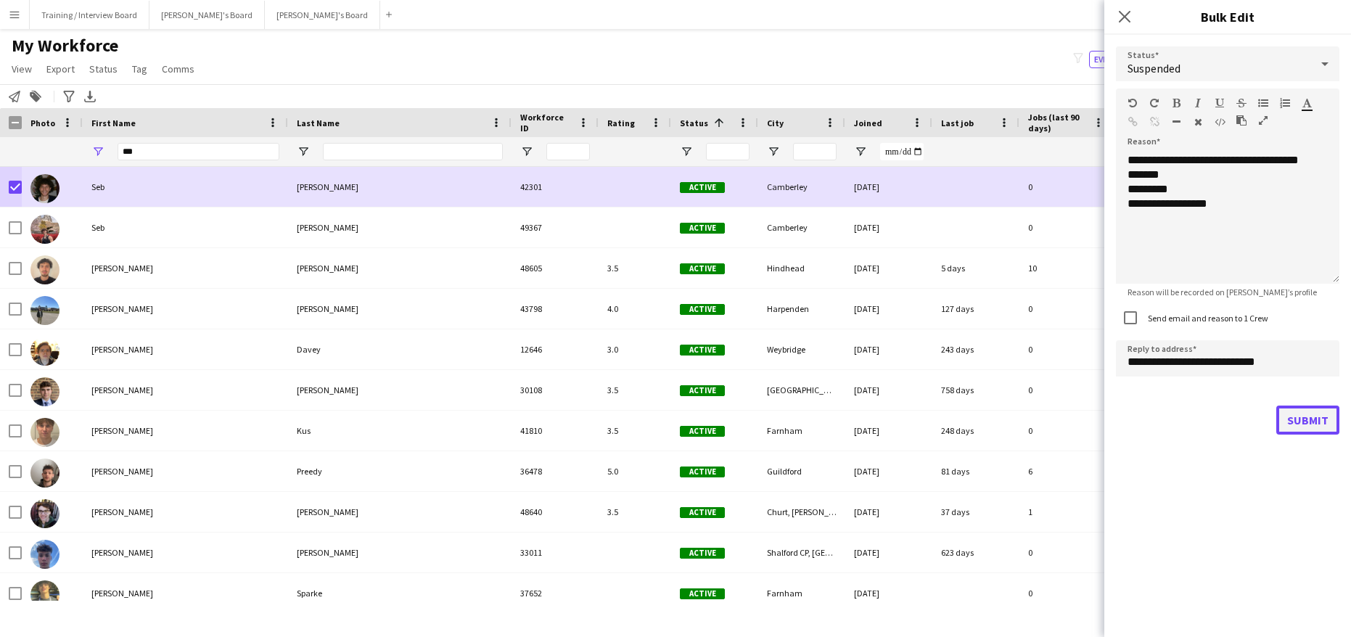
click at [1320, 424] on button "Submit" at bounding box center [1307, 420] width 63 height 29
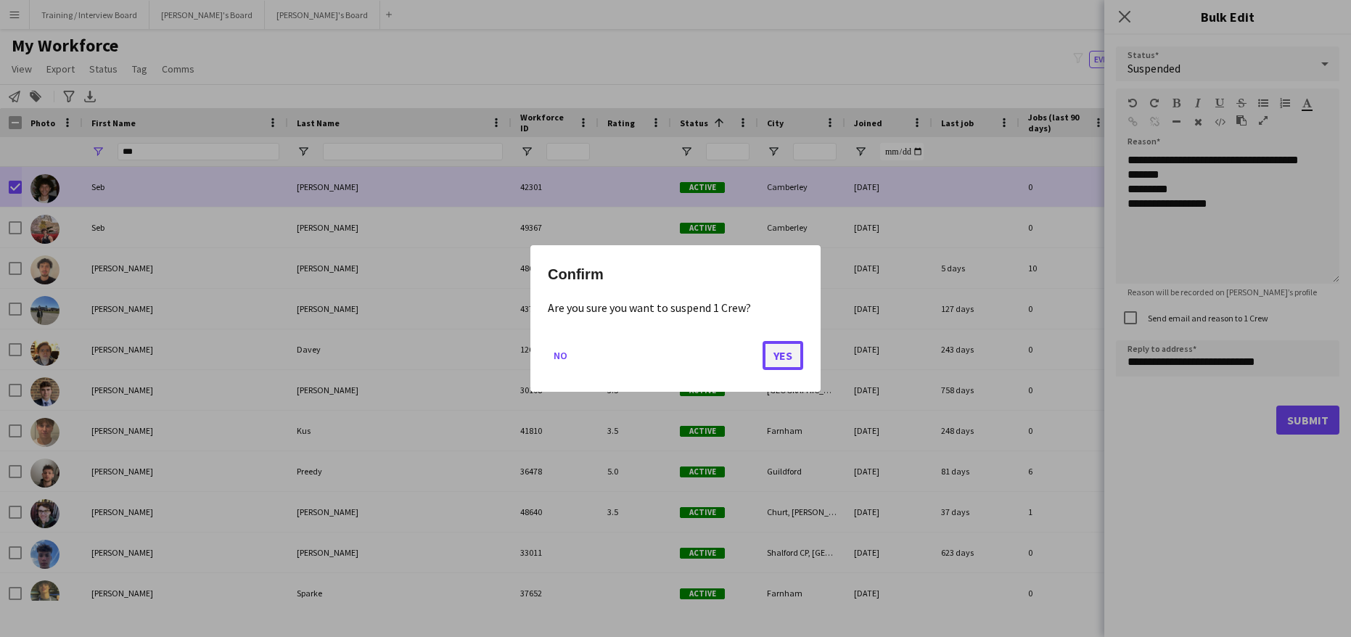
click at [795, 361] on button "Yes" at bounding box center [783, 355] width 41 height 29
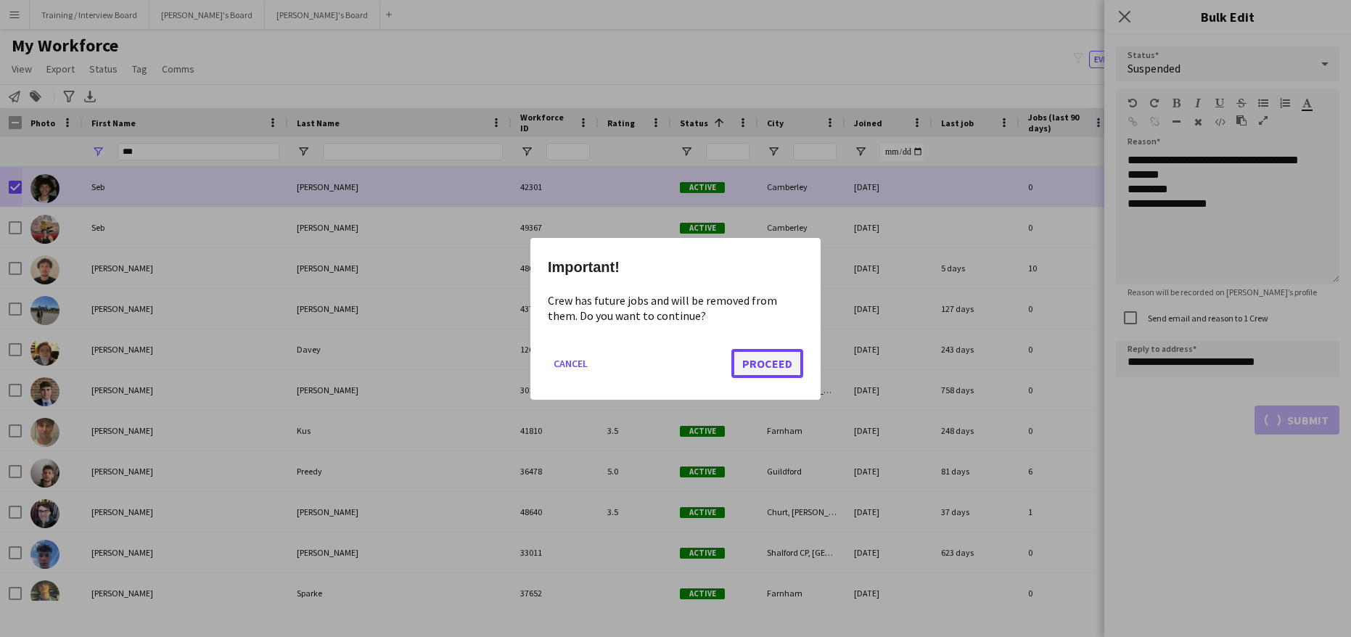
click at [790, 362] on button "Proceed" at bounding box center [767, 362] width 72 height 29
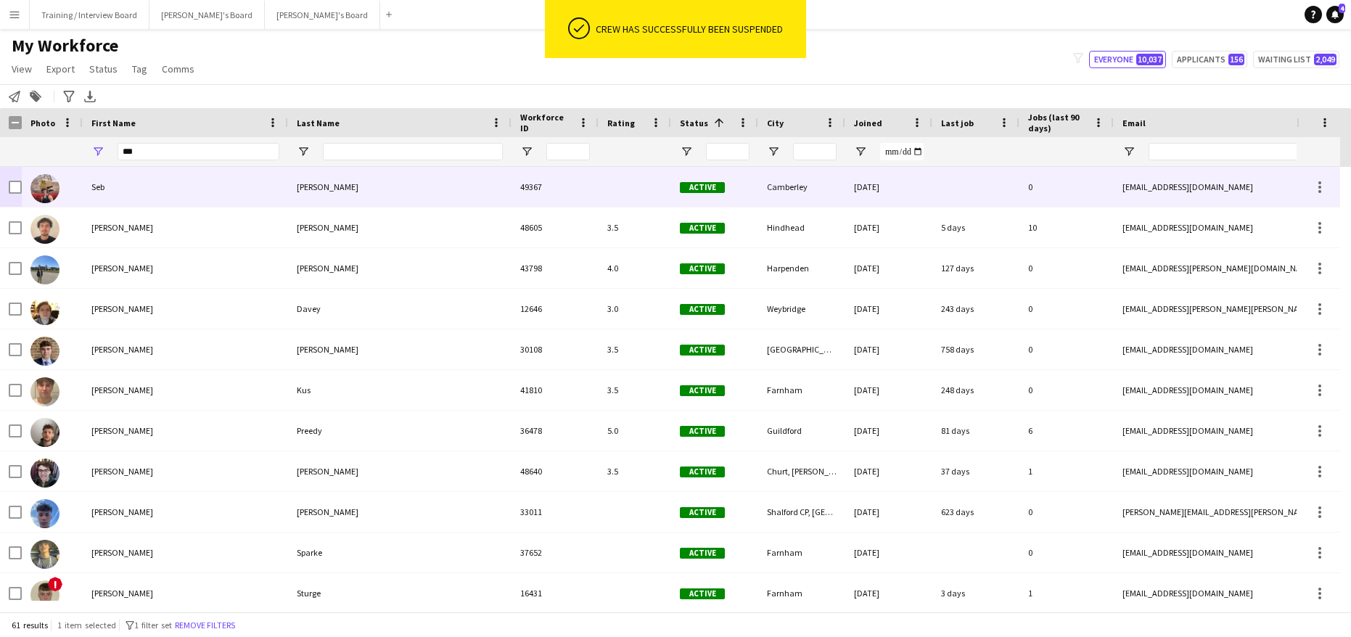
click at [114, 184] on div "Seb" at bounding box center [185, 187] width 205 height 40
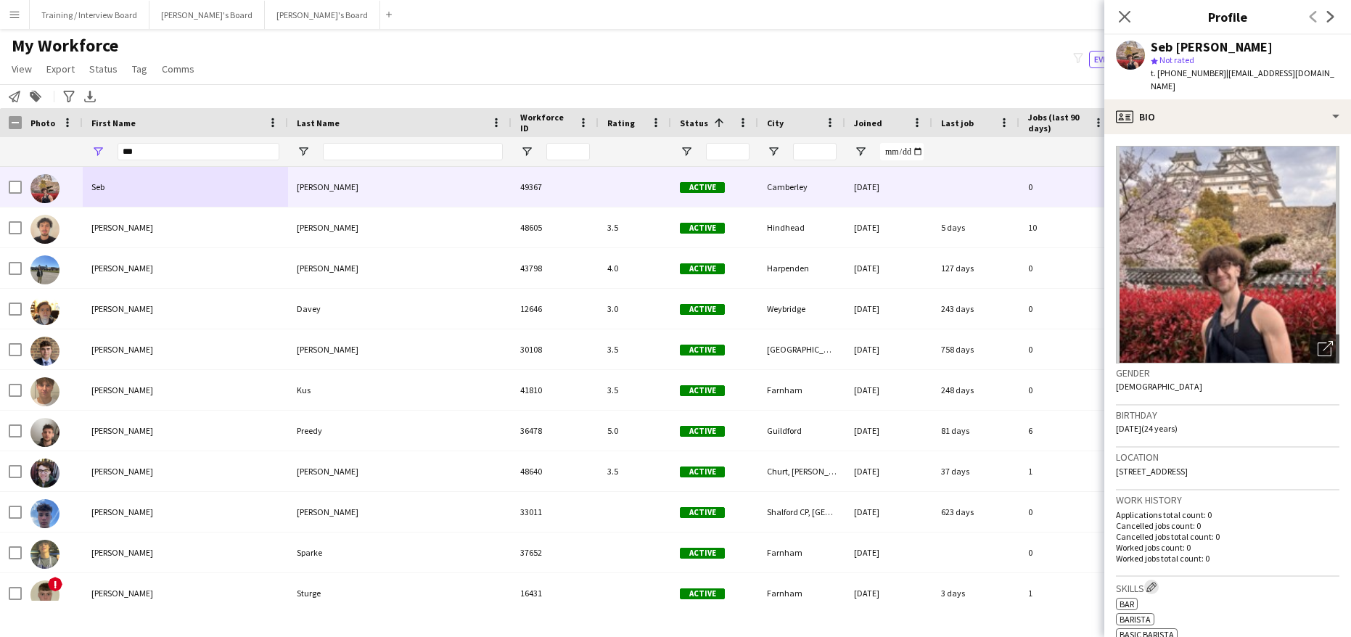
click at [1154, 580] on button "Edit crew company skills" at bounding box center [1151, 587] width 15 height 15
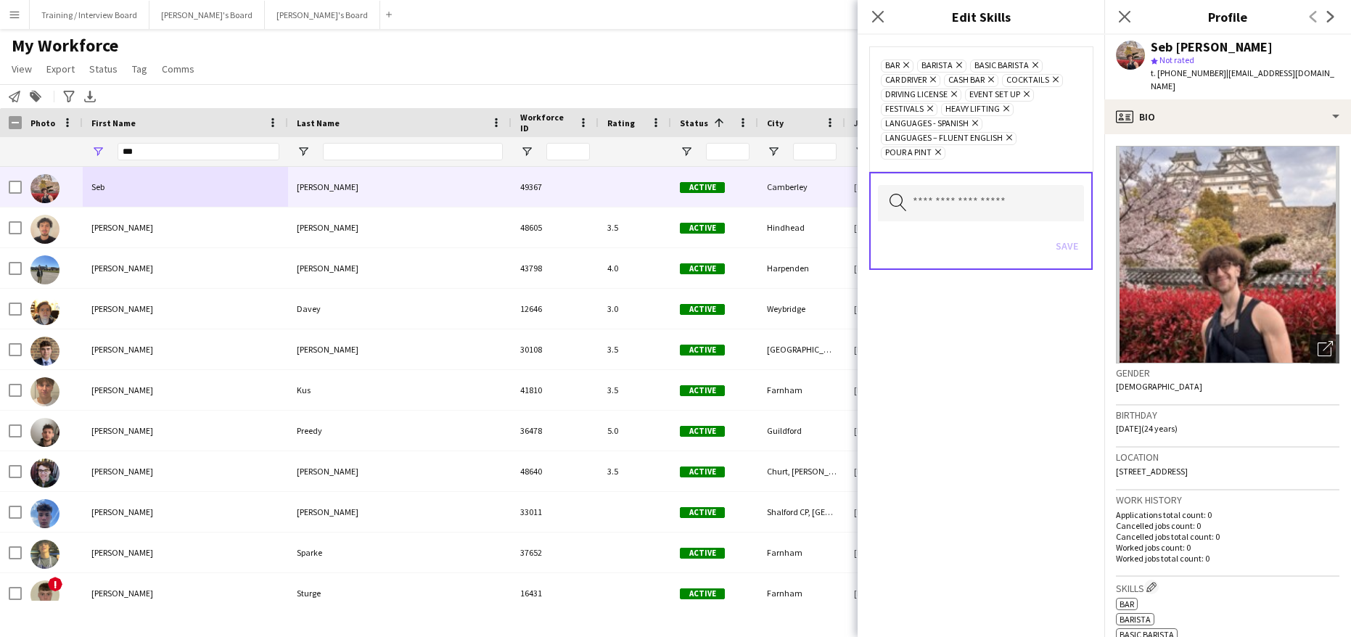
click at [1037, 62] on icon "Remove" at bounding box center [1033, 64] width 9 height 9
click at [1065, 239] on button "Save" at bounding box center [1067, 245] width 34 height 23
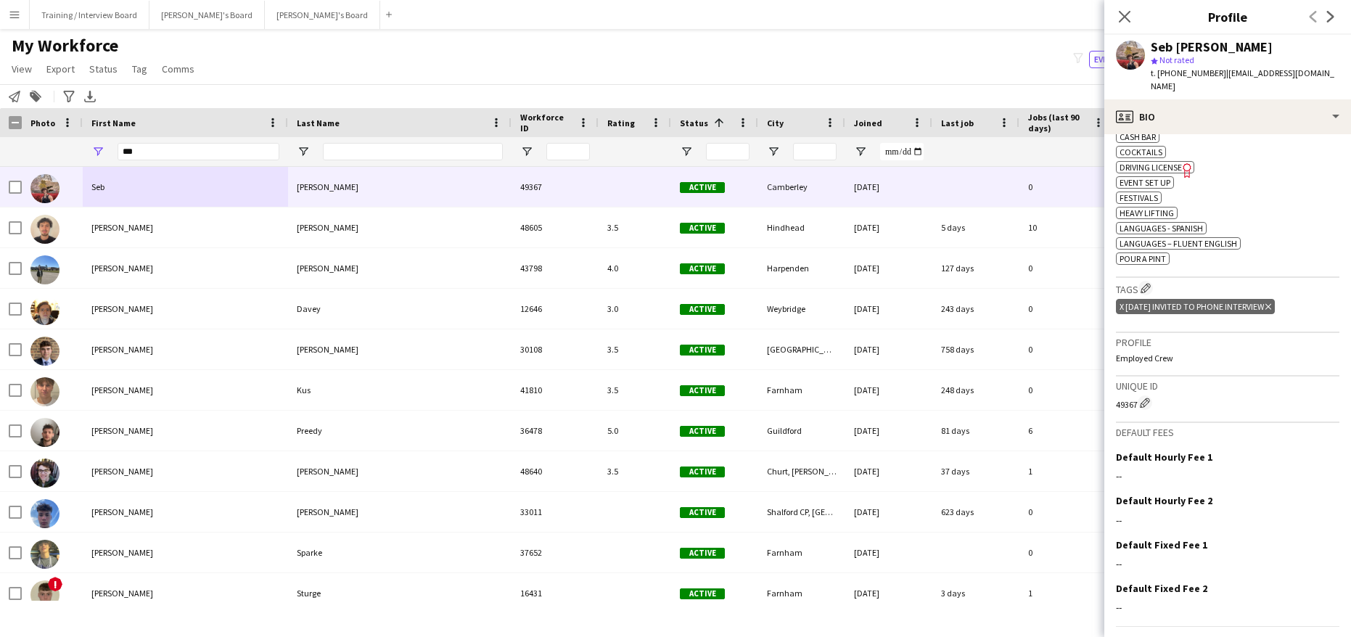
scroll to position [522, 0]
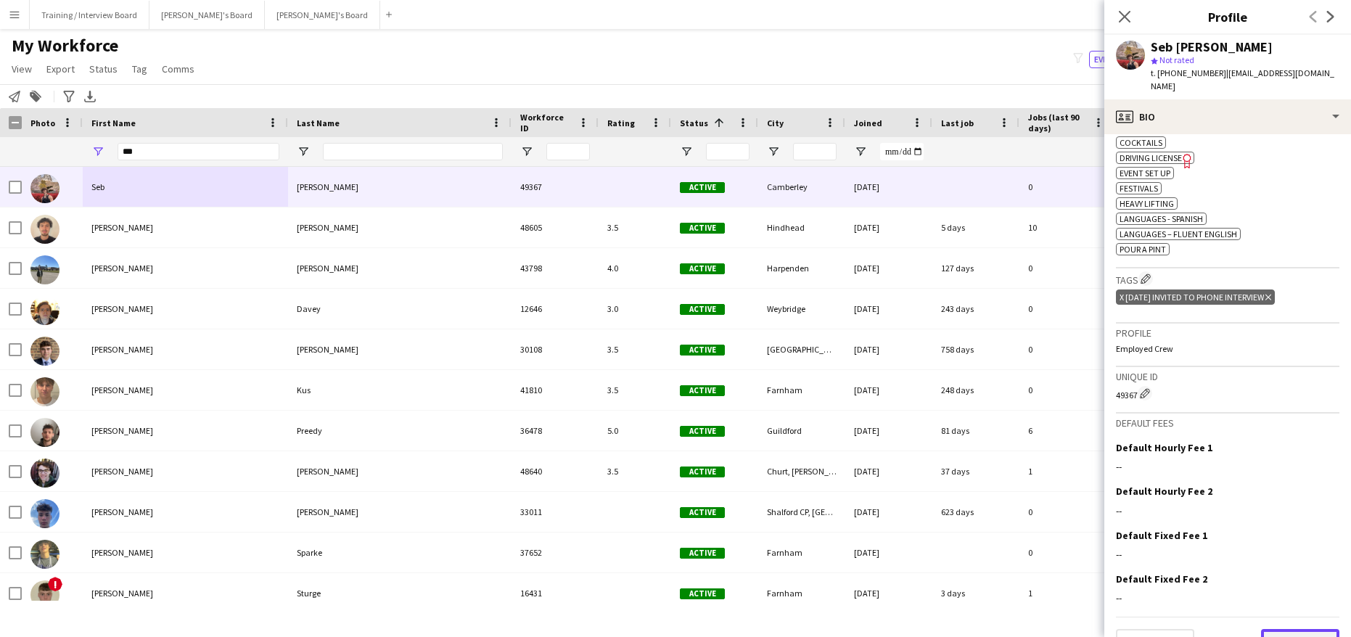
click at [1266, 629] on button "Next" at bounding box center [1300, 643] width 78 height 29
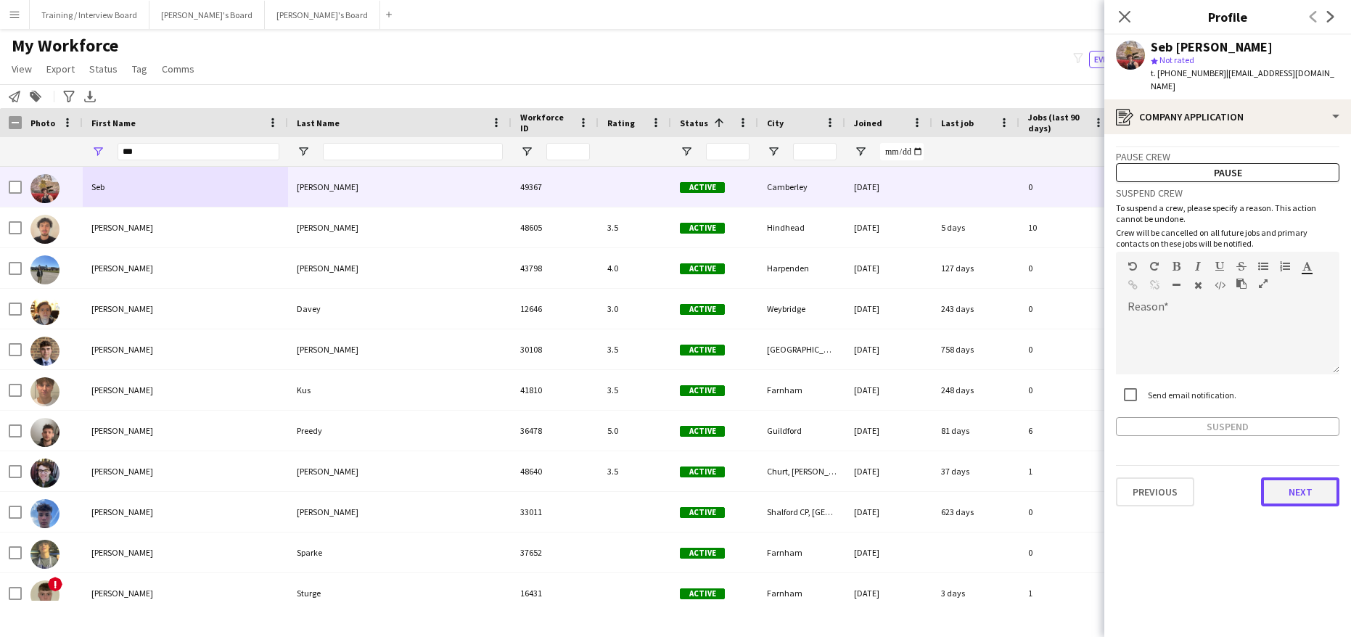
click at [1312, 488] on button "Next" at bounding box center [1300, 491] width 78 height 29
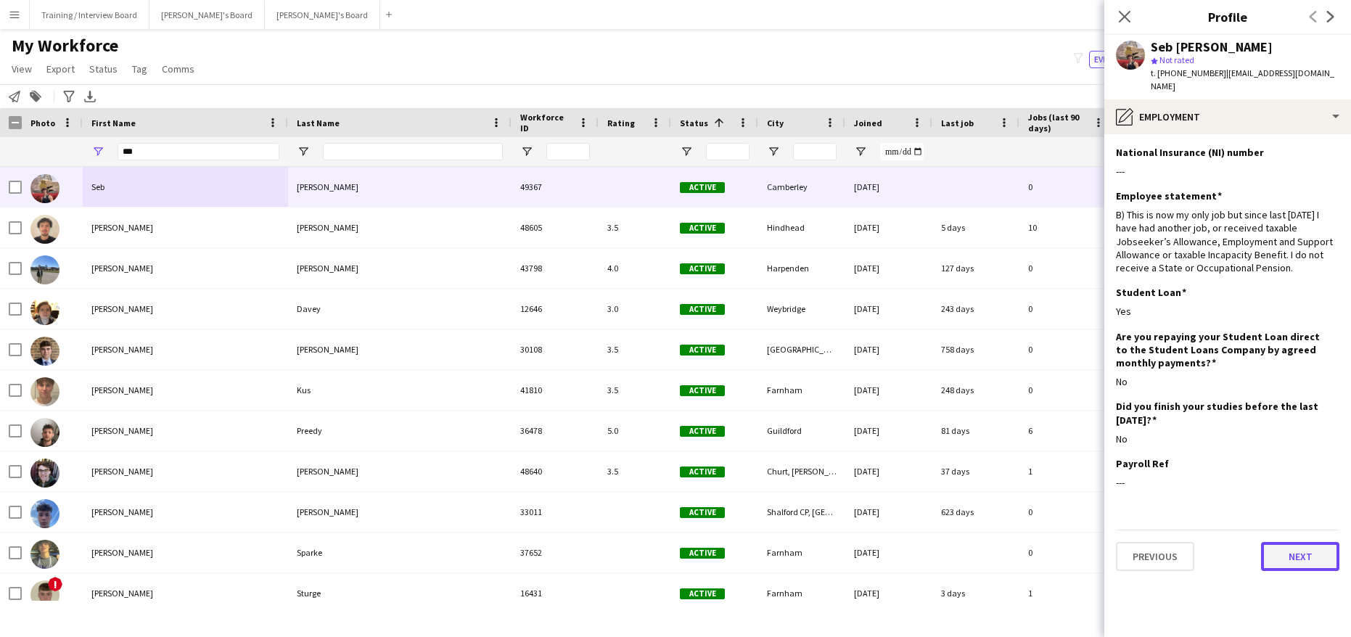
click at [1294, 542] on button "Next" at bounding box center [1300, 556] width 78 height 29
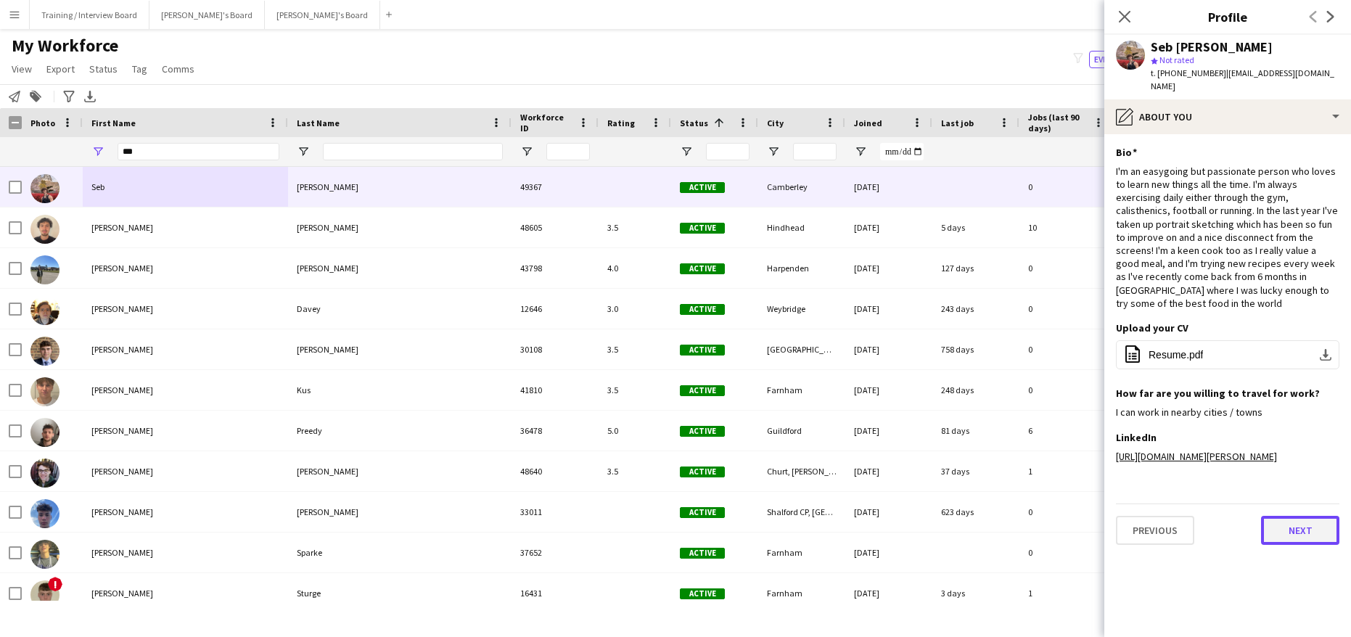
click at [1305, 516] on button "Next" at bounding box center [1300, 530] width 78 height 29
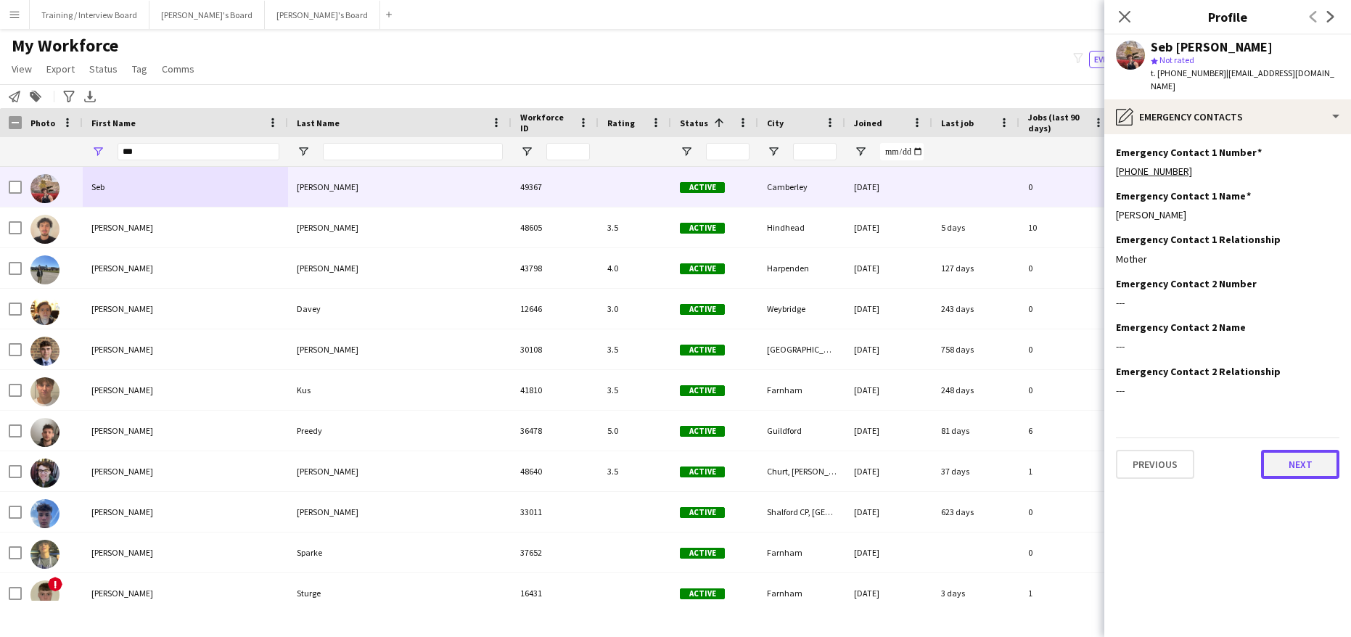
click at [1317, 451] on button "Next" at bounding box center [1300, 464] width 78 height 29
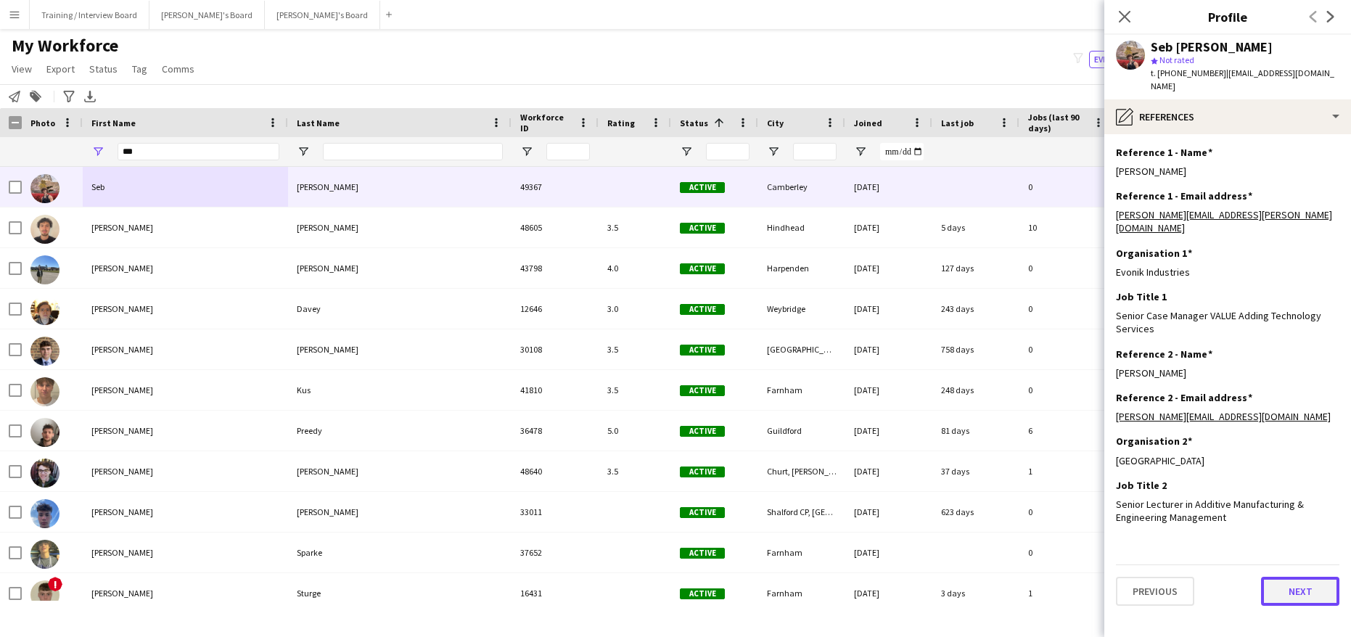
click at [1305, 577] on button "Next" at bounding box center [1300, 591] width 78 height 29
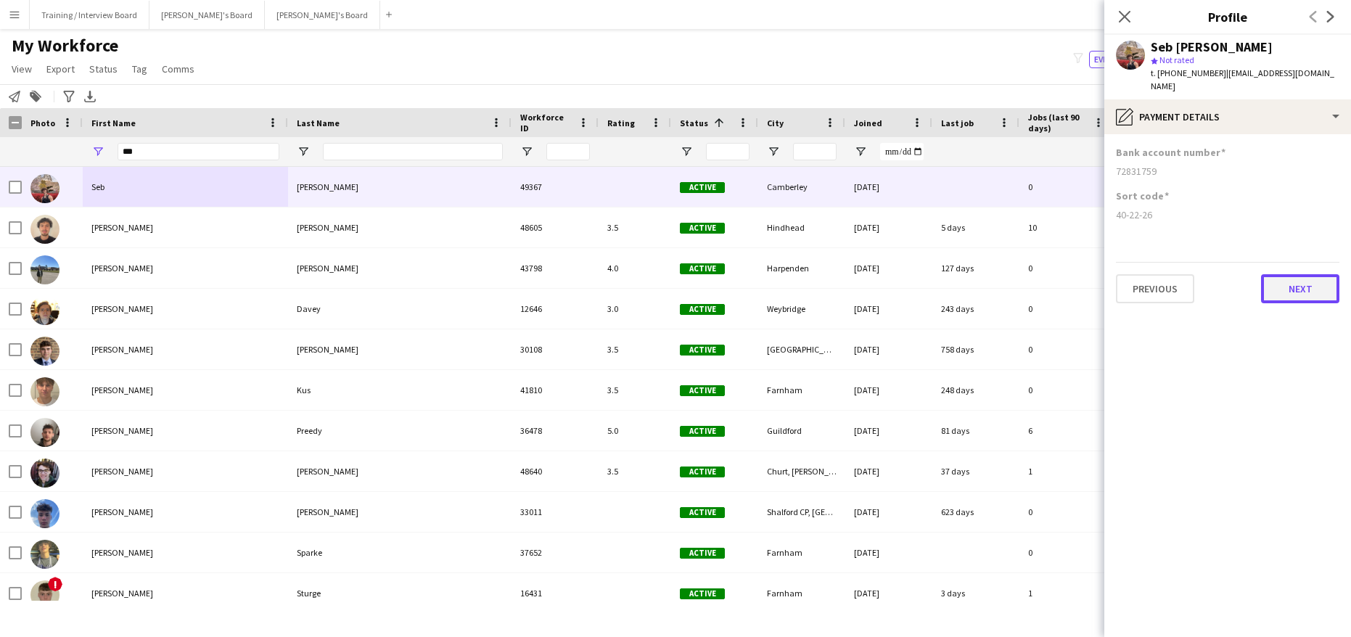
click at [1310, 288] on button "Next" at bounding box center [1300, 288] width 78 height 29
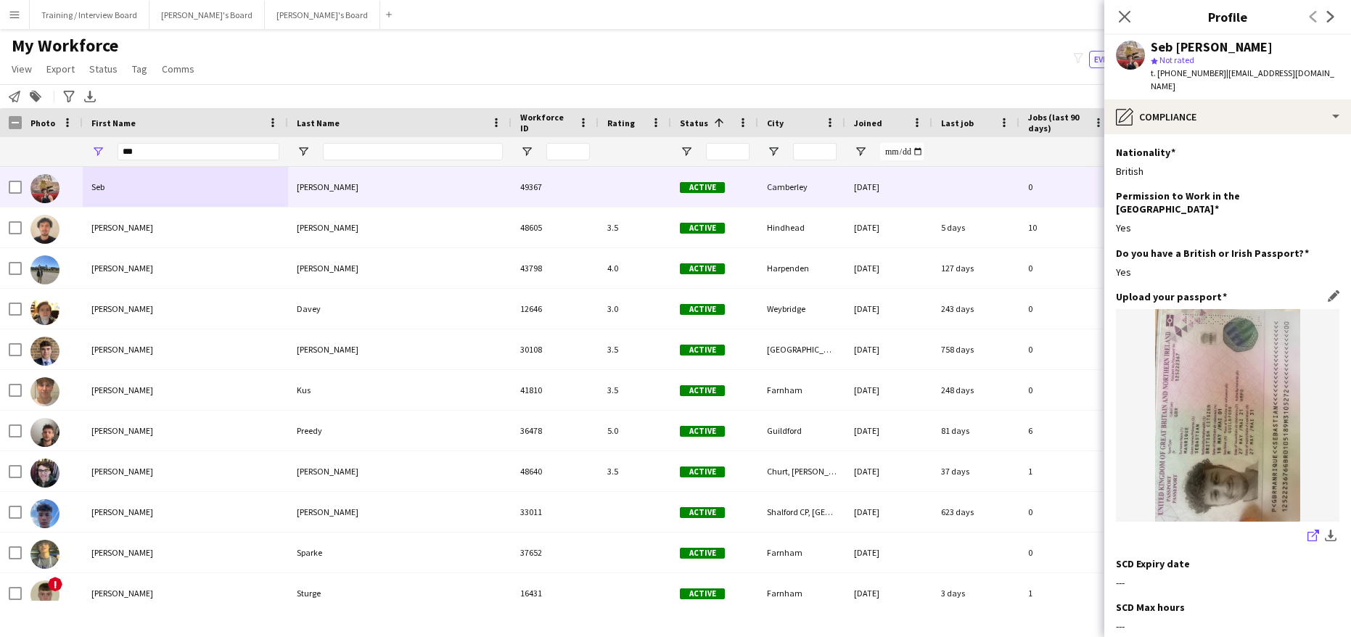
click at [1307, 530] on icon "share-external-link-1" at bounding box center [1313, 536] width 12 height 12
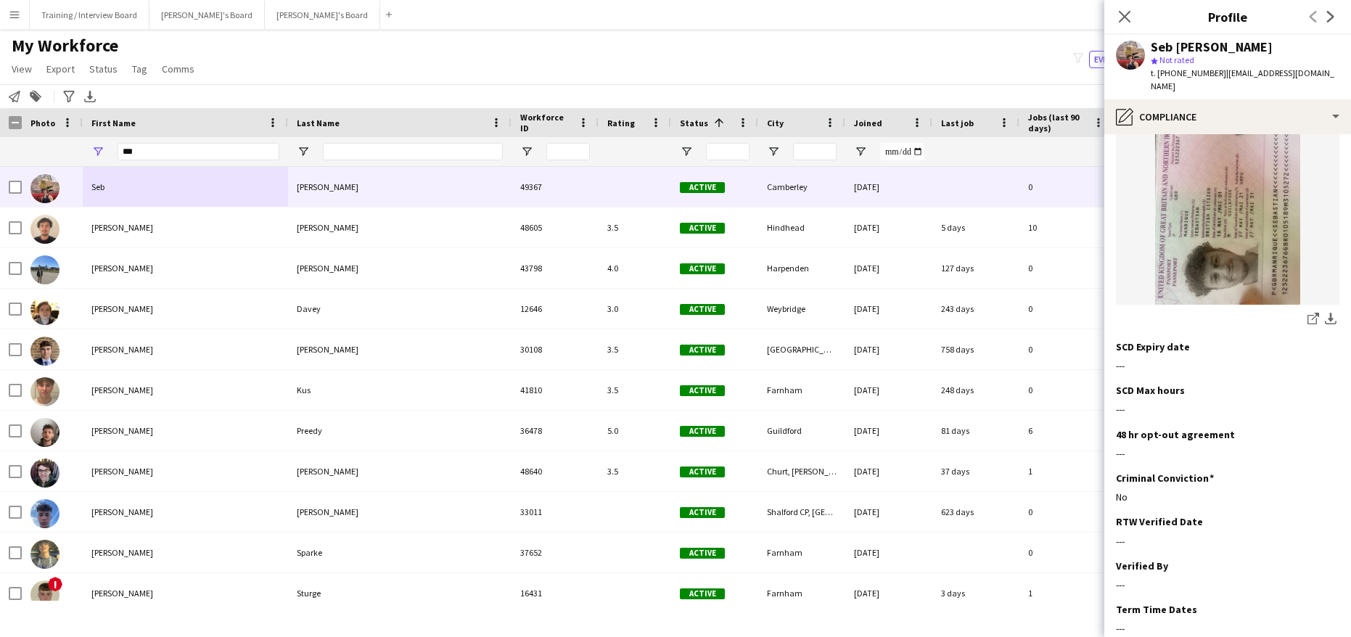
scroll to position [223, 0]
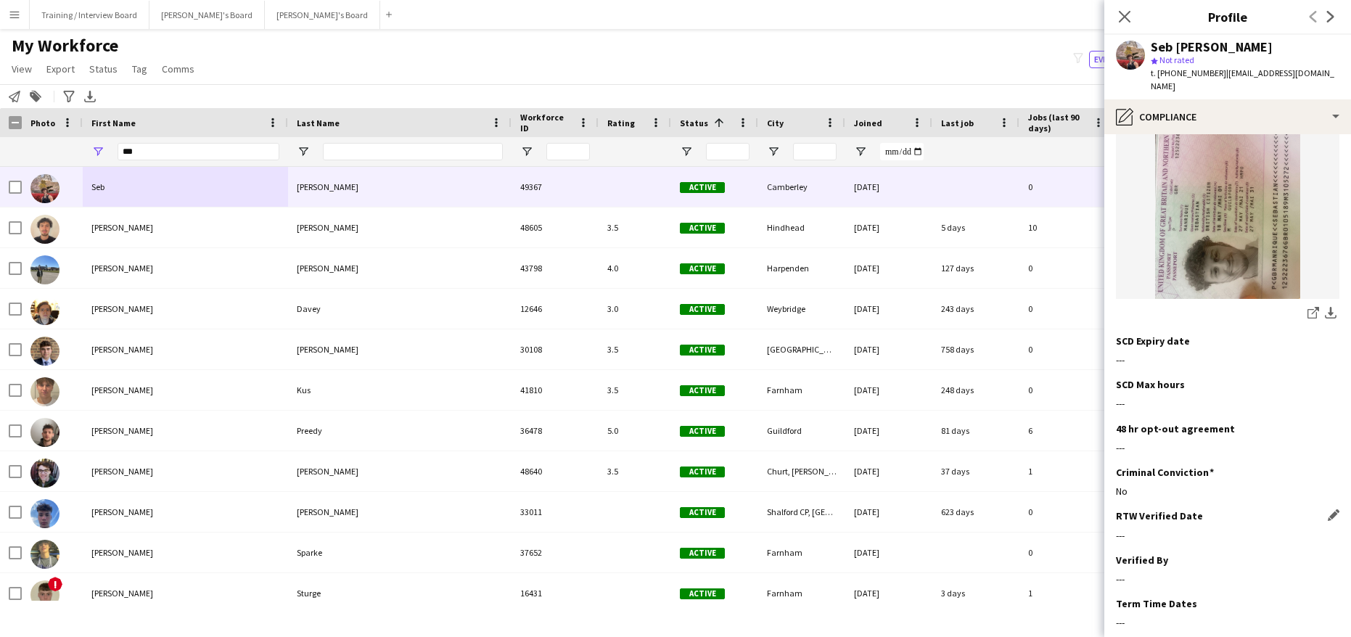
click at [1137, 509] on h3 "RTW Verified Date" at bounding box center [1159, 515] width 87 height 13
click at [1128, 529] on div "---" at bounding box center [1227, 535] width 223 height 13
click at [1328, 509] on app-icon "Edit this field" at bounding box center [1334, 515] width 12 height 12
click at [1146, 527] on body "Menu Boards Boards Boards All jobs Status Workforce Workforce My Workforce Recr…" at bounding box center [675, 318] width 1351 height 637
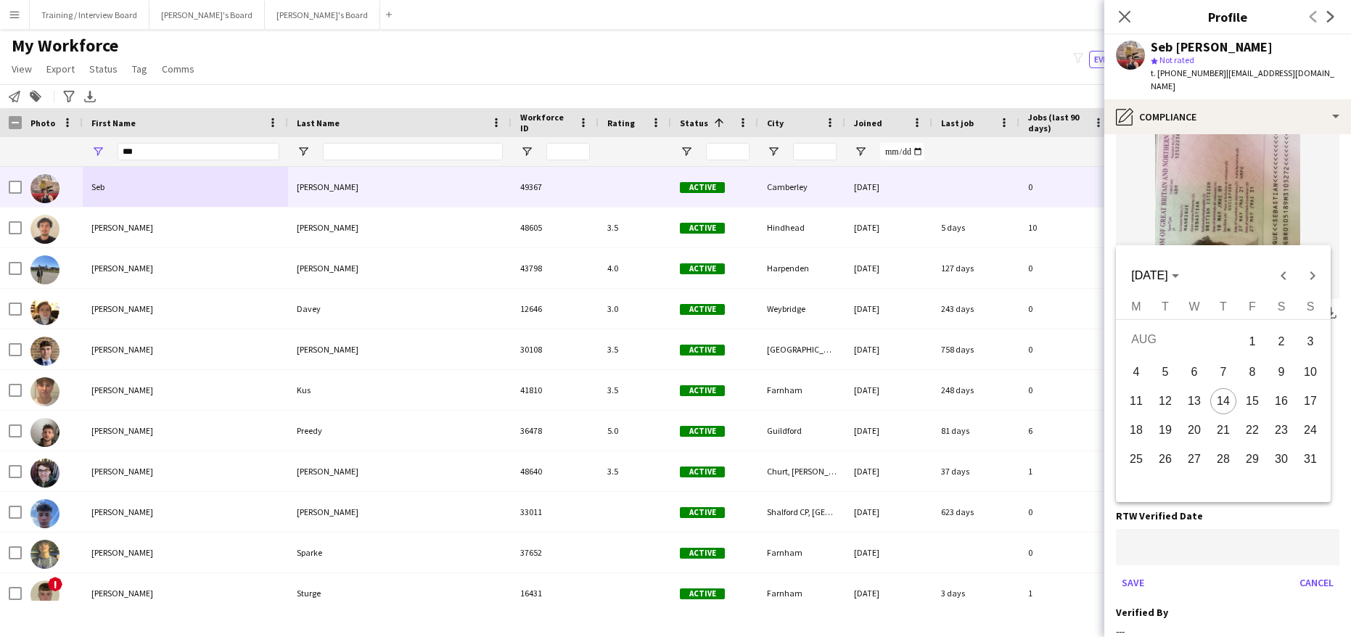
click at [1223, 406] on span "14" at bounding box center [1223, 401] width 26 height 26
type input "**********"
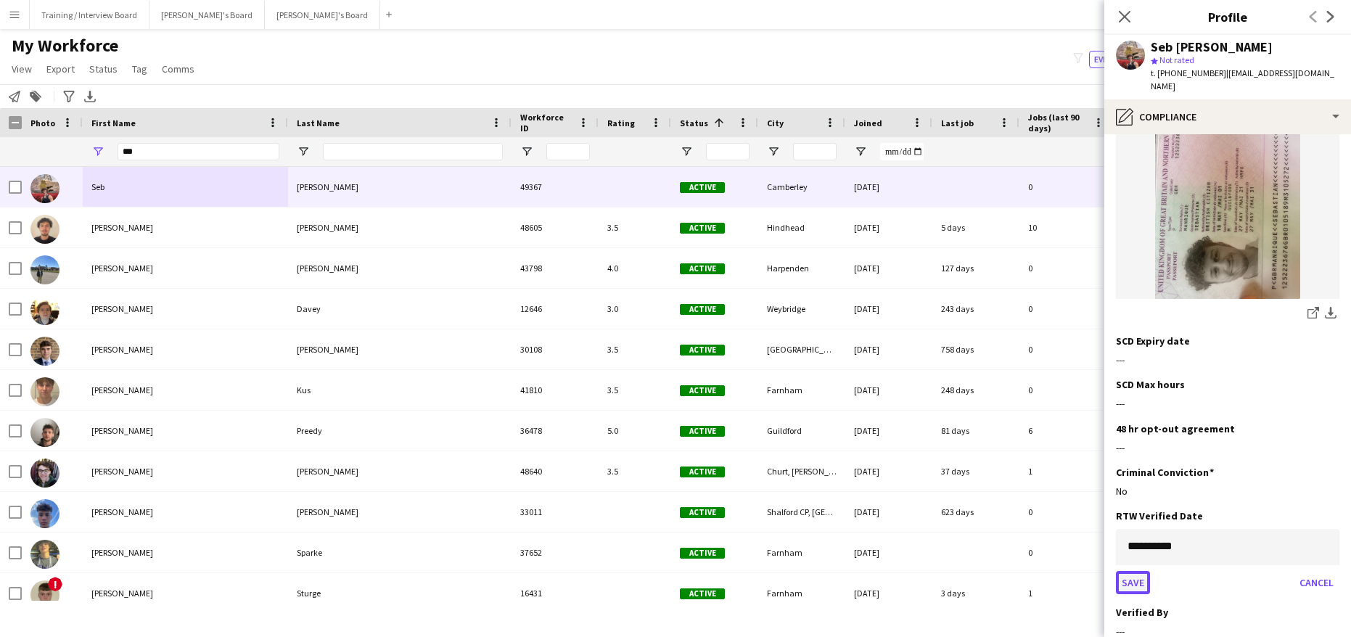
click at [1129, 571] on button "Save" at bounding box center [1133, 582] width 34 height 23
click at [1328, 554] on app-icon "Edit this field" at bounding box center [1334, 560] width 12 height 12
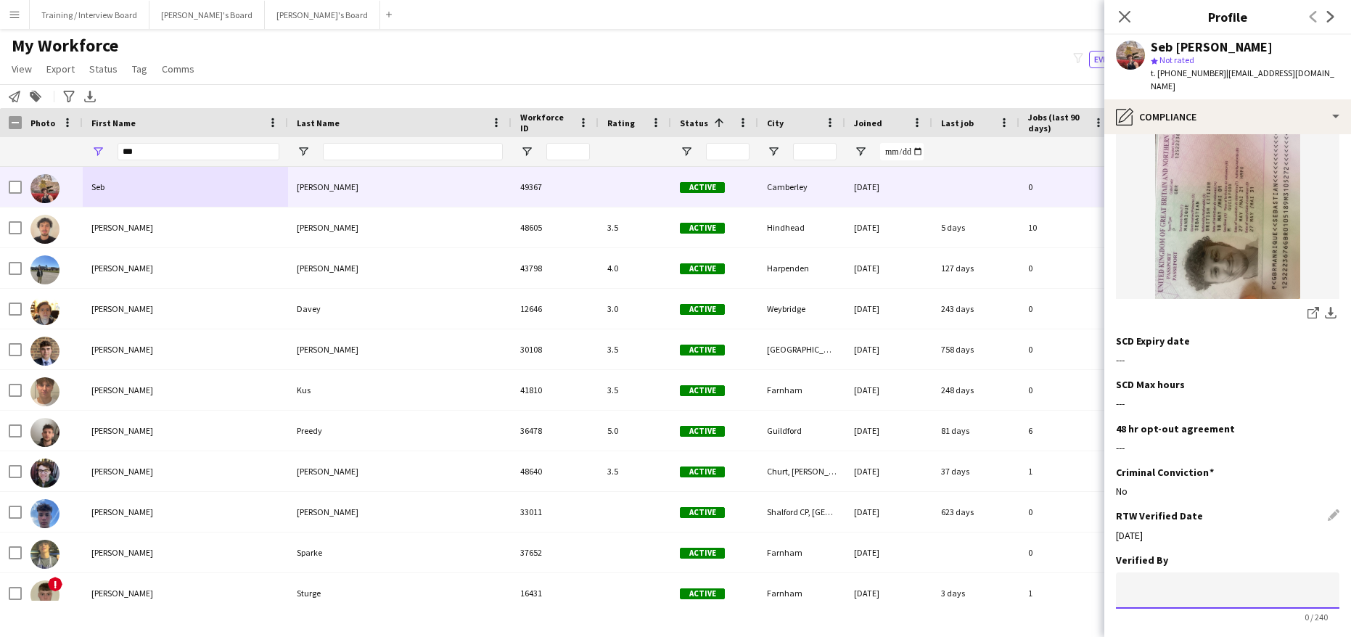
click at [1155, 572] on input at bounding box center [1227, 590] width 223 height 36
type input "**"
click at [1142, 628] on button "Save" at bounding box center [1133, 639] width 34 height 23
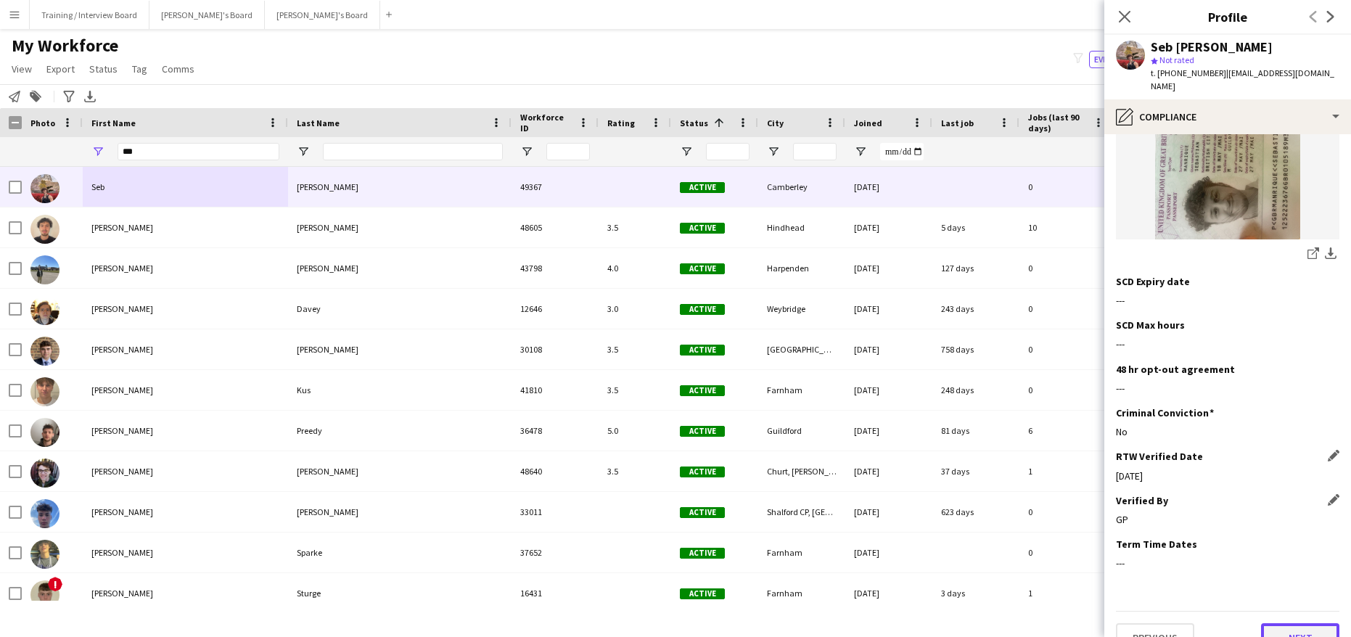
click at [1287, 623] on button "Next" at bounding box center [1300, 637] width 78 height 29
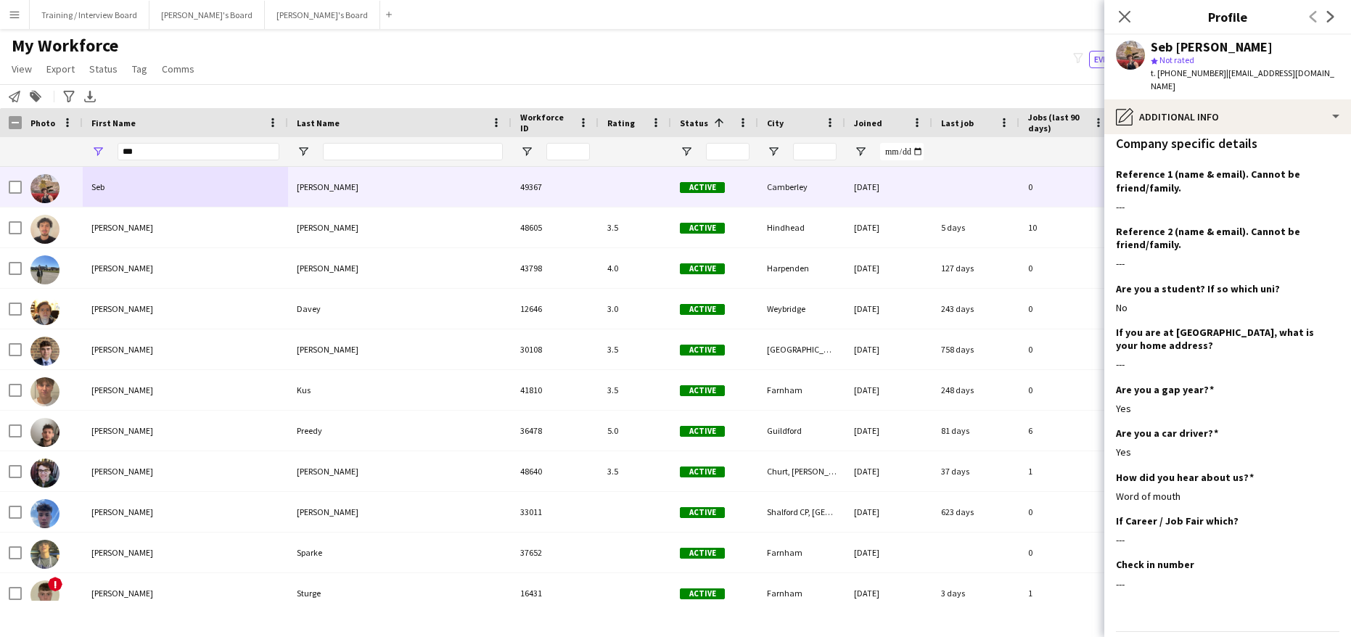
scroll to position [266, 0]
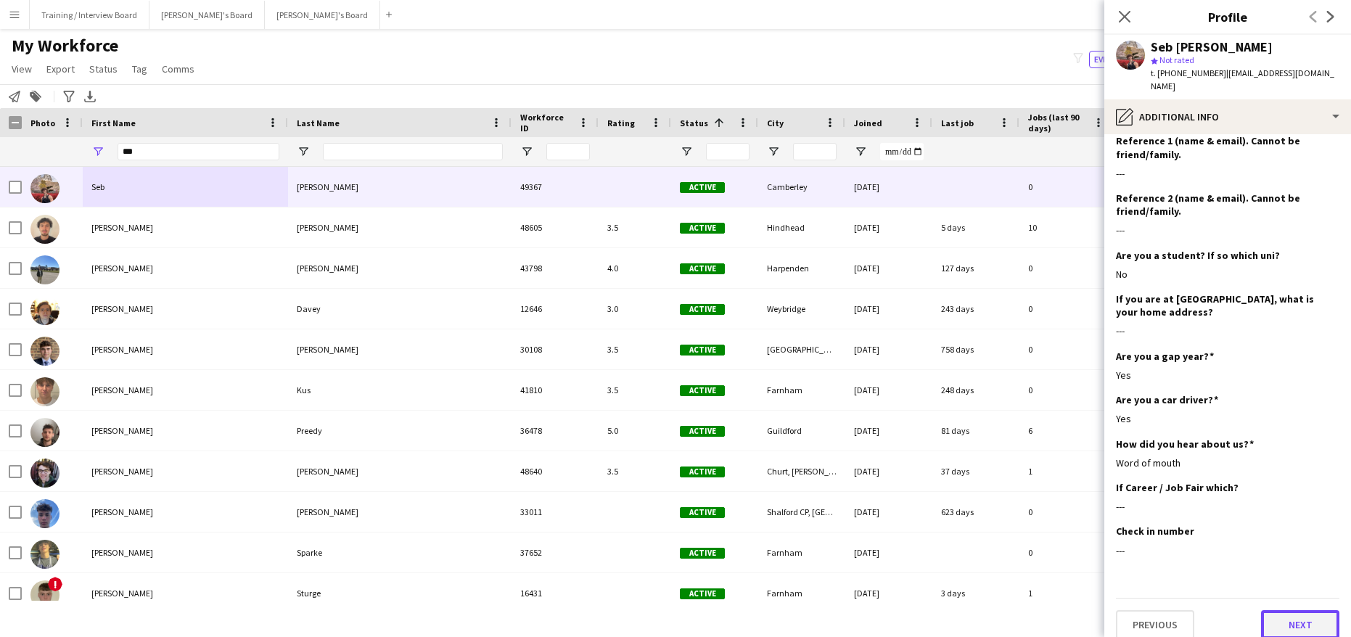
click at [1302, 616] on button "Next" at bounding box center [1300, 624] width 78 height 29
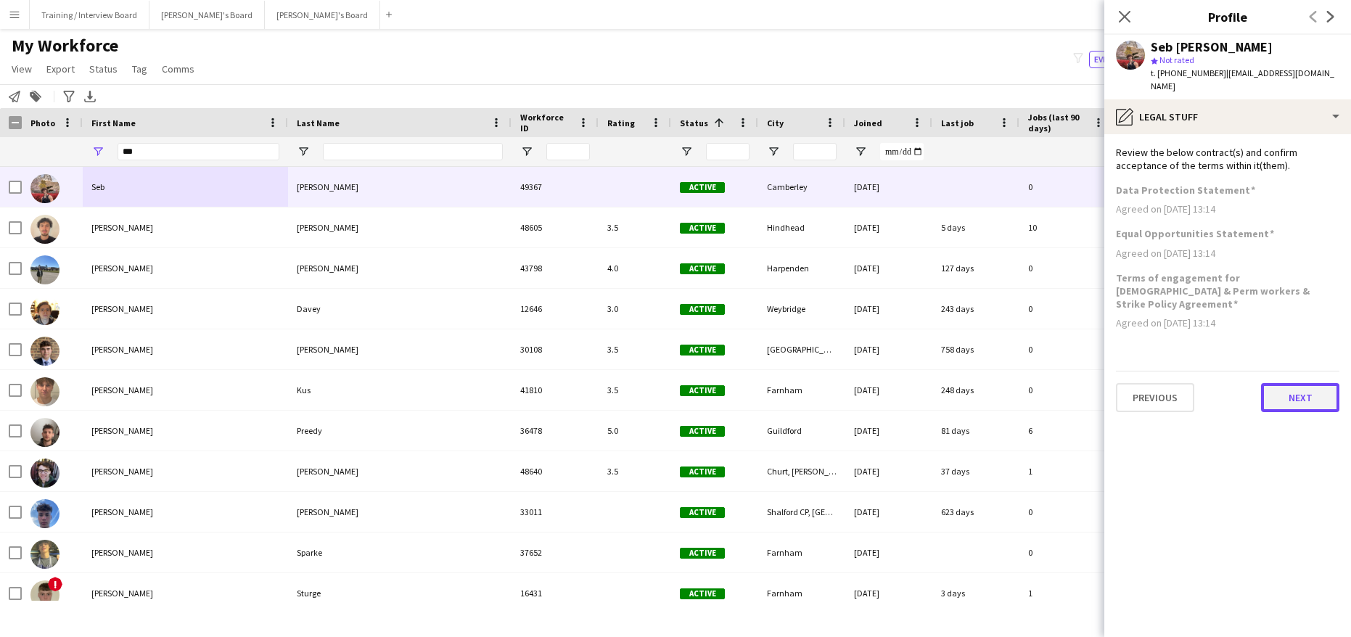
click at [1292, 383] on button "Next" at bounding box center [1300, 397] width 78 height 29
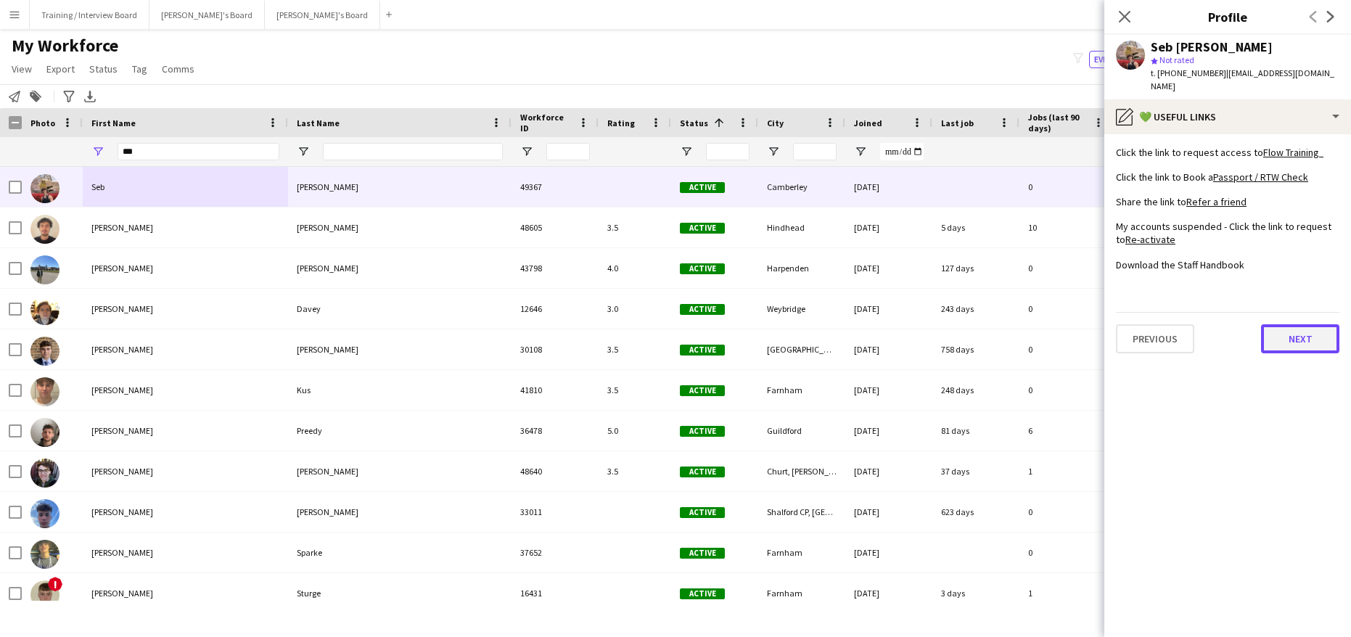
click at [1297, 324] on button "Next" at bounding box center [1300, 338] width 78 height 29
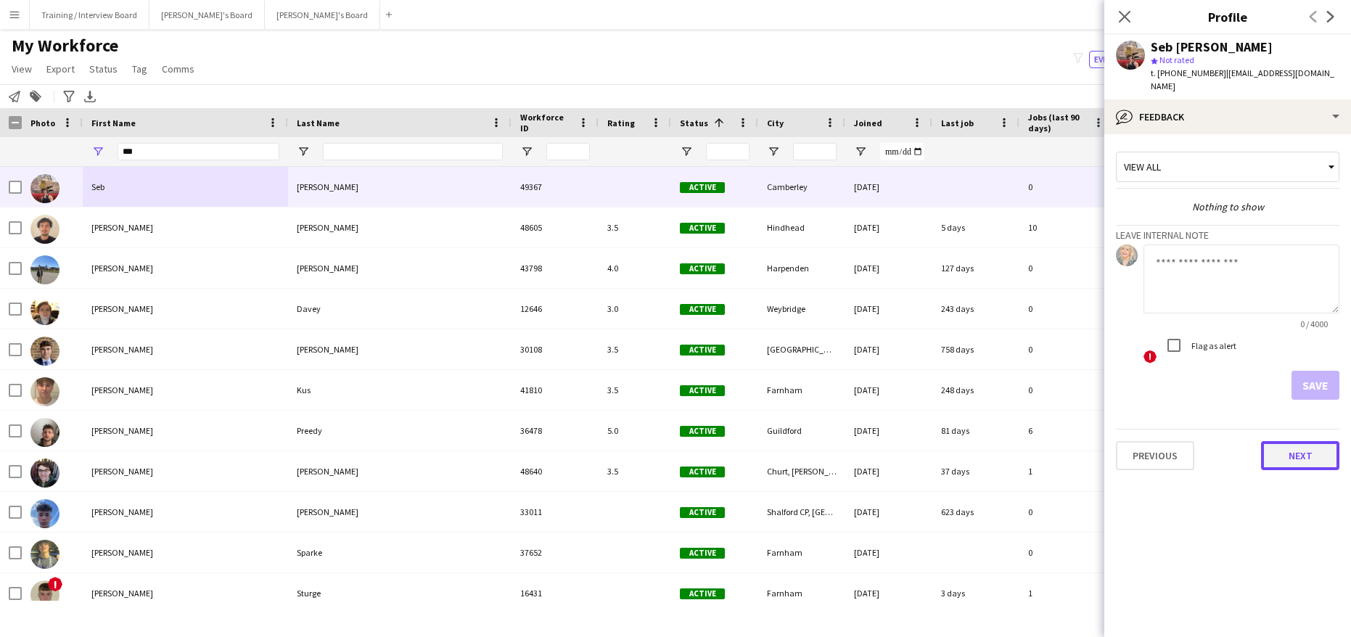
click at [1281, 441] on button "Next" at bounding box center [1300, 455] width 78 height 29
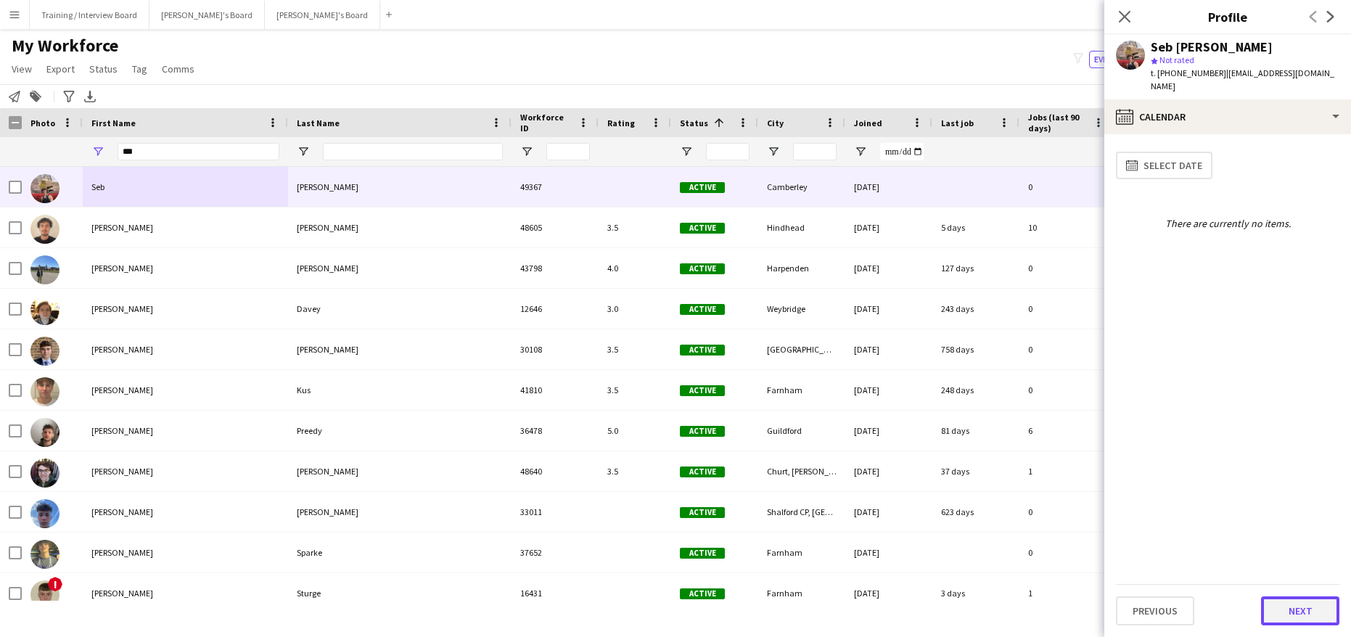
click at [1302, 600] on button "Next" at bounding box center [1300, 610] width 78 height 29
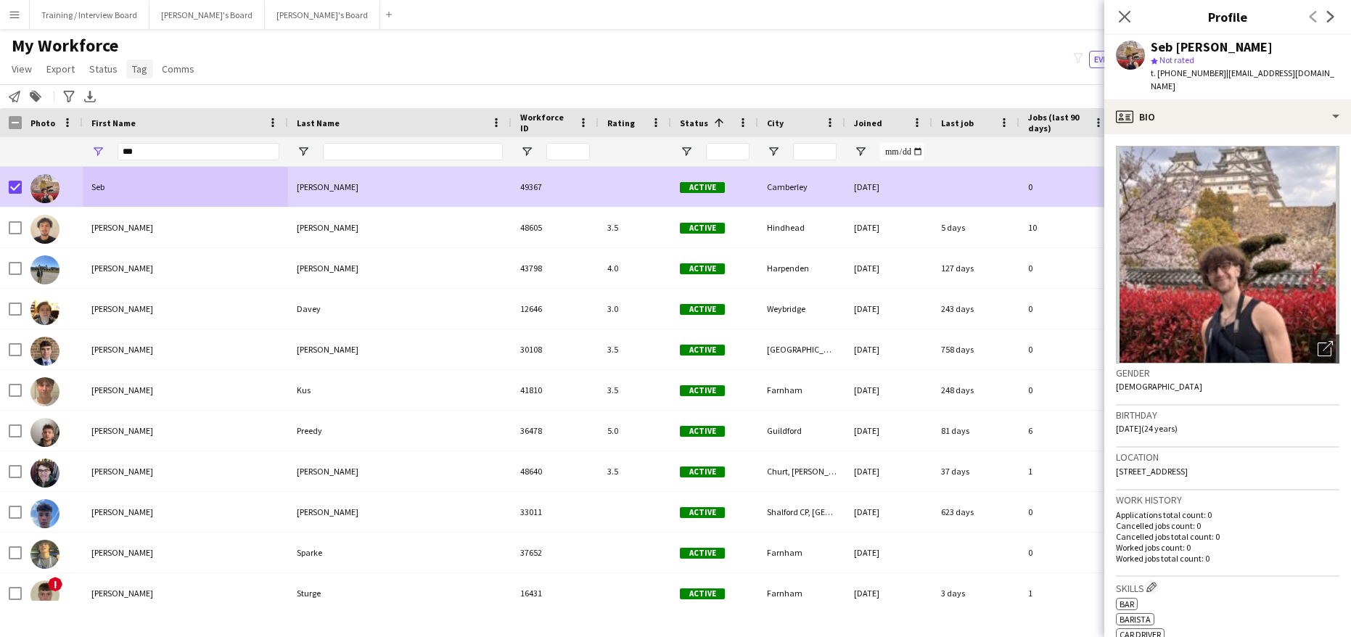
click at [133, 67] on span "Tag" at bounding box center [139, 68] width 15 height 13
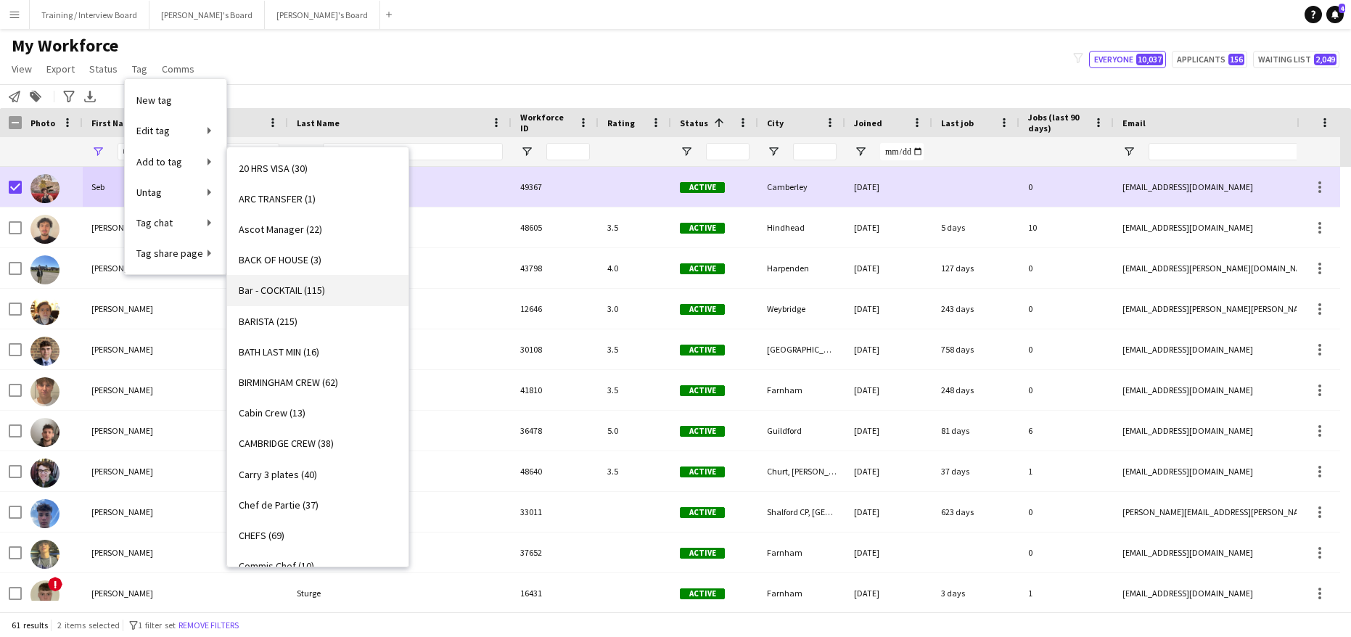
click at [279, 289] on span "Bar - COCKTAIL (115)" at bounding box center [282, 290] width 86 height 13
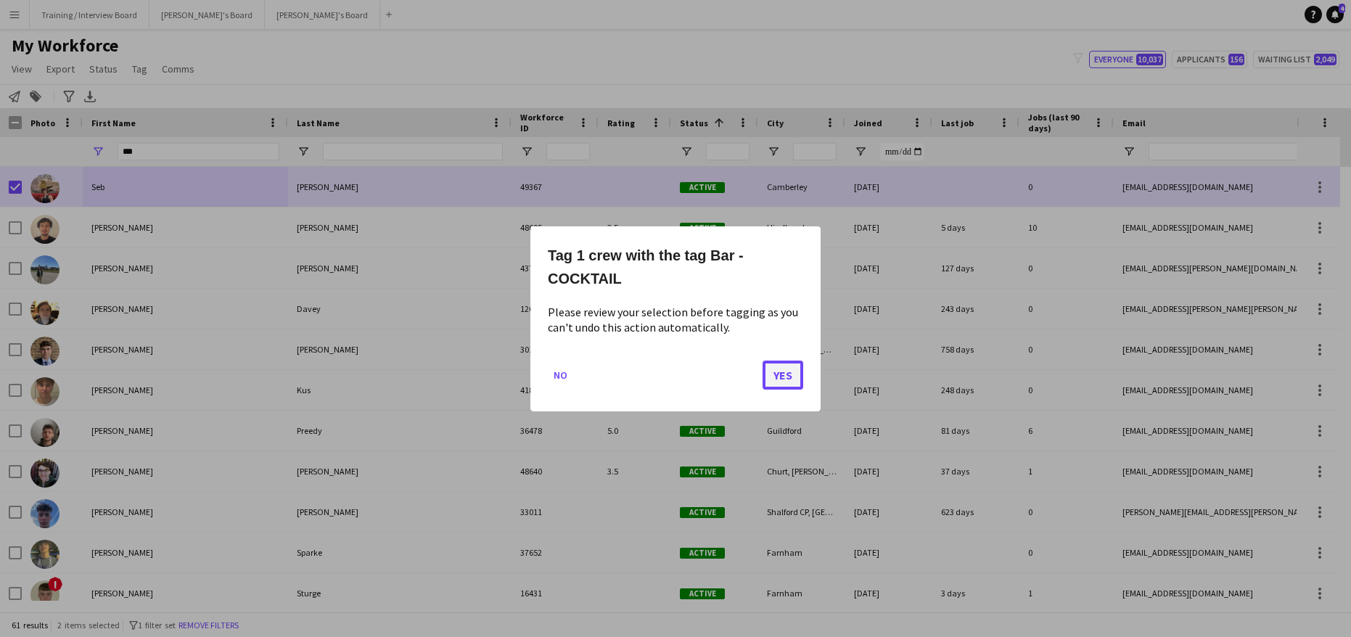
click at [790, 381] on button "Yes" at bounding box center [783, 374] width 41 height 29
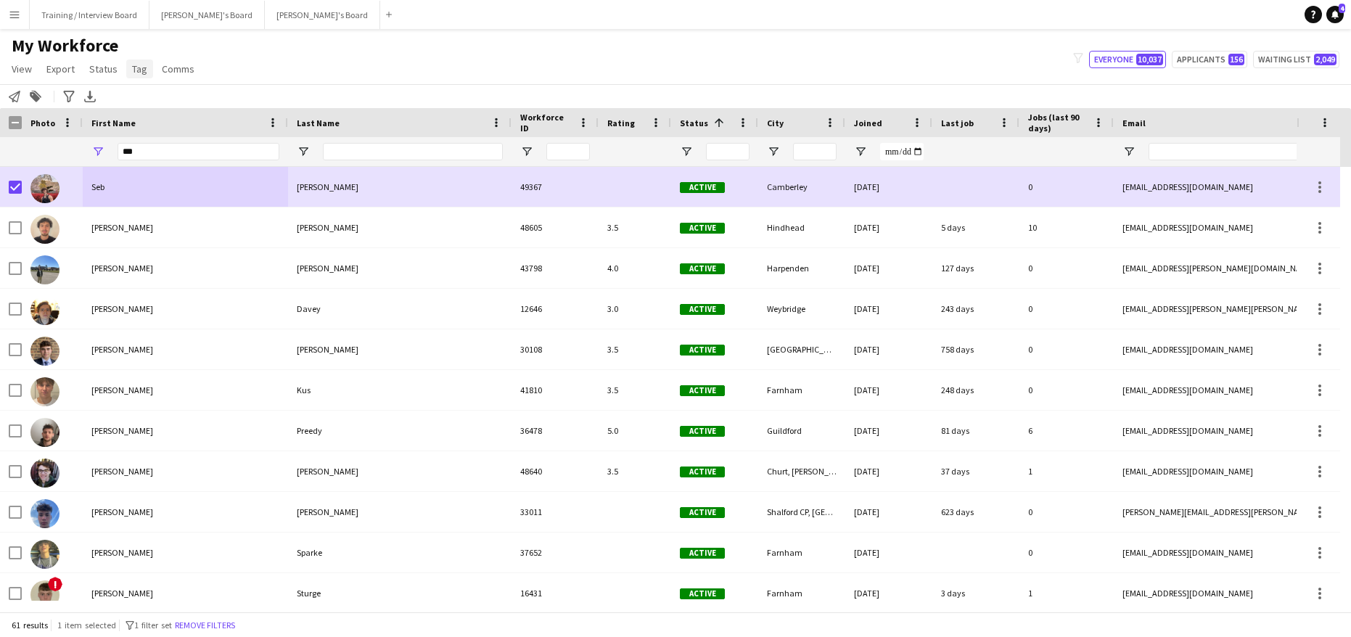
click at [134, 75] on link "Tag" at bounding box center [139, 68] width 27 height 19
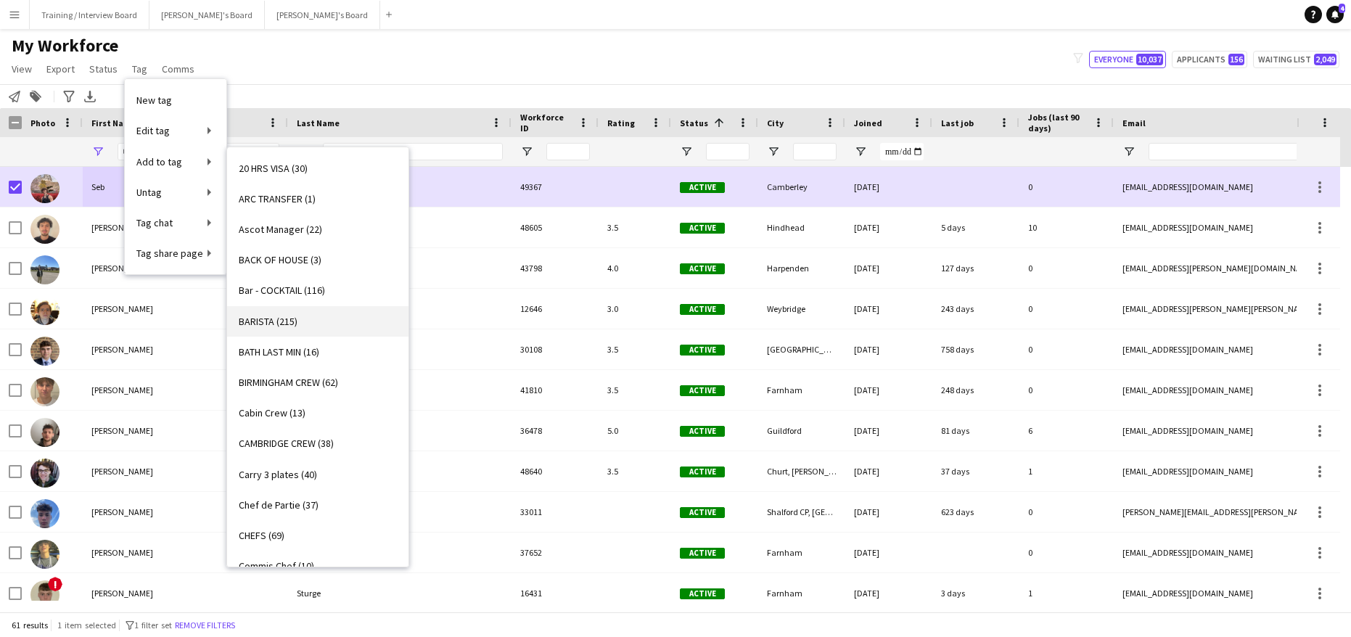
click at [260, 316] on span "BARISTA (215)" at bounding box center [268, 321] width 59 height 13
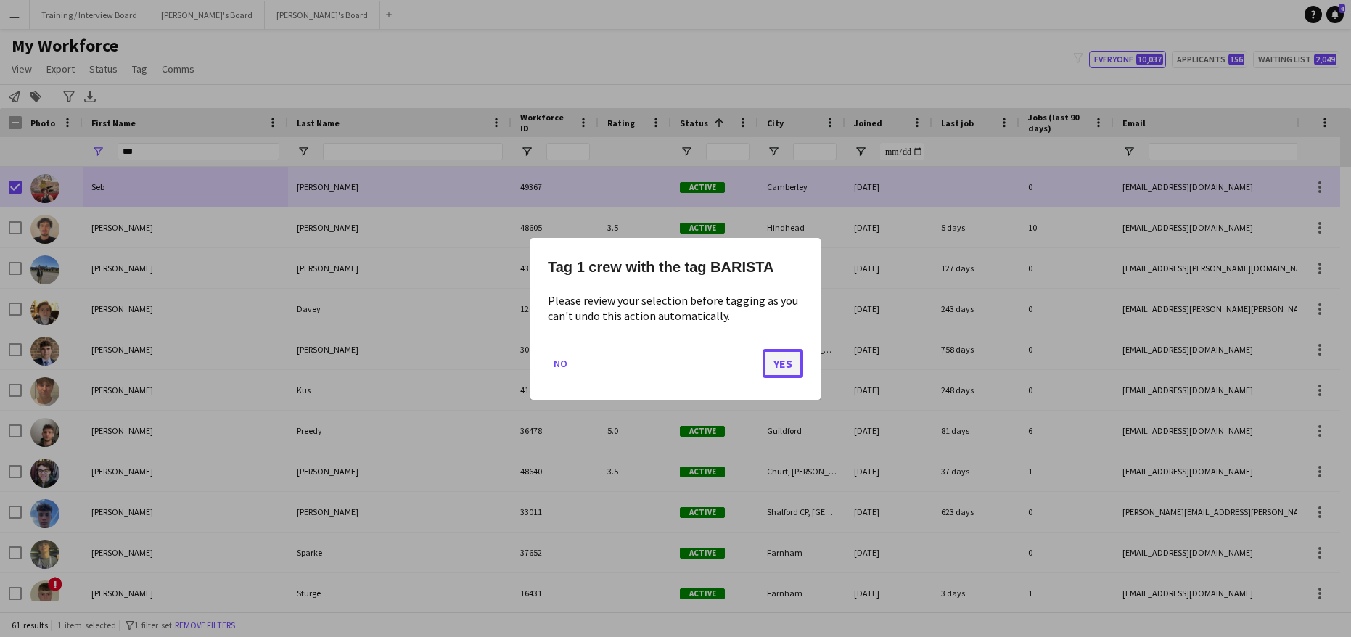
click at [786, 362] on button "Yes" at bounding box center [783, 362] width 41 height 29
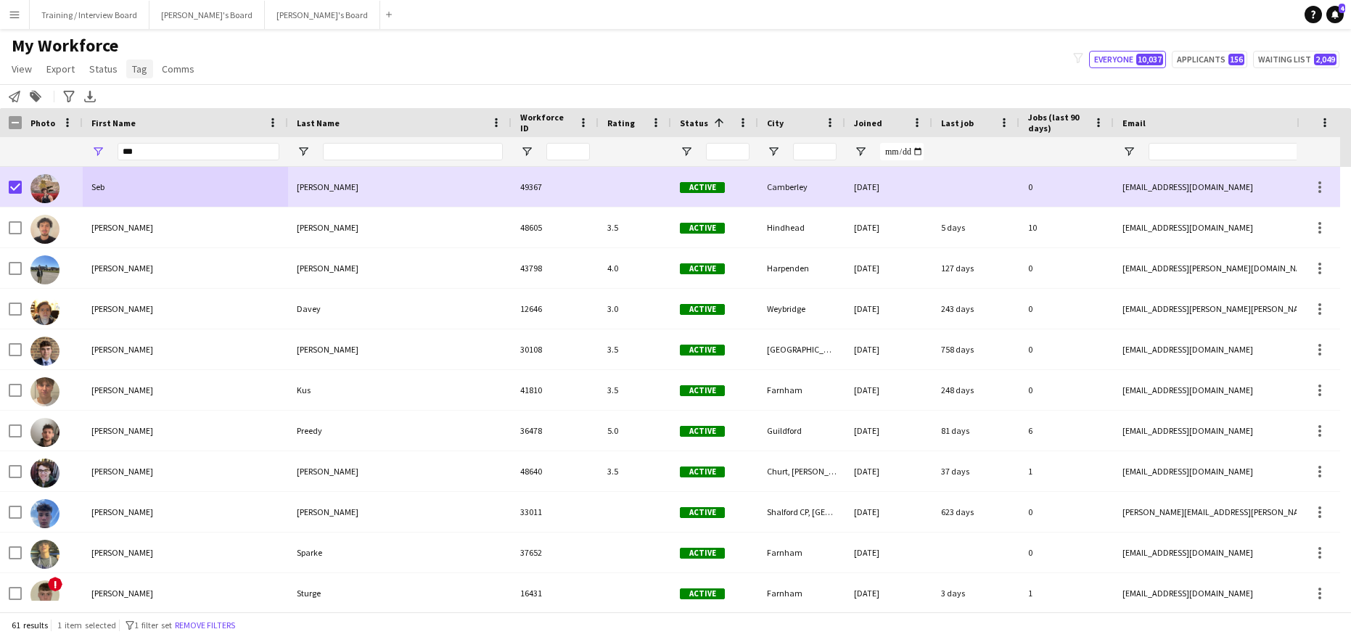
click at [136, 67] on span "Tag" at bounding box center [139, 68] width 15 height 13
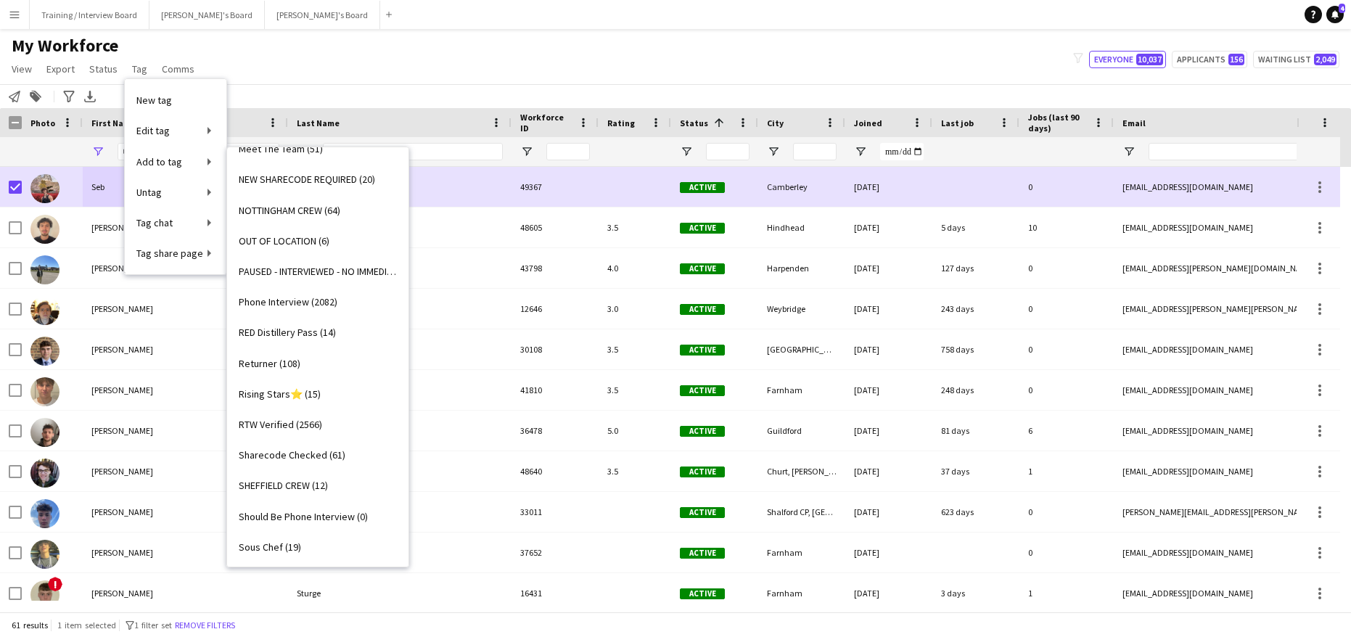
scroll to position [1306, 0]
click at [291, 294] on link "Phone Interview (2082)" at bounding box center [317, 301] width 181 height 30
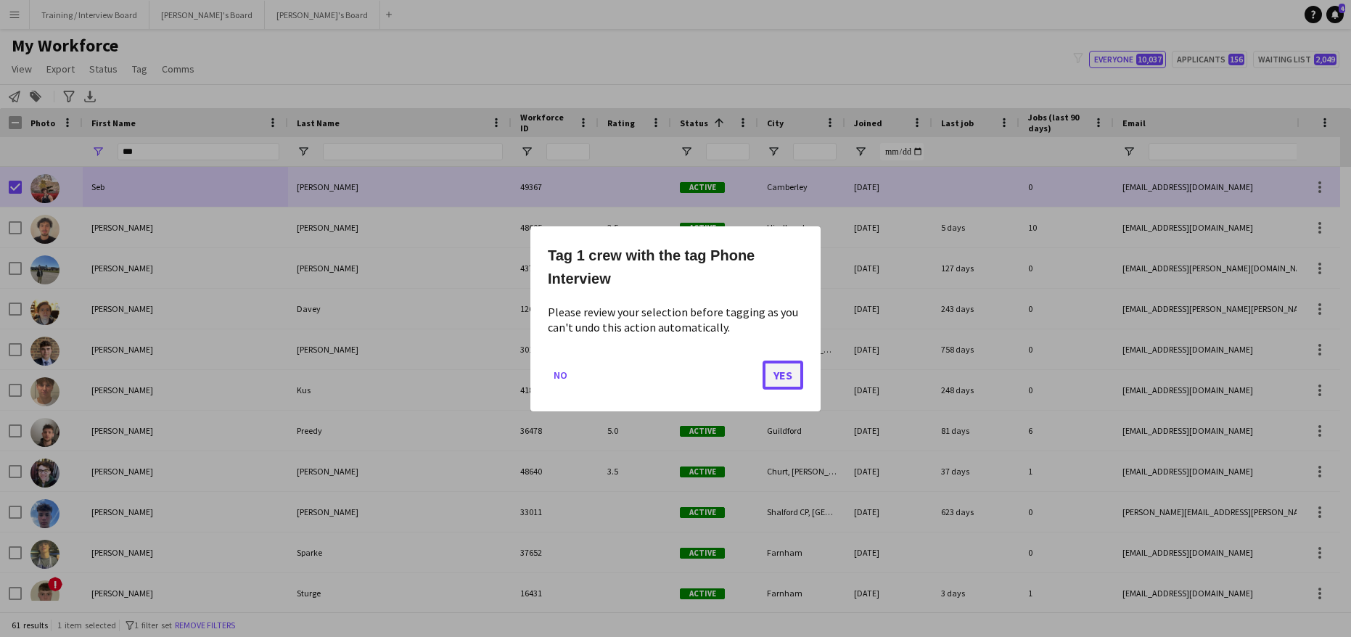
drag, startPoint x: 774, startPoint y: 376, endPoint x: 763, endPoint y: 378, distance: 11.1
click at [778, 375] on button "Yes" at bounding box center [783, 374] width 41 height 29
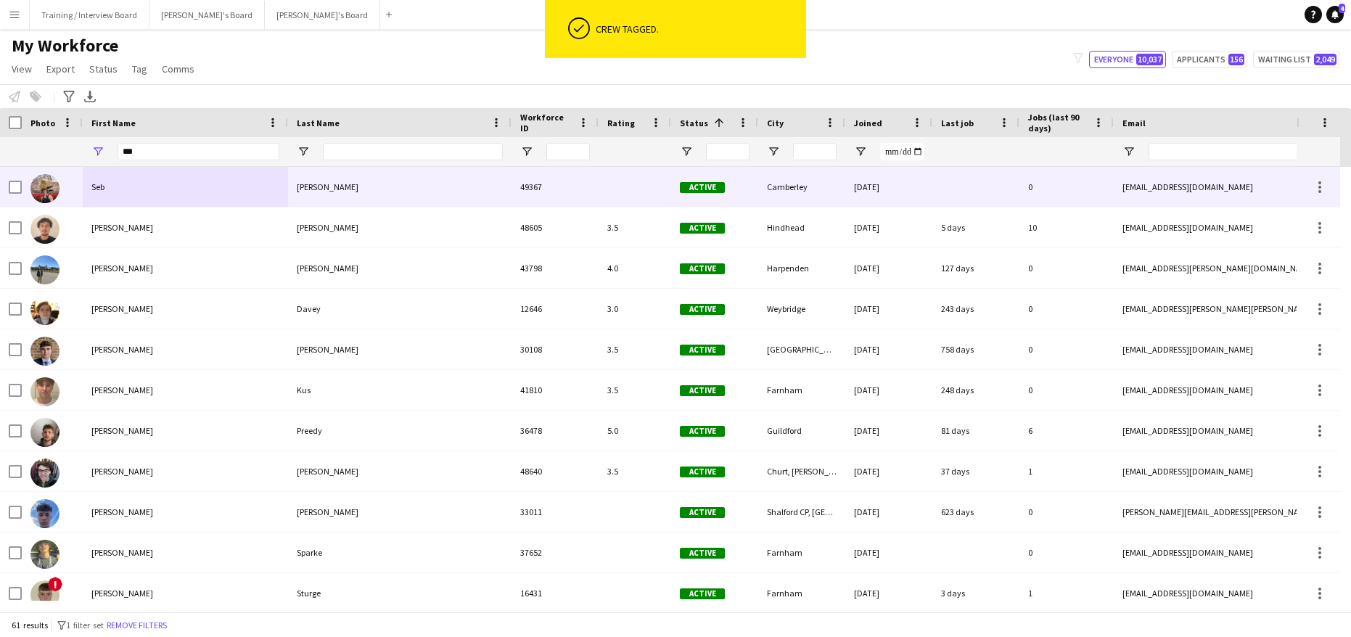
click at [22, 187] on div at bounding box center [52, 187] width 61 height 40
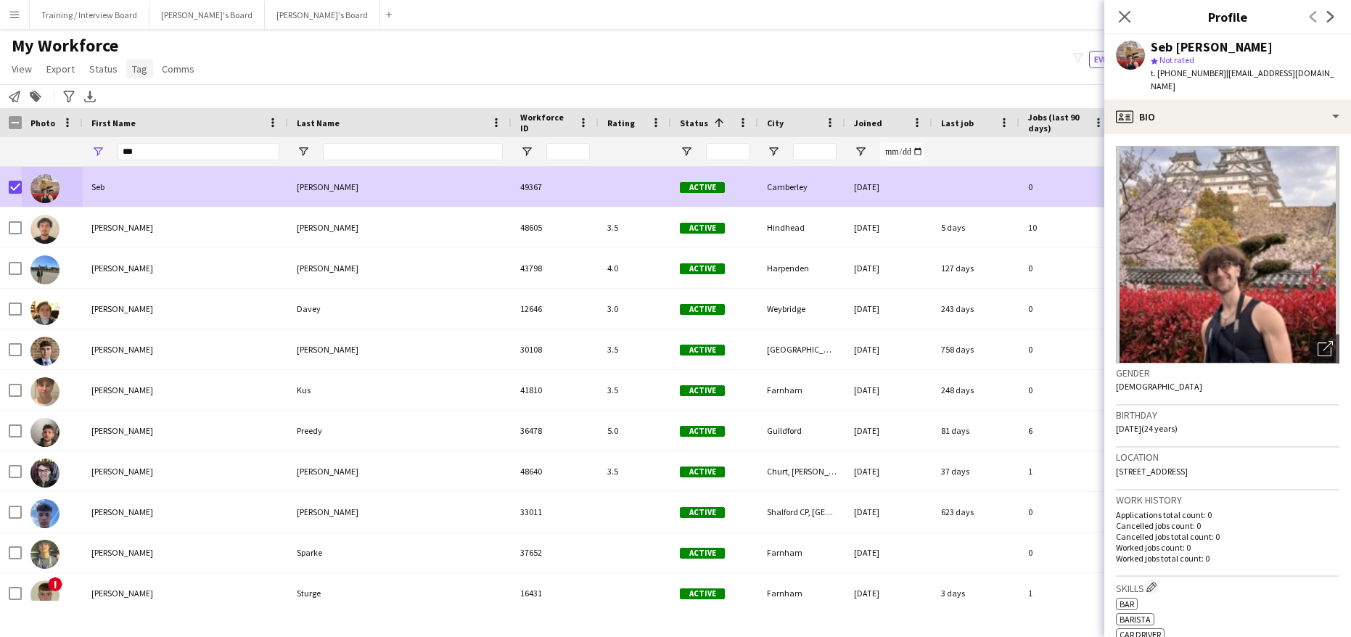
click at [132, 65] on span "Tag" at bounding box center [139, 68] width 15 height 13
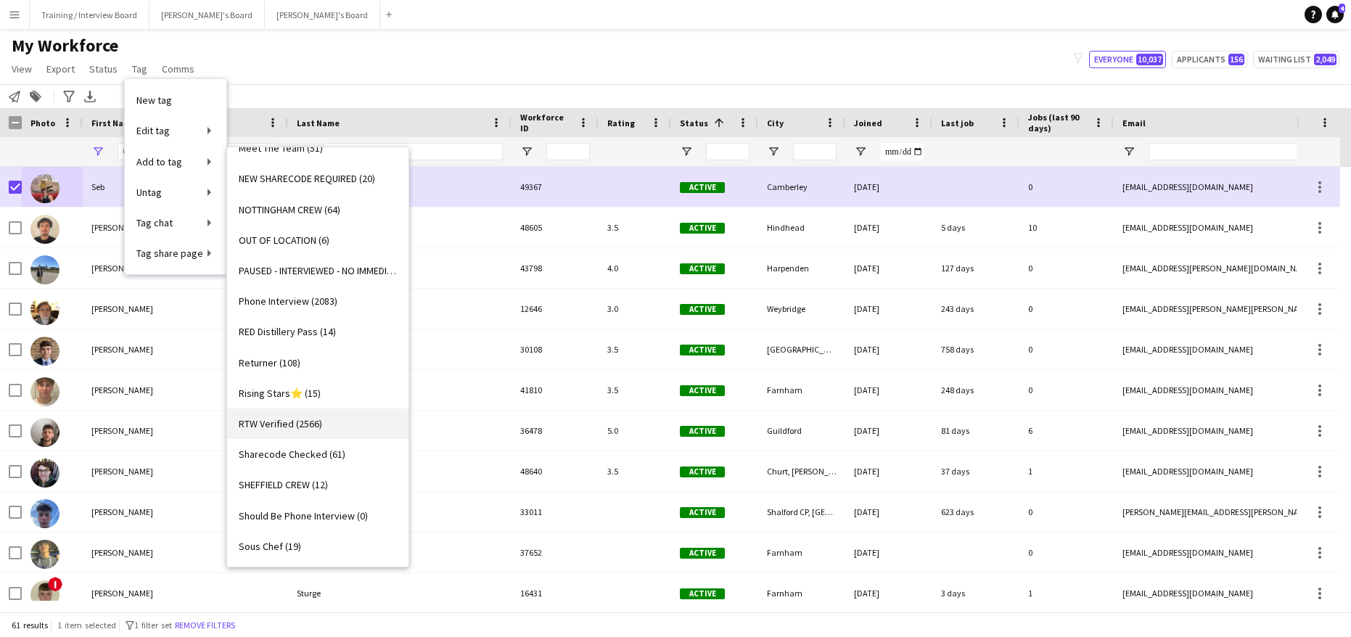
click at [261, 417] on span "RTW Verified (2566)" at bounding box center [280, 423] width 83 height 13
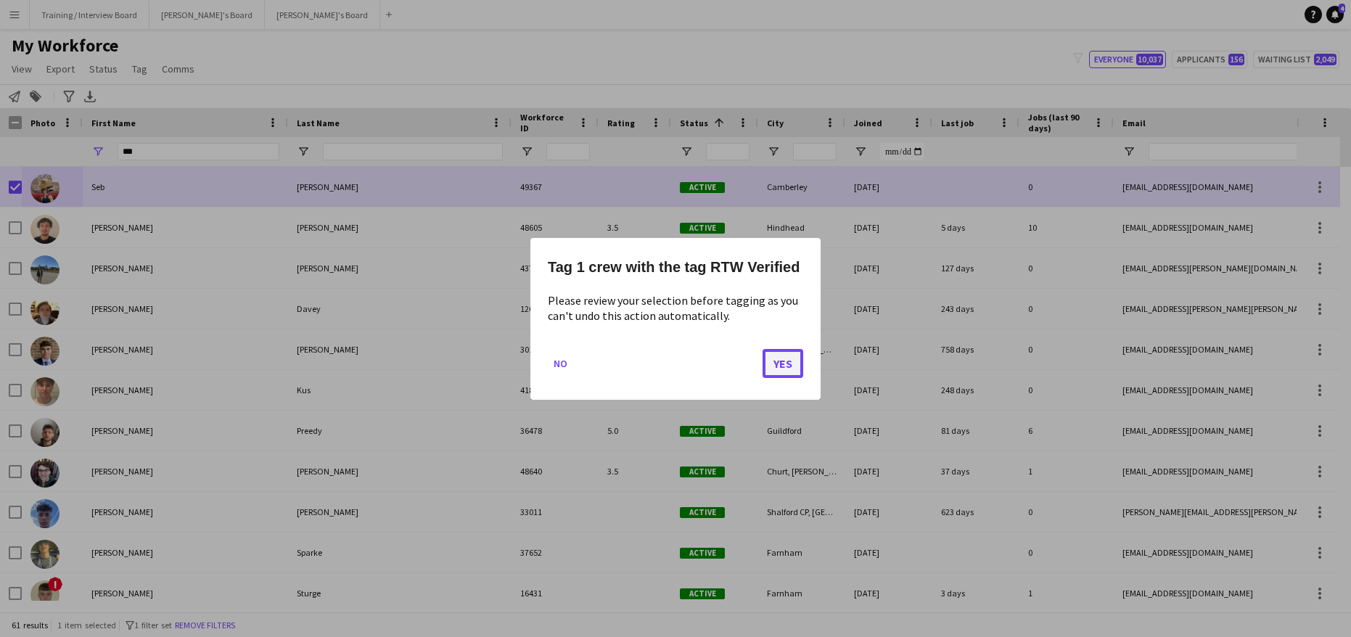
click at [772, 356] on button "Yes" at bounding box center [783, 362] width 41 height 29
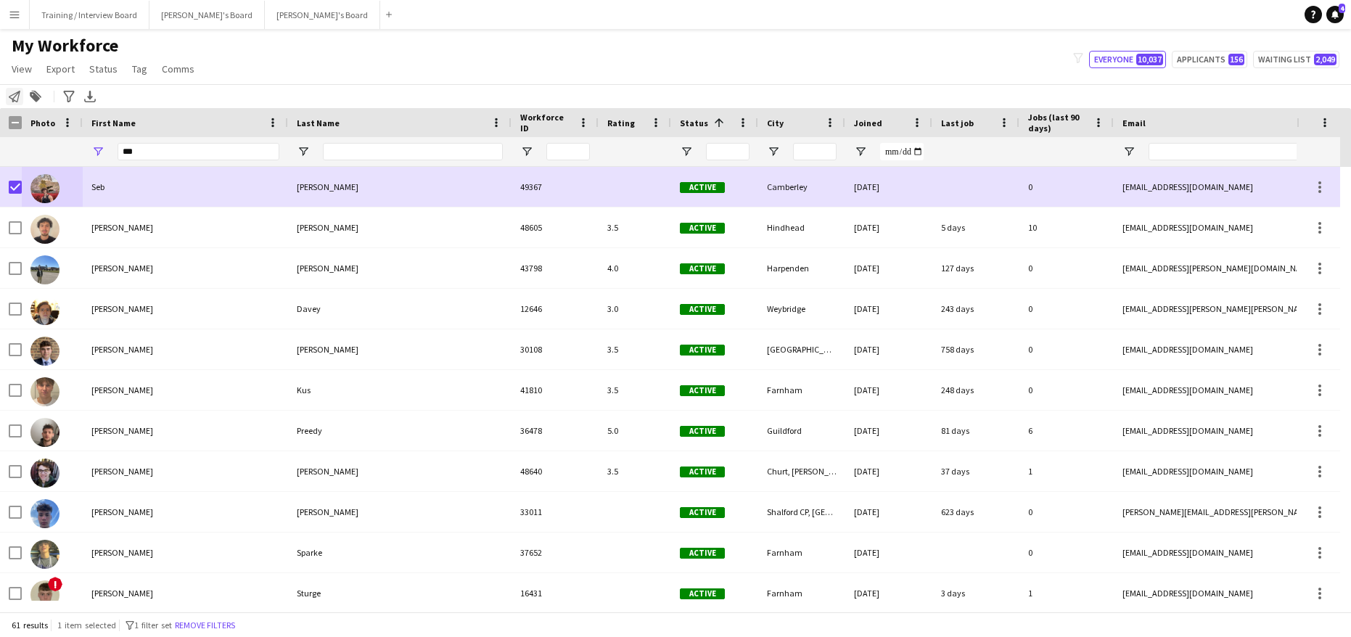
click at [13, 97] on icon "Notify workforce" at bounding box center [15, 97] width 12 height 12
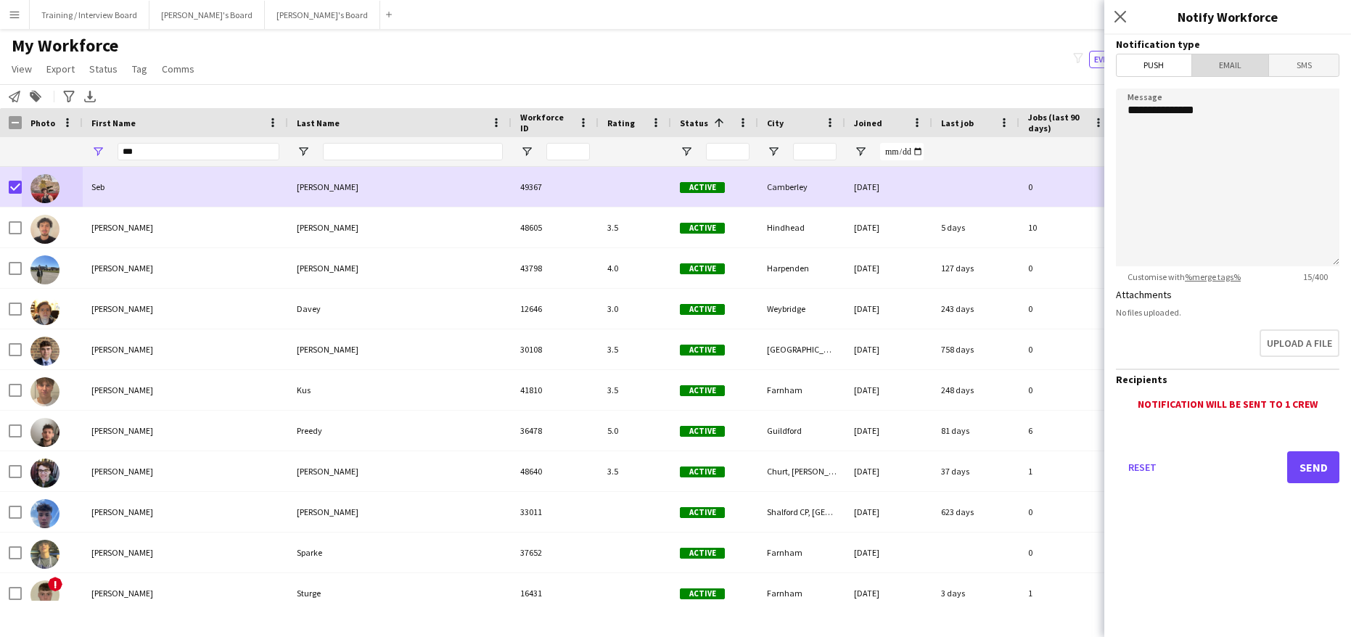
click at [1228, 66] on span "Email" at bounding box center [1230, 65] width 77 height 22
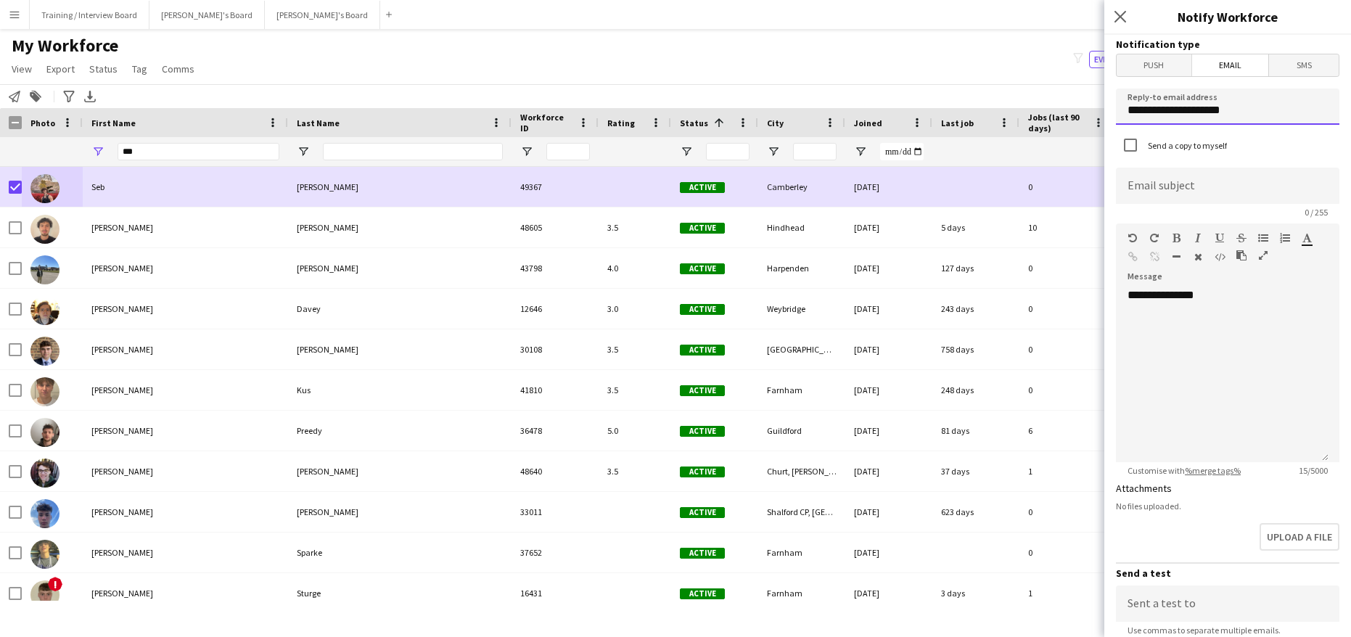
click at [1276, 110] on input "**********" at bounding box center [1227, 107] width 223 height 36
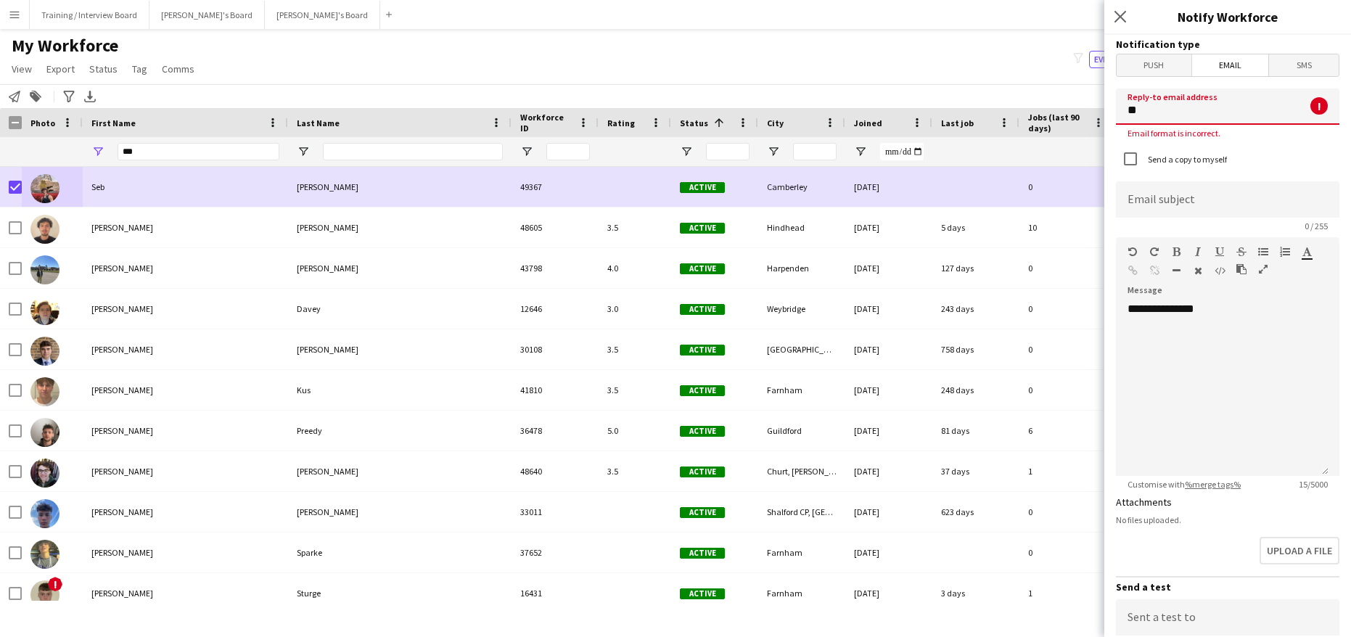
type input "*"
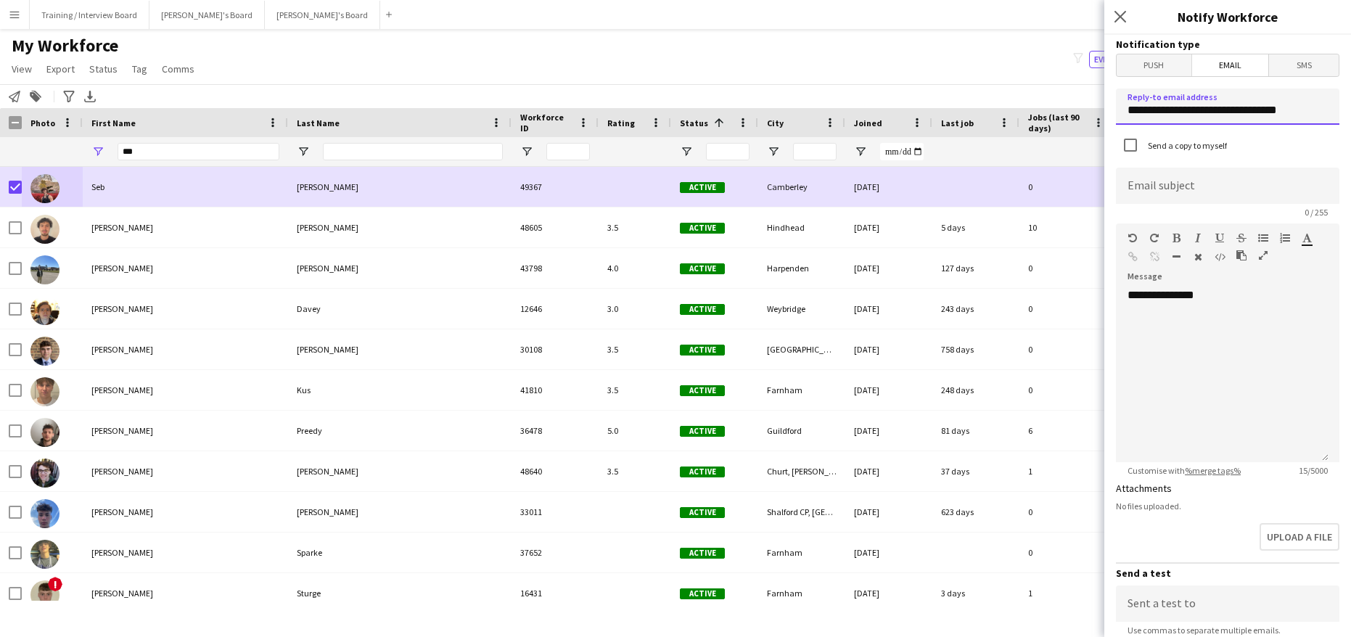
type input "**********"
click at [1139, 186] on input at bounding box center [1227, 186] width 223 height 36
type input "**********"
click at [1226, 303] on div "**********" at bounding box center [1222, 375] width 213 height 174
click at [1174, 347] on div "**********" at bounding box center [1222, 375] width 213 height 174
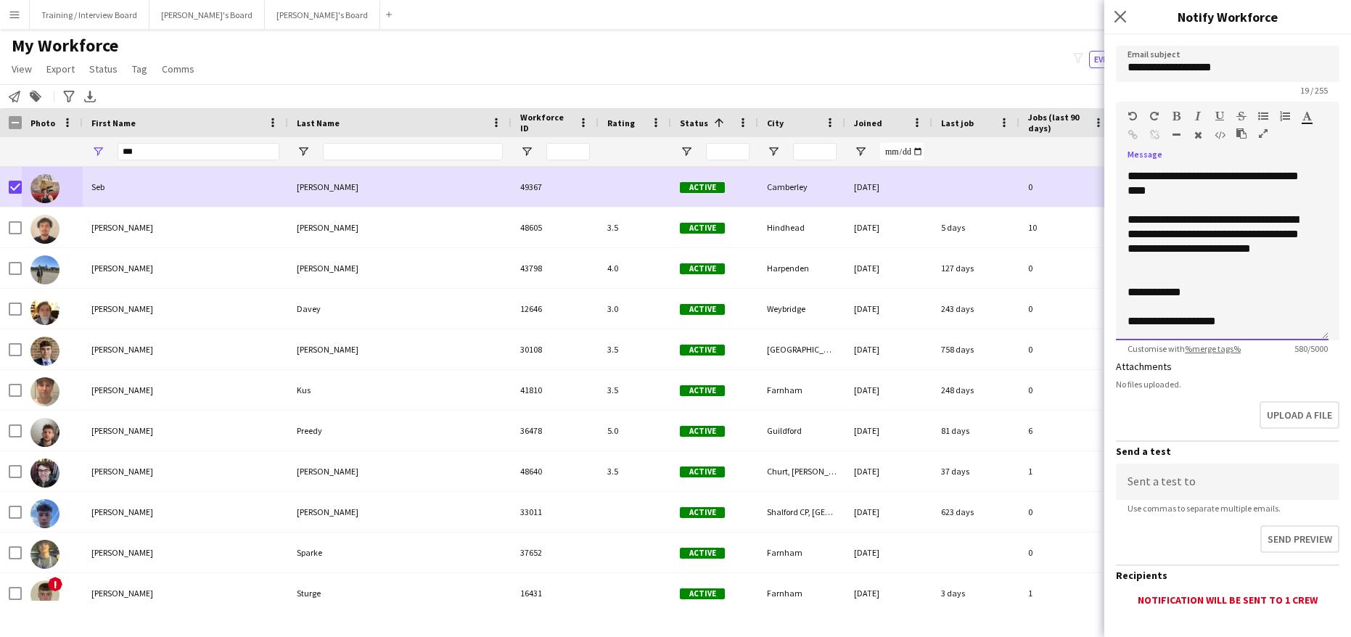
scroll to position [205, 0]
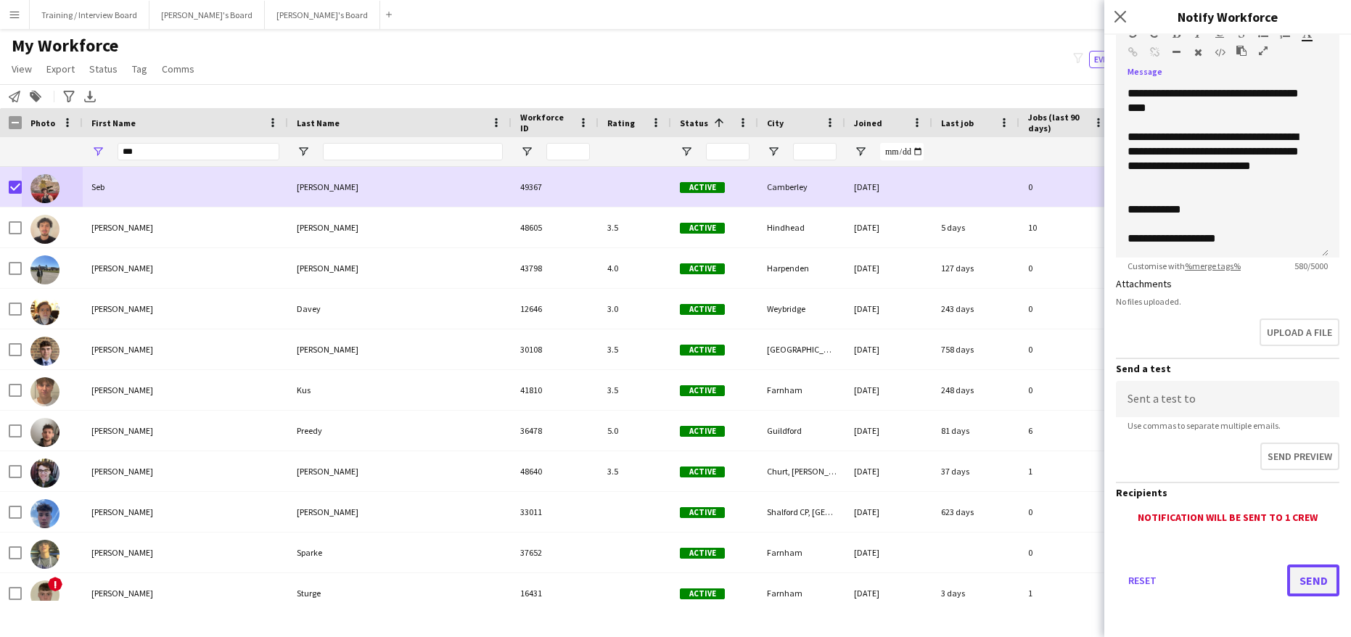
click at [1306, 587] on button "Send" at bounding box center [1313, 580] width 52 height 32
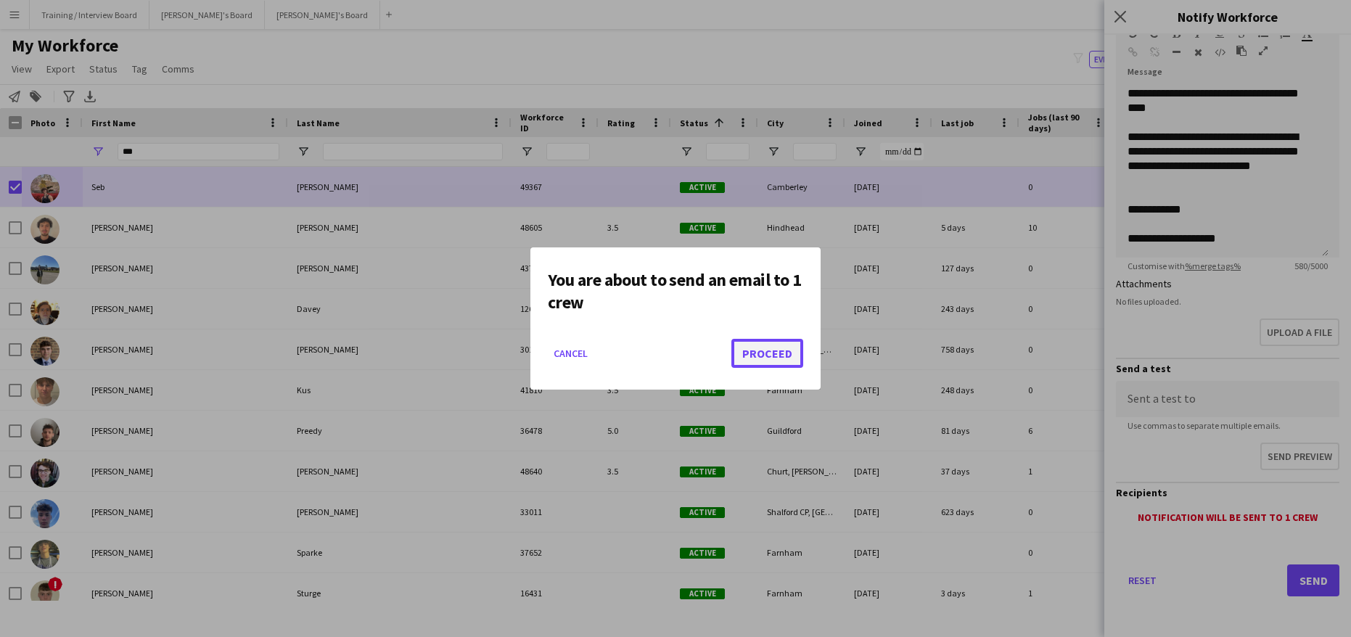
click at [760, 351] on button "Proceed" at bounding box center [767, 353] width 72 height 29
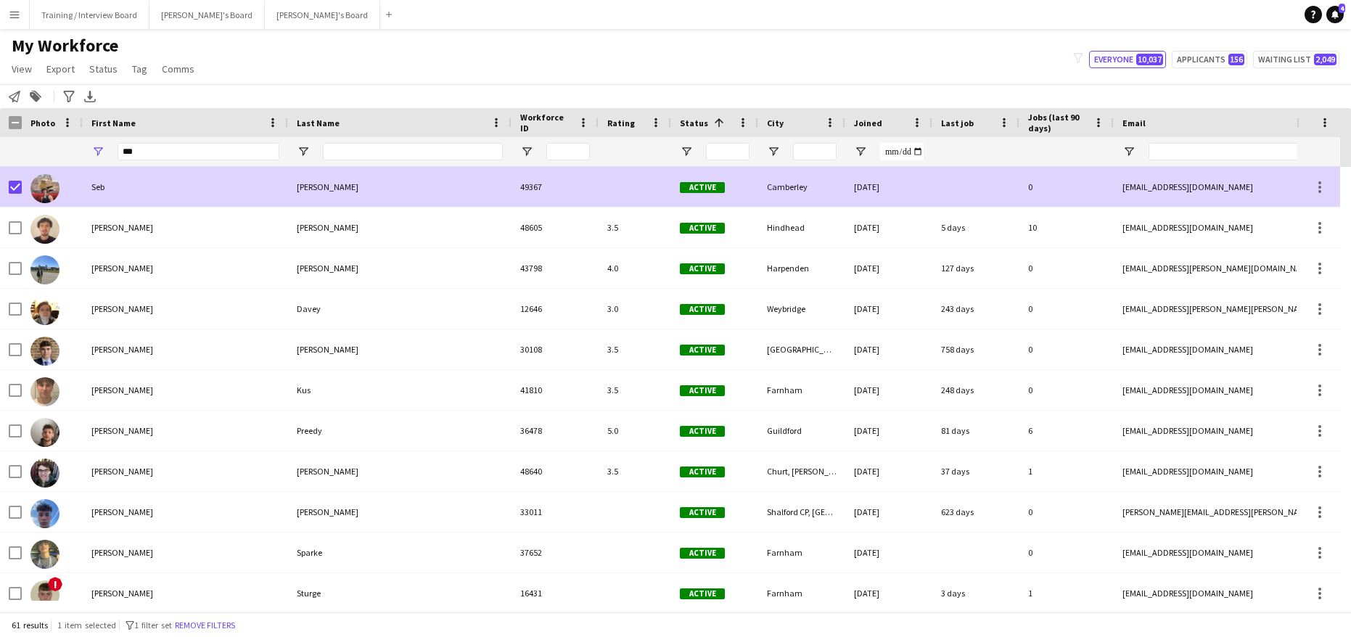
click at [136, 186] on div "Seb" at bounding box center [185, 187] width 205 height 40
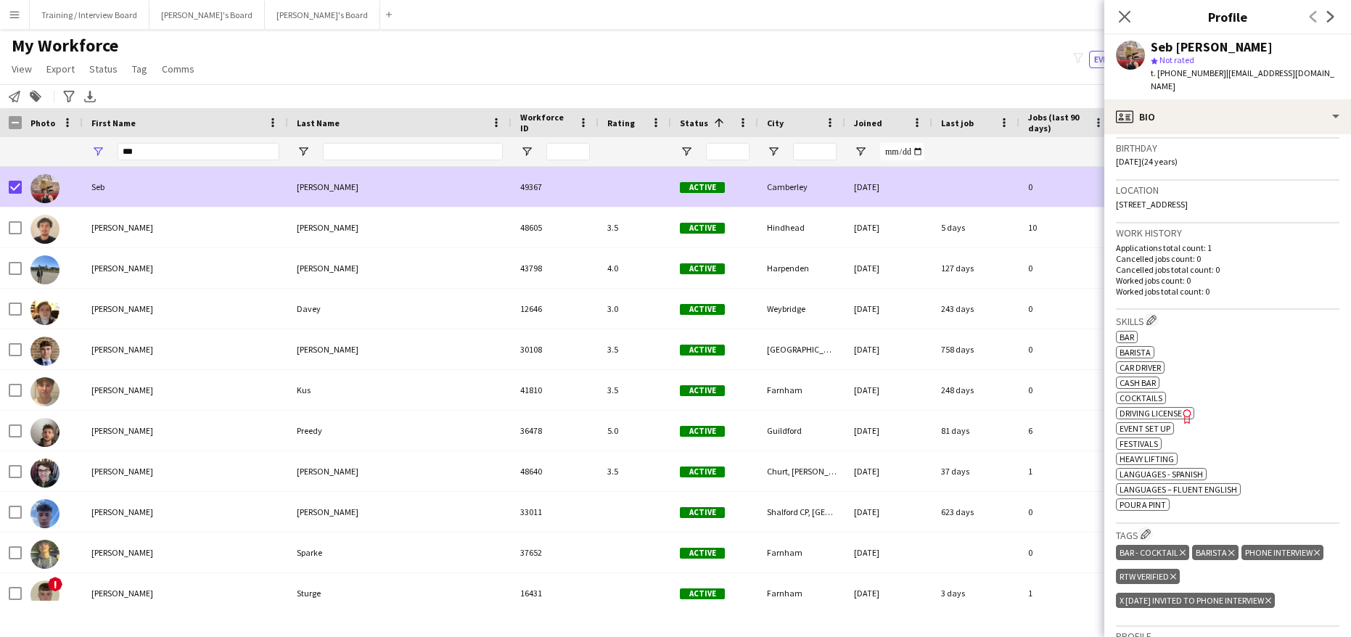
scroll to position [290, 0]
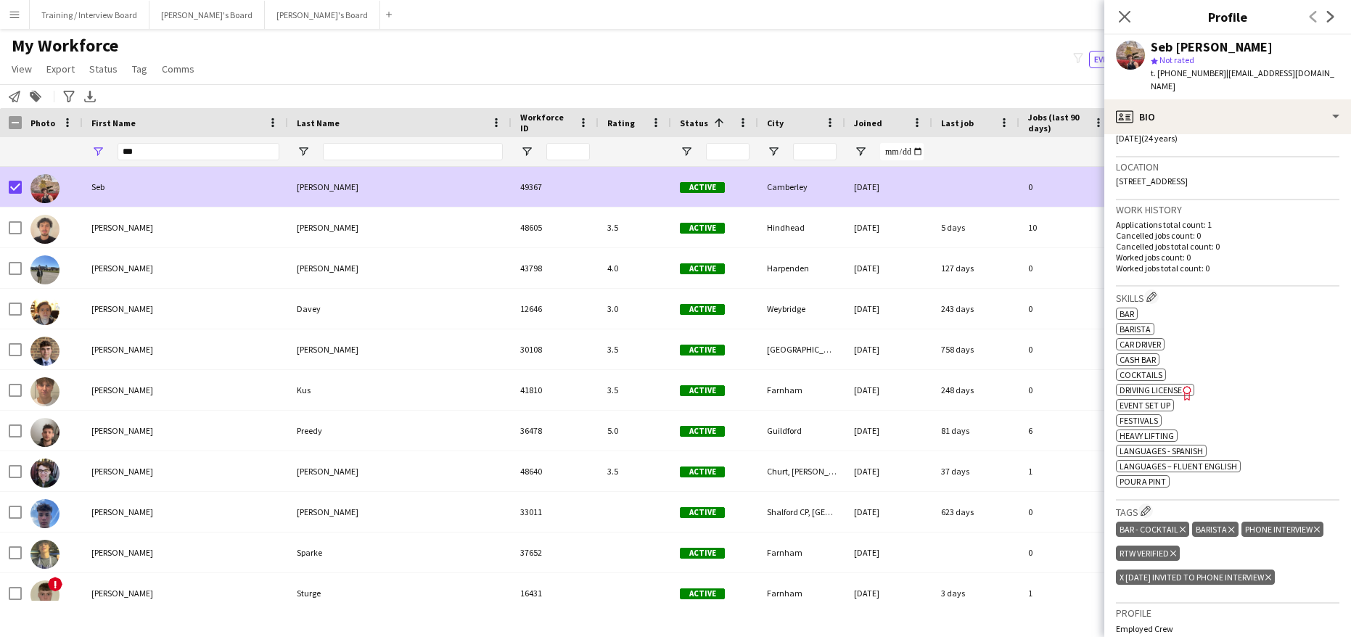
click at [1271, 573] on icon "Delete tag" at bounding box center [1268, 577] width 6 height 9
click at [1128, 20] on icon at bounding box center [1124, 16] width 14 height 14
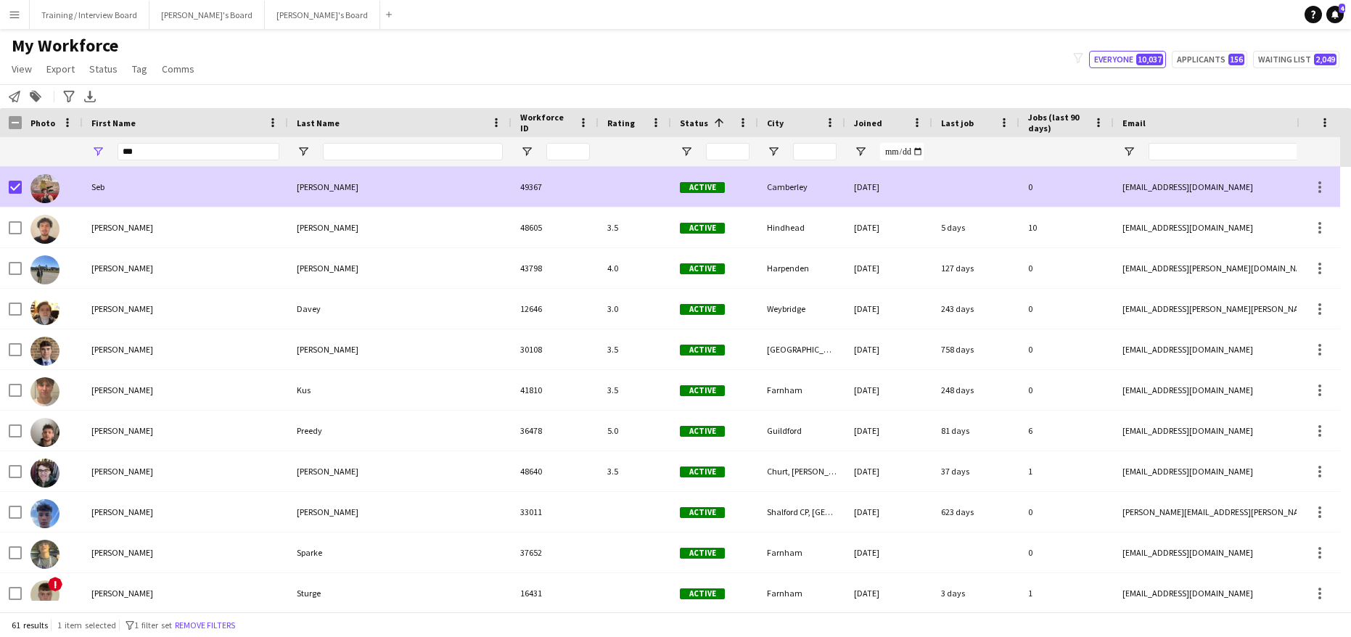
click at [128, 186] on div "Seb" at bounding box center [185, 187] width 205 height 40
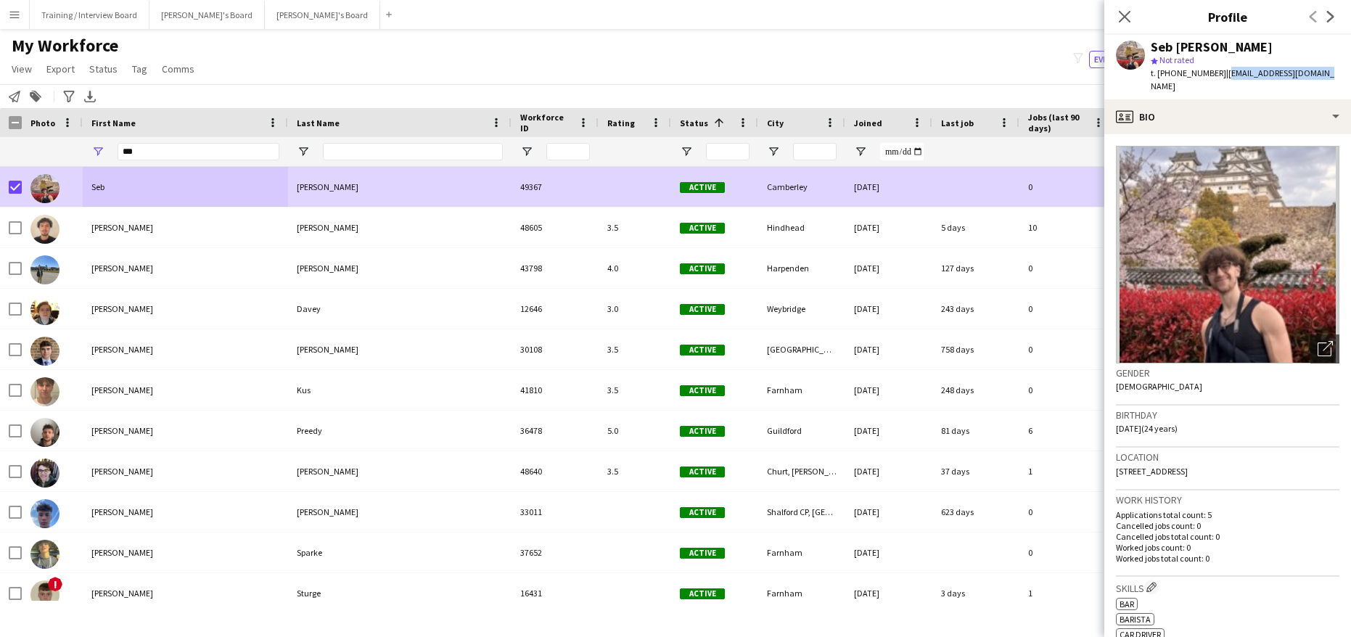
drag, startPoint x: 1220, startPoint y: 70, endPoint x: 1328, endPoint y: 73, distance: 107.4
click at [1328, 73] on div "Seb Manrique star Not rated t. +447760585000 | sebymanrique@gmail.com" at bounding box center [1227, 67] width 247 height 65
copy span "sebymanrique@gmail.com"
click at [149, 141] on div "***" at bounding box center [199, 151] width 162 height 29
click at [137, 152] on input "***" at bounding box center [199, 151] width 162 height 17
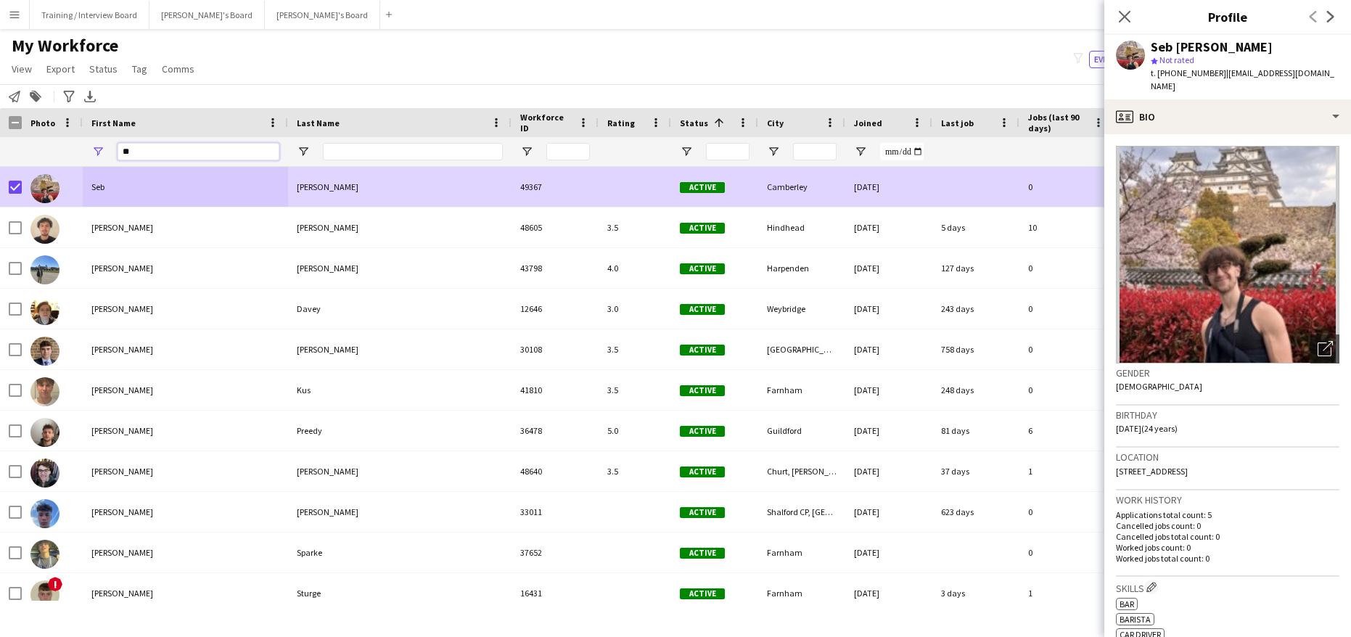
type input "*"
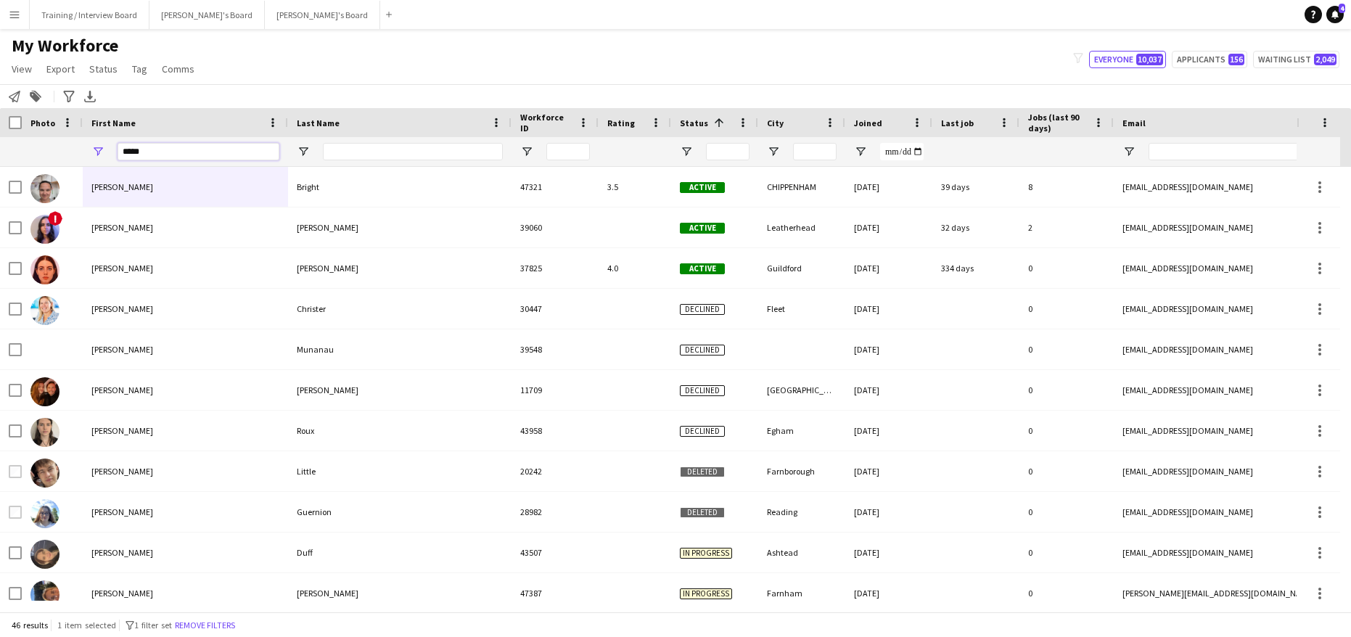
type input "*****"
click at [345, 151] on input "Last Name Filter Input" at bounding box center [413, 151] width 180 height 17
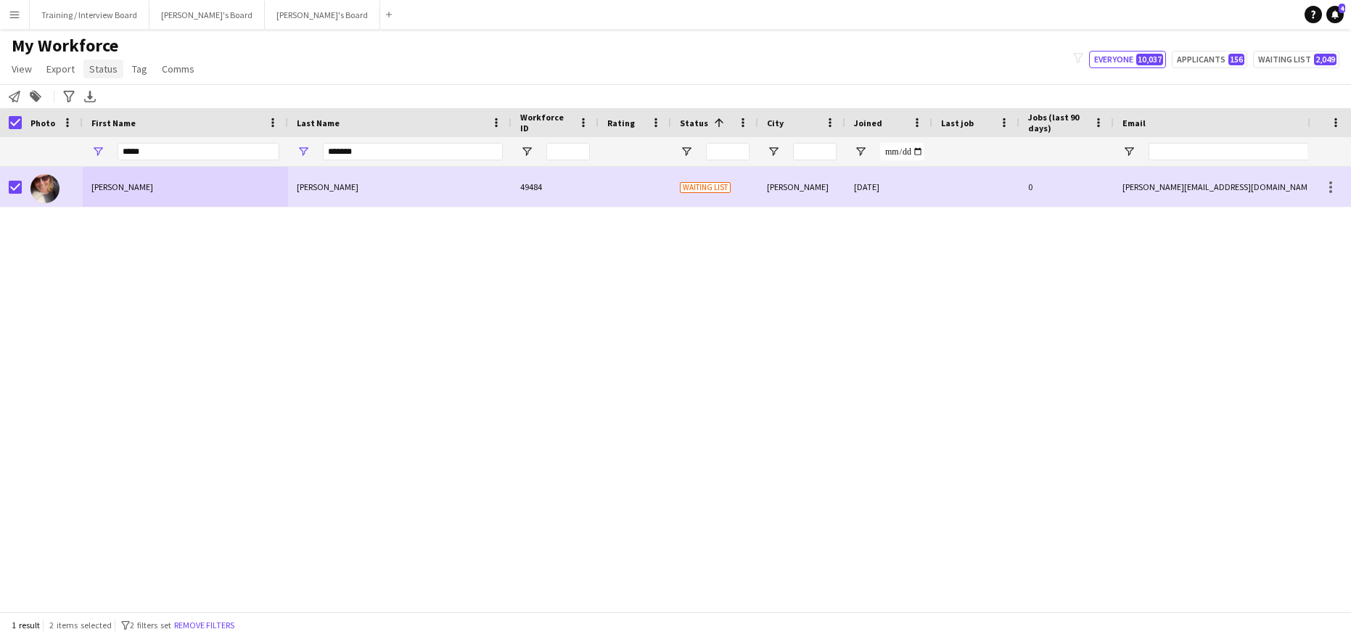
click at [96, 68] on span "Status" at bounding box center [103, 68] width 28 height 13
click at [107, 103] on span "Edit" at bounding box center [103, 100] width 17 height 13
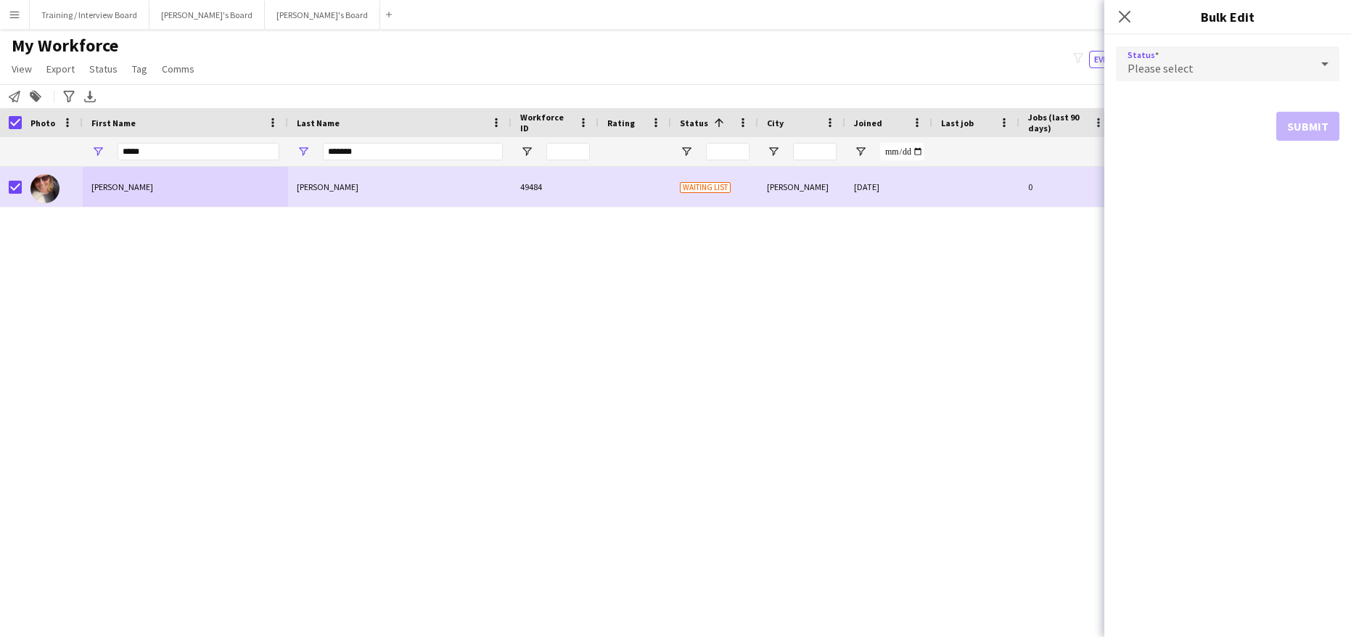
click at [1324, 59] on icon at bounding box center [1324, 63] width 17 height 29
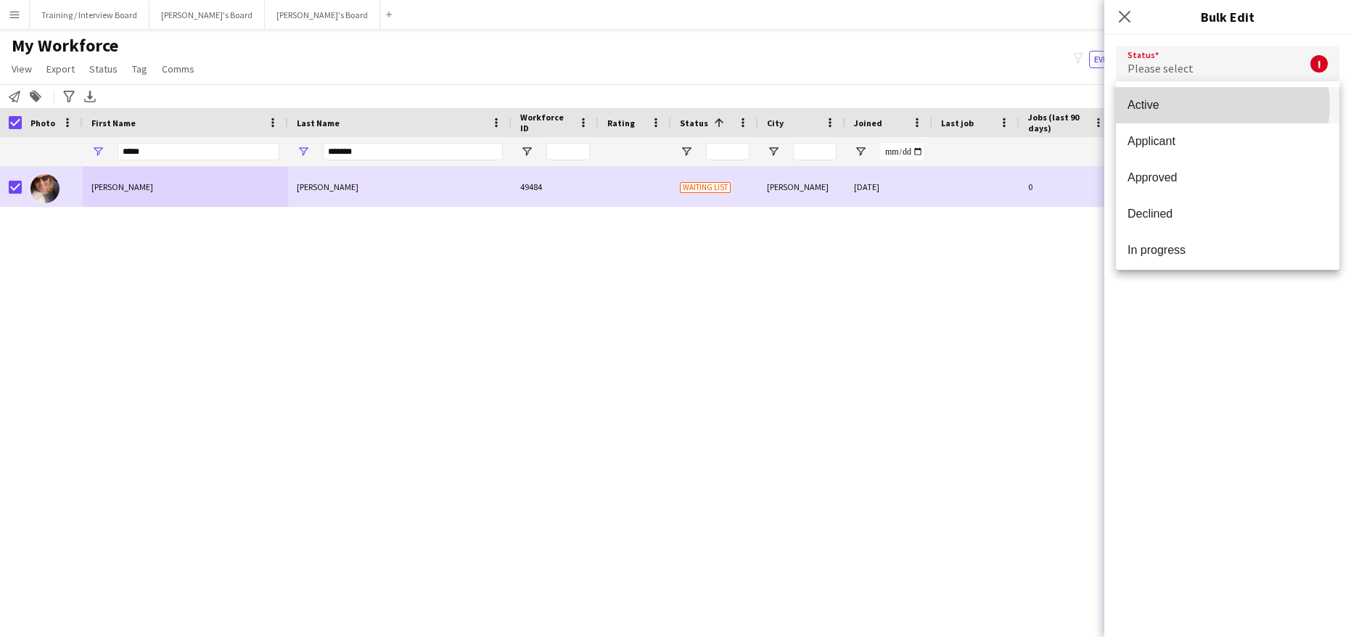
click at [1220, 104] on span "Active" at bounding box center [1228, 105] width 200 height 14
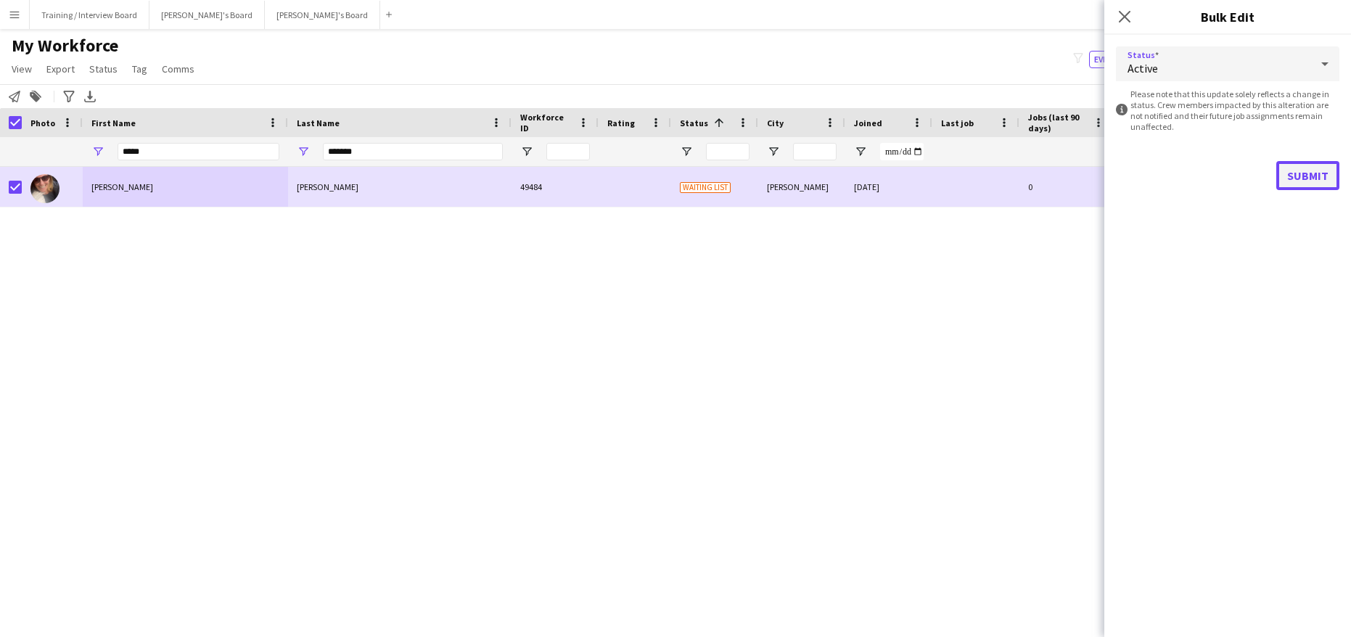
click at [1319, 176] on button "Submit" at bounding box center [1307, 175] width 63 height 29
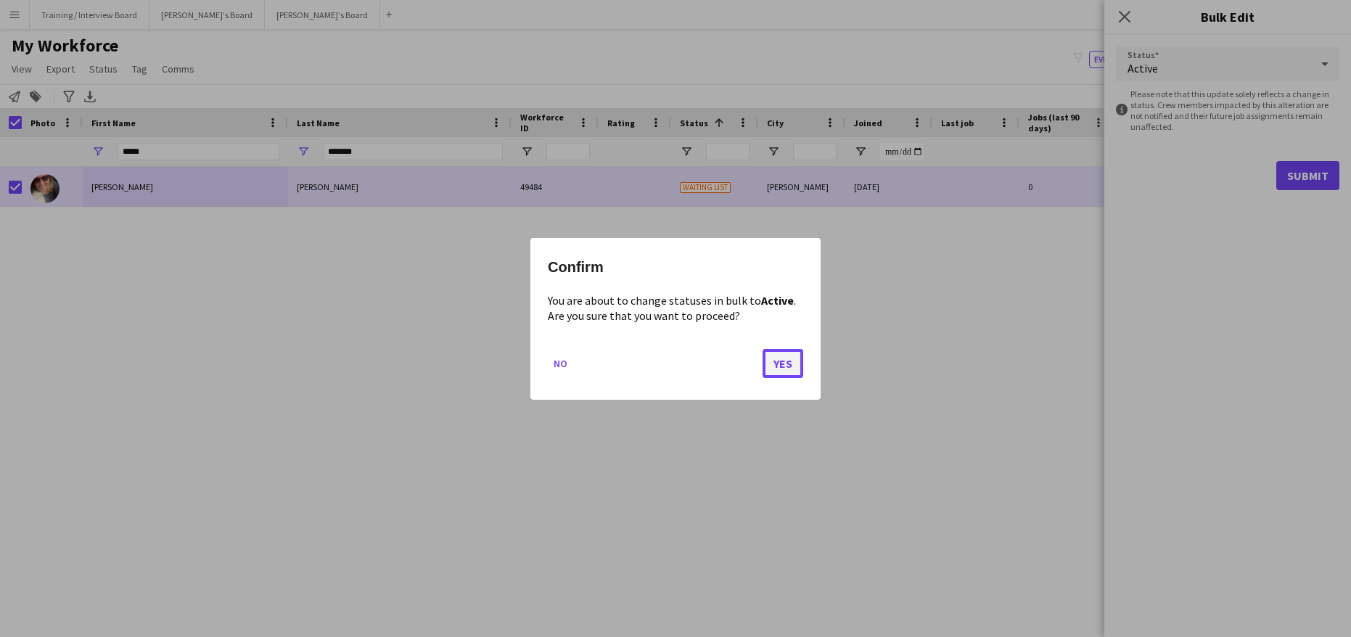
click at [776, 358] on button "Yes" at bounding box center [783, 362] width 41 height 29
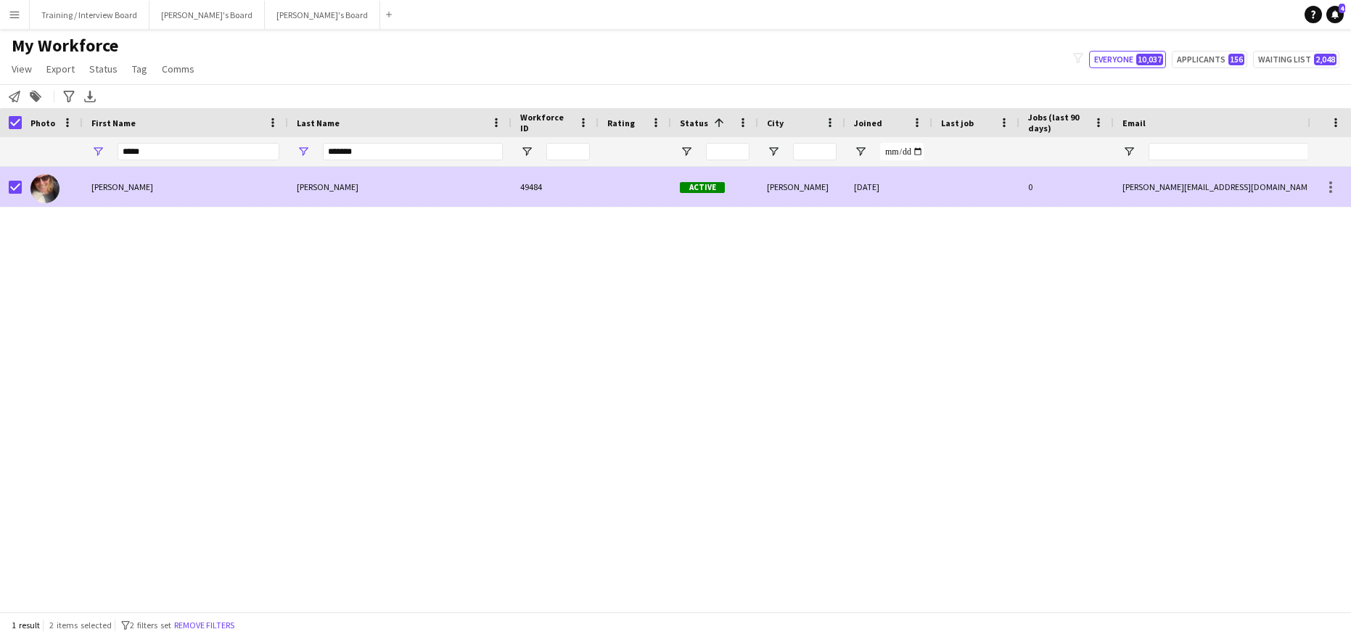
click at [6, 180] on div at bounding box center [11, 187] width 22 height 40
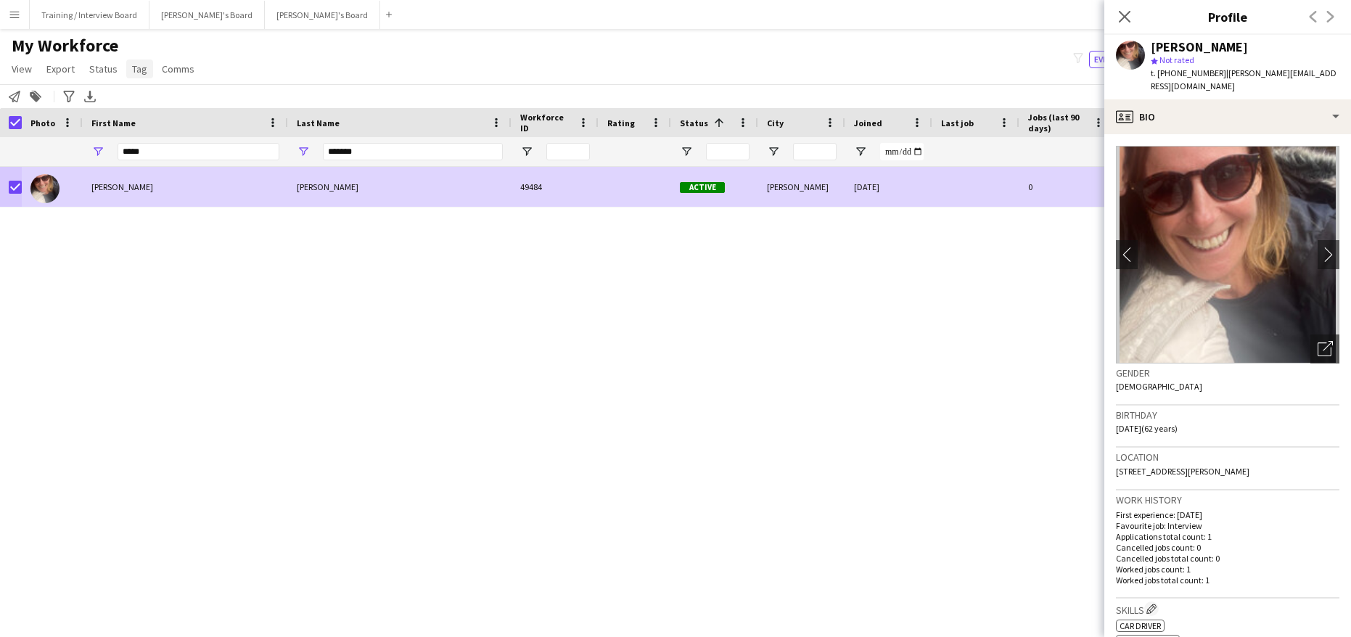
click at [139, 71] on span "Tag" at bounding box center [139, 68] width 15 height 13
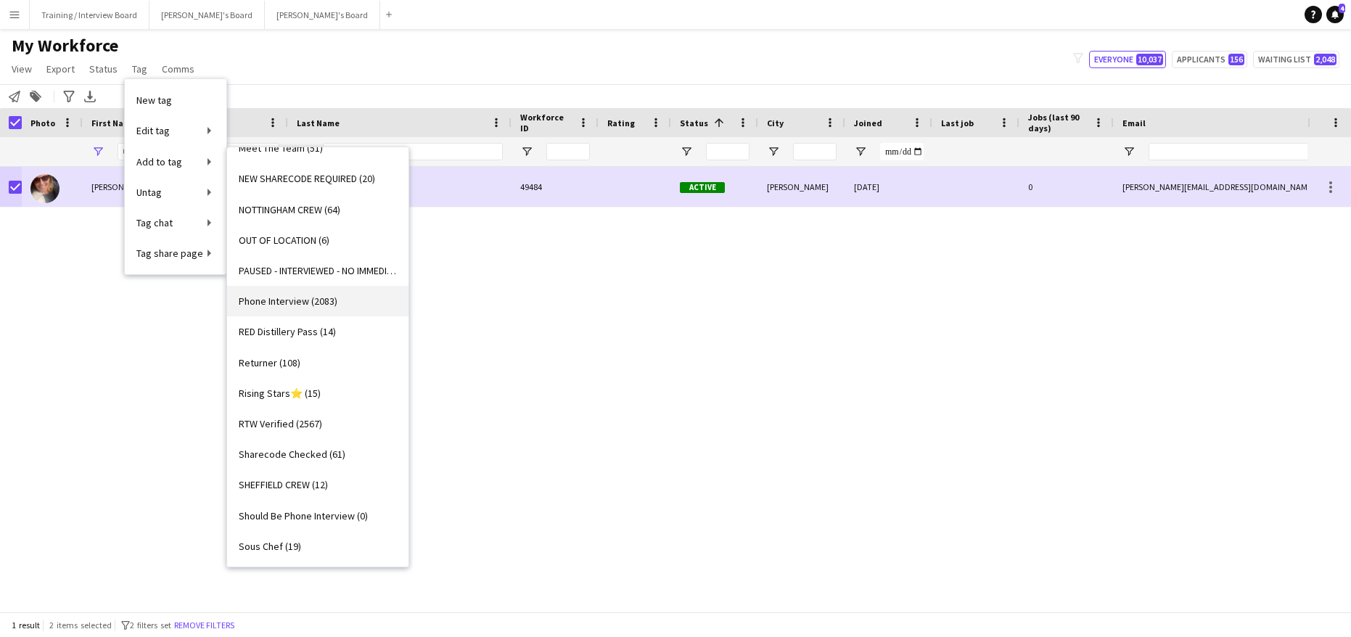
click at [300, 303] on span "Phone Interview (2083)" at bounding box center [288, 301] width 99 height 13
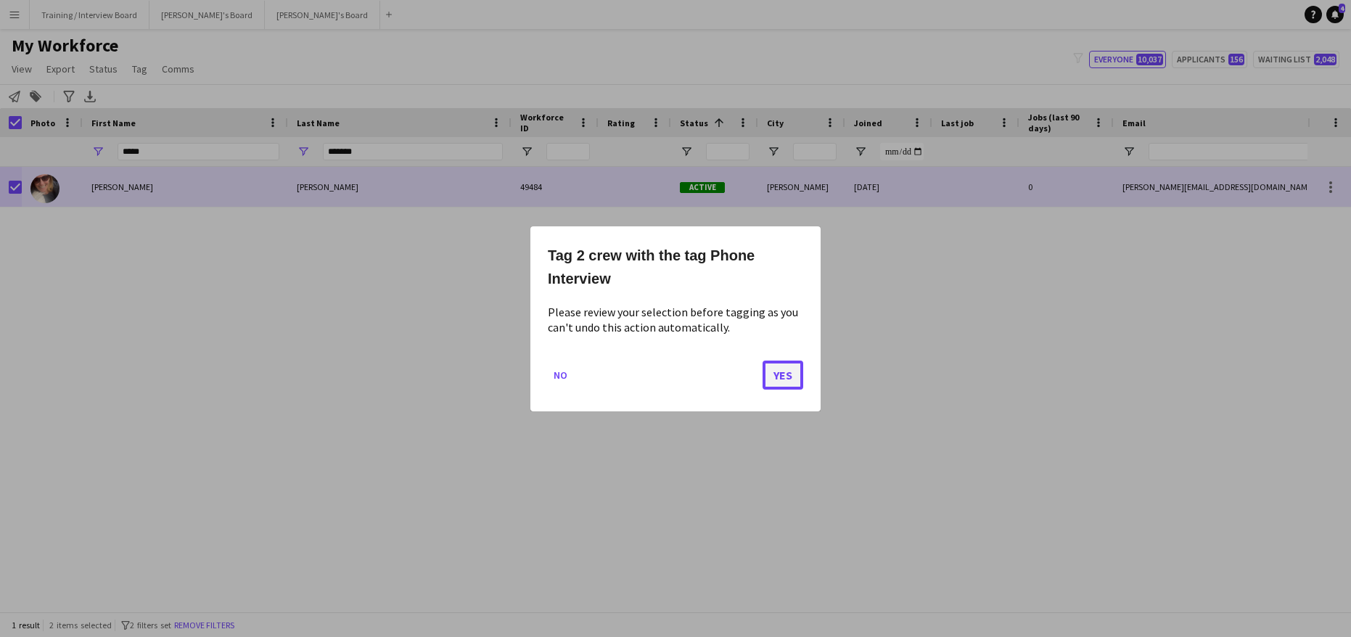
click at [780, 377] on button "Yes" at bounding box center [783, 374] width 41 height 29
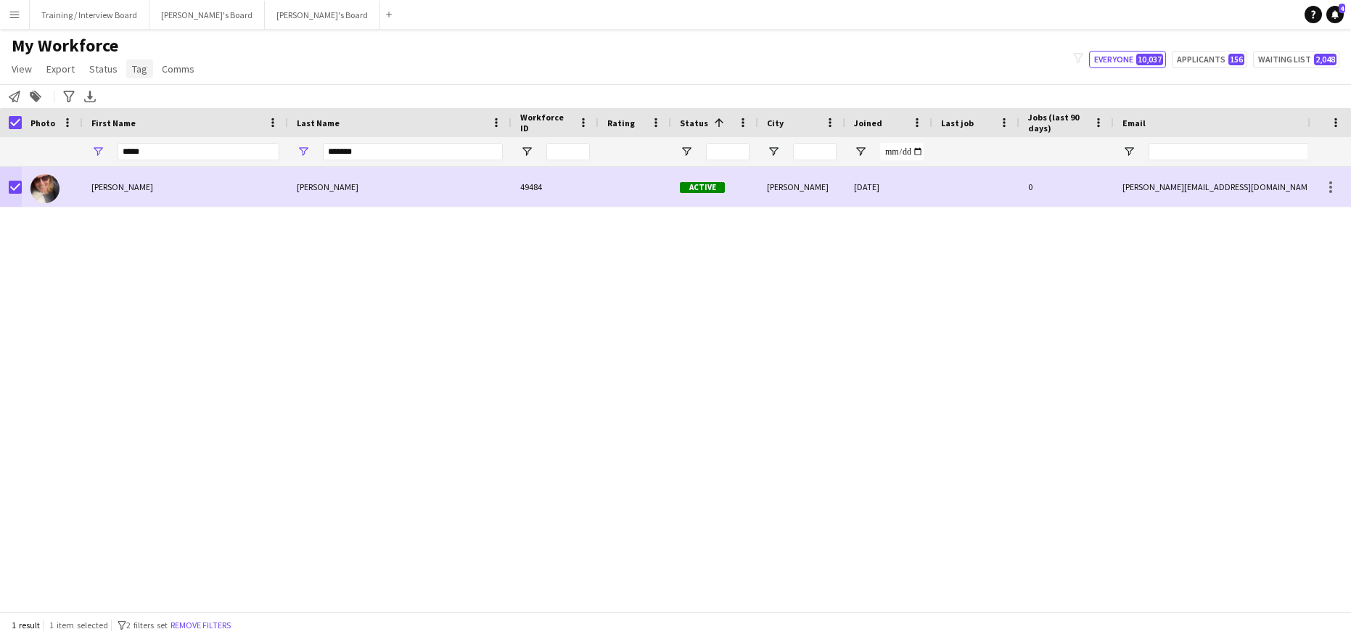
click at [132, 69] on span "Tag" at bounding box center [139, 68] width 15 height 13
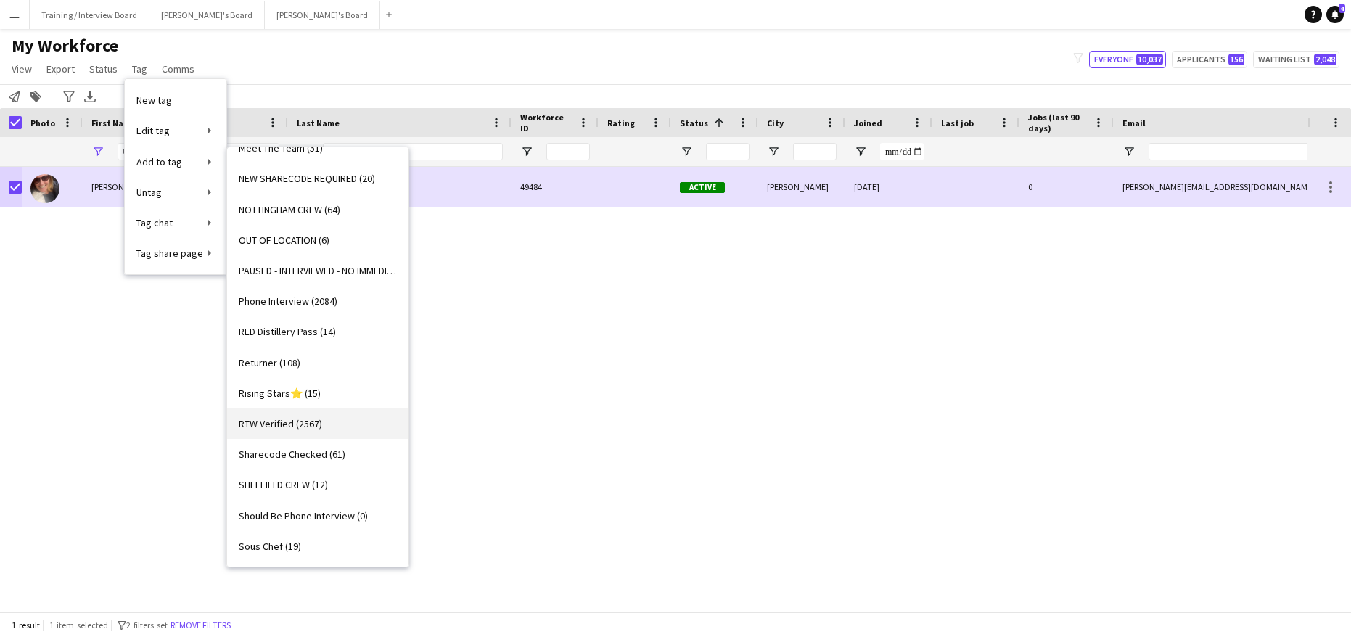
click at [292, 426] on span "RTW Verified (2567)" at bounding box center [280, 423] width 83 height 13
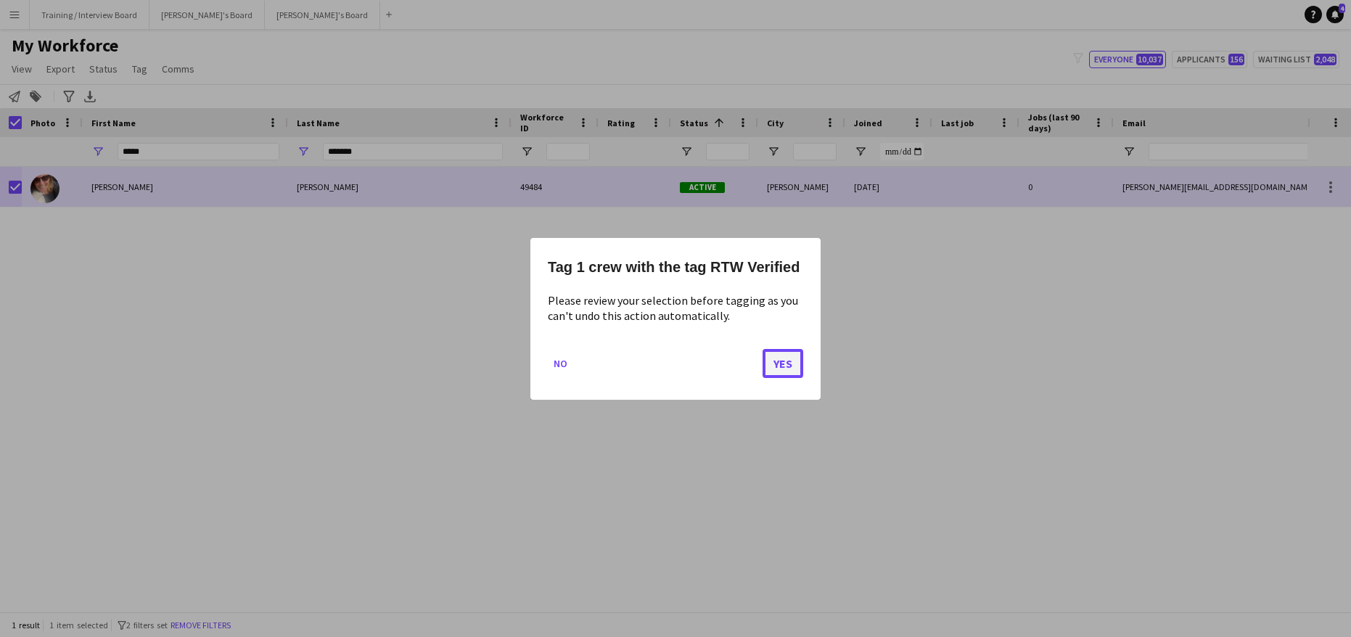
click at [787, 367] on button "Yes" at bounding box center [783, 362] width 41 height 29
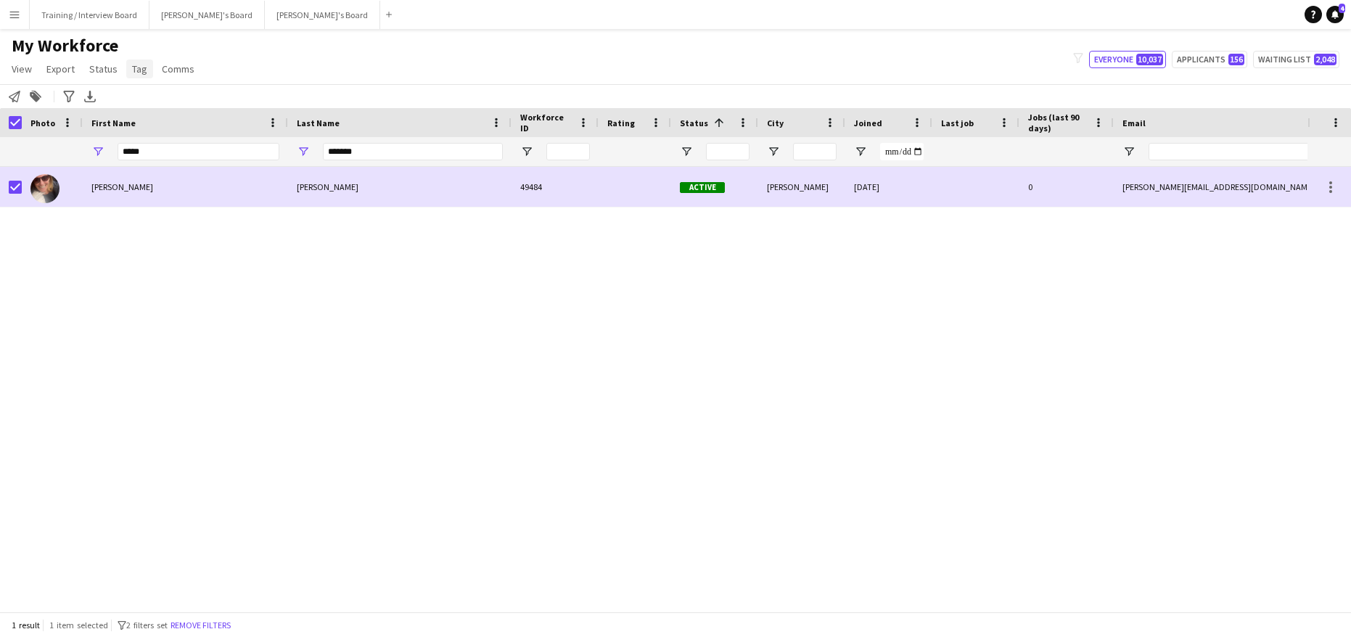
click at [144, 66] on span "Tag" at bounding box center [139, 68] width 15 height 13
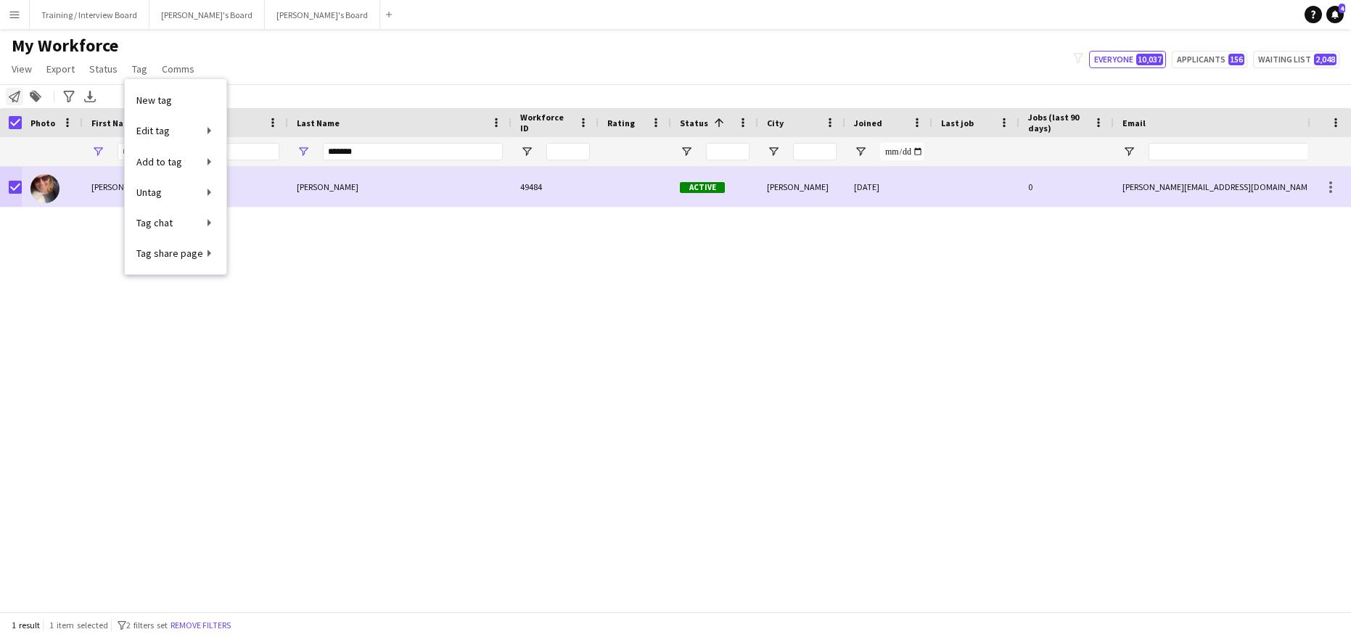
click at [22, 92] on div "Notify workforce" at bounding box center [14, 96] width 17 height 17
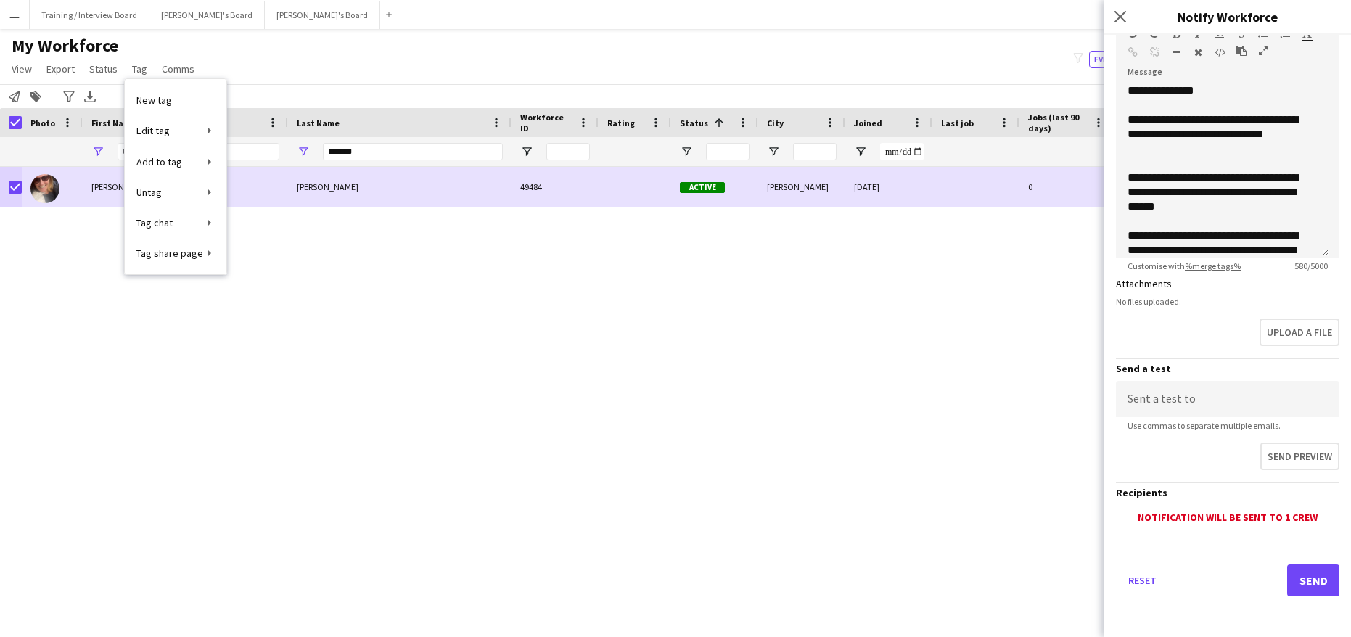
scroll to position [215, 0]
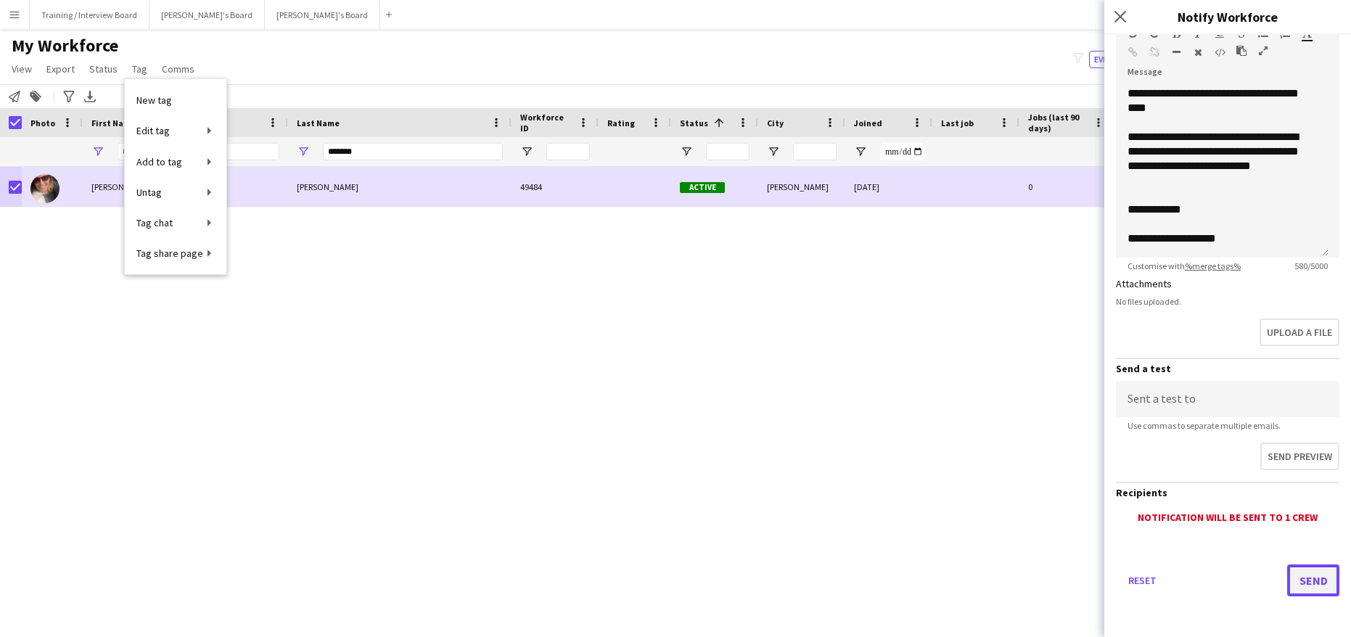
click at [1302, 578] on button "Send" at bounding box center [1313, 580] width 52 height 32
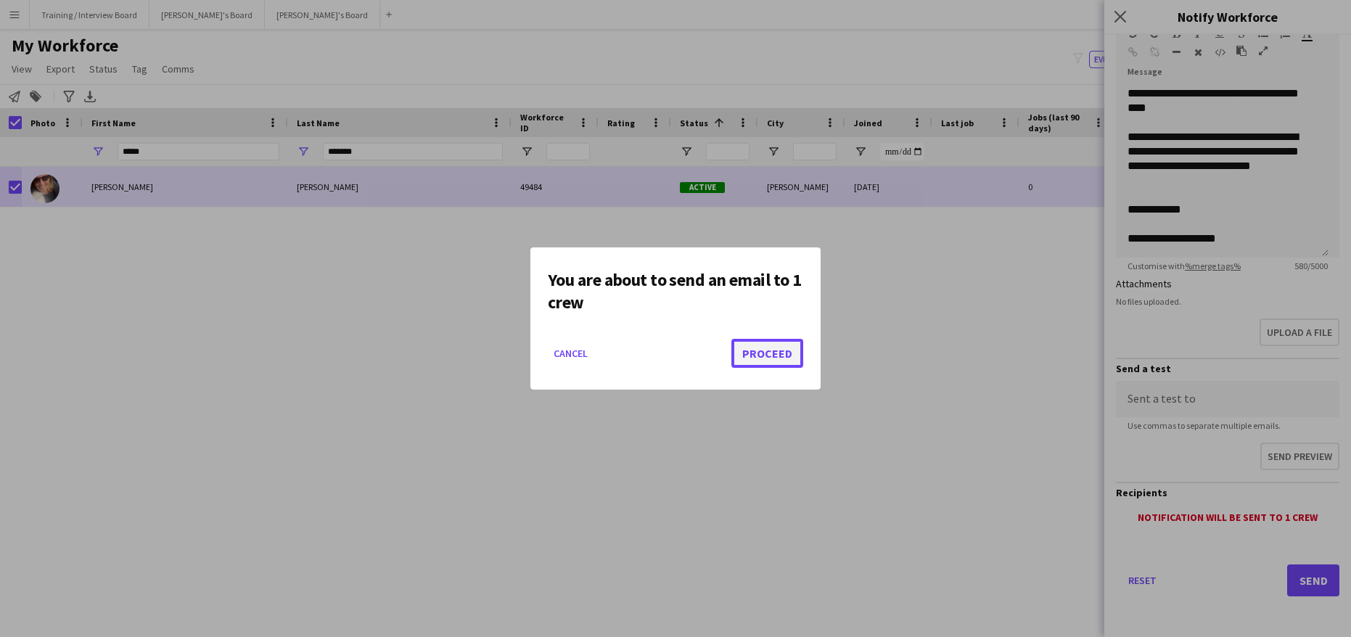
click at [770, 358] on button "Proceed" at bounding box center [767, 353] width 72 height 29
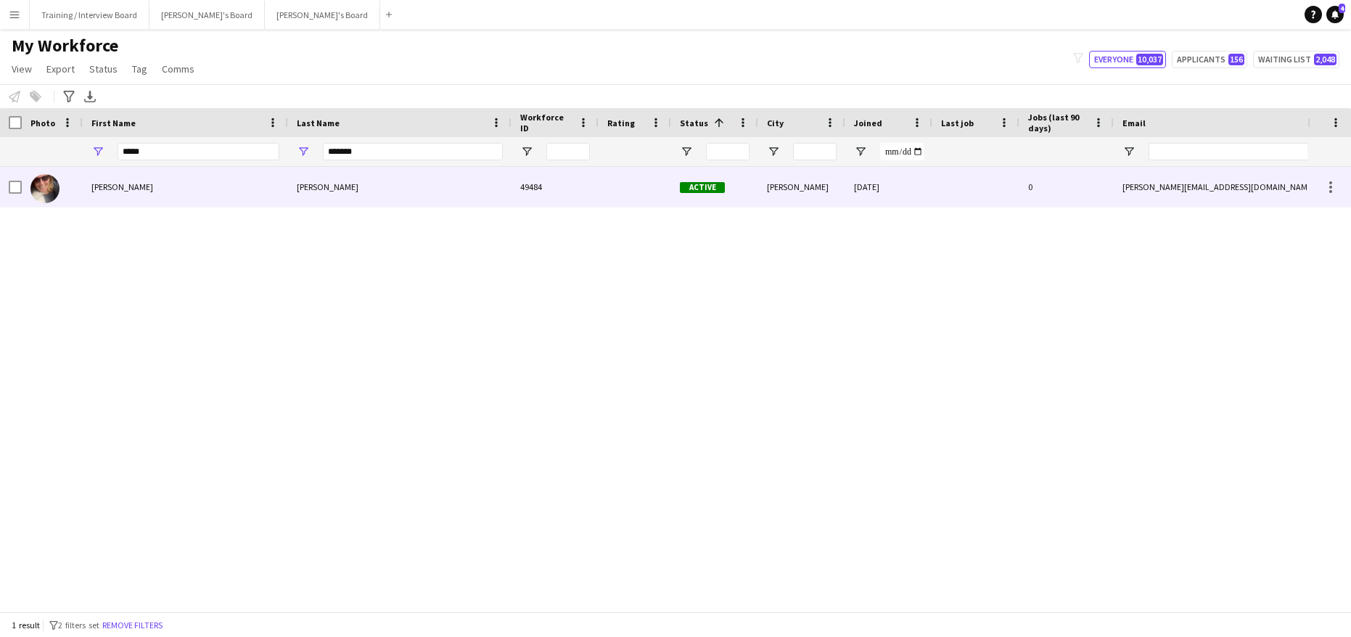
drag, startPoint x: 153, startPoint y: 197, endPoint x: 569, endPoint y: 212, distance: 416.0
click at [159, 193] on div "Julie" at bounding box center [185, 187] width 205 height 40
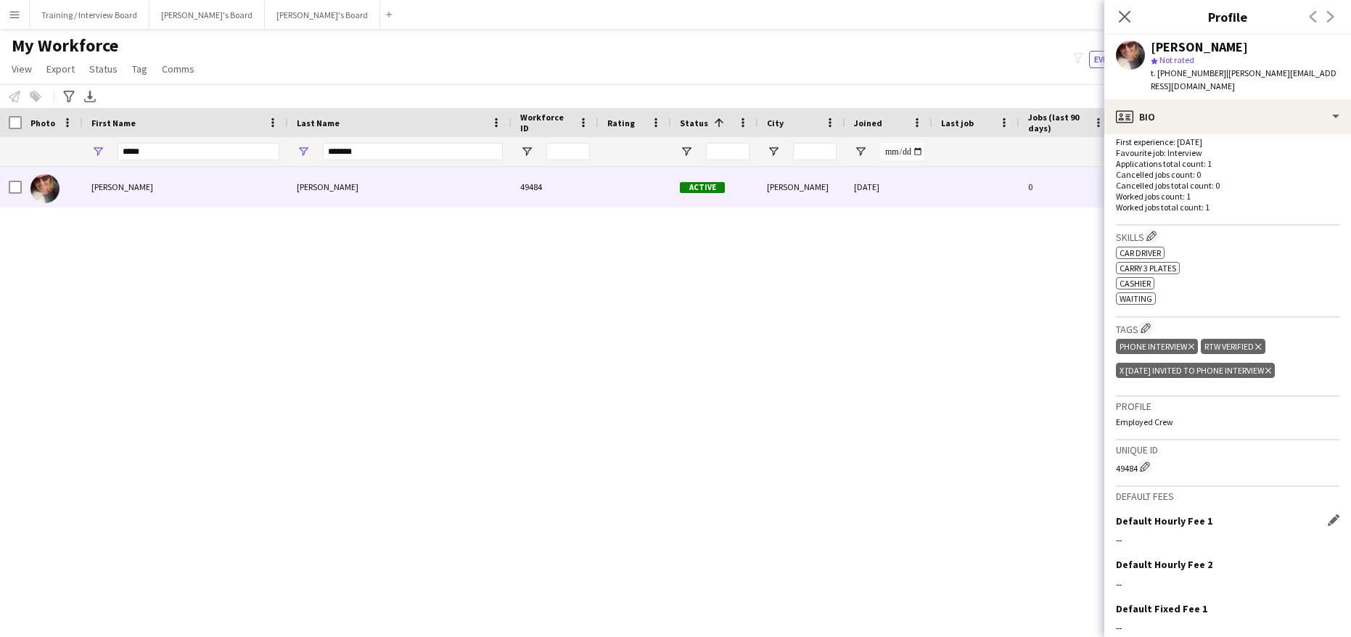
scroll to position [435, 0]
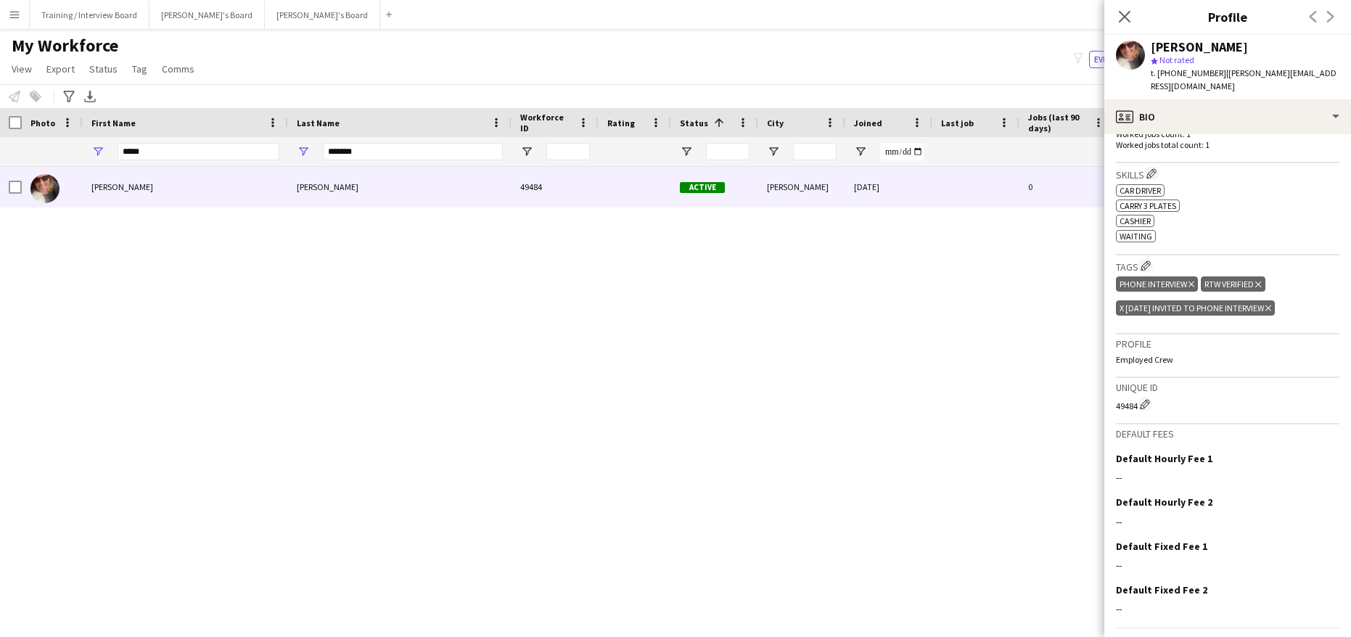
click at [1271, 304] on icon "Delete tag" at bounding box center [1268, 308] width 6 height 9
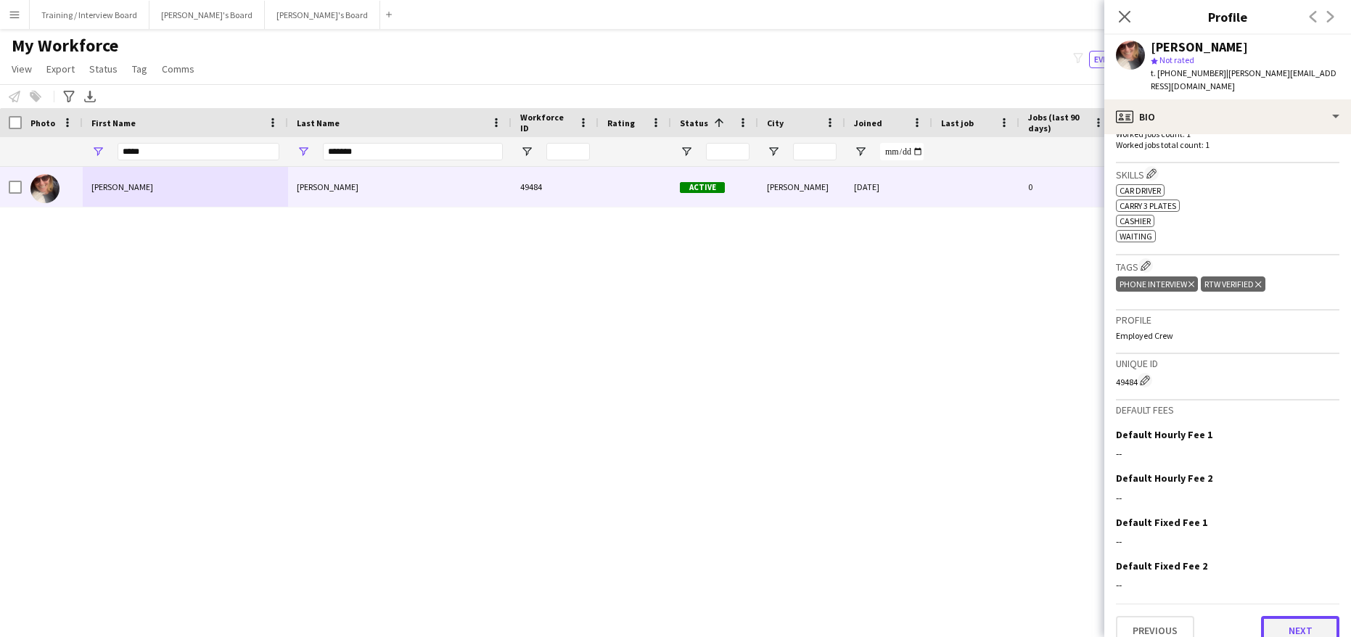
click at [1276, 616] on button "Next" at bounding box center [1300, 630] width 78 height 29
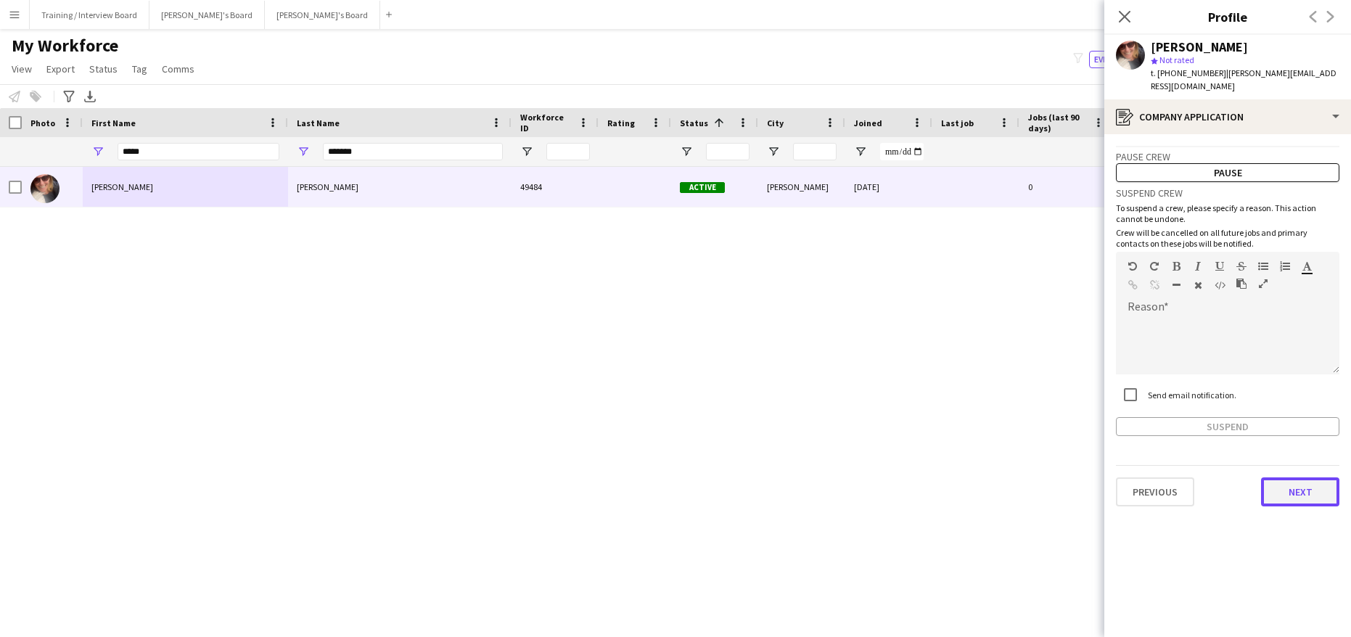
click at [1291, 480] on button "Next" at bounding box center [1300, 491] width 78 height 29
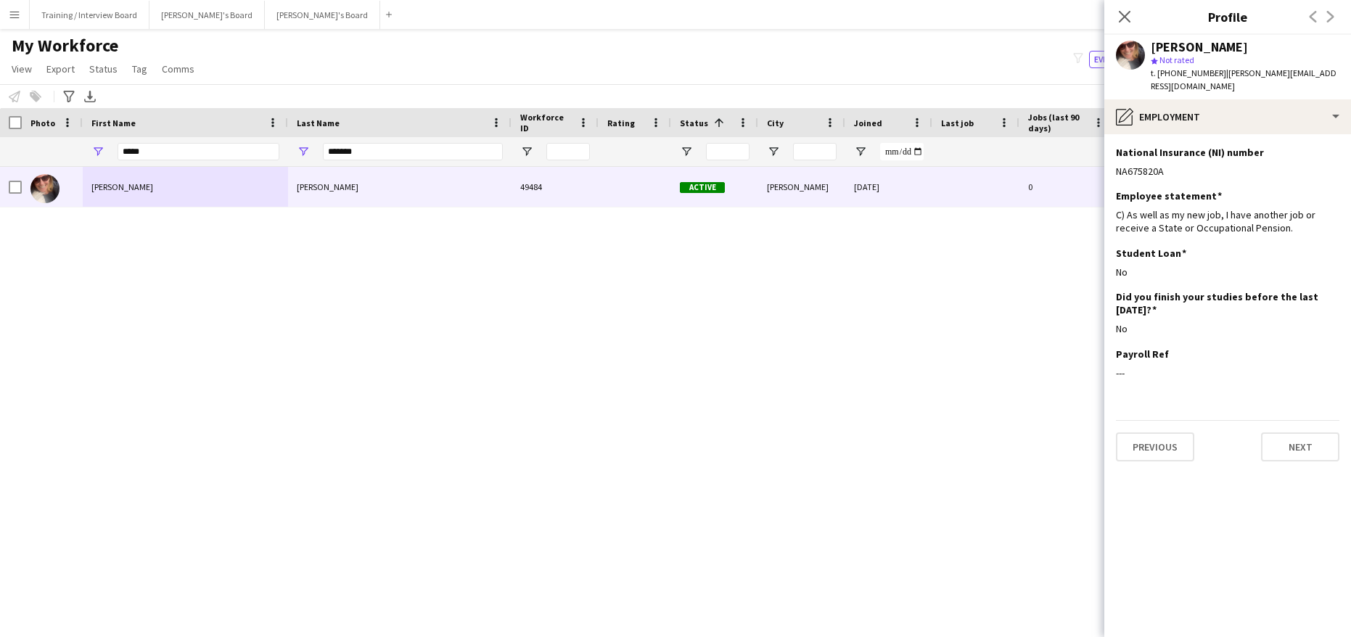
click at [1119, 7] on div "Close pop-in" at bounding box center [1124, 16] width 41 height 33
click at [1120, 10] on icon "Close pop-in" at bounding box center [1124, 16] width 14 height 14
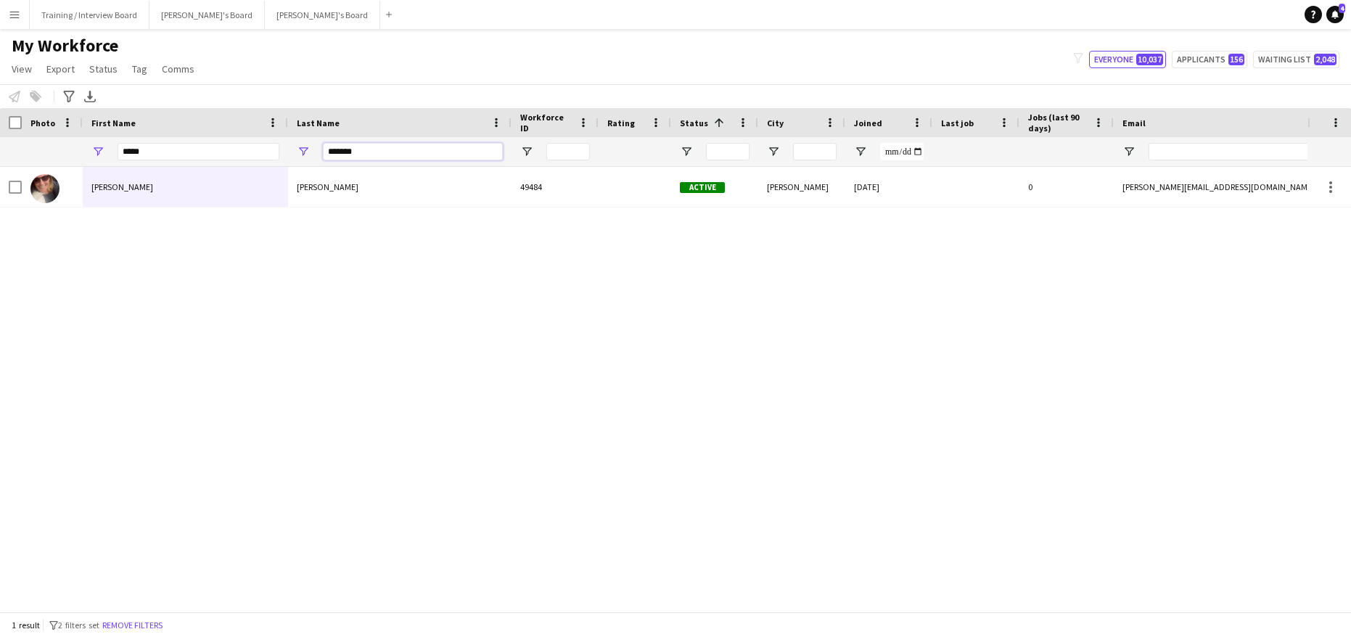
click at [365, 152] on input "*******" at bounding box center [413, 151] width 180 height 17
type input "*"
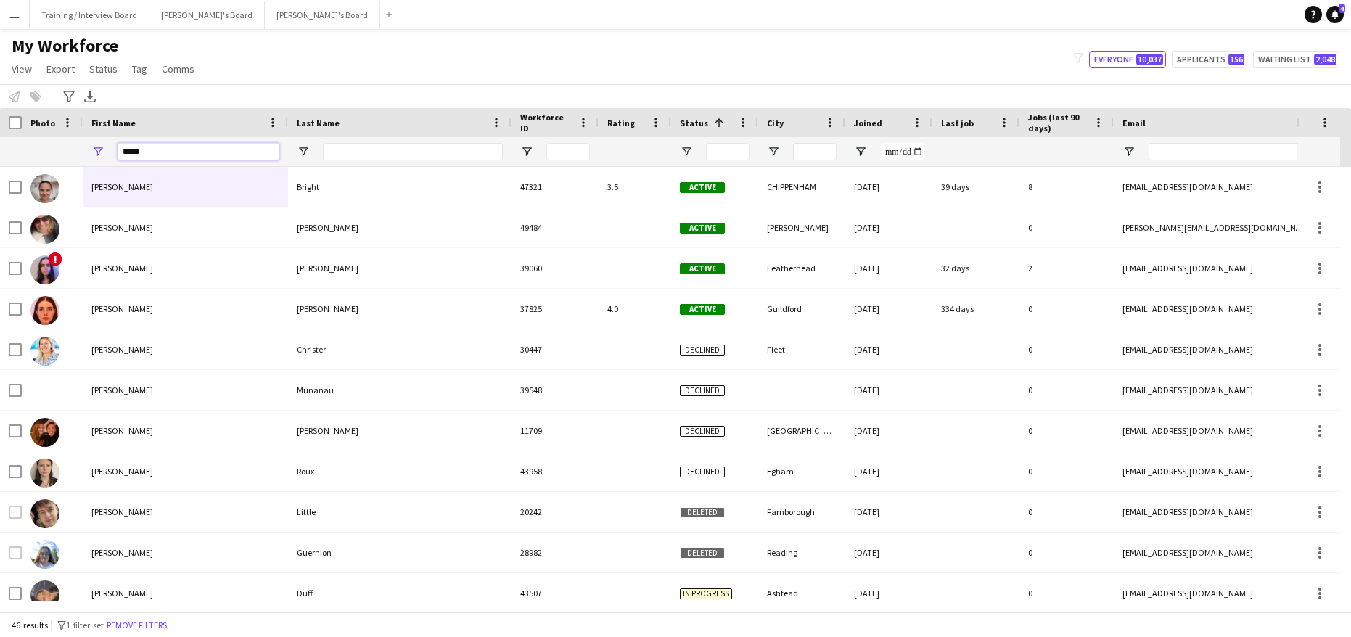
click at [163, 157] on input "*****" at bounding box center [199, 151] width 162 height 17
type input "*"
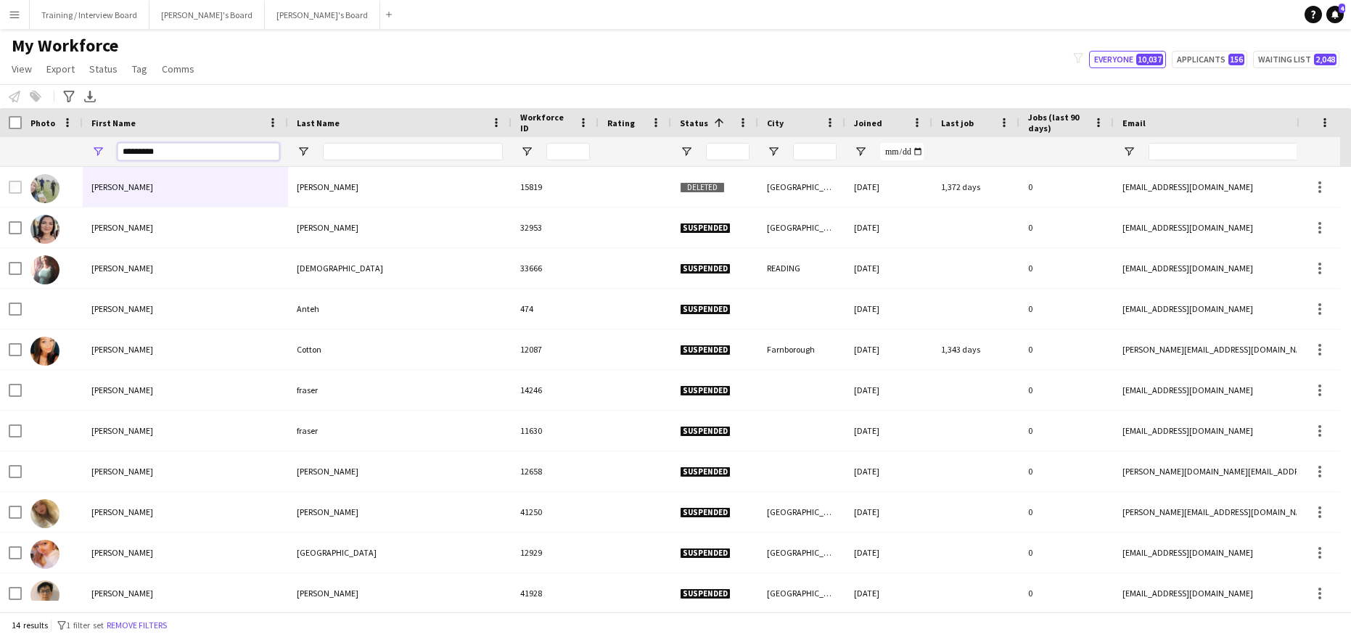
type input "*********"
click at [347, 151] on input "Last Name Filter Input" at bounding box center [413, 151] width 180 height 17
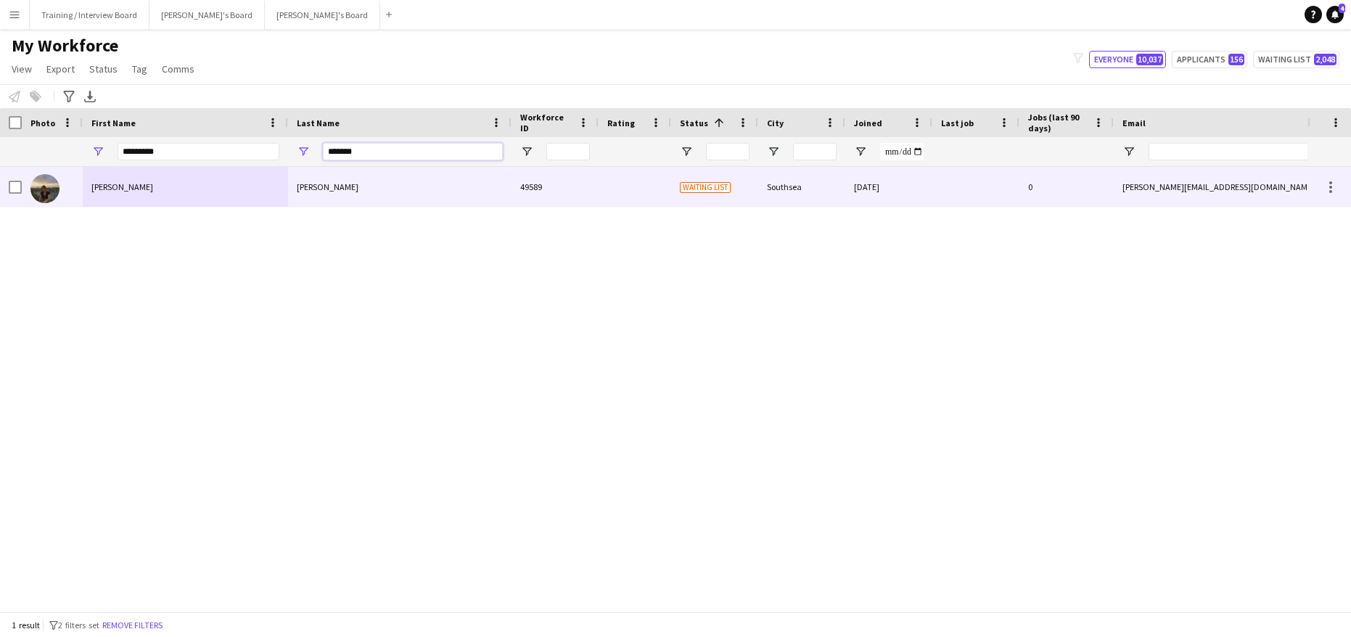
type input "*******"
click at [165, 186] on div "Kimberley" at bounding box center [185, 187] width 205 height 40
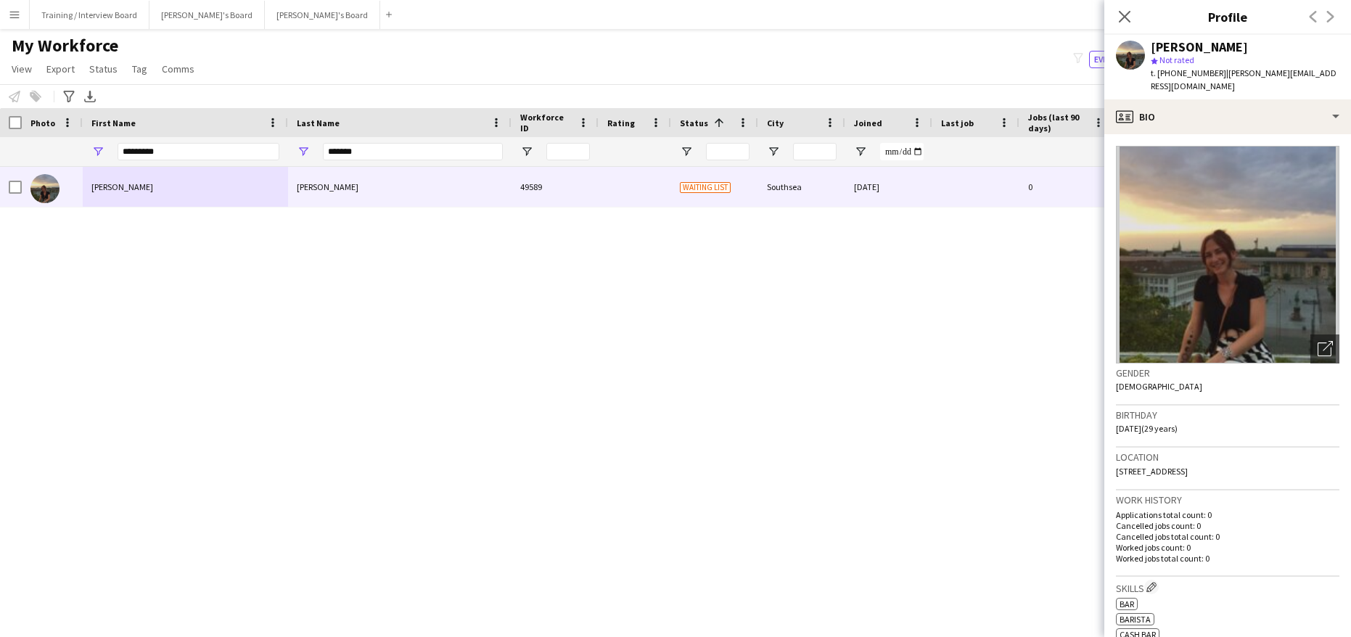
drag, startPoint x: 1218, startPoint y: 76, endPoint x: 1336, endPoint y: 75, distance: 117.5
click at [1336, 75] on span "| kimberley.forster96@gmail.com" at bounding box center [1244, 79] width 186 height 24
copy span "kimberley.forster96@gmail.com"
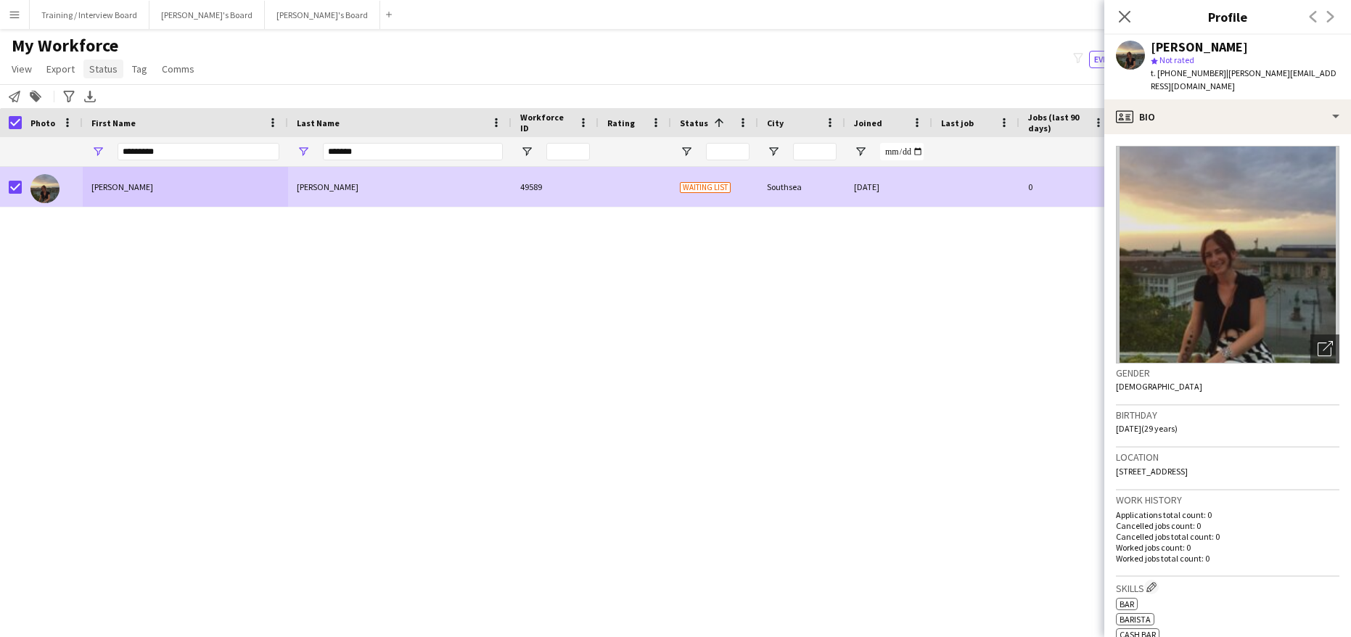
click at [101, 70] on span "Status" at bounding box center [103, 68] width 28 height 13
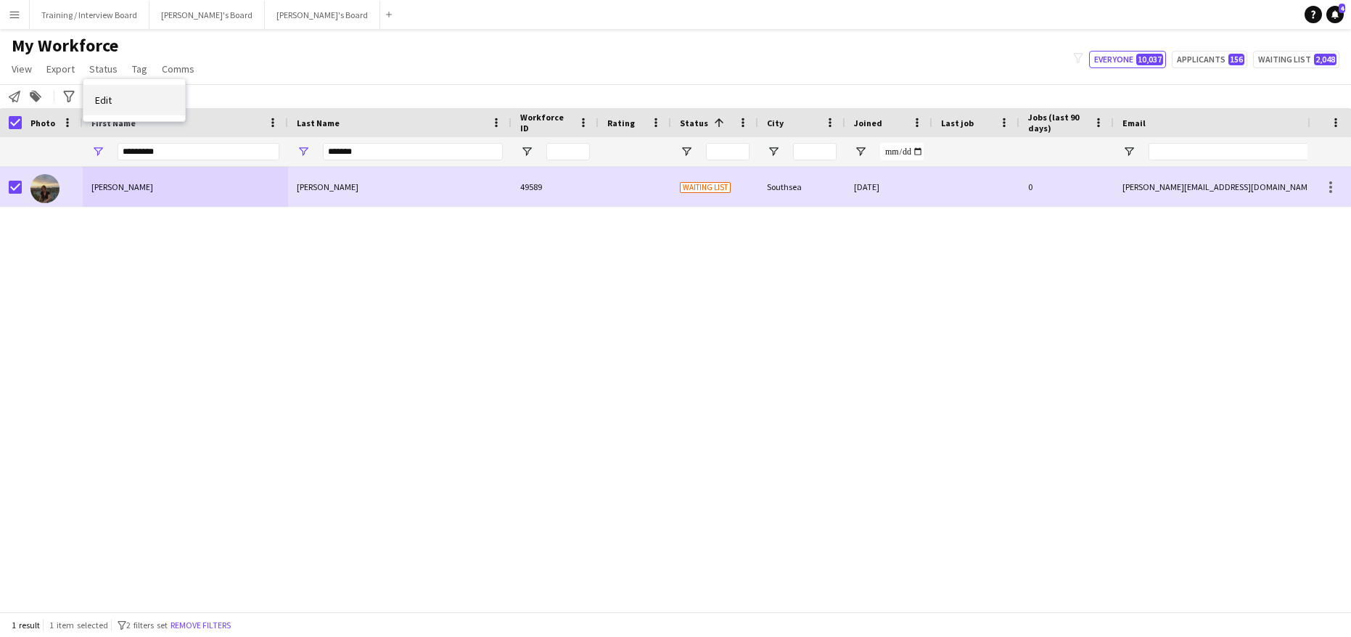
click at [152, 104] on link "Edit" at bounding box center [134, 100] width 102 height 30
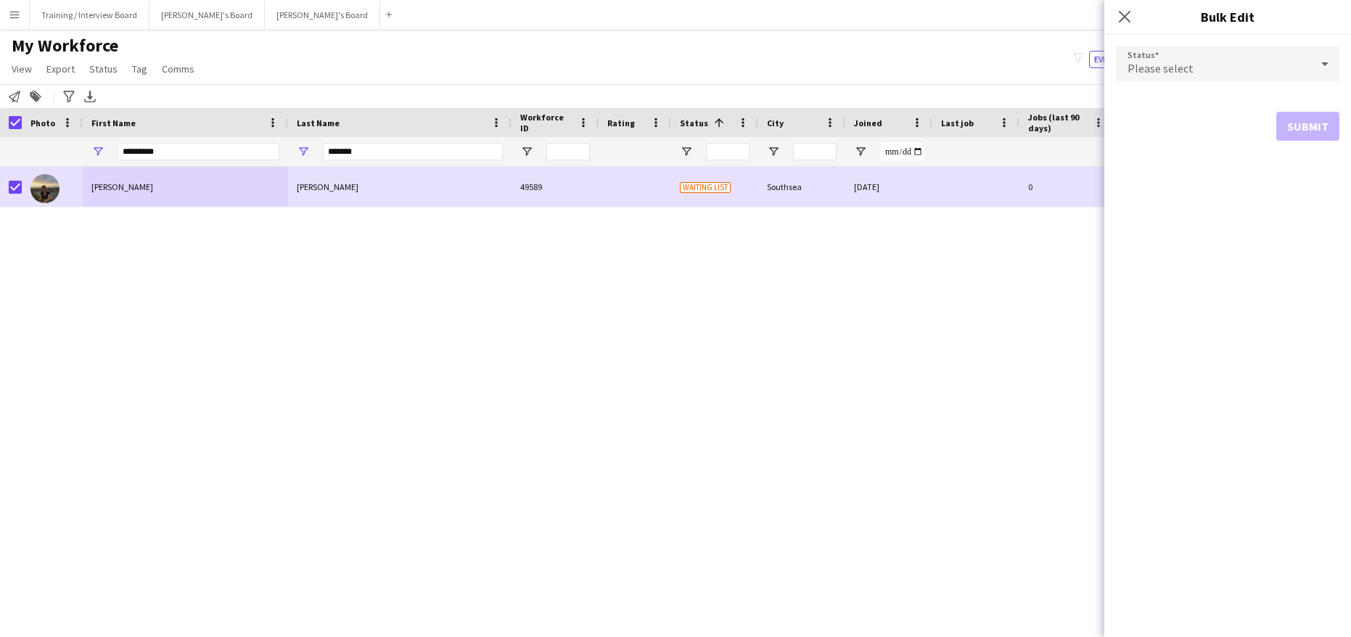
click at [1326, 66] on icon at bounding box center [1324, 63] width 17 height 29
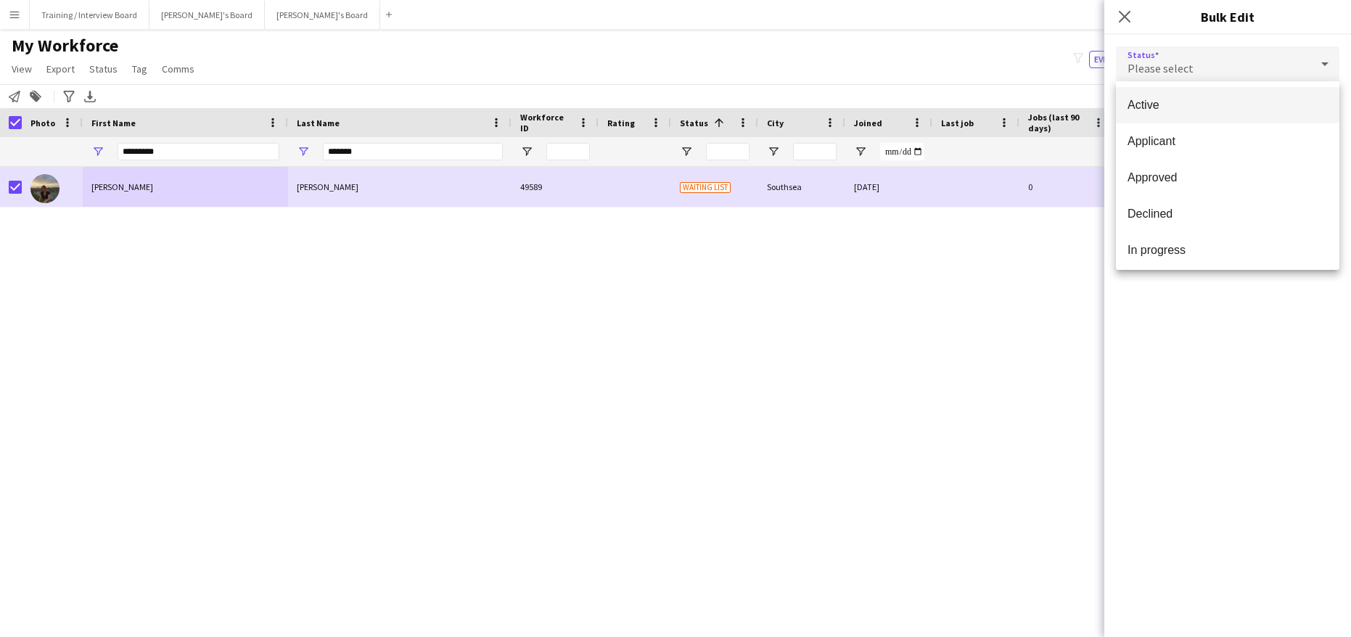
click at [1209, 100] on span "Active" at bounding box center [1228, 105] width 200 height 14
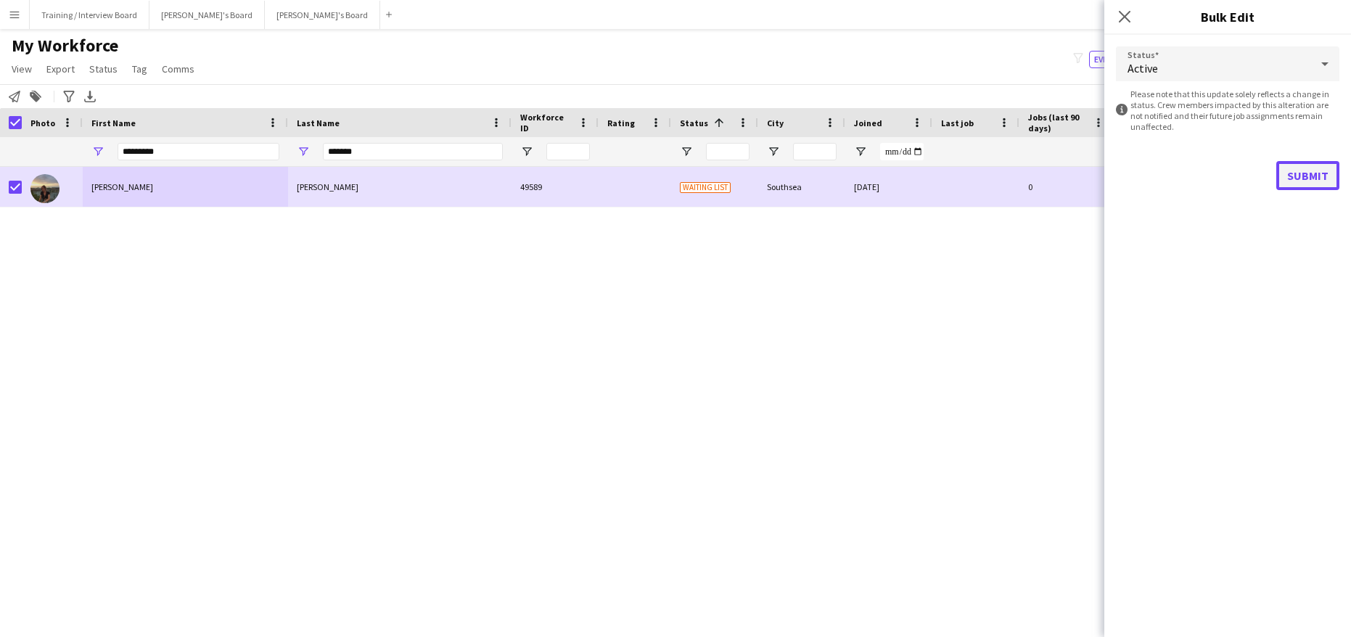
click at [1328, 174] on button "Submit" at bounding box center [1307, 175] width 63 height 29
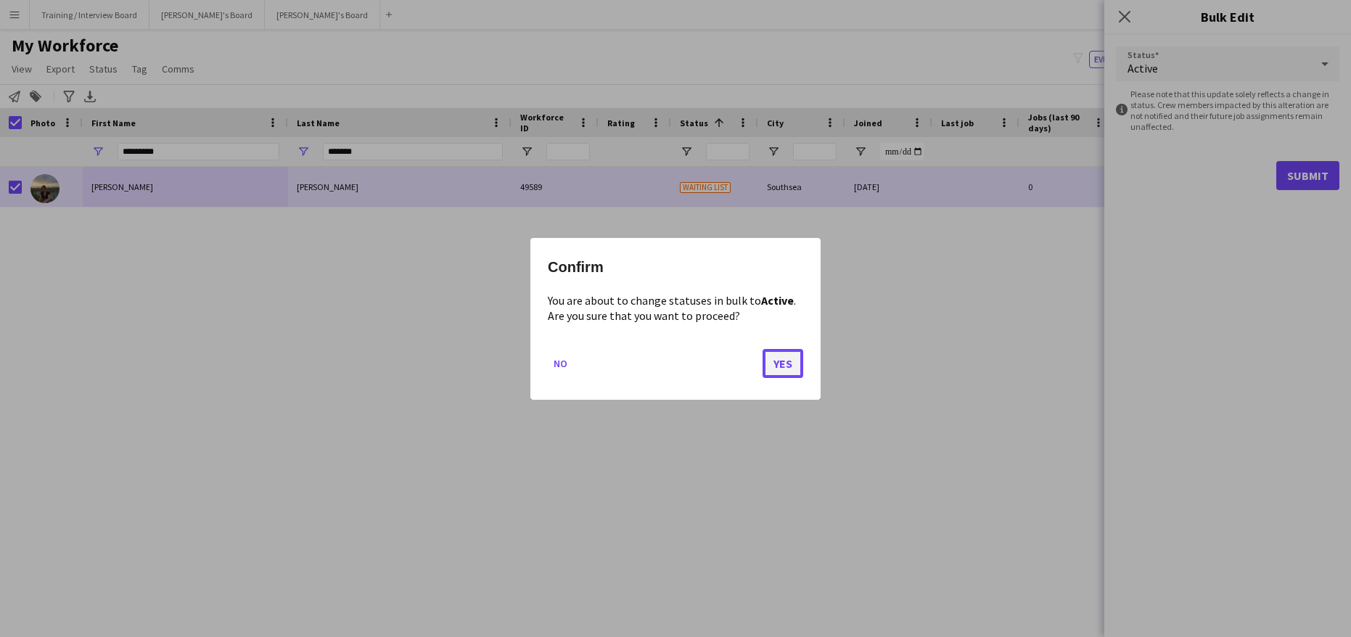
click at [779, 362] on button "Yes" at bounding box center [783, 362] width 41 height 29
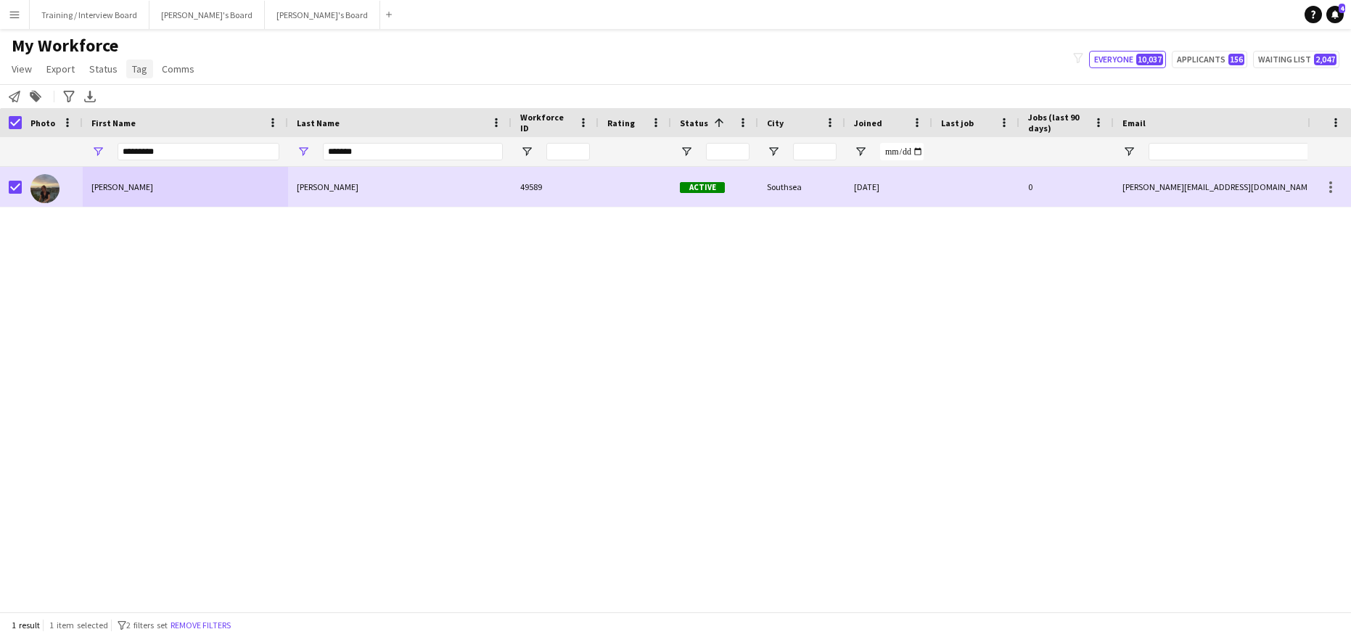
click at [143, 70] on span "Tag" at bounding box center [139, 68] width 15 height 13
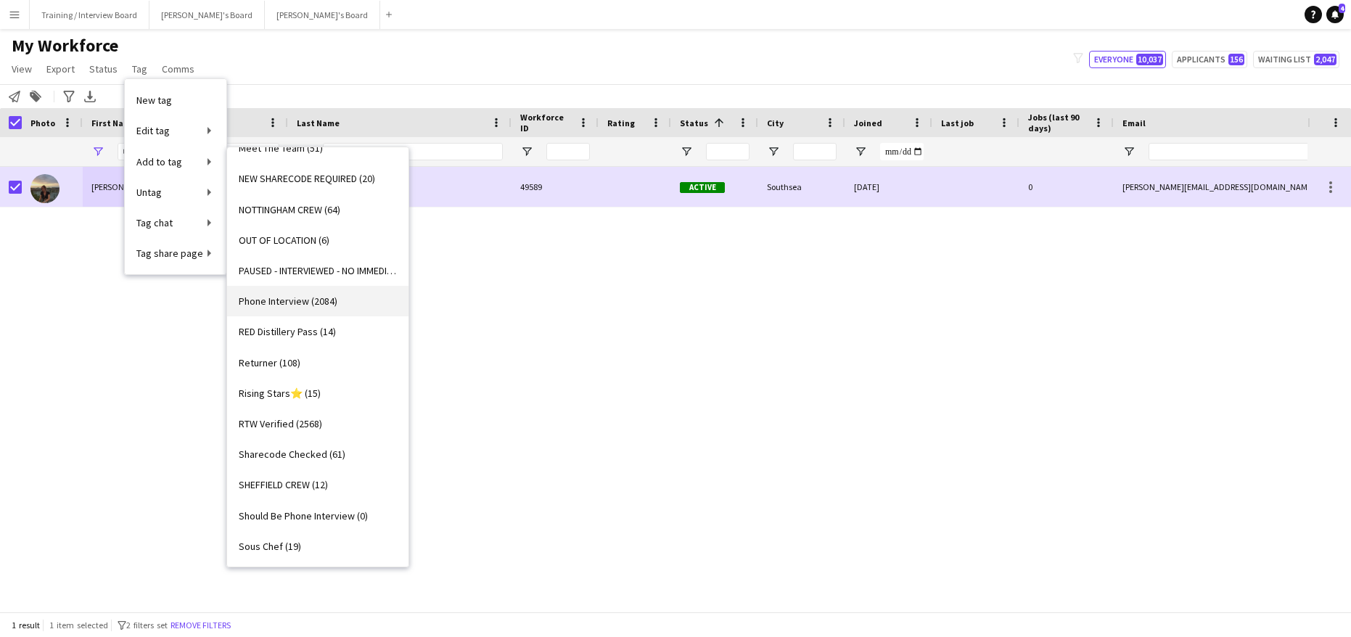
click at [304, 304] on span "Phone Interview (2084)" at bounding box center [288, 301] width 99 height 13
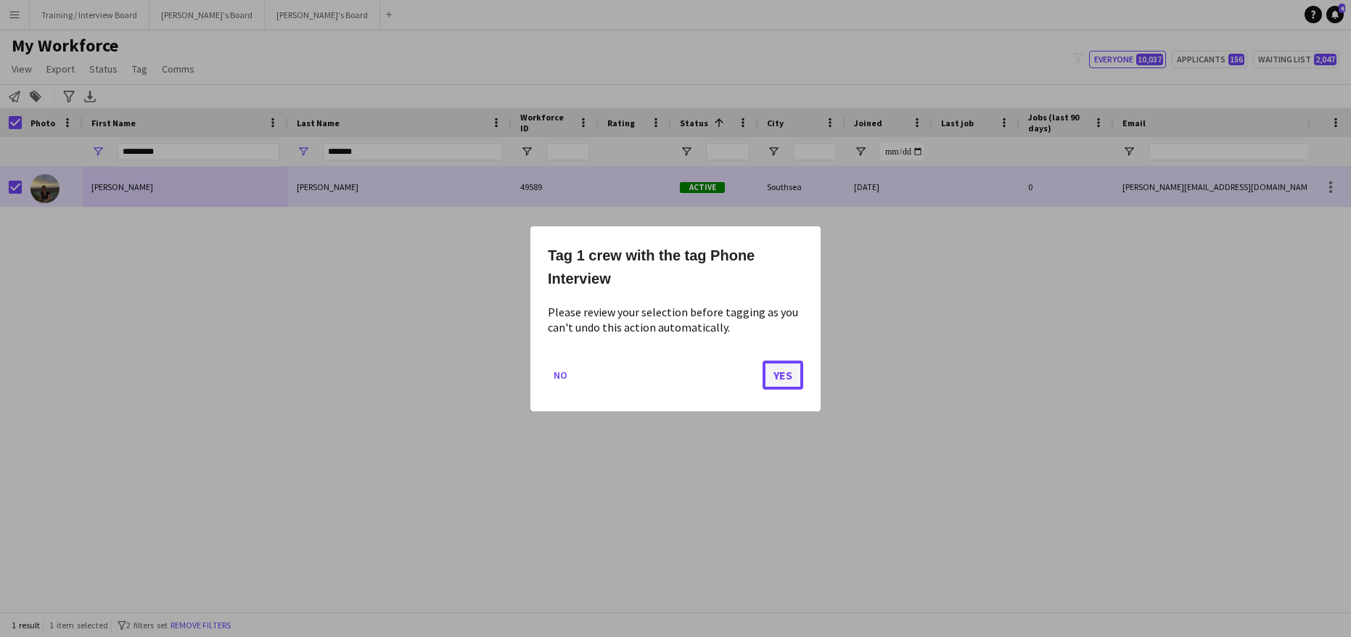
click at [780, 371] on button "Yes" at bounding box center [783, 374] width 41 height 29
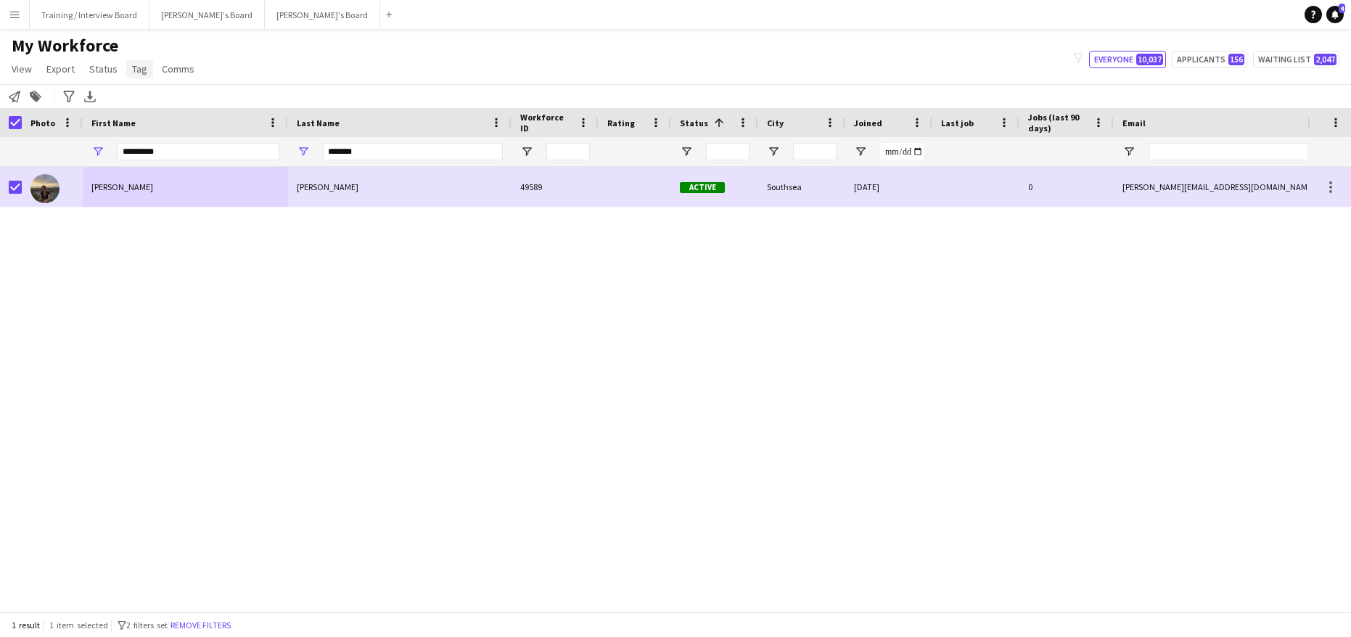
click at [139, 67] on span "Tag" at bounding box center [139, 68] width 15 height 13
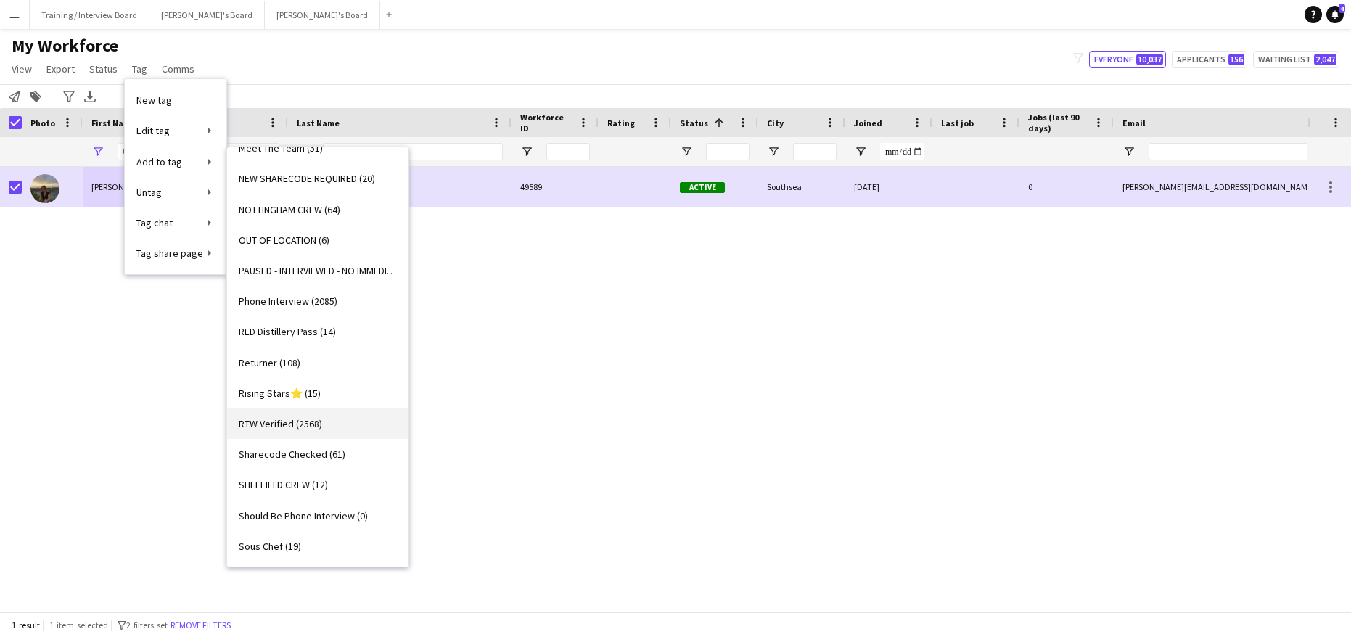
click at [285, 427] on span "RTW Verified (2568)" at bounding box center [280, 423] width 83 height 13
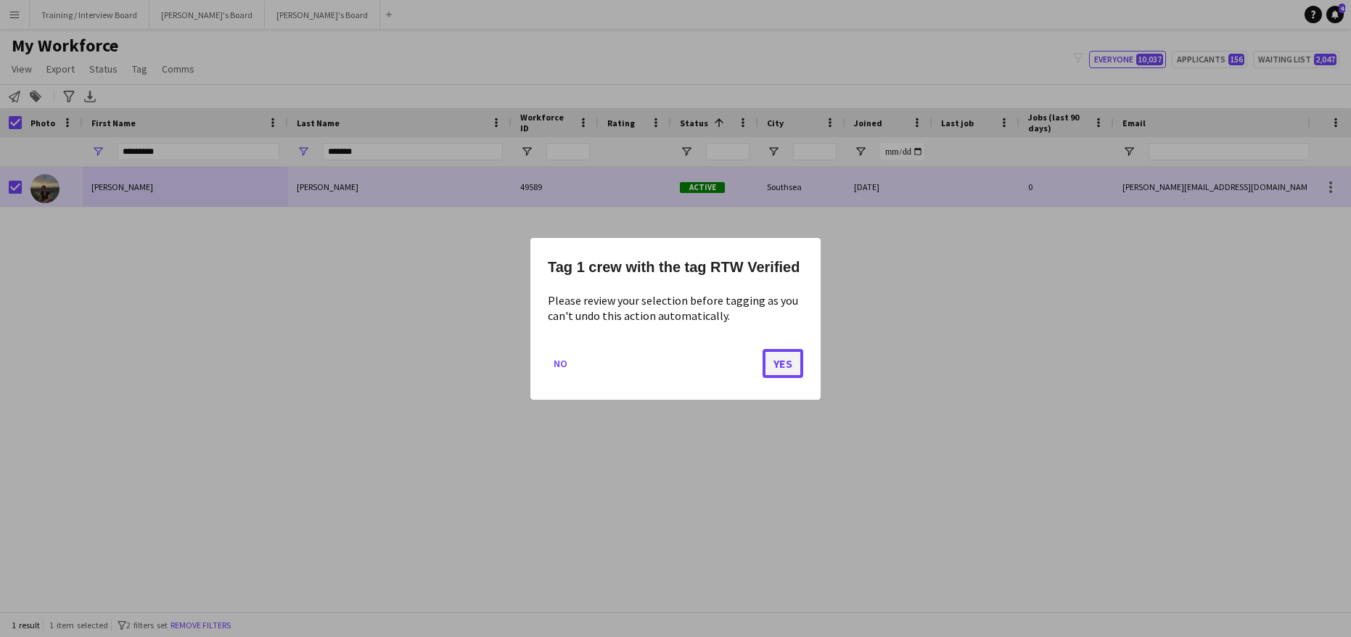
click at [785, 356] on button "Yes" at bounding box center [783, 362] width 41 height 29
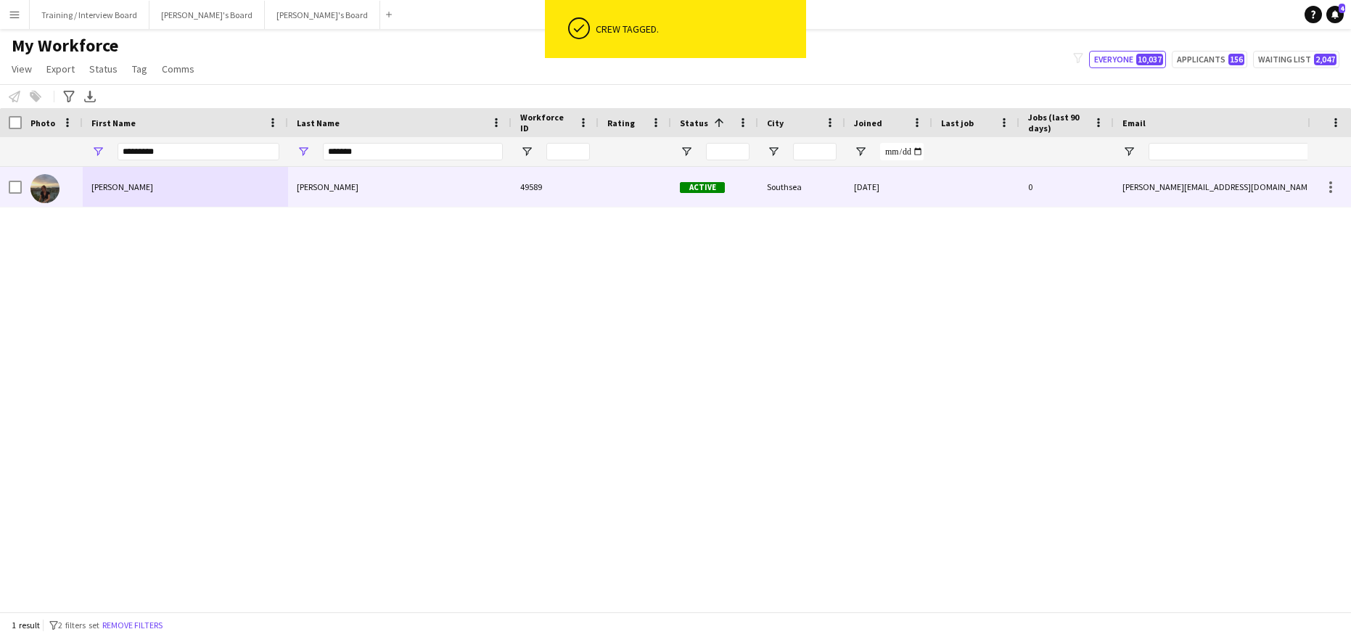
click at [12, 179] on div at bounding box center [15, 187] width 13 height 41
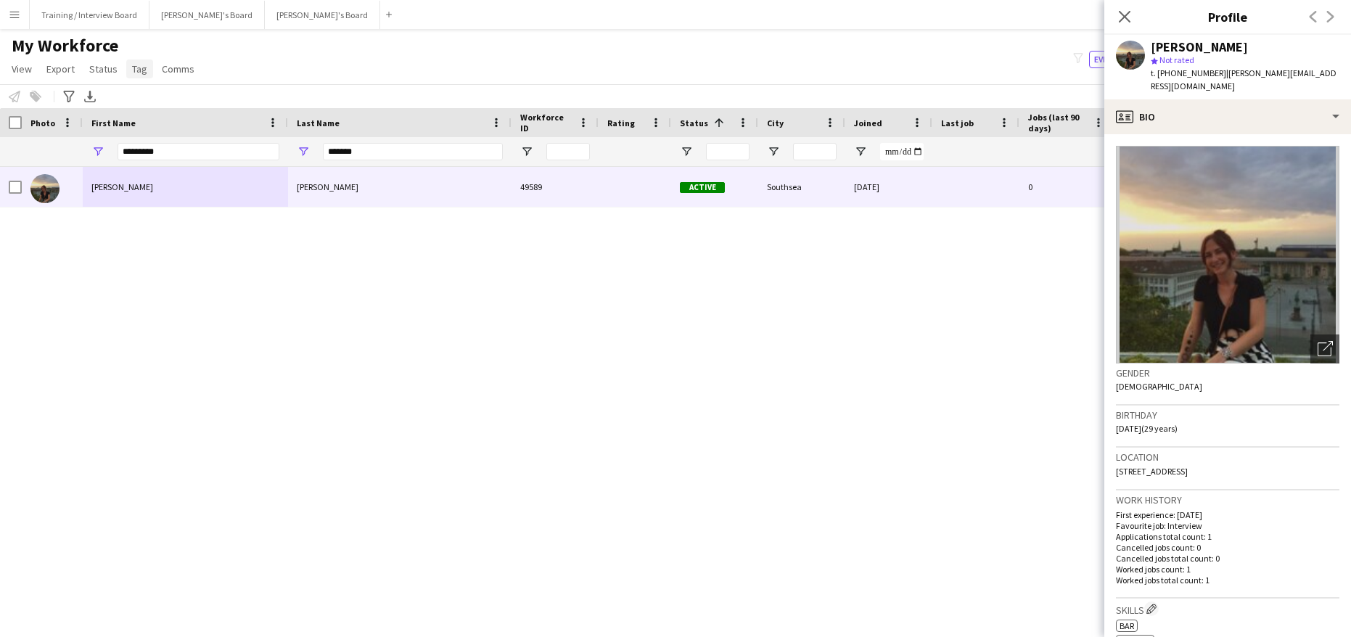
click at [139, 66] on span "Tag" at bounding box center [139, 68] width 15 height 13
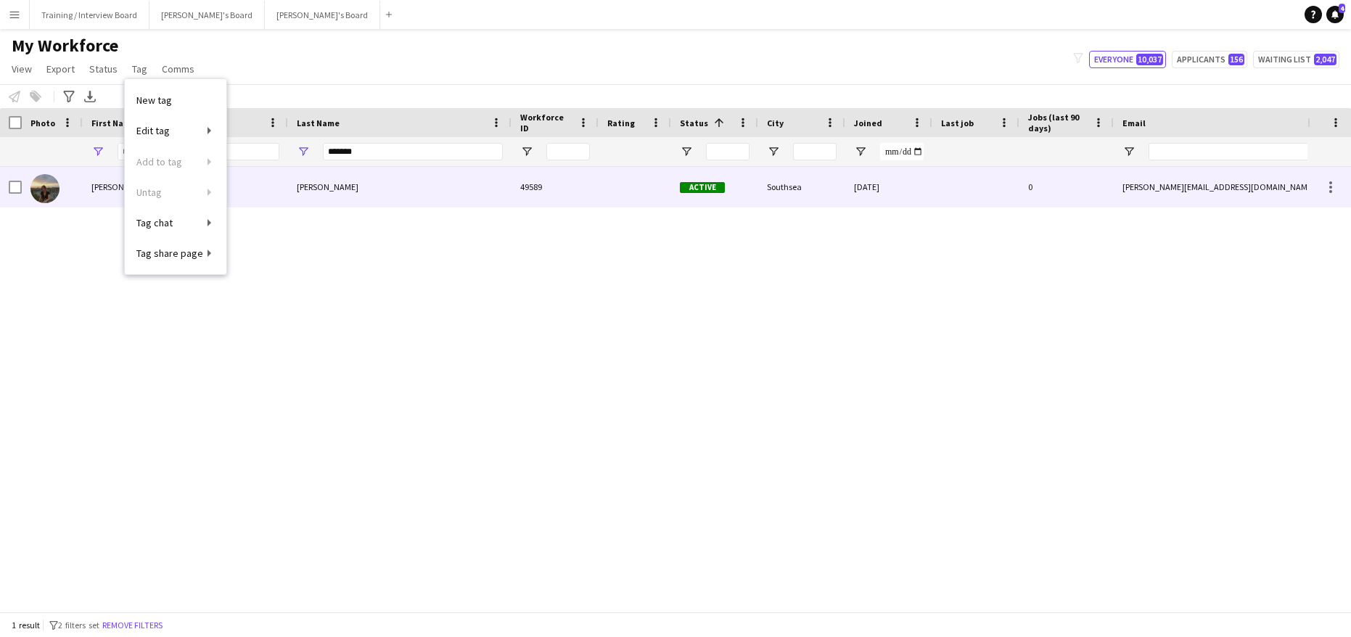
click at [8, 184] on div at bounding box center [11, 187] width 22 height 40
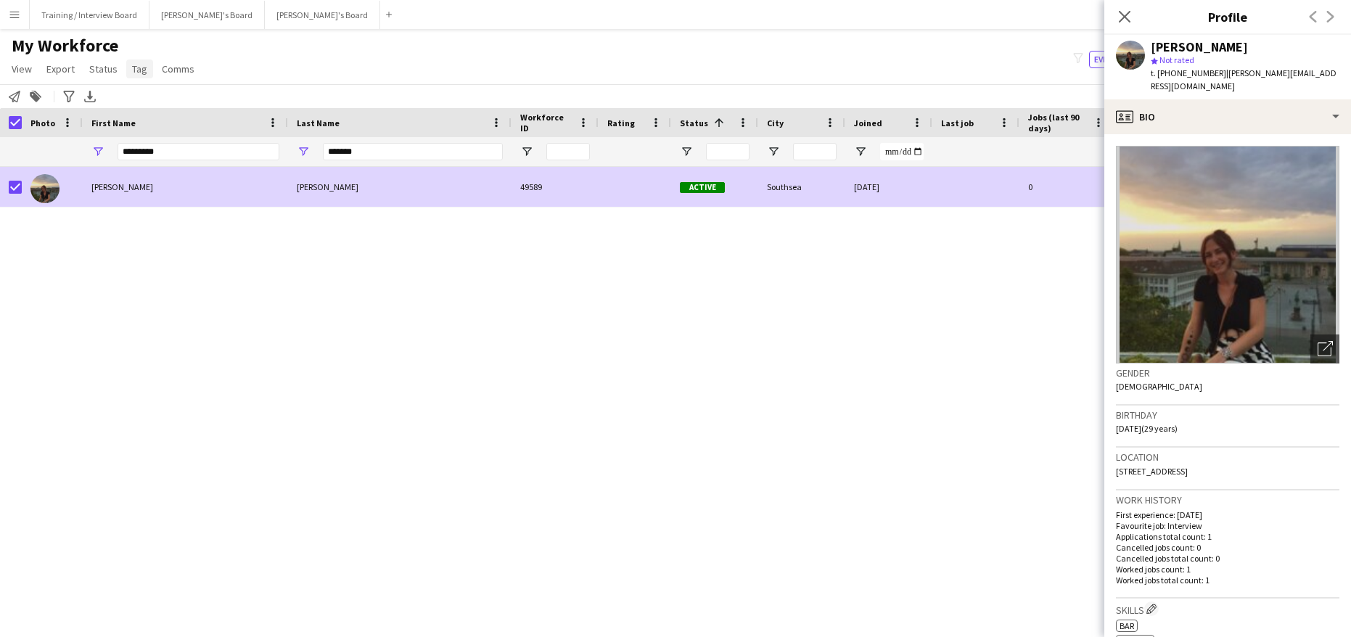
click at [134, 68] on span "Tag" at bounding box center [139, 68] width 15 height 13
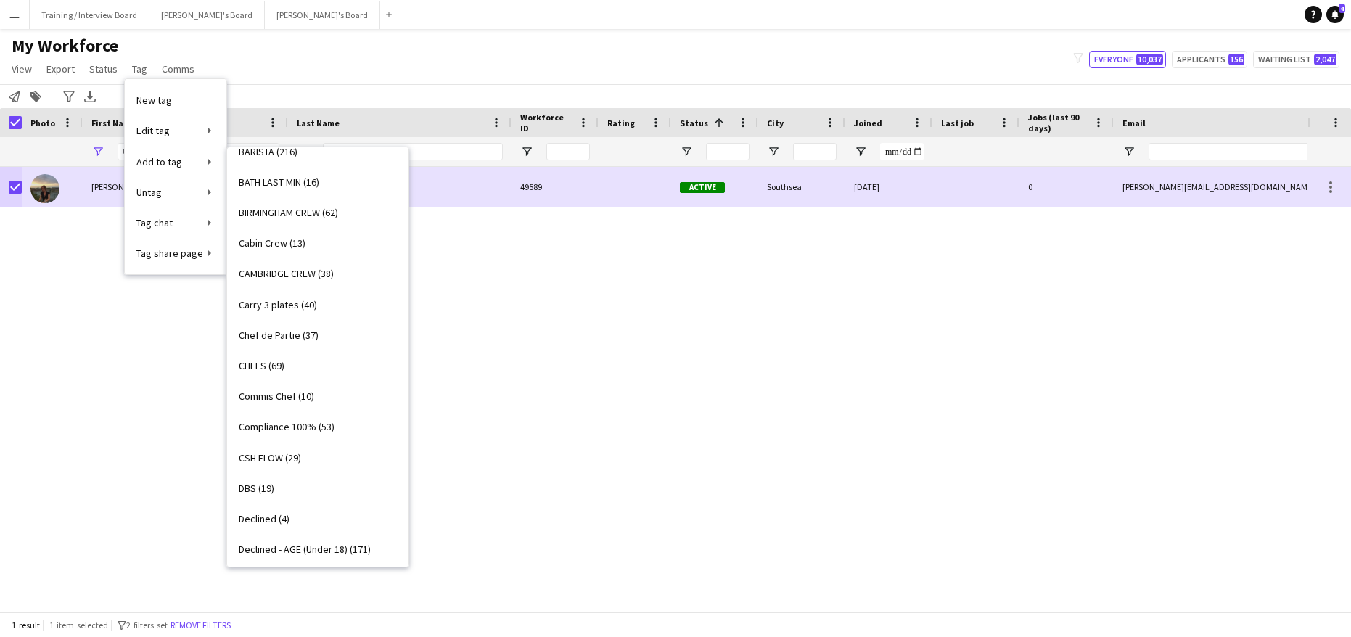
scroll to position [145, 0]
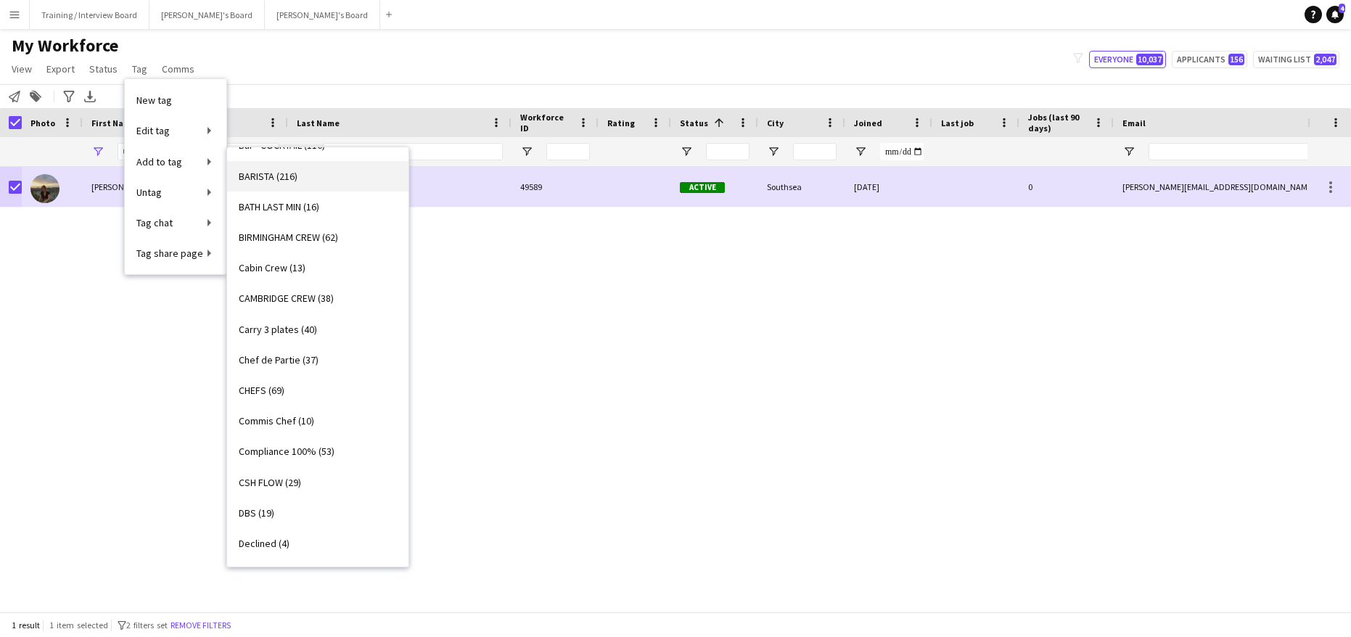
click at [258, 179] on span "BARISTA (216)" at bounding box center [268, 176] width 59 height 13
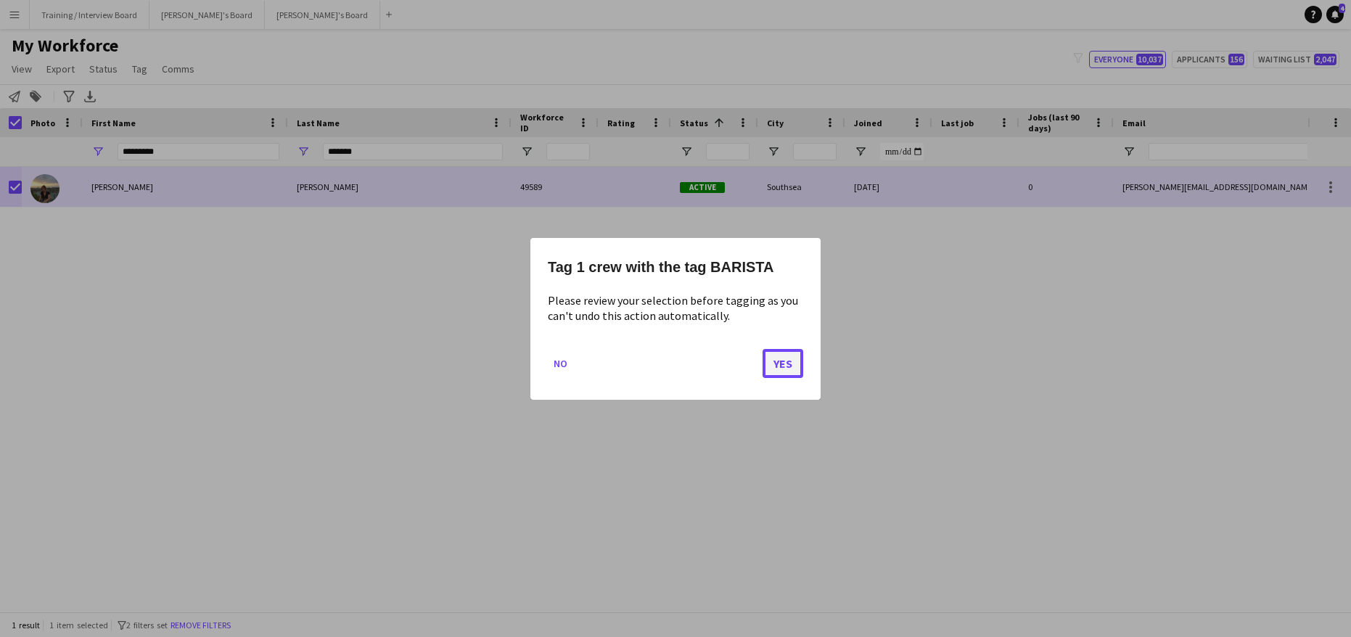
click at [790, 361] on button "Yes" at bounding box center [783, 362] width 41 height 29
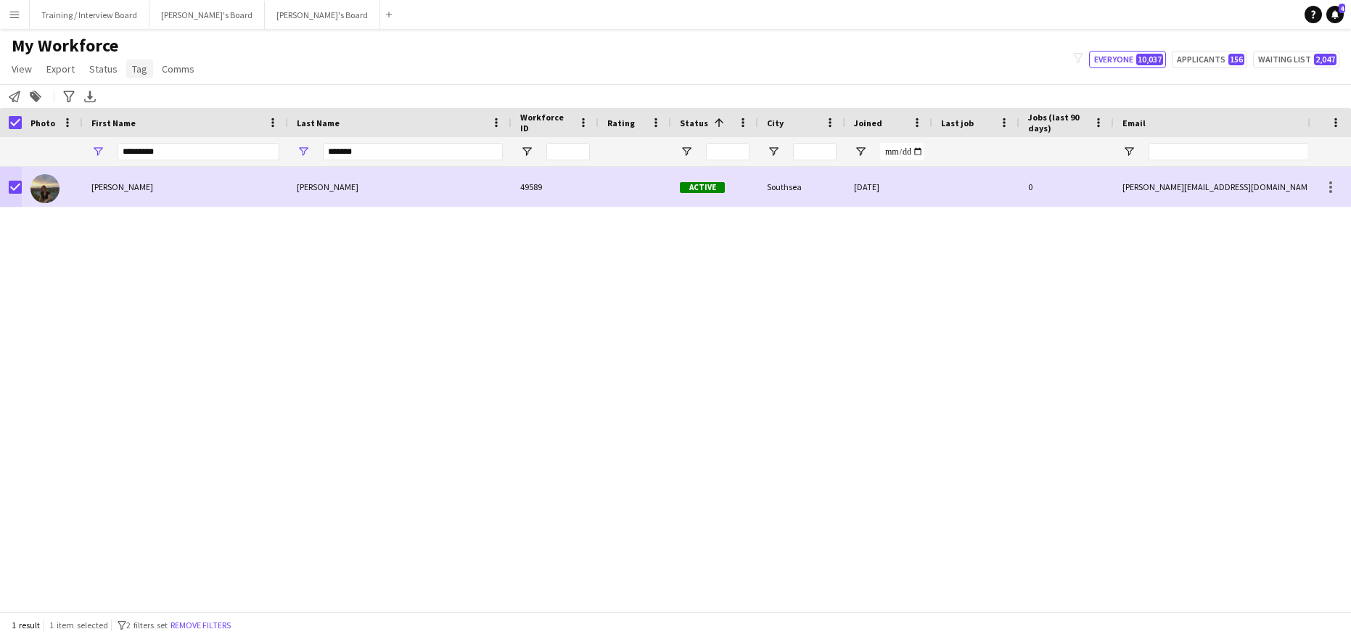
click at [132, 69] on span "Tag" at bounding box center [139, 68] width 15 height 13
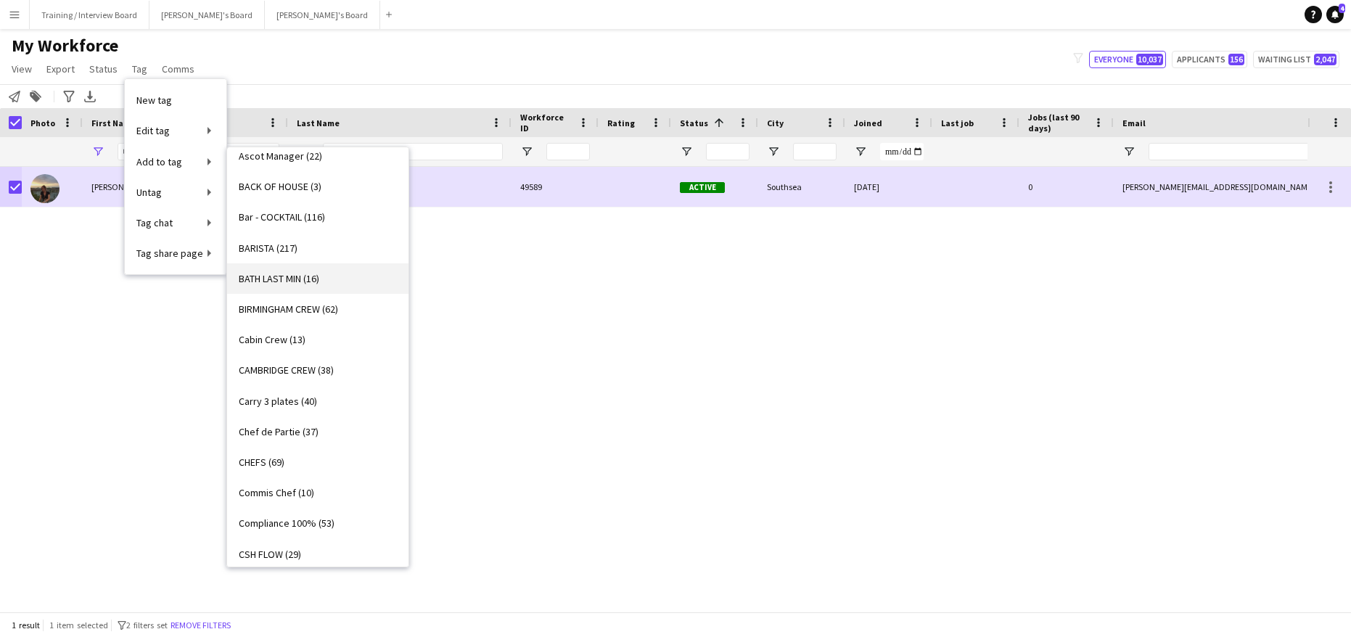
scroll to position [73, 0]
click at [260, 213] on span "Bar - COCKTAIL (116)" at bounding box center [282, 217] width 86 height 13
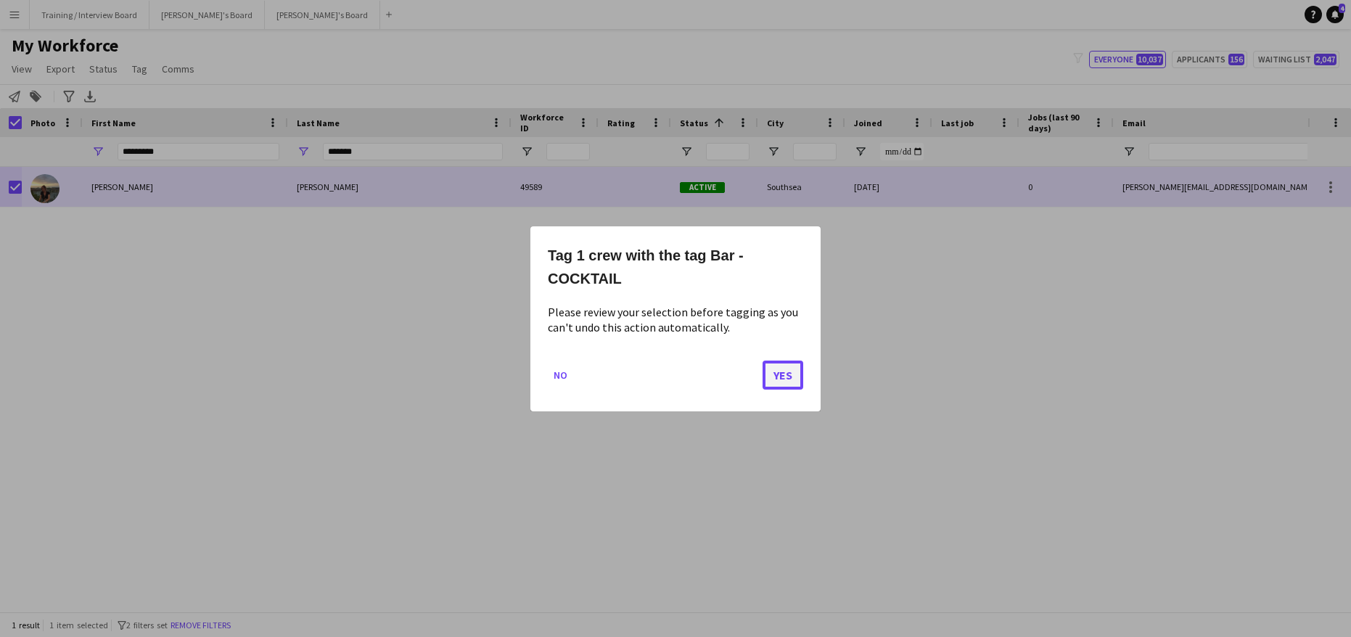
click at [786, 377] on button "Yes" at bounding box center [783, 374] width 41 height 29
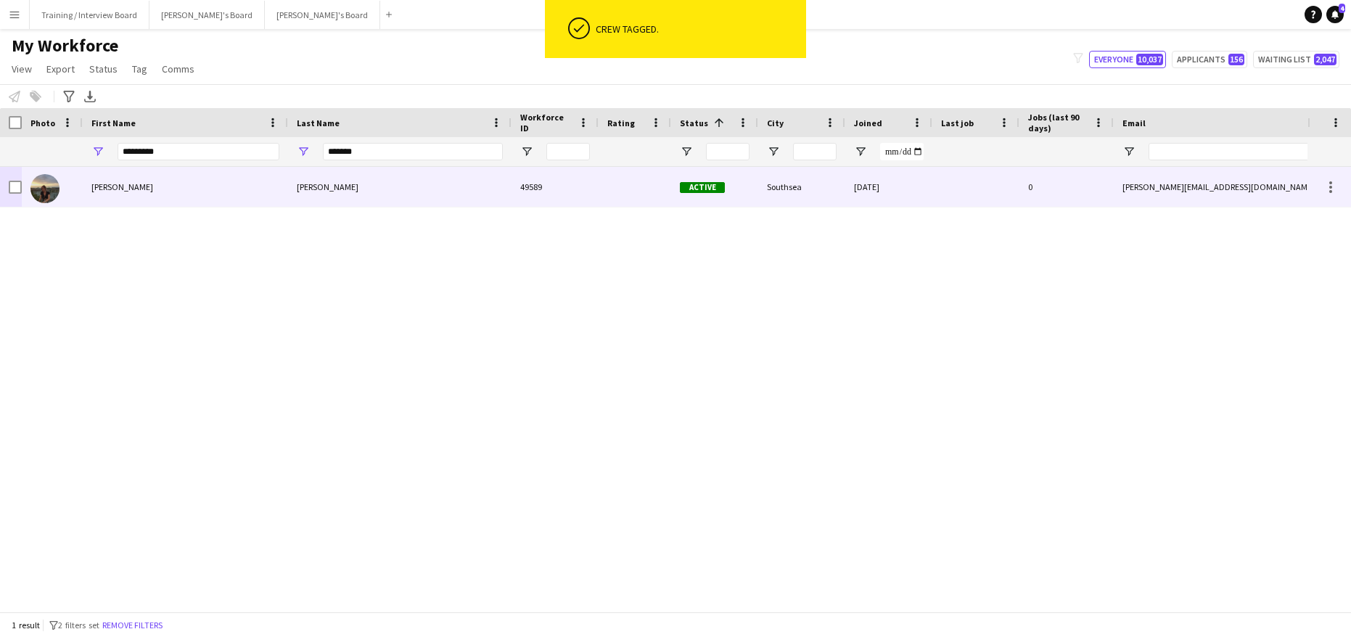
click at [226, 194] on div "Kimberley" at bounding box center [185, 187] width 205 height 40
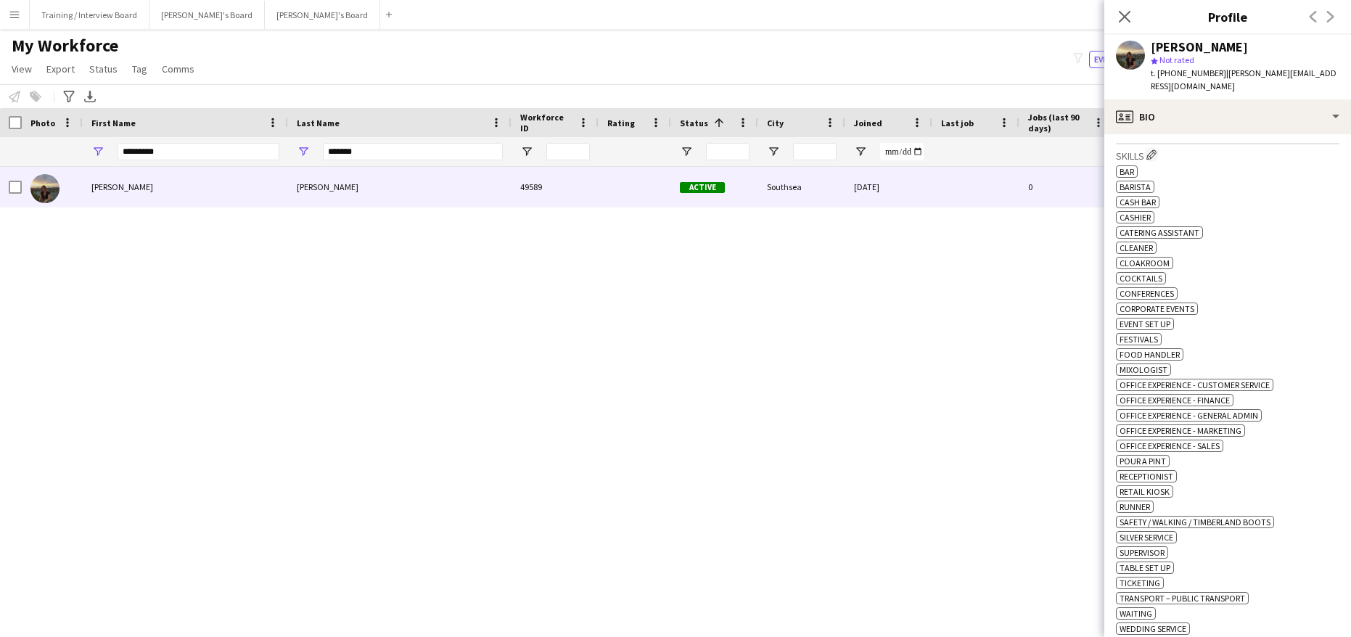
scroll to position [580, 0]
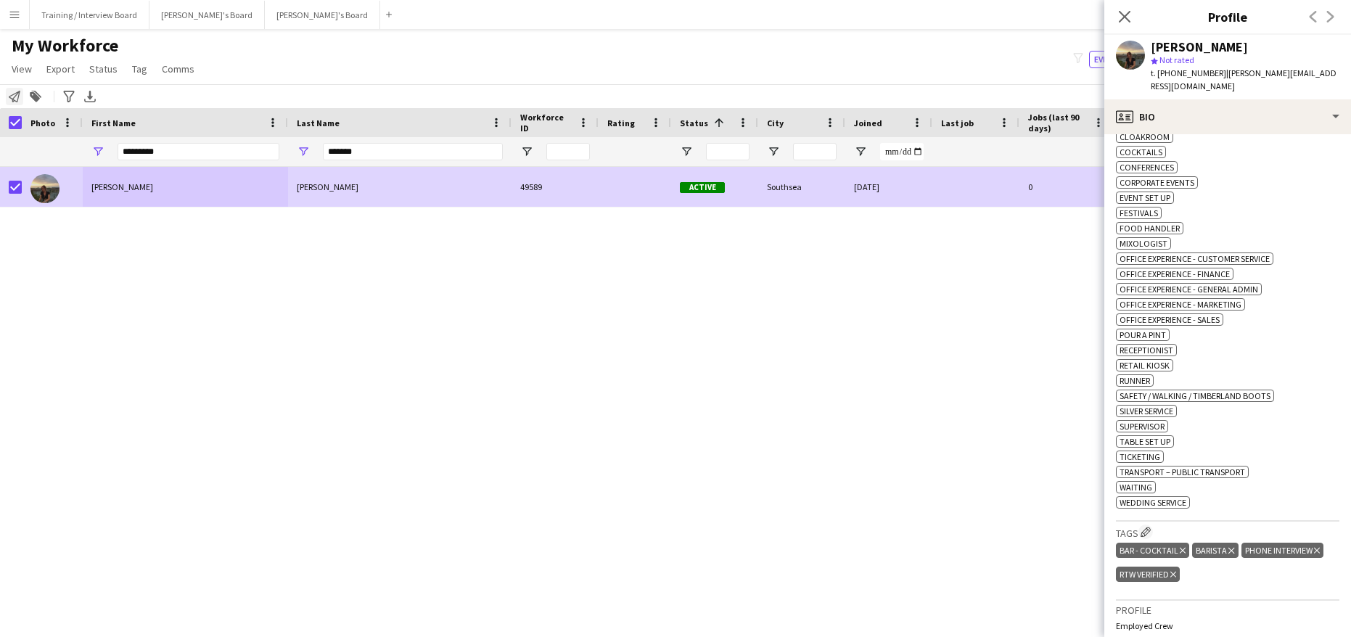
click at [11, 92] on icon "Notify workforce" at bounding box center [15, 97] width 12 height 12
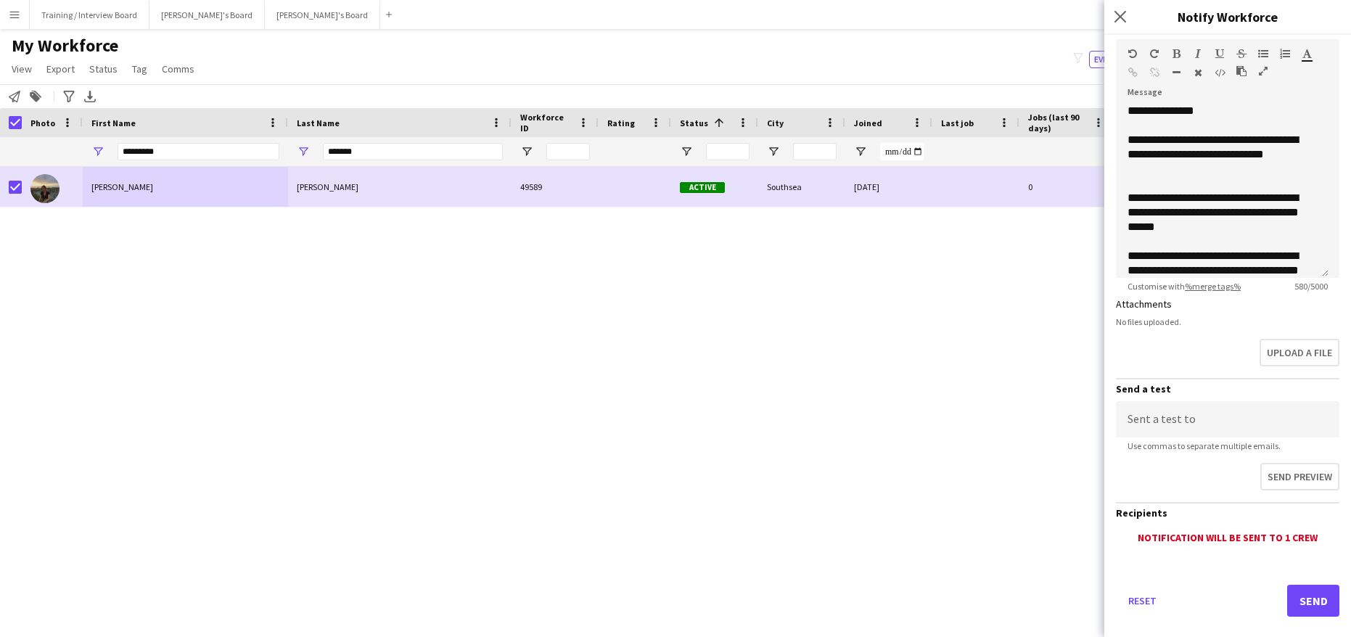
scroll to position [205, 0]
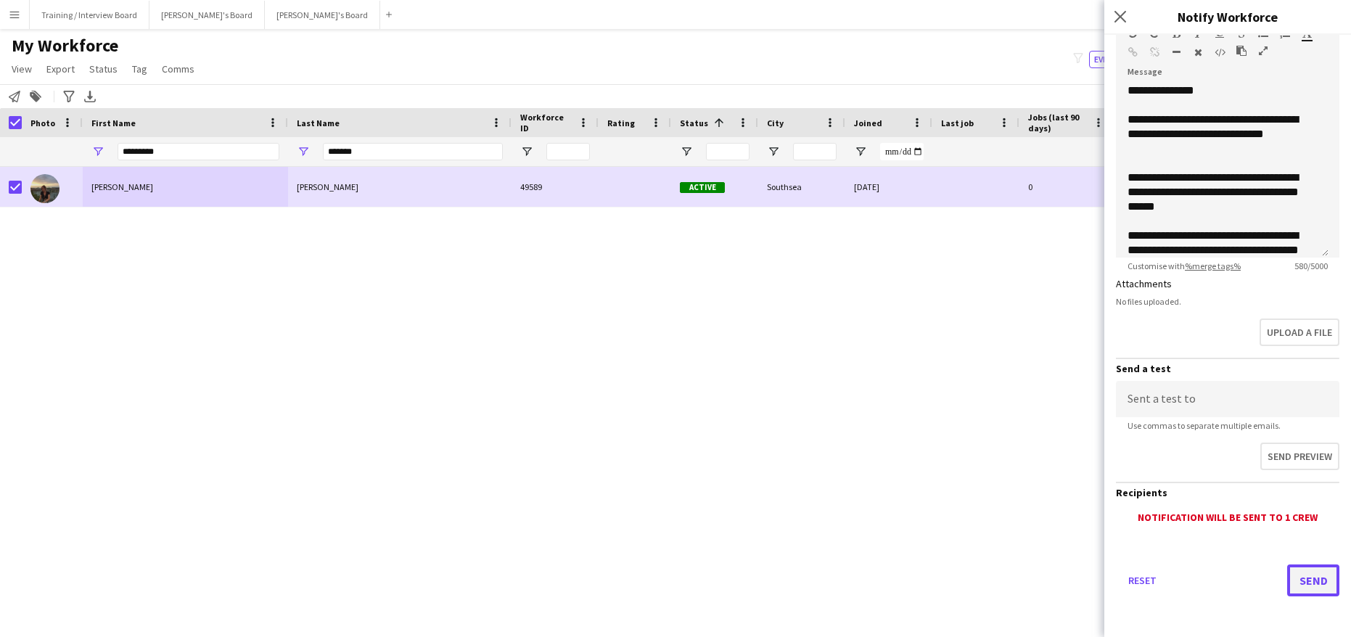
click at [1310, 584] on button "Send" at bounding box center [1313, 580] width 52 height 32
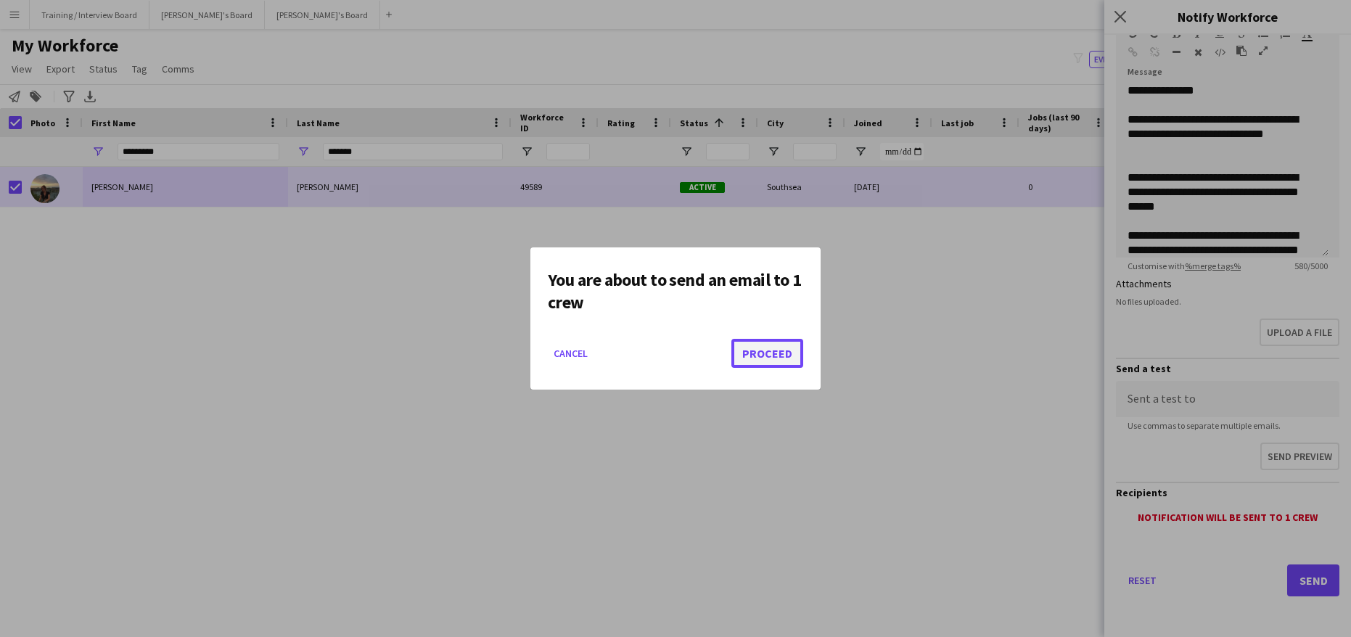
click at [768, 356] on button "Proceed" at bounding box center [767, 353] width 72 height 29
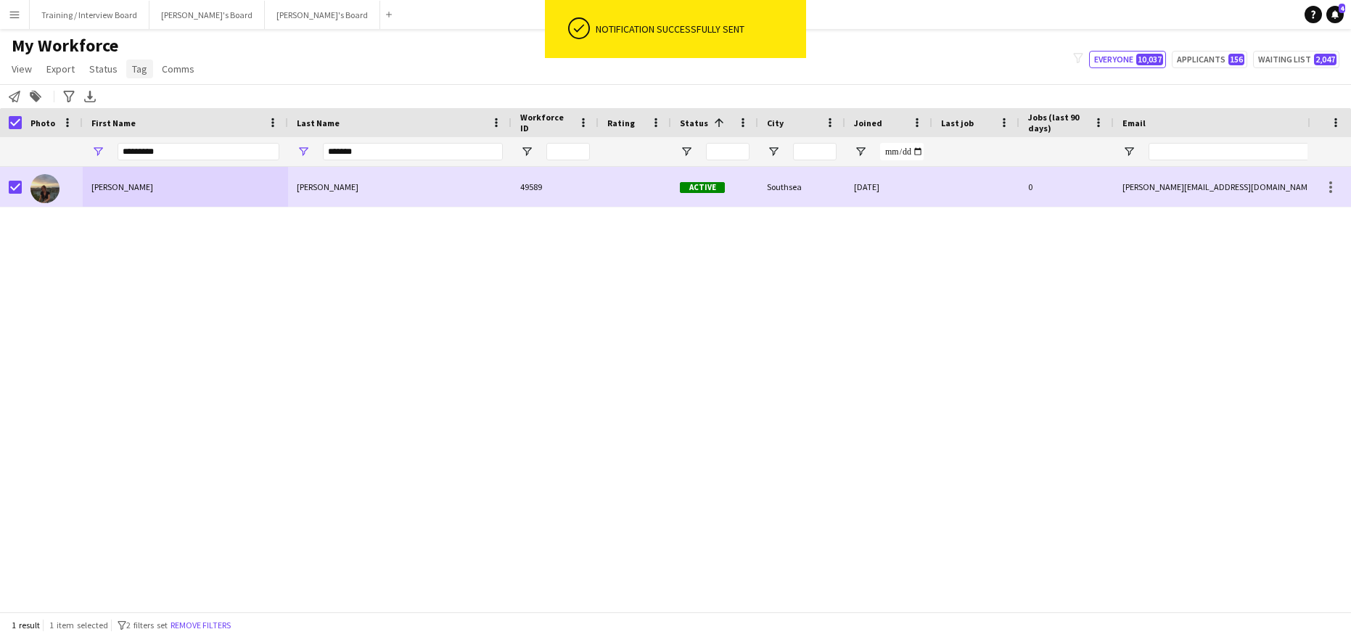
click at [132, 70] on span "Tag" at bounding box center [139, 68] width 15 height 13
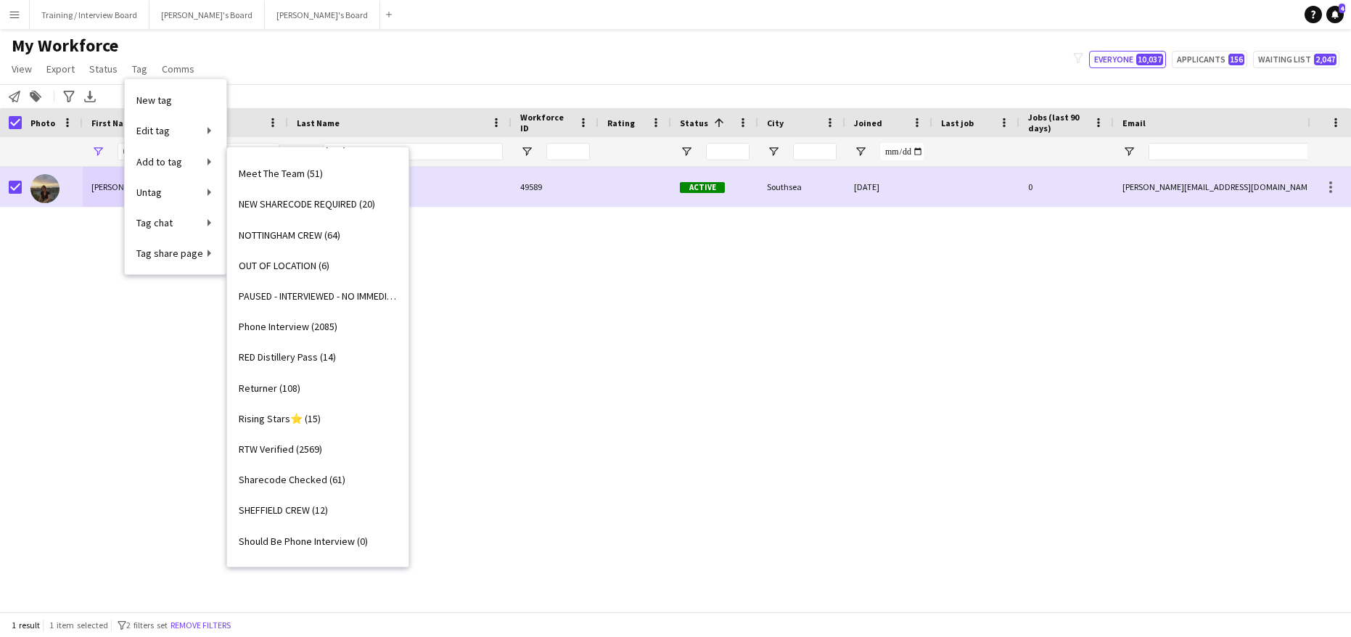
scroll to position [1306, 0]
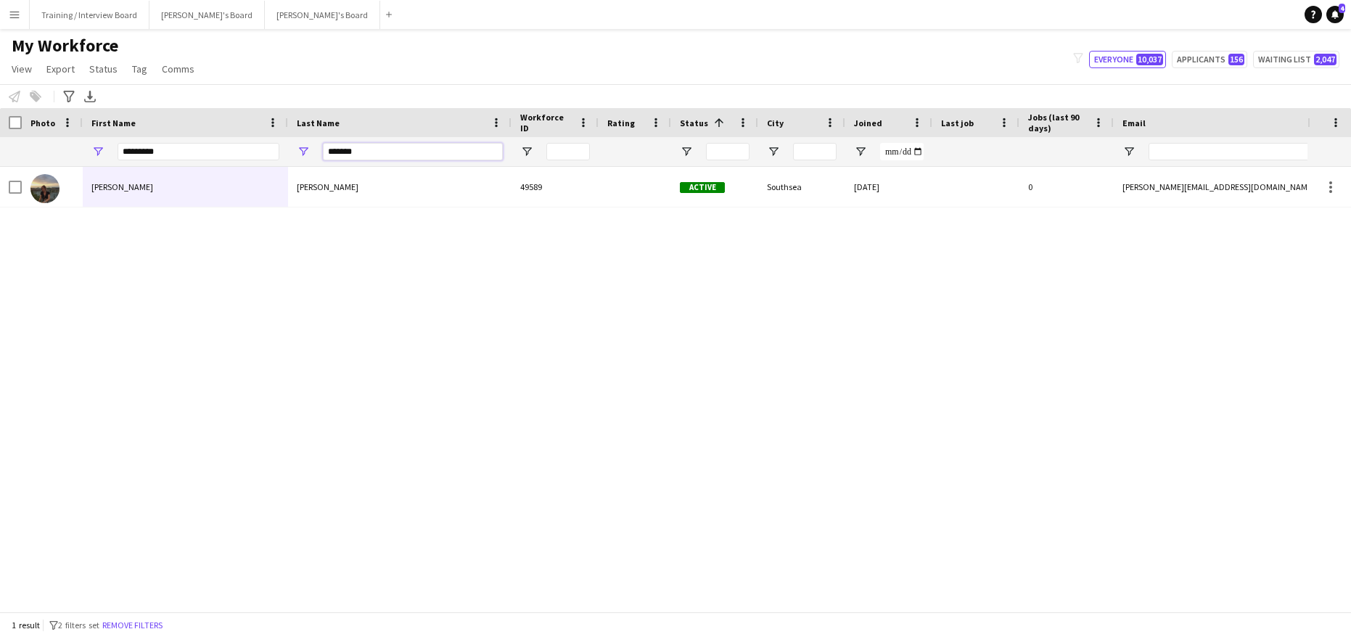
click at [392, 152] on input "*******" at bounding box center [413, 151] width 180 height 17
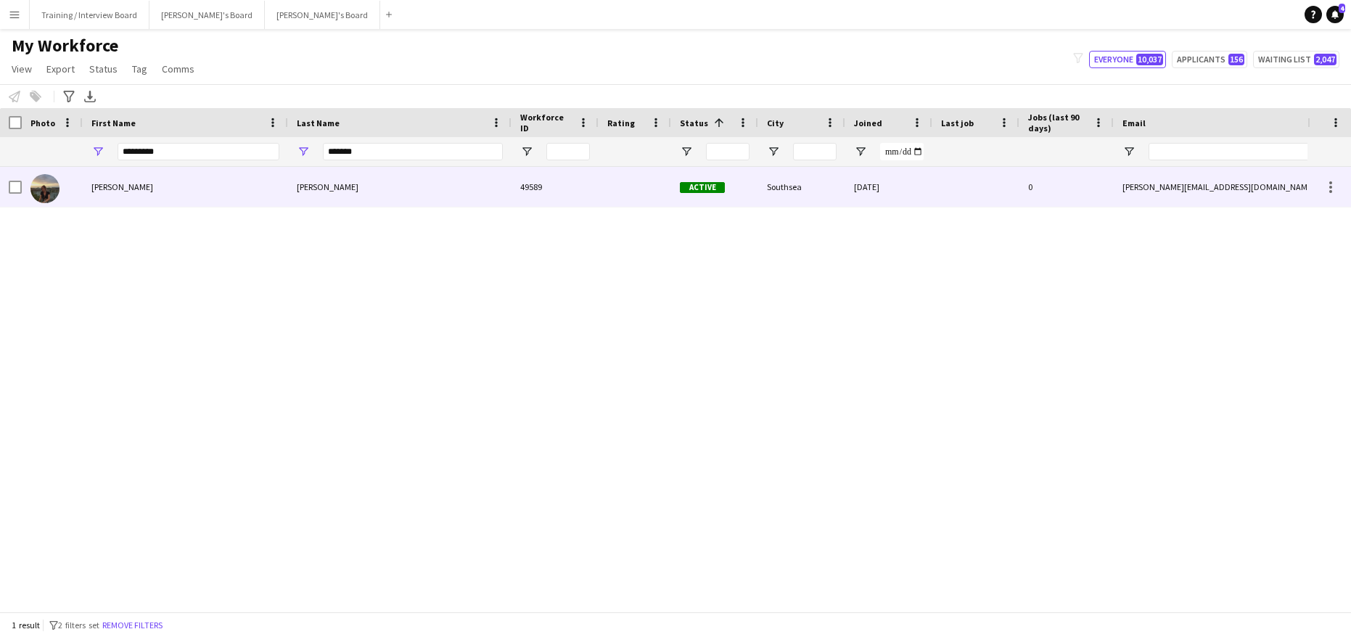
click at [181, 197] on div "Kimberley" at bounding box center [185, 187] width 205 height 40
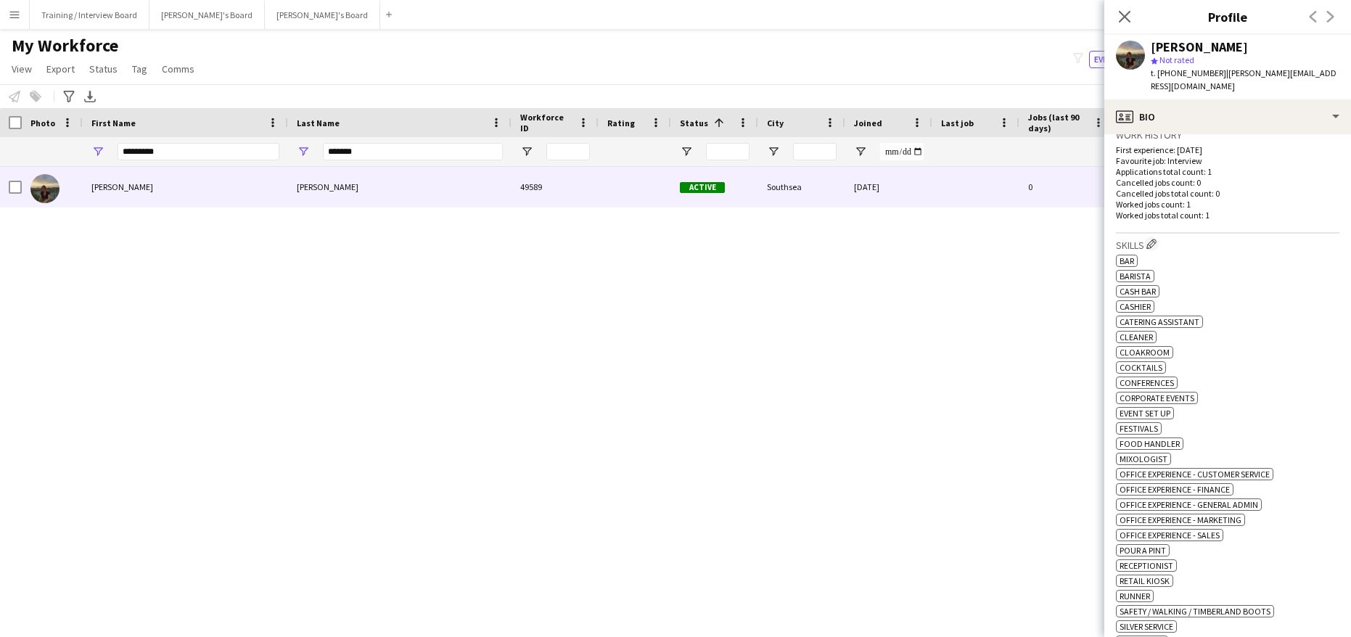
scroll to position [508, 0]
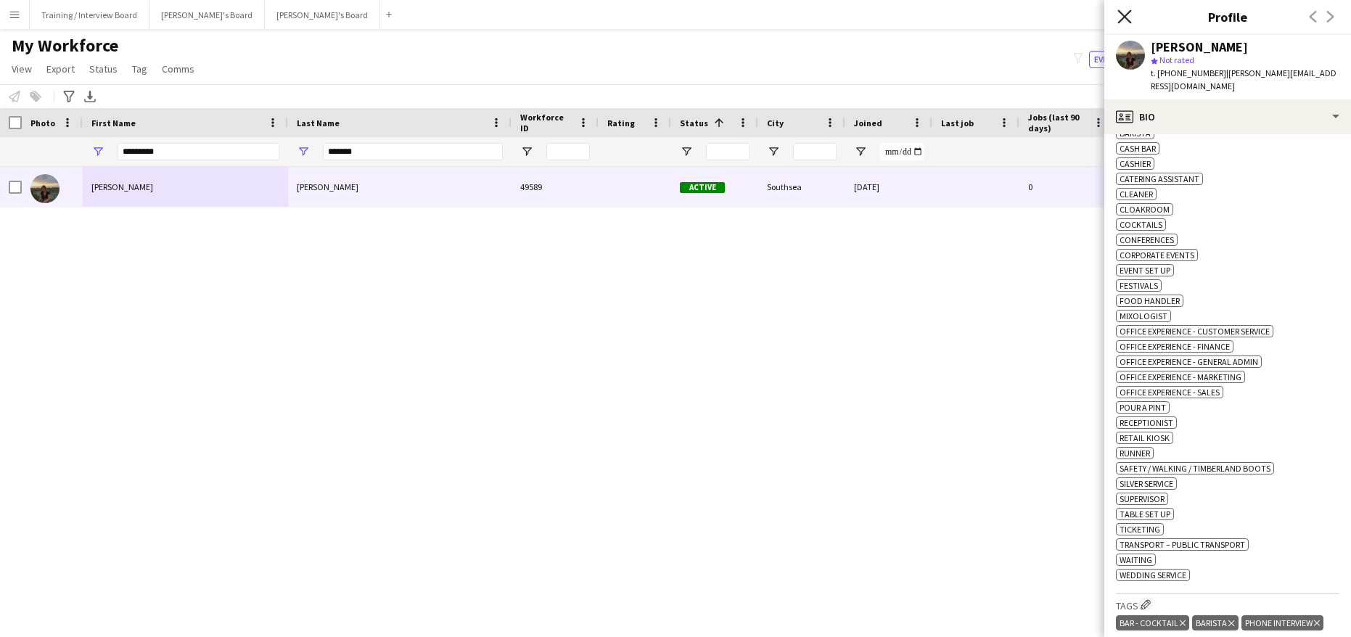
click at [1117, 22] on icon "Close pop-in" at bounding box center [1124, 16] width 14 height 14
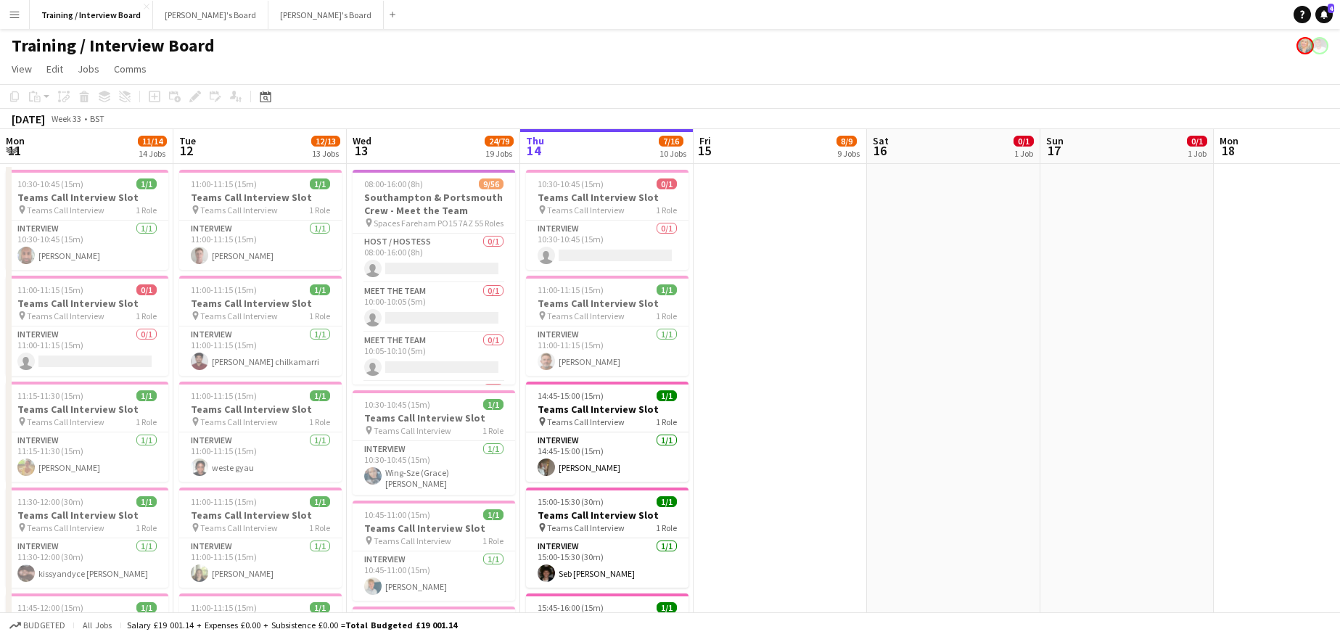
scroll to position [0, 347]
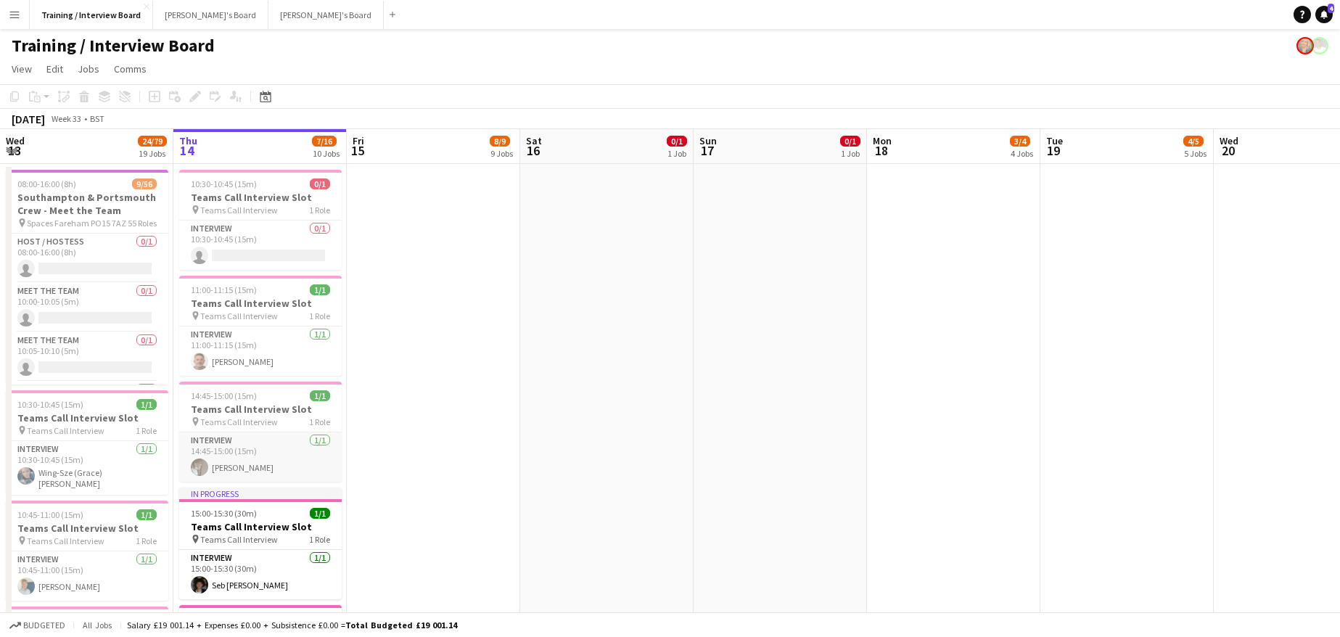
click at [255, 469] on app-card-role "Interview [DATE] 14:45-15:00 (15m) [PERSON_NAME]" at bounding box center [260, 456] width 163 height 49
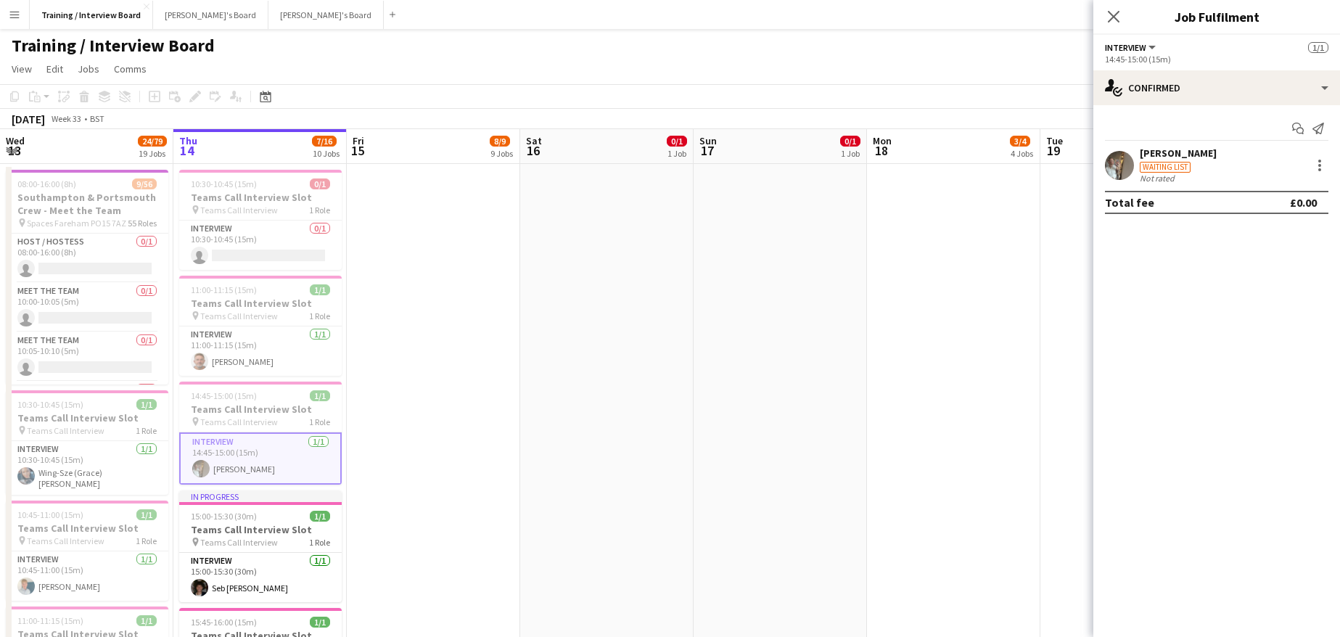
click at [1155, 155] on div "[PERSON_NAME]" at bounding box center [1178, 153] width 77 height 13
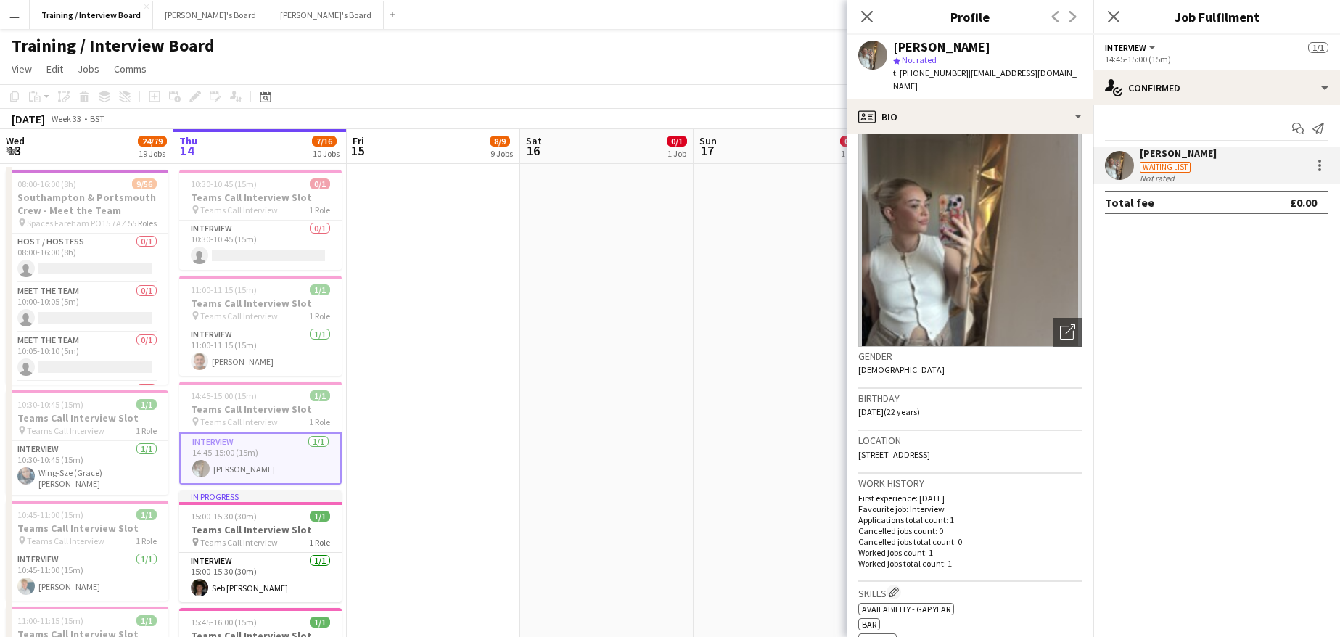
scroll to position [0, 0]
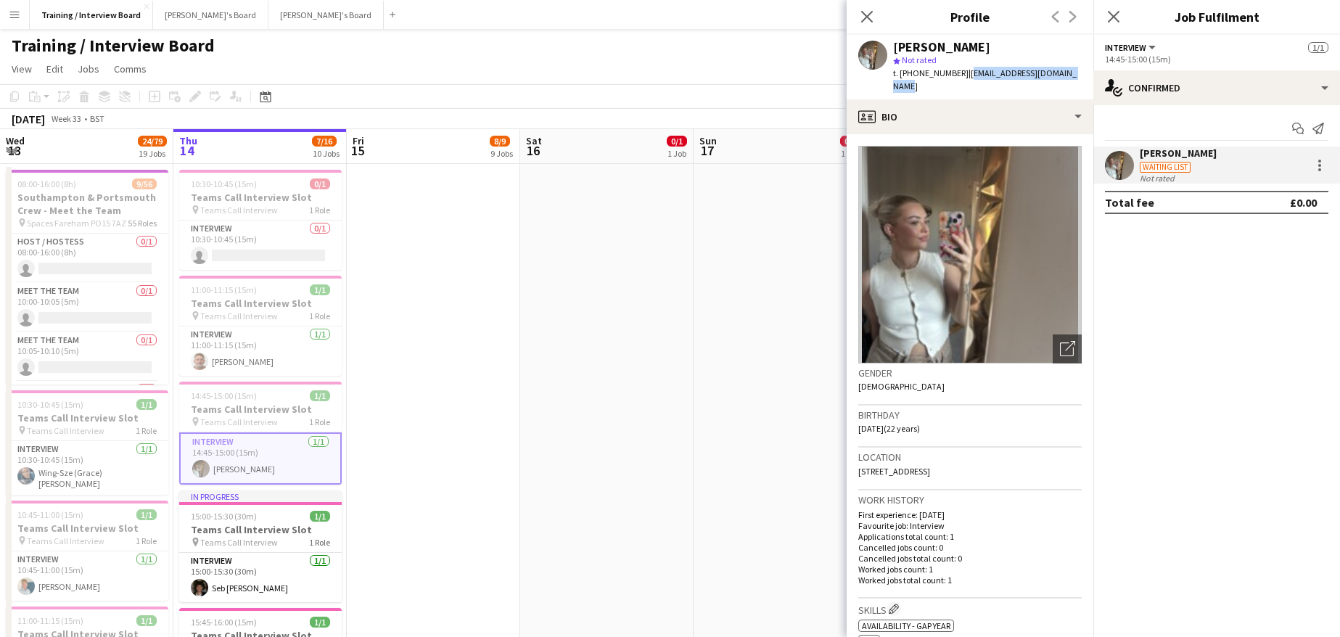
drag, startPoint x: 1067, startPoint y: 72, endPoint x: 964, endPoint y: 67, distance: 103.8
click at [964, 67] on span "| [EMAIL_ADDRESS][DOMAIN_NAME]" at bounding box center [985, 79] width 184 height 24
copy span "[EMAIL_ADDRESS][DOMAIN_NAME]"
click at [1315, 166] on div at bounding box center [1319, 165] width 17 height 17
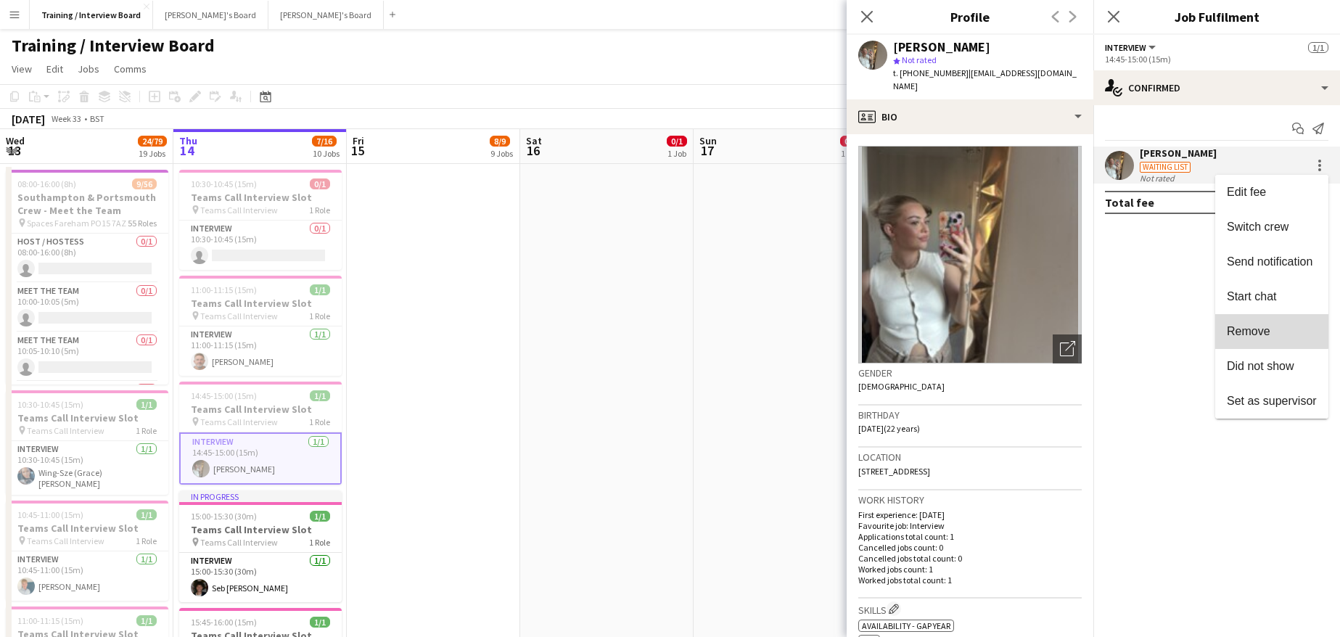
click at [1260, 331] on span "Remove" at bounding box center [1249, 331] width 44 height 12
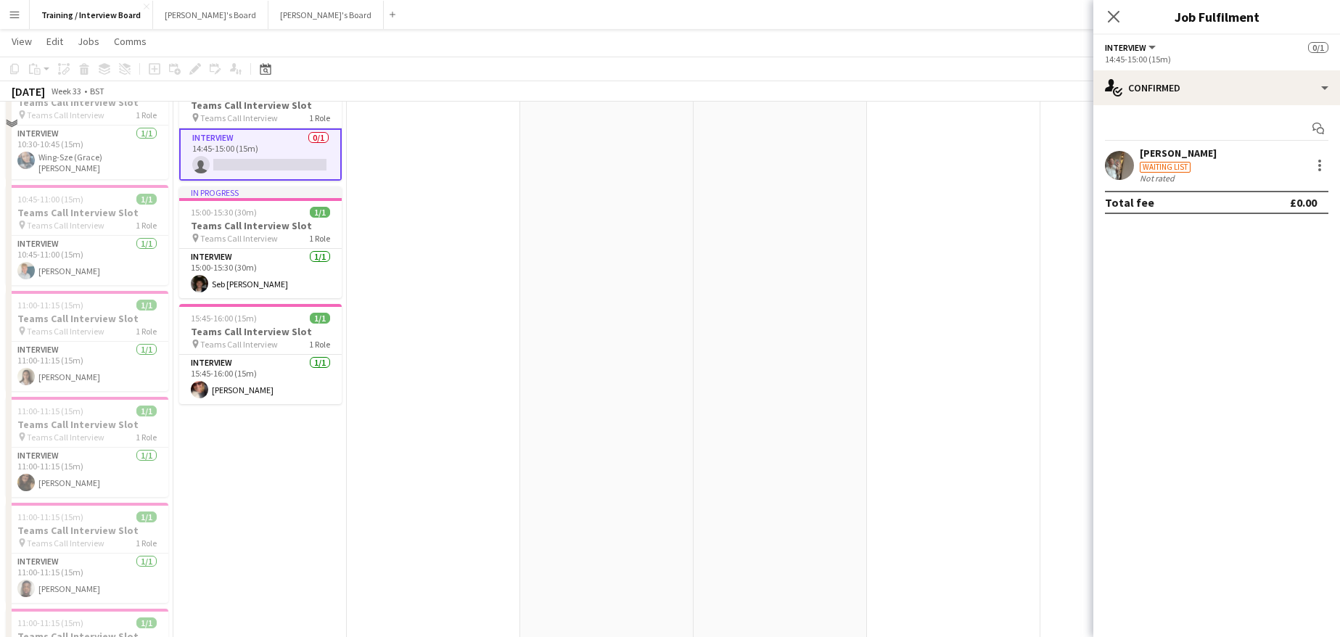
scroll to position [363, 0]
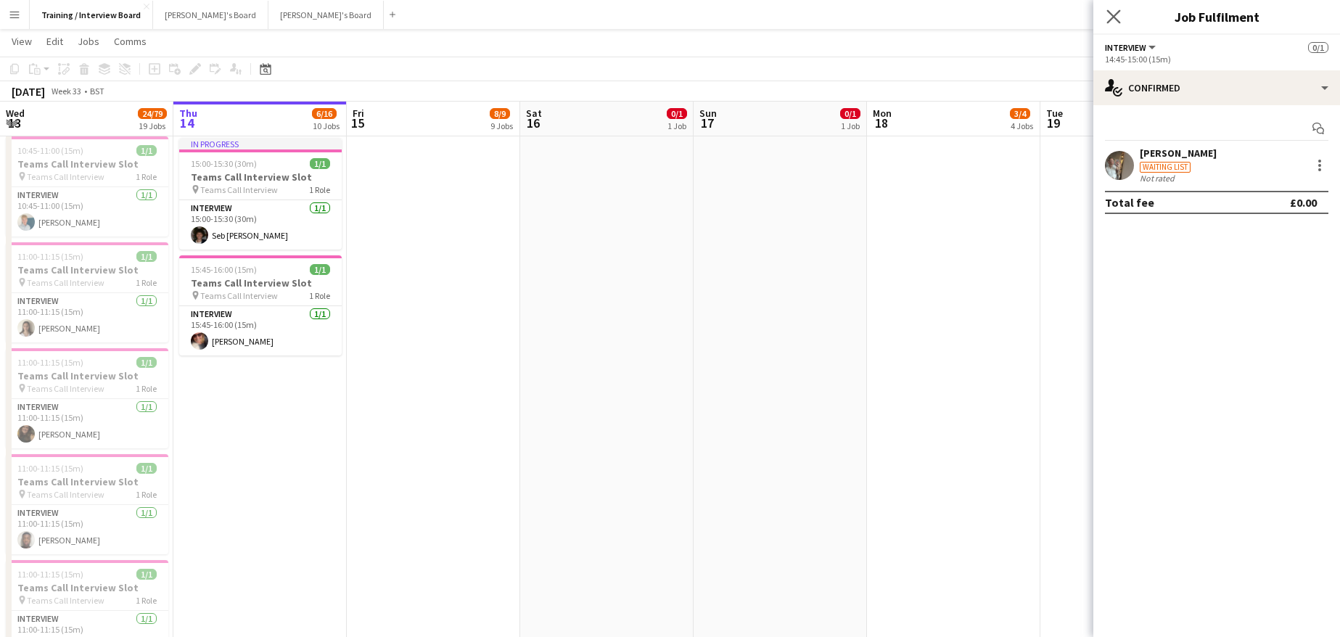
click at [1121, 14] on app-icon "Close pop-in" at bounding box center [1114, 17] width 21 height 21
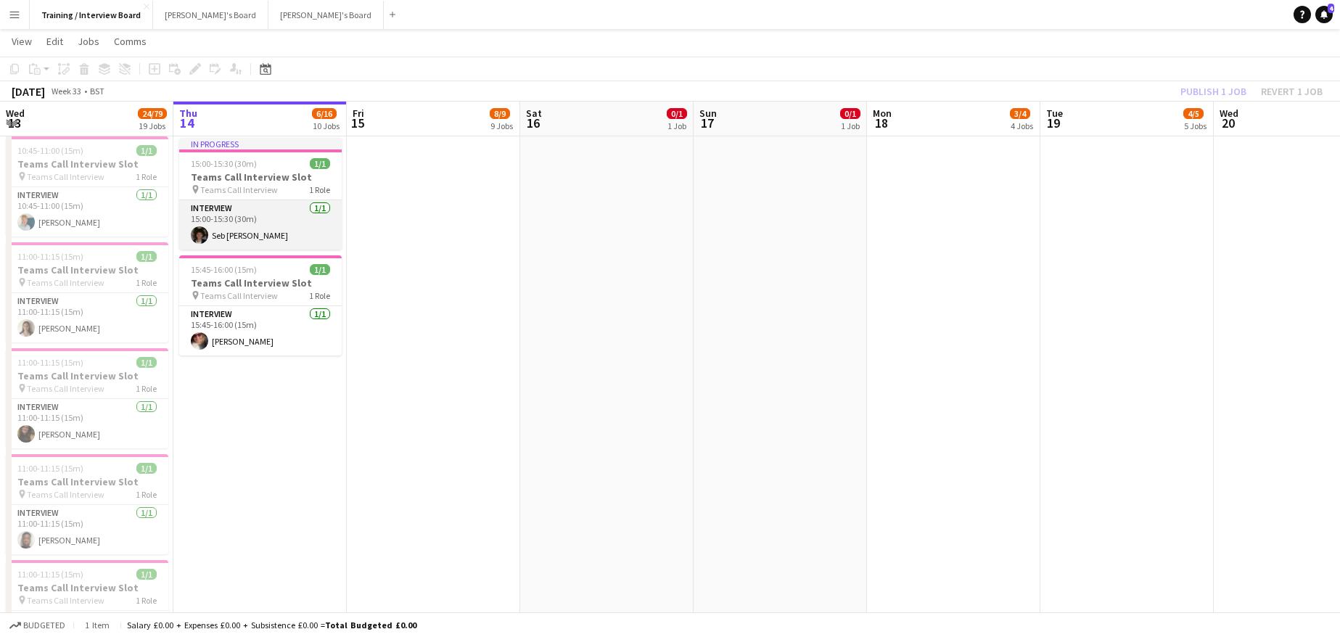
click at [242, 239] on app-card-role "Interview [DATE] 15:00-15:30 (30m) Seb [PERSON_NAME]" at bounding box center [260, 224] width 163 height 49
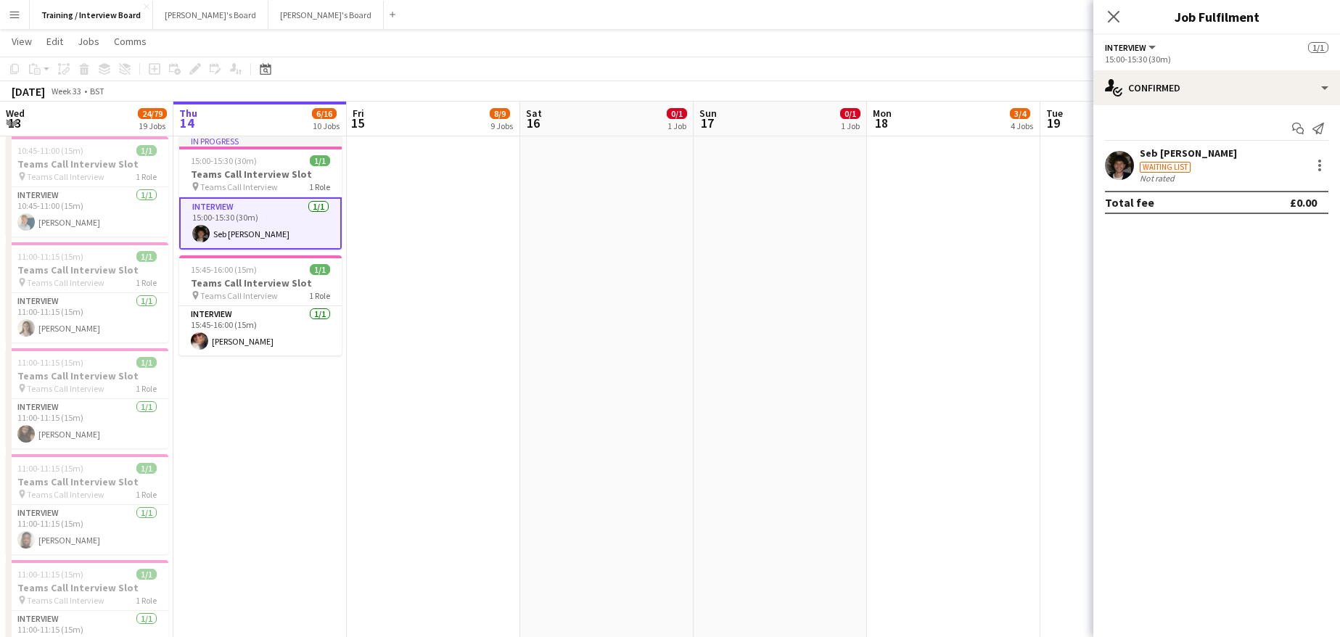
click at [1173, 153] on div "Seb [PERSON_NAME]" at bounding box center [1188, 153] width 97 height 13
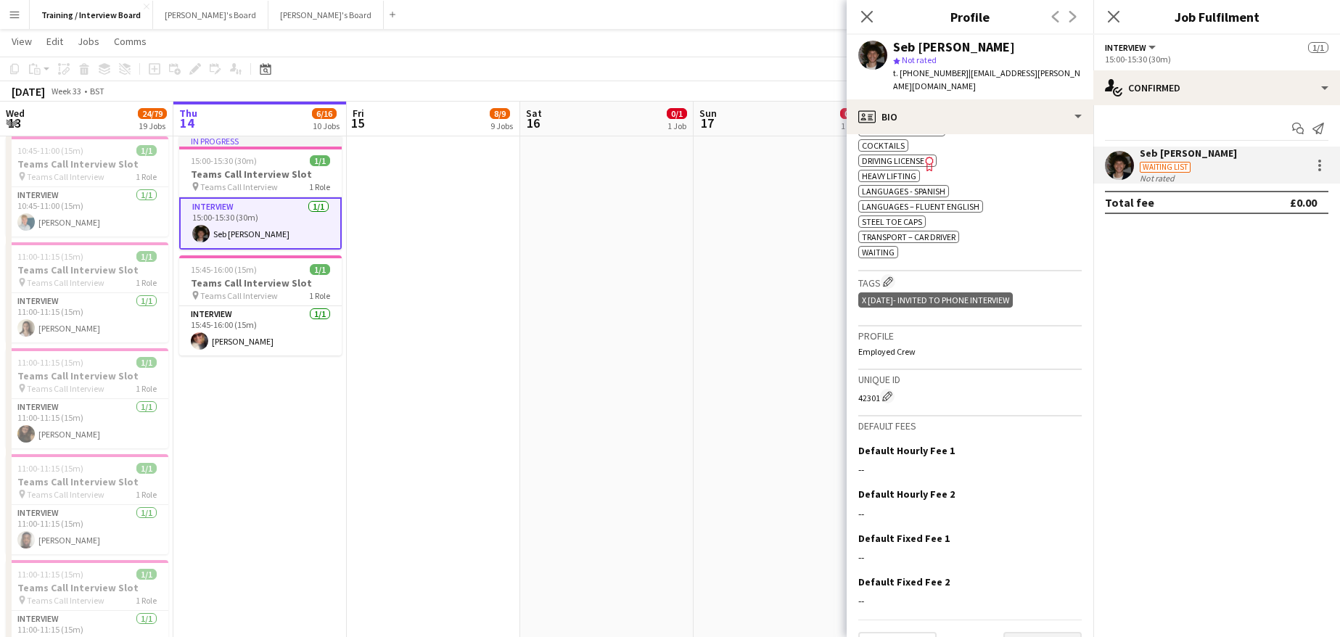
scroll to position [578, 0]
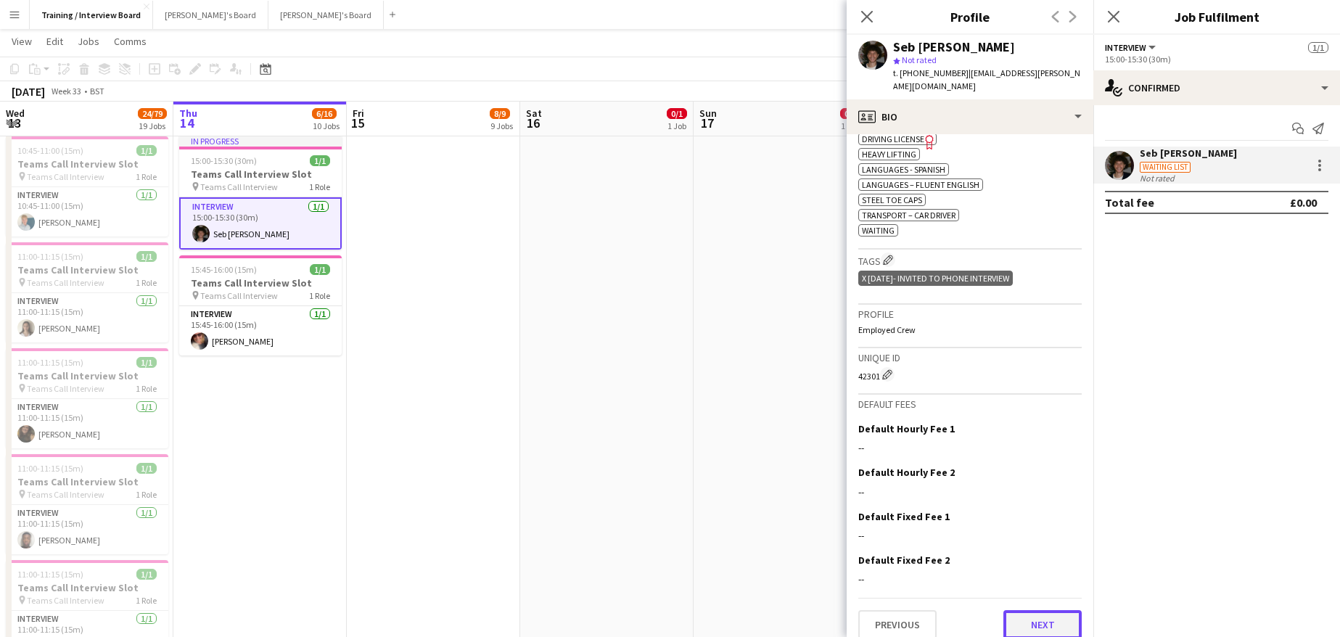
click at [1019, 617] on button "Next" at bounding box center [1042, 624] width 78 height 29
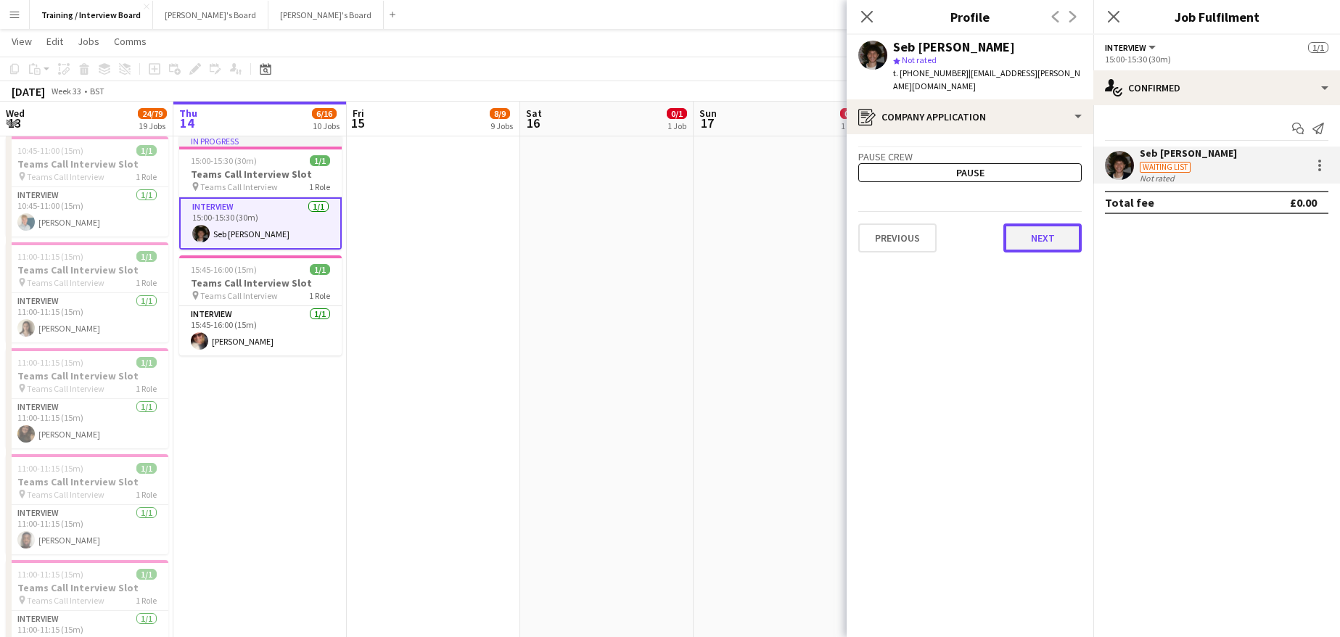
click at [1039, 232] on button "Next" at bounding box center [1042, 237] width 78 height 29
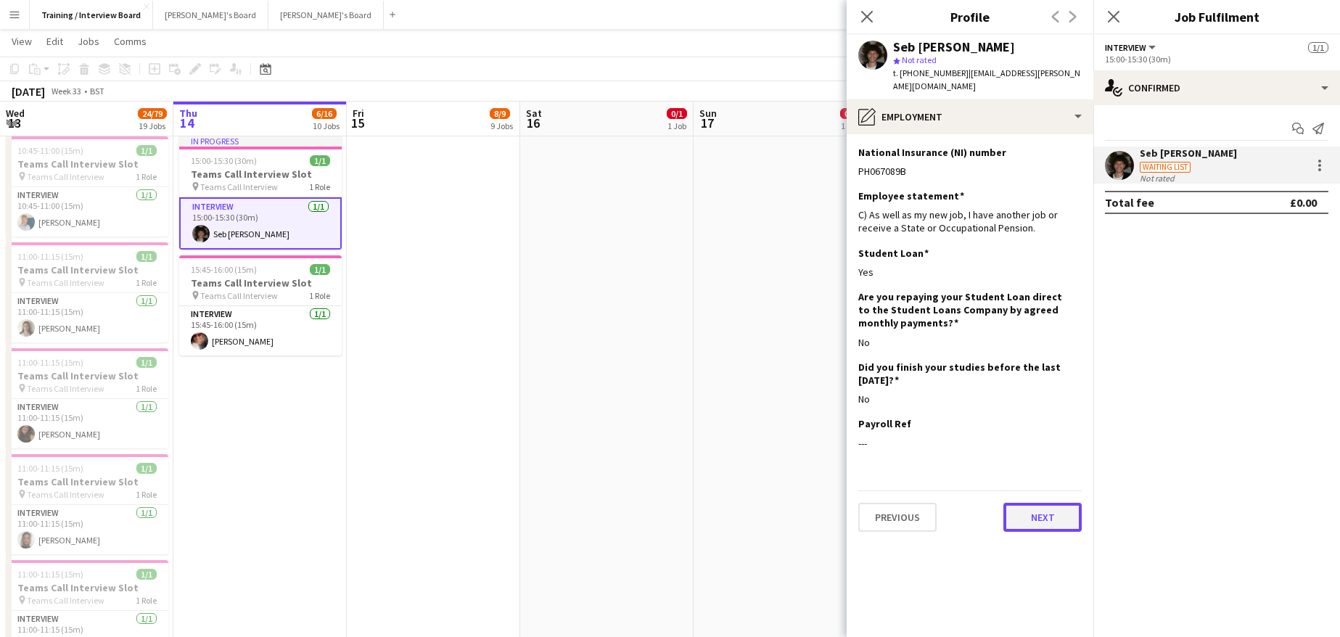
click at [1053, 503] on button "Next" at bounding box center [1042, 517] width 78 height 29
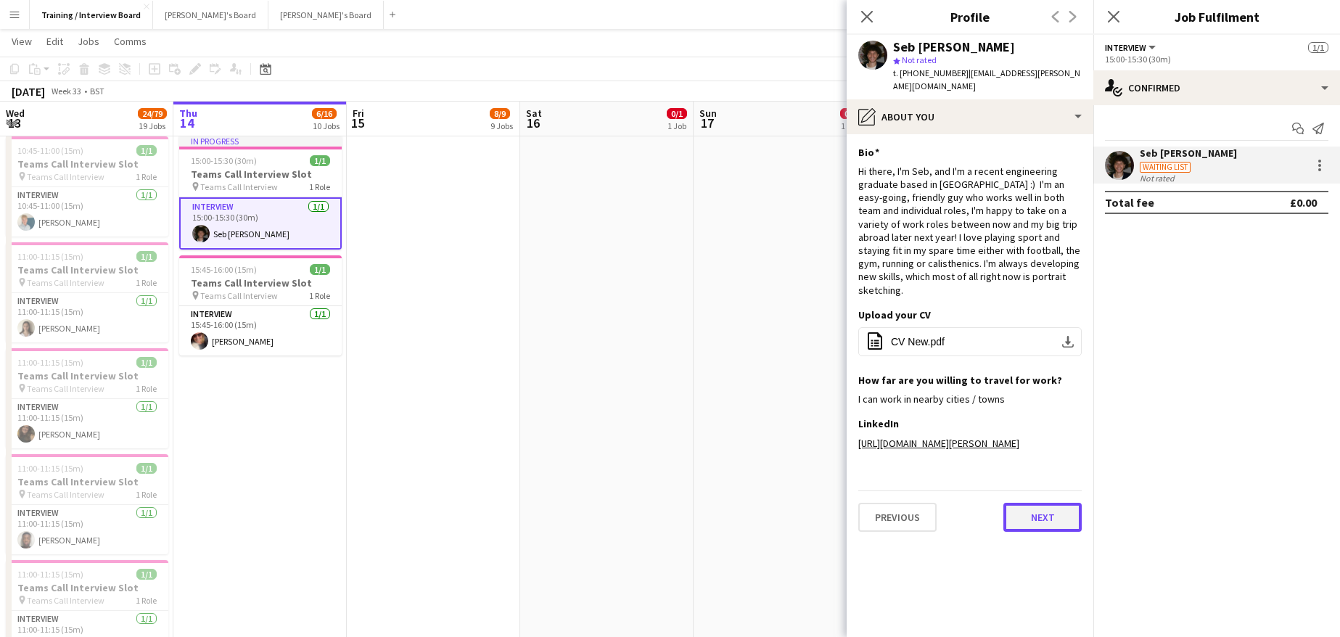
click at [1035, 503] on button "Next" at bounding box center [1042, 517] width 78 height 29
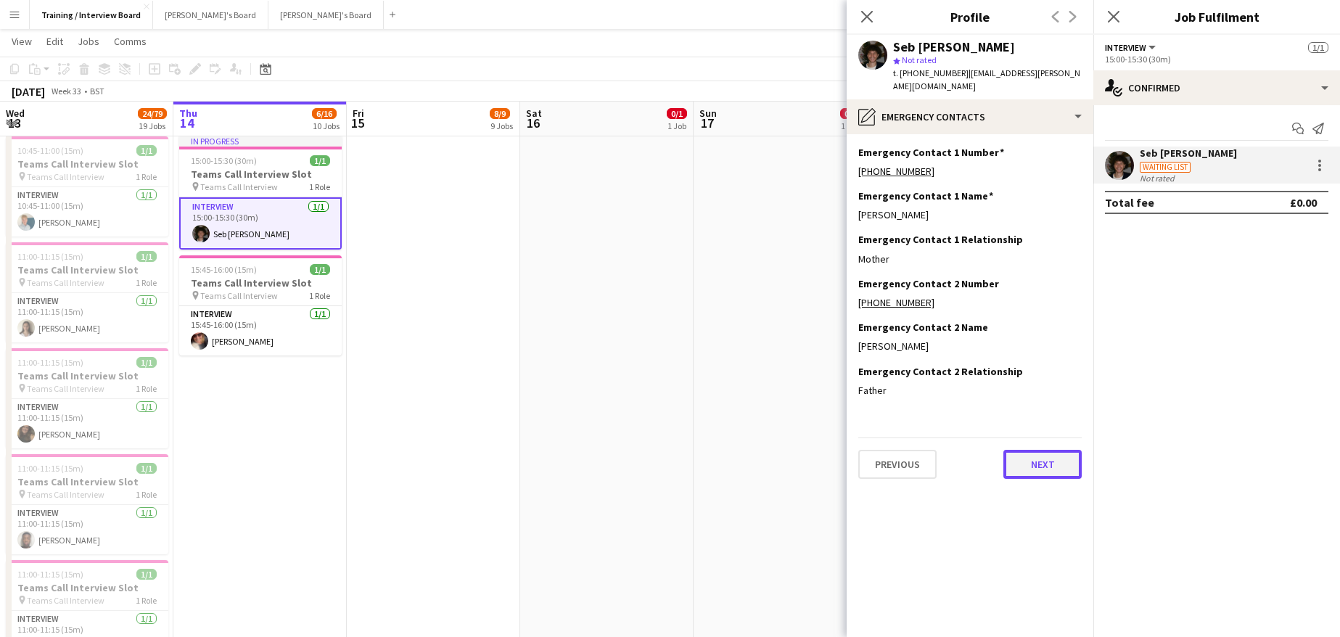
click at [1033, 450] on button "Next" at bounding box center [1042, 464] width 78 height 29
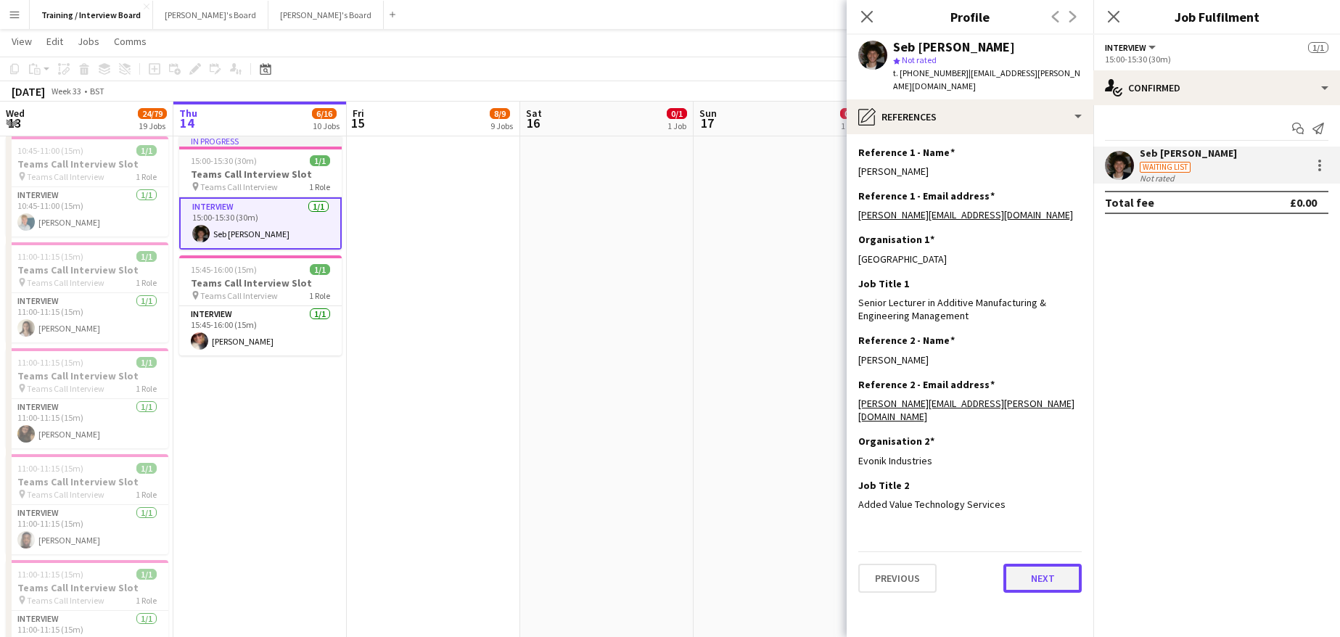
click at [1027, 564] on button "Next" at bounding box center [1042, 578] width 78 height 29
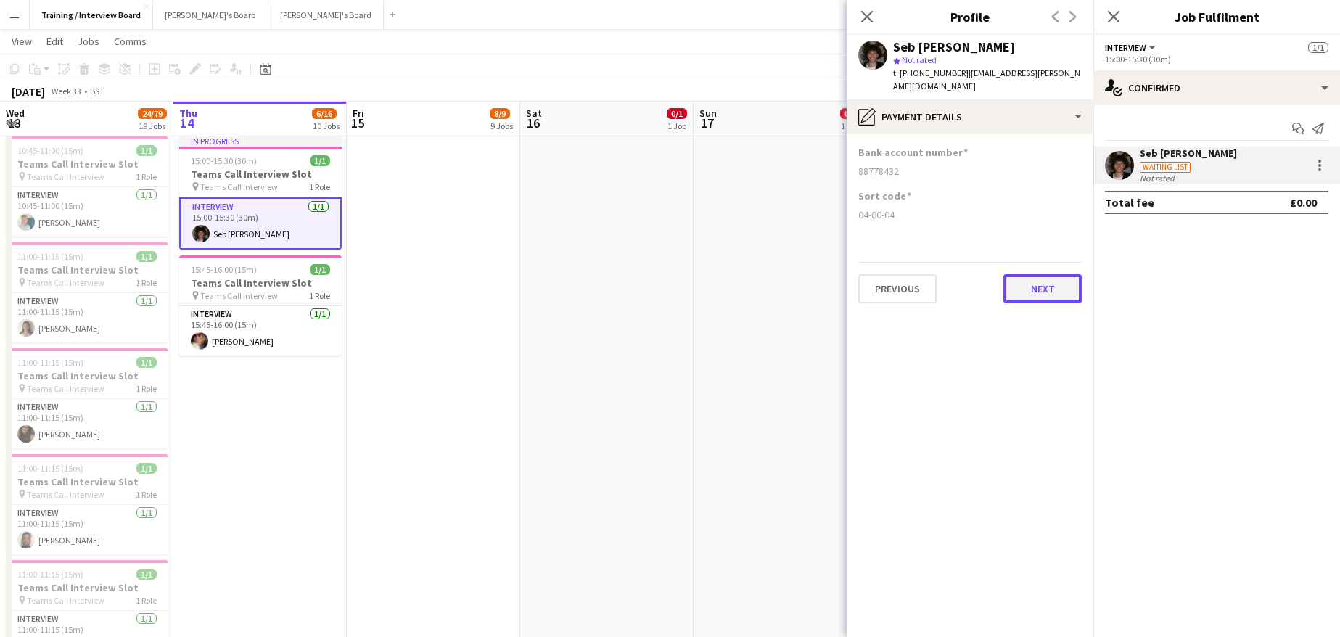
click at [1050, 274] on button "Next" at bounding box center [1042, 288] width 78 height 29
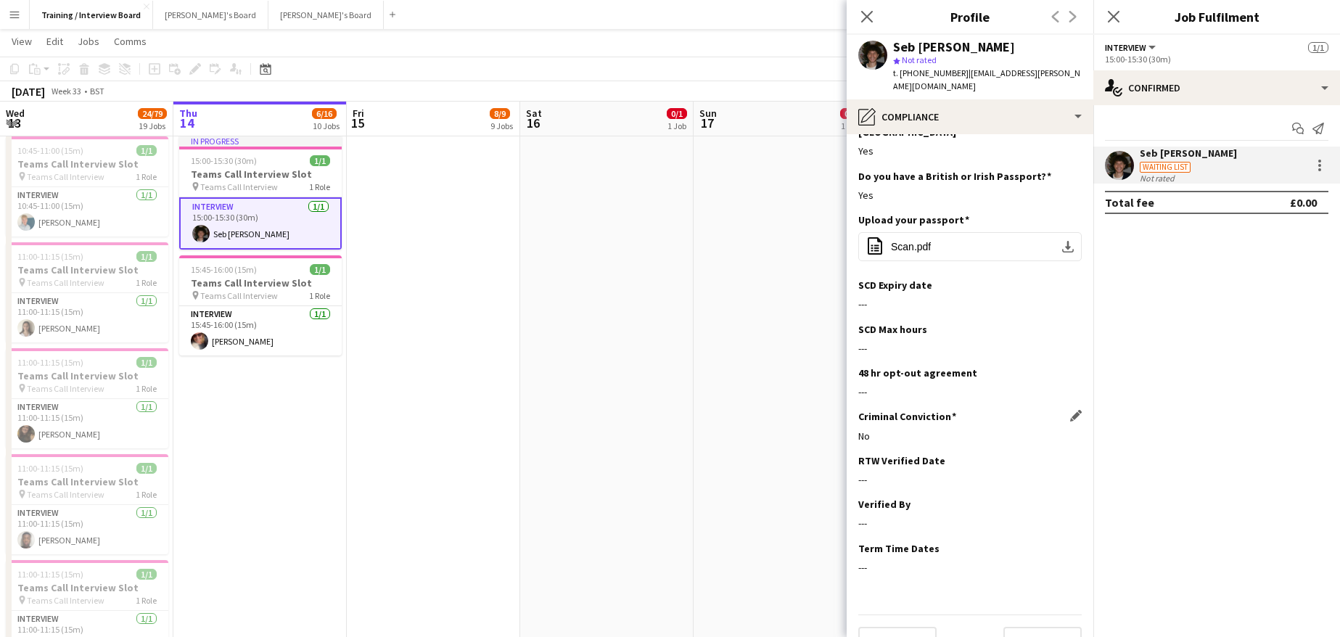
scroll to position [81, 0]
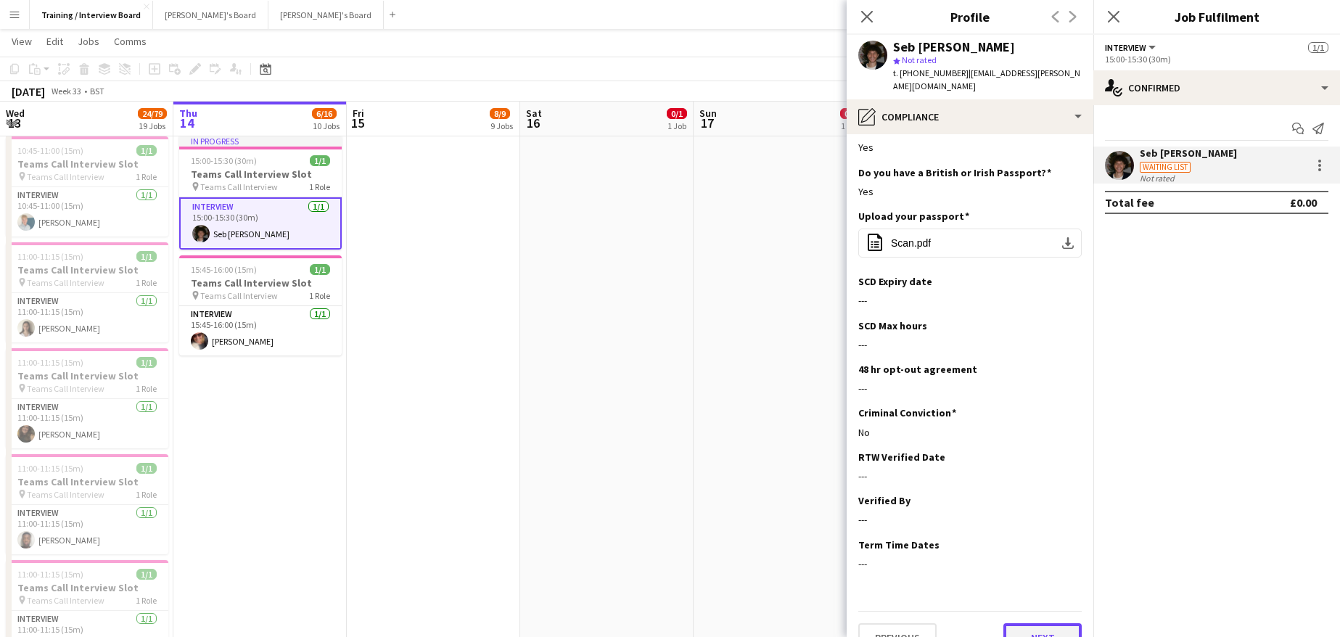
click at [1058, 623] on button "Next" at bounding box center [1042, 637] width 78 height 29
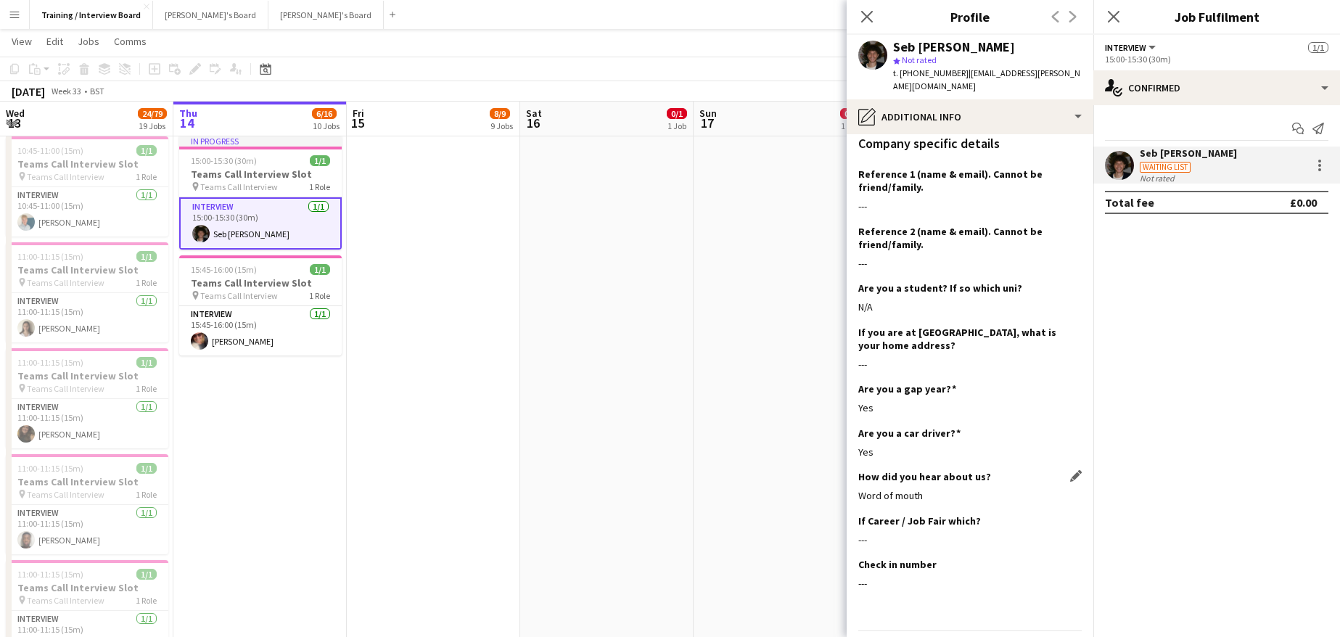
scroll to position [239, 0]
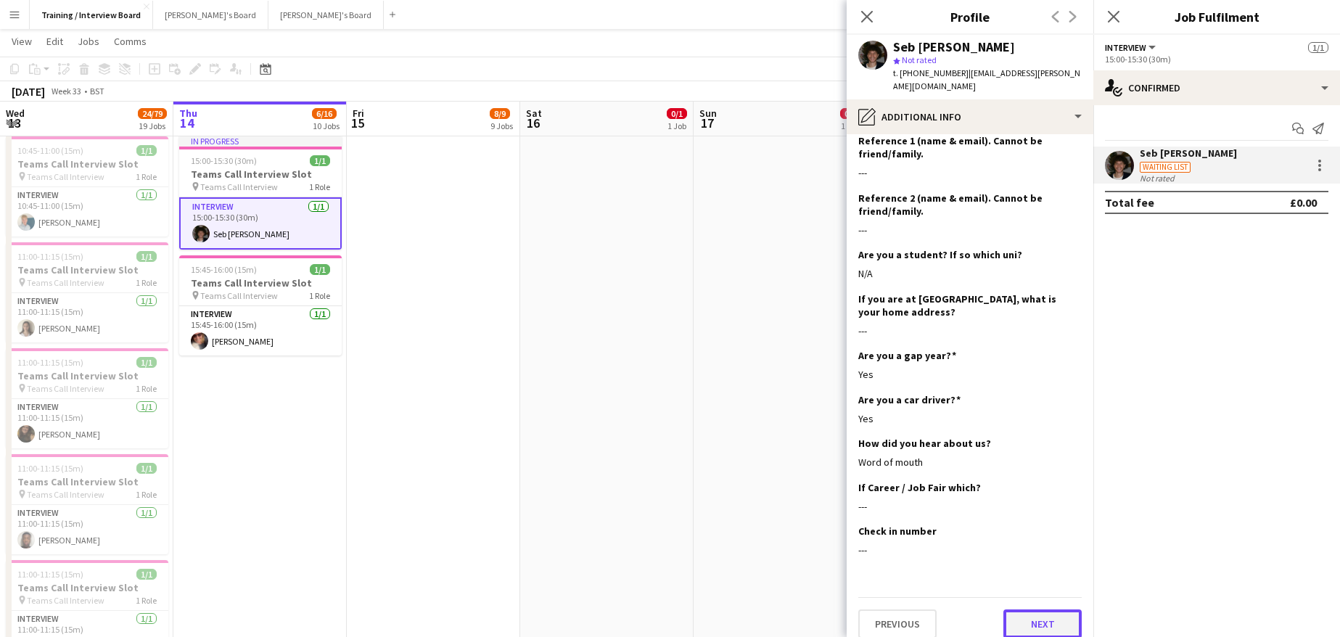
click at [1016, 609] on button "Next" at bounding box center [1042, 623] width 78 height 29
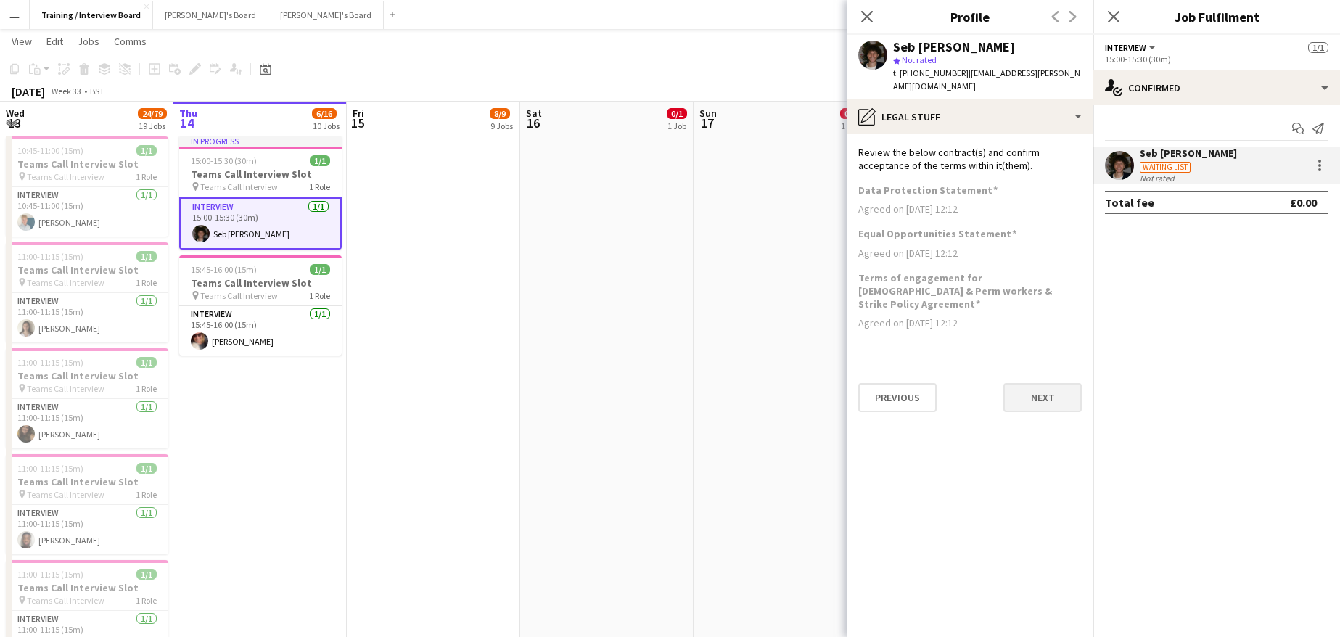
scroll to position [0, 0]
click at [1018, 383] on button "Next" at bounding box center [1042, 397] width 78 height 29
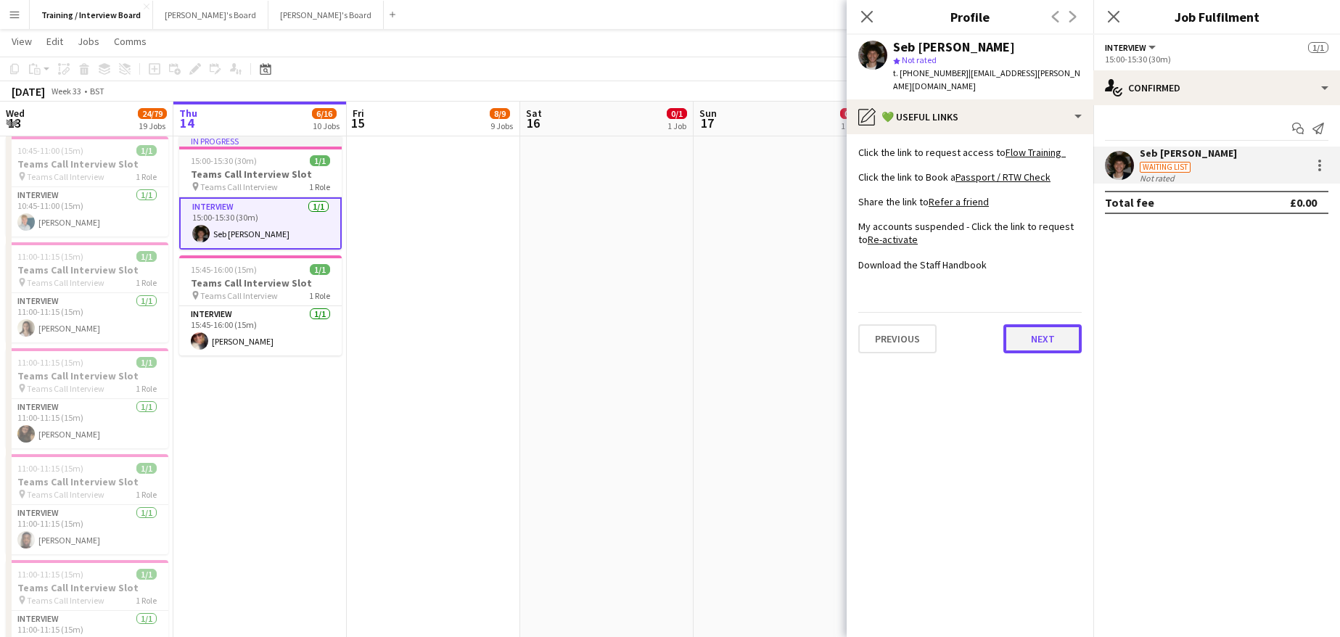
click at [1048, 334] on button "Next" at bounding box center [1042, 338] width 78 height 29
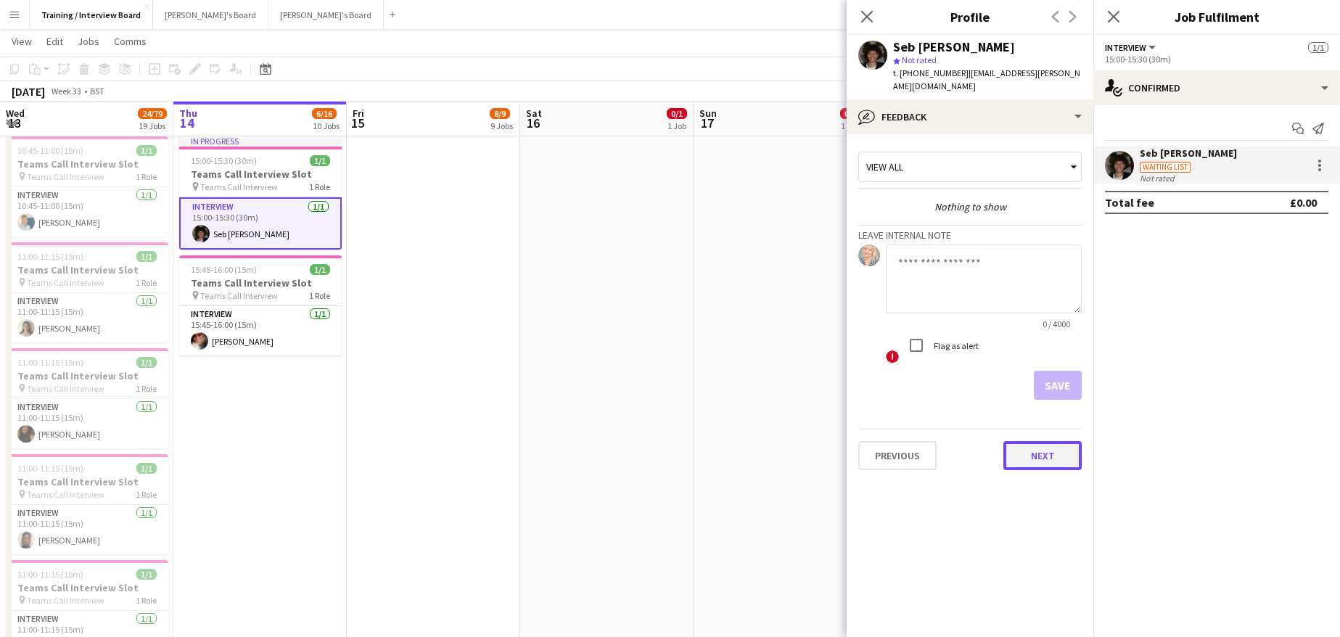
click at [1053, 449] on button "Next" at bounding box center [1042, 455] width 78 height 29
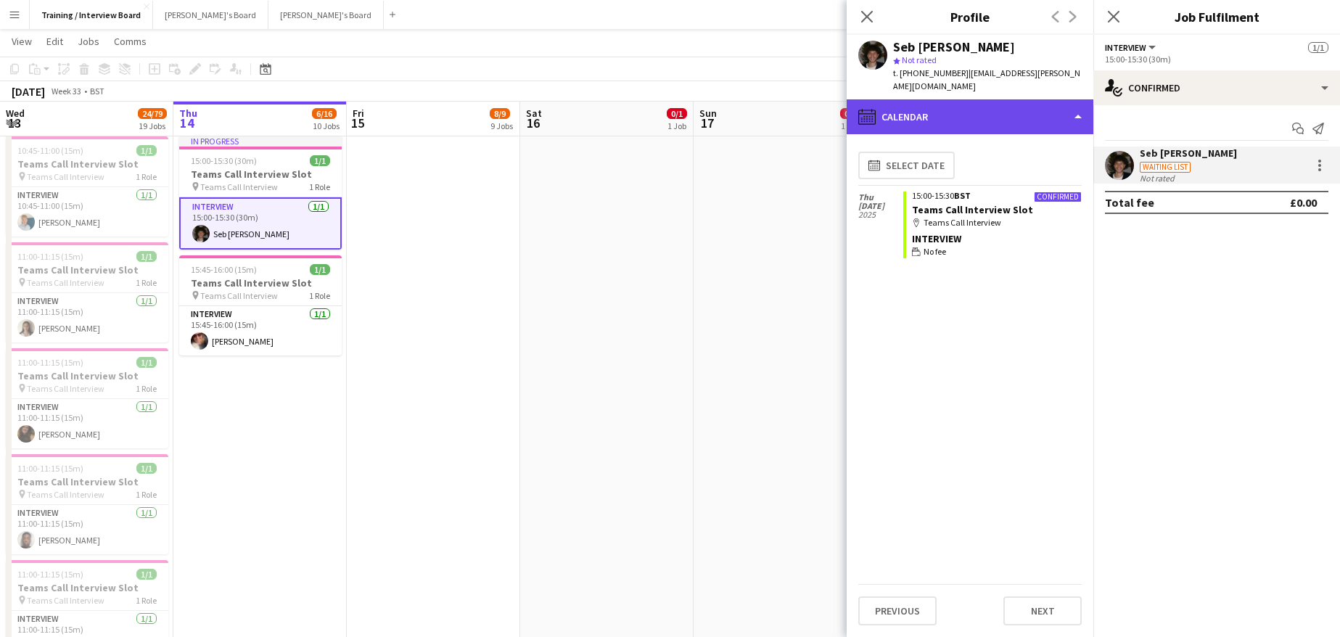
click at [1073, 100] on div "calendar-full Calendar" at bounding box center [970, 116] width 247 height 35
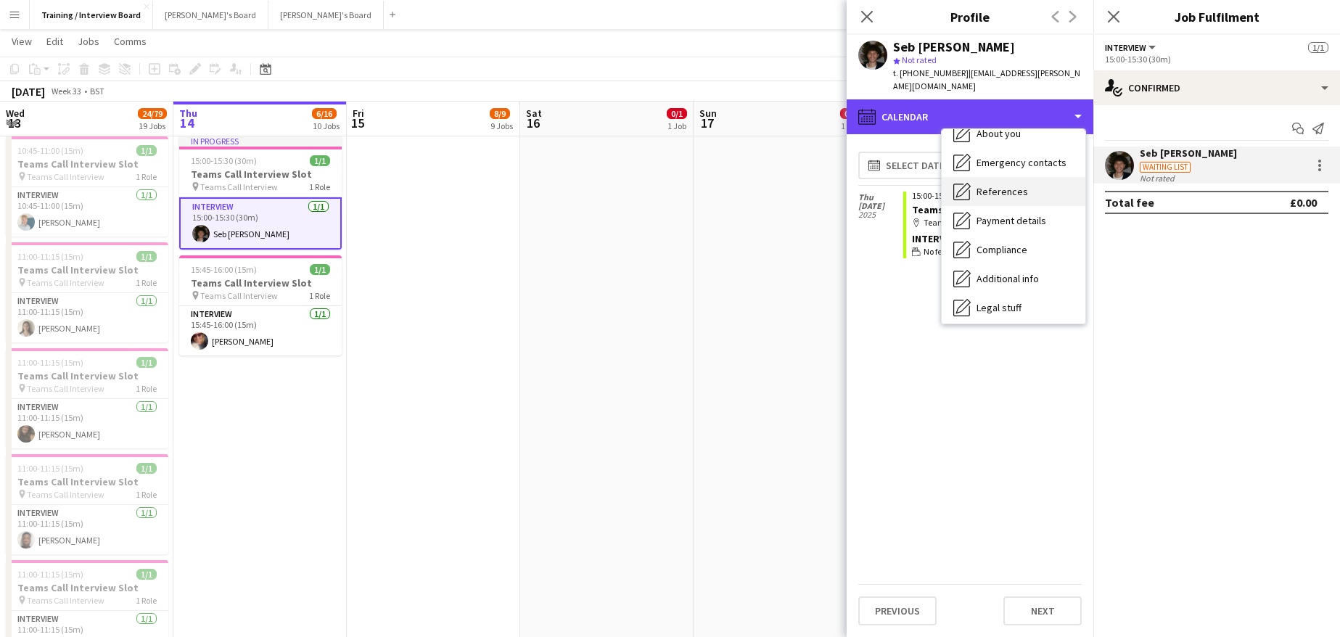
scroll to position [194, 0]
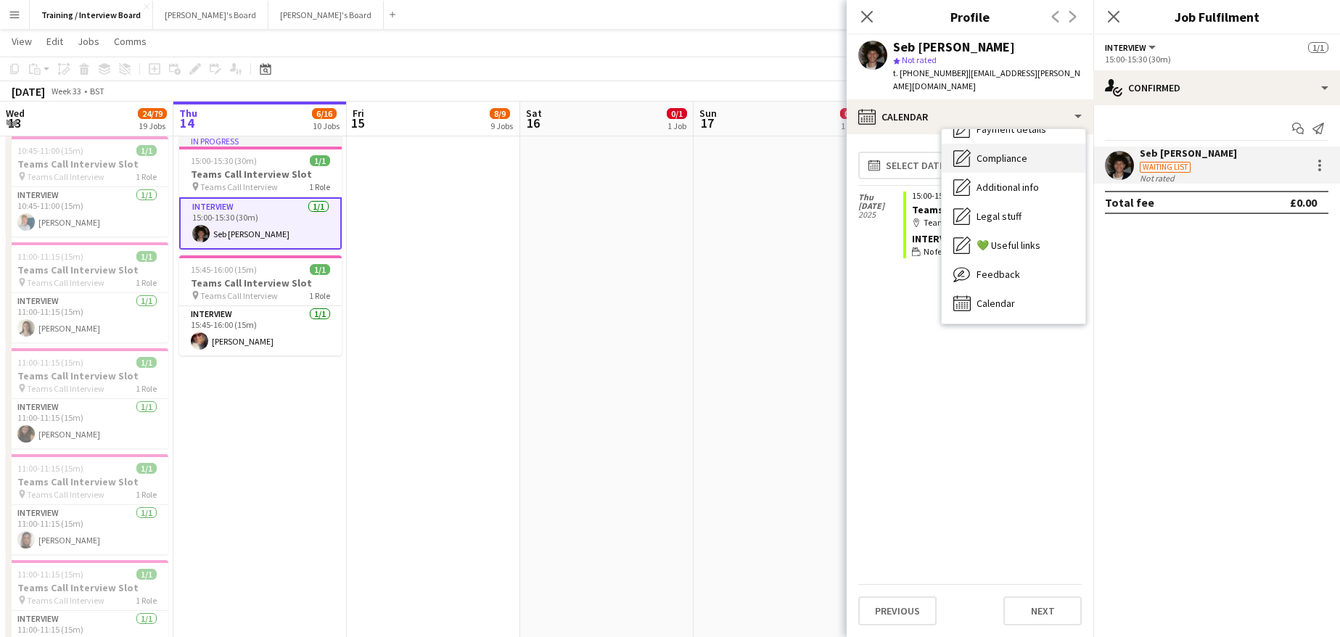
click at [991, 152] on span "Compliance" at bounding box center [1002, 158] width 51 height 13
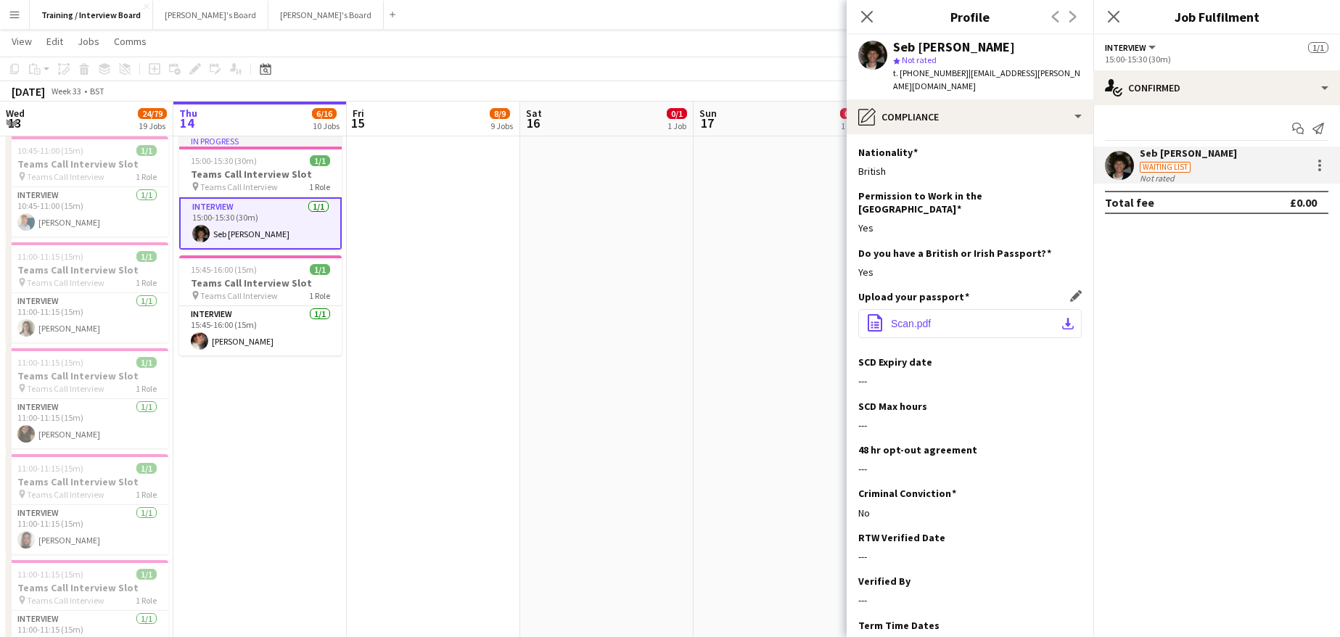
click at [1062, 318] on app-icon "download-bottom" at bounding box center [1068, 324] width 12 height 12
click at [1070, 531] on app-icon "Edit this field" at bounding box center [1076, 537] width 12 height 12
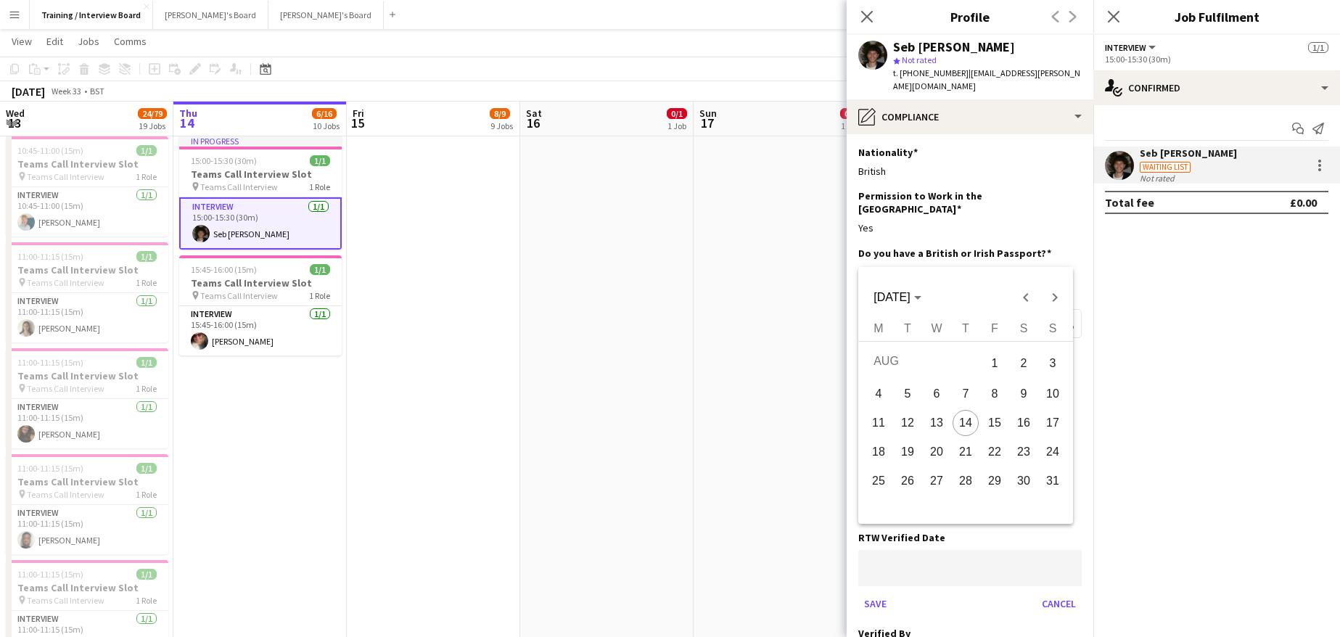
drag, startPoint x: 917, startPoint y: 536, endPoint x: 950, endPoint y: 571, distance: 47.7
click at [971, 419] on span "14" at bounding box center [966, 423] width 26 height 26
type input "**********"
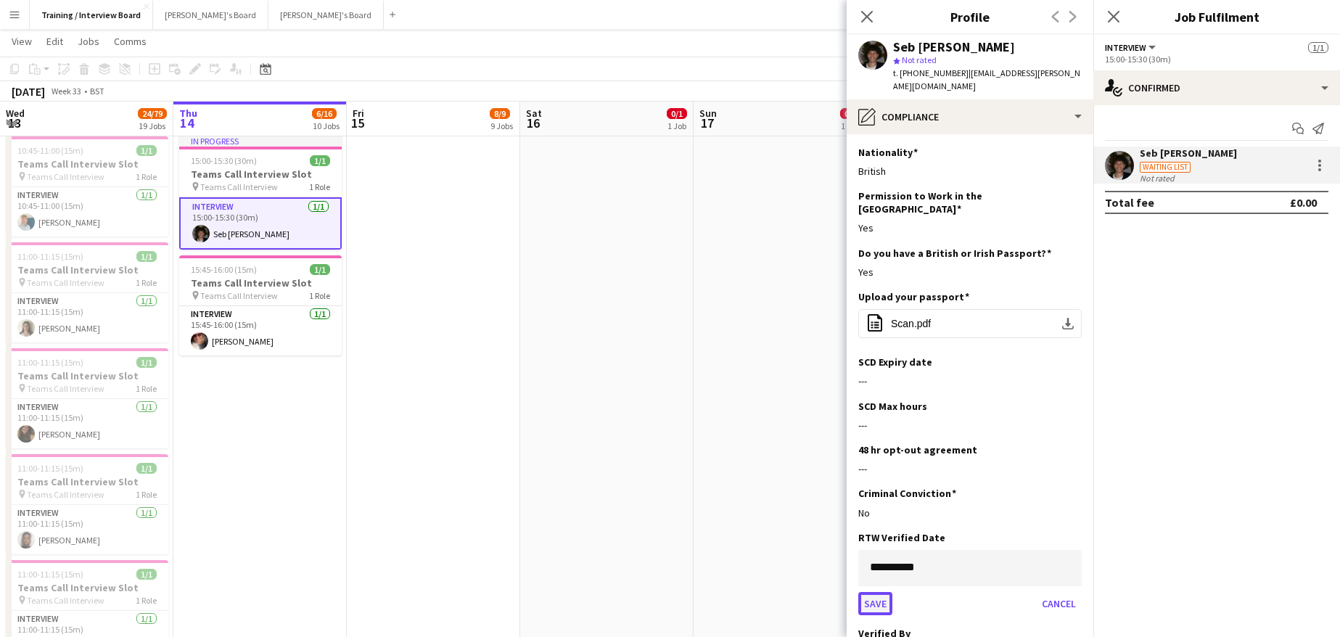
click at [875, 592] on button "Save" at bounding box center [875, 603] width 34 height 23
click at [1070, 575] on app-icon "Edit this field" at bounding box center [1076, 581] width 12 height 12
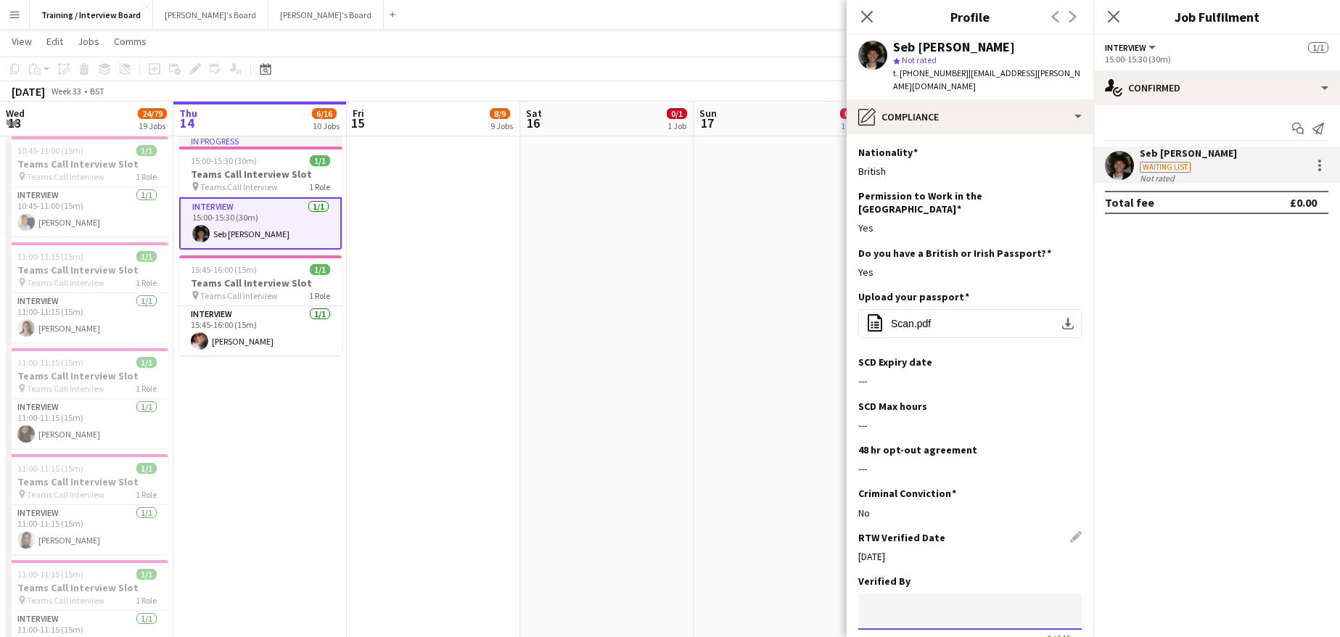
click at [890, 593] on input at bounding box center [969, 611] width 223 height 36
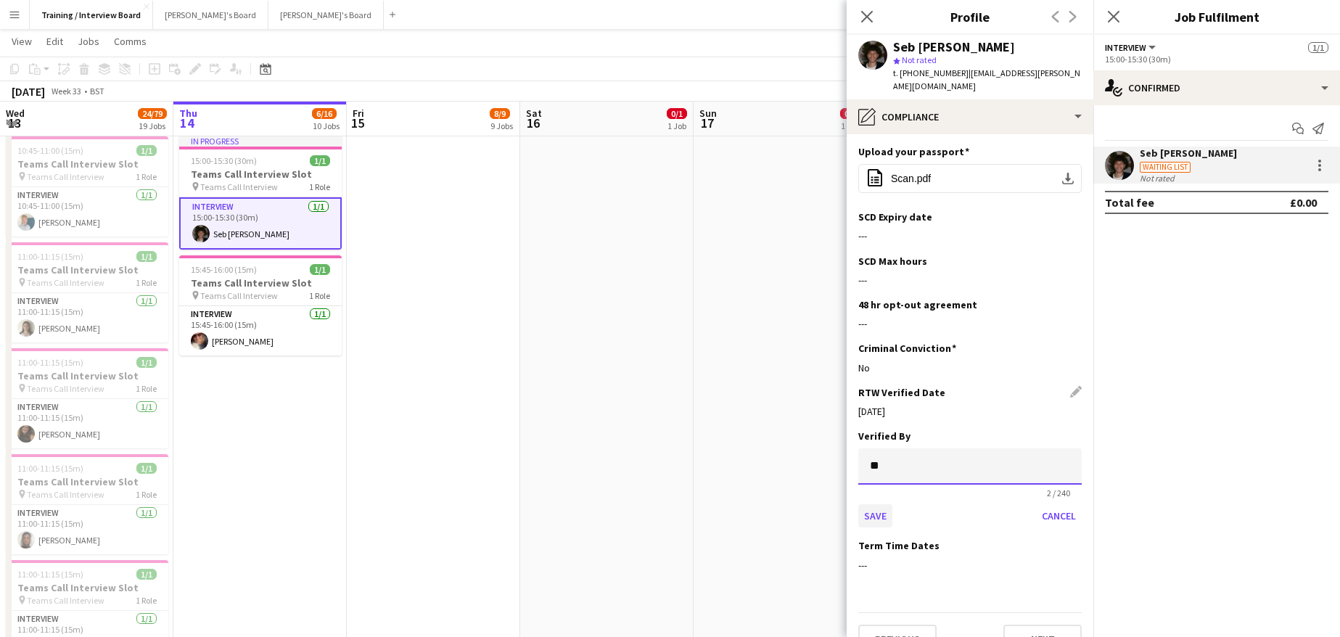
type input "**"
click at [882, 504] on button "Save" at bounding box center [875, 515] width 34 height 23
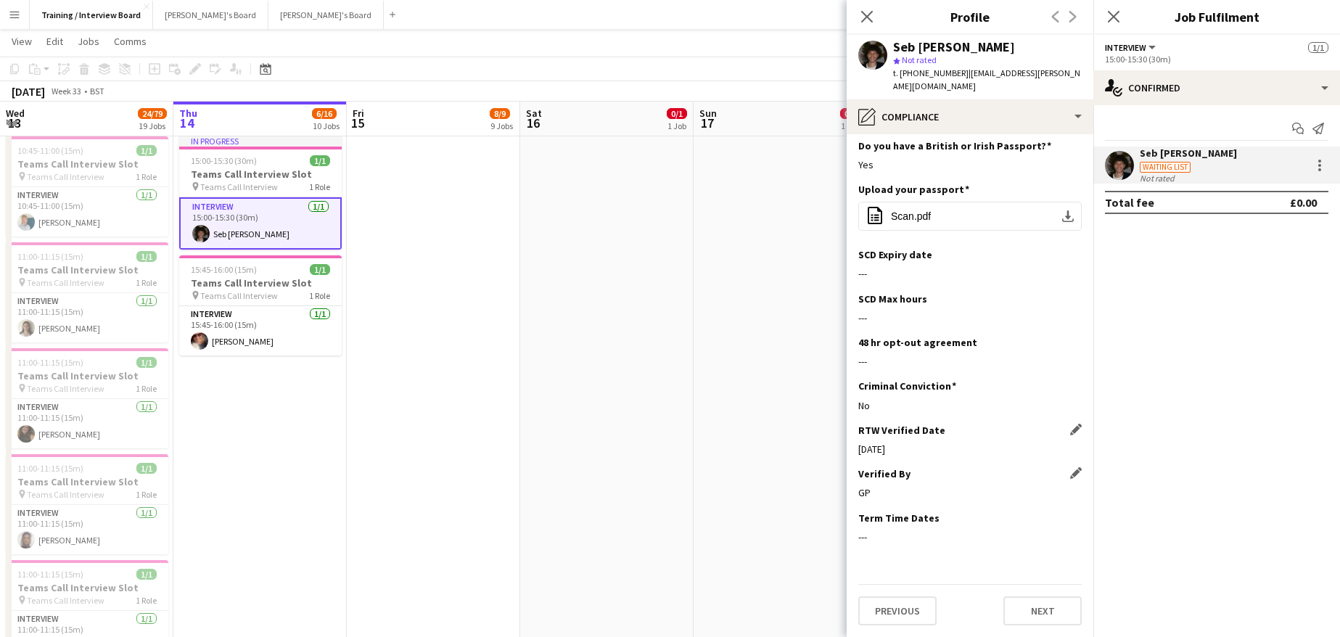
scroll to position [81, 0]
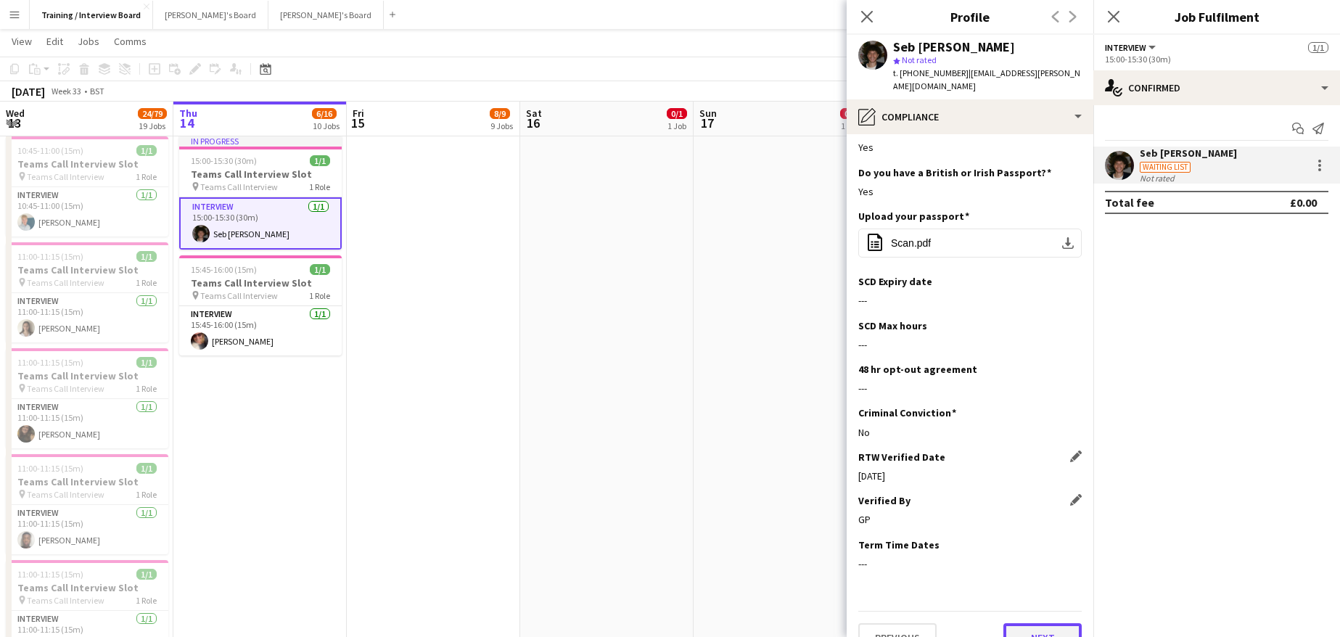
click at [1048, 623] on button "Next" at bounding box center [1042, 637] width 78 height 29
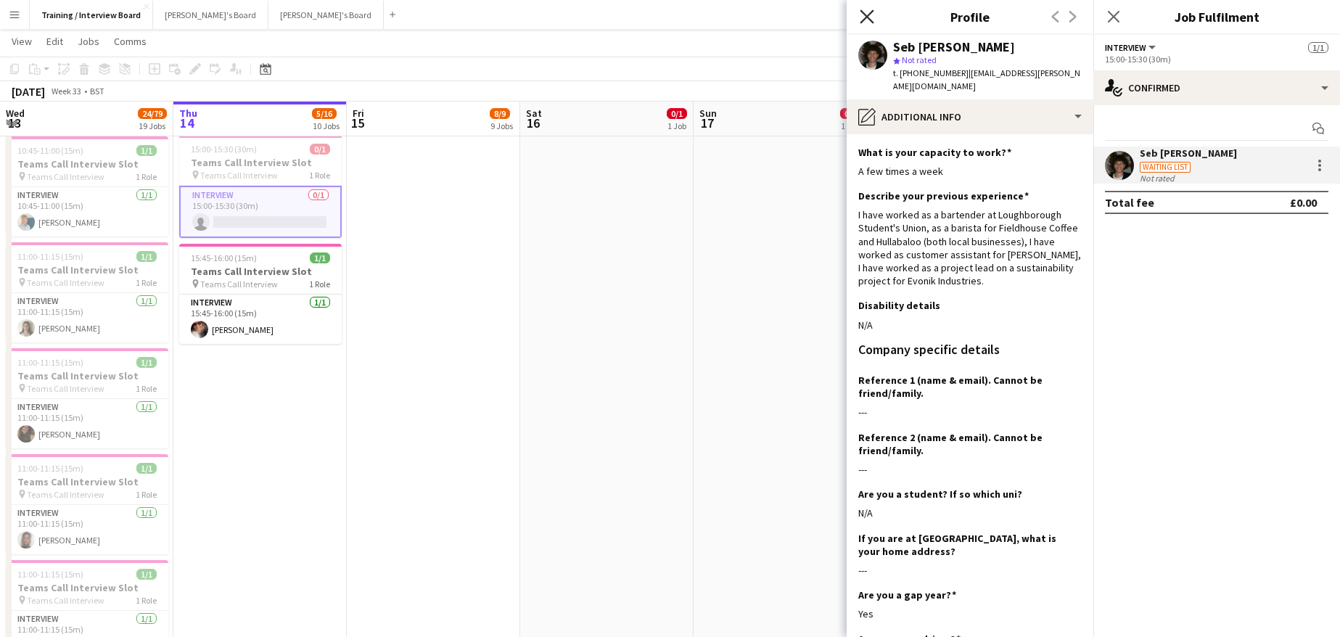
click at [866, 14] on icon "Close pop-in" at bounding box center [867, 16] width 14 height 14
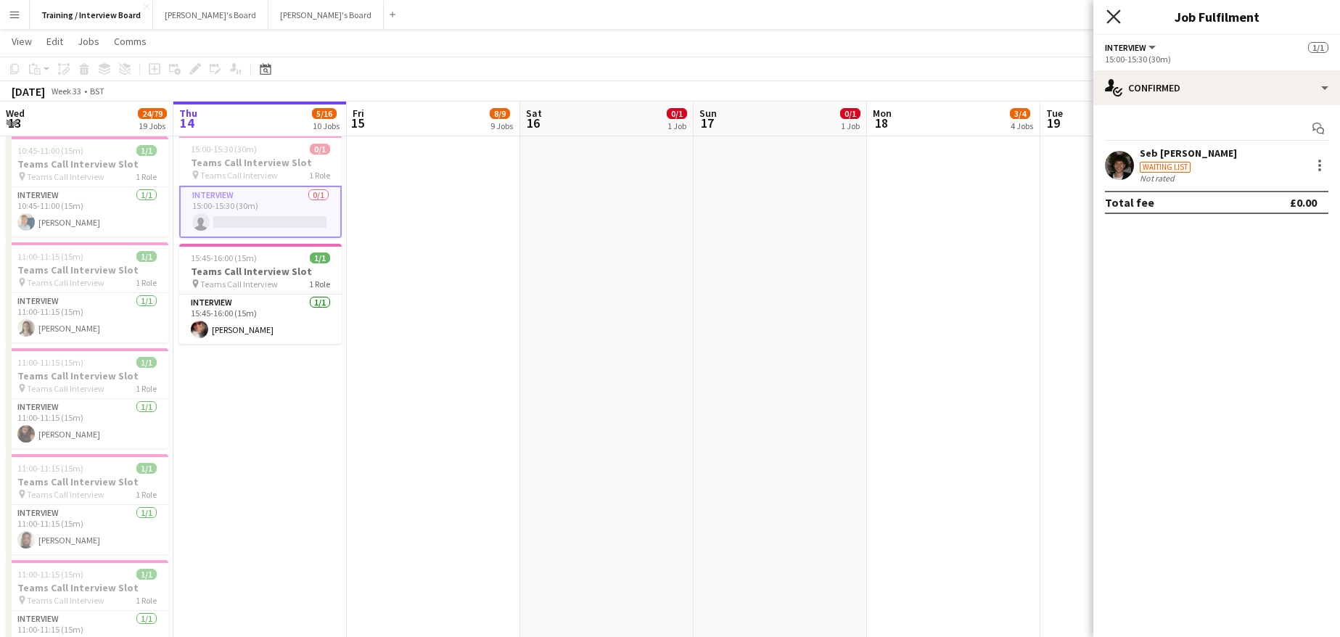
click at [1114, 12] on icon "Close pop-in" at bounding box center [1113, 16] width 14 height 14
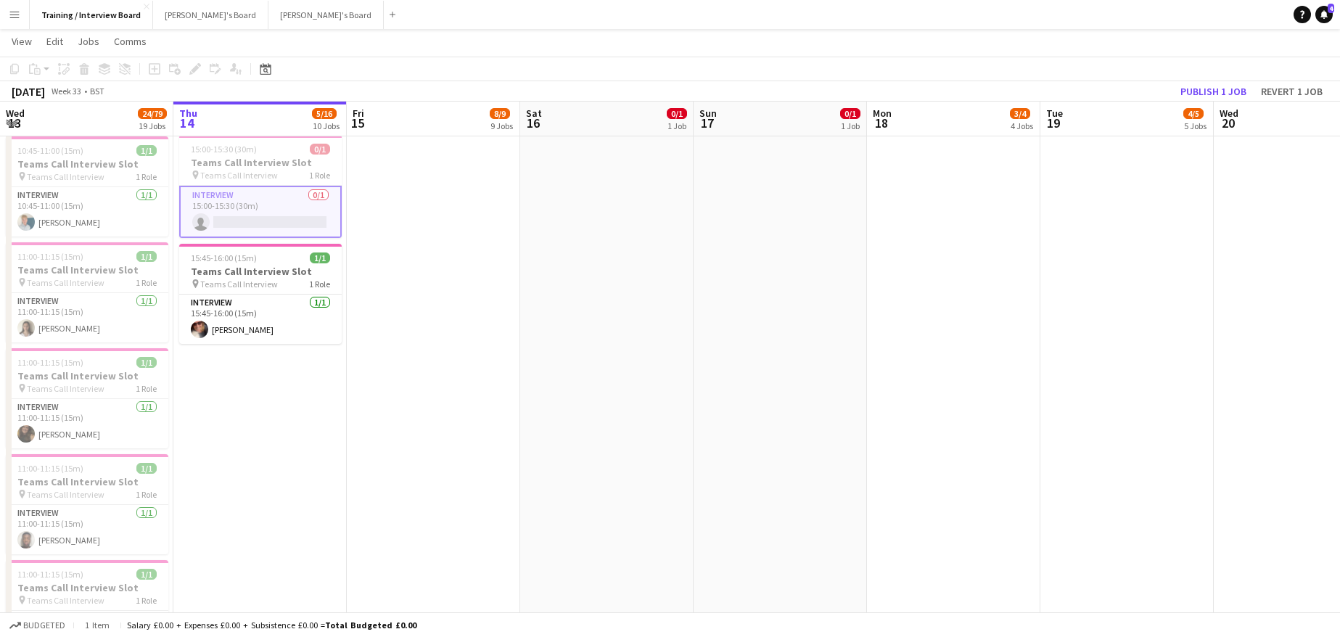
click at [258, 214] on app-card-role "Interview 0/1 15:00-15:30 (30m) single-neutral-actions" at bounding box center [260, 212] width 163 height 52
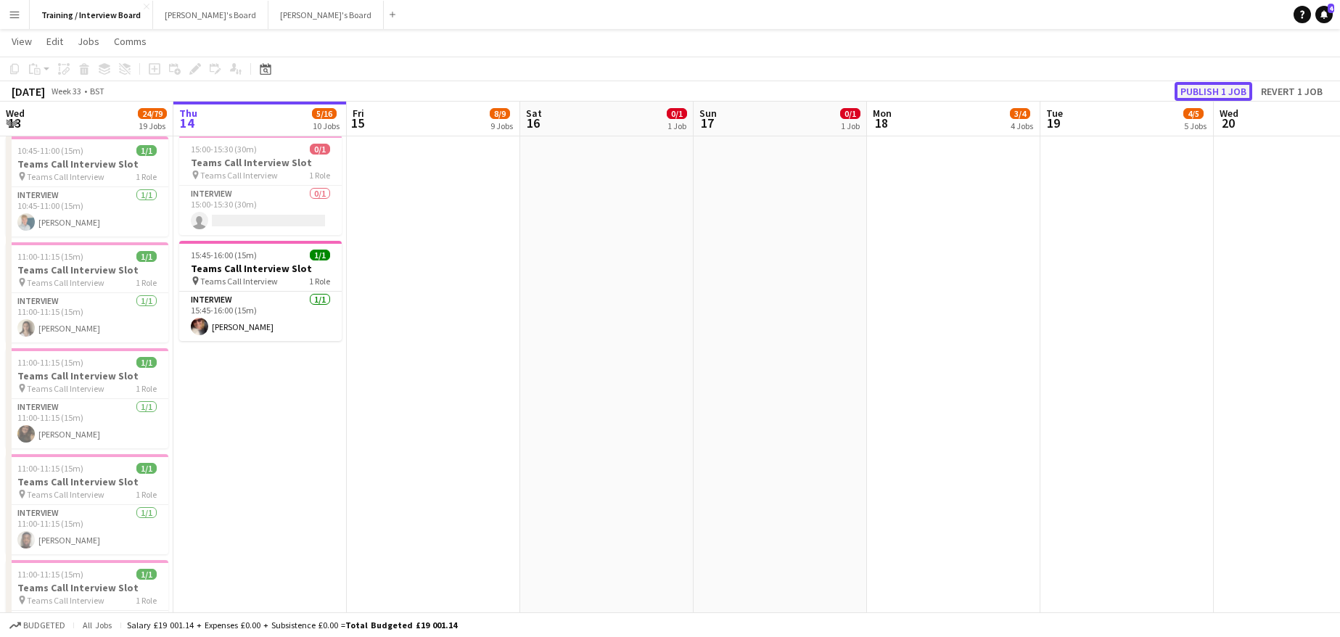
click at [1212, 86] on button "Publish 1 job" at bounding box center [1214, 91] width 78 height 19
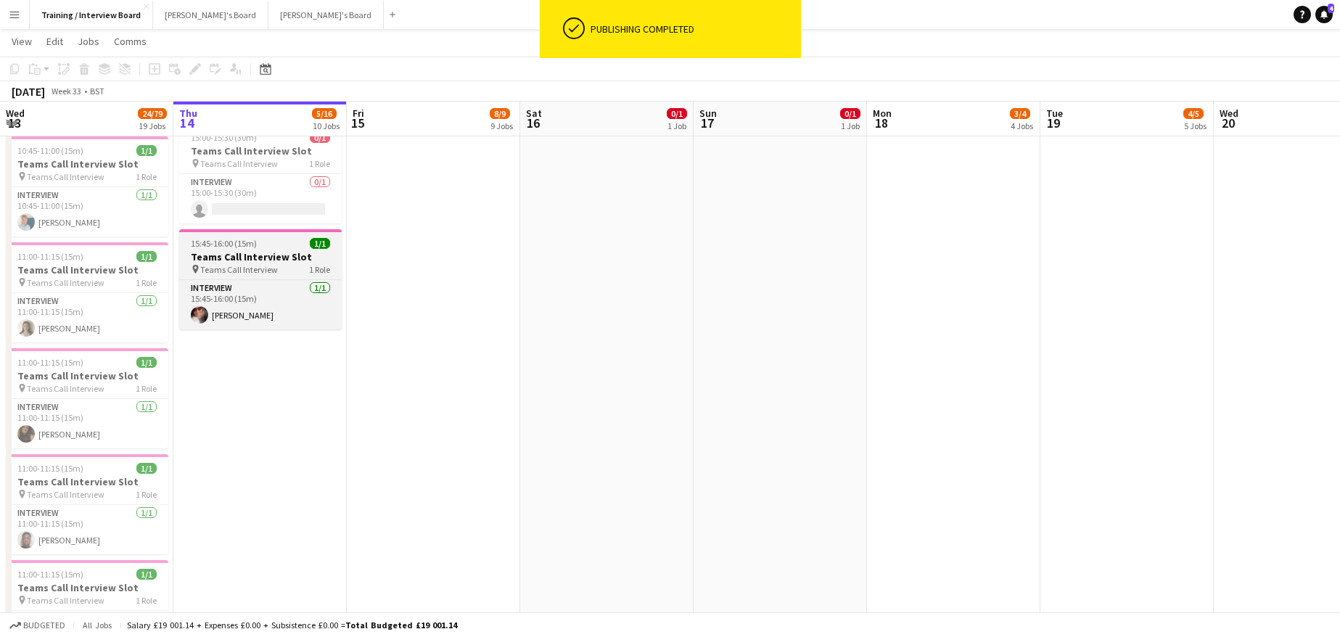
drag, startPoint x: 218, startPoint y: 204, endPoint x: 321, endPoint y: 242, distance: 109.7
click at [221, 204] on app-card-role "Interview 0/1 15:00-15:30 (30m) single-neutral-actions" at bounding box center [260, 198] width 163 height 49
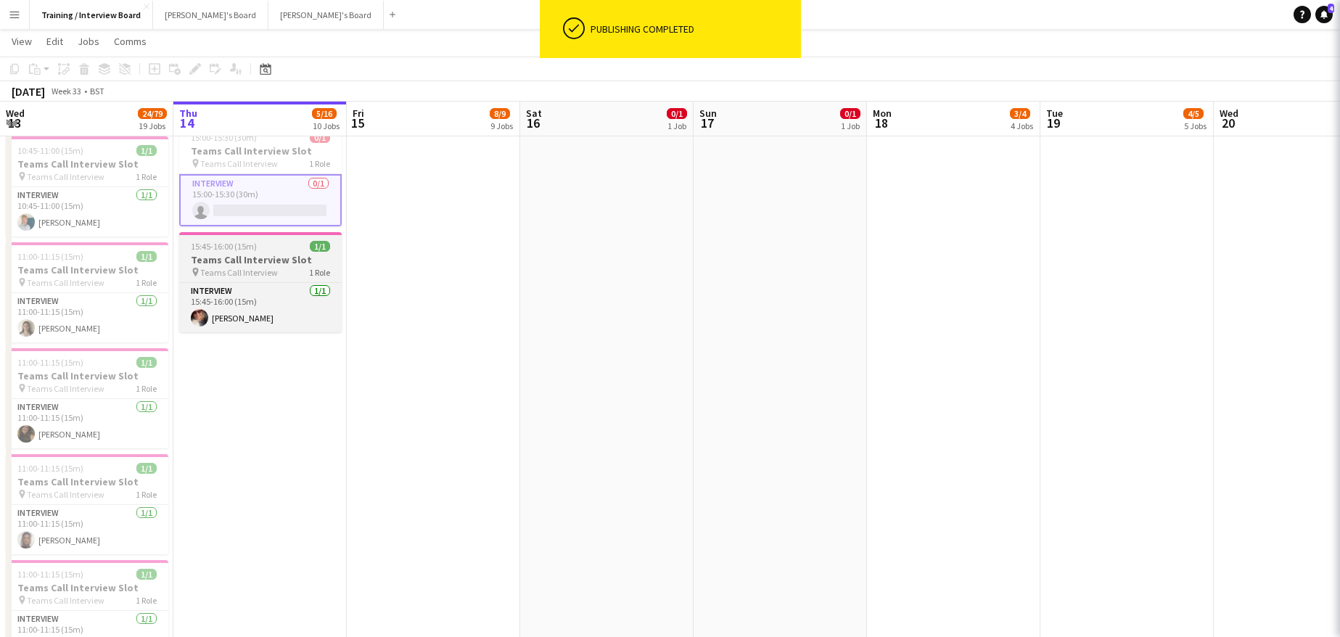
scroll to position [0, 344]
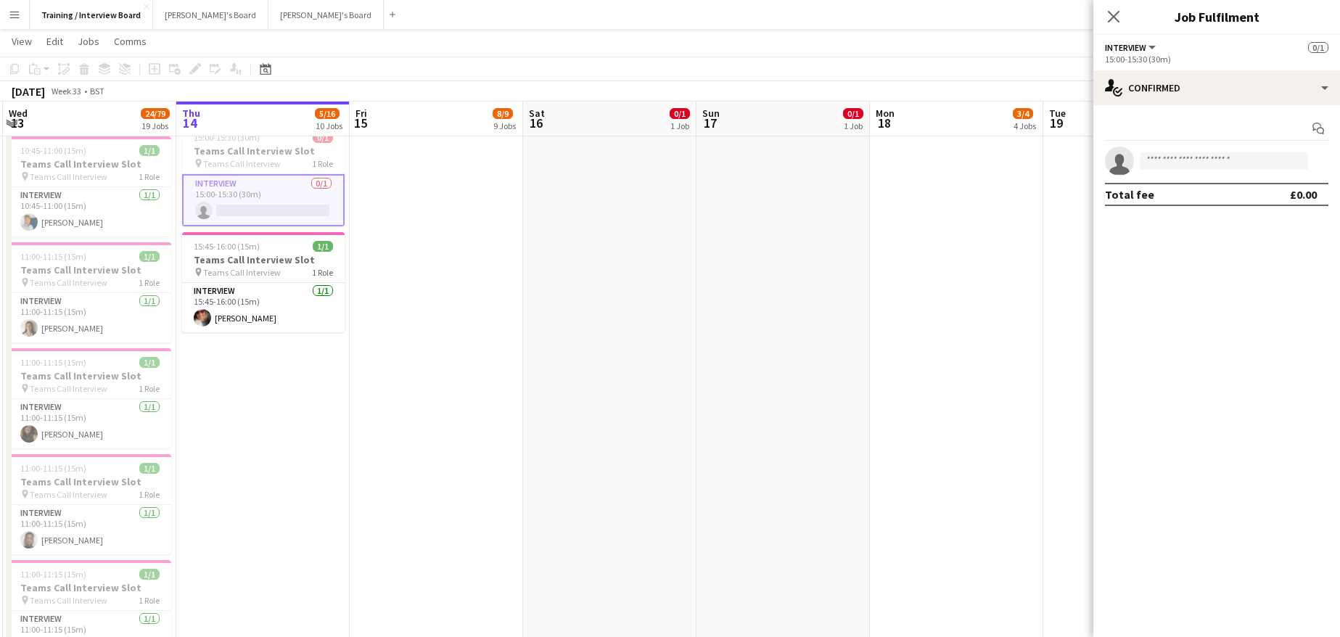
click at [218, 212] on app-card-role "Interview 0/1 15:00-15:30 (30m) single-neutral-actions" at bounding box center [263, 200] width 163 height 52
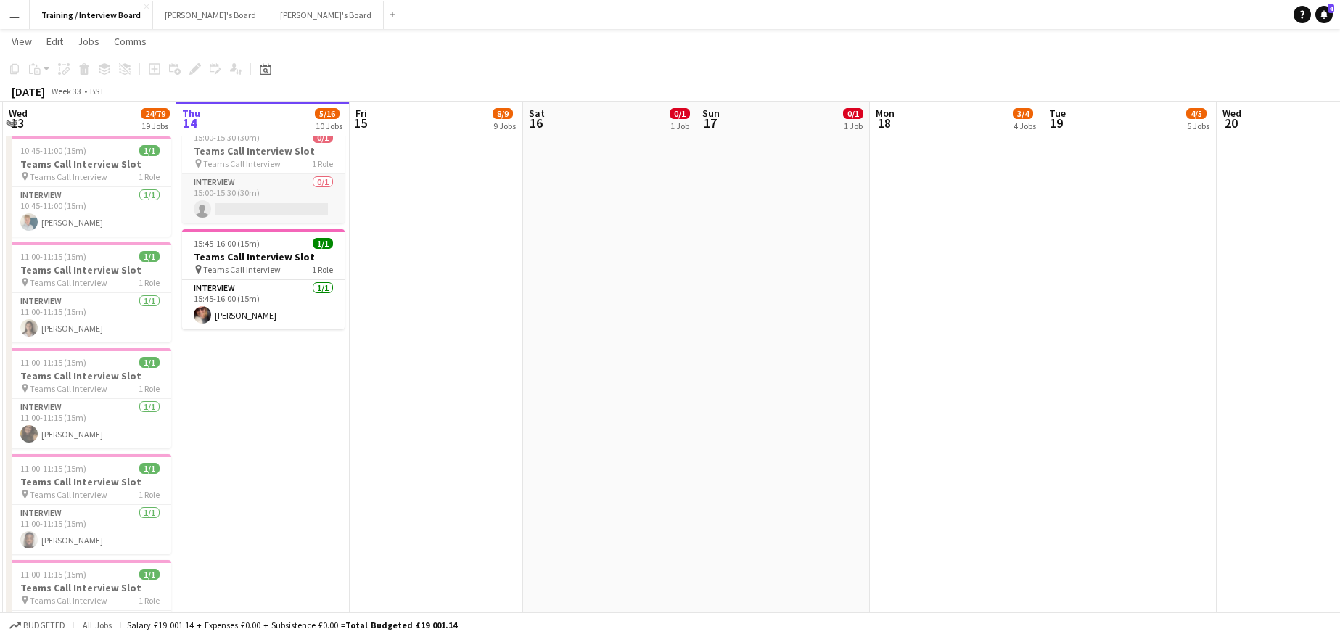
click at [281, 218] on app-card-role "Interview 0/1 15:00-15:30 (30m) single-neutral-actions" at bounding box center [263, 198] width 163 height 49
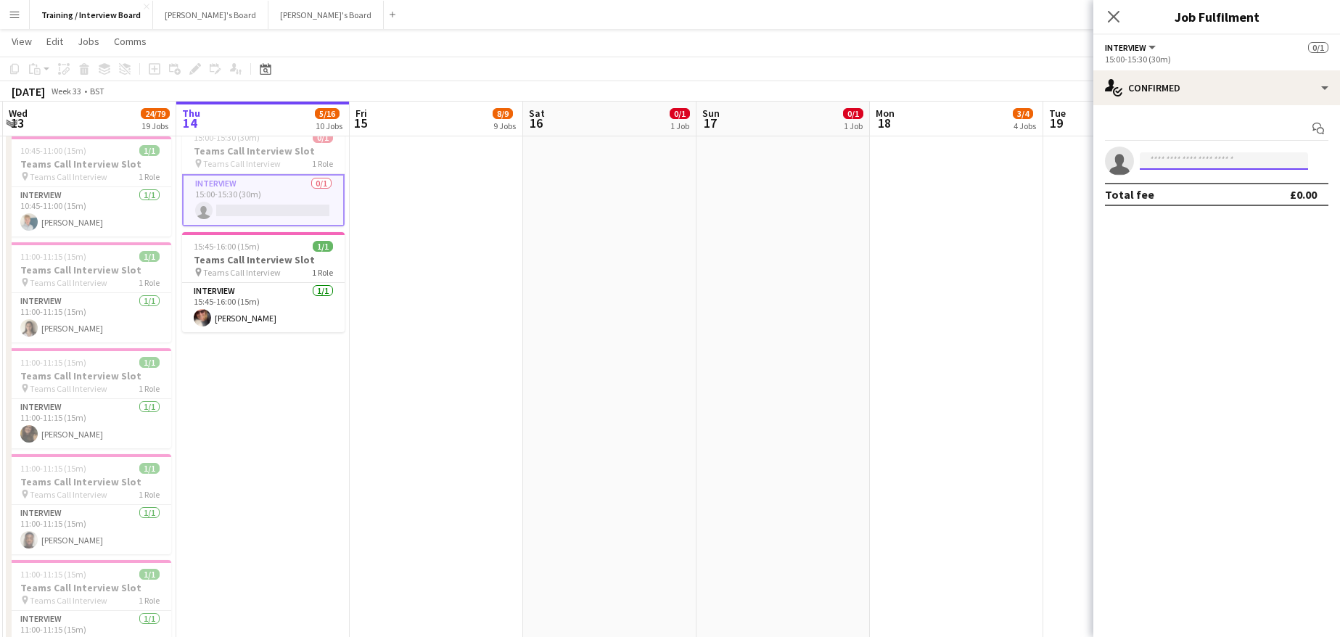
click at [1147, 160] on input at bounding box center [1224, 160] width 168 height 17
paste input "**********"
type input "**********"
click at [1218, 192] on span "sebymanrique@gmail.com" at bounding box center [1223, 194] width 145 height 12
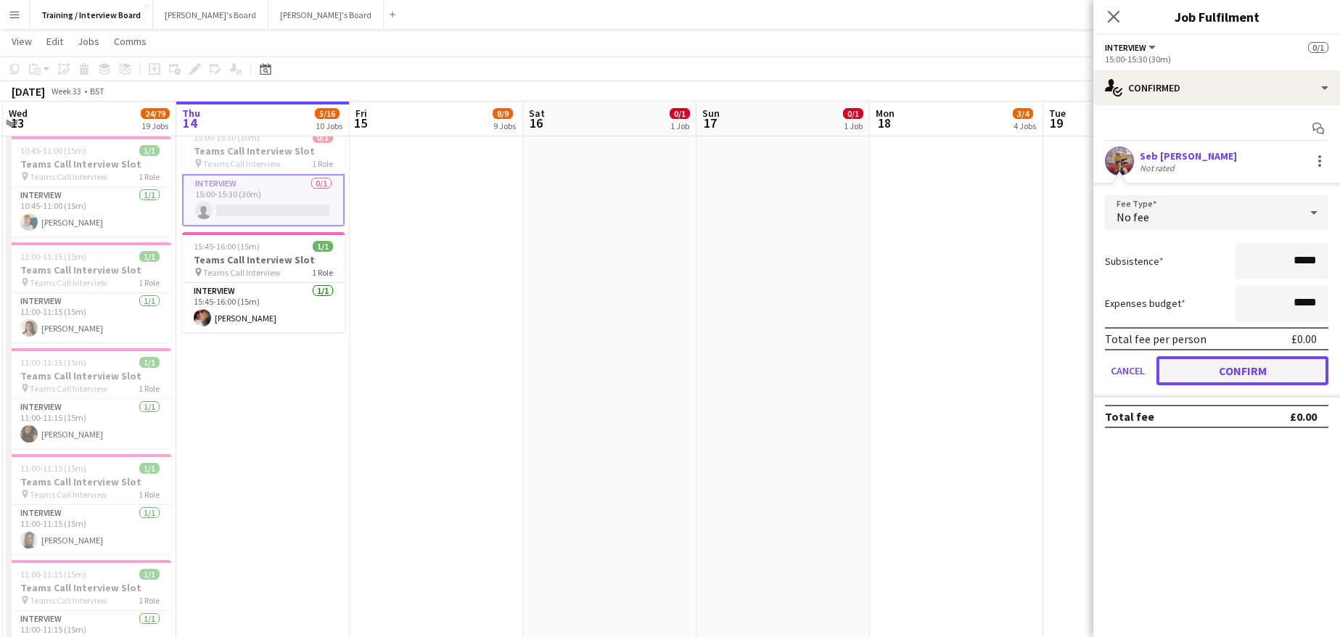
click at [1289, 377] on button "Confirm" at bounding box center [1243, 370] width 172 height 29
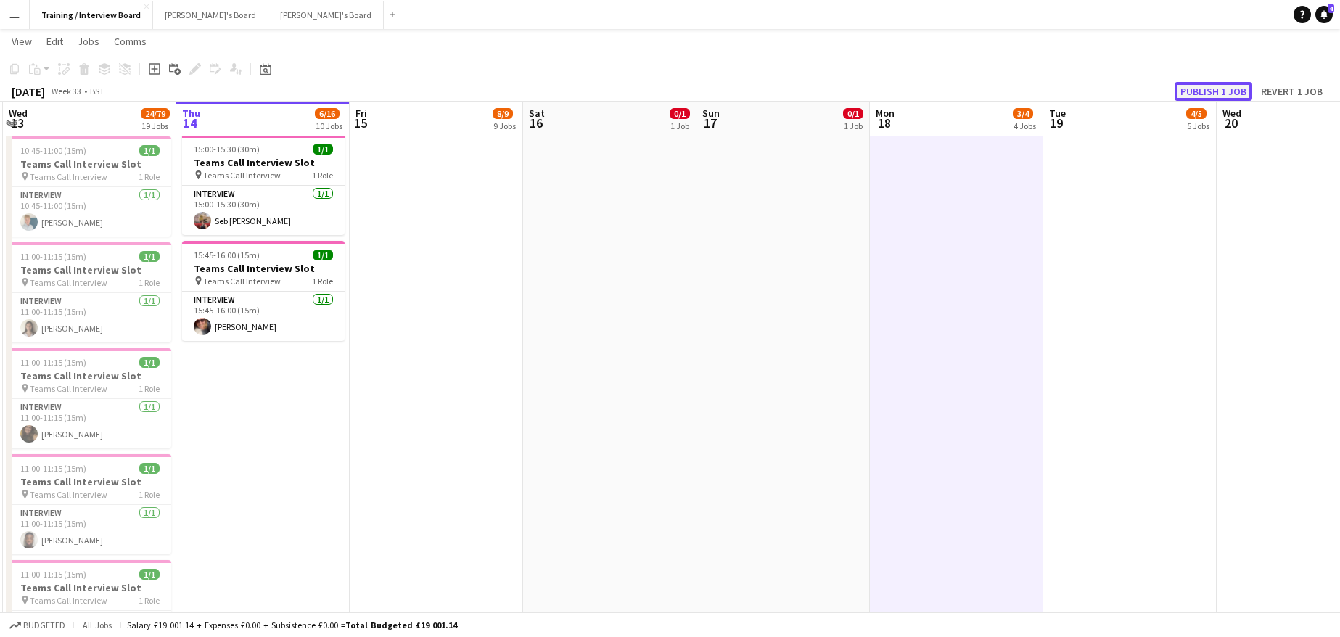
click at [1204, 85] on button "Publish 1 job" at bounding box center [1214, 91] width 78 height 19
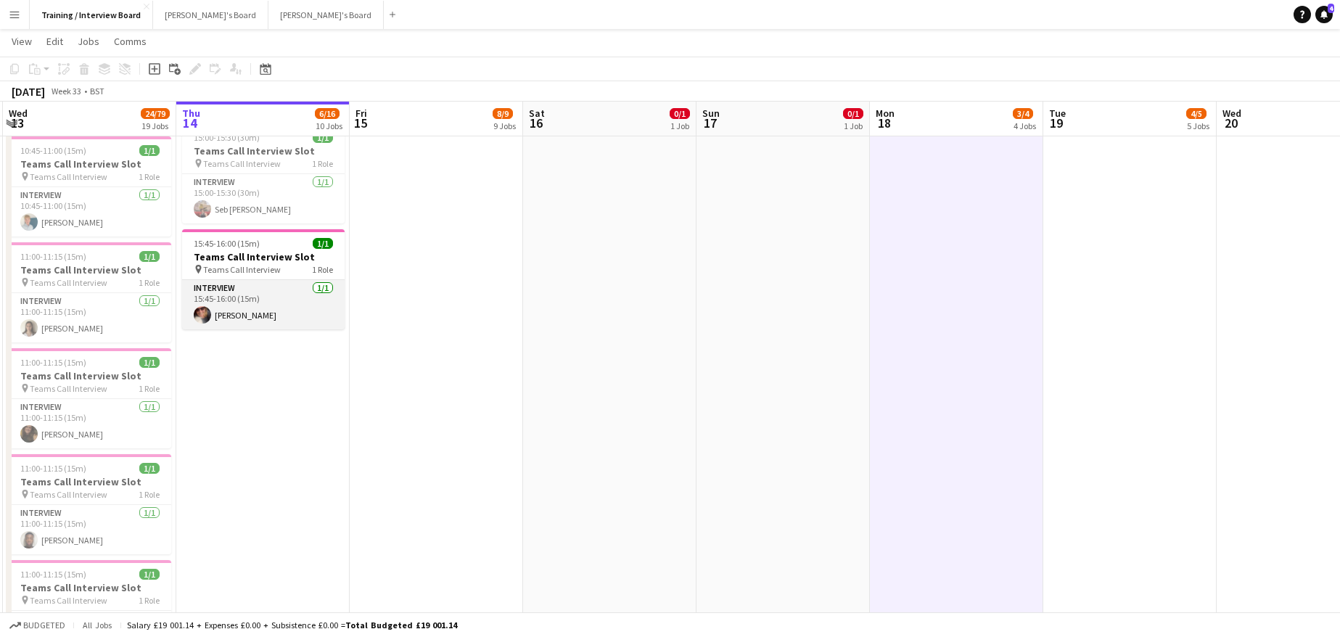
click at [234, 320] on app-card-role "Interview 1/1 15:45-16:00 (15m) Julie Harding" at bounding box center [263, 304] width 163 height 49
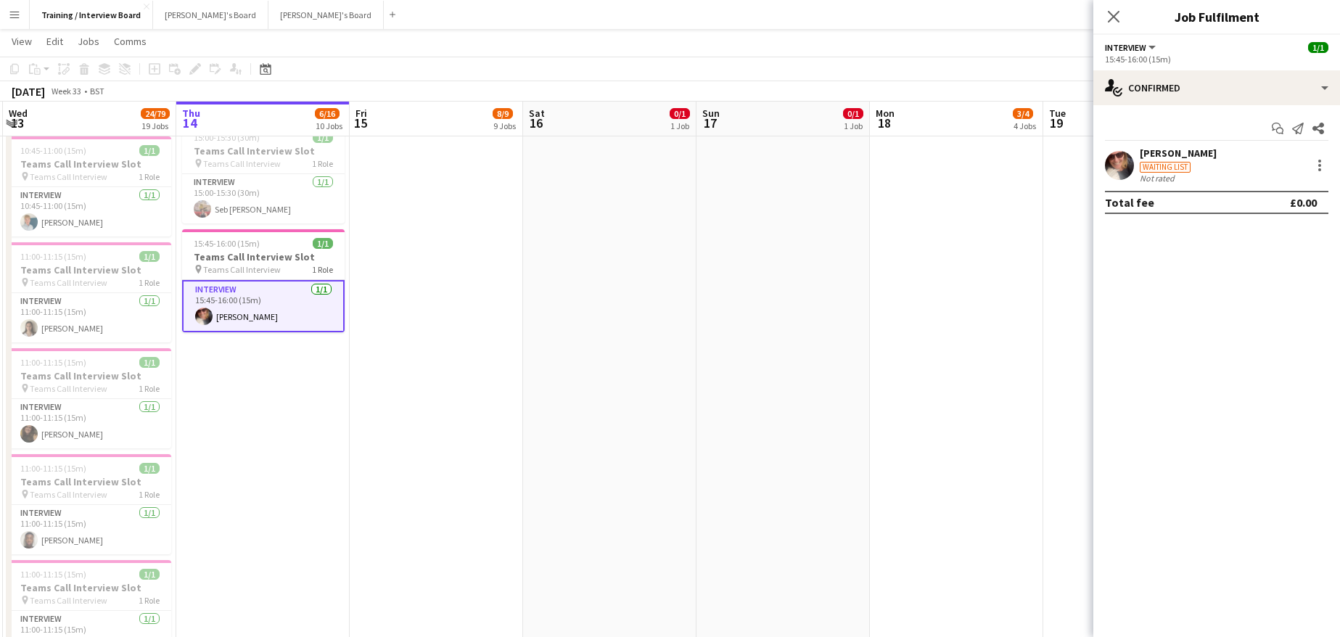
click at [1167, 160] on div "Waiting list" at bounding box center [1178, 166] width 77 height 13
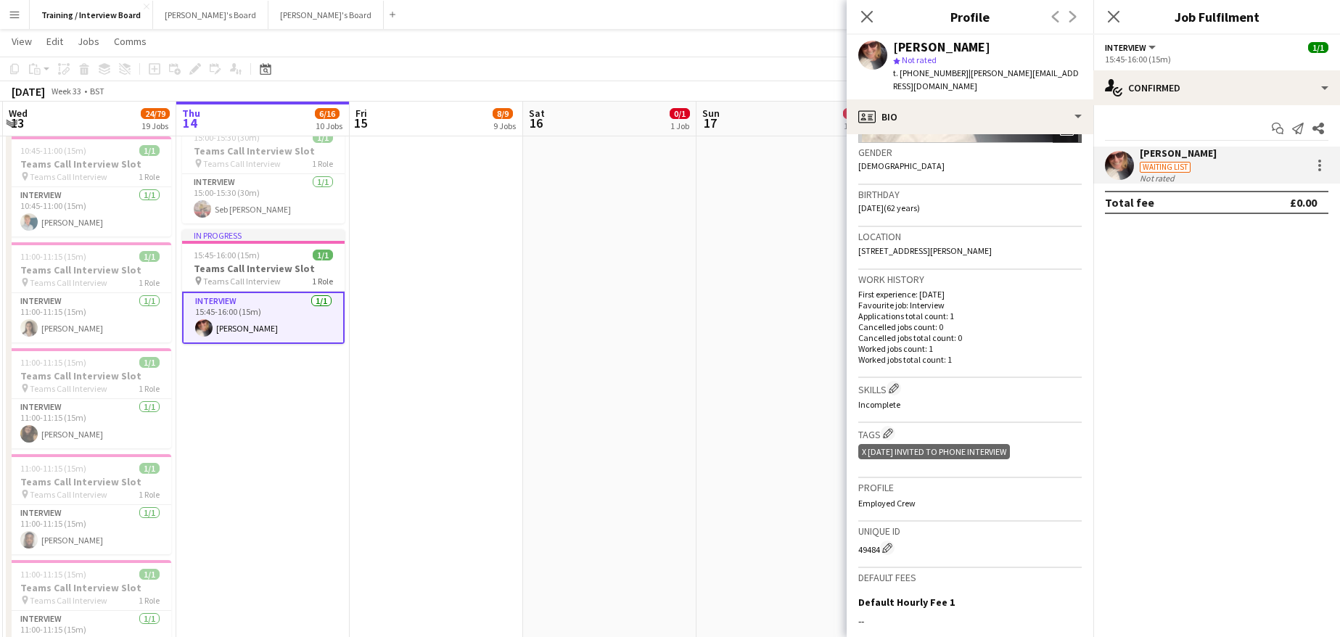
scroll to position [290, 0]
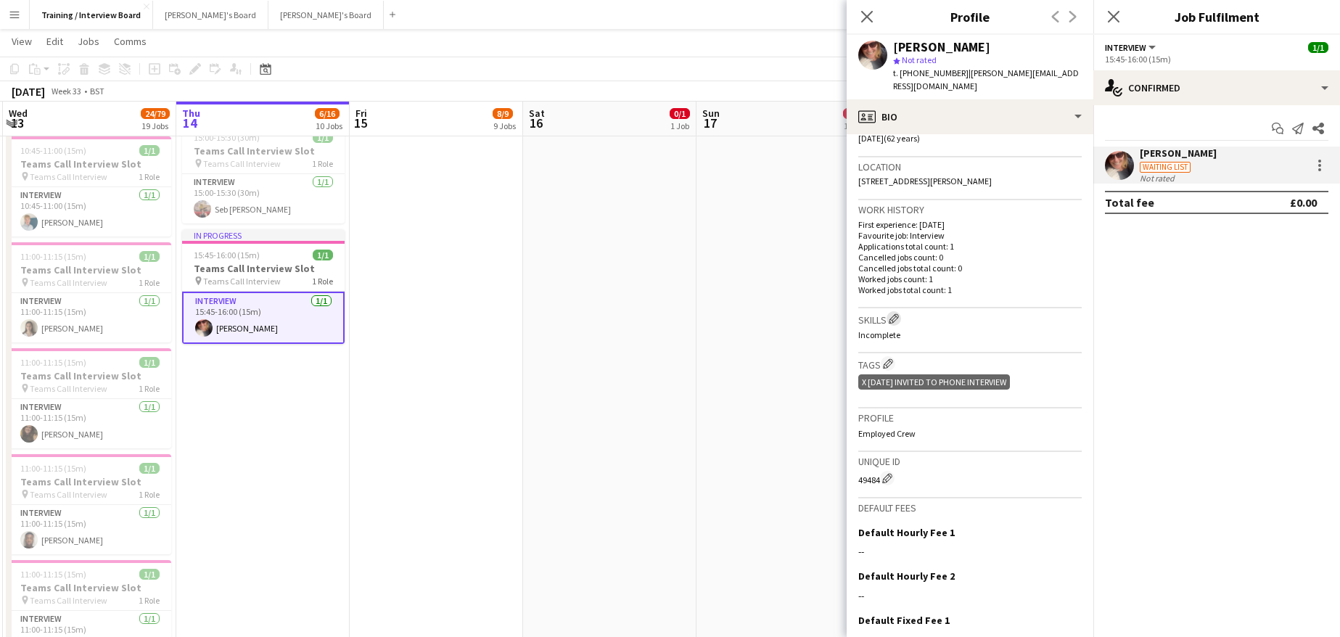
click at [895, 313] on app-icon "Edit crew company skills" at bounding box center [894, 318] width 10 height 10
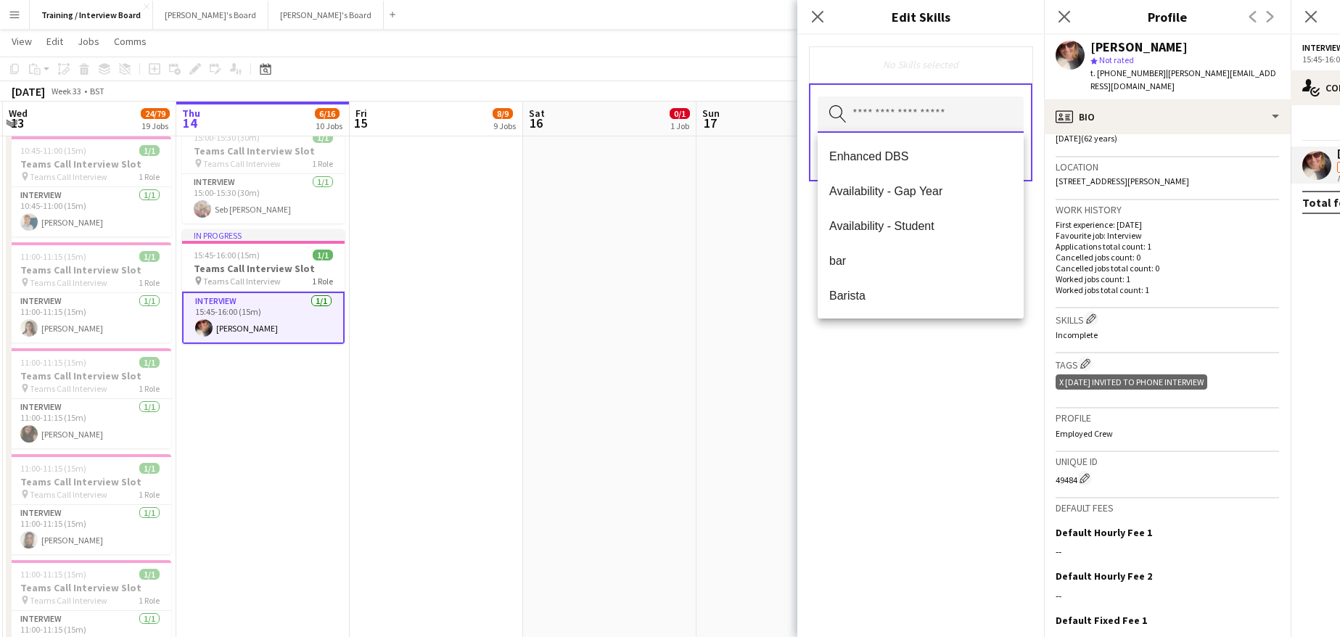
click at [950, 116] on input "text" at bounding box center [921, 114] width 206 height 36
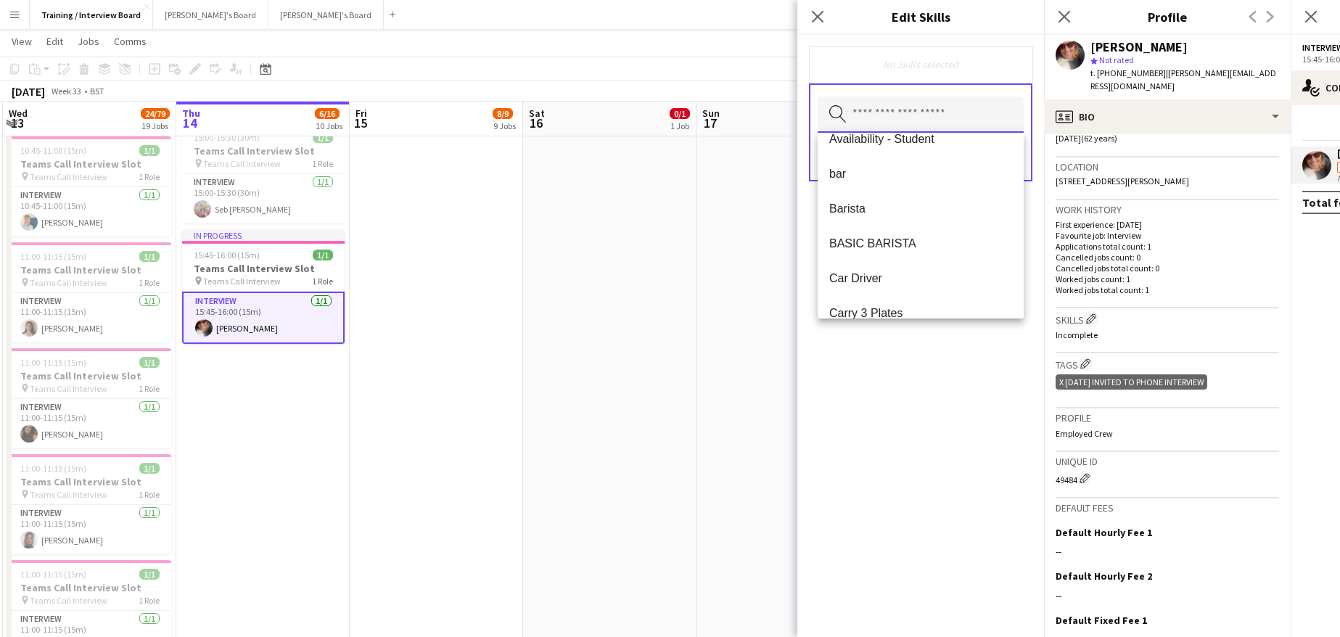
scroll to position [116, 0]
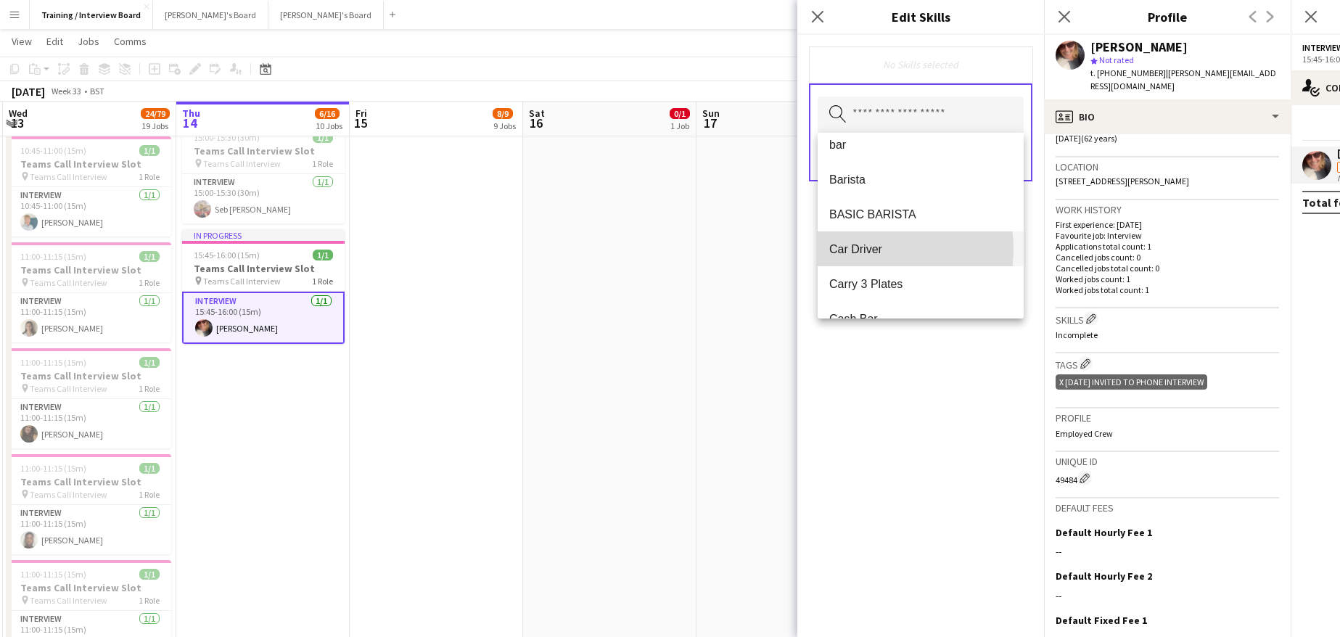
click at [868, 249] on span "Car Driver" at bounding box center [920, 249] width 183 height 14
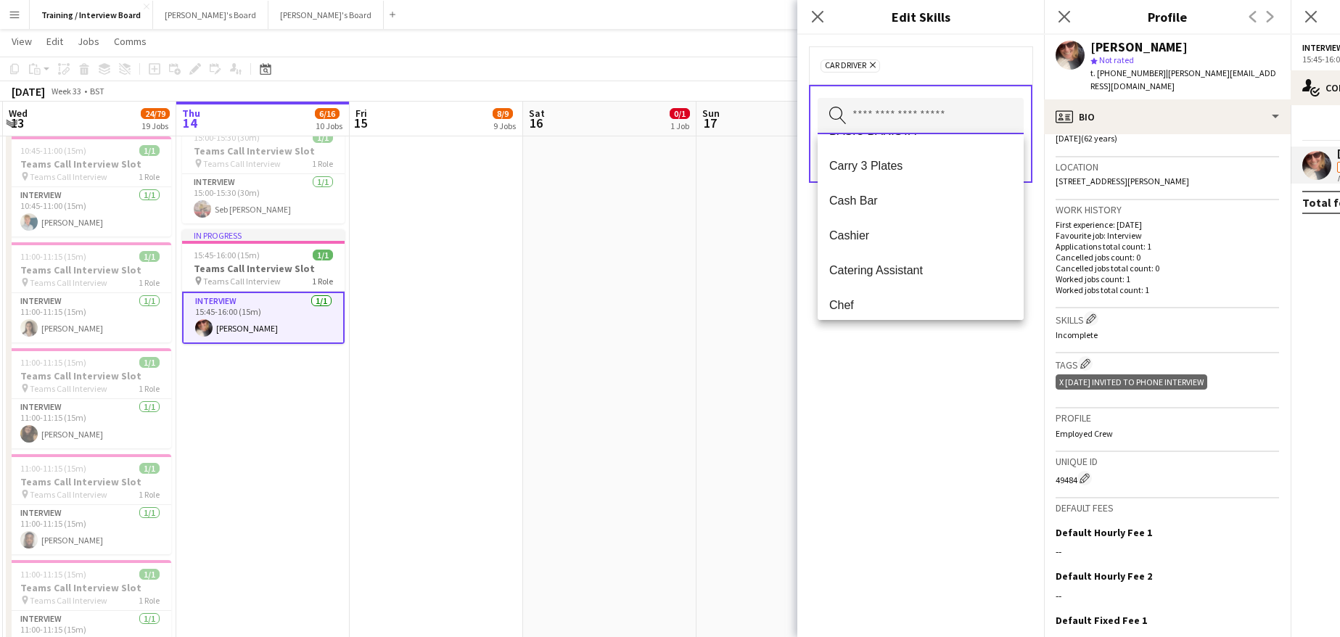
scroll to position [203, 0]
click at [871, 152] on mat-option "Carry 3 Plates" at bounding box center [921, 163] width 206 height 35
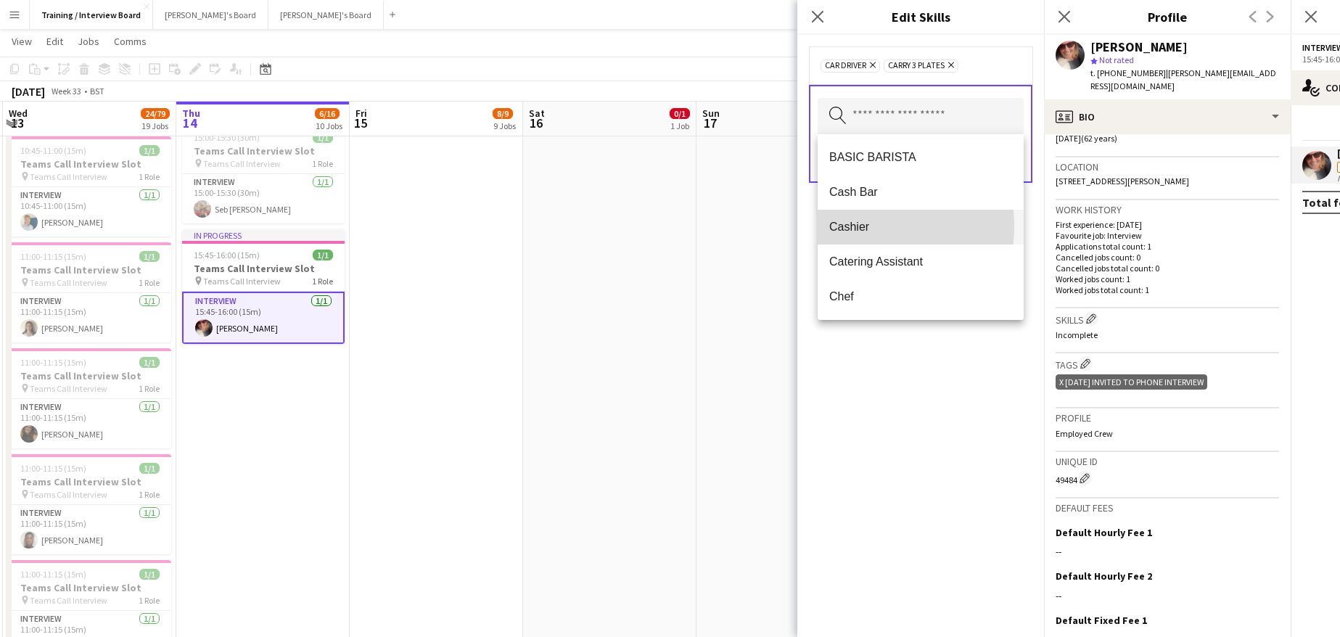
click at [868, 226] on span "Cashier" at bounding box center [920, 227] width 183 height 14
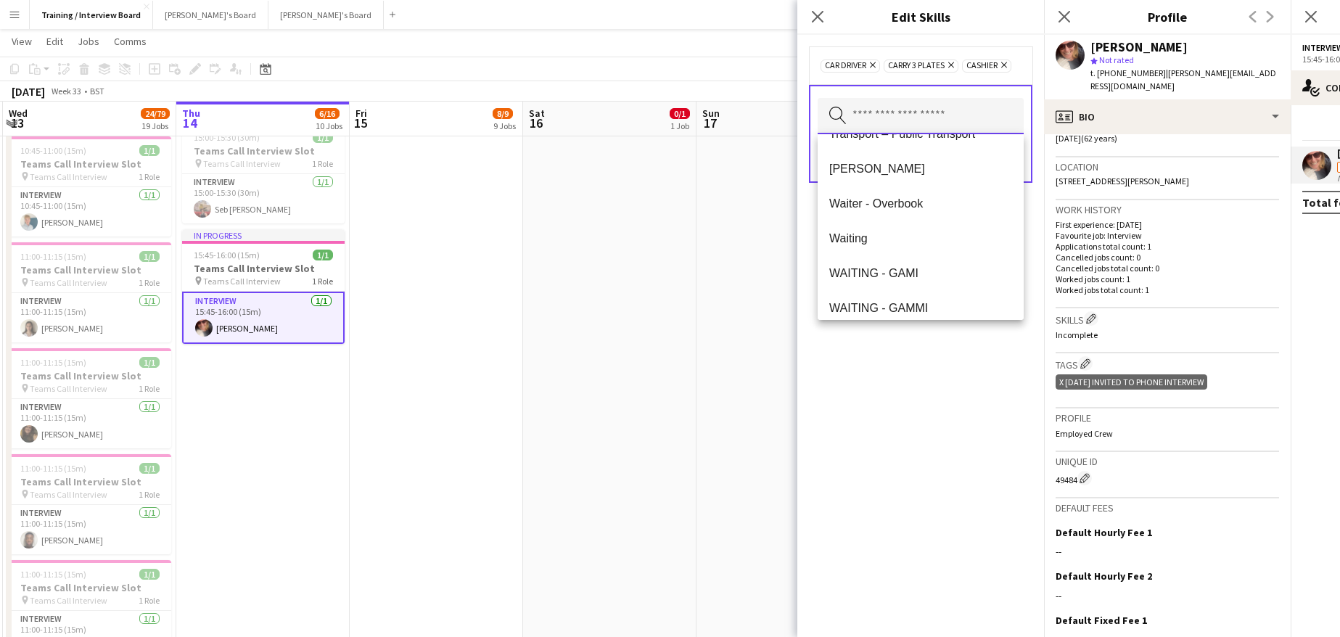
scroll to position [2194, 0]
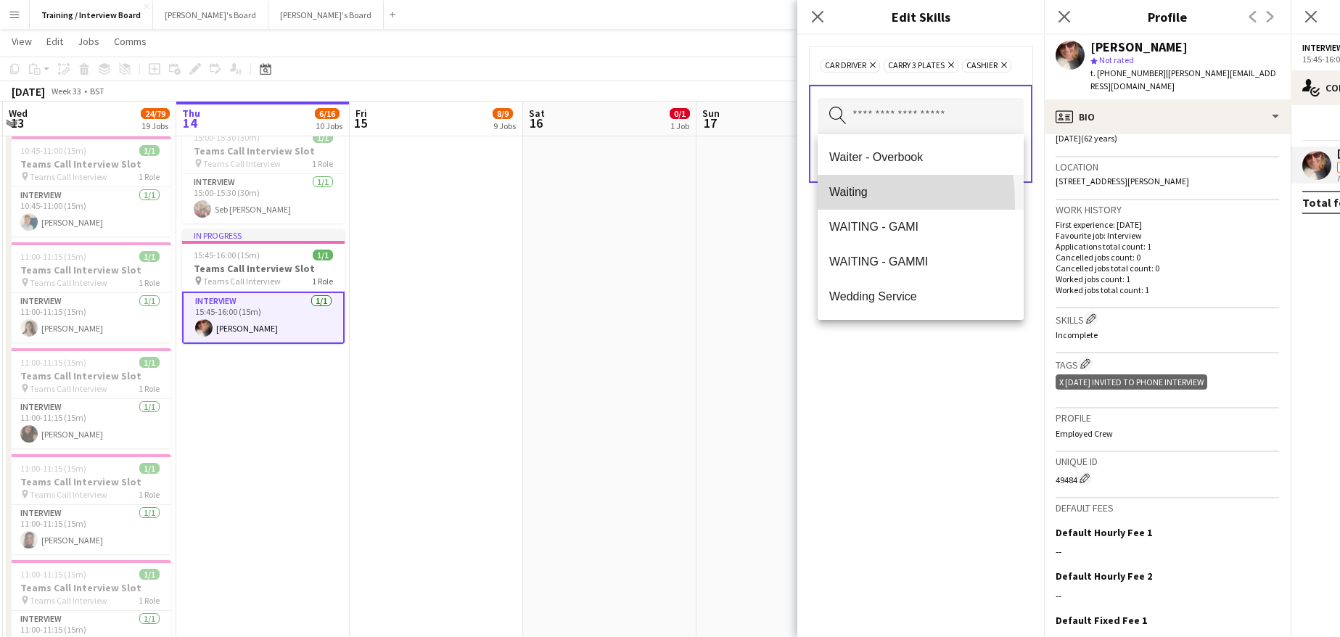
click at [851, 201] on mat-option "Waiting" at bounding box center [921, 192] width 206 height 35
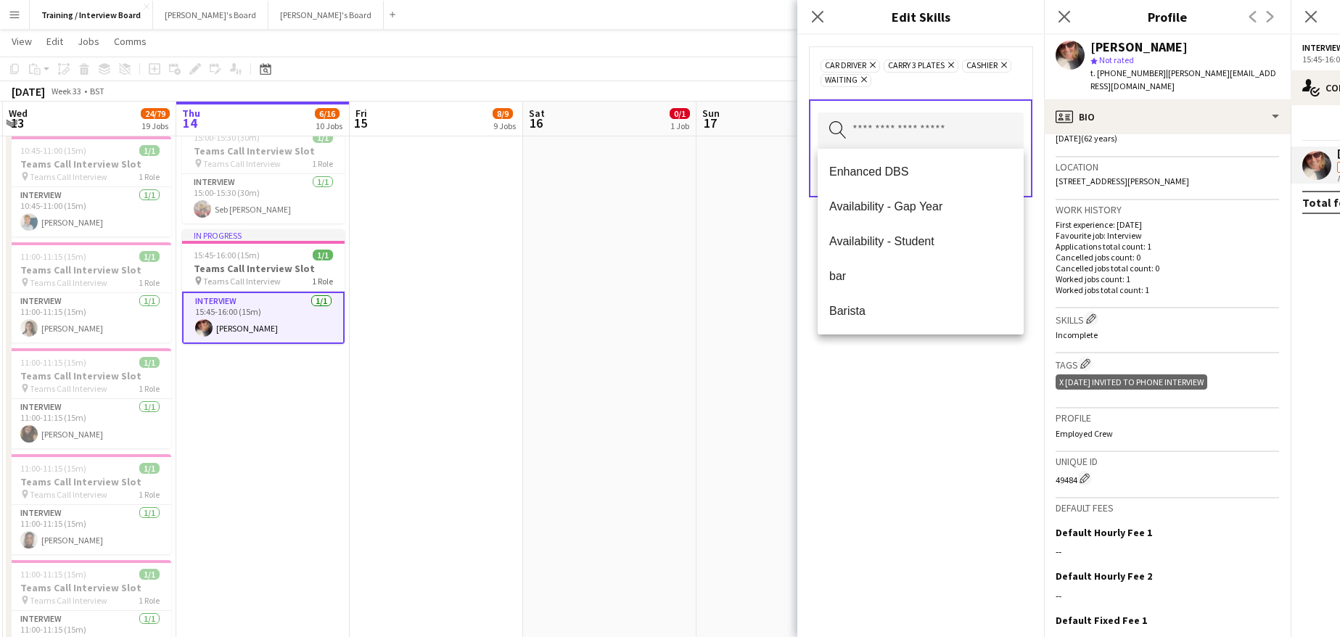
click at [872, 362] on div "Car Driver Remove Carry 3 Plates Remove Cashier Remove Waiting Remove Search by…" at bounding box center [920, 336] width 247 height 602
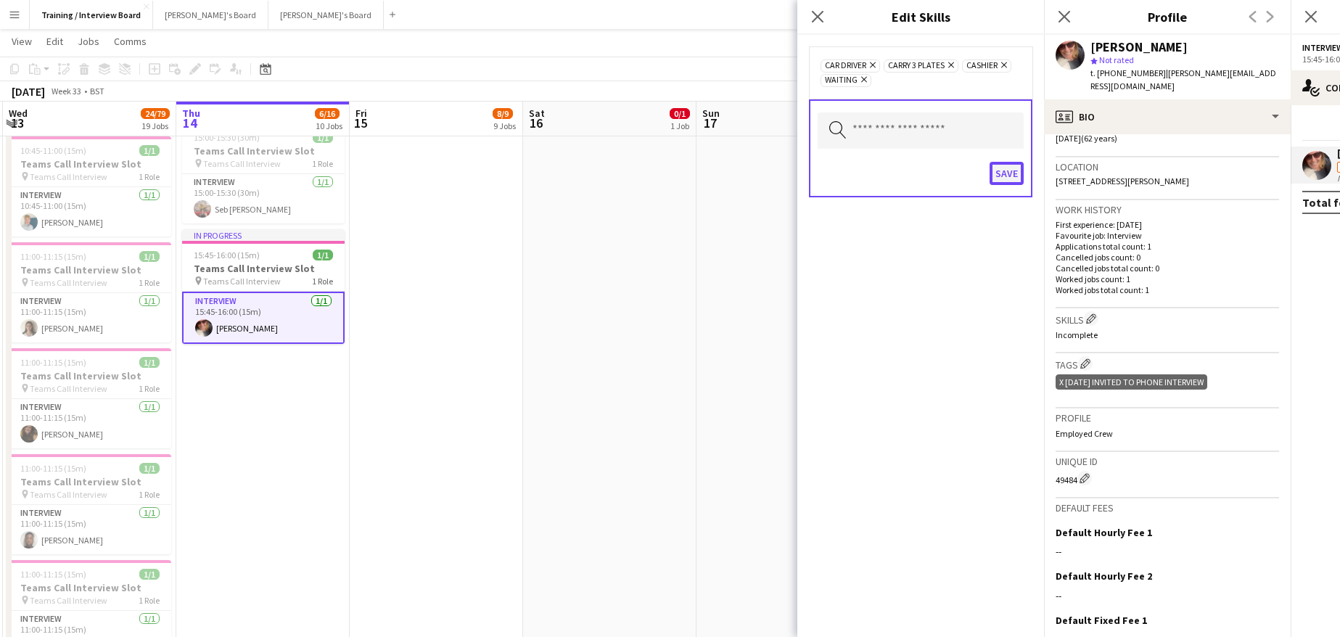
click at [1014, 170] on button "Save" at bounding box center [1007, 173] width 34 height 23
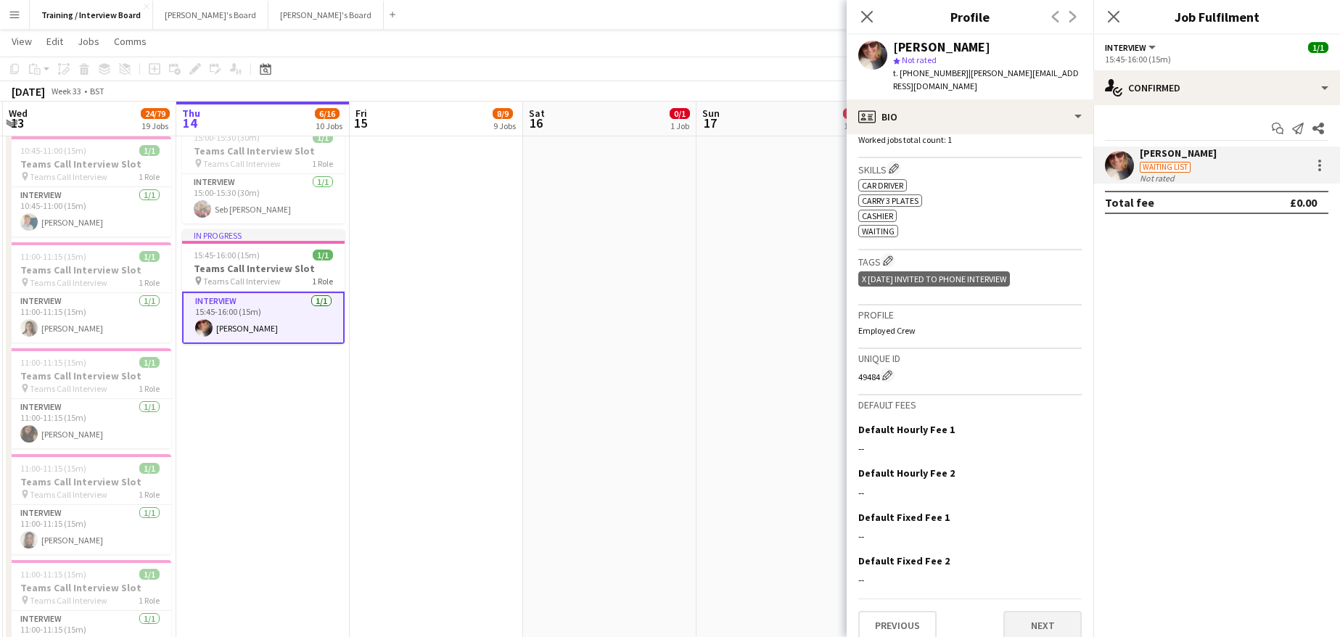
scroll to position [441, 0]
click at [1038, 613] on button "Next" at bounding box center [1042, 624] width 78 height 29
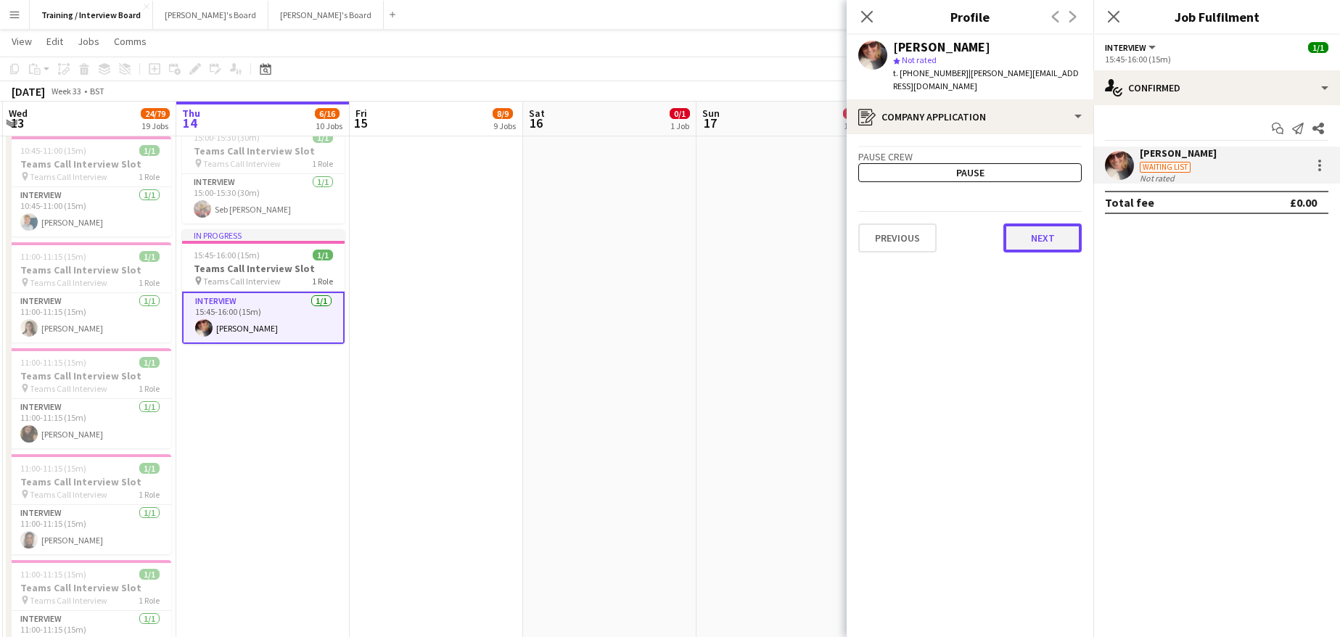
click at [1024, 223] on button "Next" at bounding box center [1042, 237] width 78 height 29
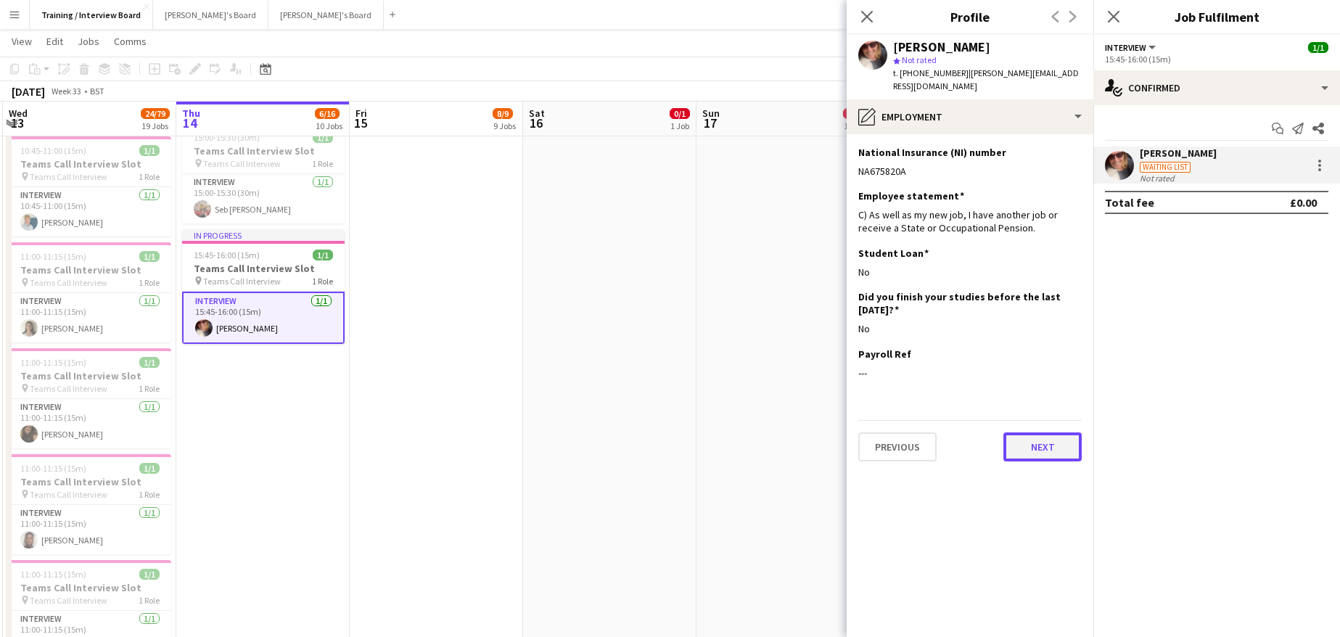
click at [1026, 432] on button "Next" at bounding box center [1042, 446] width 78 height 29
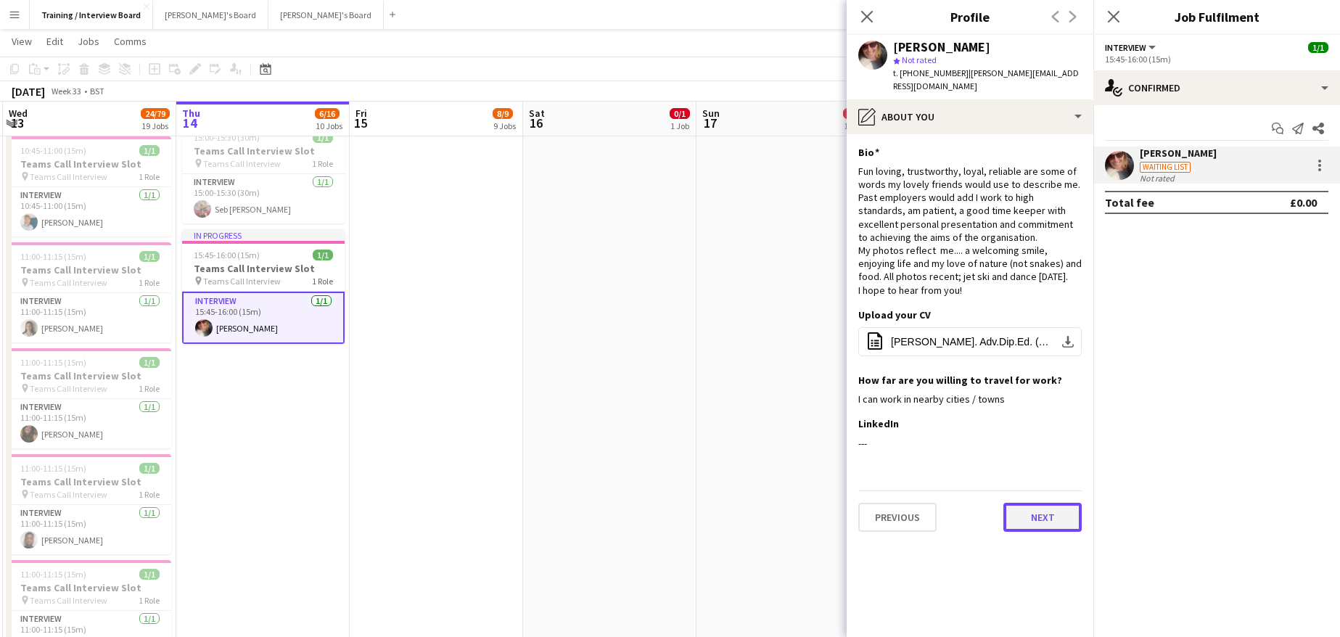
click at [1036, 503] on button "Next" at bounding box center [1042, 517] width 78 height 29
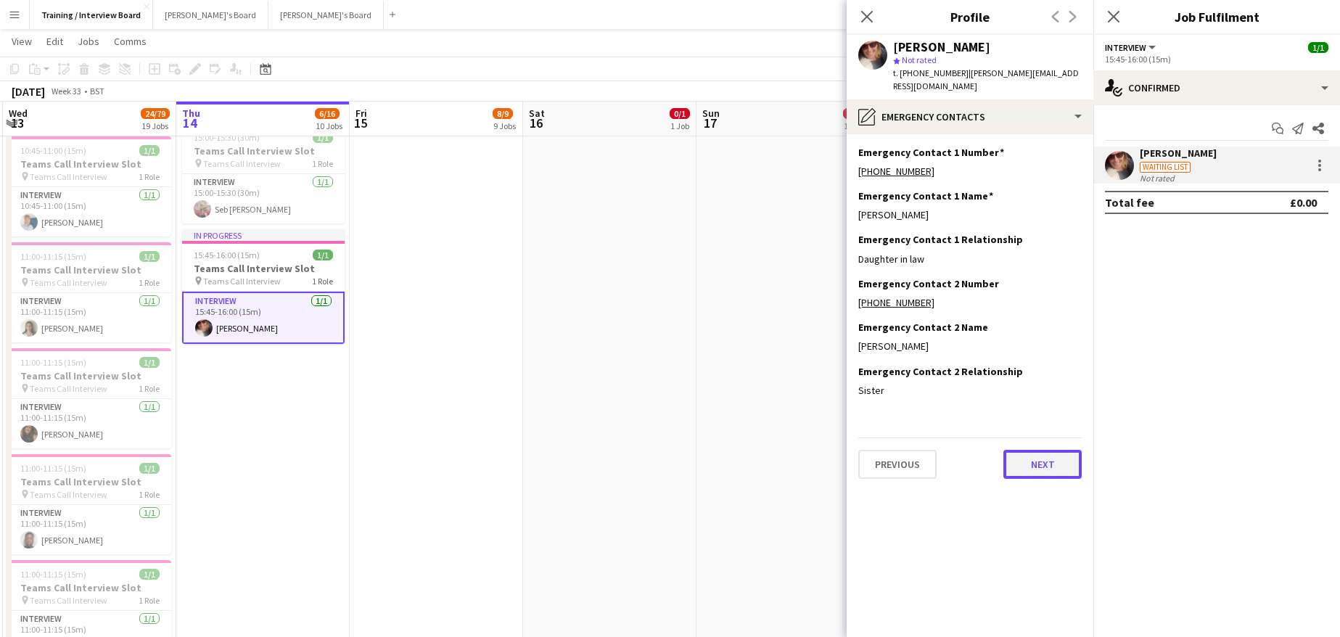
click at [1036, 450] on button "Next" at bounding box center [1042, 464] width 78 height 29
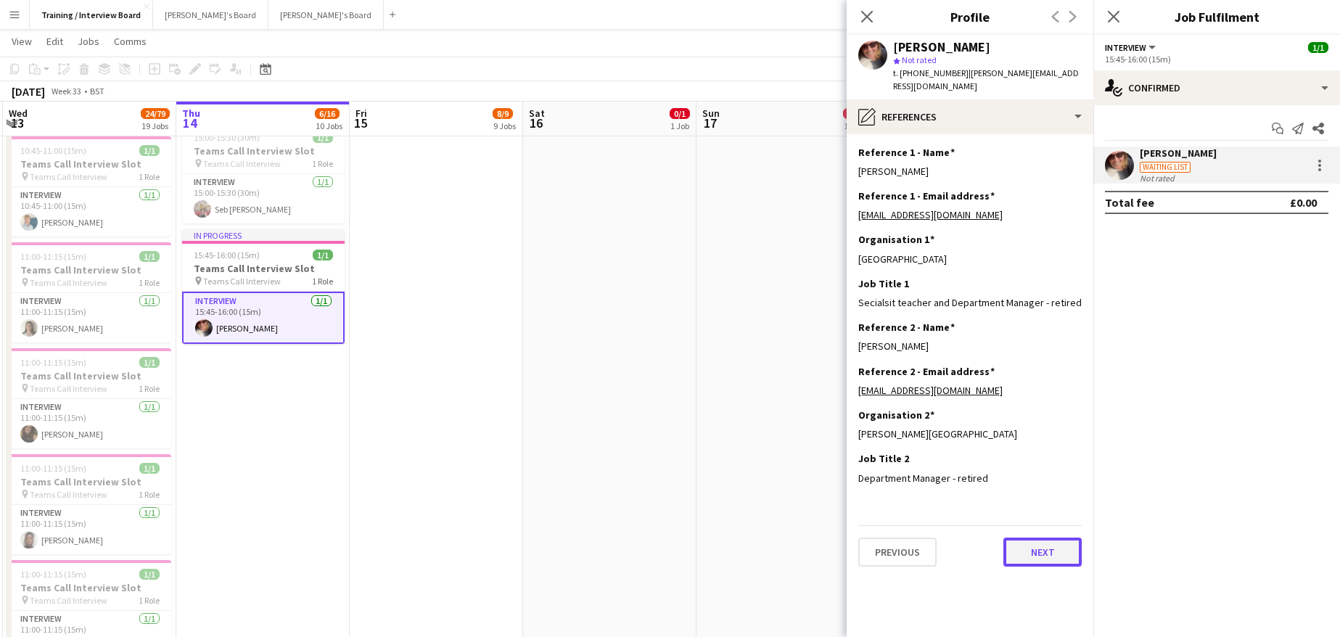
click at [1031, 543] on button "Next" at bounding box center [1042, 552] width 78 height 29
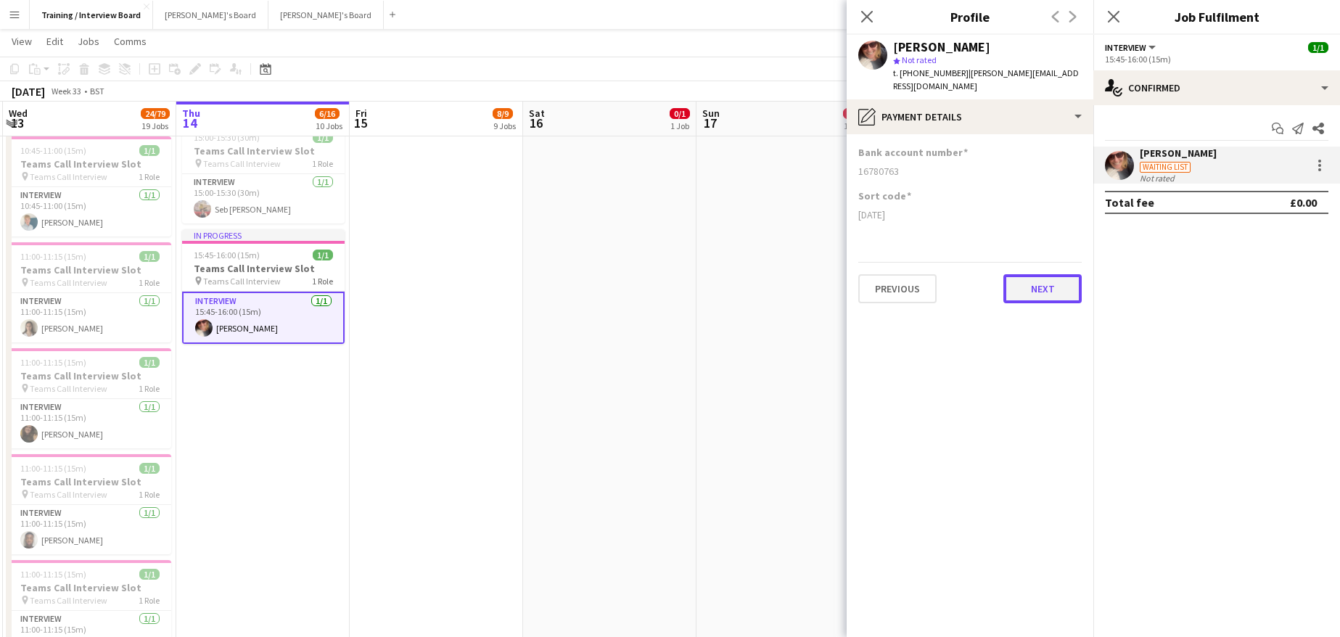
click at [1033, 274] on button "Next" at bounding box center [1042, 288] width 78 height 29
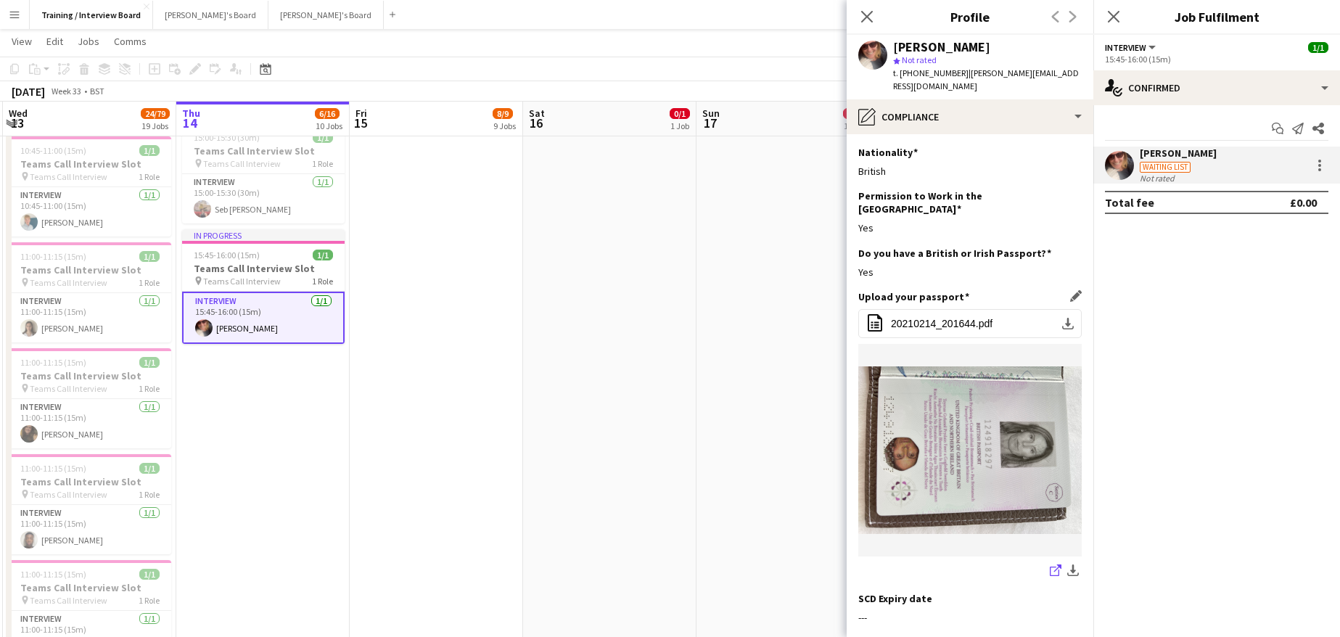
click at [1050, 564] on icon "share-external-link-1" at bounding box center [1056, 570] width 12 height 12
click at [1062, 318] on app-icon "download-bottom" at bounding box center [1068, 324] width 12 height 12
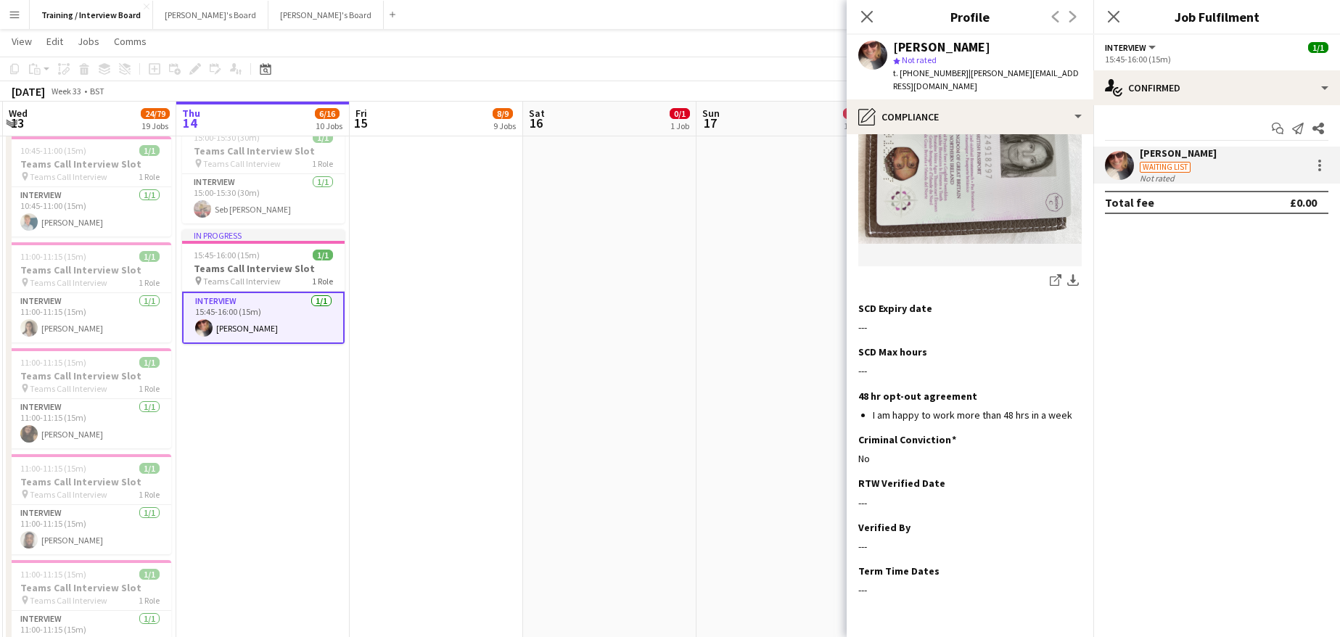
scroll to position [317, 0]
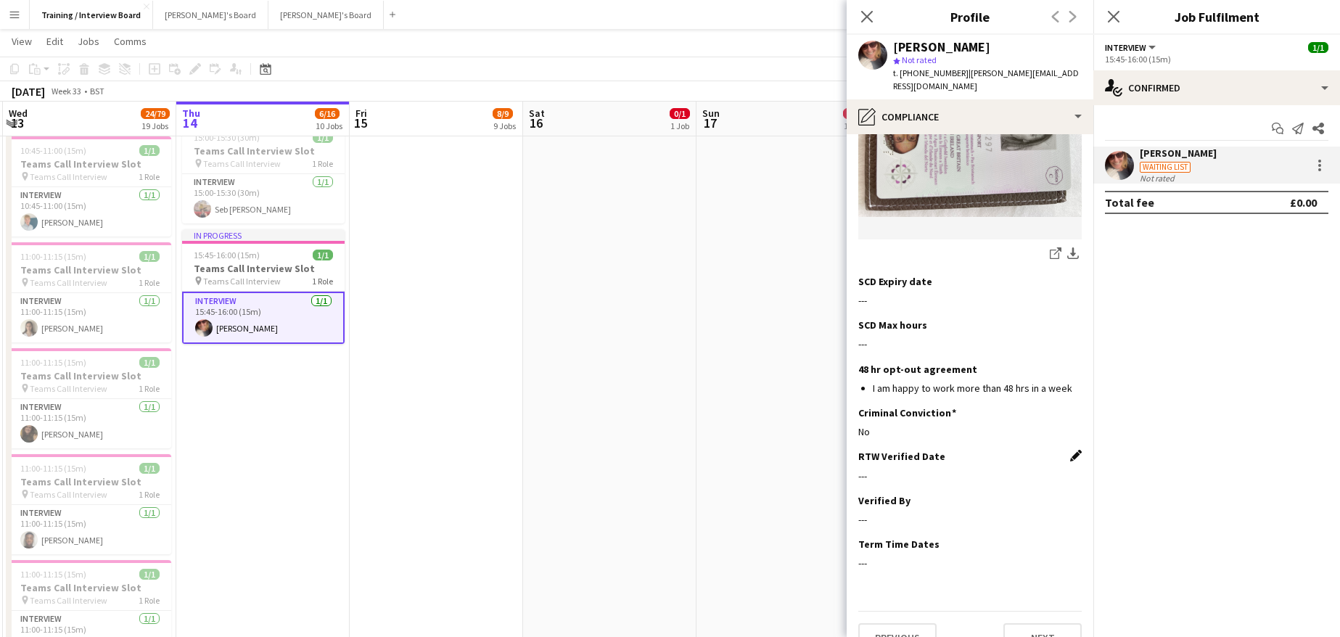
click at [1070, 450] on app-icon "Edit this field" at bounding box center [1076, 456] width 12 height 12
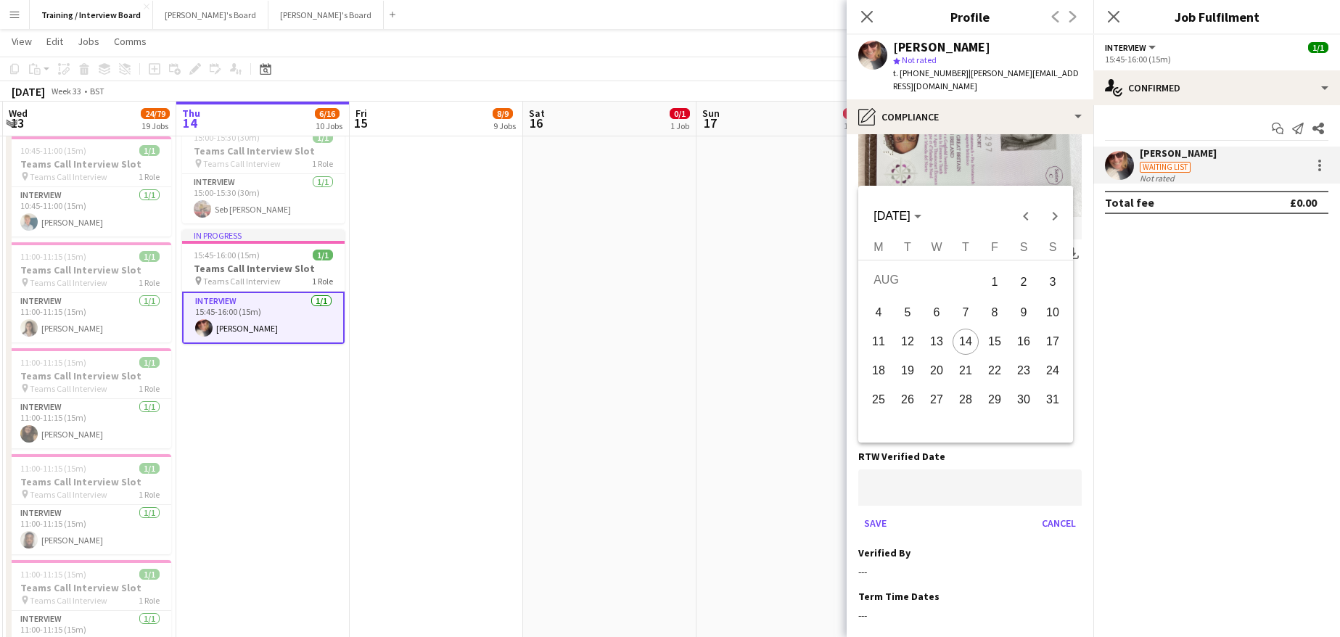
click at [977, 340] on span "14" at bounding box center [966, 342] width 26 height 26
type input "**********"
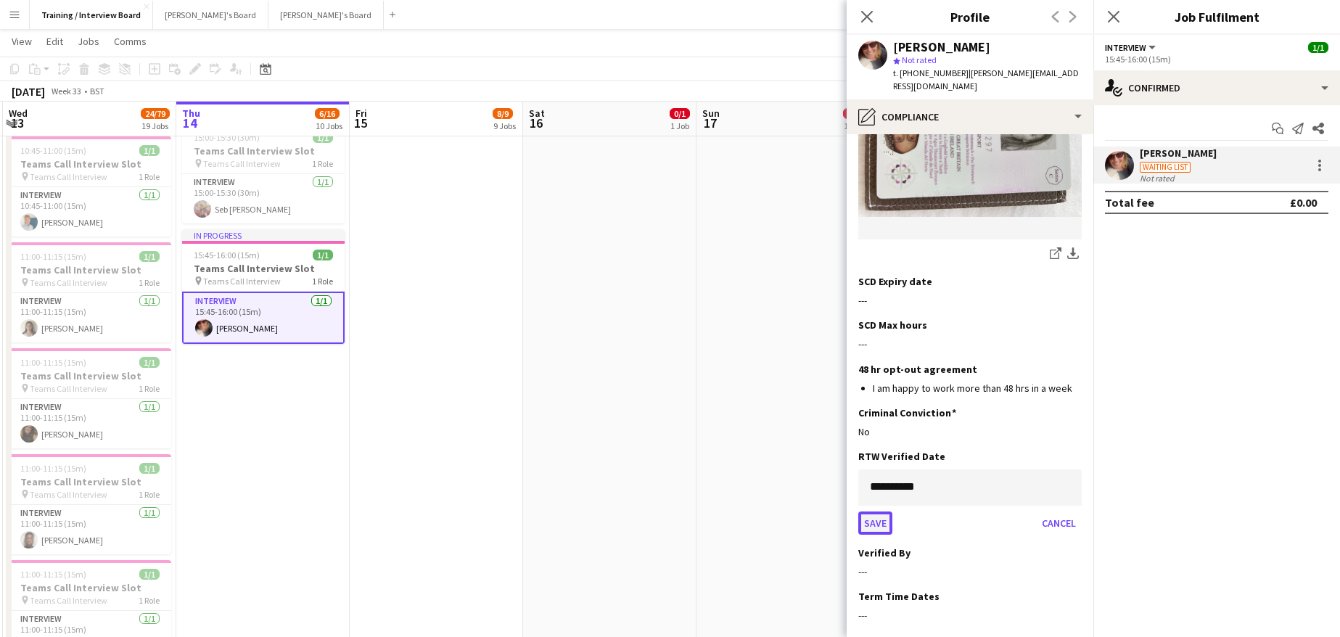
click at [887, 512] on button "Save" at bounding box center [875, 523] width 34 height 23
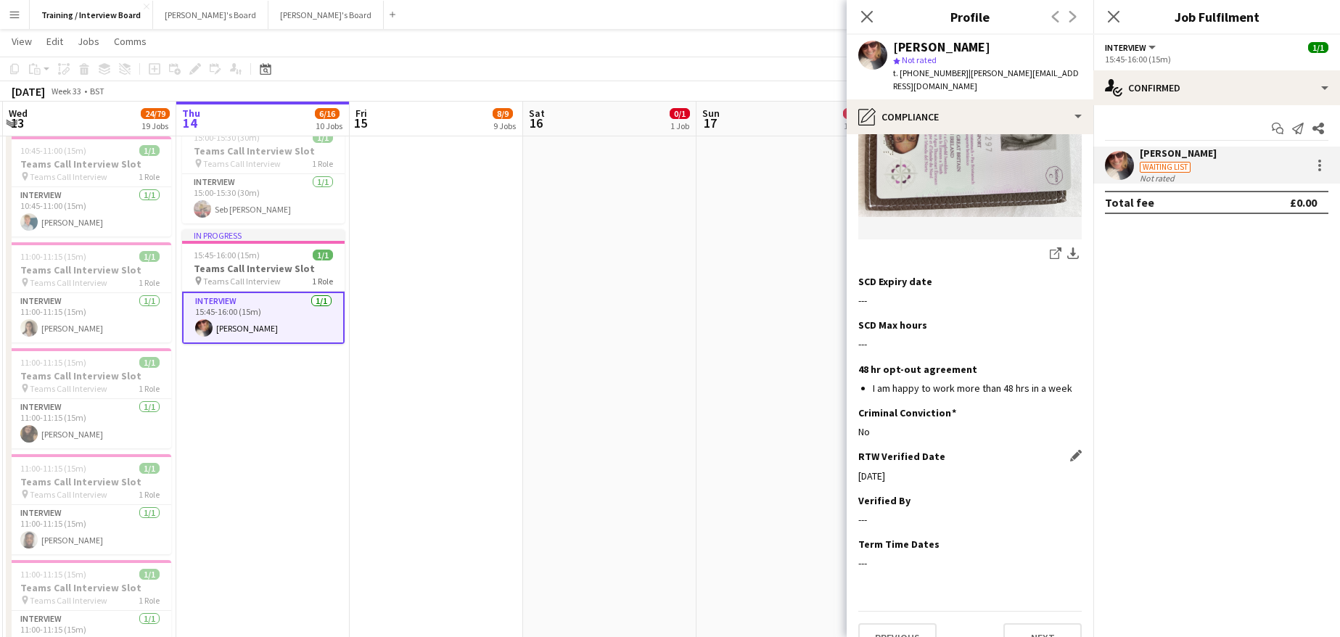
click at [1059, 466] on div "RTW Verified Date Edit this field 14-08-2025" at bounding box center [969, 472] width 223 height 44
click at [1070, 494] on app-icon "Edit this field" at bounding box center [1076, 500] width 12 height 12
click at [903, 513] on input at bounding box center [969, 531] width 223 height 36
type input "**"
click at [868, 569] on button "Save" at bounding box center [875, 580] width 34 height 23
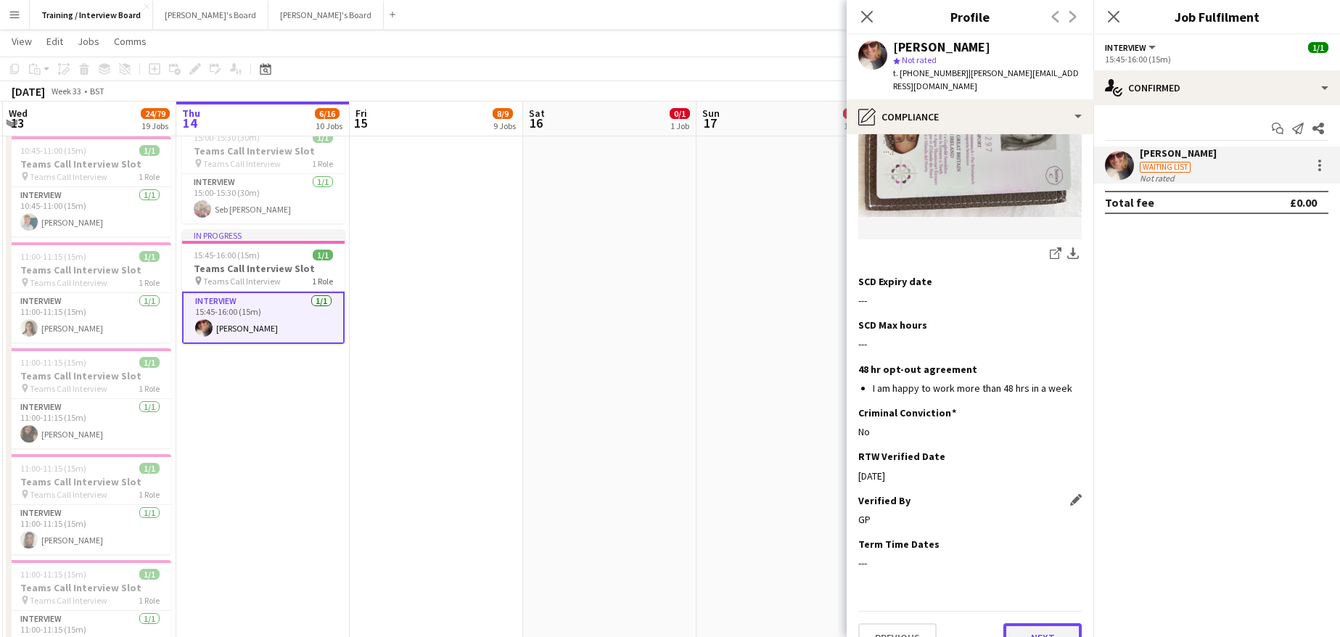
click at [1036, 623] on button "Next" at bounding box center [1042, 637] width 78 height 29
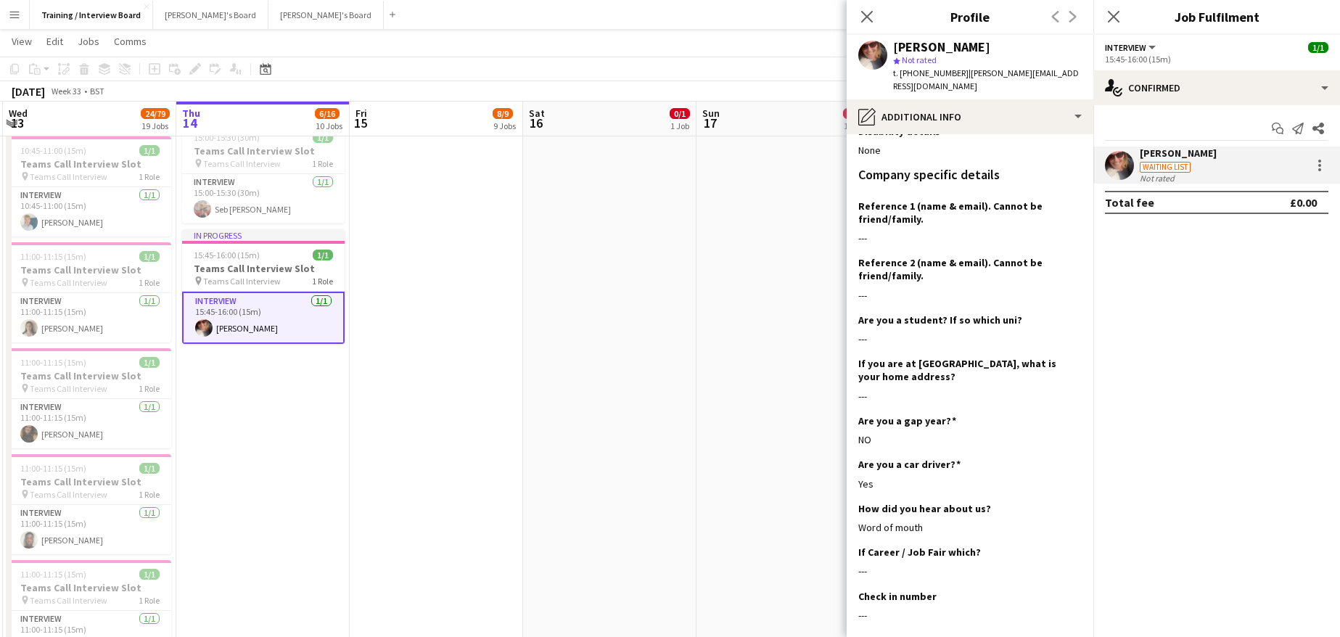
scroll to position [261, 0]
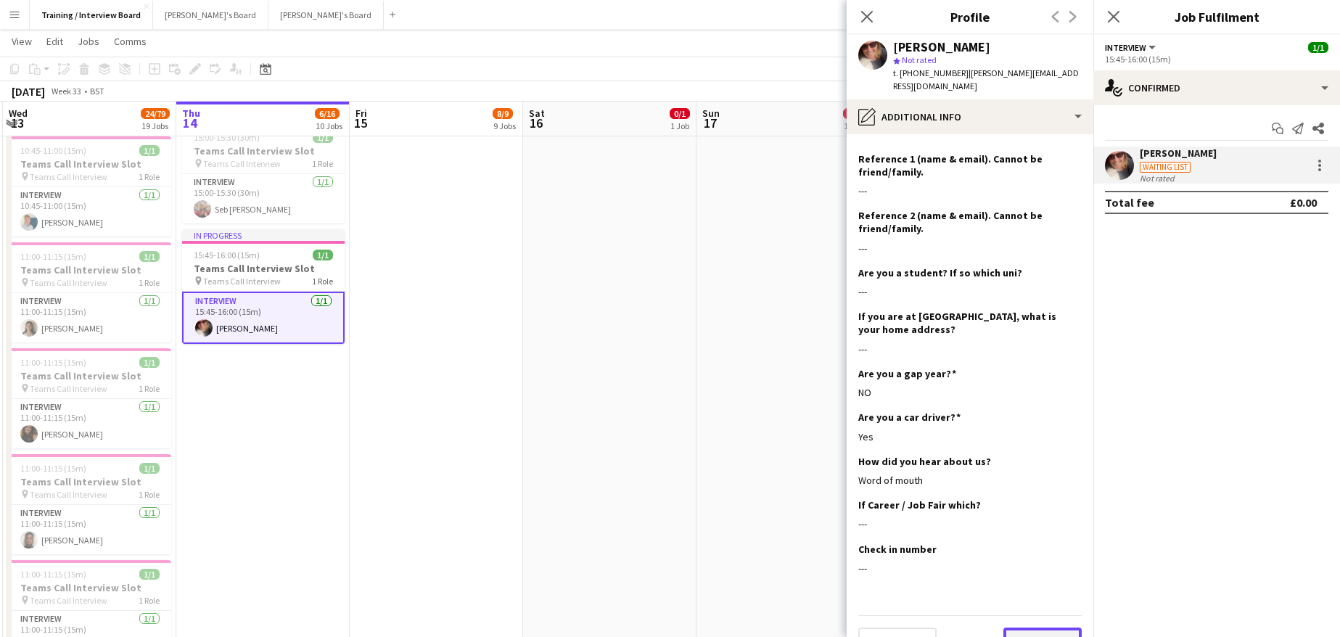
click at [1051, 628] on button "Next" at bounding box center [1042, 642] width 78 height 29
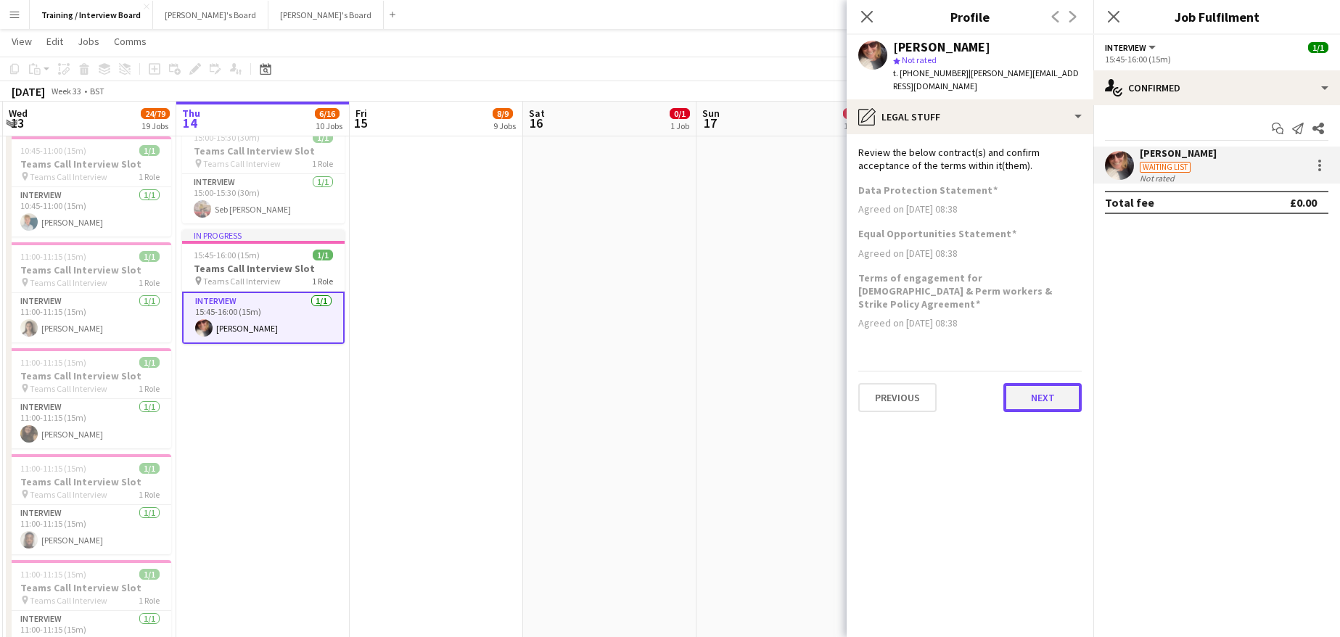
click at [1048, 383] on button "Next" at bounding box center [1042, 397] width 78 height 29
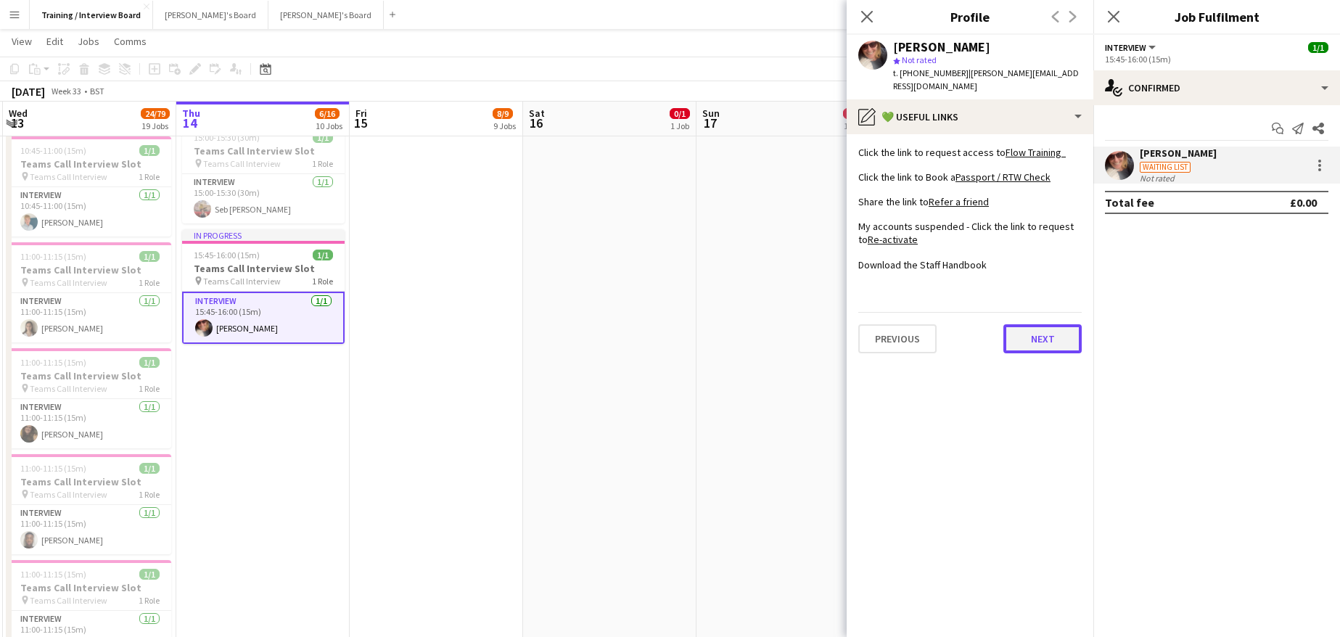
click at [1060, 329] on button "Next" at bounding box center [1042, 338] width 78 height 29
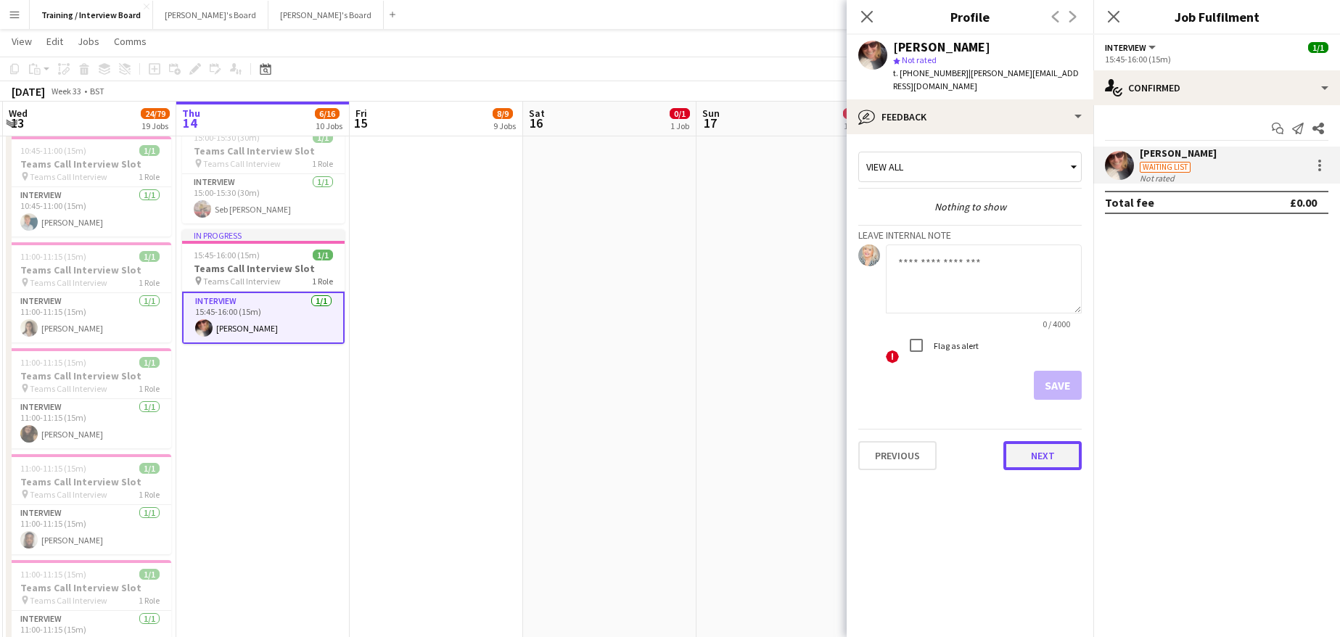
click at [1050, 441] on button "Next" at bounding box center [1042, 455] width 78 height 29
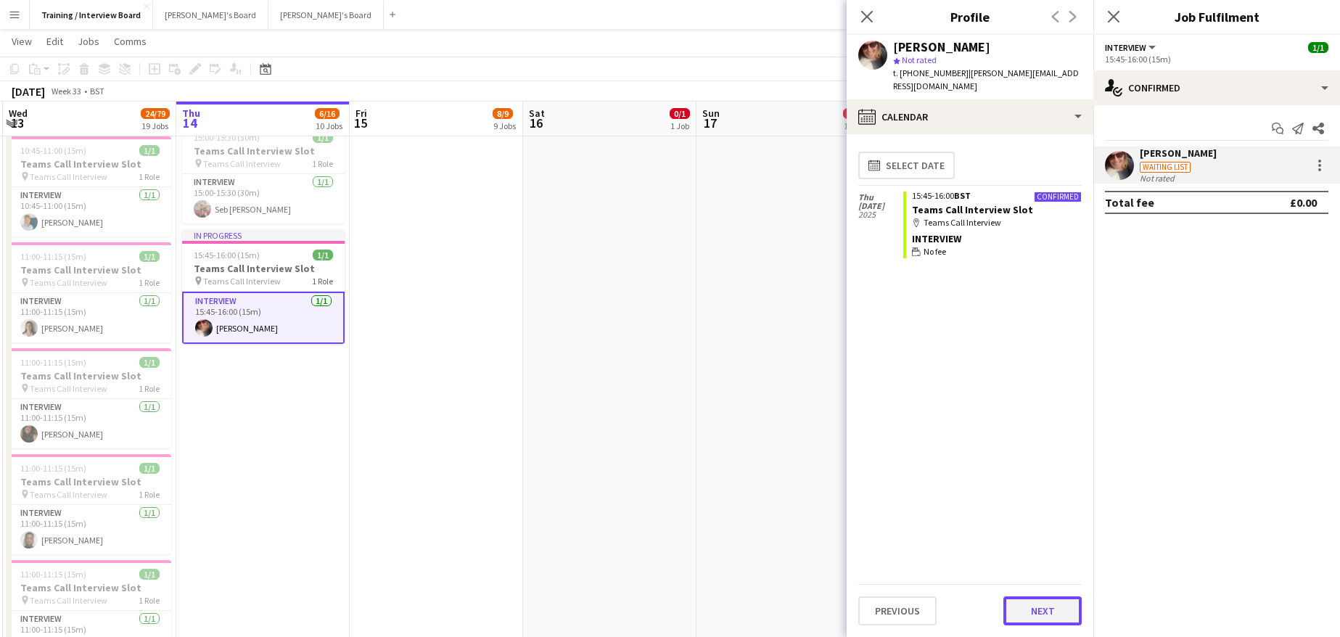
click at [1046, 601] on button "Next" at bounding box center [1042, 610] width 78 height 29
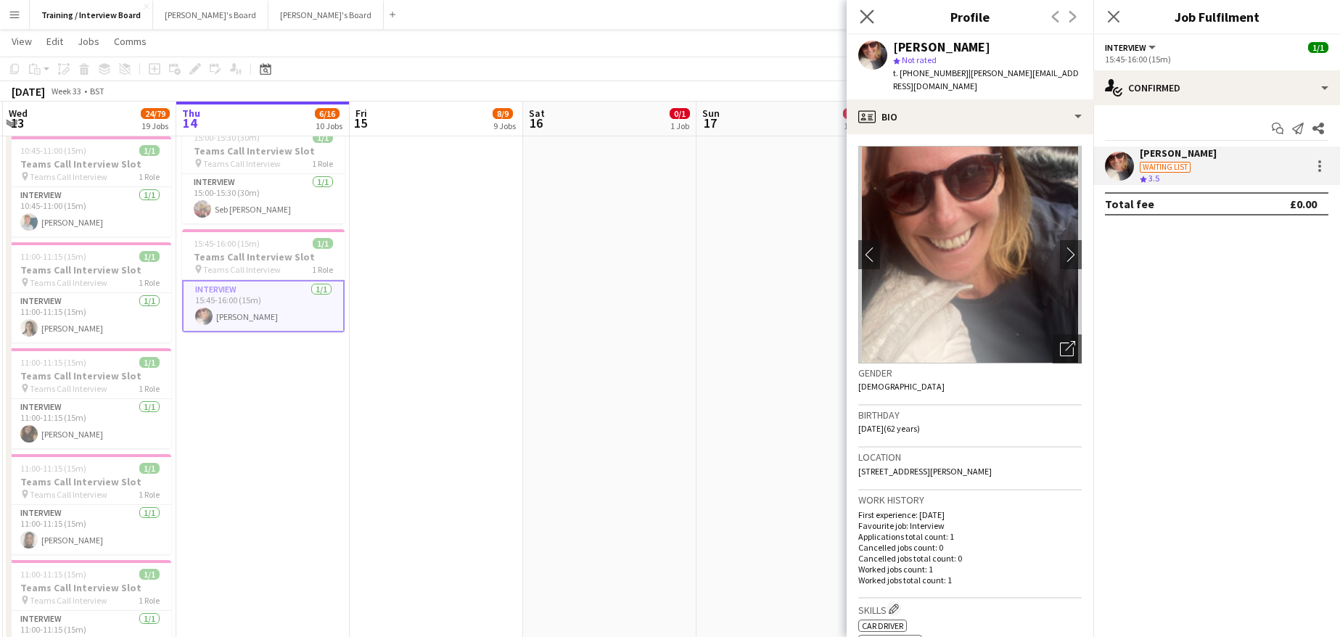
click at [875, 16] on app-icon "Close pop-in" at bounding box center [867, 17] width 21 height 21
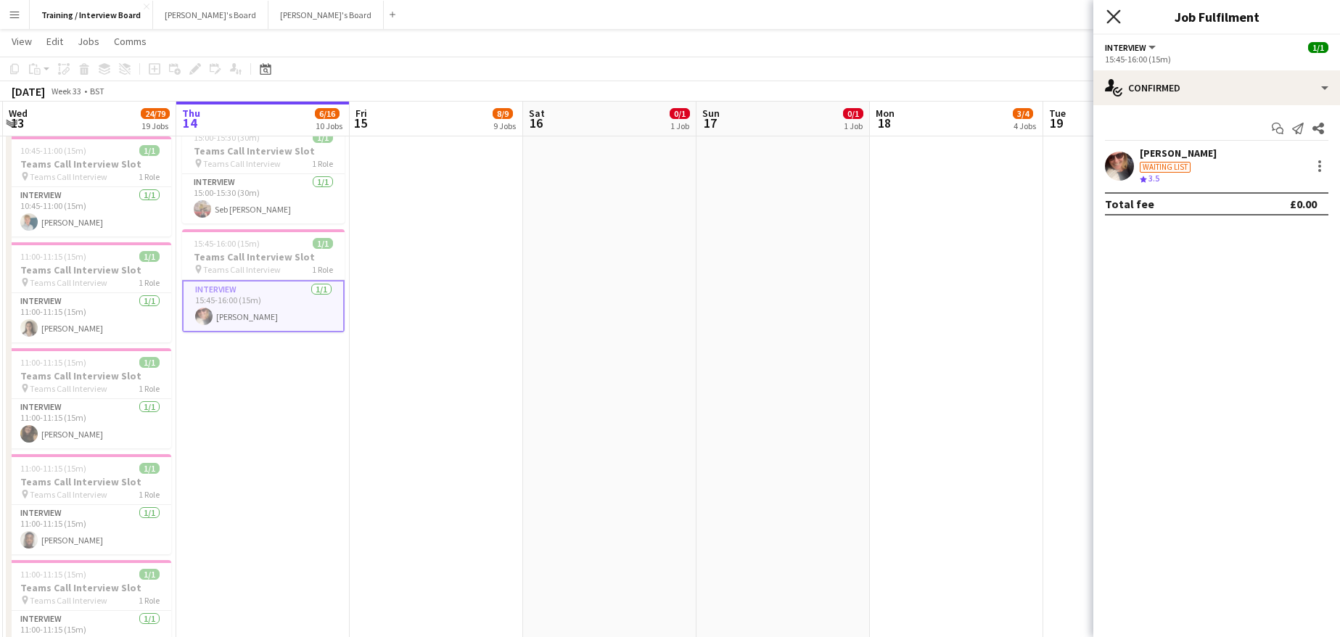
click at [1120, 13] on icon "Close pop-in" at bounding box center [1113, 16] width 14 height 14
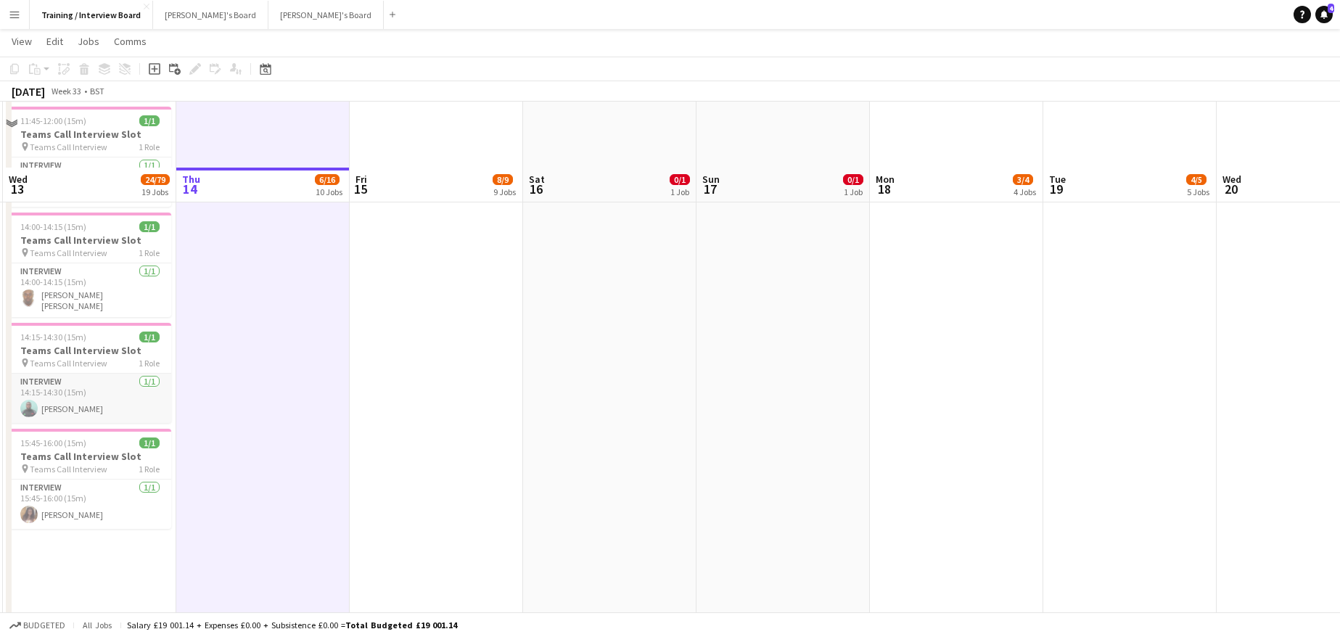
scroll to position [1161, 0]
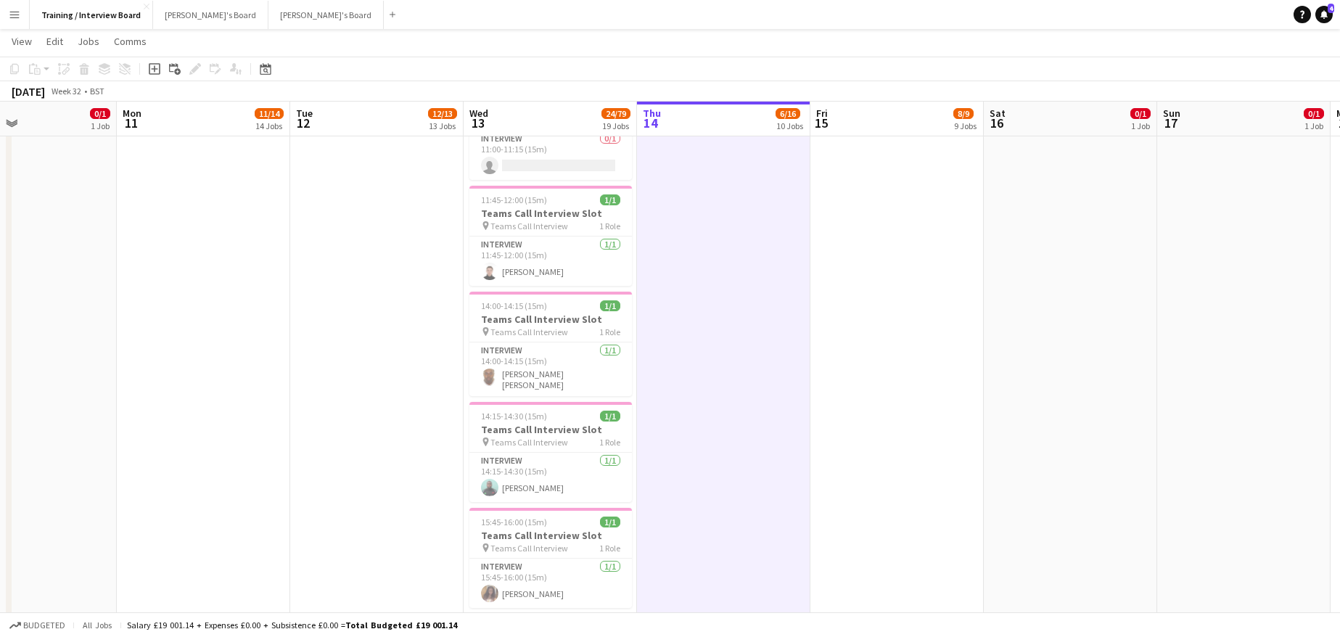
drag, startPoint x: 456, startPoint y: 120, endPoint x: 1218, endPoint y: 208, distance: 767.6
click at [1218, 208] on app-calendar-viewport "Fri 8 Sat 9 Sun 10 0/1 1 Job Mon 11 11/14 14 Jobs Tue 12 12/13 13 Jobs Wed 13 2…" at bounding box center [670, 610] width 1340 height 3428
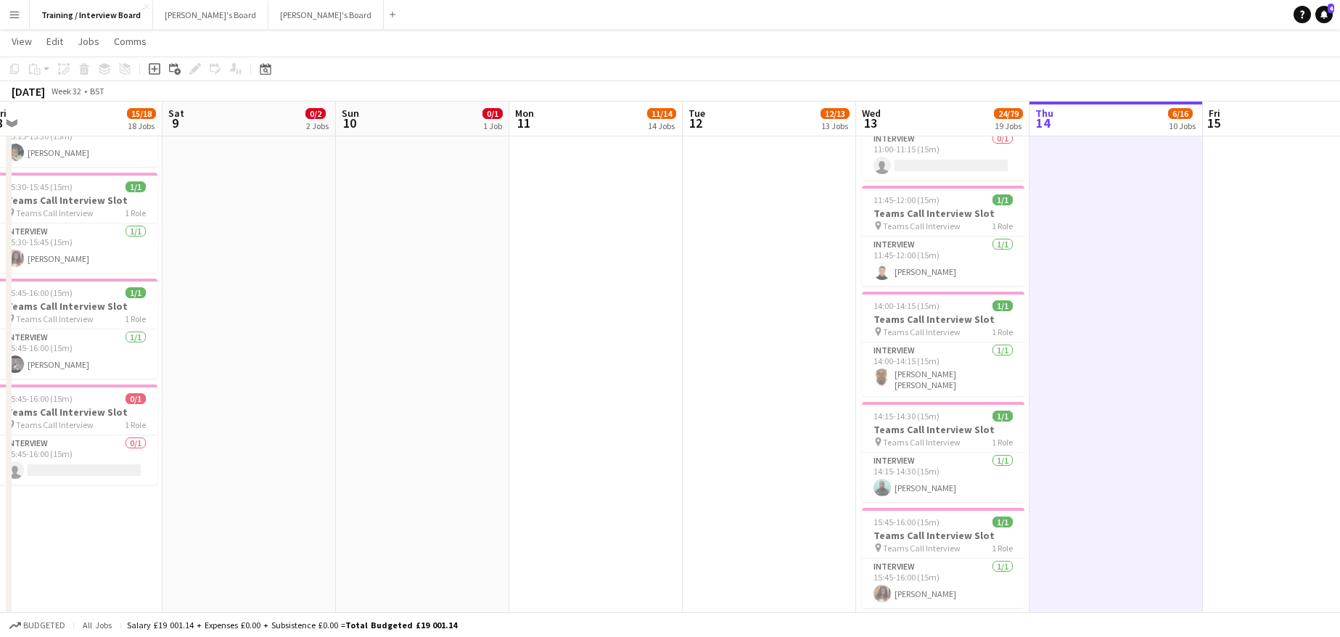
drag, startPoint x: 496, startPoint y: 126, endPoint x: 572, endPoint y: 112, distance: 78.0
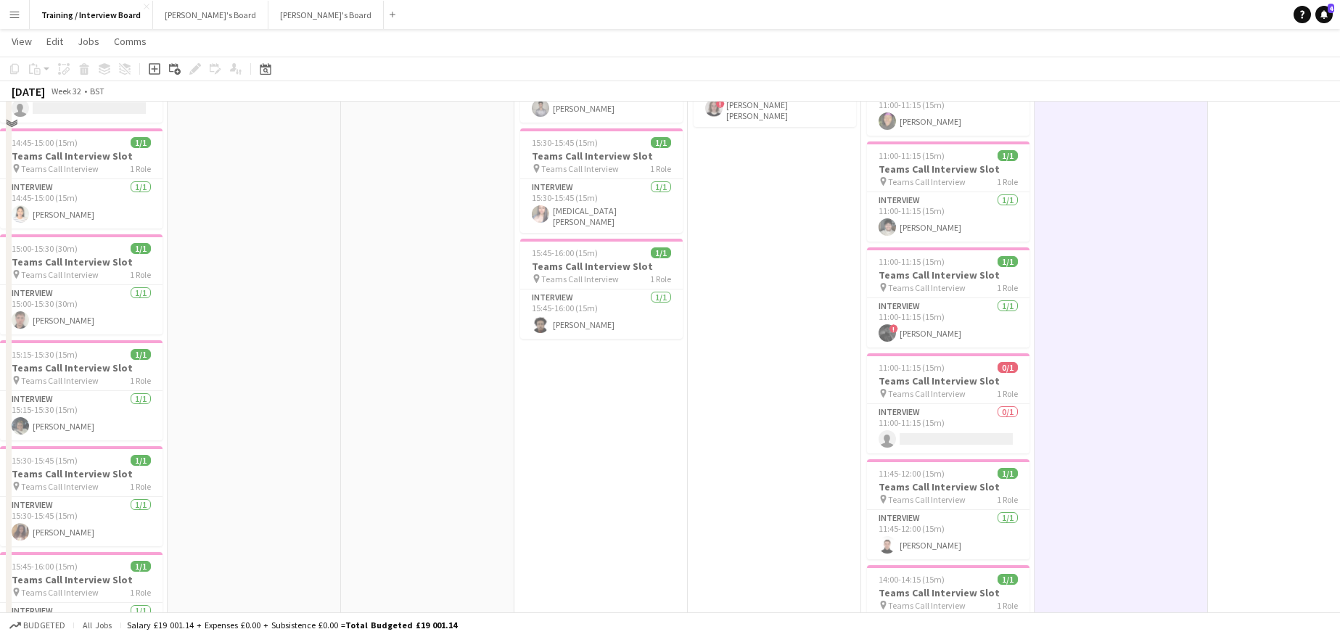
scroll to position [798, 0]
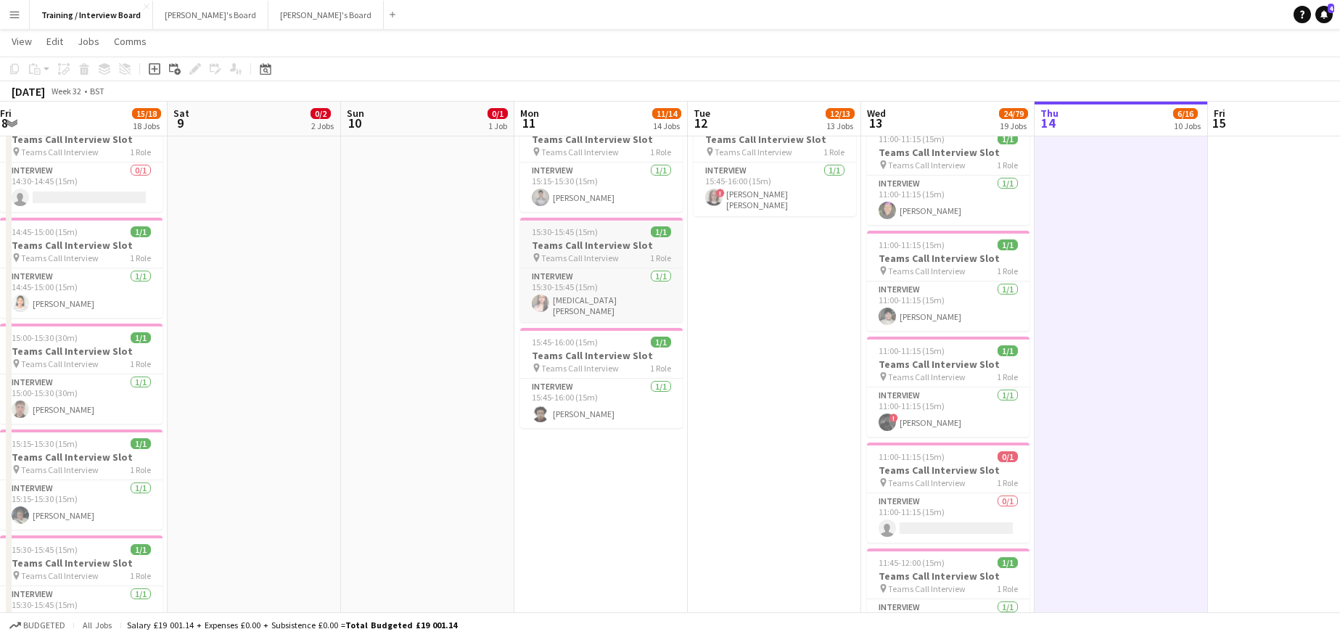
click at [579, 239] on h3 "Teams Call Interview Slot" at bounding box center [601, 245] width 163 height 13
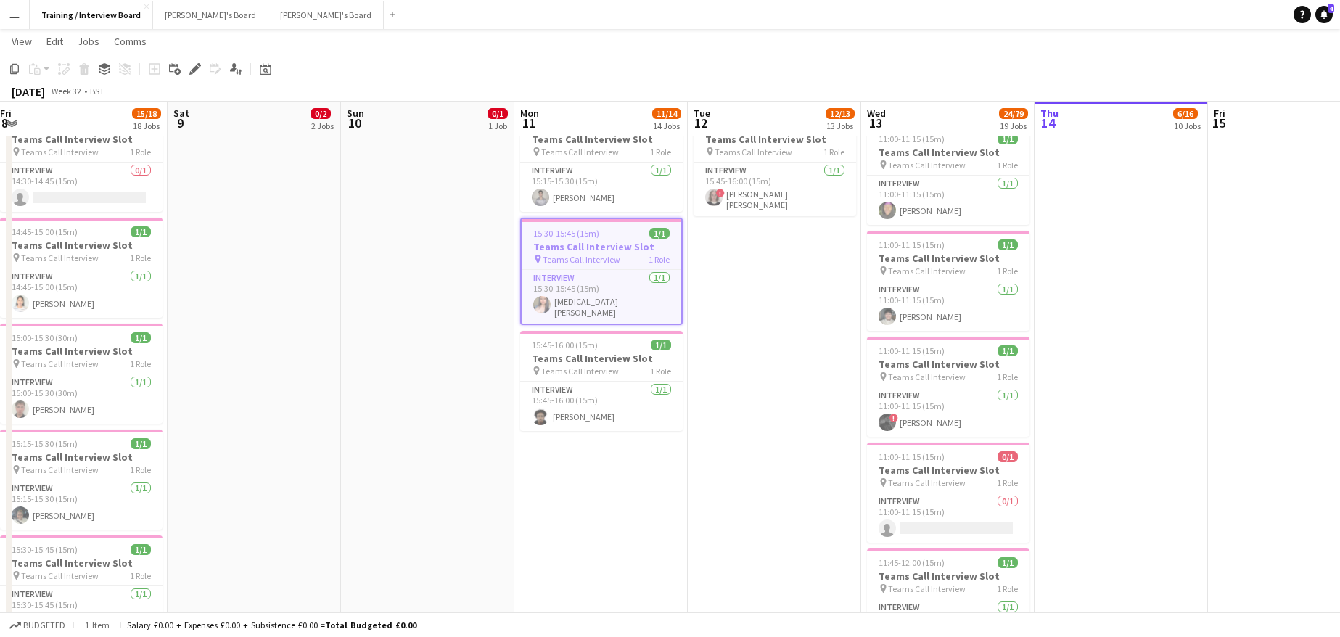
scroll to position [0, 352]
click at [15, 62] on div "Copy" at bounding box center [14, 68] width 17 height 17
click at [1090, 239] on app-date-cell "10:30-10:45 (15m) 0/1 Teams Call Interview Slot pin Teams Call Interview 1 Role…" at bounding box center [1121, 269] width 173 height 1811
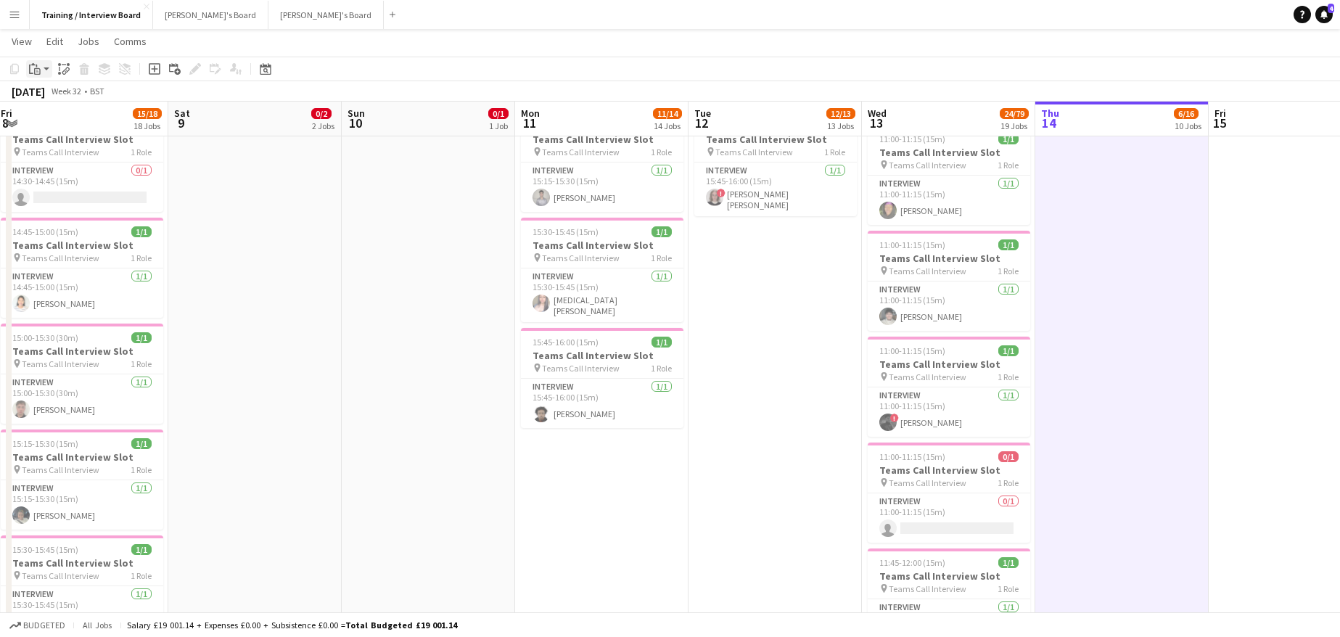
click at [29, 66] on icon at bounding box center [31, 69] width 4 height 9
click at [55, 95] on link "Paste Ctrl+V" at bounding box center [106, 96] width 136 height 13
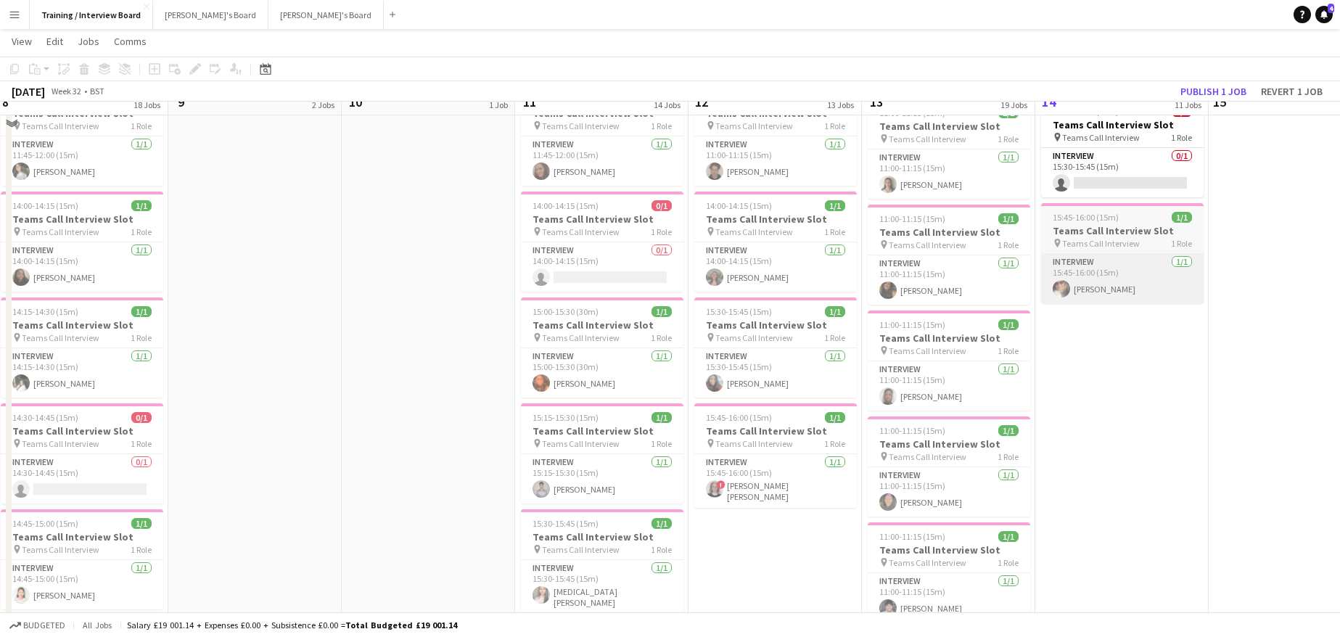
scroll to position [435, 0]
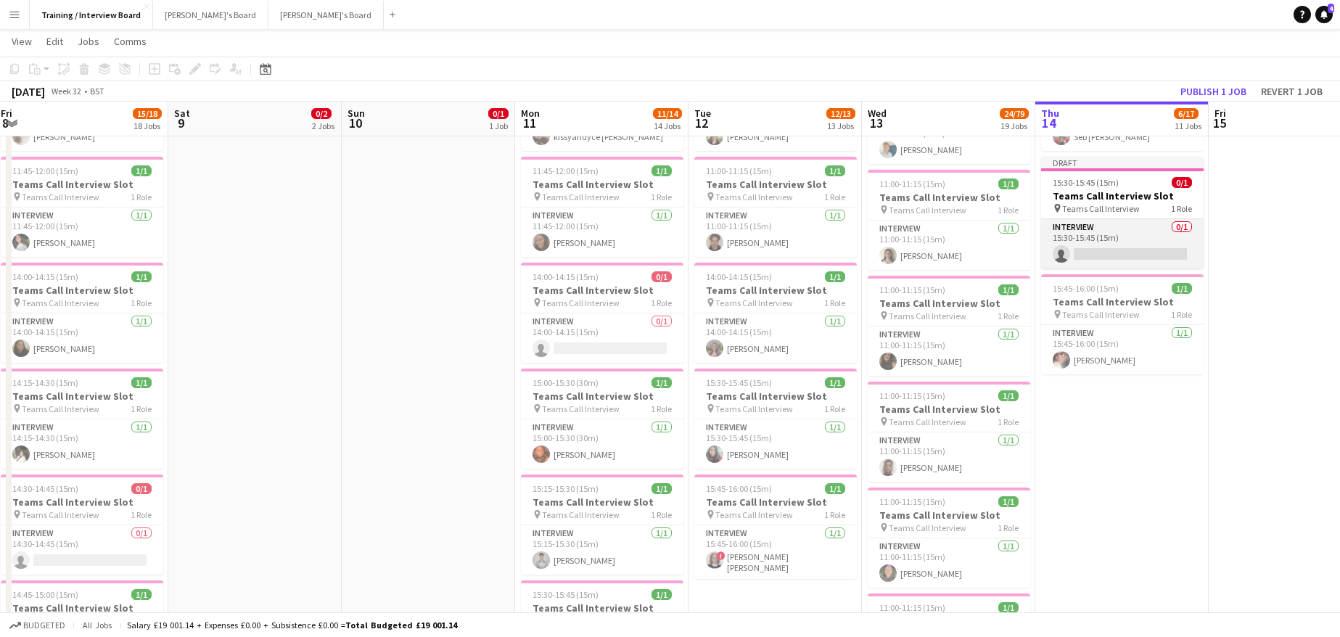
click at [1120, 249] on app-card-role "Interview 0/1 15:30-15:45 (15m) single-neutral-actions" at bounding box center [1122, 243] width 163 height 49
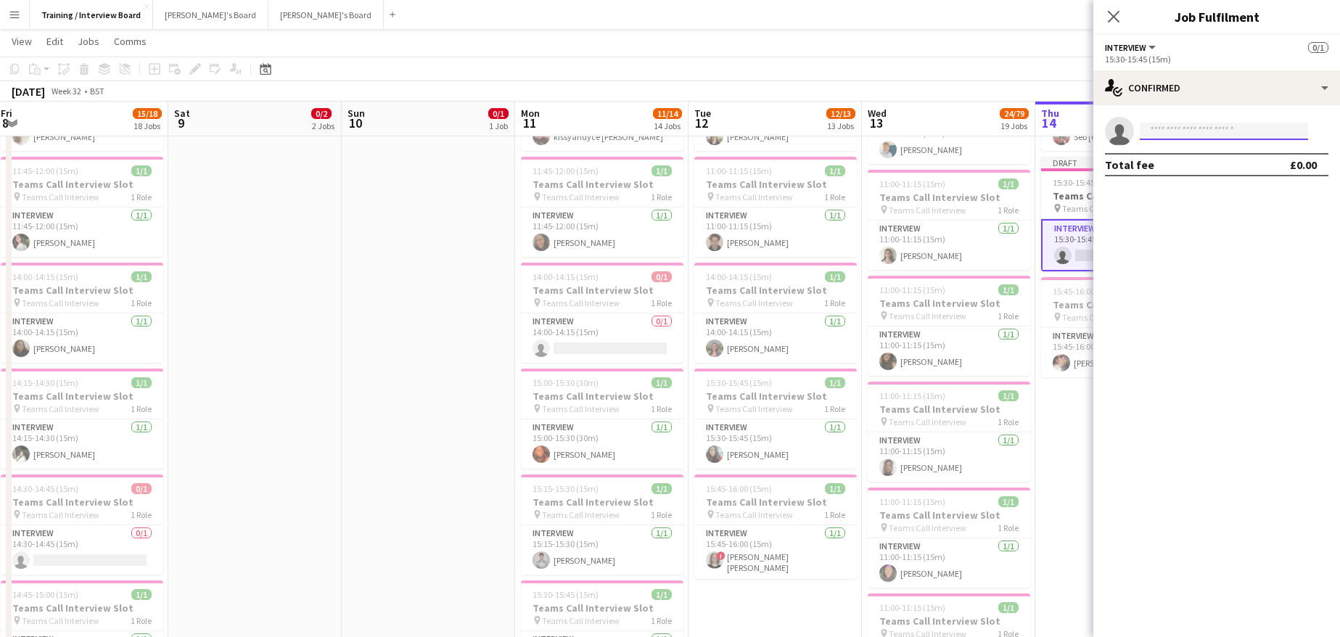
click at [1159, 133] on input at bounding box center [1224, 131] width 168 height 17
paste input "**********"
type input "**********"
click at [1184, 166] on span "kimberley.forster96@gmail.com" at bounding box center [1223, 164] width 145 height 12
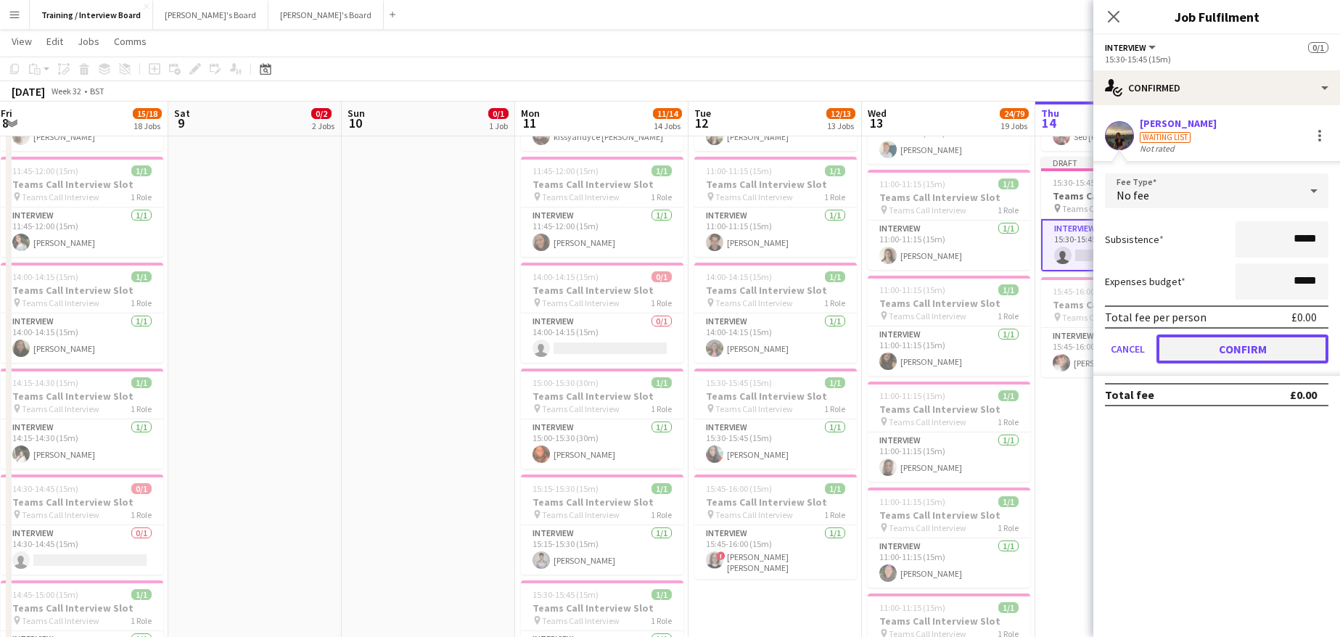
click at [1289, 350] on button "Confirm" at bounding box center [1243, 348] width 172 height 29
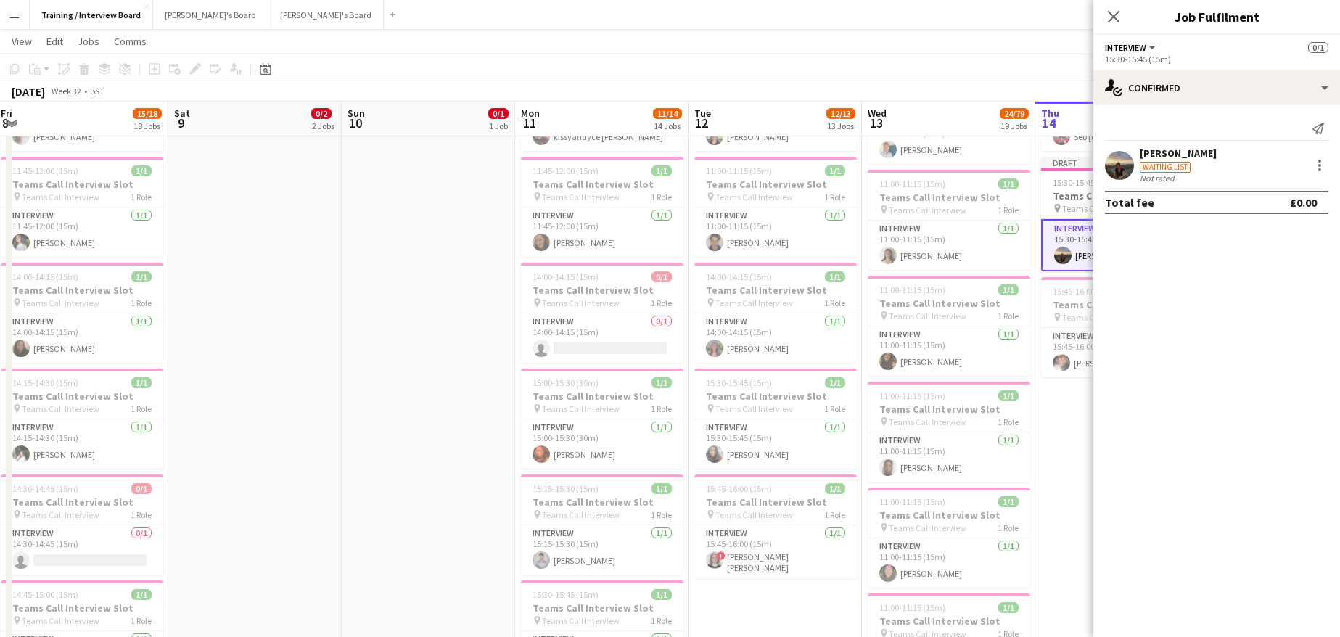
click at [998, 64] on app-toolbar "Copy Paste Paste Ctrl+V Paste with crew Ctrl+Shift+V Paste linked Job Delete Gr…" at bounding box center [670, 69] width 1340 height 25
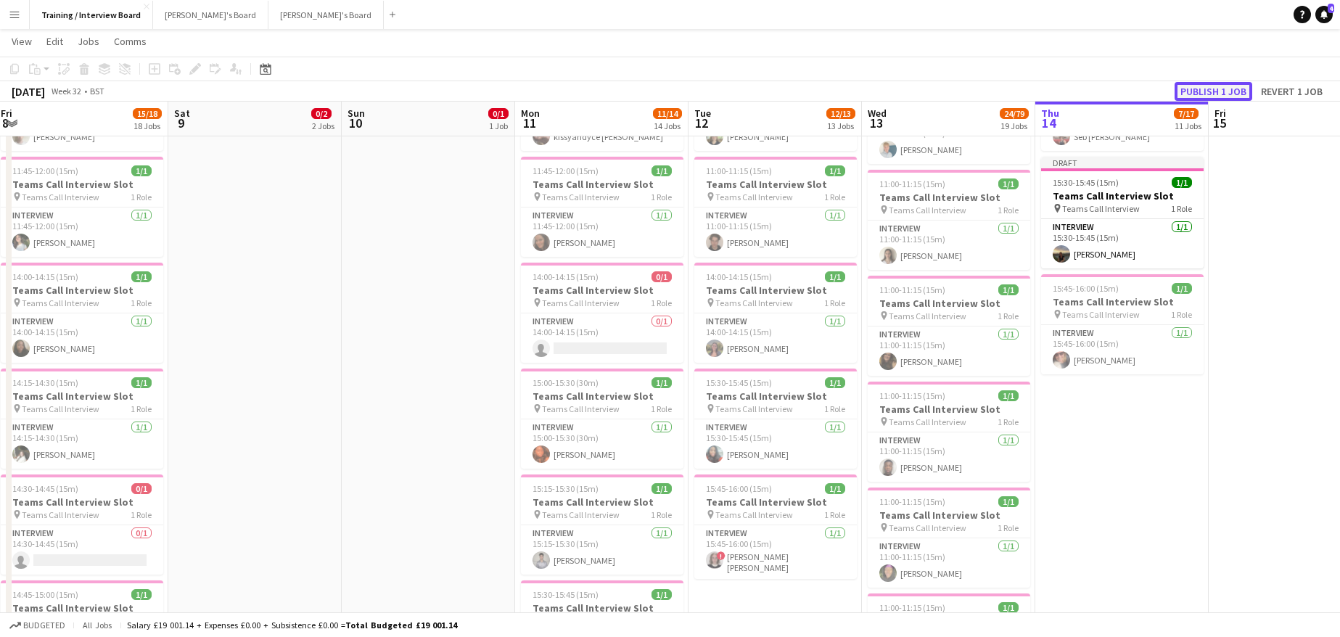
click at [1238, 91] on button "Publish 1 job" at bounding box center [1214, 91] width 78 height 19
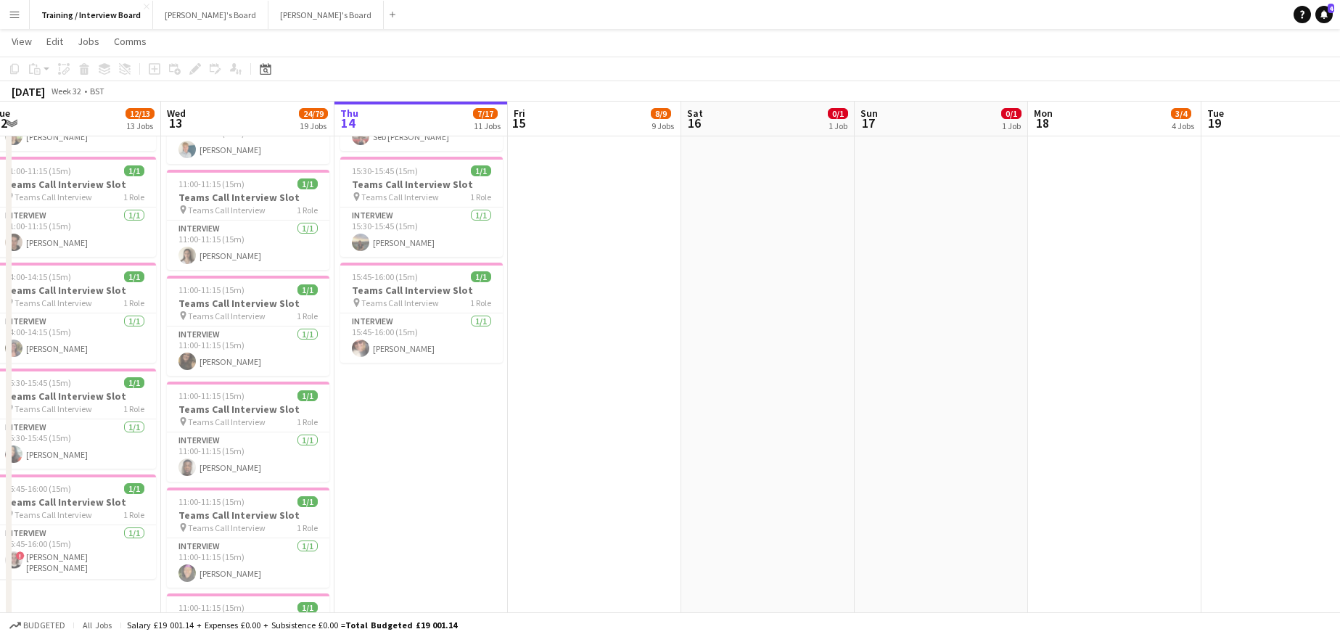
drag, startPoint x: 975, startPoint y: 118, endPoint x: 227, endPoint y: 102, distance: 748.2
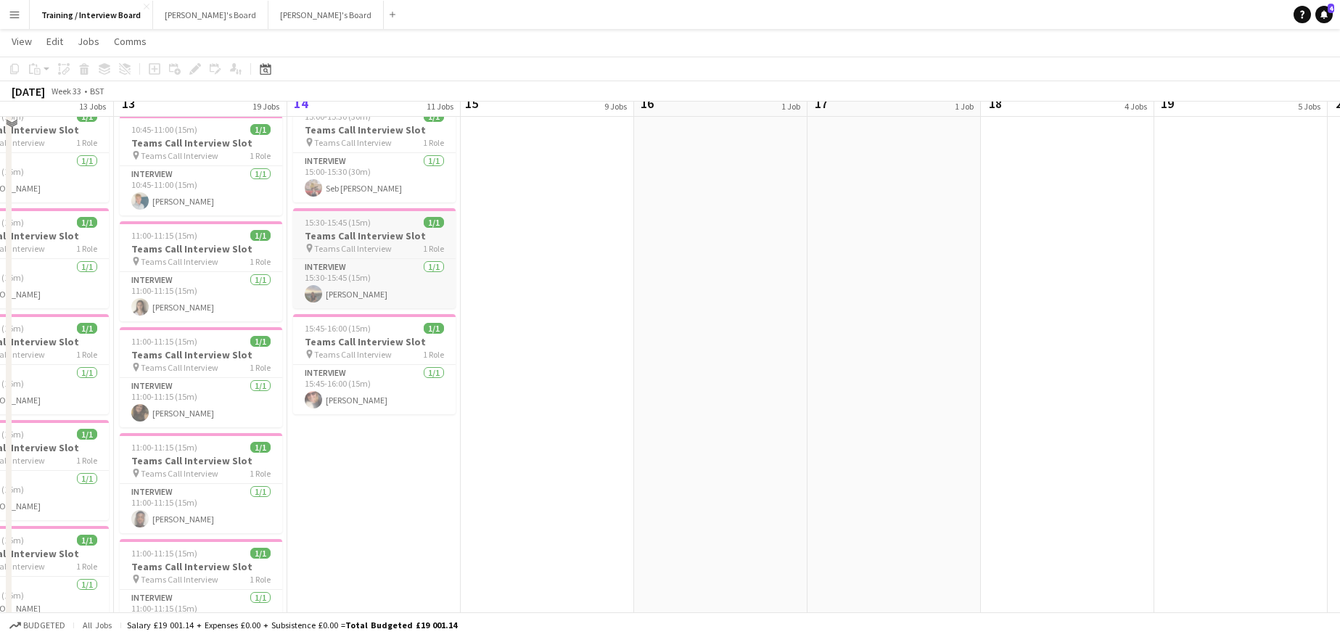
scroll to position [363, 0]
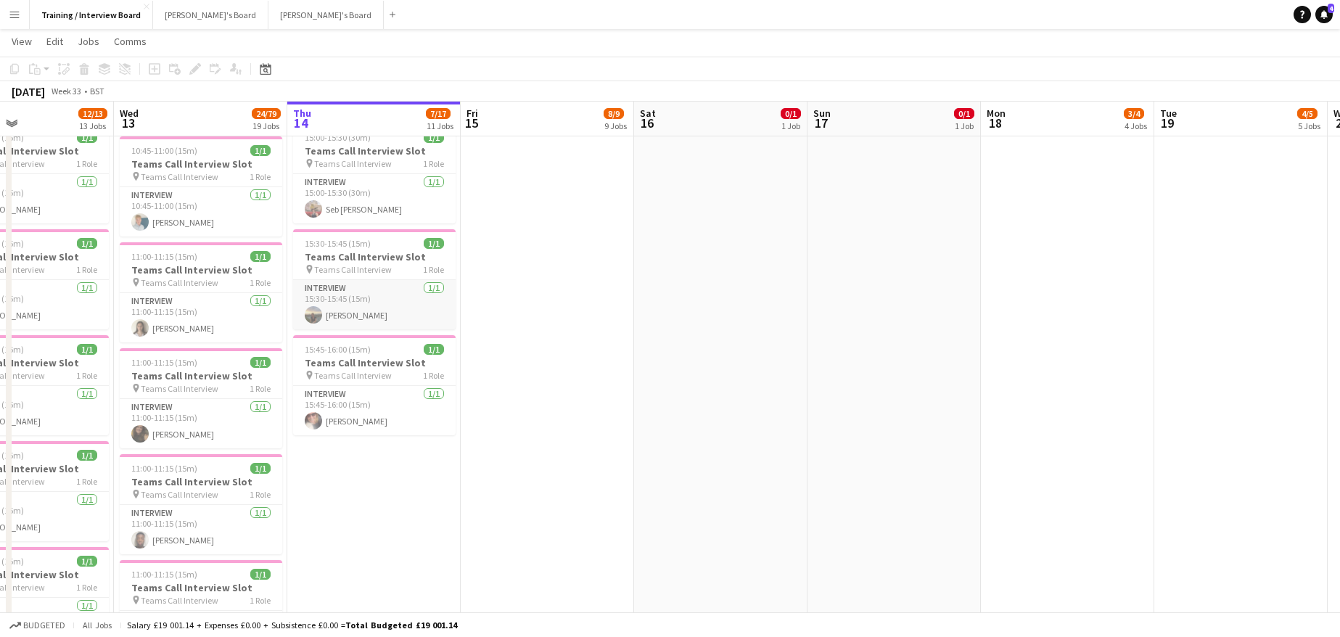
click at [377, 319] on app-card-role "Interview 1/1 15:30-15:45 (15m) Kimberley Forster" at bounding box center [374, 304] width 163 height 49
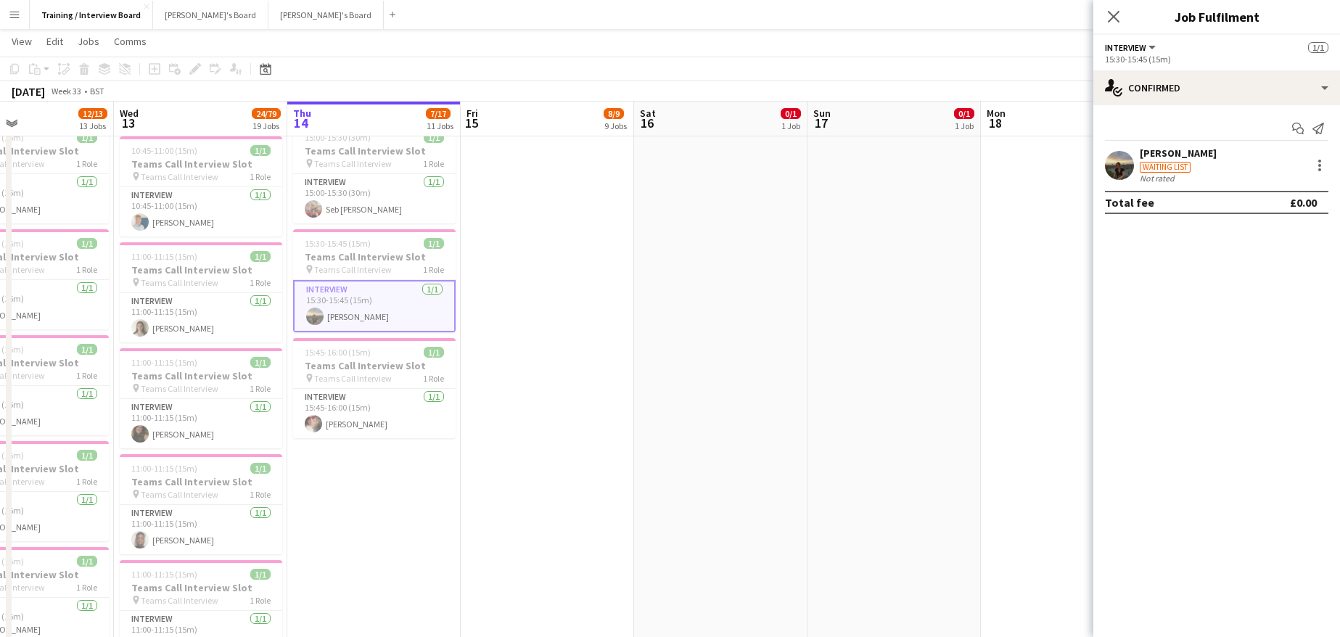
click at [1196, 156] on div "[PERSON_NAME]" at bounding box center [1178, 153] width 77 height 13
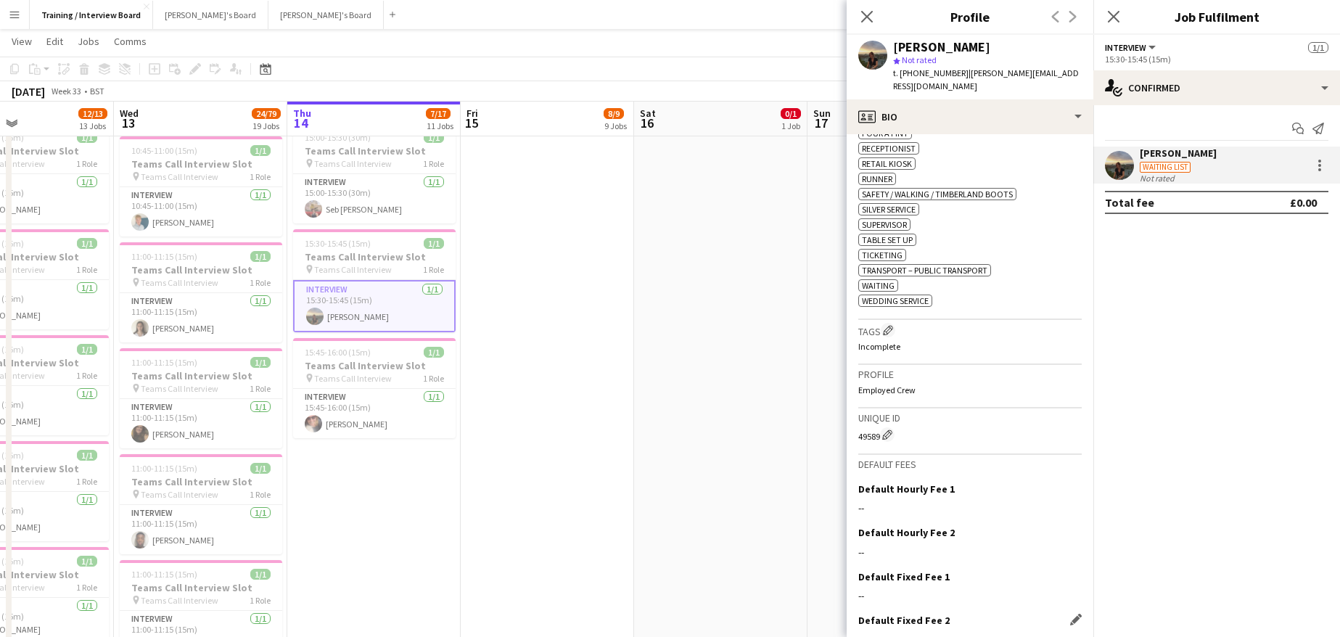
scroll to position [842, 0]
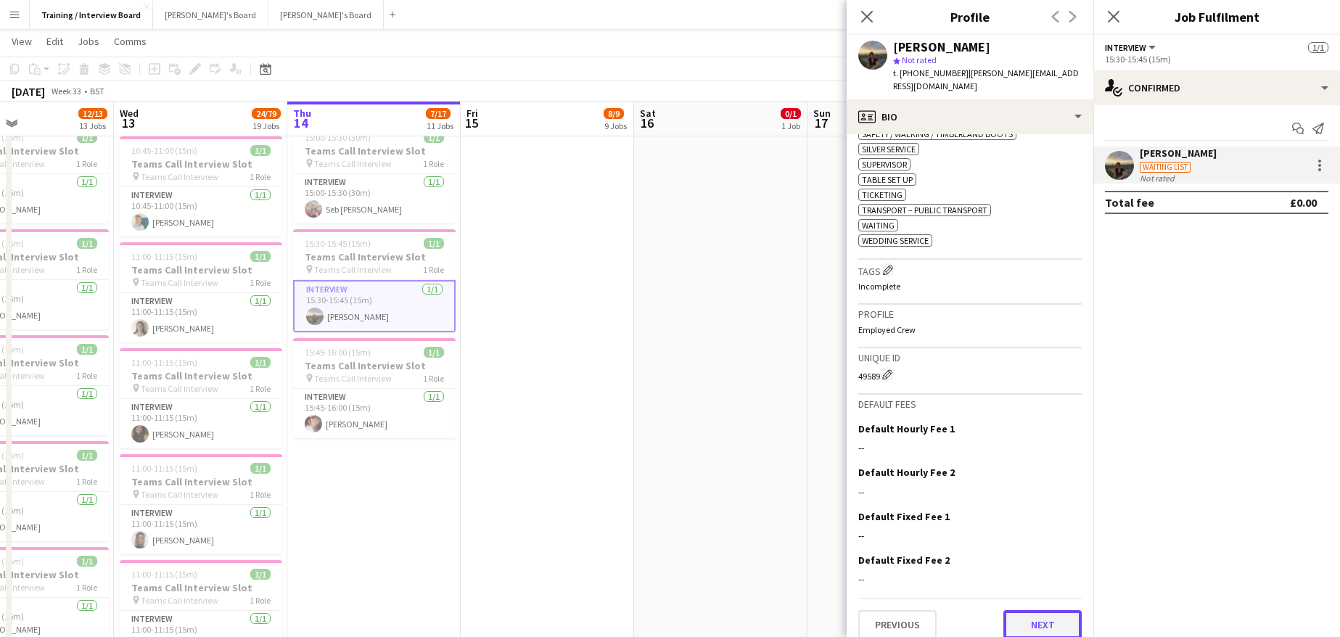
click at [1033, 610] on button "Next" at bounding box center [1042, 624] width 78 height 29
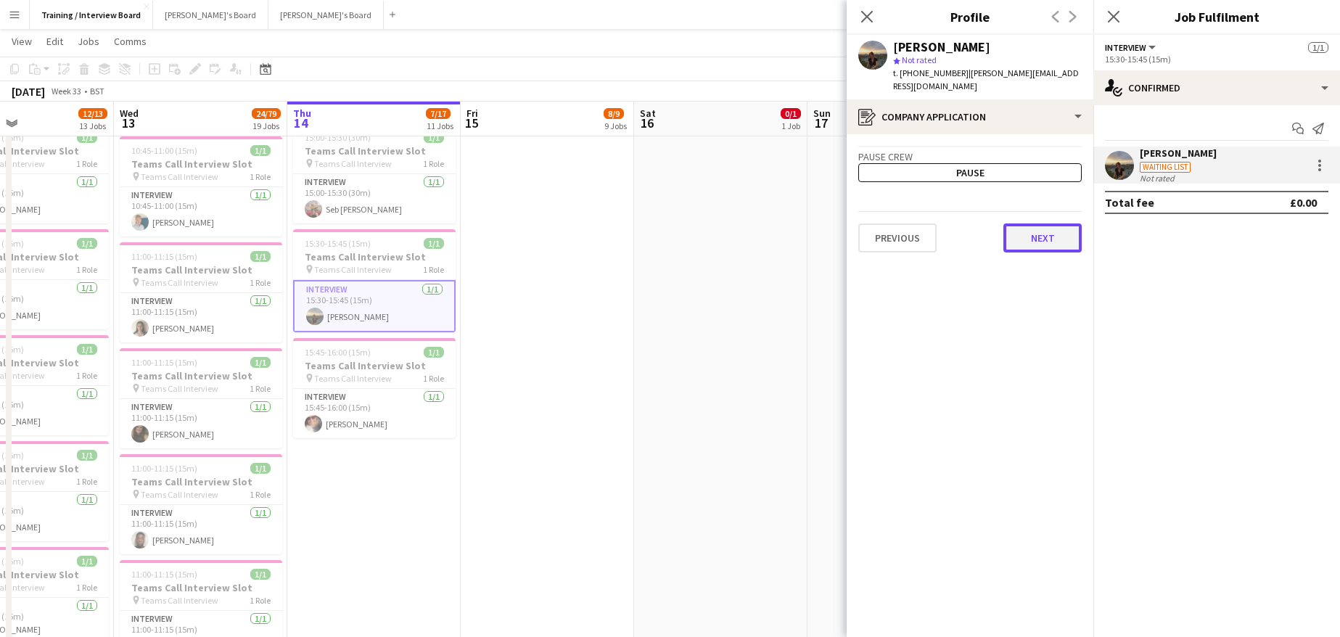
click at [1056, 225] on button "Next" at bounding box center [1042, 237] width 78 height 29
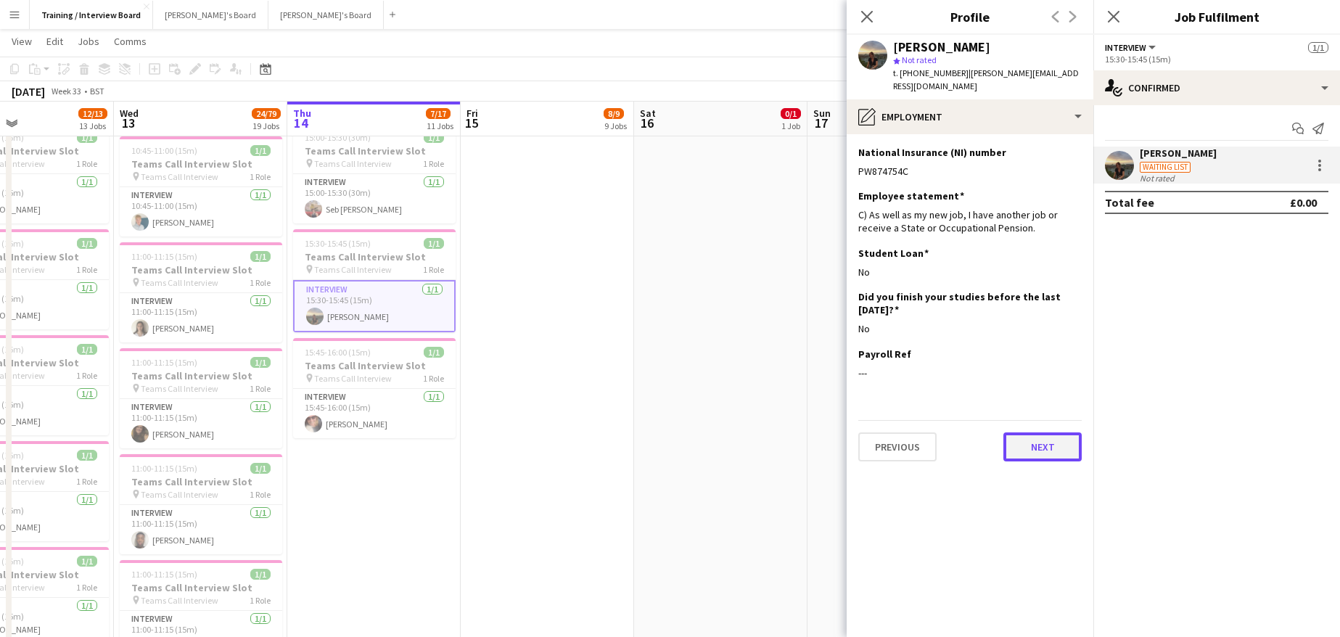
click at [1035, 432] on button "Next" at bounding box center [1042, 446] width 78 height 29
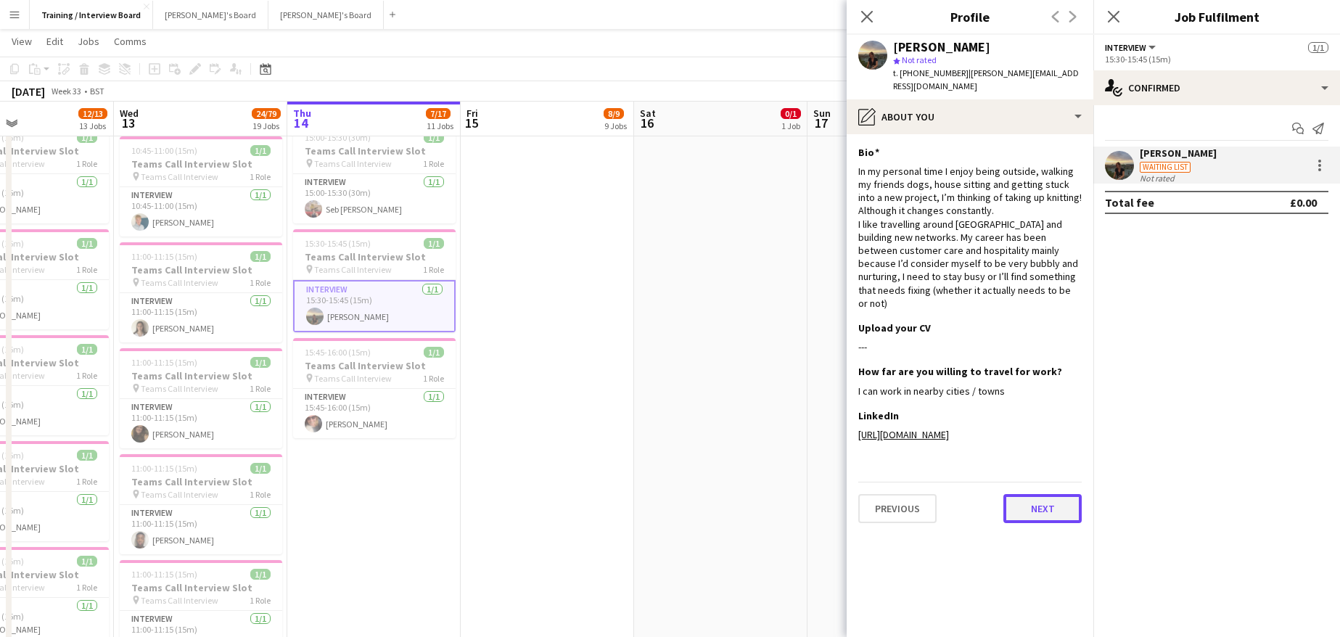
click at [1048, 501] on button "Next" at bounding box center [1042, 508] width 78 height 29
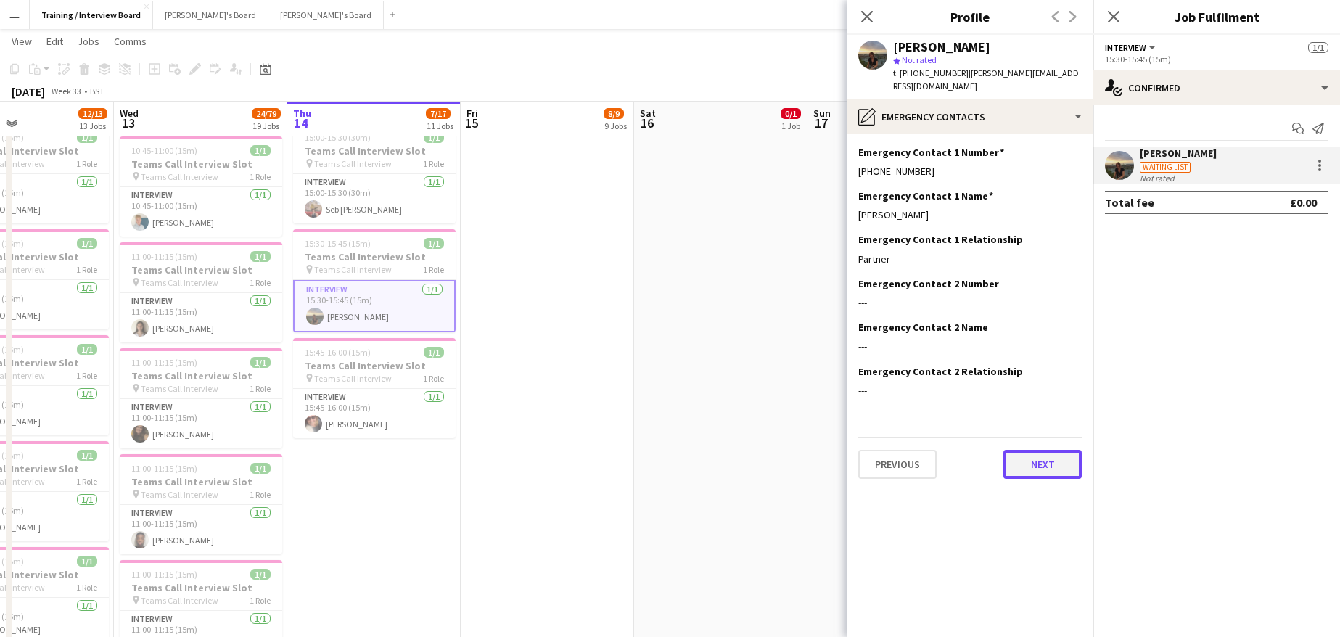
click at [1053, 451] on button "Next" at bounding box center [1042, 464] width 78 height 29
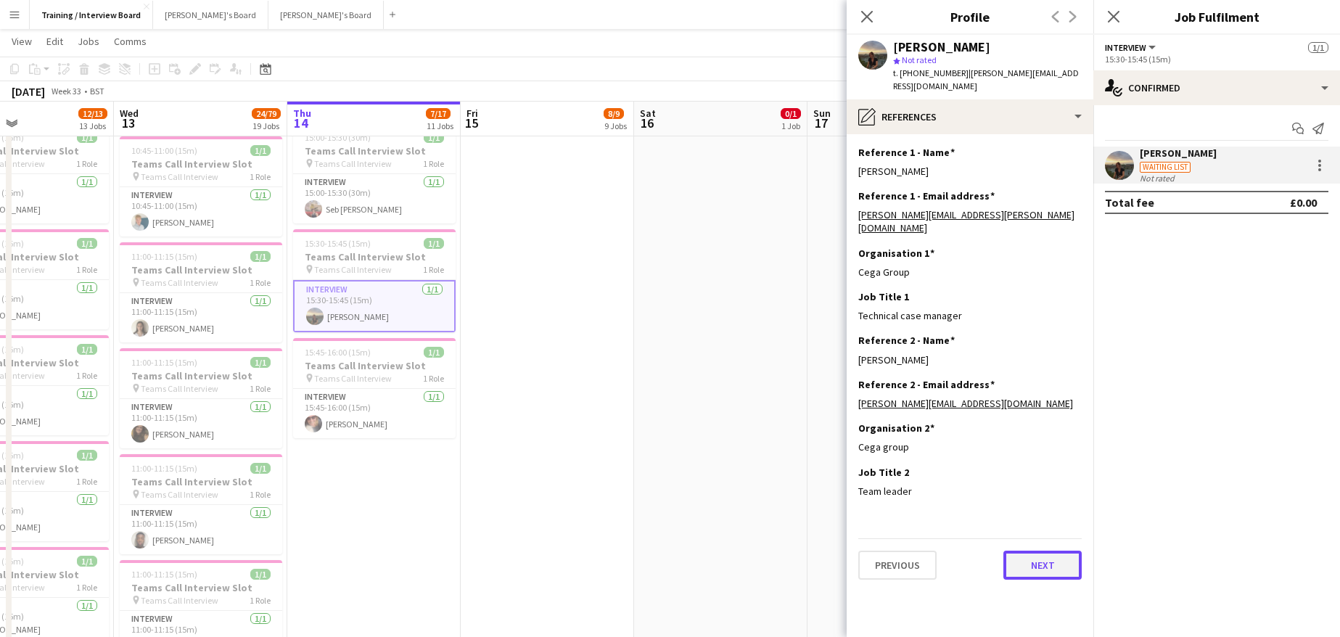
click at [1035, 551] on button "Next" at bounding box center [1042, 565] width 78 height 29
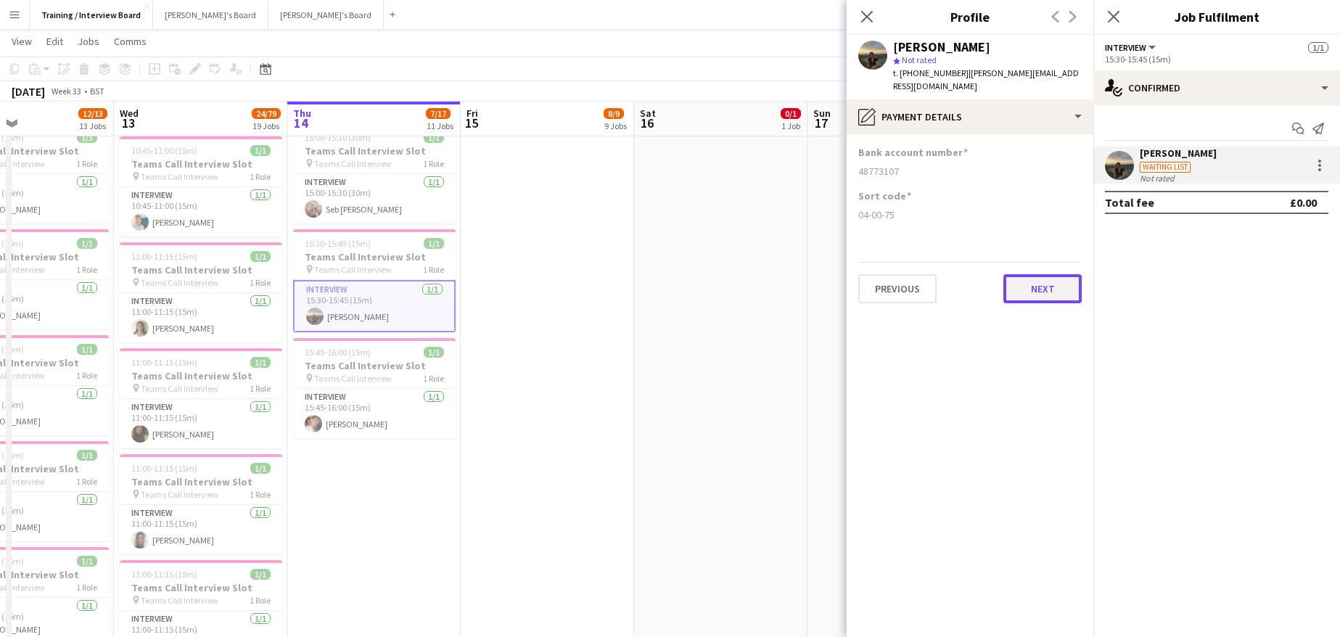
click at [1009, 274] on button "Next" at bounding box center [1042, 288] width 78 height 29
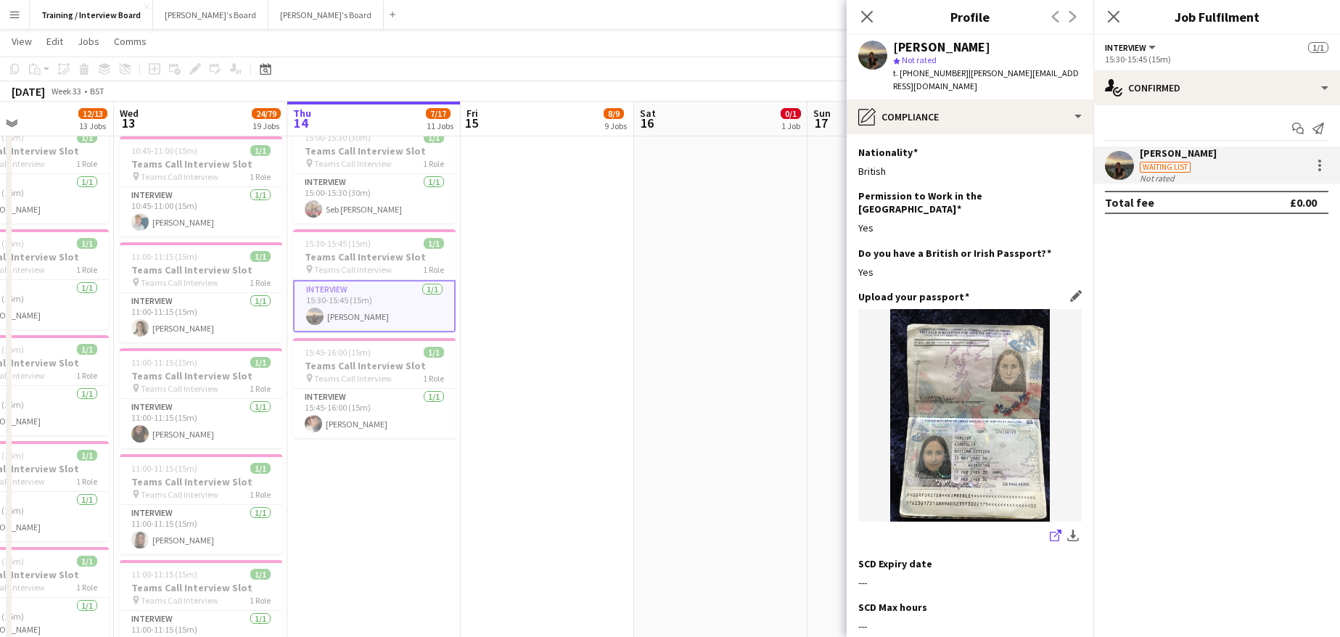
click at [1050, 530] on icon "share-external-link-1" at bounding box center [1056, 536] width 12 height 12
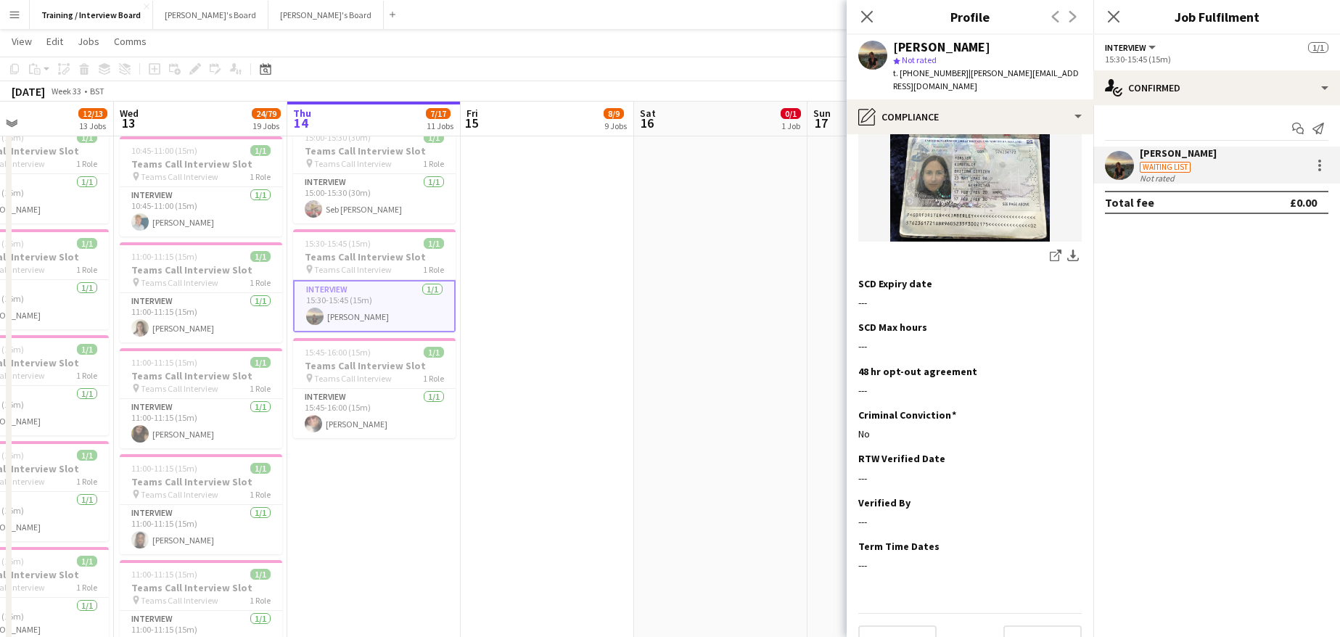
scroll to position [282, 0]
click at [1050, 623] on button "Next" at bounding box center [1042, 637] width 78 height 29
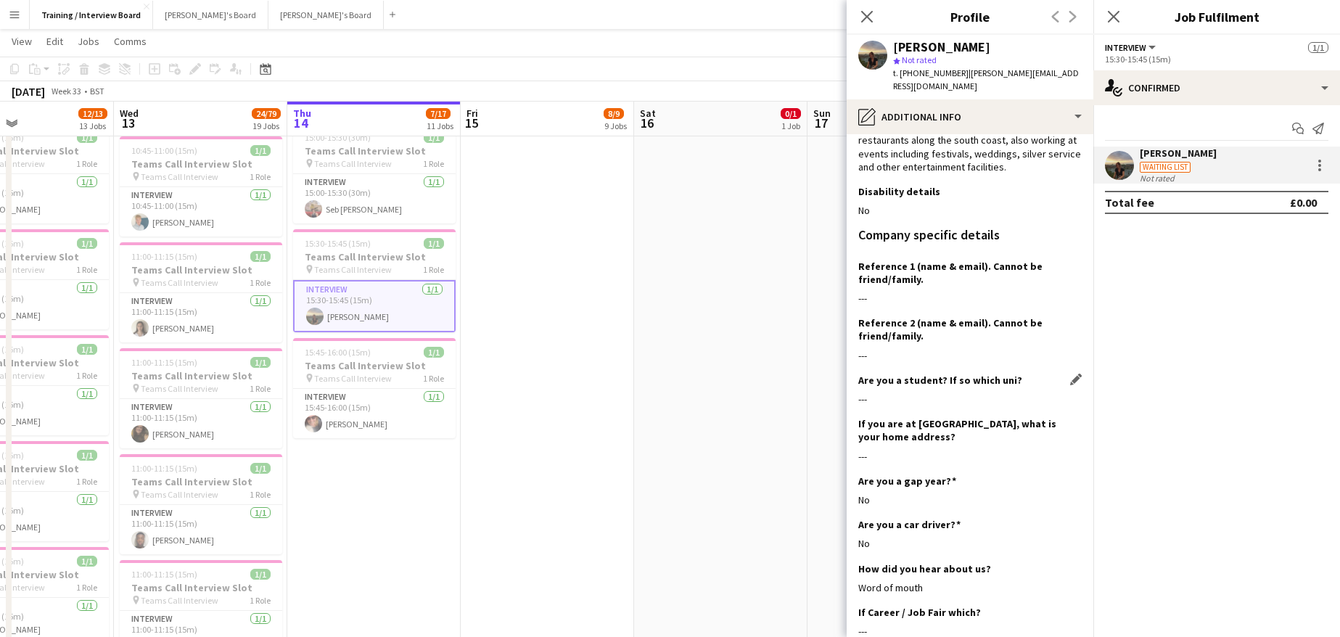
scroll to position [213, 0]
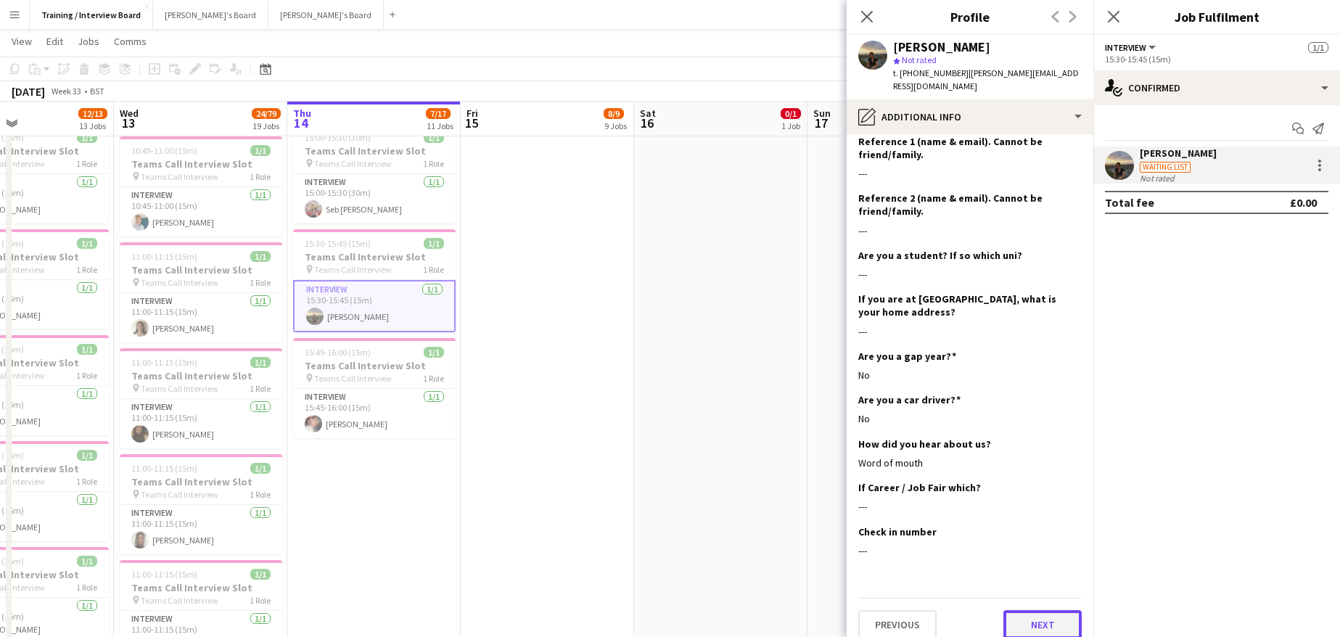
click at [1003, 612] on button "Next" at bounding box center [1042, 624] width 78 height 29
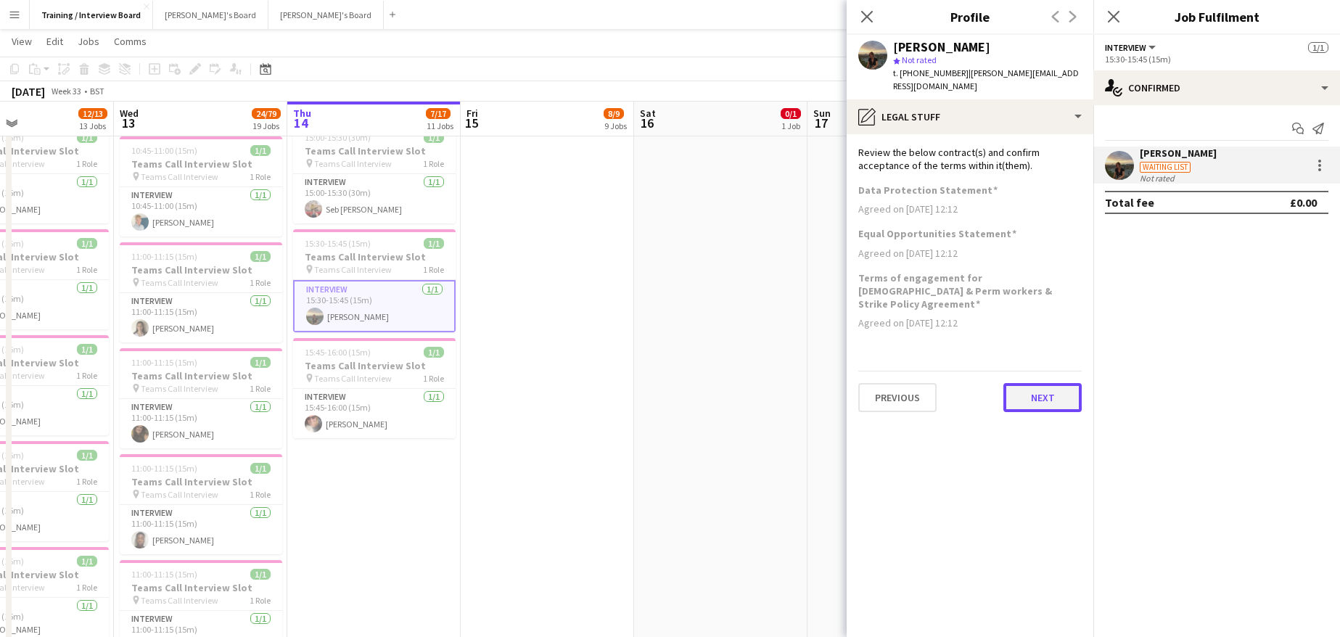
click at [1048, 383] on button "Next" at bounding box center [1042, 397] width 78 height 29
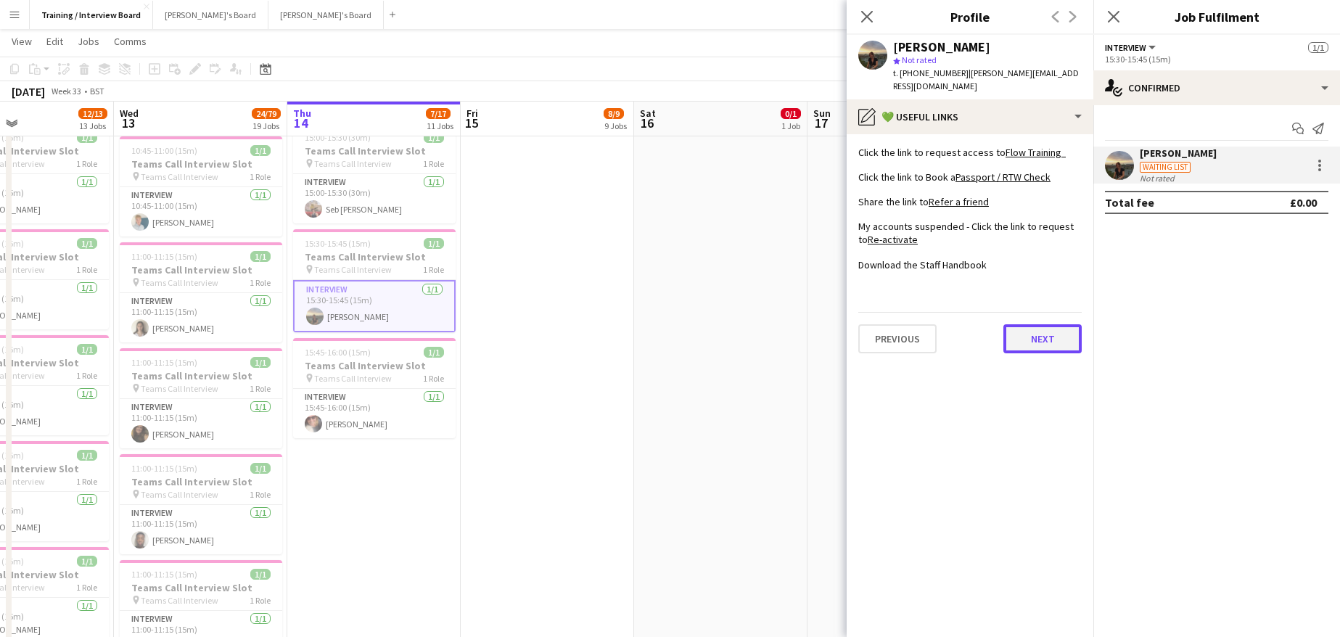
click at [1058, 337] on button "Next" at bounding box center [1042, 338] width 78 height 29
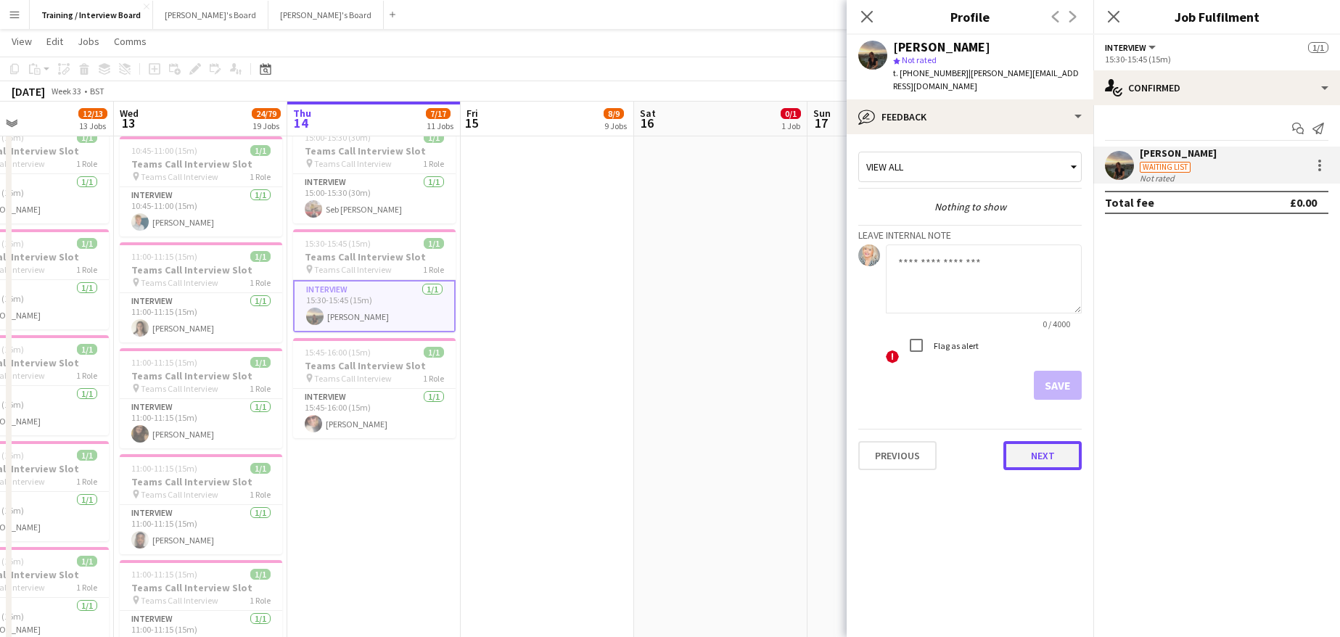
click at [1063, 441] on button "Next" at bounding box center [1042, 455] width 78 height 29
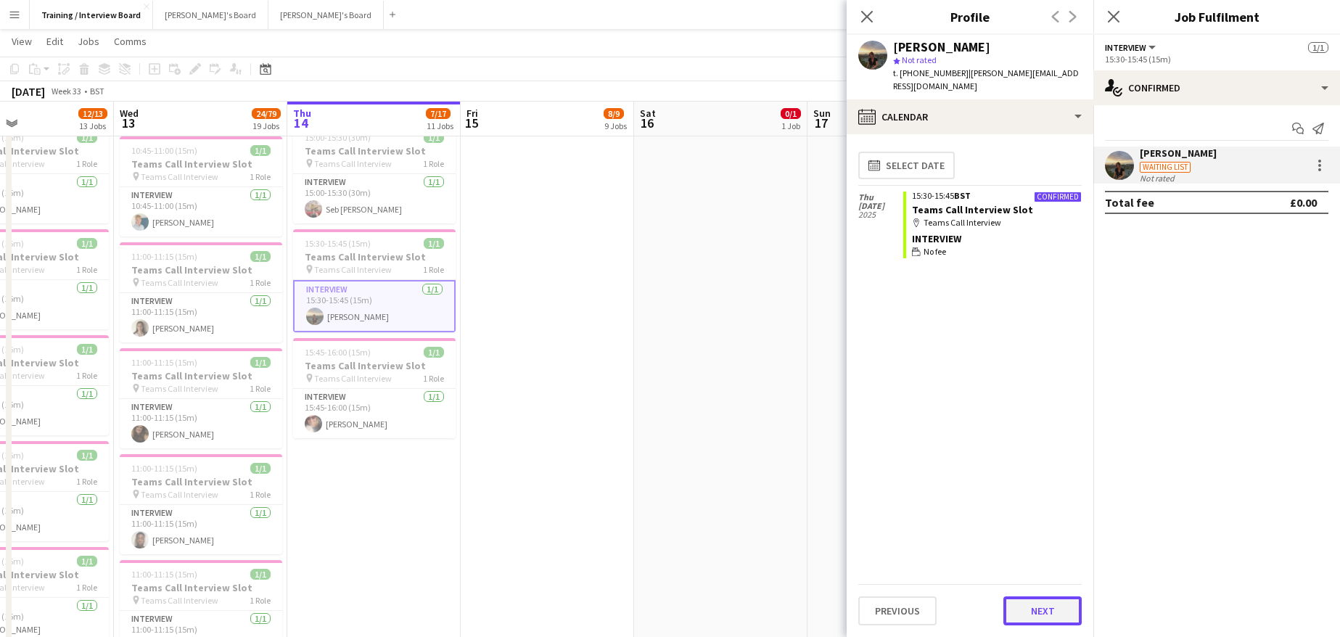
click at [1058, 604] on button "Next" at bounding box center [1042, 610] width 78 height 29
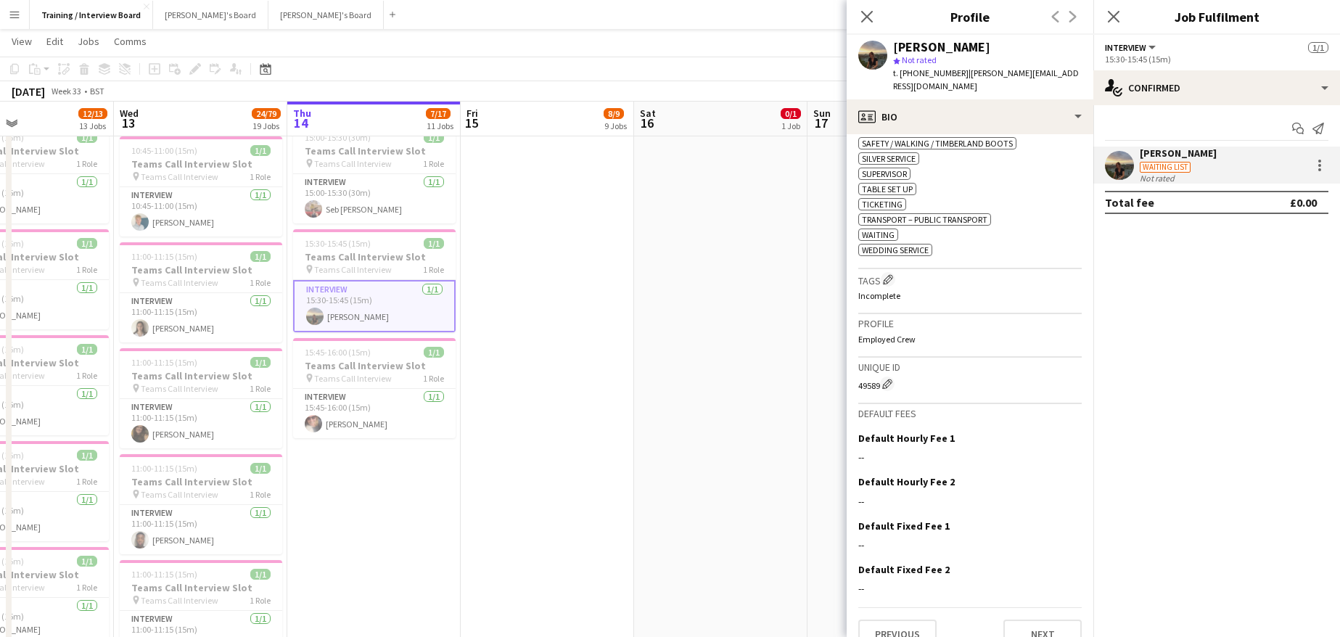
scroll to position [842, 0]
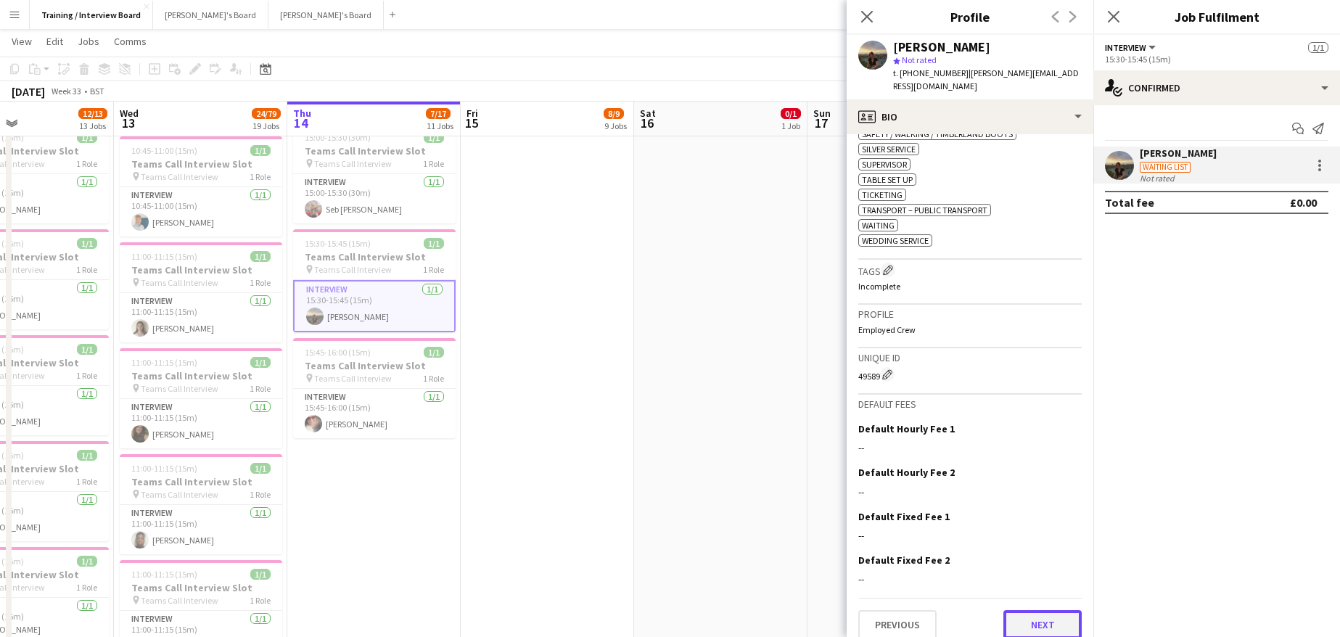
click at [1040, 610] on button "Next" at bounding box center [1042, 624] width 78 height 29
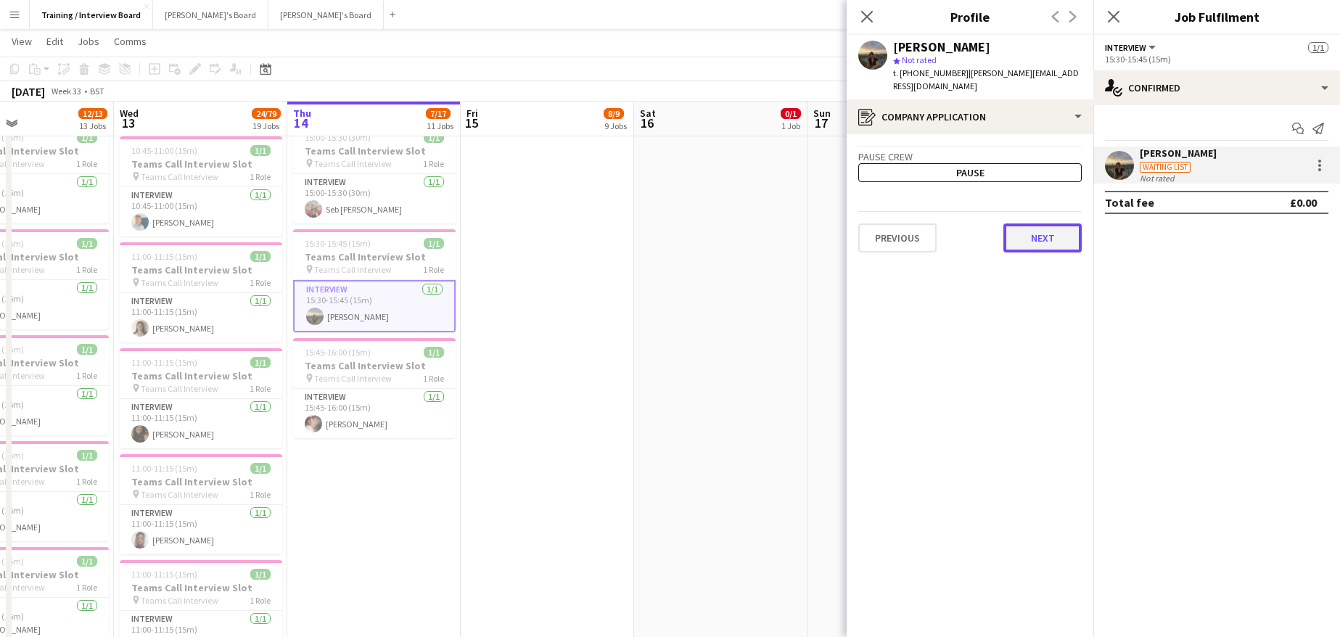
click at [1040, 223] on button "Next" at bounding box center [1042, 237] width 78 height 29
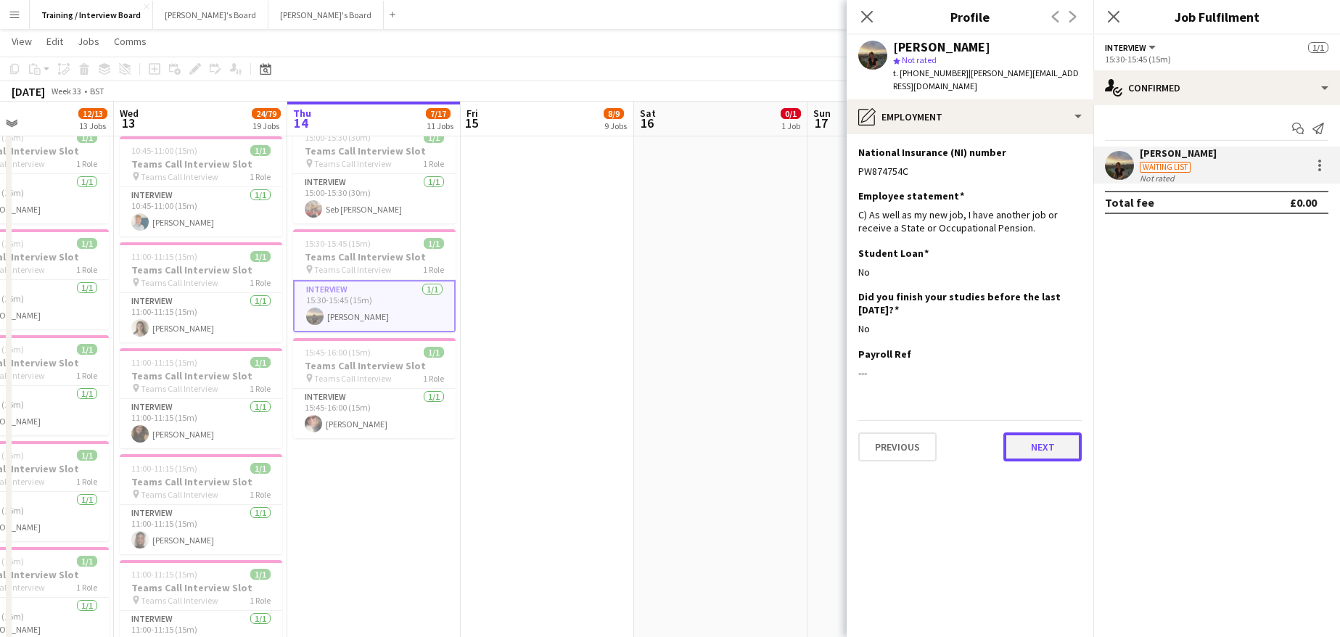
click at [1037, 436] on button "Next" at bounding box center [1042, 446] width 78 height 29
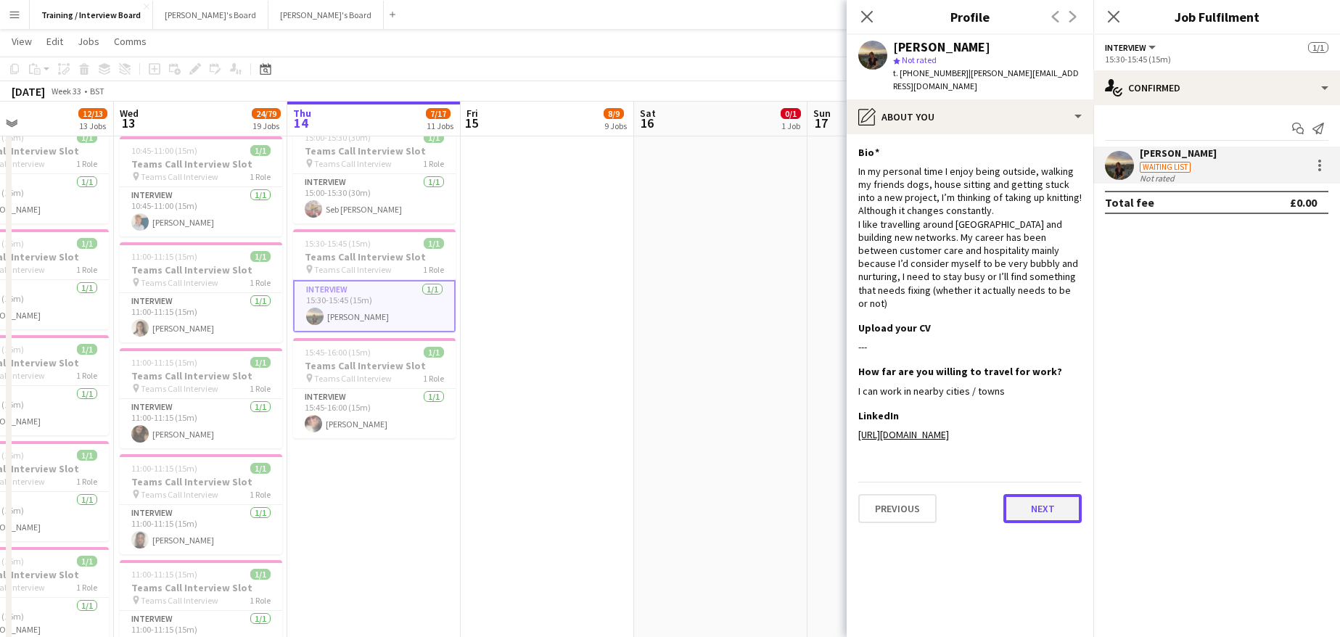
click at [1035, 494] on button "Next" at bounding box center [1042, 508] width 78 height 29
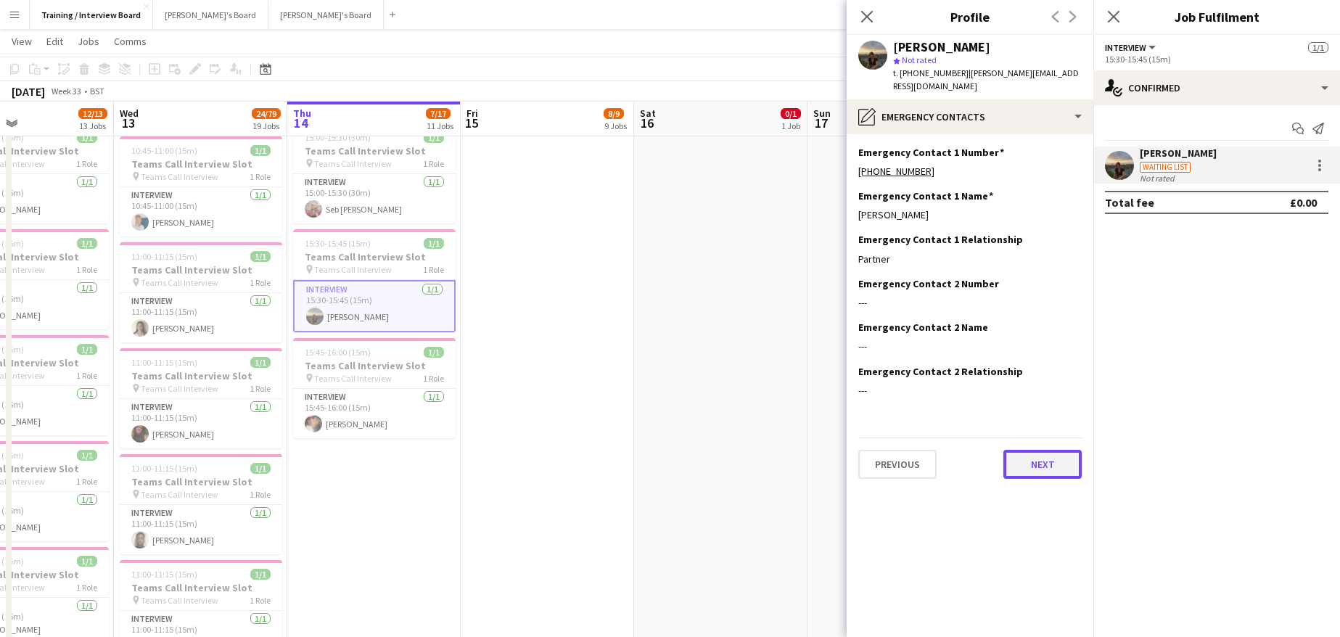
click at [1032, 450] on button "Next" at bounding box center [1042, 464] width 78 height 29
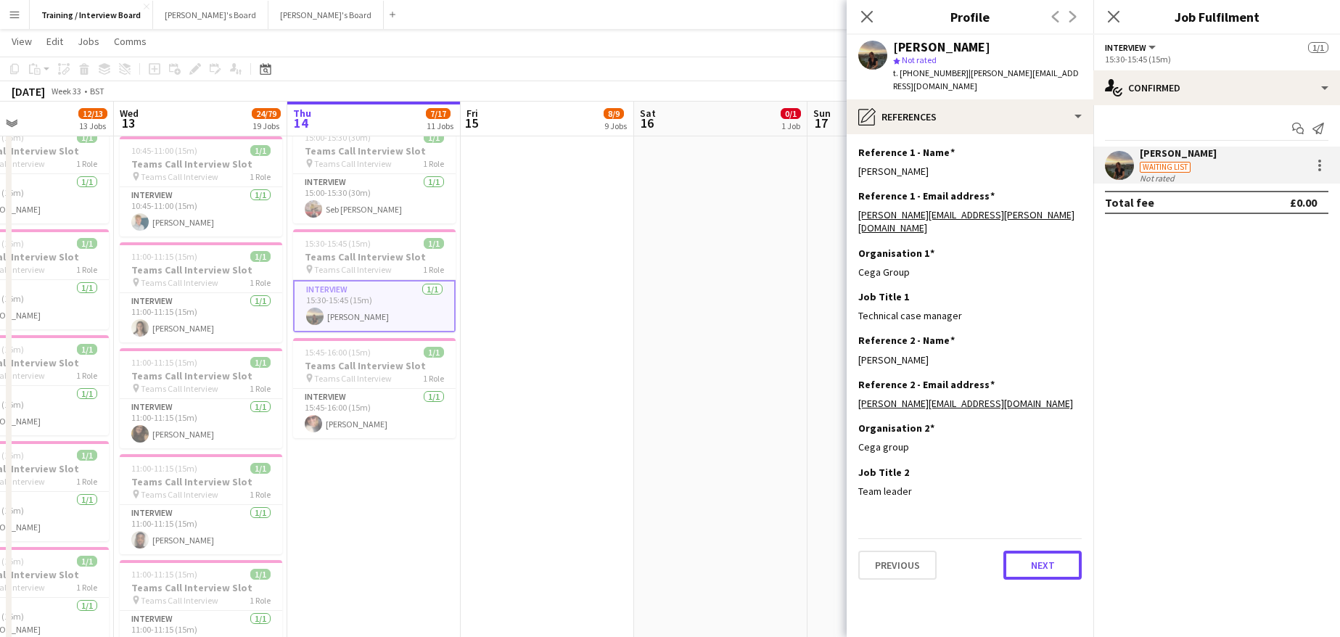
click at [1044, 551] on button "Next" at bounding box center [1042, 565] width 78 height 29
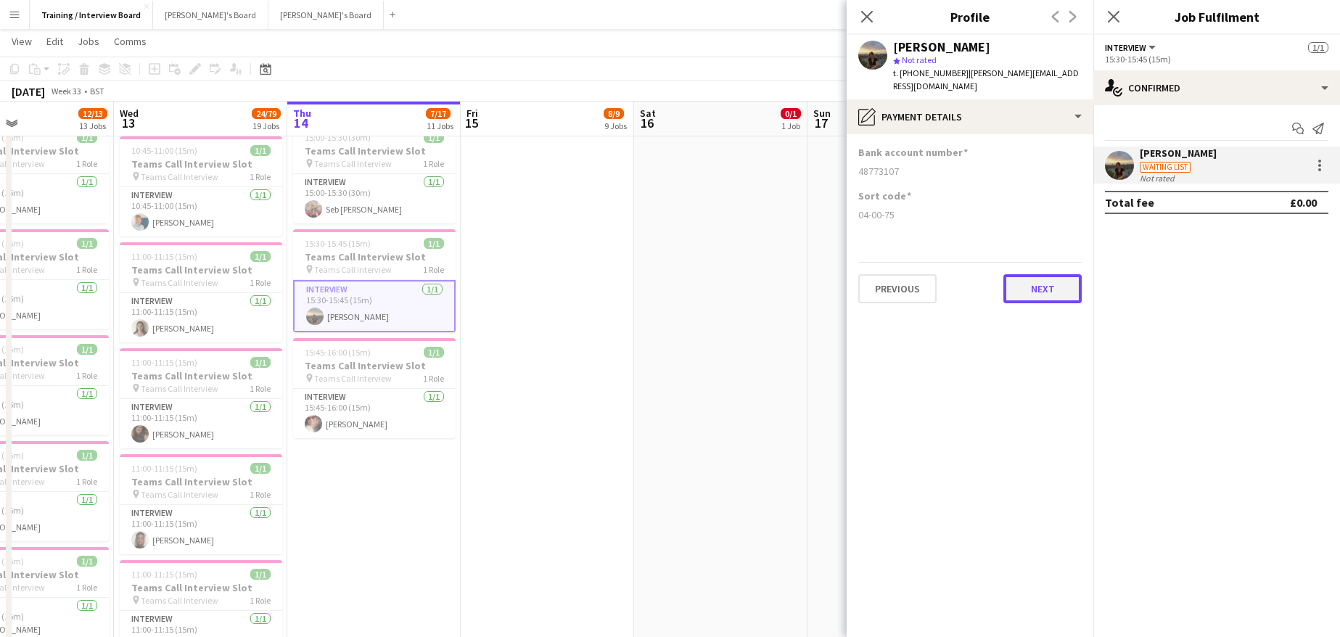
click at [1033, 274] on button "Next" at bounding box center [1042, 288] width 78 height 29
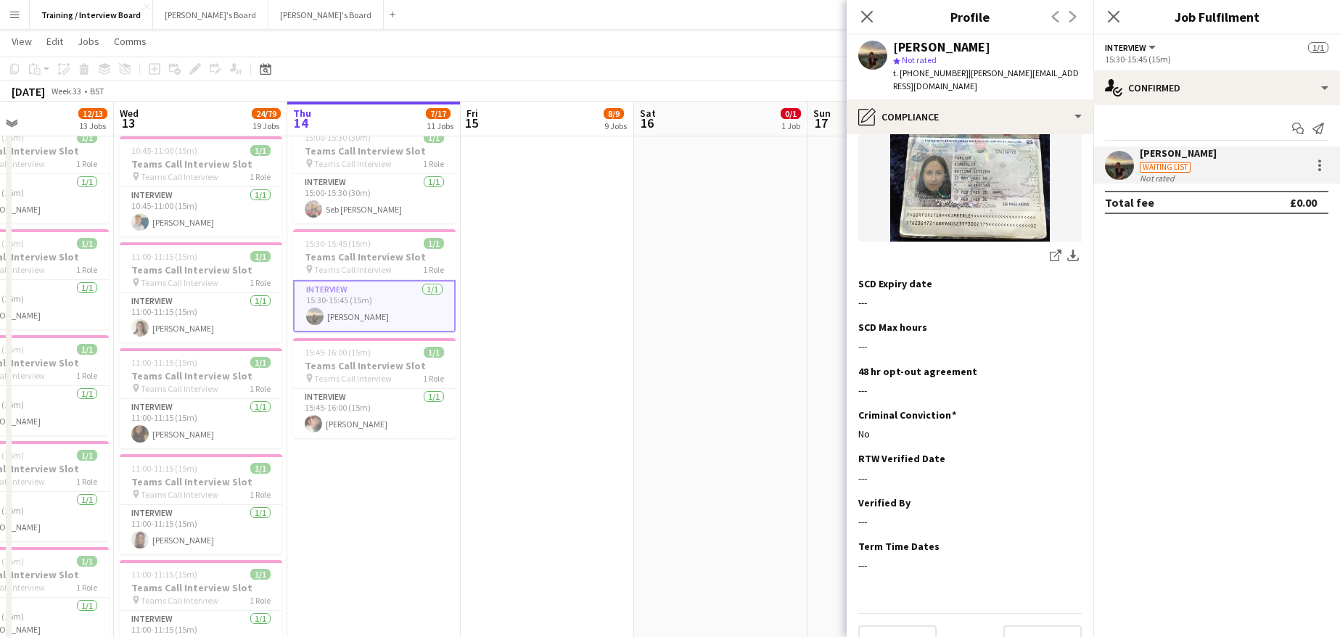
scroll to position [282, 0]
click at [919, 450] on h3 "RTW Verified Date" at bounding box center [901, 456] width 87 height 13
click at [1071, 423] on app-section-data-types "Nationality Edit this field British Permission to Work in the UK Edit this fiel…" at bounding box center [970, 385] width 247 height 503
click at [1070, 450] on app-icon "Edit this field" at bounding box center [1076, 456] width 12 height 12
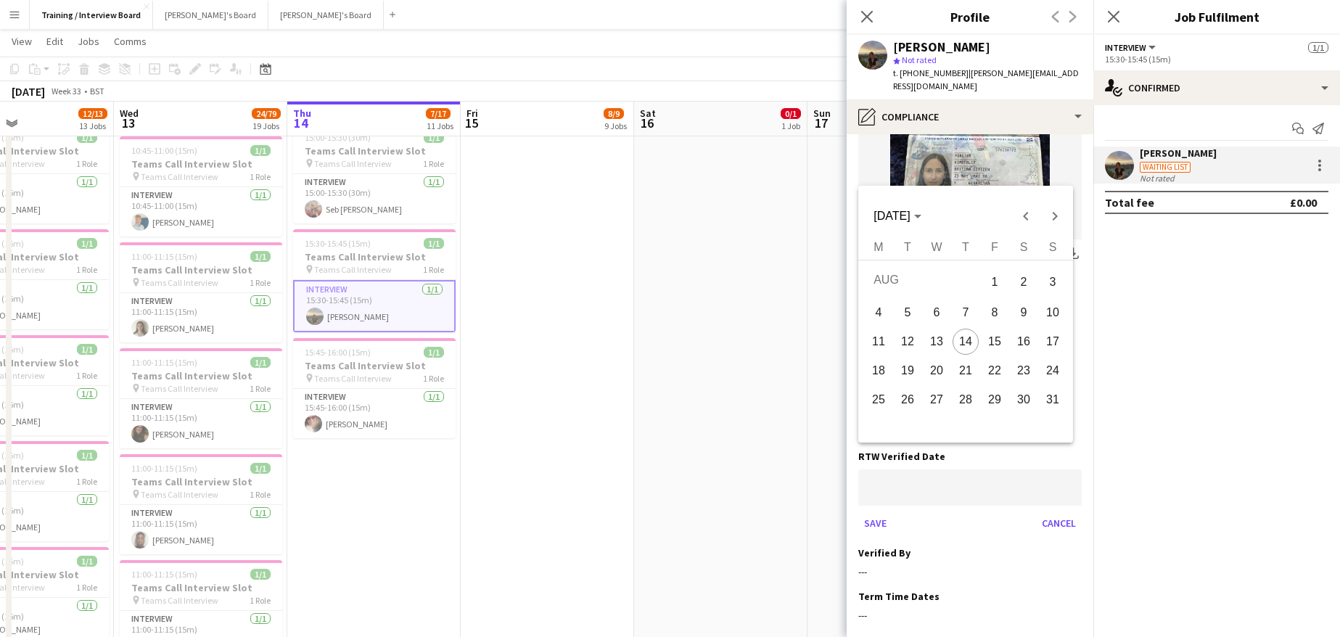
click at [975, 345] on span "14" at bounding box center [966, 342] width 26 height 26
type input "**********"
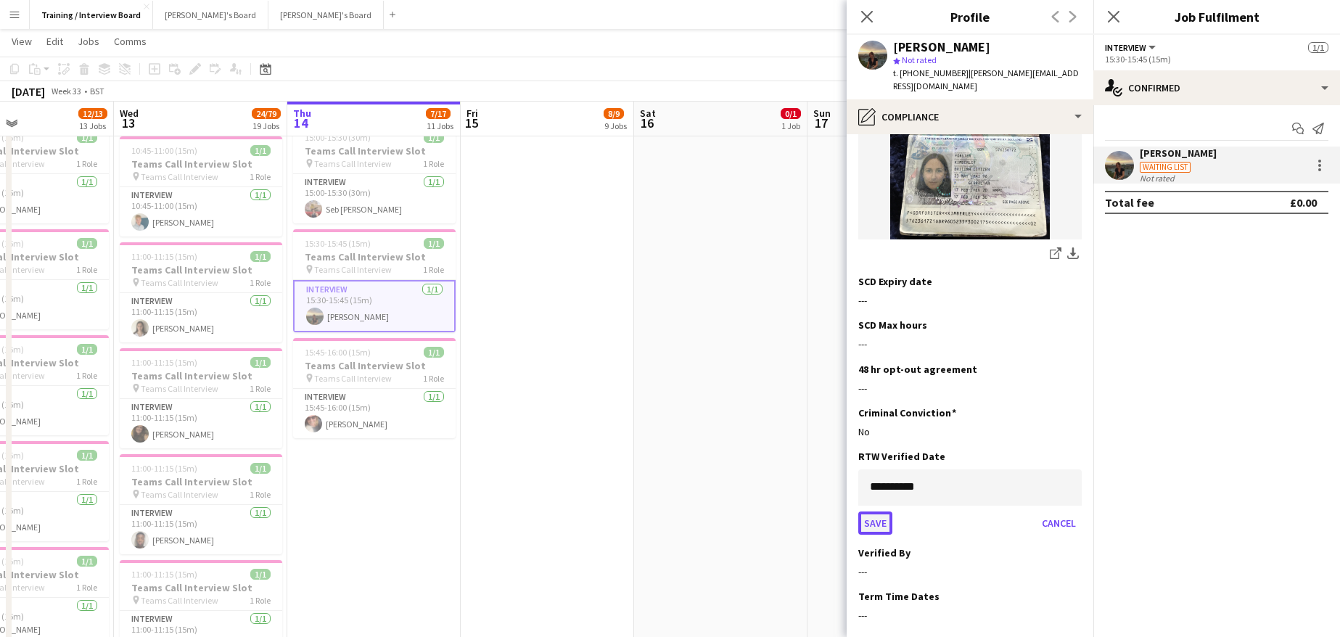
click at [866, 512] on button "Save" at bounding box center [875, 523] width 34 height 23
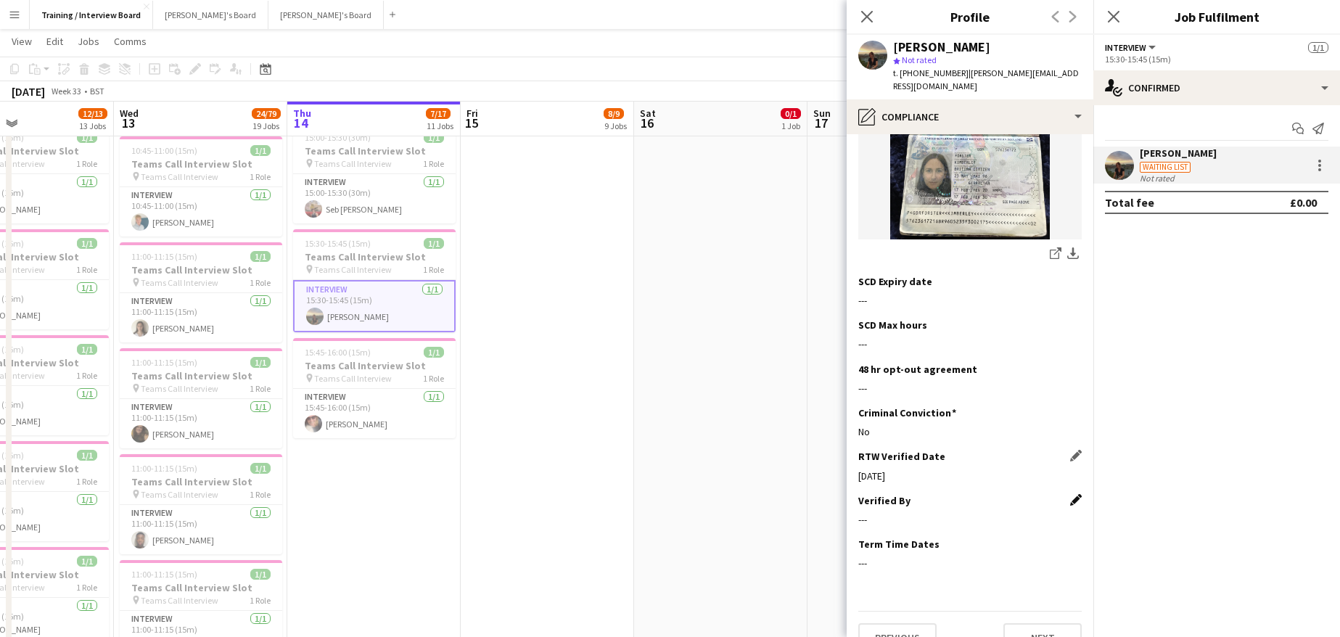
click at [1070, 494] on app-icon "Edit this field" at bounding box center [1076, 500] width 12 height 12
click at [930, 513] on input at bounding box center [969, 531] width 223 height 36
type input "**"
click at [874, 569] on button "Save" at bounding box center [875, 580] width 34 height 23
click at [1037, 623] on button "Next" at bounding box center [1042, 637] width 78 height 29
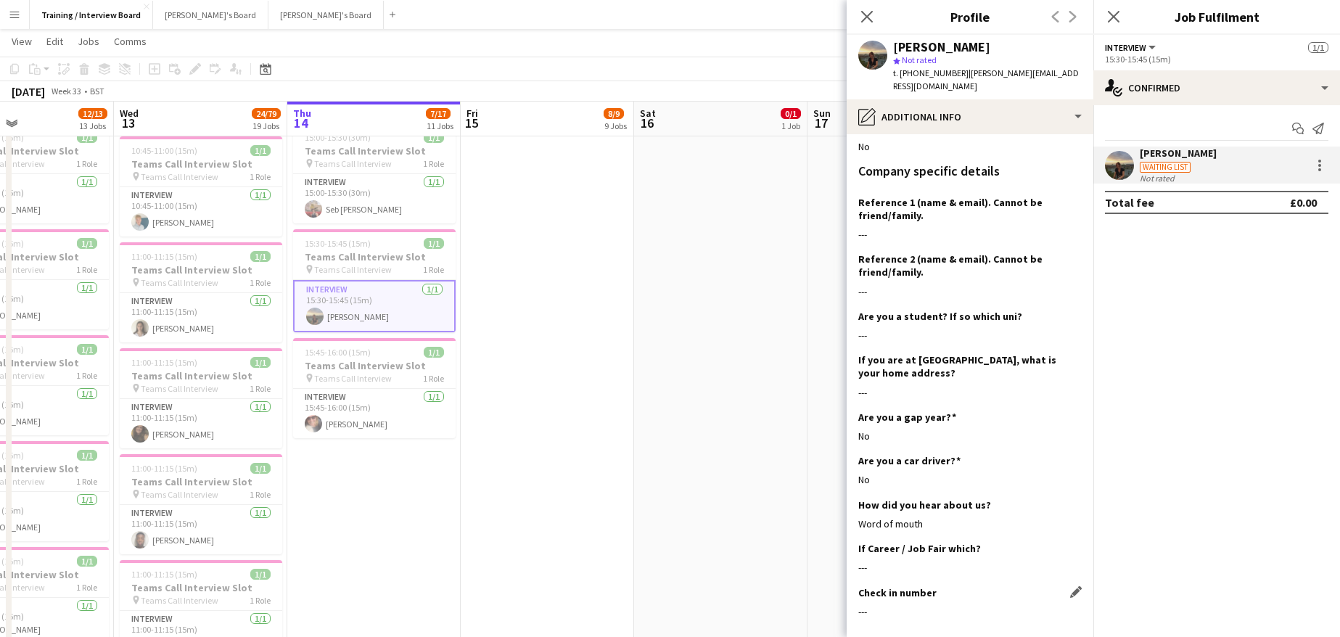
scroll to position [213, 0]
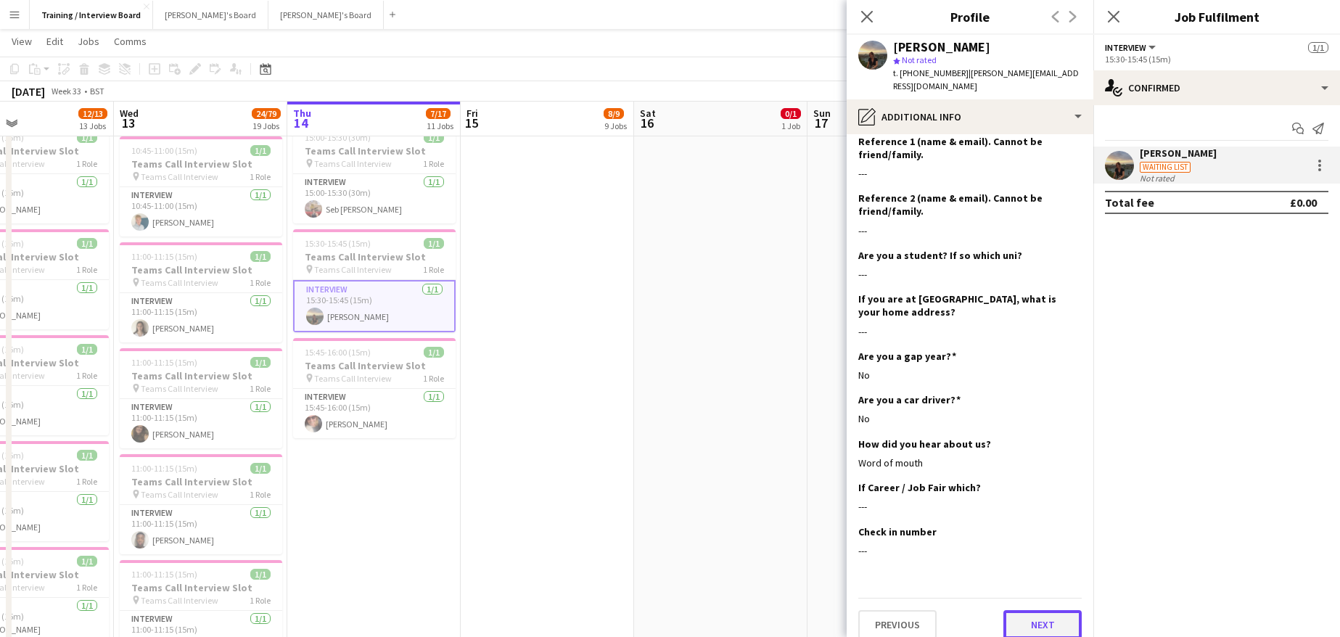
click at [1026, 610] on button "Next" at bounding box center [1042, 624] width 78 height 29
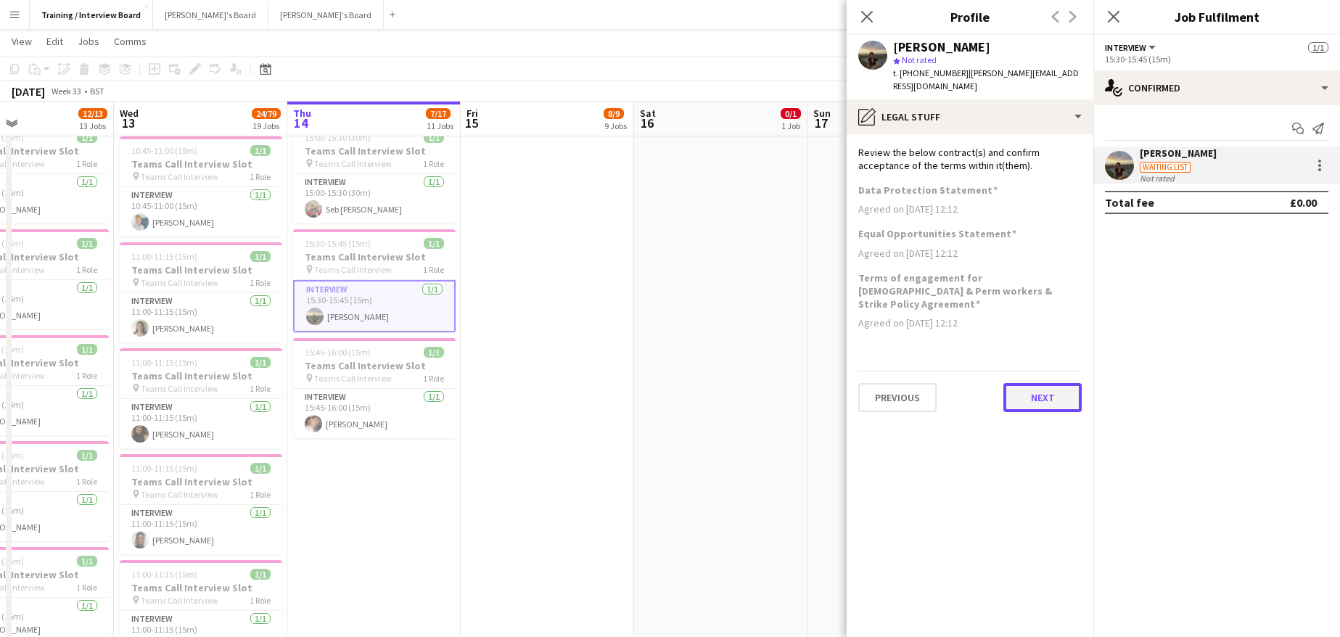
click at [1041, 383] on button "Next" at bounding box center [1042, 397] width 78 height 29
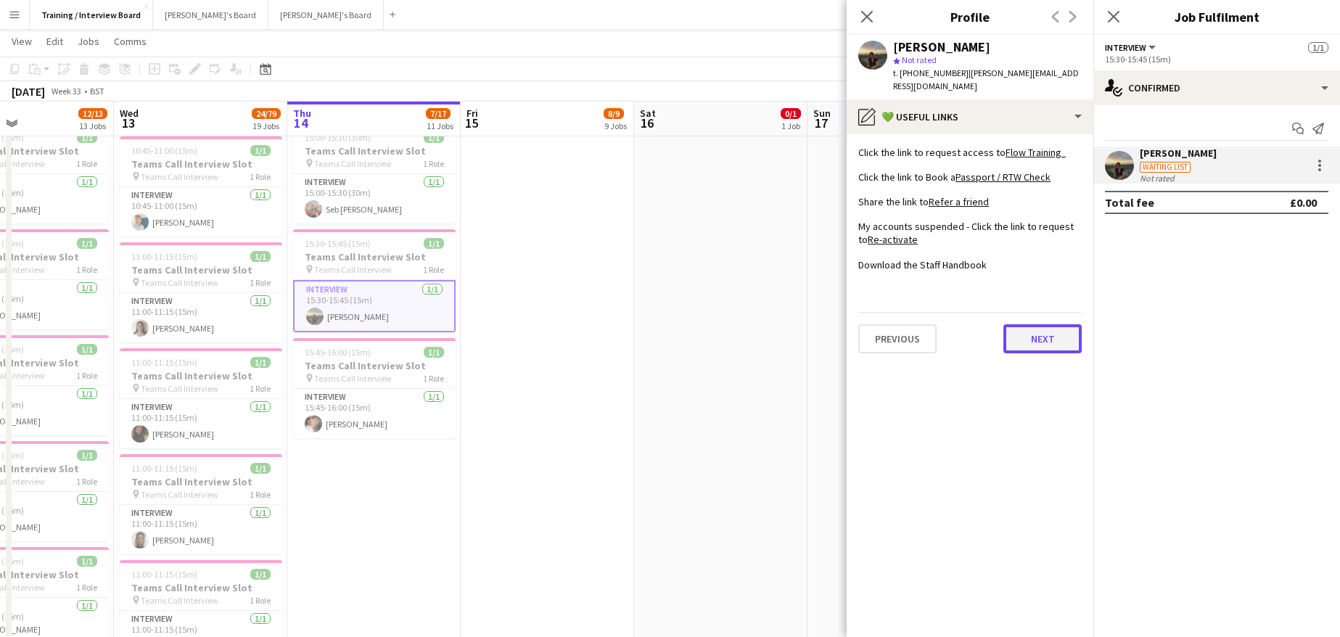
click at [1040, 328] on button "Next" at bounding box center [1042, 338] width 78 height 29
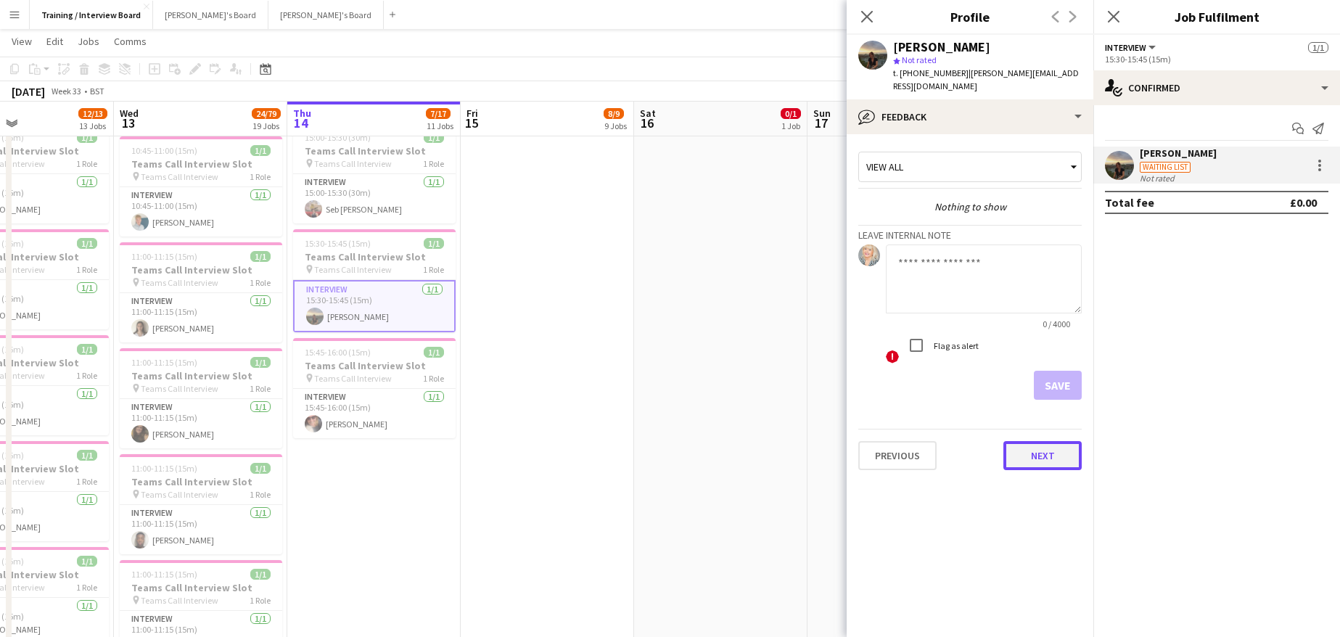
click at [1049, 445] on button "Next" at bounding box center [1042, 455] width 78 height 29
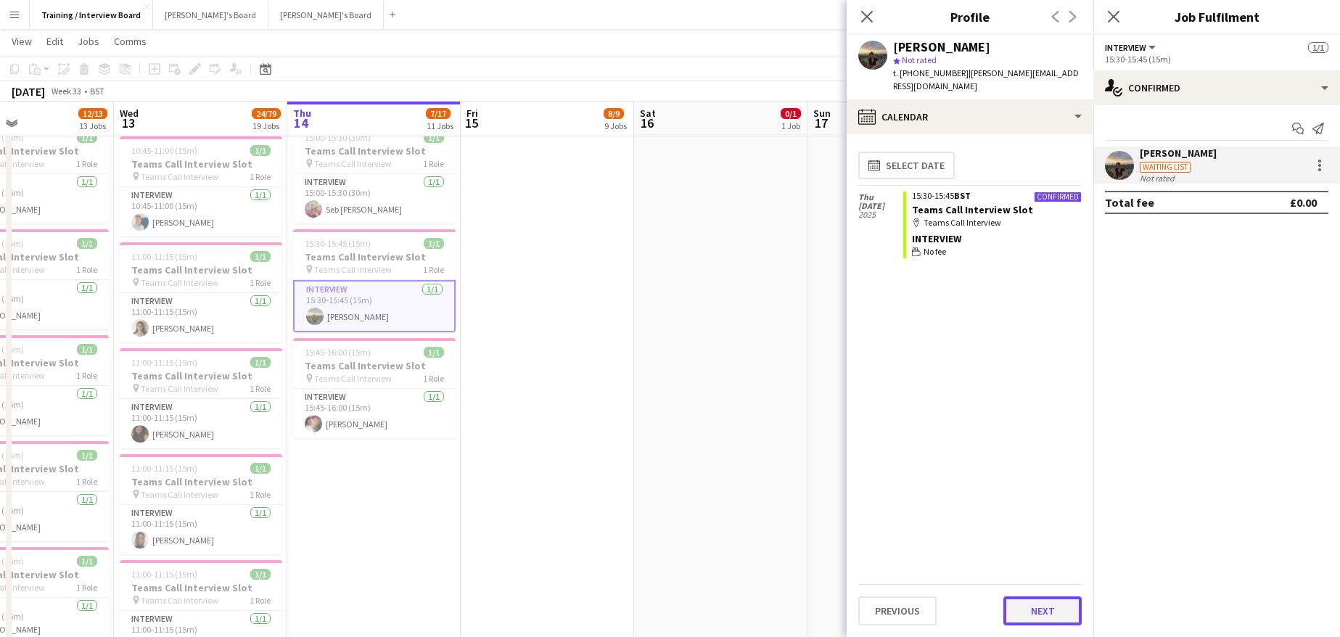
click at [1039, 612] on button "Next" at bounding box center [1042, 610] width 78 height 29
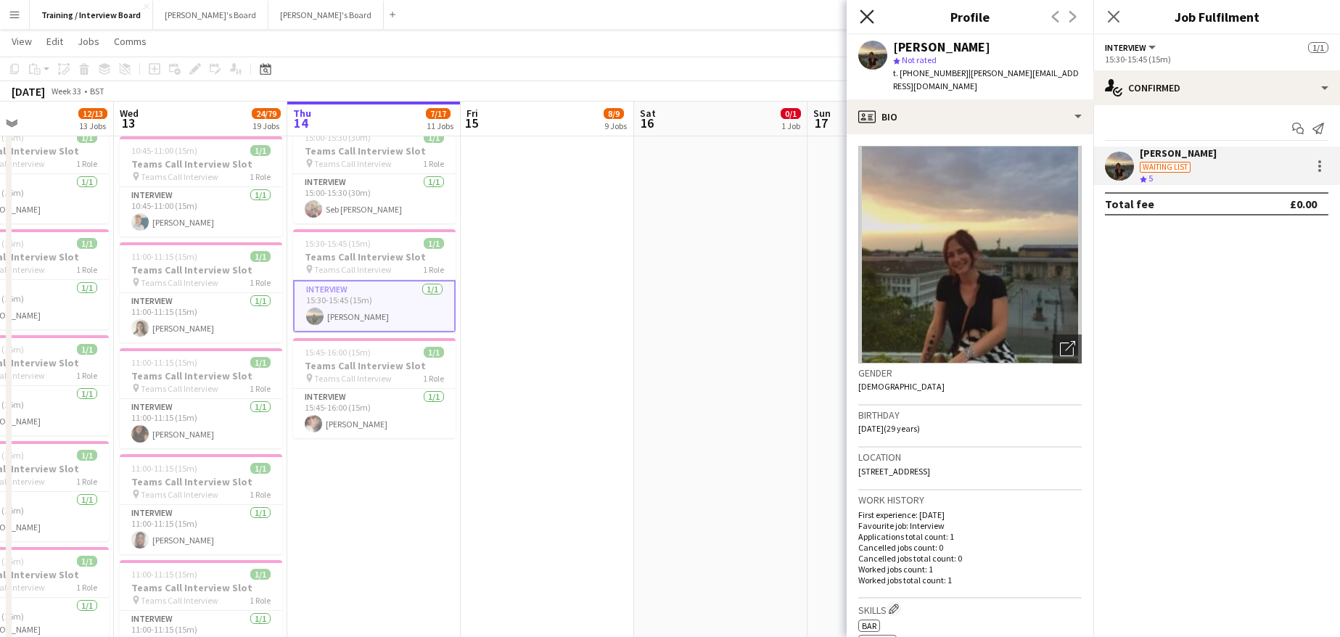
click at [869, 14] on icon at bounding box center [867, 16] width 14 height 14
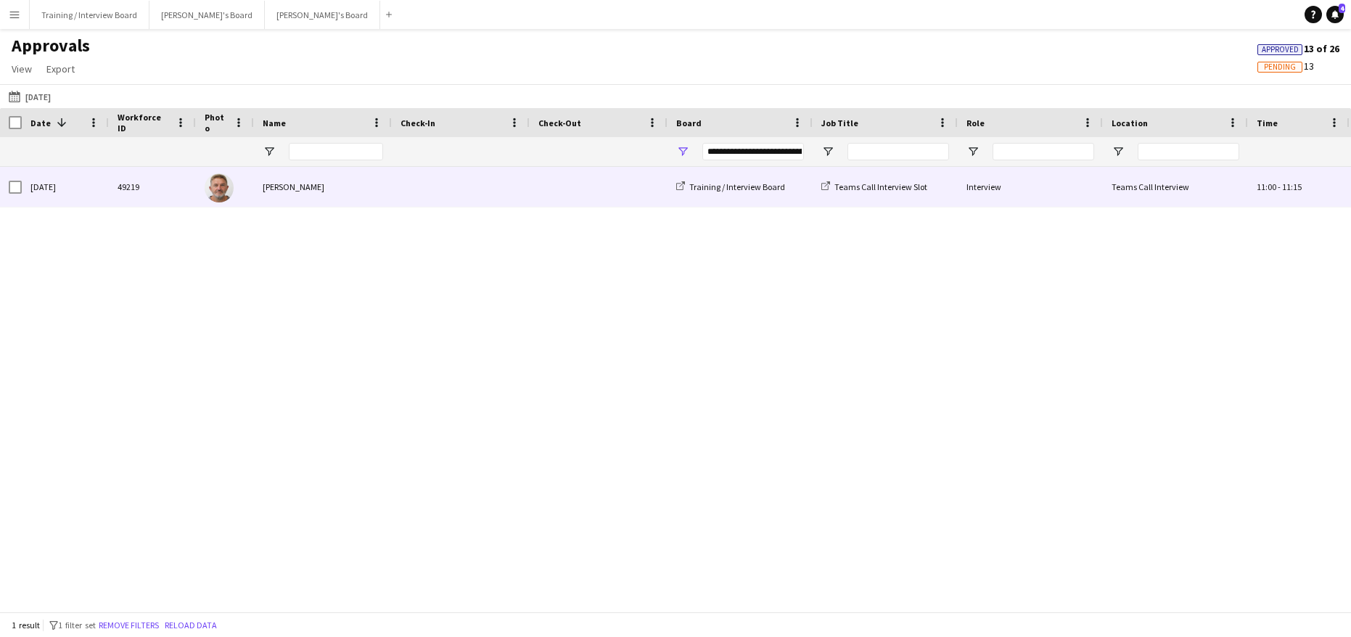
click at [334, 190] on div "[PERSON_NAME]" at bounding box center [323, 187] width 138 height 40
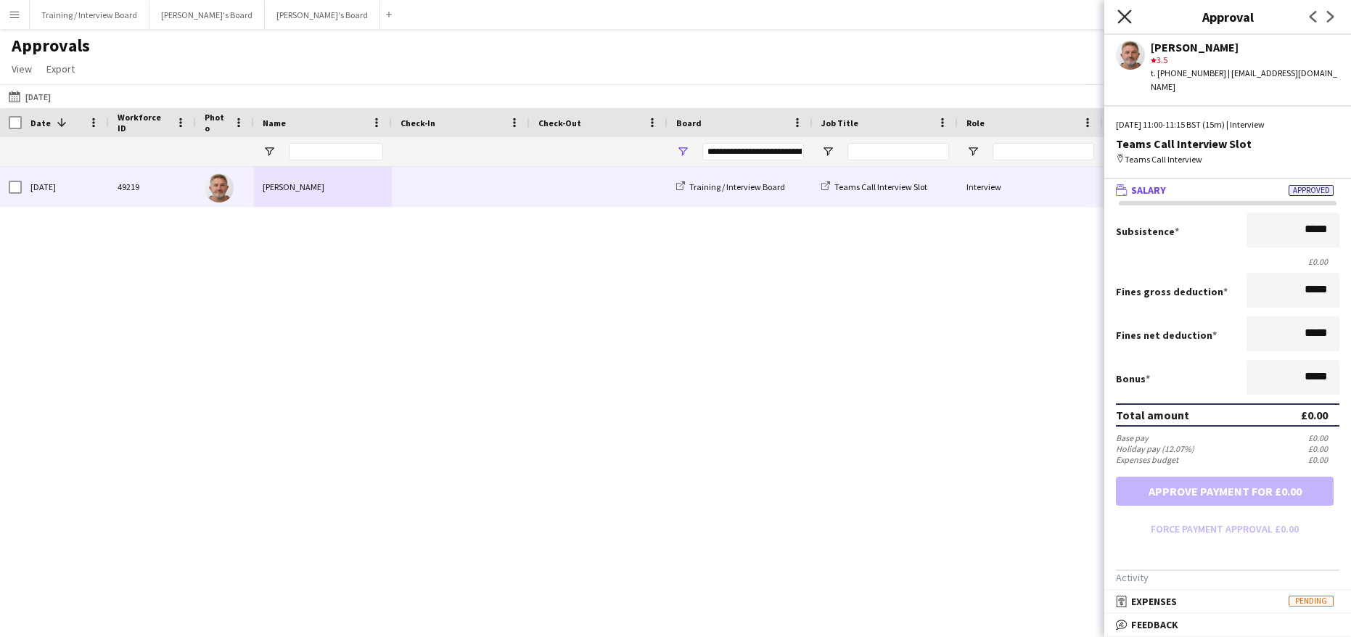
click at [1130, 17] on icon "Close pop-in" at bounding box center [1124, 16] width 14 height 14
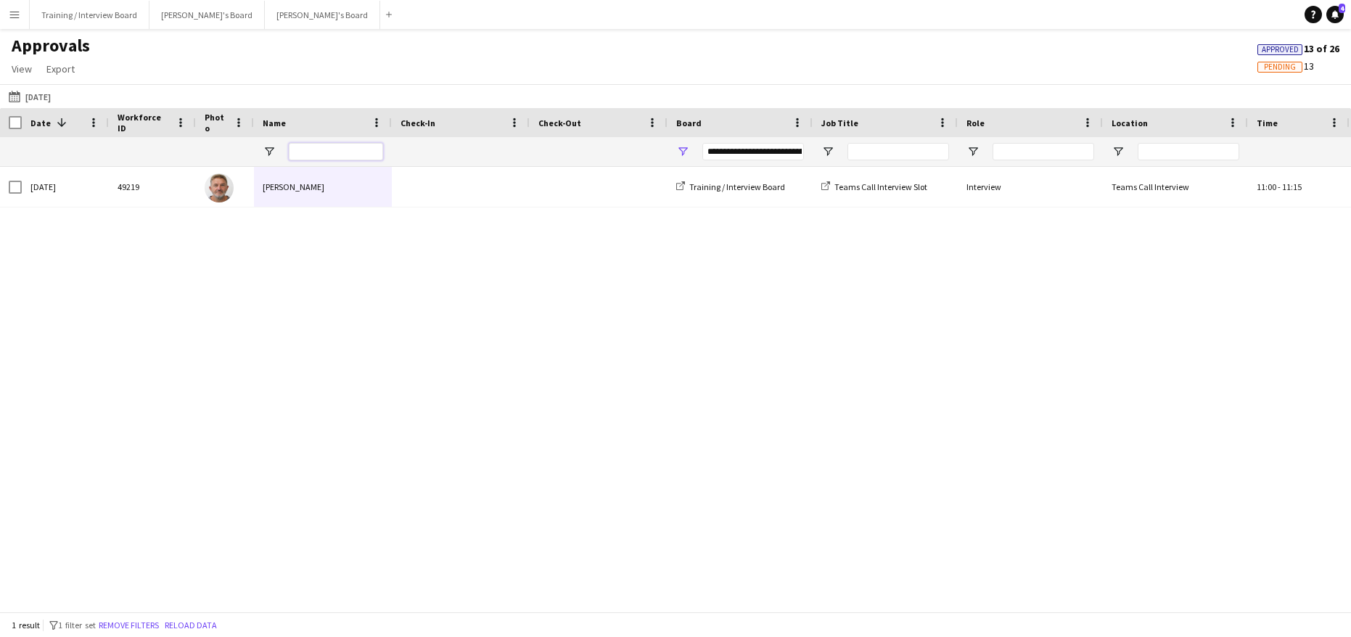
click at [312, 154] on input "Name Filter Input" at bounding box center [336, 151] width 94 height 17
type input "***"
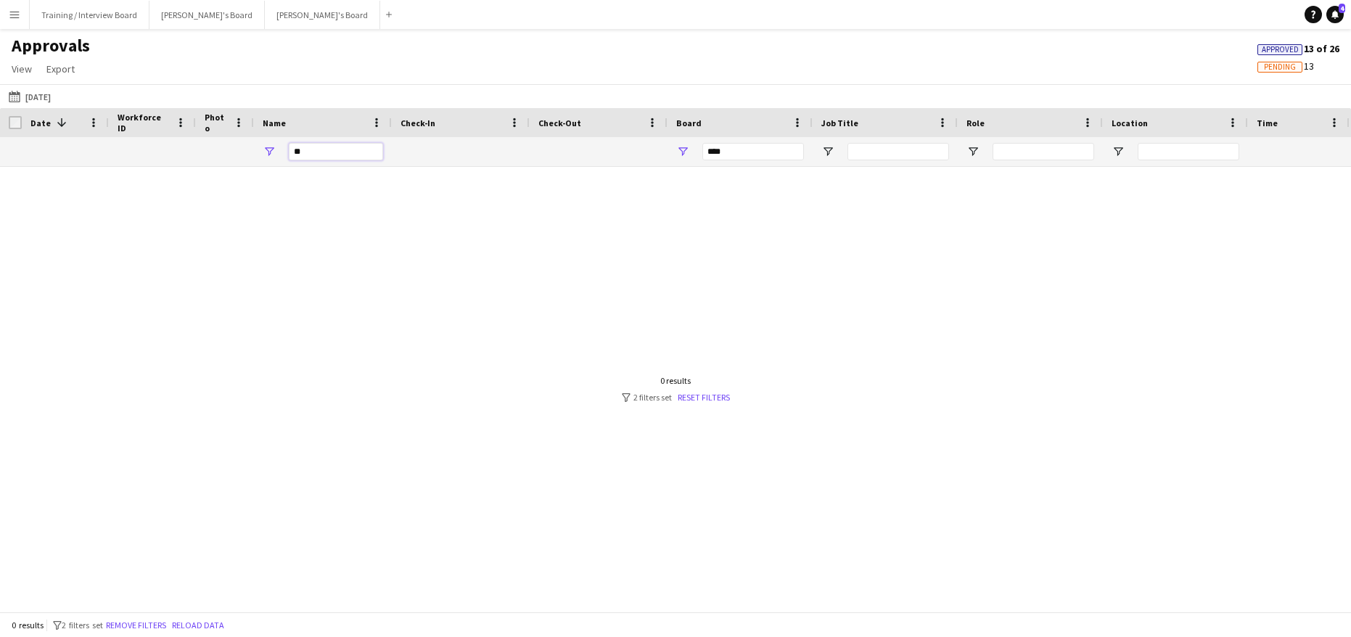
type input "*"
type input "**********"
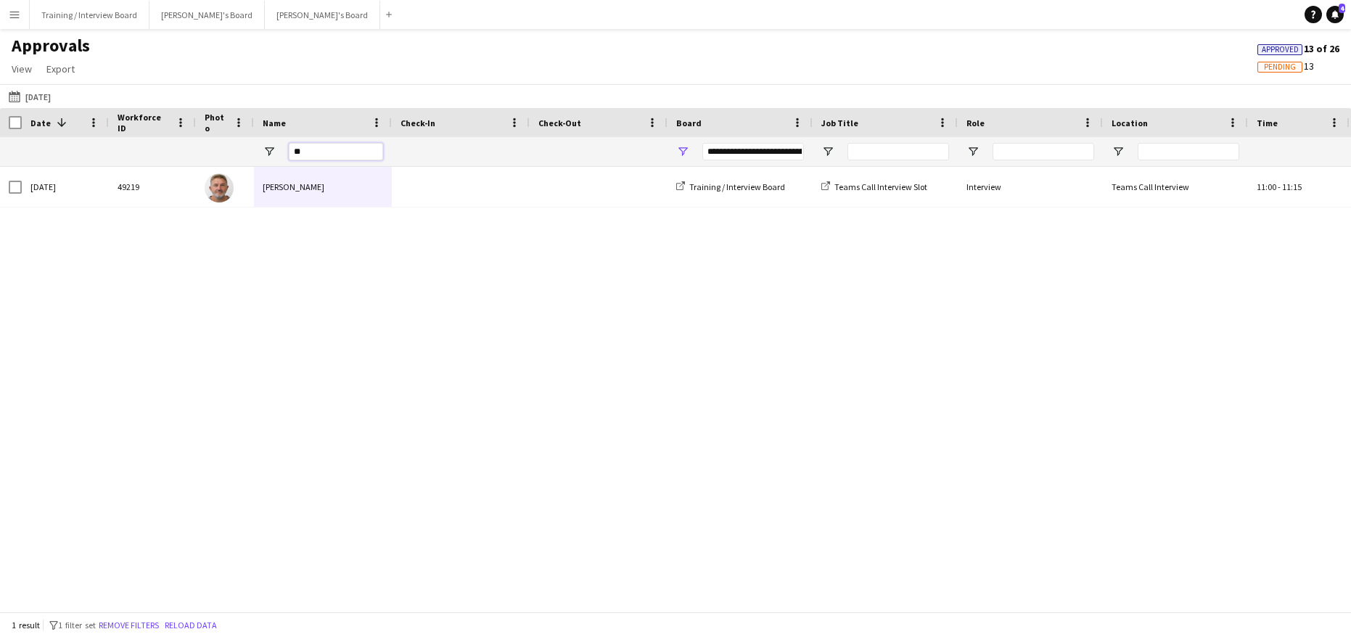
type input "***"
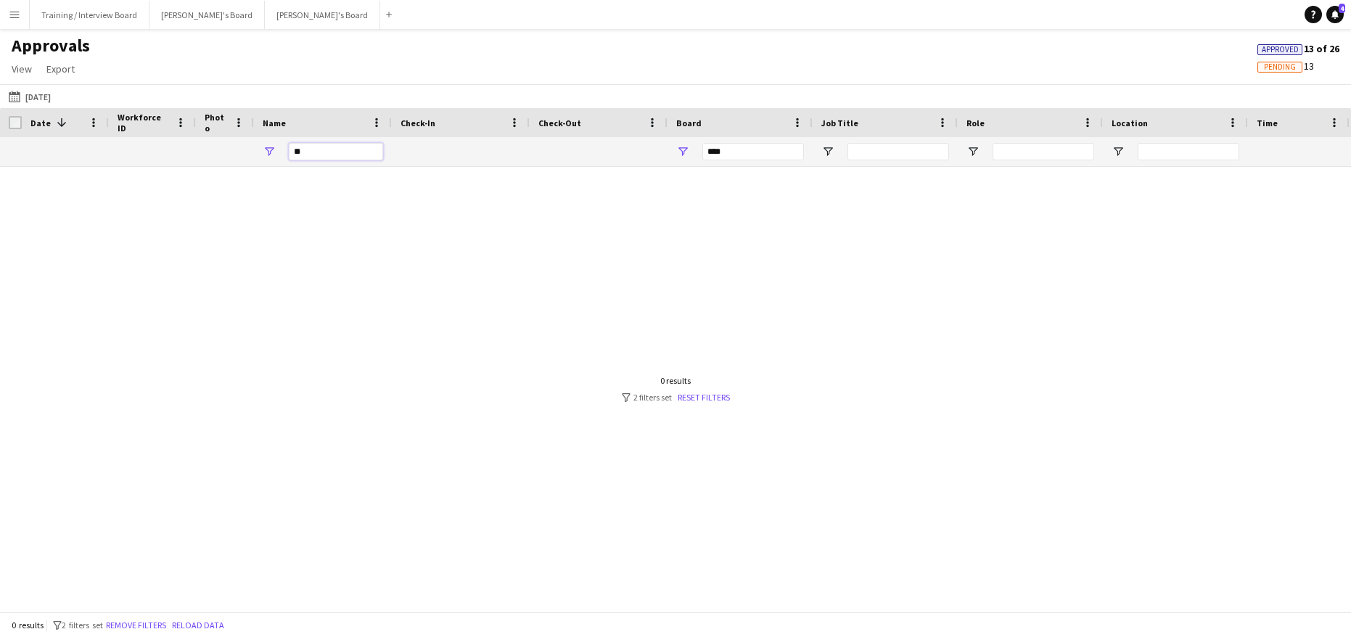
type input "*"
type input "**********"
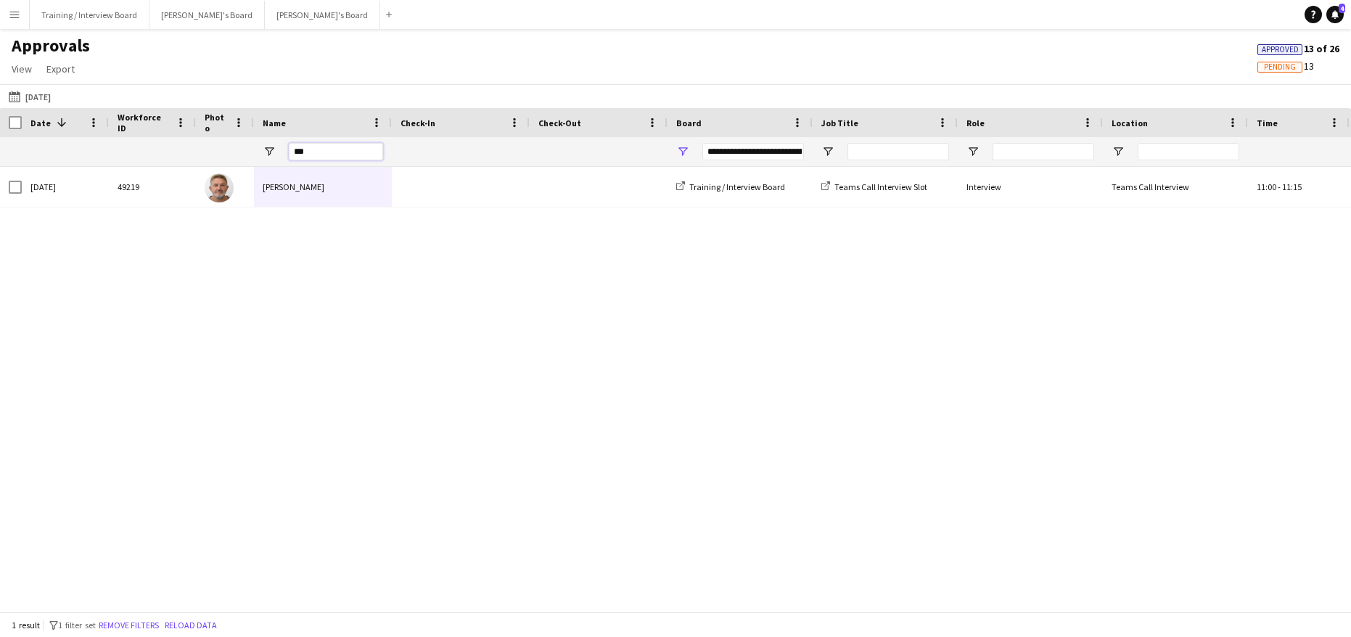
type input "***"
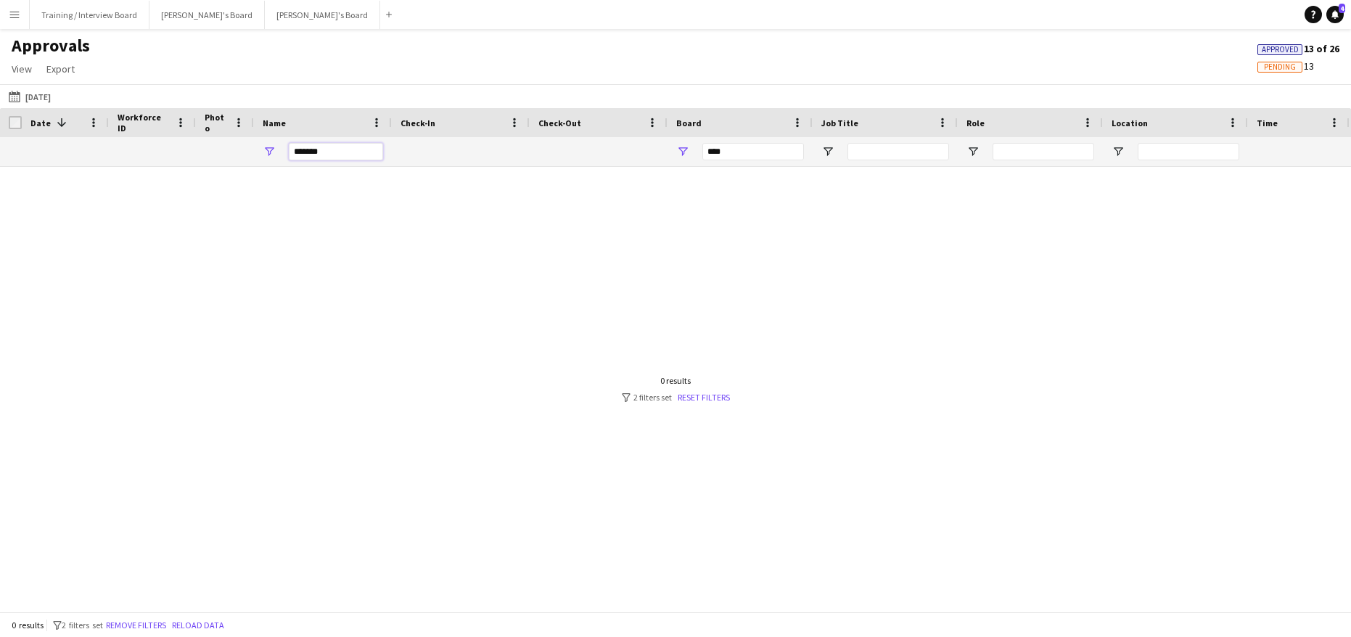
type input "*******"
drag, startPoint x: 385, startPoint y: 123, endPoint x: 402, endPoint y: 132, distance: 19.2
drag, startPoint x: 388, startPoint y: 126, endPoint x: 246, endPoint y: 123, distance: 142.2
click at [246, 123] on div "Workforce ID Date 1 Photo" at bounding box center [1262, 122] width 2524 height 29
click at [358, 155] on input "*******" at bounding box center [364, 151] width 94 height 17
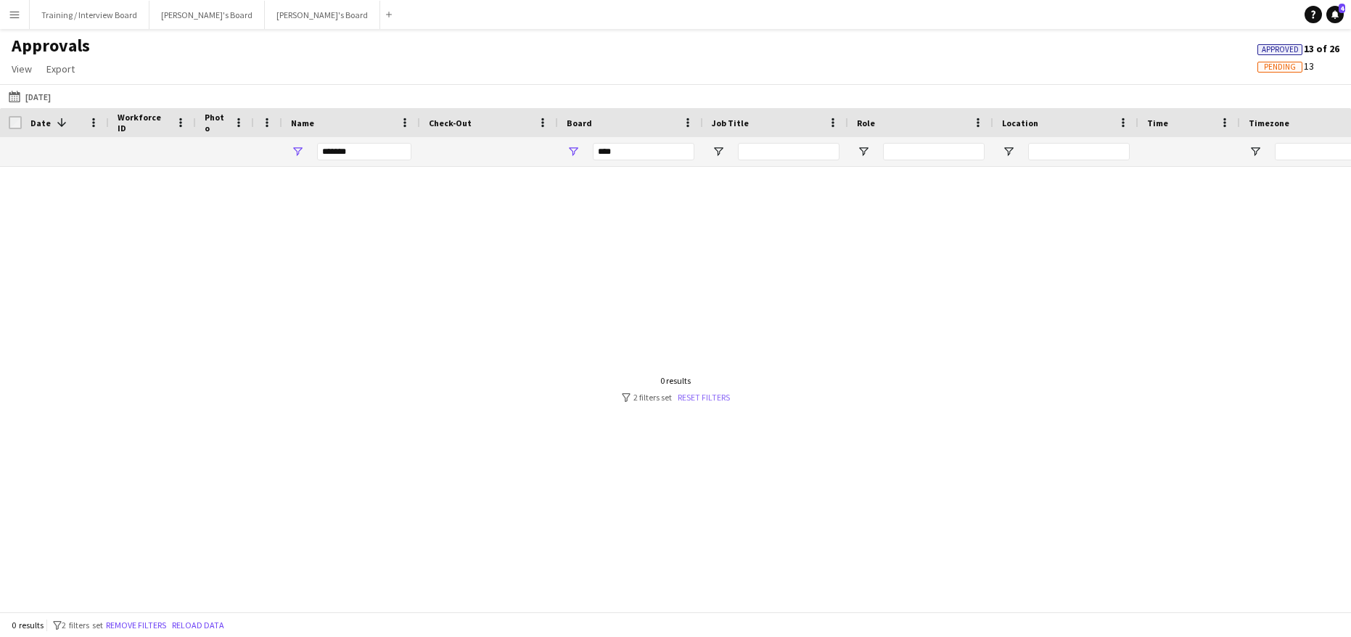
click at [702, 393] on link "Reset filters" at bounding box center [704, 397] width 52 height 11
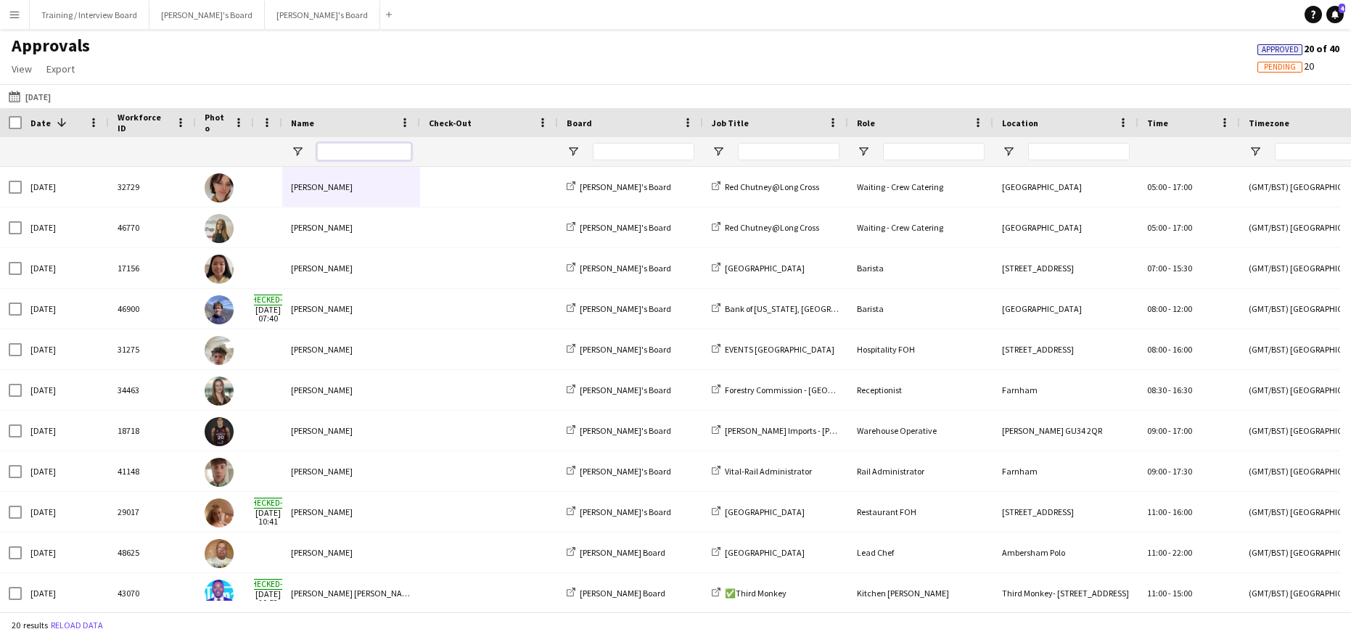
click at [354, 150] on input "Name Filter Input" at bounding box center [364, 151] width 94 height 17
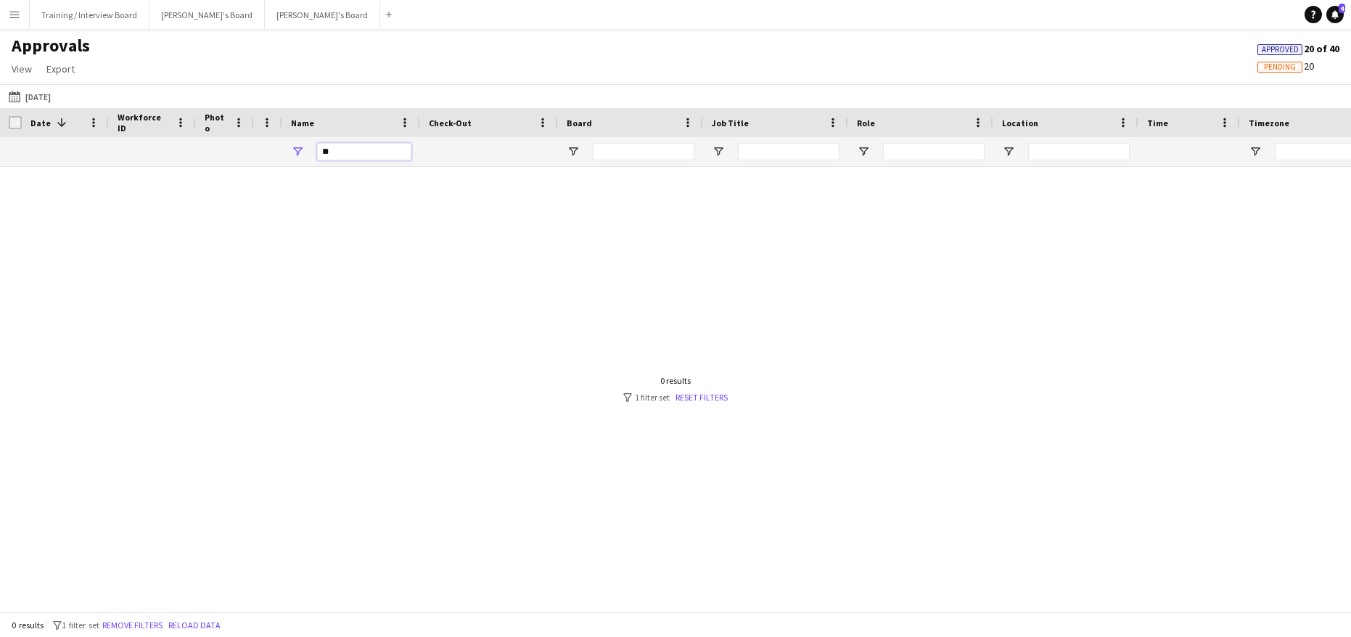
type input "*"
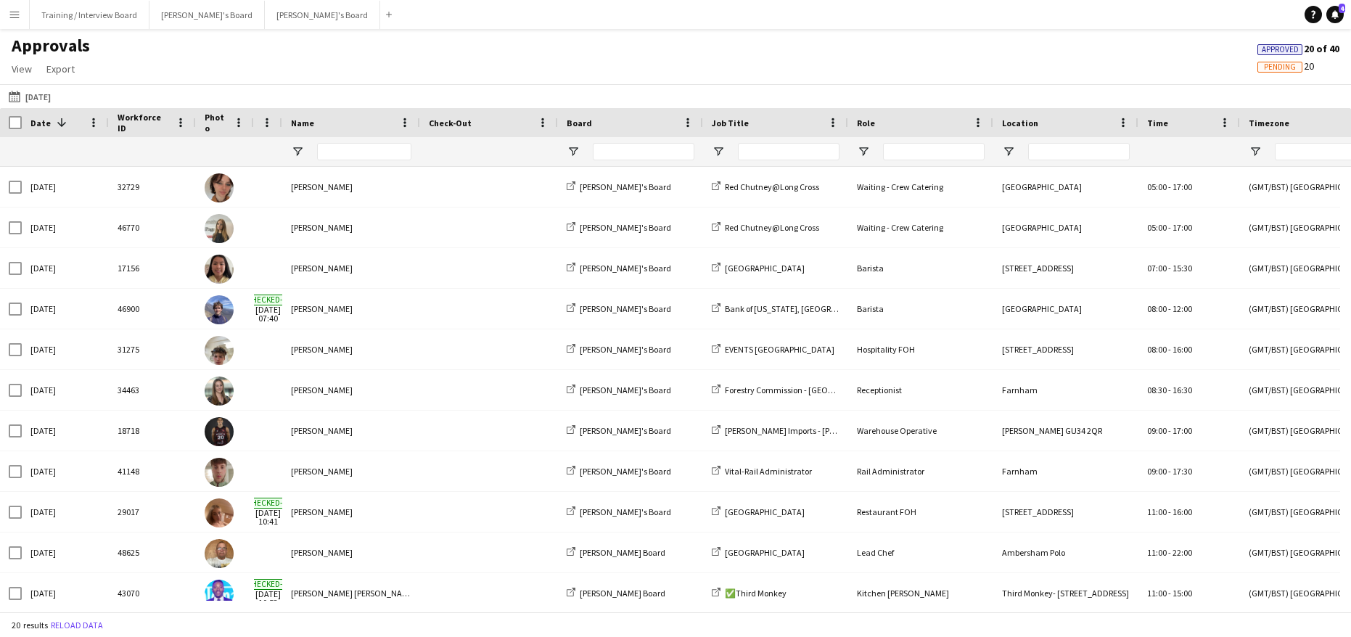
scroll to position [29, 0]
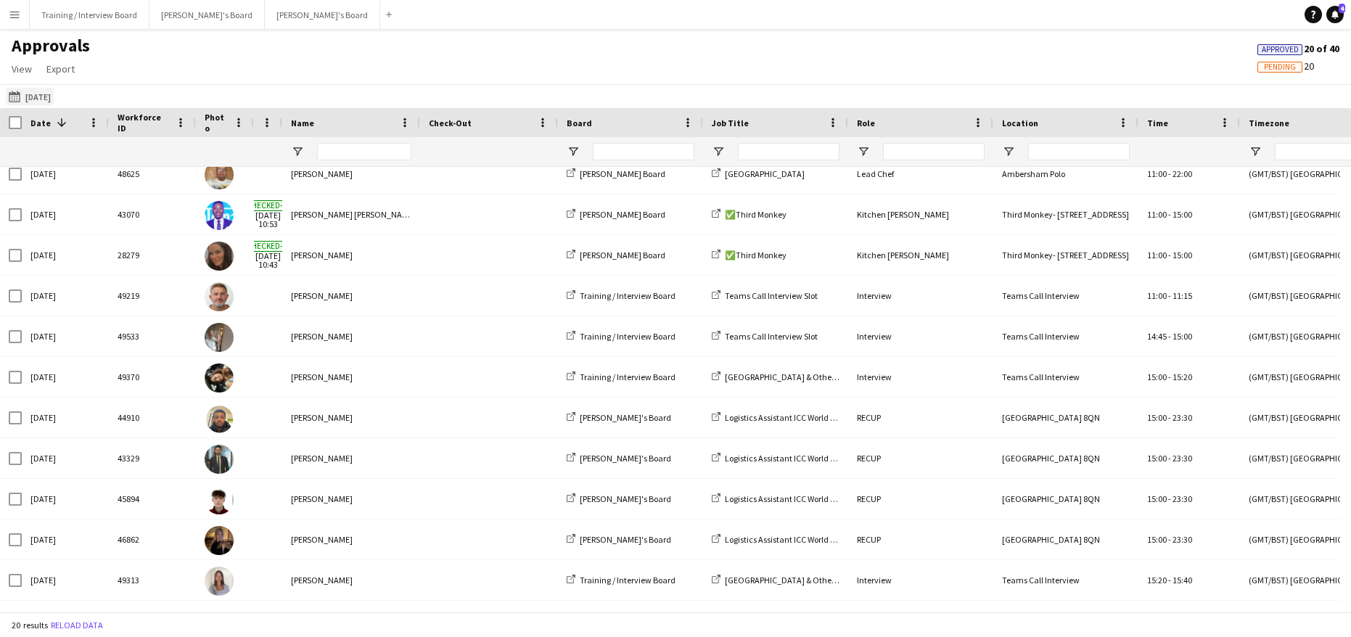
click at [22, 94] on app-icon "[DATE]" at bounding box center [17, 97] width 17 height 12
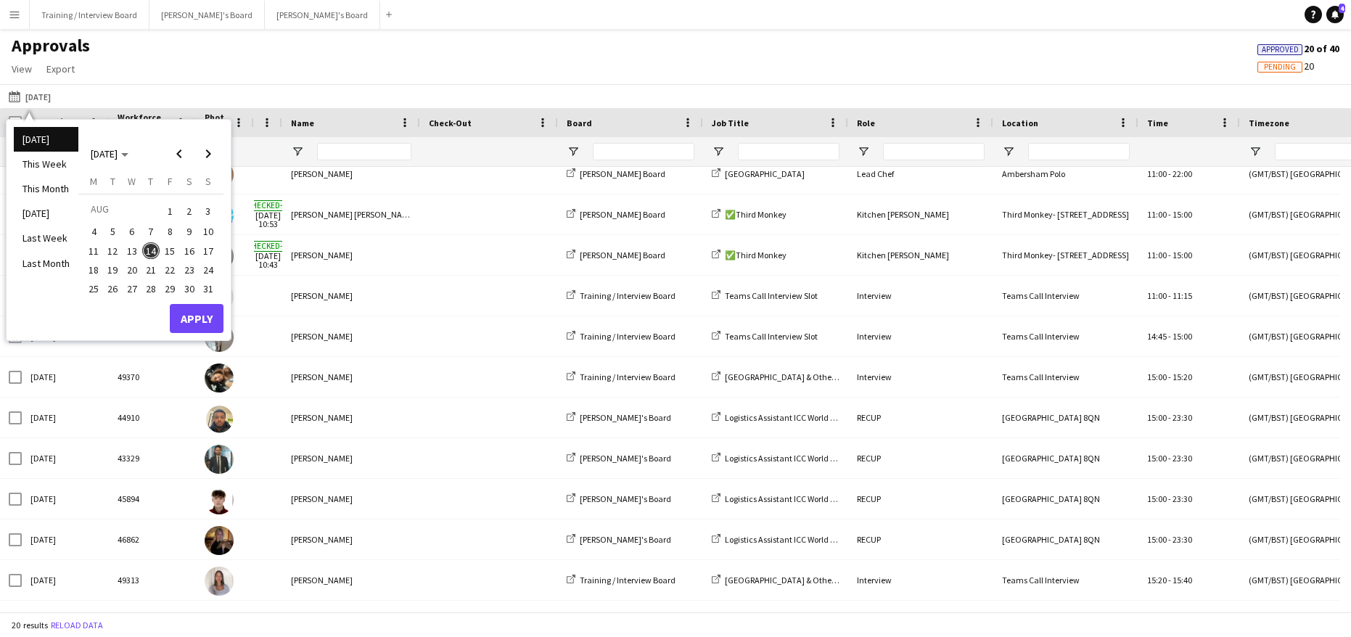
click at [151, 249] on span "14" at bounding box center [150, 250] width 17 height 17
click at [209, 311] on button "Apply" at bounding box center [197, 318] width 54 height 29
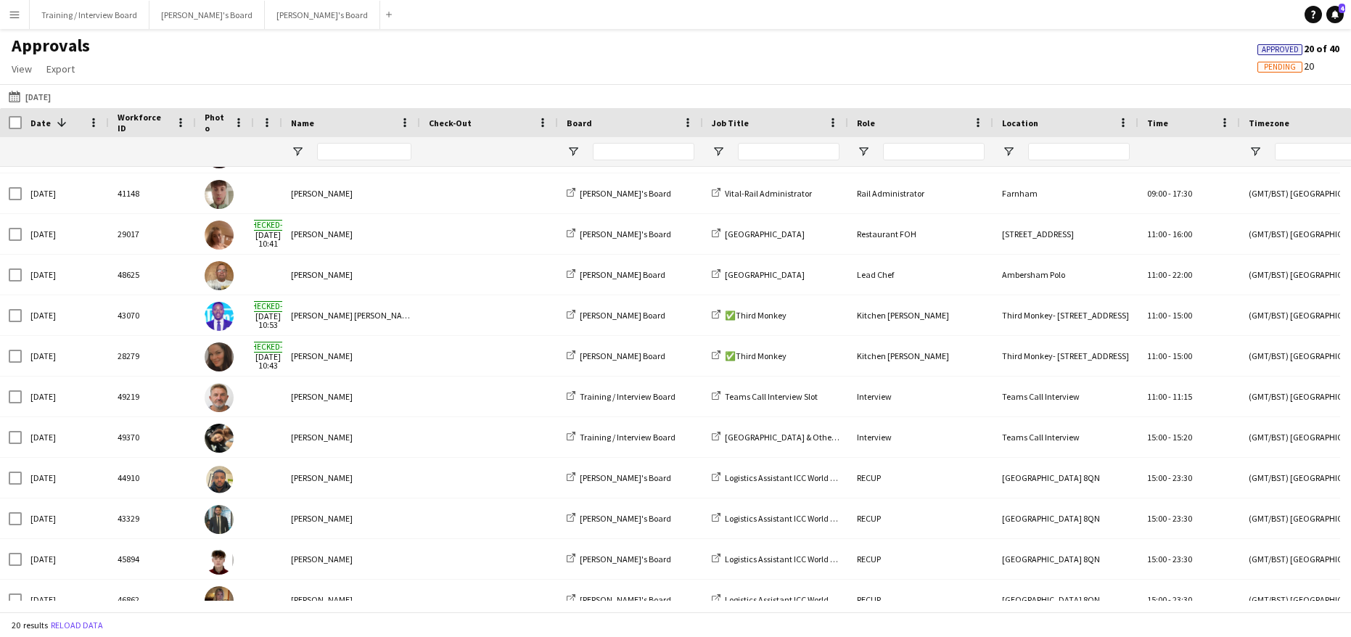
scroll to position [281, 0]
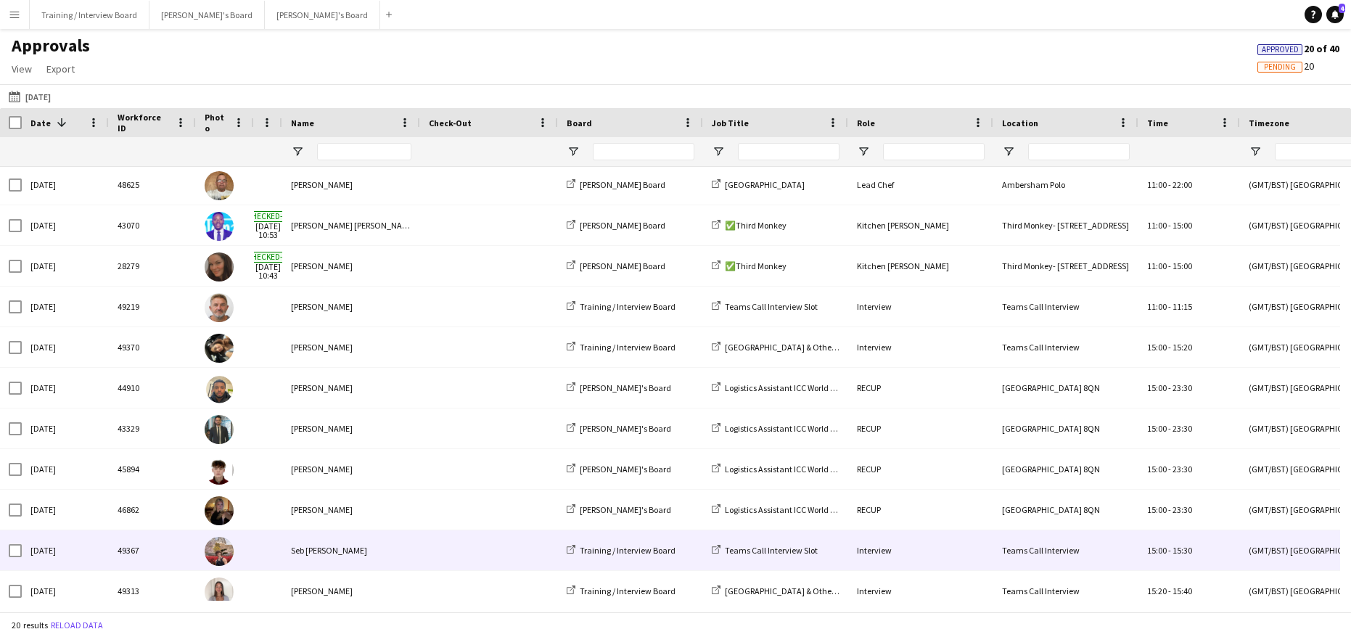
click at [354, 559] on div "Seb [PERSON_NAME]" at bounding box center [351, 550] width 138 height 40
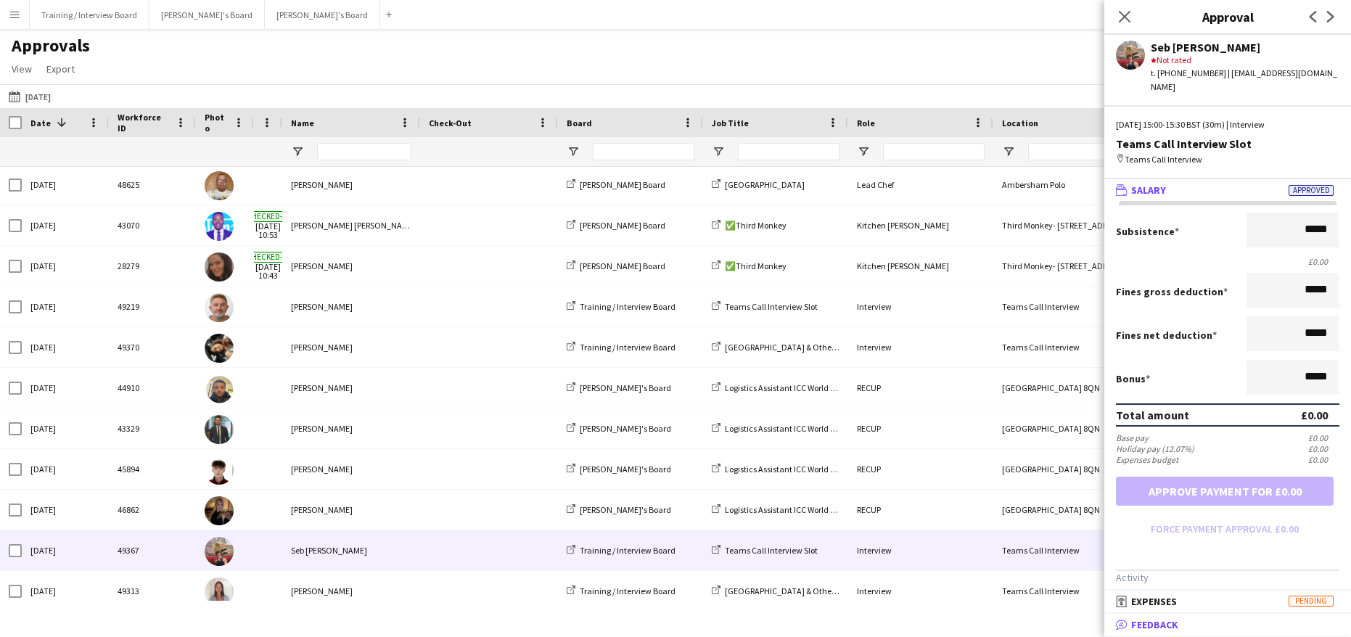
click at [1145, 631] on span "Feedback" at bounding box center [1154, 624] width 47 height 13
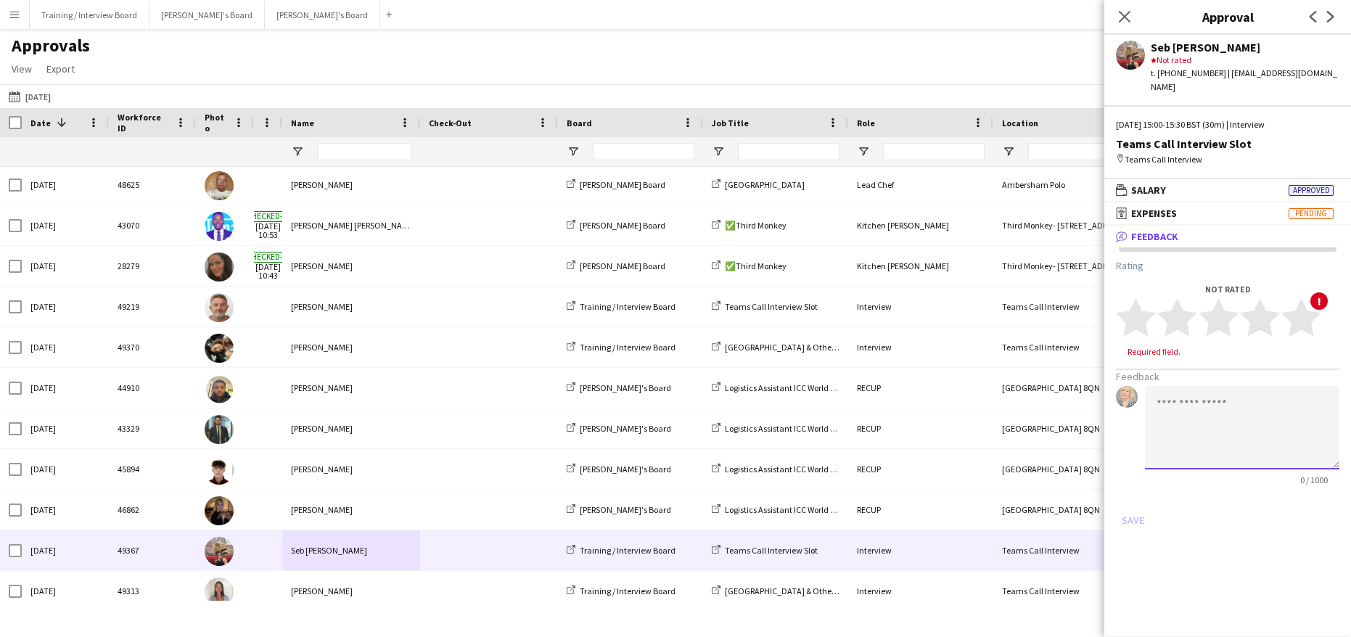
click at [1178, 401] on textarea at bounding box center [1242, 427] width 194 height 83
click at [1202, 415] on textarea "**********" at bounding box center [1242, 427] width 194 height 83
click at [1281, 416] on textarea "**********" at bounding box center [1242, 427] width 194 height 83
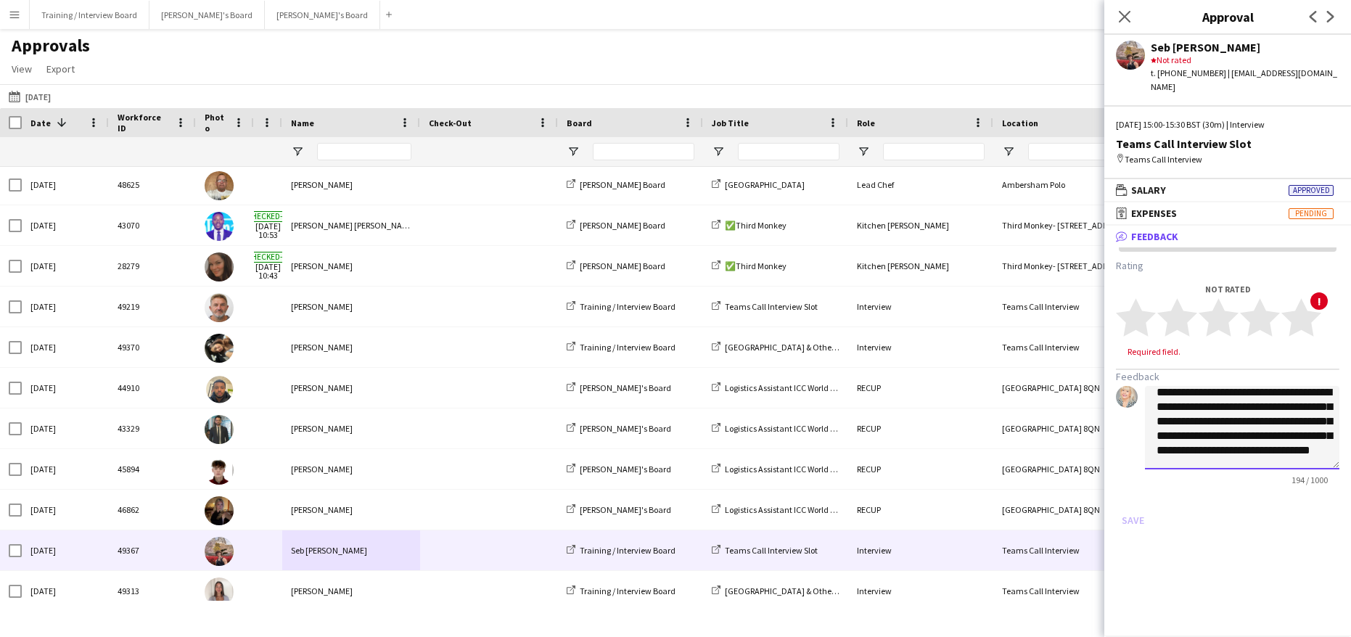
scroll to position [30, 0]
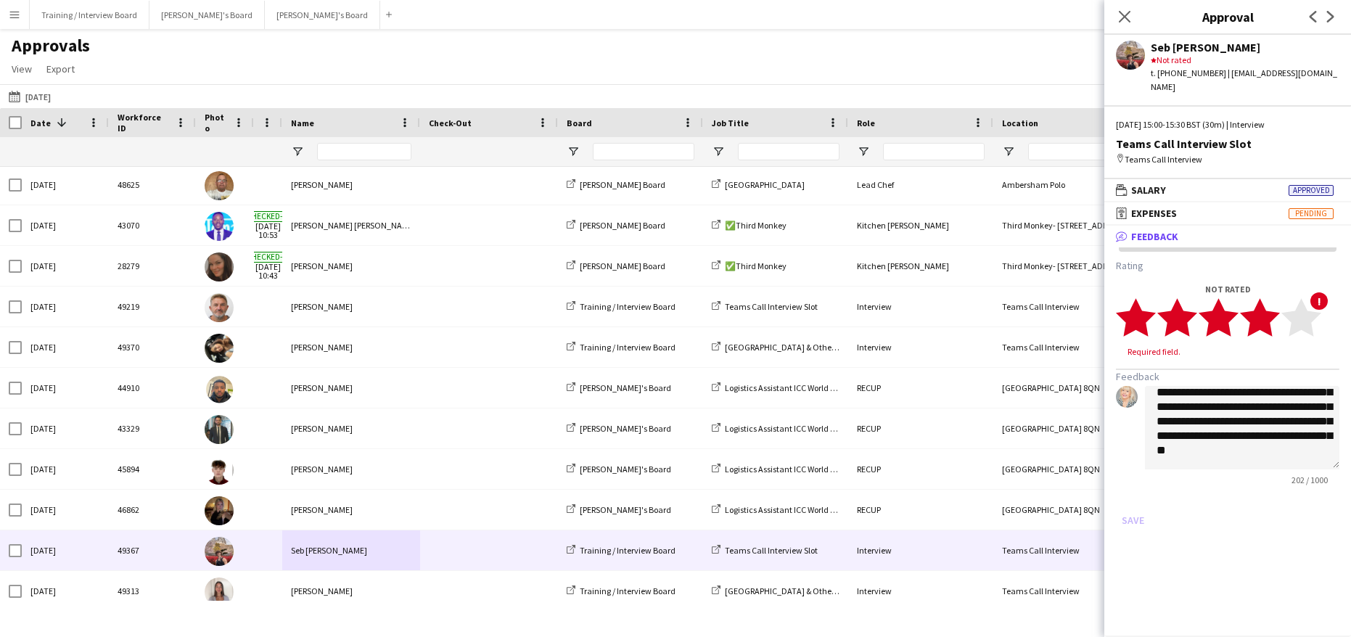
click at [1267, 305] on polygon at bounding box center [1260, 318] width 40 height 38
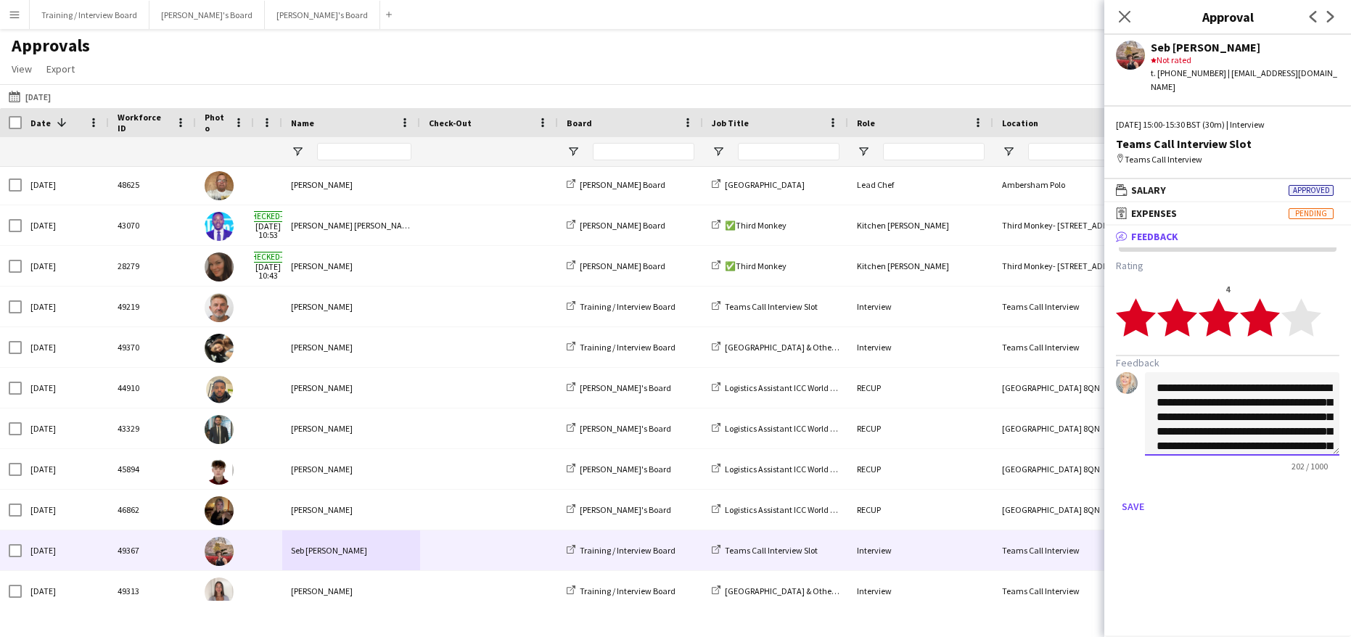
scroll to position [0, 0]
click at [1221, 375] on textarea "**********" at bounding box center [1242, 413] width 194 height 83
click at [1217, 377] on textarea "**********" at bounding box center [1242, 413] width 194 height 83
click at [1305, 410] on textarea "**********" at bounding box center [1242, 413] width 194 height 83
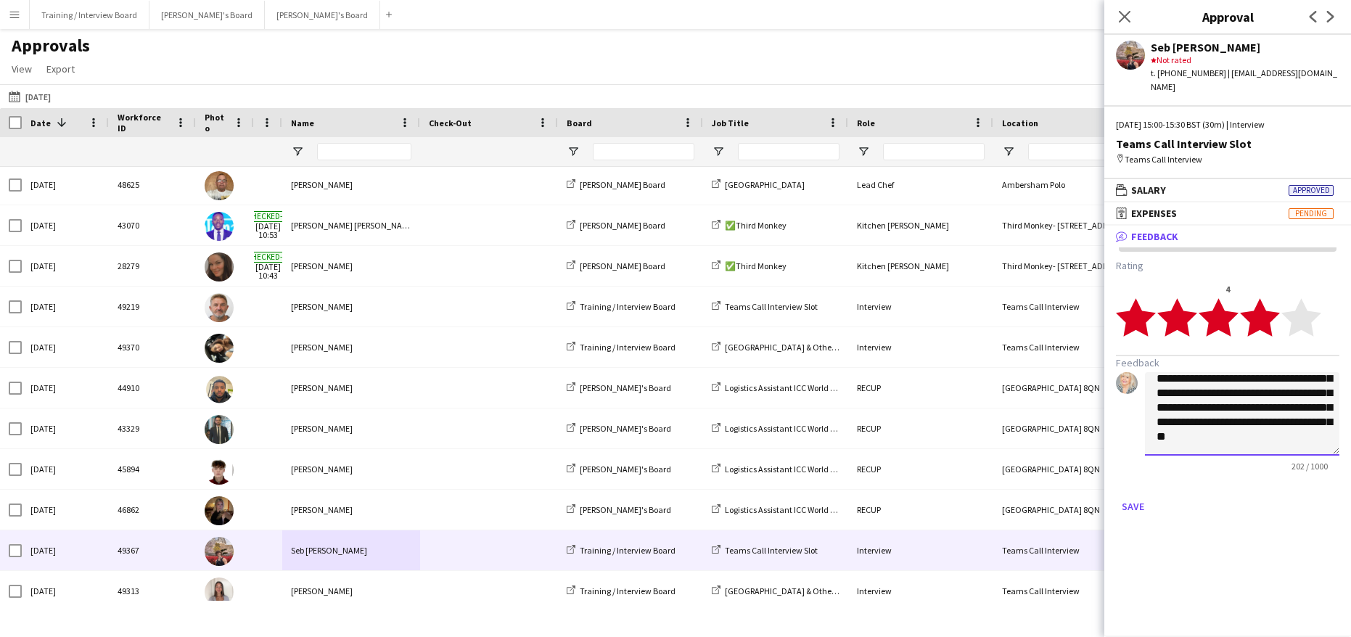
click at [1205, 416] on textarea "**********" at bounding box center [1242, 413] width 194 height 83
click at [1198, 424] on textarea "**********" at bounding box center [1242, 413] width 194 height 83
type textarea "**********"
click at [1143, 495] on button "Save" at bounding box center [1133, 506] width 34 height 23
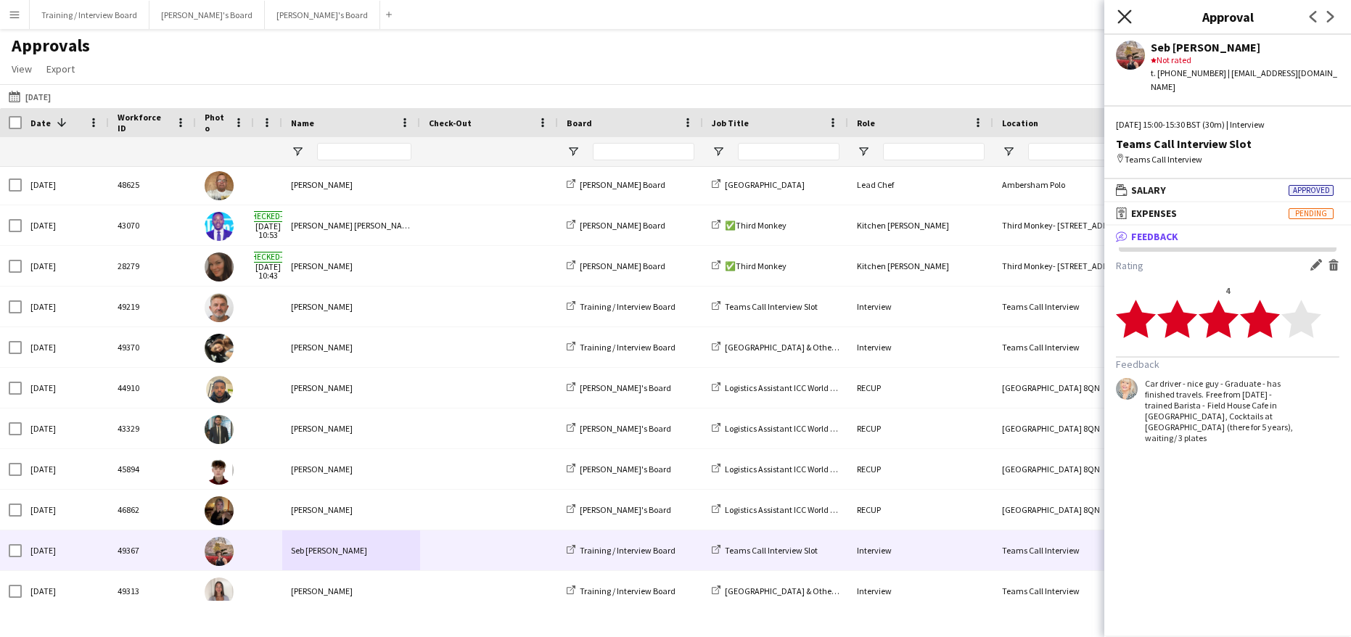
click at [1129, 20] on icon at bounding box center [1124, 16] width 14 height 14
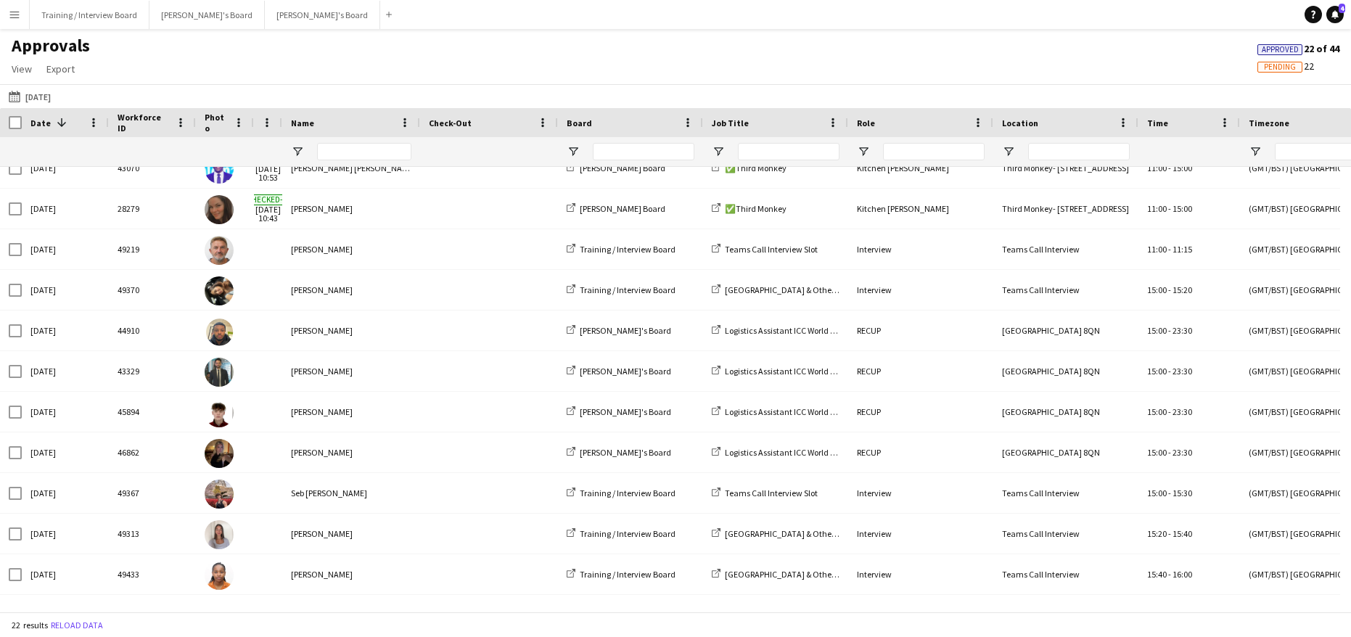
scroll to position [460, 0]
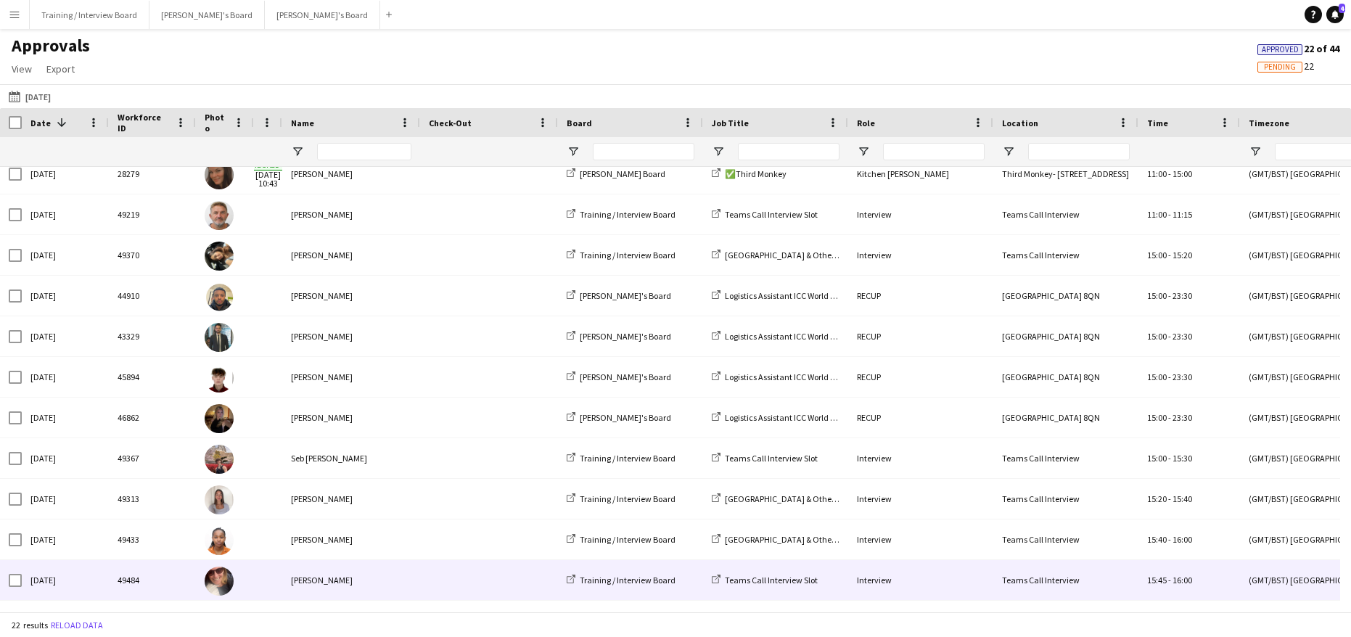
click at [303, 573] on div "[PERSON_NAME]" at bounding box center [351, 580] width 138 height 40
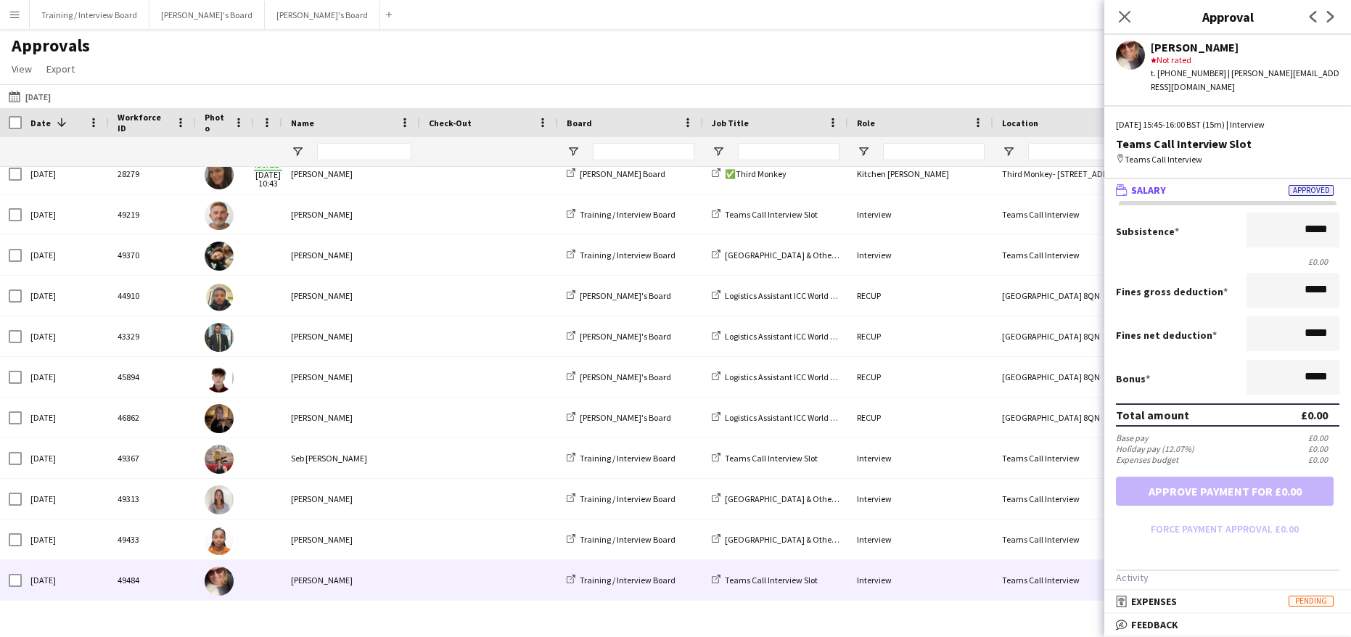
click at [1143, 625] on span "Feedback" at bounding box center [1154, 624] width 47 height 13
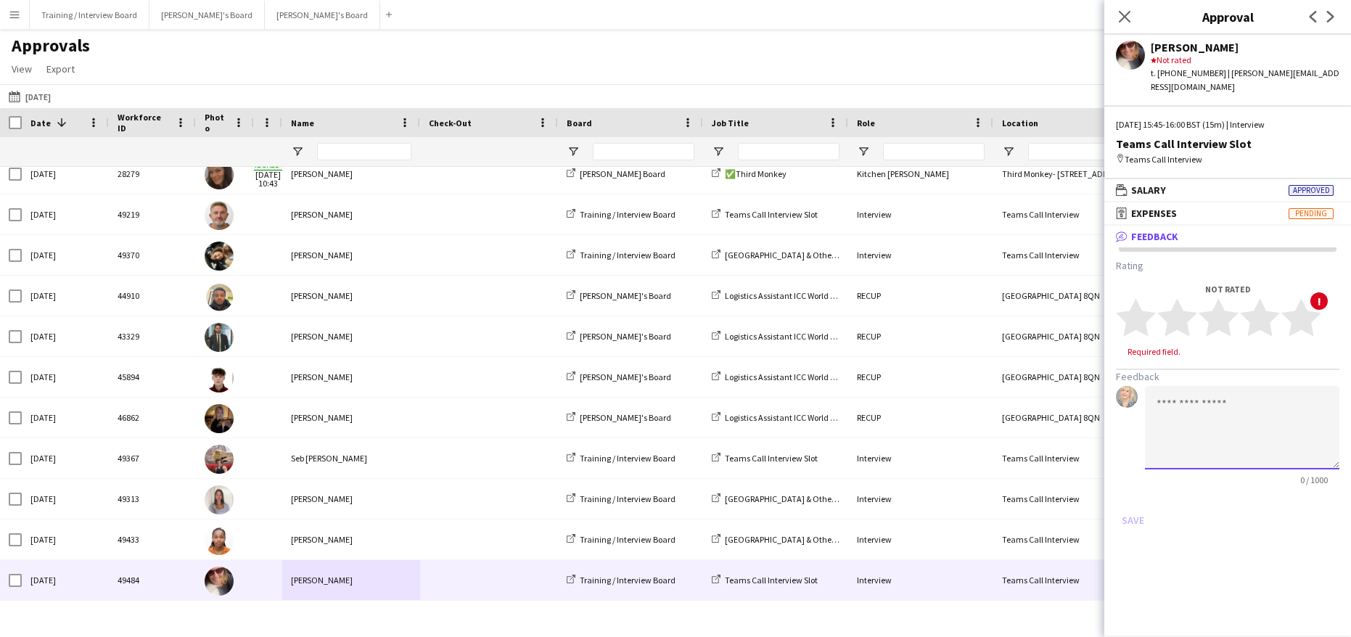
click at [1162, 401] on textarea at bounding box center [1242, 427] width 194 height 83
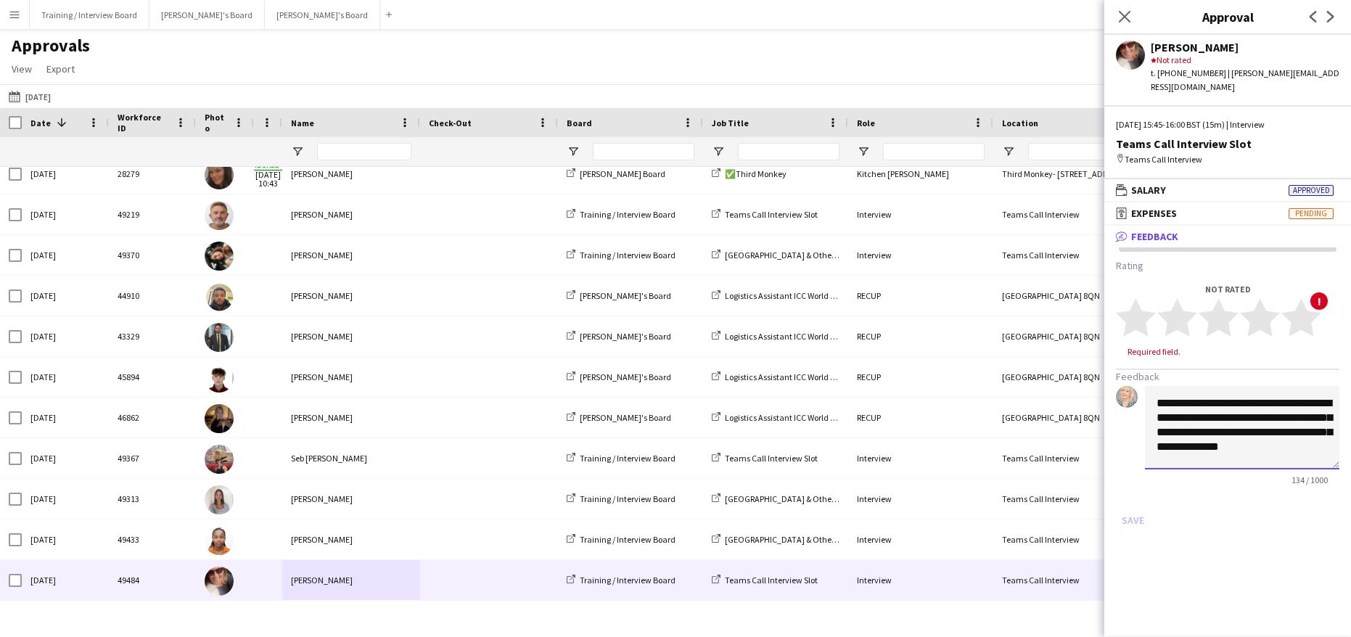
click at [1172, 448] on textarea "**********" at bounding box center [1242, 427] width 194 height 83
click at [1258, 390] on textarea "**********" at bounding box center [1242, 427] width 194 height 83
click at [1253, 386] on textarea "**********" at bounding box center [1242, 427] width 194 height 83
click at [1185, 403] on textarea "**********" at bounding box center [1242, 427] width 194 height 83
click at [1285, 442] on textarea "**********" at bounding box center [1242, 427] width 194 height 83
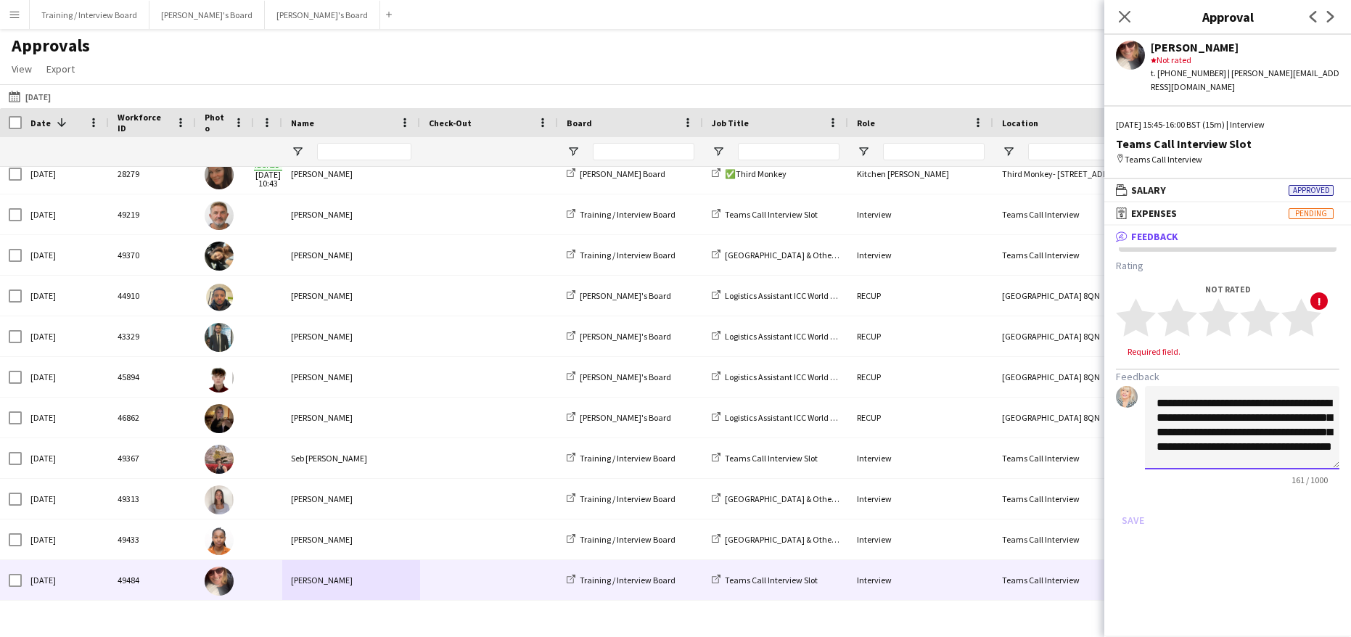
scroll to position [16, 0]
click at [1218, 443] on textarea "**********" at bounding box center [1242, 427] width 194 height 83
click at [1269, 429] on textarea "**********" at bounding box center [1242, 427] width 194 height 83
click at [1186, 433] on textarea "**********" at bounding box center [1242, 427] width 194 height 83
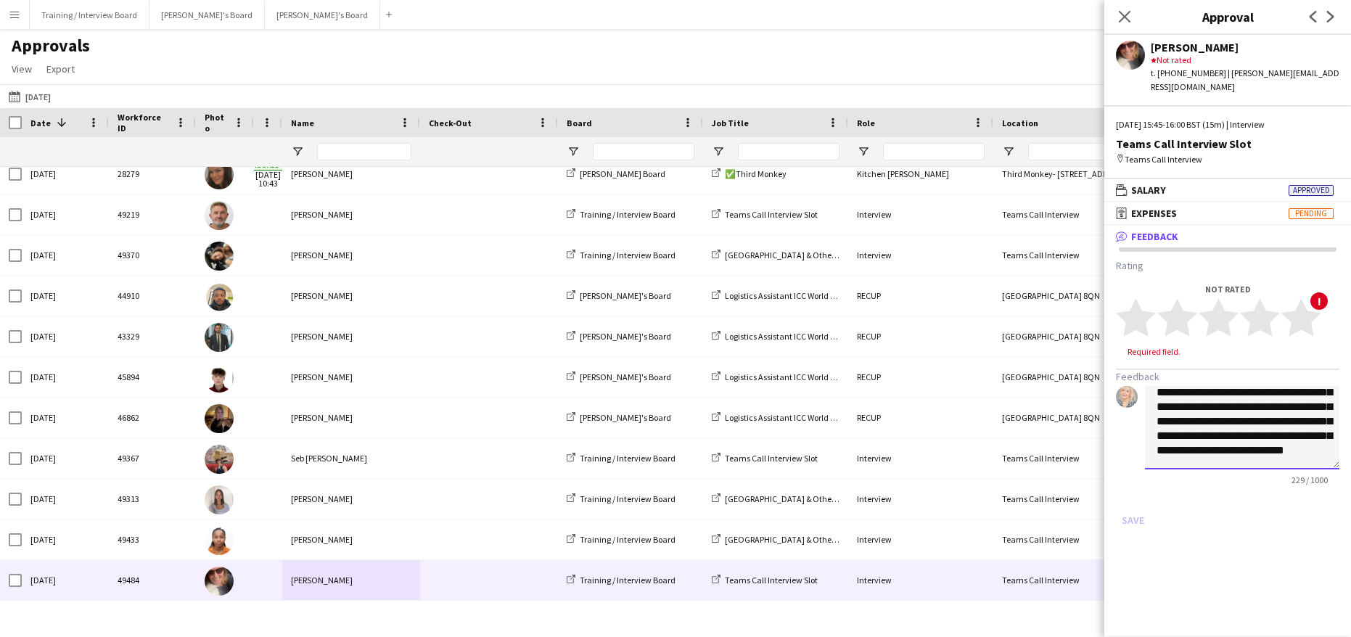
click at [1228, 434] on textarea "**********" at bounding box center [1242, 427] width 194 height 83
type textarea "**********"
click at [1340, 438] on app-approvals-popin-feedback-tab "**********" at bounding box center [1227, 395] width 247 height 273
click at [1317, 442] on textarea "**********" at bounding box center [1242, 427] width 194 height 83
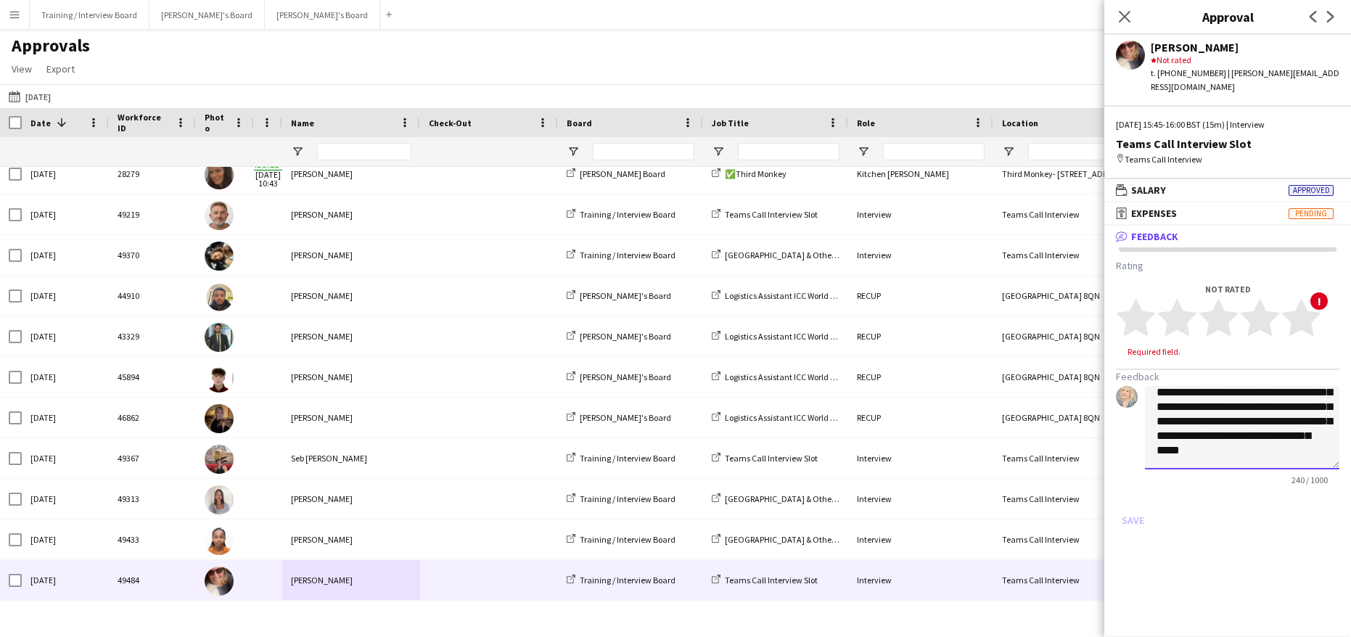
scroll to position [54, 0]
click at [1252, 298] on icon "star" at bounding box center [1260, 317] width 40 height 40
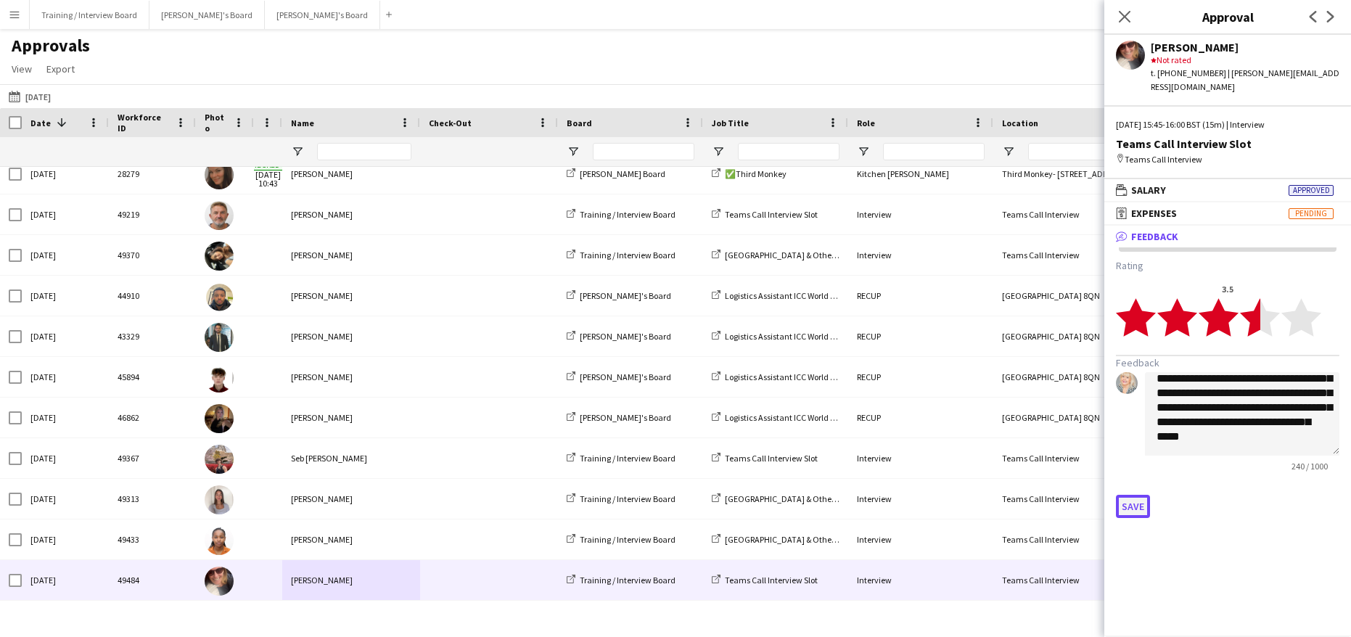
click at [1120, 495] on button "Save" at bounding box center [1133, 506] width 34 height 23
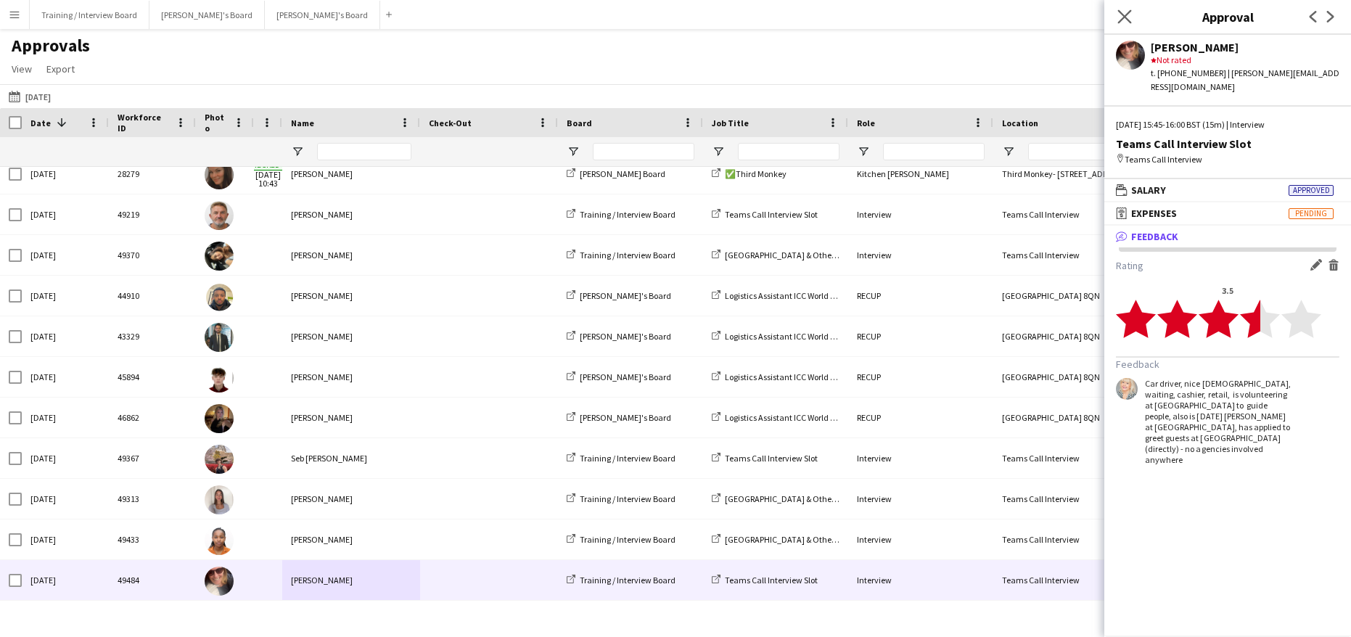
click at [1128, 9] on app-icon "Close pop-in" at bounding box center [1124, 17] width 21 height 21
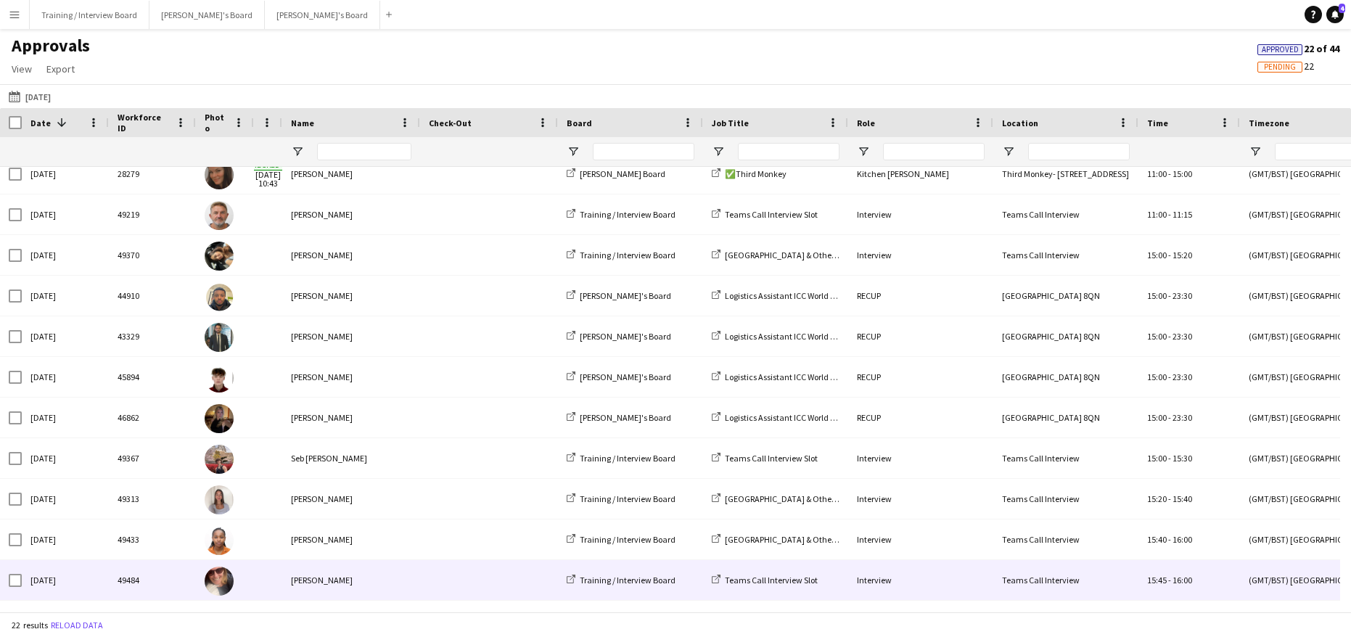
click at [139, 564] on div "49484" at bounding box center [152, 580] width 87 height 40
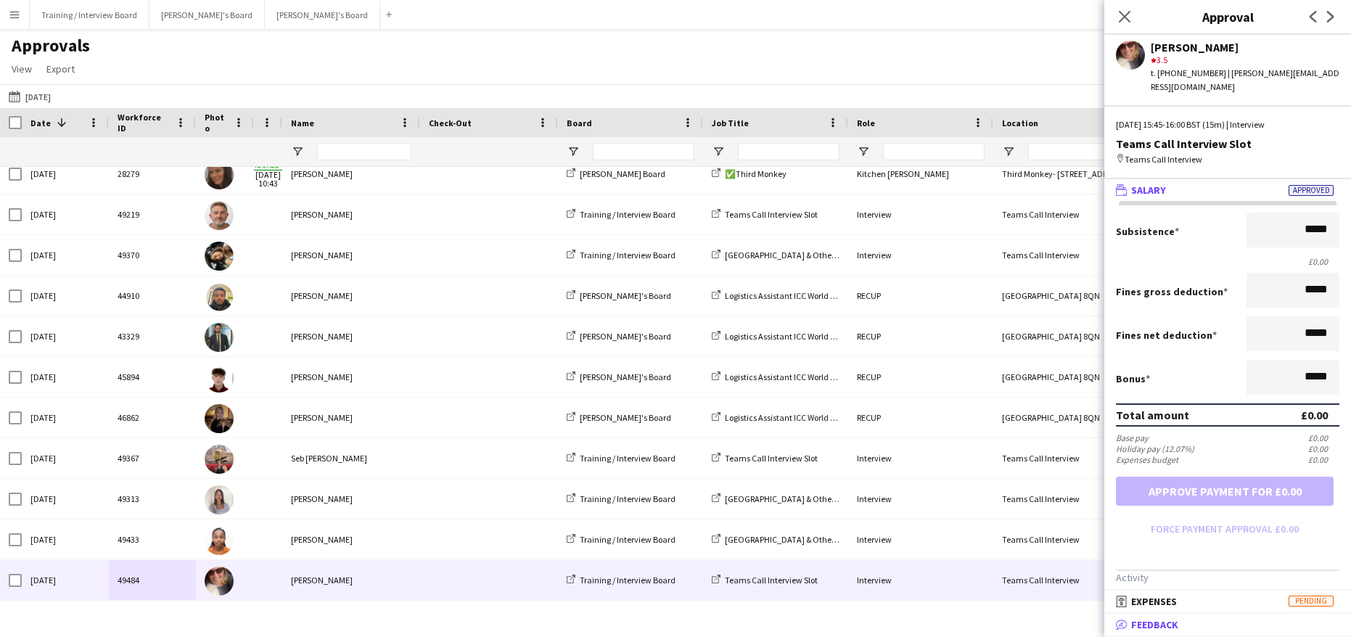
click at [1145, 619] on span "Feedback" at bounding box center [1154, 624] width 47 height 13
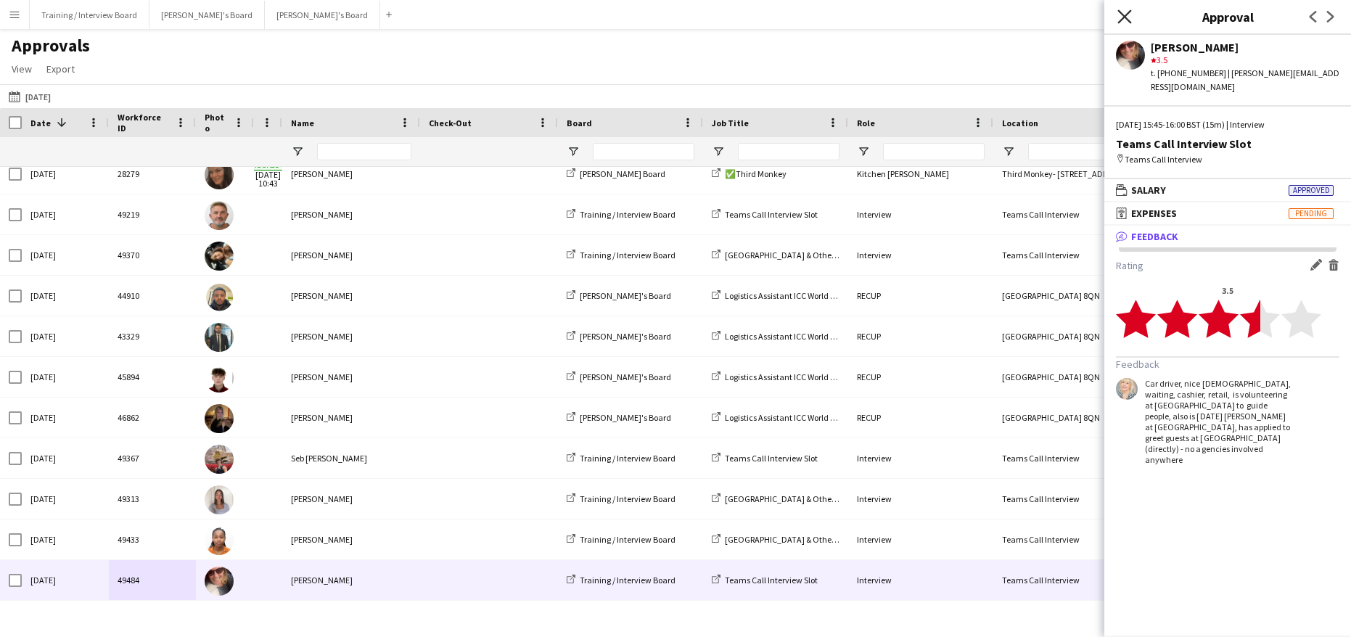
click at [1122, 15] on icon at bounding box center [1124, 16] width 14 height 14
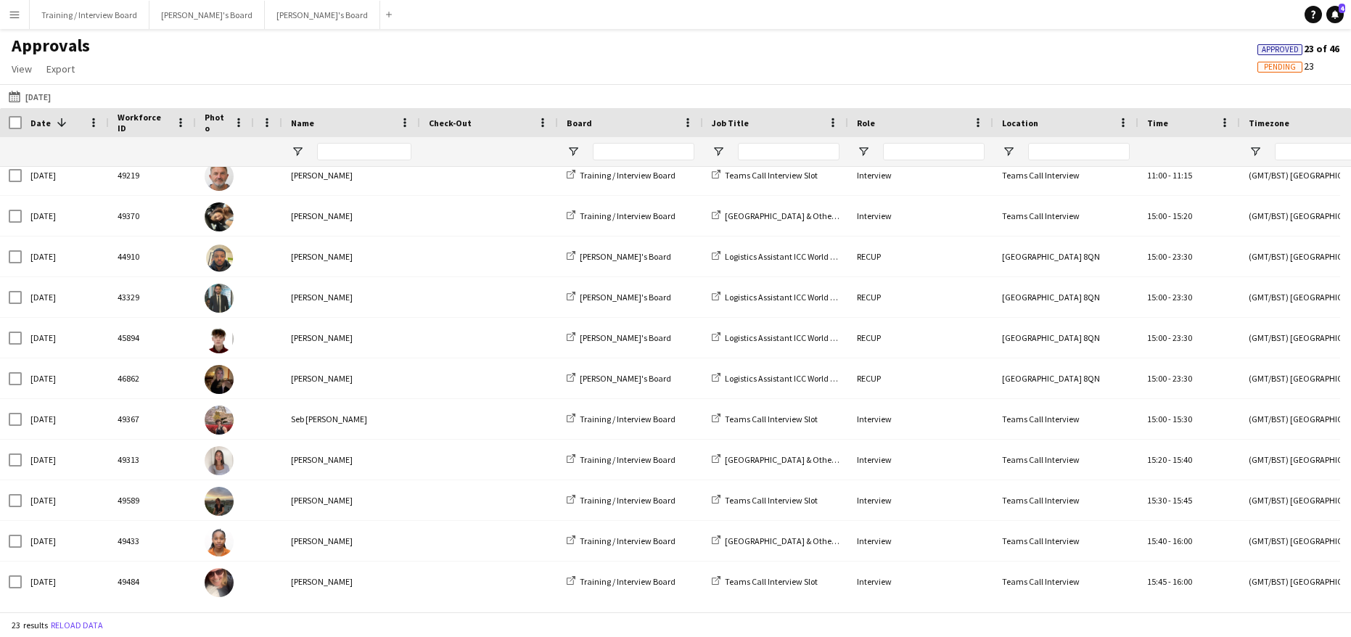
scroll to position [501, 0]
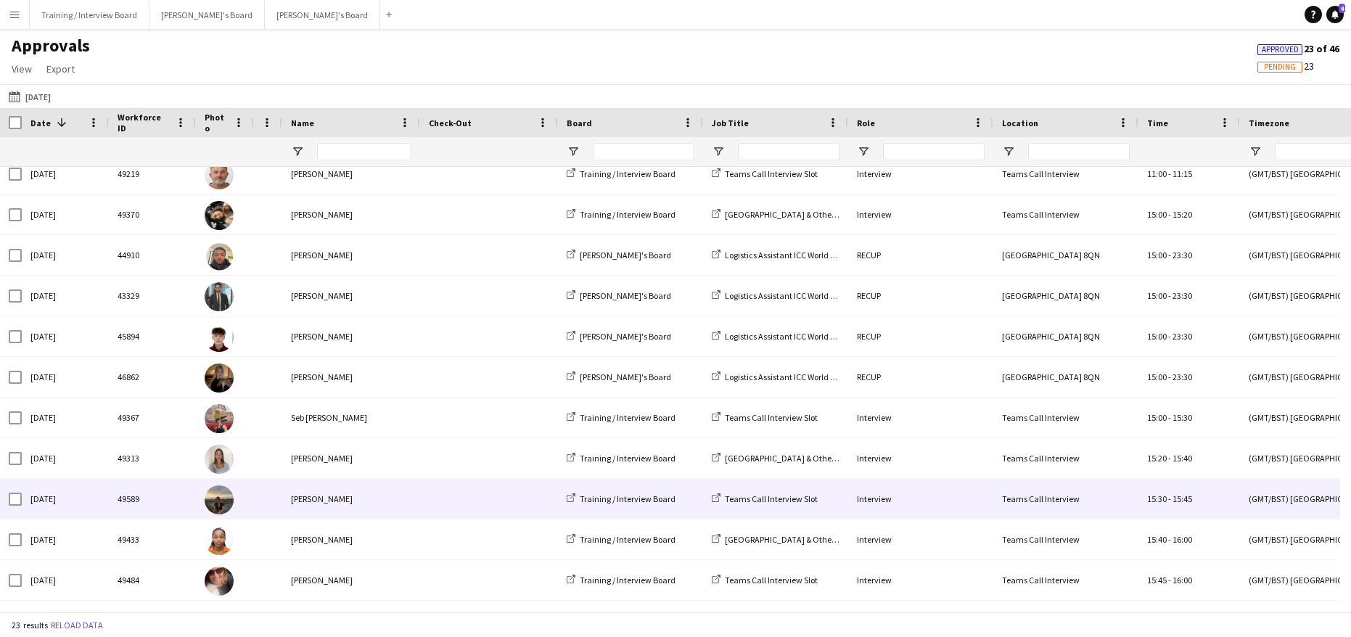
click at [324, 493] on div "[PERSON_NAME]" at bounding box center [351, 499] width 138 height 40
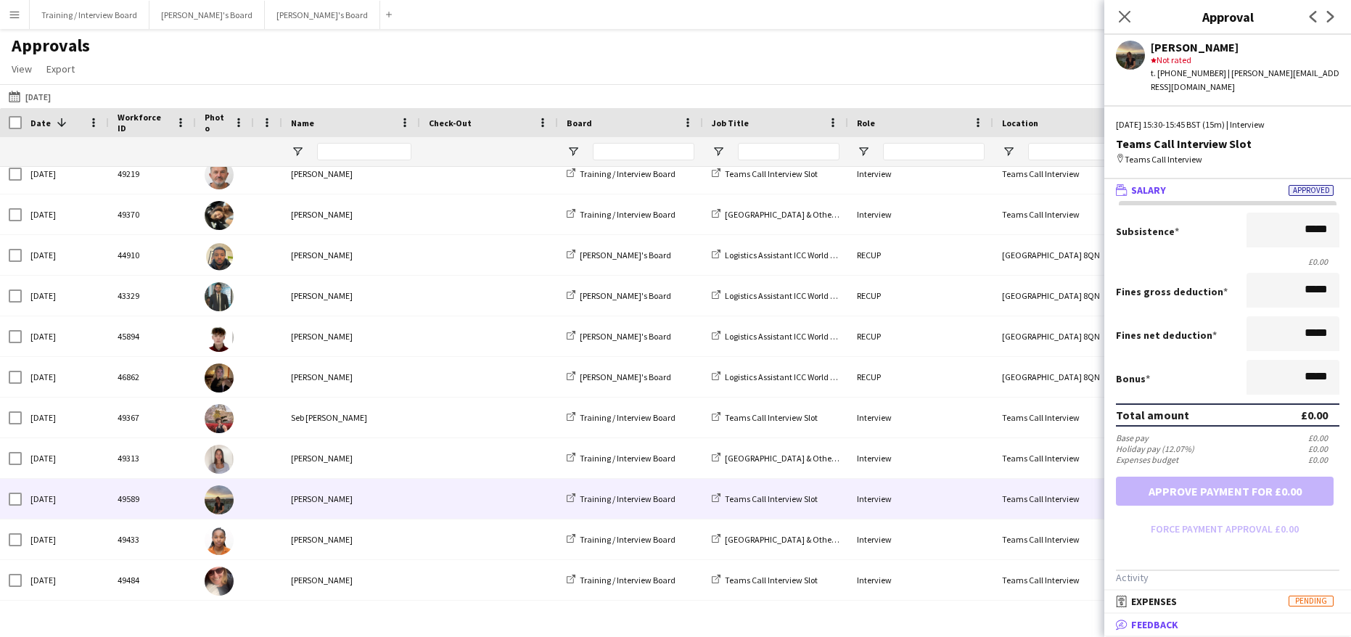
click at [1165, 628] on span "Feedback" at bounding box center [1154, 624] width 47 height 13
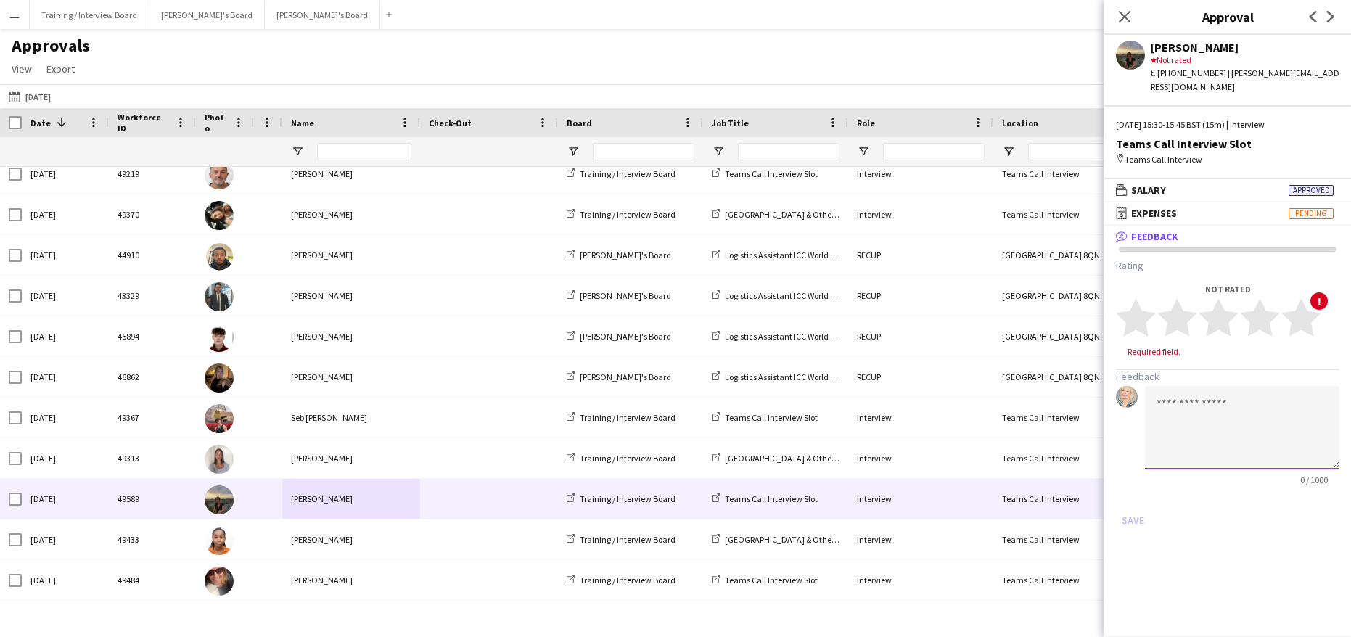
click at [1154, 390] on textarea at bounding box center [1242, 427] width 194 height 83
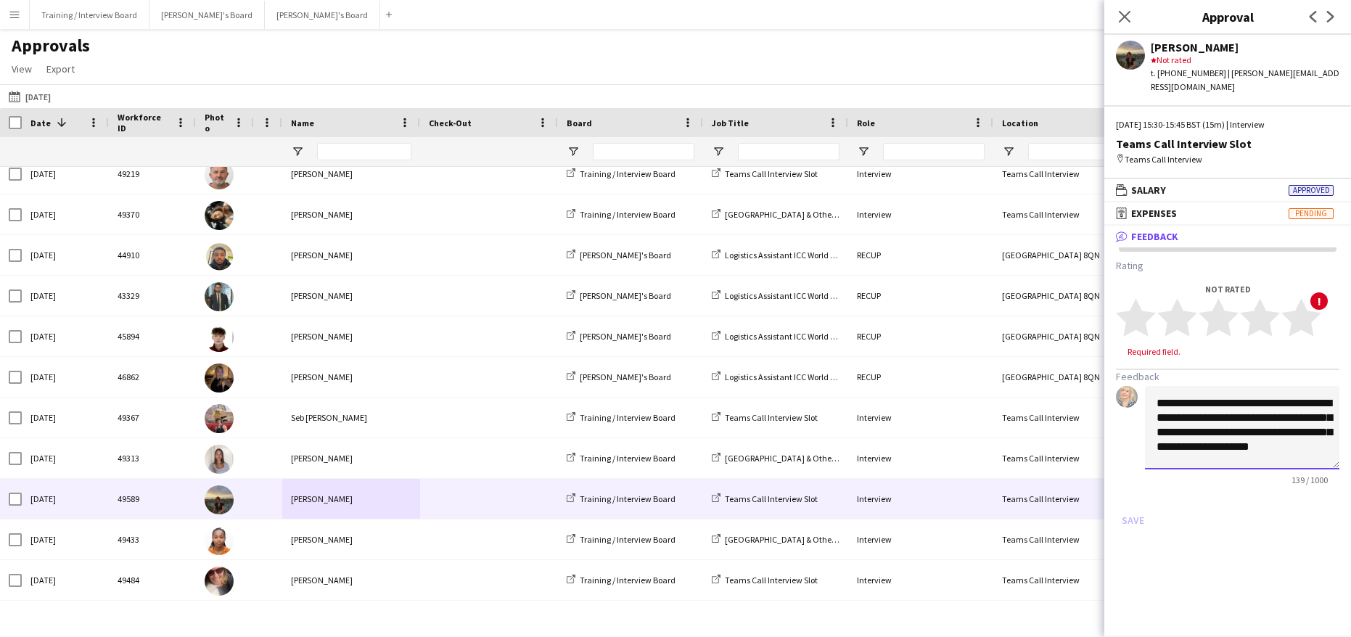
scroll to position [1, 0]
click at [1240, 421] on textarea "**********" at bounding box center [1242, 427] width 194 height 83
click at [1249, 453] on textarea "**********" at bounding box center [1242, 427] width 194 height 83
click at [1225, 444] on textarea "**********" at bounding box center [1242, 427] width 194 height 83
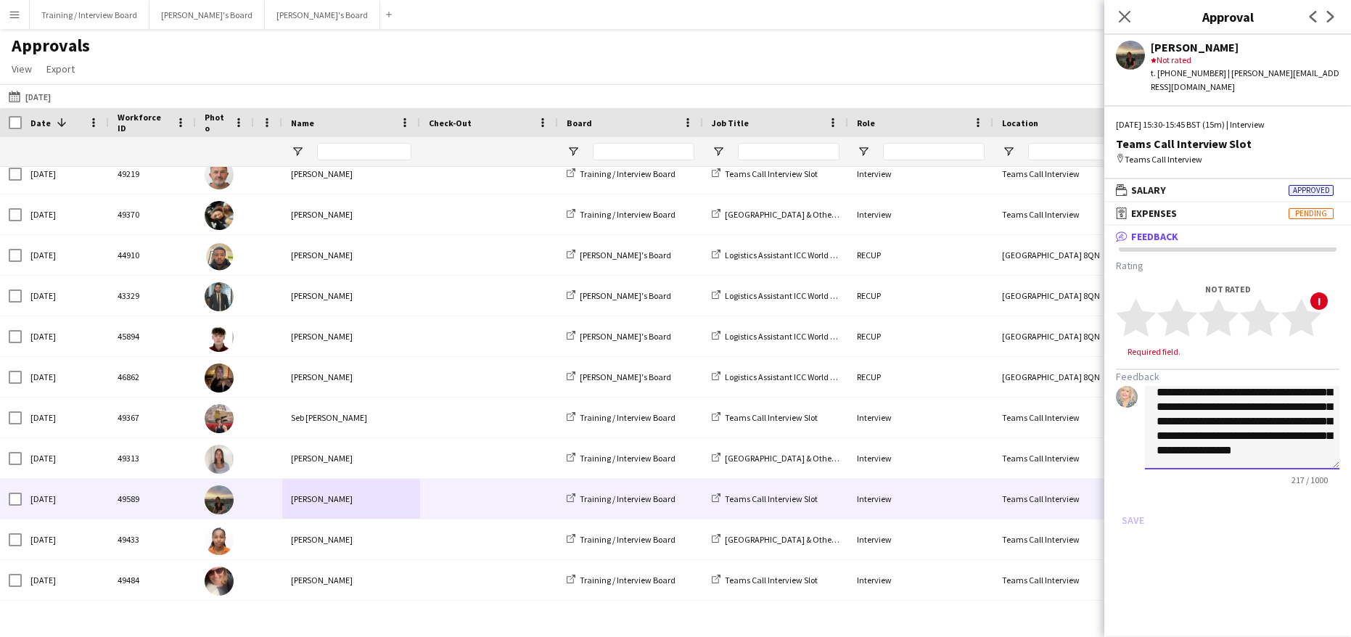
click at [1229, 444] on textarea "**********" at bounding box center [1242, 427] width 194 height 83
click at [1286, 452] on textarea "**********" at bounding box center [1242, 427] width 194 height 83
click at [1294, 428] on textarea "**********" at bounding box center [1242, 427] width 194 height 83
click at [1302, 452] on textarea "**********" at bounding box center [1242, 427] width 194 height 83
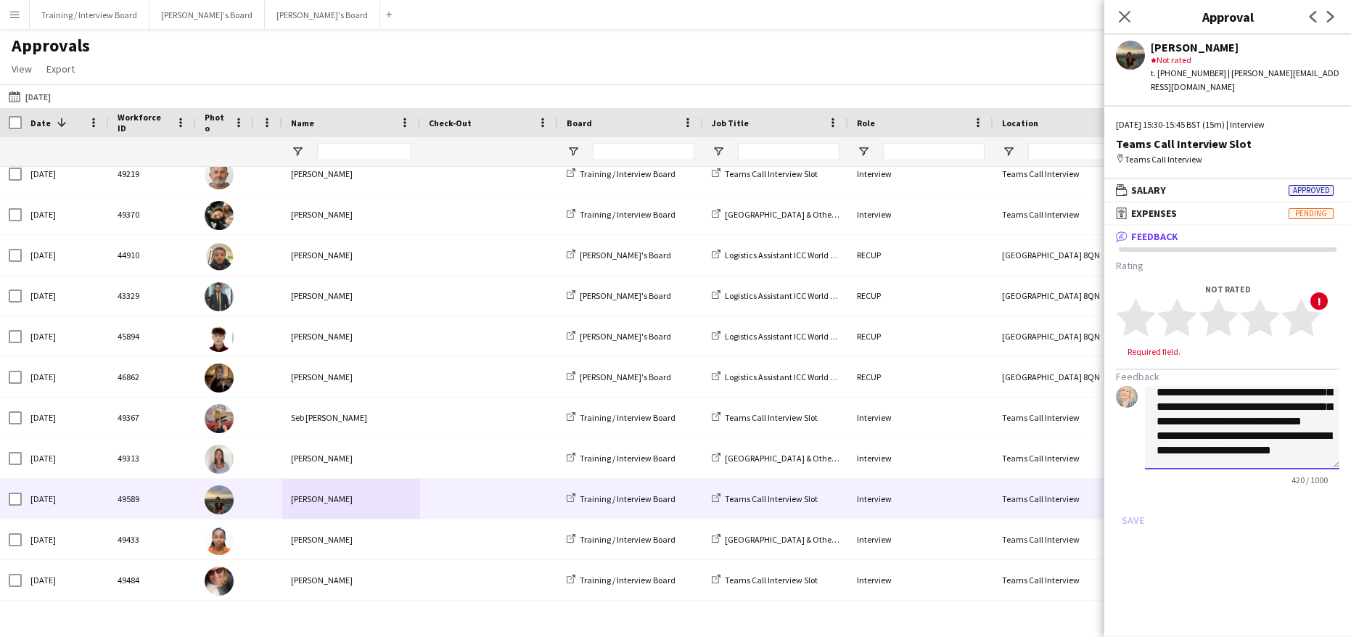
scroll to position [147, 0]
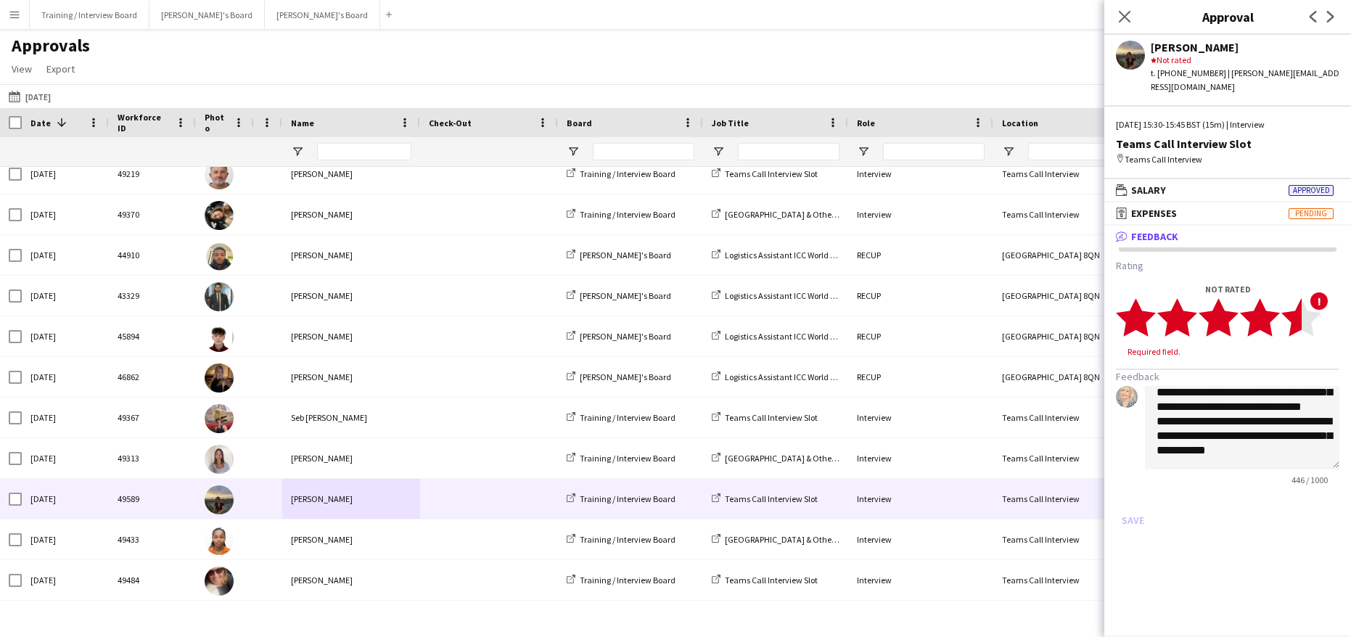
click at [1299, 300] on polygon at bounding box center [1301, 318] width 40 height 38
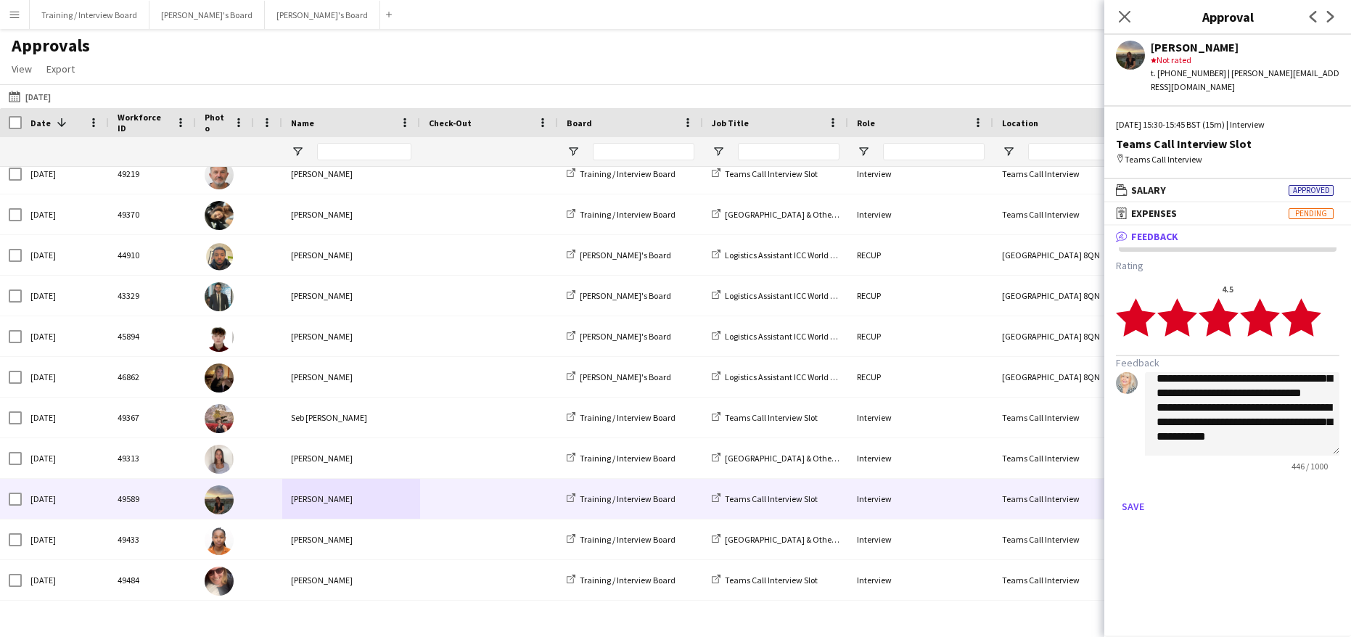
click at [1303, 299] on polygon at bounding box center [1301, 318] width 40 height 38
click at [1204, 420] on textarea "**********" at bounding box center [1242, 413] width 194 height 83
click at [1293, 427] on textarea "**********" at bounding box center [1242, 413] width 194 height 83
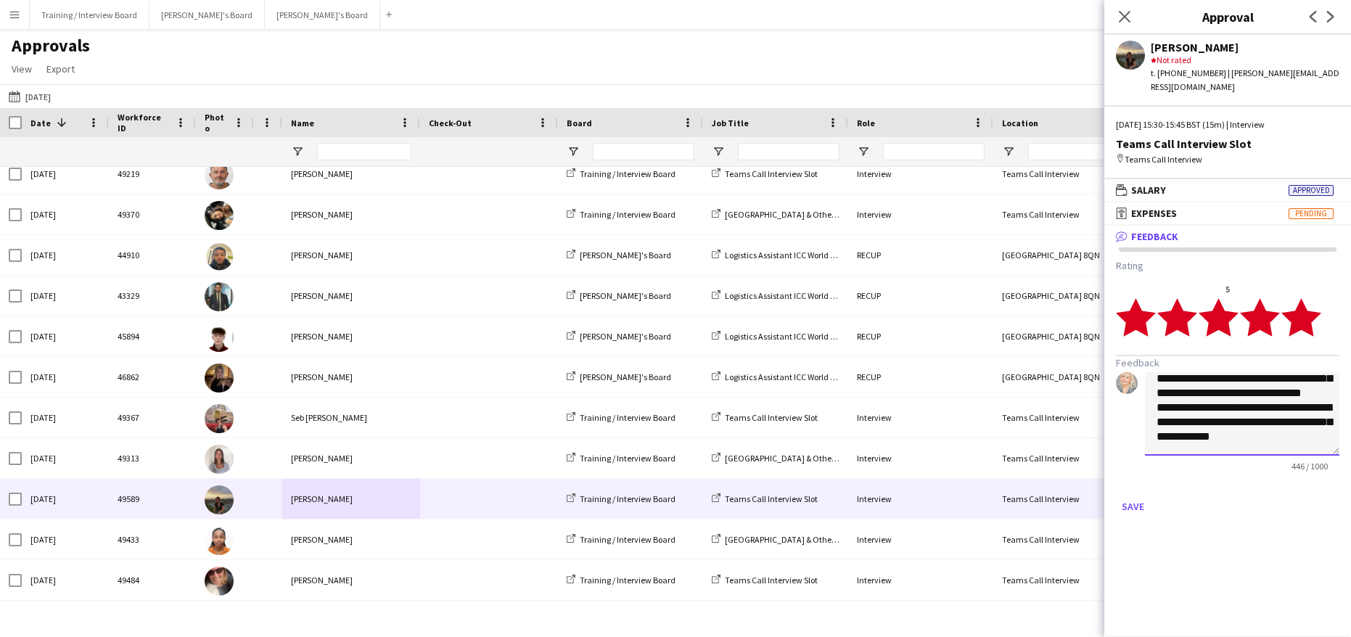
scroll to position [161, 0]
type textarea "**********"
click at [1120, 495] on button "Save" at bounding box center [1133, 506] width 34 height 23
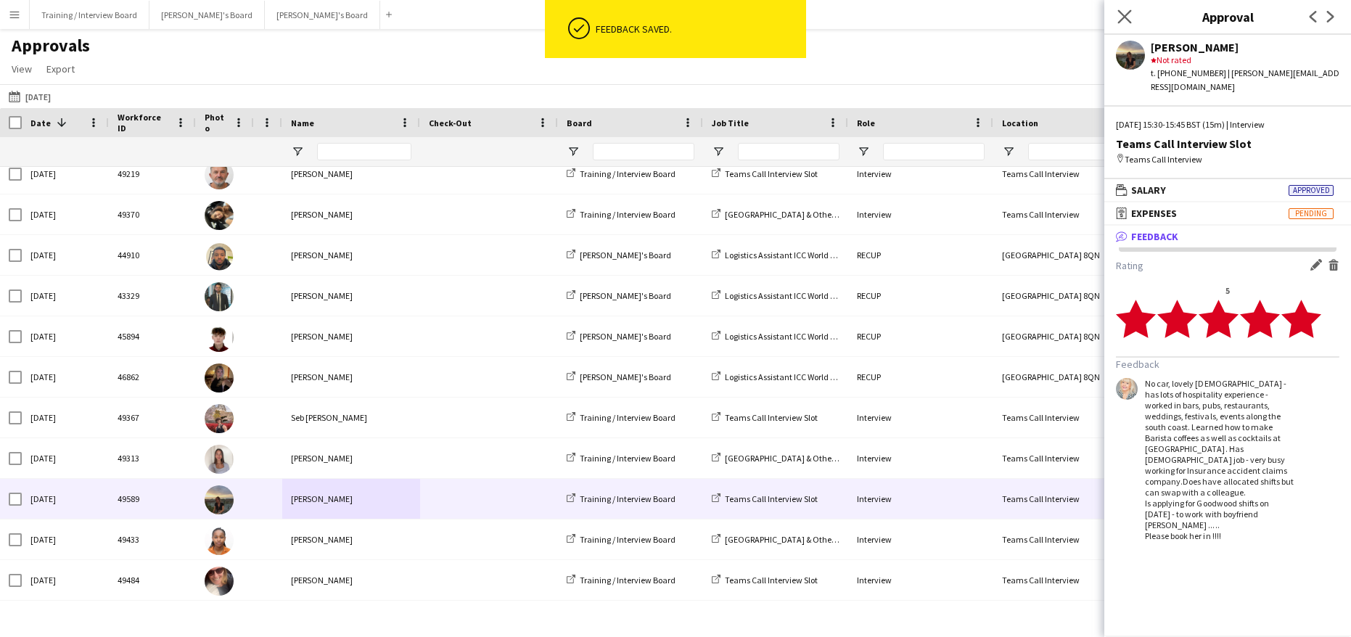
click at [1117, 17] on app-icon "Close pop-in" at bounding box center [1124, 17] width 21 height 21
